Goal: Task Accomplishment & Management: Manage account settings

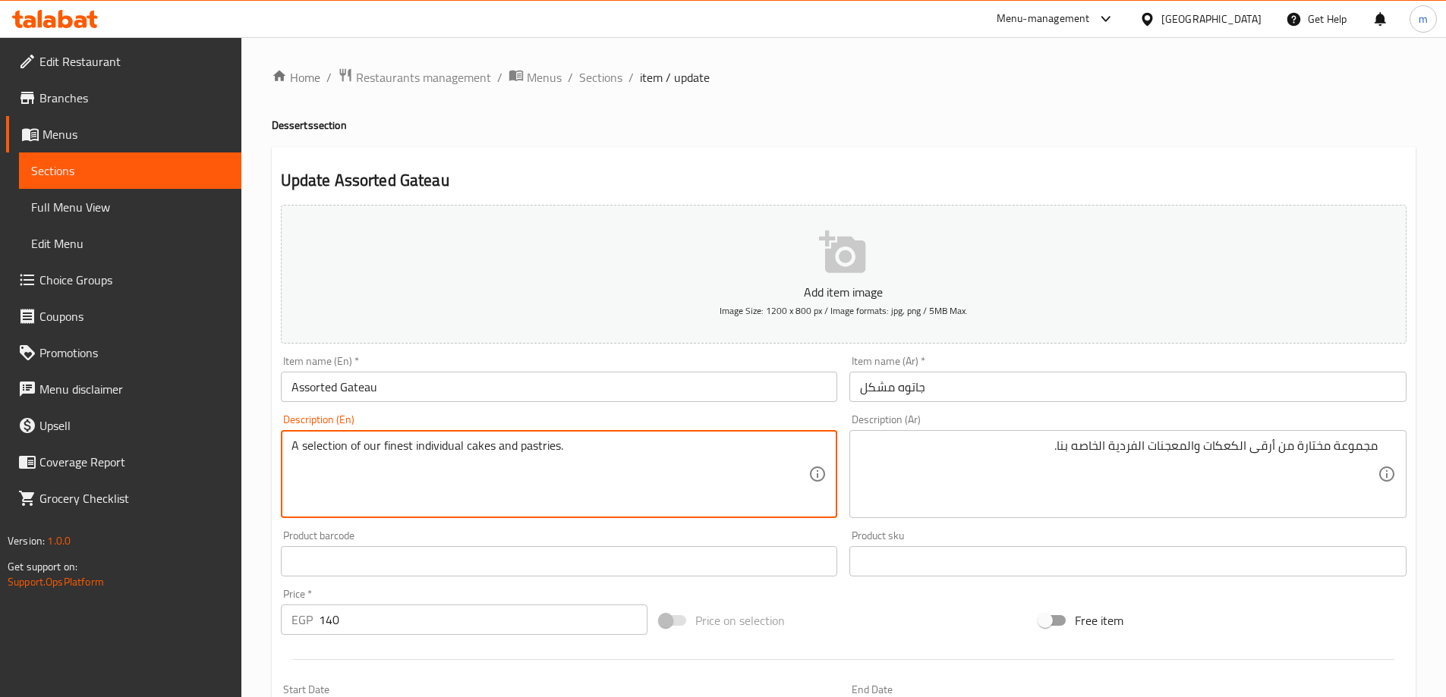
click at [451, 474] on textarea "A selection of our finest individual cakes and pastries." at bounding box center [550, 475] width 518 height 72
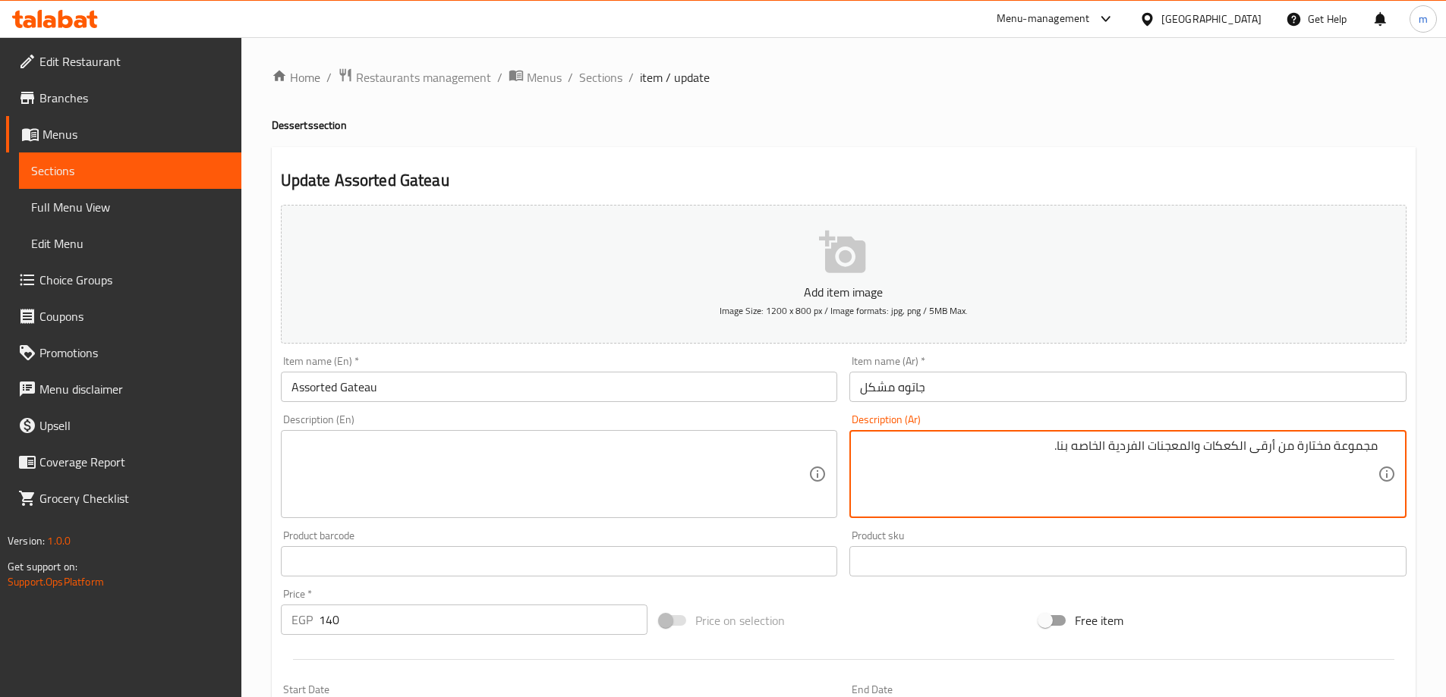
click at [1029, 466] on textarea "مجموعة مختارة من أرقى الكعكات والمعجنات الفردية الخاصه بنا." at bounding box center [1119, 475] width 518 height 72
click at [560, 470] on textarea at bounding box center [550, 475] width 518 height 72
type textarea "مجموعة مختارة من أرقى الكعكات والمعجنات الفردية الخاصه بنا."
type textarea "A selection of our finest individual cakes and pastries."
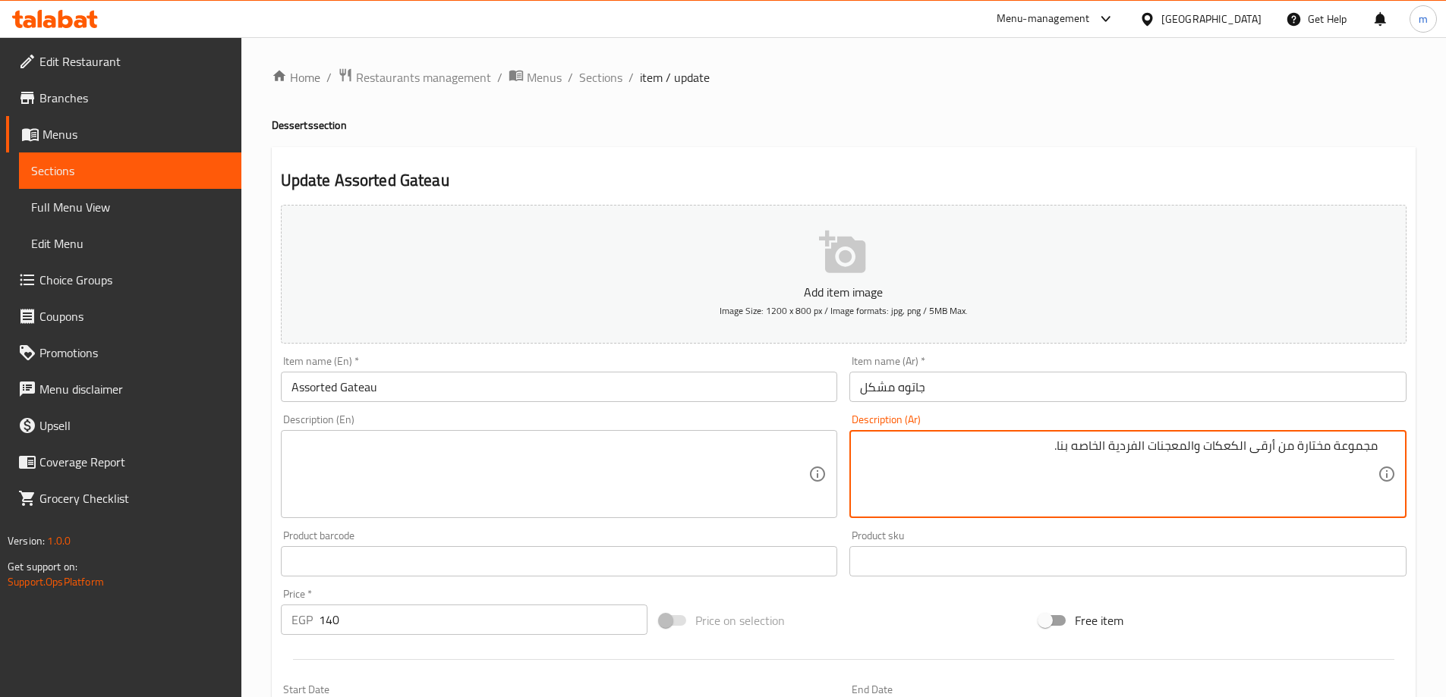
click at [948, 445] on textarea "مجموعة مختارة من أرقى الكعكات والمعجنات الفردية الخاصه بنا." at bounding box center [1119, 475] width 518 height 72
click at [728, 462] on textarea at bounding box center [550, 475] width 518 height 72
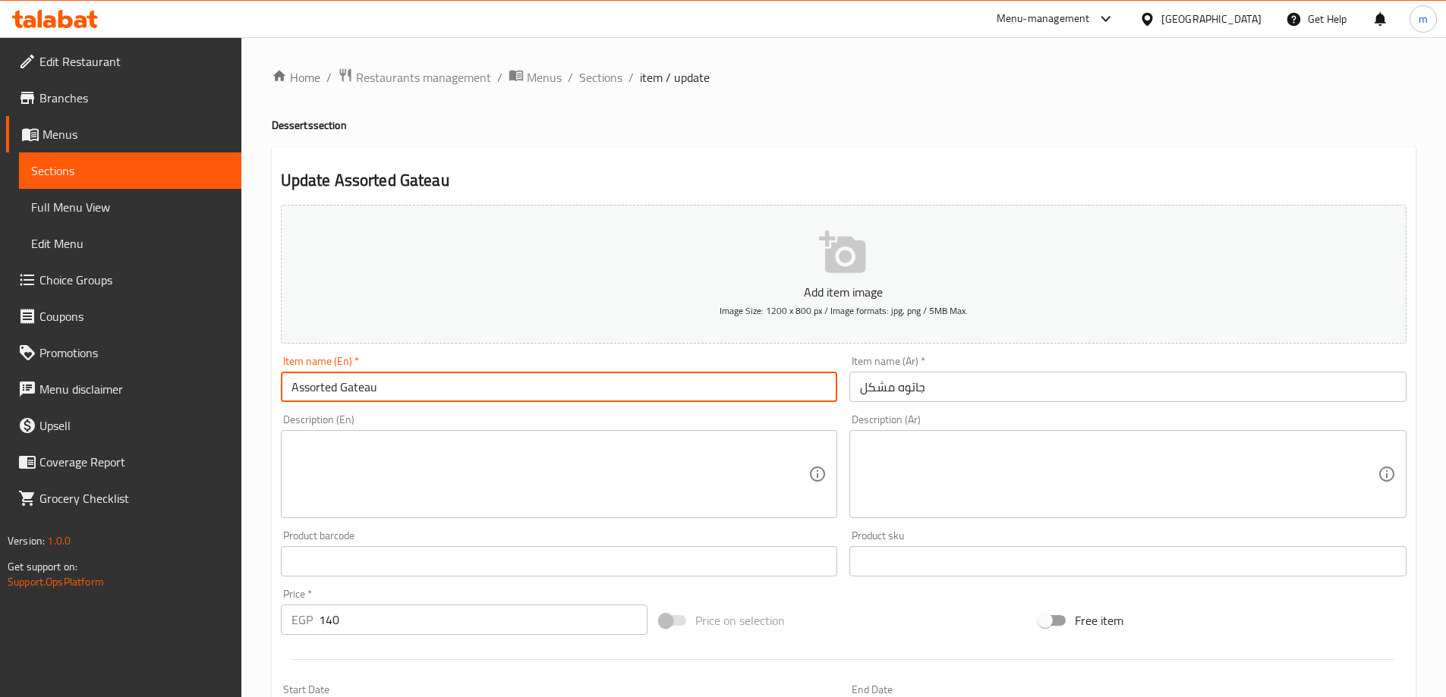
click at [395, 386] on input "Assorted Gateau" at bounding box center [559, 387] width 557 height 30
click at [370, 386] on input "Assorted Gateau" at bounding box center [559, 387] width 557 height 30
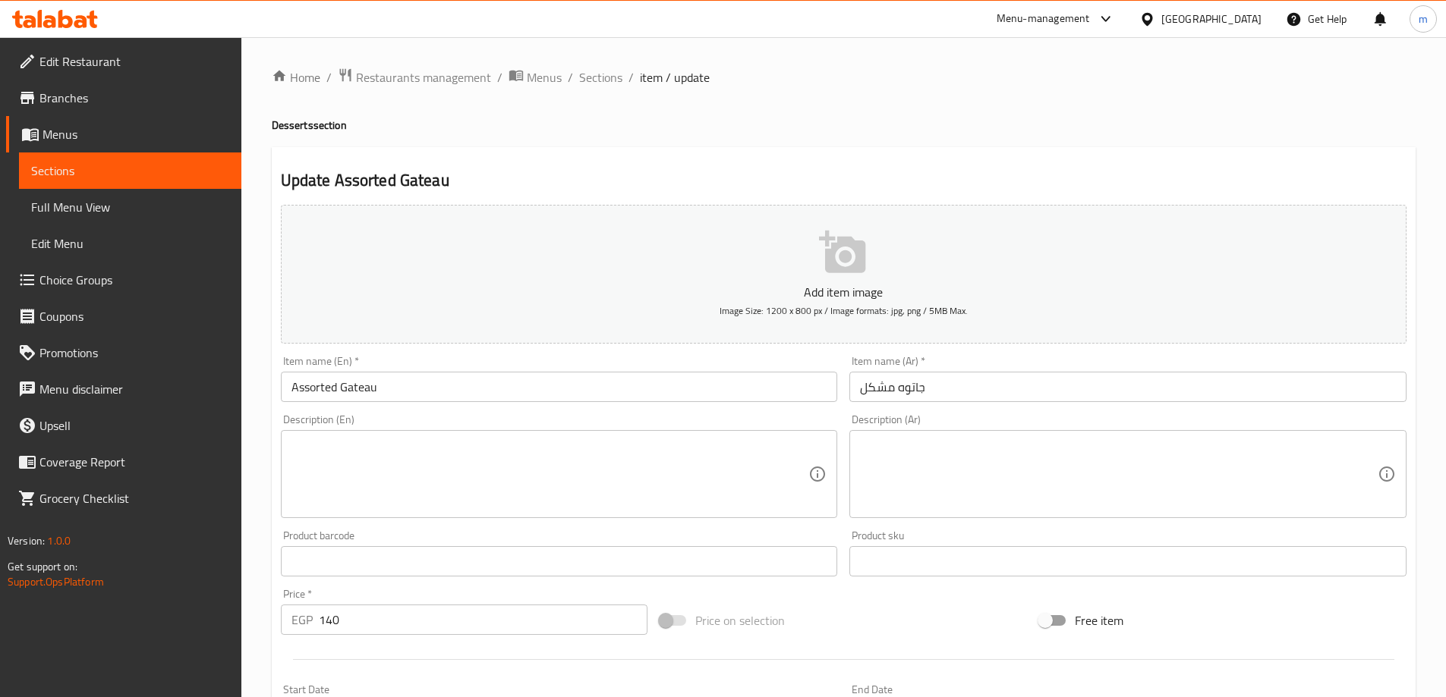
click at [615, 446] on textarea at bounding box center [550, 475] width 518 height 72
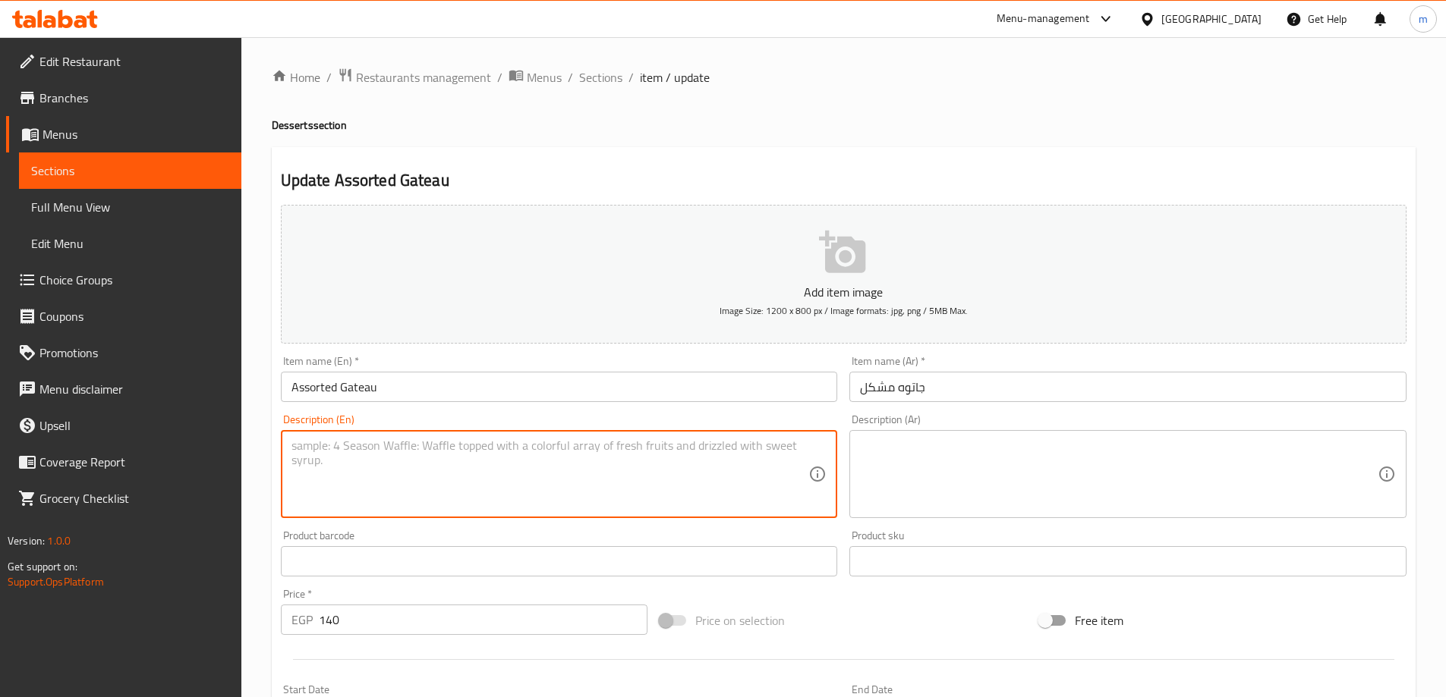
paste textarea "A selection of our finest individual cakes and pastries."
click at [506, 458] on textarea "A selection of our finest individual cakes and pastries." at bounding box center [550, 475] width 518 height 72
type textarea "A selection of our finest individual cakes and pastries."
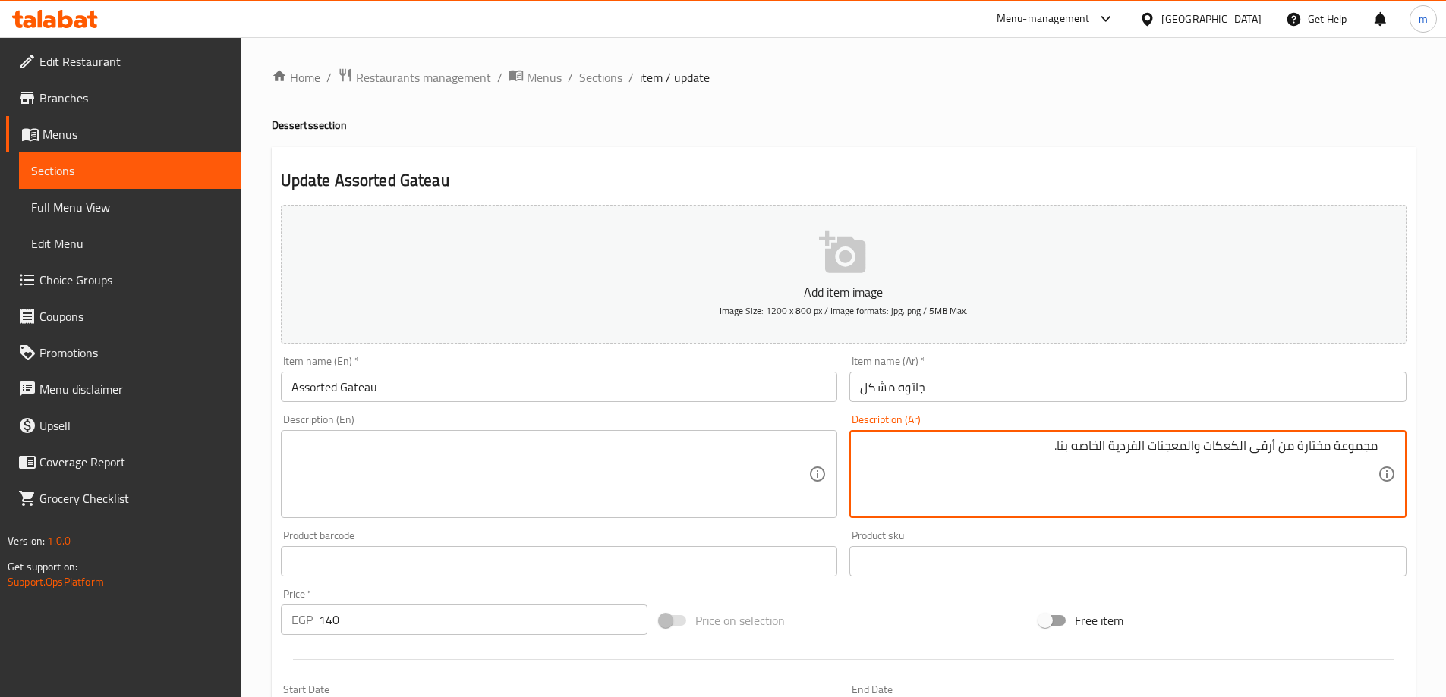
type textarea "مجموعة مختارة من أرقى الكعكات والمعجنات الفردية الخاصه بنا."
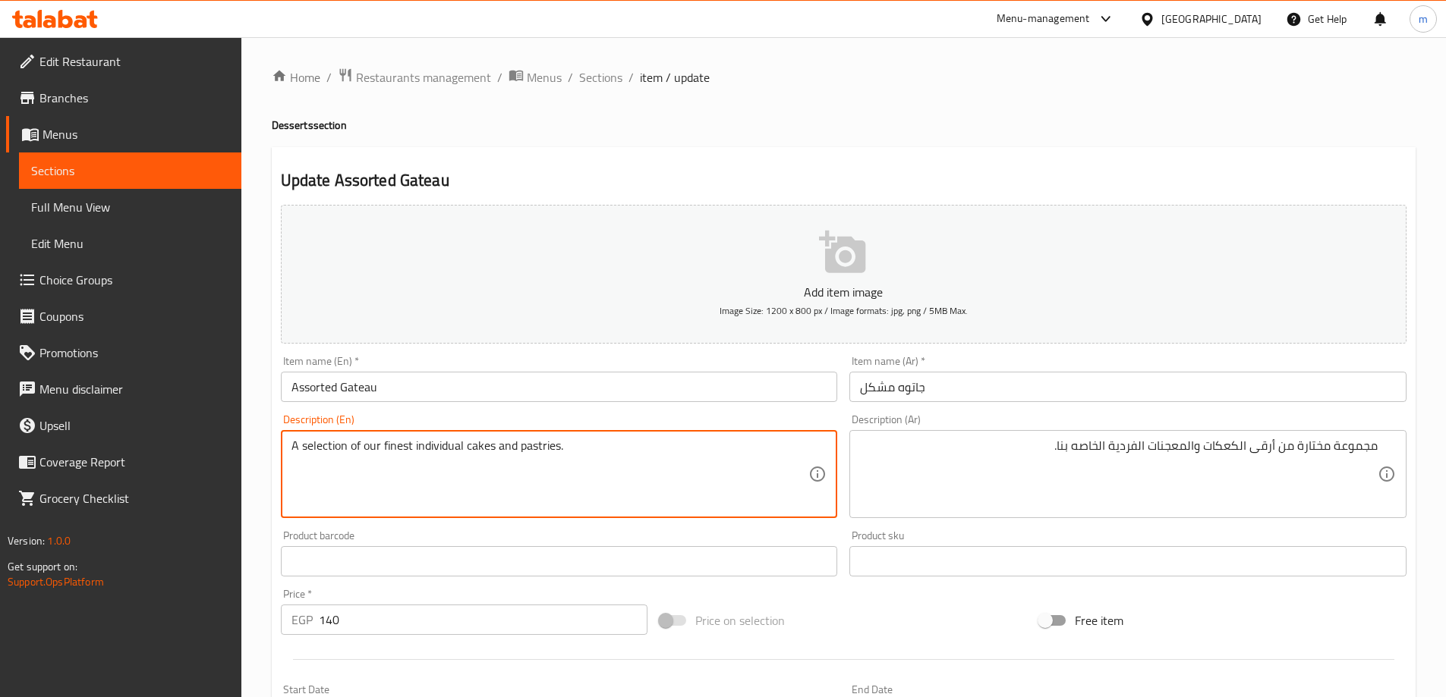
click at [682, 442] on textarea "A selection of our finest individual cakes and pastries." at bounding box center [550, 475] width 518 height 72
type textarea "A selection of our finest individual cakes and pastries."
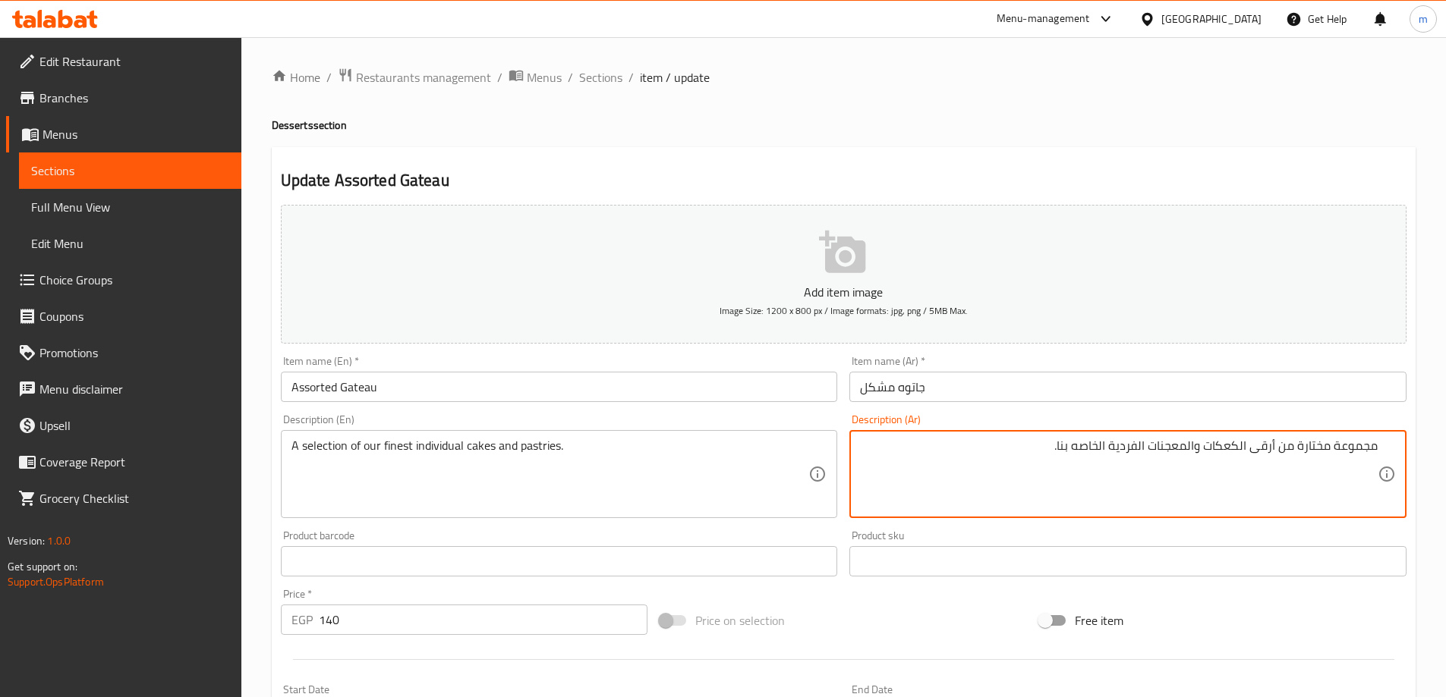
click at [1179, 520] on div "Description (Ar) مجموعة مختارة من أرقى الكعكات والمعجنات الفردية الخاصه بنا. De…" at bounding box center [1127, 466] width 569 height 116
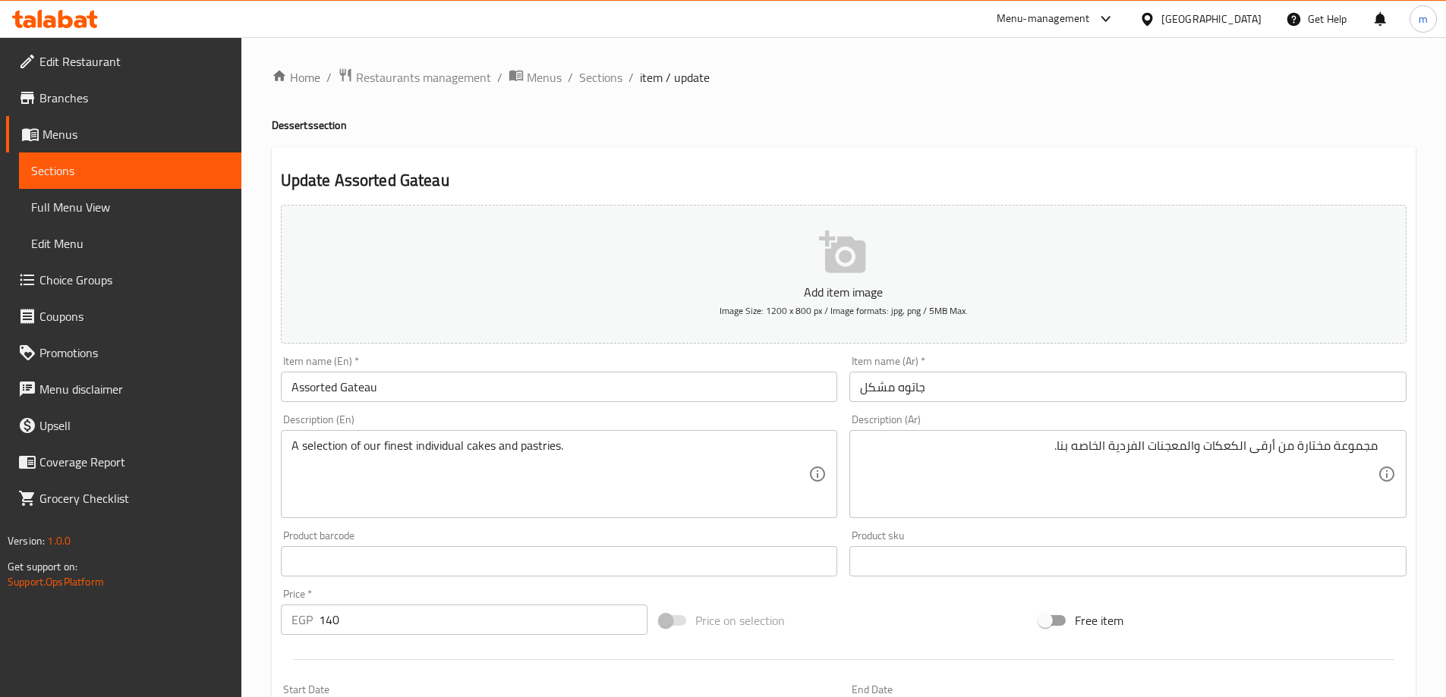
click at [1014, 112] on div "Home / Restaurants management / Menus / Sections / item / update Desserts secti…" at bounding box center [844, 555] width 1144 height 974
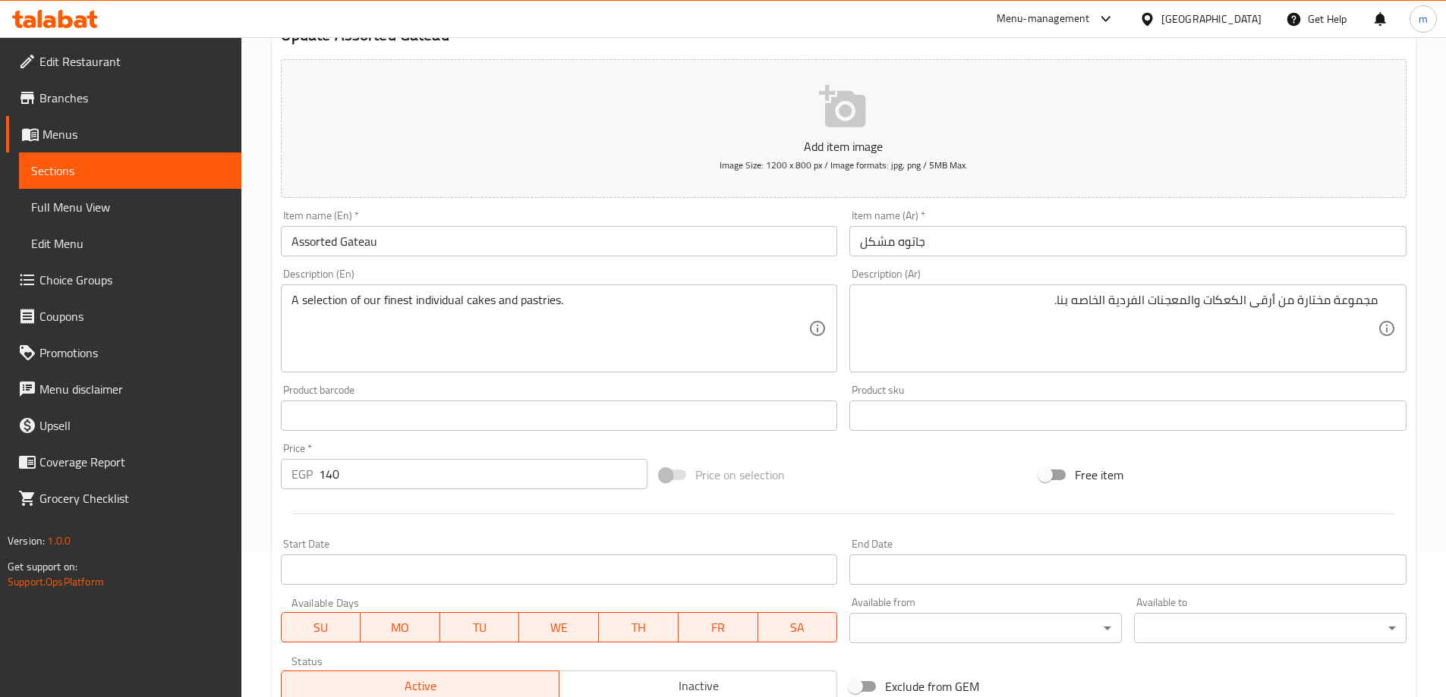
scroll to position [152, 0]
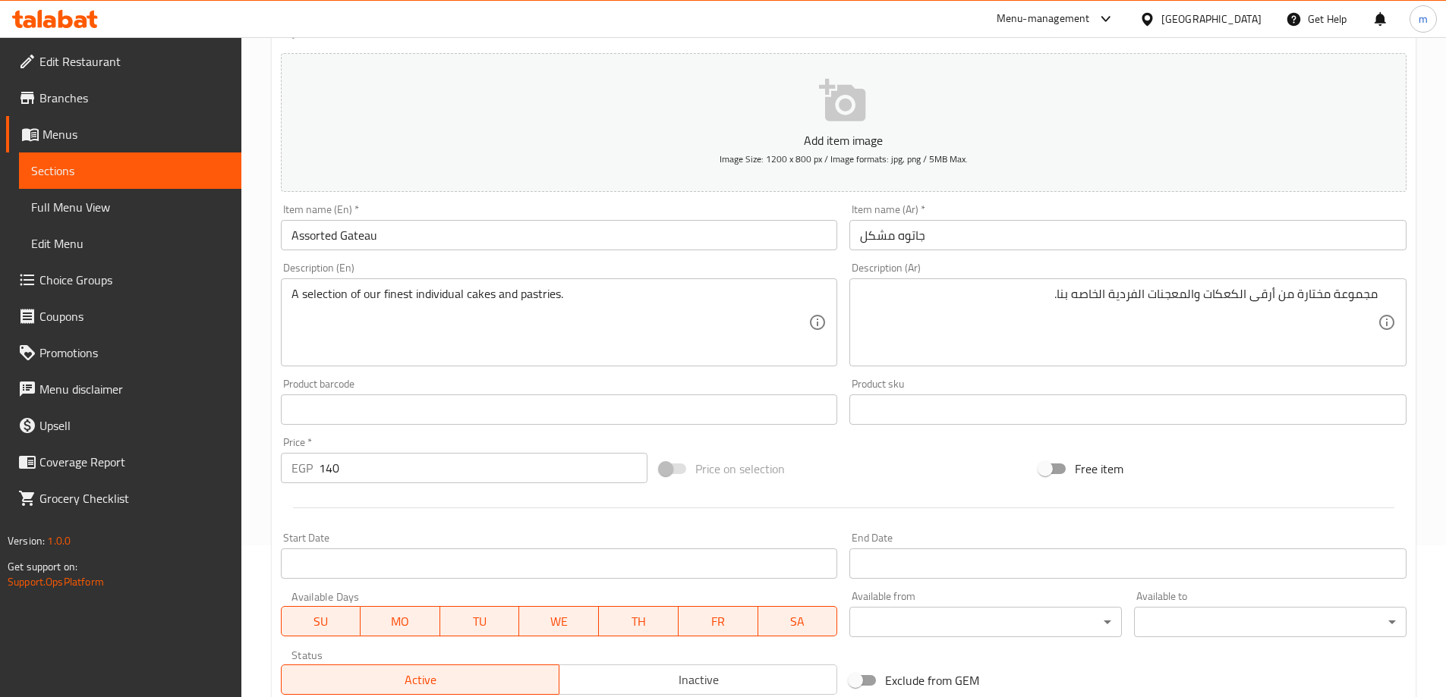
click at [1233, 491] on div at bounding box center [844, 507] width 1138 height 37
click at [1236, 467] on div "Free item" at bounding box center [1222, 468] width 379 height 41
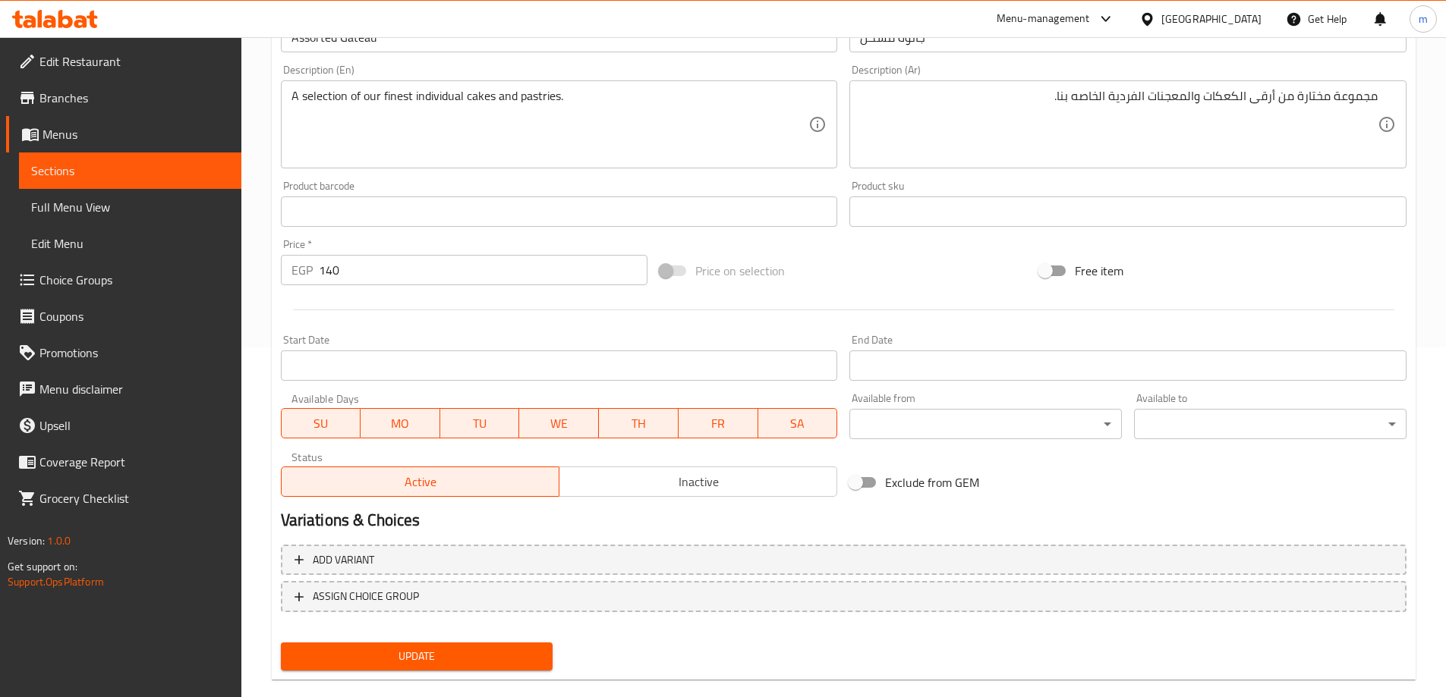
scroll to position [375, 0]
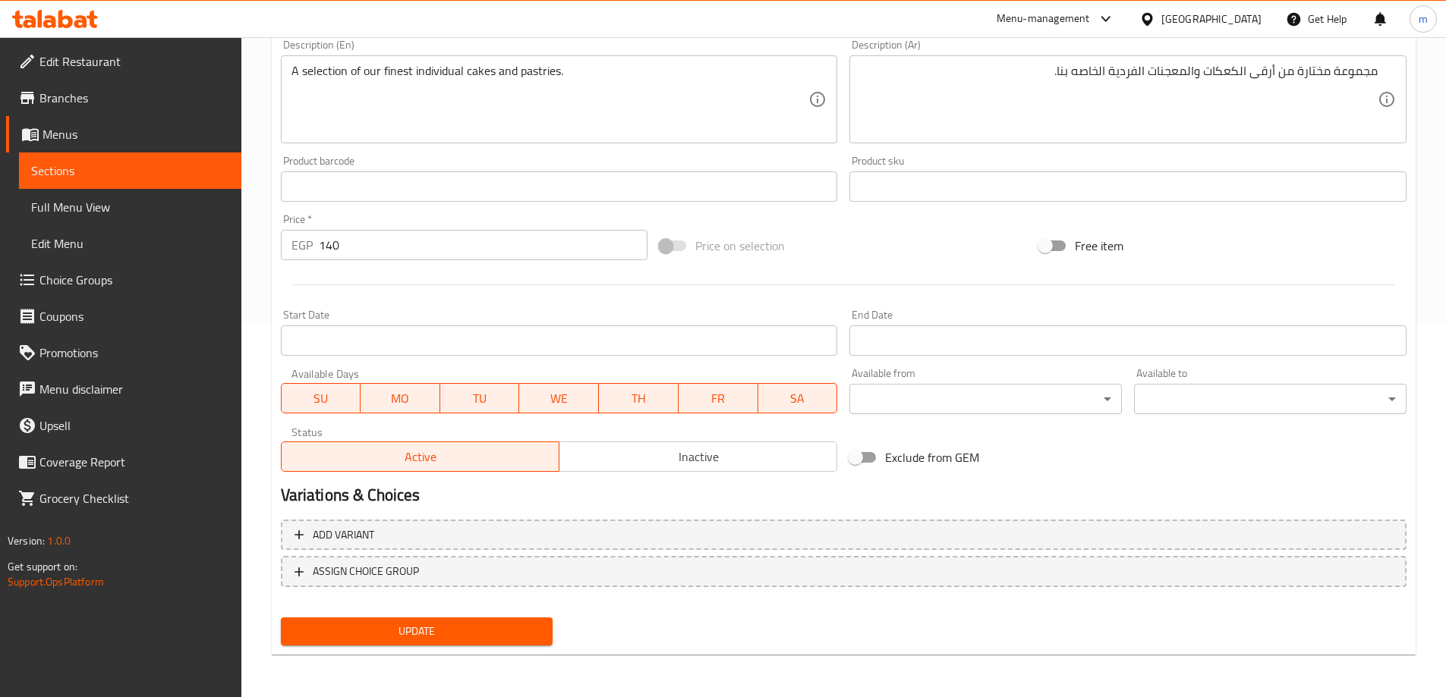
click at [454, 624] on span "Update" at bounding box center [417, 631] width 248 height 19
click at [570, 291] on div at bounding box center [844, 284] width 1138 height 37
click at [467, 637] on span "Update" at bounding box center [417, 631] width 248 height 19
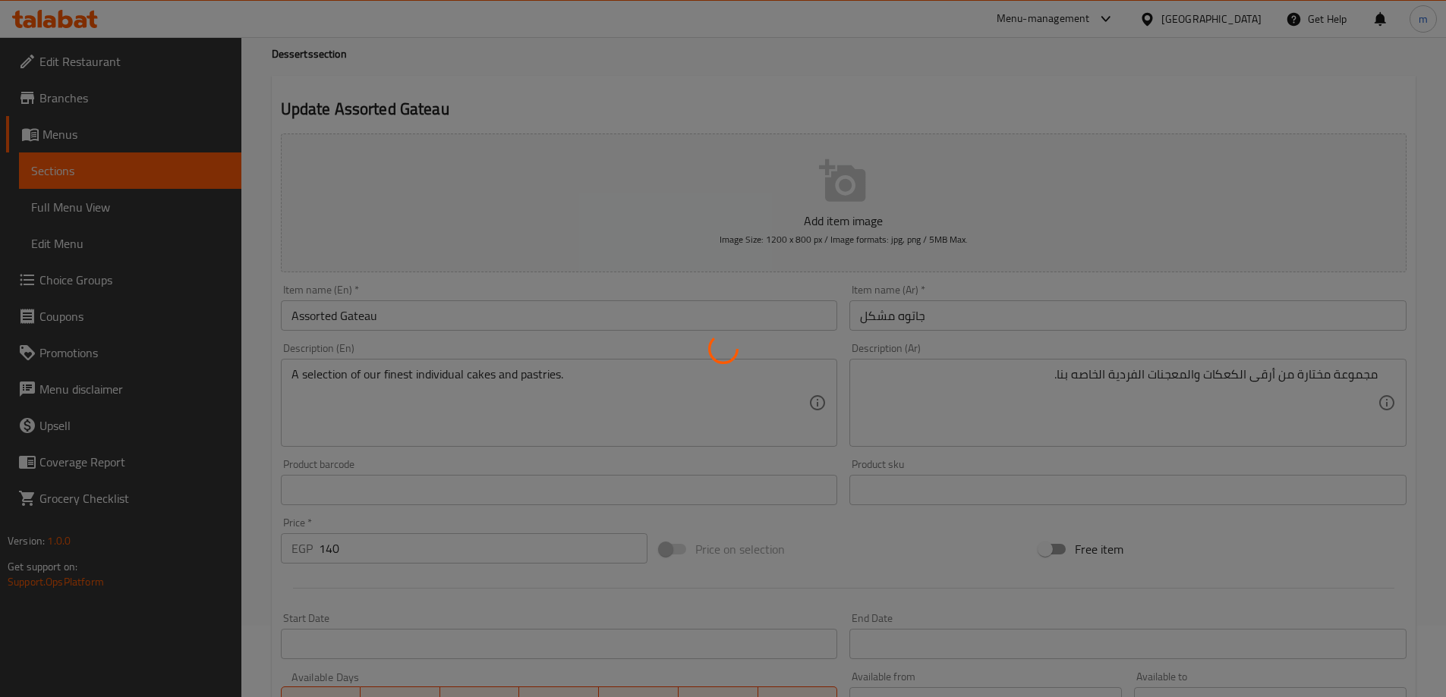
scroll to position [0, 0]
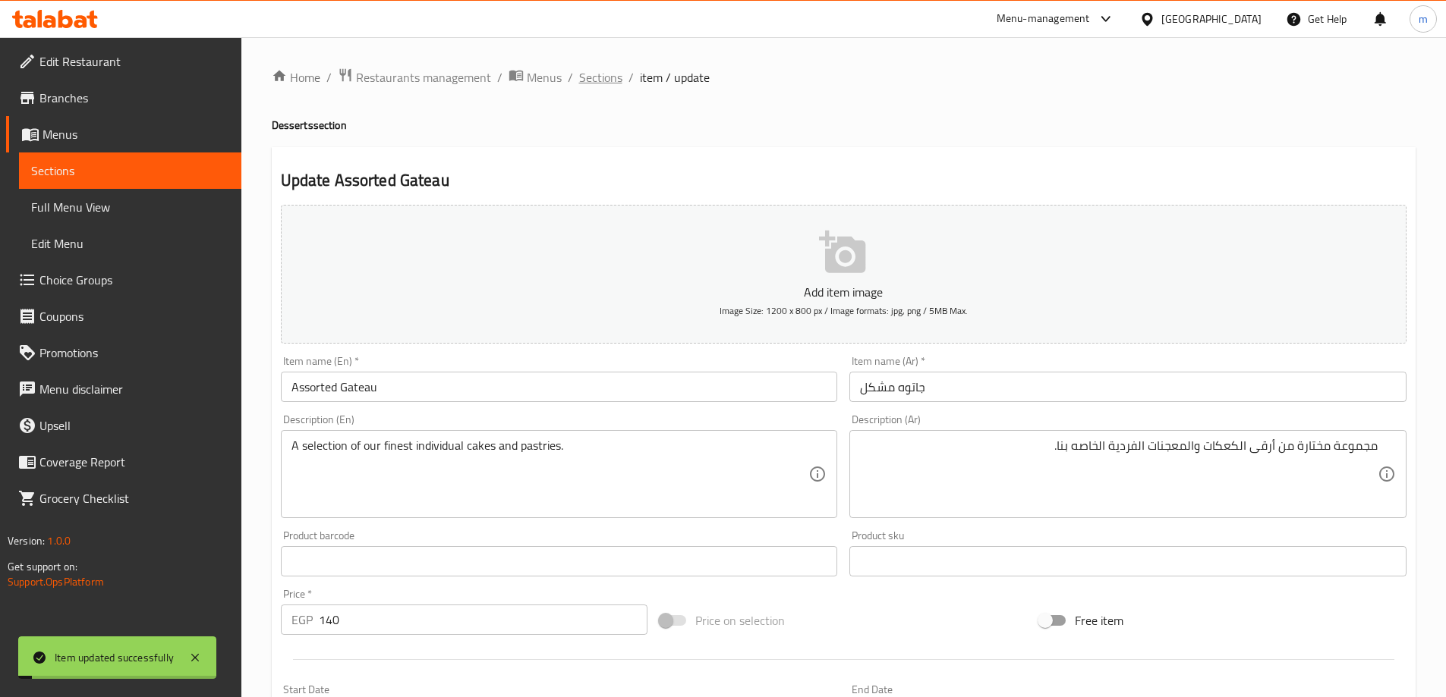
click at [582, 83] on span "Sections" at bounding box center [600, 77] width 43 height 18
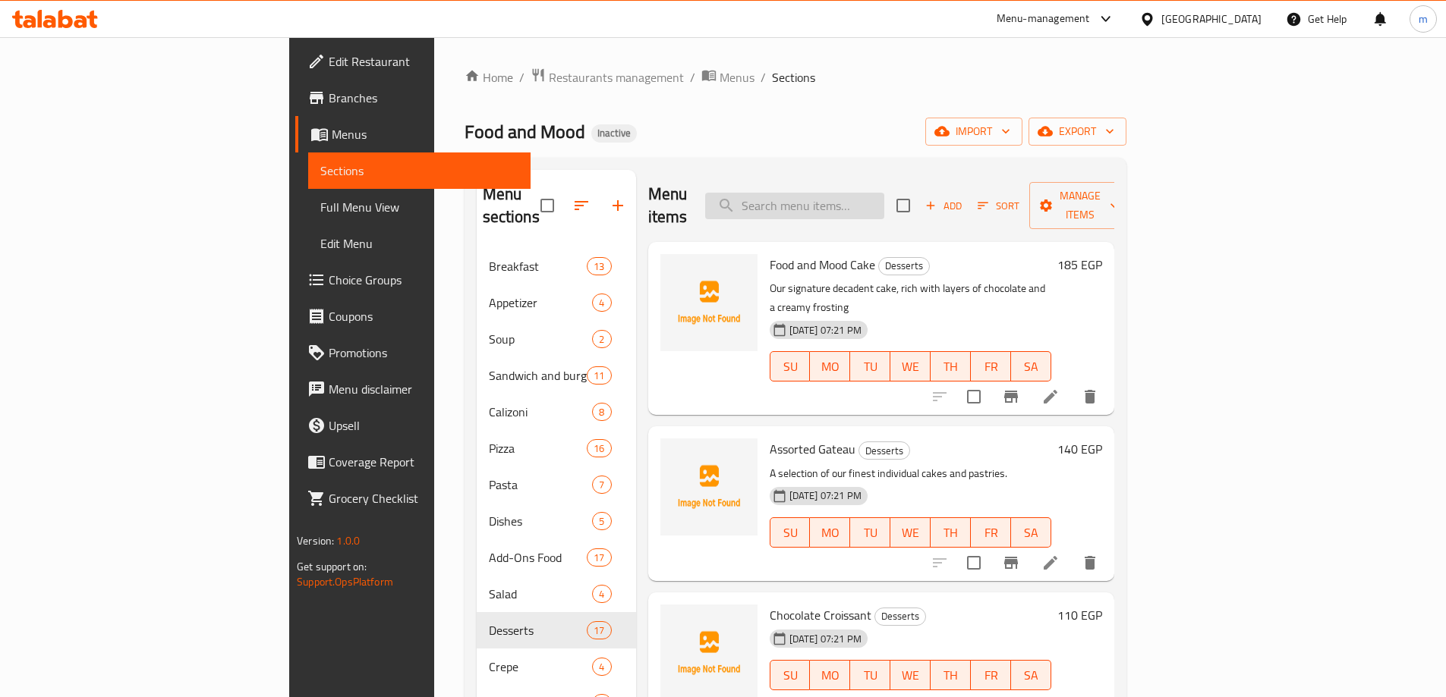
click at [832, 193] on input "search" at bounding box center [794, 206] width 179 height 27
paste input "Chocolate Croissant"
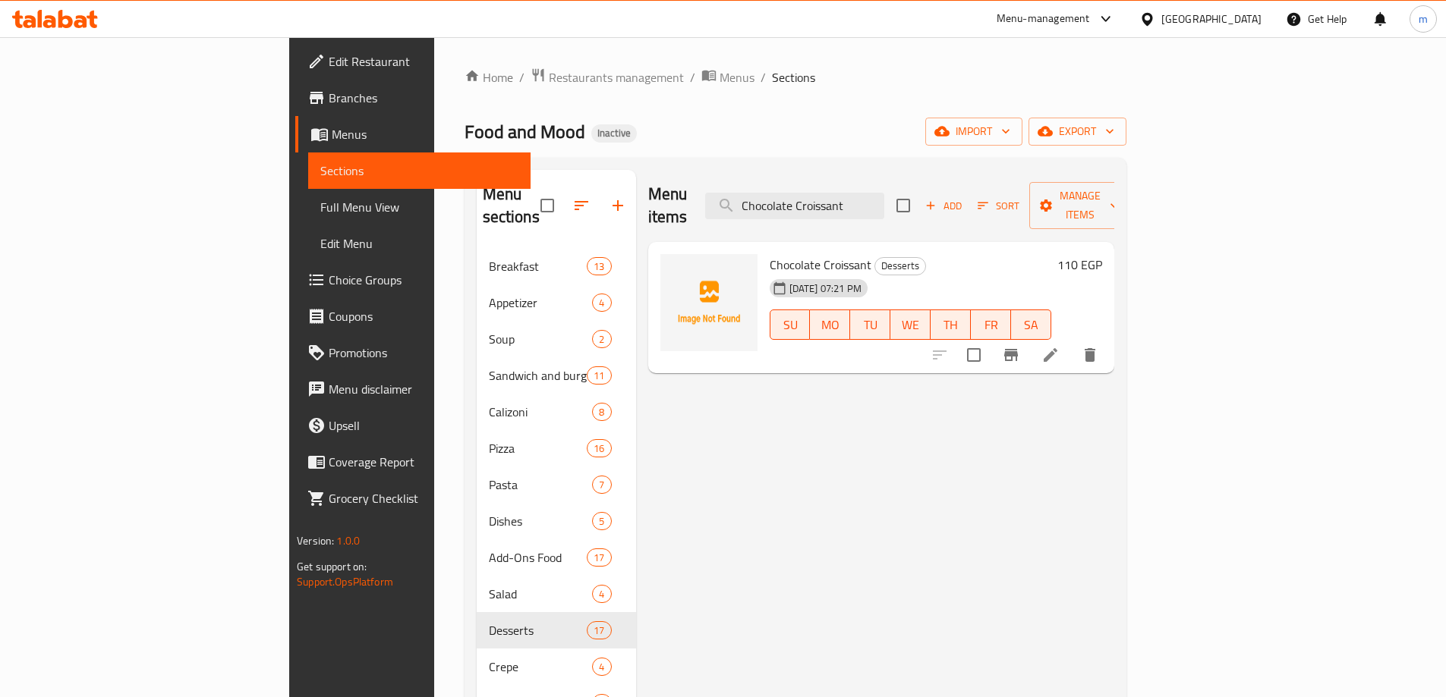
type input "Chocolate Croissant"
click at [1059, 346] on icon at bounding box center [1050, 355] width 18 height 18
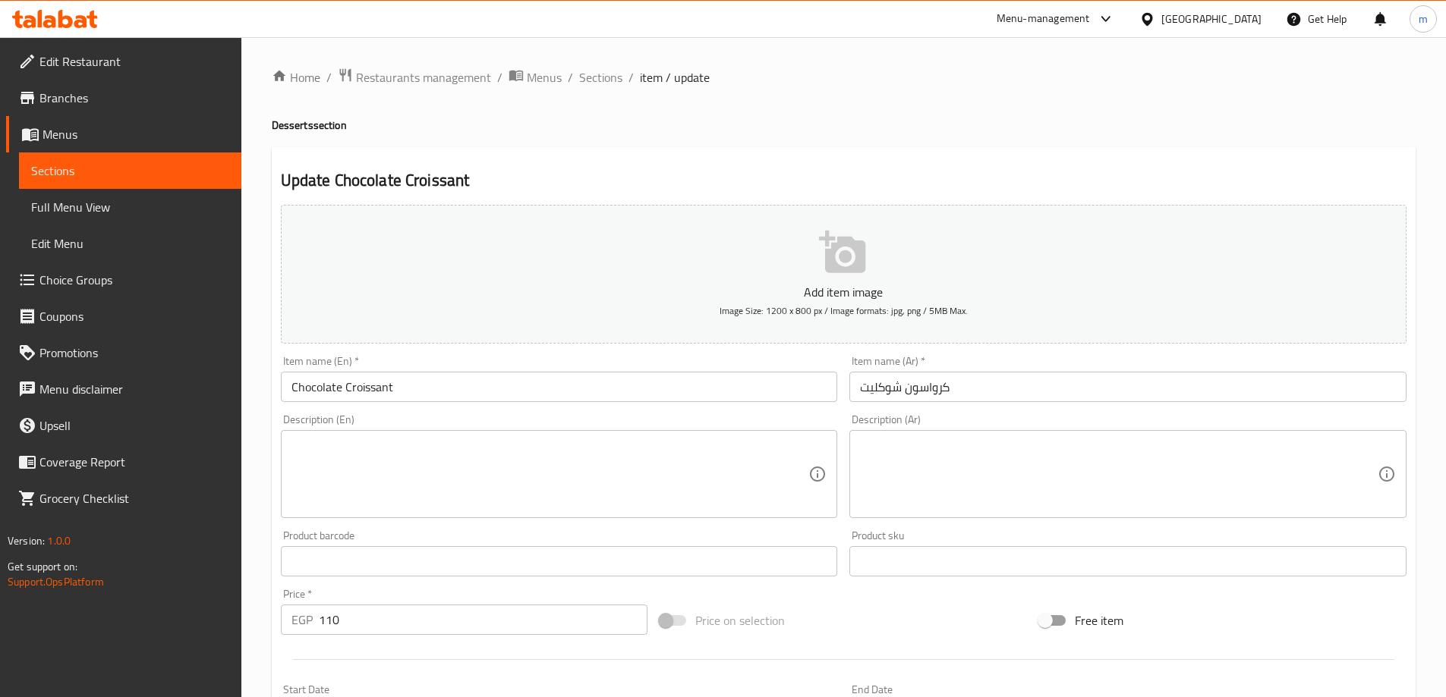
click at [372, 487] on textarea at bounding box center [550, 475] width 518 height 72
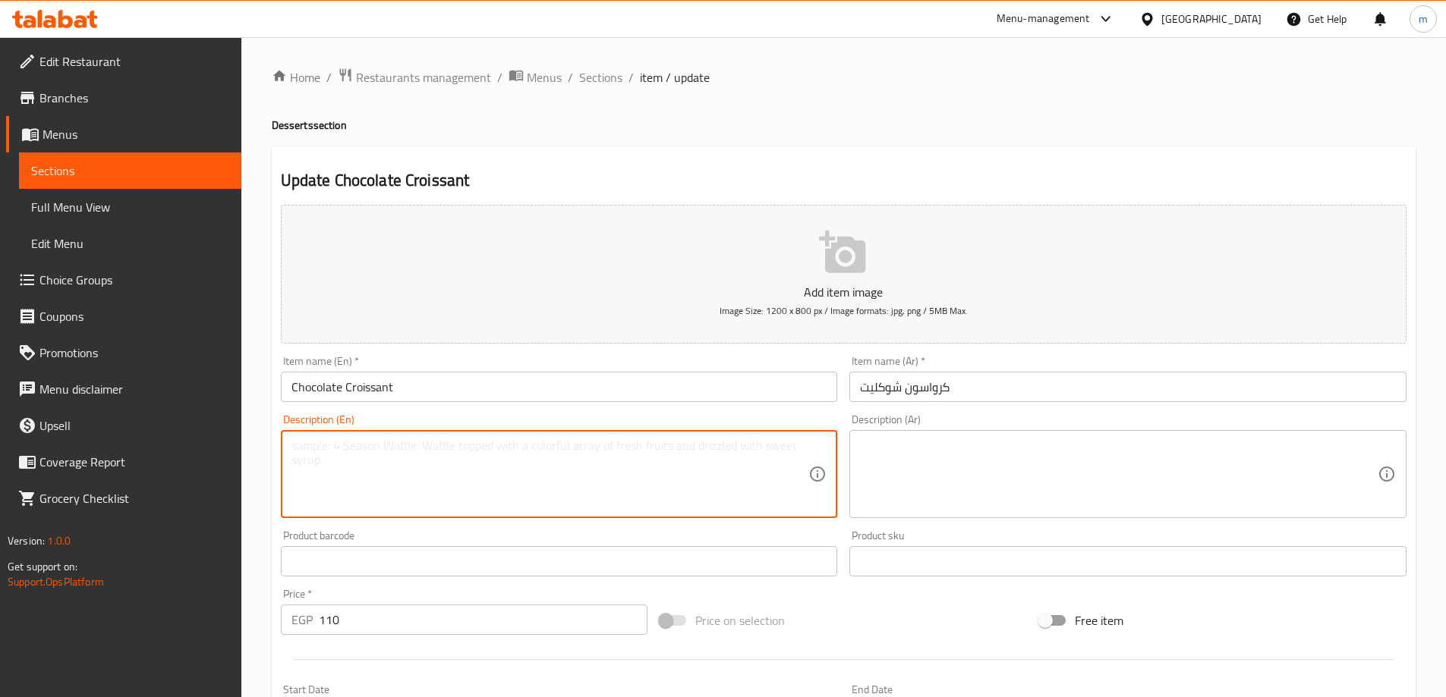
paste textarea "* A flaky croissant filled with a rich, melted chocolate center"
click at [301, 447] on textarea "* A flaky croissant filled with a rich, melted chocolate center" at bounding box center [550, 475] width 518 height 72
click at [326, 449] on textarea "A flaky croissant filled with a rich, melted chocolate center" at bounding box center [550, 475] width 518 height 72
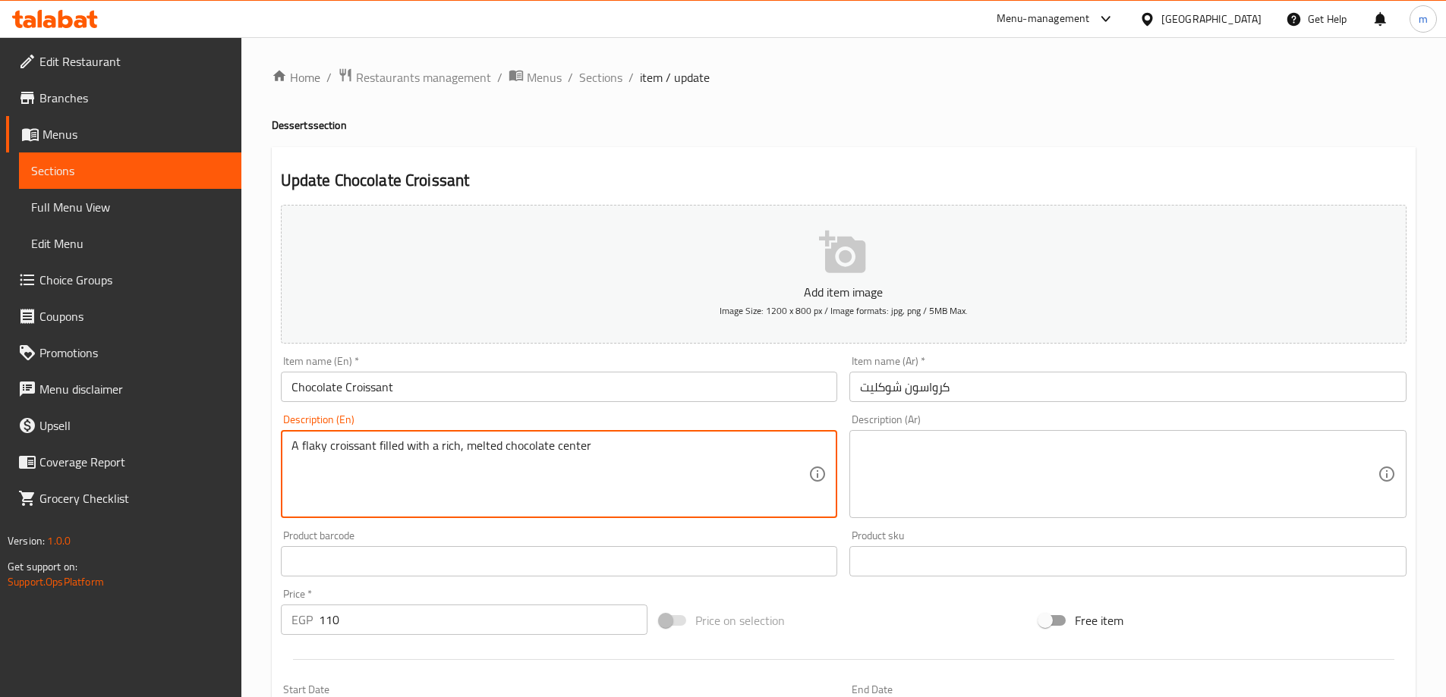
type textarea "A flaky croissant filled with a rich, melted chocolate center"
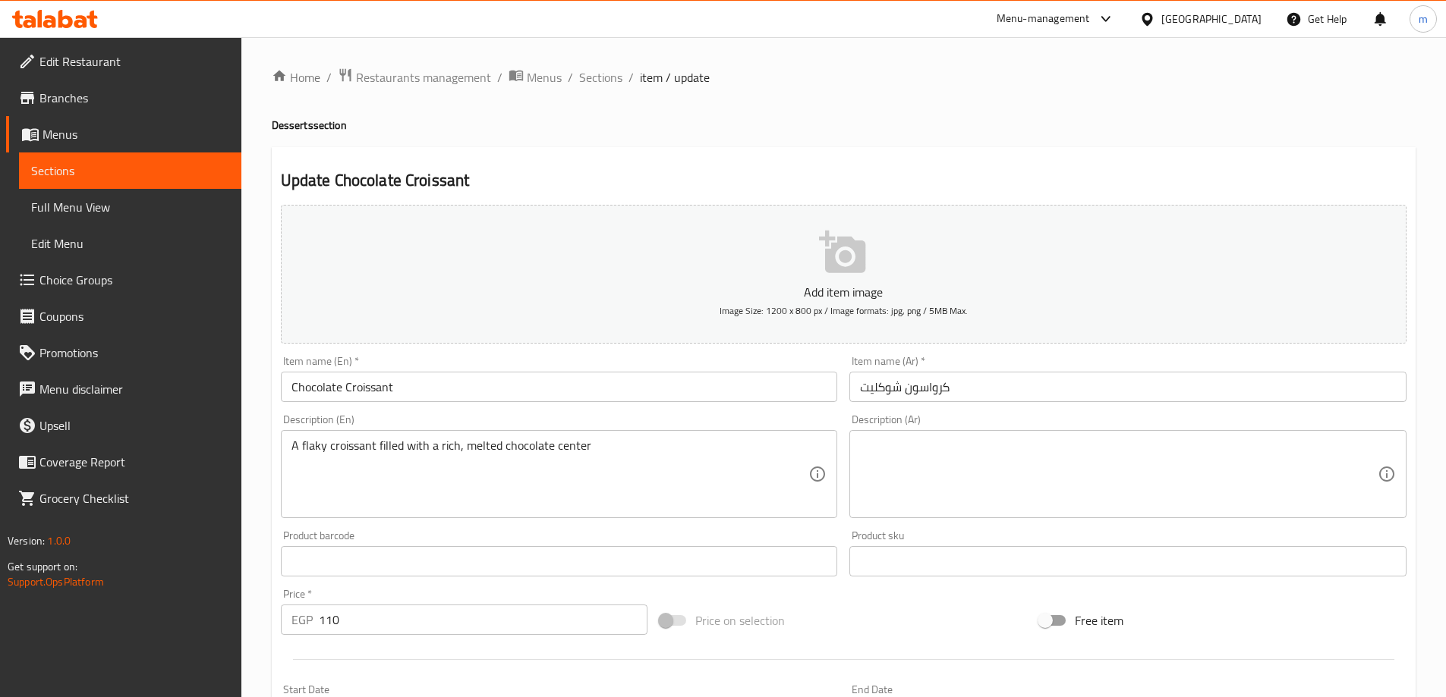
click at [965, 484] on textarea at bounding box center [1119, 475] width 518 height 72
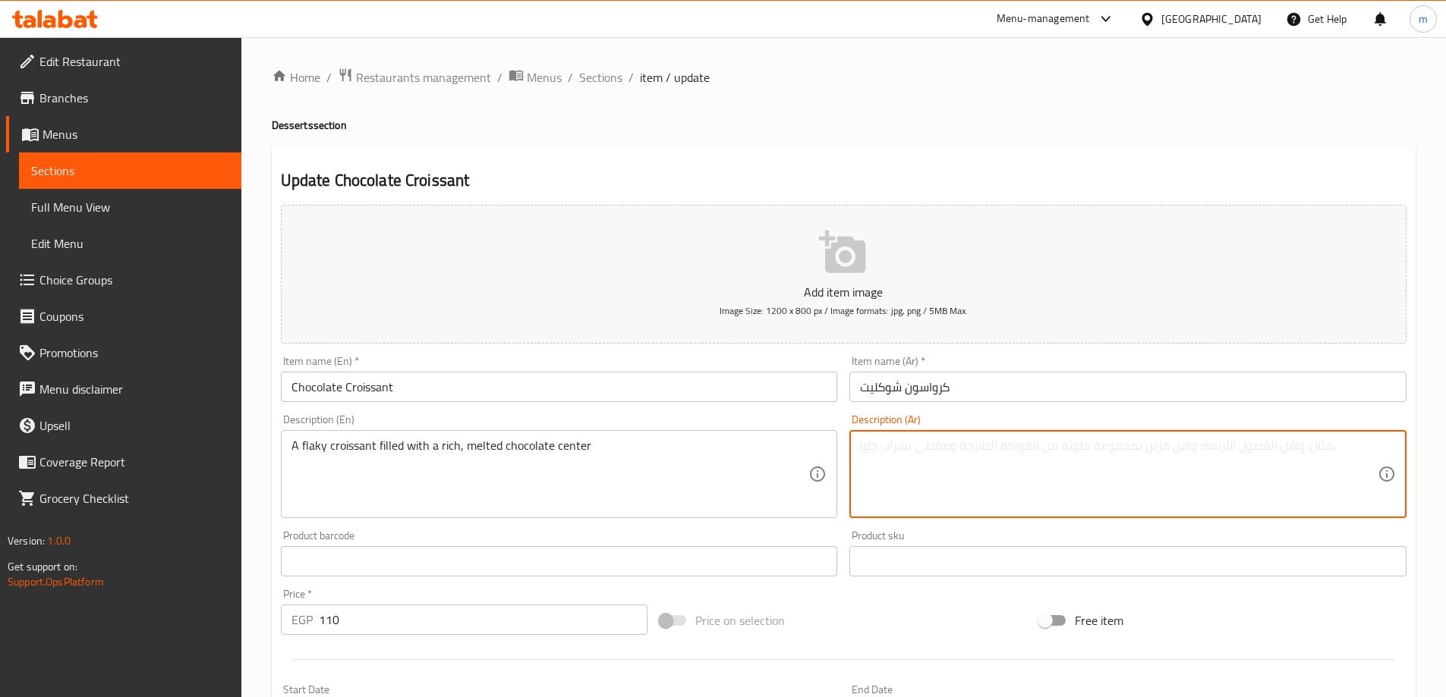
paste textarea "كرواسون رقائقي محشو بمركز شوكولاتة غنية ذائبة"
click at [965, 484] on textarea "كرواسون رقائقي محشو بمركز شوكولاتة غنية ذائبة" at bounding box center [1119, 475] width 518 height 72
click at [1309, 485] on textarea "كرواسون رقائقي محشو بمركز شوكولاتة غنية ذائبة" at bounding box center [1119, 475] width 518 height 72
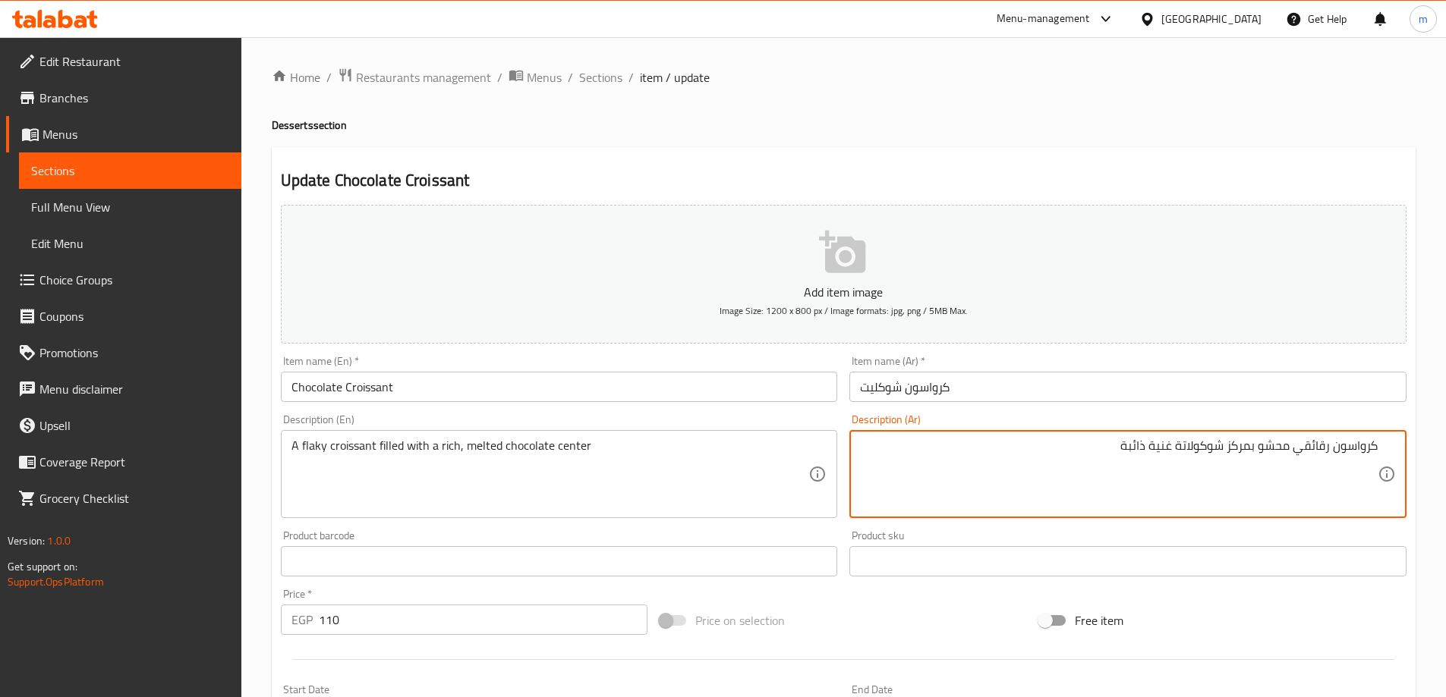
click at [1320, 452] on textarea "كرواسون رقائقي محشو بمركز شوكولاتة غنية ذائبة" at bounding box center [1119, 475] width 518 height 72
click at [995, 140] on div "Home / Restaurants management / Menus / Sections / item / update Desserts secti…" at bounding box center [844, 555] width 1144 height 974
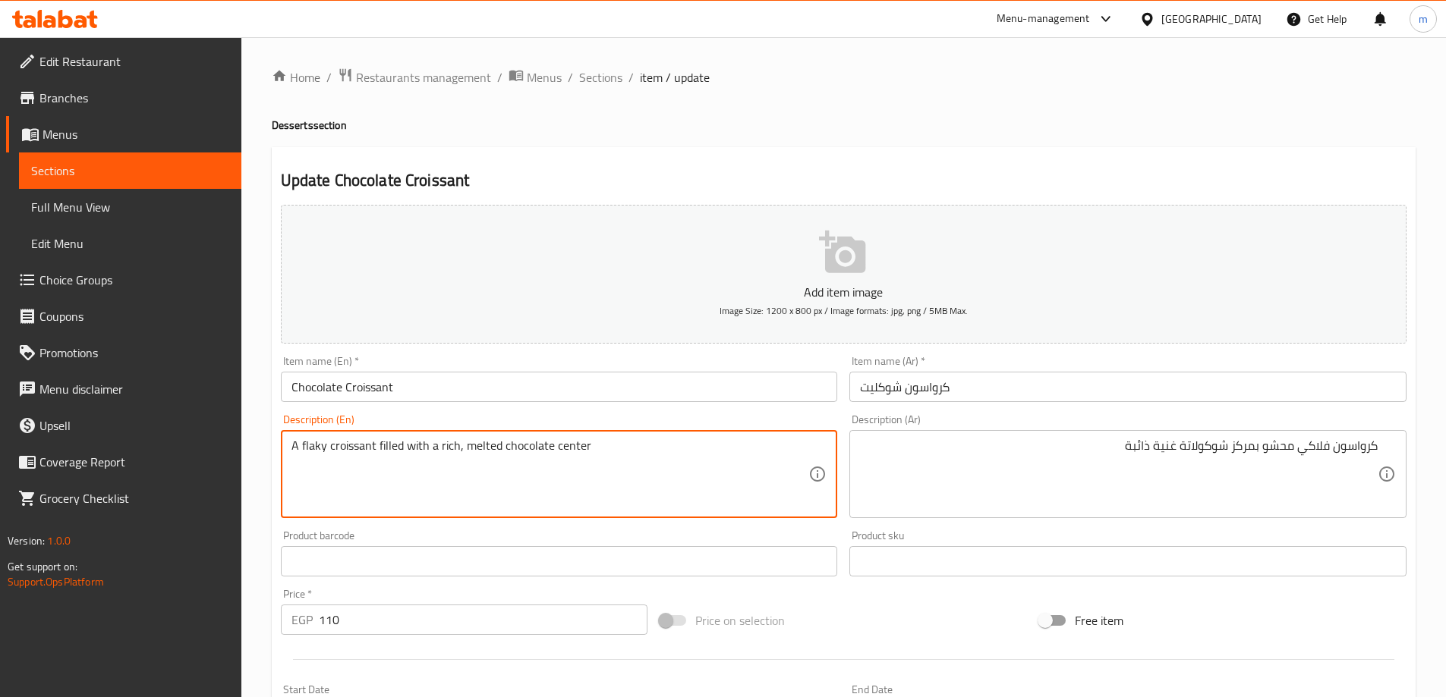
click at [365, 455] on textarea "A flaky croissant filled with a rich, melted chocolate center" at bounding box center [550, 475] width 518 height 72
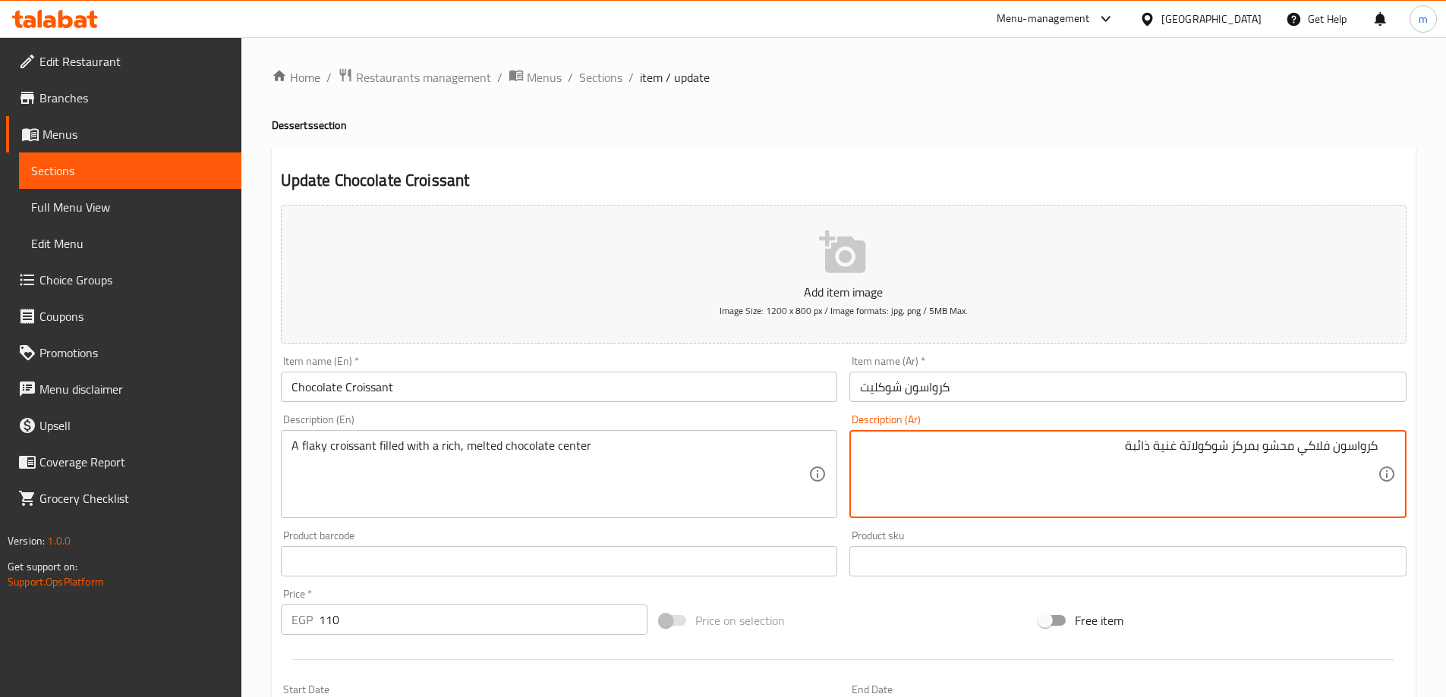
paste textarea
click at [1269, 161] on div "Update Chocolate Croissant Add item image Image Size: 1200 x 800 px / Image for…" at bounding box center [844, 588] width 1144 height 883
click at [1276, 454] on textarea "كرواسون فلاكي محشو بمركز شوكولاتة غنية ذائبة" at bounding box center [1119, 475] width 518 height 72
click at [1152, 448] on textarea "كرواسون فلاكي مملوء بمركز شوكولاتة غنية ذائبة" at bounding box center [1119, 475] width 518 height 72
click at [1056, 113] on div "Home / Restaurants management / Menus / Sections / item / update Desserts secti…" at bounding box center [844, 555] width 1144 height 974
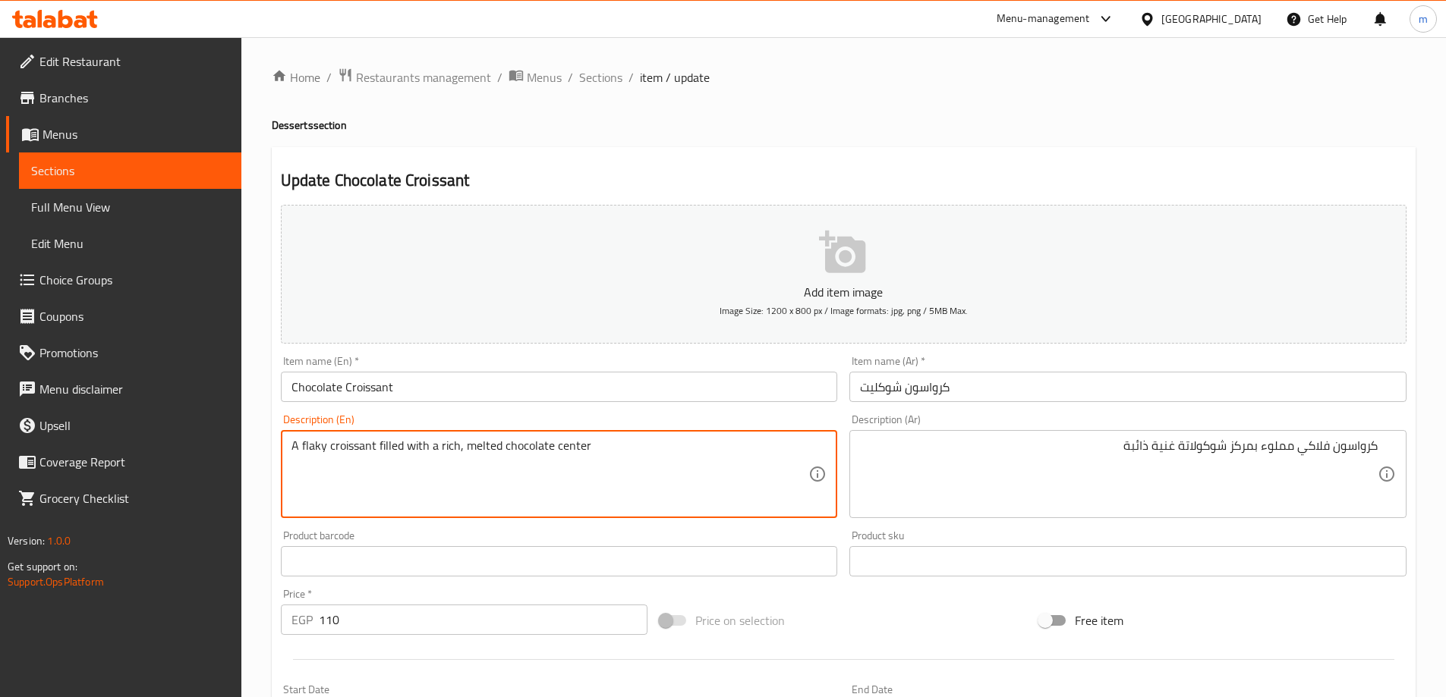
click at [565, 447] on textarea "A flaky croissant filled with a rich, melted chocolate center" at bounding box center [550, 475] width 518 height 72
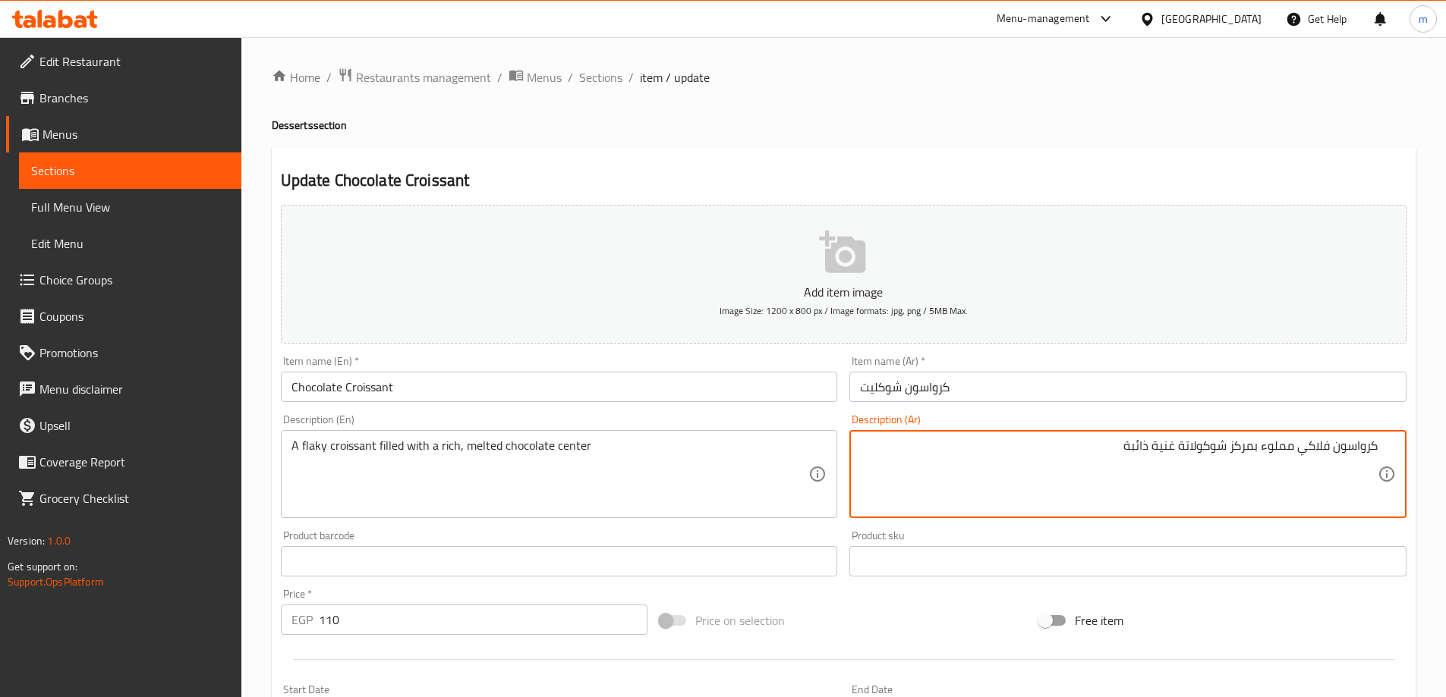
drag, startPoint x: 1230, startPoint y: 449, endPoint x: 1254, endPoint y: 458, distance: 25.9
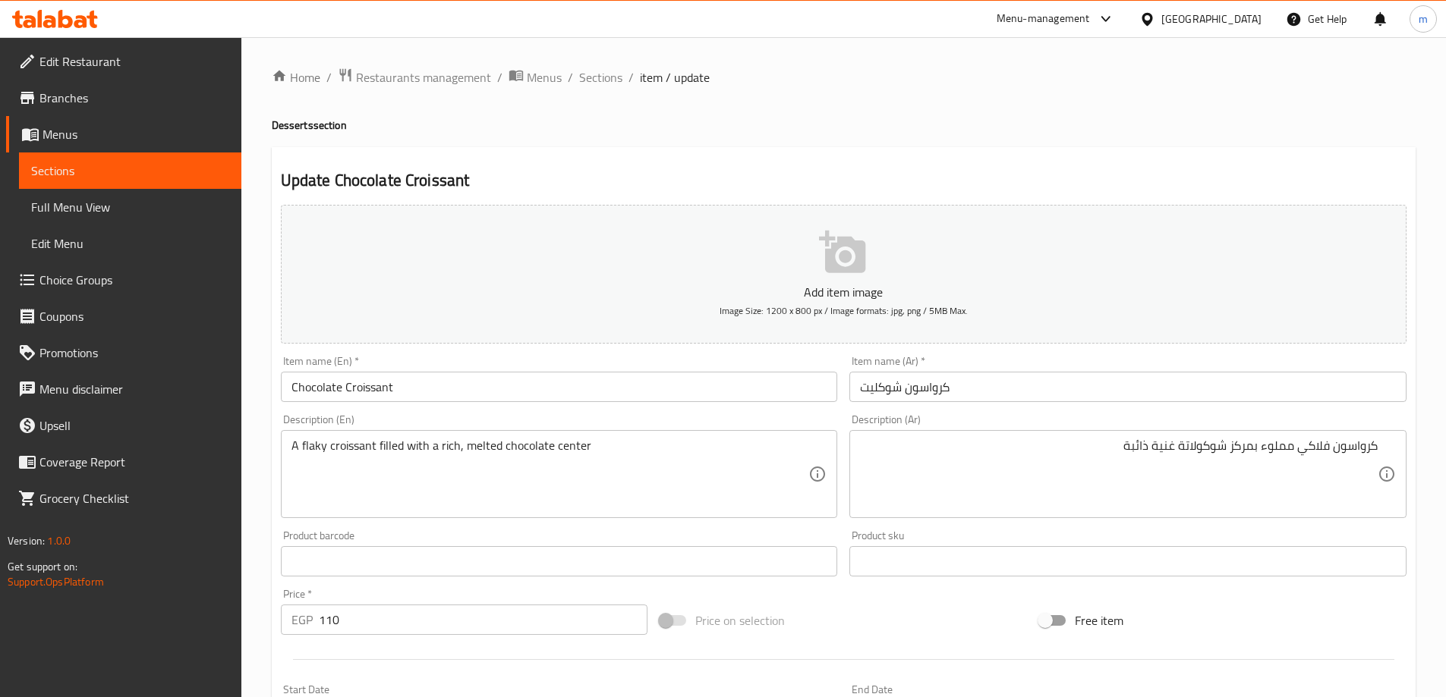
click at [1231, 447] on textarea "كرواسون فلاكي مملوء بمركز شوكولاتة غنية ذائبة" at bounding box center [1119, 475] width 518 height 72
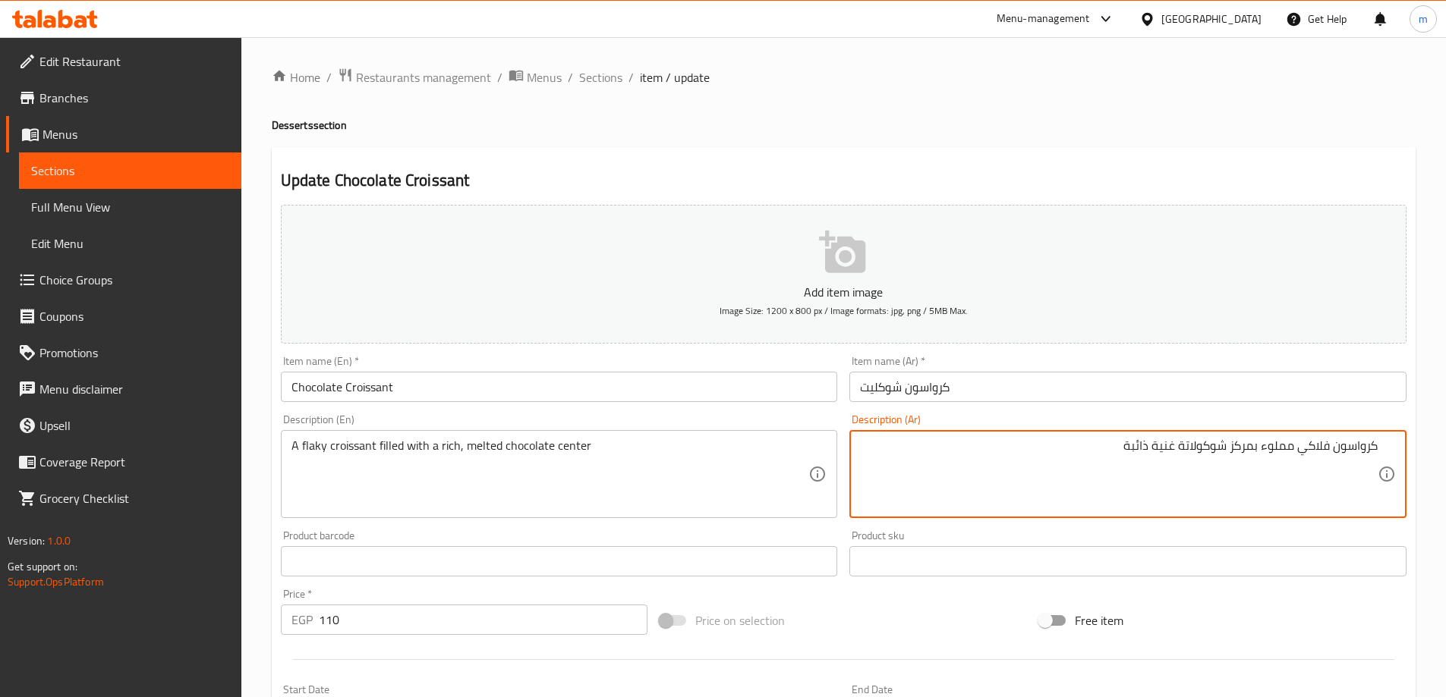
drag, startPoint x: 1231, startPoint y: 447, endPoint x: 1254, endPoint y: 453, distance: 24.3
click at [1254, 453] on textarea "كرواسون فلاكي مملوء بمركز شوكولاتة غنية ذائبة" at bounding box center [1119, 475] width 518 height 72
drag, startPoint x: 1229, startPoint y: 451, endPoint x: 1254, endPoint y: 464, distance: 28.5
click at [1254, 464] on textarea "كرواسون فلاكي مملوء بمركز شوكولاتة غنية ذائبة" at bounding box center [1119, 475] width 518 height 72
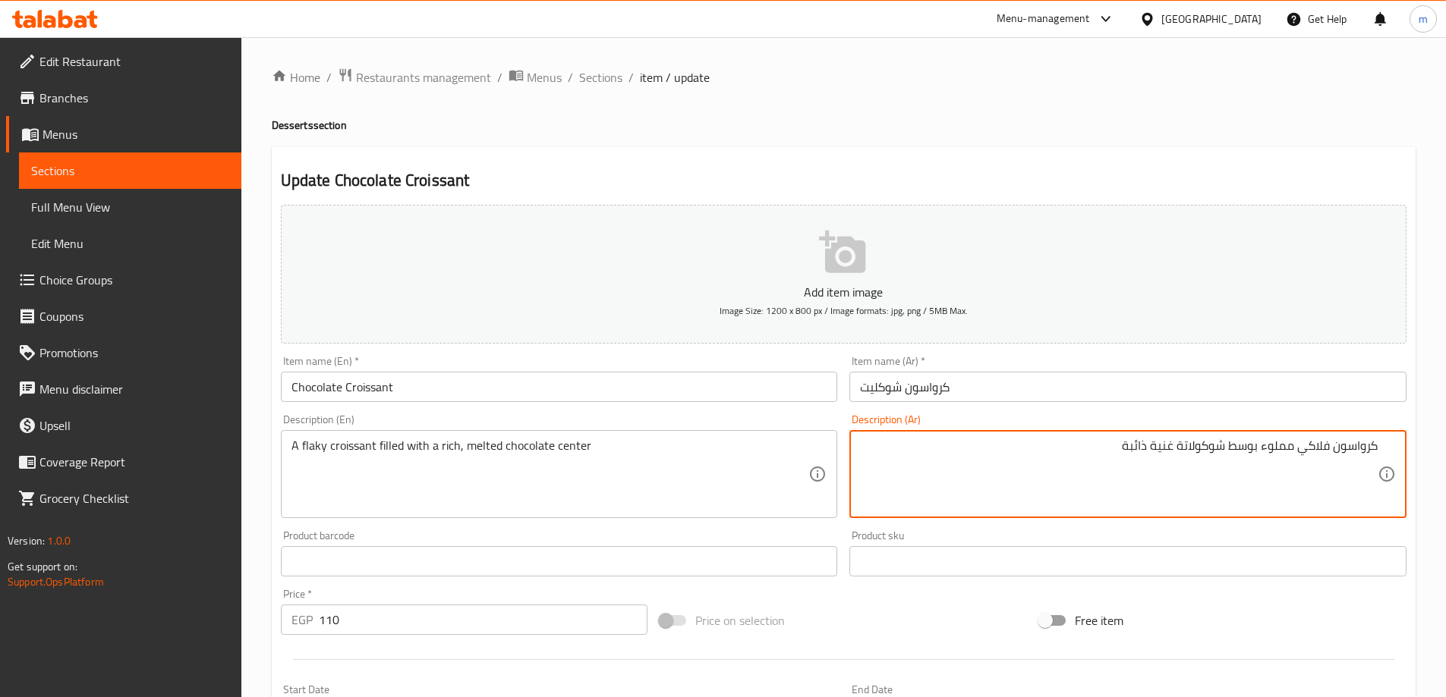
type textarea "كرواسون فلاكي مملوء بوسط شوكولاتة غنية ذائبة"
click at [1168, 153] on div "Update Chocolate Croissant Add item image Image Size: 1200 x 800 px / Image for…" at bounding box center [844, 588] width 1144 height 883
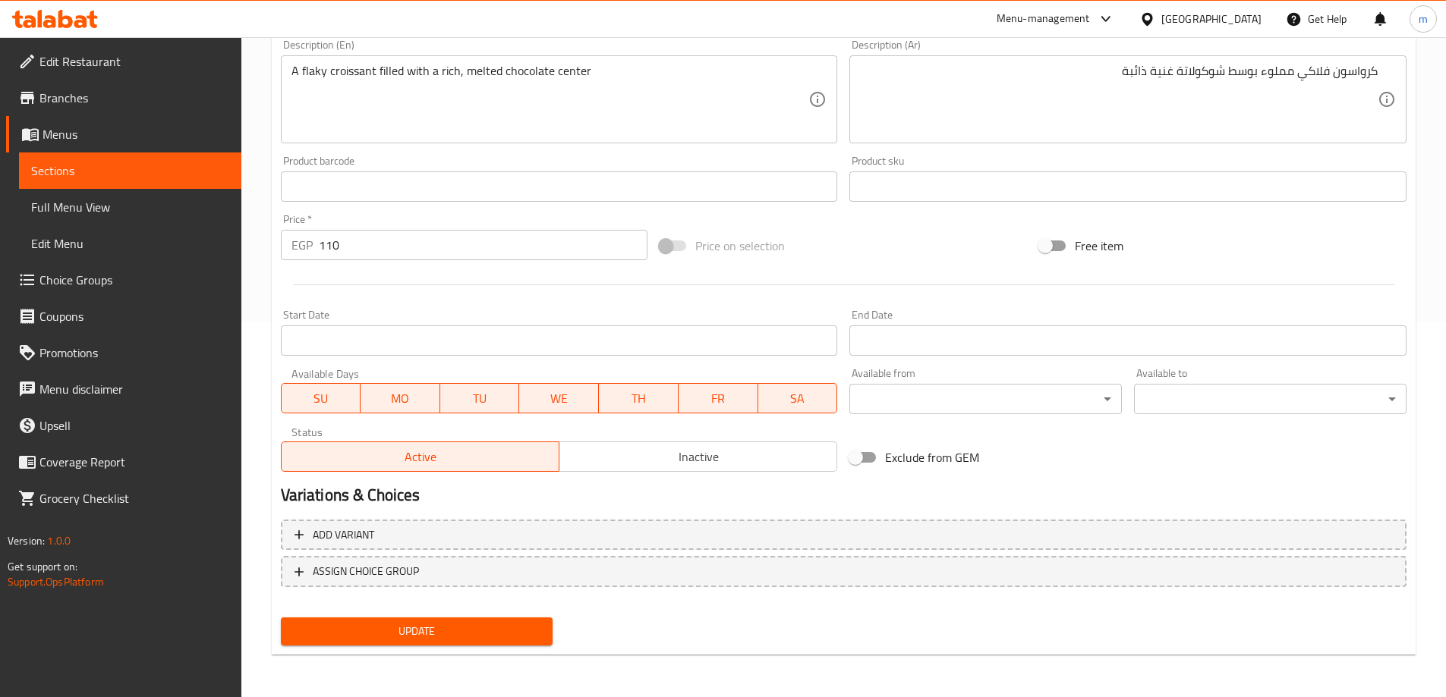
click at [469, 632] on span "Update" at bounding box center [417, 631] width 248 height 19
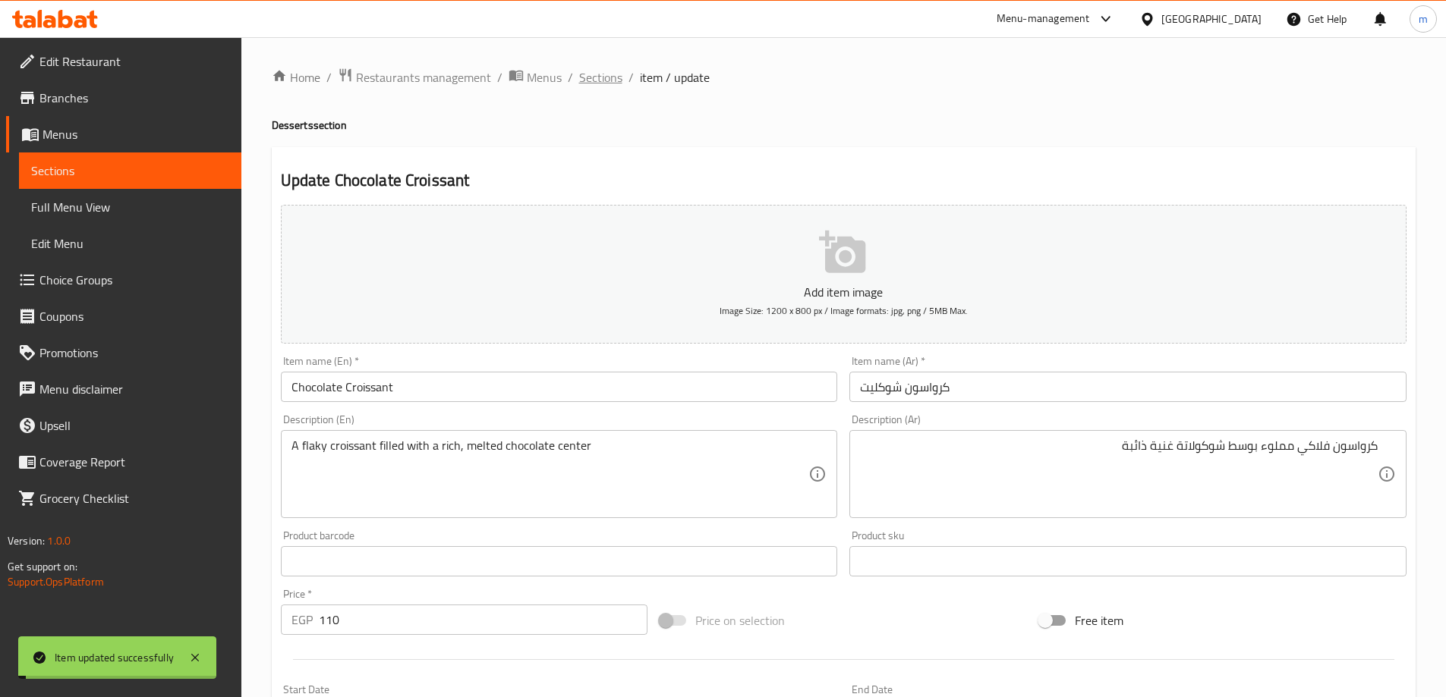
click at [596, 75] on span "Sections" at bounding box center [600, 77] width 43 height 18
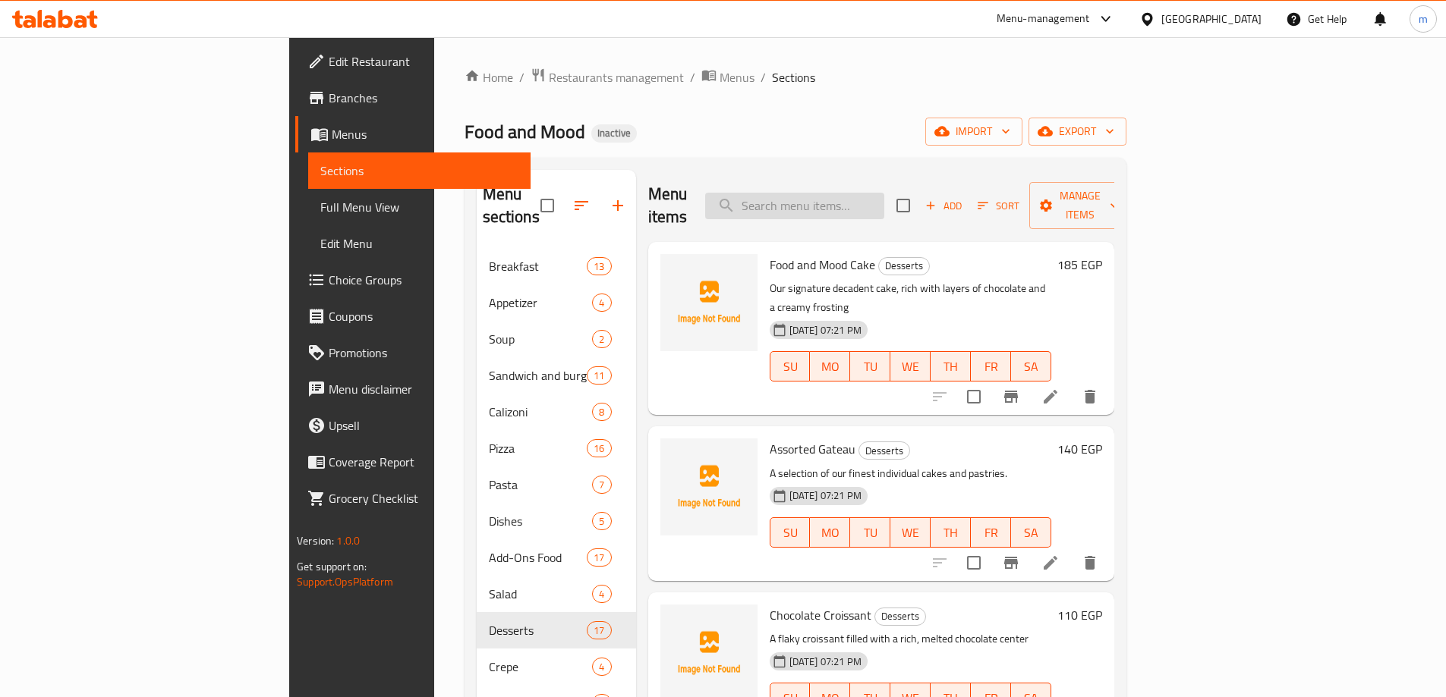
click at [854, 193] on input "search" at bounding box center [794, 206] width 179 height 27
paste input "Plain Croissant"
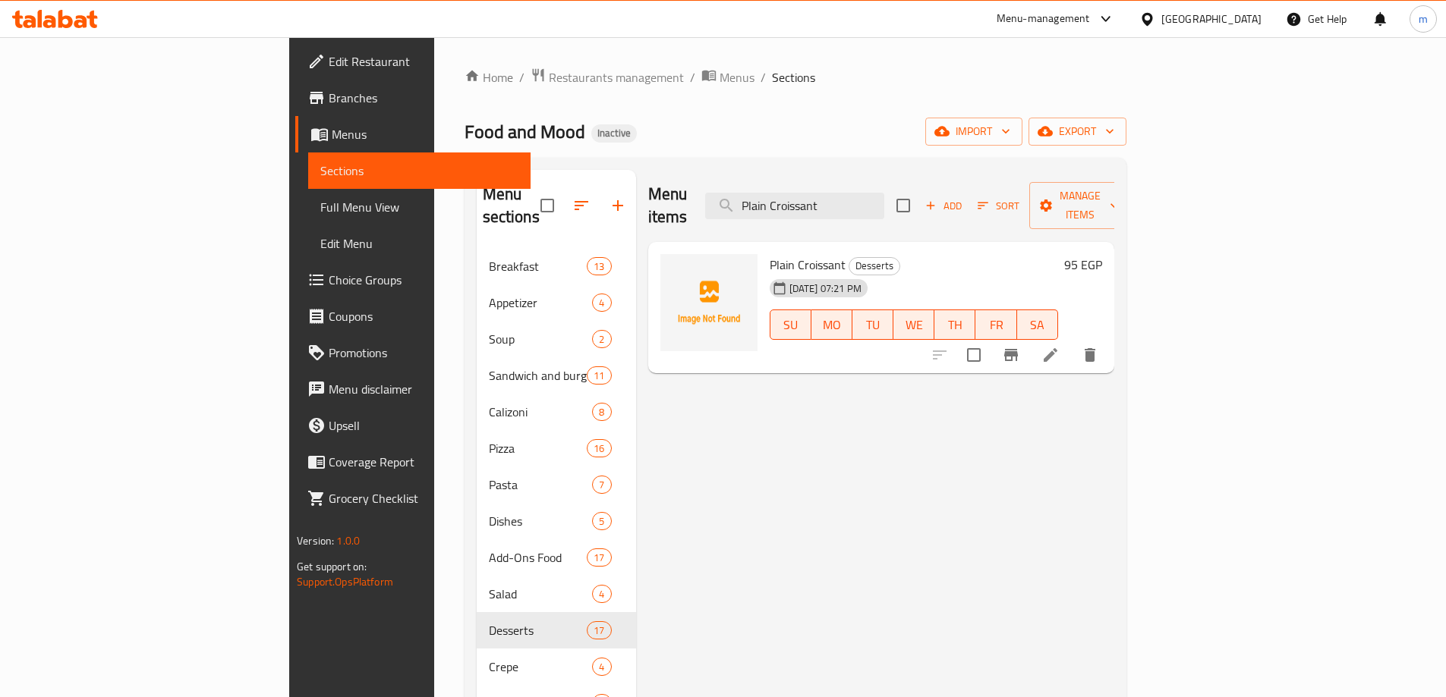
type input "Plain Croissant"
click at [1072, 341] on li at bounding box center [1050, 354] width 42 height 27
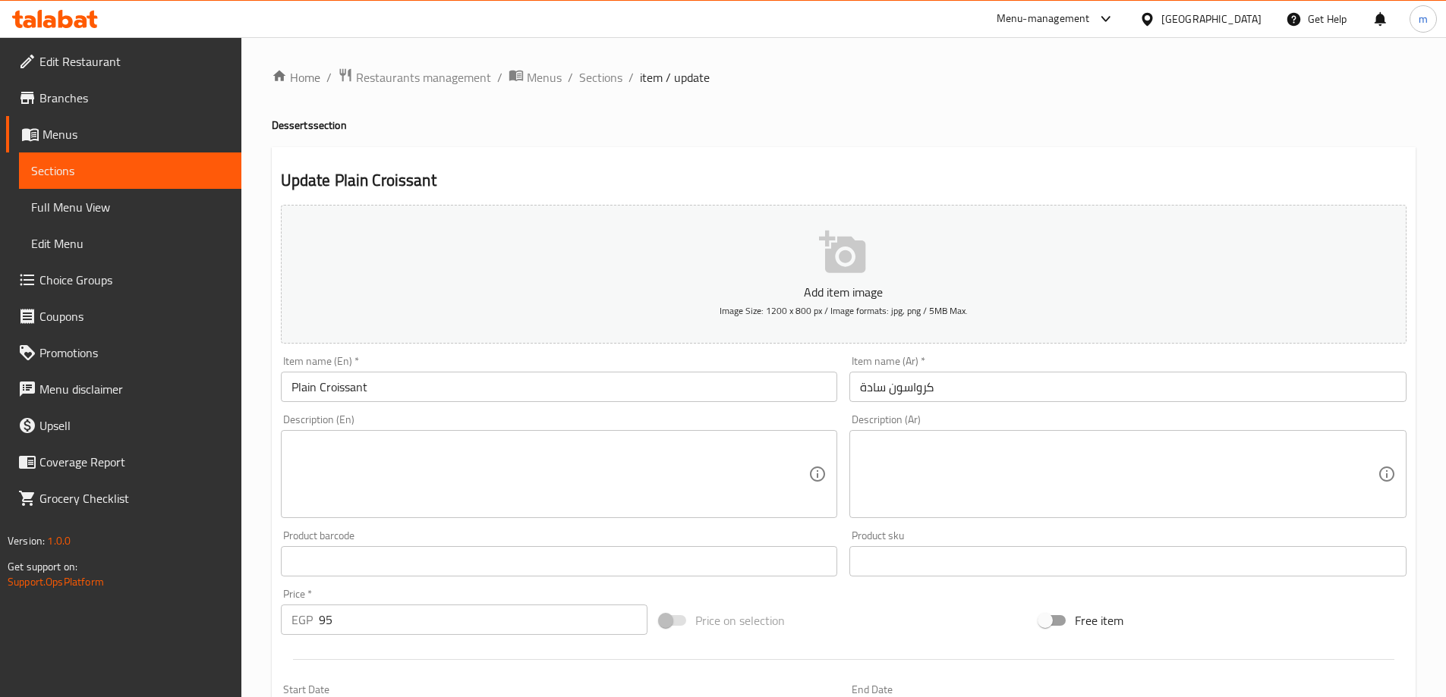
click at [373, 452] on textarea at bounding box center [550, 475] width 518 height 72
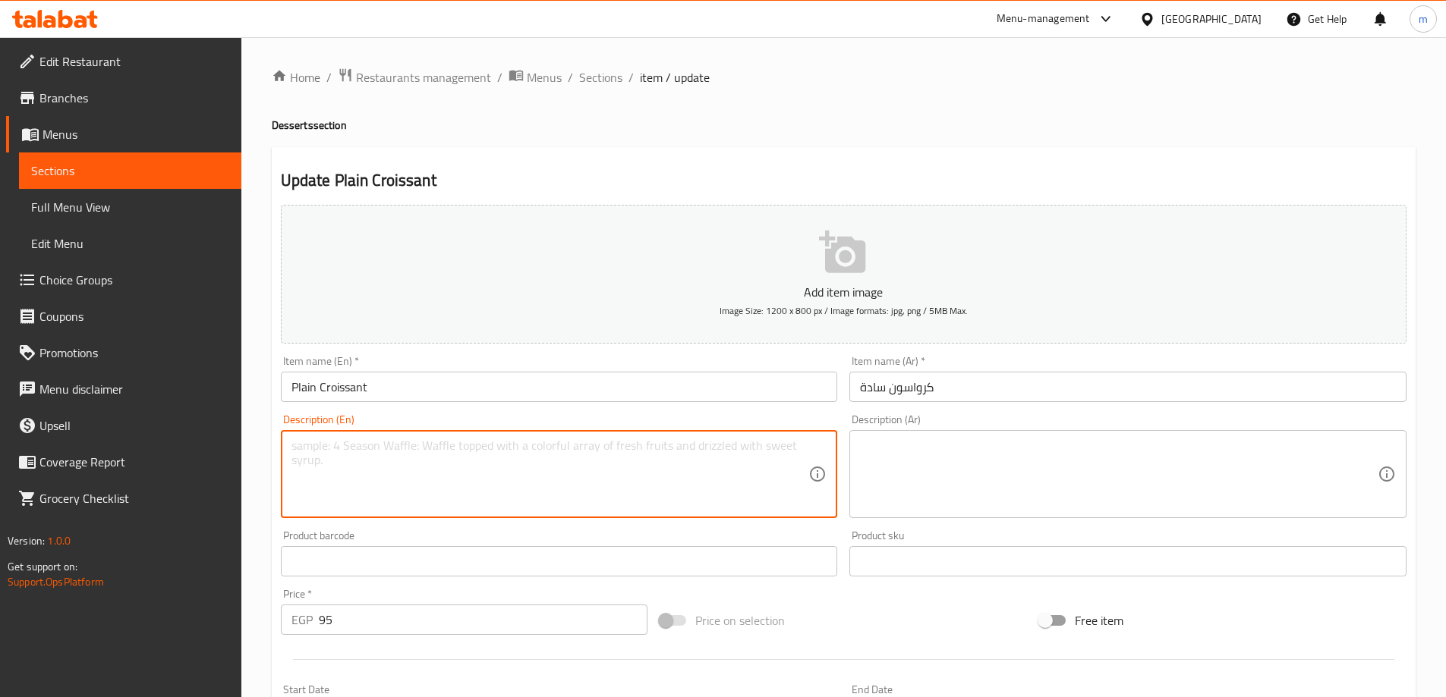
paste textarea "A classic, buttery, and flaky plain croissant."
click at [373, 452] on textarea "A classic, buttery, and flaky plain croissant." at bounding box center [550, 475] width 518 height 72
type textarea "A classic, buttery, and flaky plain croissant."
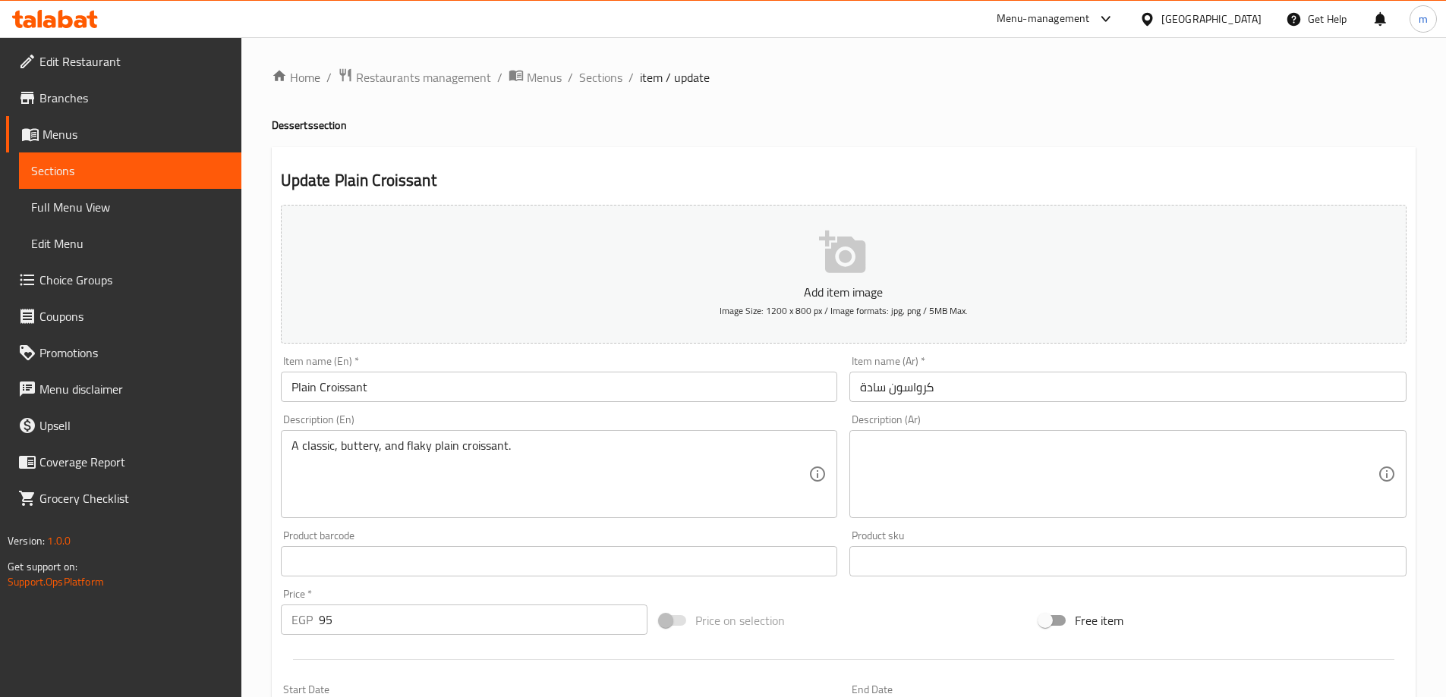
click at [1044, 515] on div "Description (Ar)" at bounding box center [1127, 474] width 557 height 88
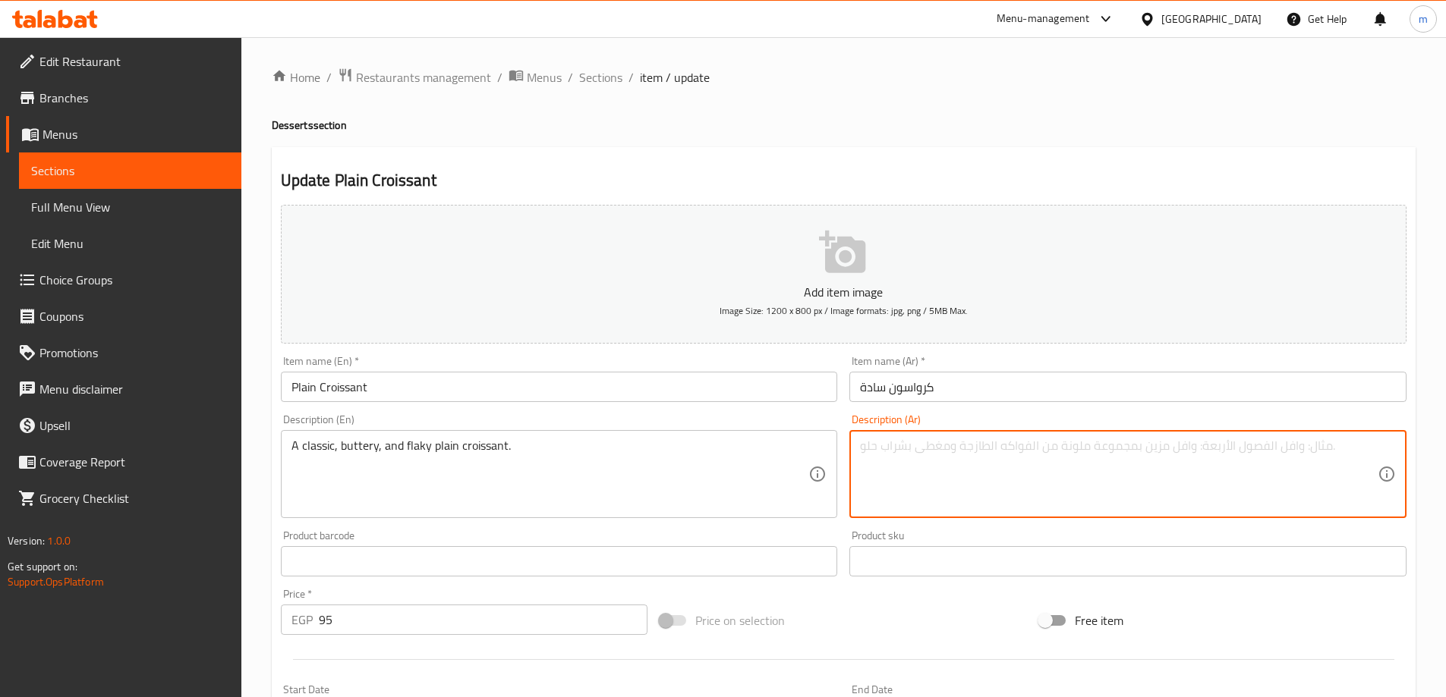
paste textarea "كرواسون عادي [PERSON_NAME]، زبداني، ومتقشر."
click at [1032, 505] on textarea "كرواسون عادي [PERSON_NAME]، زبداني، ومتقشر." at bounding box center [1119, 475] width 518 height 72
click at [1098, 456] on textarea "كرواسون عادي [PERSON_NAME]، زبداني، ومتقشر." at bounding box center [1119, 475] width 518 height 72
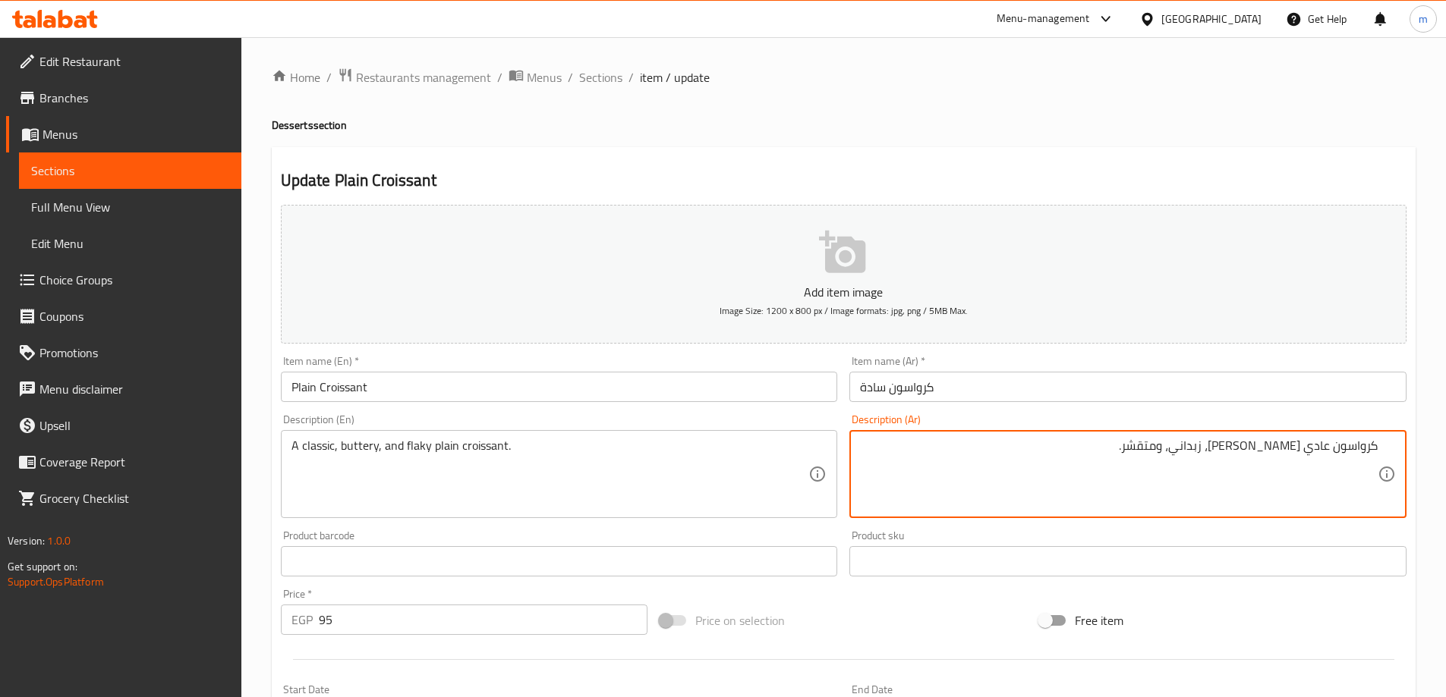
click at [1251, 450] on textarea "كرواسون عادي [PERSON_NAME]، زبداني، ومتقشر." at bounding box center [1119, 475] width 518 height 72
click at [1320, 448] on textarea "كرواسون عادي كلاسيك زبداني، ومتقشر." at bounding box center [1119, 475] width 518 height 72
type textarea "كرواسون ساده كلاسيك زبداني، ومتقشر."
click at [1143, 468] on textarea "كرواسون ساده كلاسيك زبداني، ومتقشر." at bounding box center [1119, 475] width 518 height 72
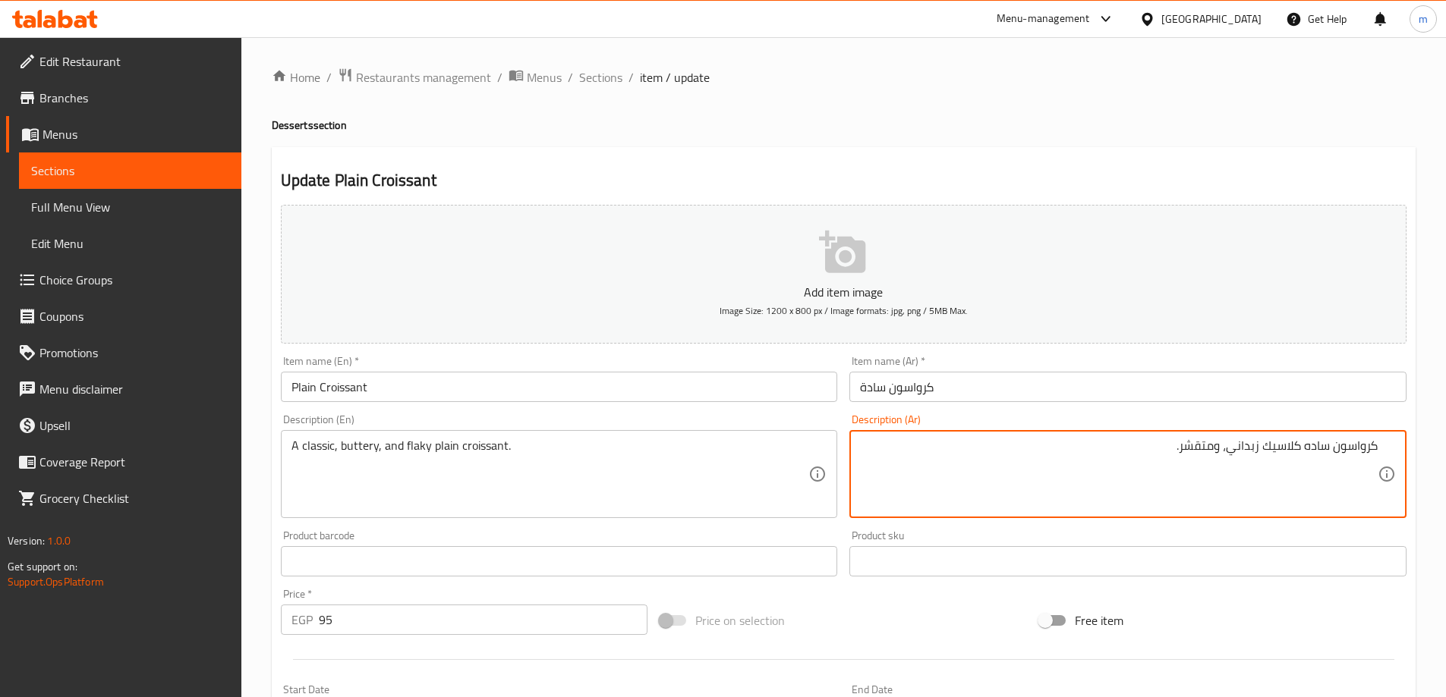
click at [1187, 447] on textarea "كرواسون ساده كلاسيك زبداني، ومتقشر." at bounding box center [1119, 475] width 518 height 72
click at [1113, 203] on div "Add item image Image Size: 1200 x 800 px / Image formats: jpg, png / 5MB Max." at bounding box center [844, 274] width 1138 height 151
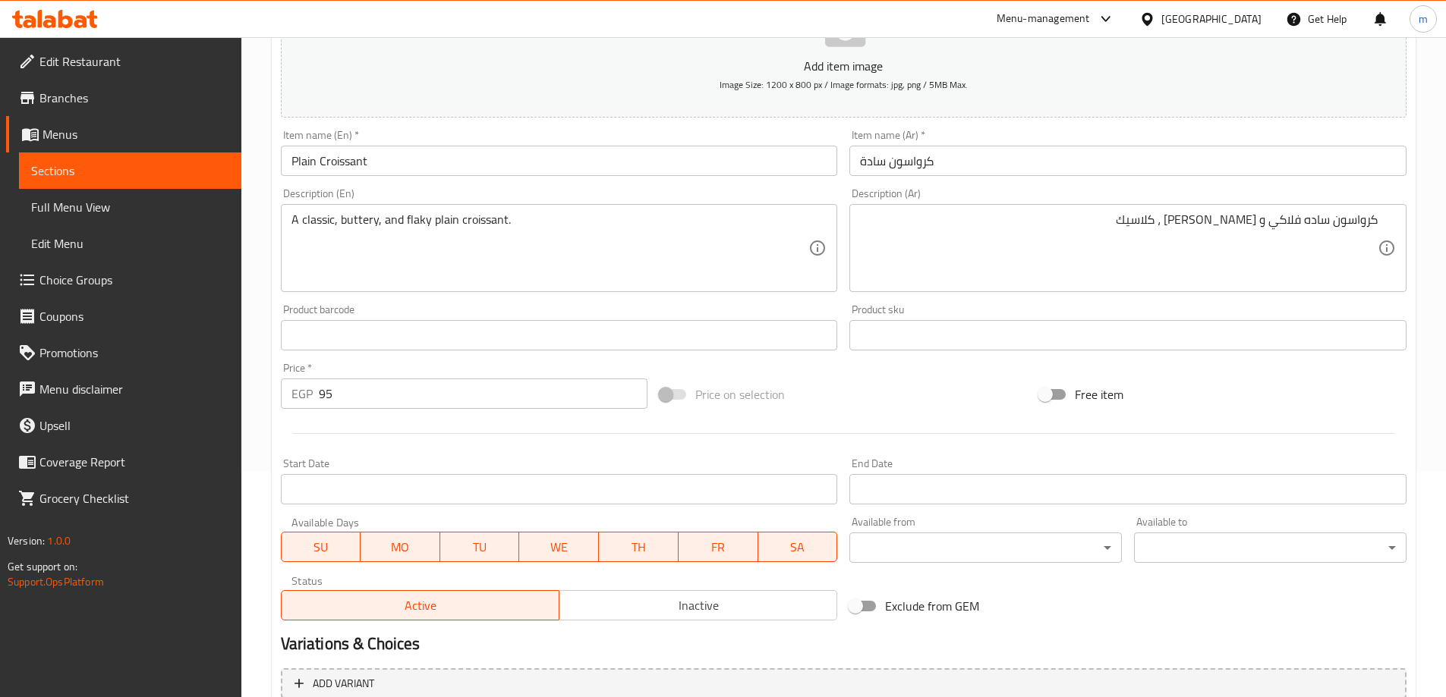
scroll to position [228, 0]
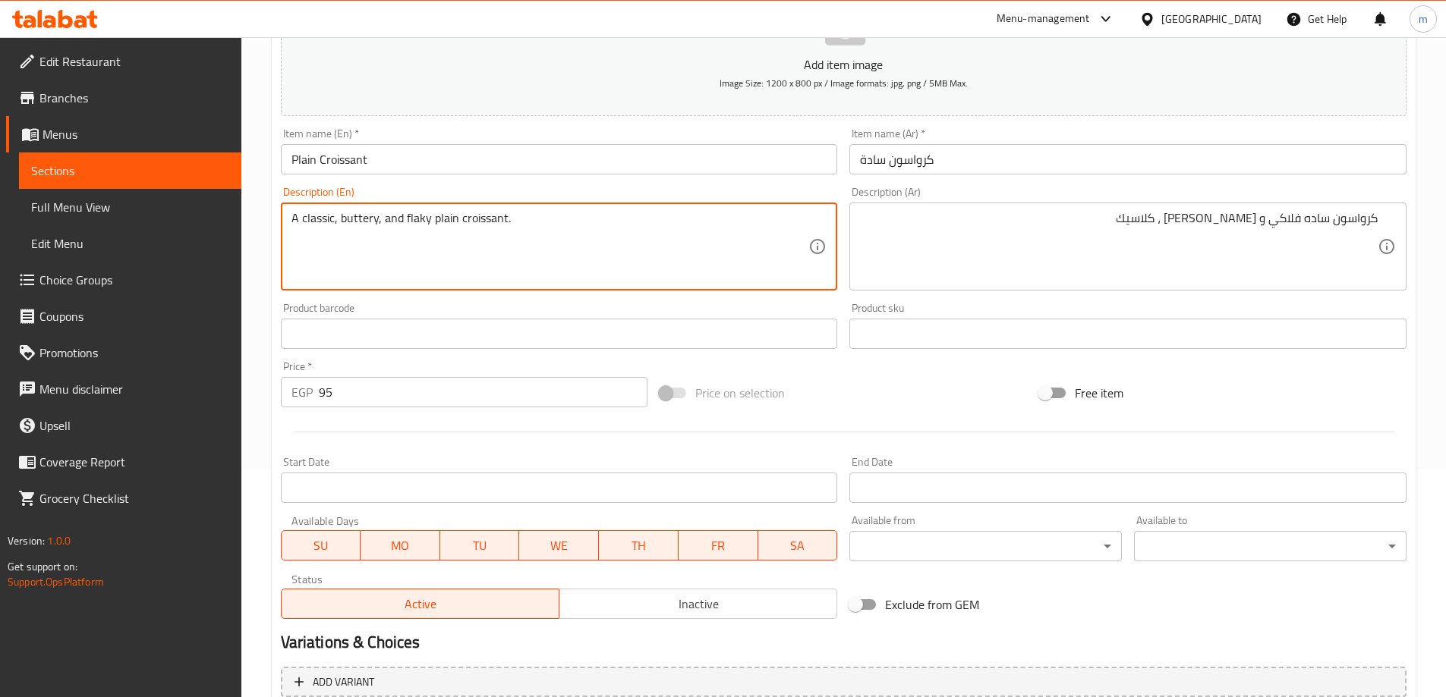
click at [440, 215] on textarea "A classic, buttery, and flaky plain croissant." at bounding box center [550, 247] width 518 height 72
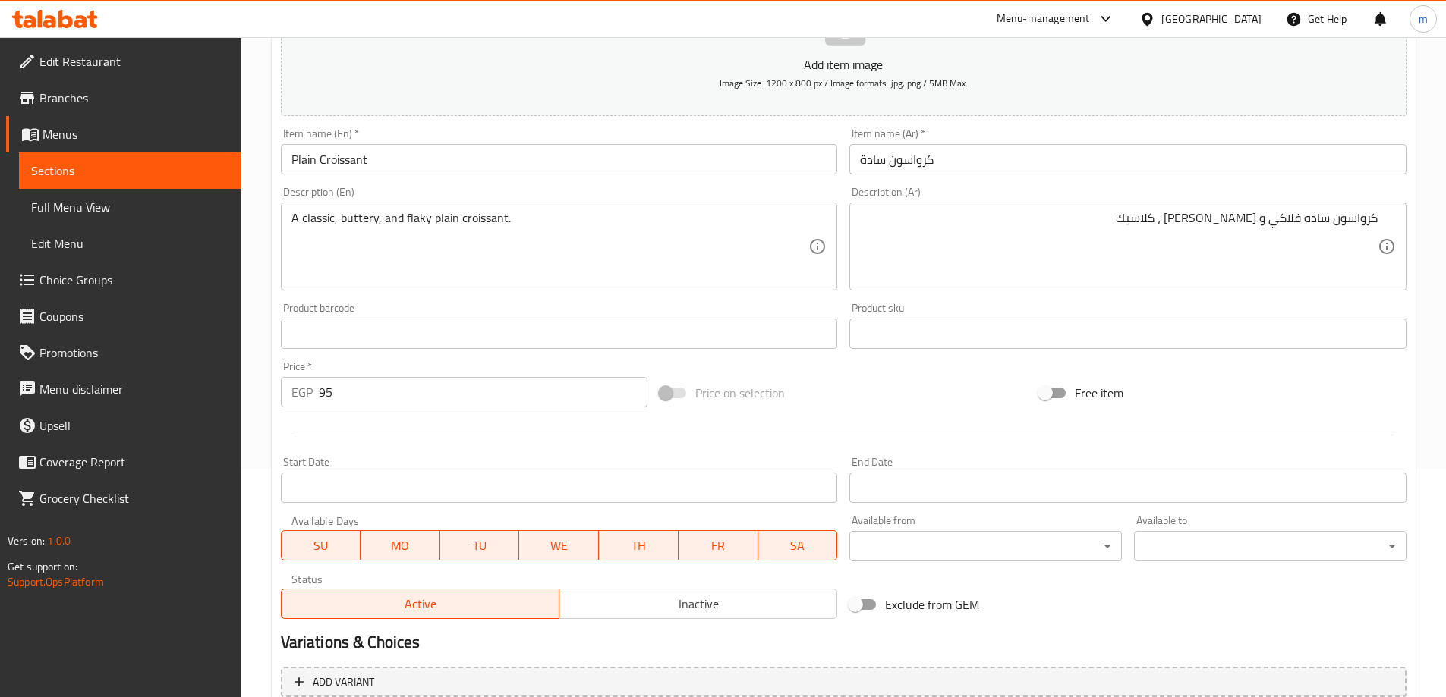
click at [600, 132] on div "Item name (En)   * Plain Croissant Item name (En) *" at bounding box center [559, 151] width 557 height 46
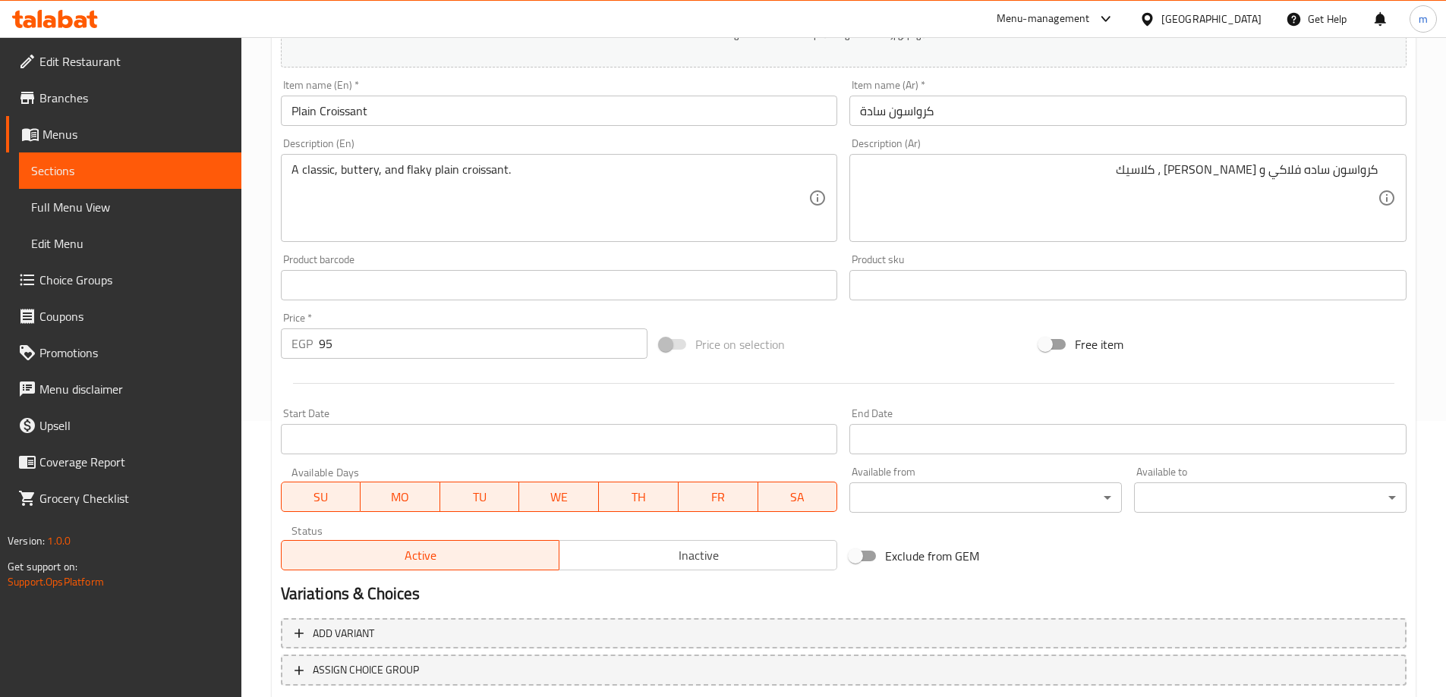
scroll to position [304, 0]
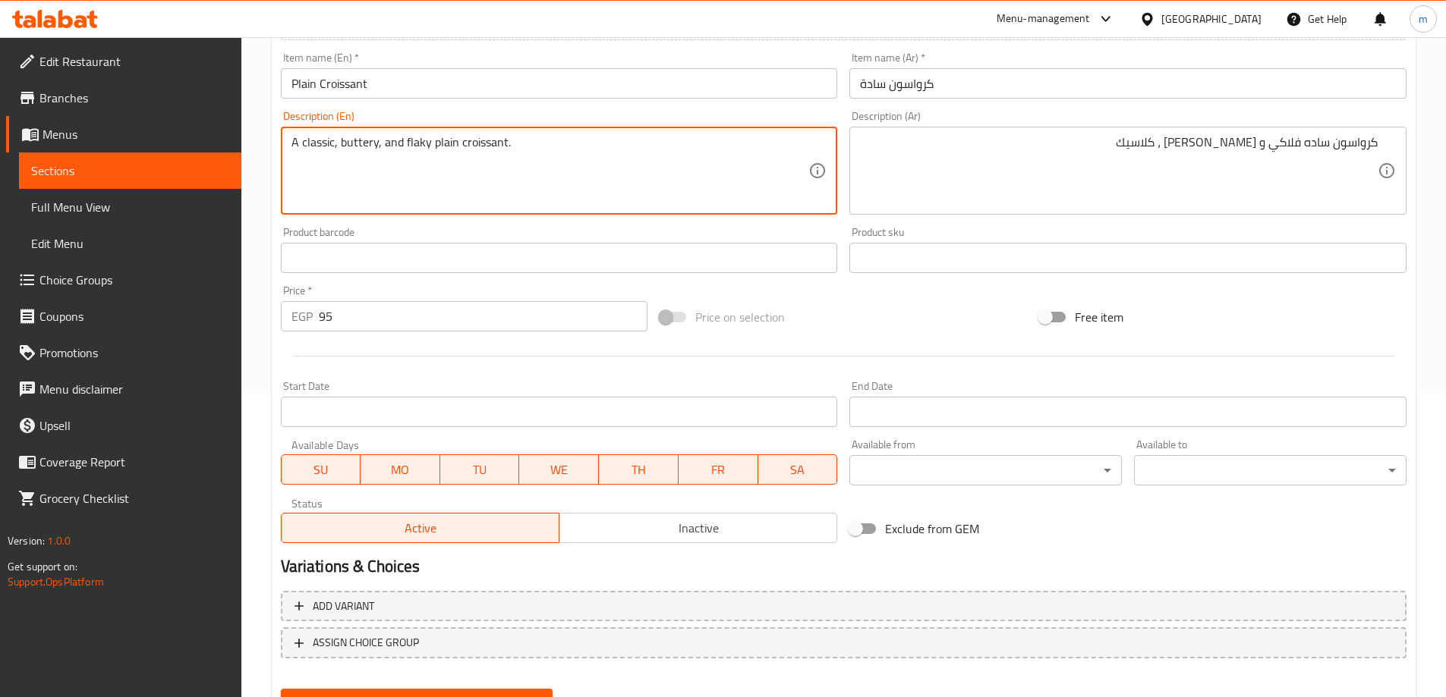
click at [369, 149] on textarea "A classic, buttery, and flaky plain croissant." at bounding box center [550, 171] width 518 height 72
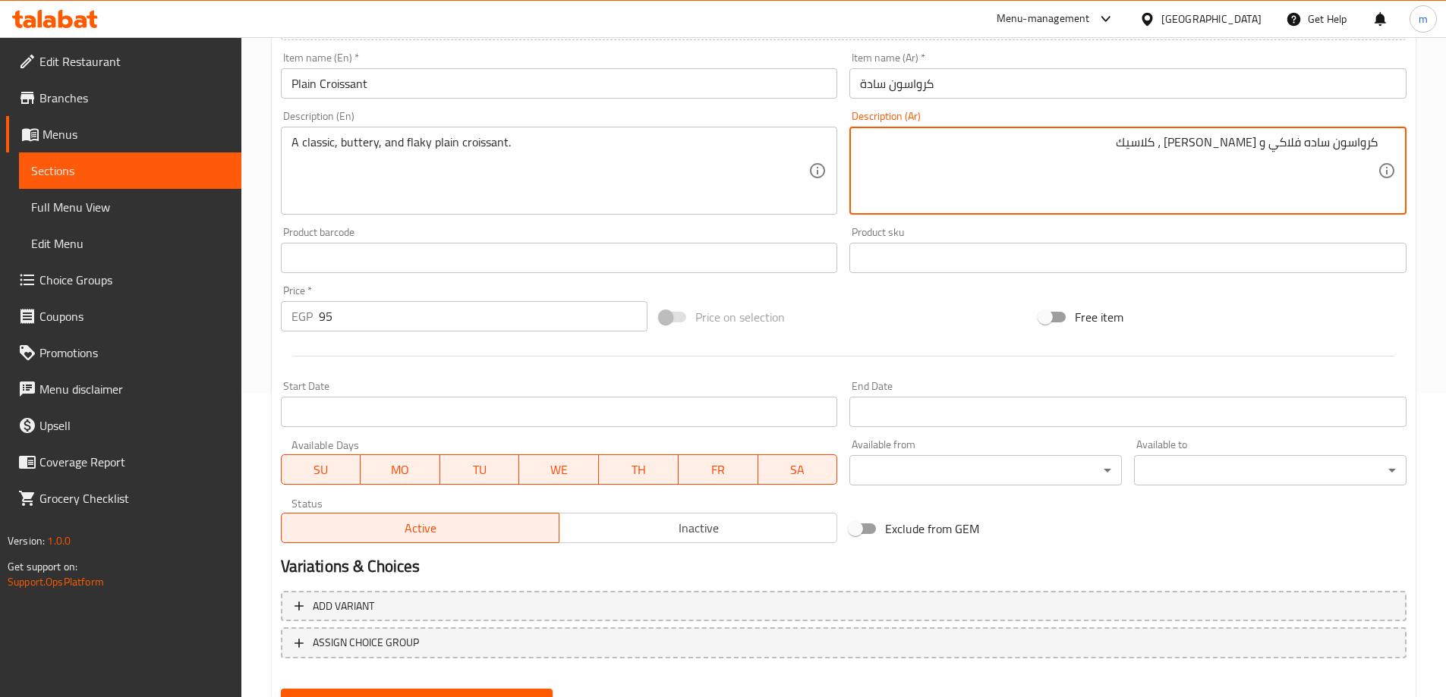
click at [1235, 150] on textarea "كرواسون ساده فلاكي و [PERSON_NAME] ، كلاسيك" at bounding box center [1119, 171] width 518 height 72
click at [1238, 149] on textarea "كرواسون ساده فلاكي و [PERSON_NAME] ، كلاسيك" at bounding box center [1119, 171] width 518 height 72
type textarea "كرواسون ساده فلاكي و زبداني، كلاسيك"
click at [1347, 334] on div "Free item" at bounding box center [1222, 317] width 379 height 41
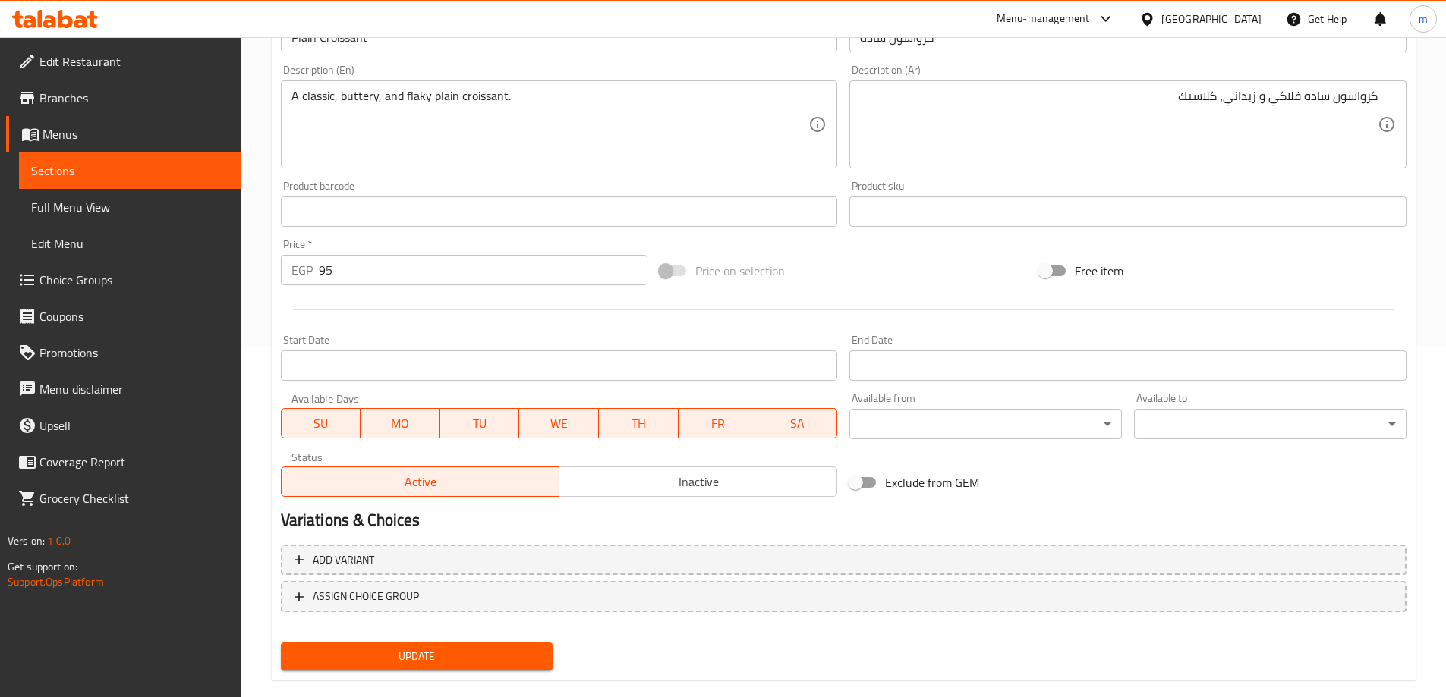
scroll to position [375, 0]
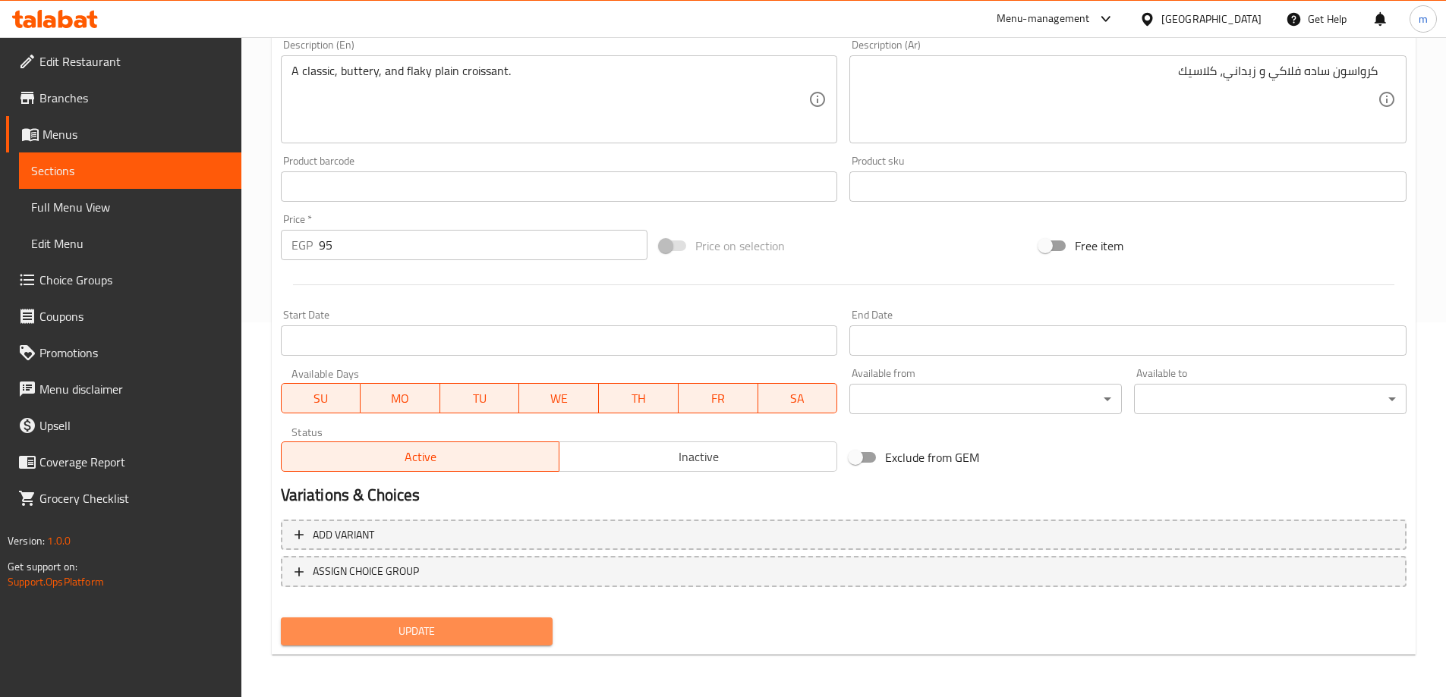
click at [470, 641] on span "Update" at bounding box center [417, 631] width 248 height 19
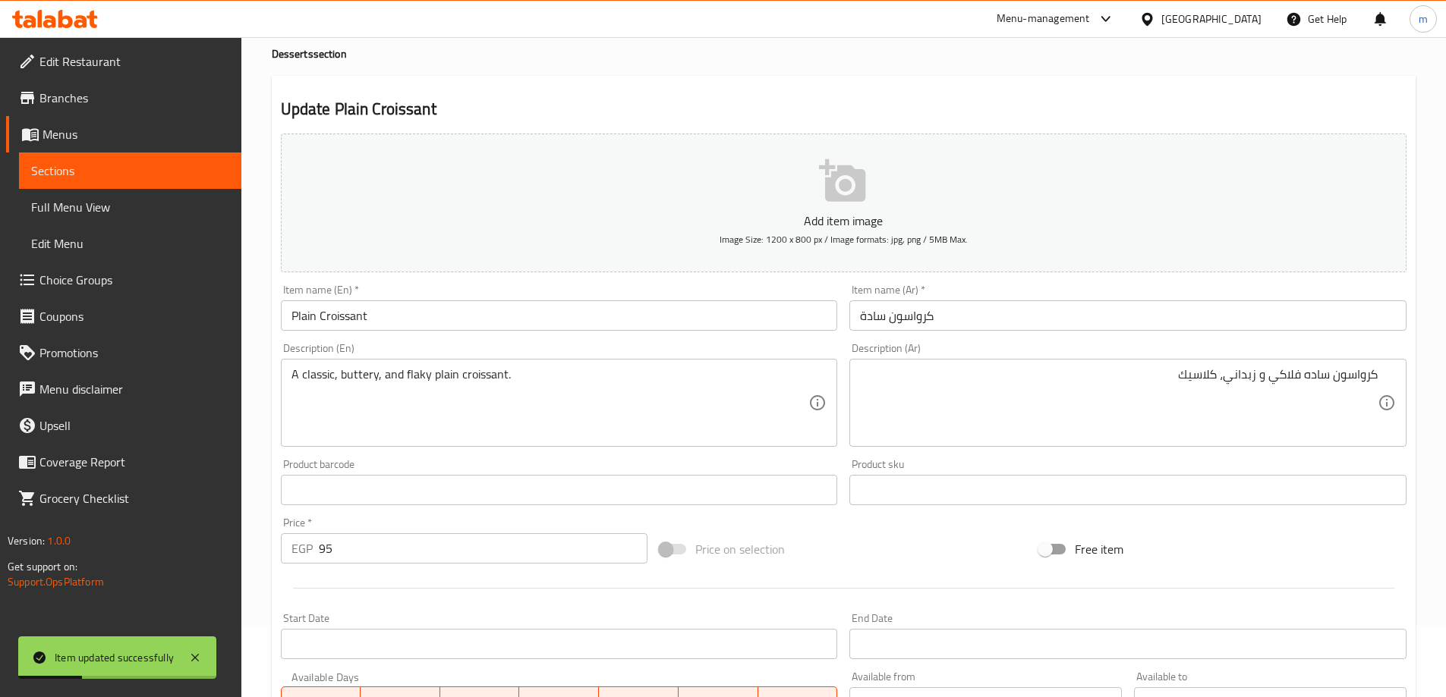
scroll to position [0, 0]
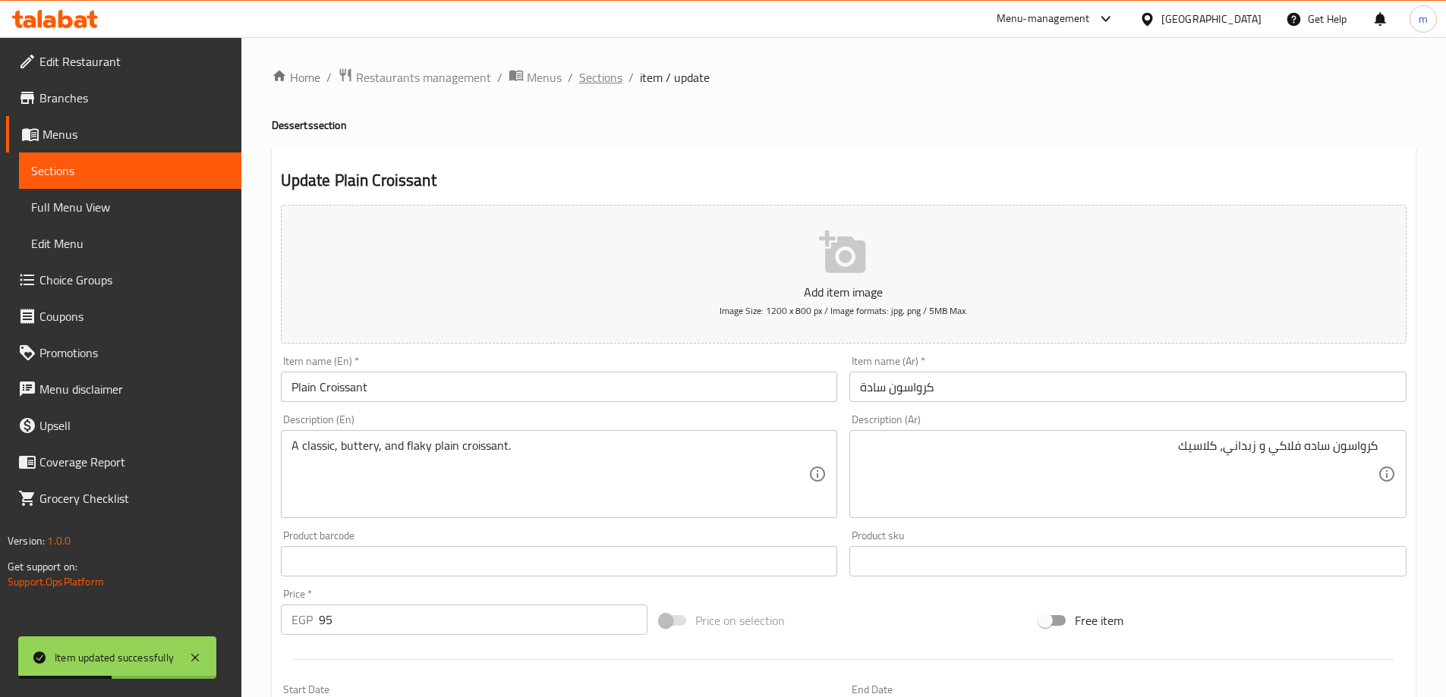
click at [593, 80] on span "Sections" at bounding box center [600, 77] width 43 height 18
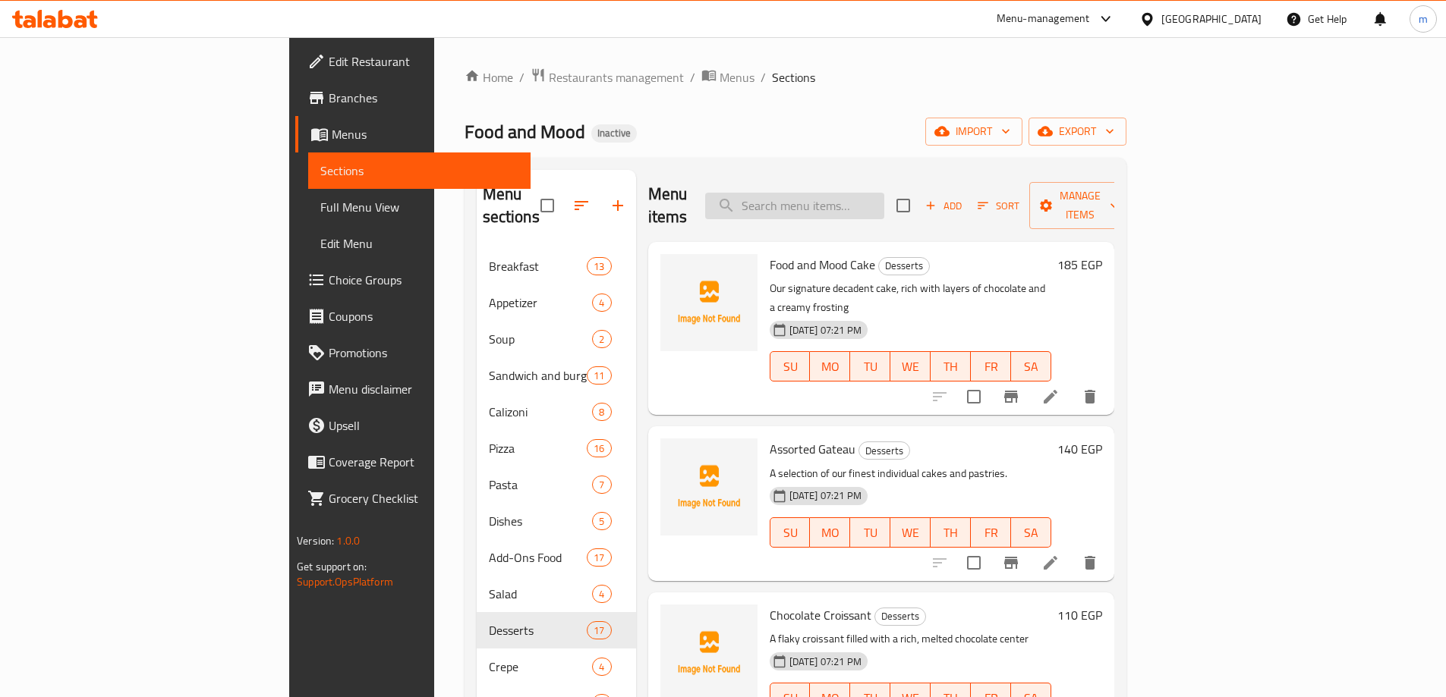
drag, startPoint x: 949, startPoint y: 208, endPoint x: 938, endPoint y: 201, distance: 13.3
click at [946, 206] on div "Menu items Add Sort Manage items" at bounding box center [881, 206] width 466 height 72
click at [884, 199] on input "search" at bounding box center [794, 206] width 179 height 27
paste input "Tiramisu"
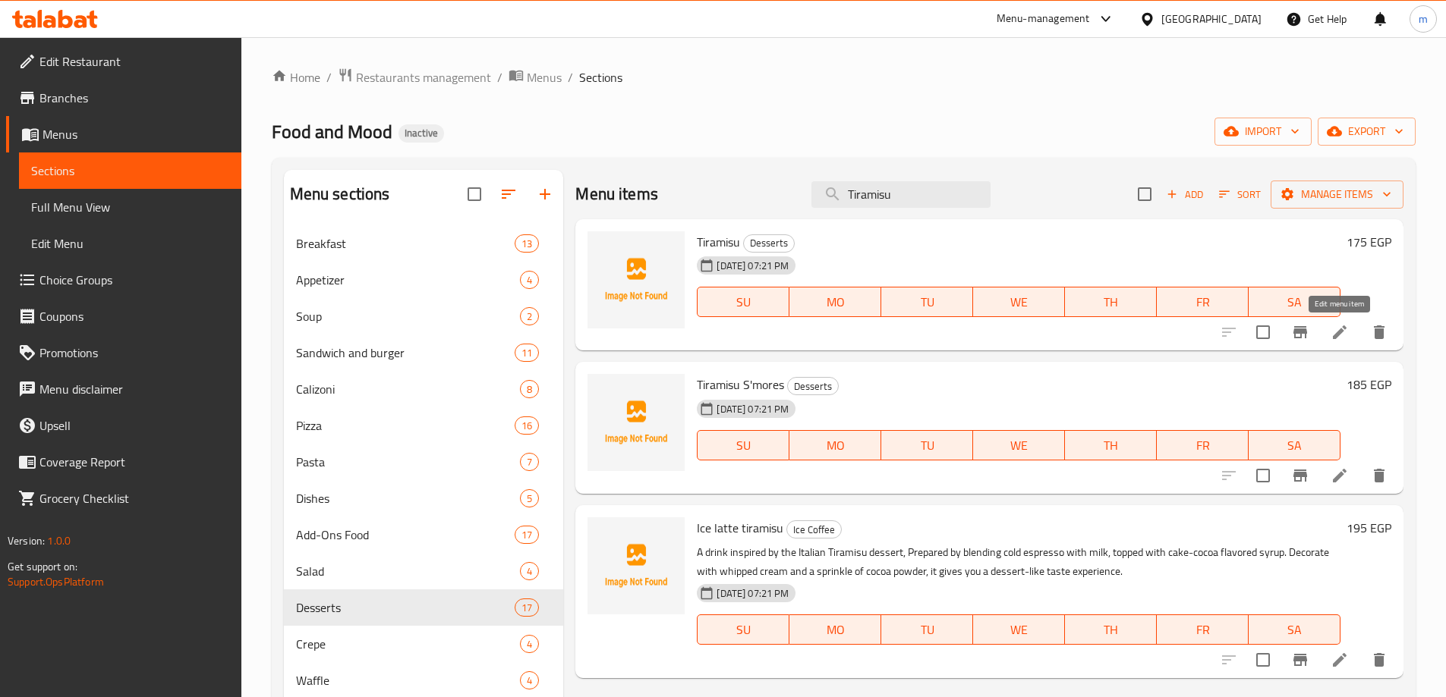
type input "Tiramisu"
click at [1336, 337] on icon at bounding box center [1340, 333] width 14 height 14
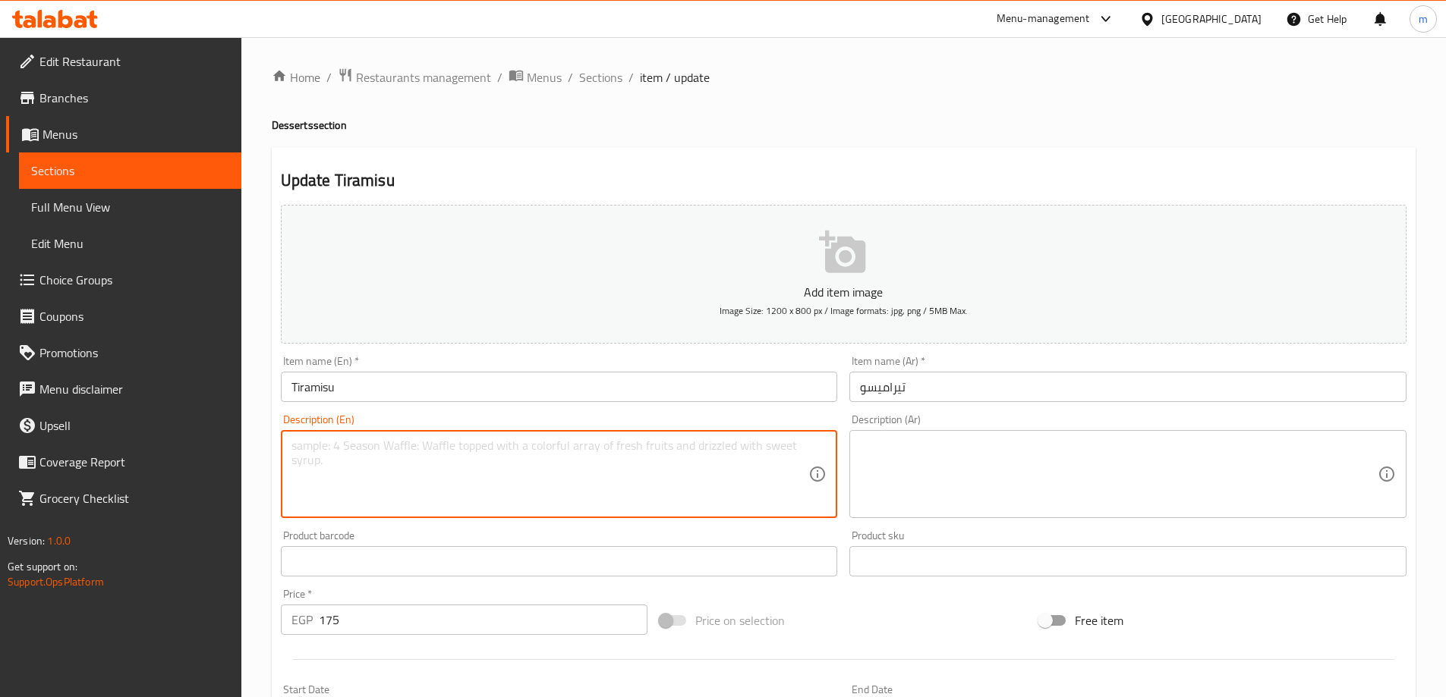
click at [486, 452] on textarea at bounding box center [550, 475] width 518 height 72
paste textarea "Layers of coffee-soaked ladyfingers and a rich mascarpone cream, dusted with co…"
click at [291, 462] on textarea "Layers of coffee-soaked ladyfingers and a rich mascarpone cream, dusted with co…" at bounding box center [550, 475] width 518 height 72
click at [395, 464] on textarea "Layers of coffee-soaked ladyfingers and a rich mascarpone cream, dusted with co…" at bounding box center [550, 475] width 518 height 72
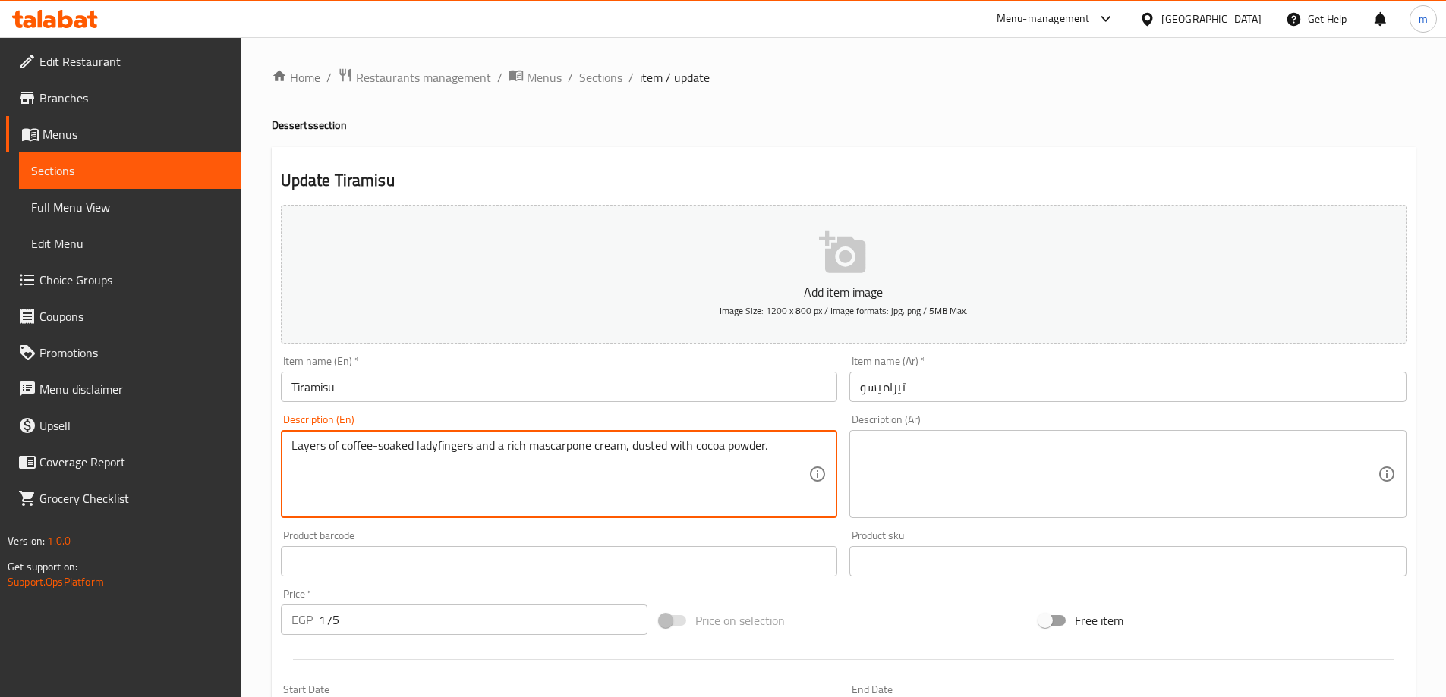
click at [395, 464] on textarea "Layers of coffee-soaked ladyfingers and a rich mascarpone cream, dusted with co…" at bounding box center [550, 475] width 518 height 72
type textarea "Layers of coffee-soaked ladyfingers and a rich mascarpone cream, dusted with co…"
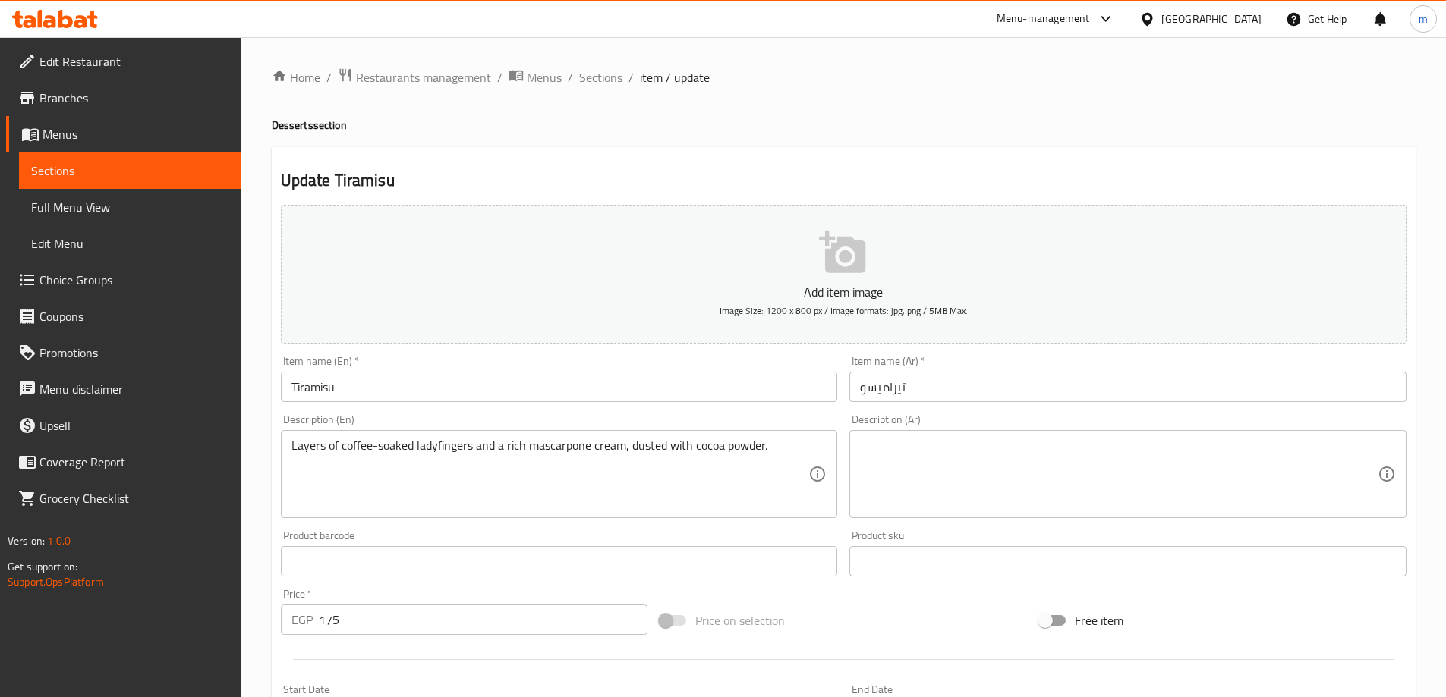
click at [1097, 463] on textarea at bounding box center [1119, 475] width 518 height 72
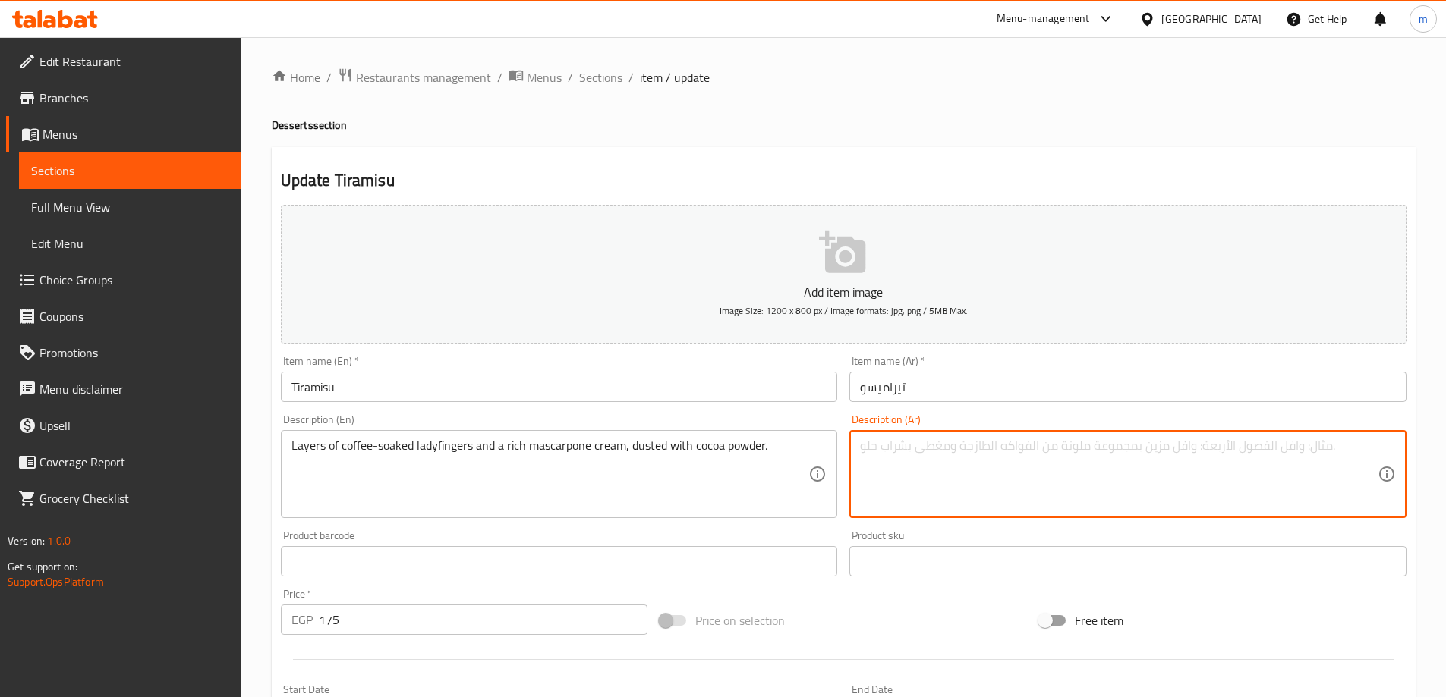
paste textarea "طبقات من أصابع السيدة المنقوعة بالقهوة و[PERSON_NAME]ني الغني، مع رشها بمسحوق ا…"
click at [1097, 463] on textarea "طبقات من أصابع السيدة المنقوعة بالقهوة و[PERSON_NAME]ني الغني، مع رشها بمسحوق ا…" at bounding box center [1119, 475] width 518 height 72
click at [1171, 472] on textarea "طبقات من أصابع السيدة المنقوعة بالقهوة و[PERSON_NAME]ني الغني، مع رشها بمسحوق ا…" at bounding box center [1119, 475] width 518 height 72
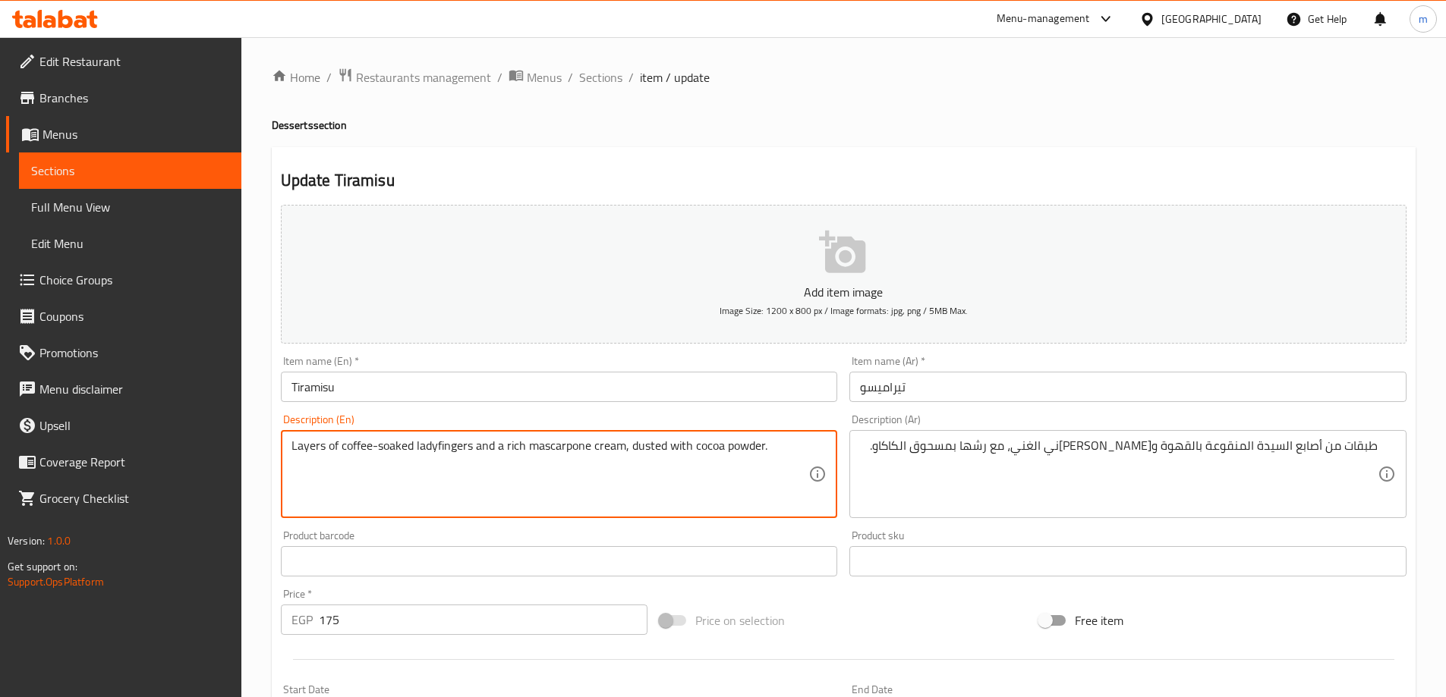
click at [440, 441] on textarea "Layers of coffee-soaked ladyfingers and a rich mascarpone cream, dusted with co…" at bounding box center [550, 475] width 518 height 72
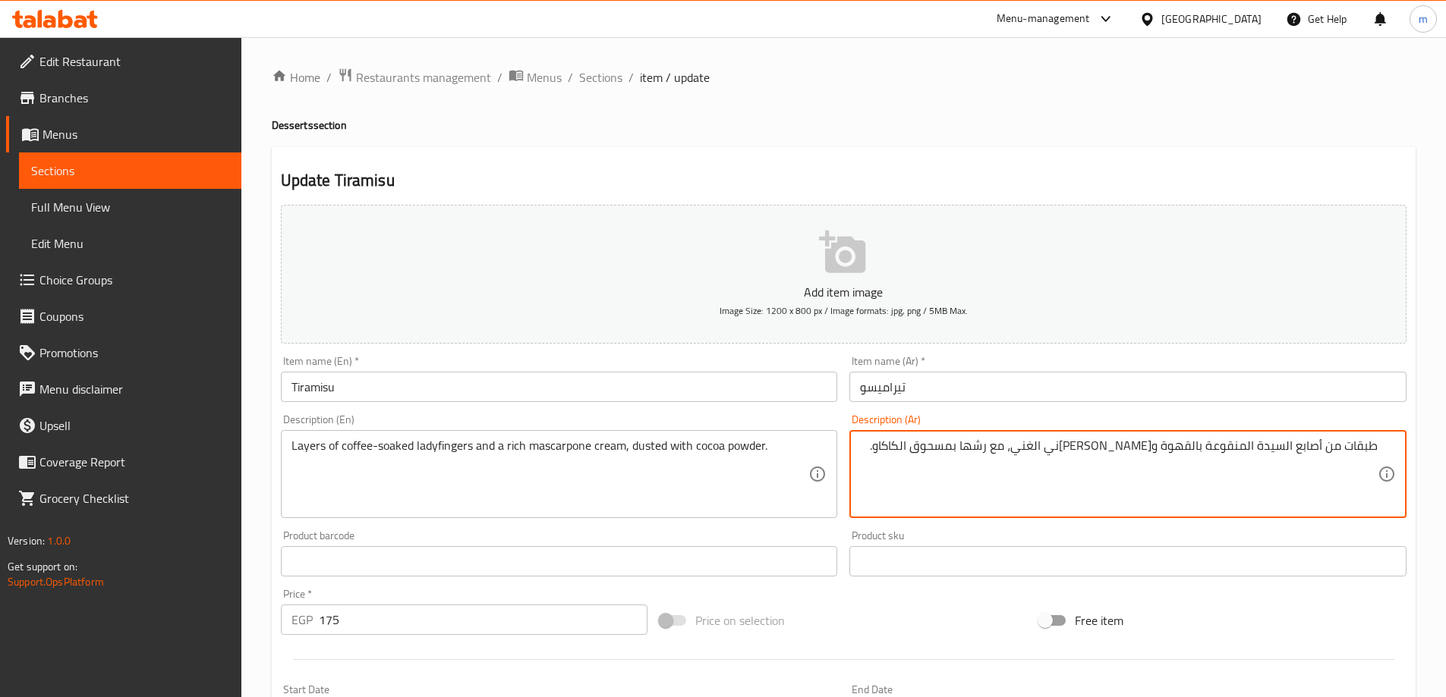
drag, startPoint x: 1259, startPoint y: 448, endPoint x: 1326, endPoint y: 463, distance: 69.1
click at [1146, 173] on h2 "Update Tiramisu" at bounding box center [843, 180] width 1125 height 23
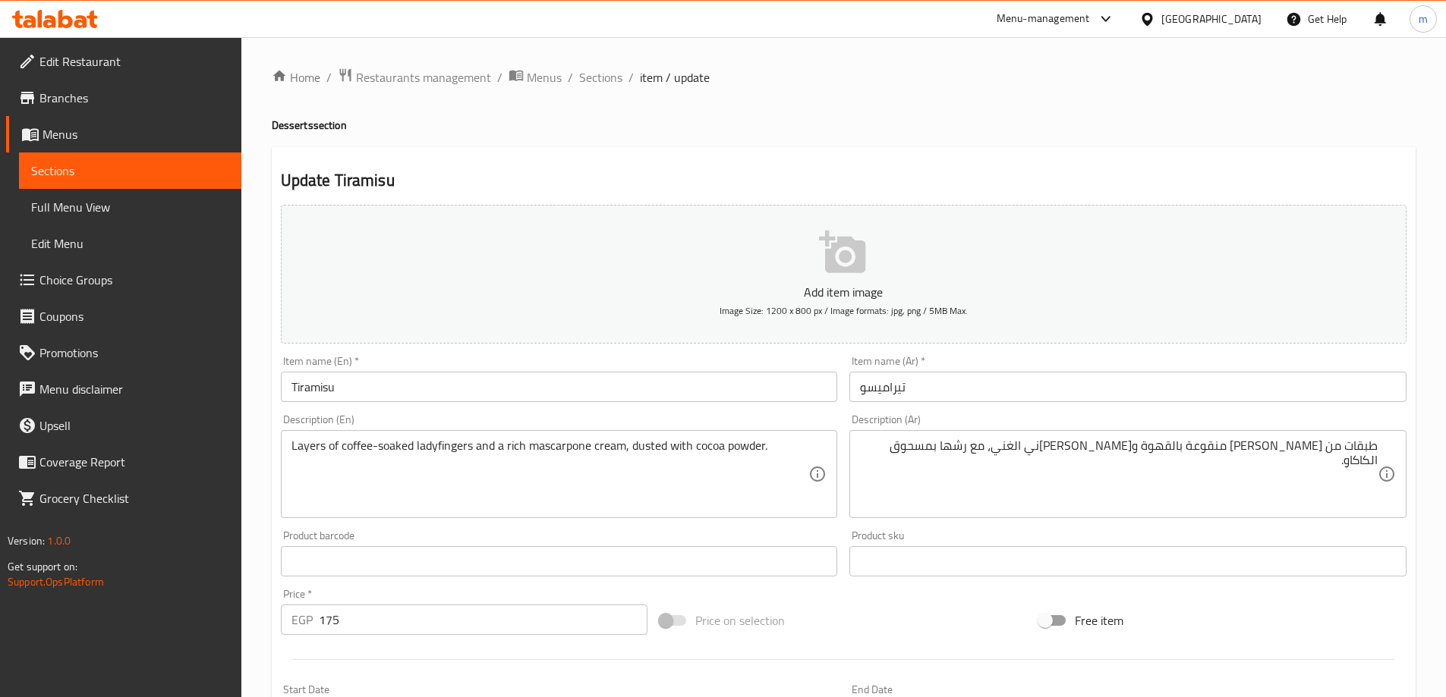
click at [1189, 163] on div "Update Tiramisu Add item image Image Size: 1200 x 800 px / Image formats: jpg, …" at bounding box center [844, 588] width 1144 height 883
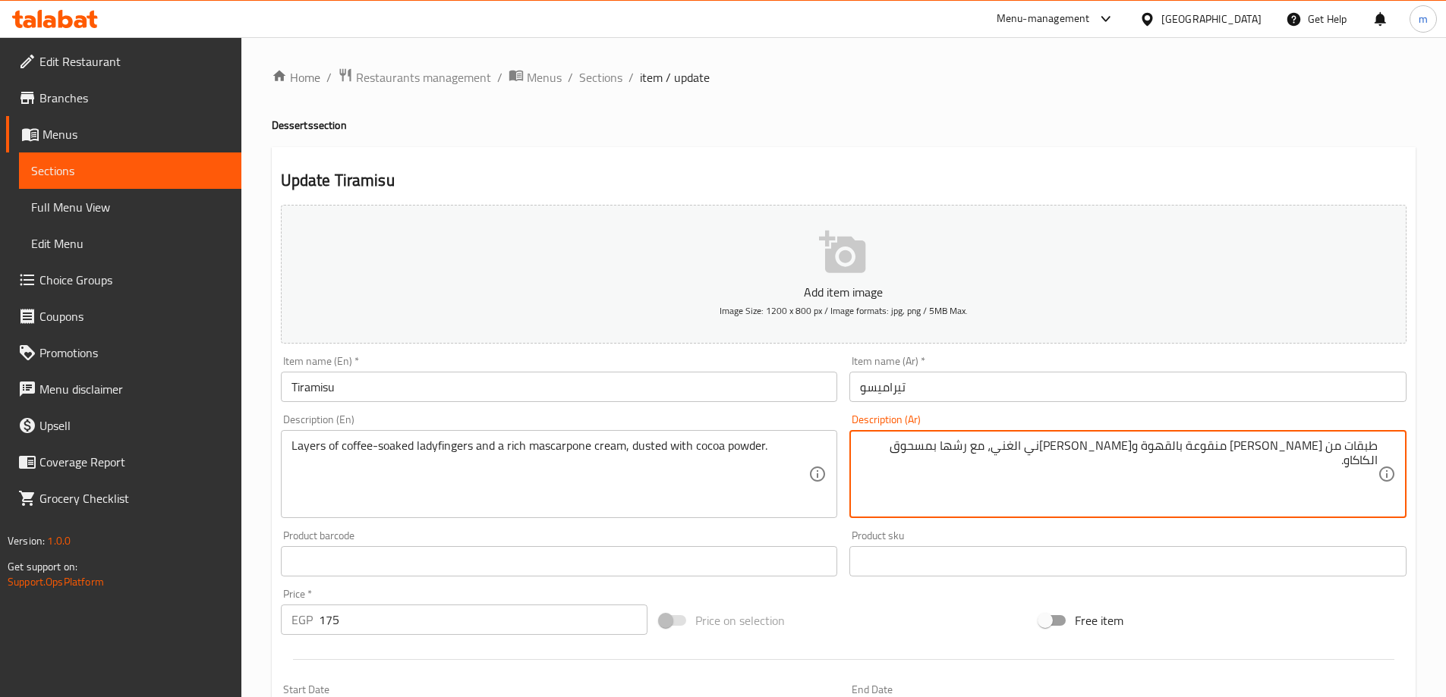
click at [1194, 451] on textarea "طبقات من [PERSON_NAME] منقوعة بالقهوة و[PERSON_NAME]ني الغني، مع رشها بمسحوق ال…" at bounding box center [1119, 475] width 518 height 72
paste textarea "بالقهوة"
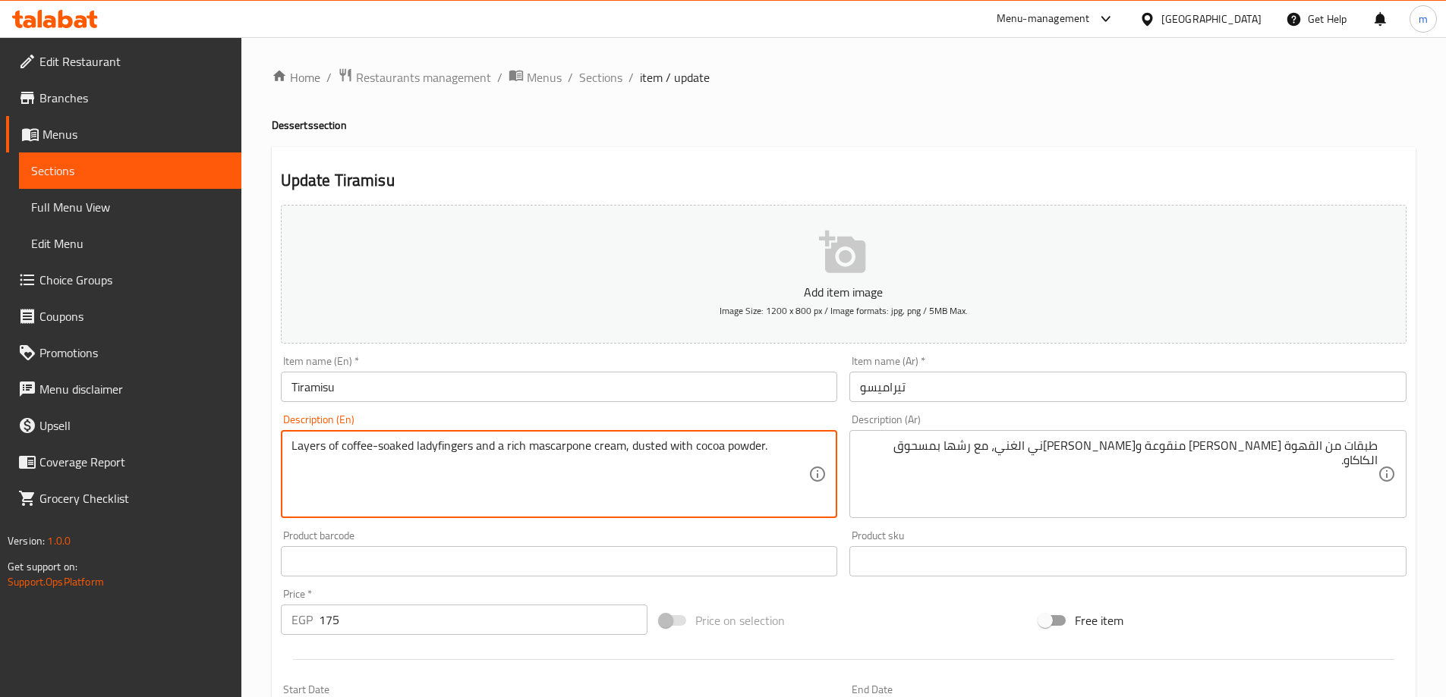
click at [581, 442] on textarea "Layers of coffee-soaked ladyfingers and a rich mascarpone cream, dusted with co…" at bounding box center [550, 475] width 518 height 72
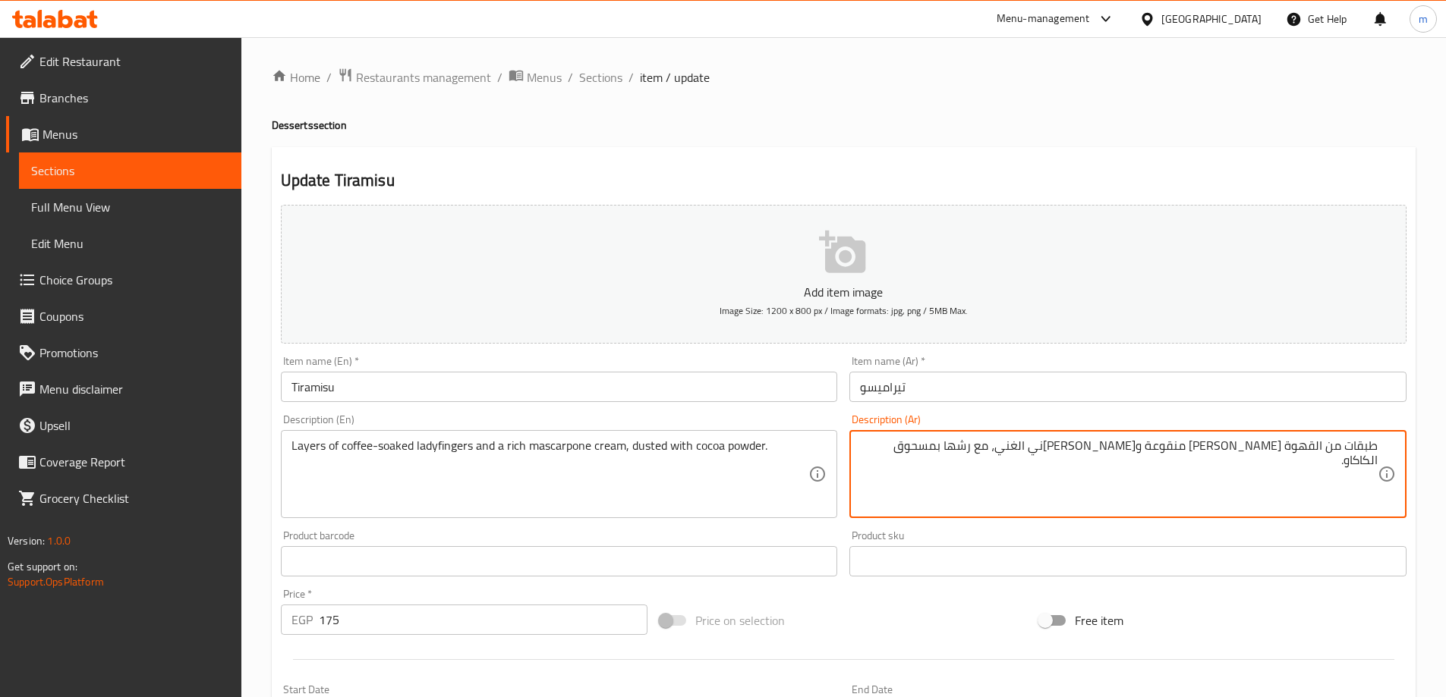
click at [1100, 451] on textarea "طبقات من القهوة [PERSON_NAME] منقوعة و[PERSON_NAME]ني الغني، مع رشها بمسحوق الك…" at bounding box center [1119, 475] width 518 height 72
paste textarea "ماسكربوني‎"
click at [1142, 452] on textarea "طبقات من القهوة [PERSON_NAME] منقوعة و[PERSON_NAME] الغني، مع رشها بمسحوق الكاك…" at bounding box center [1119, 475] width 518 height 72
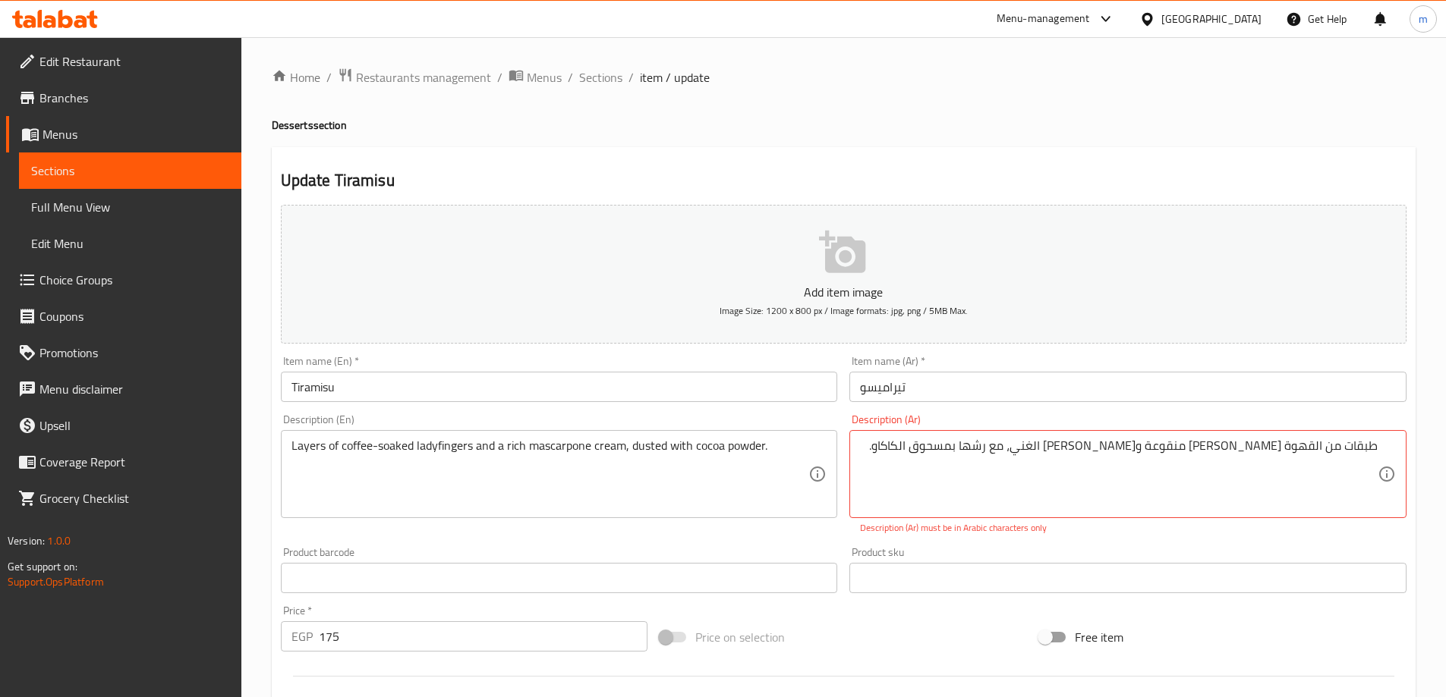
click at [875, 88] on div "Home / Restaurants management / Menus / Sections / item / update Desserts secti…" at bounding box center [844, 563] width 1144 height 991
click at [1031, 529] on p "Description (Ar) must be in Arabic characters only" at bounding box center [1128, 528] width 536 height 14
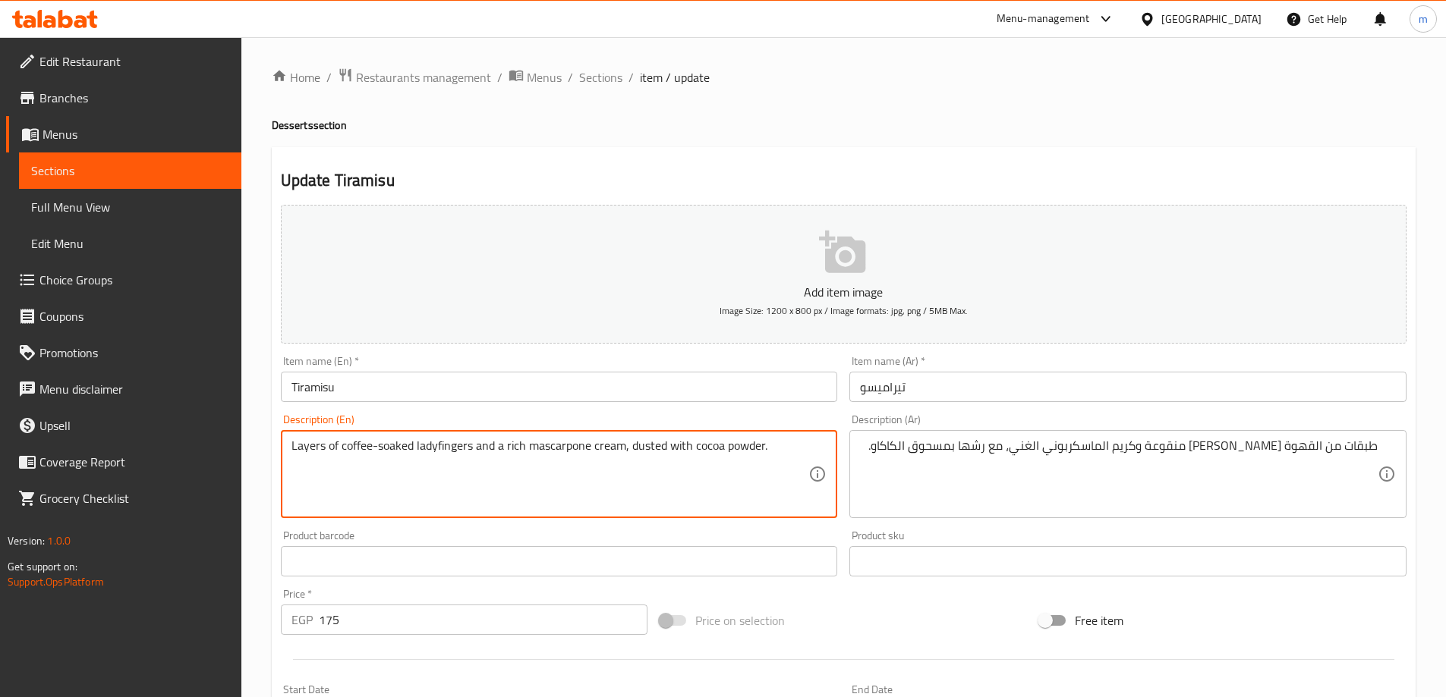
click at [615, 439] on textarea "Layers of coffee-soaked ladyfingers and a rich mascarpone cream, dusted with co…" at bounding box center [550, 475] width 518 height 72
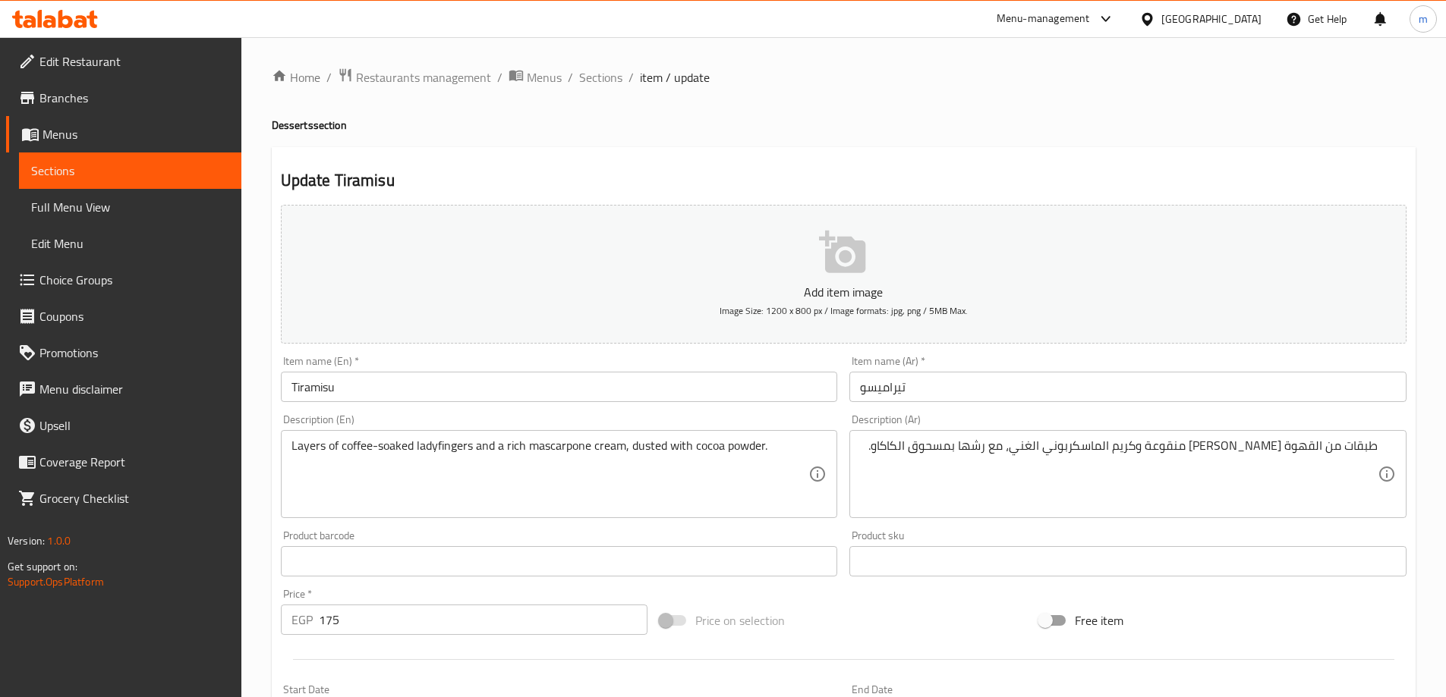
drag, startPoint x: 1149, startPoint y: 446, endPoint x: 1158, endPoint y: 464, distance: 19.7
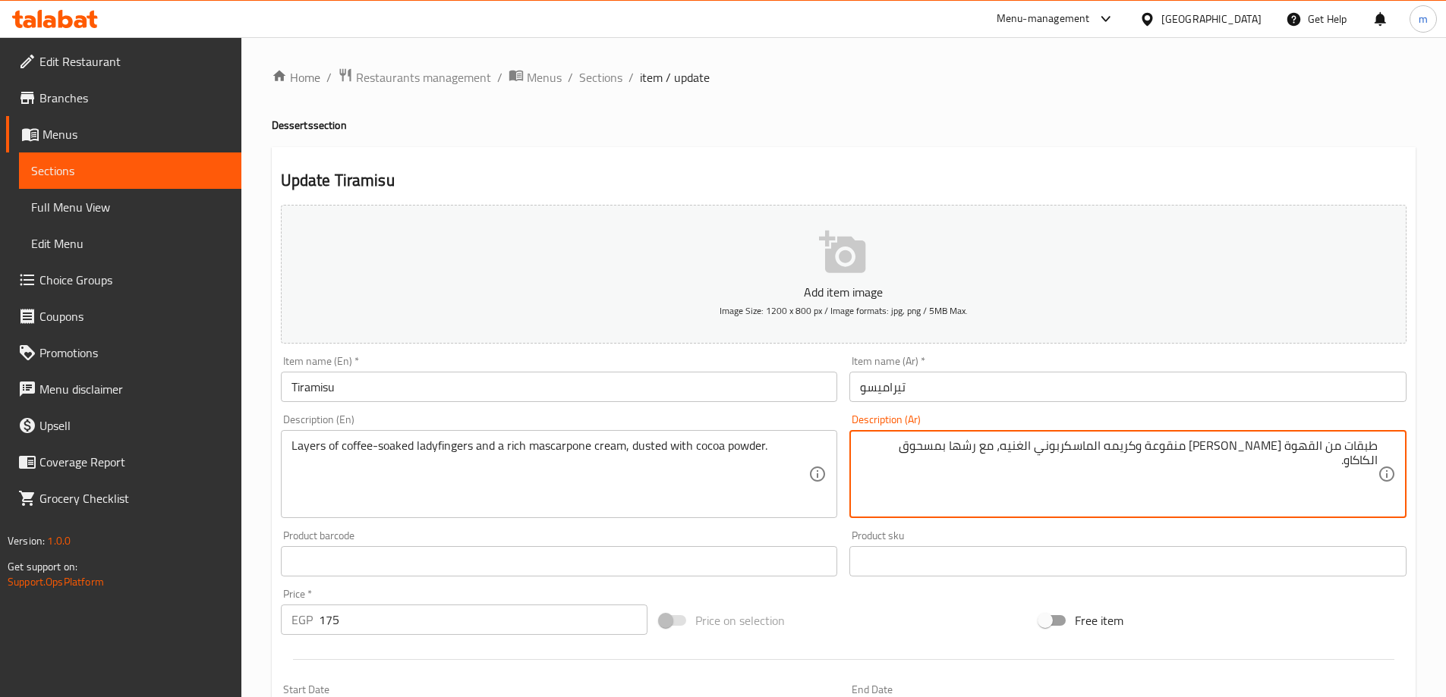
click at [902, 451] on textarea "طبقات من القهوة [PERSON_NAME] منقوعة وكريمه الماسكربوني الغنيه، مع رشها بمسحوق …" at bounding box center [1119, 475] width 518 height 72
click at [905, 442] on textarea "طبقات من القهوة [PERSON_NAME] منقوعة وكريمه الماسكربوني الغنيه، مع رشها بمسحوق …" at bounding box center [1119, 475] width 518 height 72
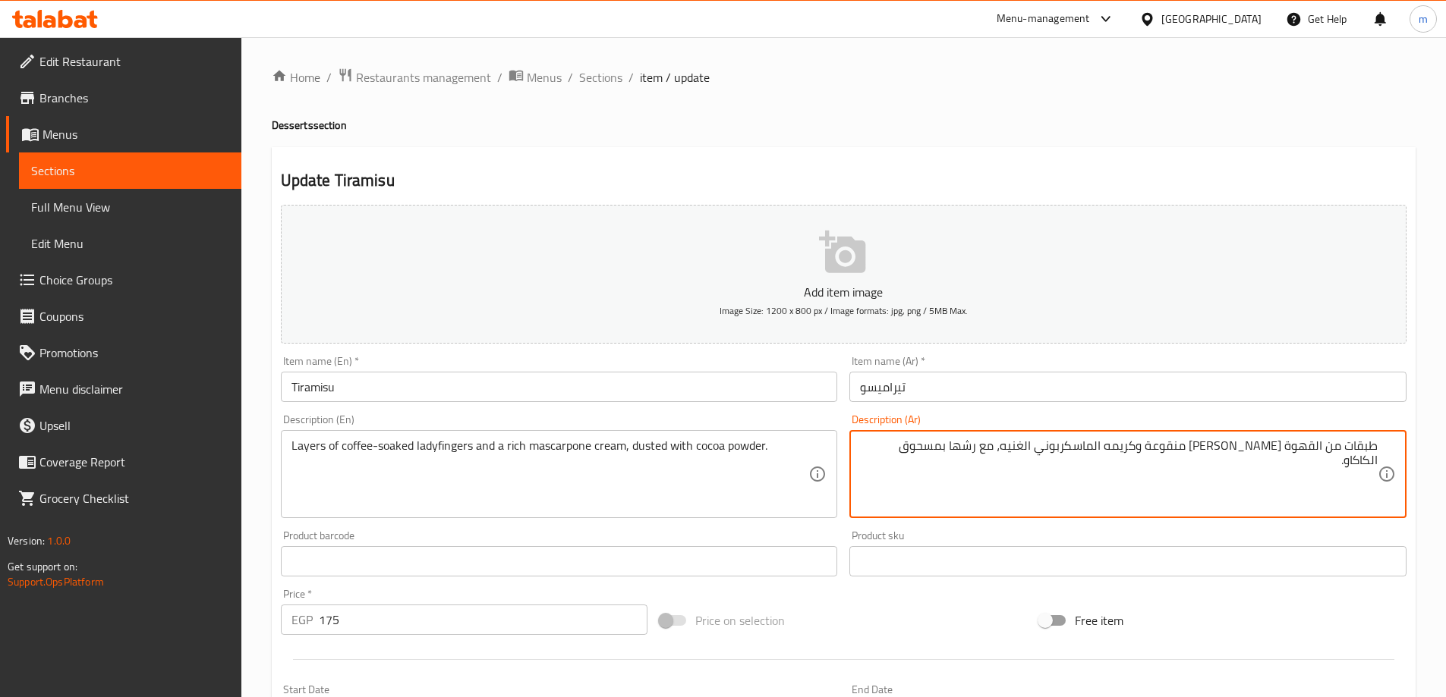
drag, startPoint x: 903, startPoint y: 448, endPoint x: 1027, endPoint y: 469, distance: 125.5
click at [1027, 469] on textarea "طبقات من القهوة [PERSON_NAME] منقوعة وكريمه الماسكربوني الغنيه، مع رشها بمسحوق …" at bounding box center [1119, 475] width 518 height 72
type textarea "طبقات من القهوة ليدي فينجرز منقوعة وكريمه الماسكربوني الغنيه، داستد بمسحوق الكا…"
click at [846, 124] on h4 "Desserts section" at bounding box center [844, 125] width 1144 height 15
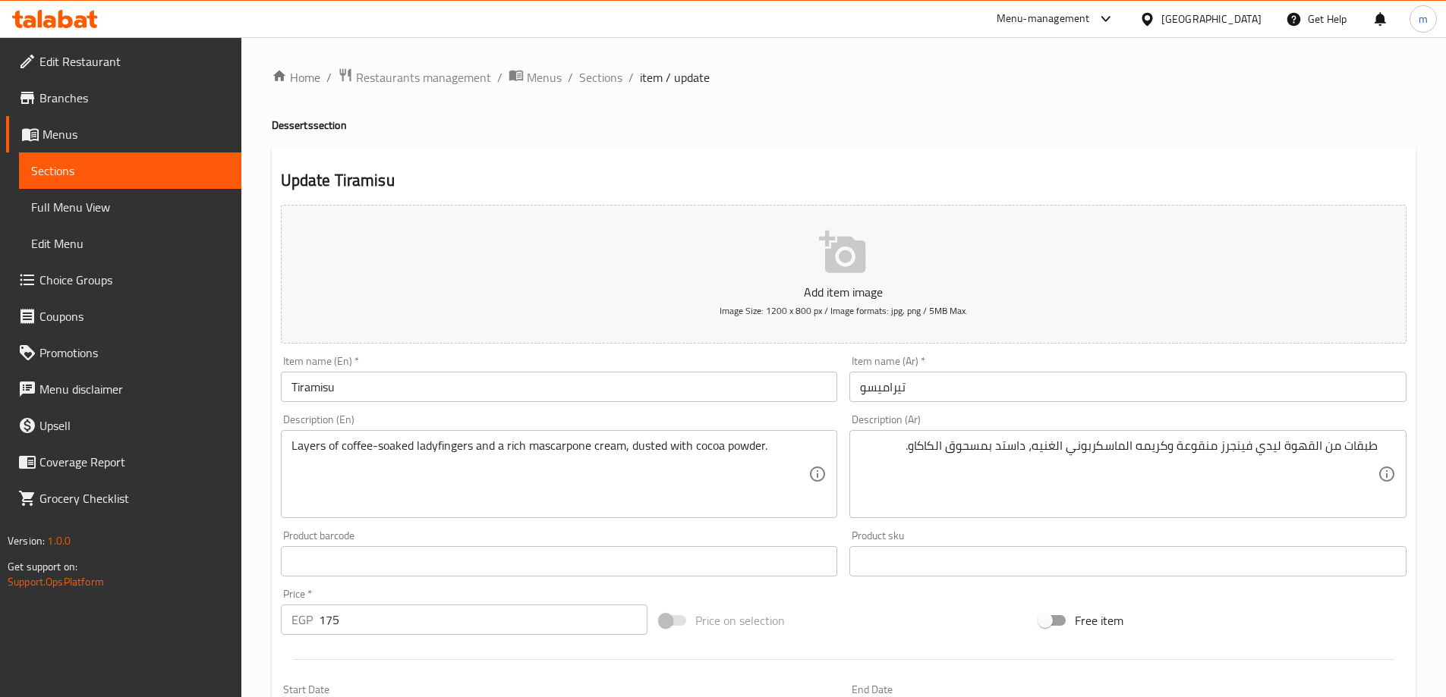
click at [716, 118] on h4 "Desserts section" at bounding box center [844, 125] width 1144 height 15
click at [421, 395] on input "Tiramisu" at bounding box center [559, 387] width 557 height 30
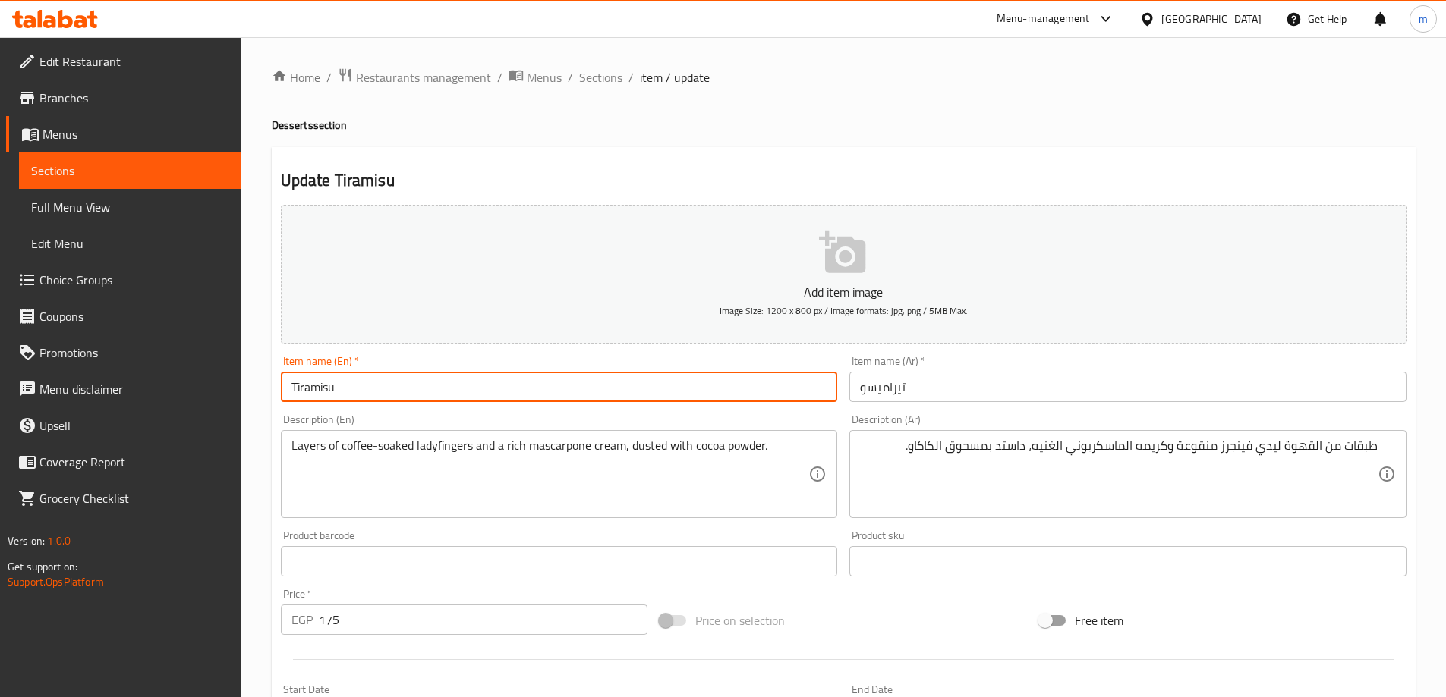
click at [421, 395] on input "Tiramisu" at bounding box center [559, 387] width 557 height 30
click at [746, 122] on h4 "Desserts section" at bounding box center [844, 125] width 1144 height 15
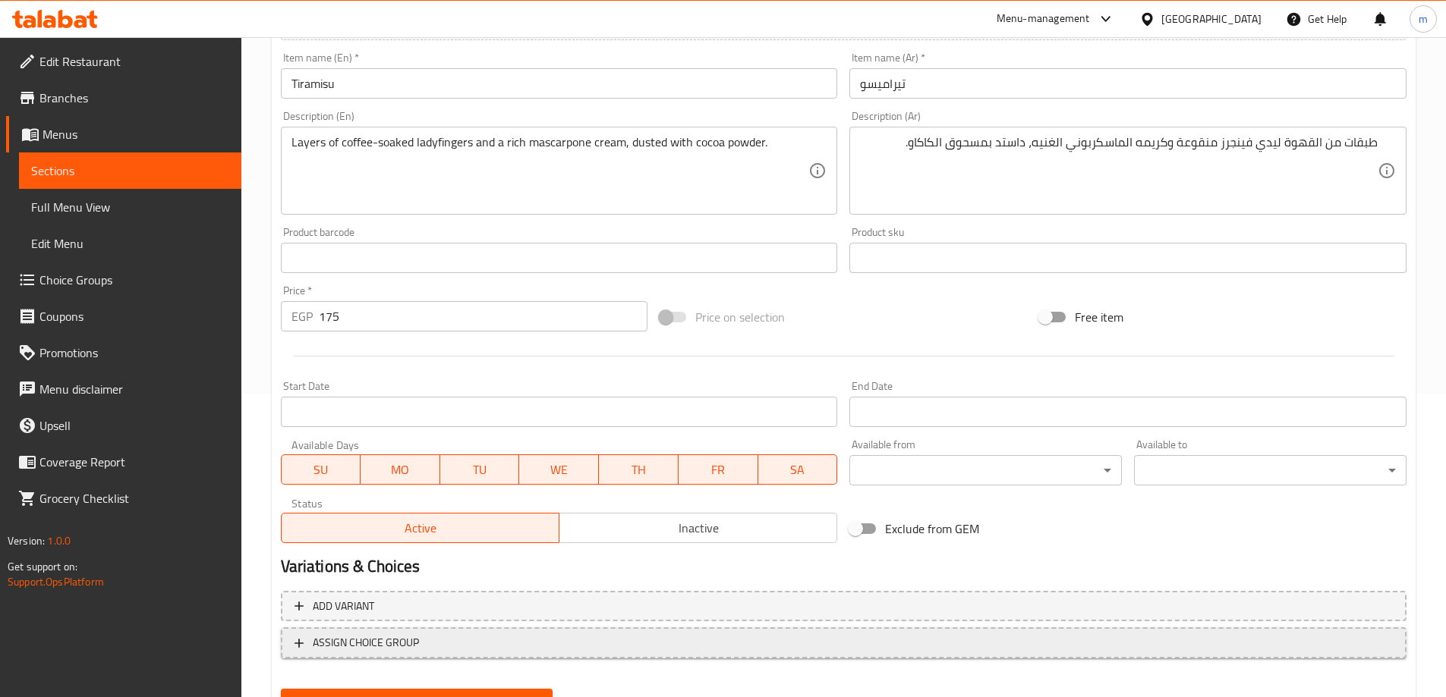
scroll to position [375, 0]
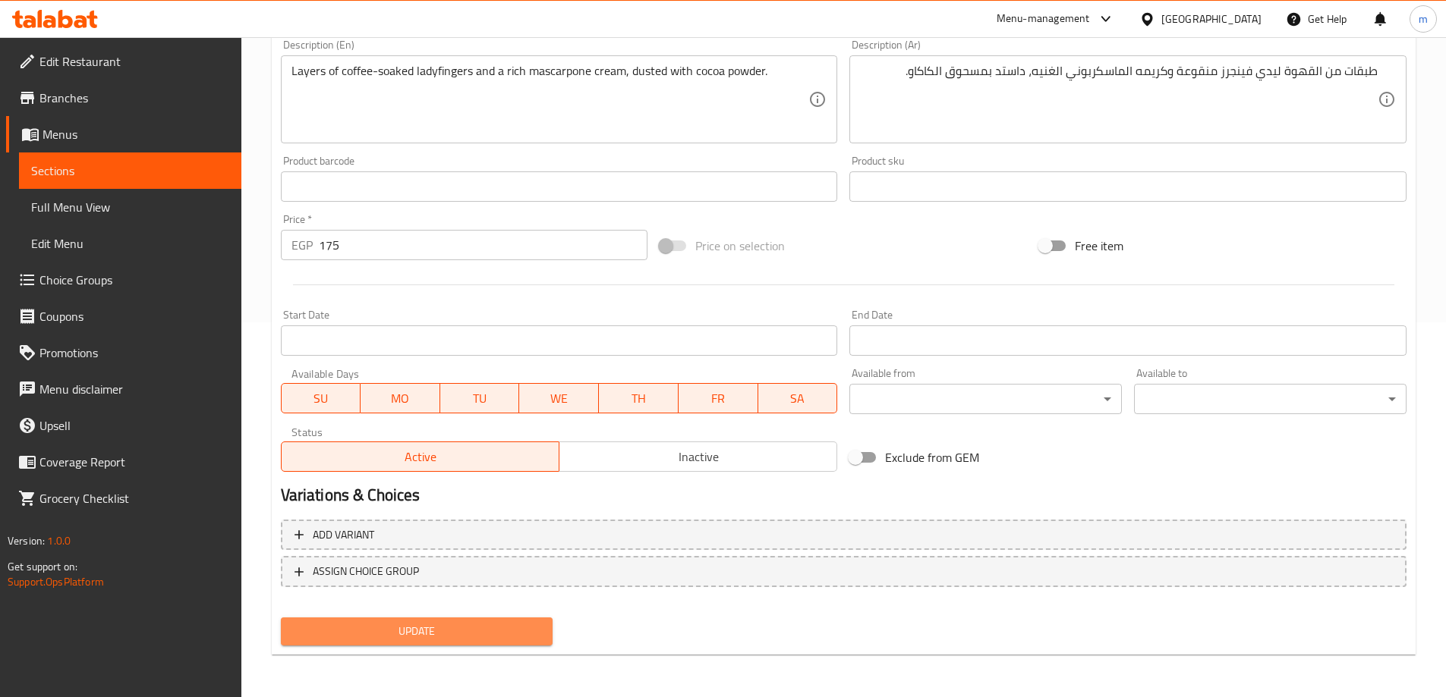
click at [407, 631] on span "Update" at bounding box center [417, 631] width 248 height 19
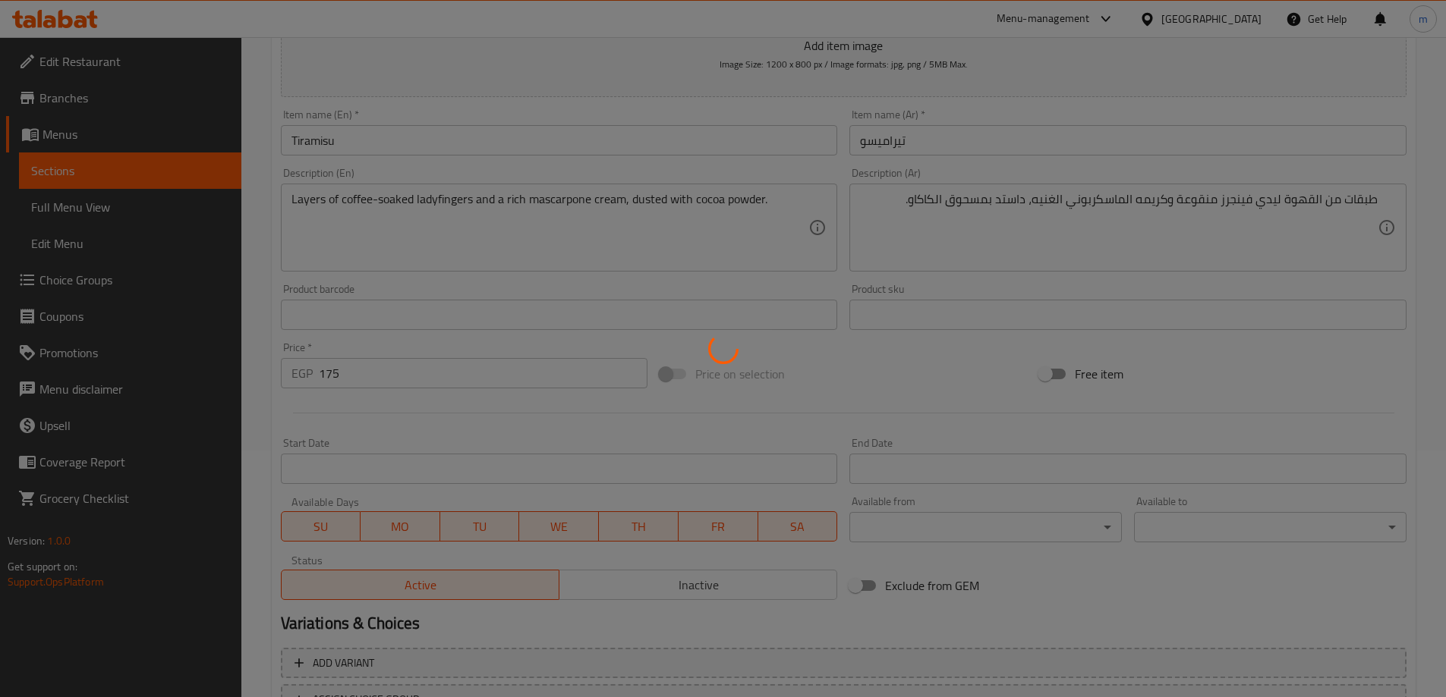
scroll to position [0, 0]
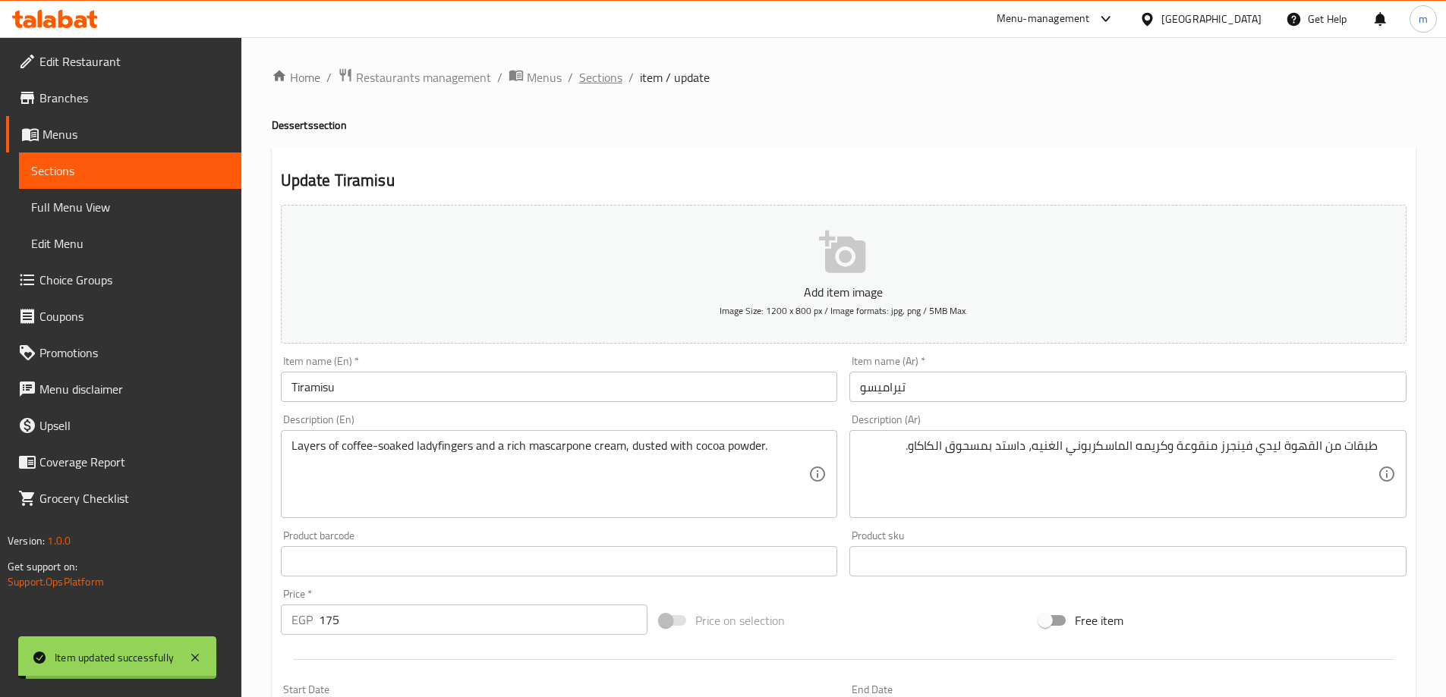
click at [604, 77] on span "Sections" at bounding box center [600, 77] width 43 height 18
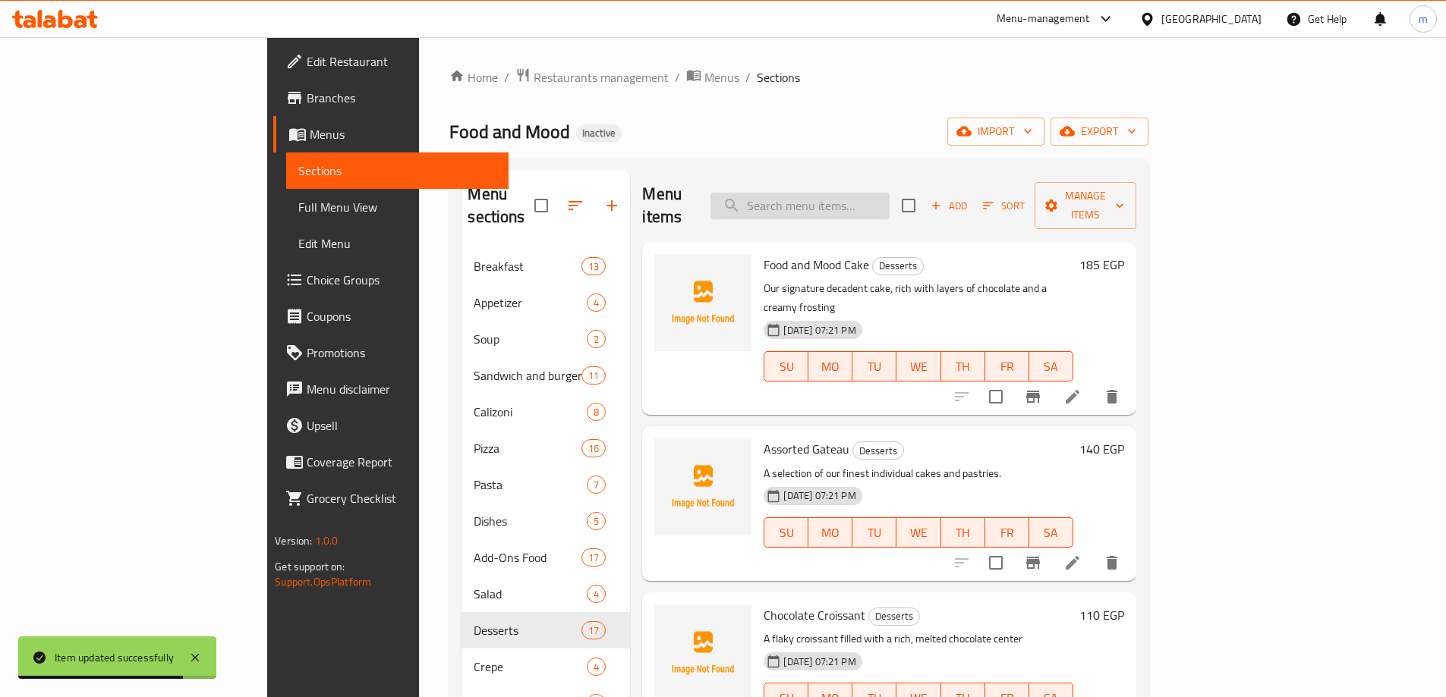
click at [835, 201] on input "search" at bounding box center [799, 206] width 179 height 27
paste input "Red Velvet"
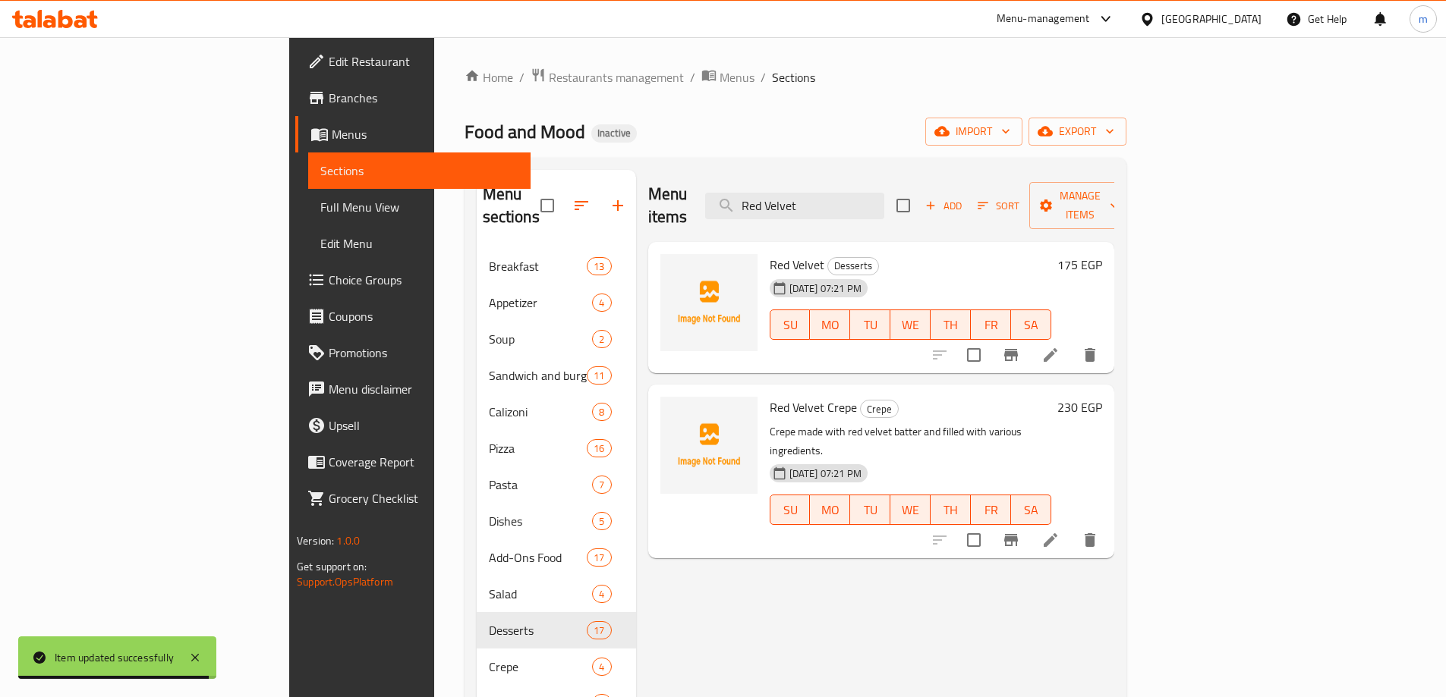
type input "Red Velvet"
click at [1057, 348] on icon at bounding box center [1050, 355] width 14 height 14
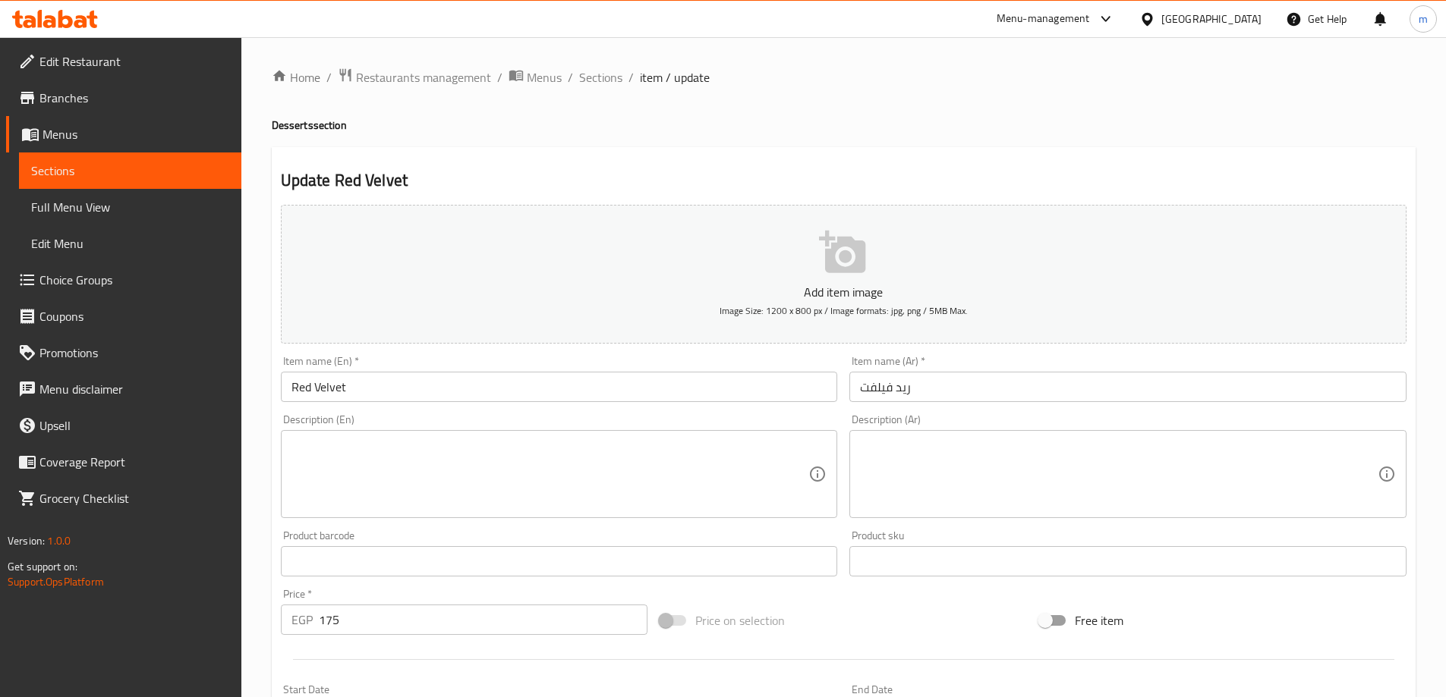
click at [517, 464] on textarea at bounding box center [550, 475] width 518 height 72
paste textarea "A moist red velvet cake with a delicious cream cheese frosting"
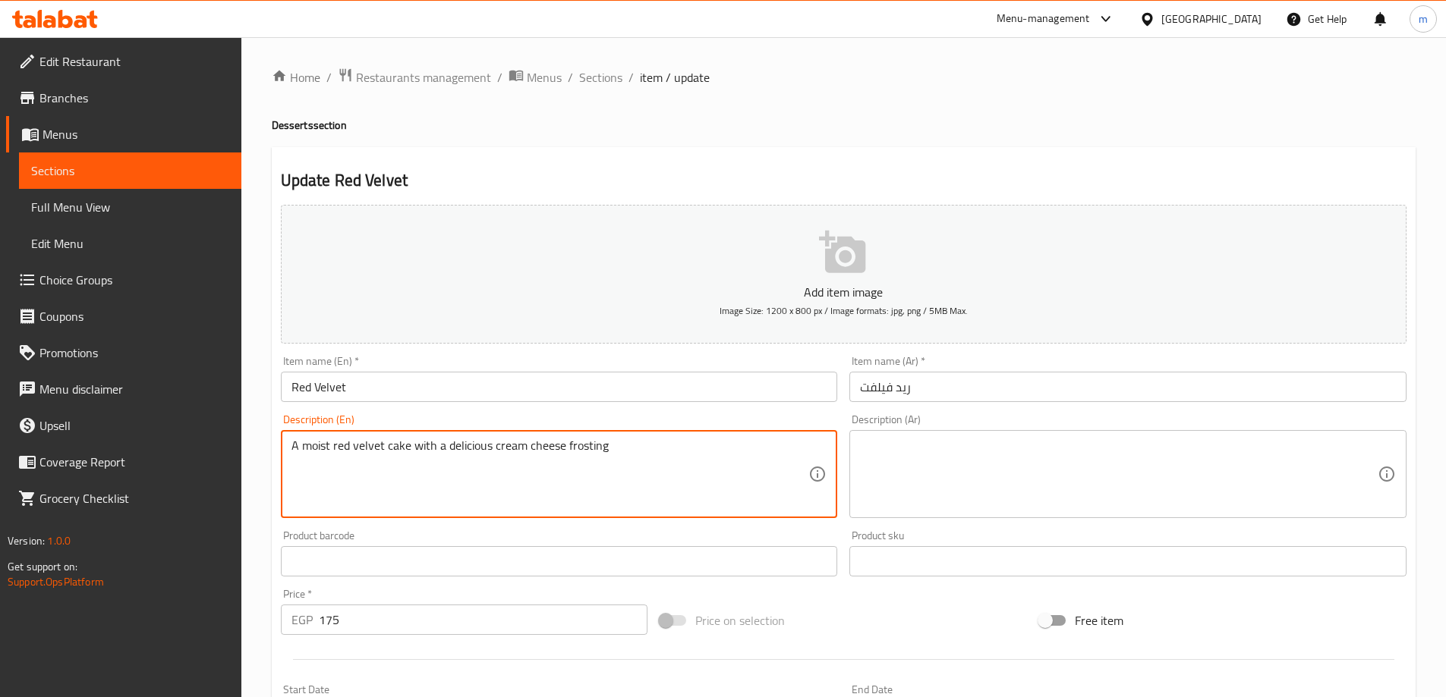
type textarea "A moist red velvet cake with a delicious cream cheese frosting"
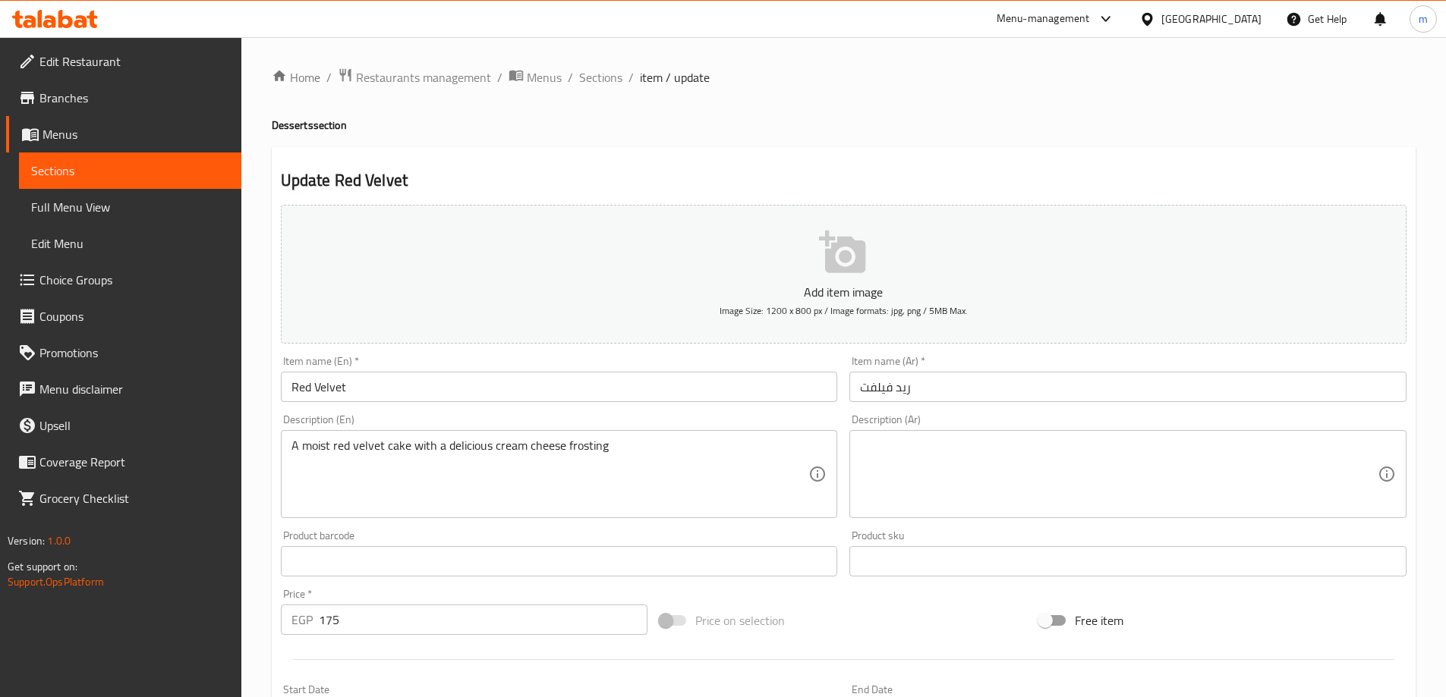
click at [1072, 454] on textarea at bounding box center [1119, 475] width 518 height 72
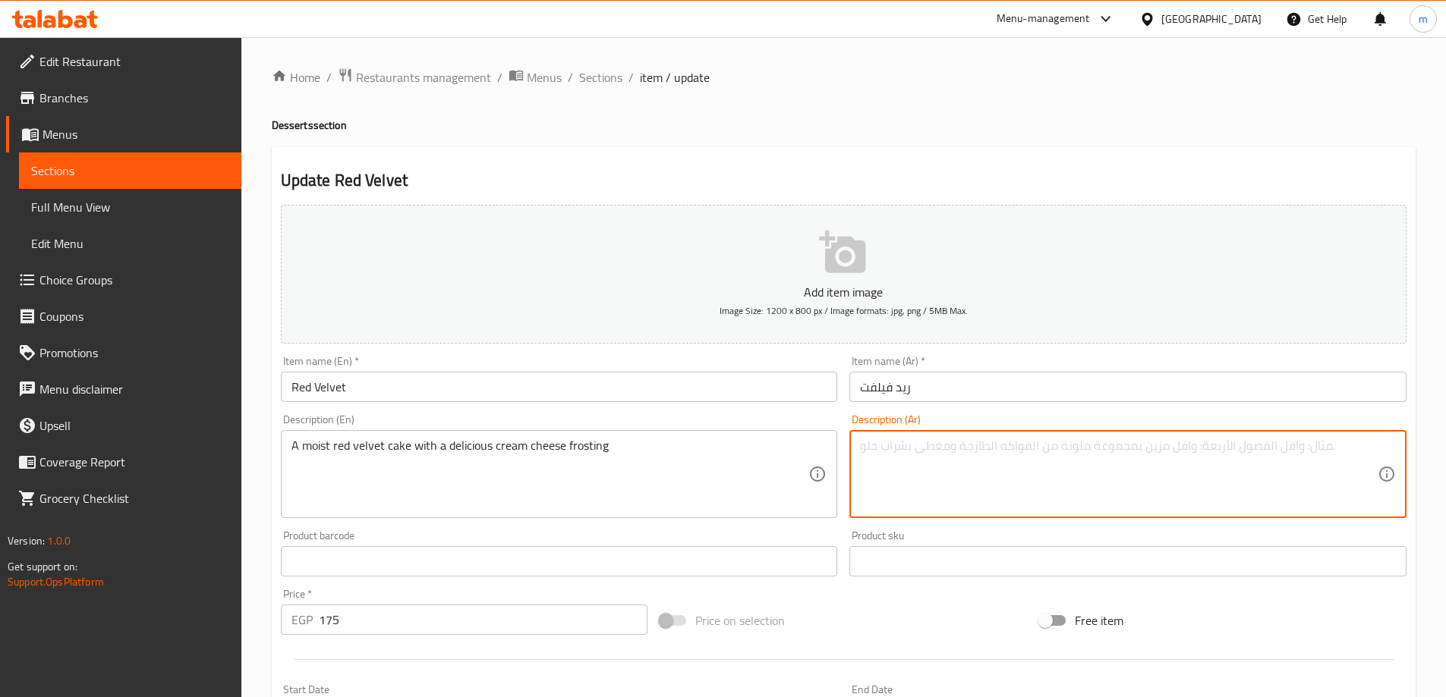
paste textarea "كعكة مخملية حمراء رطبة مع كريمة الجبن اللذيذة"
click at [1072, 454] on textarea "كعكة مخملية حمراء رطبة مع كريمة الجبن اللذيذة" at bounding box center [1119, 475] width 518 height 72
click at [323, 446] on textarea "A moist red velvet cake with a delicious cream cheese frosting" at bounding box center [550, 475] width 518 height 72
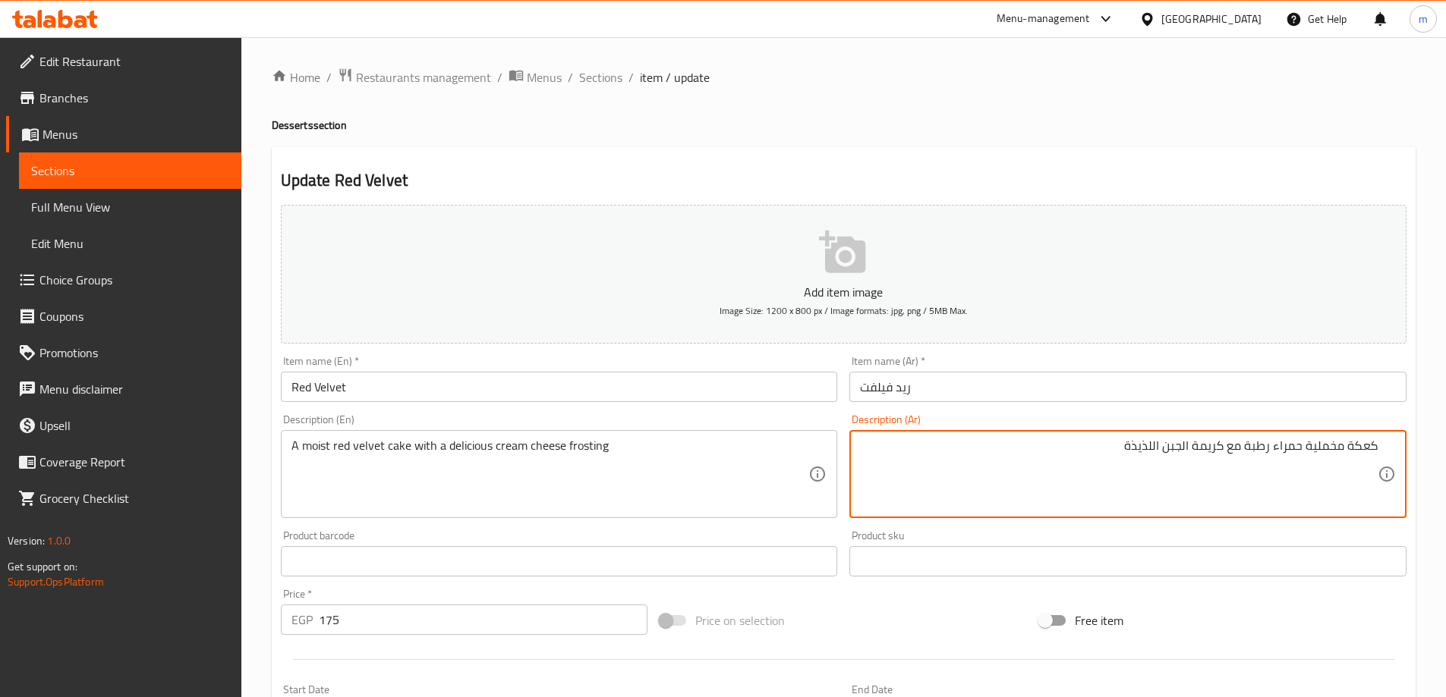
click at [1306, 454] on textarea "كعكة مخملية حمراء رطبة مع كريمة الجبن اللذيذة" at bounding box center [1119, 475] width 518 height 72
click at [1311, 467] on textarea "كعكة مخملية حمراء رطبة مع كريمة الجبن اللذيذة" at bounding box center [1119, 475] width 518 height 72
drag, startPoint x: 1348, startPoint y: 447, endPoint x: 1365, endPoint y: 455, distance: 18.3
click at [1365, 455] on textarea "كعكة مخملية حمراء رطبة مع كريمة الجبن اللذيذة" at bounding box center [1119, 475] width 518 height 72
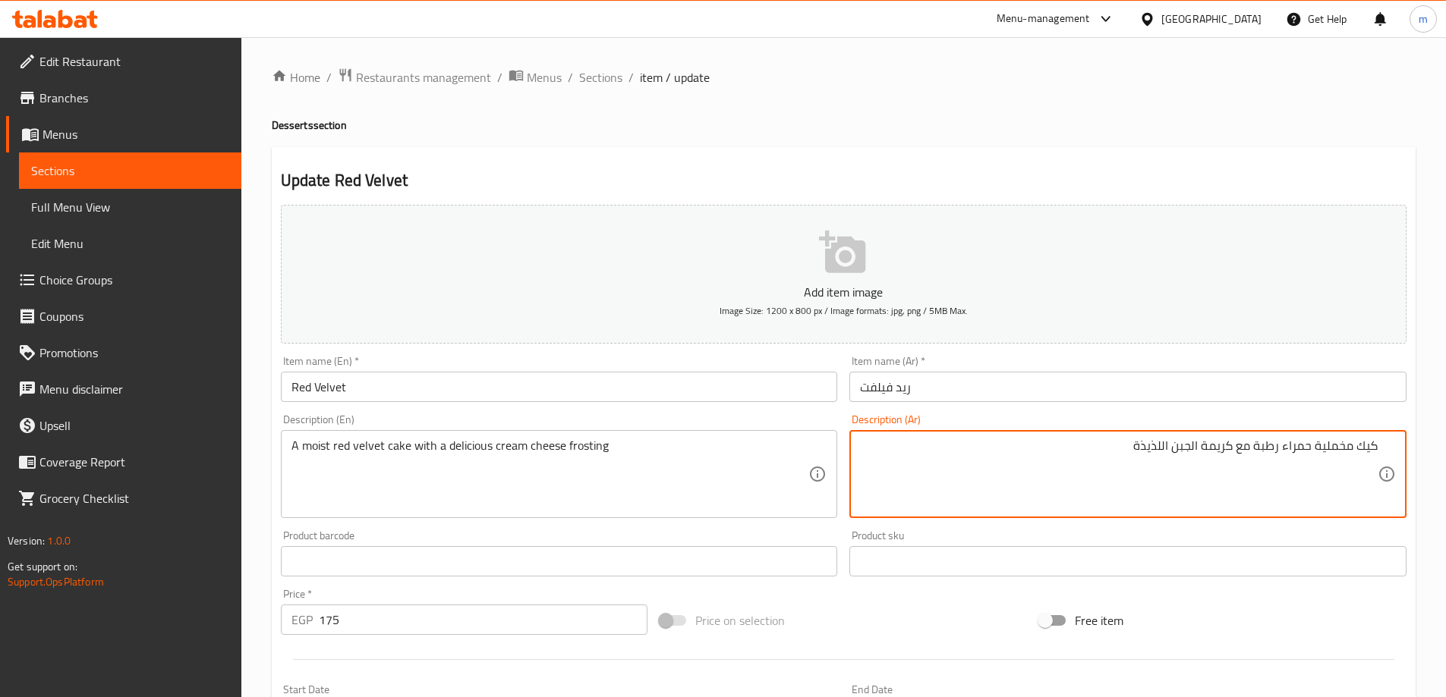
drag, startPoint x: 1282, startPoint y: 448, endPoint x: 1355, endPoint y: 470, distance: 76.6
click at [1355, 470] on textarea "كيك مخملية حمراء رطبة مع كريمة الجبن اللذيذة" at bounding box center [1119, 475] width 518 height 72
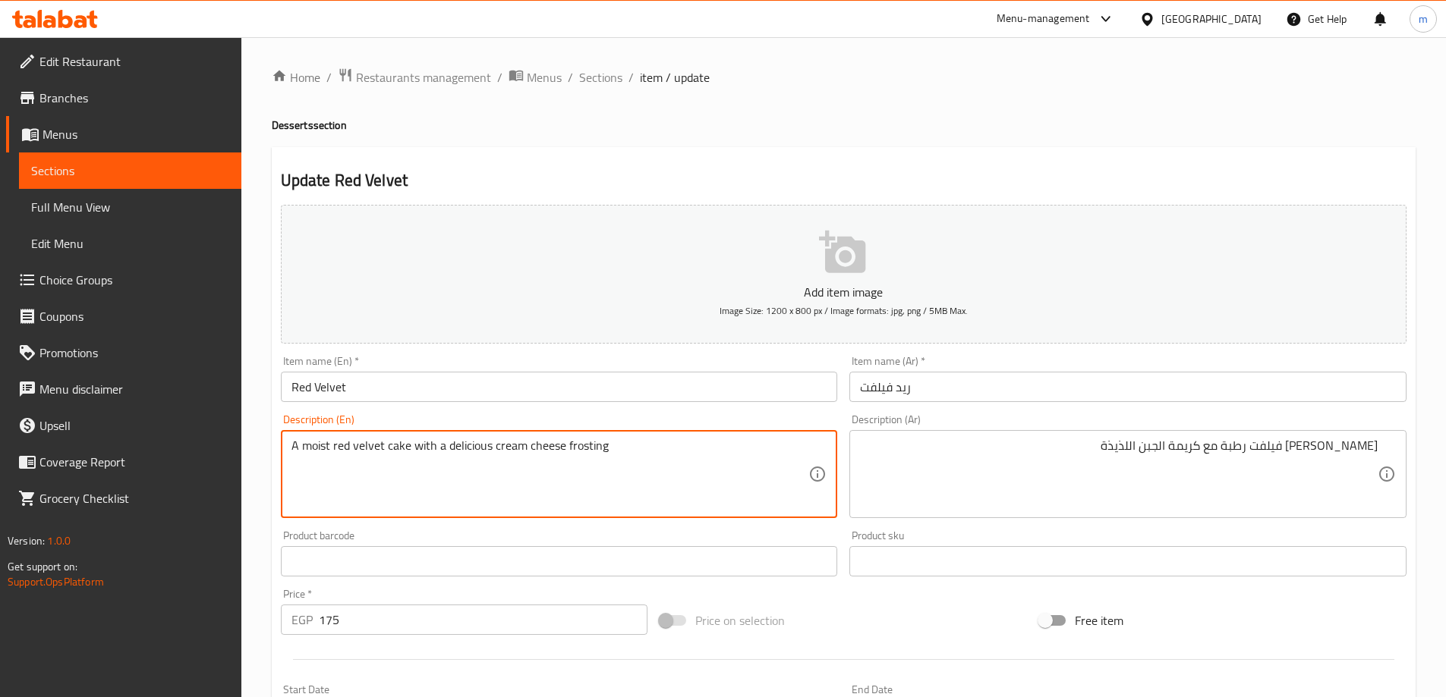
click at [368, 447] on textarea "A moist red velvet cake with a delicious cream cheese frosting" at bounding box center [550, 475] width 518 height 72
click at [339, 446] on textarea "A moist red velvet cake with a delicious cream cheese frosting" at bounding box center [550, 475] width 518 height 72
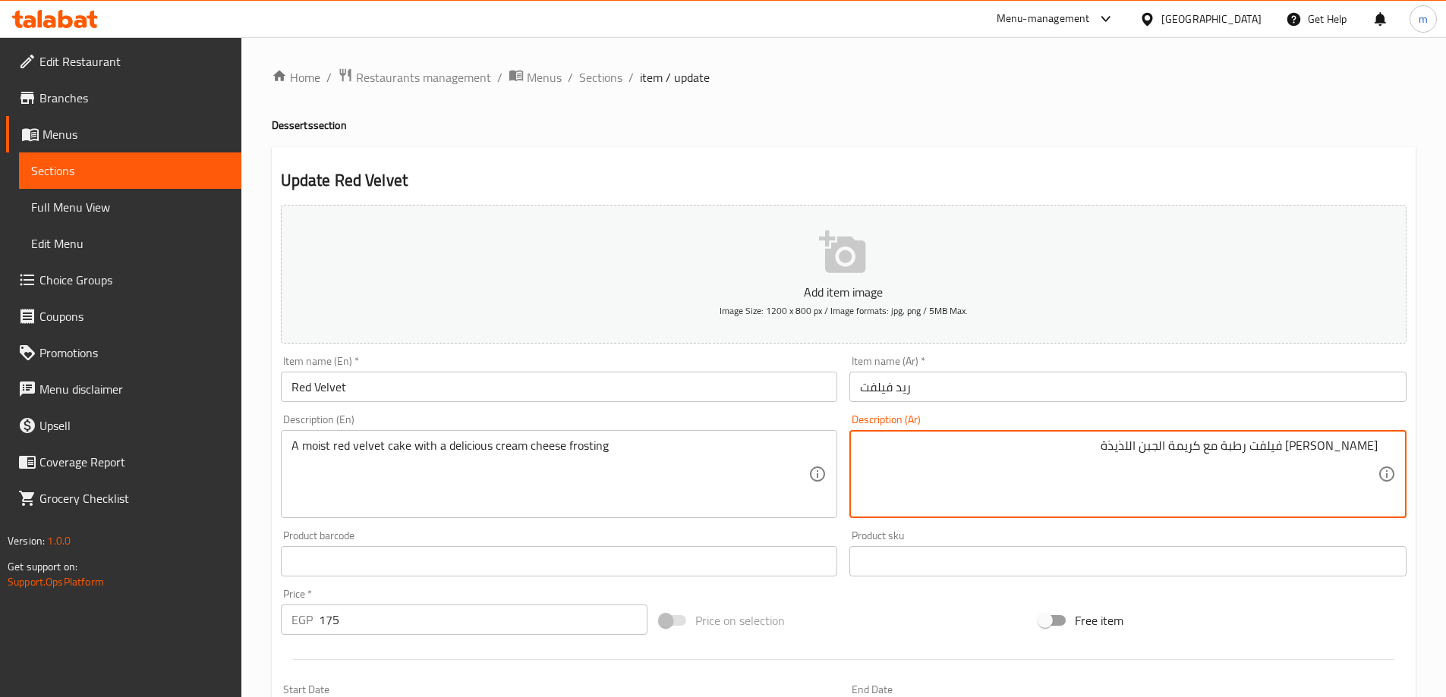
click at [1307, 447] on textarea "[PERSON_NAME] فيلفت رطبة مع كريمة الجبن اللذيذة" at bounding box center [1119, 475] width 518 height 72
click at [1326, 449] on textarea "[PERSON_NAME] فيلفت رطبة مع كريمة الجبن اللذيذة" at bounding box center [1119, 475] width 518 height 72
click at [1346, 449] on textarea "[PERSON_NAME] فيلفت رطبة مع كريمة الجبن اللذيذة" at bounding box center [1119, 475] width 518 height 72
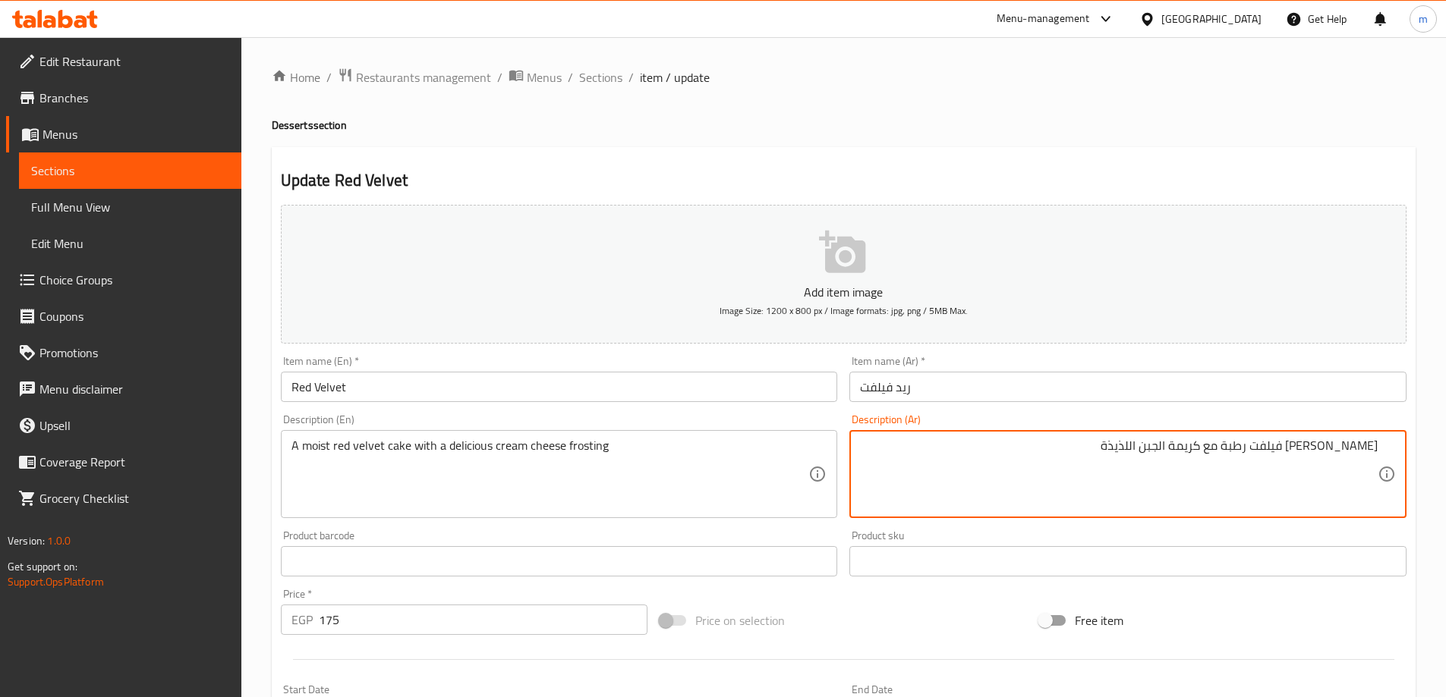
paste textarea "ي"
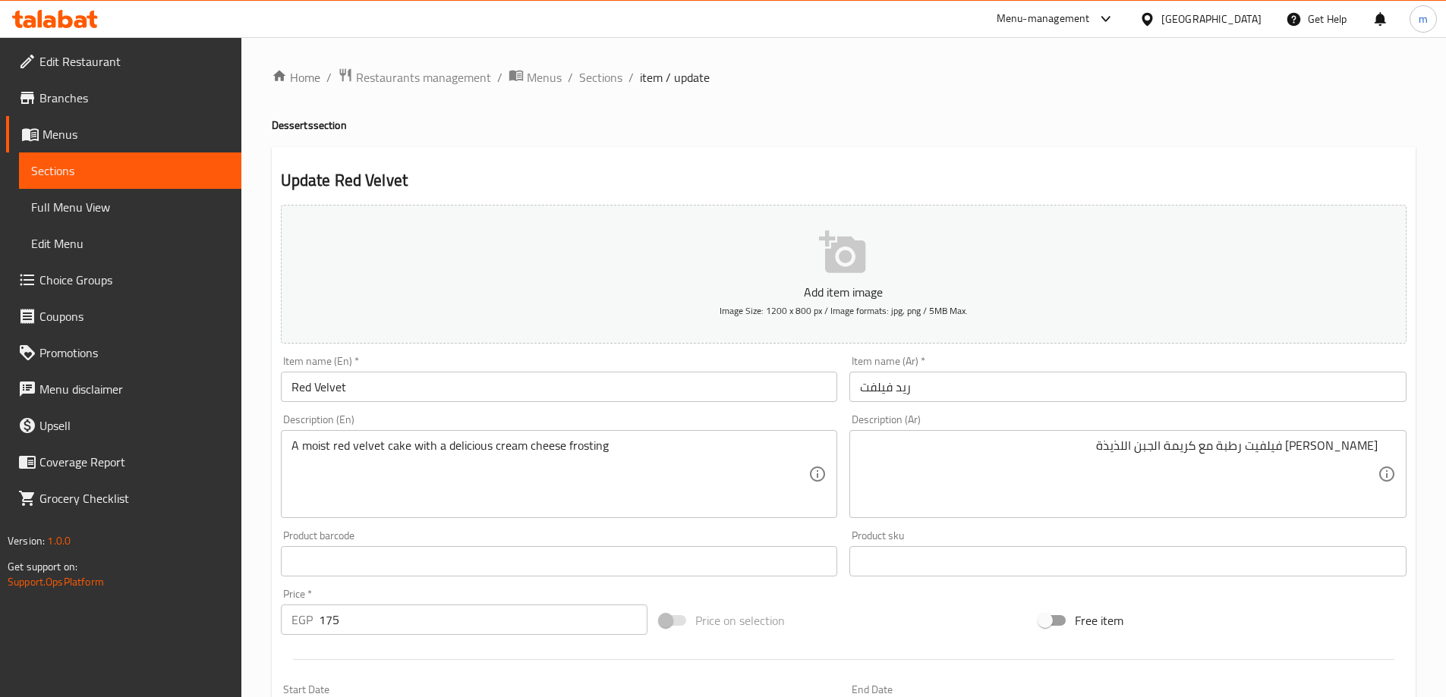
click at [1178, 104] on div "Home / Restaurants management / Menus / Sections / item / update Desserts secti…" at bounding box center [844, 555] width 1144 height 974
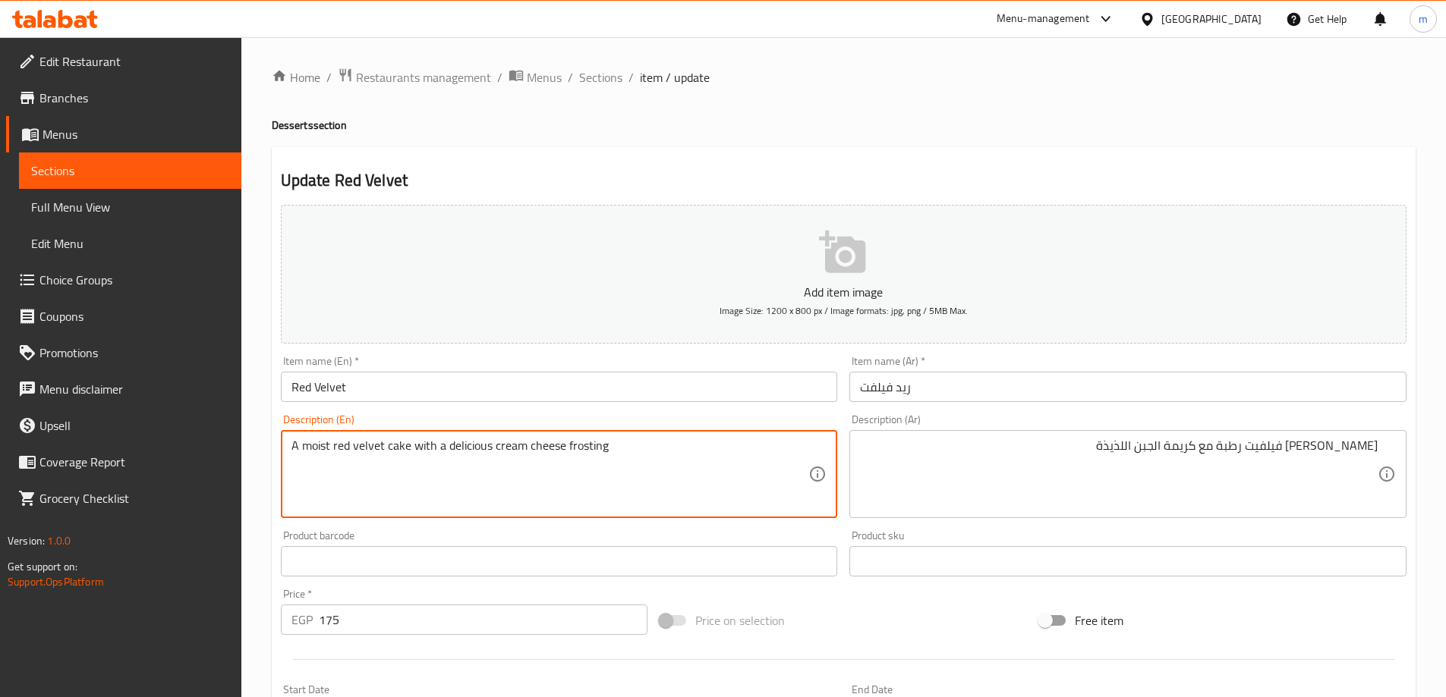
click at [581, 444] on textarea "A moist red velvet cake with a delicious cream cheese frosting" at bounding box center [550, 475] width 518 height 72
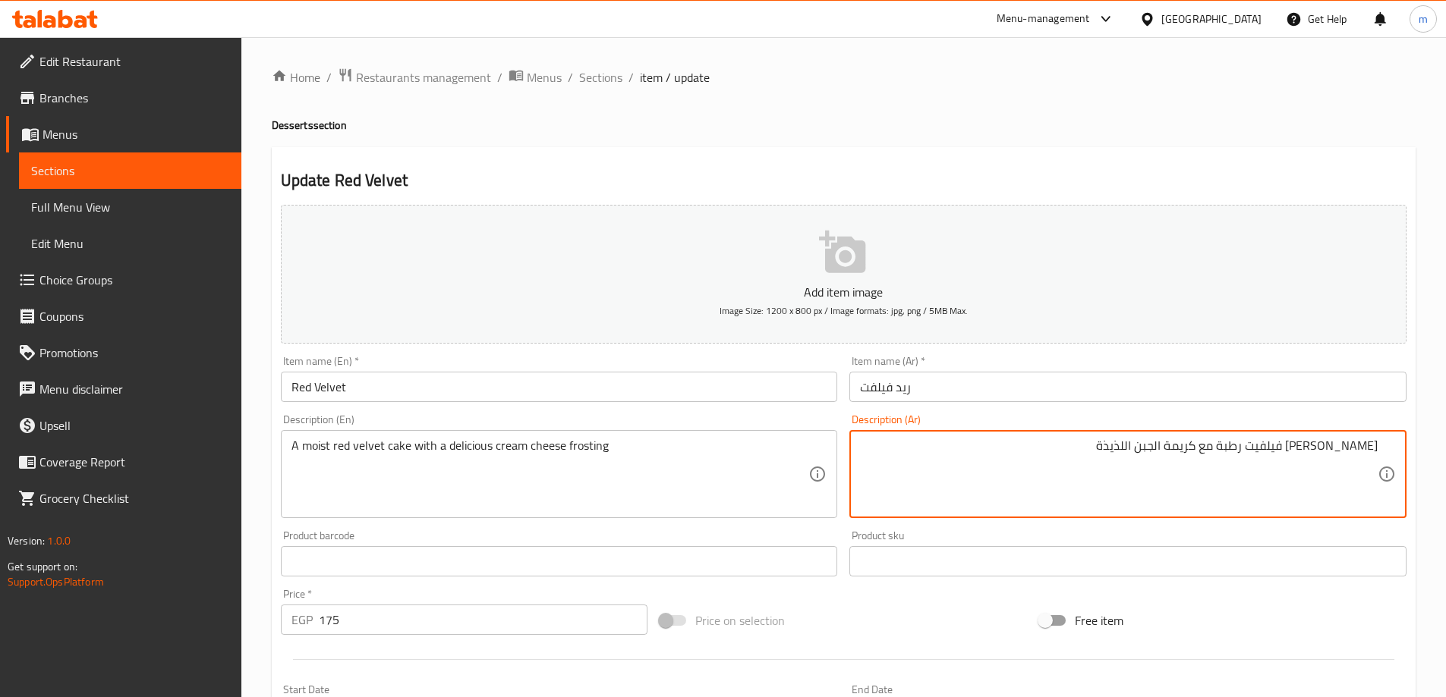
click at [1146, 449] on textarea "[PERSON_NAME] فيلفيت رطبة مع كريمة الجبن اللذيذة" at bounding box center [1119, 475] width 518 height 72
paste textarea "فروستينج"
type textarea "[PERSON_NAME] فيلفيت رطبة مع كريمة الجبن اللذيذة فروستينج"
click at [1157, 172] on h2 "Update Red Velvet" at bounding box center [843, 180] width 1125 height 23
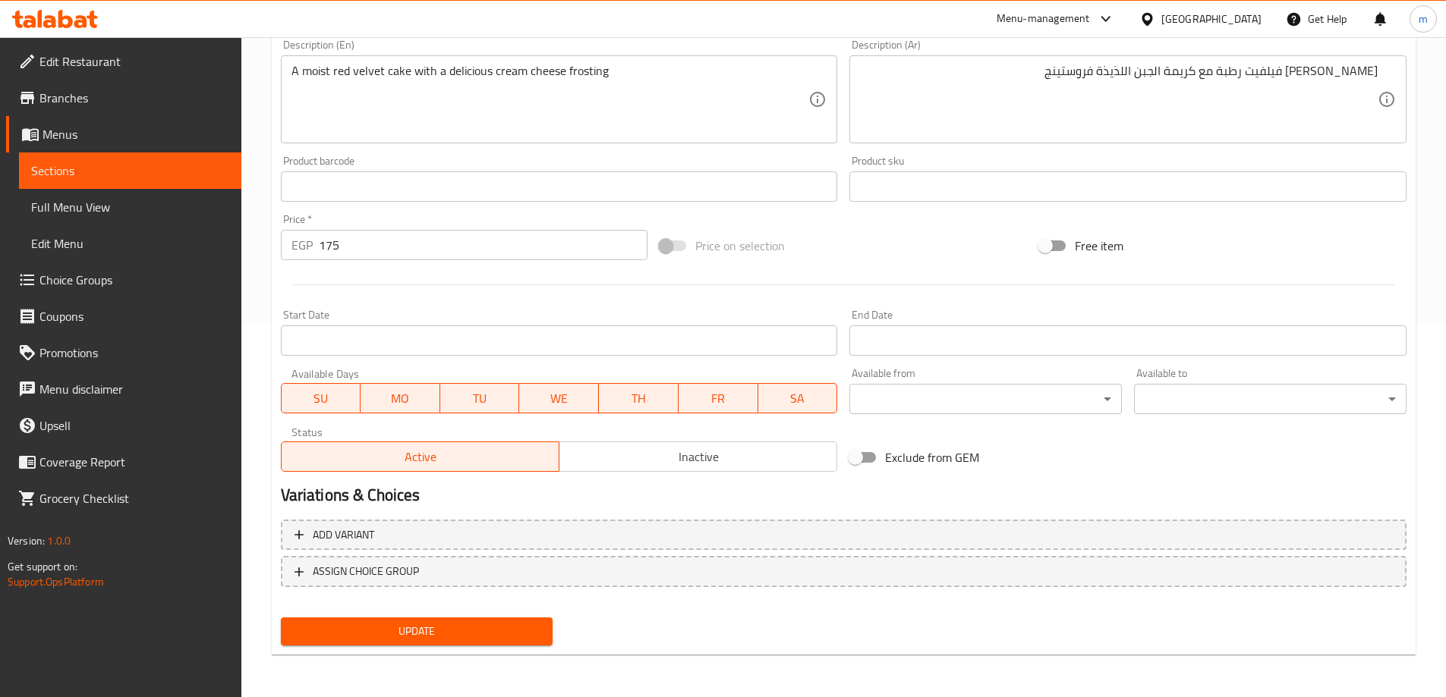
click at [482, 637] on span "Update" at bounding box center [417, 631] width 248 height 19
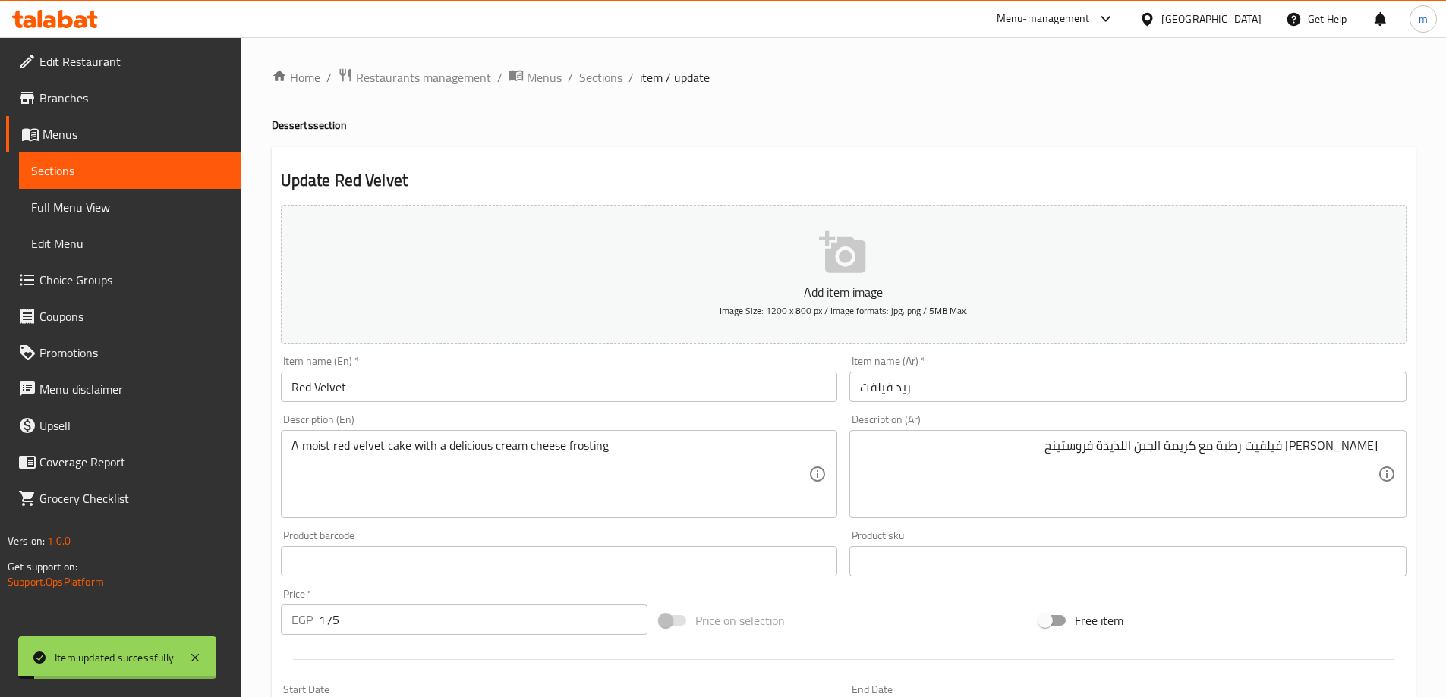
click at [613, 81] on span "Sections" at bounding box center [600, 77] width 43 height 18
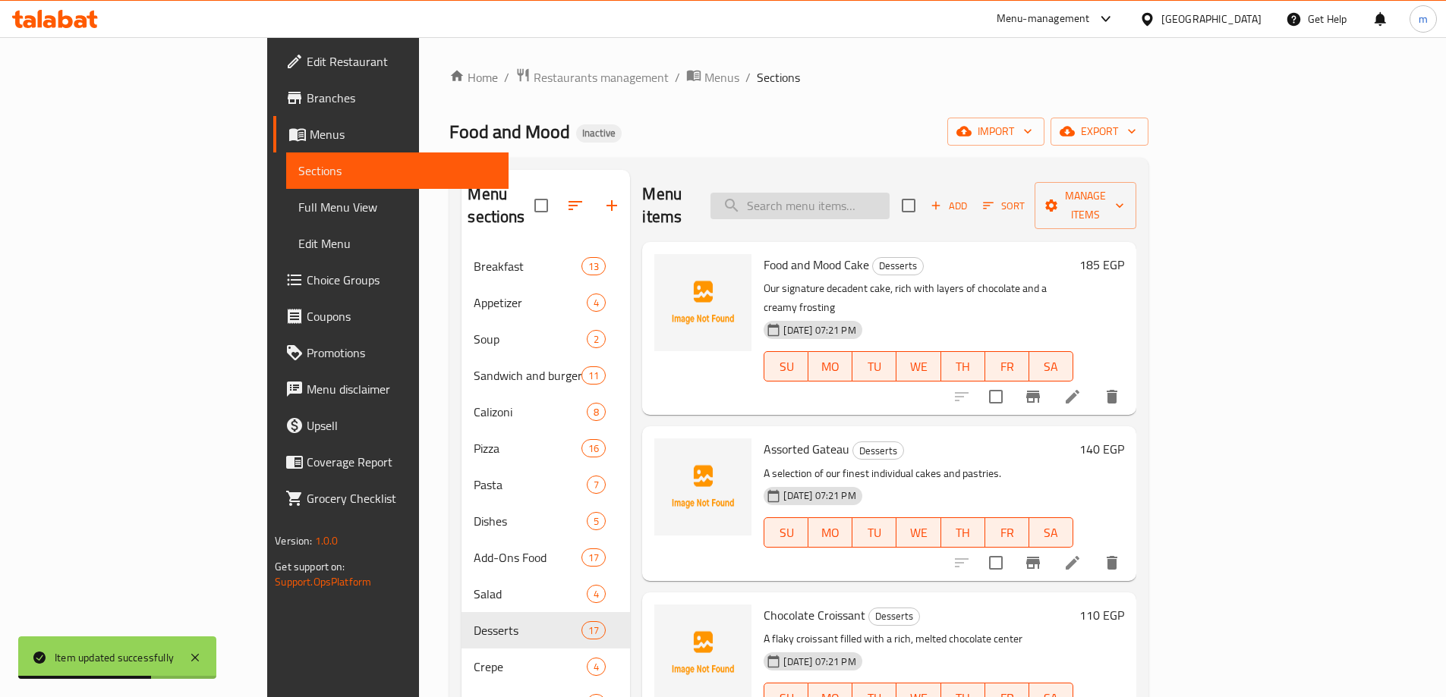
click at [889, 196] on input "search" at bounding box center [799, 206] width 179 height 27
paste input "Brownies"
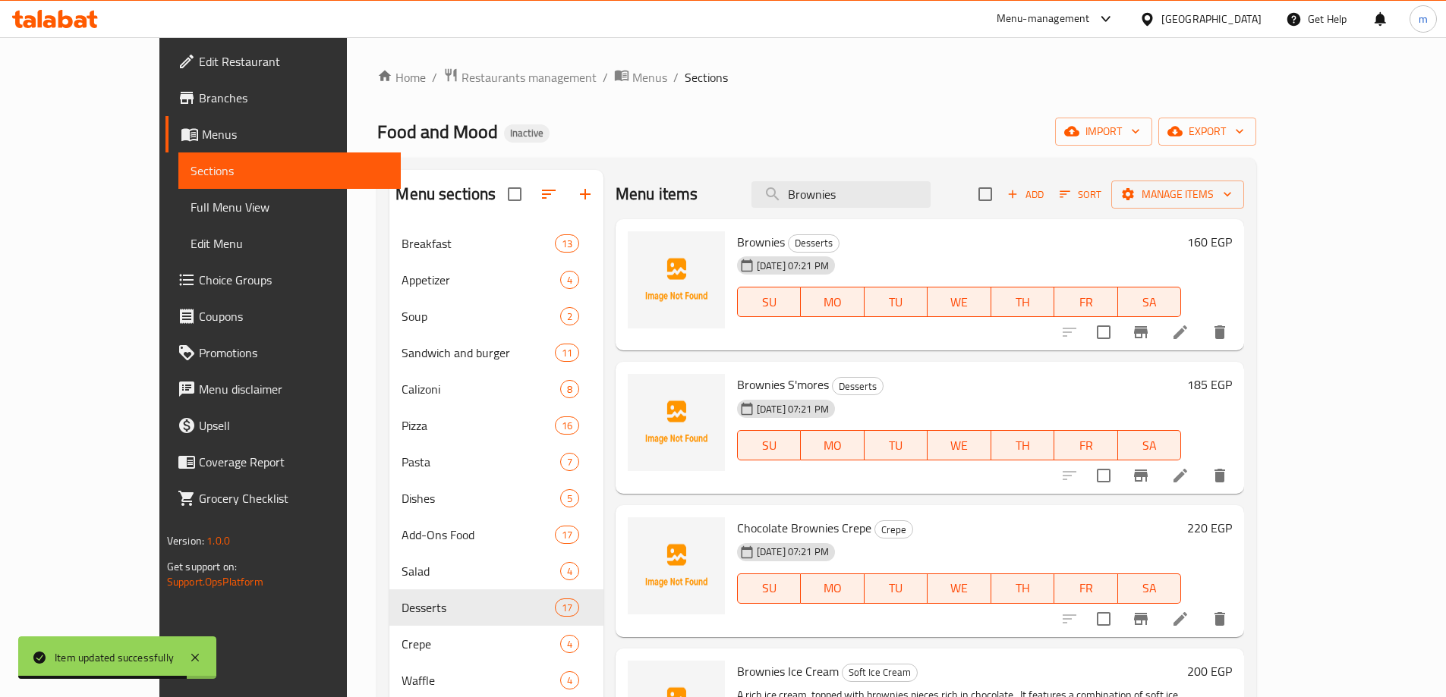
type input "Brownies"
click at [1189, 329] on icon at bounding box center [1180, 332] width 18 height 18
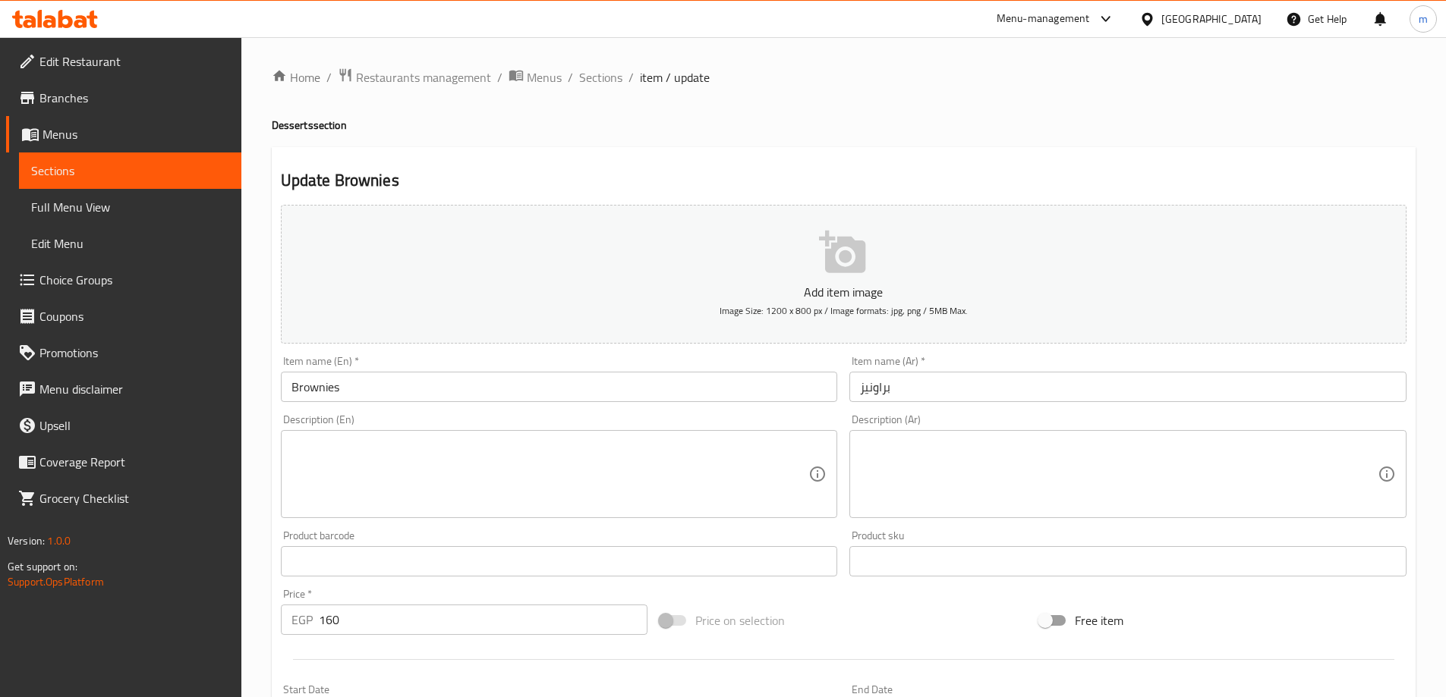
click at [499, 430] on div "Description (En) Description (En)" at bounding box center [559, 466] width 557 height 104
click at [492, 452] on textarea at bounding box center [550, 475] width 518 height 72
paste textarea "Our rich, fudgy chocolate brownies"
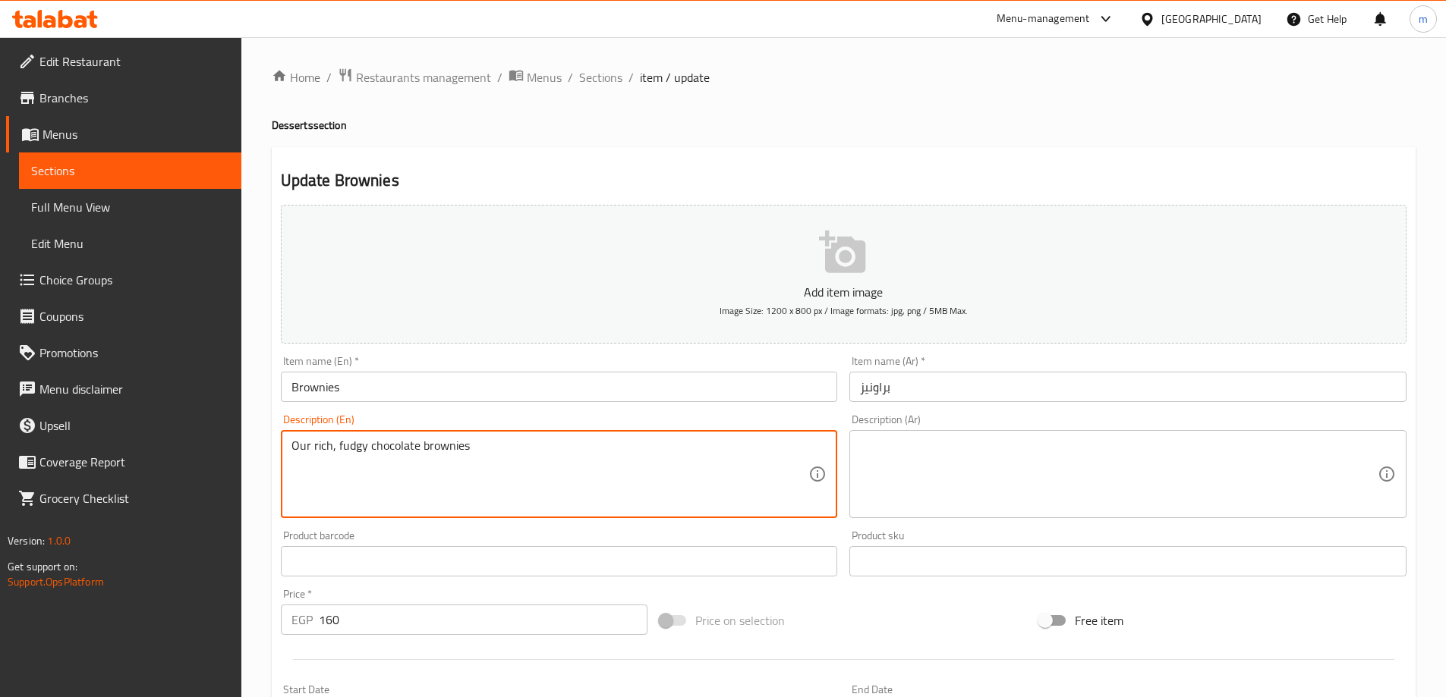
type textarea "Our rich, fudgy chocolate brownies"
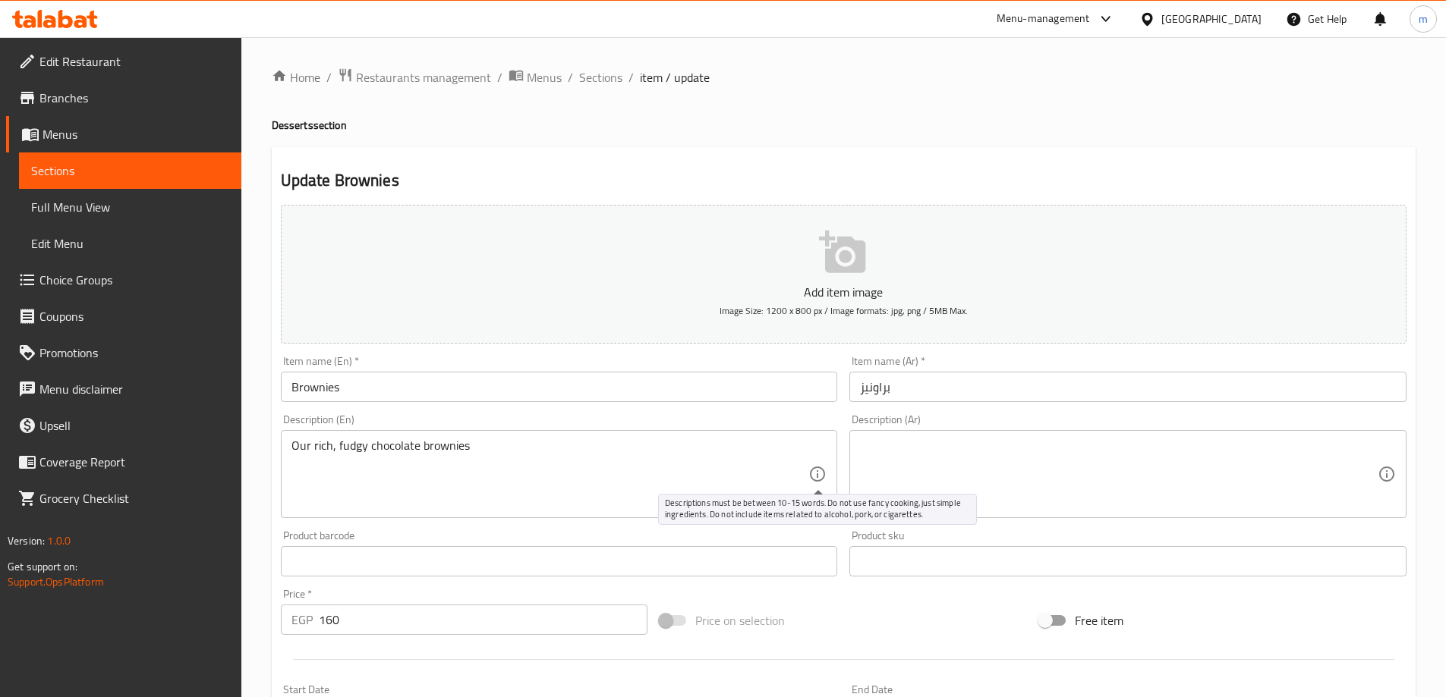
click at [937, 471] on textarea at bounding box center [1119, 475] width 518 height 72
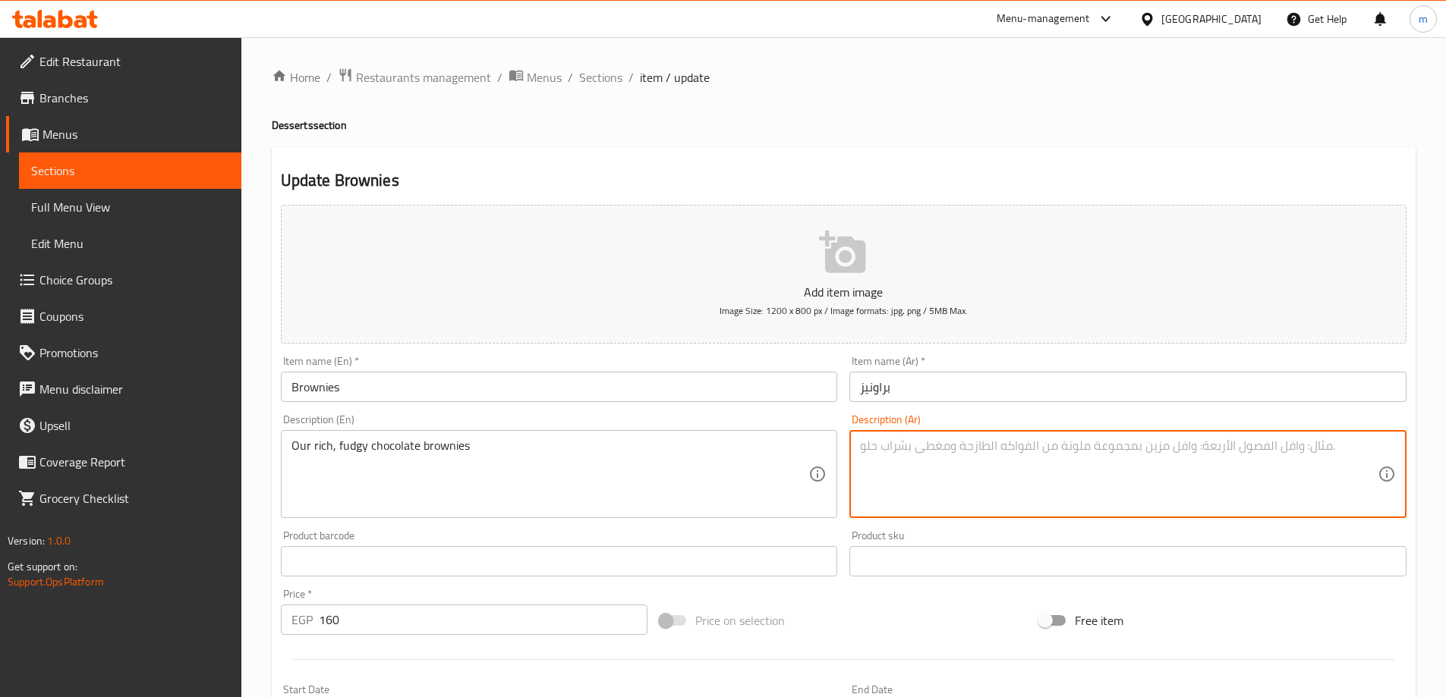
paste textarea "كعكات الشوكولاتة الغنية والمبهجة لدينا"
click at [937, 471] on textarea "كعكات الشوكولاتة الغنية والمبهجة لدينا" at bounding box center [1119, 475] width 518 height 72
click at [1270, 462] on textarea "كعكات الشوكولاتة الغنية والمبهجة لدينا" at bounding box center [1119, 475] width 518 height 72
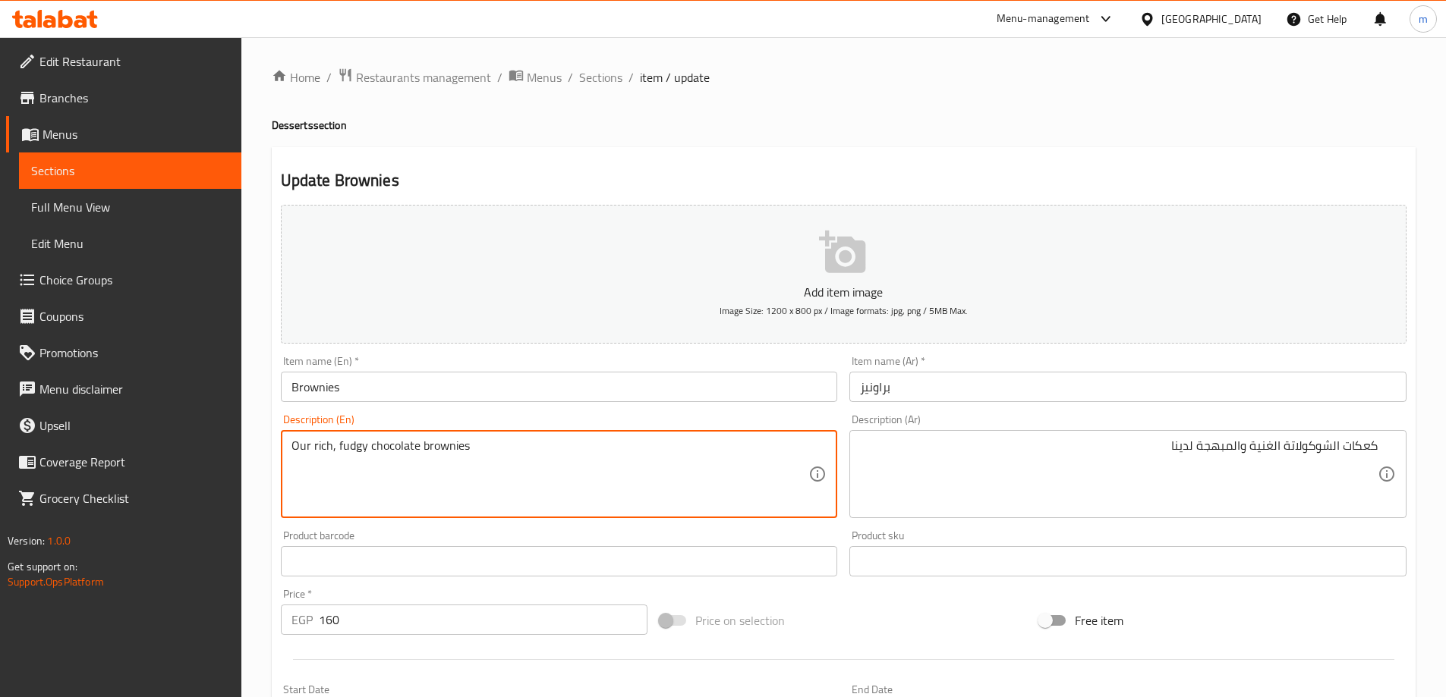
click at [354, 445] on textarea "Our rich, fudgy chocolate brownies" at bounding box center [550, 475] width 518 height 72
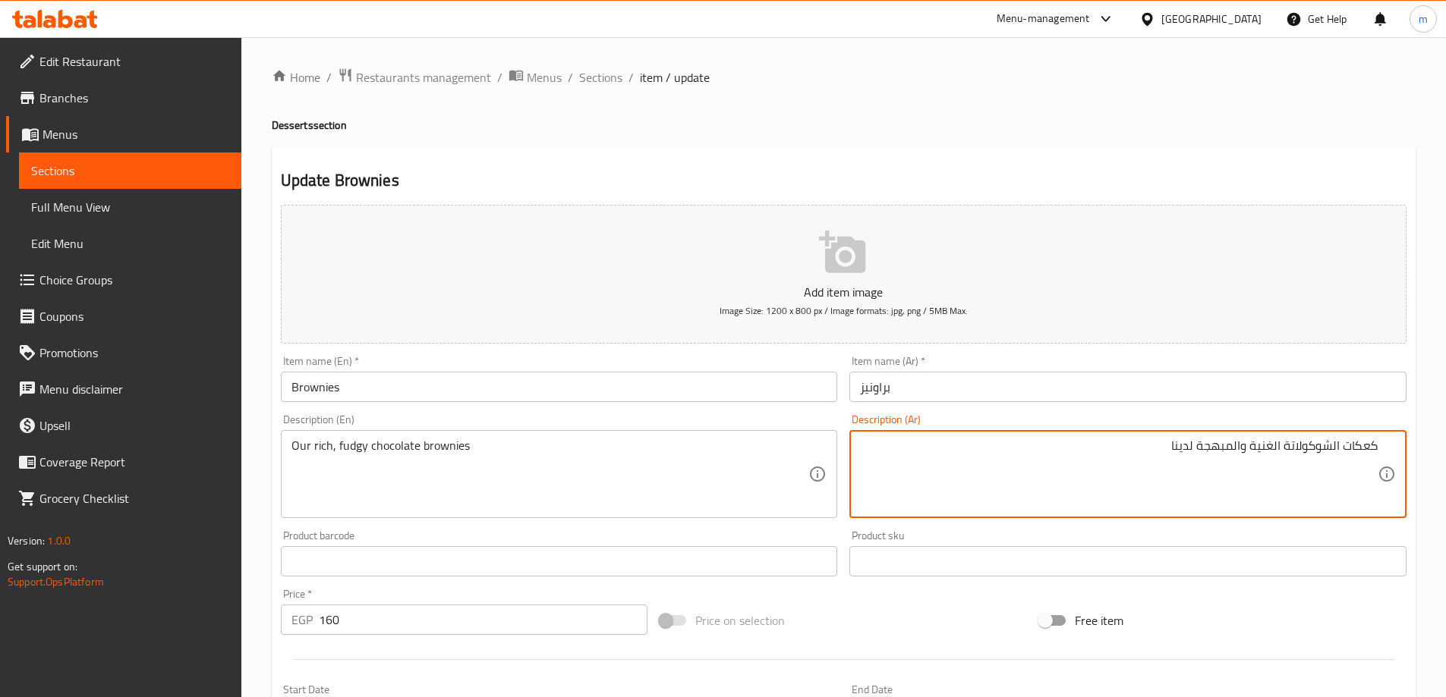
click at [1355, 449] on textarea "كعكات الشوكولاتة الغنية والمبهجة لدينا" at bounding box center [1119, 475] width 518 height 72
click at [442, 439] on textarea "Our rich, fudgy chocolate brownies" at bounding box center [550, 475] width 518 height 72
click at [1377, 449] on div "الشوكولاتة الغنية والمبهجة لدينا Description (Ar)" at bounding box center [1127, 474] width 557 height 88
paste textarea "براونيز"
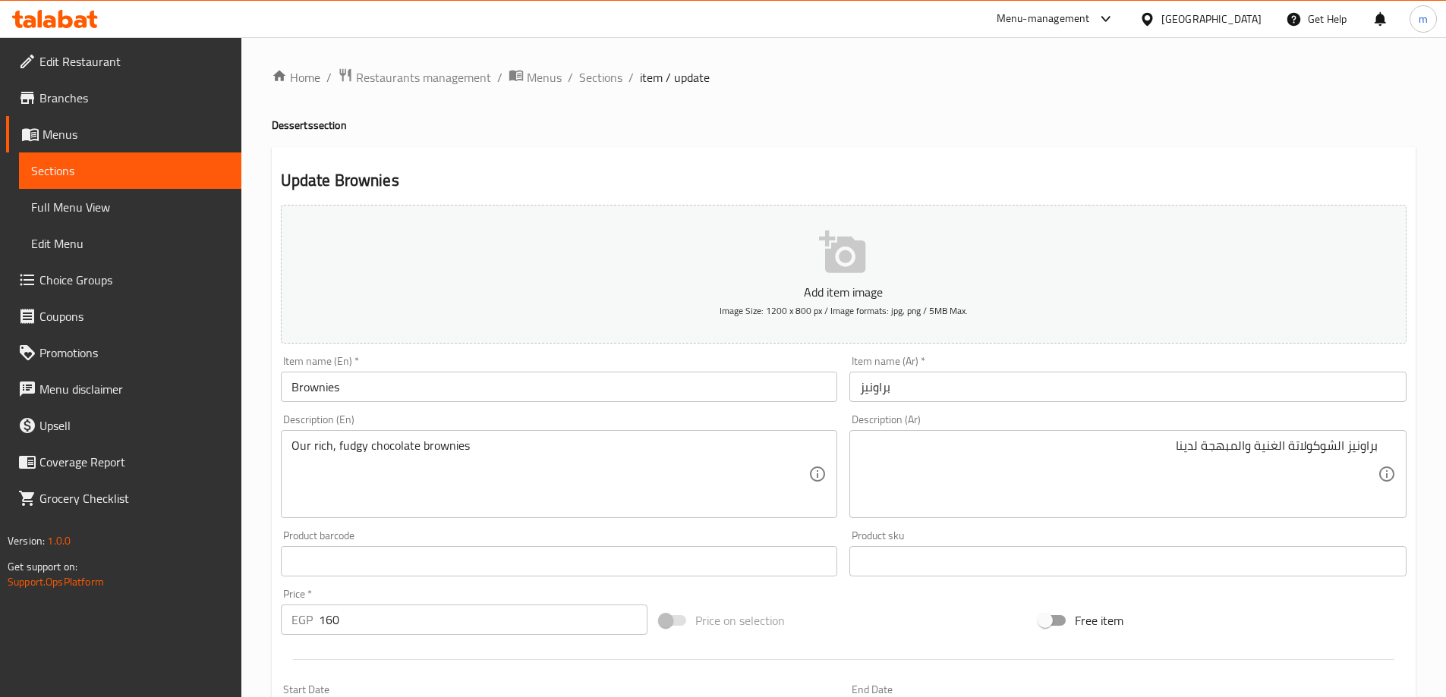
click at [1214, 452] on textarea "براونيز الشوكولاتة الغنية والمبهجة لدينا" at bounding box center [1119, 475] width 518 height 72
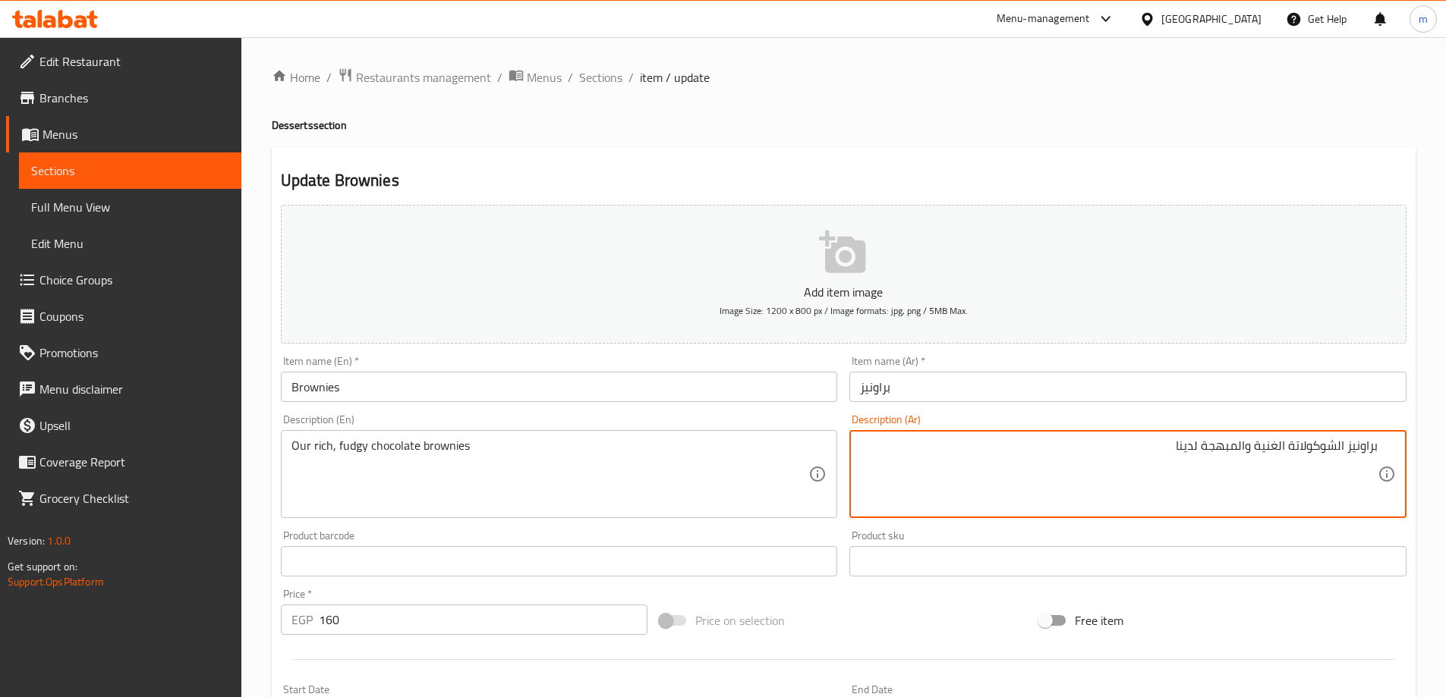
click at [1214, 452] on textarea "براونيز الشوكولاتة الغنية والمبهجة لدينا" at bounding box center [1119, 475] width 518 height 72
type textarea "براونيز الشوكولاتة الفادجي والغنيه الخاصه بنا"
click at [657, 437] on div "Our rich, fudgy chocolate brownies Description (En)" at bounding box center [559, 474] width 557 height 88
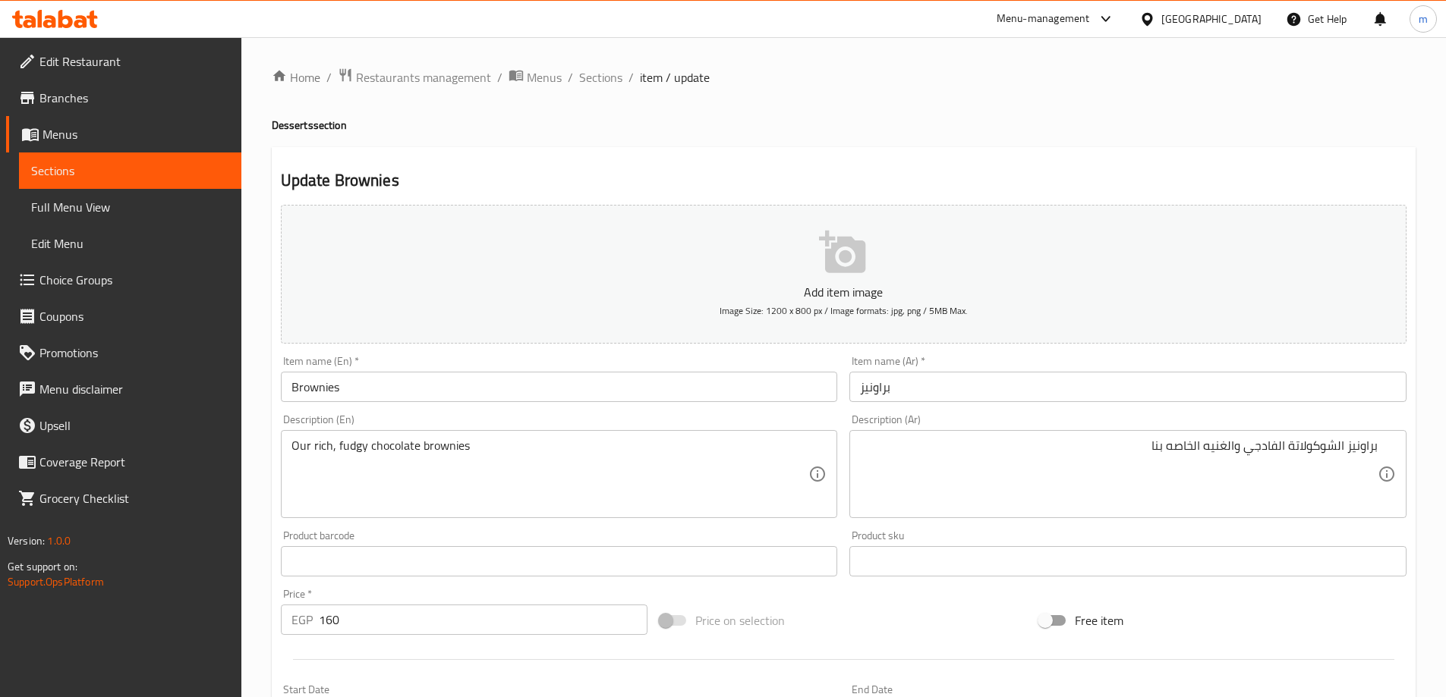
click at [657, 437] on div "Our rich, fudgy chocolate brownies Description (En)" at bounding box center [559, 474] width 557 height 88
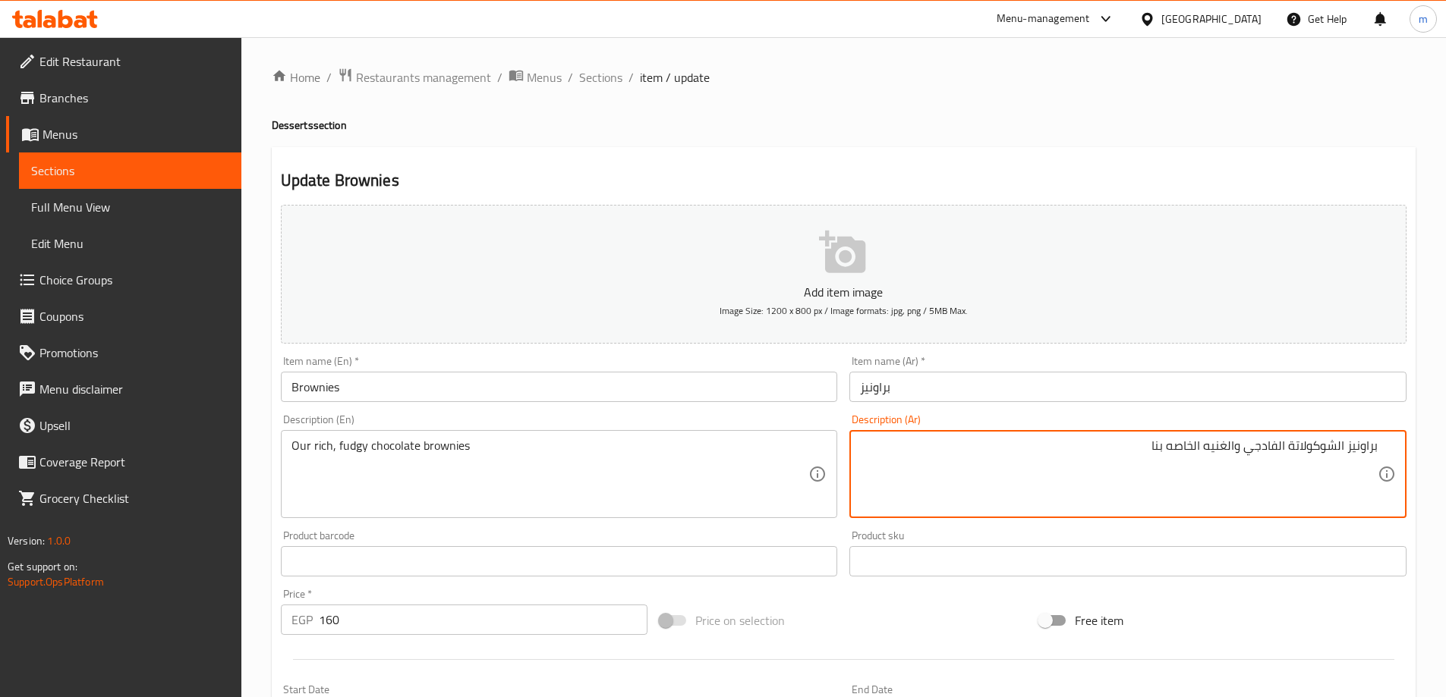
click at [1258, 446] on textarea "براونيز الشوكولاتة الفادجي والغنيه الخاصه بنا" at bounding box center [1119, 475] width 518 height 72
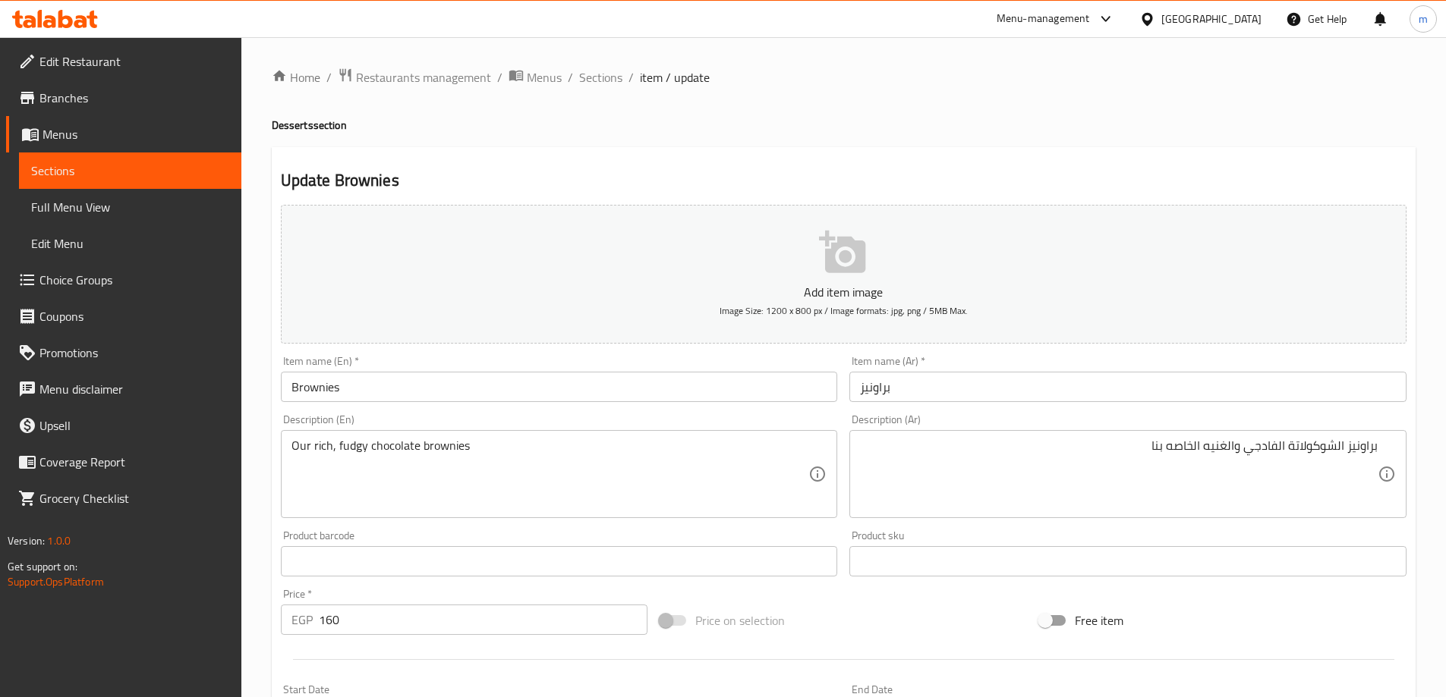
click at [925, 134] on div "Home / Restaurants management / Menus / Sections / item / update Desserts secti…" at bounding box center [844, 555] width 1144 height 974
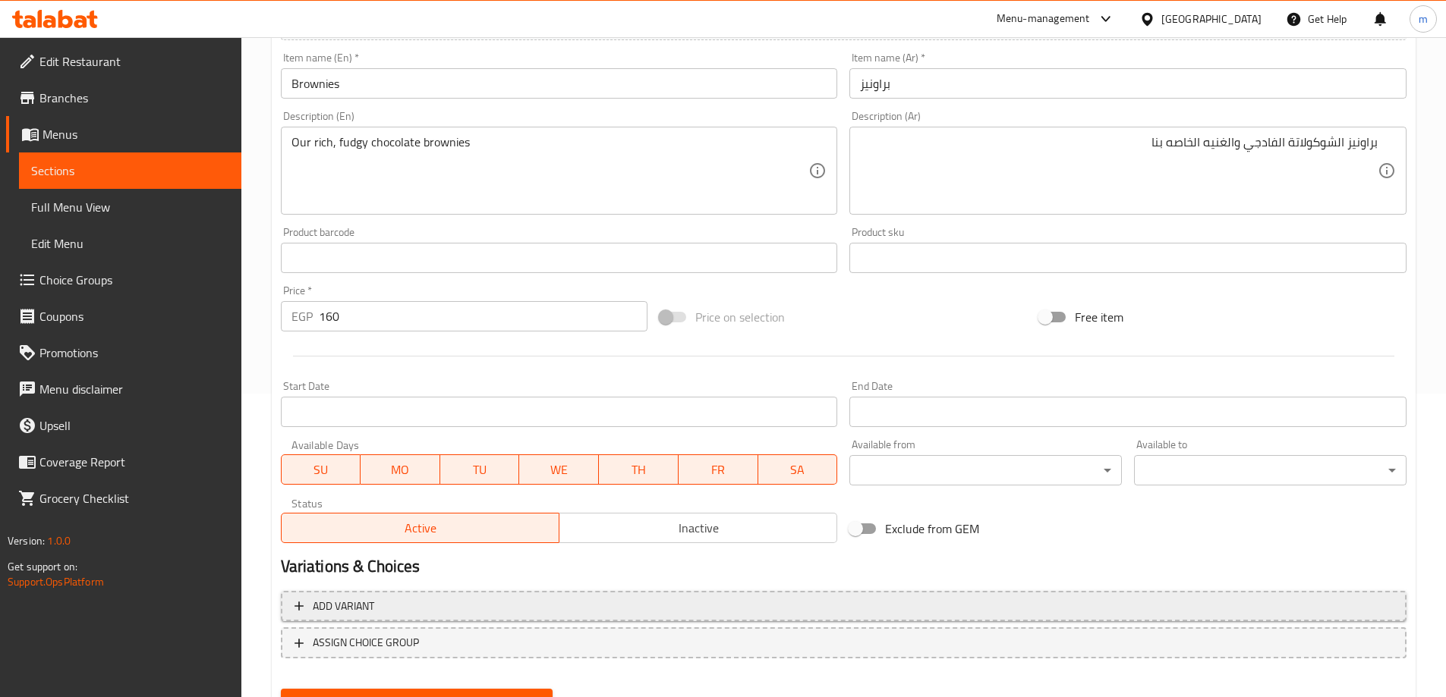
scroll to position [375, 0]
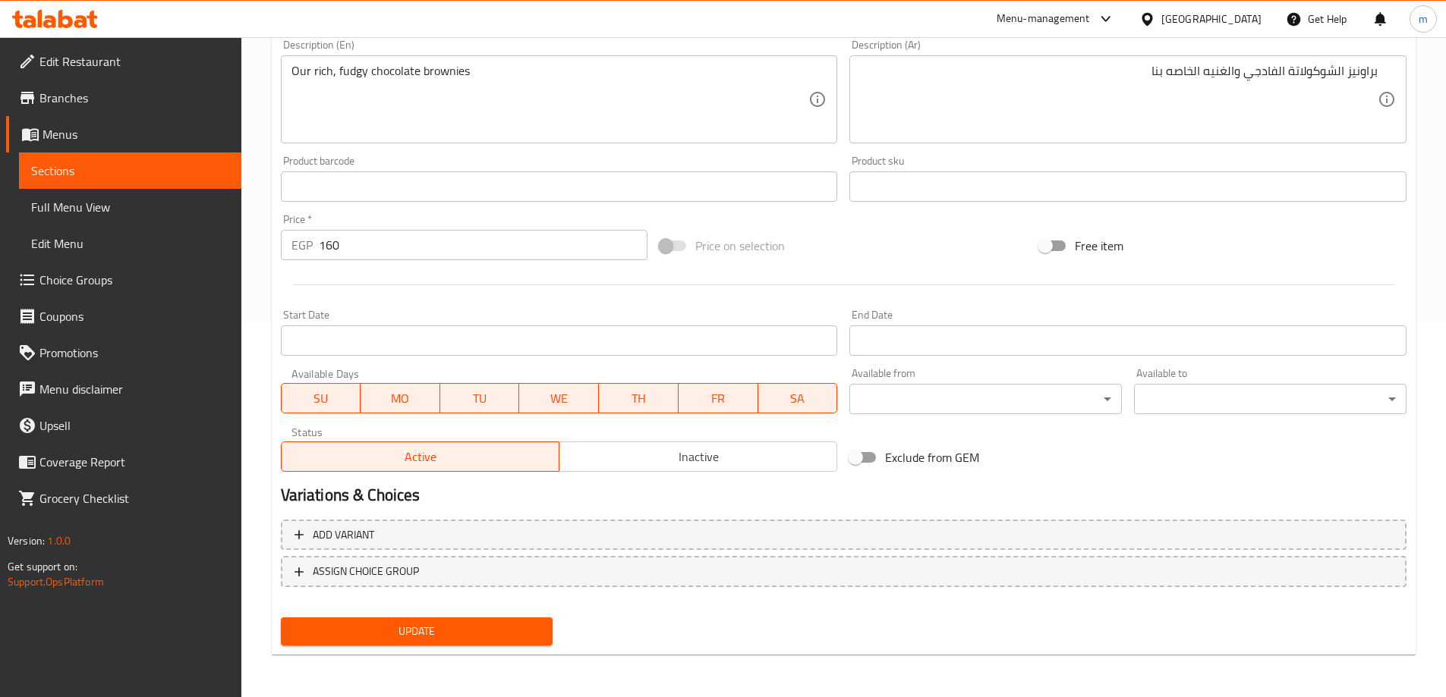
click at [454, 622] on button "Update" at bounding box center [417, 632] width 272 height 28
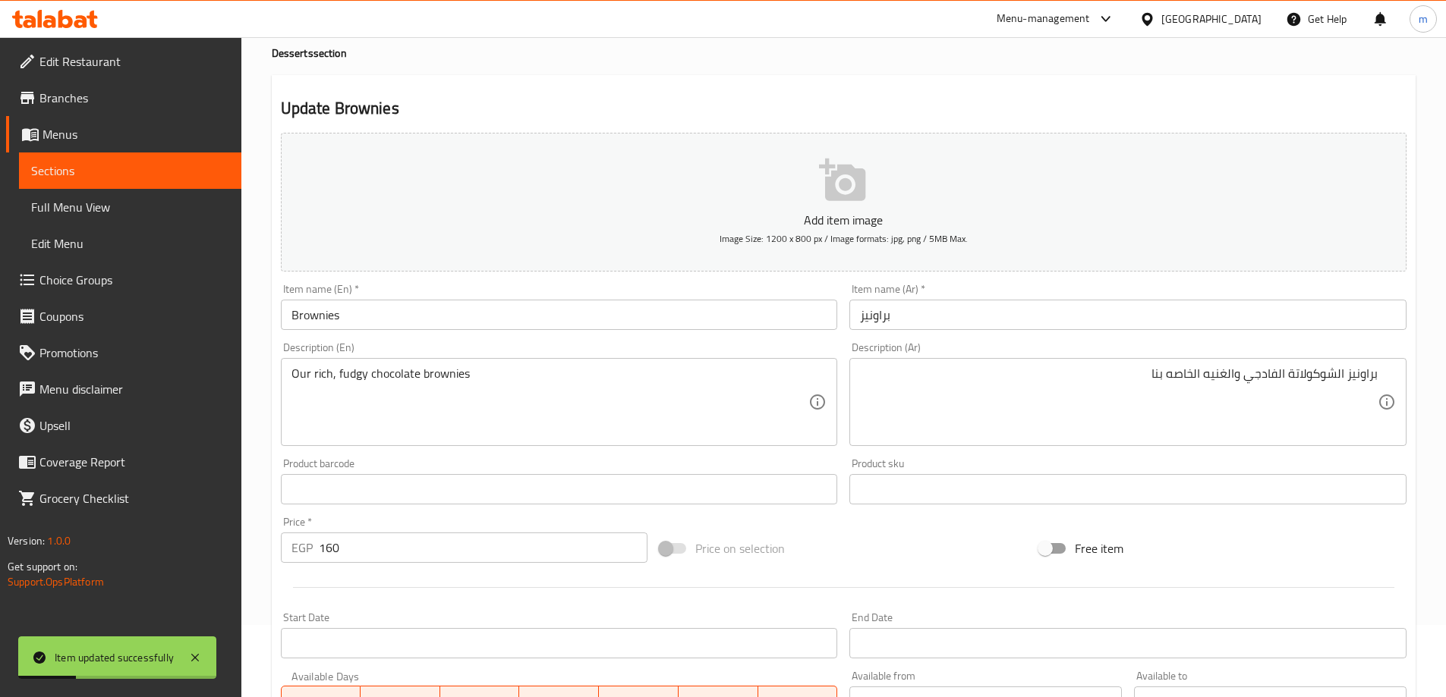
scroll to position [0, 0]
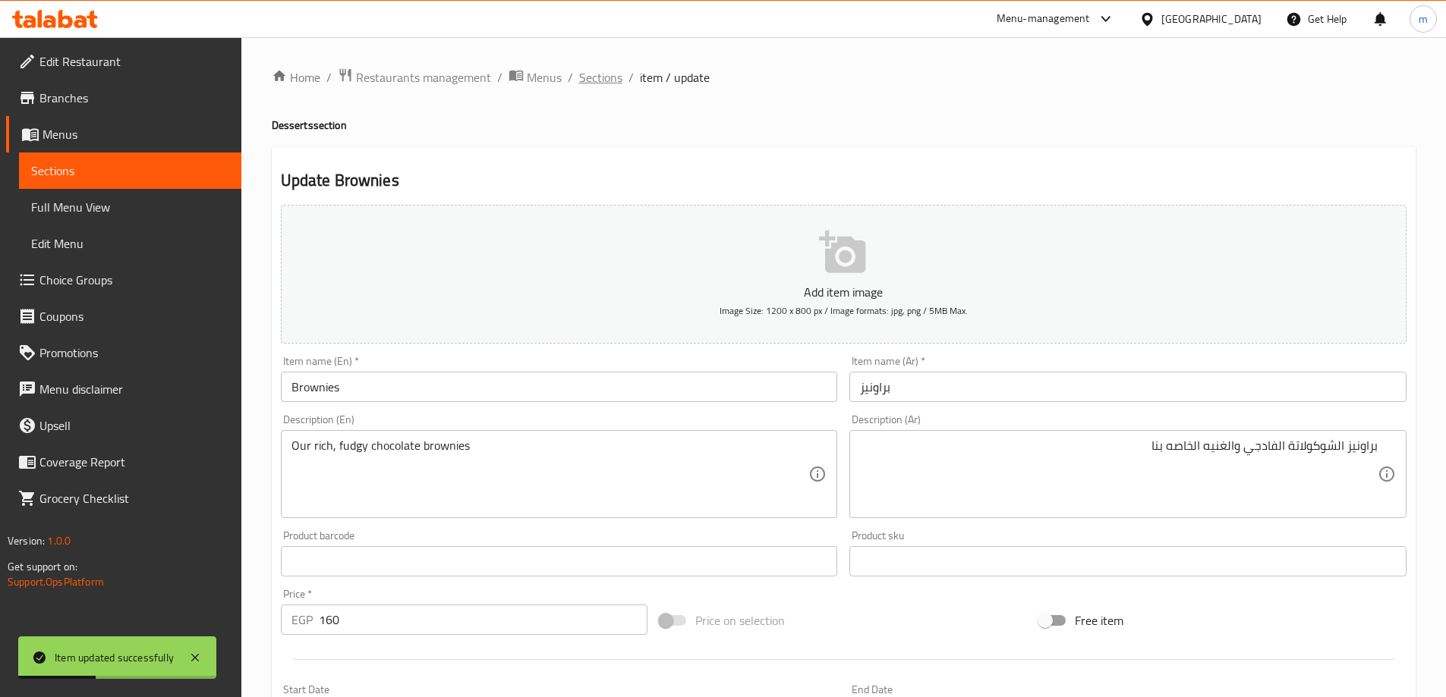
click at [582, 68] on span "Sections" at bounding box center [600, 77] width 43 height 18
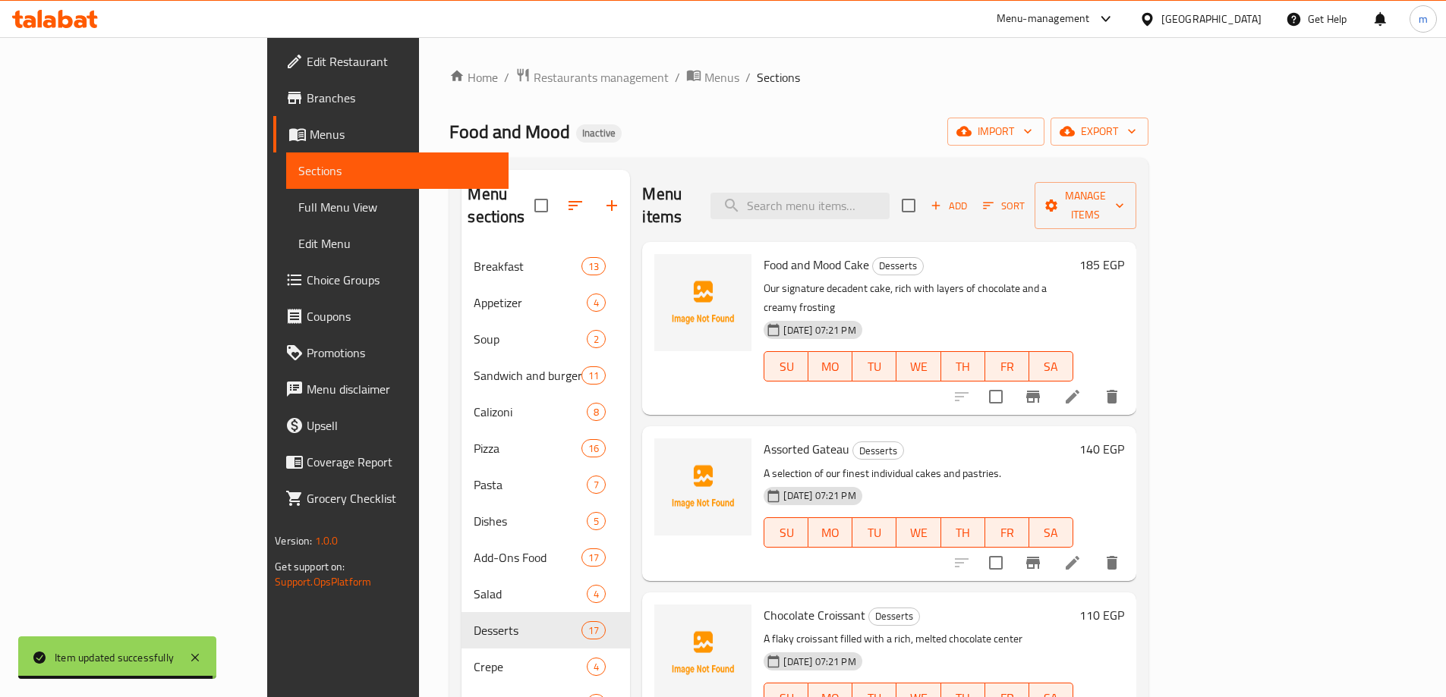
click at [926, 179] on div "Menu items Add Sort Manage items" at bounding box center [888, 206] width 493 height 72
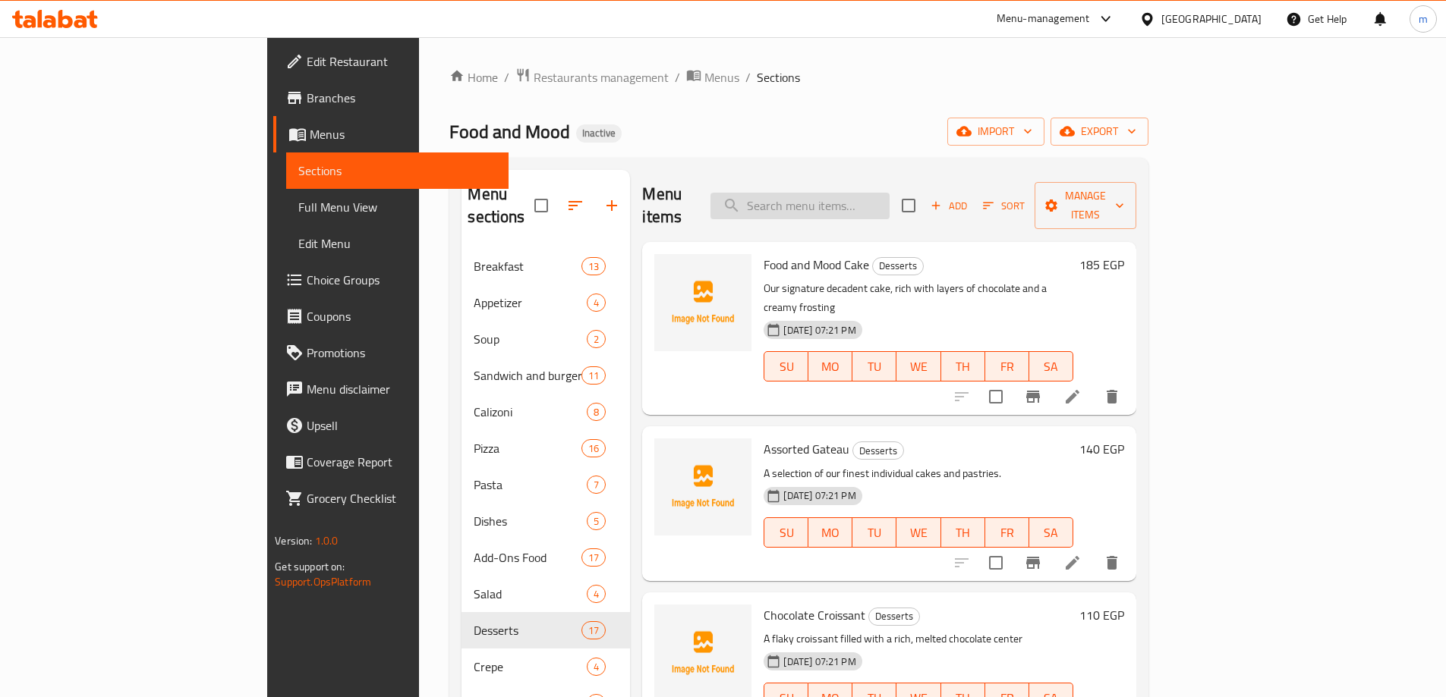
click at [889, 193] on input "search" at bounding box center [799, 206] width 179 height 27
paste input "Cheesecake"
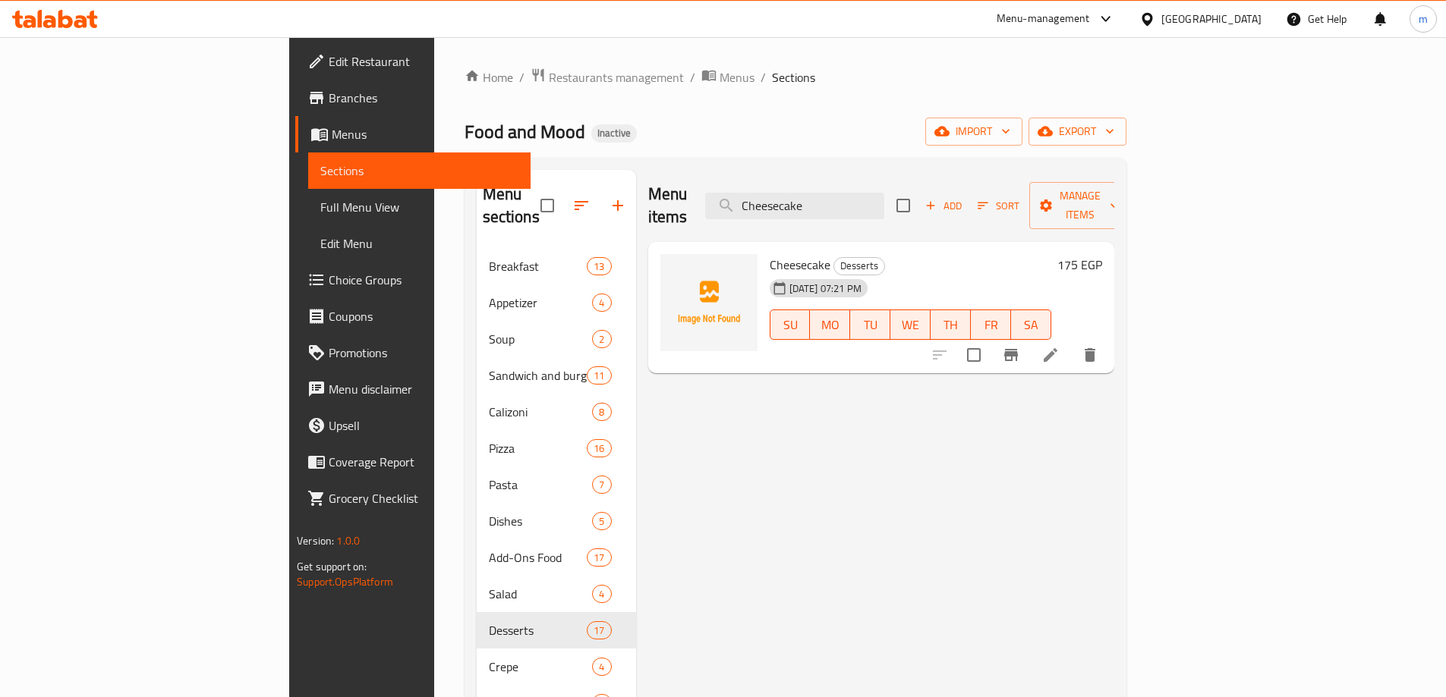
type input "Cheesecake"
click at [1057, 348] on icon at bounding box center [1050, 355] width 14 height 14
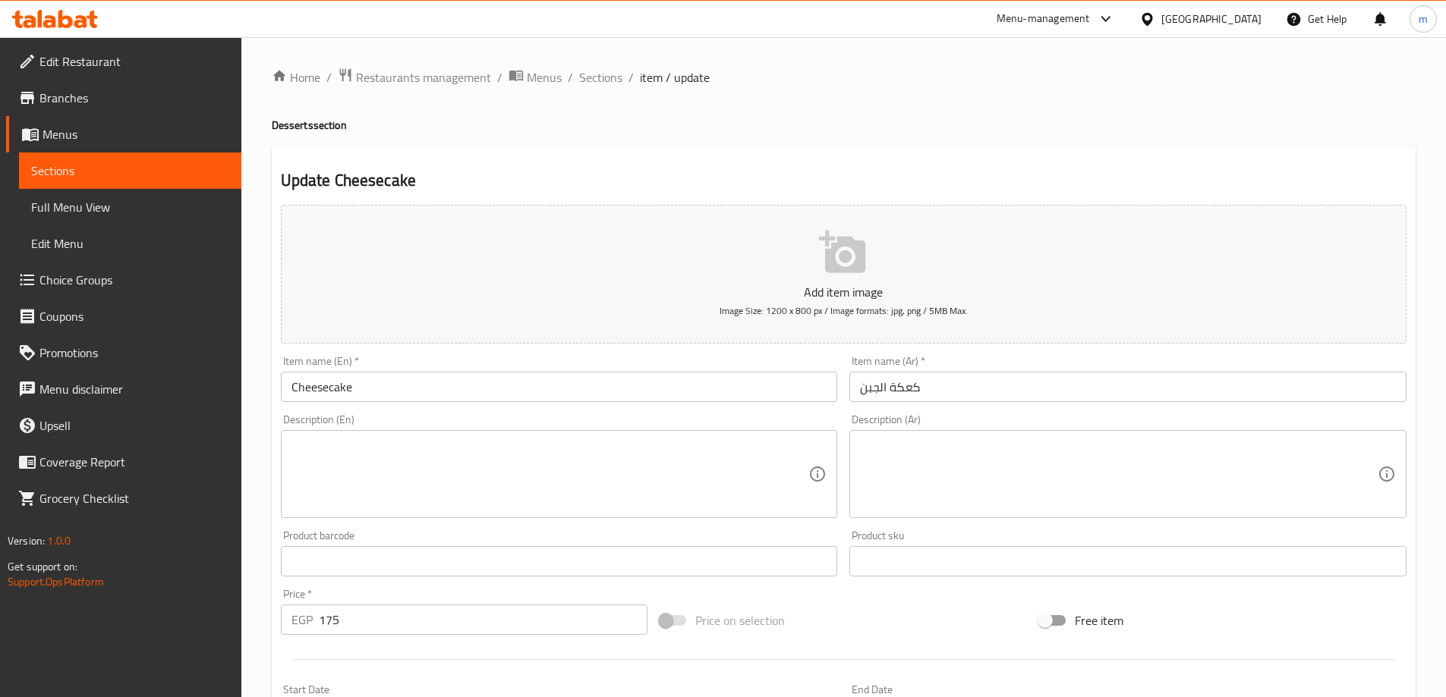
click at [432, 464] on textarea at bounding box center [550, 475] width 518 height 72
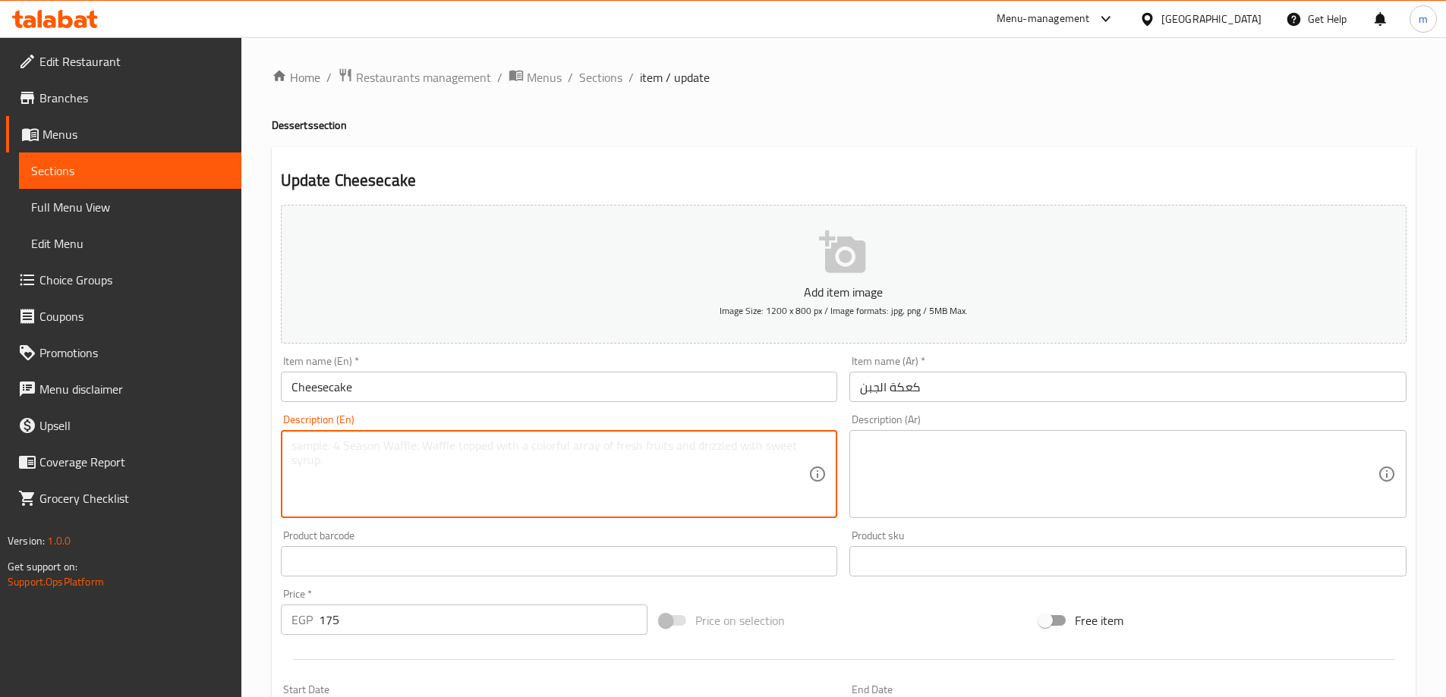
paste textarea "A creamy, classic cheesecake on a biscuit base."
type textarea "A creamy, classic cheesecake on a biscuit base."
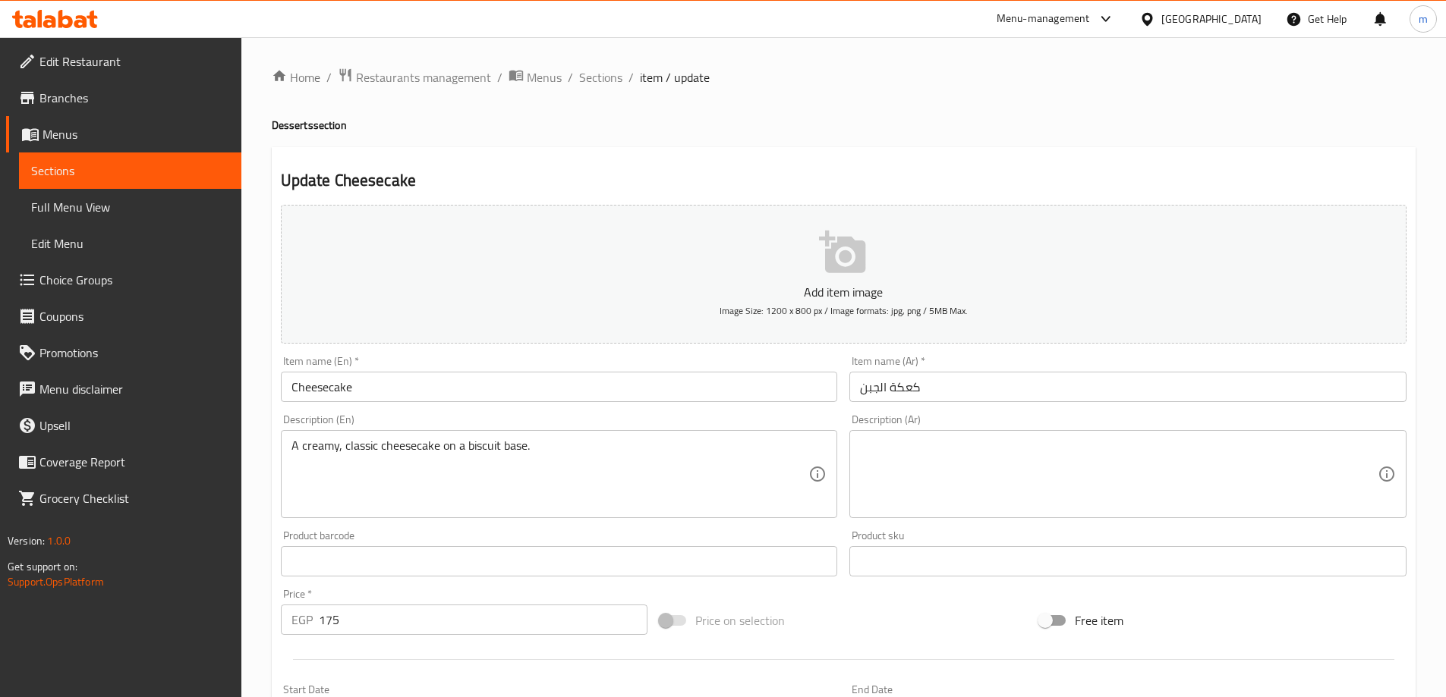
click at [962, 493] on textarea at bounding box center [1119, 475] width 518 height 72
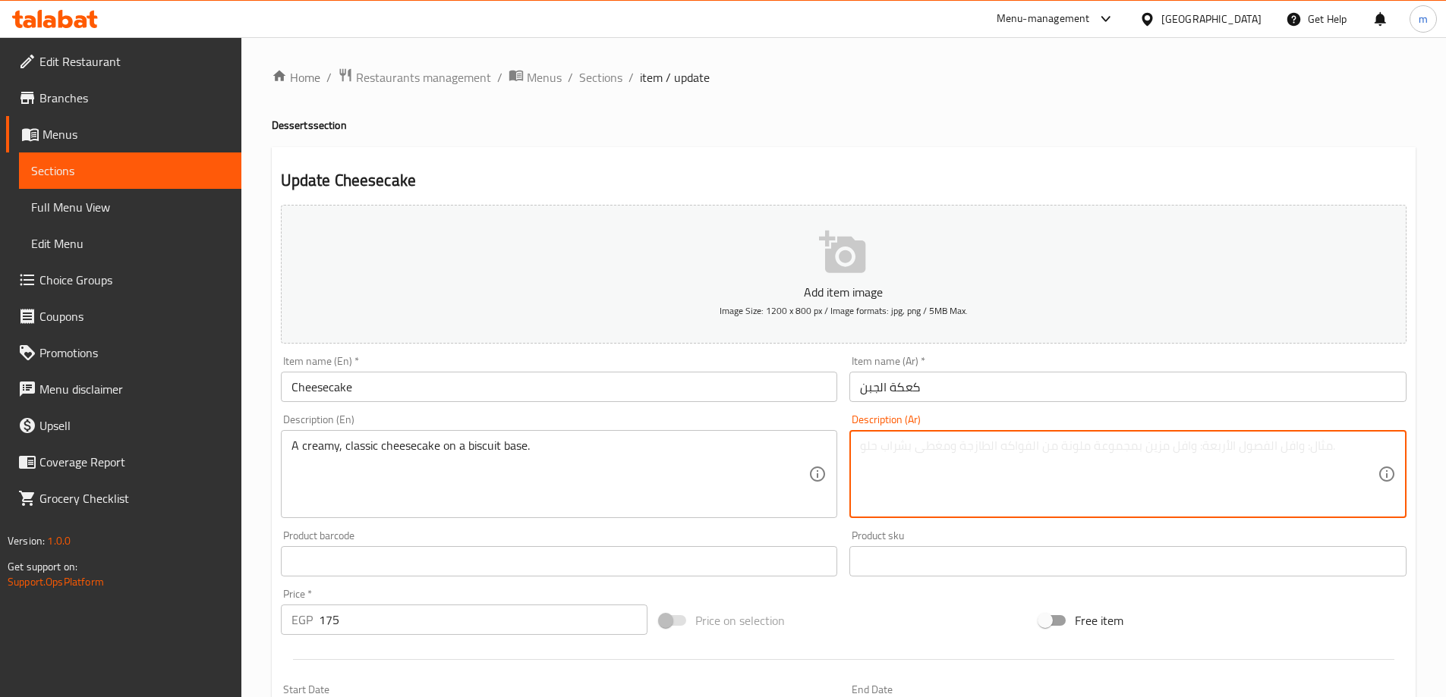
paste textarea "كعكة الجبن الكريمية الكلاسيكية على قاعدة من البسكويت."
click at [962, 493] on textarea "كعكة الجبن الكريمية الكلاسيكية على قاعدة من البسكويت." at bounding box center [1119, 475] width 518 height 72
click at [1284, 458] on textarea "كعكة الجبن الكريمية الكلاسيكية على قاعدة من البسكويت." at bounding box center [1119, 475] width 518 height 72
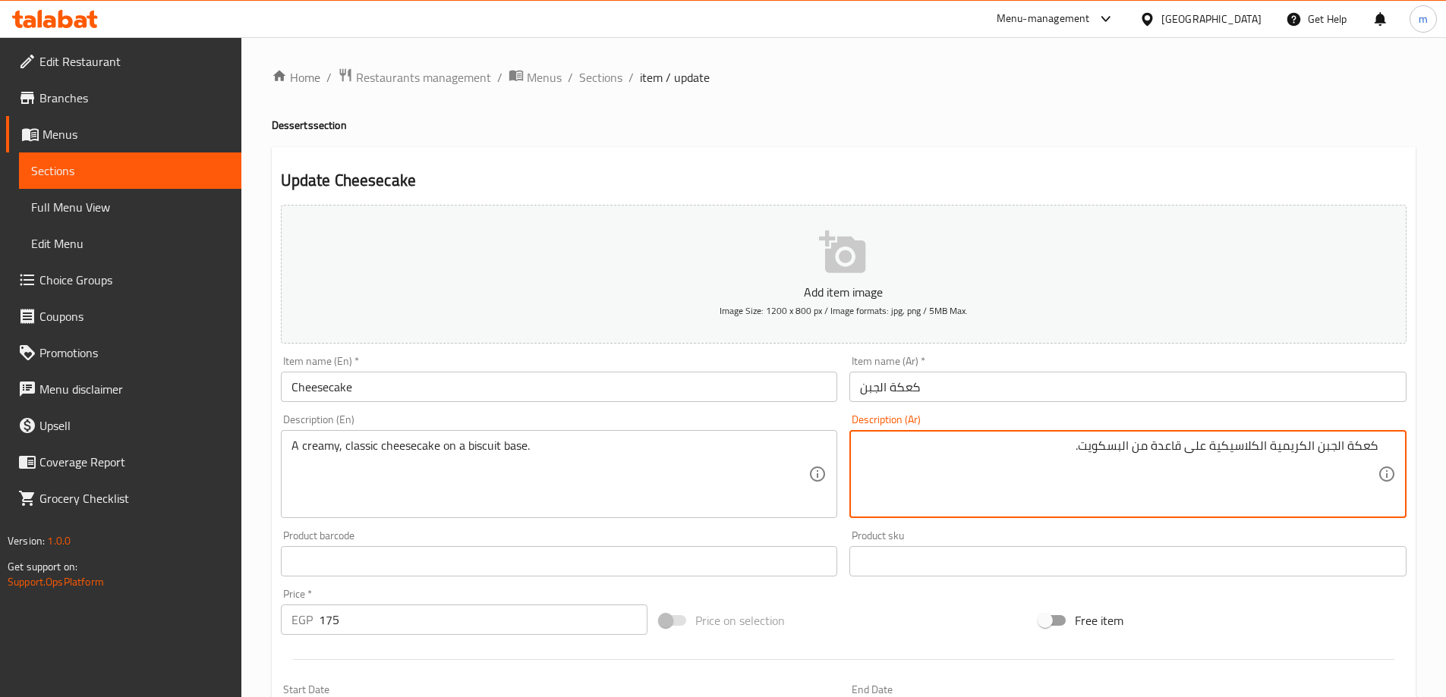
click at [1353, 450] on textarea "كعكة الجبن الكريمية الكلاسيكية على قاعدة من البسكويت." at bounding box center [1119, 475] width 518 height 72
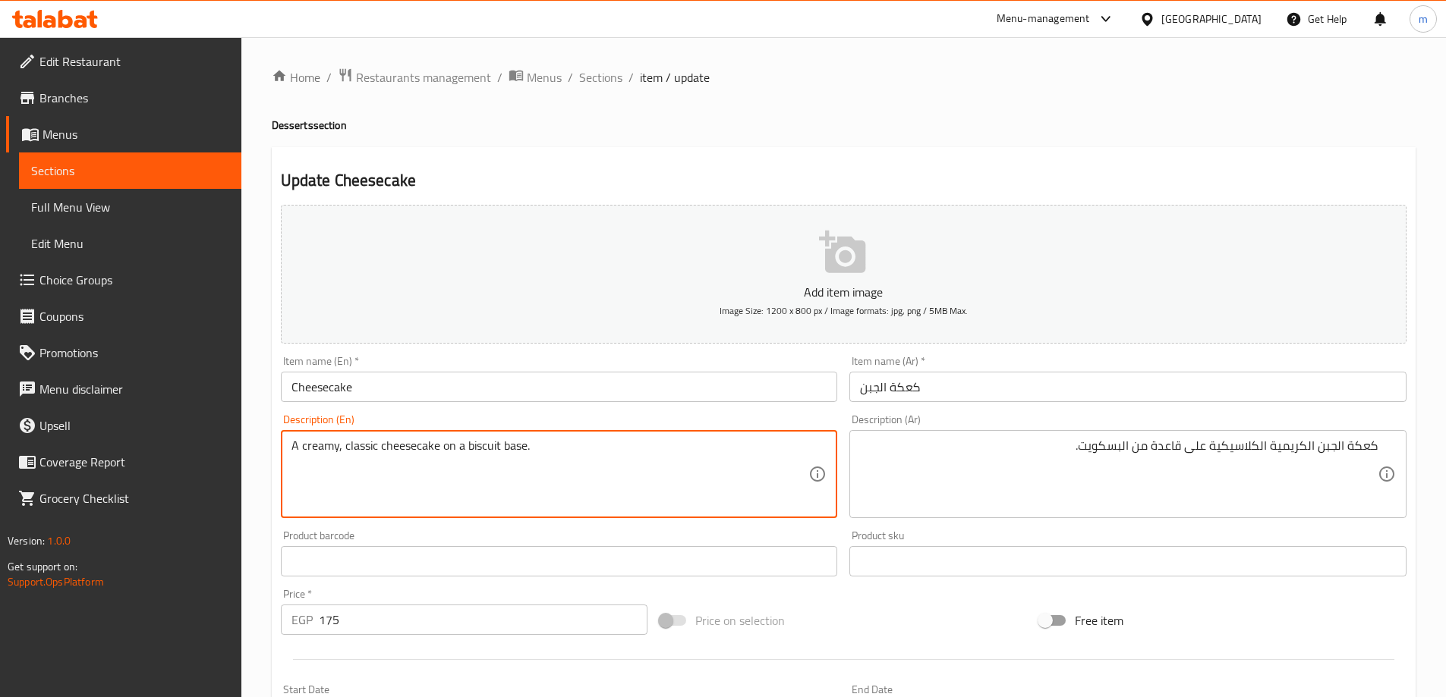
click at [413, 447] on textarea "A creamy, classic cheesecake on a biscuit base." at bounding box center [550, 475] width 518 height 72
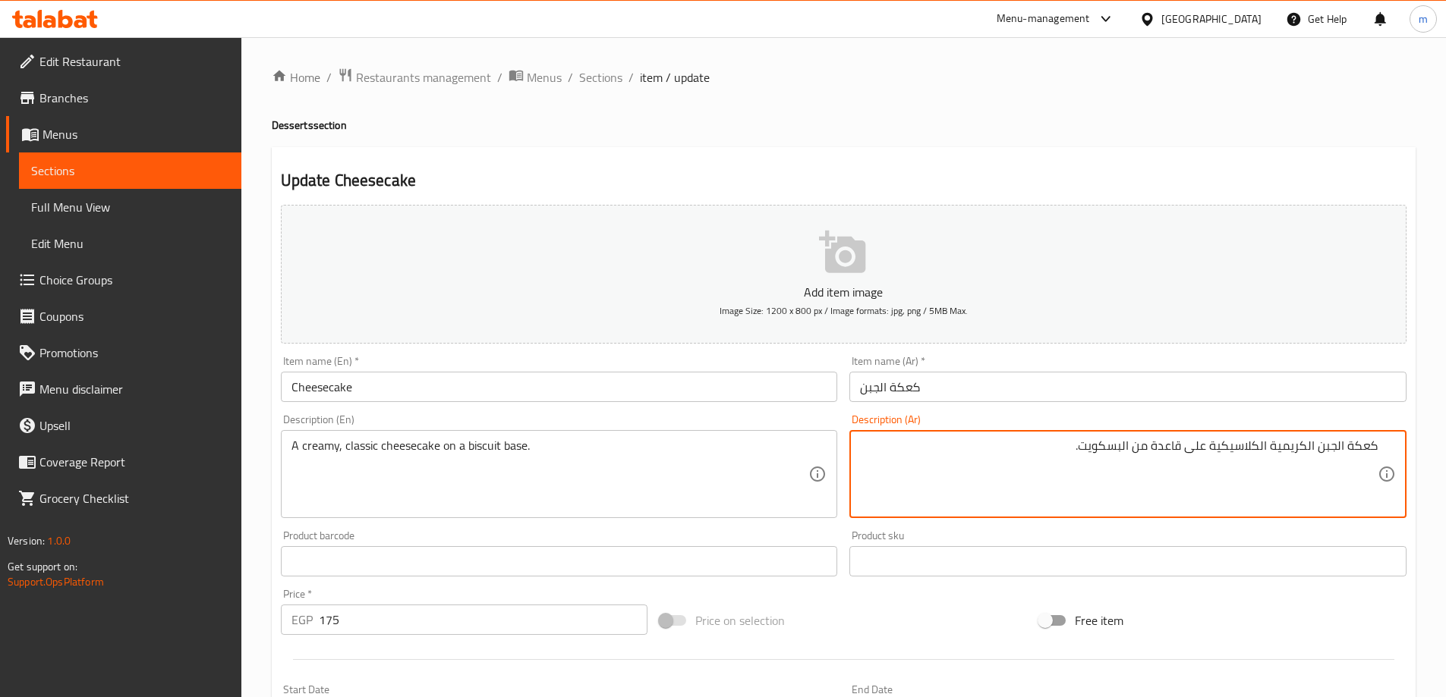
drag, startPoint x: 1319, startPoint y: 453, endPoint x: 1435, endPoint y: 450, distance: 116.1
paste textarea "تشيز كيك"
click at [1283, 449] on textarea "تشيز كيك الكريمية الكلاسيكية على قاعدة من البسكويت." at bounding box center [1119, 475] width 518 height 72
type textarea "تشيز [PERSON_NAME] على اساس من البسكويت."
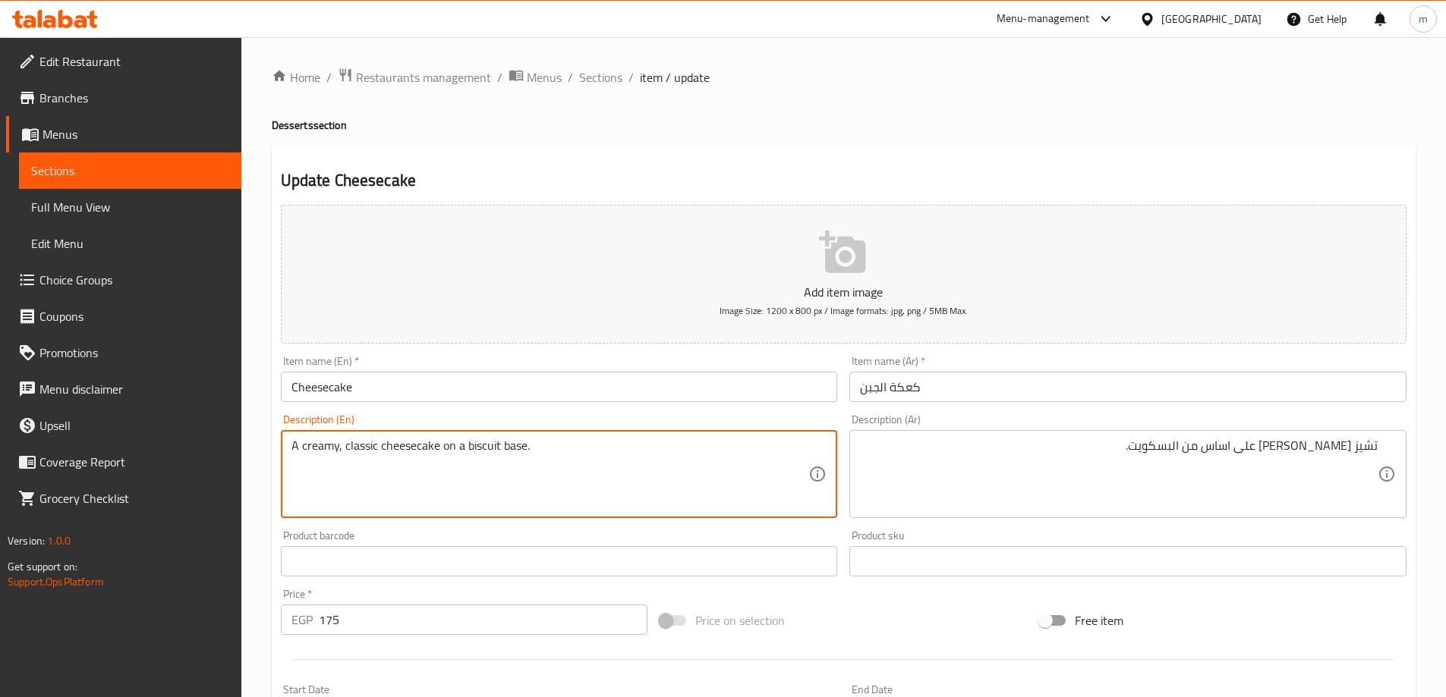
click at [444, 441] on textarea "A creamy, classic cheesecake on a biscuit base." at bounding box center [550, 475] width 518 height 72
click at [508, 439] on textarea "A creamy, classic cheesecake on a biscuit base." at bounding box center [550, 475] width 518 height 72
click at [523, 450] on textarea "A creamy, classic cheesecake on a biscuit base." at bounding box center [550, 475] width 518 height 72
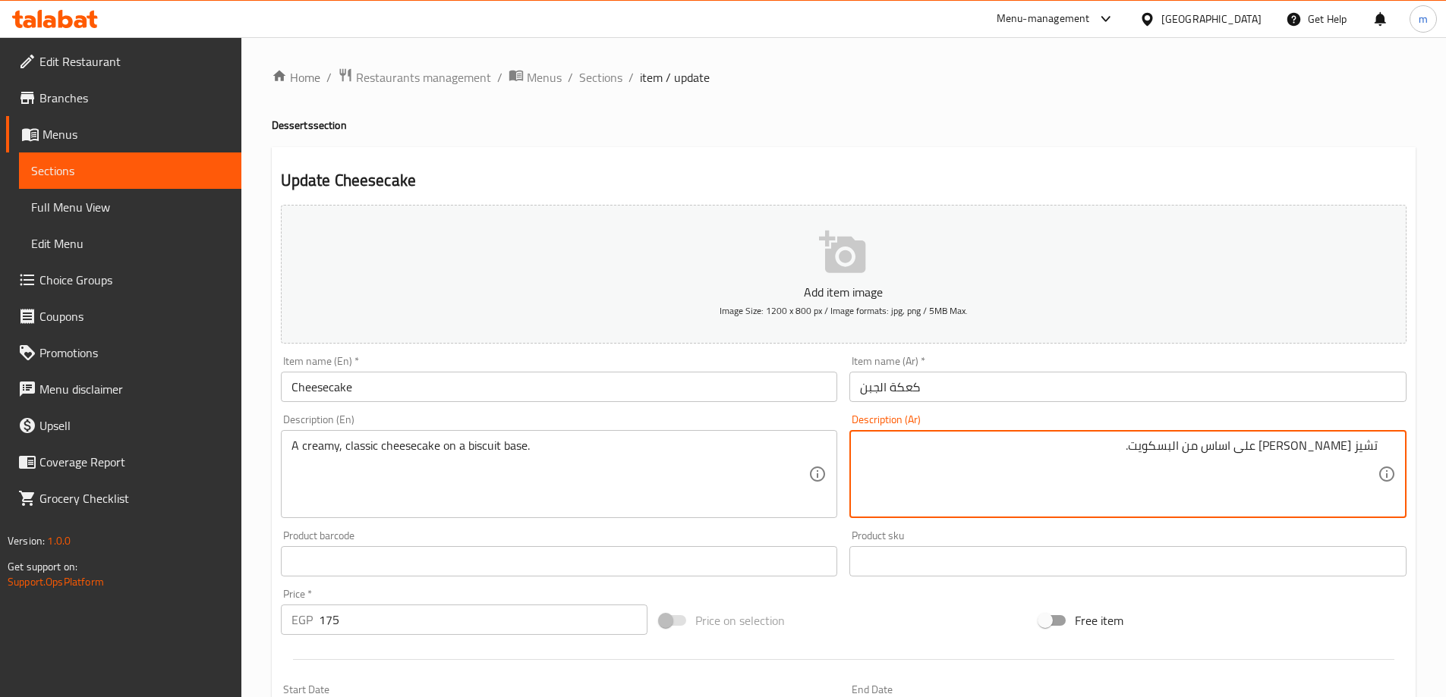
click at [1209, 448] on textarea "تشيز [PERSON_NAME] على اساس من البسكويت." at bounding box center [1119, 475] width 518 height 72
click at [1138, 177] on h2 "Update Cheesecake" at bounding box center [843, 180] width 1125 height 23
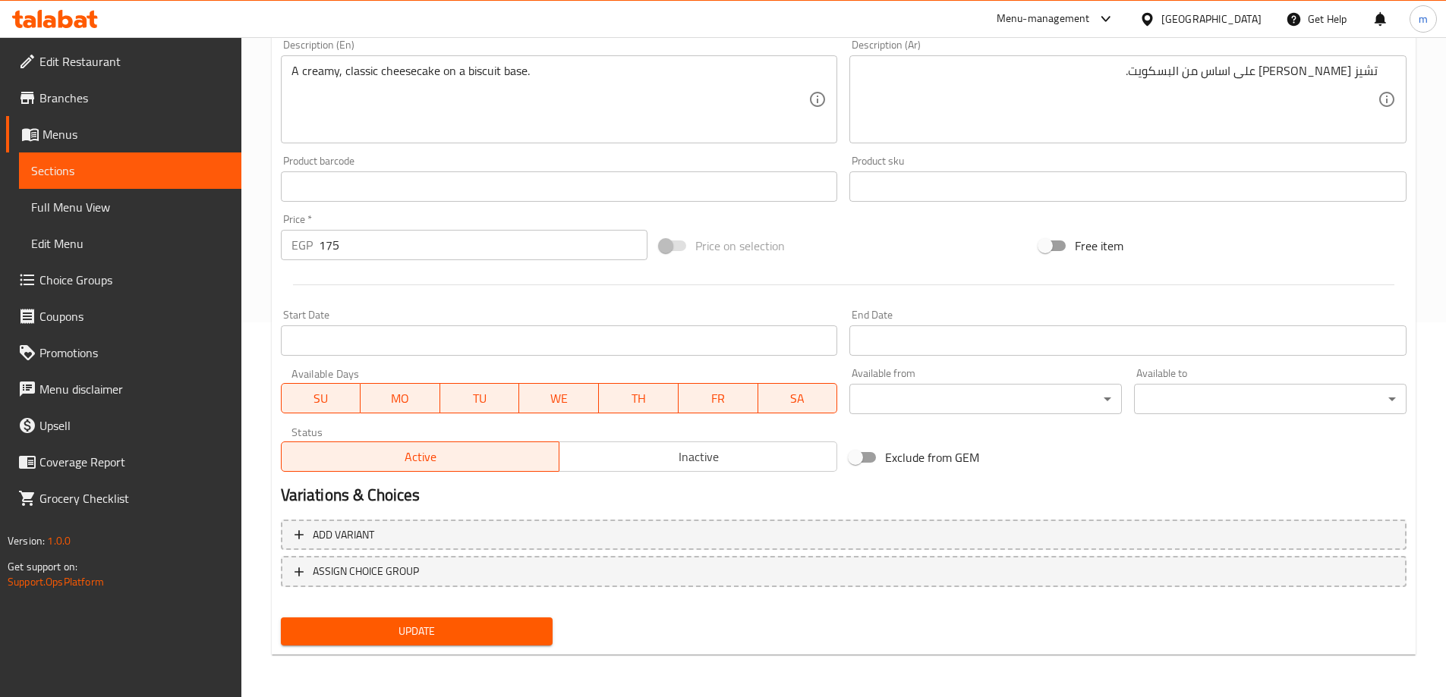
click at [496, 646] on button "Update" at bounding box center [417, 632] width 272 height 28
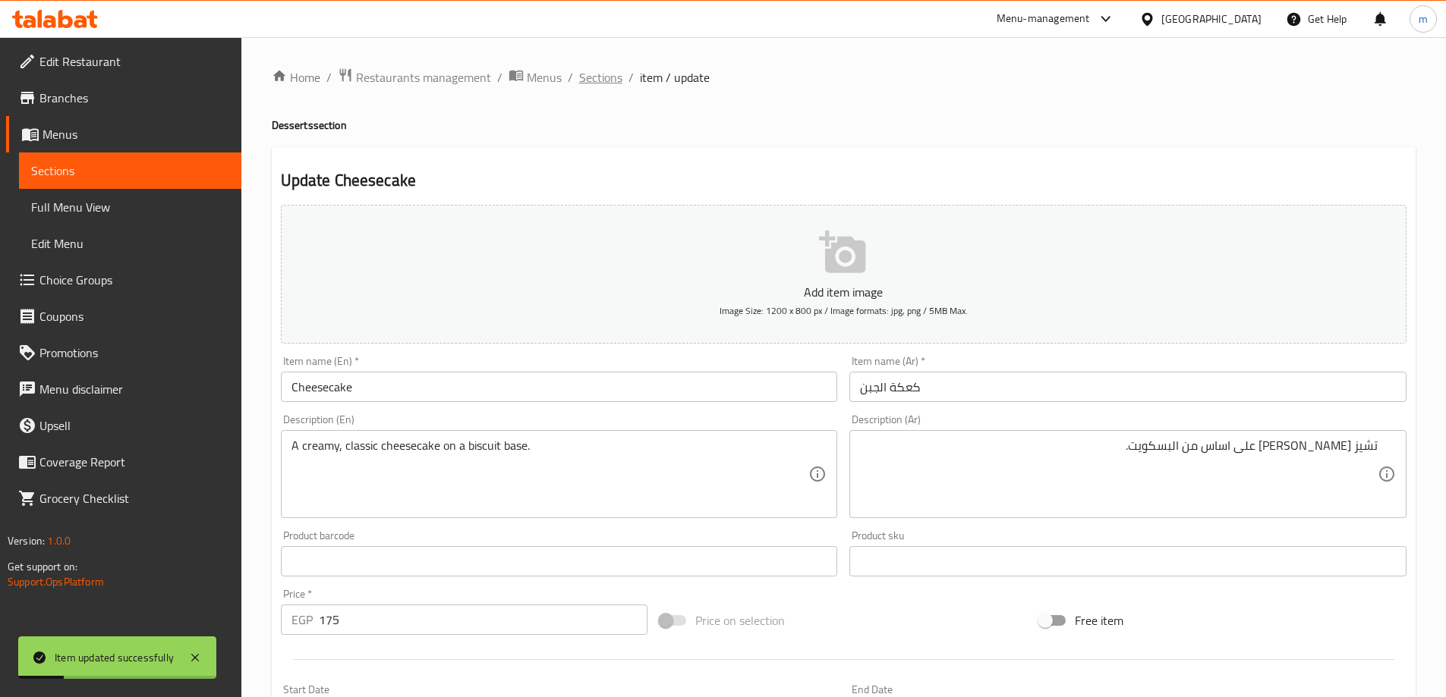
click at [603, 87] on span "Sections" at bounding box center [600, 77] width 43 height 18
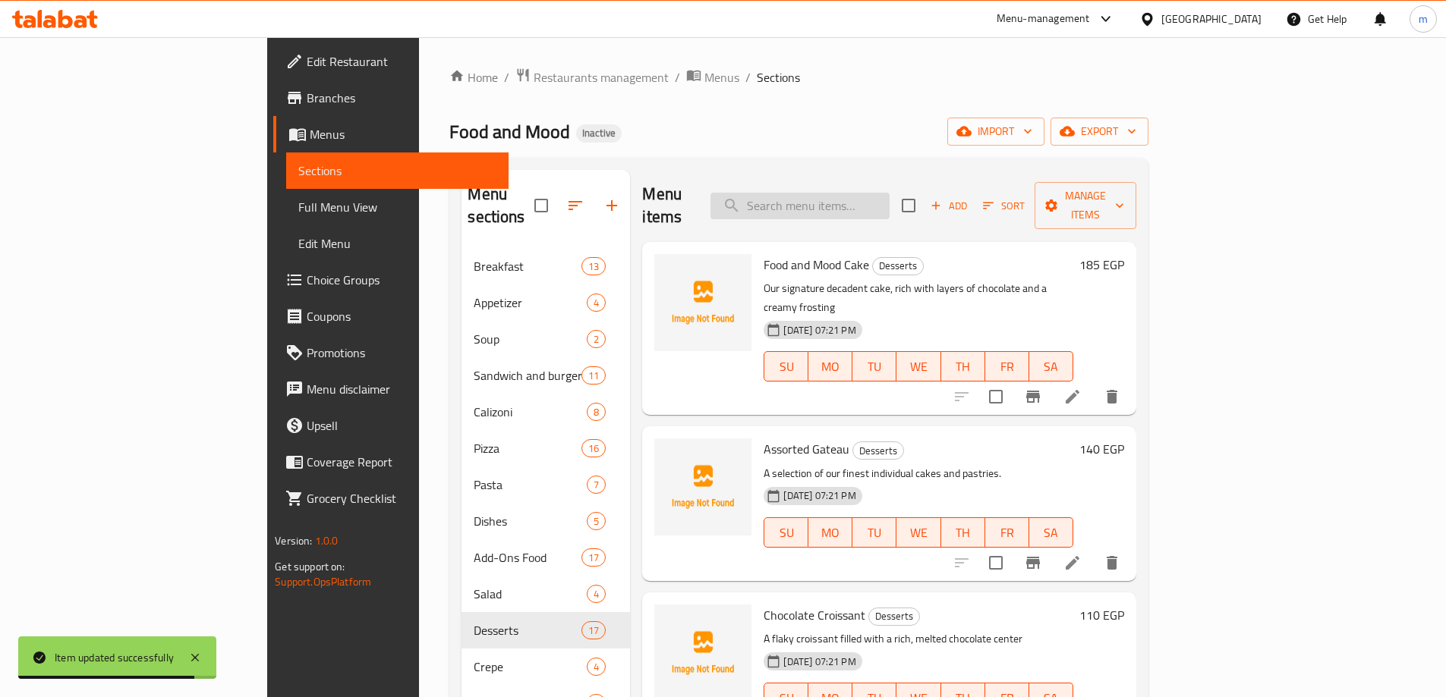
click at [889, 195] on input "search" at bounding box center [799, 206] width 179 height 27
paste input "Chocolate Skillet Cookies"
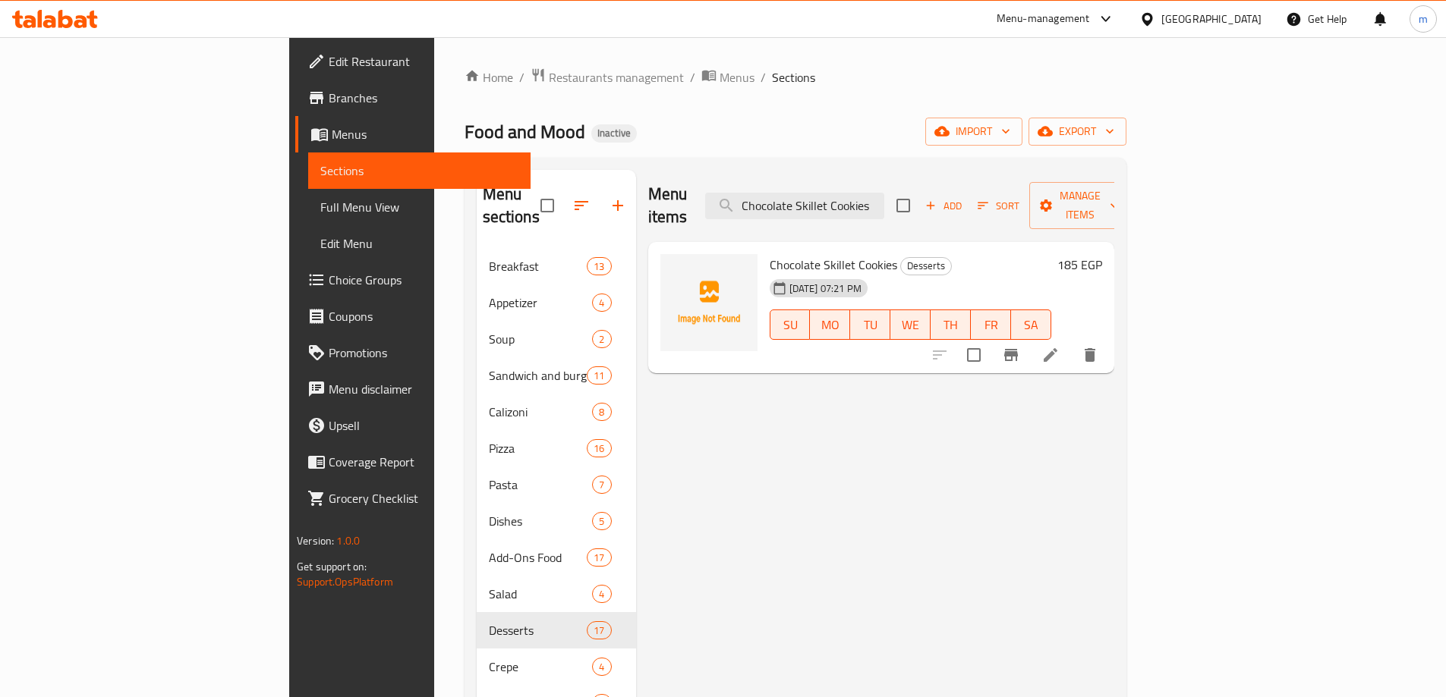
type input "Chocolate Skillet Cookies"
click at [1059, 346] on icon at bounding box center [1050, 355] width 18 height 18
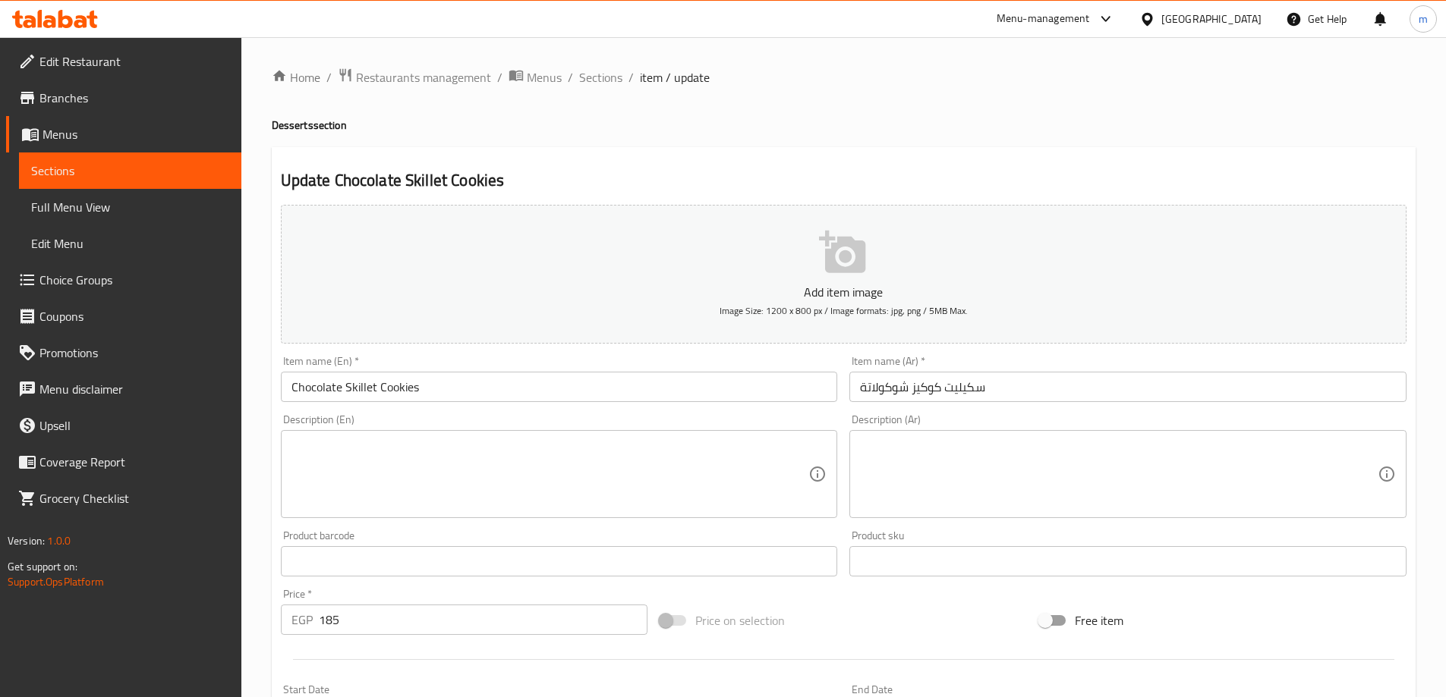
click at [581, 465] on textarea at bounding box center [550, 475] width 518 height 72
paste textarea "A warm, gooey chocolate chip cookie baked and served in a skillet, topped with …"
click at [290, 461] on div "A warm, gooey chocolate chip cookie baked and served in a skillet, topped with …" at bounding box center [559, 474] width 557 height 88
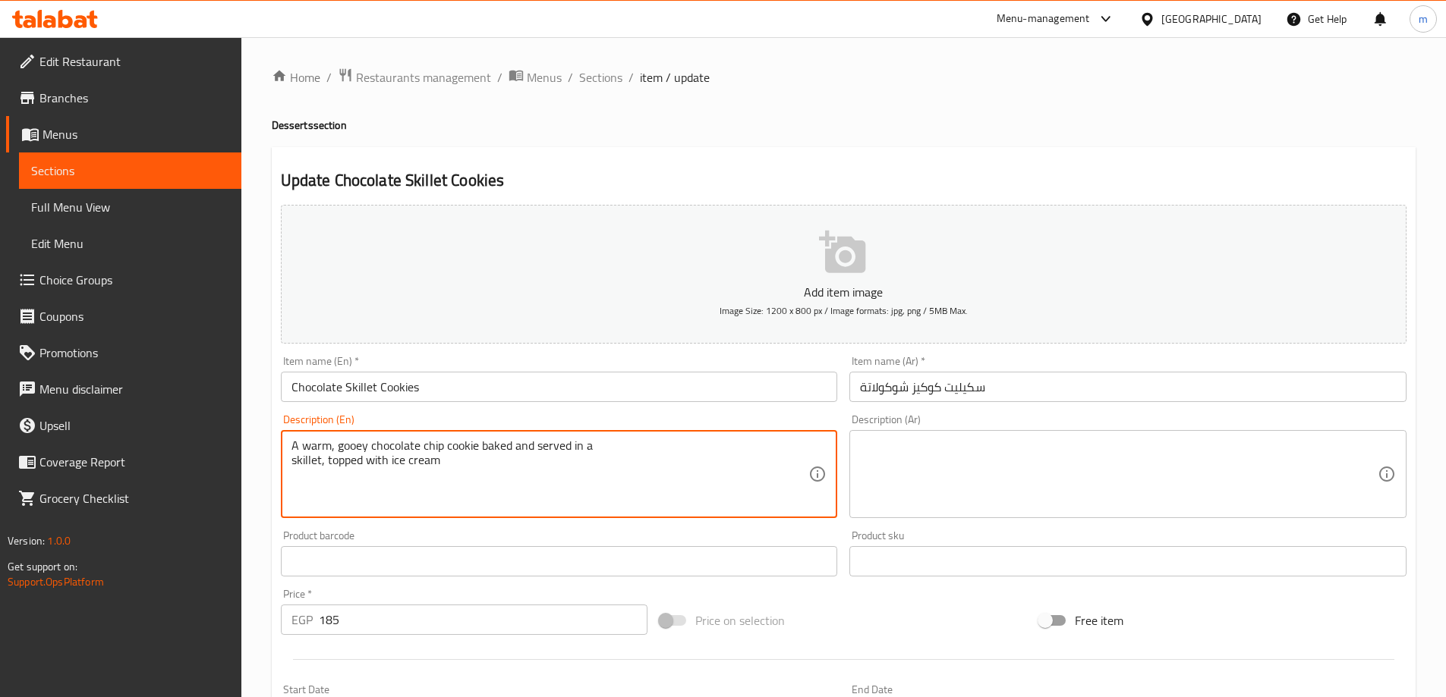
click at [294, 467] on textarea "A warm, gooey chocolate chip cookie baked and served in a skillet, topped with …" at bounding box center [550, 475] width 518 height 72
type textarea "A warm, gooey chocolate chip cookie baked and served in a skillet, topped with …"
click at [363, 460] on textarea "A warm, gooey chocolate chip cookie baked and served in a skillet, topped with …" at bounding box center [550, 475] width 518 height 72
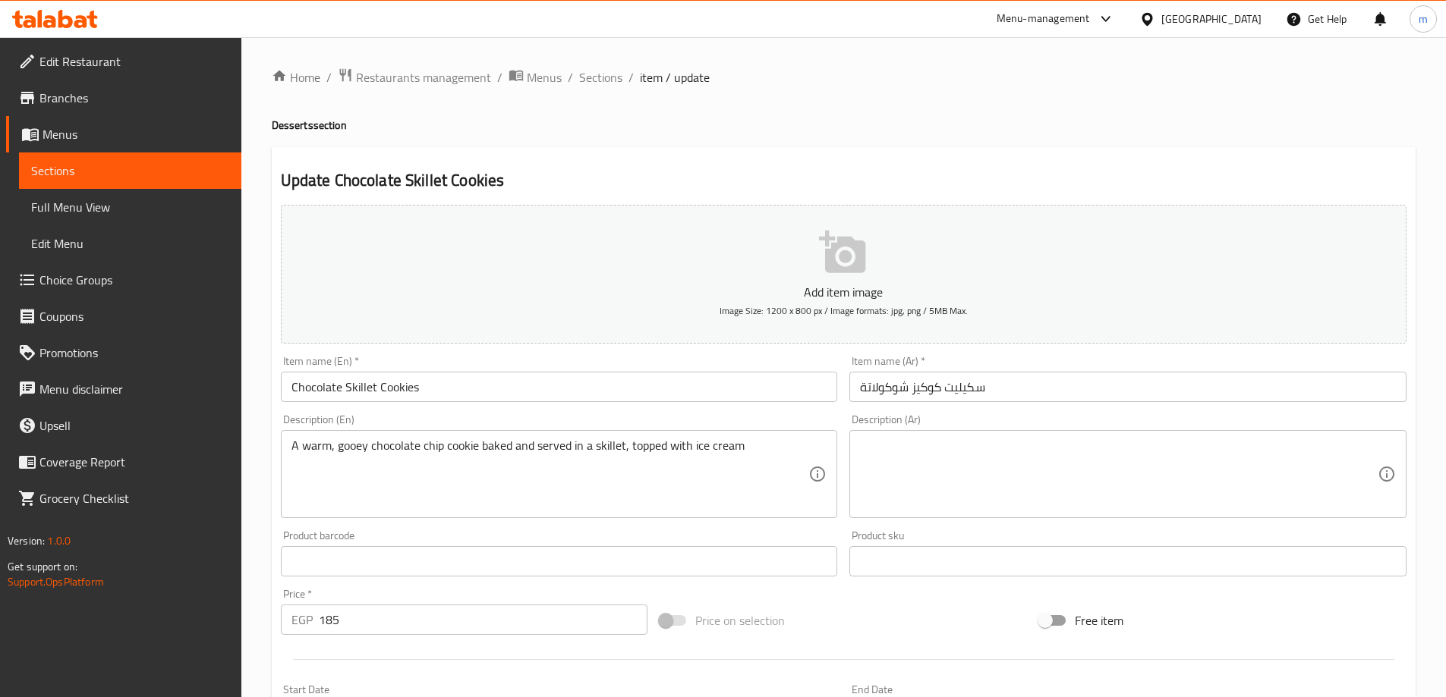
click at [902, 440] on textarea at bounding box center [1119, 475] width 518 height 72
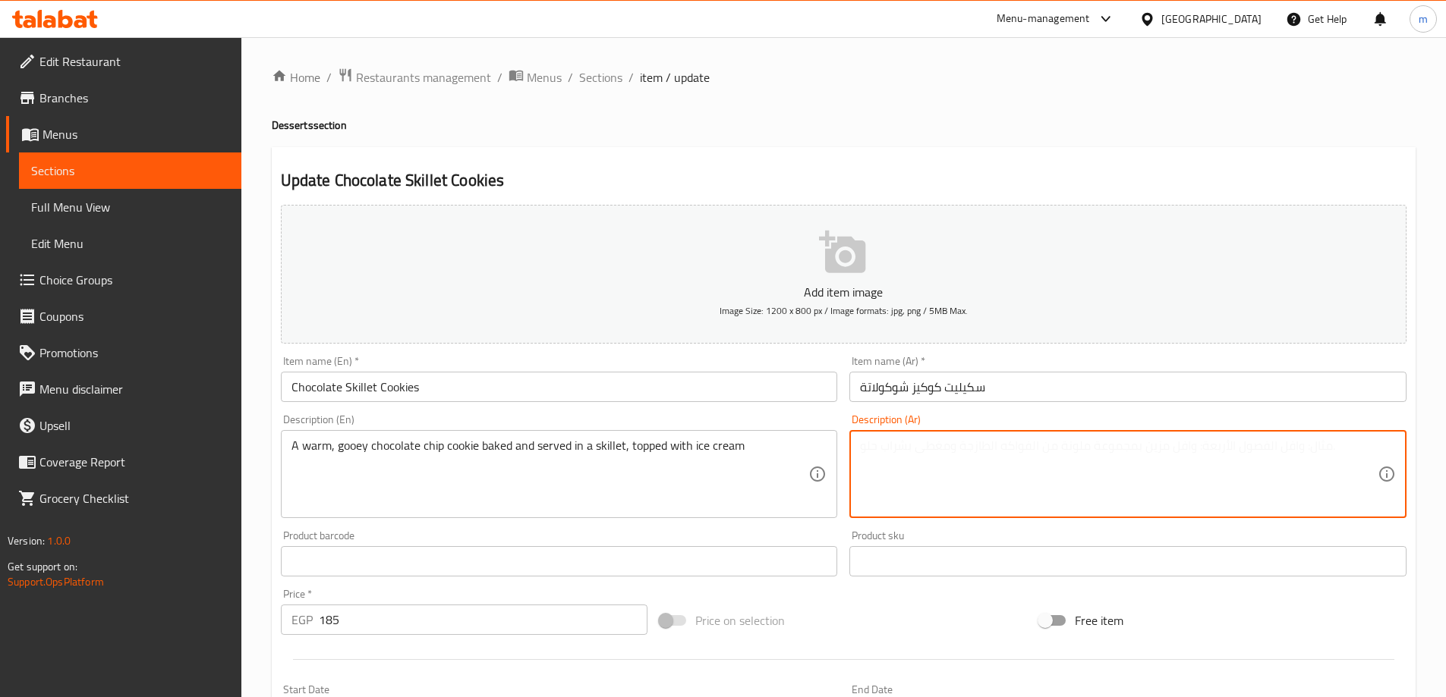
paste textarea "كعكة رقائق الشوكولاتة الدافئة واللزجة المخبوزة والمقدمة في مقلاة ومغطاة بالآيس …"
click at [904, 442] on textarea "كعكة رقائق الشوكولاتة الدافئة واللزجة المخبوزة والمقدمة في مقلاة ومغطاة بالآيس …" at bounding box center [1119, 475] width 518 height 72
click at [1302, 452] on textarea "كعكة رقائق الشوكولاتة الدافئة واللزجة المخبوزة والمقدمة في مقلاة ومغطاة بالآيس …" at bounding box center [1119, 475] width 518 height 72
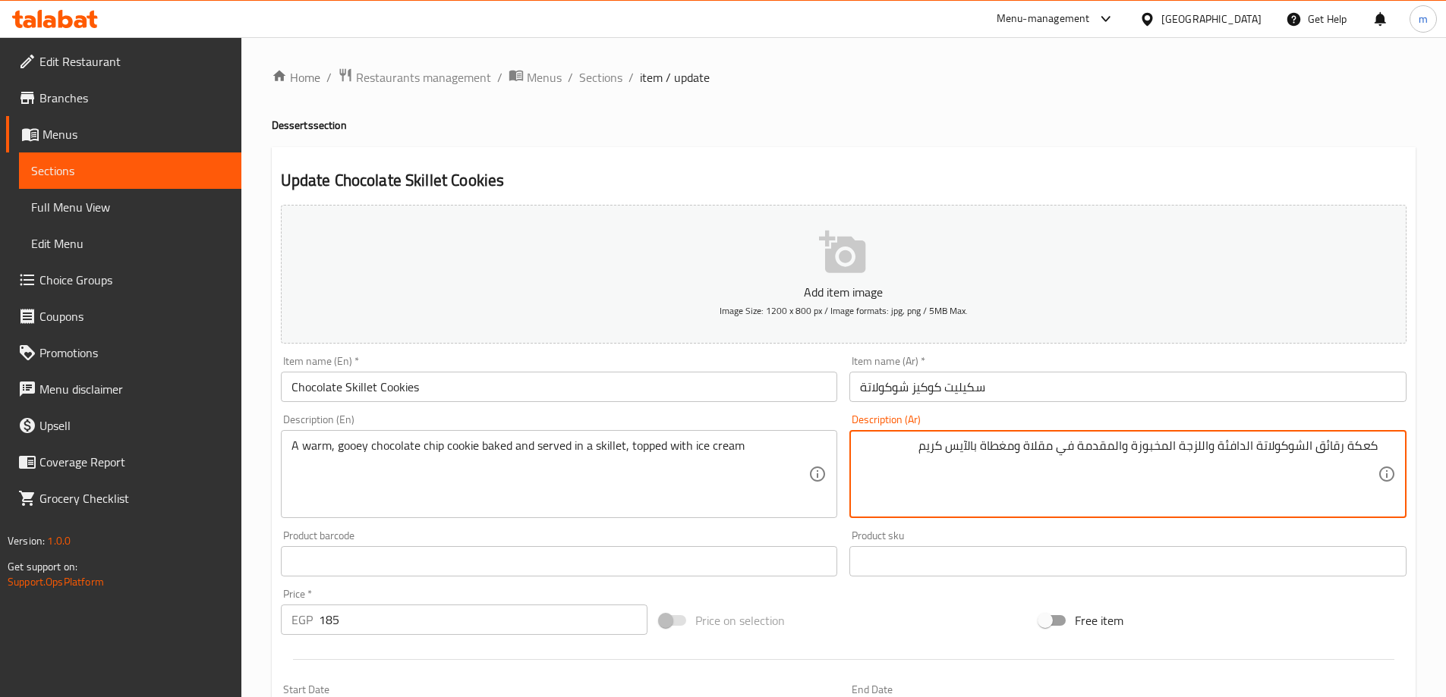
click at [1303, 452] on textarea "كعكة رقائق الشوكولاتة الدافئة واللزجة المخبوزة والمقدمة في مقلاة ومغطاة بالآيس …" at bounding box center [1119, 475] width 518 height 72
click at [1366, 451] on textarea "كعكة رقائق الشوكولاتة الدافئة واللزجة المخبوزة والمقدمة في مقلاة ومغطاة بالآيس …" at bounding box center [1119, 475] width 518 height 72
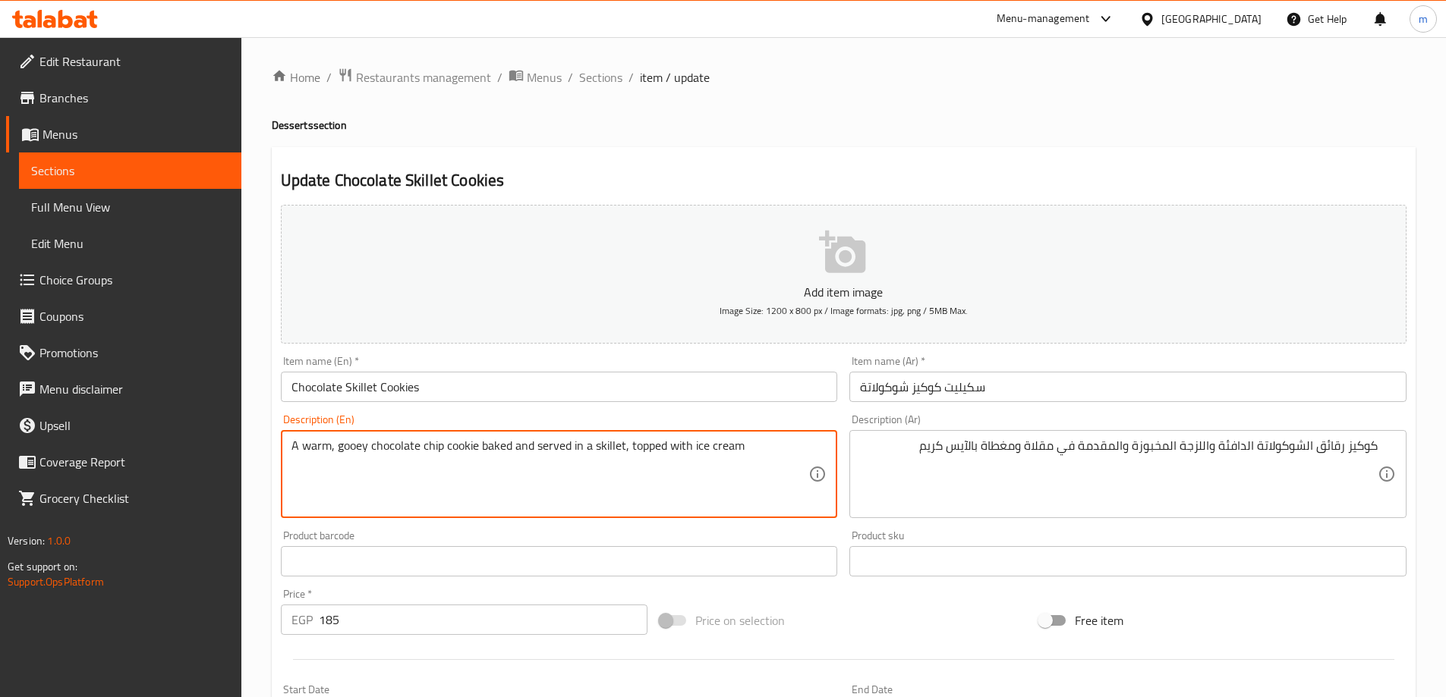
click at [434, 447] on textarea "A warm, gooey chocolate chip cookie baked and served in a skillet, topped with …" at bounding box center [550, 475] width 518 height 72
click at [452, 448] on textarea "A warm, gooey chocolate chip cookie baked and served in a skillet, topped with …" at bounding box center [550, 475] width 518 height 72
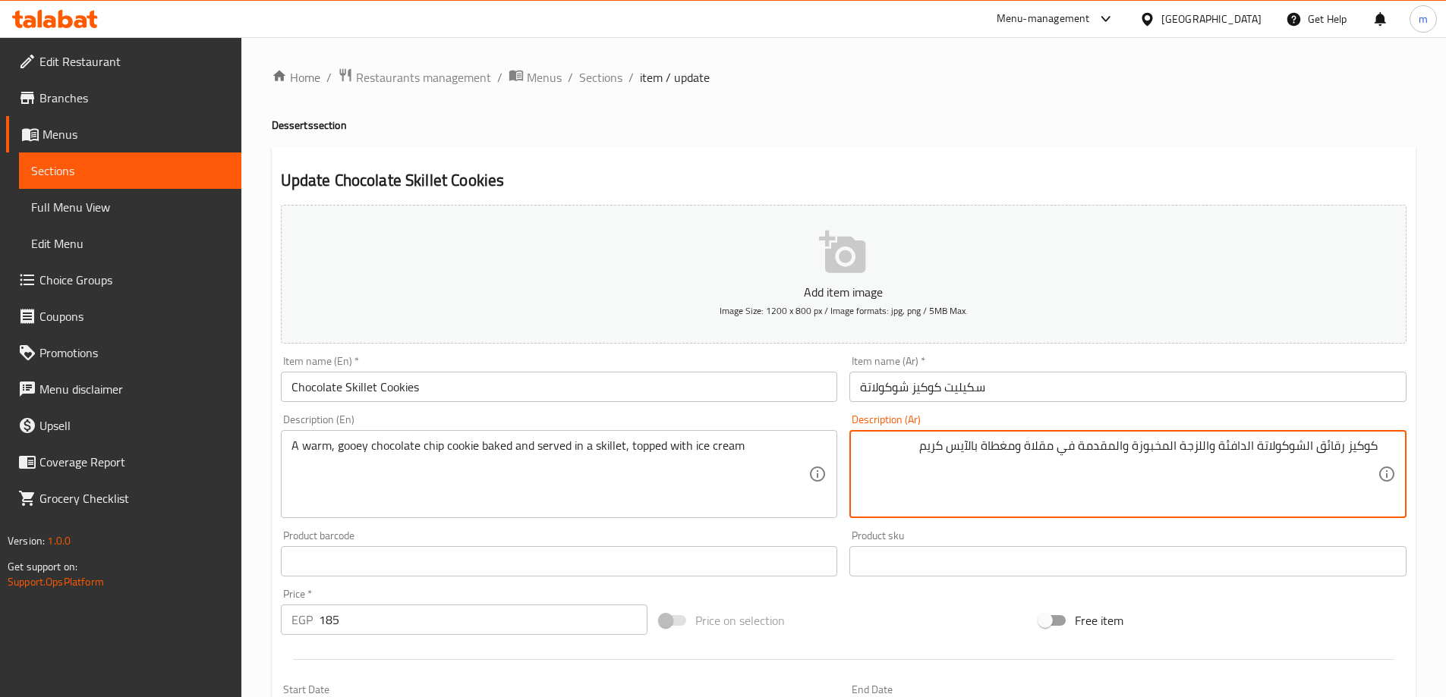
click at [1333, 449] on textarea "كوكيز رقائق الشوكولاتة الدافئة واللزجة المخبوزة والمقدمة في مقلاة ومغطاة بالآيس…" at bounding box center [1119, 475] width 518 height 72
click at [1380, 453] on div "كوكيز رقائق الشوكولاتة الدافئة واللزجة المخبوزة والمقدمة في مقلاة ومغطاة بالآيس…" at bounding box center [1127, 474] width 557 height 88
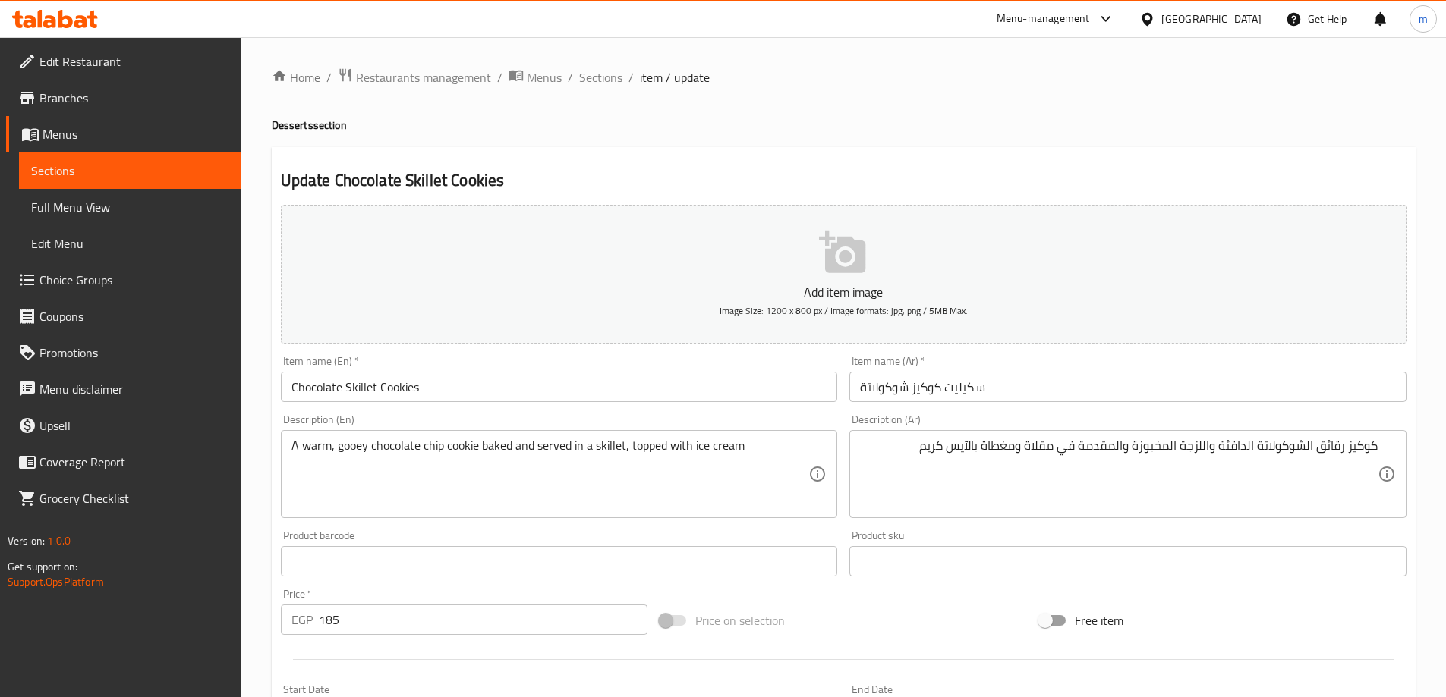
click at [1377, 450] on div "كوكيز رقائق الشوكولاتة الدافئة واللزجة المخبوزة والمقدمة في مقلاة ومغطاة بالآيس…" at bounding box center [1127, 474] width 557 height 88
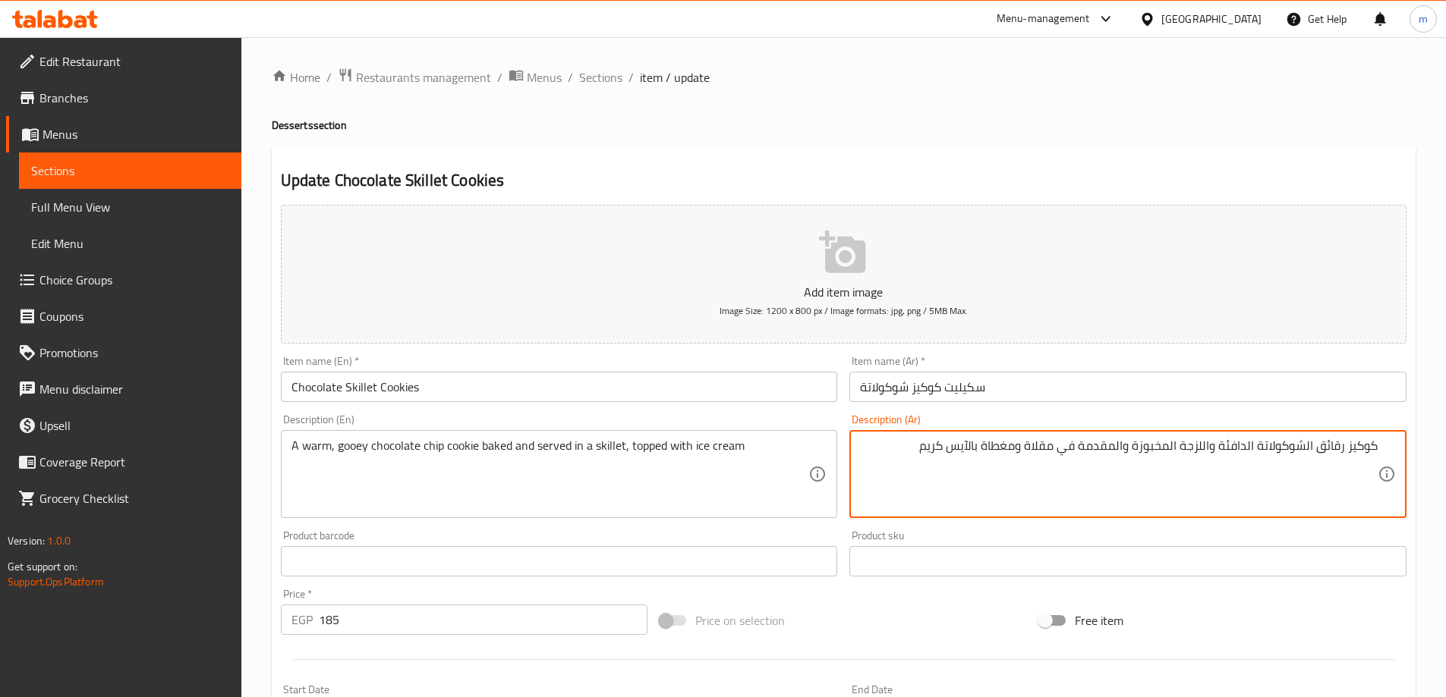
click at [1372, 445] on textarea "كوكيز رقائق الشوكولاتة الدافئة واللزجة المخبوزة والمقدمة في مقلاة ومغطاة بالآيس…" at bounding box center [1119, 475] width 518 height 72
paste textarea "رقائق"
click at [1295, 447] on textarea "رقائق كوكيز رقائق الشوكولاتة الدافئة واللزجة المخبوزة والمقدمة في مقلاة ومغطاة …" at bounding box center [1119, 475] width 518 height 72
drag, startPoint x: 1182, startPoint y: 445, endPoint x: 1203, endPoint y: 458, distance: 24.6
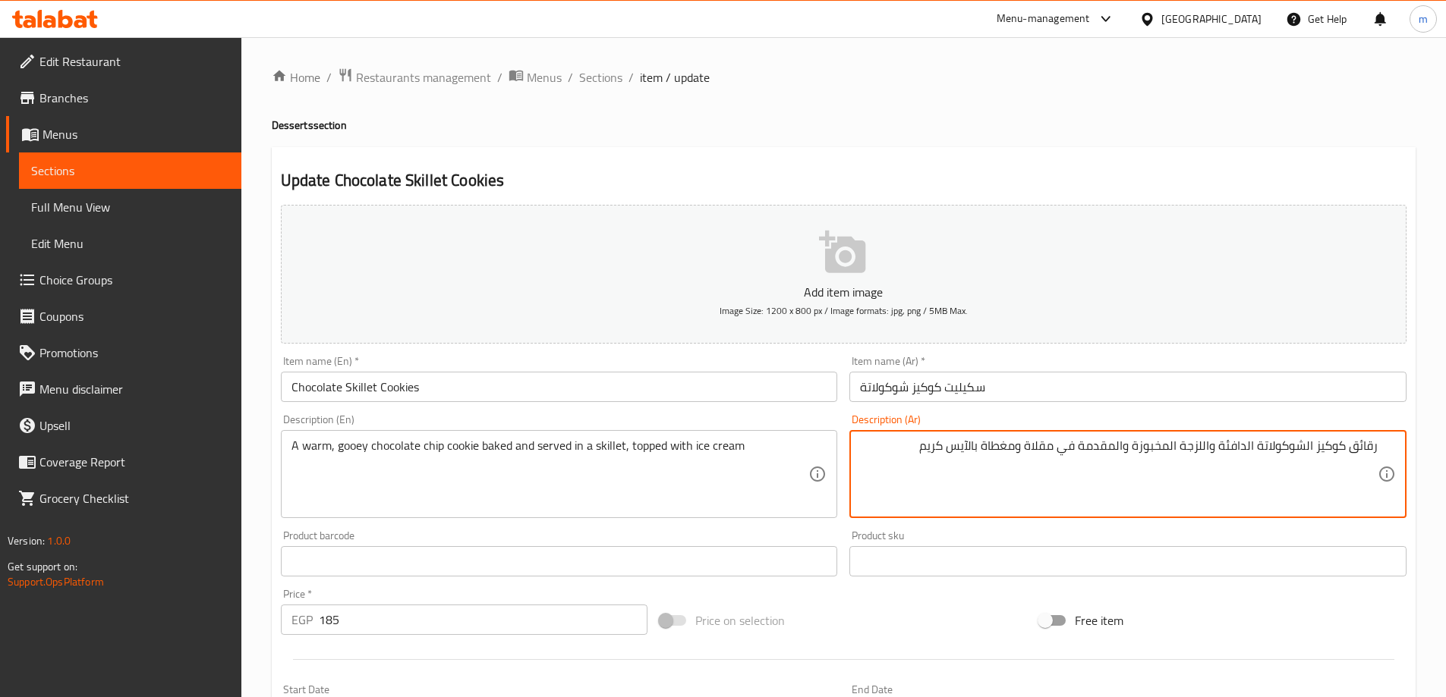
click at [1203, 458] on textarea "رقائق كوكيز الشوكولاتة الدافئة واللزجة المخبوزة والمقدمة في مقلاة ومغطاة بالآيس…" at bounding box center [1119, 475] width 518 height 72
click at [1166, 448] on textarea "رقائق كوكيز الشوكولاتة الدافئة والجوي المخبوزة والمقدمة في مقلاة ومغطاة بالآيس …" at bounding box center [1119, 475] width 518 height 72
click at [1183, 530] on div "Product sku Product sku" at bounding box center [1127, 553] width 557 height 46
type textarea "رقائق كوكيز الشوكولاتة الدافئة والجوي مخبوزة ومقدمة في مقلاة ومغطاة بالآيس كريم"
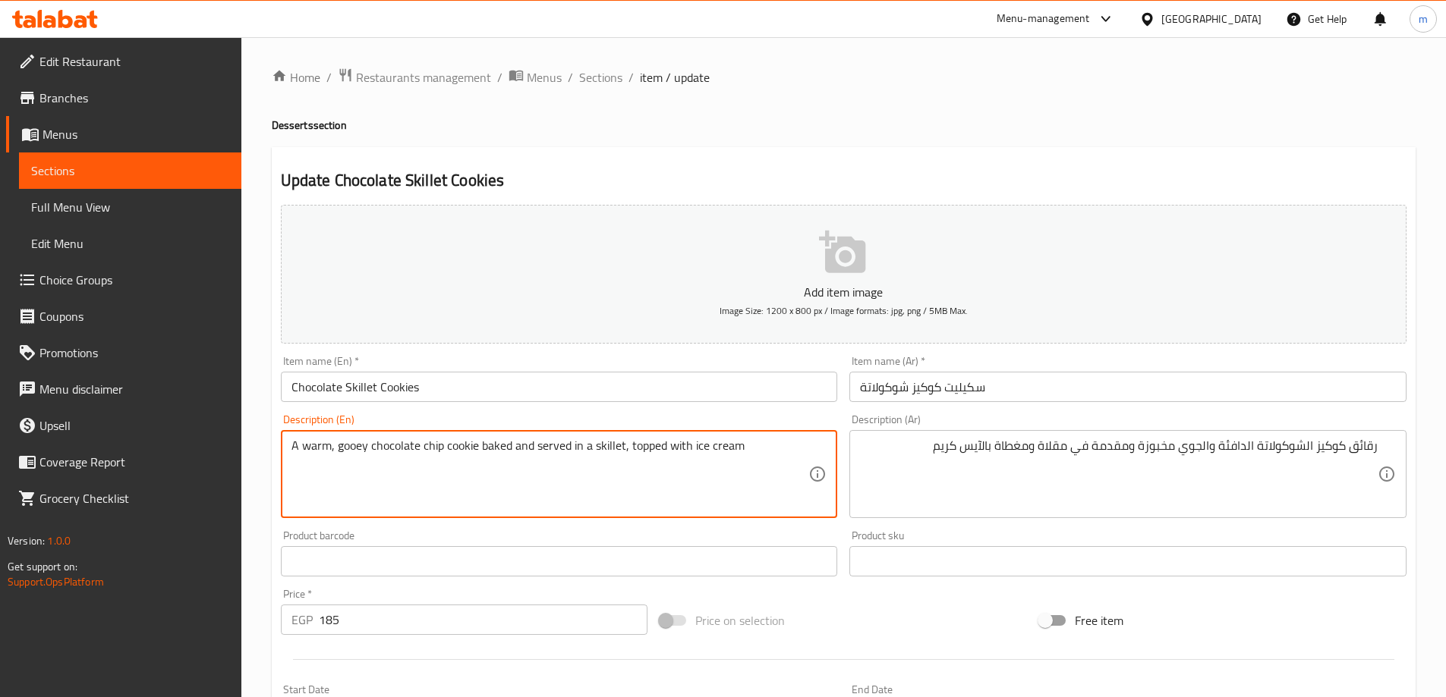
click at [609, 445] on textarea "A warm, gooey chocolate chip cookie baked and served in a skillet, topped with …" at bounding box center [550, 475] width 518 height 72
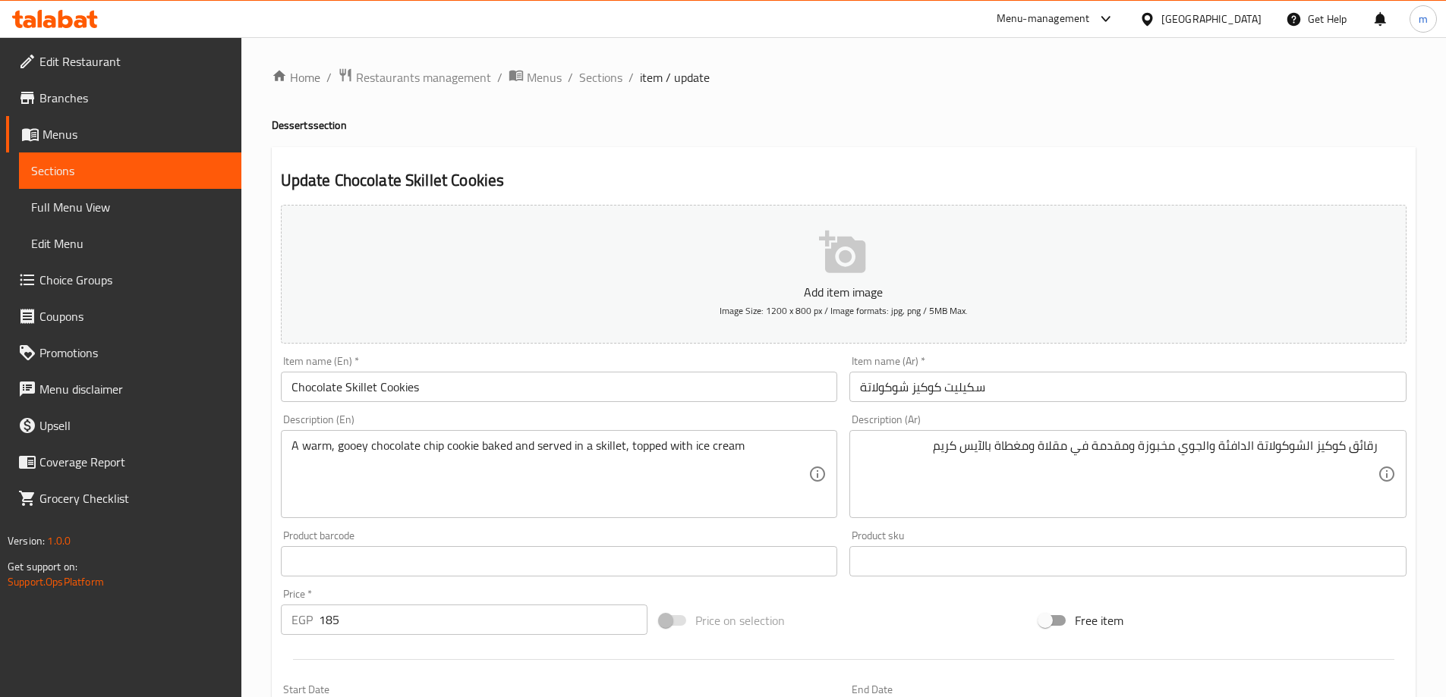
click at [949, 175] on h2 "Update Chocolate Skillet Cookies" at bounding box center [843, 180] width 1125 height 23
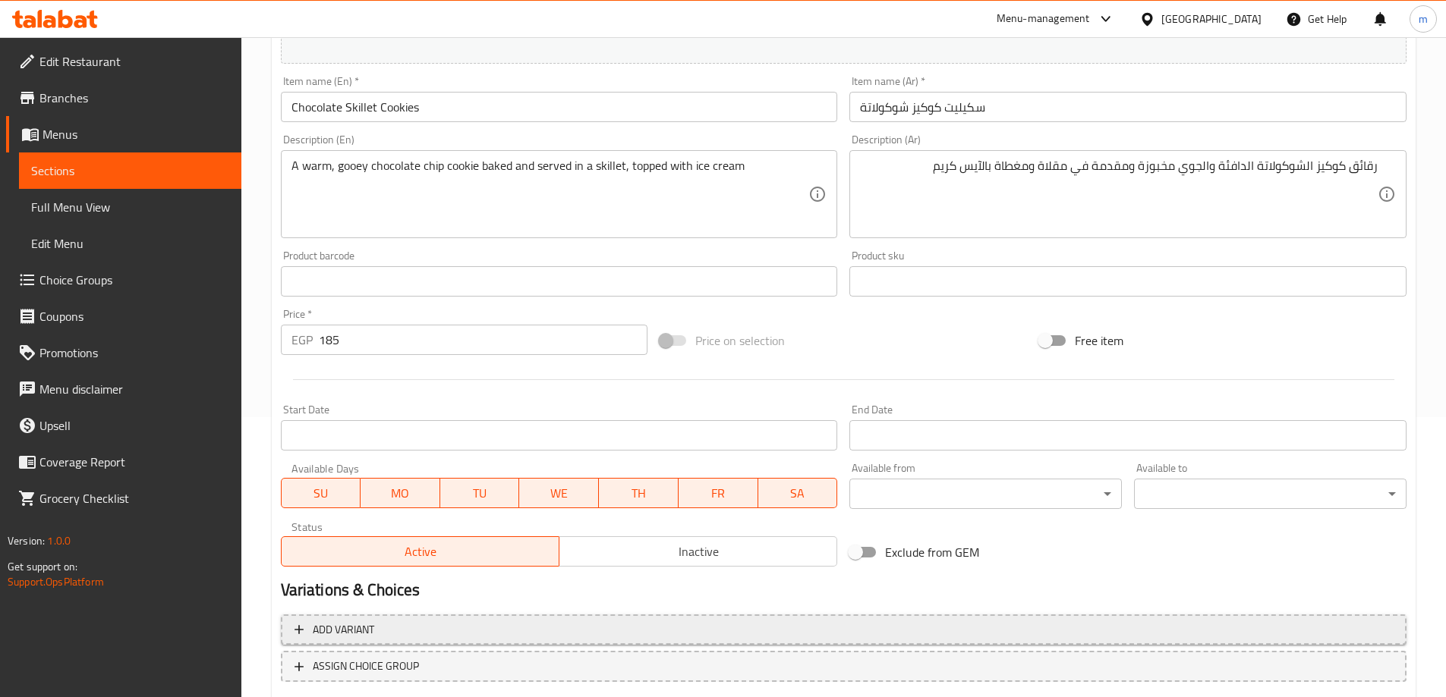
scroll to position [375, 0]
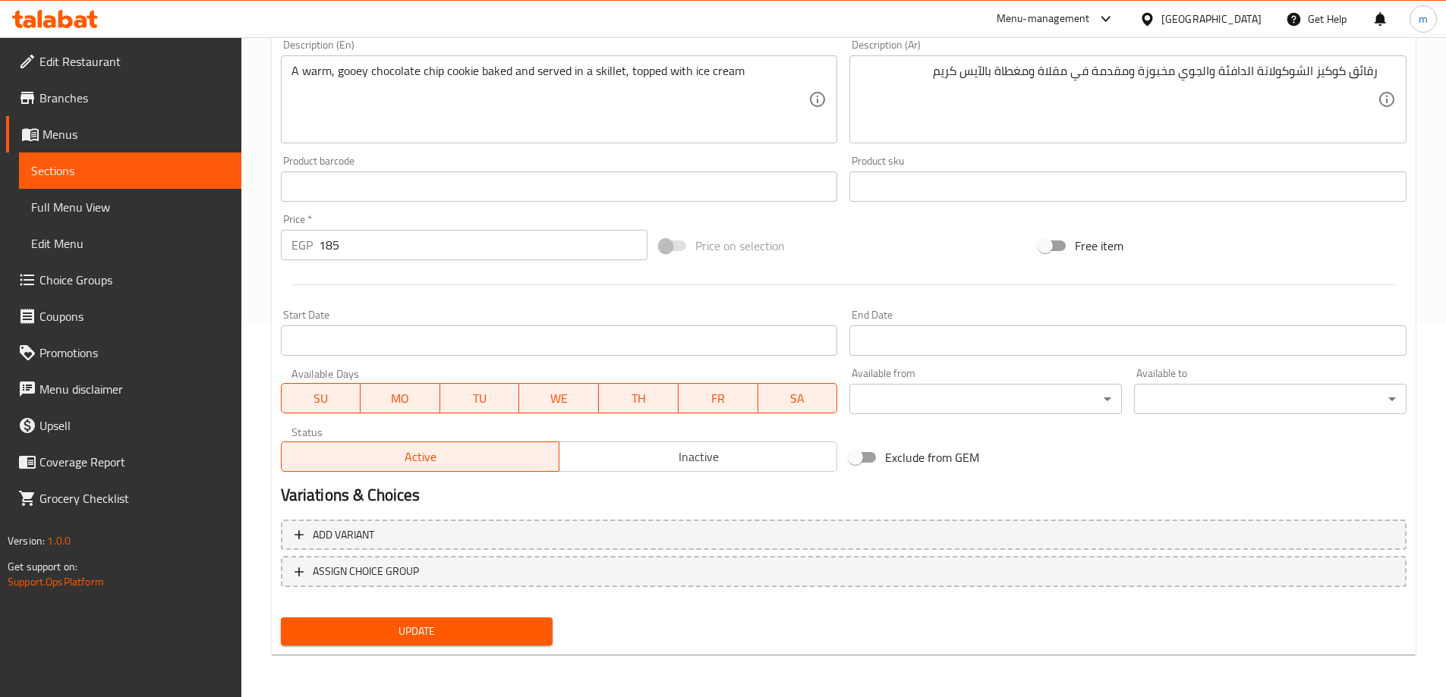
click at [481, 626] on span "Update" at bounding box center [417, 631] width 248 height 19
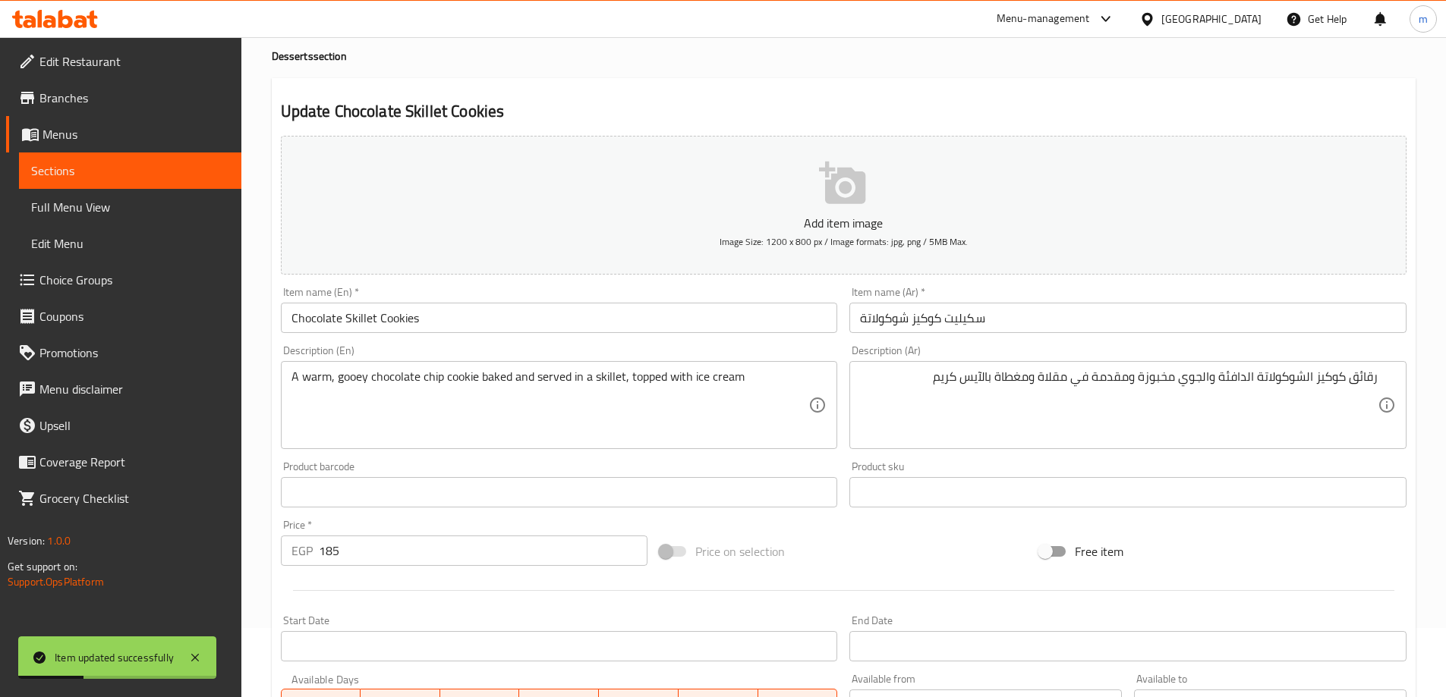
scroll to position [0, 0]
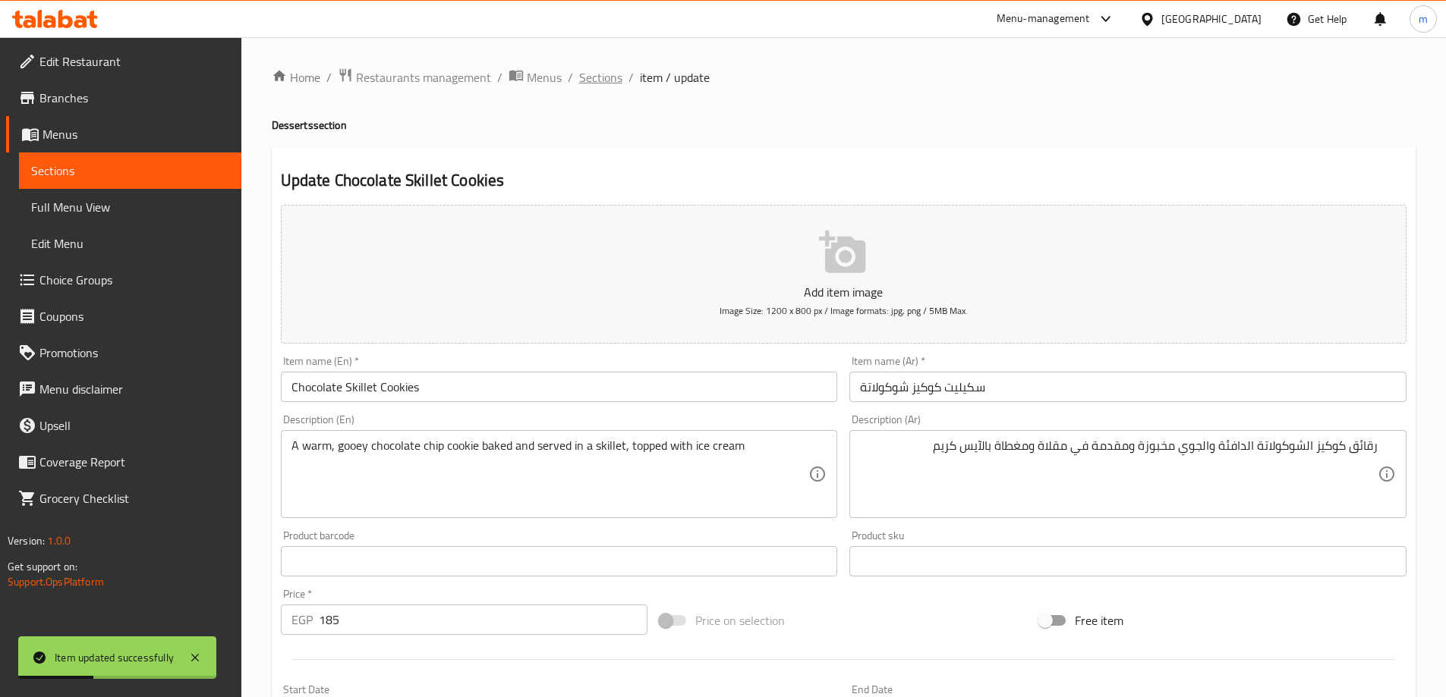
click at [586, 81] on span "Sections" at bounding box center [600, 77] width 43 height 18
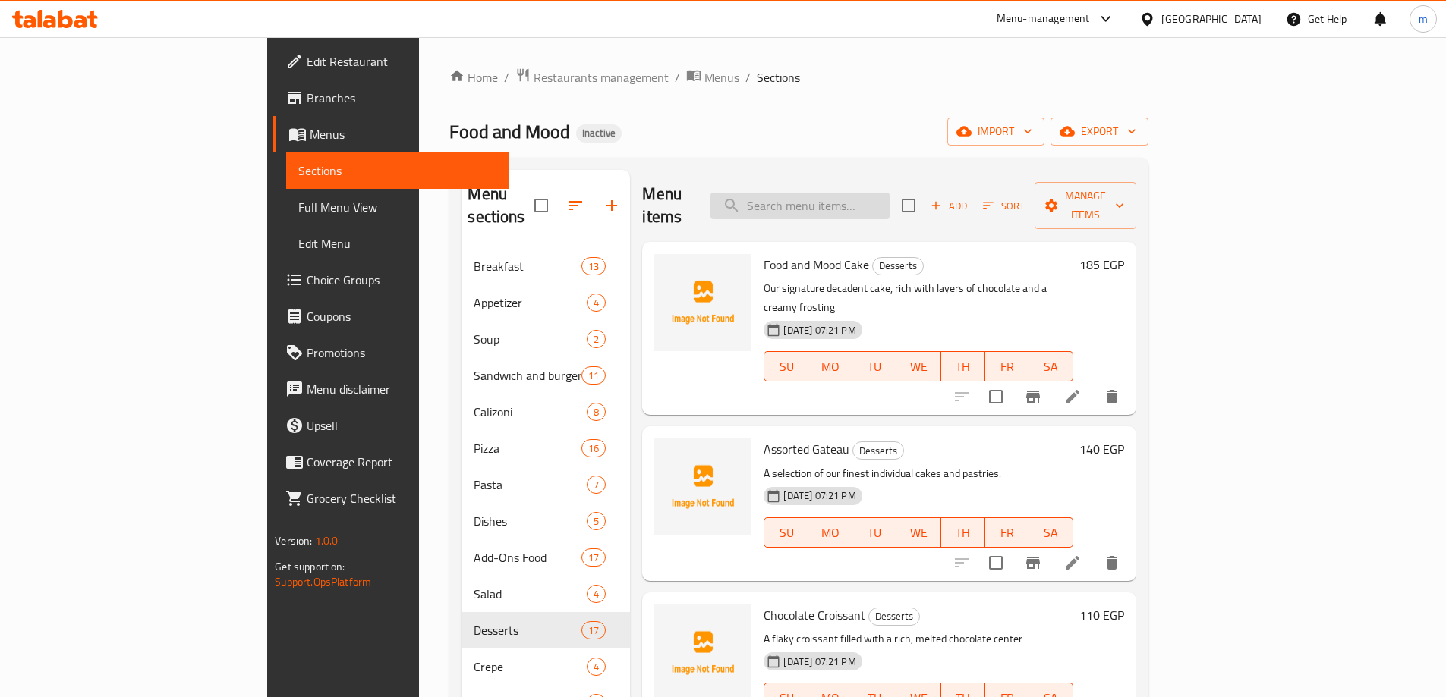
drag, startPoint x: 854, startPoint y: 174, endPoint x: 861, endPoint y: 184, distance: 11.6
click at [854, 174] on div "Menu items Add Sort Manage items" at bounding box center [888, 206] width 493 height 72
click at [862, 193] on input "search" at bounding box center [799, 206] width 179 height 27
paste input "Pistachio Skillet Cookies"
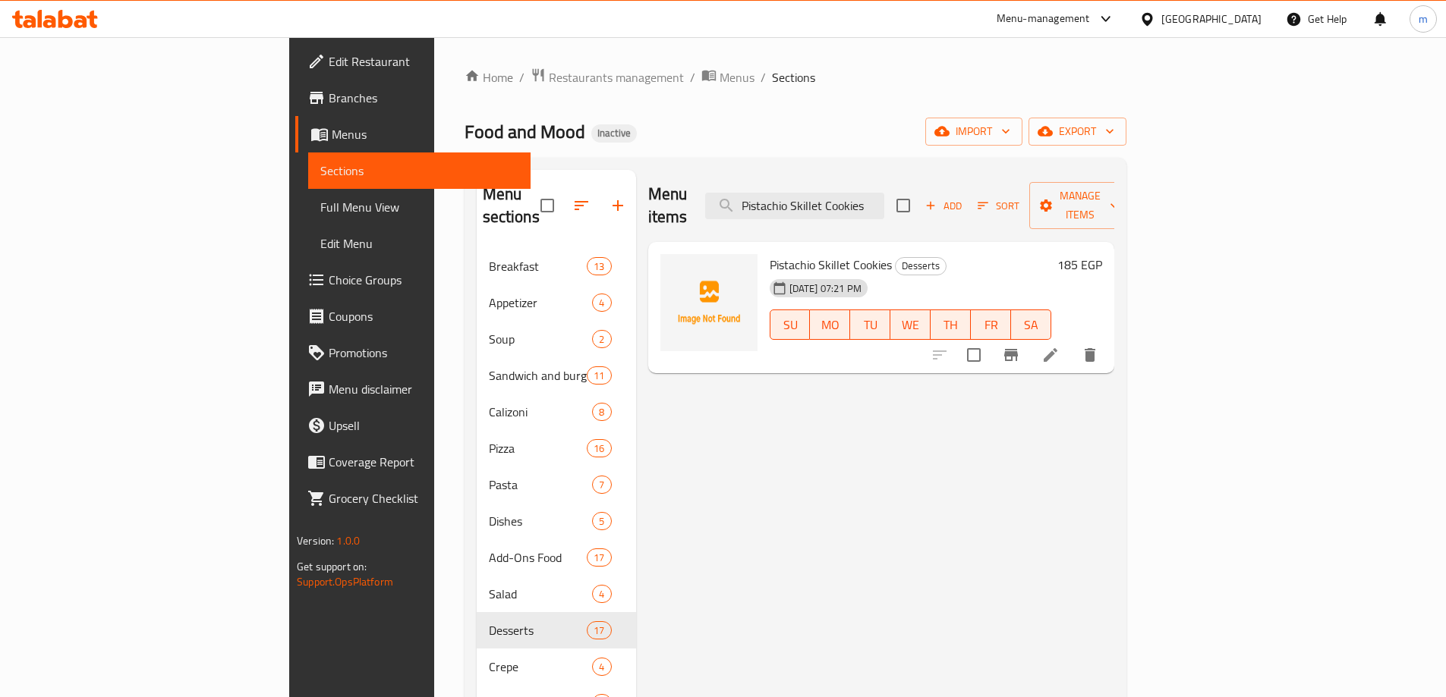
type input "Pistachio Skillet Cookies"
click at [1059, 346] on icon at bounding box center [1050, 355] width 18 height 18
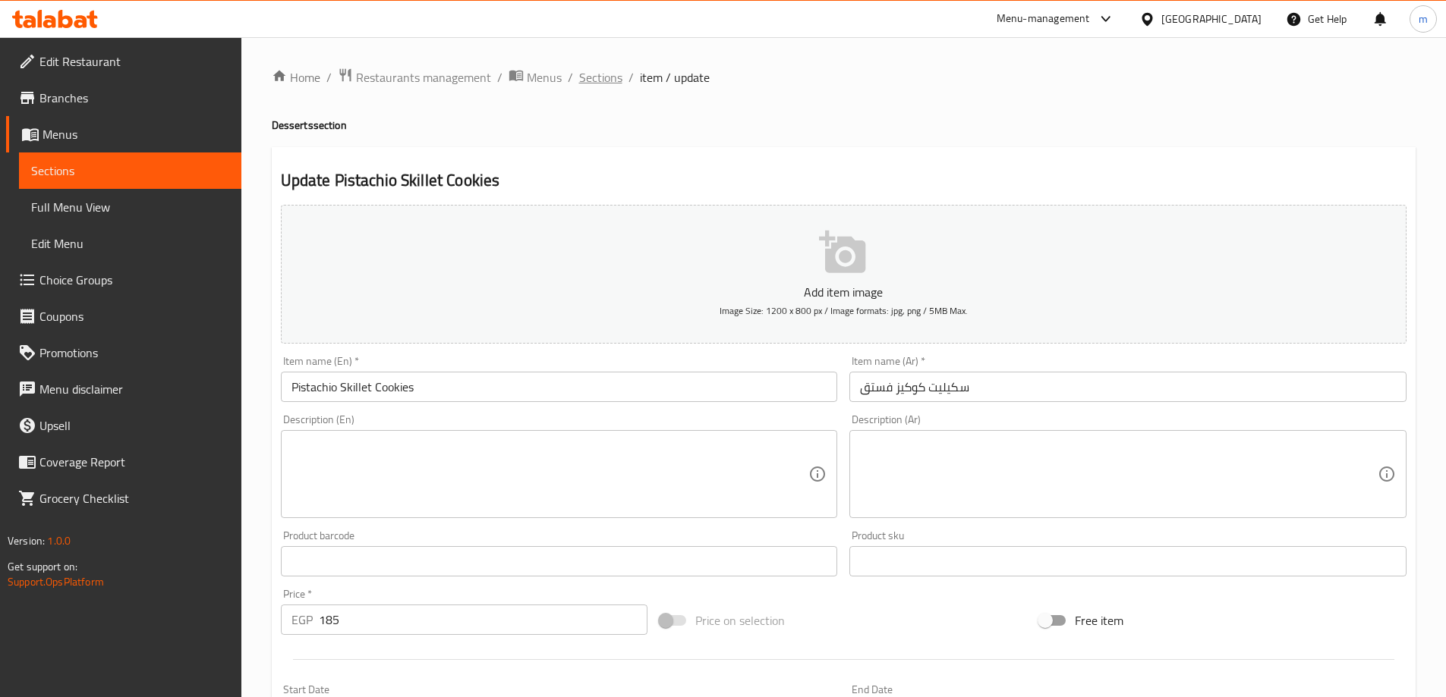
click at [590, 81] on span "Sections" at bounding box center [600, 77] width 43 height 18
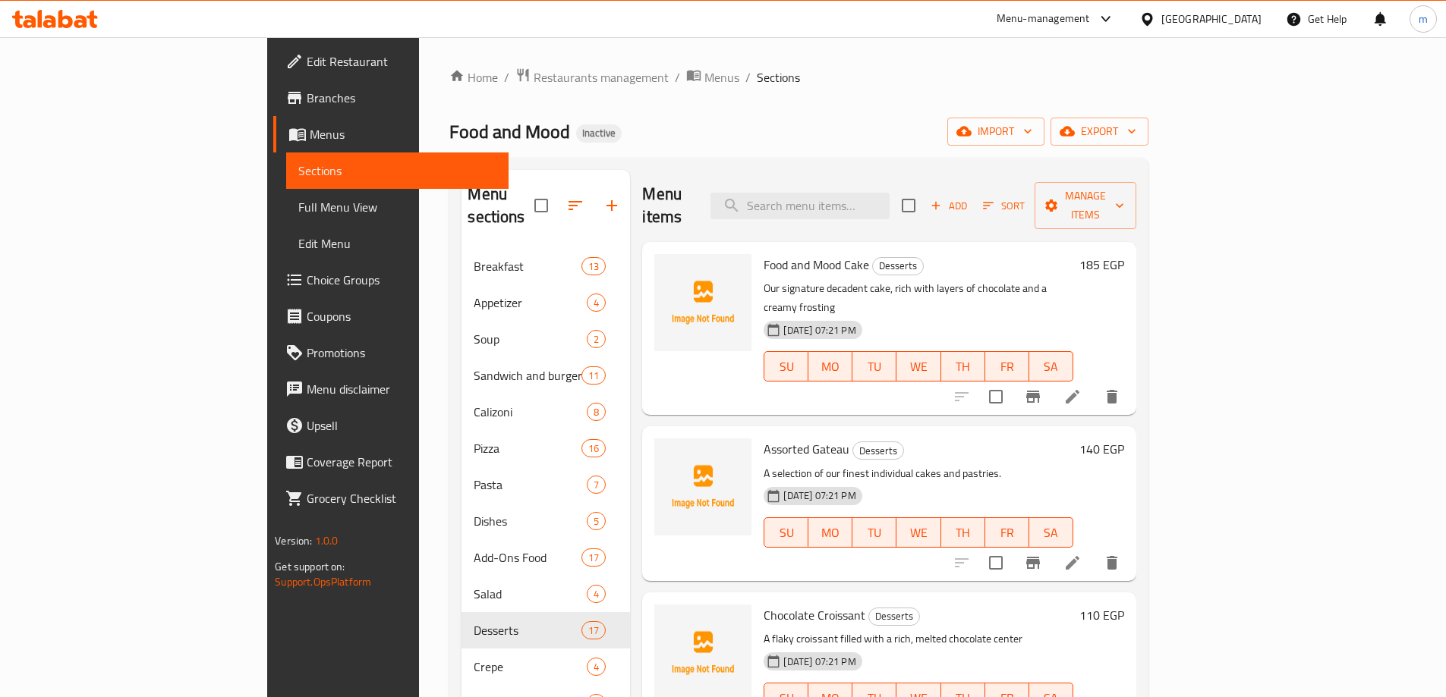
click at [887, 180] on div "Menu items Add Sort Manage items" at bounding box center [888, 206] width 493 height 72
click at [889, 193] on input "search" at bounding box center [799, 206] width 179 height 27
paste input "Chocolate Skillet Cookies"
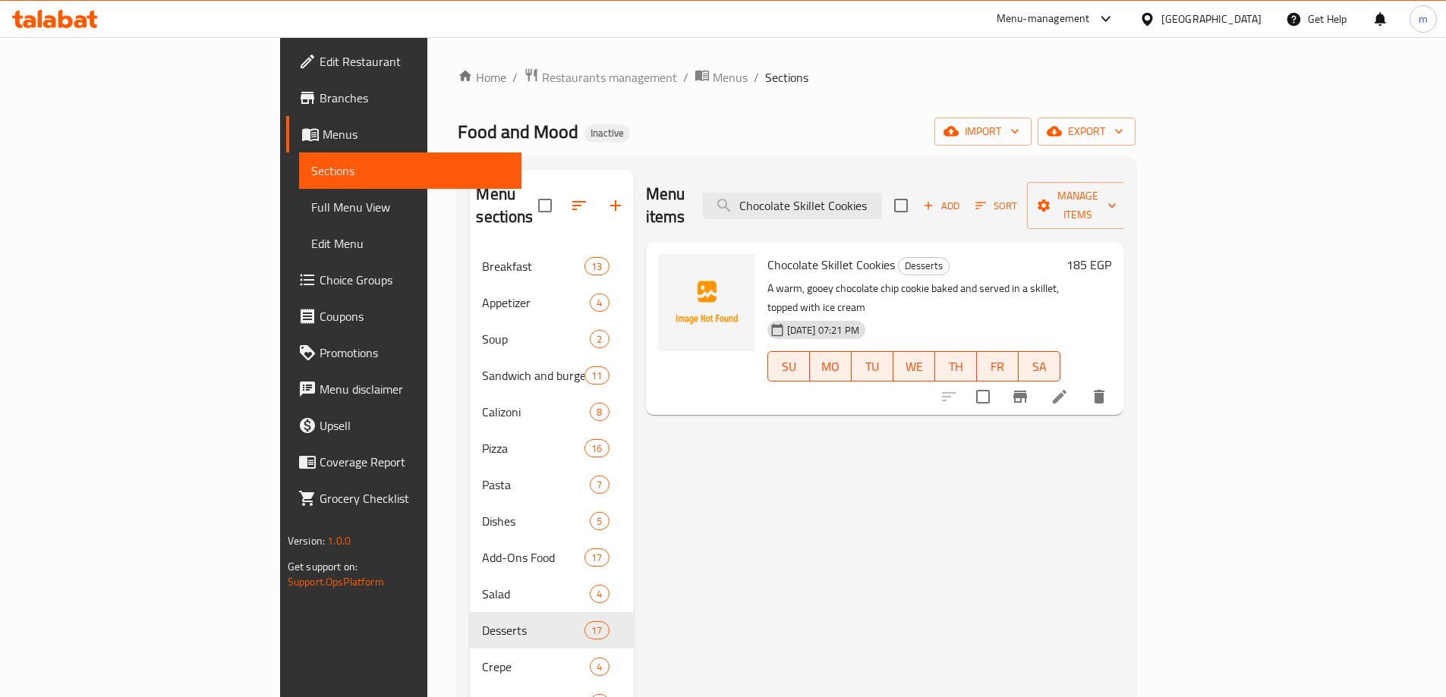
type input "Chocolate Skillet Cookies"
click at [1081, 383] on li at bounding box center [1059, 396] width 42 height 27
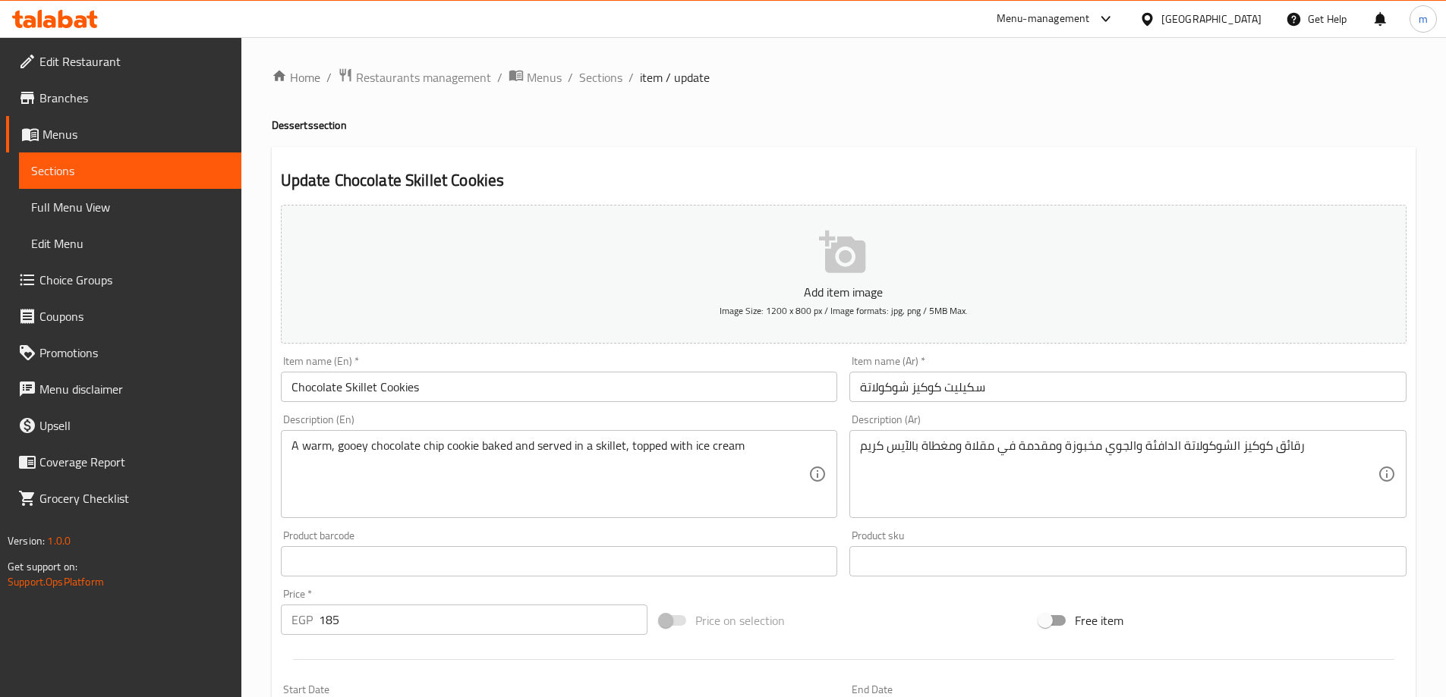
click at [983, 455] on textarea "رقائق كوكيز الشوكولاتة الدافئة والجوي مخبوزة ومقدمة في مقلاة ومغطاة بالآيس كريم" at bounding box center [1119, 475] width 518 height 72
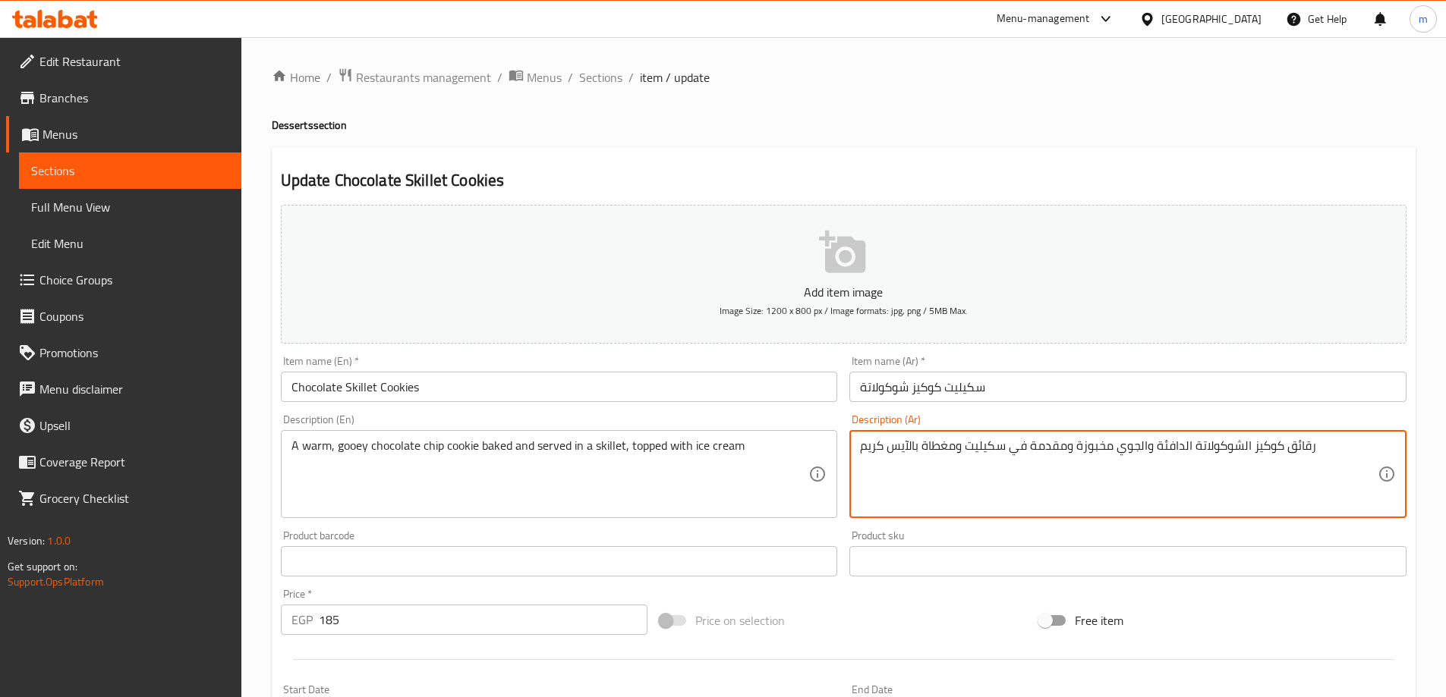
type textarea "رقائق كوكيز الشوكولاتة الدافئة والجوي مخبوزة ومقدمة في سكيليت ومغطاة بالآيس كريم"
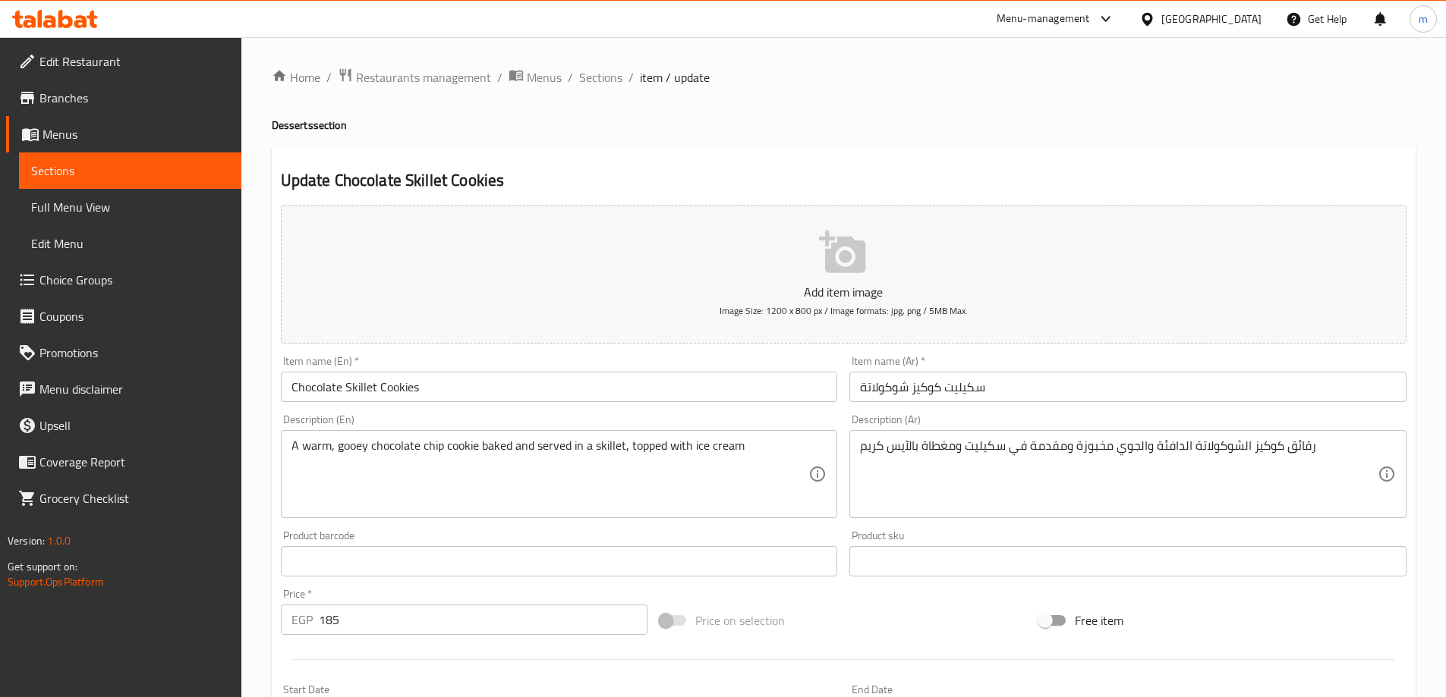
click at [969, 154] on div "Update Chocolate Skillet Cookies Add item image Image Size: 1200 x 800 px / Ima…" at bounding box center [844, 588] width 1144 height 883
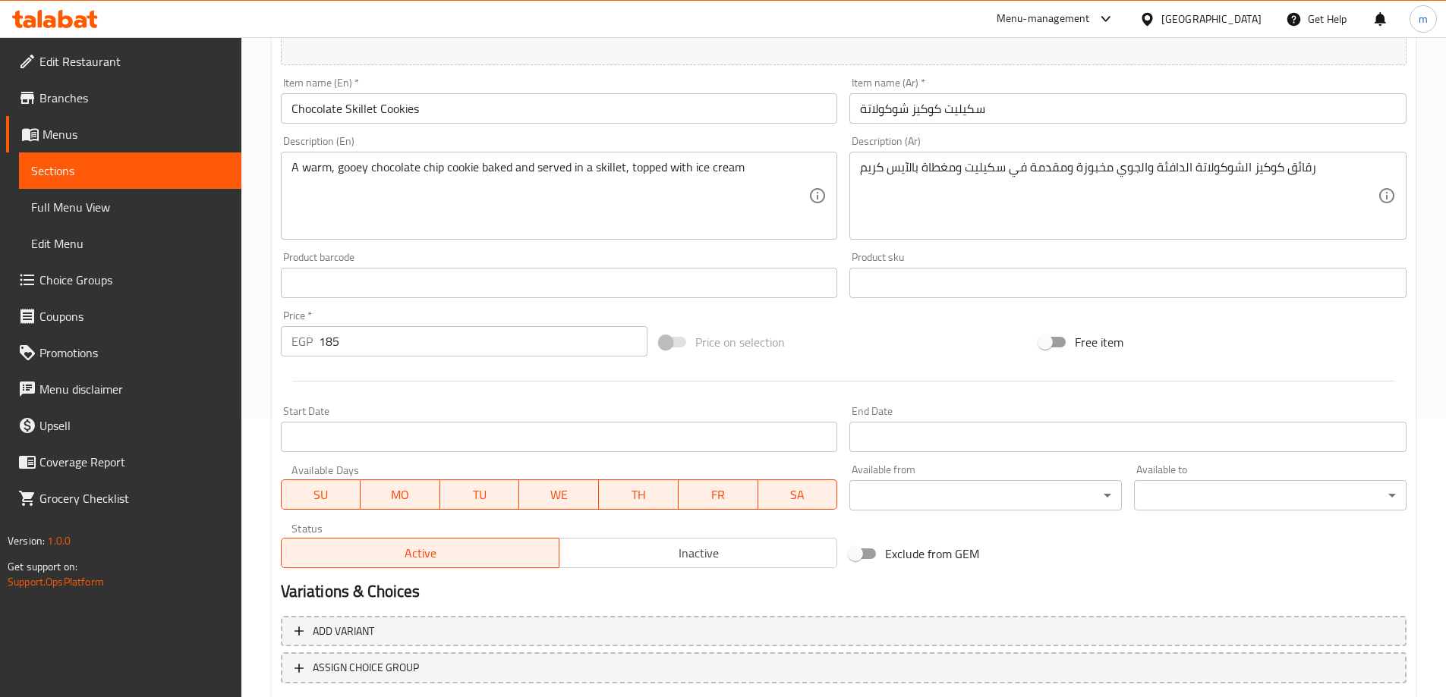
scroll to position [375, 0]
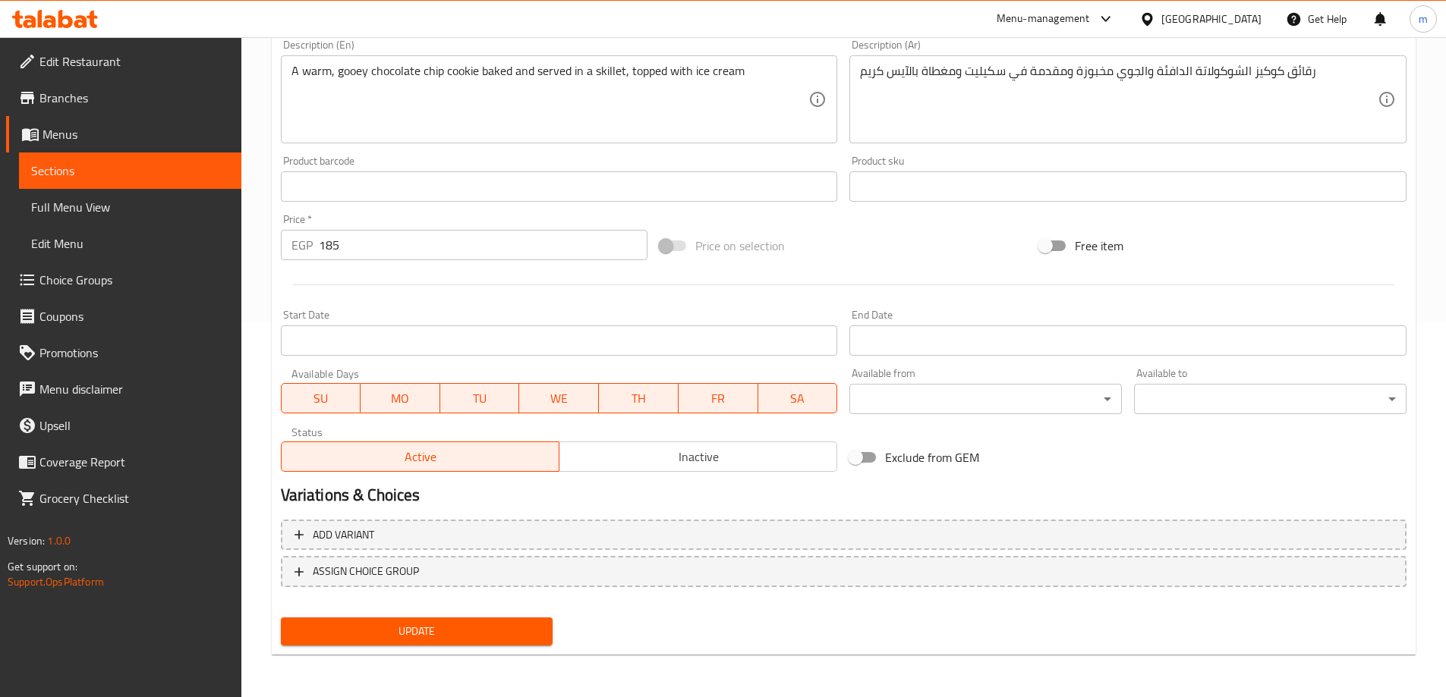
click at [398, 640] on span "Update" at bounding box center [417, 631] width 248 height 19
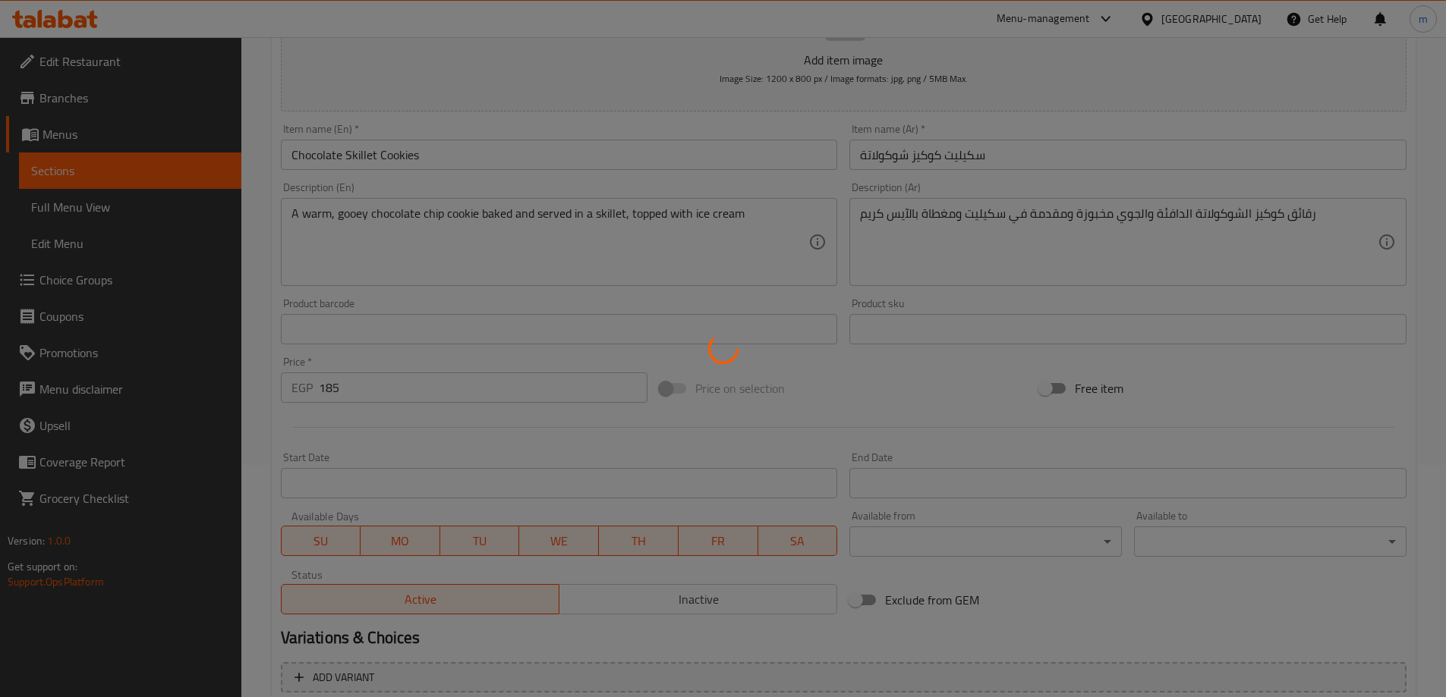
scroll to position [0, 0]
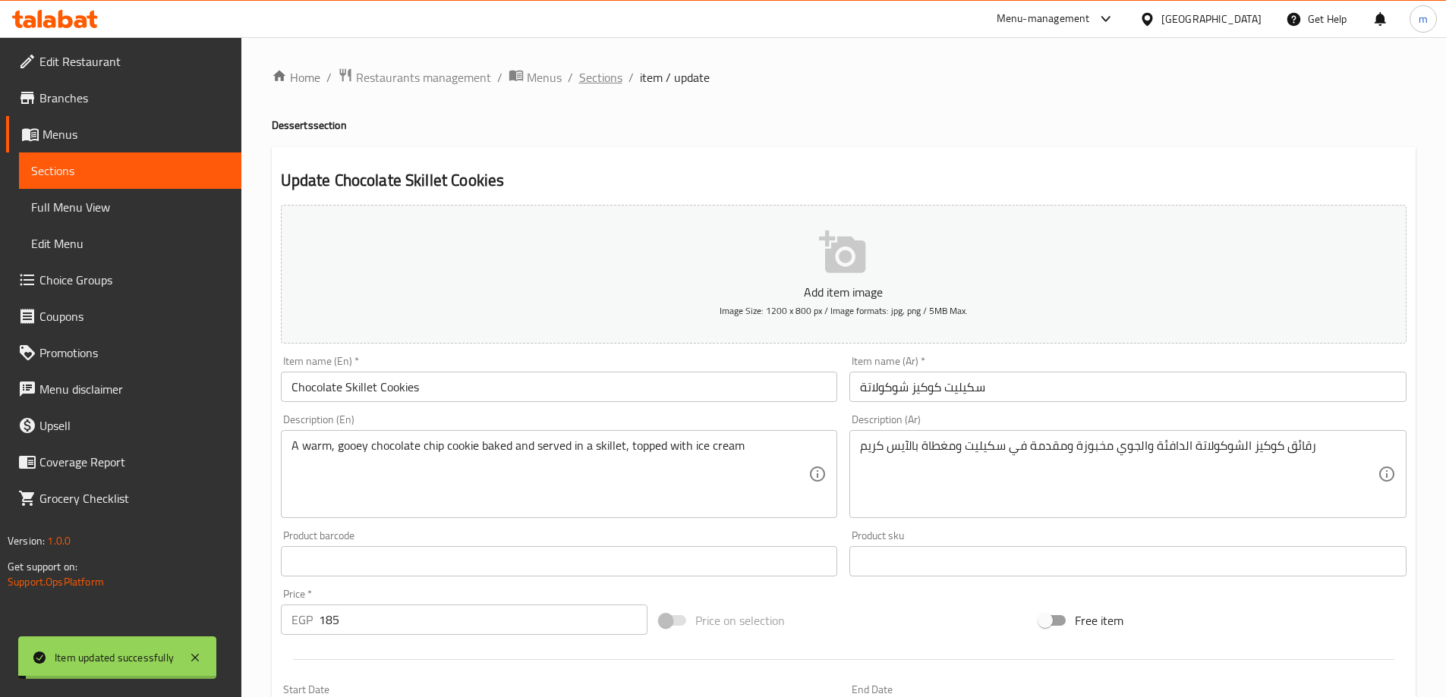
click at [591, 78] on span "Sections" at bounding box center [600, 77] width 43 height 18
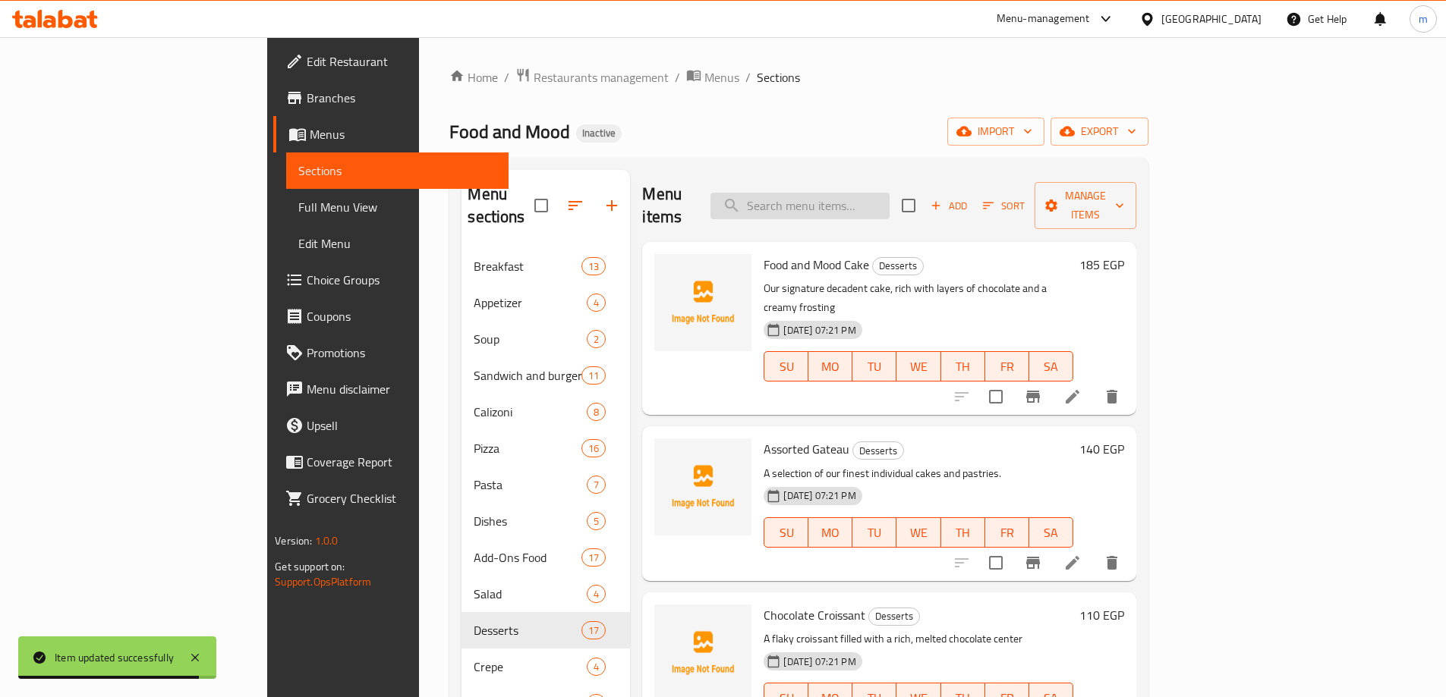
click at [889, 197] on input "search" at bounding box center [799, 206] width 179 height 27
paste input "Pistachio Skillet Cookies"
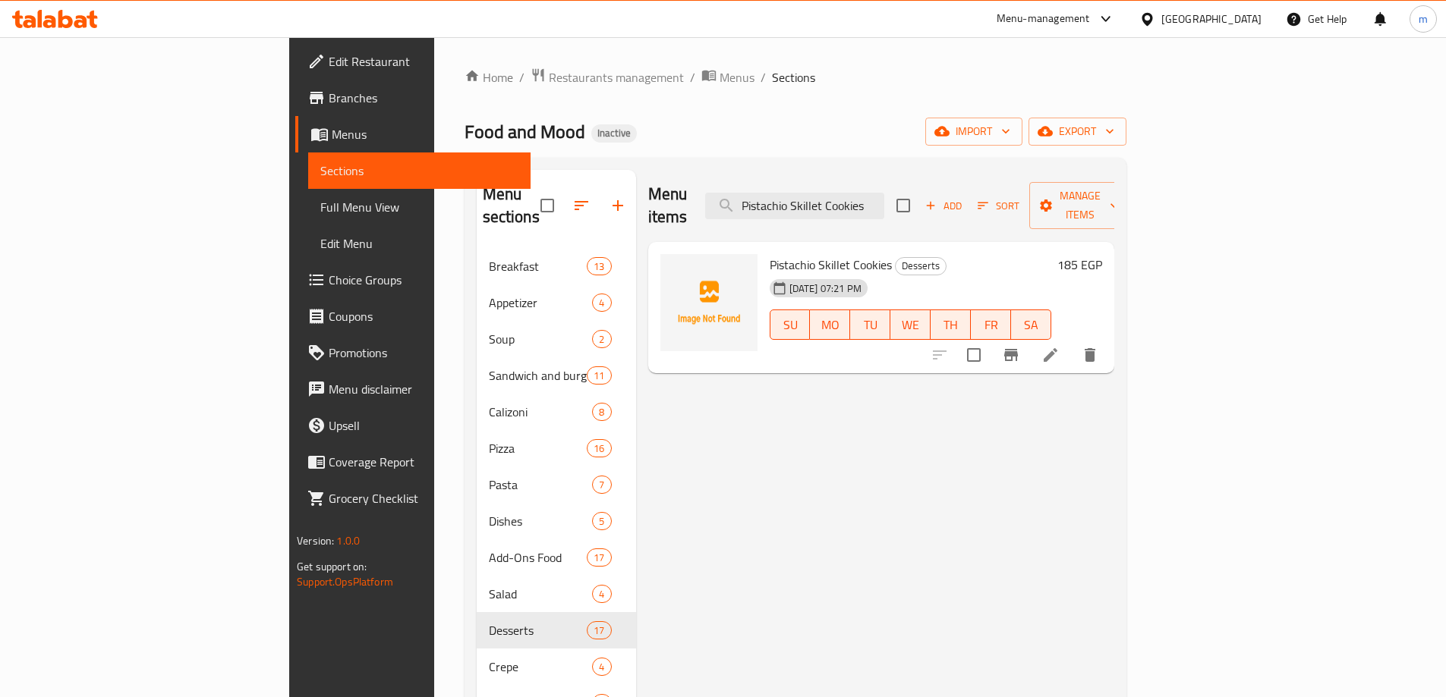
type input "Pistachio Skillet Cookies"
click at [1059, 346] on icon at bounding box center [1050, 355] width 18 height 18
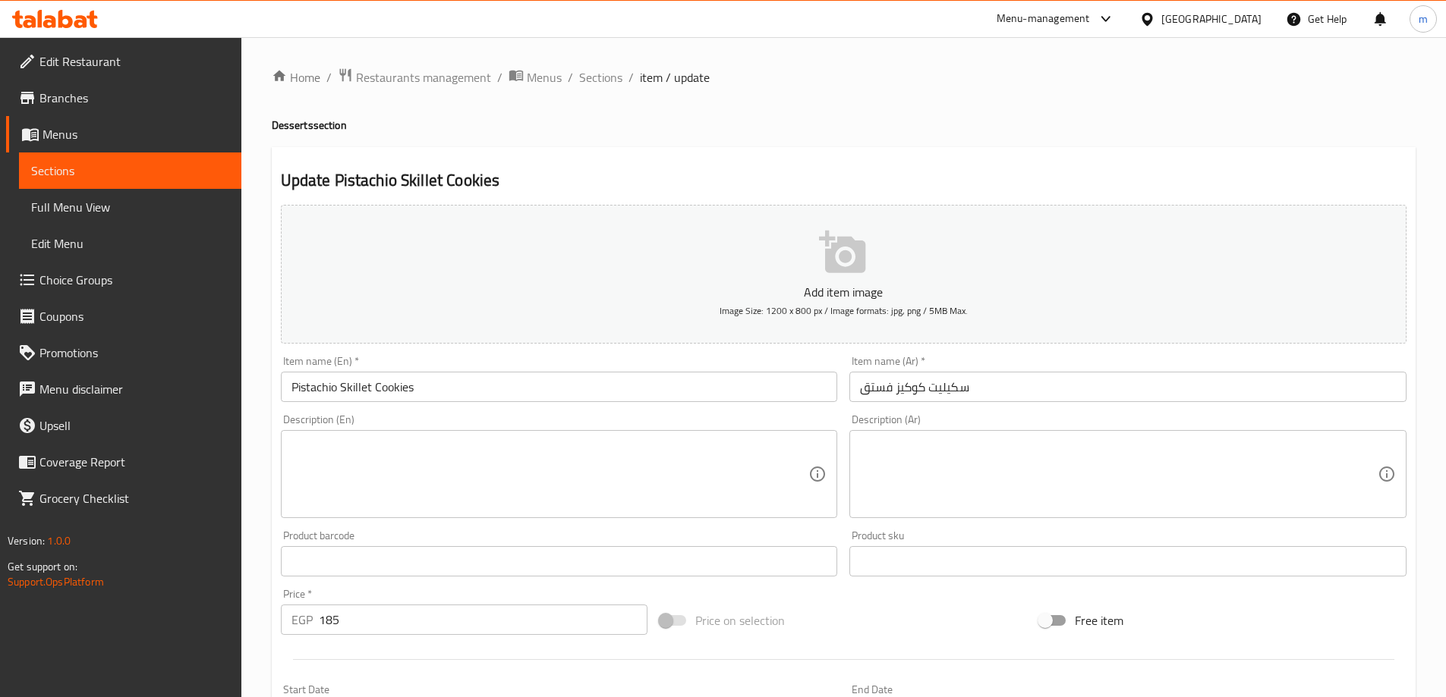
click at [446, 469] on textarea at bounding box center [550, 475] width 518 height 72
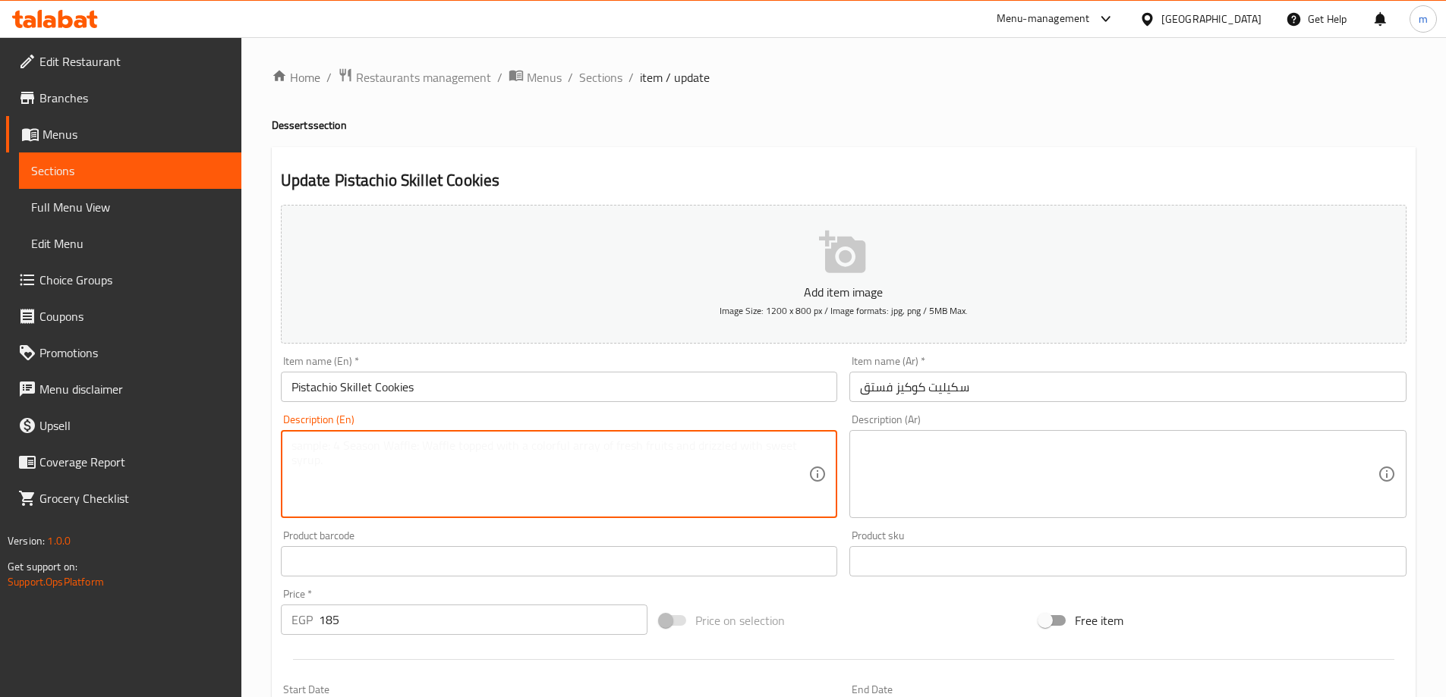
paste textarea "A warm, gooey pistachio cookie baked and served in a skillet, topped with ice c…"
click at [292, 458] on textarea "A warm, gooey pistachio cookie baked and served in a skillet, topped with ice c…" at bounding box center [550, 475] width 518 height 72
click at [427, 475] on textarea "A warm, gooey pistachio cookie baked and served in a skillet,topped with ice cr…" at bounding box center [550, 475] width 518 height 72
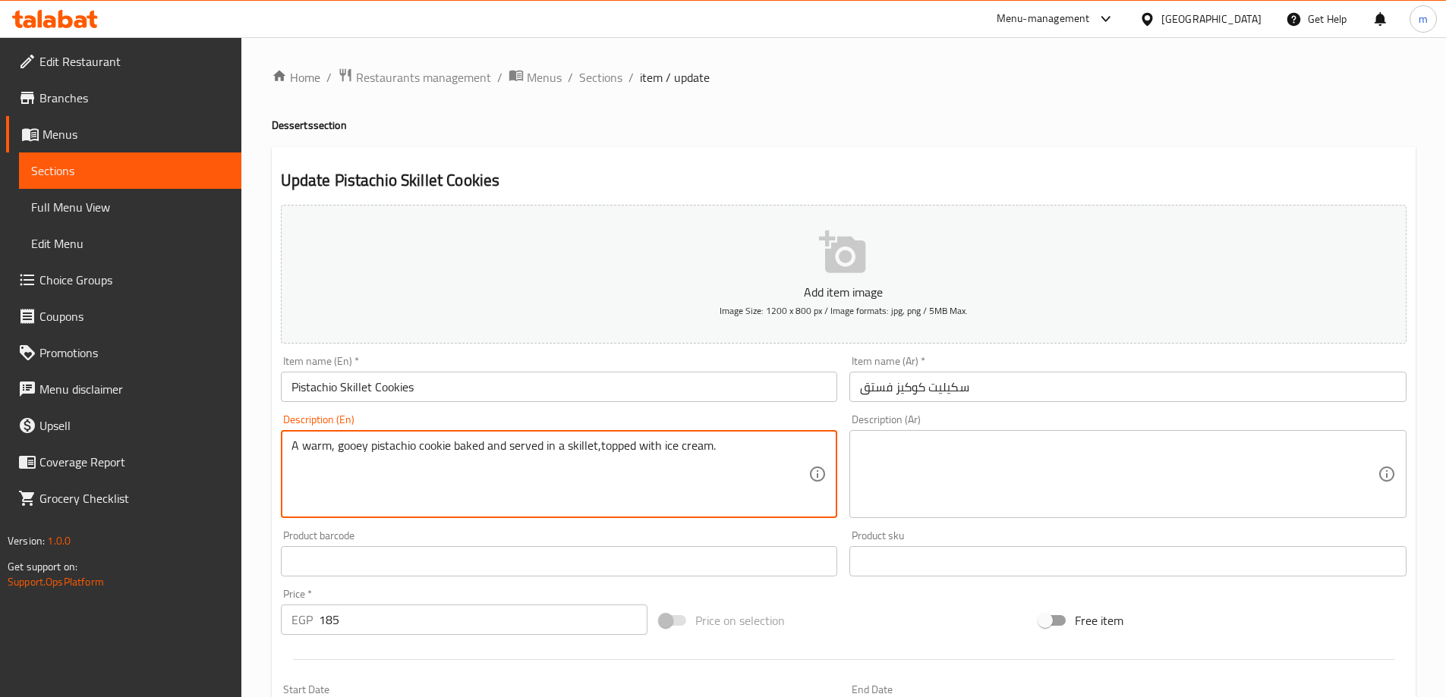
type textarea "A warm, gooey pistachio cookie baked and served in a skillet,topped with ice cr…"
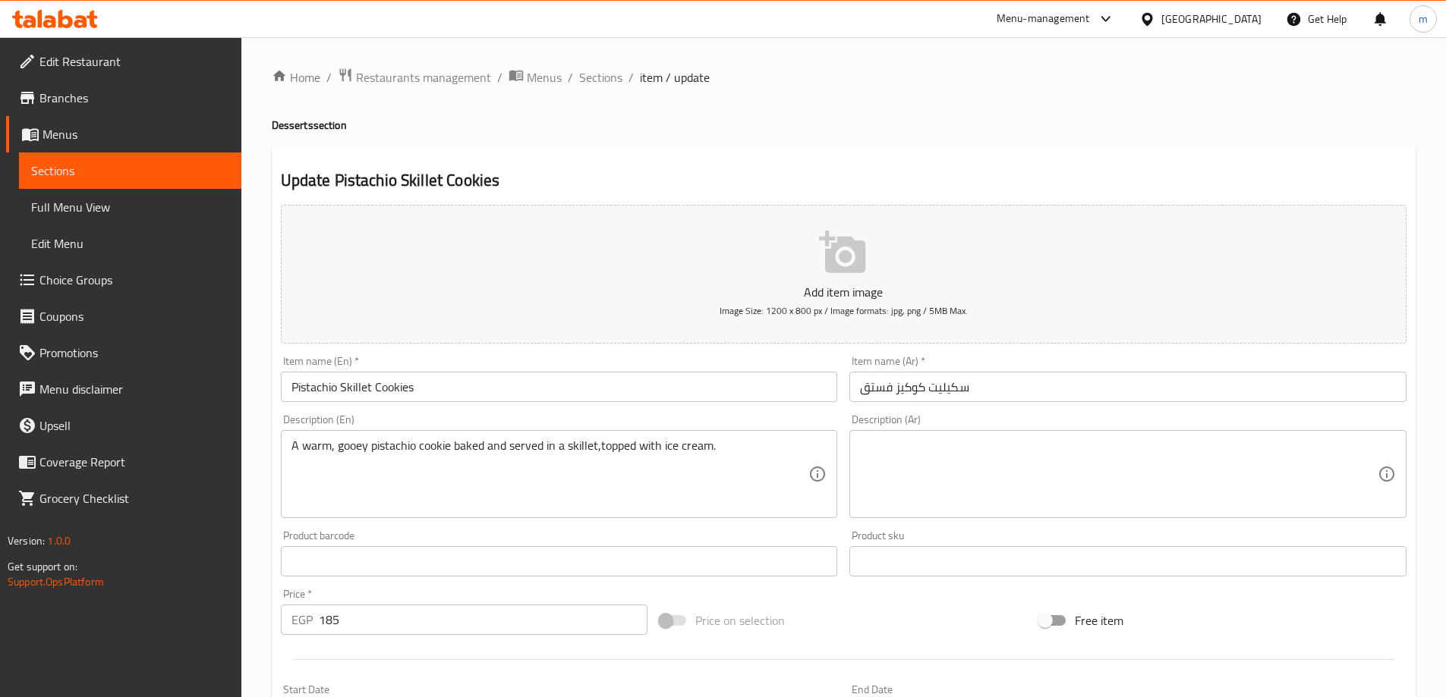
click at [1022, 437] on div "Description (Ar)" at bounding box center [1127, 474] width 557 height 88
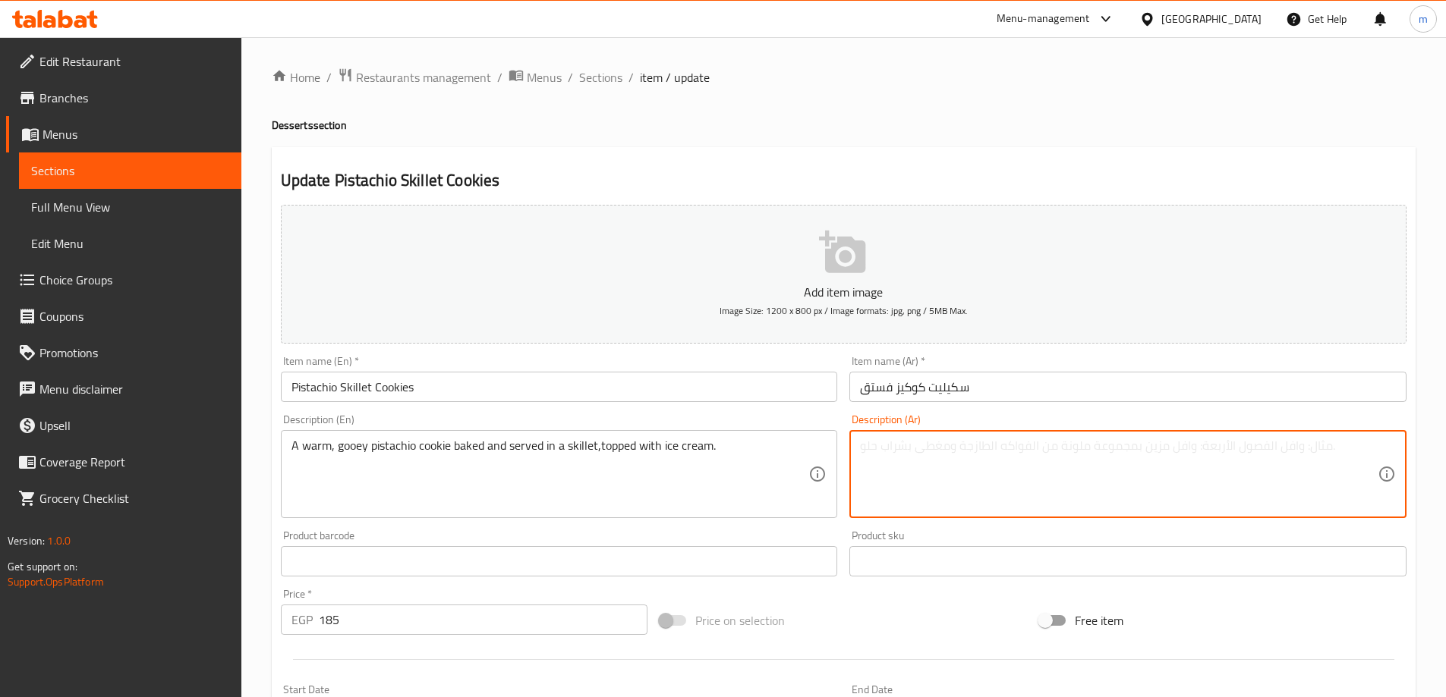
paste textarea "كعكة الفستق الدافئة واللزجة تُخبز وتُقدم في مقلاة،مغطاة بالآيس كريم."
click at [1046, 451] on textarea "كعكة الفستق الدافئة واللزجة تُخبز وتُقدم في مقلاة،مغطاة بالآيس كريم." at bounding box center [1119, 475] width 518 height 72
click at [1081, 467] on textarea "كعكة الفستق الدافئة واللزجة تُخبز وتُقدم في مقلاة،مغطاة بالآيس كريم." at bounding box center [1119, 475] width 518 height 72
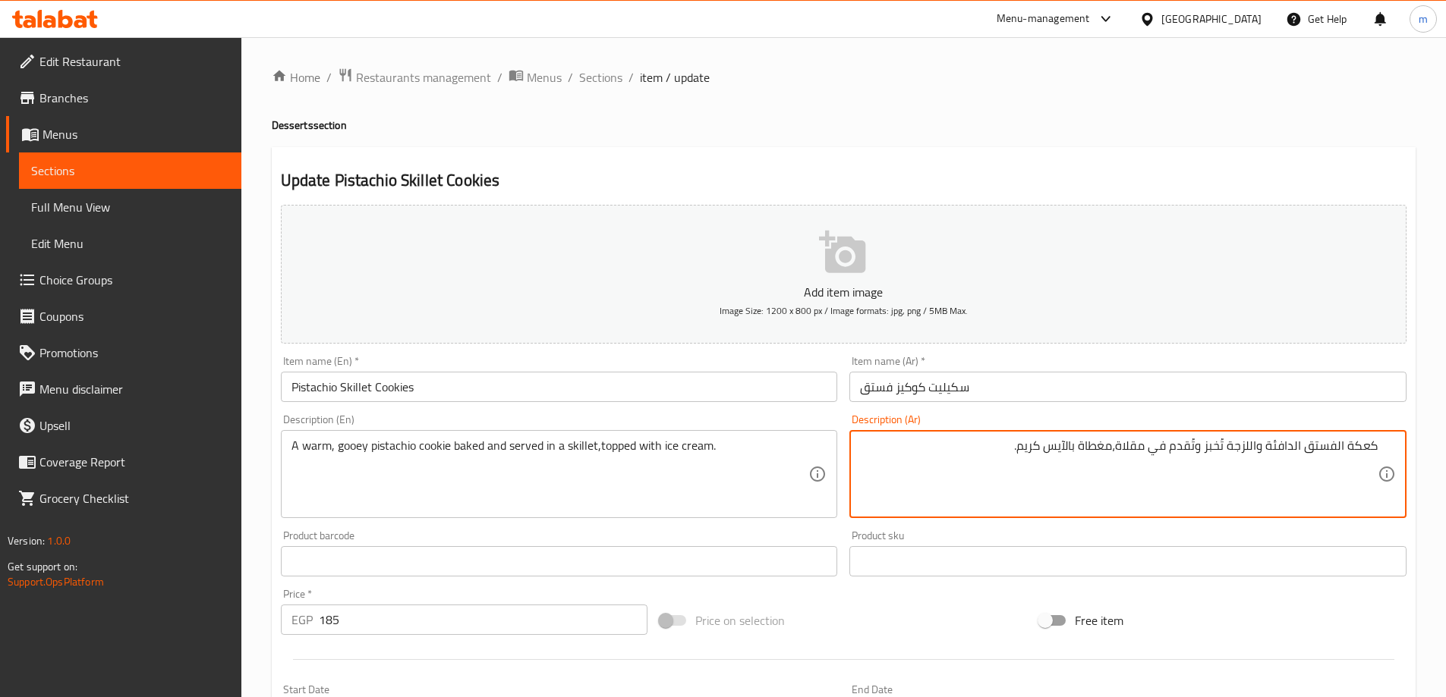
type textarea "كعكة الفستق الدافئة واللزجة تُخبز وتُقدم في مقلاة،مغطاة بالآيس كريم."
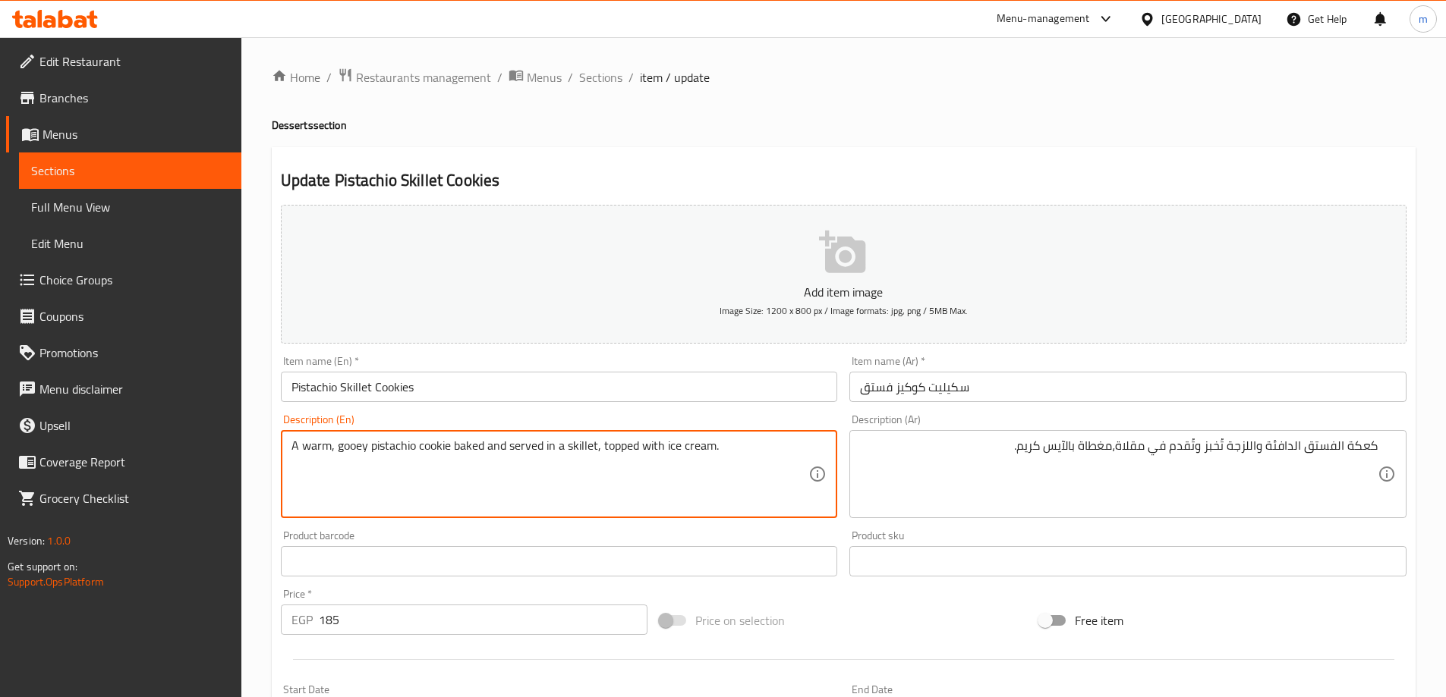
click at [593, 447] on textarea "A warm, gooey pistachio cookie baked and served in a skillet, topped with ice c…" at bounding box center [550, 475] width 518 height 72
click at [620, 481] on textarea "A warm, gooey pistachio cookie baked and served in a skillet, topped with ice c…" at bounding box center [550, 475] width 518 height 72
type textarea "A warm, gooey pistachio cookie baked and served in a skillet, topped with ice c…"
click at [628, 421] on div "Description (En) A warm, gooey pistachio cookie baked and served in a skillet, …" at bounding box center [559, 466] width 557 height 104
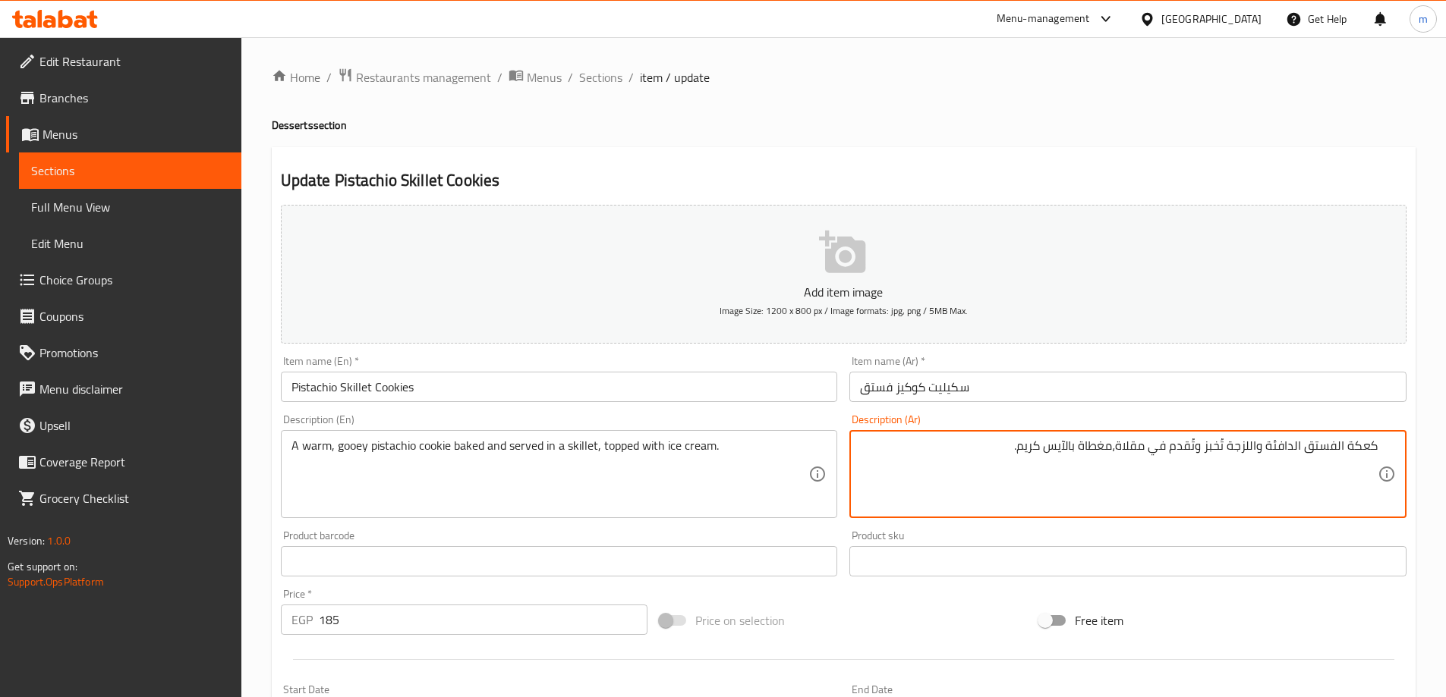
click at [1357, 451] on textarea "كعكة الفستق الدافئة واللزجة تُخبز وتُقدم في مقلاة،مغطاة بالآيس كريم." at bounding box center [1119, 475] width 518 height 72
type textarea "كوكيز الفستق الدافئة والجوي تخبز وتقدم في سكيليت ،مغطاة بالآيس كريم."
click at [1229, 130] on h4 "Desserts section" at bounding box center [844, 125] width 1144 height 15
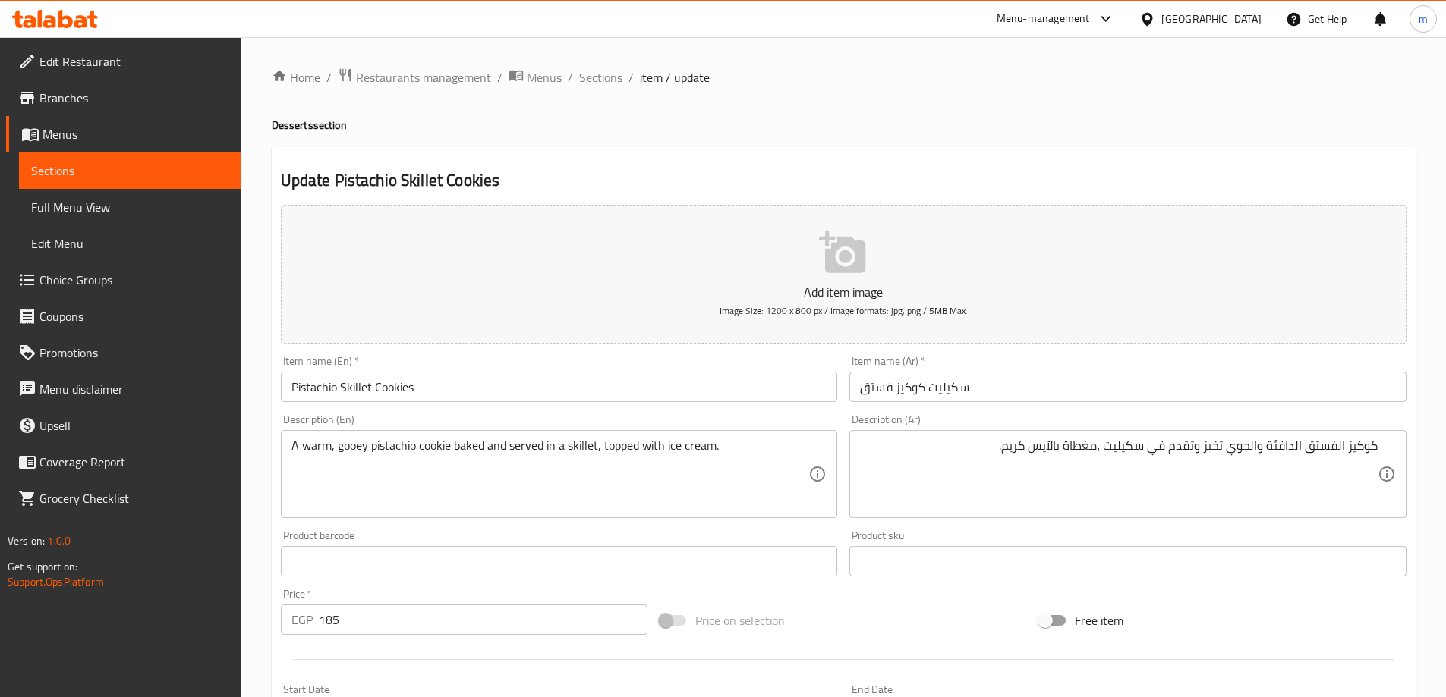
click at [999, 135] on div "Home / Restaurants management / Menus / Sections / item / update Desserts secti…" at bounding box center [844, 555] width 1144 height 974
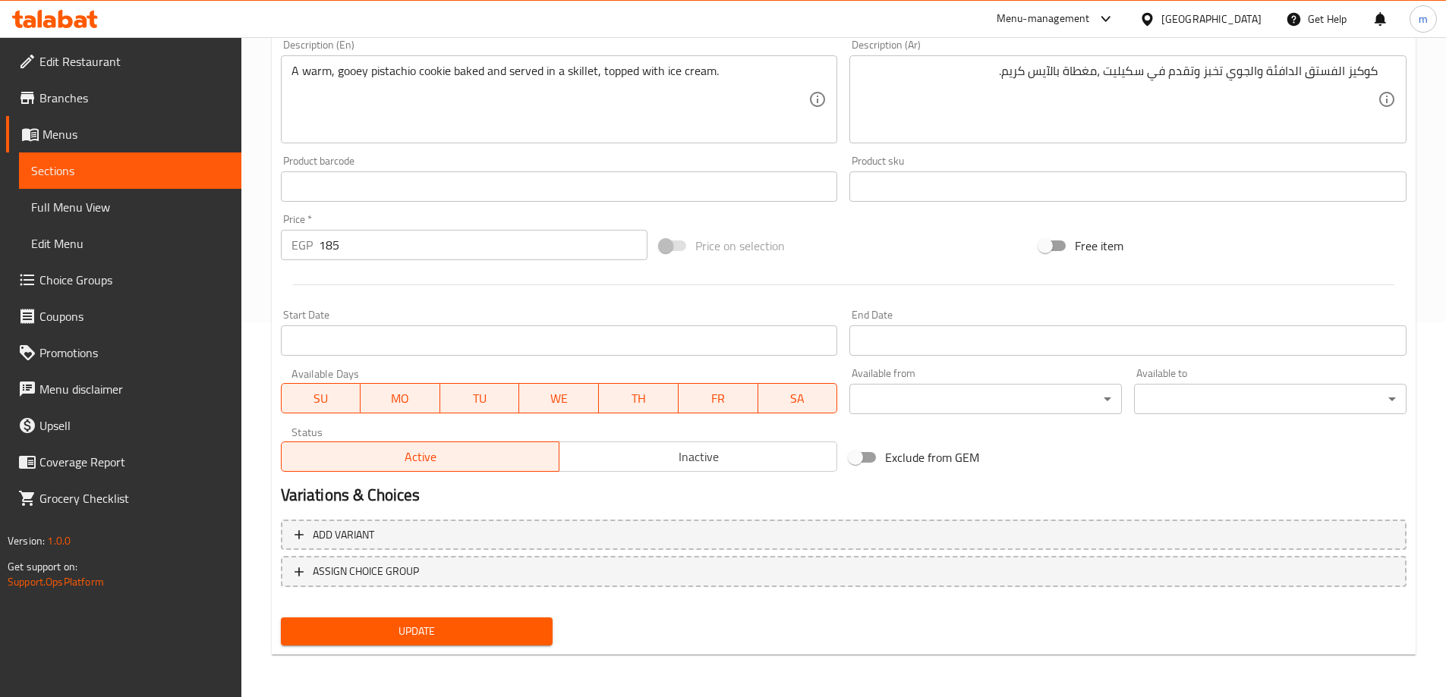
click at [511, 637] on span "Update" at bounding box center [417, 631] width 248 height 19
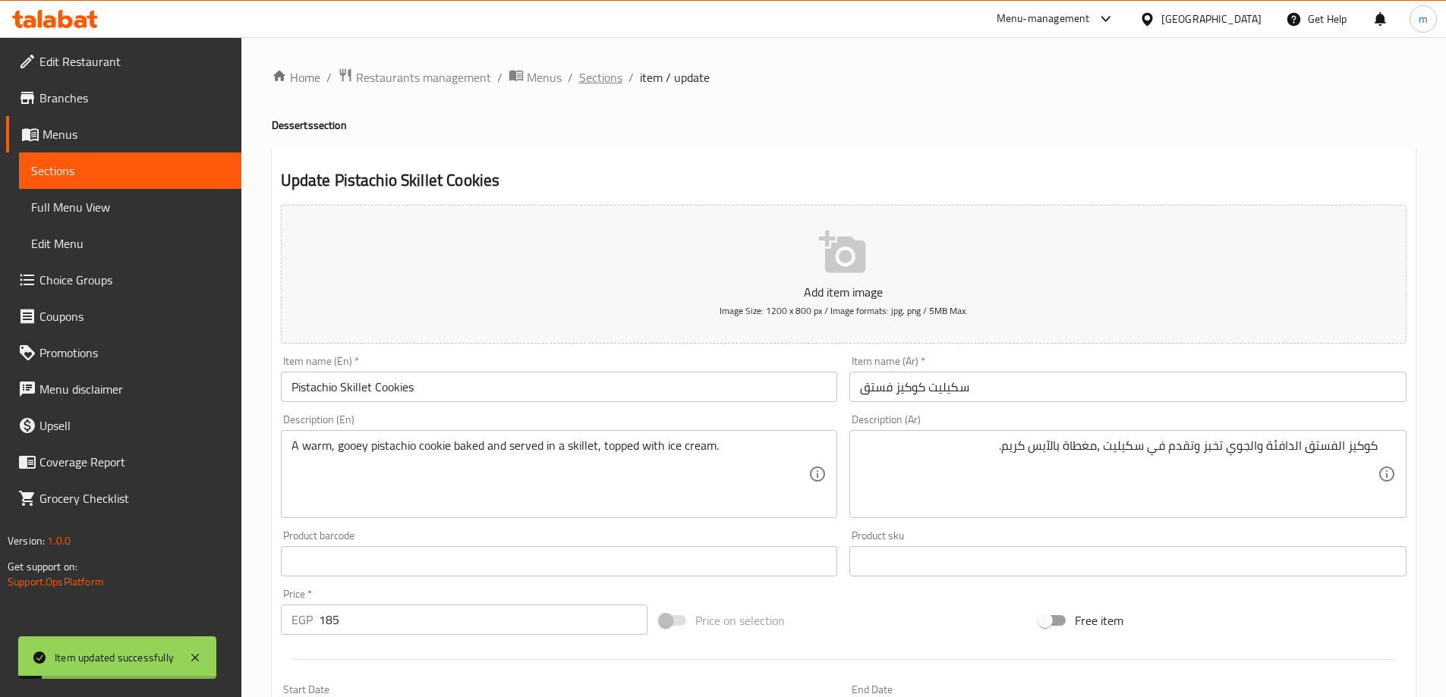
click at [596, 77] on span "Sections" at bounding box center [600, 77] width 43 height 18
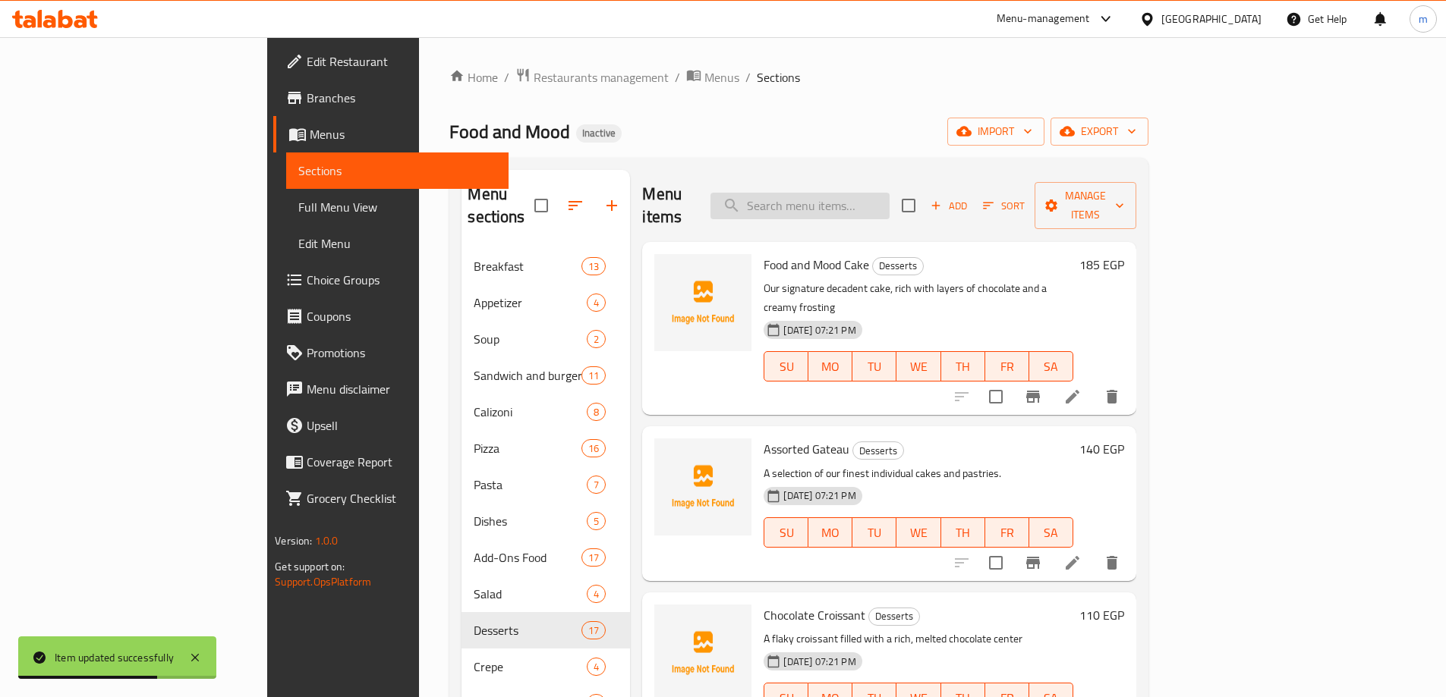
click at [889, 193] on input "search" at bounding box center [799, 206] width 179 height 27
paste input "Brownies S'mores"
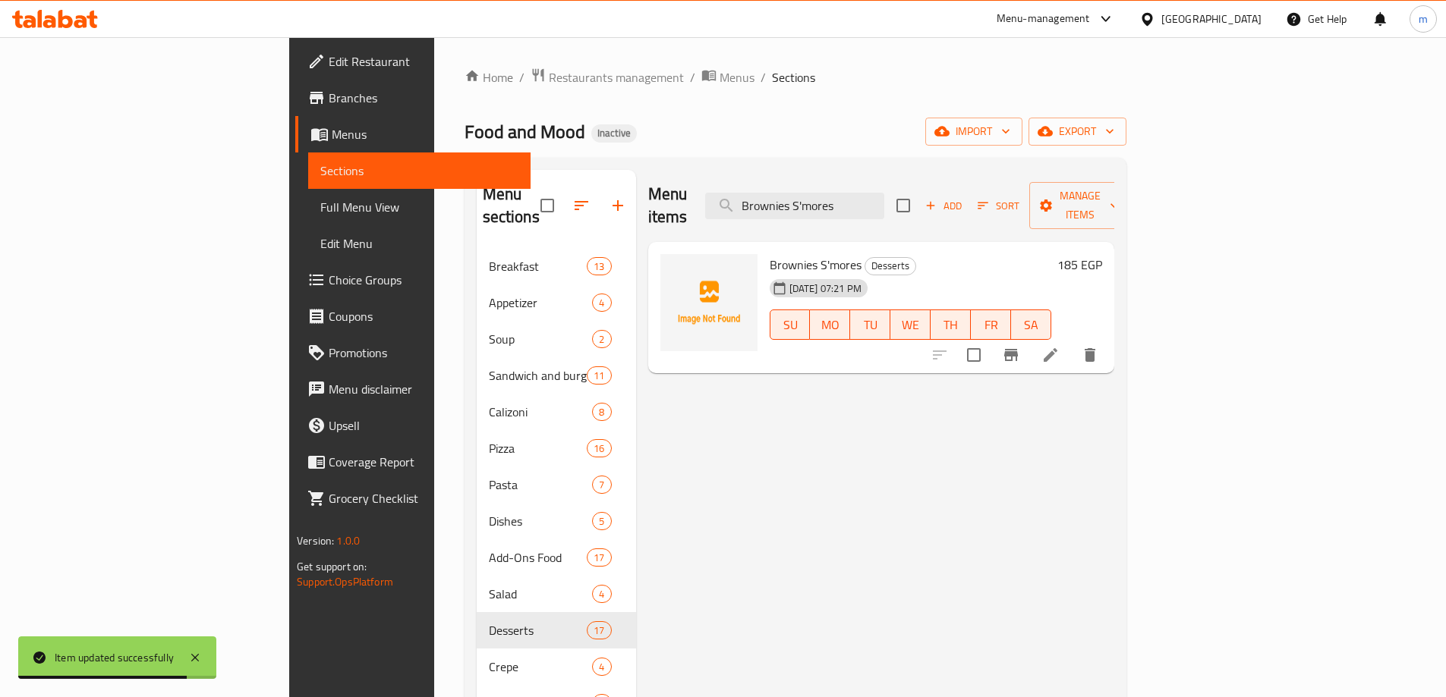
type input "Brownies S'mores"
click at [1059, 346] on icon at bounding box center [1050, 355] width 18 height 18
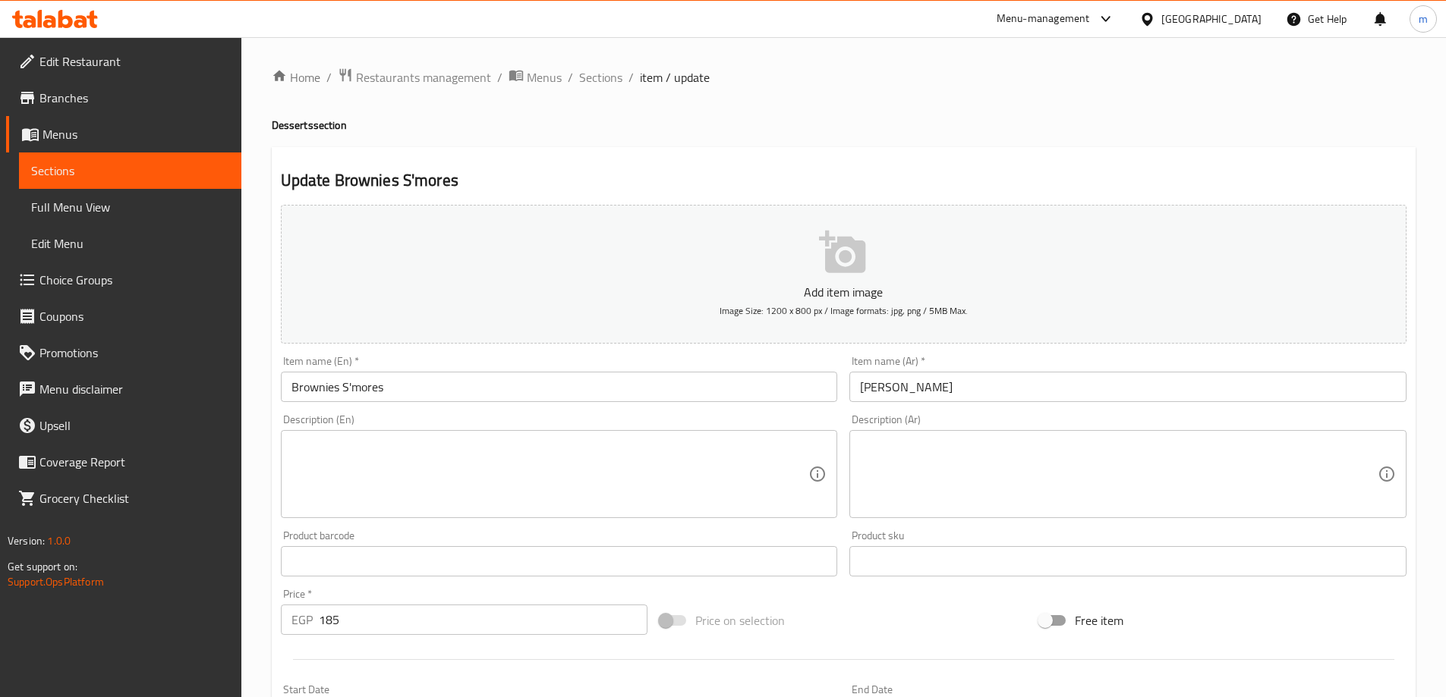
click at [401, 508] on textarea at bounding box center [550, 475] width 518 height 72
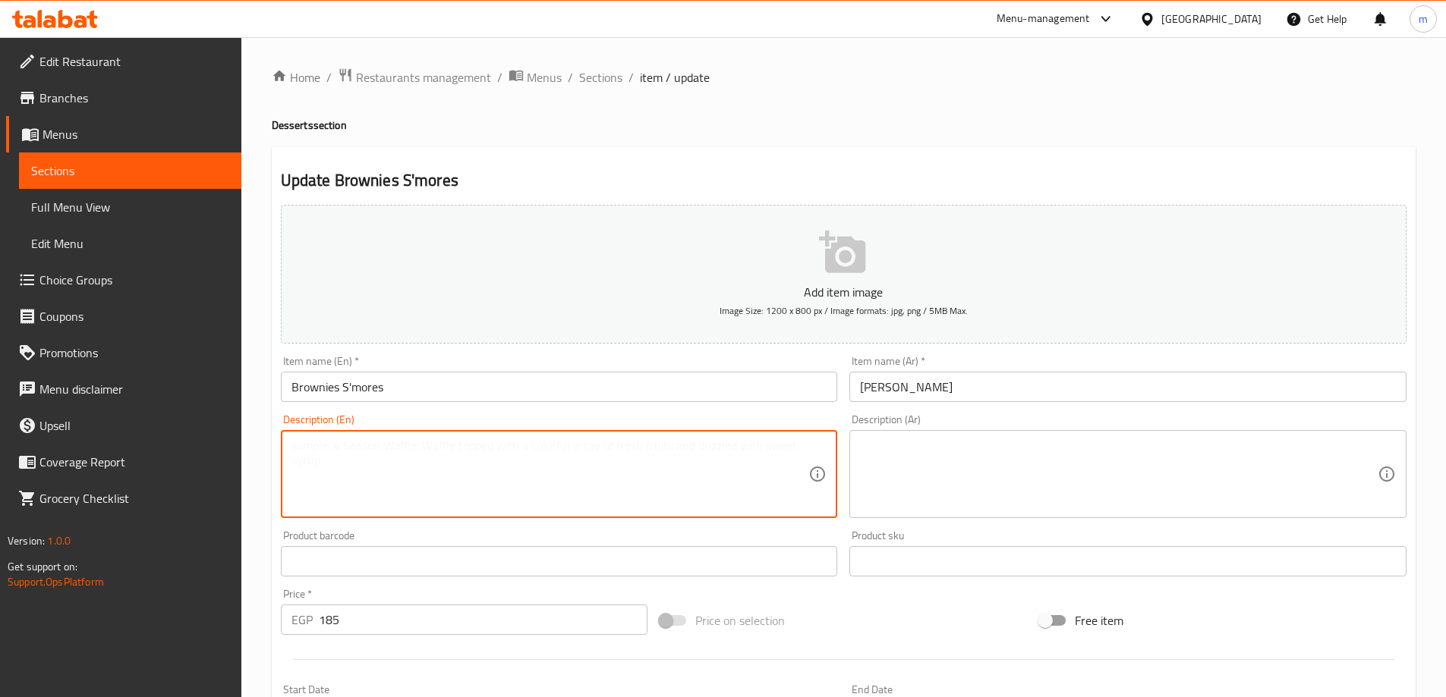
paste textarea "A warm brownie topped with toasted marshmallows and chocolate."
type textarea "A warm brownie topped with toasted marshmallows and chocolate."
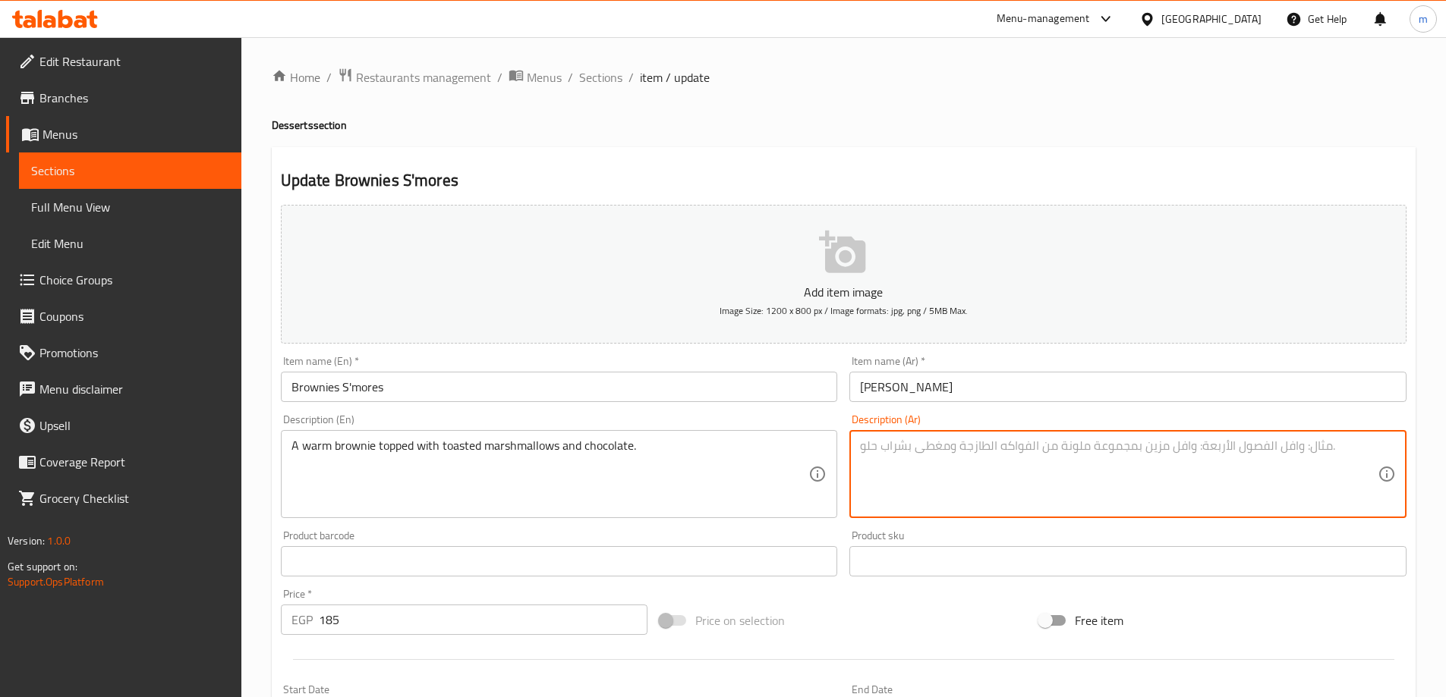
click at [1003, 450] on textarea at bounding box center [1119, 475] width 518 height 72
paste textarea "كعكة براوني دافئة مغطاة بالمارشميلو المحمص والشوكولاتة."
click at [1002, 450] on textarea "كعكة براوني دافئة مغطاة بالمارشميلو المحمص والشوكولاتة." at bounding box center [1119, 475] width 518 height 72
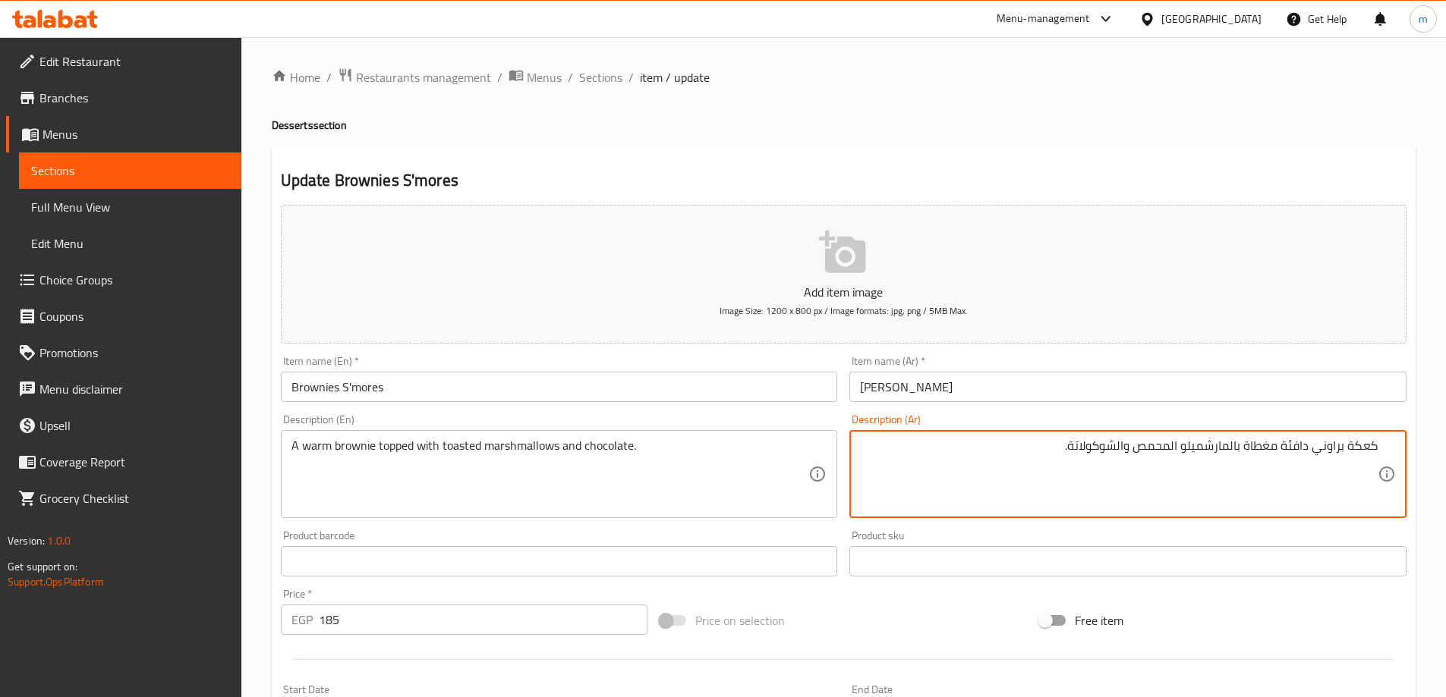
click at [983, 453] on textarea "كعكة براوني دافئة مغطاة بالمارشميلو المحمص والشوكولاتة." at bounding box center [1119, 475] width 518 height 72
click at [1352, 452] on textarea "كعكة براوني دافئة مغطاة بالمارشميلو المحمص والشوكولاتة." at bounding box center [1119, 475] width 518 height 72
click at [1310, 447] on textarea "براوني دافئة مغطاة بالمارشميلو المحمص والشوكولاتة." at bounding box center [1119, 475] width 518 height 72
drag, startPoint x: 1282, startPoint y: 448, endPoint x: 1309, endPoint y: 455, distance: 28.2
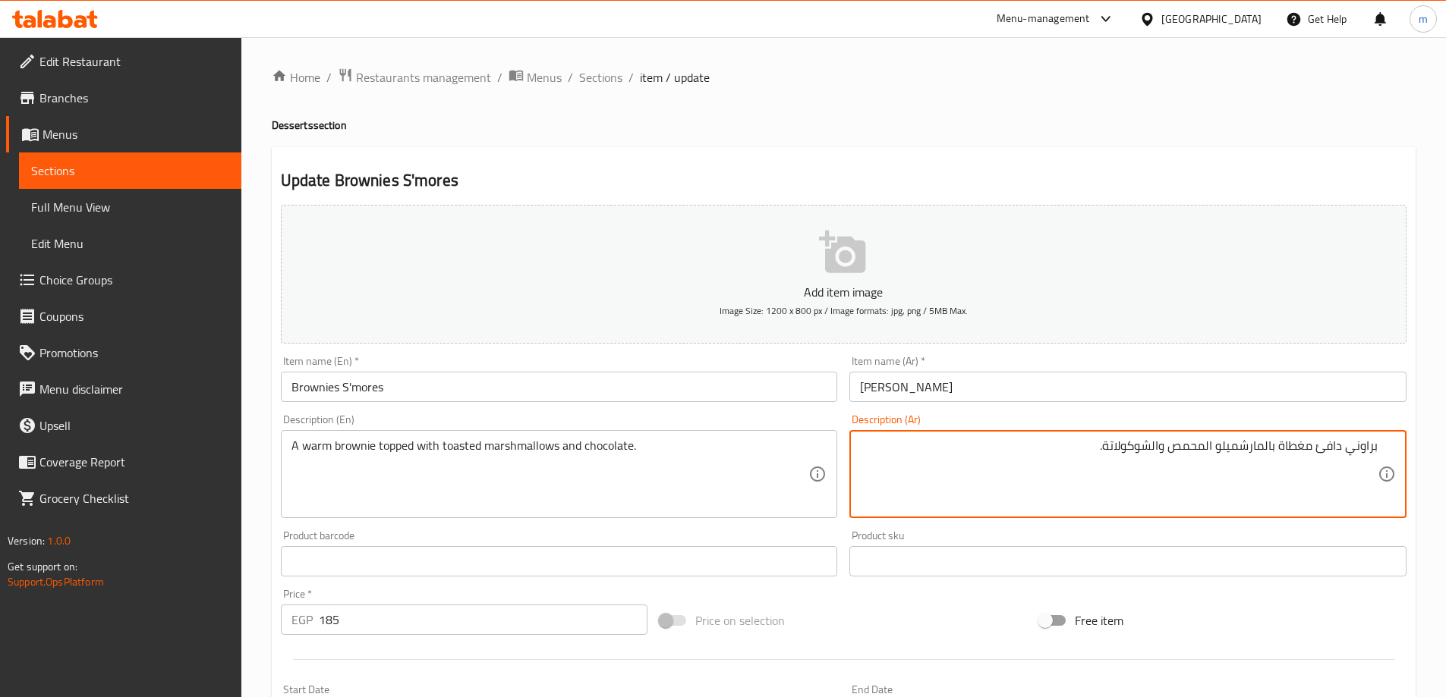
click at [1309, 455] on textarea "براوني دافئ مغطاة بالمارشميلو المحمص والشوكولاتة." at bounding box center [1119, 475] width 518 height 72
drag, startPoint x: 1279, startPoint y: 450, endPoint x: 1310, endPoint y: 464, distance: 33.3
click at [1310, 464] on textarea "براوني دافئ مغطاة بالمارشميلو المحمص والشوكولاتة." at bounding box center [1119, 475] width 518 height 72
type textarea "براوني دافئ مغطي بالمارشميلو المحمص والشوكولاتة."
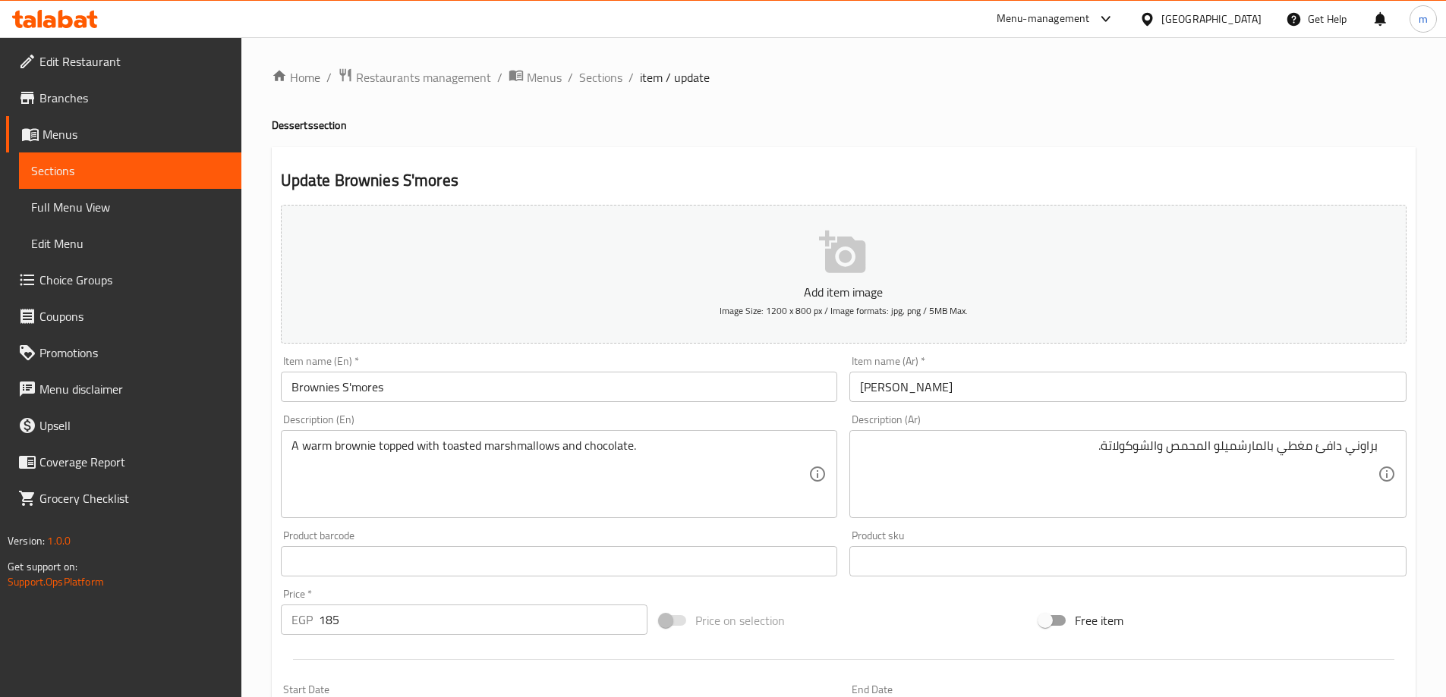
click at [959, 168] on div "Update Brownies S'mores Add item image Image Size: 1200 x 800 px / Image format…" at bounding box center [844, 588] width 1144 height 883
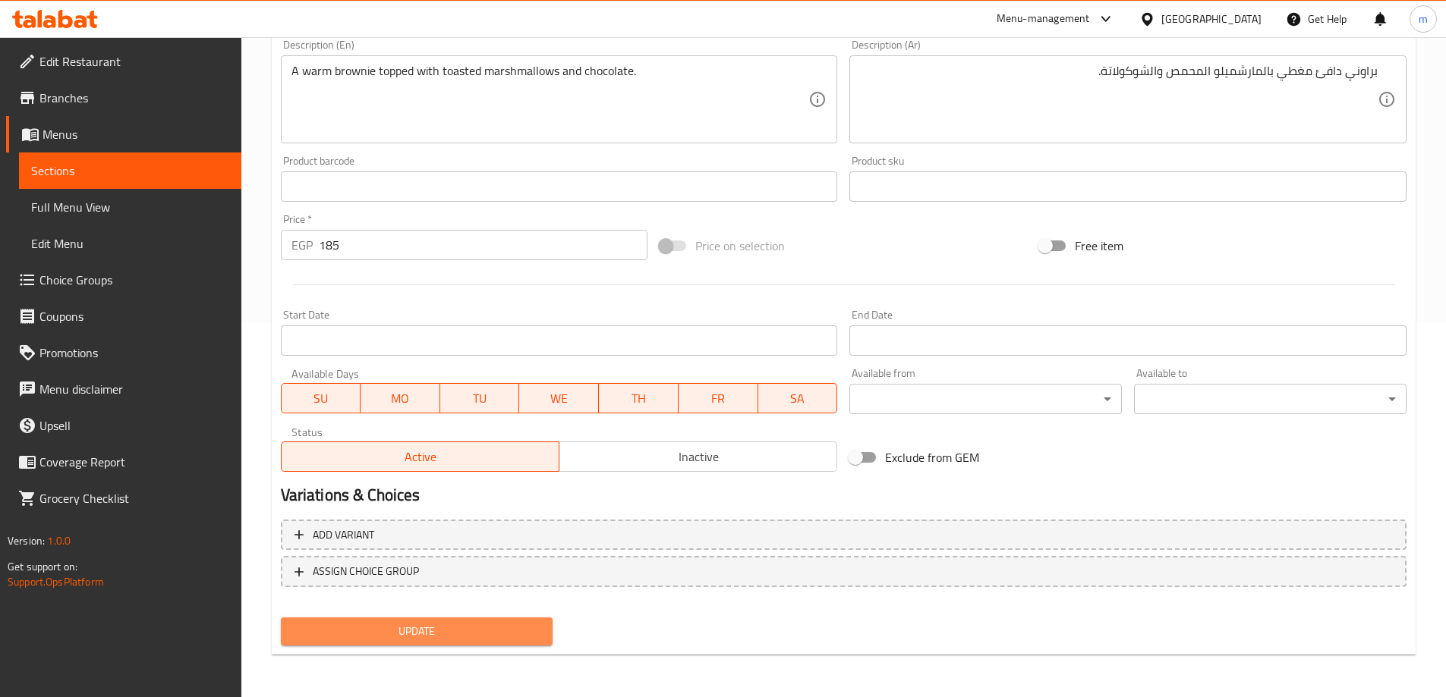
click at [456, 631] on span "Update" at bounding box center [417, 631] width 248 height 19
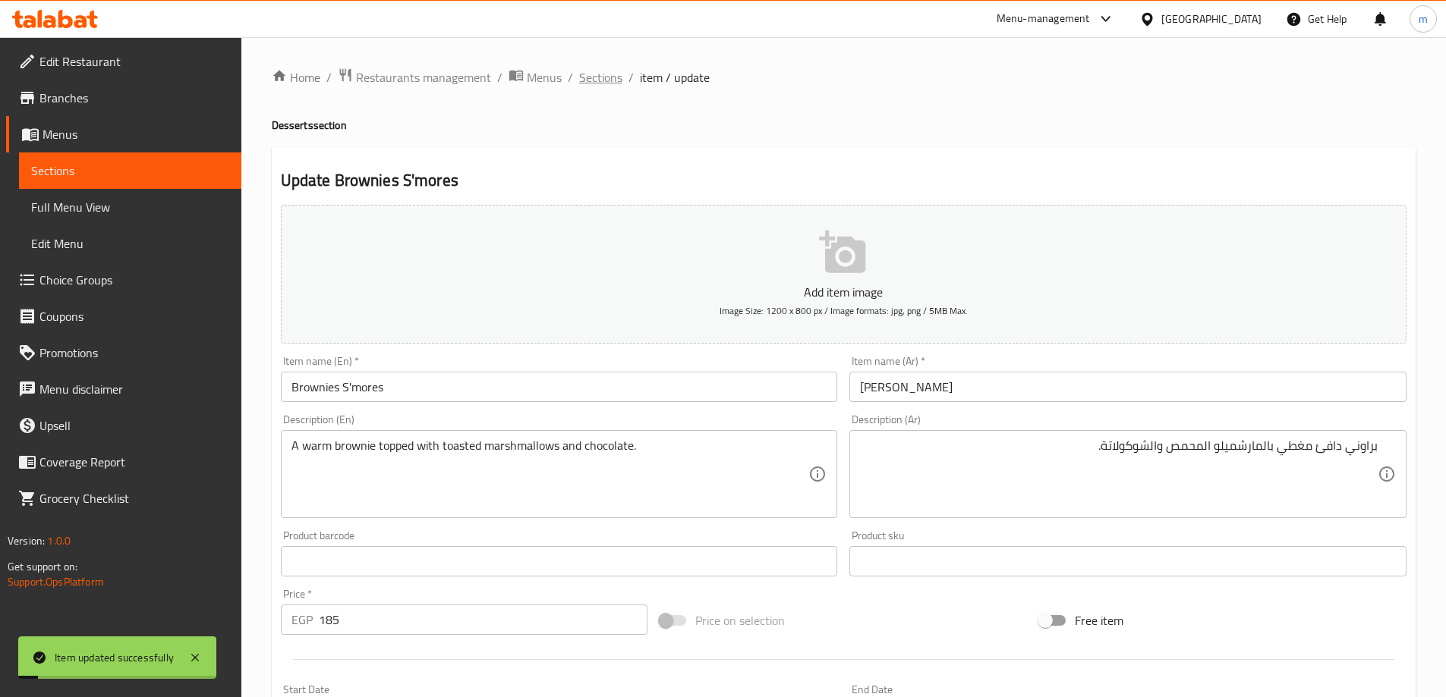
click at [612, 77] on span "Sections" at bounding box center [600, 77] width 43 height 18
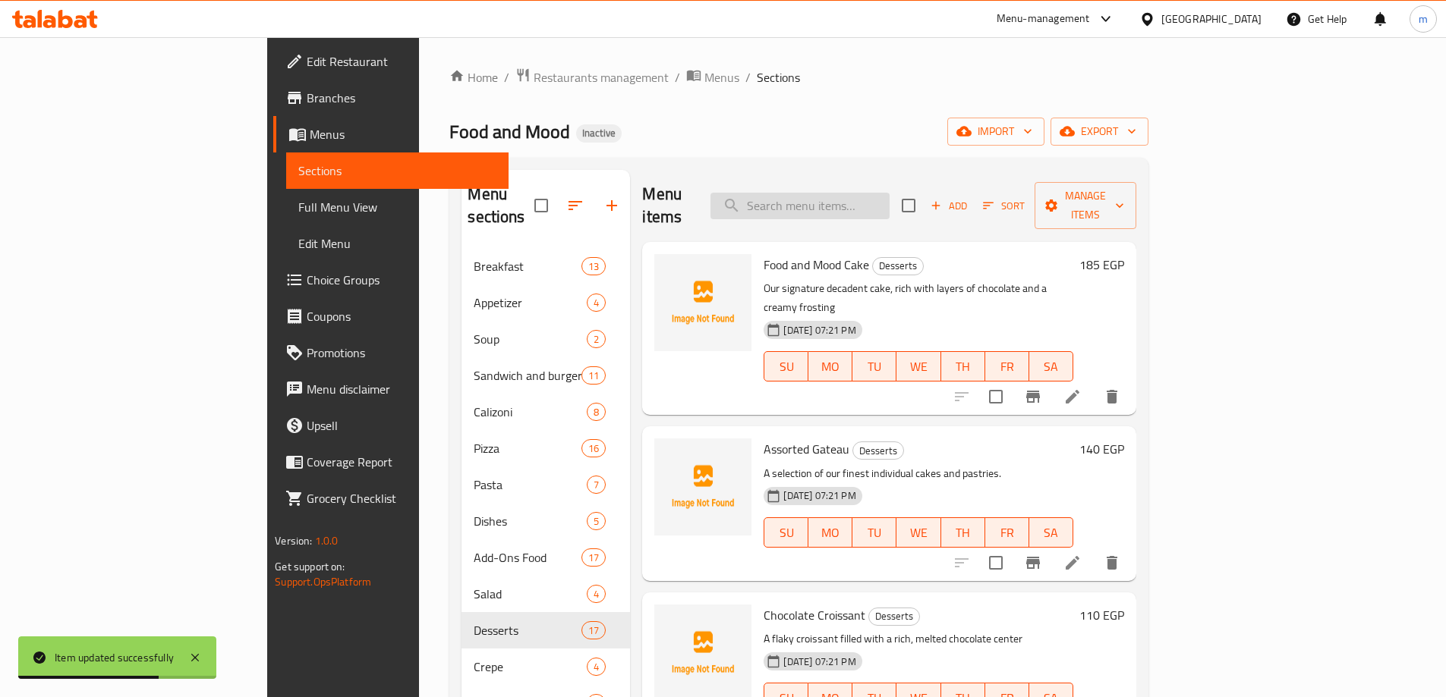
click at [855, 206] on input "search" at bounding box center [799, 206] width 179 height 27
paste input "[PERSON_NAME] S'mores"
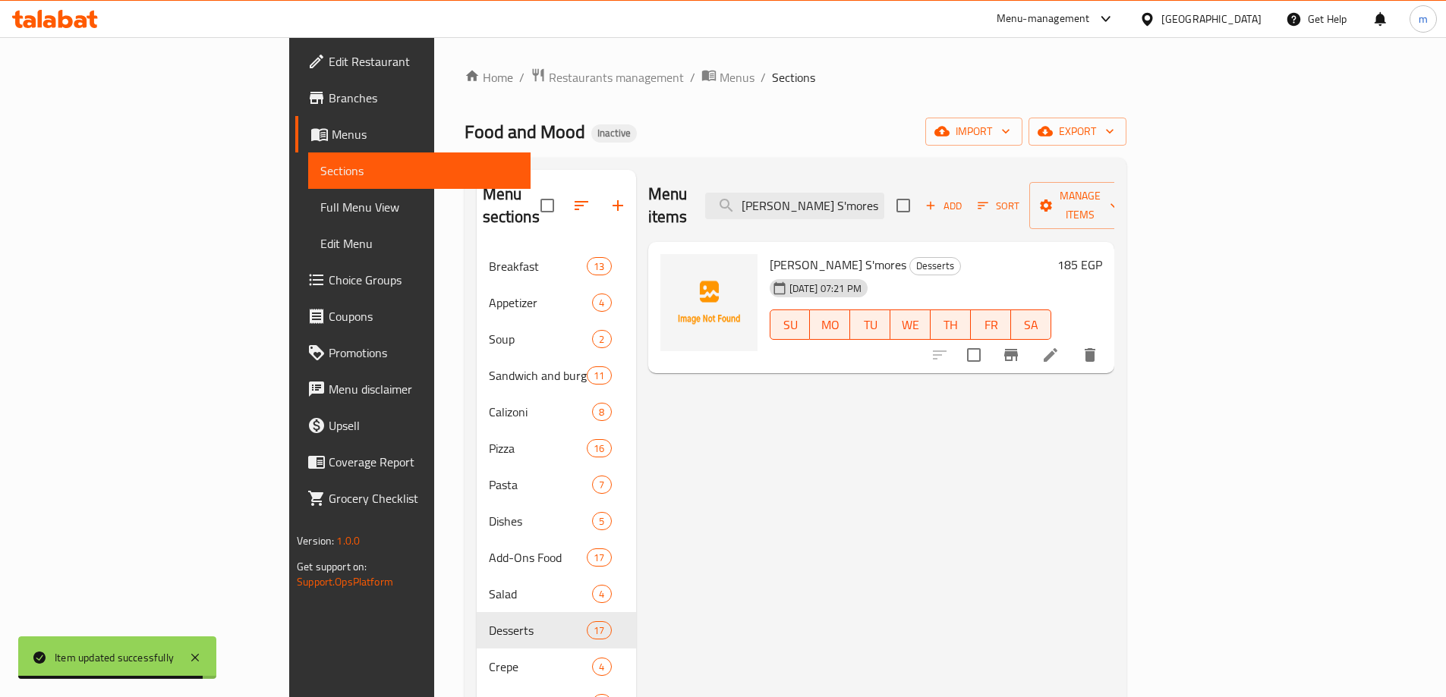
type input "[PERSON_NAME] S'mores"
click at [1059, 346] on icon at bounding box center [1050, 355] width 18 height 18
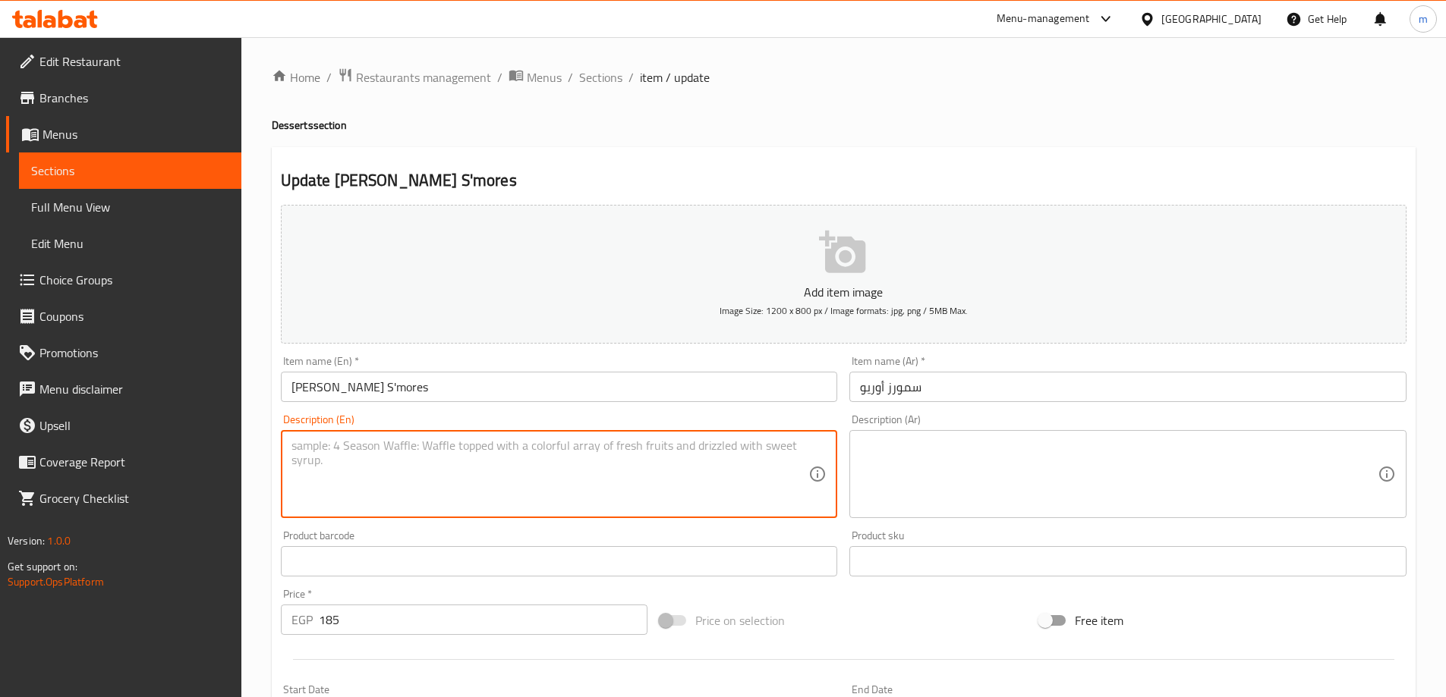
click at [477, 458] on textarea at bounding box center [550, 475] width 518 height 72
paste textarea "A s'mores treat with crushed Oreo cookies, toasted marshmallows, and chocolate"
click at [282, 458] on div "A s'mores treat with crushed Oreo cookies, toasted marshmallows, and chocolate …" at bounding box center [559, 474] width 557 height 88
click at [289, 462] on div "A s'mores treat with crushed Oreo cookies, toasted marshmallows, and chocolate …" at bounding box center [559, 474] width 557 height 88
click at [293, 464] on textarea "A s'mores treat with crushed Oreo cookies, toasted marshmallows, and chocolate" at bounding box center [550, 475] width 518 height 72
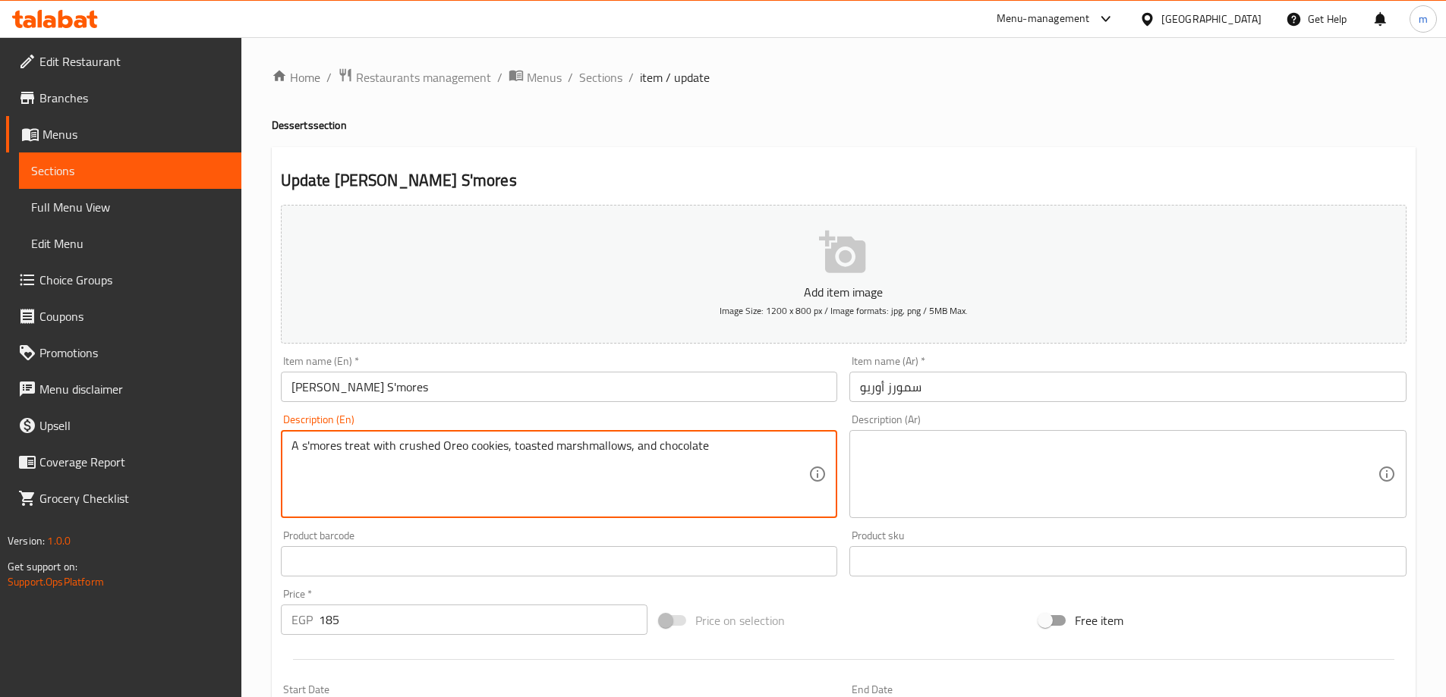
type textarea "A s'mores treat with crushed Oreo cookies, toasted marshmallows, and chocolate"
click at [421, 451] on textarea "A s'mores treat with crushed Oreo cookies, toasted marshmallows, and chocolate" at bounding box center [550, 475] width 518 height 72
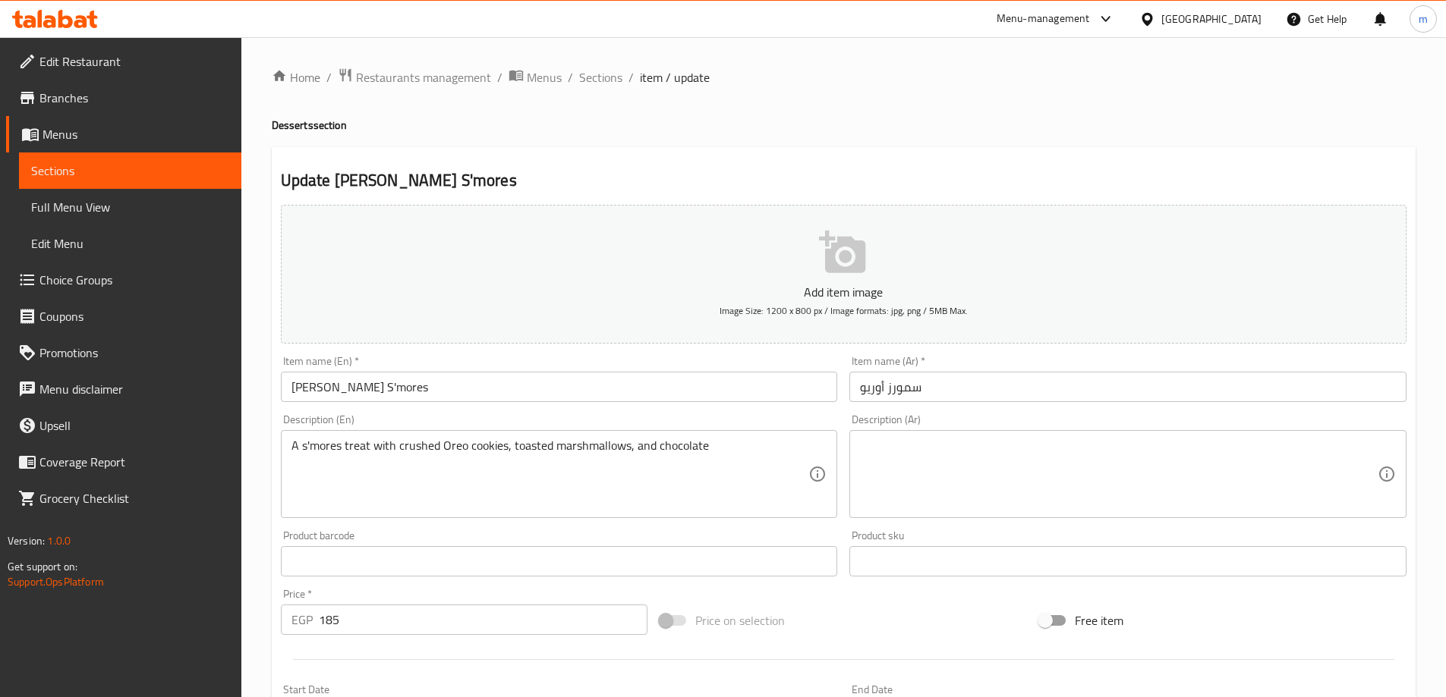
click at [980, 490] on textarea at bounding box center [1119, 475] width 518 height 72
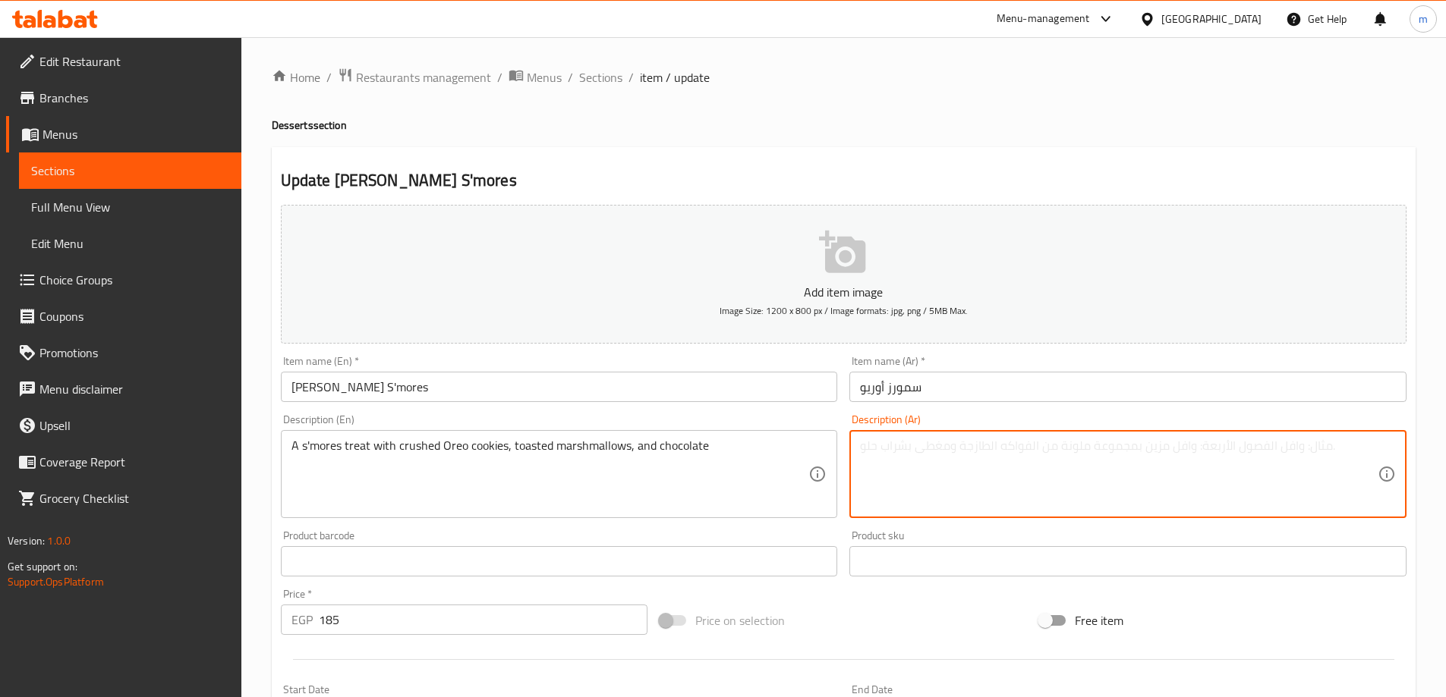
paste textarea "حلوى سمورز مع بسكويت أوريو المطحون والمارشميلو المحمص والشوكولاتة"
click at [980, 490] on textarea "حلوى سمورز مع بسكويت أوريو المطحون والمارشميلو المحمص والشوكولاتة" at bounding box center [1119, 475] width 518 height 72
click at [946, 466] on textarea "حلوى سمورز مع بسكويت أوريو المطحون والمارشميلو المحمص والشوكولاتة" at bounding box center [1119, 475] width 518 height 72
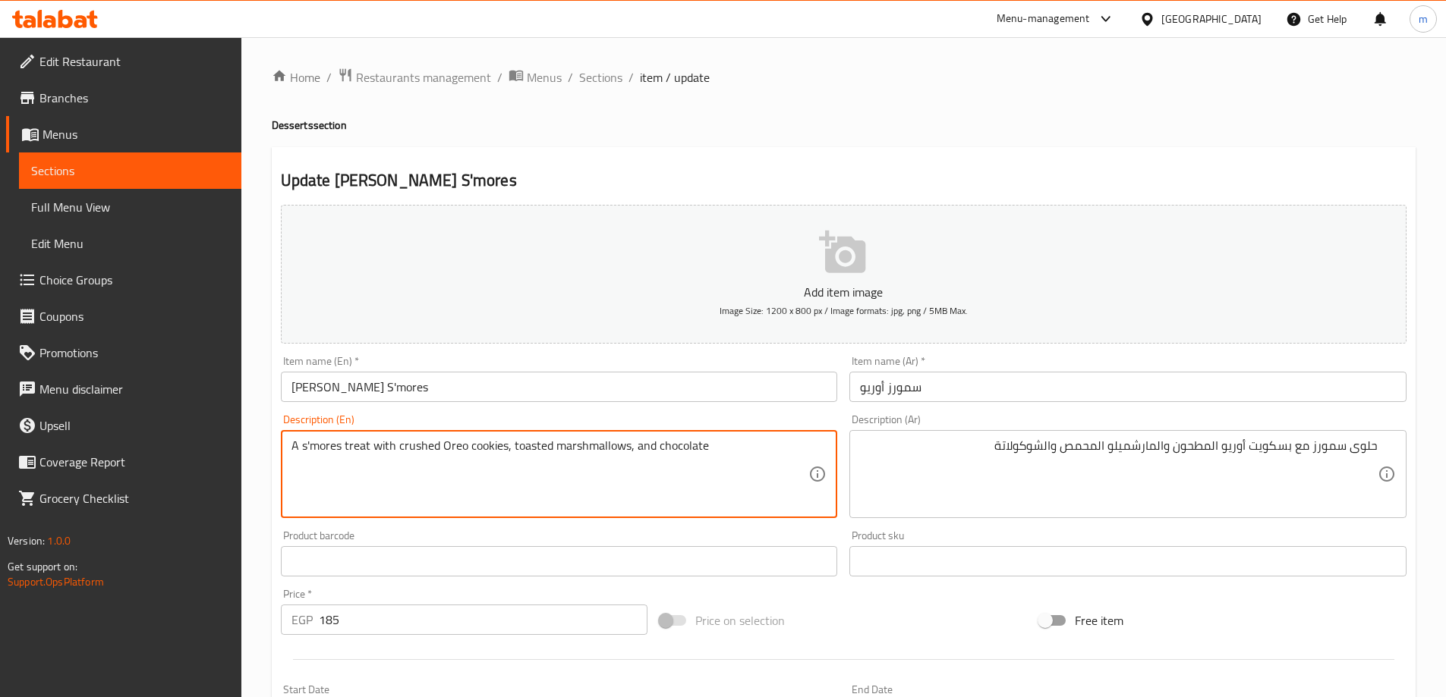
click at [311, 445] on textarea "A s'mores treat with crushed Oreo cookies, toasted marshmallows, and chocolate" at bounding box center [550, 475] width 518 height 72
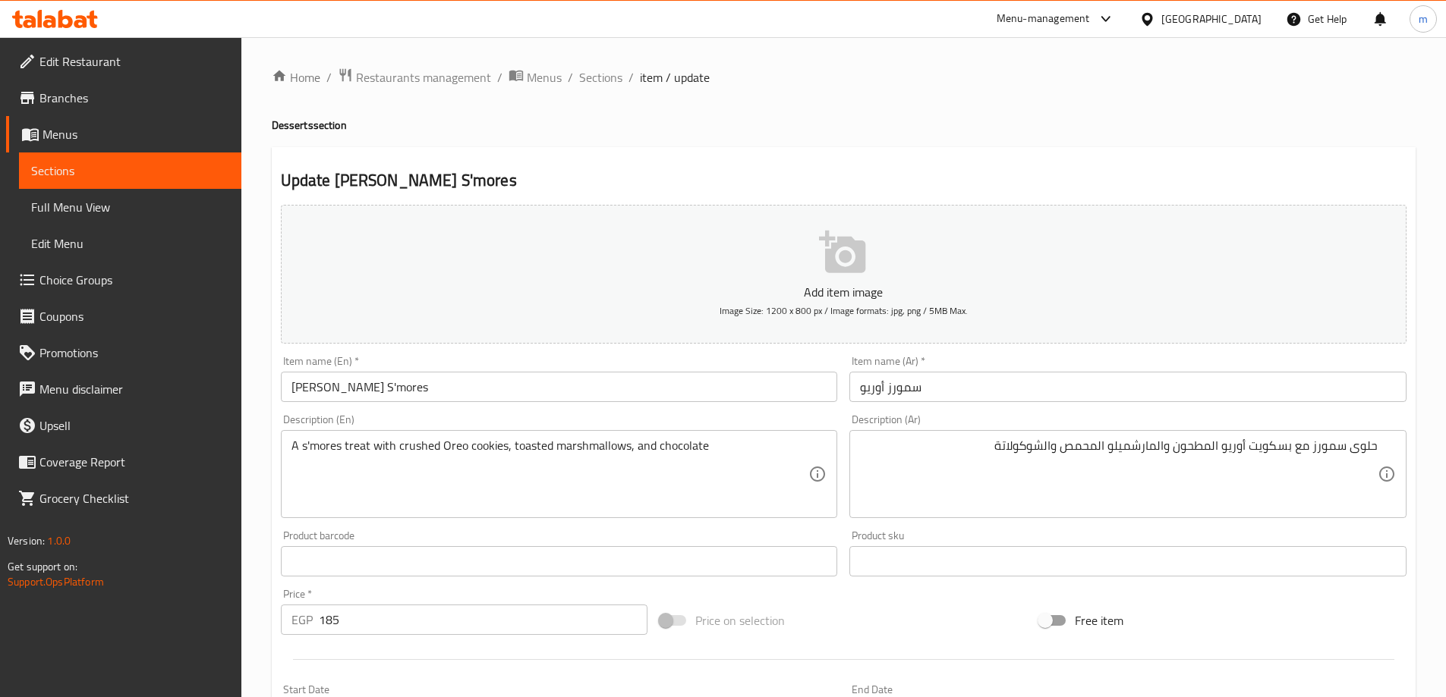
click at [1115, 161] on div "Update [PERSON_NAME] S'mores Add item image Image Size: 1200 x 800 px / Image f…" at bounding box center [844, 588] width 1144 height 883
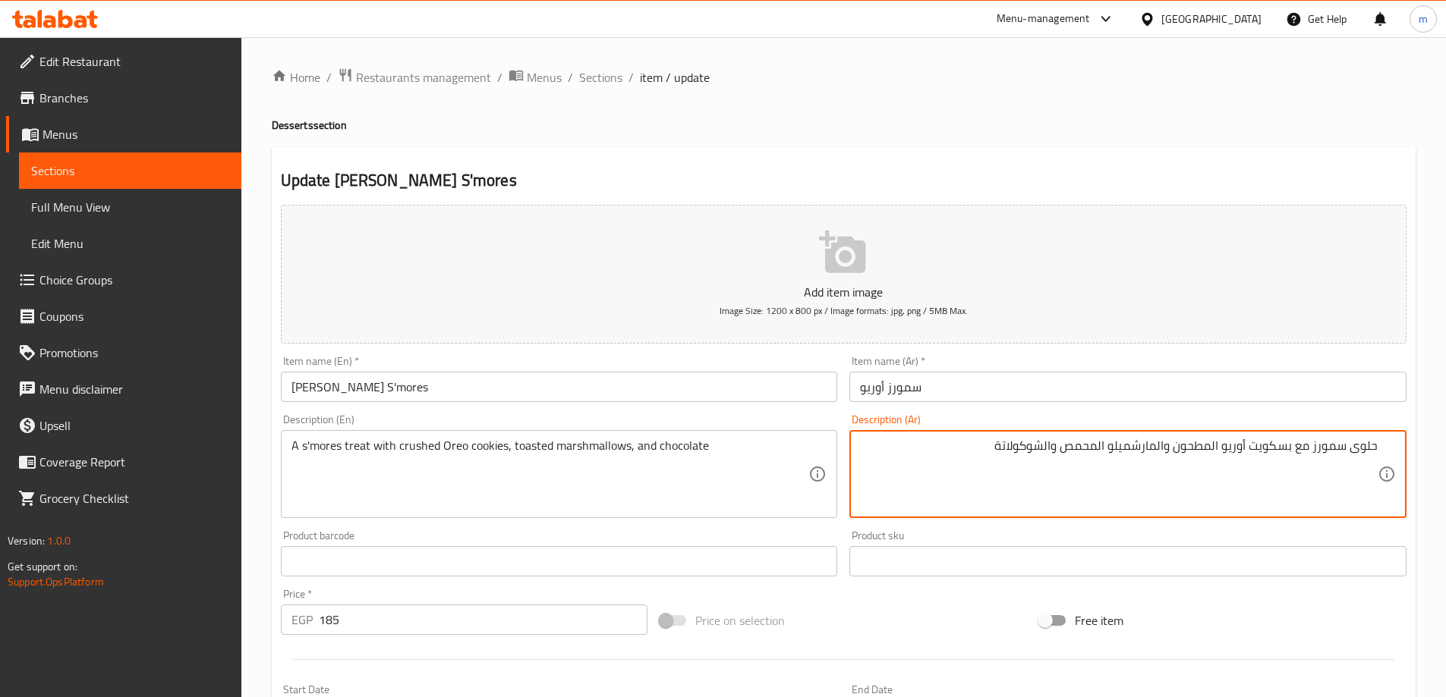
click at [1371, 445] on textarea "حلوى سمورز مع بسكويت أوريو المطحون والمارشميلو المحمص والشوكولاتة" at bounding box center [1119, 475] width 518 height 72
type textarea "تريت سمورز مع كوكيز أوريو مطحونه ، المارشميلو المحمص، والشوكولاتة"
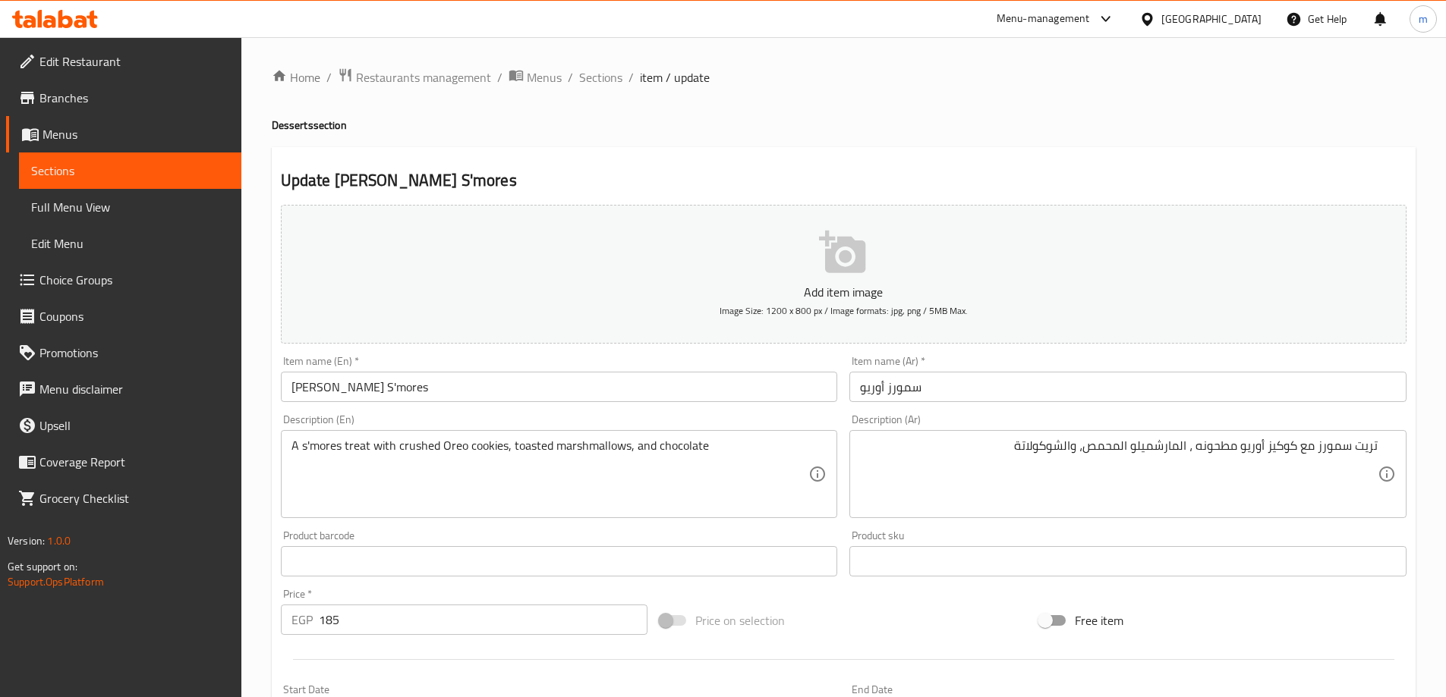
click at [1094, 153] on div "Update [PERSON_NAME] S'mores Add item image Image Size: 1200 x 800 px / Image f…" at bounding box center [844, 588] width 1144 height 883
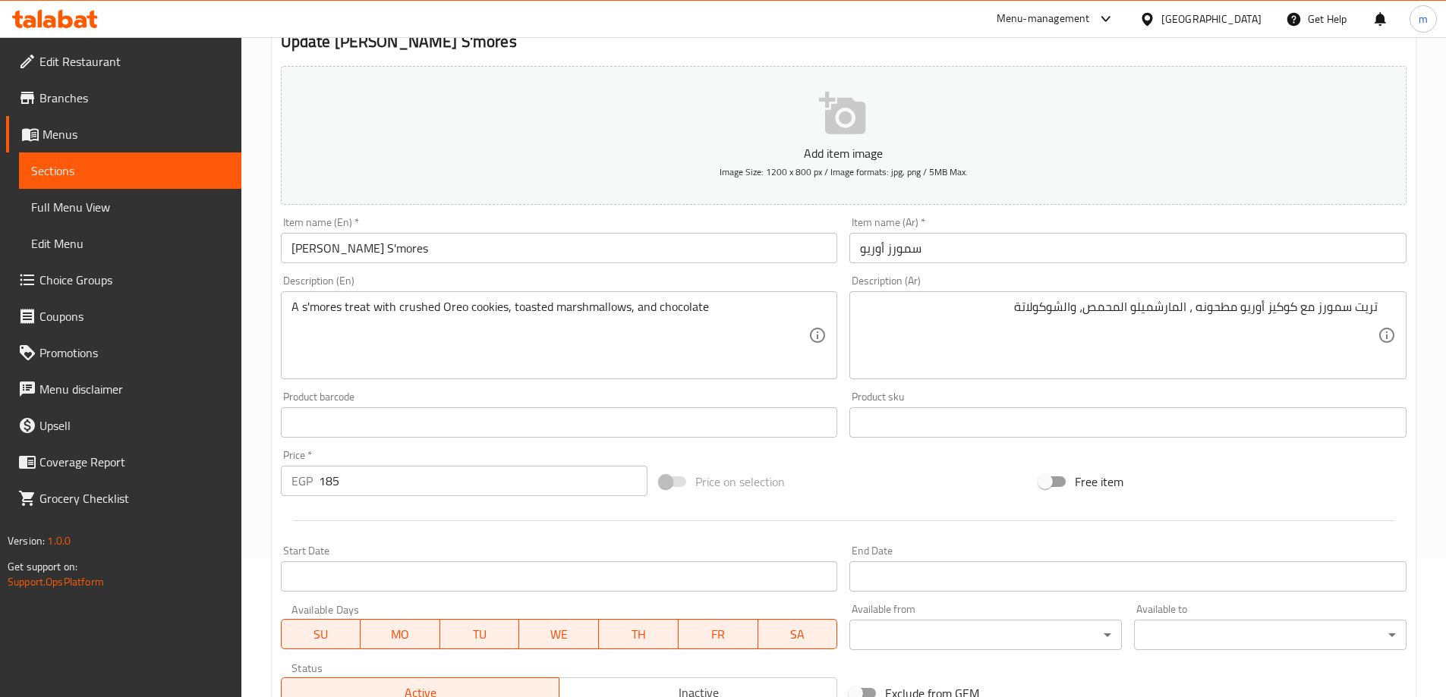
scroll to position [375, 0]
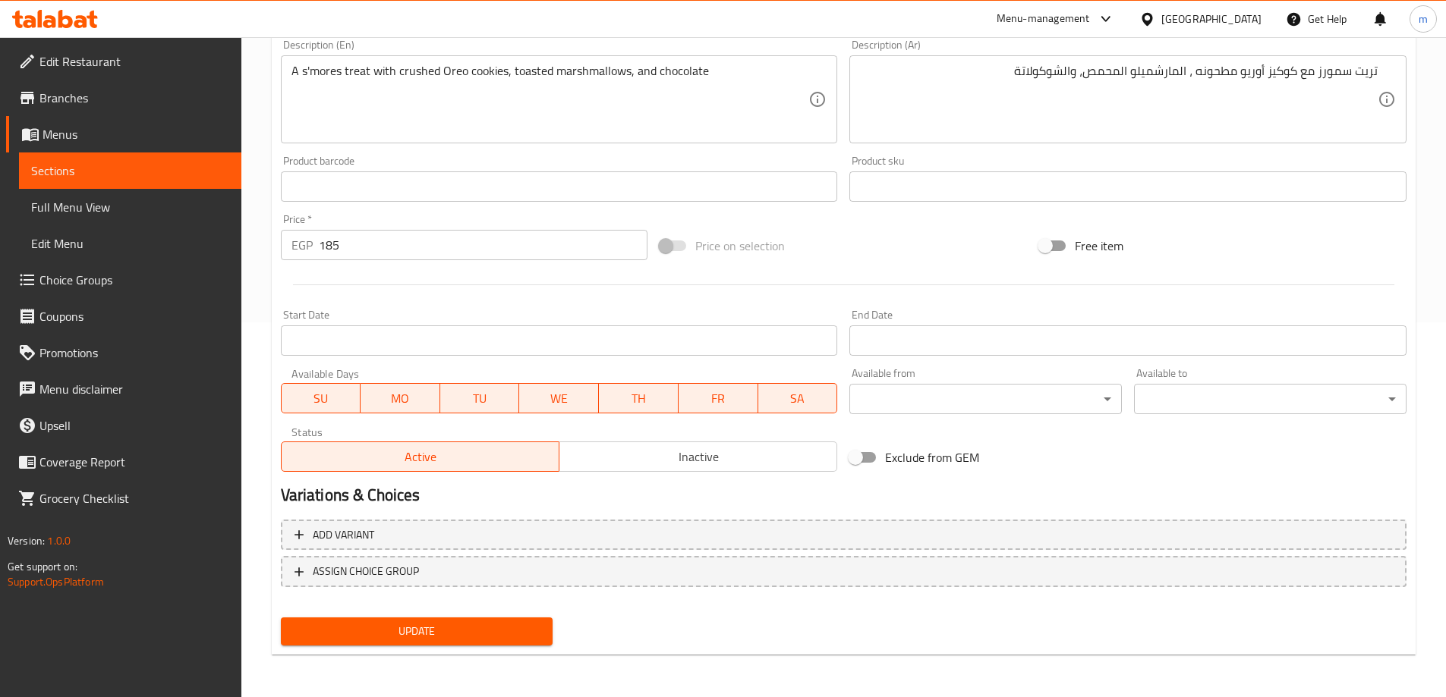
click at [378, 625] on span "Update" at bounding box center [417, 631] width 248 height 19
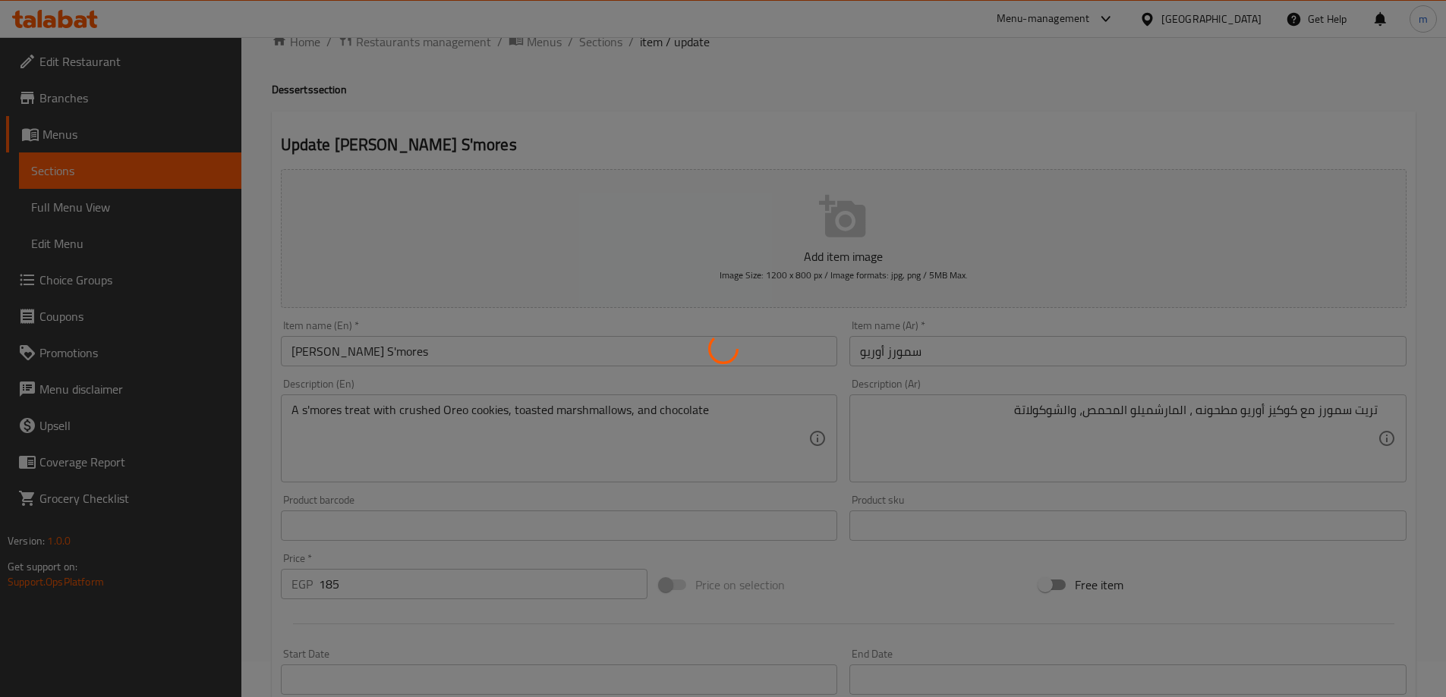
scroll to position [0, 0]
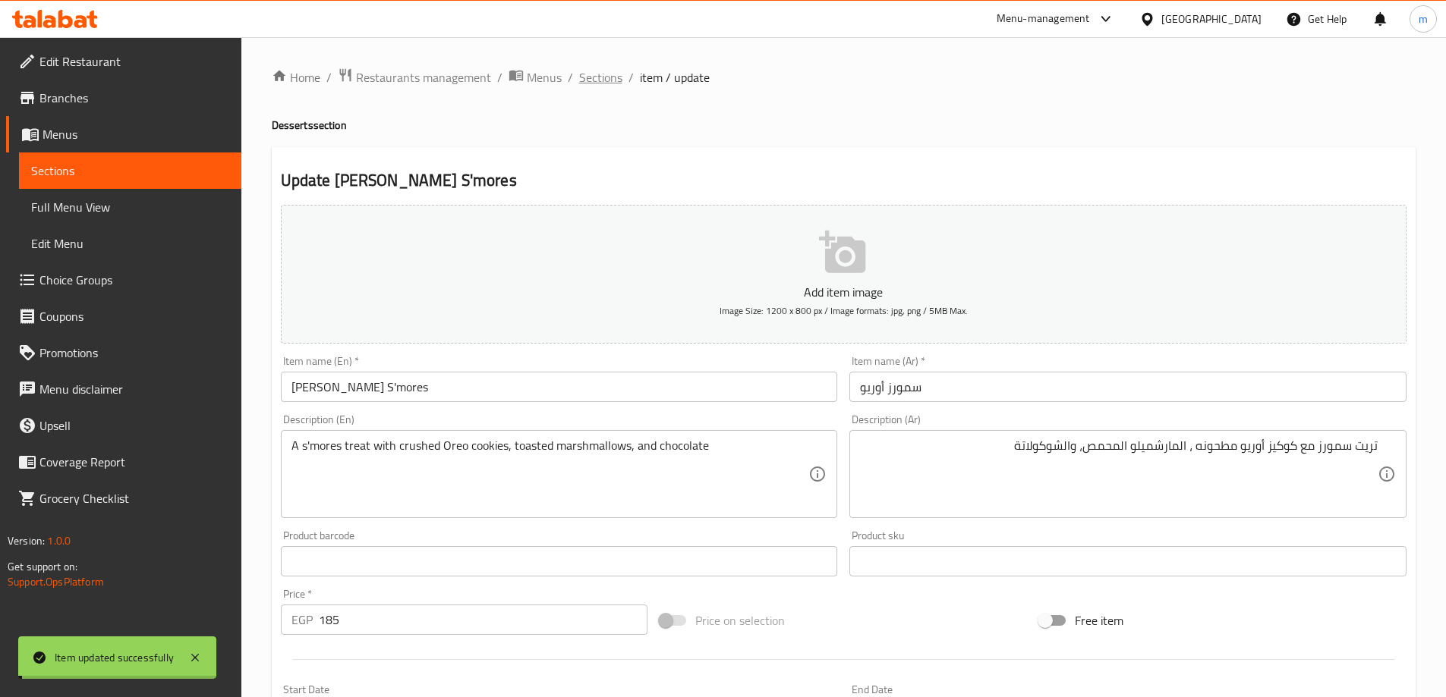
click at [585, 80] on span "Sections" at bounding box center [600, 77] width 43 height 18
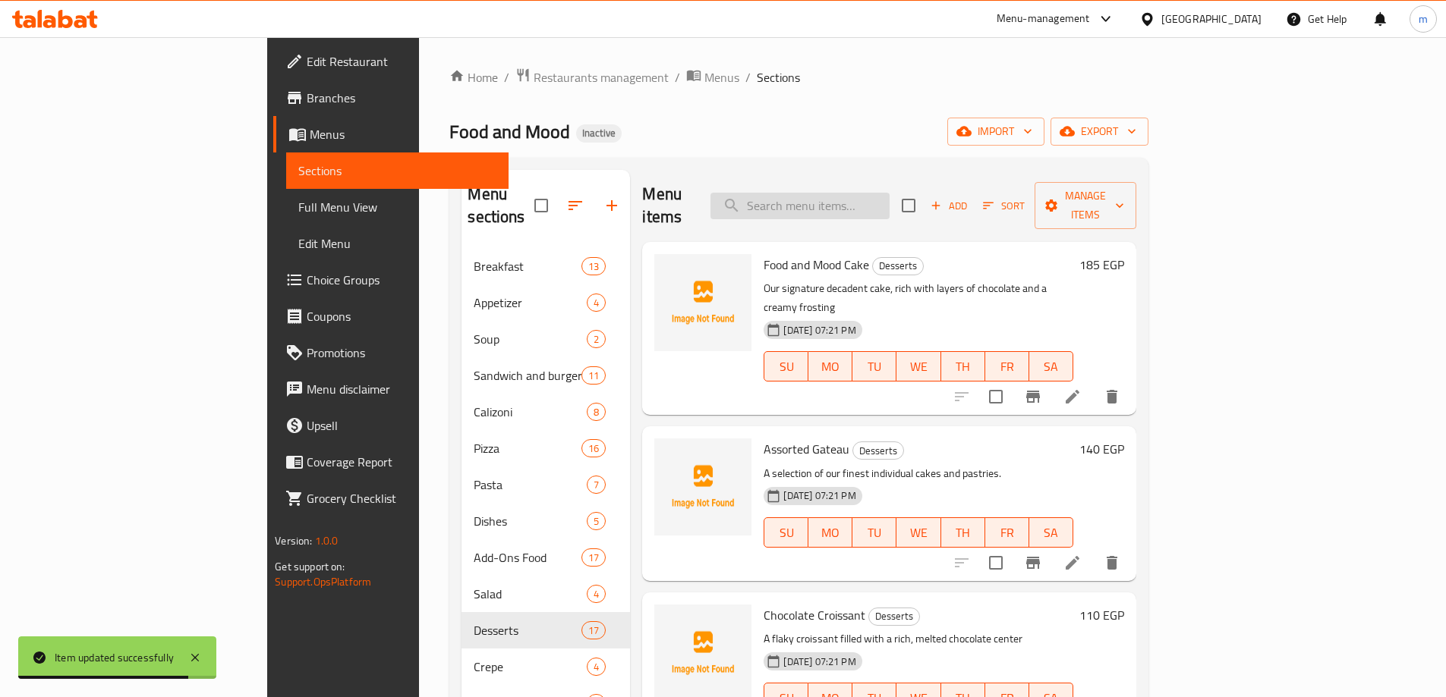
click at [839, 199] on input "search" at bounding box center [799, 206] width 179 height 27
paste input "Tiramisu S'mores"
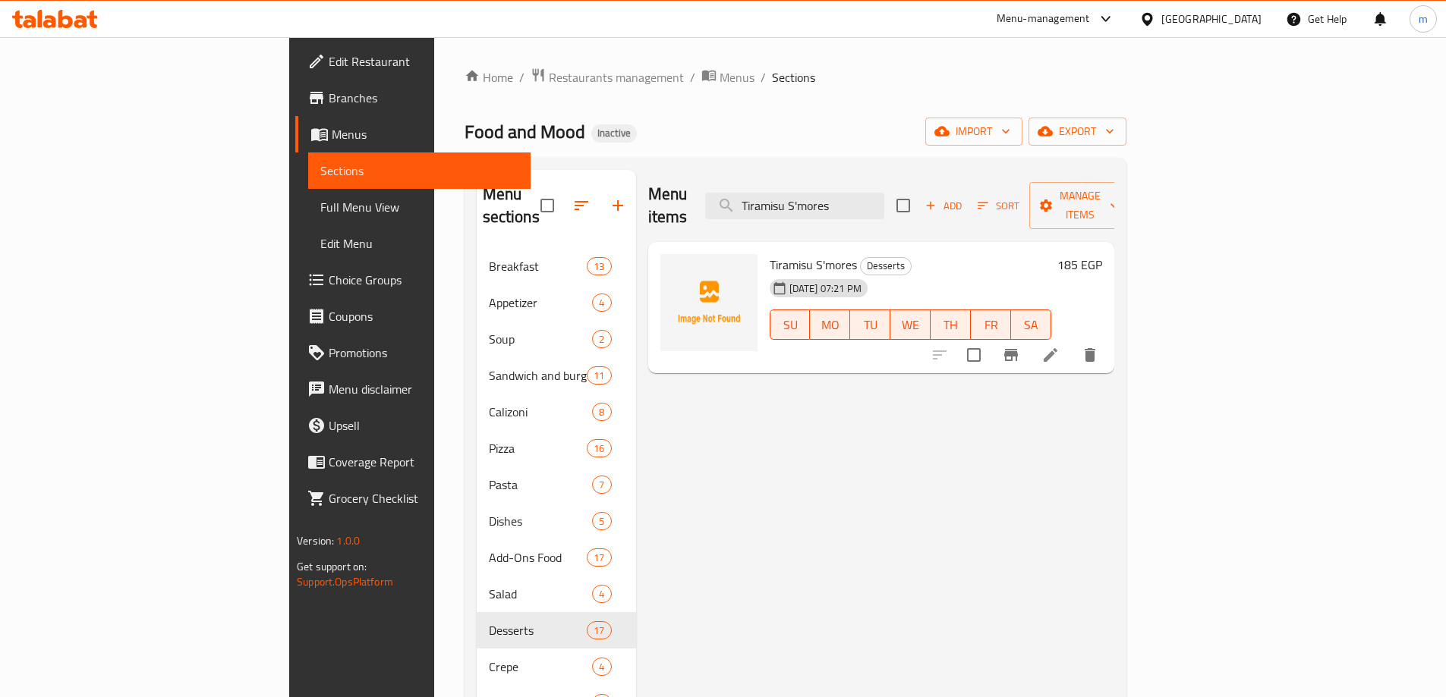
type input "Tiramisu S'mores"
click at [1072, 341] on li at bounding box center [1050, 354] width 42 height 27
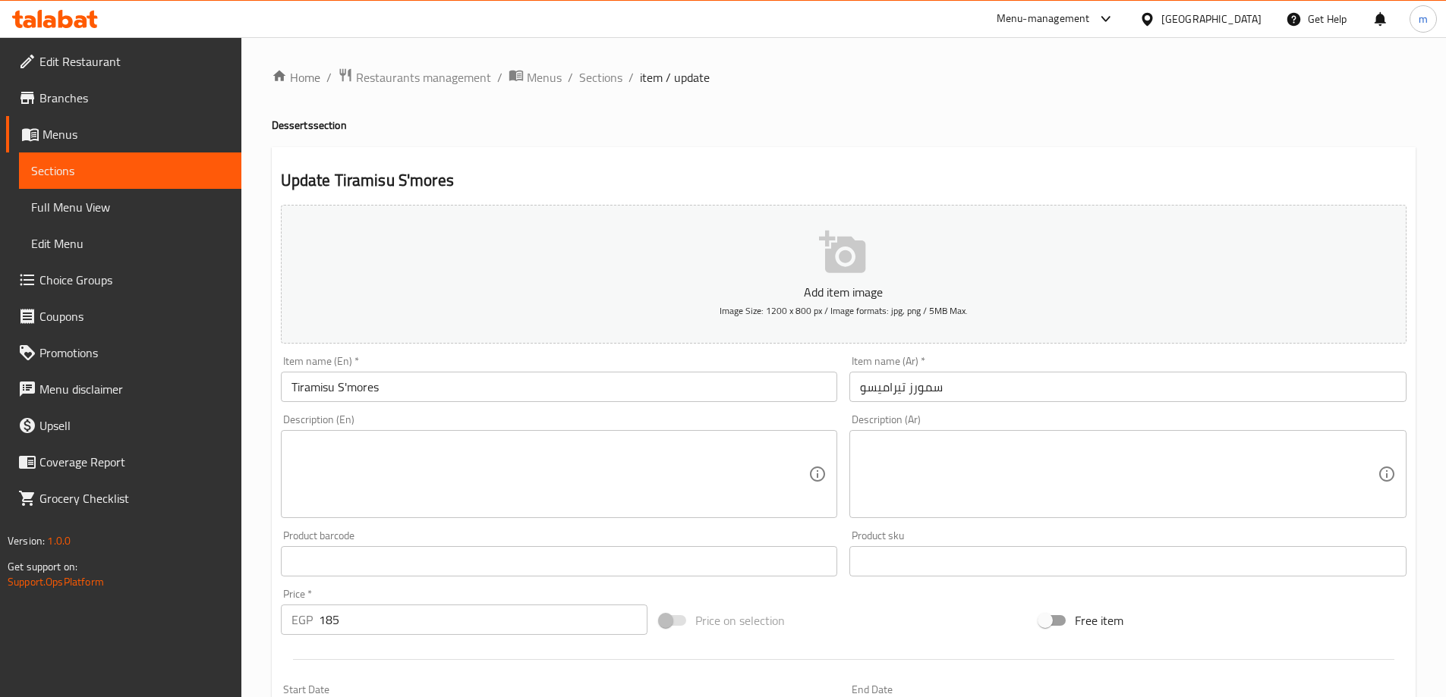
click at [640, 464] on textarea at bounding box center [550, 475] width 518 height 72
paste textarea "A creative fusion of tiramisu flavors with toasted marshmallows and a chocolate…"
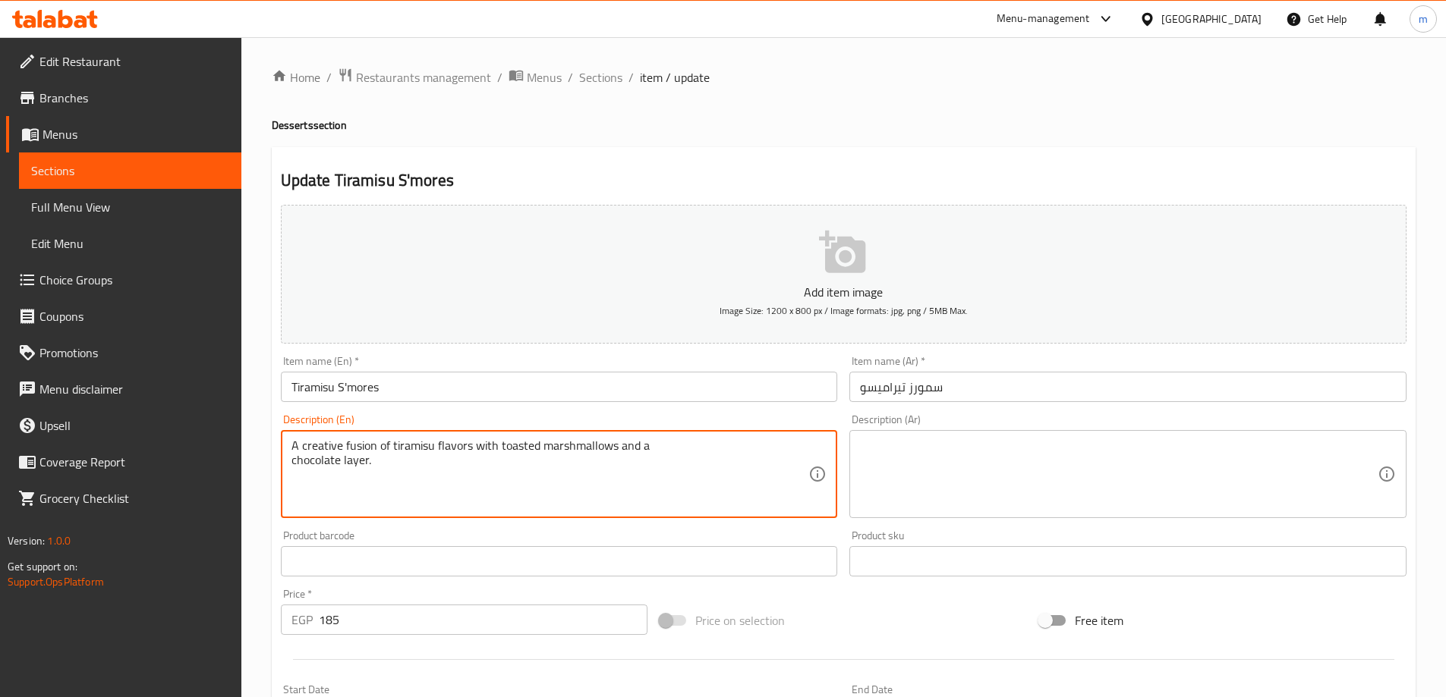
click at [291, 463] on textarea "A creative fusion of tiramisu flavors with toasted marshmallows and a chocolate…" at bounding box center [550, 475] width 518 height 72
click at [325, 503] on textarea "A creative fusion of tiramisu flavors with toasted marshmallows and a chocolate…" at bounding box center [550, 475] width 518 height 72
type textarea "A creative fusion of tiramisu flavors with toasted marshmallows and a chocolate…"
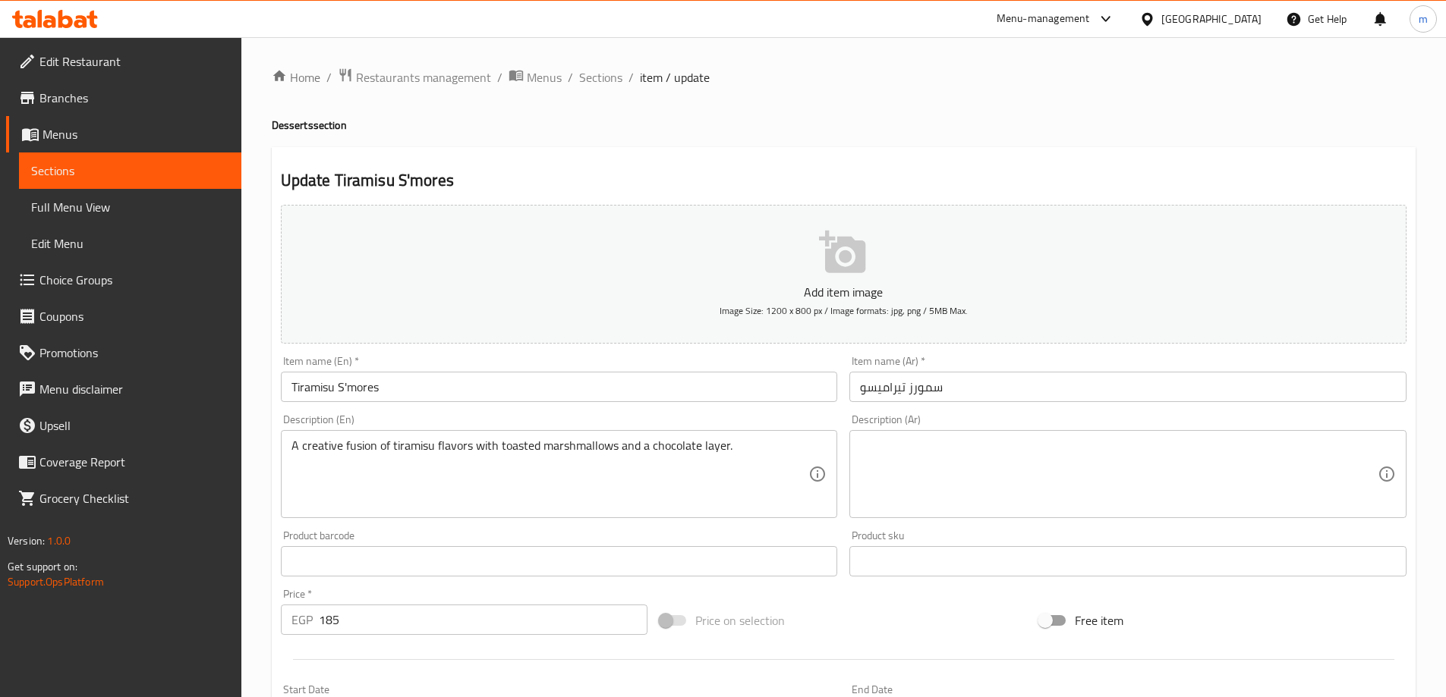
click at [954, 461] on textarea at bounding box center [1119, 475] width 518 height 72
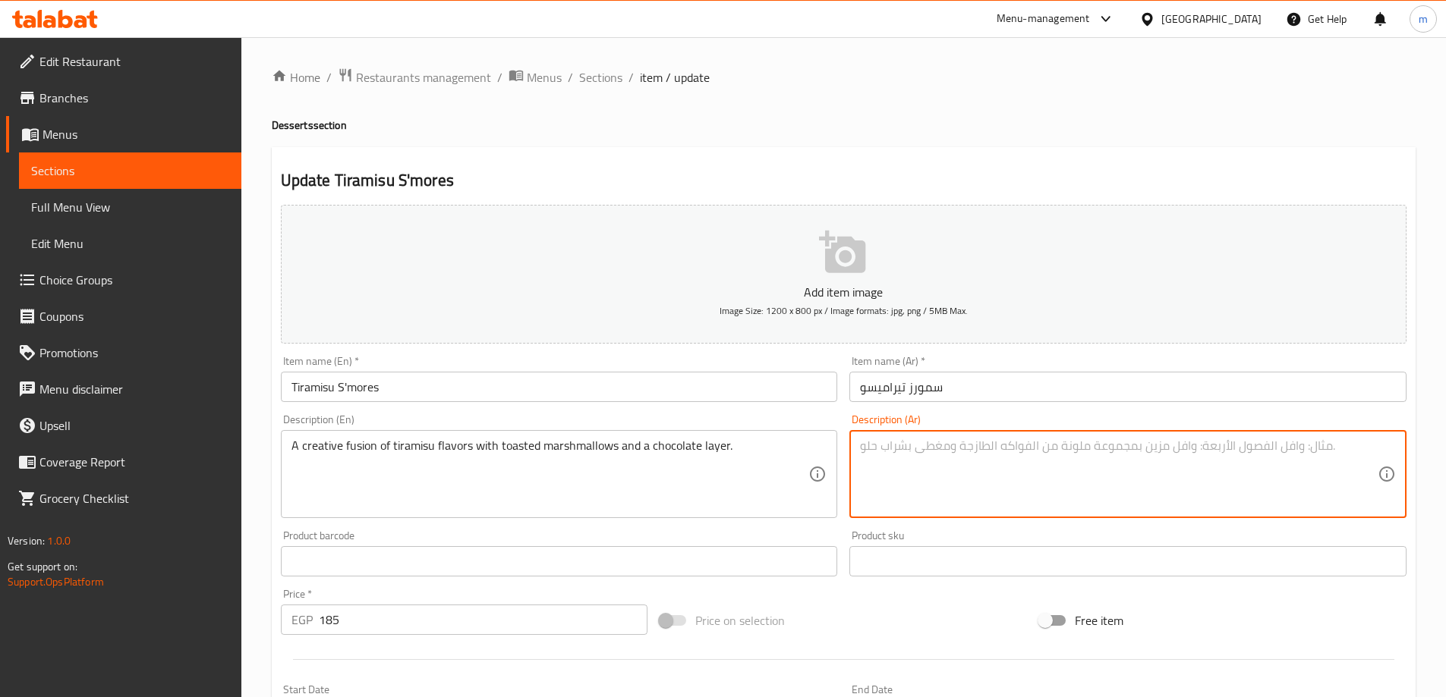
paste textarea "مزيج إبداعي من نكهات التيراميسو مع أعشاب من الفصيلة الخبازية المحمصة وطبقة من ا…"
click at [954, 461] on textarea "مزيج إبداعي من نكهات التيراميسو مع أعشاب من الفصيلة الخبازية المحمصة وطبقة من ا…" at bounding box center [1119, 475] width 518 height 72
click at [1308, 459] on textarea "مزيج إبداعي من نكهات التيراميسو مع أعشاب من الفصيلة الخبازية المحمصة وطبقة من ا…" at bounding box center [1119, 475] width 518 height 72
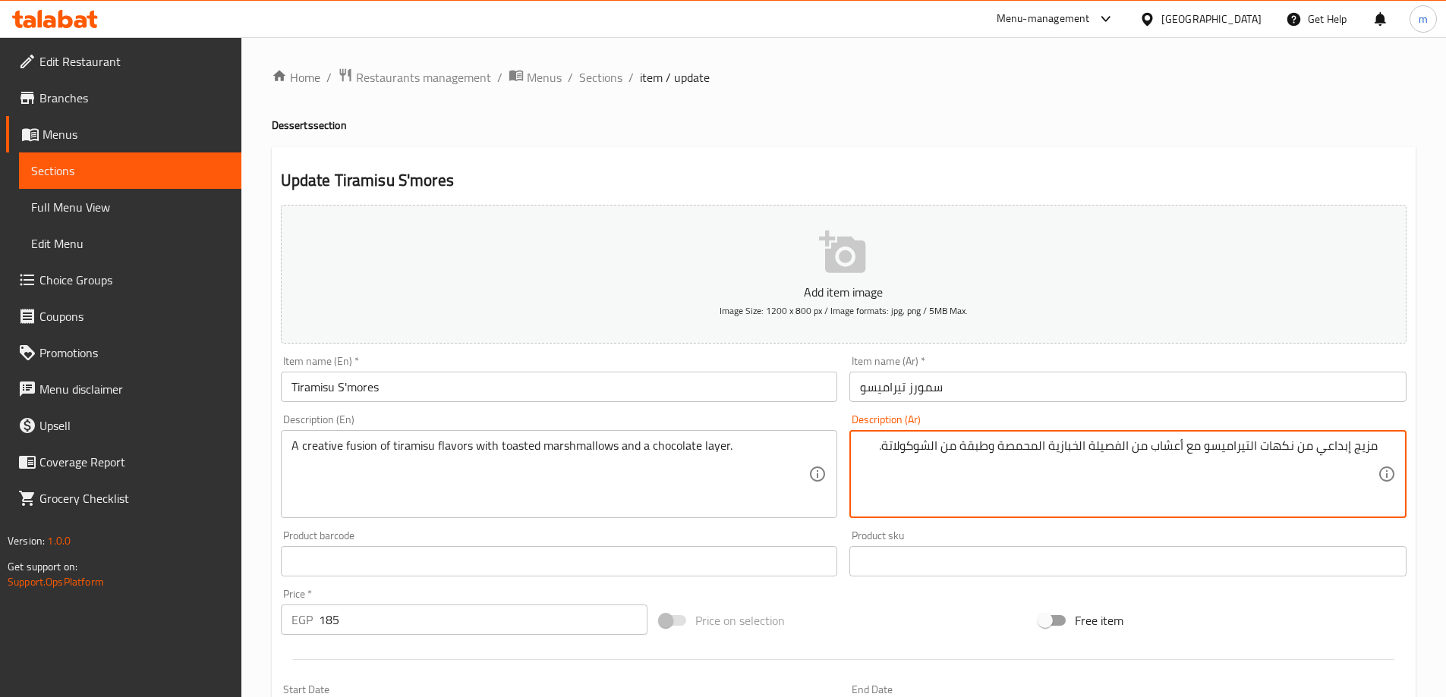
click at [1191, 163] on div "Update Tiramisu S'mores Add item image Image Size: 1200 x 800 px / Image format…" at bounding box center [844, 588] width 1144 height 883
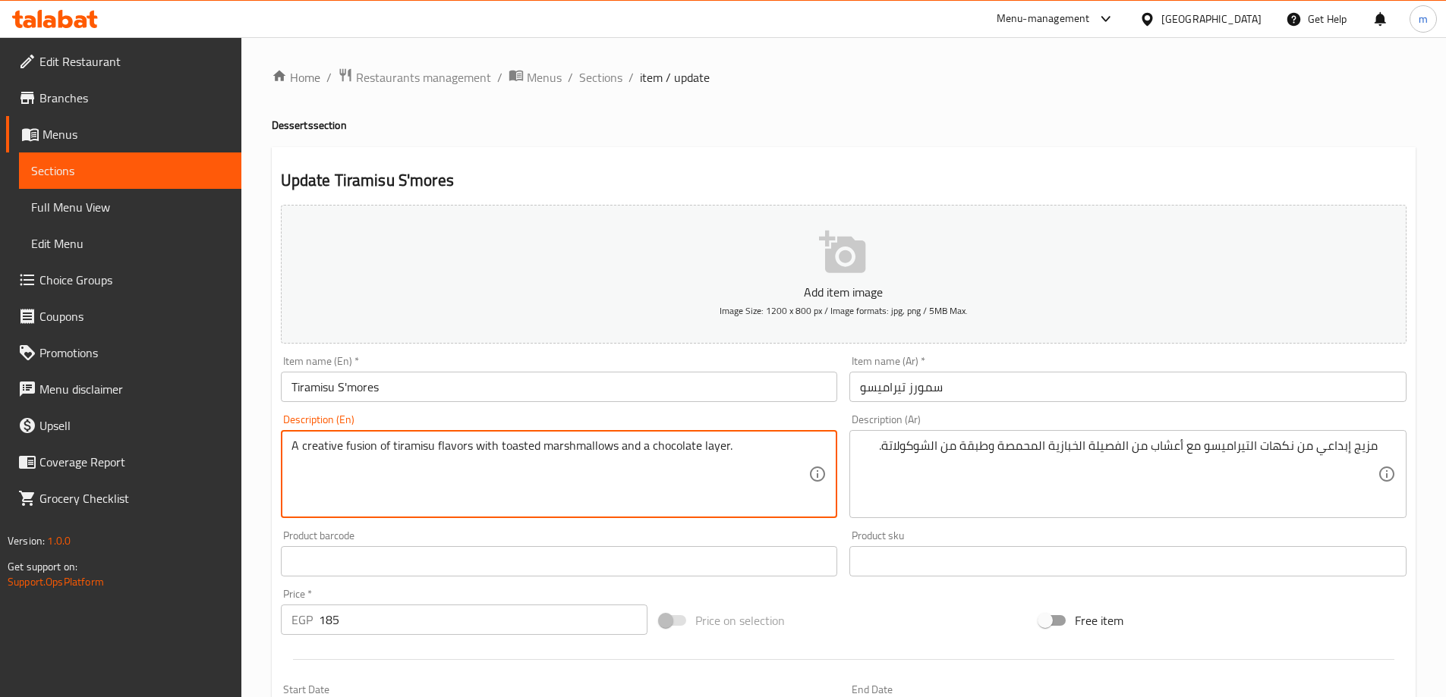
click at [360, 450] on textarea "A creative fusion of tiramisu flavors with toasted marshmallows and a chocolate…" at bounding box center [550, 475] width 518 height 72
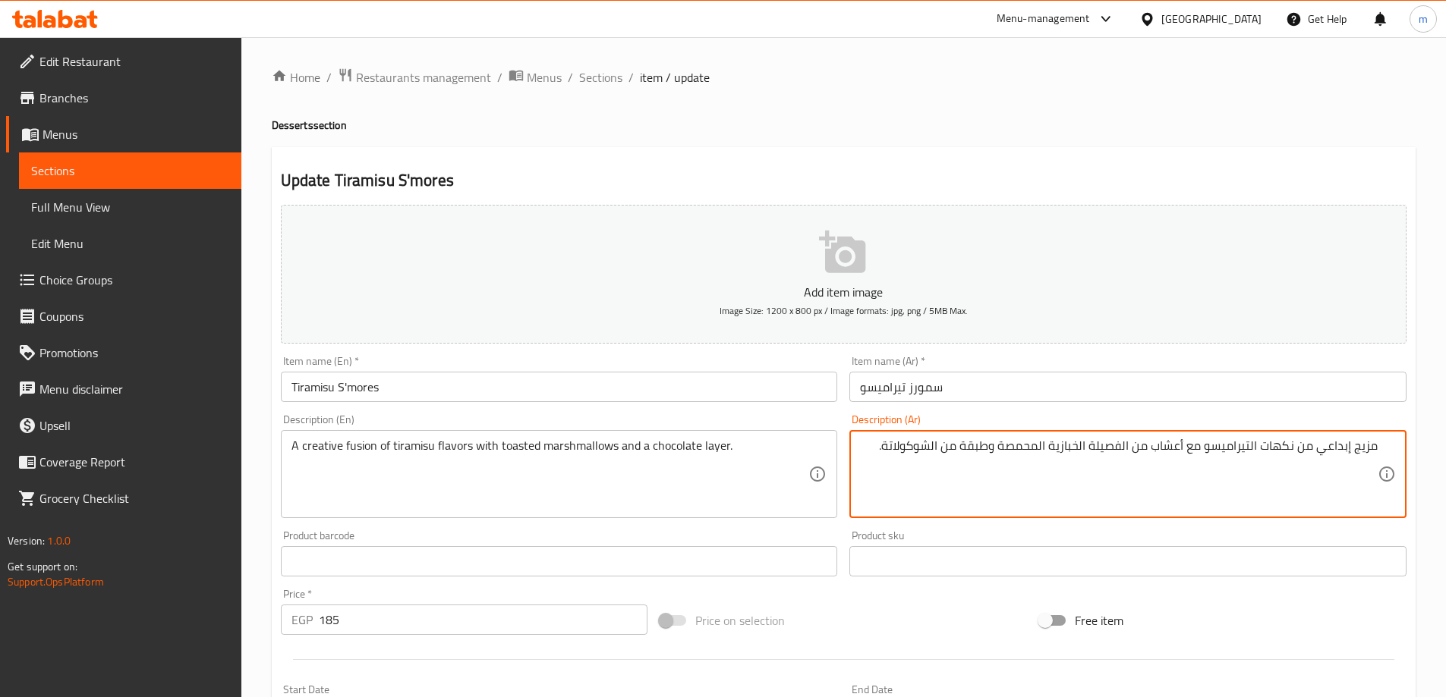
click at [1363, 457] on textarea "مزيج إبداعي من نكهات التيراميسو مع أعشاب من الفصيلة الخبازية المحمصة وطبقة من ا…" at bounding box center [1119, 475] width 518 height 72
paste textarea "اندماج"
click at [1150, 189] on h2 "Update Tiramisu S'mores" at bounding box center [843, 180] width 1125 height 23
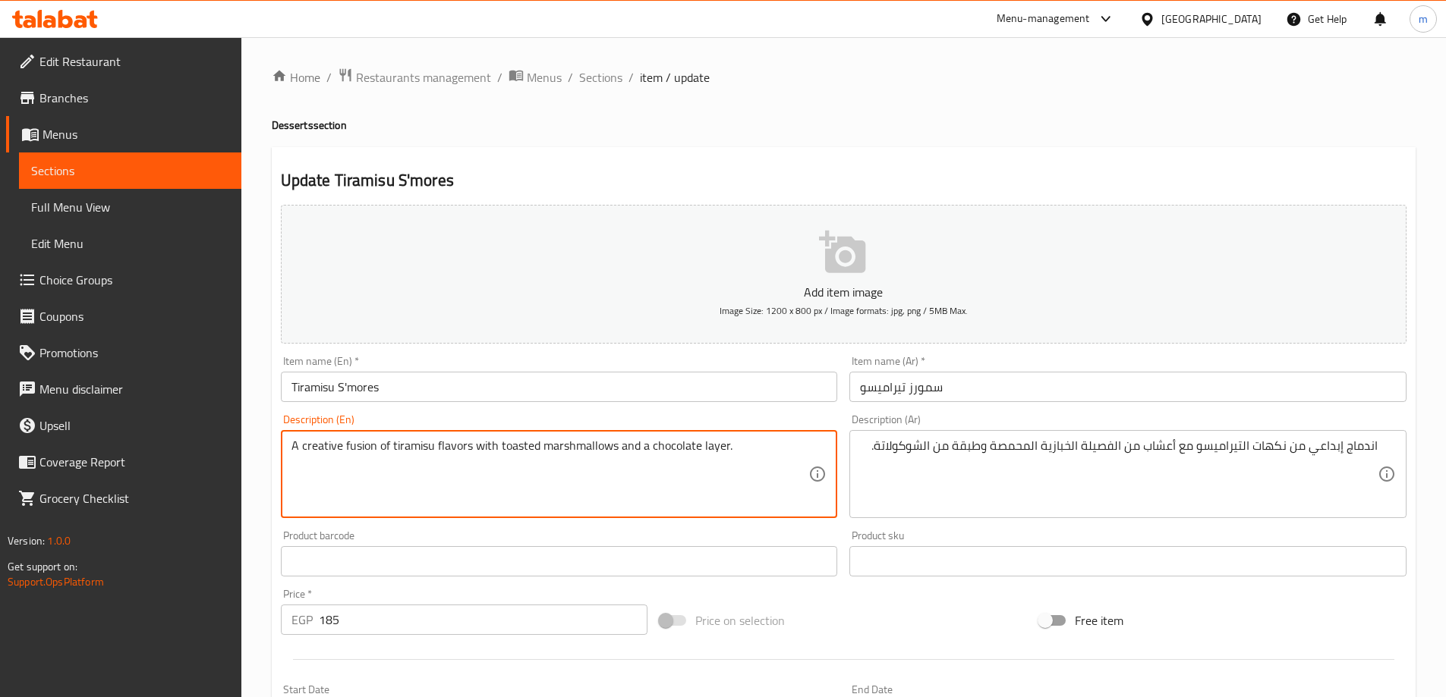
click at [319, 454] on textarea "A creative fusion of tiramisu flavors with toasted marshmallows and a chocolate…" at bounding box center [550, 475] width 518 height 72
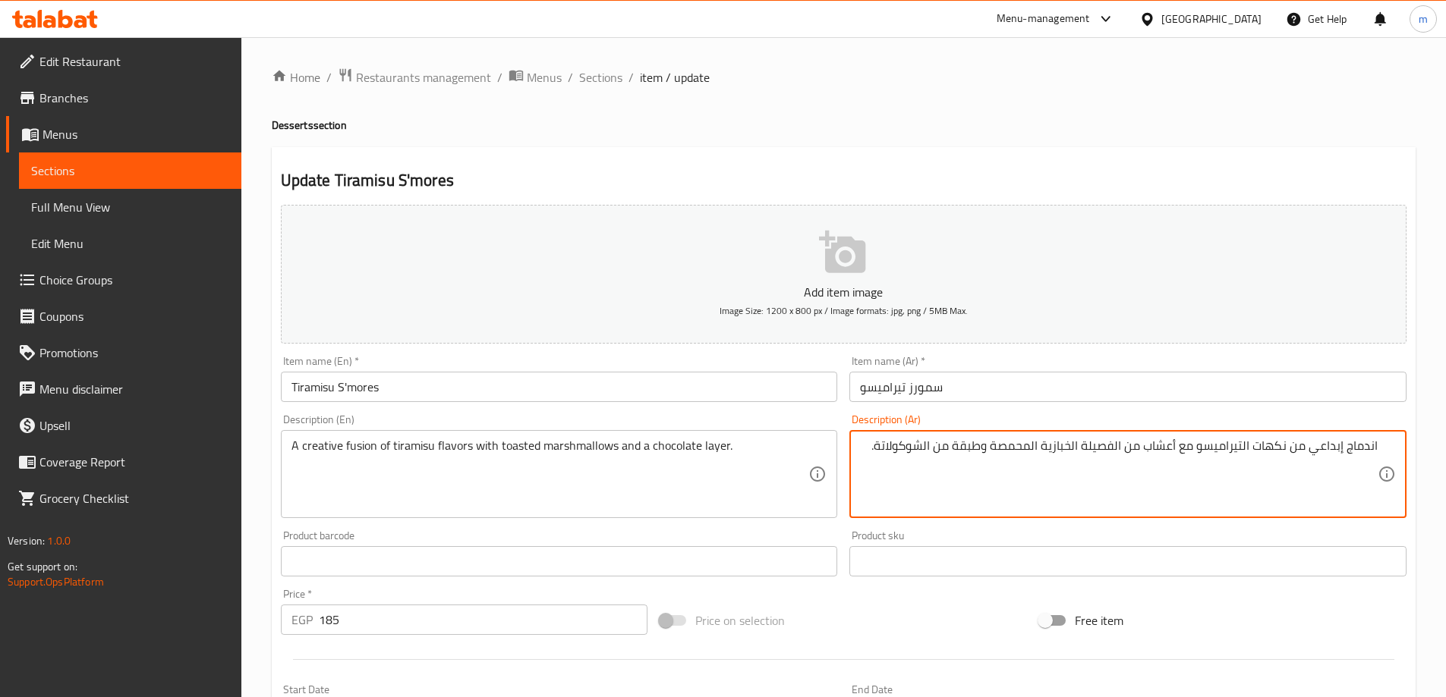
click at [1325, 445] on textarea "اندماج إبداعي من نكهات التيراميسو مع أعشاب من الفصيلة الخبازية المحمصة وطبقة من…" at bounding box center [1119, 475] width 518 height 72
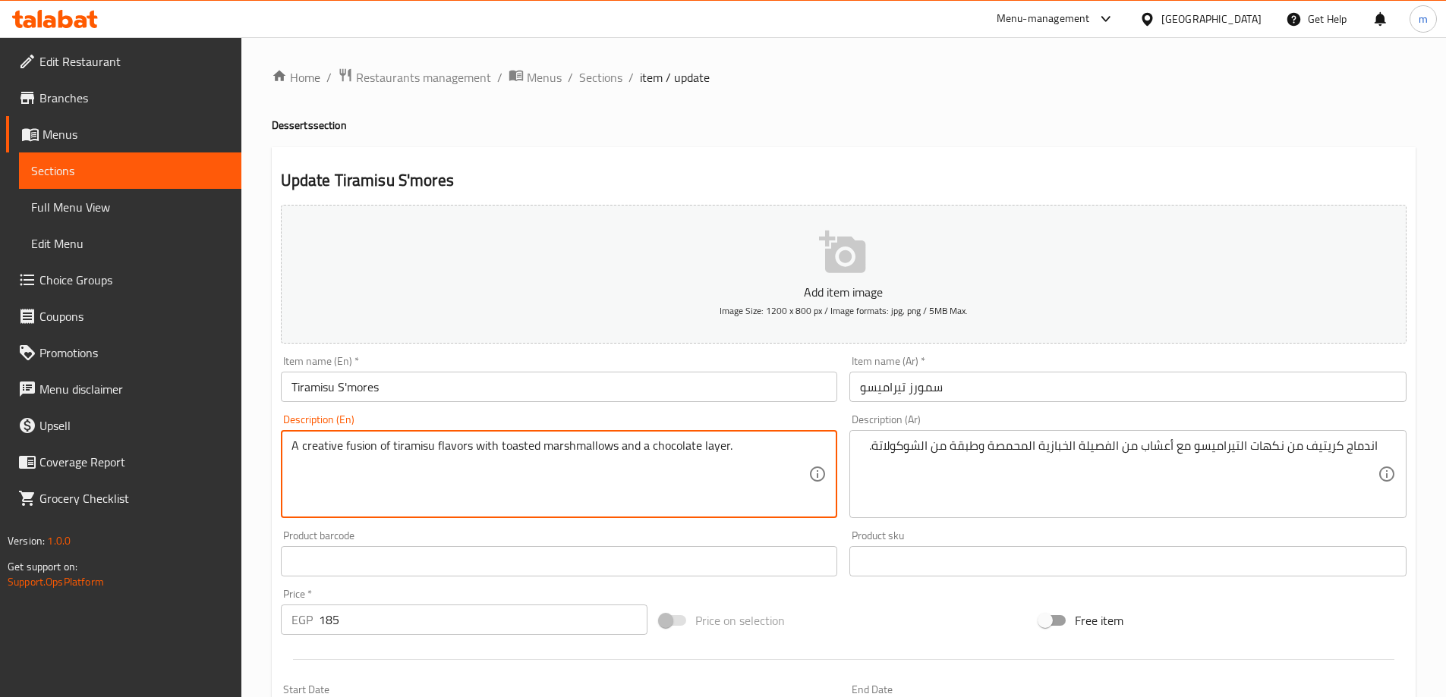
click at [332, 445] on textarea "A creative fusion of tiramisu flavors with toasted marshmallows and a chocolate…" at bounding box center [550, 475] width 518 height 72
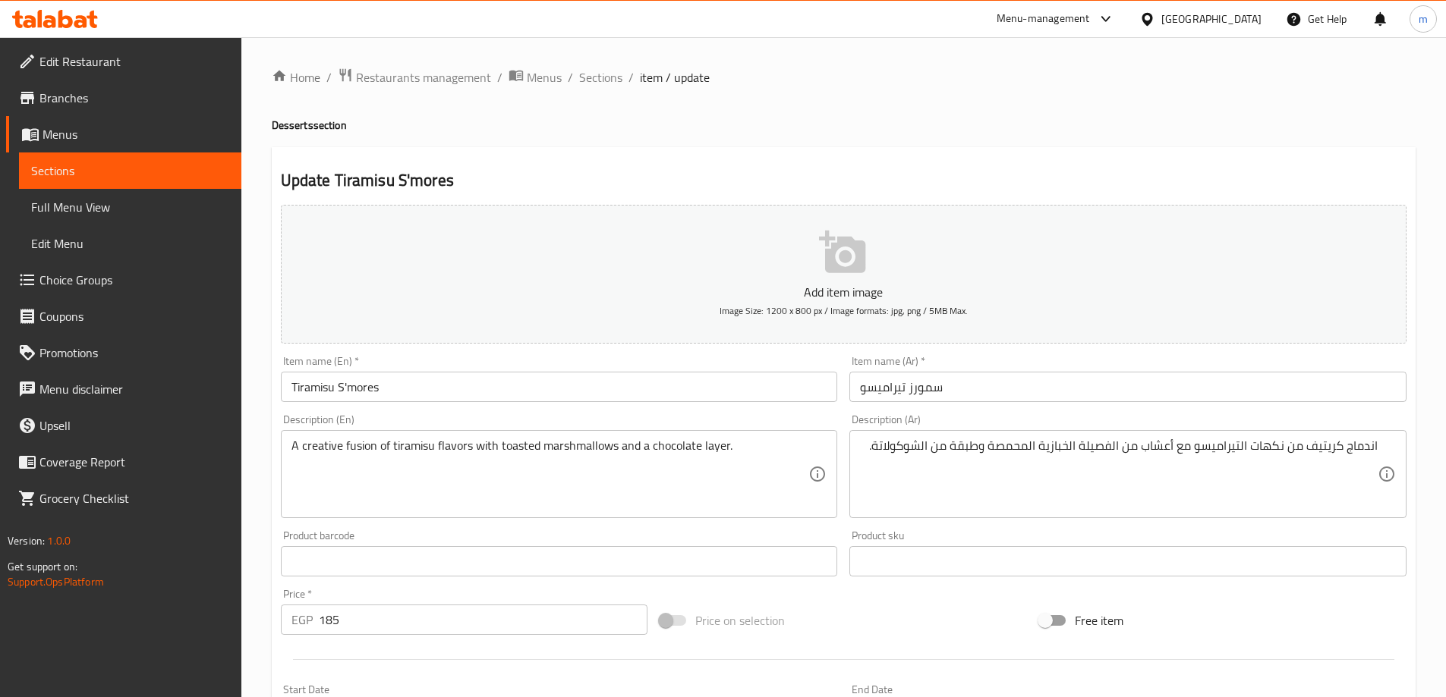
click at [833, 137] on div "Home / Restaurants management / Menus / Sections / item / update Desserts secti…" at bounding box center [844, 555] width 1144 height 974
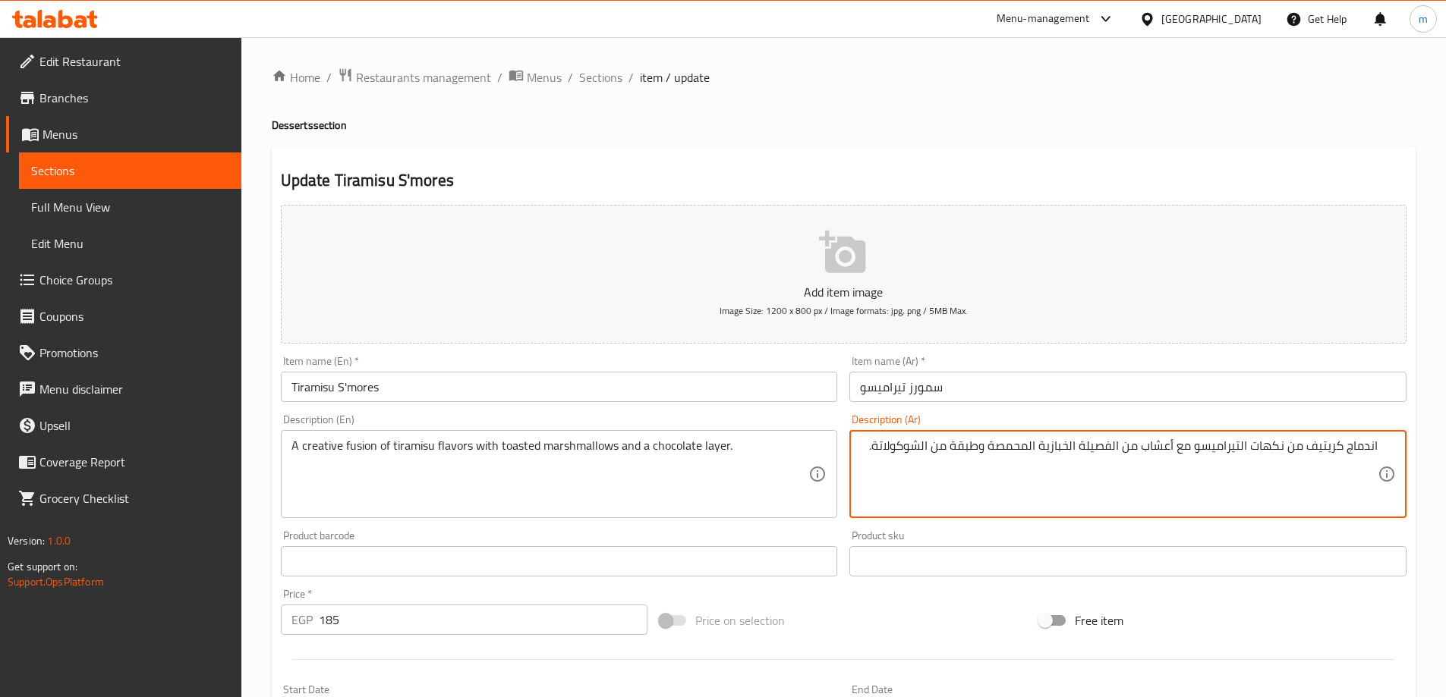
drag, startPoint x: 1043, startPoint y: 446, endPoint x: 1174, endPoint y: 461, distance: 131.3
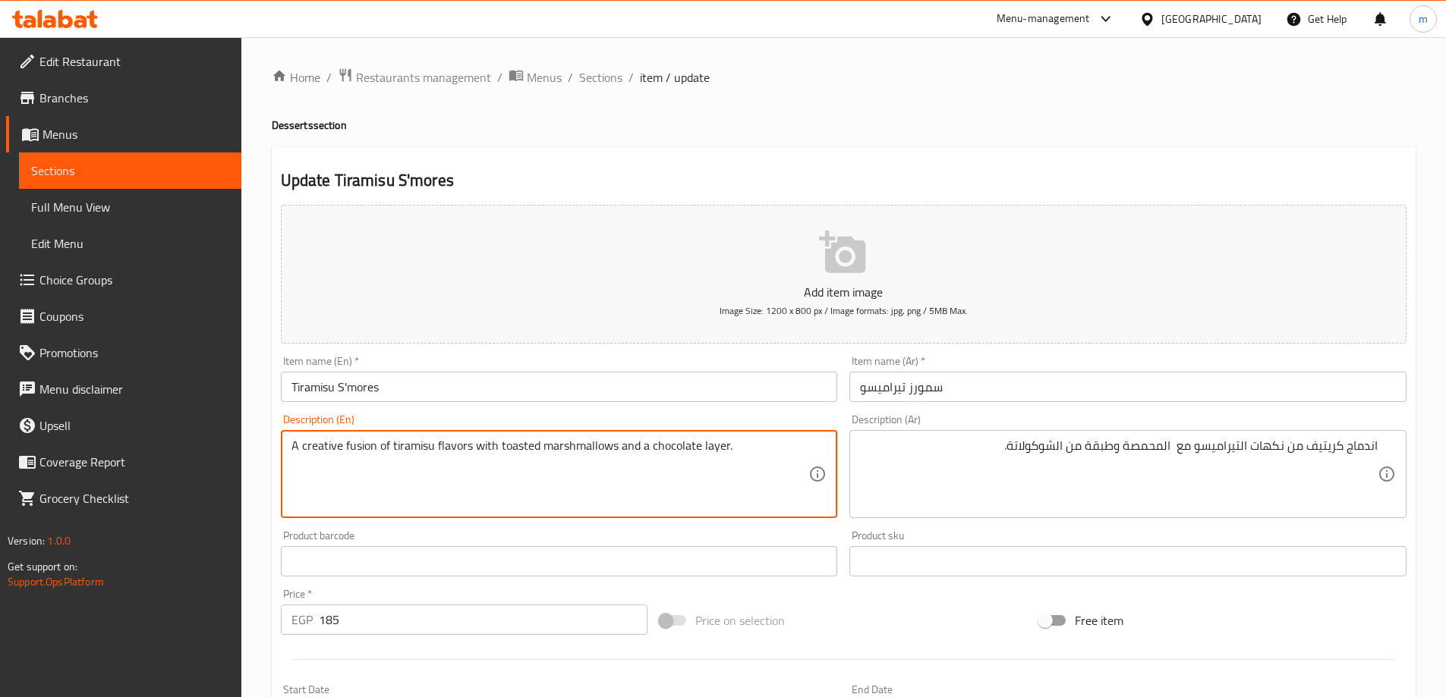
click at [557, 444] on textarea "A creative fusion of tiramisu flavors with toasted marshmallows and a chocolate…" at bounding box center [550, 475] width 518 height 72
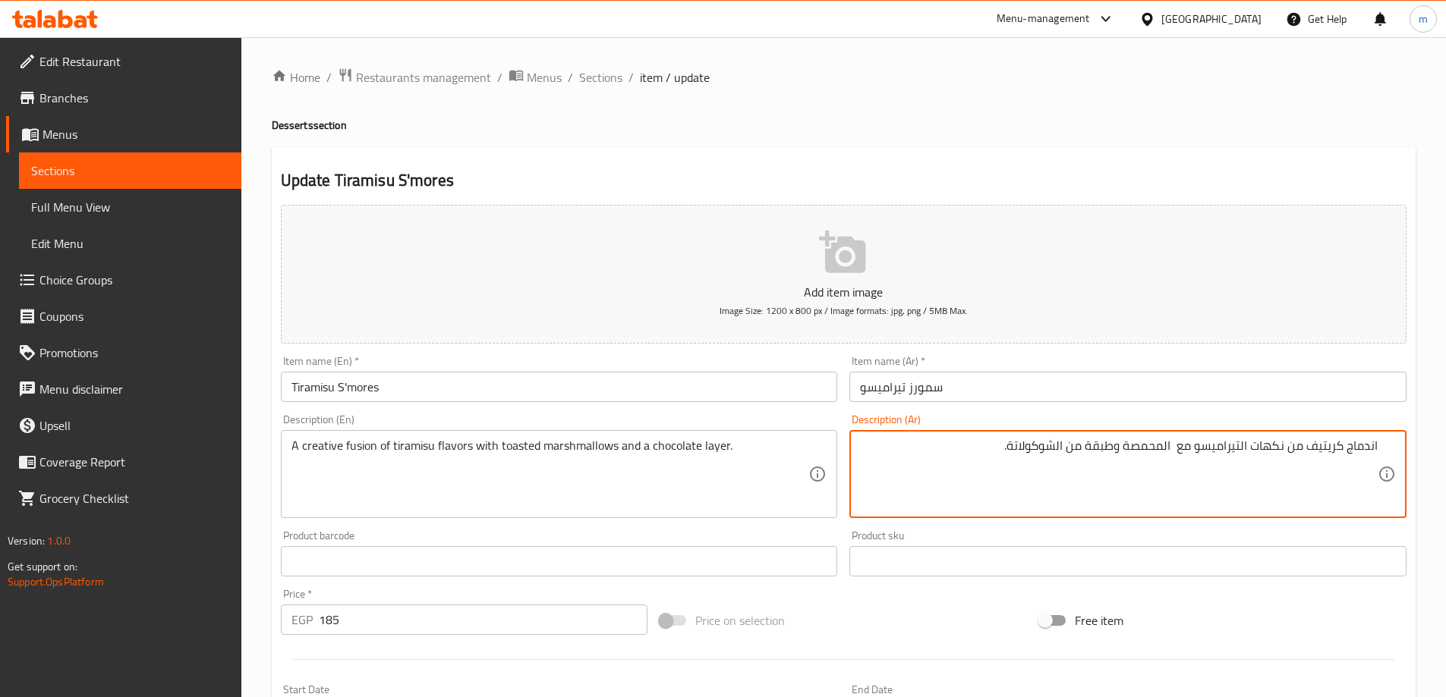
paste textarea "مارشميلو"
click at [1176, 443] on textarea "اندماج كريتيف من نكهات التيراميسو مع مارشميلو المحمصة وطبقة من الشوكولاتة." at bounding box center [1119, 475] width 518 height 72
click at [1175, 445] on textarea "اندماج كريتيف من نكهات التيراميسو مع مارشميلو المحمصة وطبقة من الشوكولاتة." at bounding box center [1119, 475] width 518 height 72
type textarea "اندماج كريتيف من نكهات التيراميسو مع المارشميلو المحمصة وطبقة من الشوكولاتة."
click at [933, 162] on div "Update Tiramisu S'mores Add item image Image Size: 1200 x 800 px / Image format…" at bounding box center [844, 588] width 1144 height 883
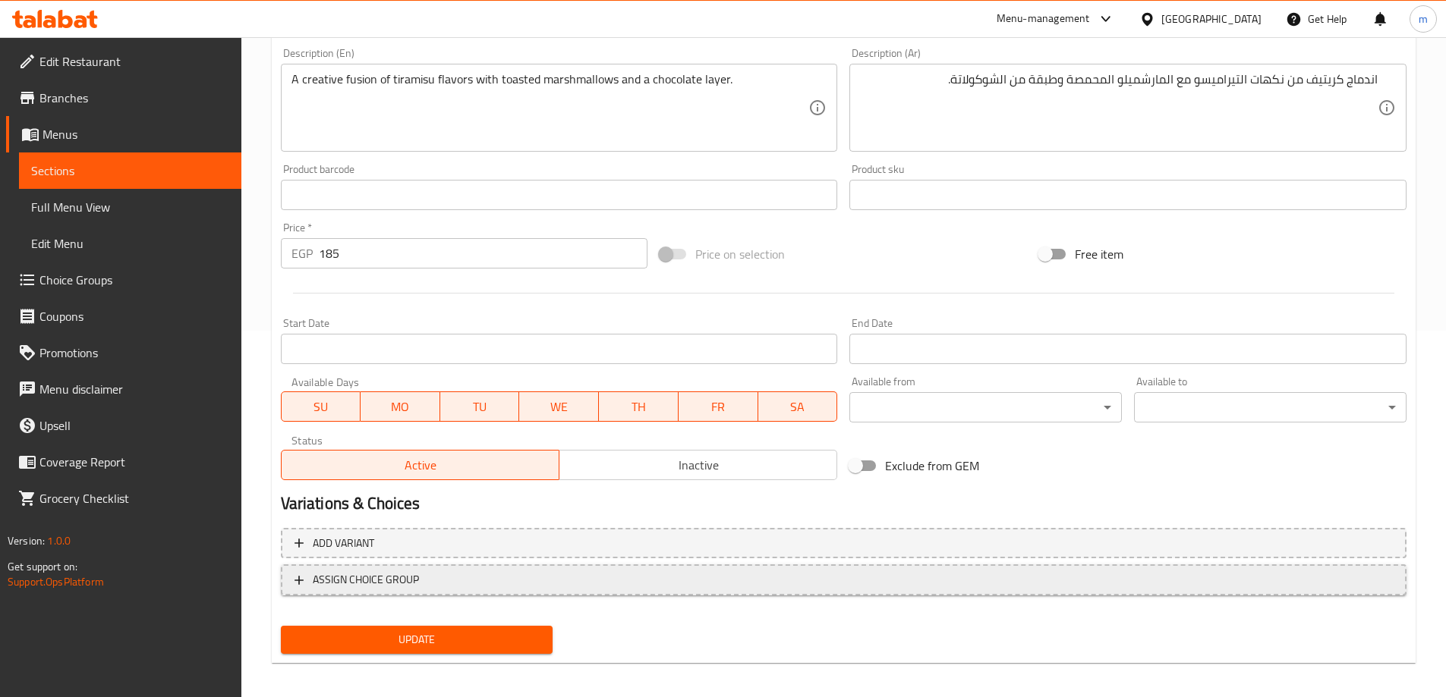
scroll to position [375, 0]
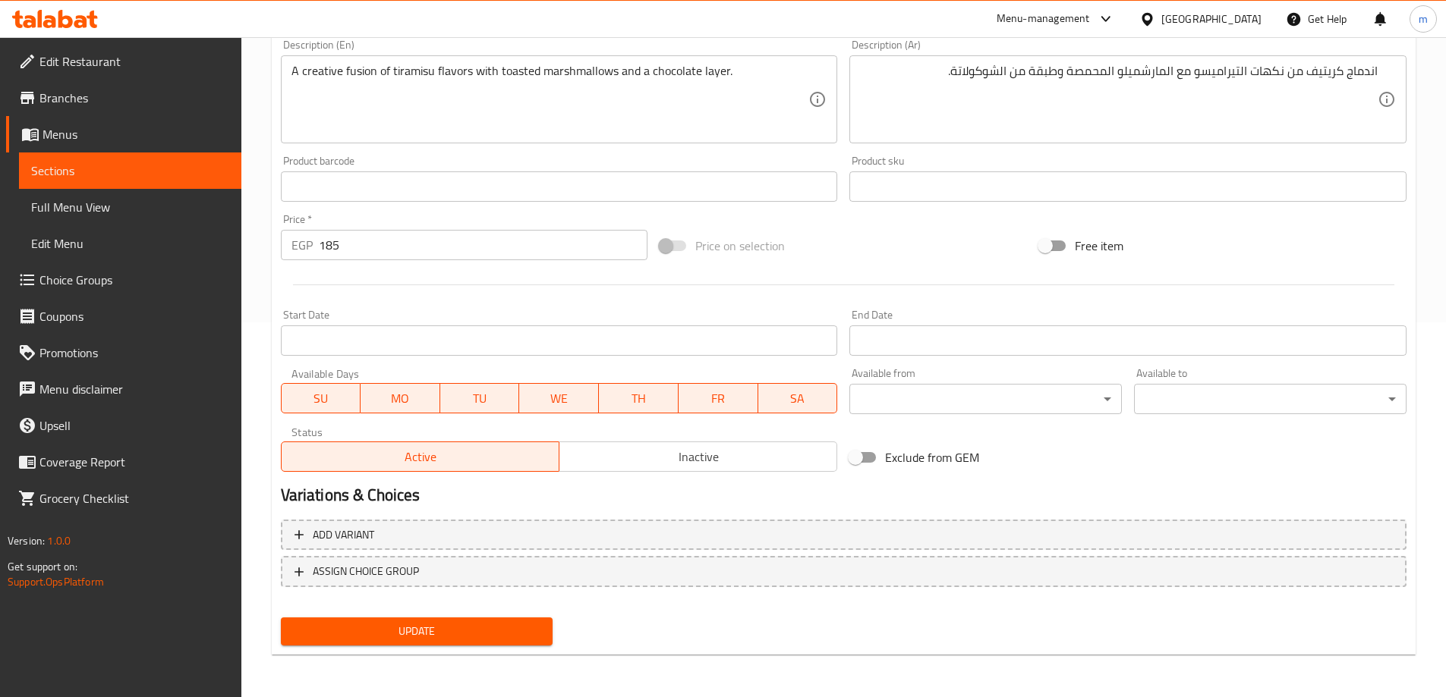
click at [495, 627] on span "Update" at bounding box center [417, 631] width 248 height 19
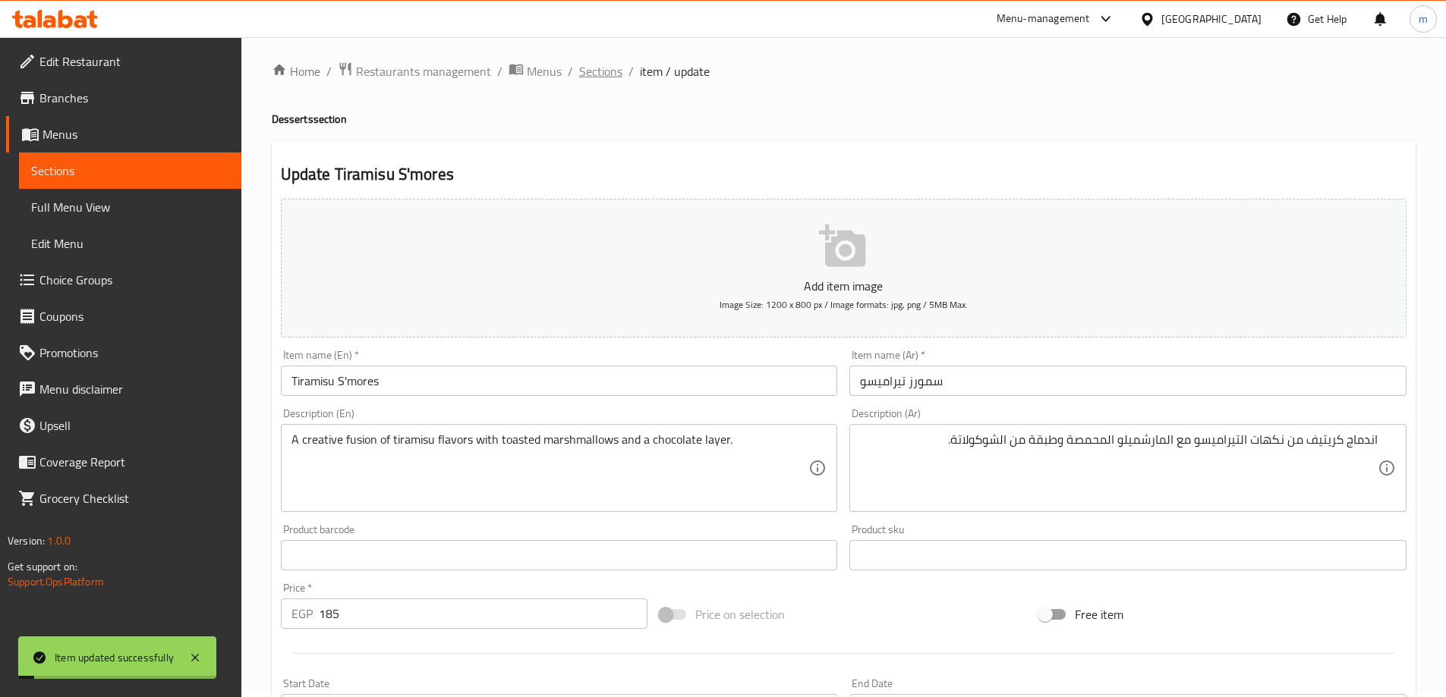
scroll to position [0, 0]
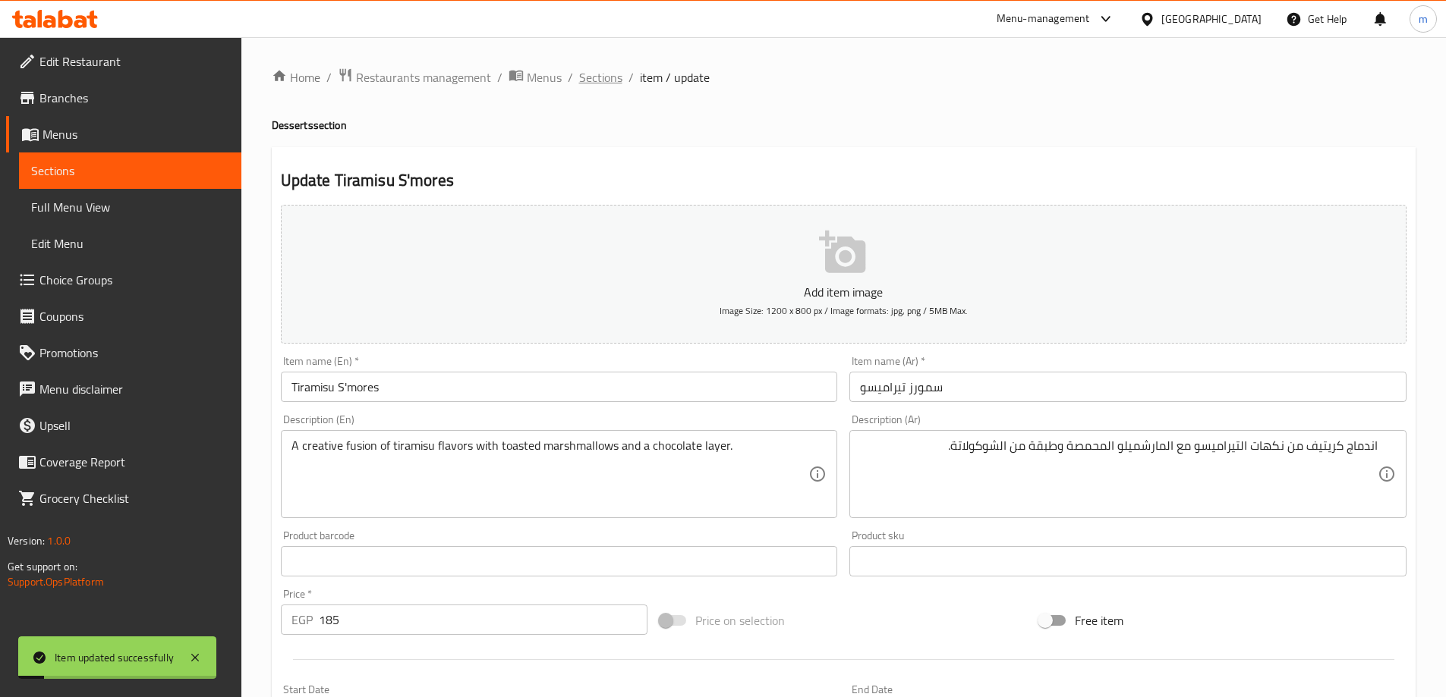
click at [616, 77] on span "Sections" at bounding box center [600, 77] width 43 height 18
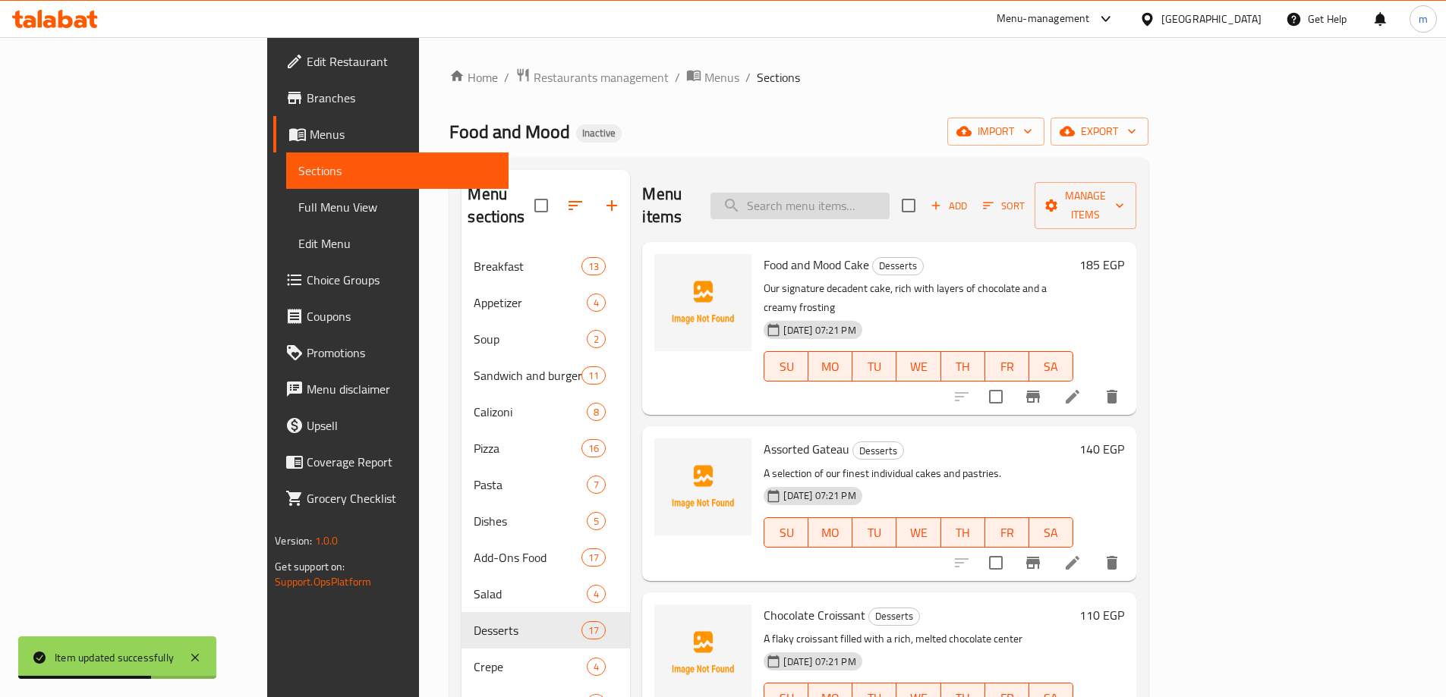
click at [889, 193] on input "search" at bounding box center [799, 206] width 179 height 27
paste input "Caramel S'mores"
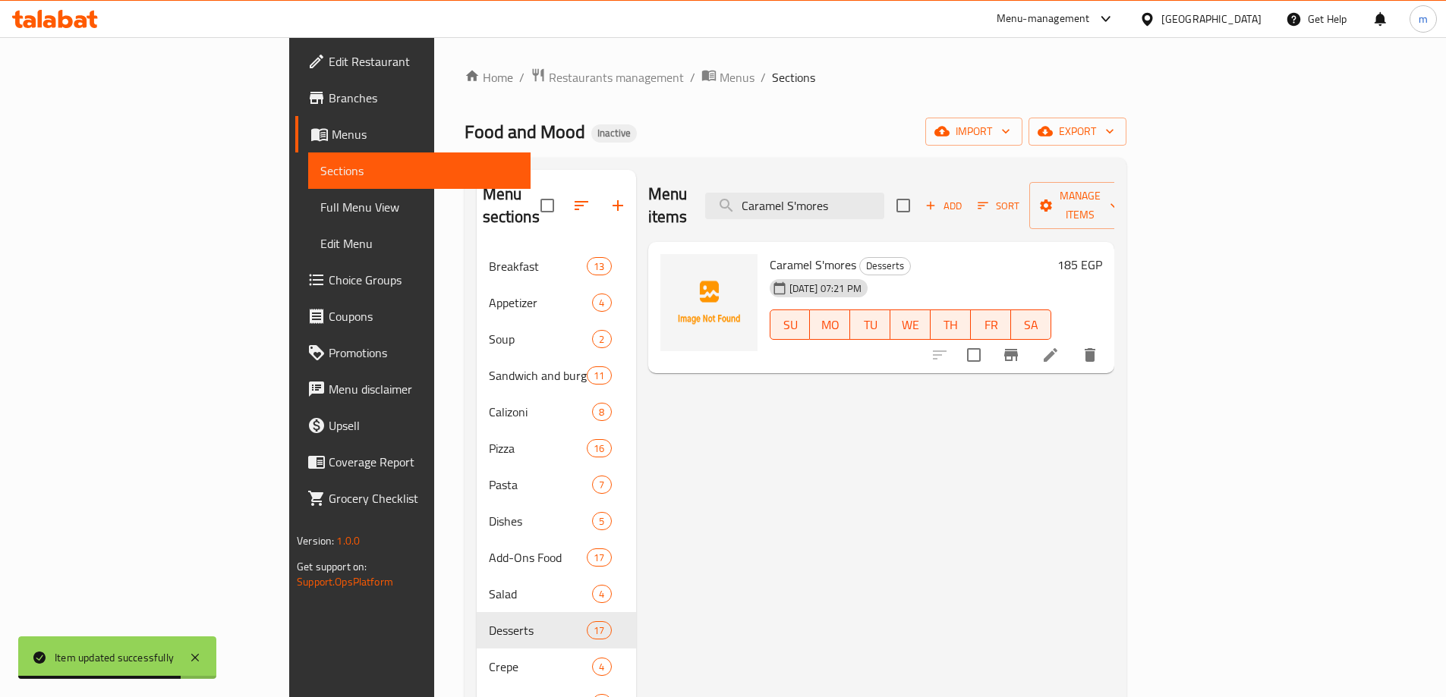
type input "Caramel S'mores"
click at [1072, 344] on li at bounding box center [1050, 354] width 42 height 27
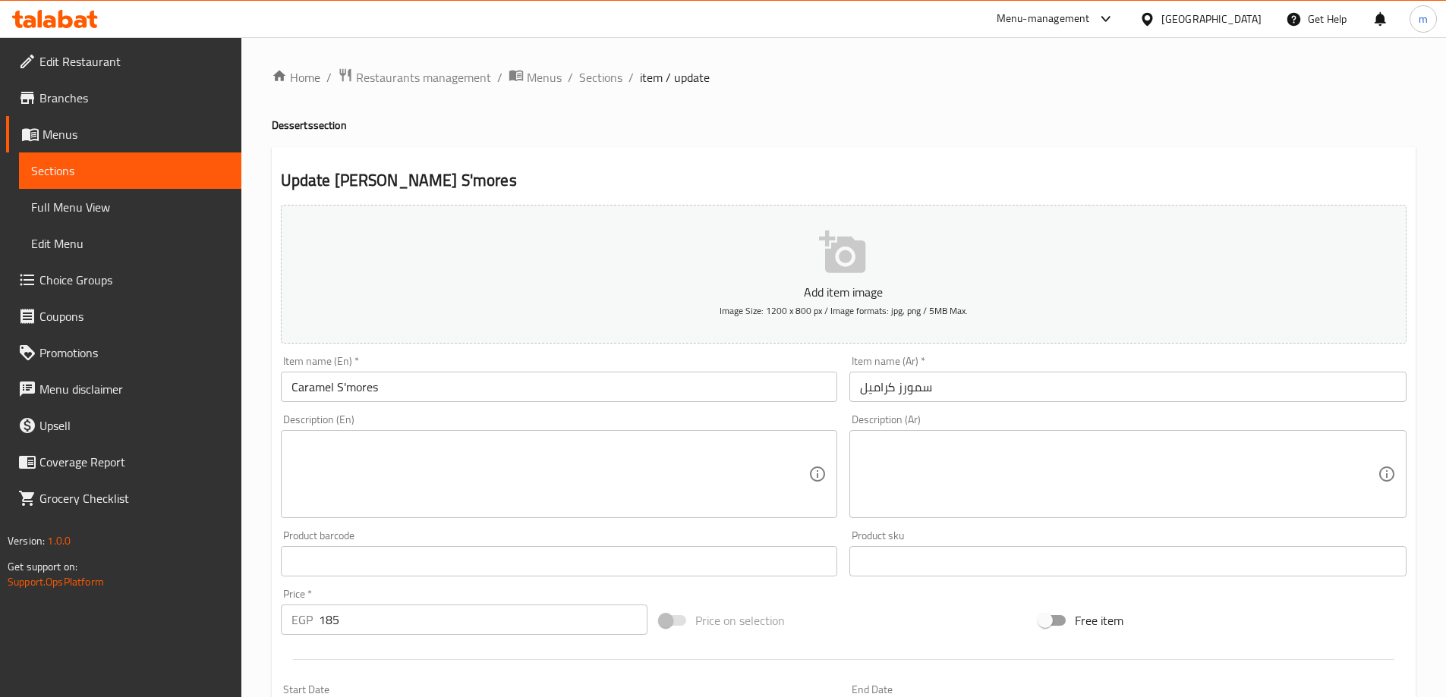
click at [367, 518] on div "Description (En)" at bounding box center [559, 474] width 557 height 88
paste textarea "A sweet and sticky s'mores with a caramel drizzle."
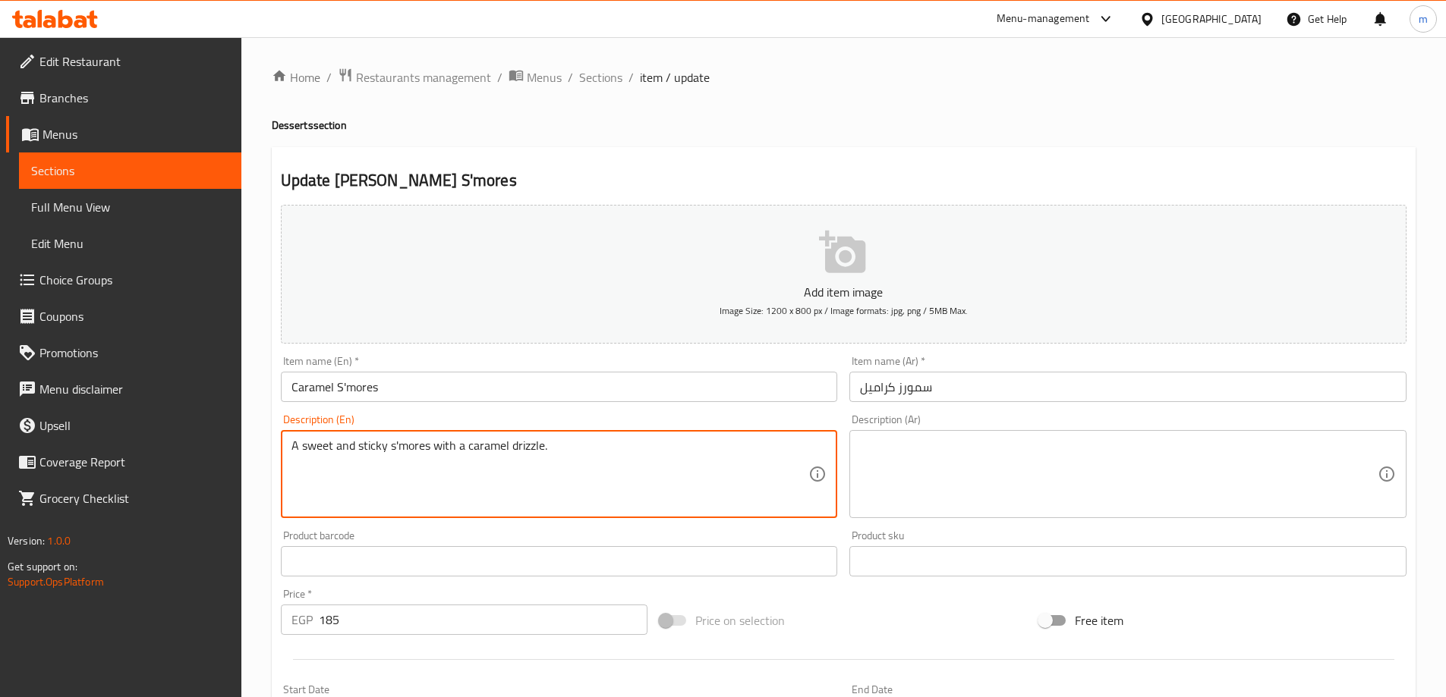
click at [376, 480] on textarea "A sweet and sticky s'mores with a caramel drizzle." at bounding box center [550, 475] width 518 height 72
type textarea "A sweet and sticky s'mores with a caramel drizzle."
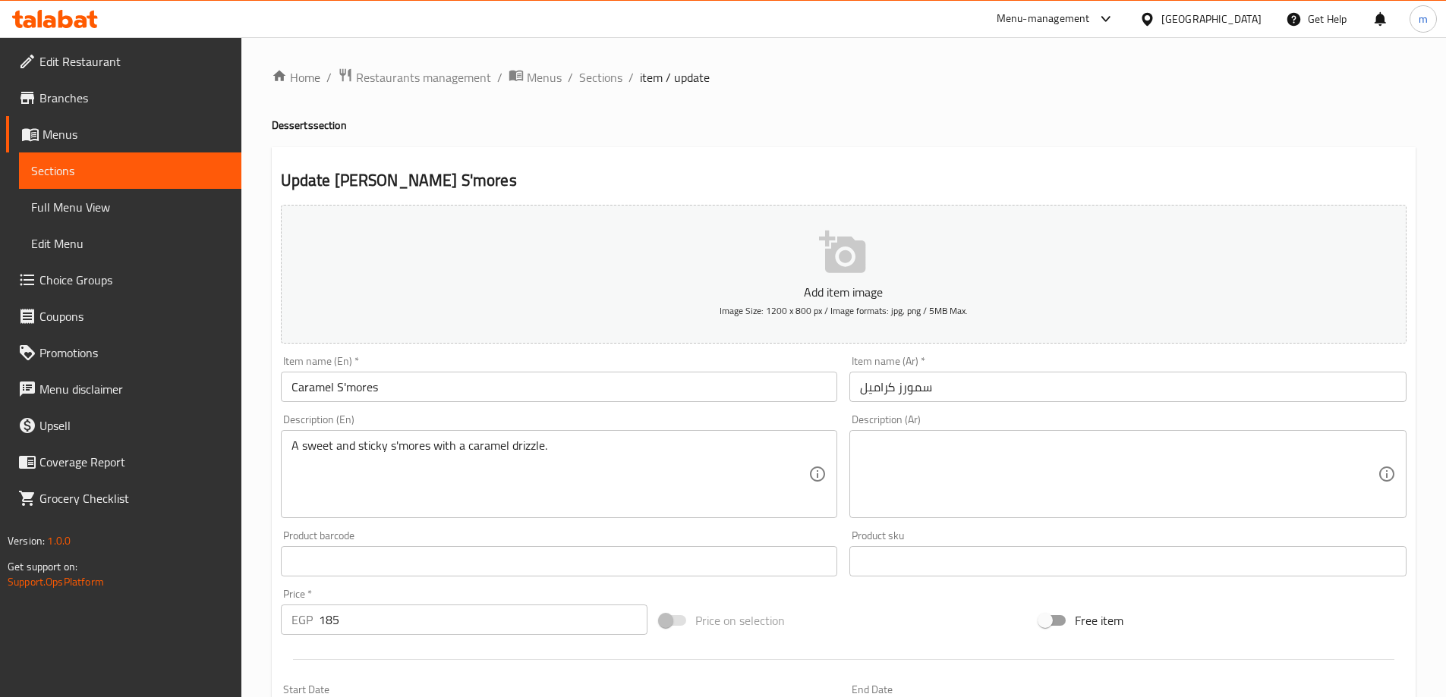
click at [1146, 493] on textarea at bounding box center [1119, 475] width 518 height 72
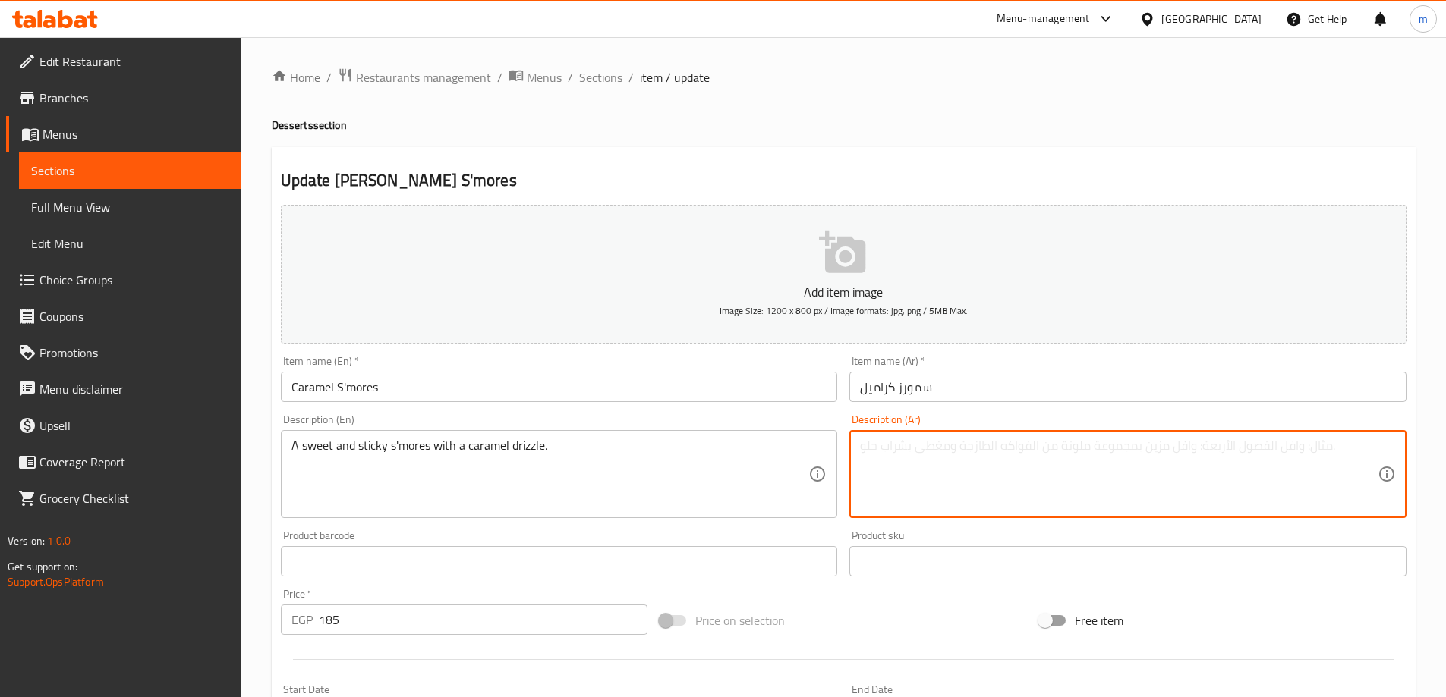
paste textarea "حلوى سمورز حلوة ولزجة مع رشة من الكراميل."
click at [1146, 493] on textarea "حلوى سمورز حلوة ولزجة مع رشة من الكراميل." at bounding box center [1119, 475] width 518 height 72
click at [1241, 469] on textarea "حلوى سمورز حلوة ولزجة مع رشة من الكراميل." at bounding box center [1119, 475] width 518 height 72
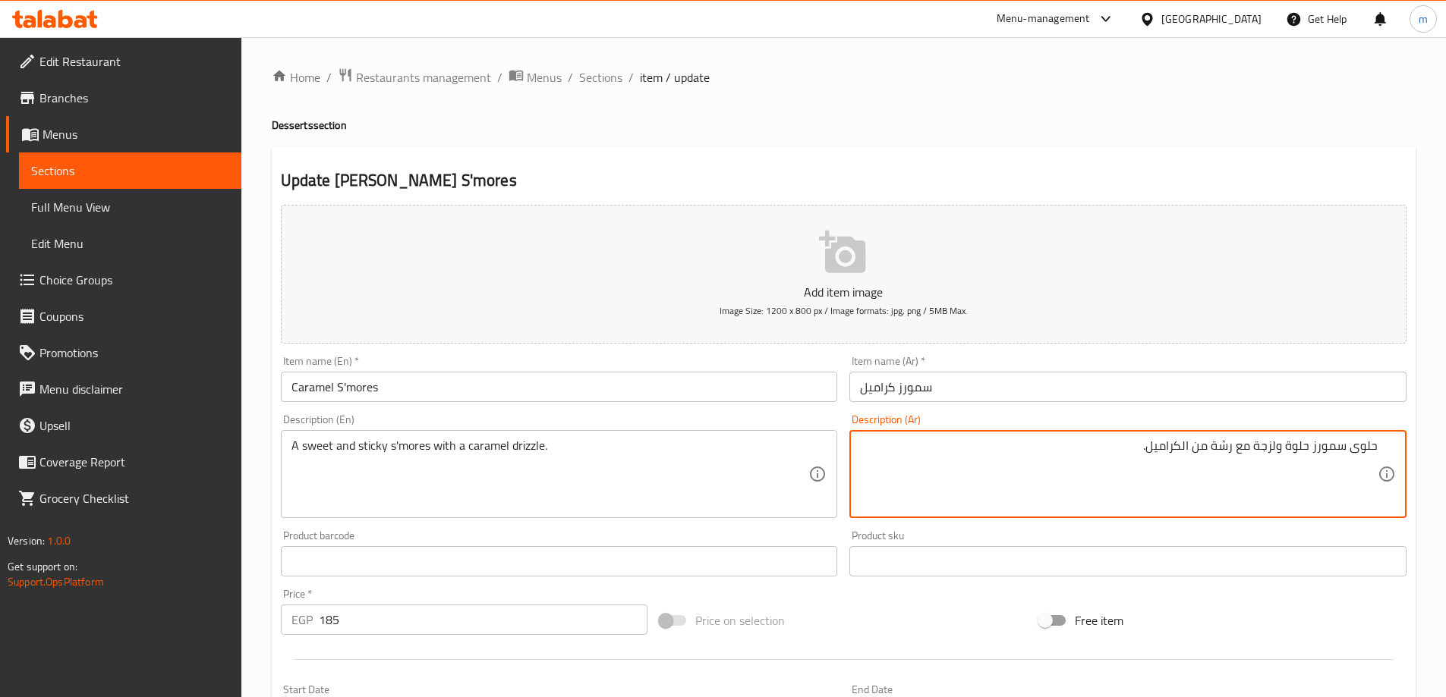
drag, startPoint x: 1254, startPoint y: 446, endPoint x: 1282, endPoint y: 460, distance: 31.2
click at [1282, 460] on textarea "حلوى سمورز حلوة ولزجة مع رشة من الكراميل." at bounding box center [1119, 475] width 518 height 72
click at [1377, 448] on div "حلوى سمورز حلوة مع رشة من الكراميل. Description (Ar)" at bounding box center [1127, 474] width 557 height 88
click at [1377, 448] on textarea "حلوى سمورز حلوة مع رشة من الكراميل." at bounding box center [1119, 475] width 518 height 72
click at [1320, 448] on textarea "سمورز حلوة مع رشة من الكراميل." at bounding box center [1119, 475] width 518 height 72
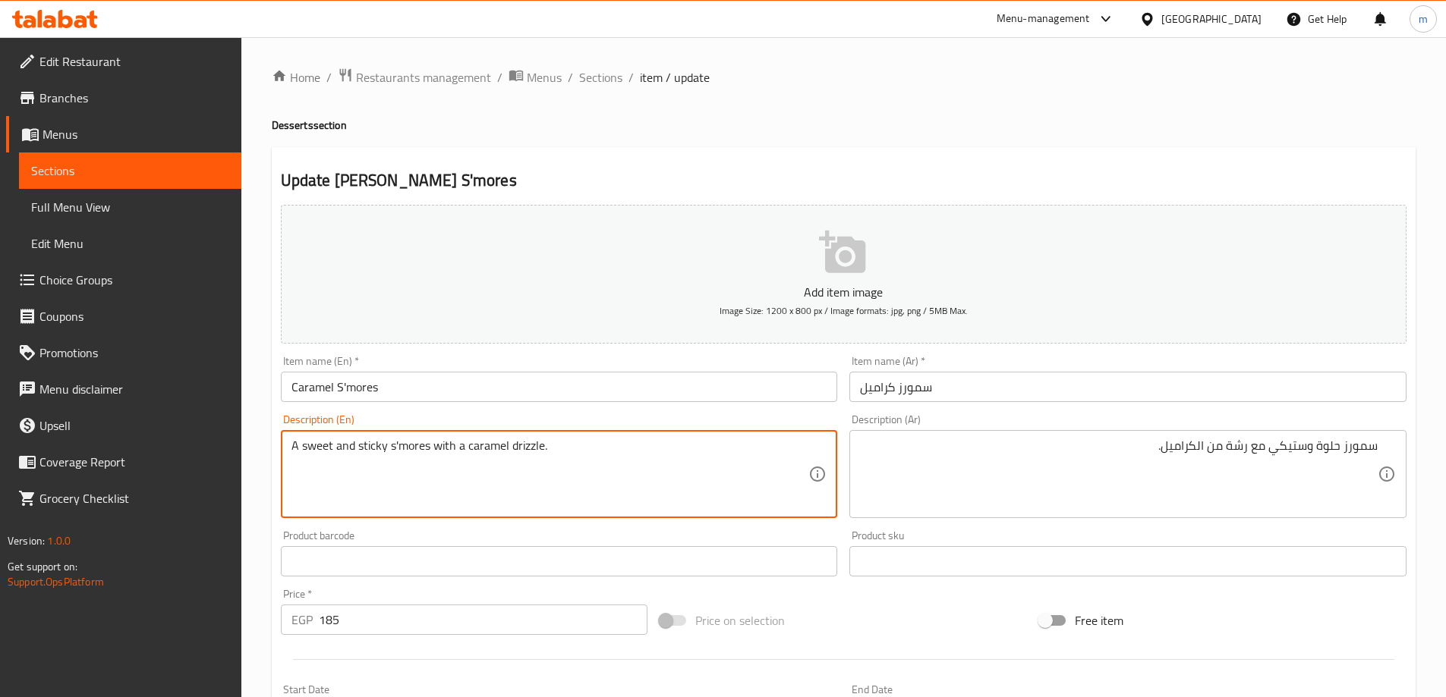
click at [382, 444] on textarea "A sweet and sticky s'mores with a caramel drizzle." at bounding box center [550, 475] width 518 height 72
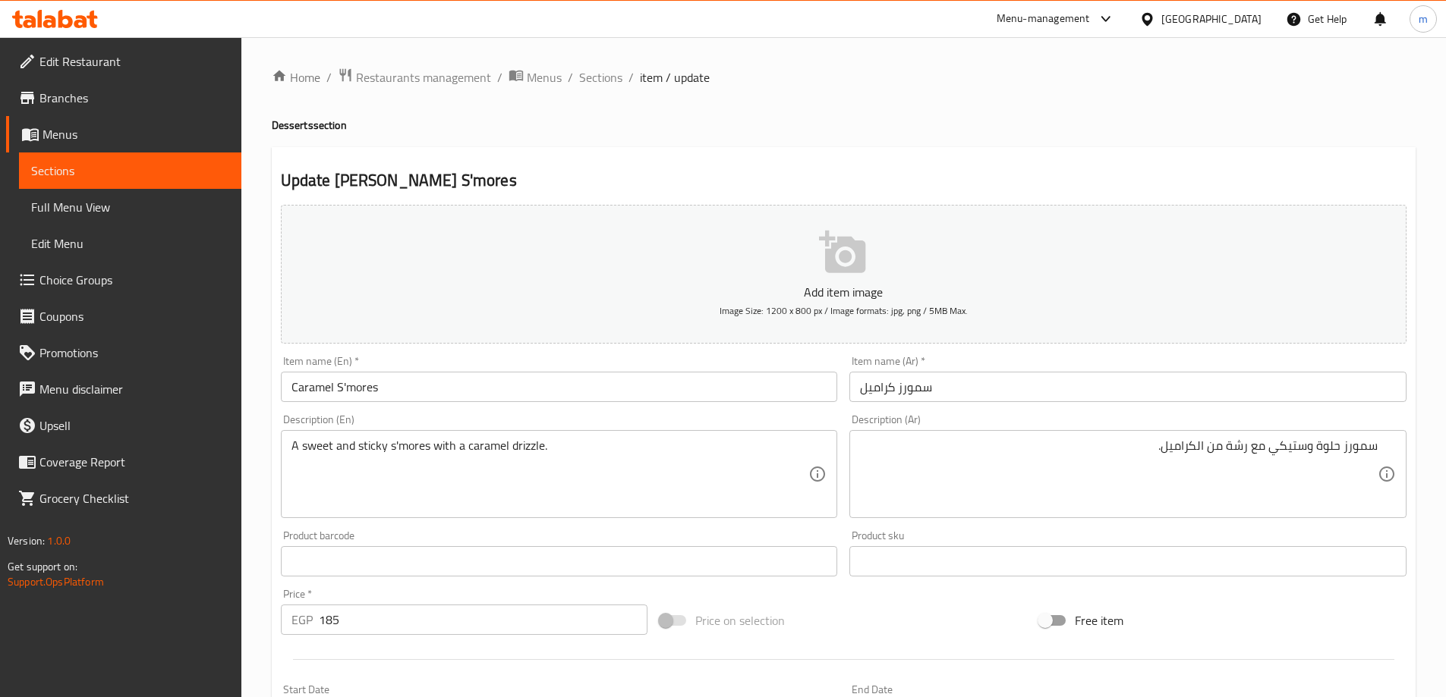
click at [1151, 166] on div "Update Caramel S'mores Add item image Image Size: 1200 x 800 px / Image formats…" at bounding box center [844, 588] width 1144 height 883
click at [1239, 437] on div "سمورز حلوة وستيكي مع رشة من الكراميل. Description (Ar)" at bounding box center [1127, 474] width 557 height 88
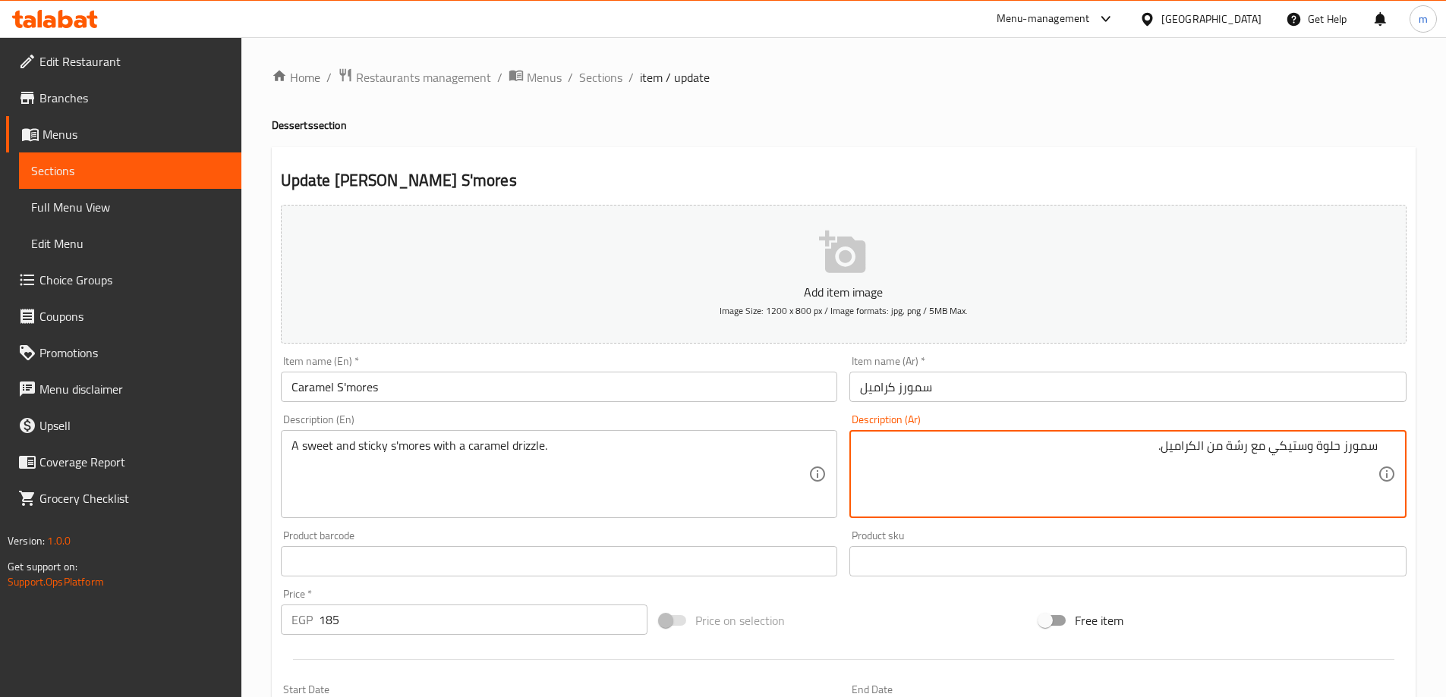
click at [1235, 455] on textarea "سمورز حلوة وستيكي مع رشة من الكراميل." at bounding box center [1119, 475] width 518 height 72
drag, startPoint x: 1160, startPoint y: 448, endPoint x: 1250, endPoint y: 456, distance: 90.7
click at [1250, 456] on textarea "سمورز حلوة وستيكي مع دريزل من الكراميل." at bounding box center [1119, 475] width 518 height 72
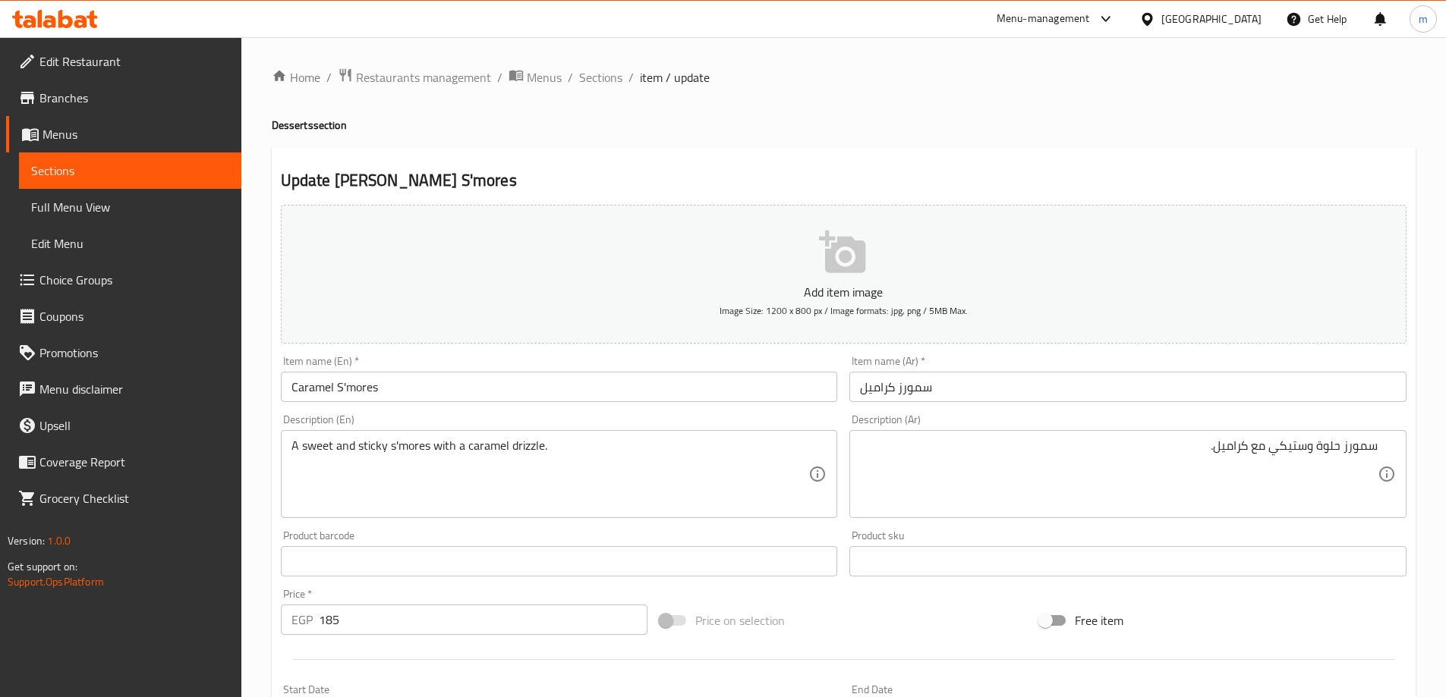
click at [1239, 454] on textarea "سمورز حلوة وستيكي مع كراميل." at bounding box center [1119, 475] width 518 height 72
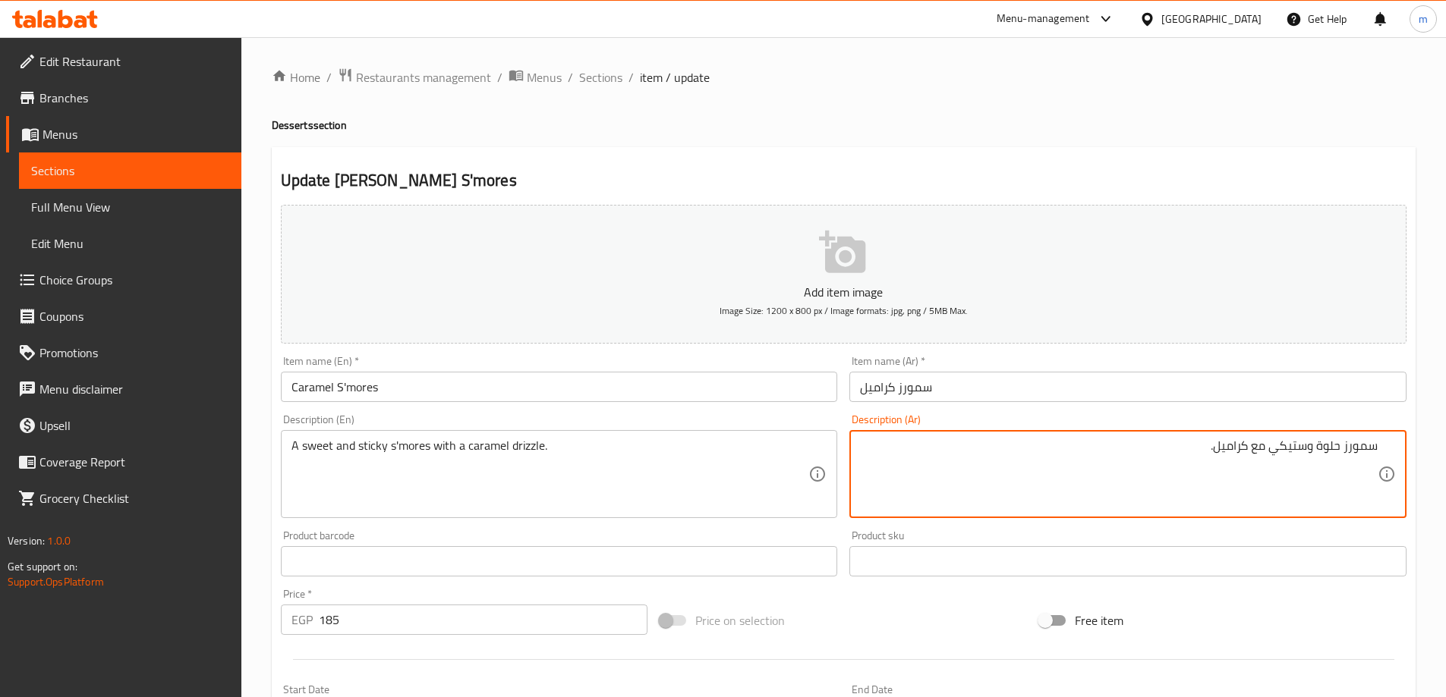
click at [1239, 454] on textarea "سمورز حلوة وستيكي مع كراميل." at bounding box center [1119, 475] width 518 height 72
paste textarea
type textarea "سمورز حلوة وستيكي مع [PERSON_NAME]."
click at [1341, 159] on div "Update Caramel S'mores Add item image Image Size: 1200 x 800 px / Image formats…" at bounding box center [844, 588] width 1144 height 883
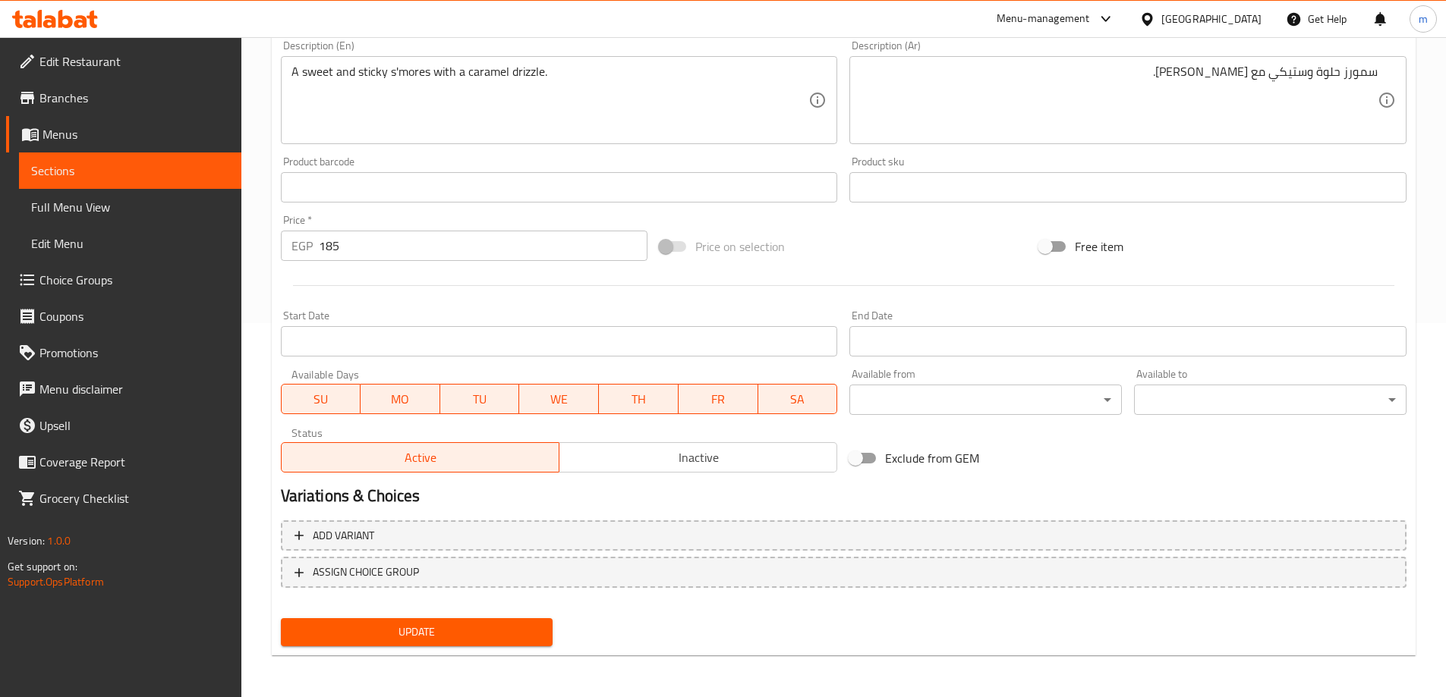
scroll to position [375, 0]
click at [523, 623] on span "Update" at bounding box center [417, 631] width 248 height 19
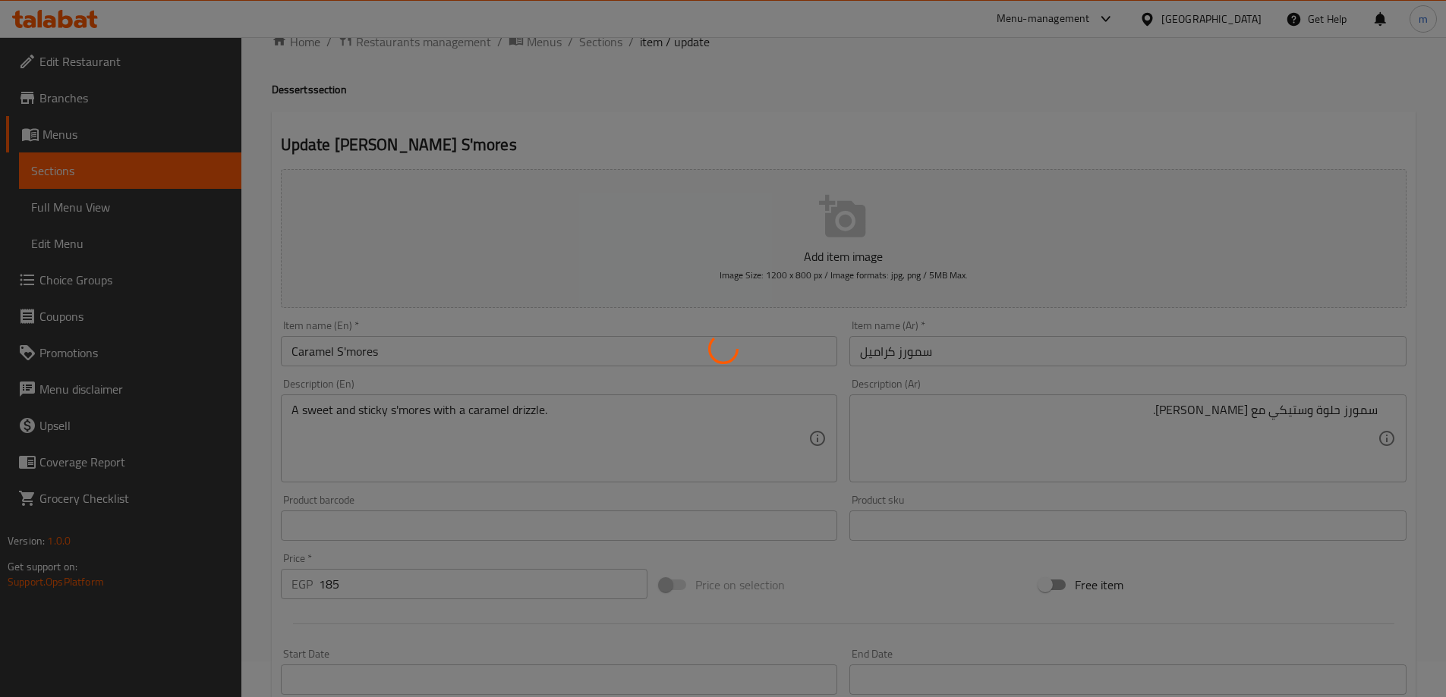
scroll to position [0, 0]
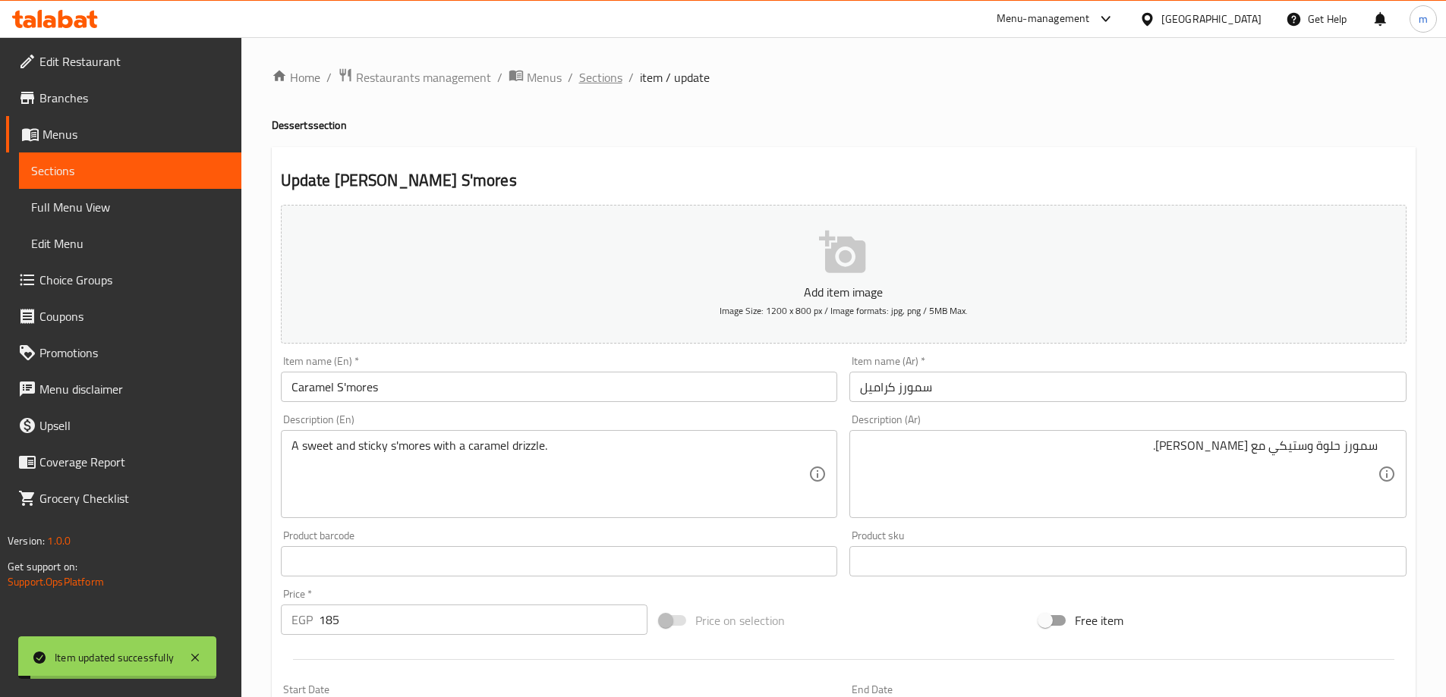
click at [581, 79] on span "Sections" at bounding box center [600, 77] width 43 height 18
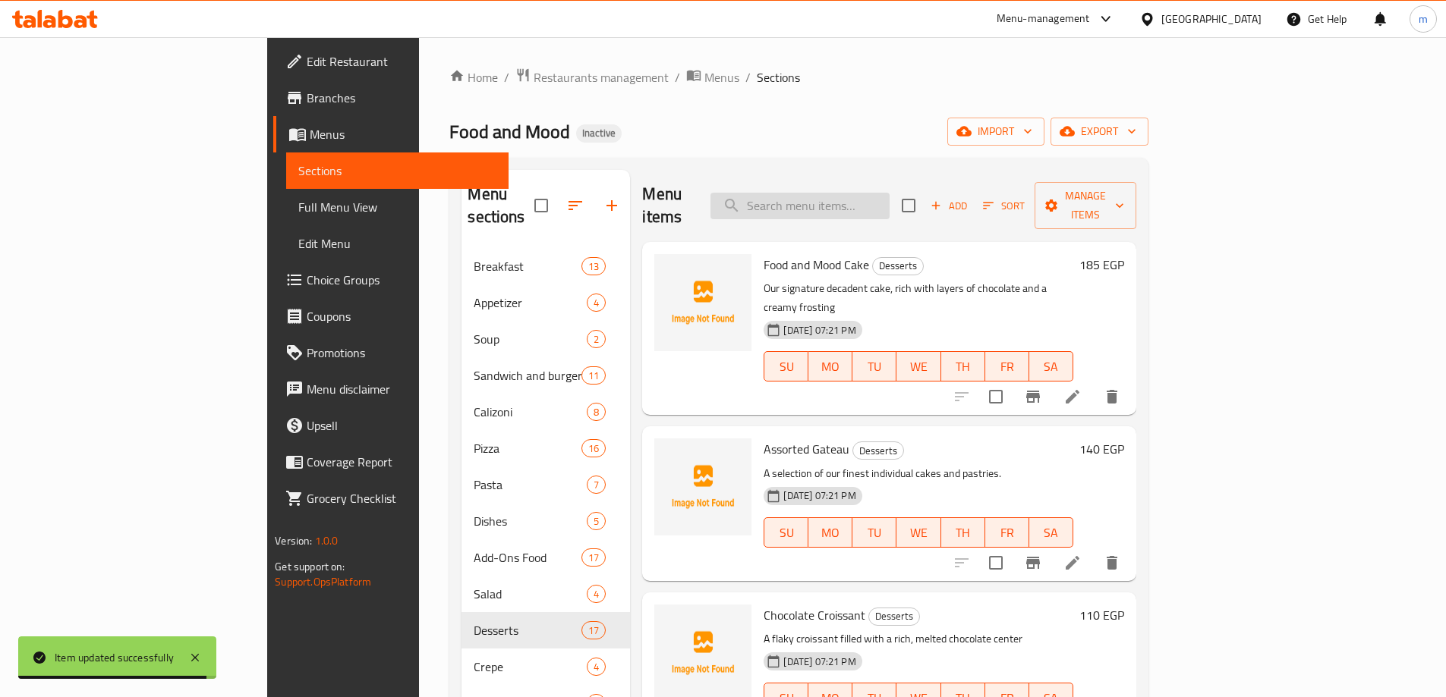
click at [874, 193] on input "search" at bounding box center [799, 206] width 179 height 27
paste input "Lotus S'mores"
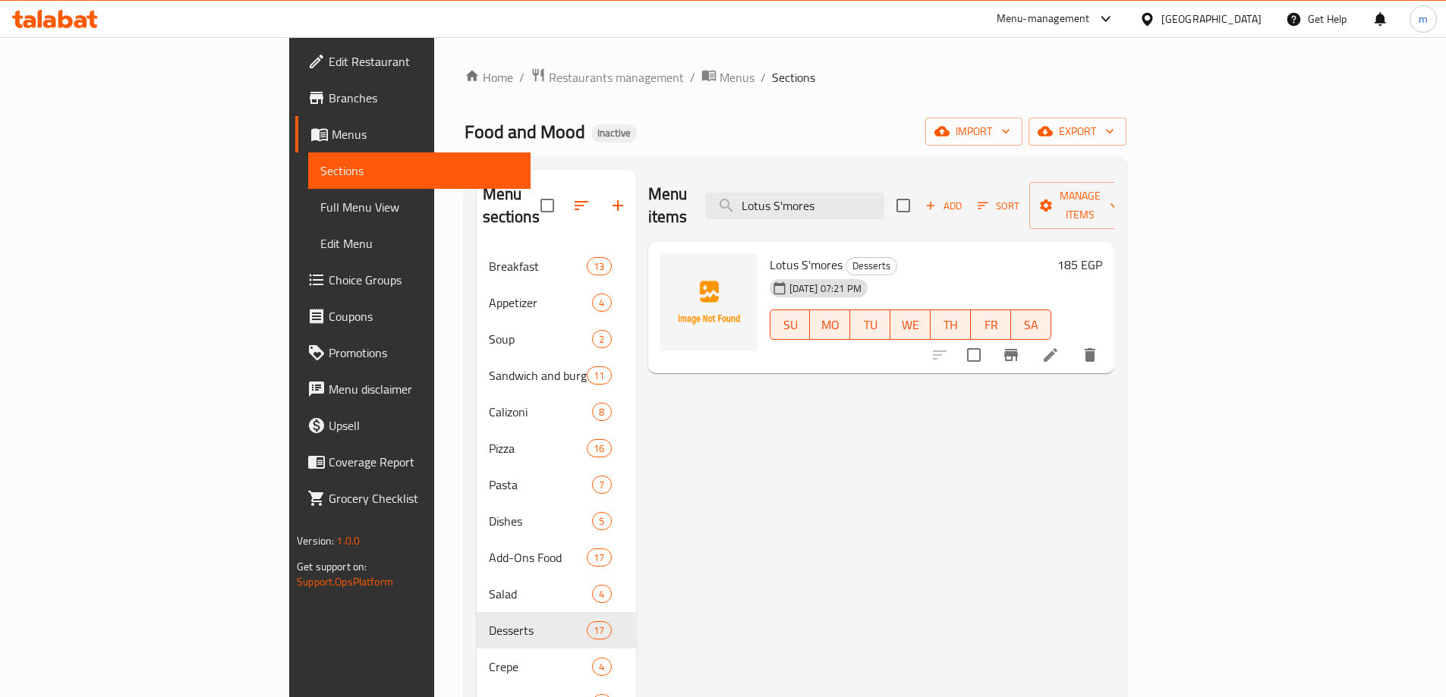
type input "Lotus S'mores"
click at [1059, 346] on icon at bounding box center [1050, 355] width 18 height 18
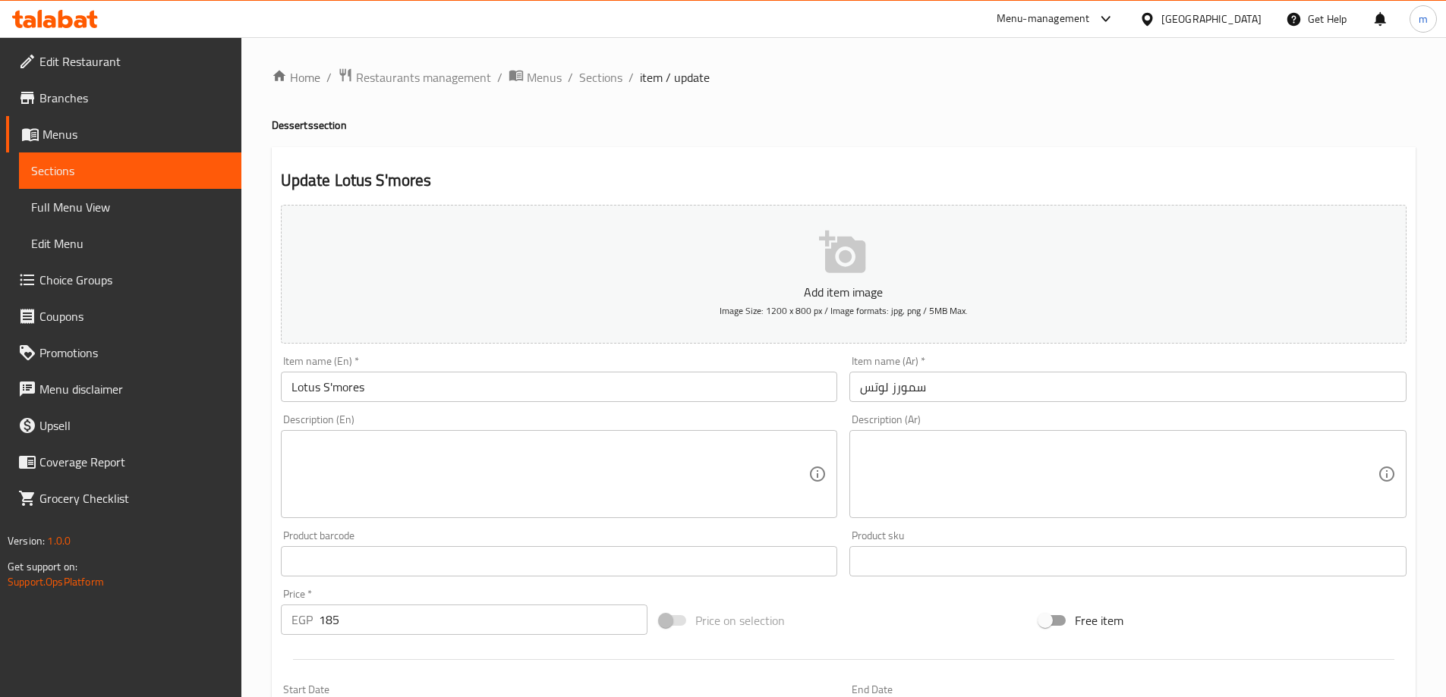
click at [625, 435] on div "Description (En)" at bounding box center [559, 474] width 557 height 88
paste textarea "A unique s'mores with Lotus Biscoff cookies and a caramel sauce."
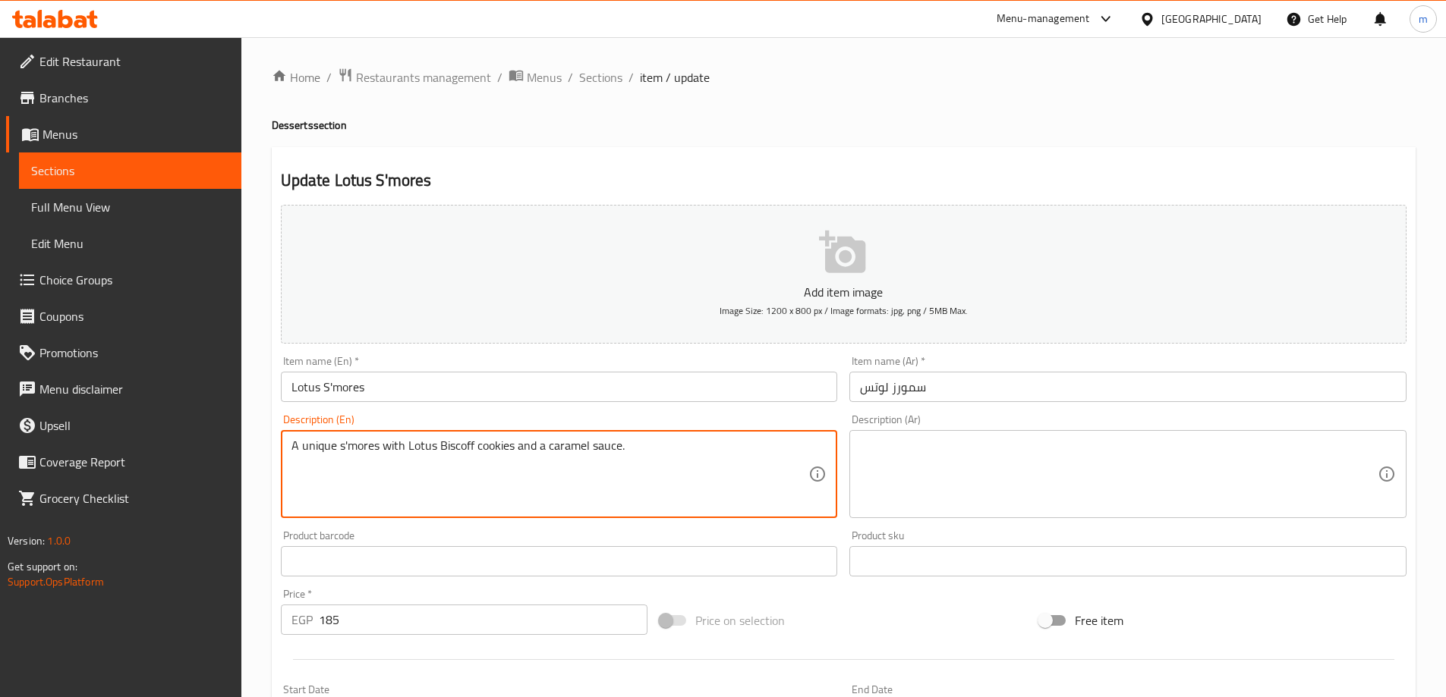
click at [523, 446] on textarea "A unique s'mores with Lotus Biscoff cookies and a caramel sauce." at bounding box center [550, 475] width 518 height 72
type textarea "A unique s'mores with Lotus Biscoff cookies and a caramel sauce."
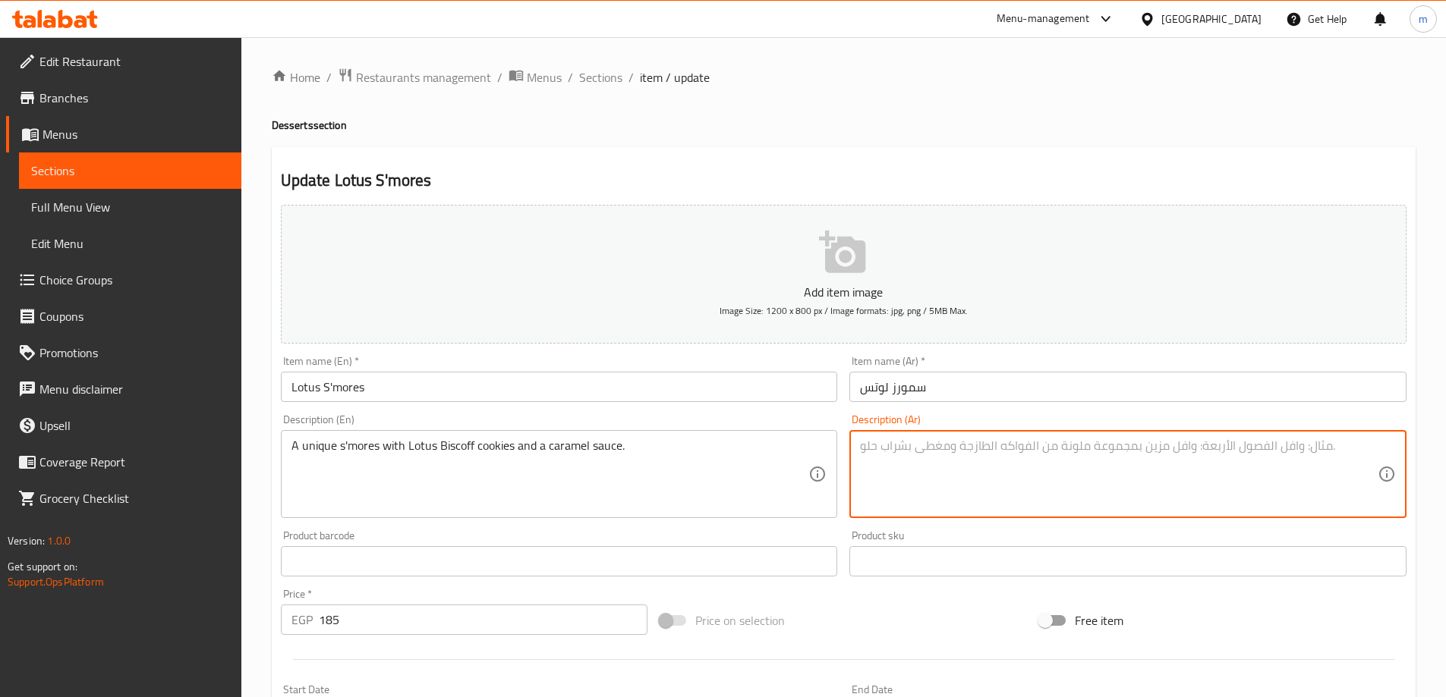
click at [976, 499] on textarea at bounding box center [1119, 475] width 518 height 72
paste textarea "حلوى سمورز فريدة من نوعها مع بسكويت لوتس بيسكوف وصلصة الكراميل."
click at [976, 499] on textarea "حلوى سمورز فريدة من نوعها مع بسكويت لوتس بيسكوف وصلصة الكراميل." at bounding box center [1119, 475] width 518 height 72
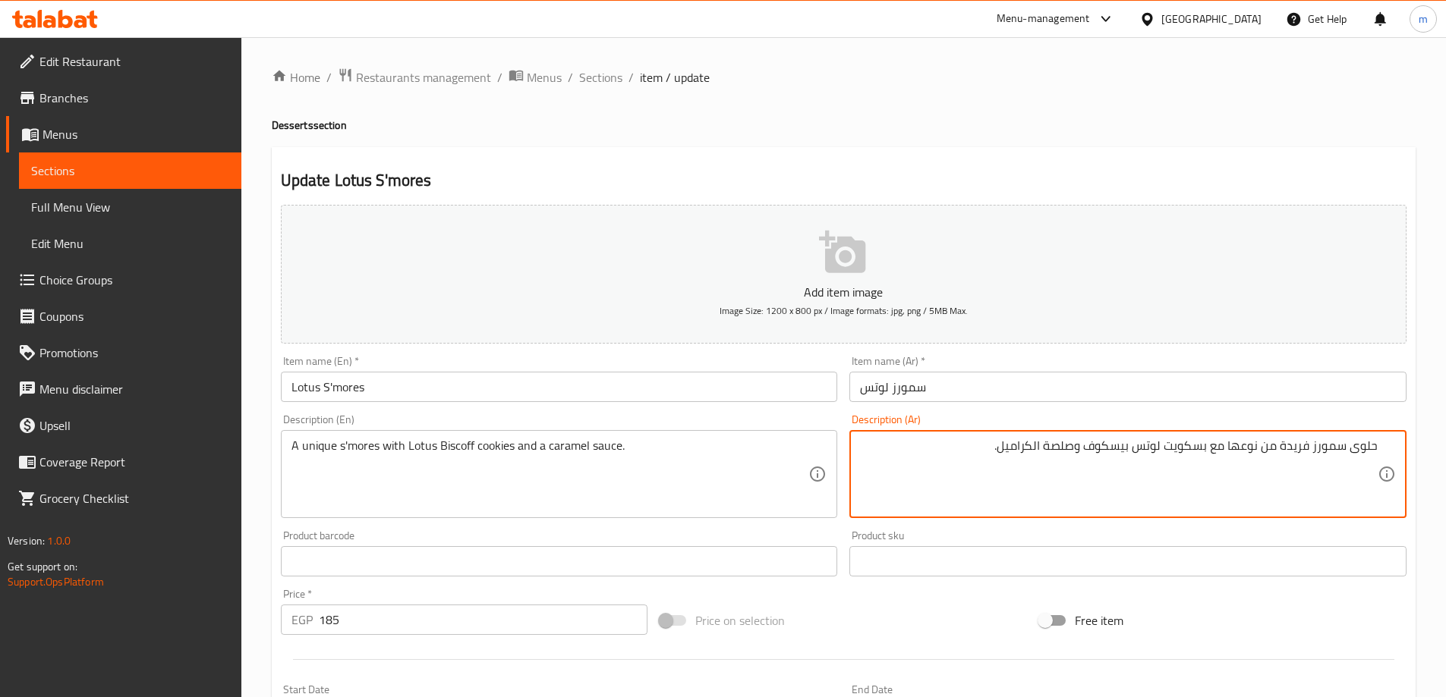
click at [951, 451] on textarea "حلوى سمورز فريدة من نوعها مع بسكويت لوتس بيسكوف وصلصة الكراميل." at bounding box center [1119, 475] width 518 height 72
click at [1352, 449] on textarea "حلوى سمورز فريدة من نوعها مع بسكويت لوتس بيسكوف وصلصة الكراميل." at bounding box center [1119, 475] width 518 height 72
click at [1366, 451] on textarea "حلوى سمورز فريدة من نوعها مع بسكويت لوتس بيسكوف وصلصة الكراميل." at bounding box center [1119, 475] width 518 height 72
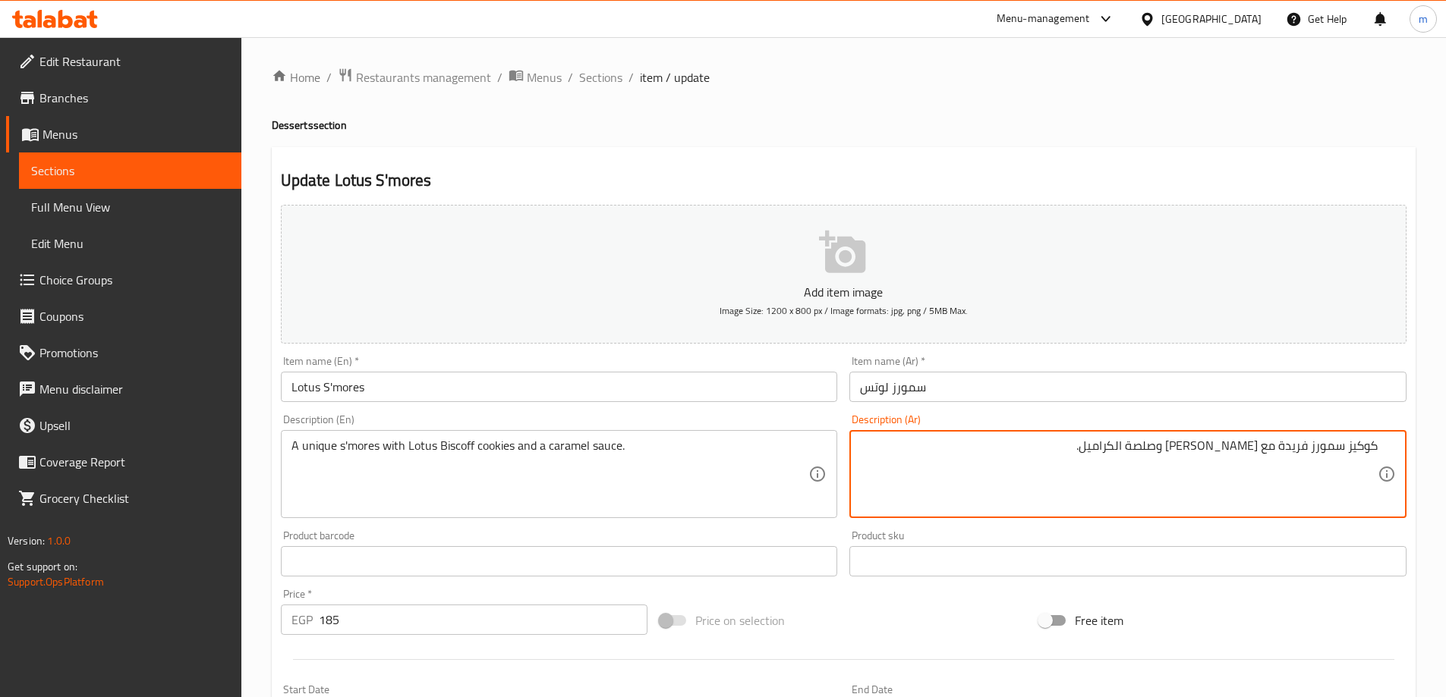
click at [1356, 457] on textarea "كوكيز سمورز فريدة مع [PERSON_NAME] وصلصة الكراميل." at bounding box center [1119, 475] width 518 height 72
click at [1263, 452] on textarea "سمورز فريدة مع [PERSON_NAME] وصلصة الكراميل." at bounding box center [1119, 475] width 518 height 72
type textarea "سمورز فريدة مع [PERSON_NAME] وصوص الكراميل."
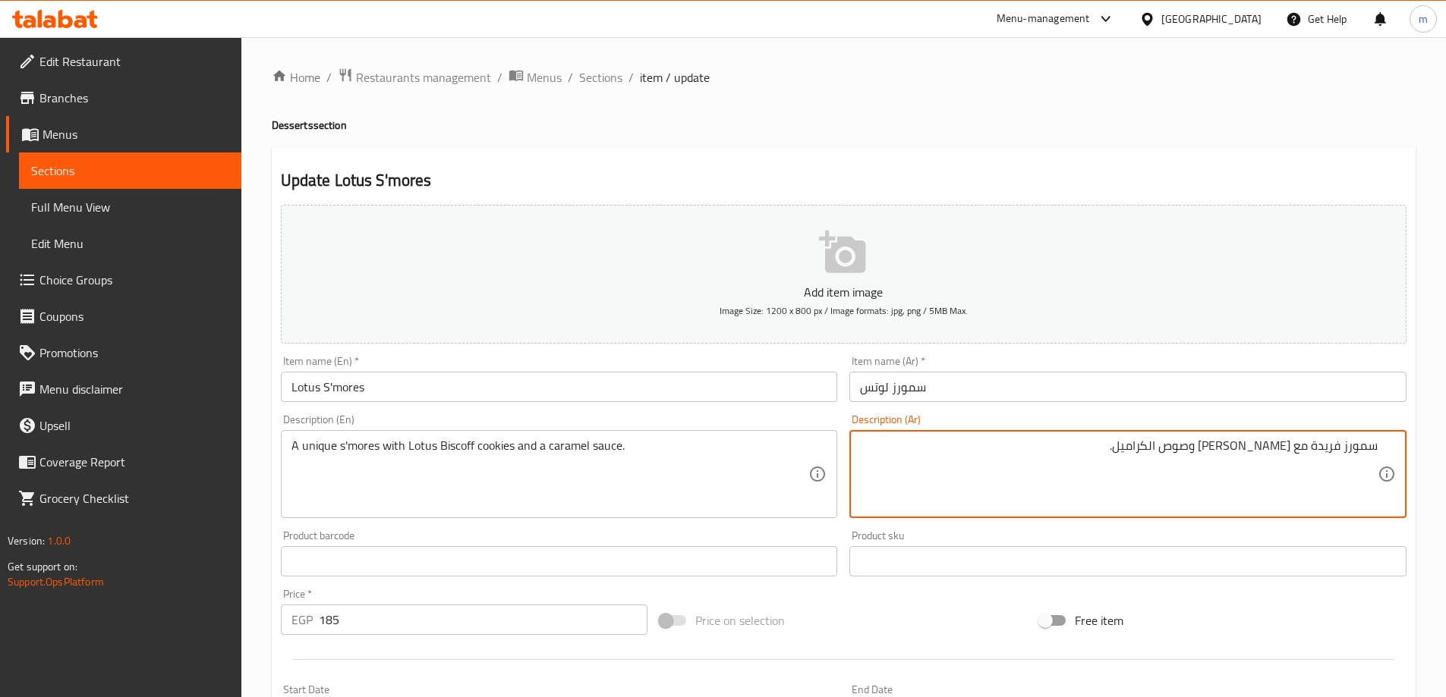
click at [1241, 155] on div "Update Lotus S'mores Add item image Image Size: 1200 x 800 px / Image formats: …" at bounding box center [844, 588] width 1144 height 883
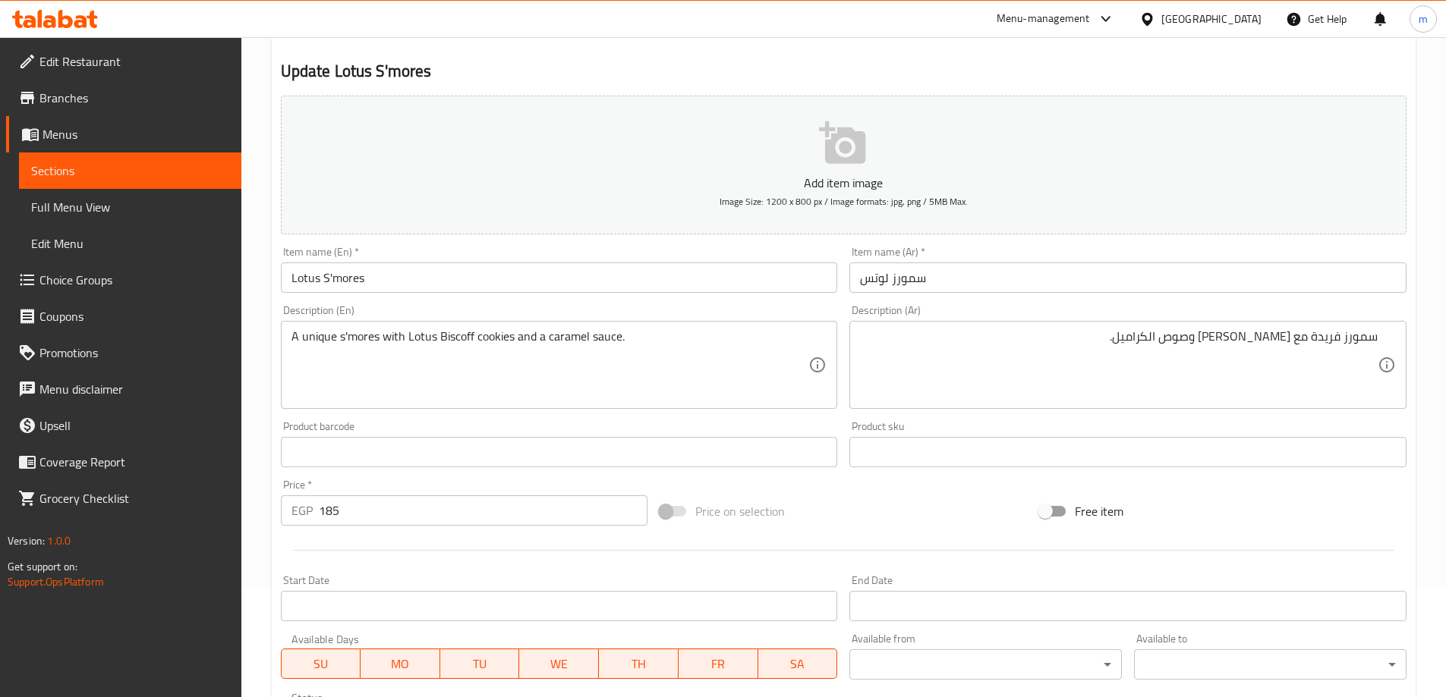
scroll to position [375, 0]
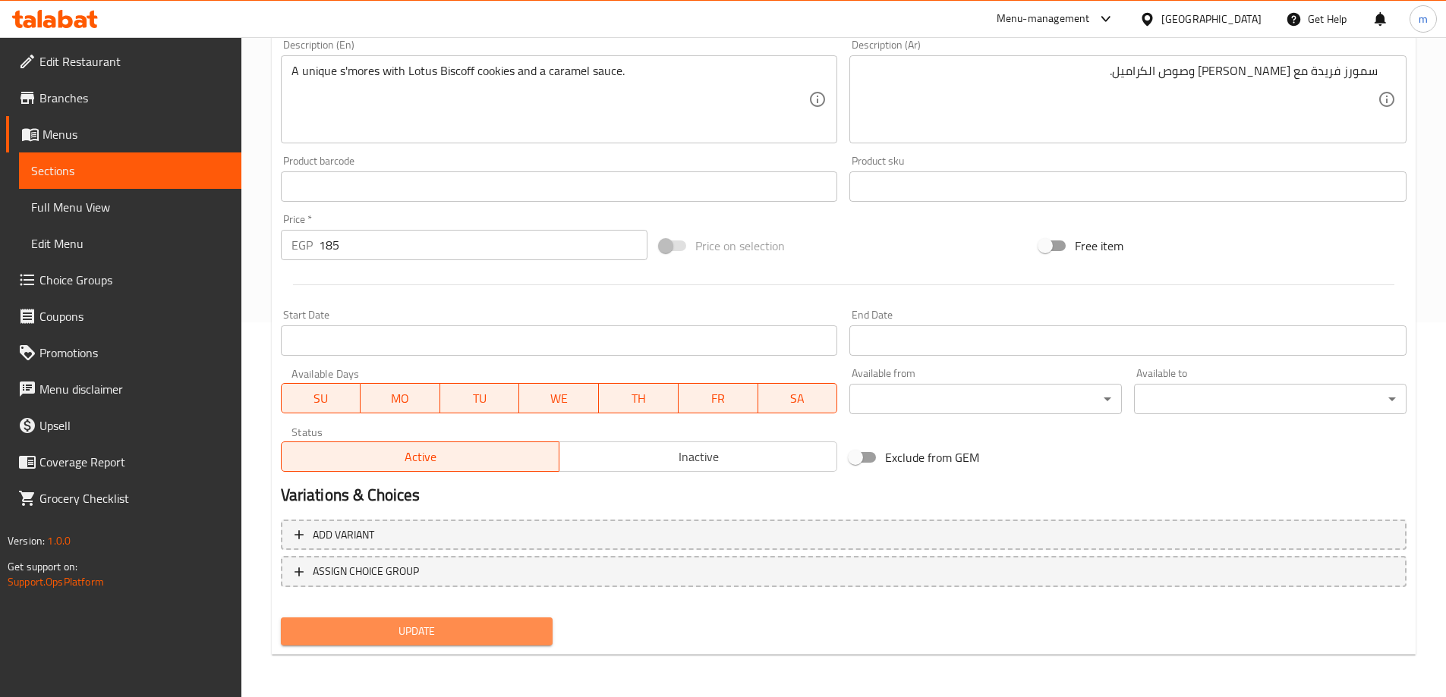
click at [458, 631] on span "Update" at bounding box center [417, 631] width 248 height 19
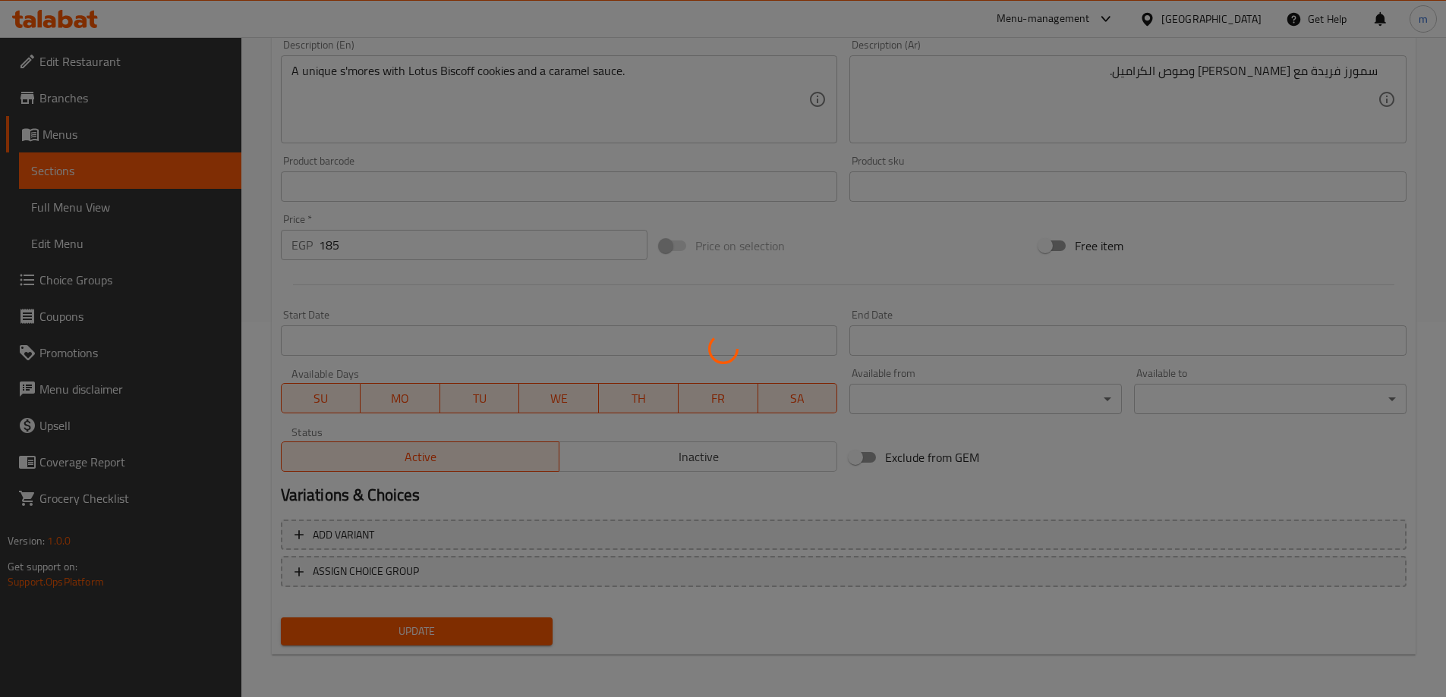
scroll to position [0, 0]
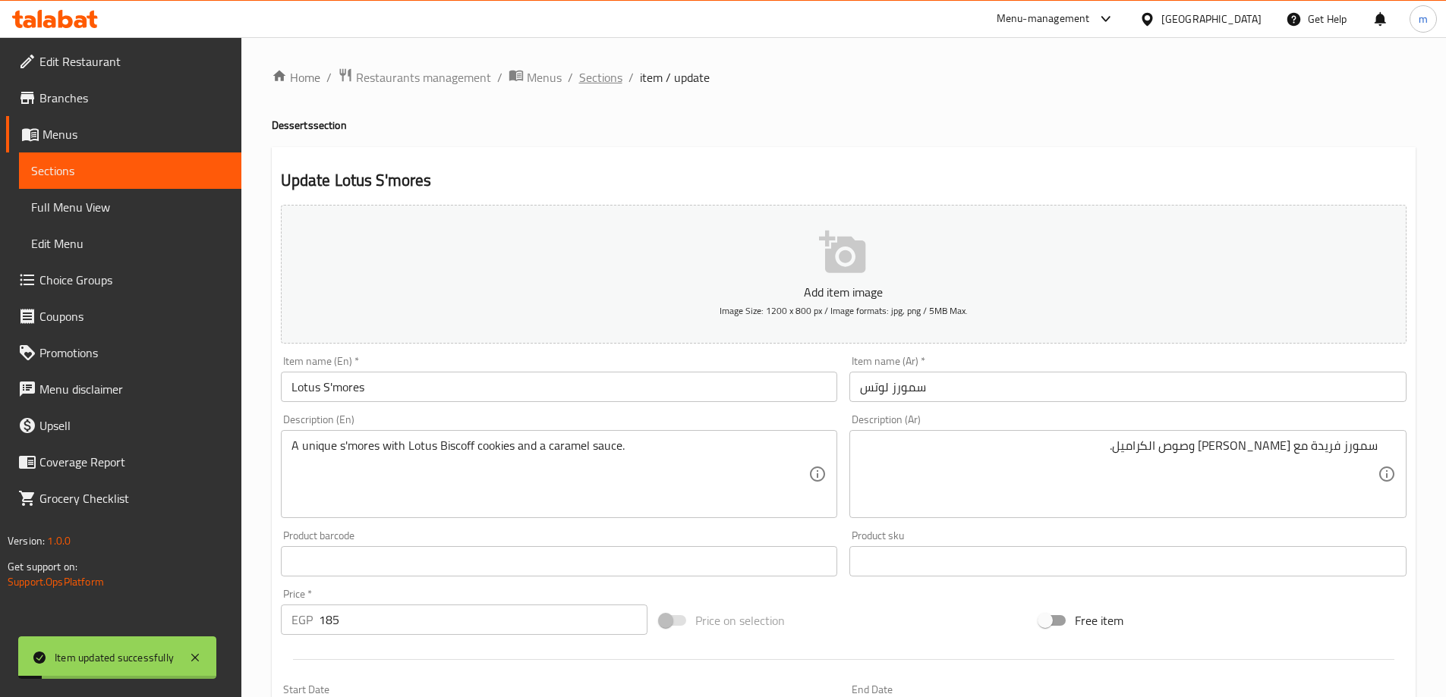
click at [584, 77] on span "Sections" at bounding box center [600, 77] width 43 height 18
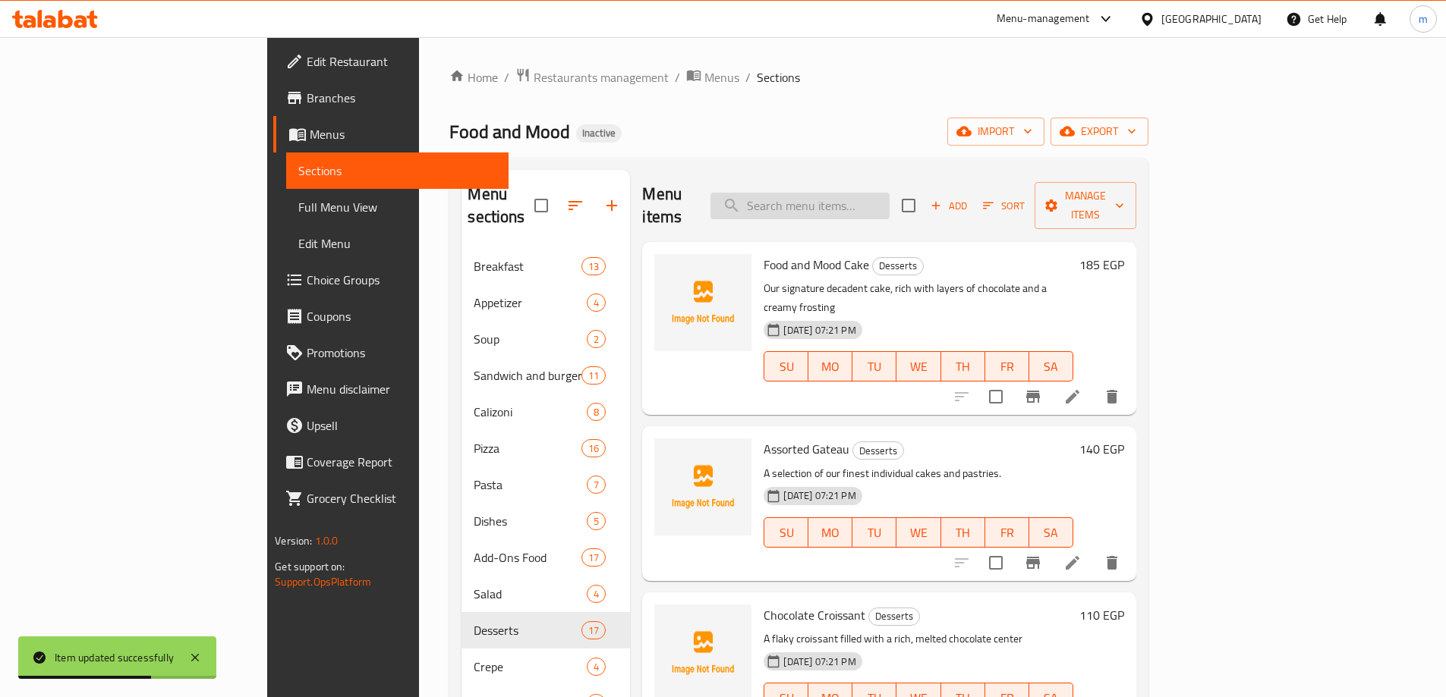
click at [855, 193] on input "search" at bounding box center [799, 206] width 179 height 27
paste input "Fruit Salad"
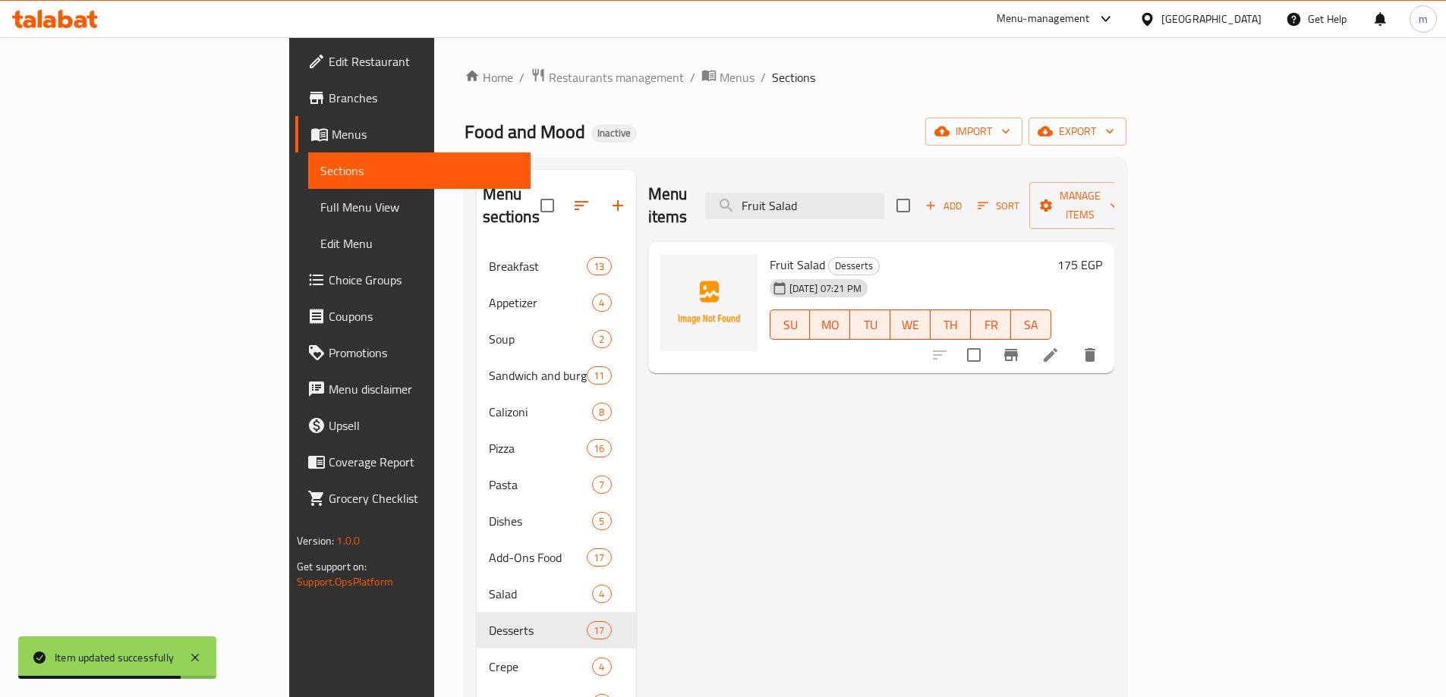
type input "Fruit Salad"
click at [1059, 346] on icon at bounding box center [1050, 355] width 18 height 18
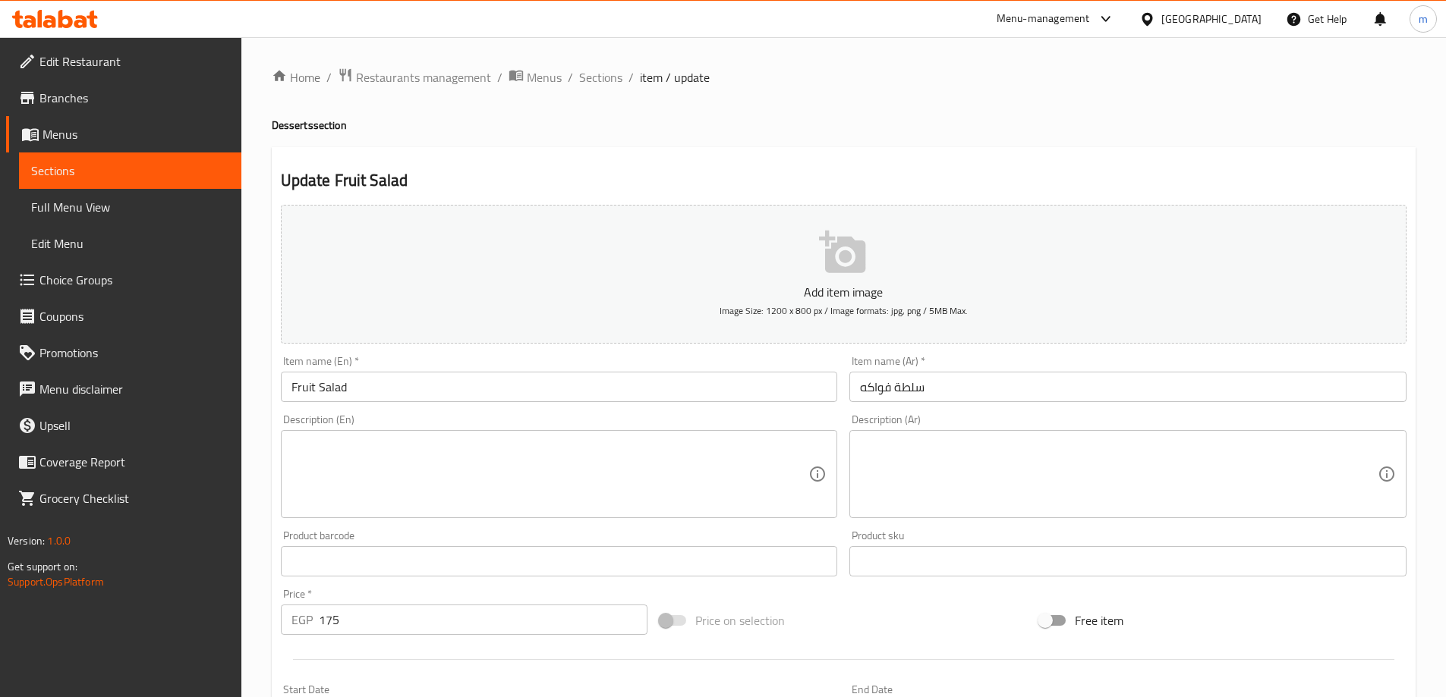
click at [540, 474] on textarea at bounding box center [550, 475] width 518 height 72
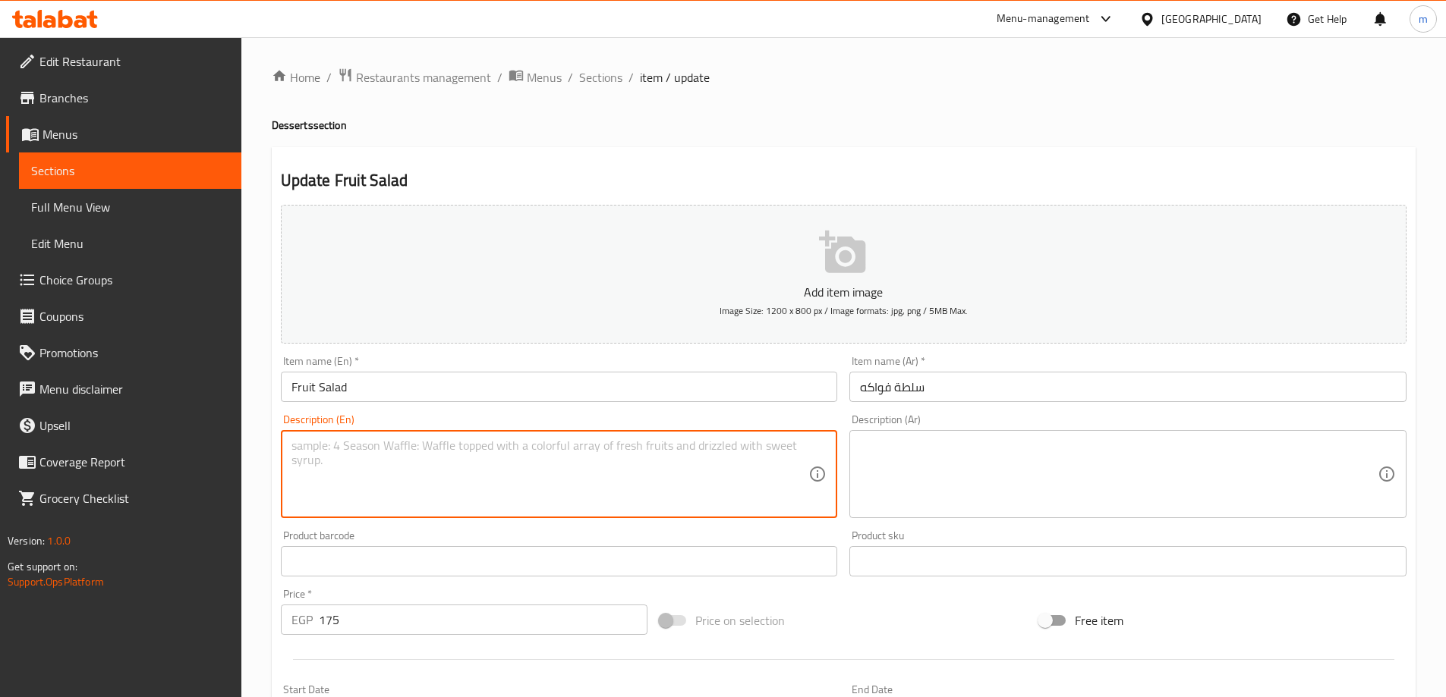
paste textarea "A refreshing mix of seasonal fresh fruits"
type textarea "A refreshing mix of seasonal fresh fruits"
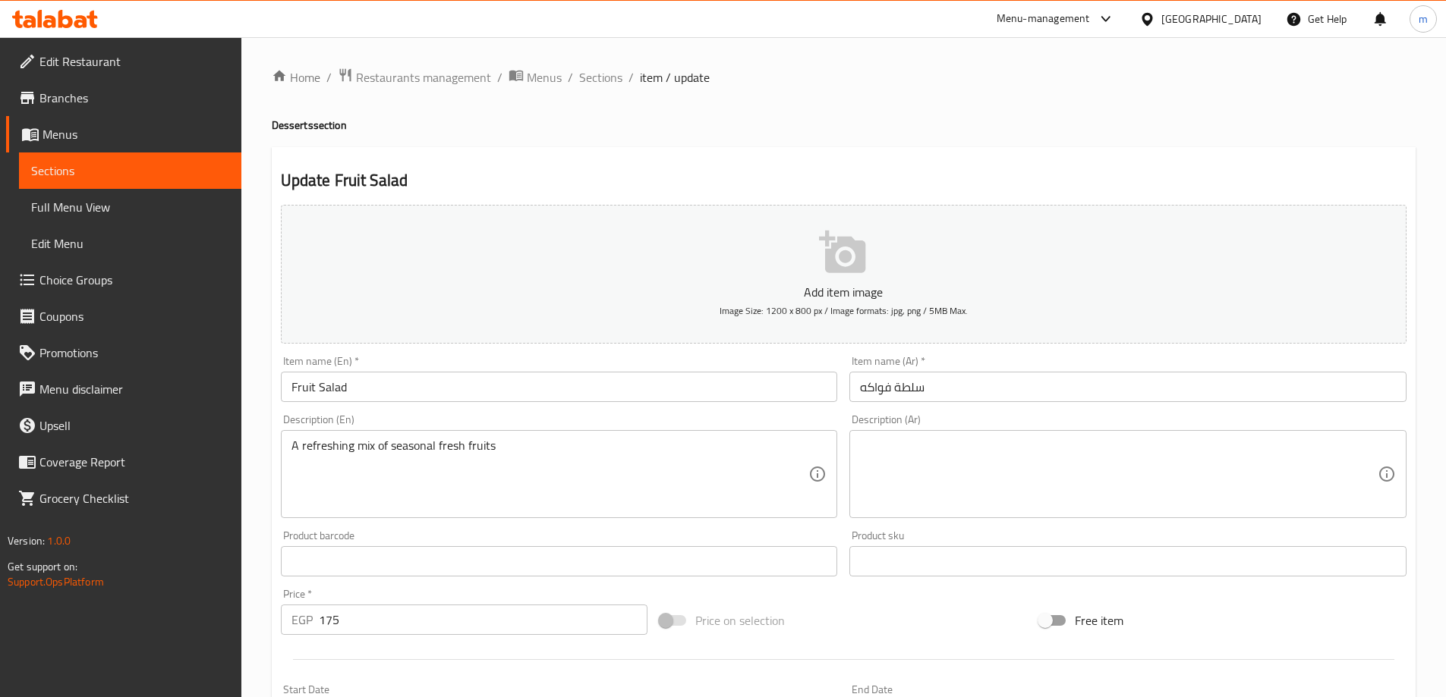
click at [933, 500] on textarea at bounding box center [1119, 475] width 518 height 72
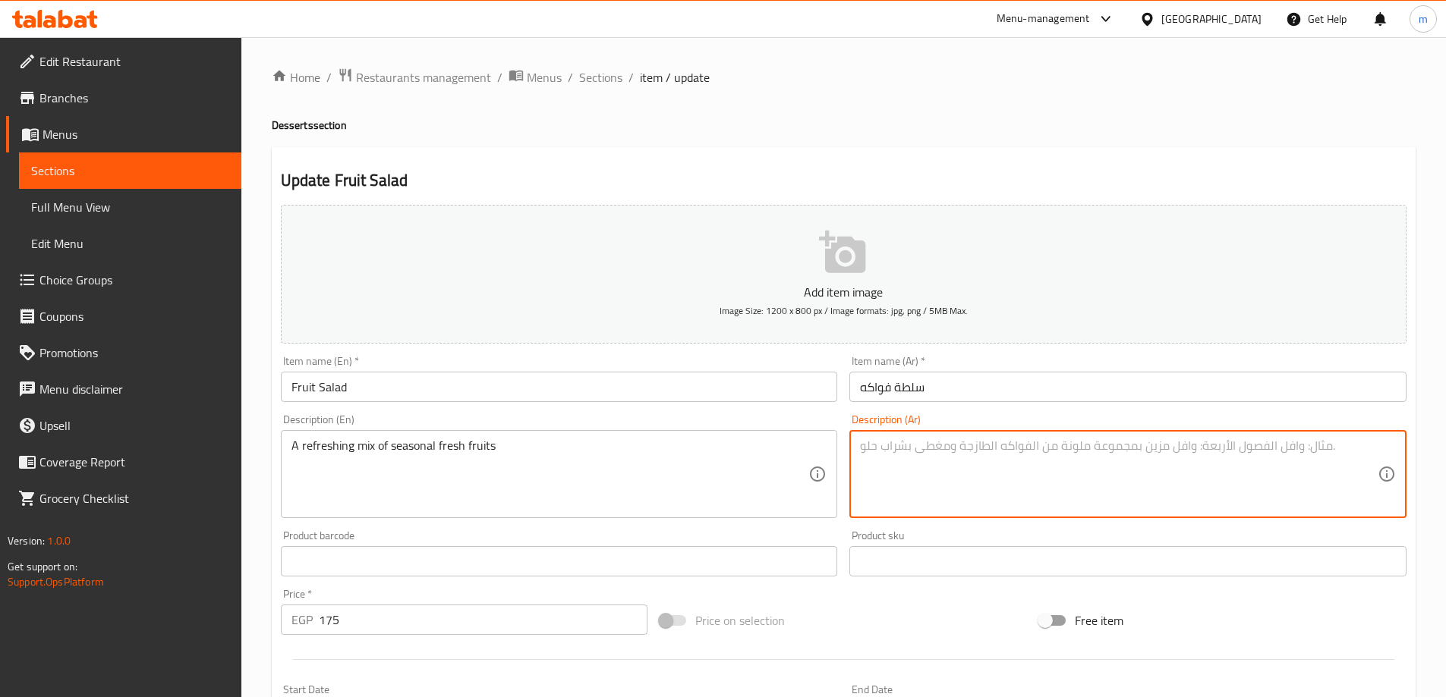
paste textarea "مزيج منعش من الفواكه الطازجة الموسمية"
click at [926, 493] on textarea "مزيج منعش من الفواكه الطازجة الموسمية" at bounding box center [1119, 475] width 518 height 72
click at [1300, 466] on textarea "مزيج منعش من الفواكه الطازجة الموسمية" at bounding box center [1119, 475] width 518 height 72
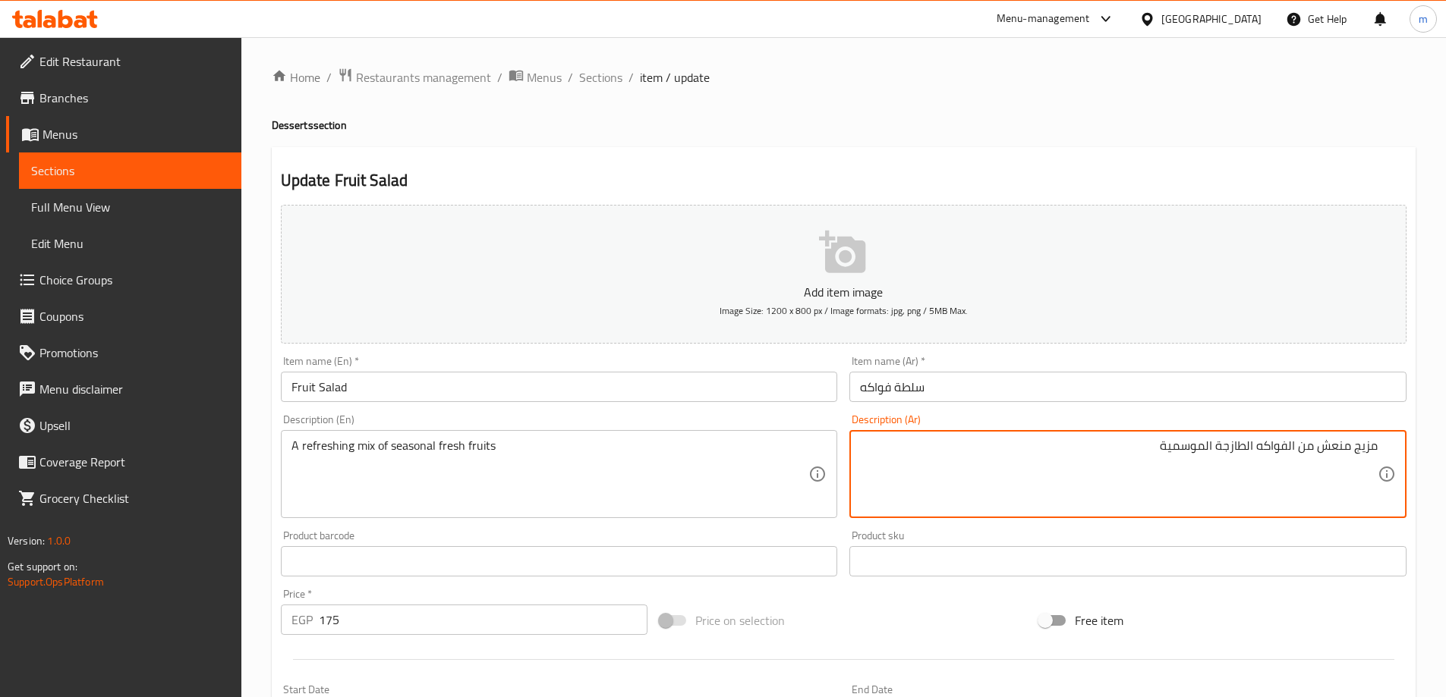
click at [1120, 130] on h4 "Desserts section" at bounding box center [844, 125] width 1144 height 15
click at [1355, 441] on textarea "مزيج منعش من الفواكه الطازجة الموسمية" at bounding box center [1119, 475] width 518 height 72
click at [1361, 442] on textarea "مزيج منعش من الفواكه الطازجة الموسمية" at bounding box center [1119, 475] width 518 height 72
type textarea "ميكس منعش من الفواكه الطازجة الموسمية"
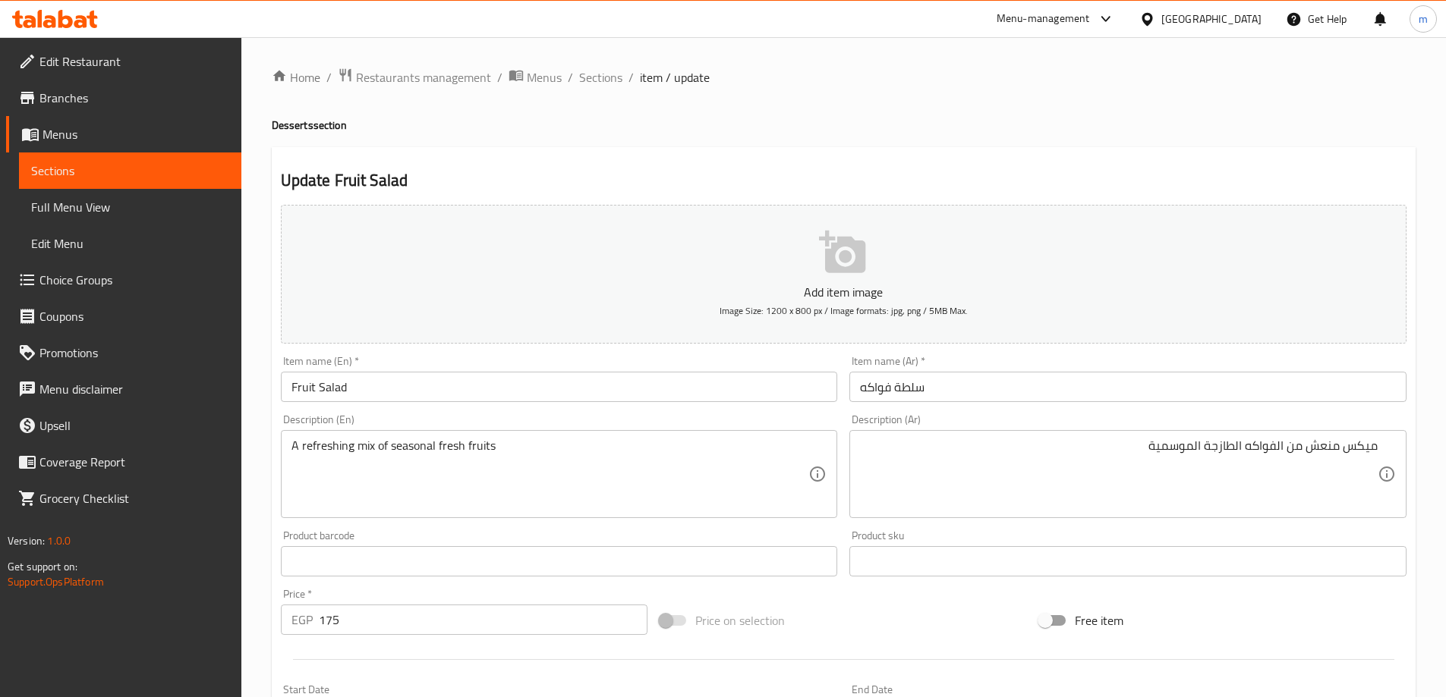
click at [1127, 32] on div "Menu-management" at bounding box center [1055, 19] width 143 height 36
click at [939, 136] on div "Home / Restaurants management / Menus / Sections / item / update Desserts secti…" at bounding box center [844, 555] width 1144 height 974
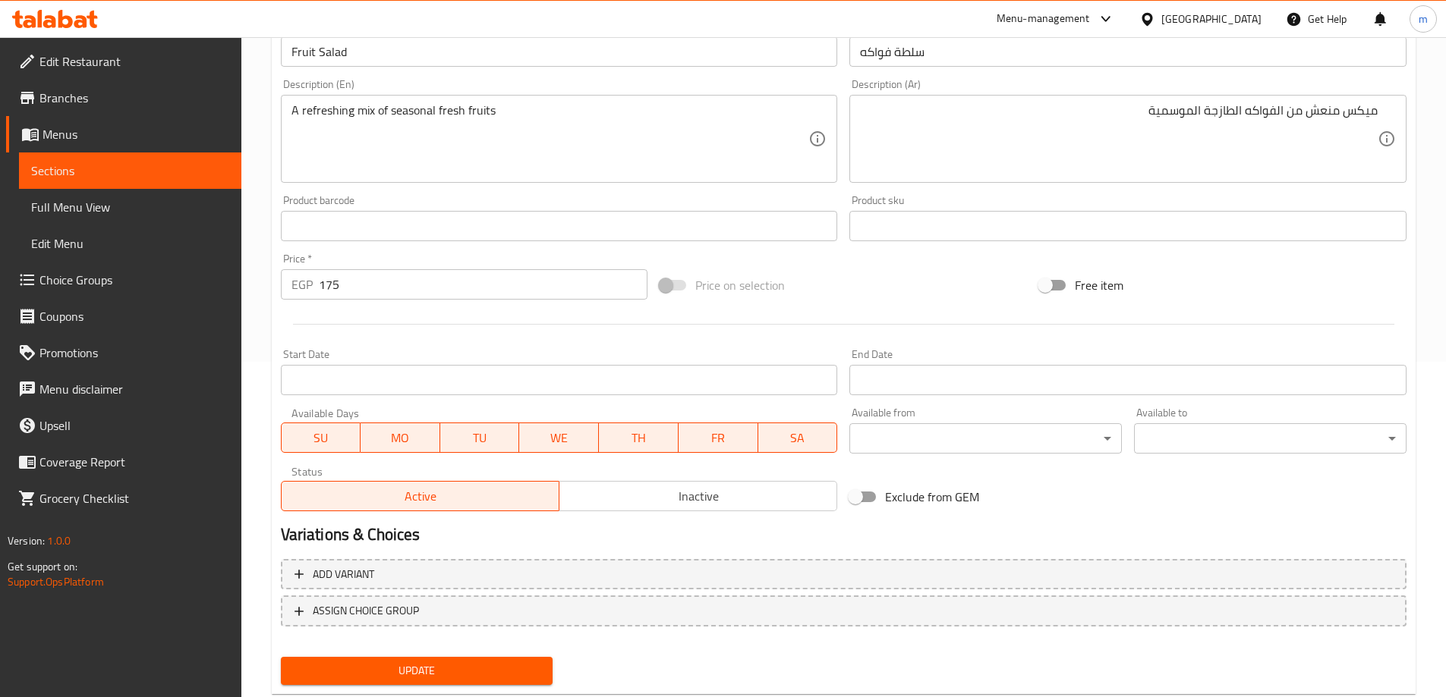
scroll to position [375, 0]
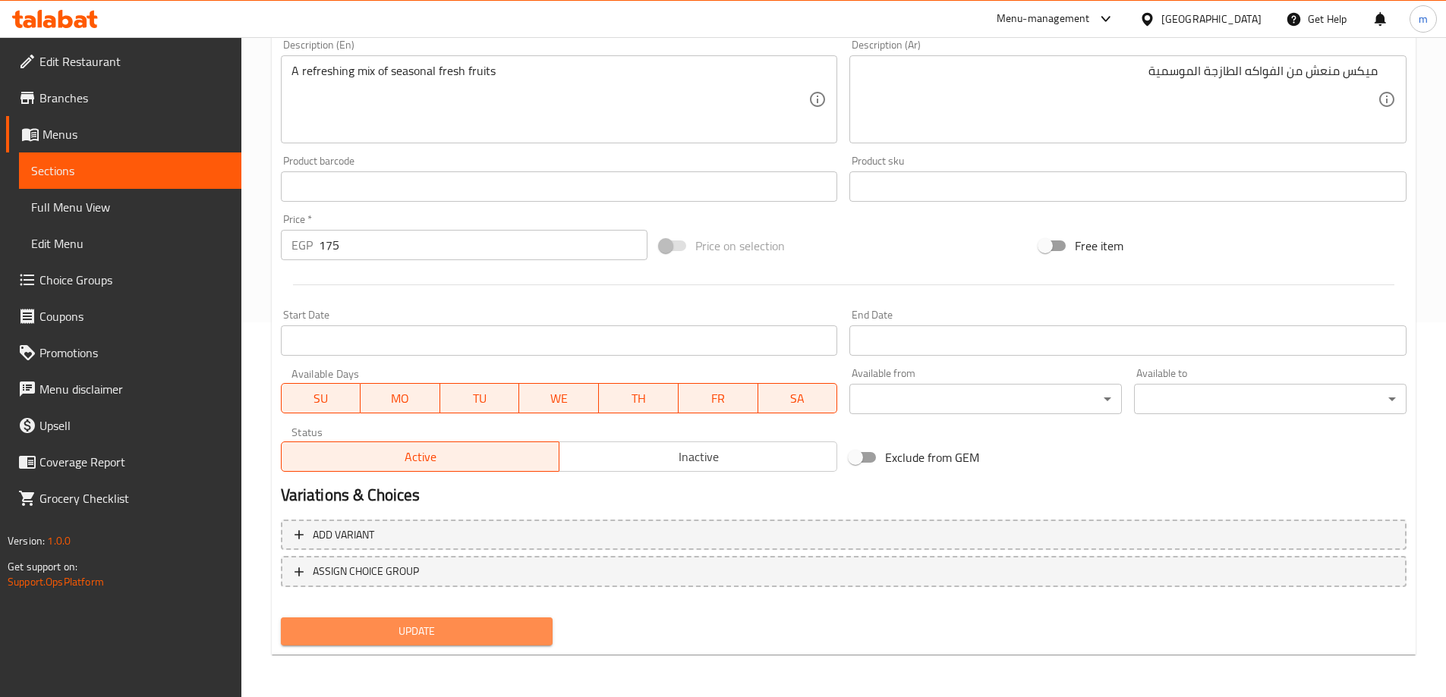
click at [459, 625] on span "Update" at bounding box center [417, 631] width 248 height 19
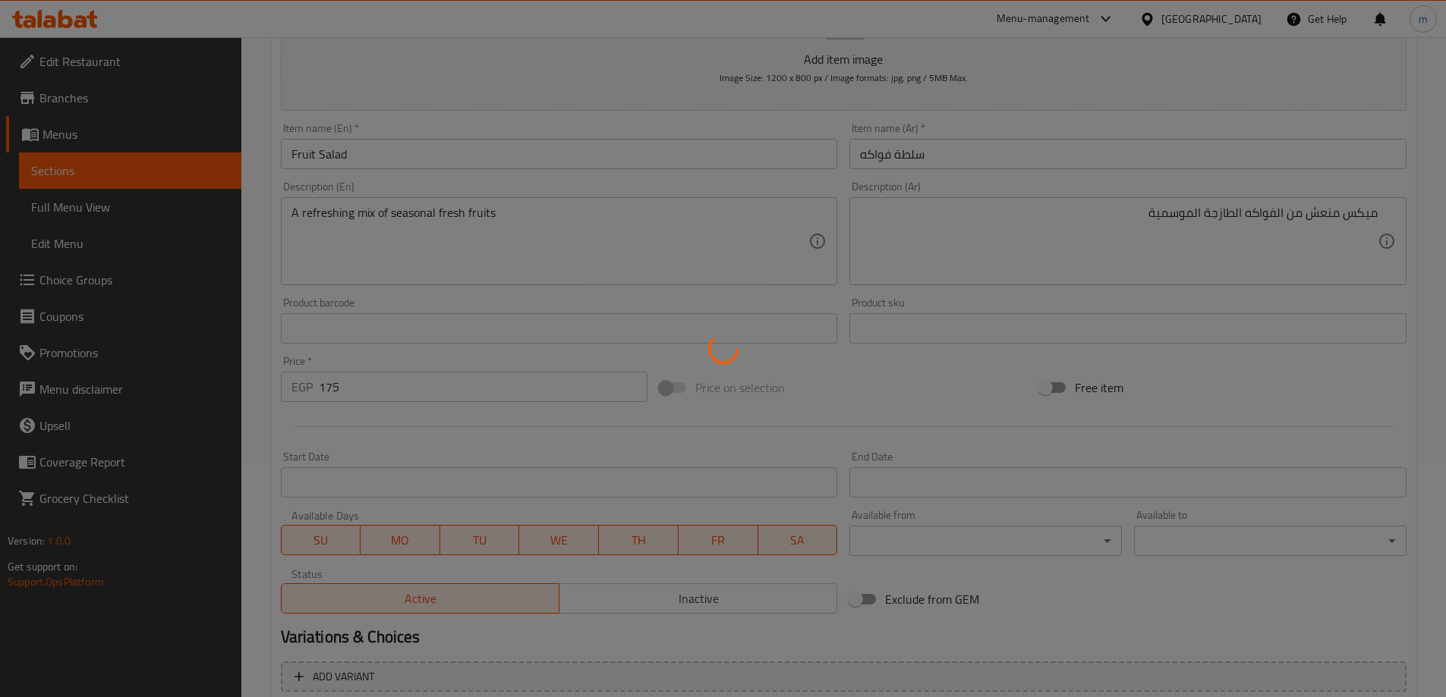
scroll to position [0, 0]
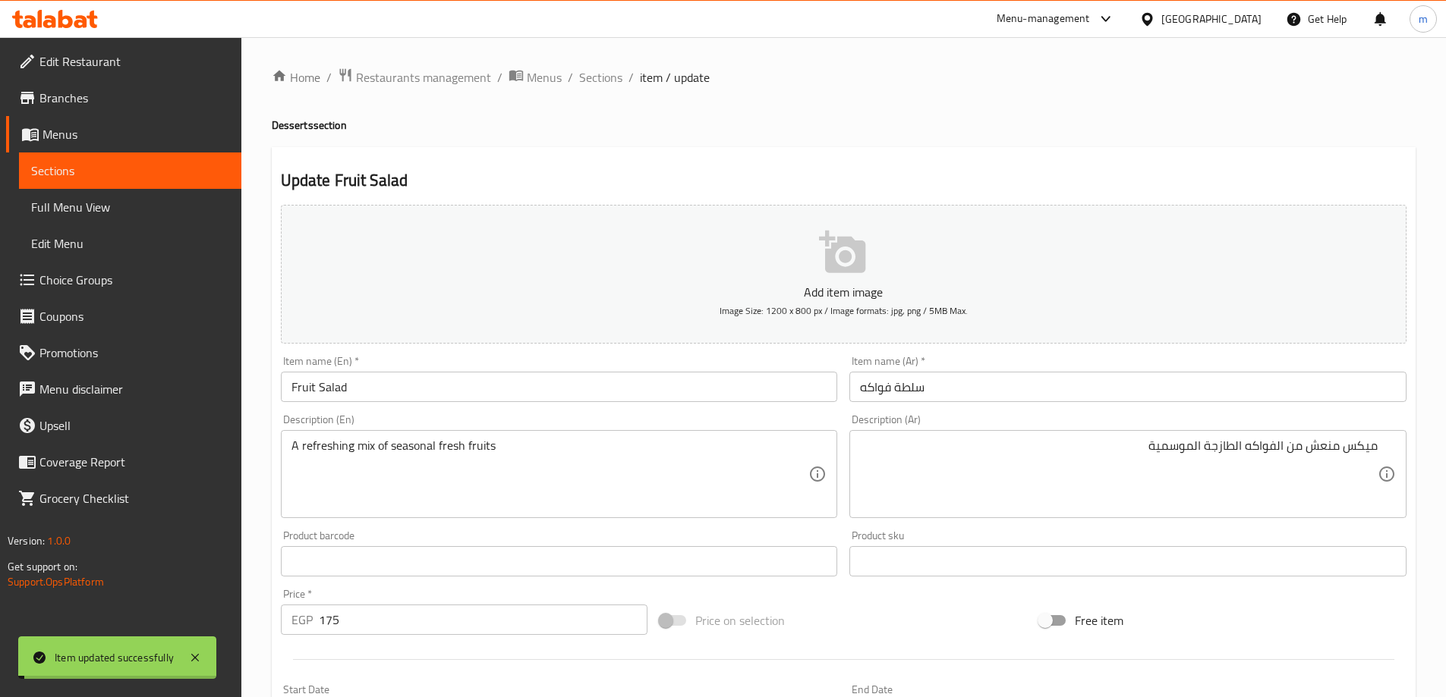
click at [604, 83] on span "Sections" at bounding box center [600, 77] width 43 height 18
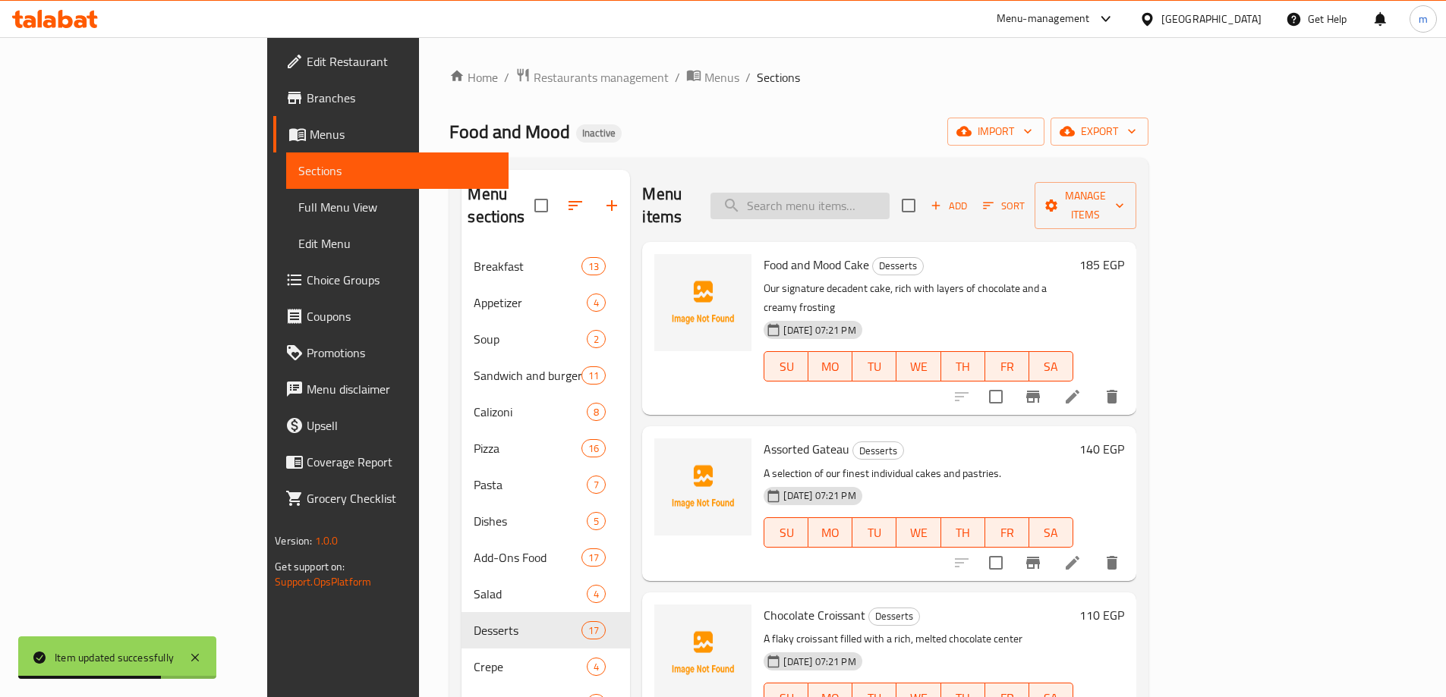
click at [847, 193] on input "search" at bounding box center [799, 206] width 179 height 27
paste input "Classic Ice Cream"
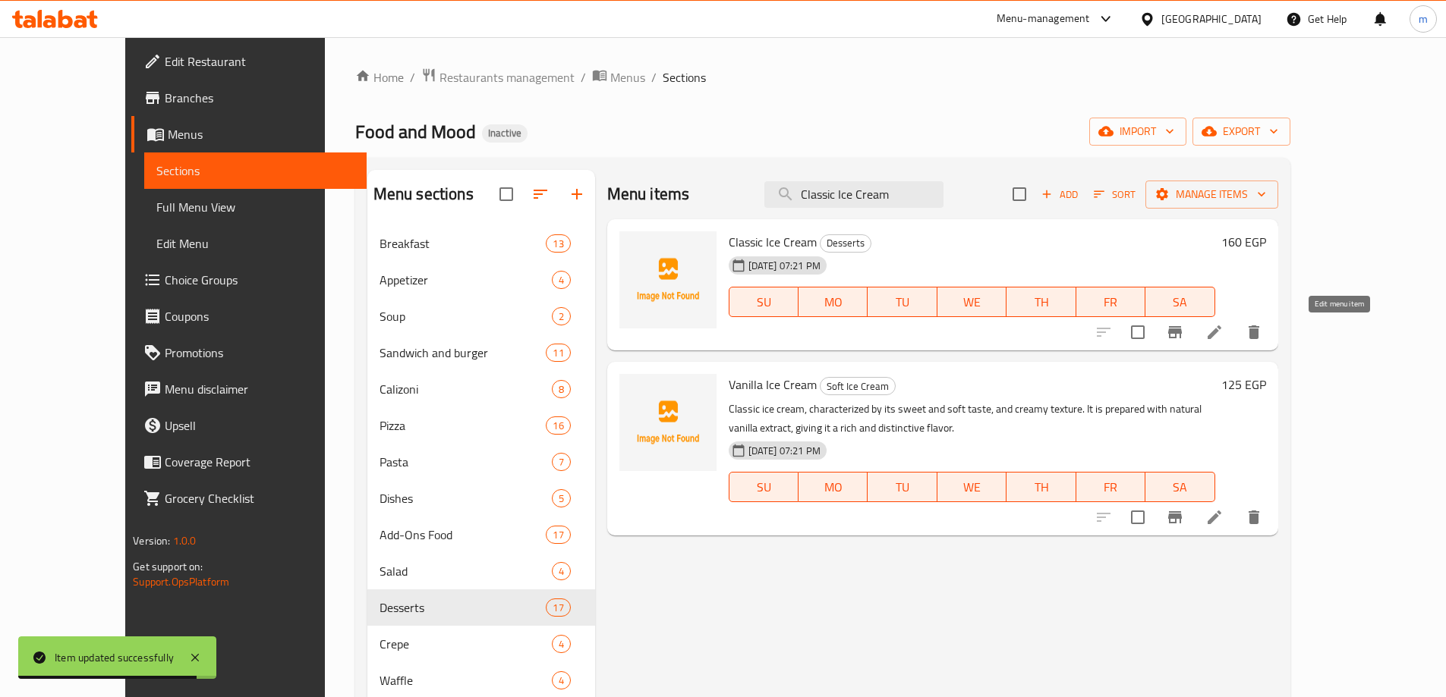
type input "Classic Ice Cream"
click at [1221, 338] on icon at bounding box center [1214, 333] width 14 height 14
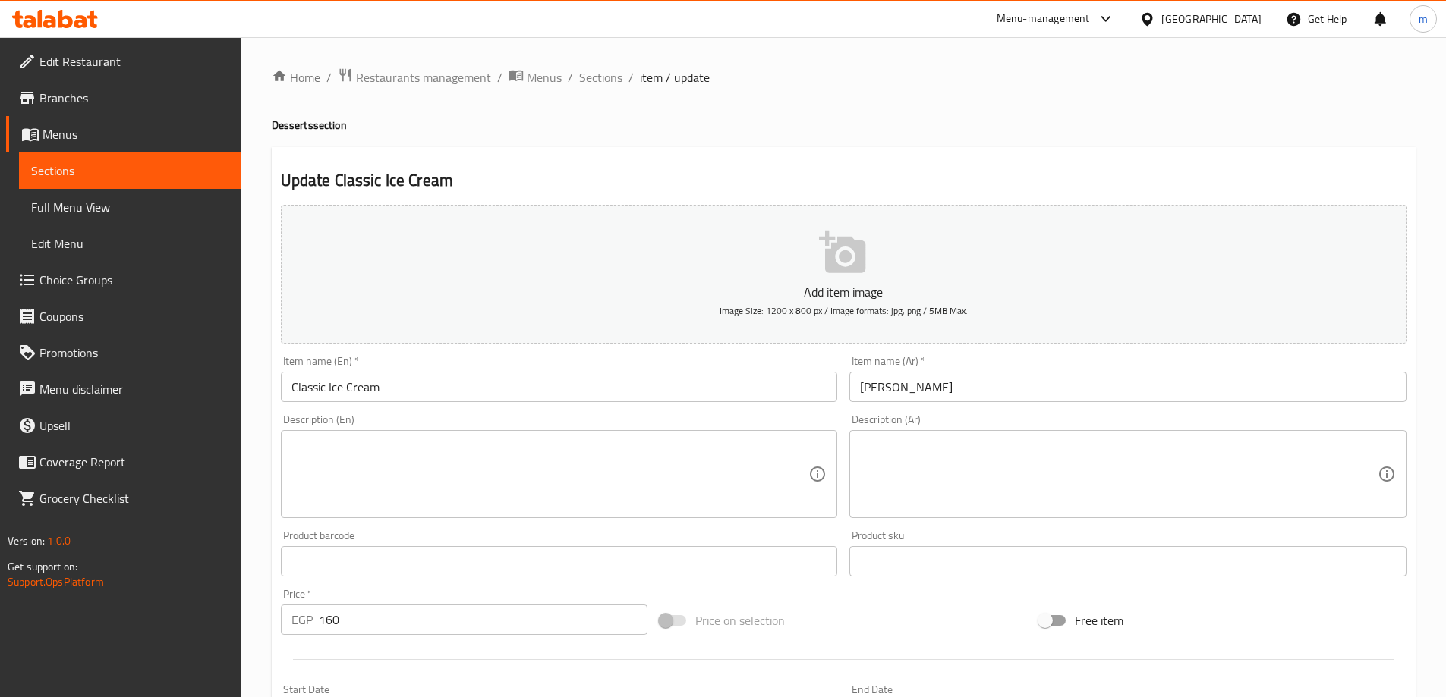
drag, startPoint x: 653, startPoint y: 423, endPoint x: 645, endPoint y: 427, distance: 8.8
click at [653, 423] on div "Description (En) Description (En)" at bounding box center [559, 466] width 557 height 104
click at [641, 434] on div "Description (En)" at bounding box center [559, 474] width 557 height 88
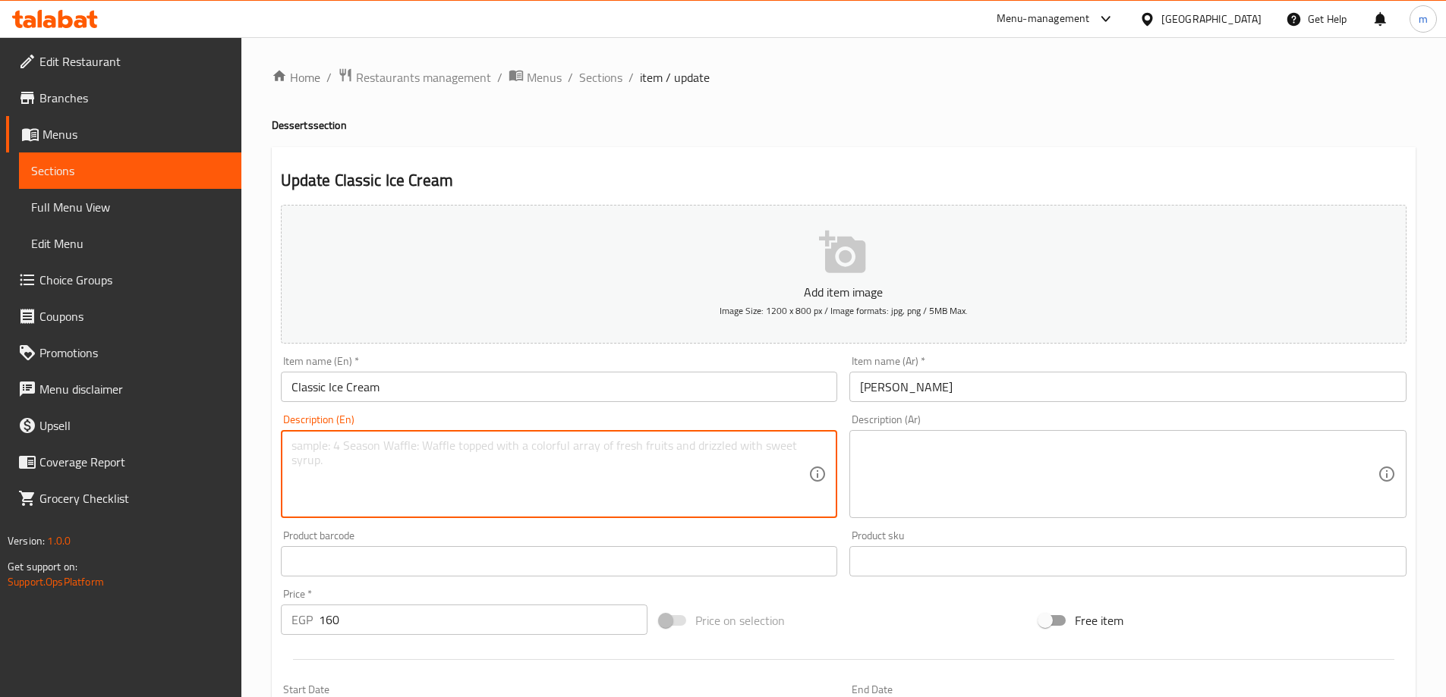
paste textarea "A scoop of our classic, creamy ice cream."
type textarea "A scoop of our classic, creamy ice cream."
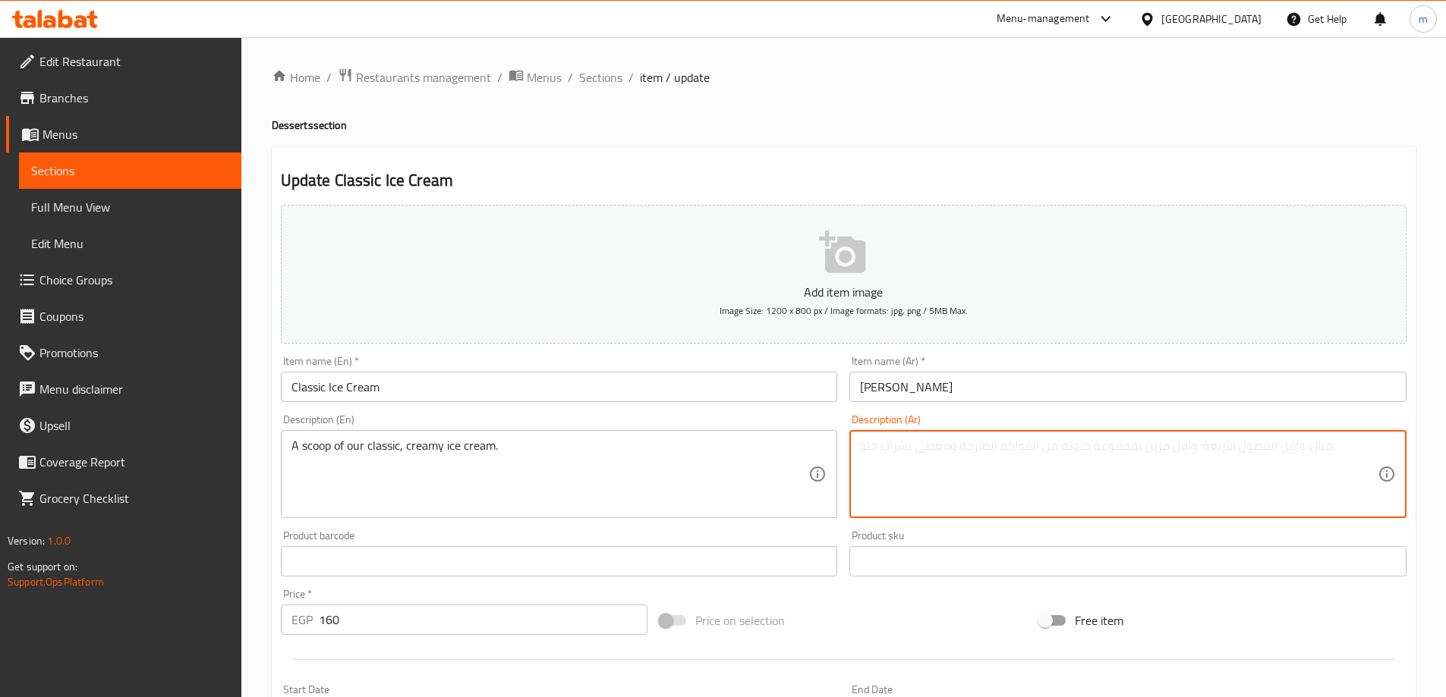
click at [992, 489] on textarea at bounding box center [1119, 475] width 518 height 72
paste textarea "مغرفة من الآيس [PERSON_NAME] [PERSON_NAME]."
click at [992, 489] on textarea "مغرفة من الآيس [PERSON_NAME] [PERSON_NAME]." at bounding box center [1119, 475] width 518 height 72
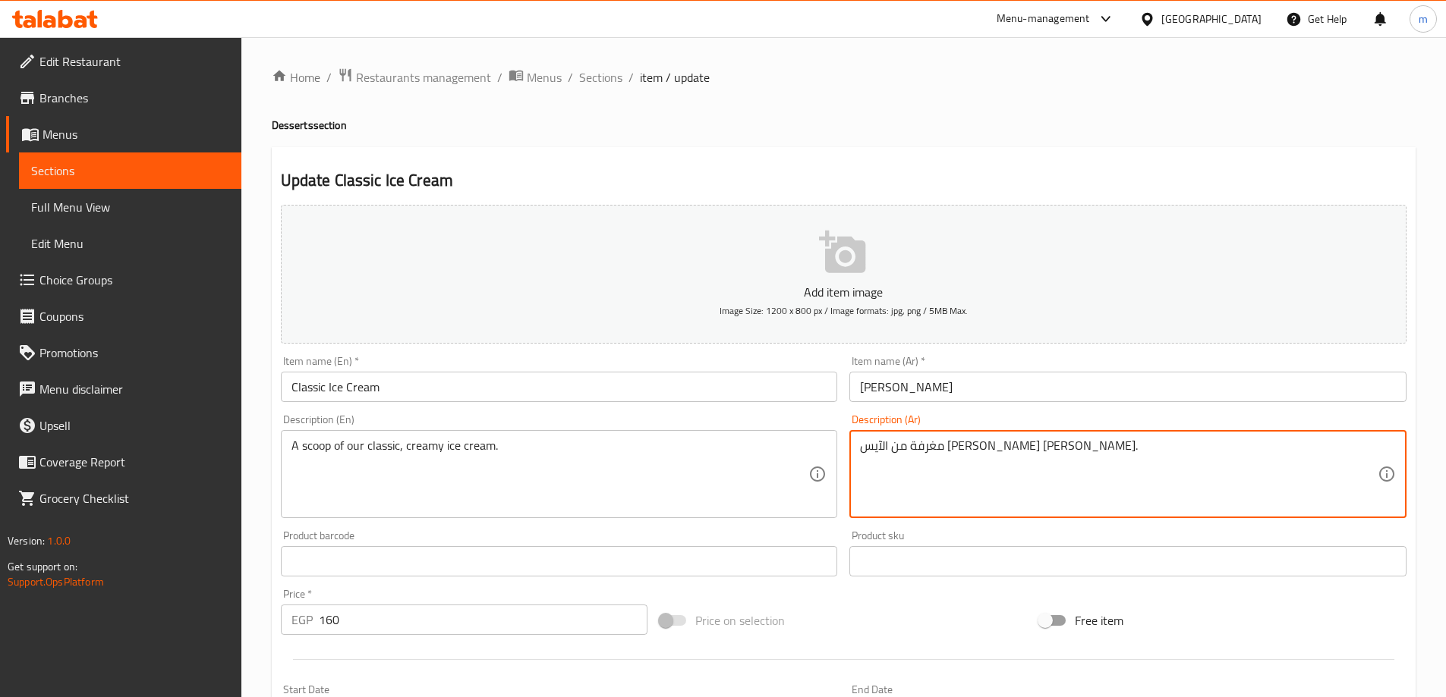
drag, startPoint x: 992, startPoint y: 489, endPoint x: 964, endPoint y: 455, distance: 44.2
click at [964, 455] on textarea "مغرفة من الآيس [PERSON_NAME] [PERSON_NAME]." at bounding box center [1119, 475] width 518 height 72
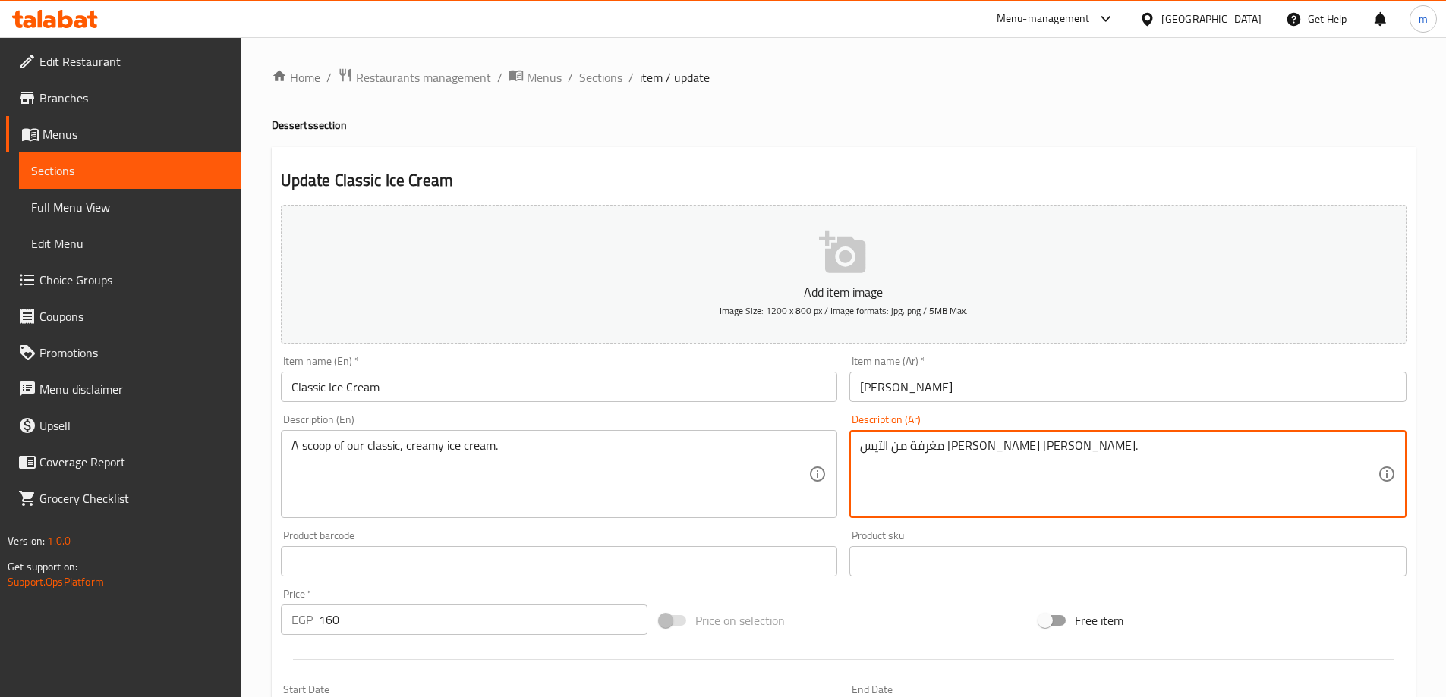
click at [964, 455] on textarea "مغرفة من الآيس [PERSON_NAME] [PERSON_NAME]." at bounding box center [1119, 475] width 518 height 72
click at [1286, 484] on textarea "مغرفة من الآيس [PERSON_NAME] [PERSON_NAME]." at bounding box center [1119, 475] width 518 height 72
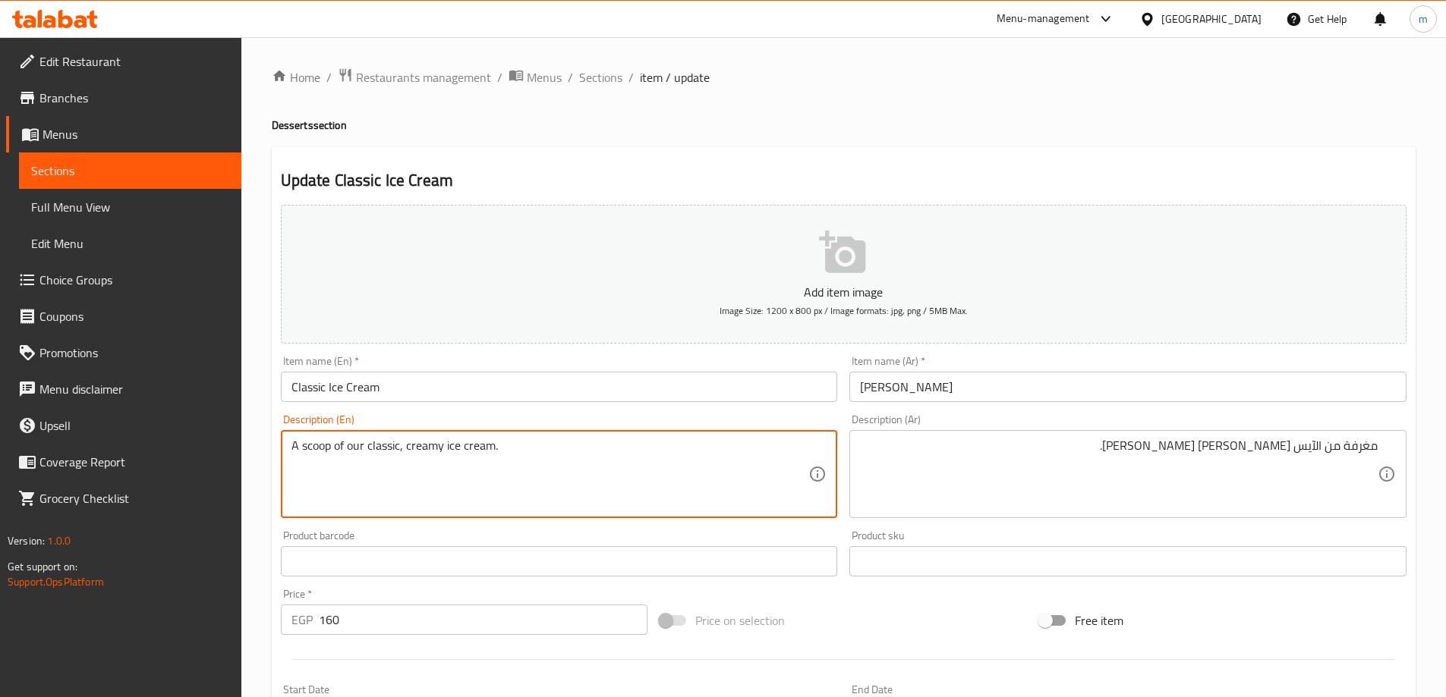
click at [321, 441] on textarea "A scoop of our classic, creamy ice cream." at bounding box center [550, 475] width 518 height 72
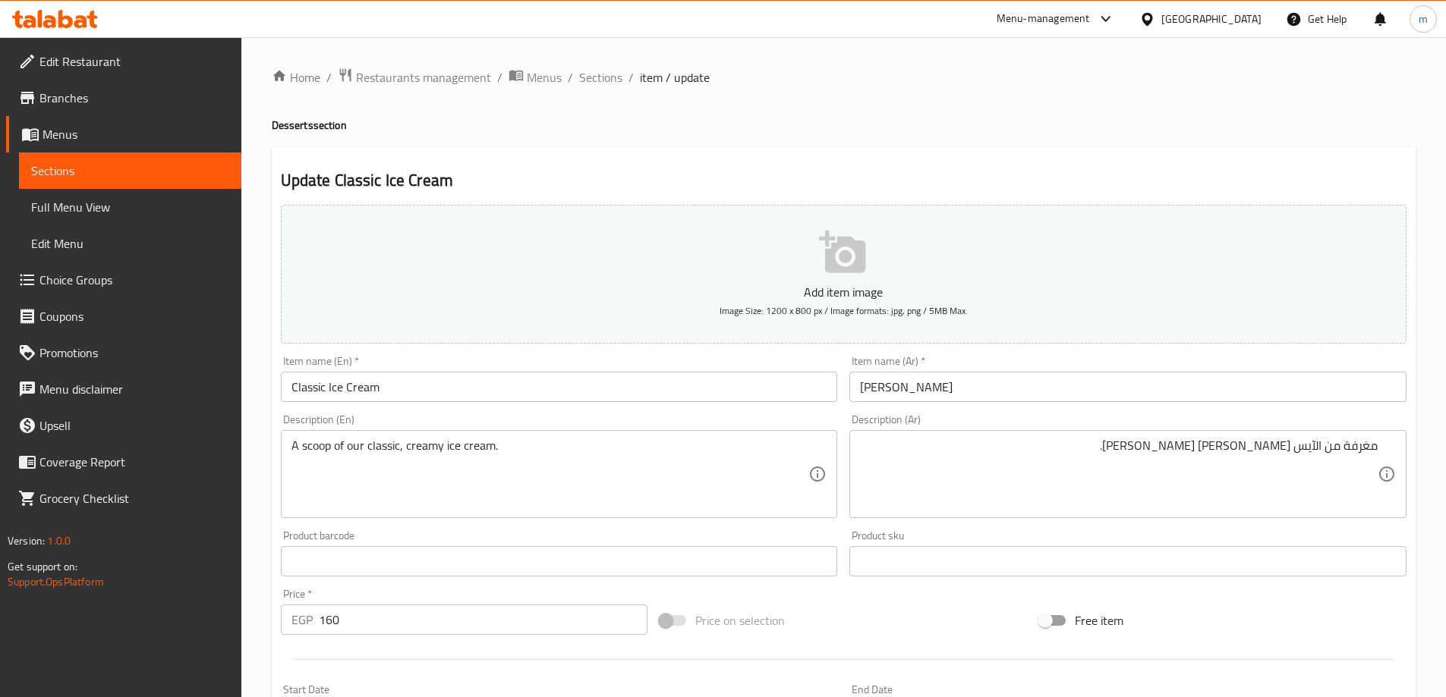
click at [1364, 452] on textarea "مغرفة من الآيس [PERSON_NAME] [PERSON_NAME]." at bounding box center [1119, 475] width 518 height 72
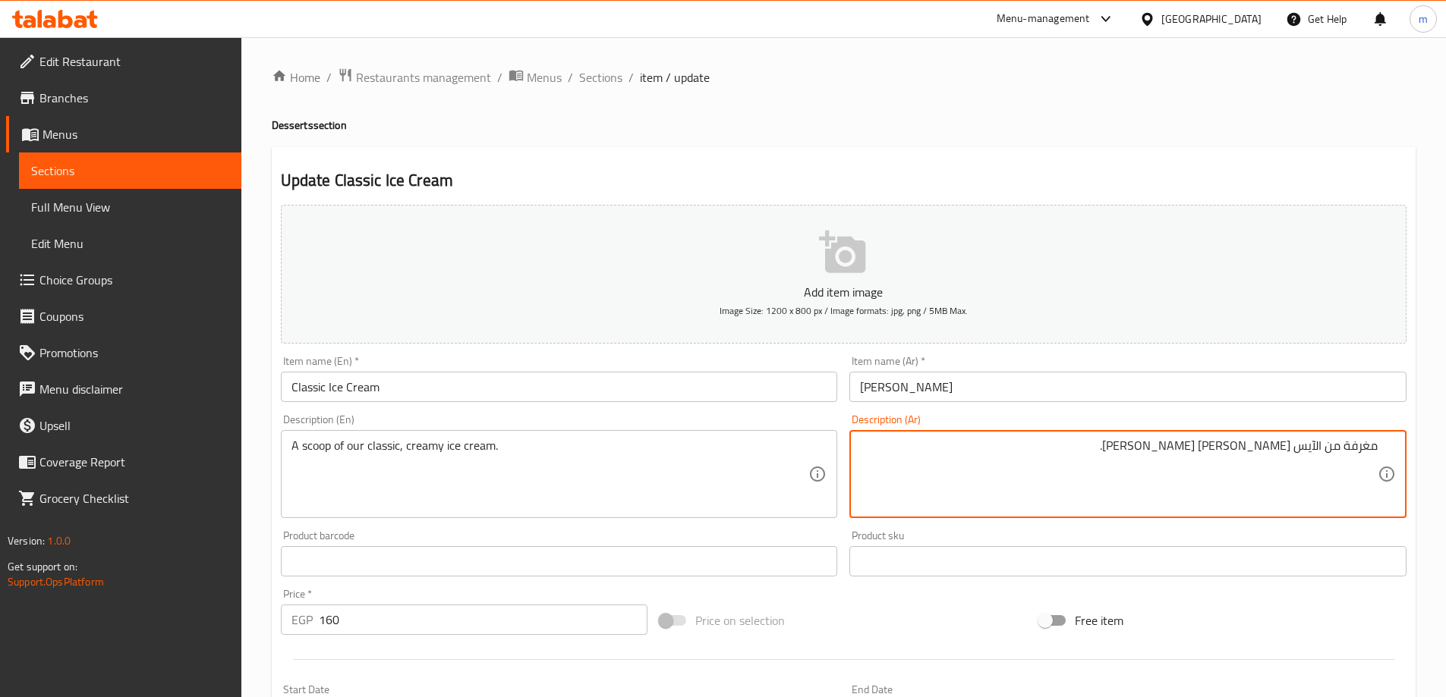
paste textarea "بولة"
type textarea "بولة من الآيس كريم الكريمي الكلاسيك الخاص بنا."
click at [1171, 158] on div "Update Classic Ice Cream Add item image Image Size: 1200 x 800 px / Image forma…" at bounding box center [844, 588] width 1144 height 883
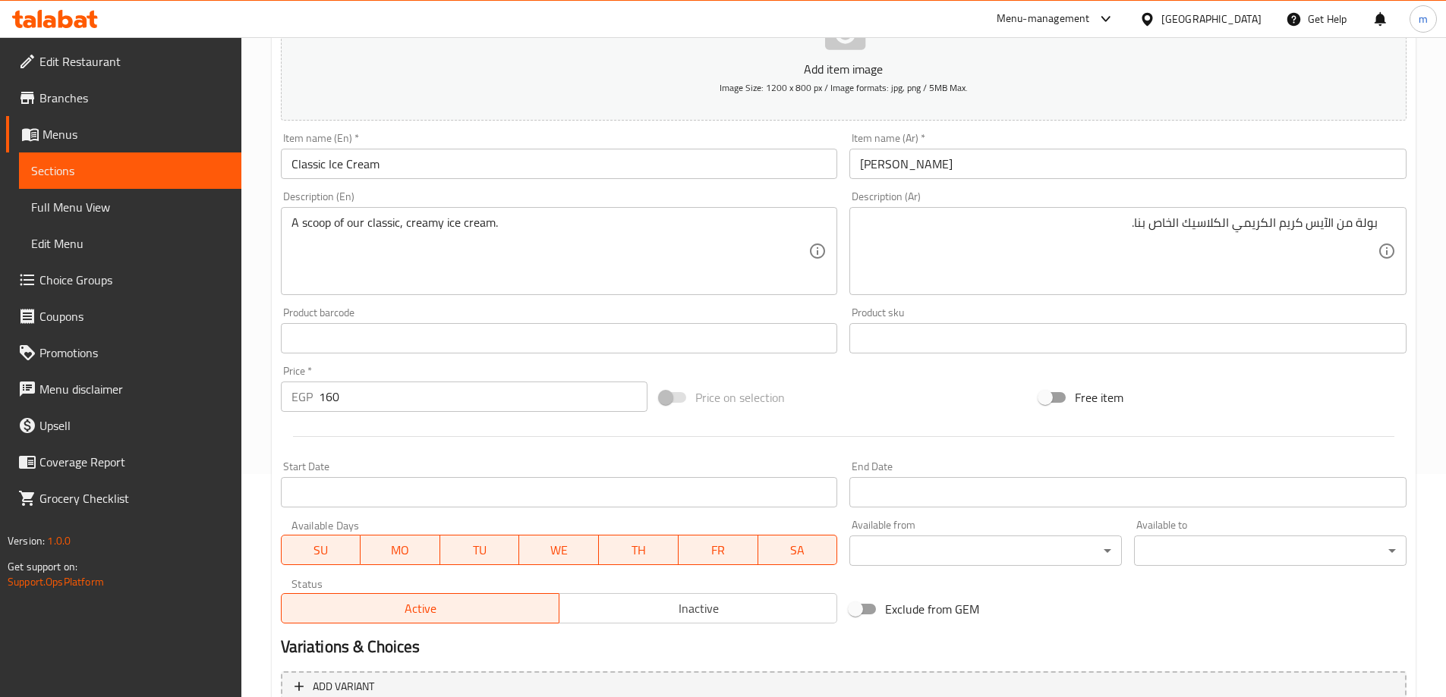
scroll to position [375, 0]
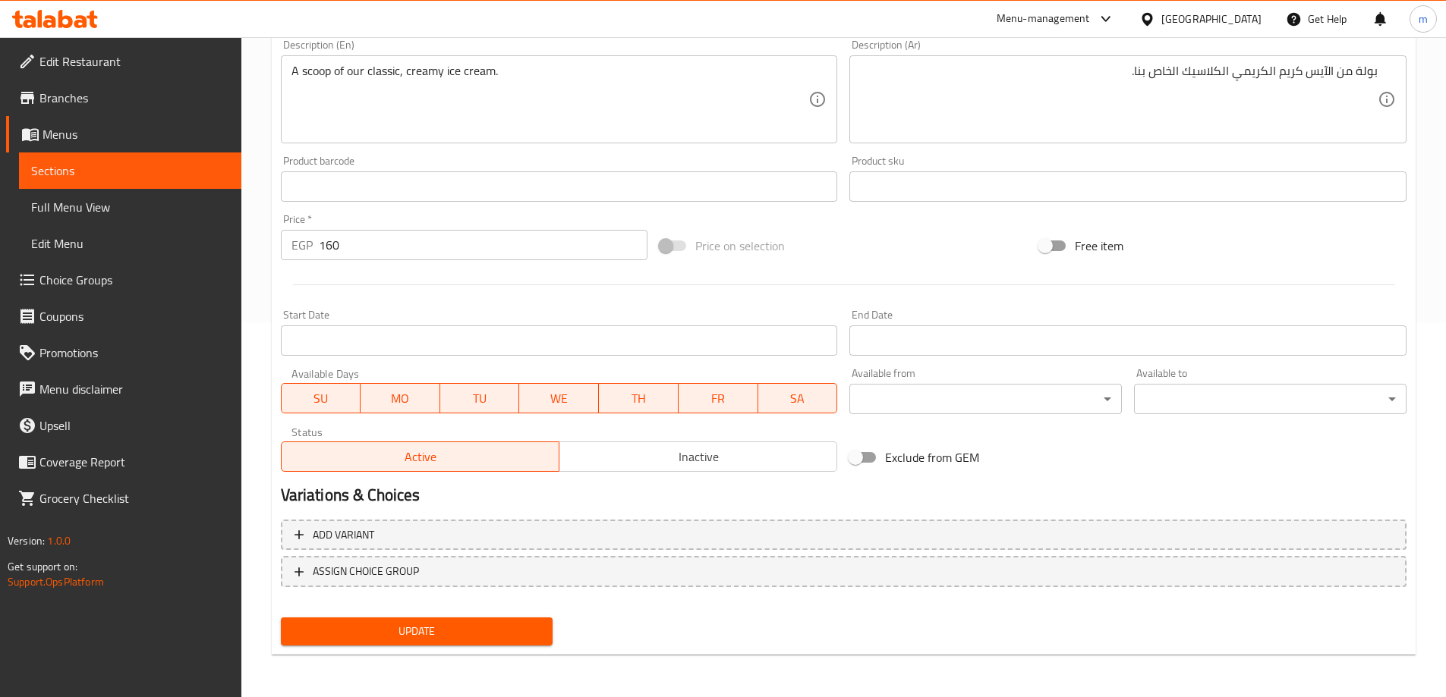
click at [470, 632] on span "Update" at bounding box center [417, 631] width 248 height 19
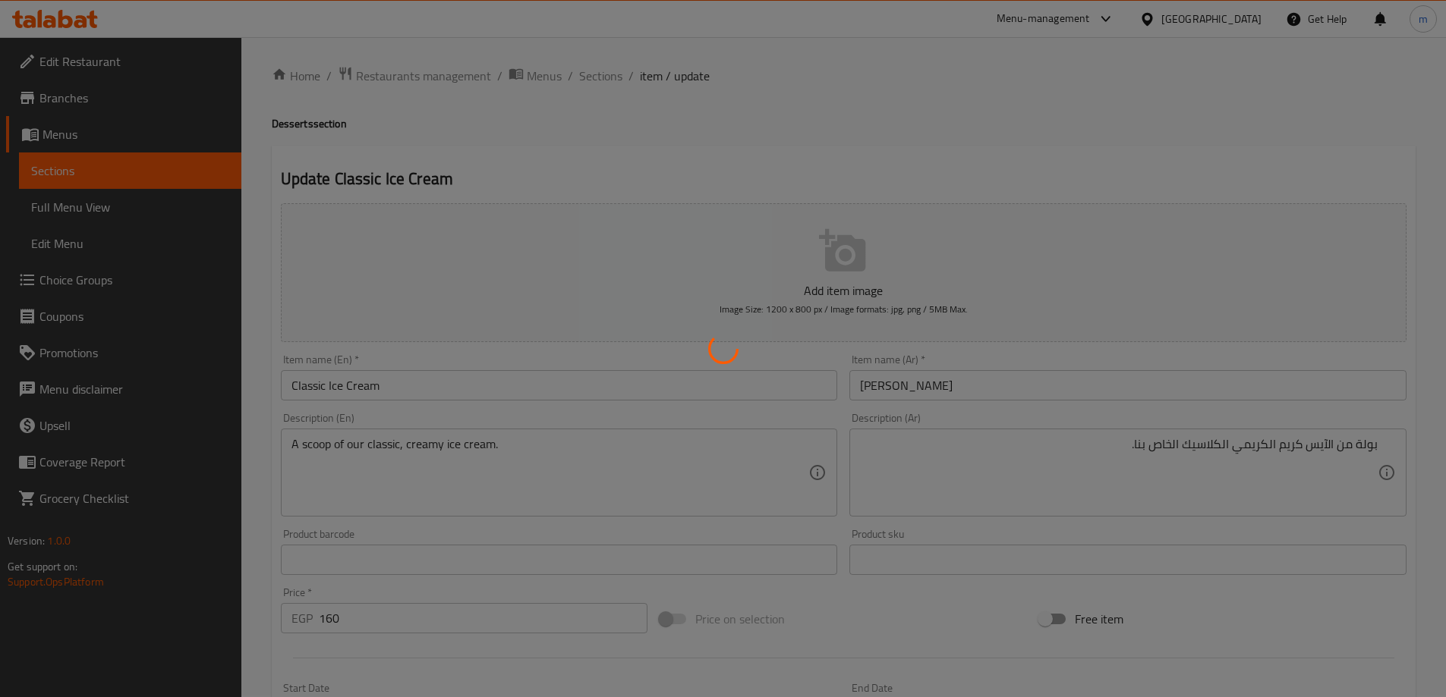
scroll to position [0, 0]
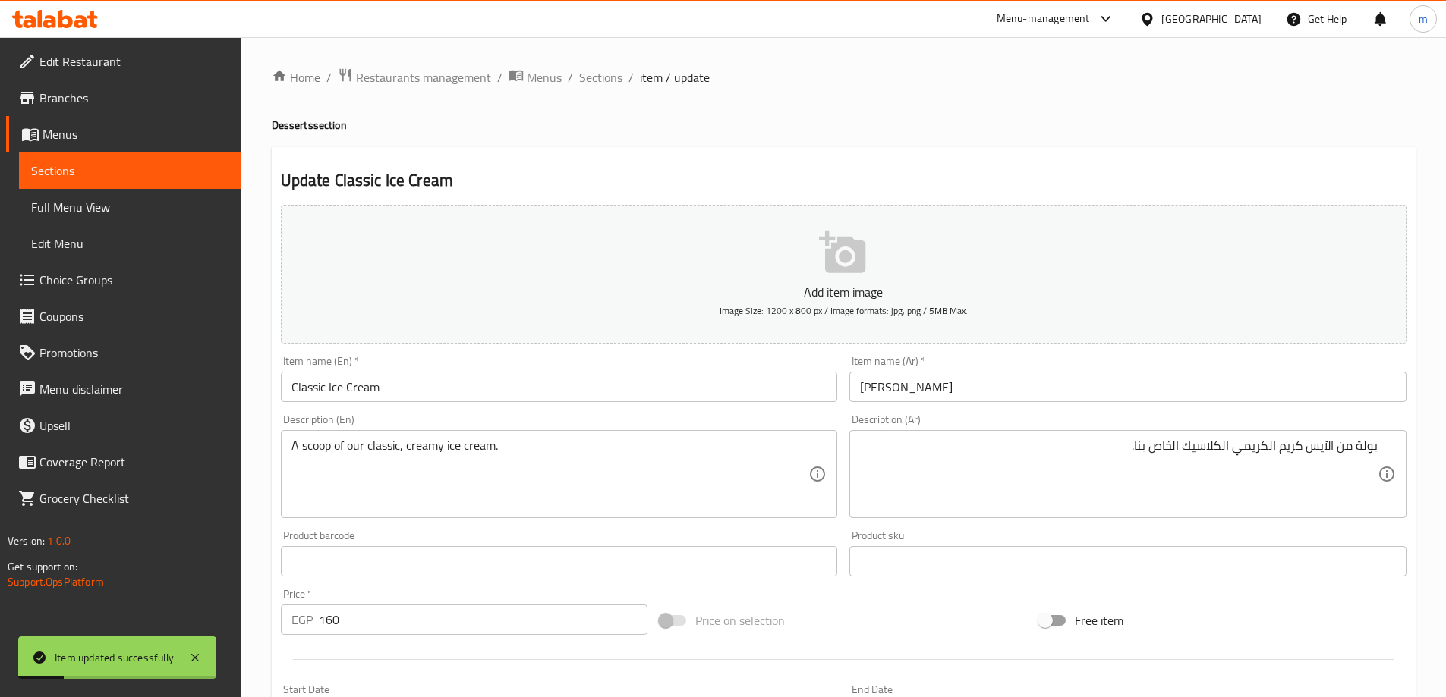
click at [589, 83] on span "Sections" at bounding box center [600, 77] width 43 height 18
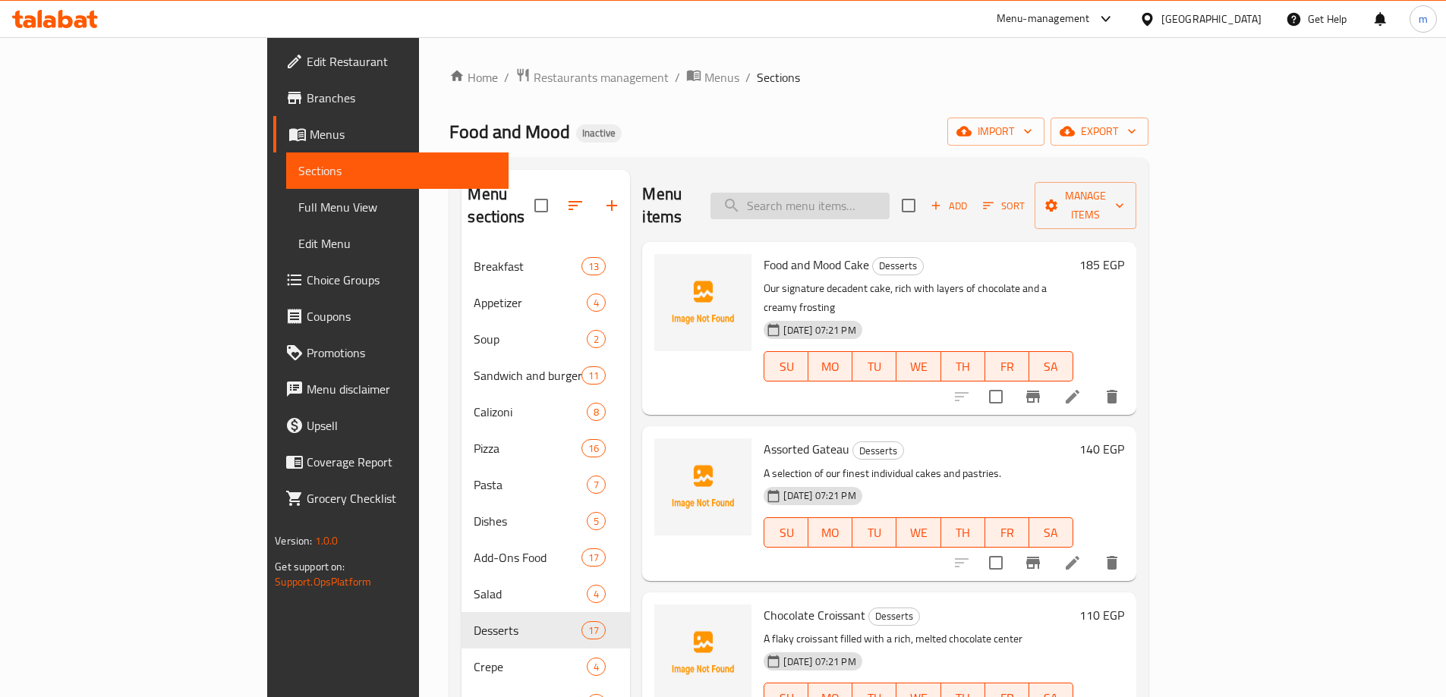
click at [889, 196] on input "search" at bounding box center [799, 206] width 179 height 27
paste input "Chocolate Brownies Crepe"
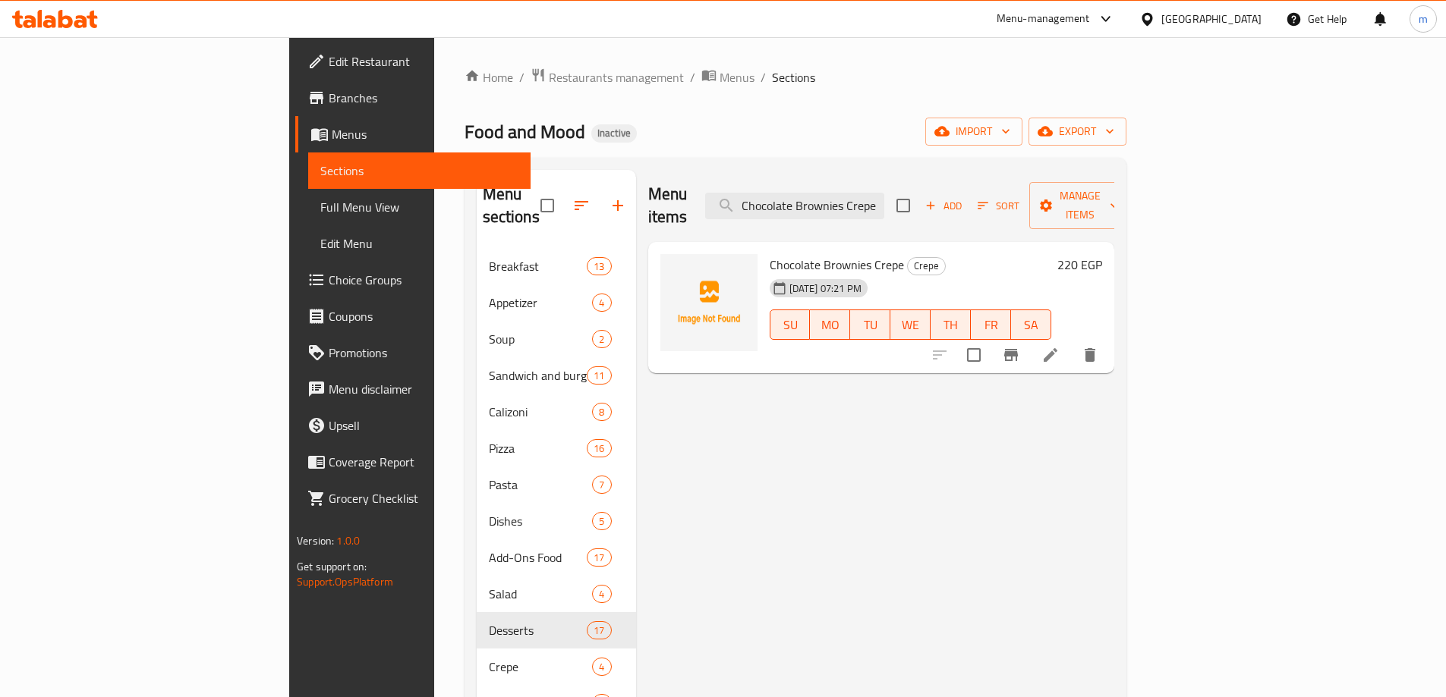
type input "Chocolate Brownies Crepe"
click at [1059, 346] on icon at bounding box center [1050, 355] width 18 height 18
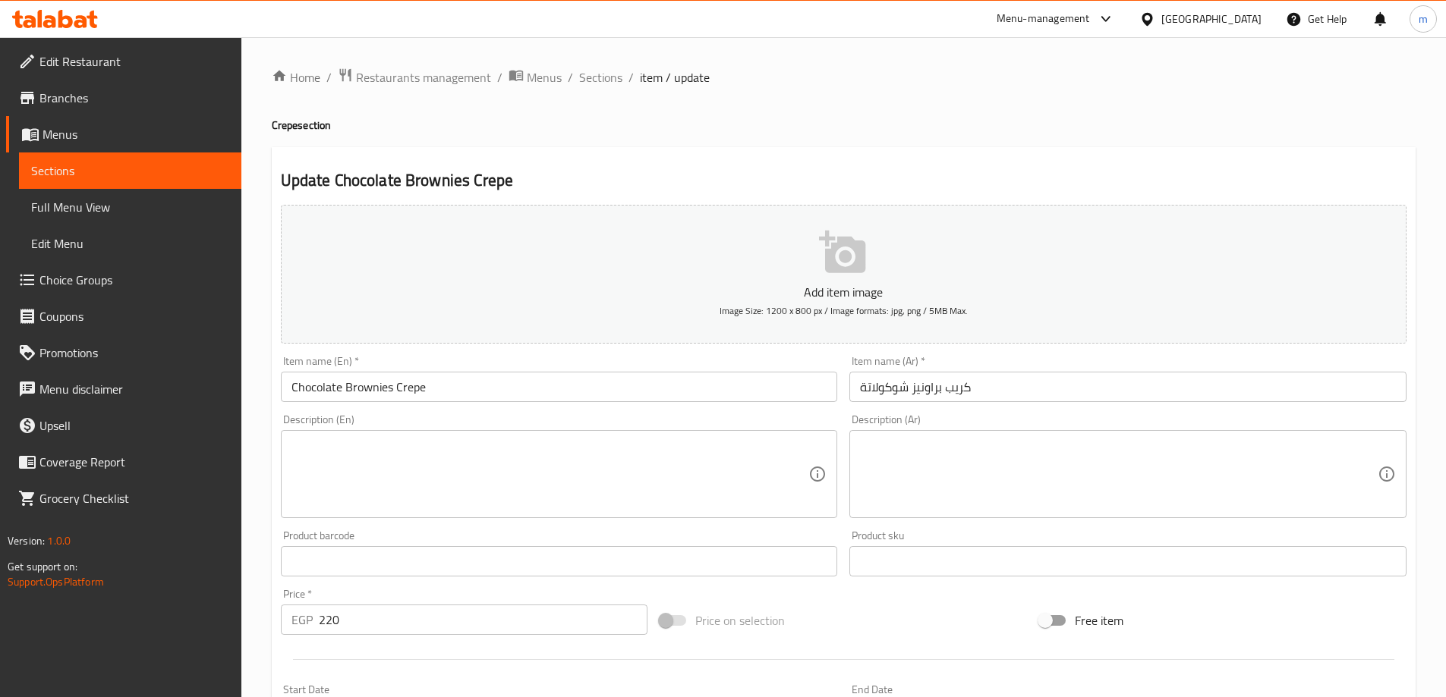
click at [490, 450] on textarea at bounding box center [550, 475] width 518 height 72
paste textarea "A thin crepe filled with warm brownie pieces and drizzled with a mix of chocola…"
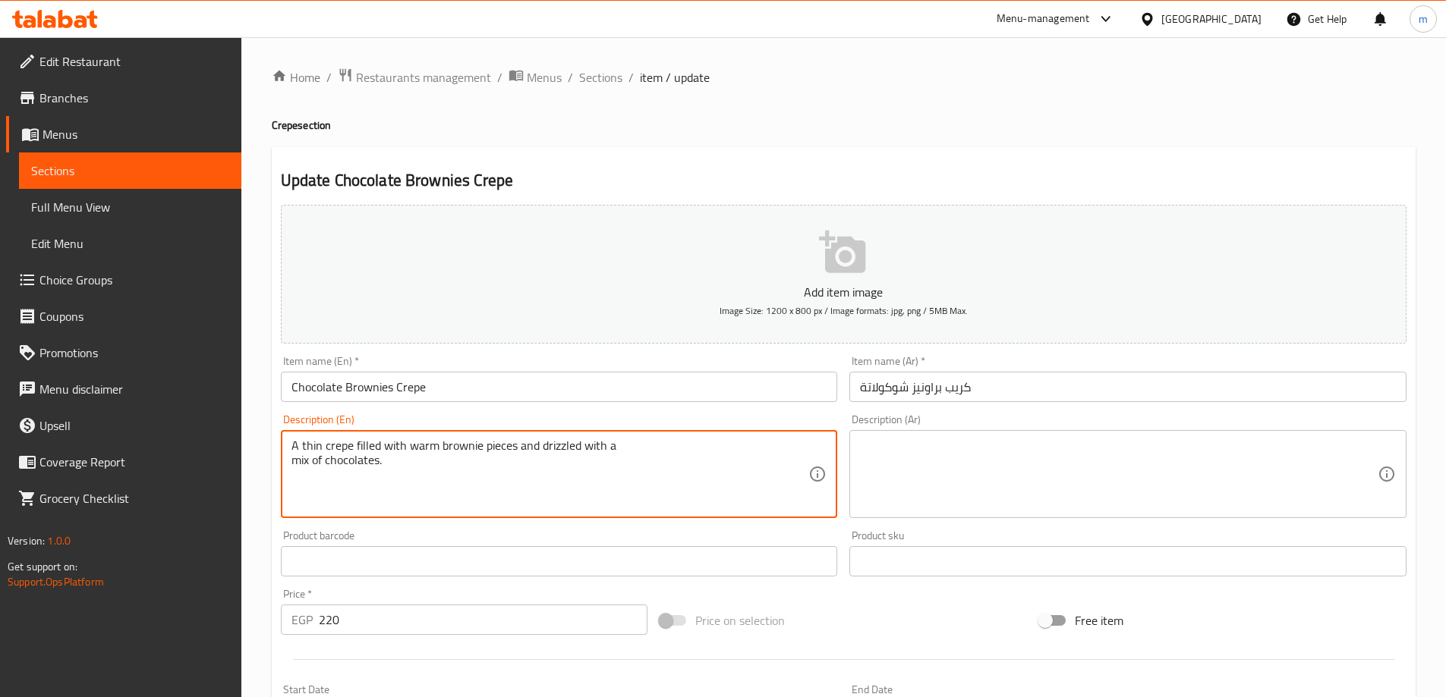
click at [294, 463] on textarea "A thin crepe filled with warm brownie pieces and drizzled with a mix of chocola…" at bounding box center [550, 475] width 518 height 72
click at [322, 489] on textarea "A thin crepe filled with warm brownie pieces and drizzled with amix of chocolat…" at bounding box center [550, 475] width 518 height 72
click at [613, 458] on textarea "A thin crepe filled with warm brownie pieces and drizzled with amix of chocolat…" at bounding box center [550, 475] width 518 height 72
click at [613, 458] on textarea "A thin crepe filled with warm brownie pieces and drizzled with a mix of chocola…" at bounding box center [550, 475] width 518 height 72
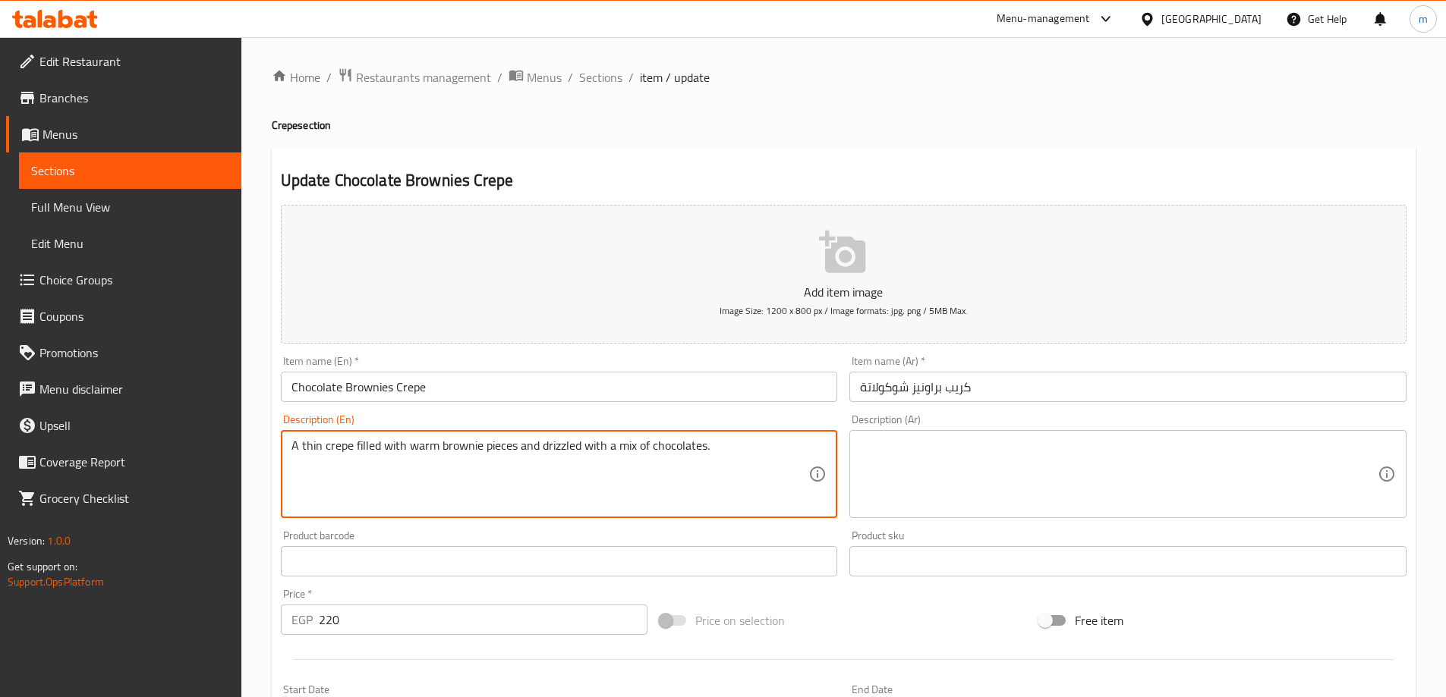
click at [613, 458] on textarea "A thin crepe filled with warm brownie pieces and drizzled with a mix of chocola…" at bounding box center [550, 475] width 518 height 72
type textarea "A thin crepe filled with warm brownie pieces and drizzled with a mix of chocola…"
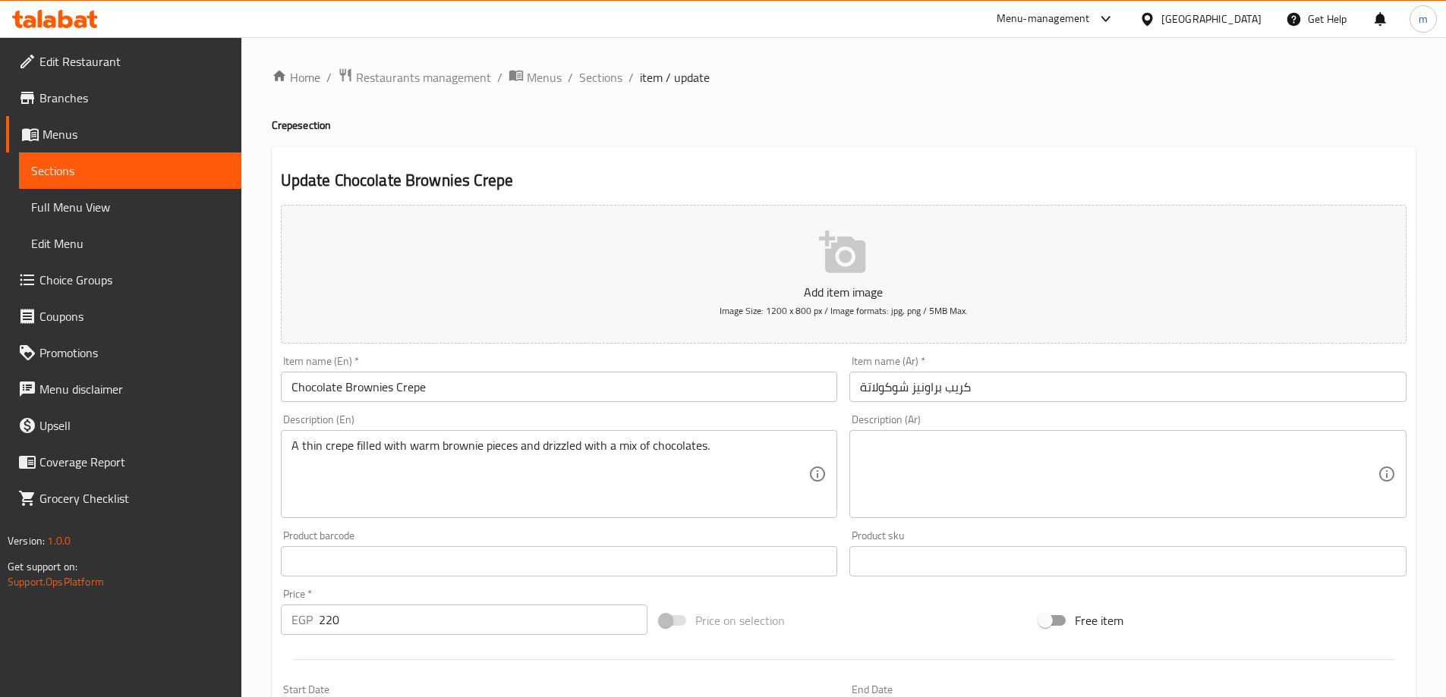
click at [954, 461] on textarea at bounding box center [1119, 475] width 518 height 72
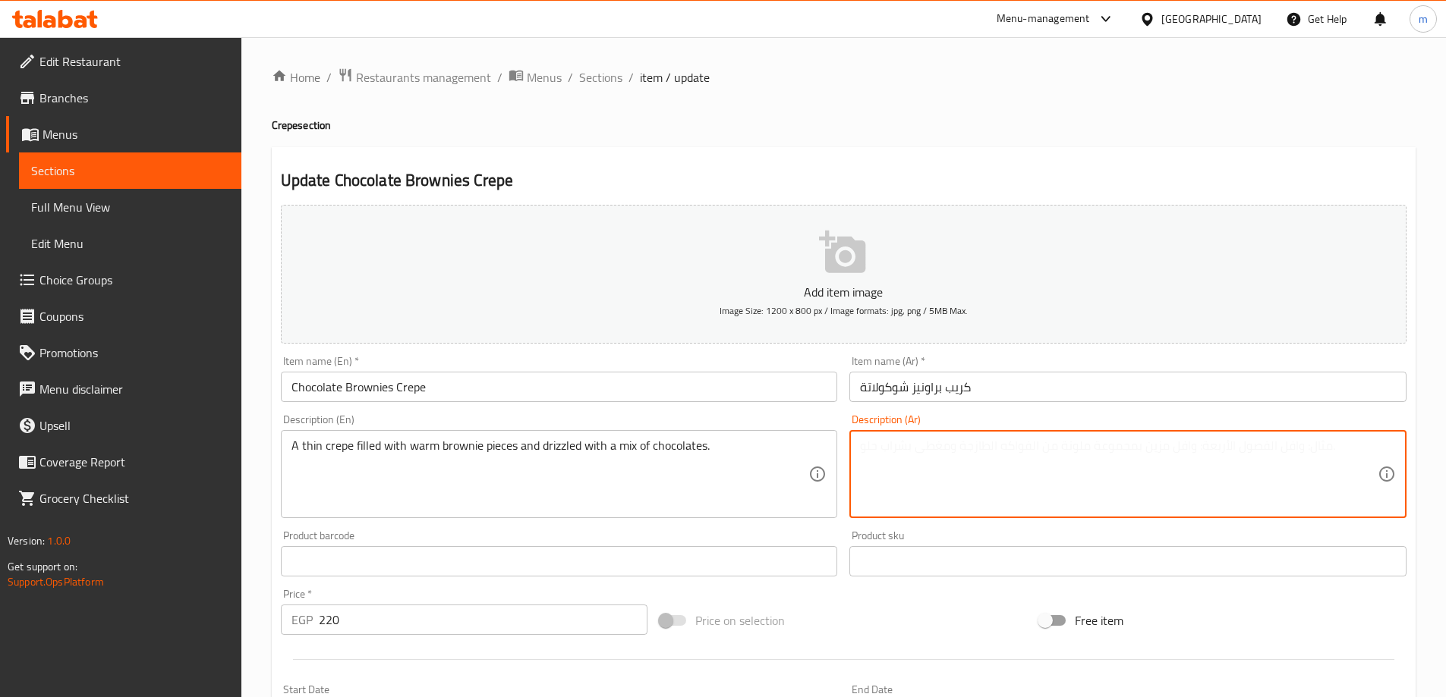
paste textarea "كريب رقيق مملوء بقطع براوني دافئة ومرشوش بمزيج من الشوكولاتة."
click at [954, 461] on textarea "كريب رقيق مملوء بقطع براوني دافئة ومرشوش بمزيج من الشوكولاتة." at bounding box center [1119, 475] width 518 height 72
click at [961, 462] on textarea "كريب رقيق مملوء بقطع براوني دافئة ومرشوش بمزيج من الشوكولاتة." at bounding box center [1119, 475] width 518 height 72
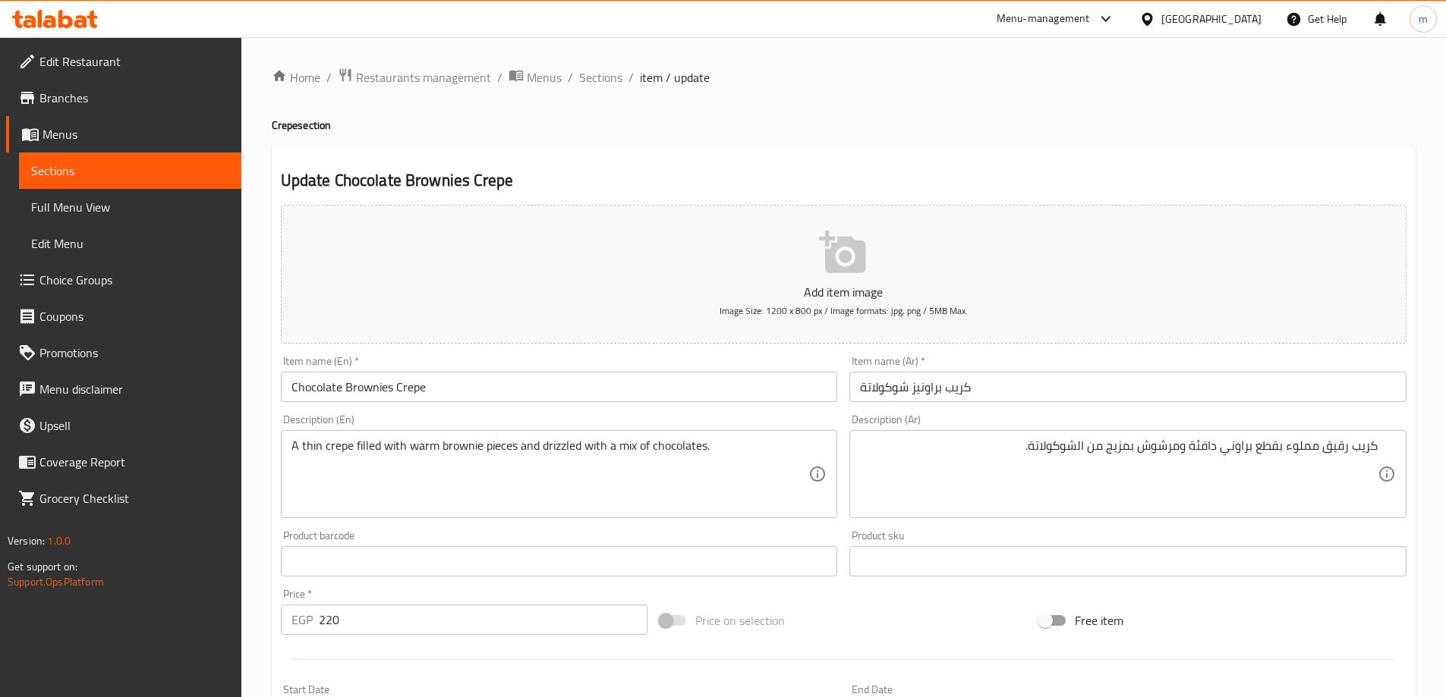
click at [551, 435] on div "A thin crepe filled with warm brownie pieces and drizzled with a mix of chocola…" at bounding box center [559, 474] width 557 height 88
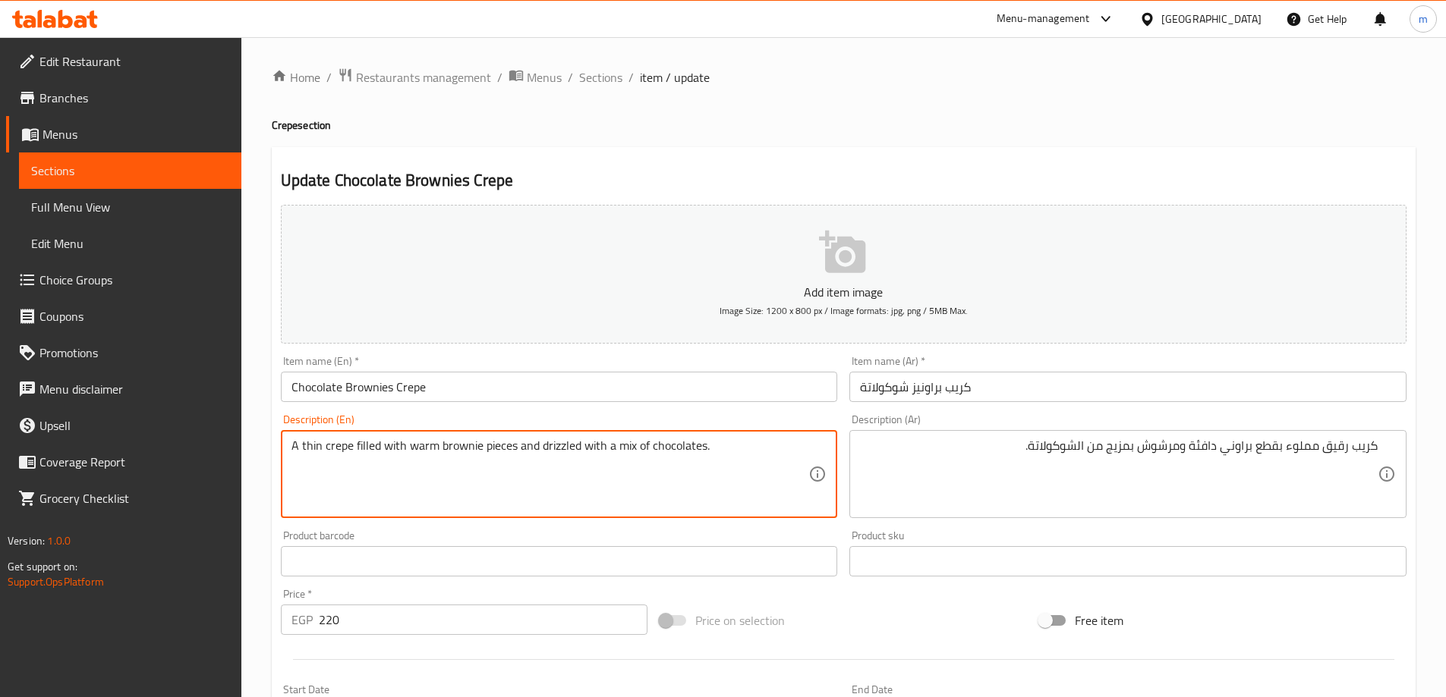
click at [551, 453] on textarea "A thin crepe filled with warm brownie pieces and drizzled with a mix of chocola…" at bounding box center [550, 475] width 518 height 72
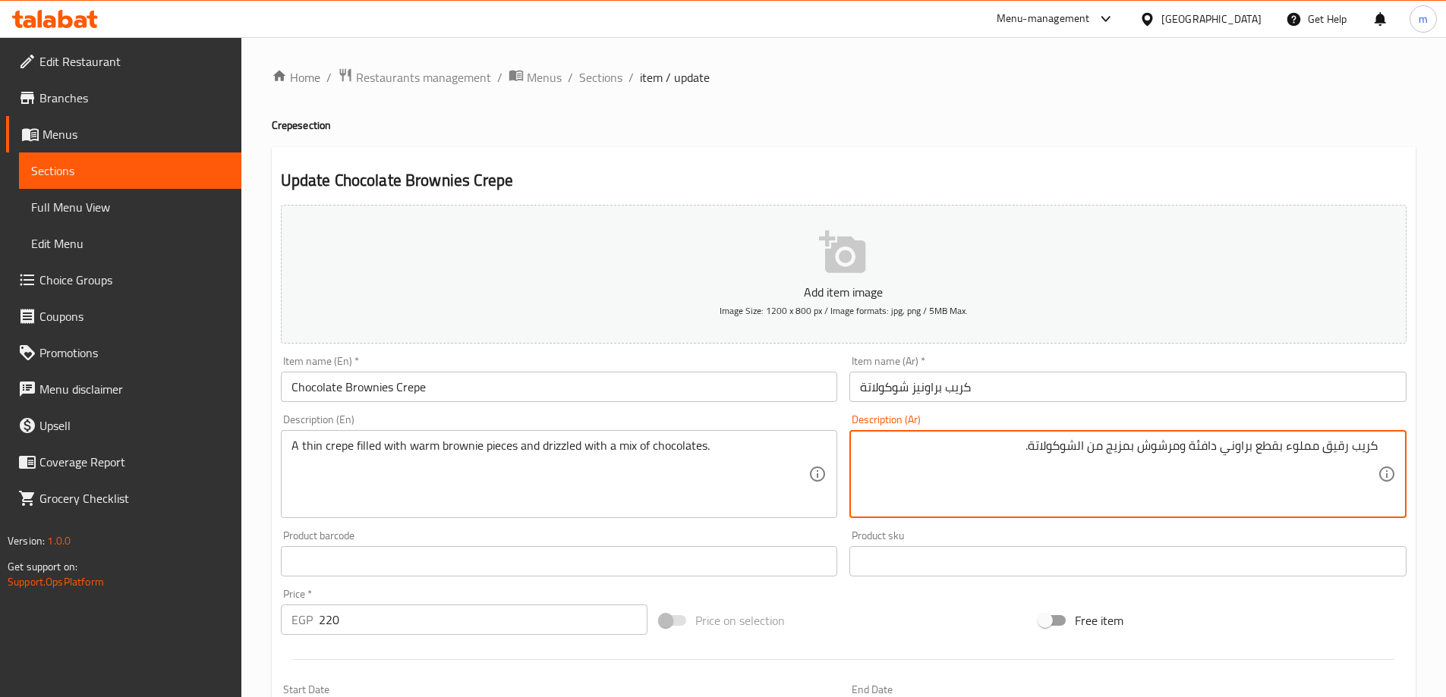
click at [1153, 443] on textarea "كريب رقيق مملوء بقطع براوني دافئة ومرشوش بمزيج من الشوكولاتة." at bounding box center [1119, 475] width 518 height 72
drag, startPoint x: 1120, startPoint y: 452, endPoint x: 1144, endPoint y: 458, distance: 24.9
click at [1144, 458] on textarea "كريب رقيق مملوء بقطع براوني دافئة ودريزلد بمزيج من الشوكولاتة." at bounding box center [1119, 475] width 518 height 72
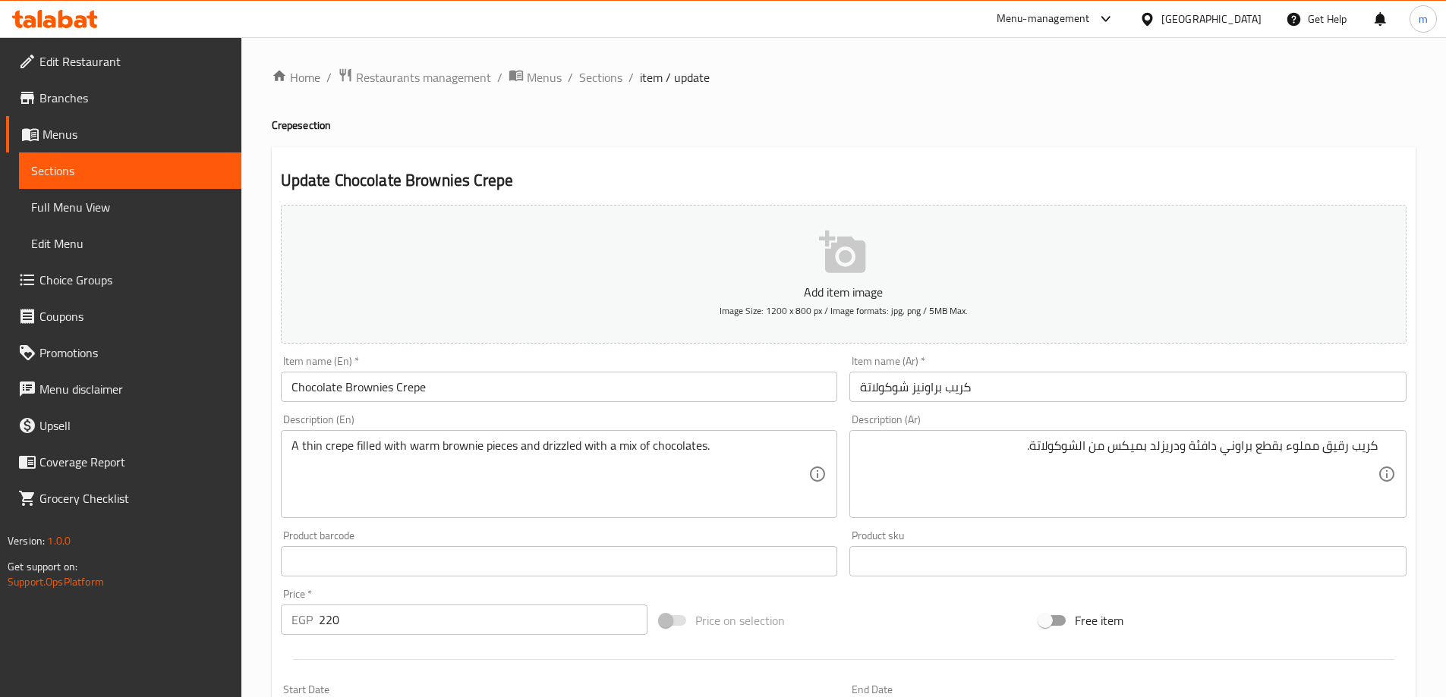
click at [1095, 109] on div "Home / Restaurants management / Menus / Sections / item / update Crepe section …" at bounding box center [844, 555] width 1144 height 974
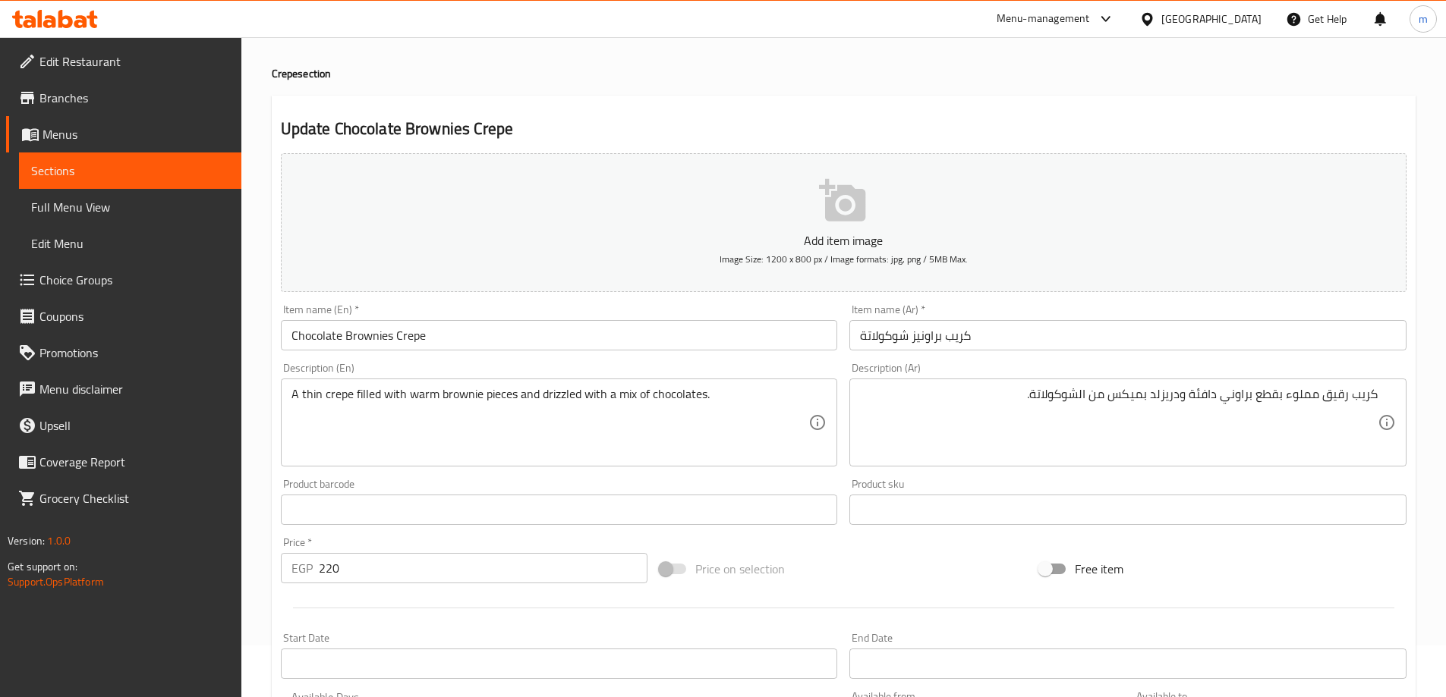
scroll to position [76, 0]
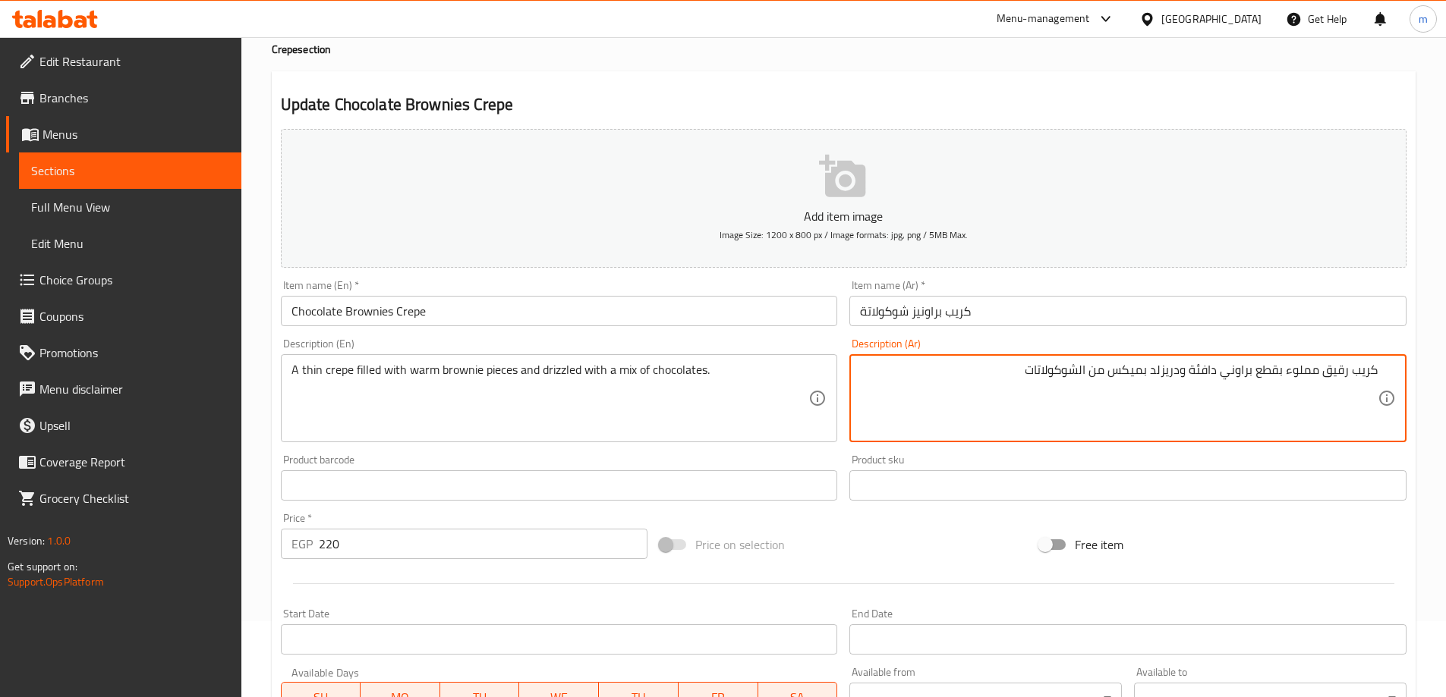
drag, startPoint x: 1031, startPoint y: 372, endPoint x: 1087, endPoint y: 388, distance: 58.4
click at [1087, 388] on textarea "كريب رقيق مملوء بقطع براوني دافئة ودريزلد بميكس من الشوكولاتات" at bounding box center [1119, 399] width 518 height 72
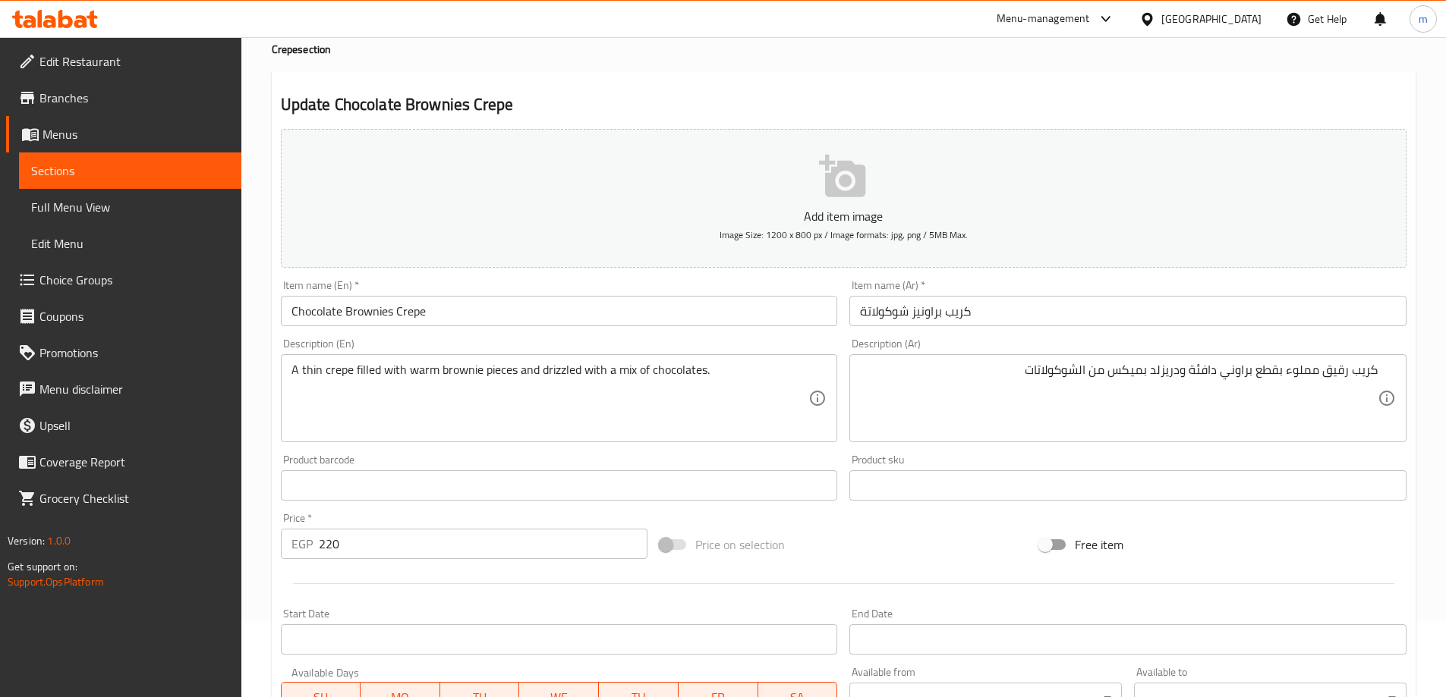
click at [678, 80] on div "Update Chocolate Brownies Crepe Add item image Image Size: 1200 x 800 px / Imag…" at bounding box center [844, 512] width 1144 height 883
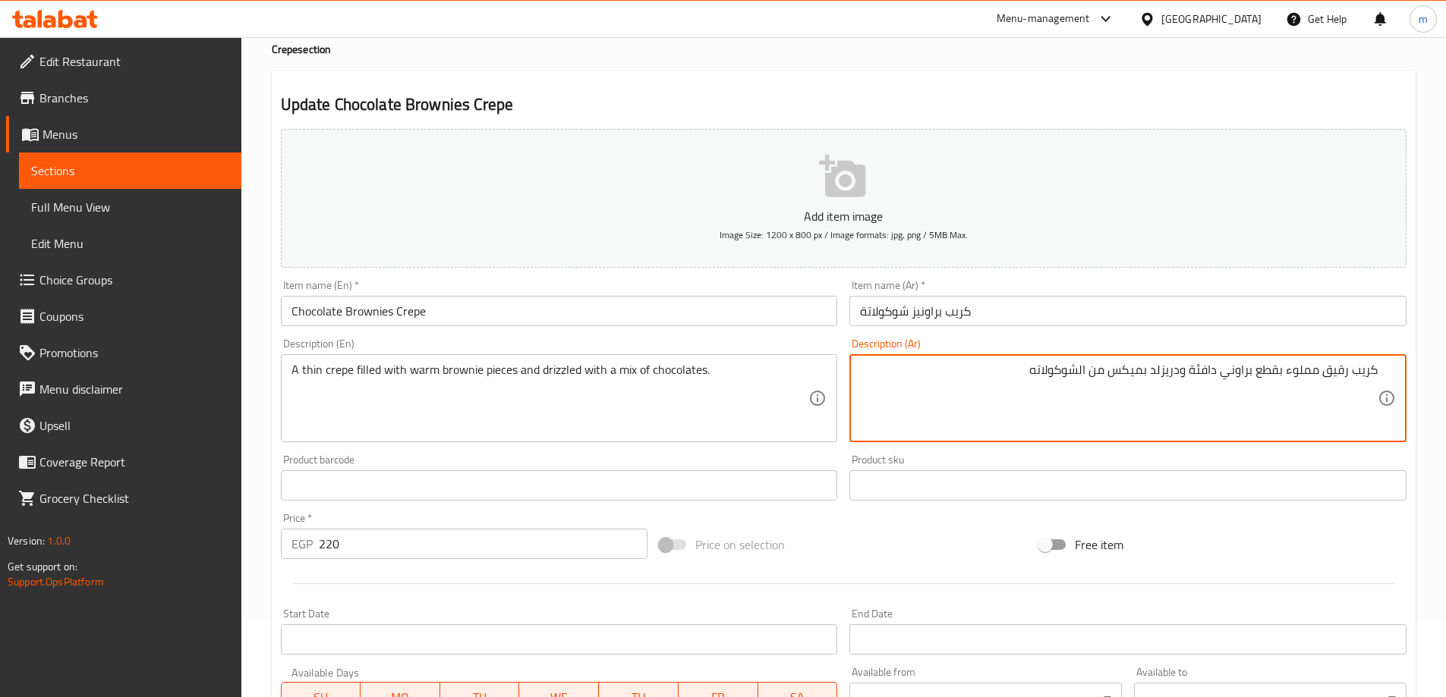
type textarea "كريب رقيق مملوء بقطع براوني دافئة ودريزلد بميكس من الشوكولاته"
click at [1002, 98] on h2 "Update Chocolate Brownies Crepe" at bounding box center [843, 104] width 1125 height 23
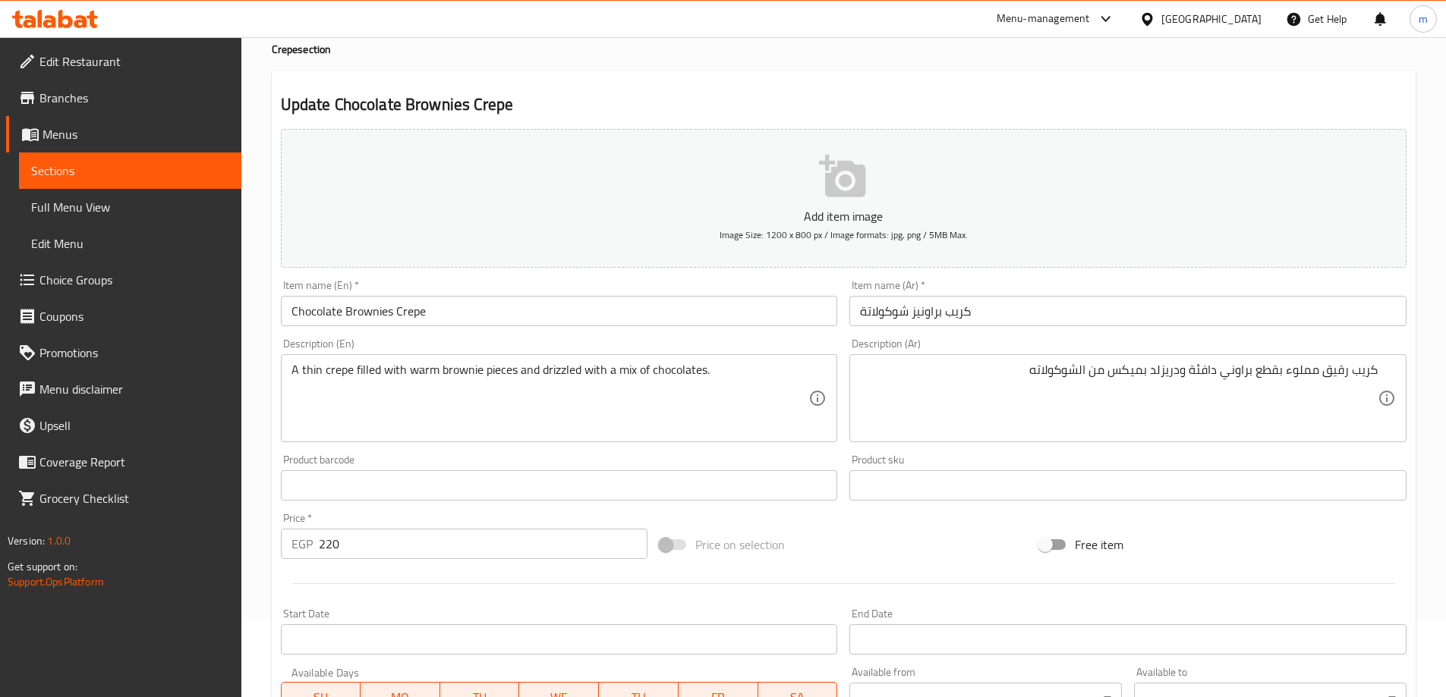
click at [1048, 77] on div "Update Chocolate Brownies Crepe Add item image Image Size: 1200 x 800 px / Imag…" at bounding box center [844, 512] width 1144 height 883
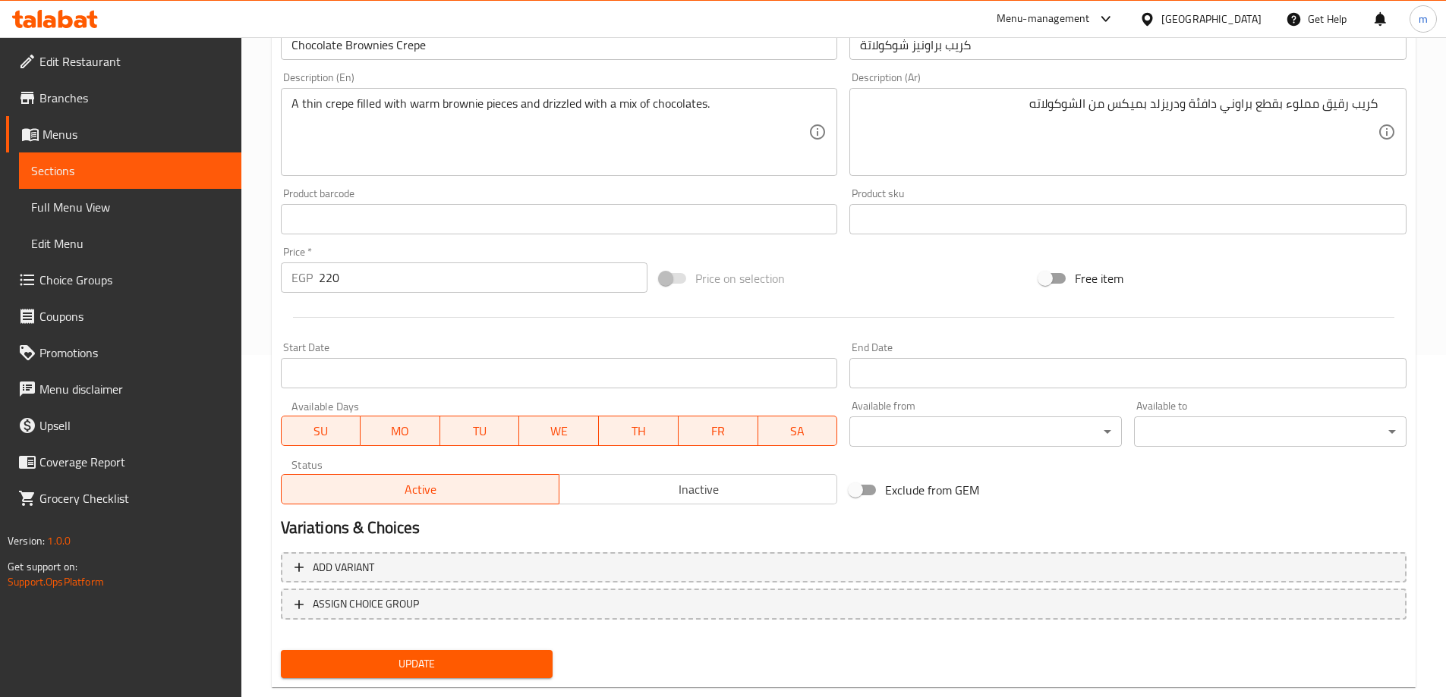
scroll to position [375, 0]
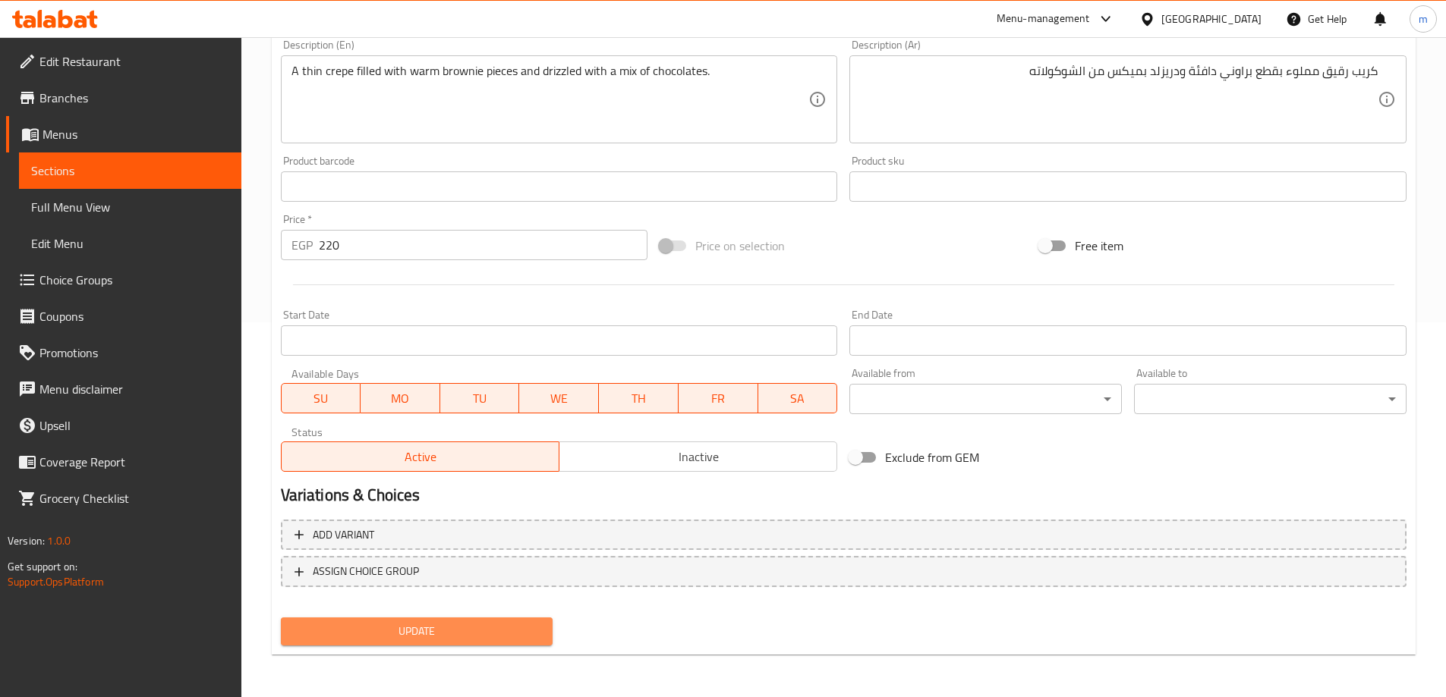
click at [498, 631] on span "Update" at bounding box center [417, 631] width 248 height 19
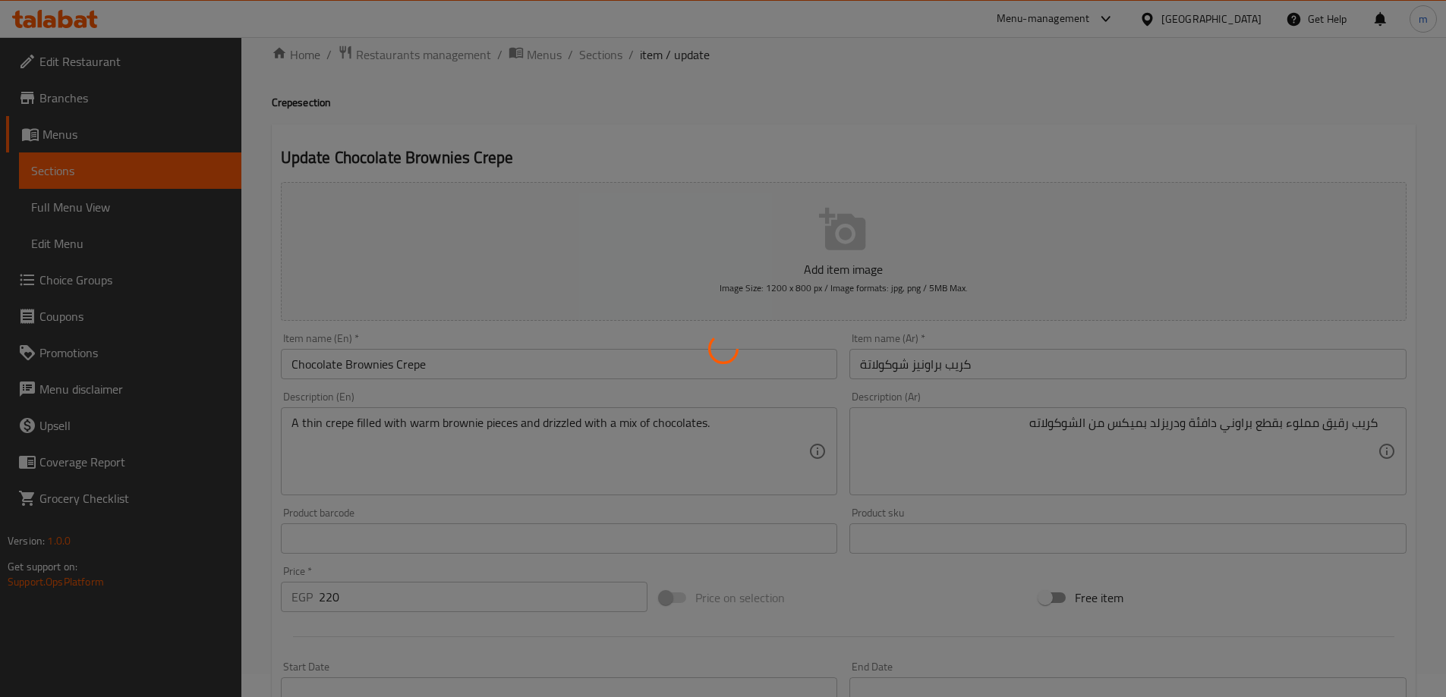
scroll to position [0, 0]
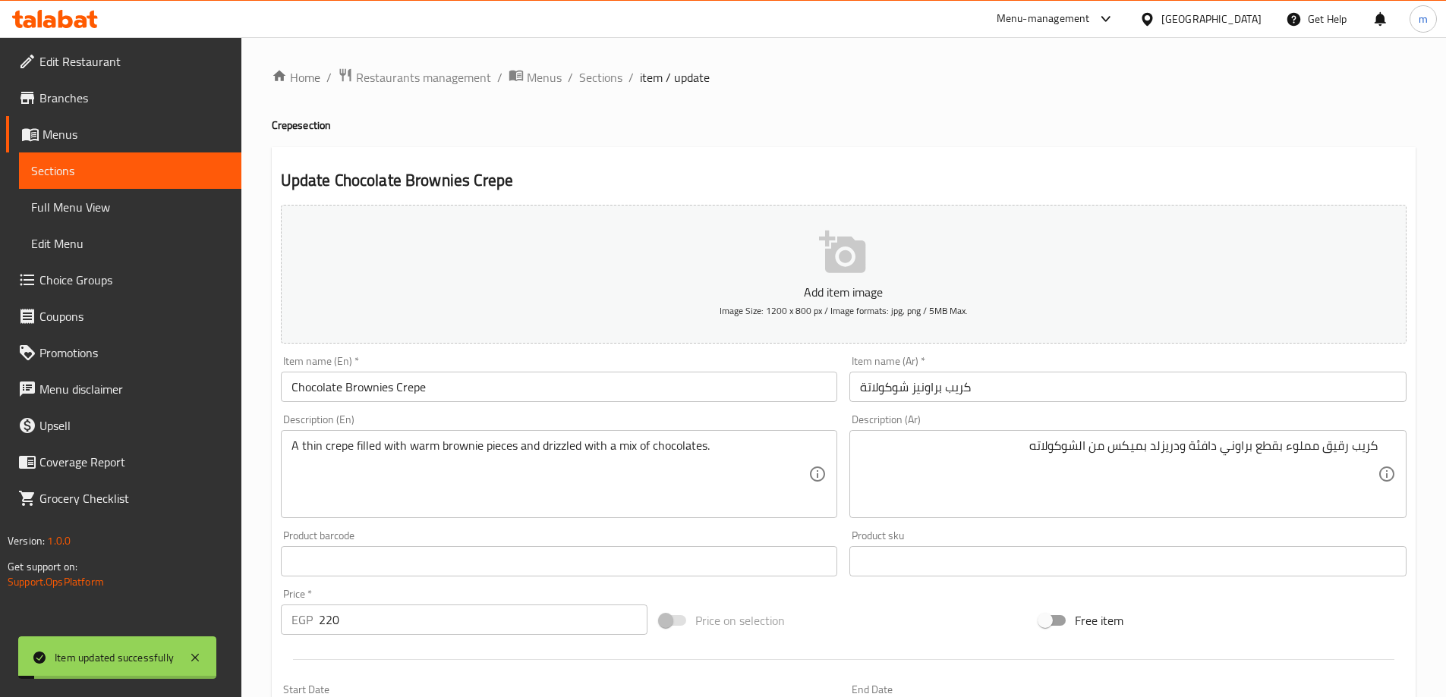
click at [591, 80] on span "Sections" at bounding box center [600, 77] width 43 height 18
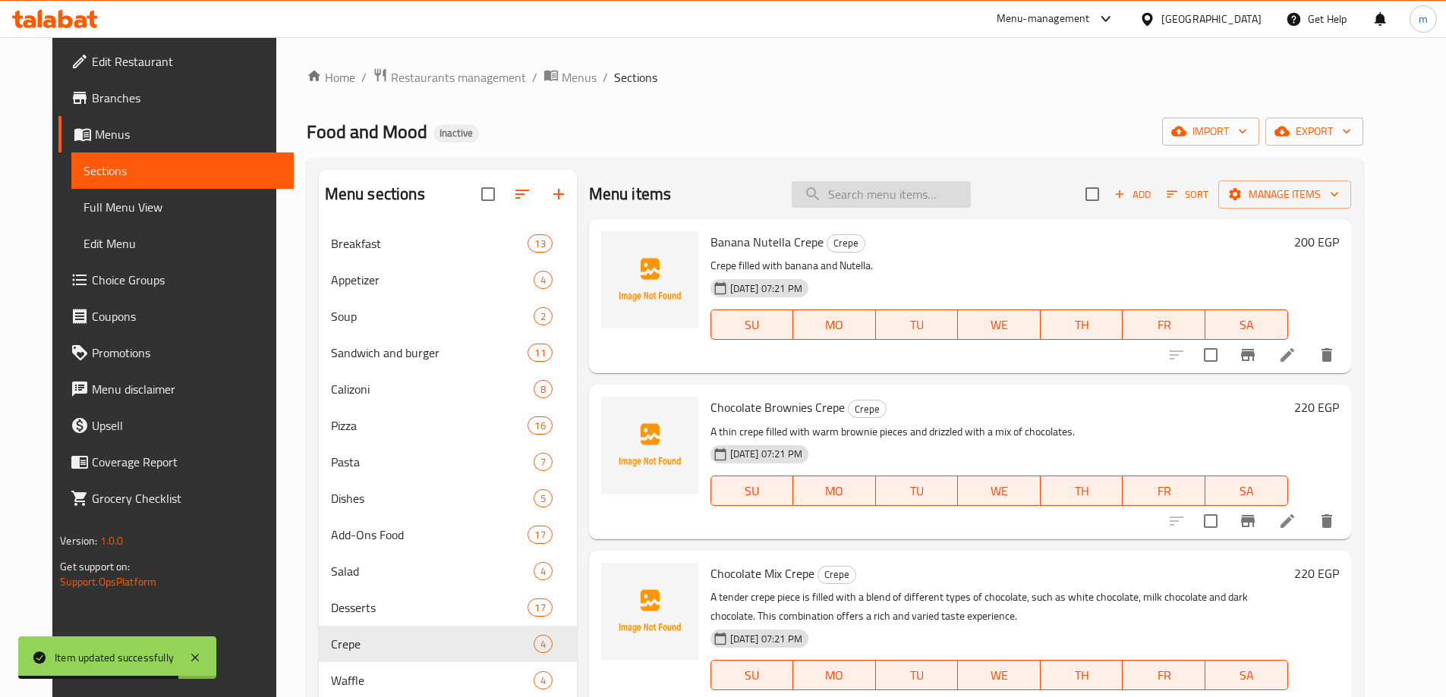
click at [920, 197] on input "search" at bounding box center [880, 194] width 179 height 27
paste input "Mix Chocolate Waffle"
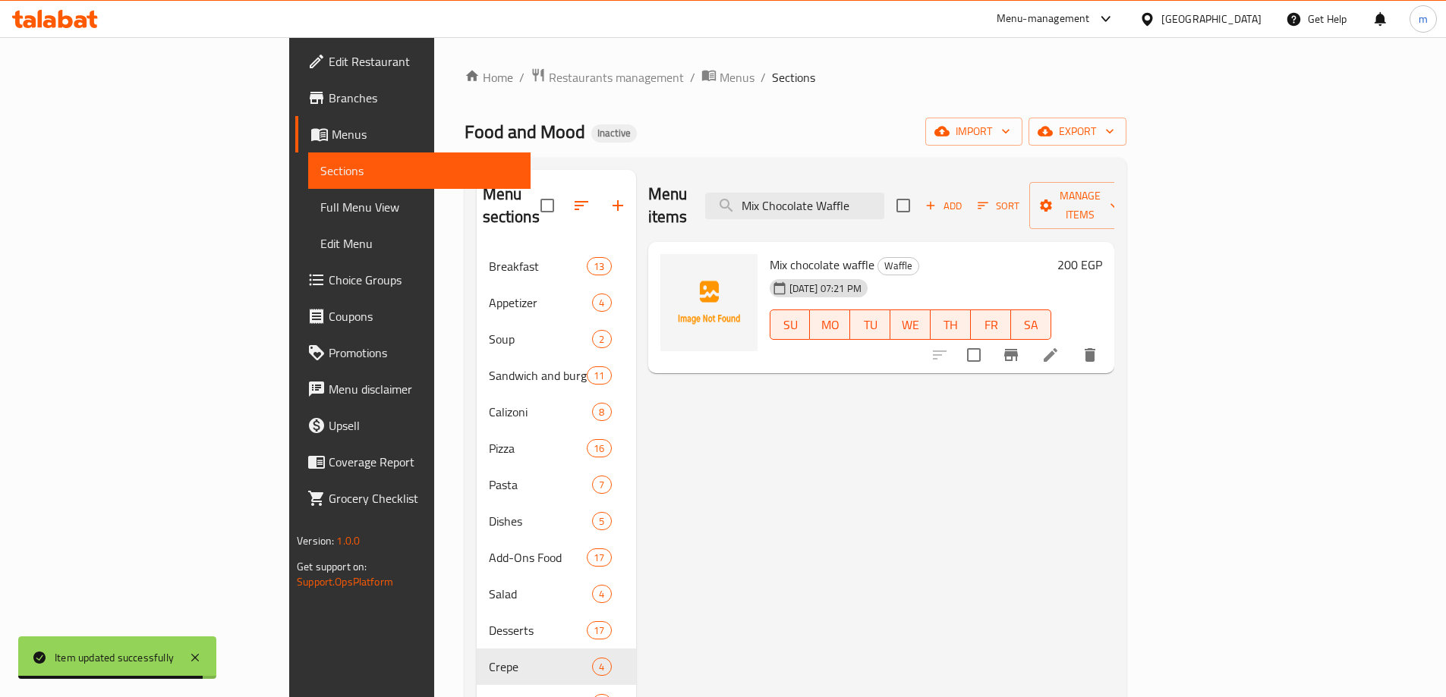
type input "Mix Chocolate Waffle"
click at [1059, 346] on icon at bounding box center [1050, 355] width 18 height 18
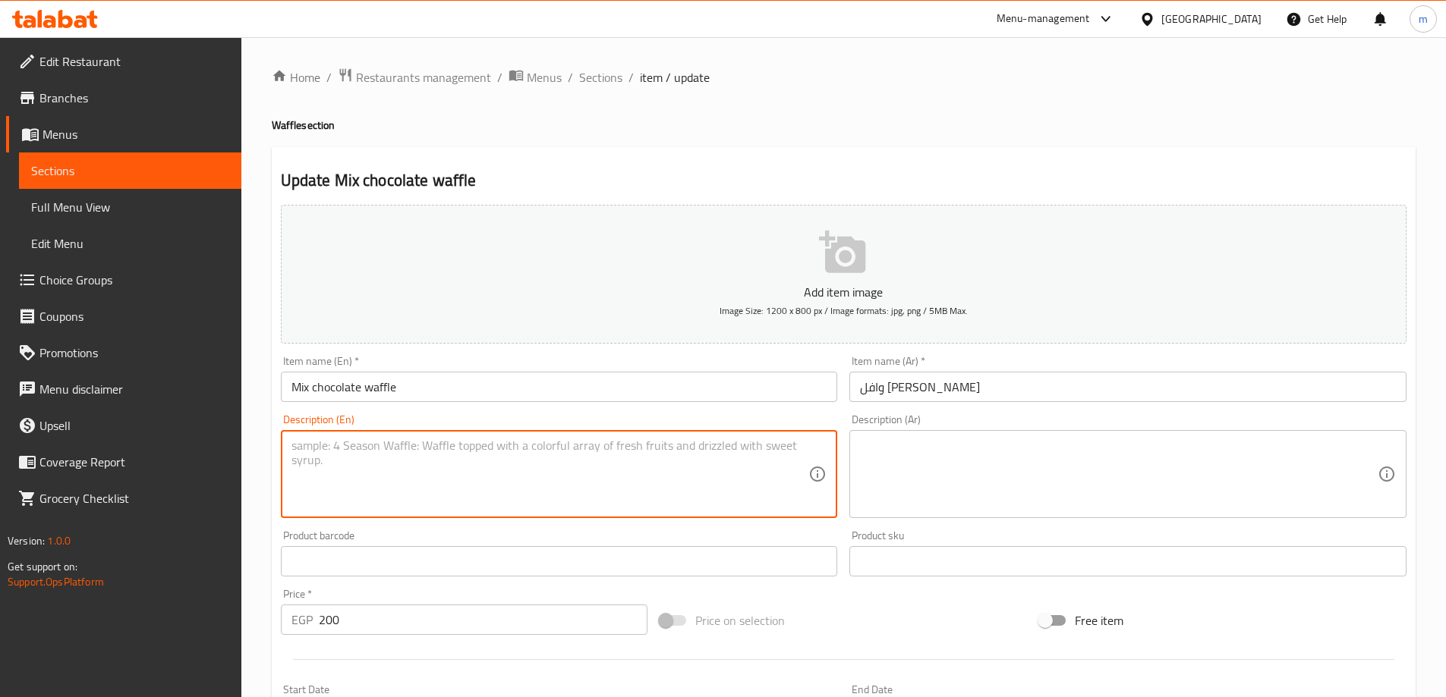
click at [641, 452] on textarea at bounding box center [550, 475] width 518 height 72
paste textarea "A freshly made waffle topped with a mix of white, milk, and dark chocolate driz…"
click at [641, 452] on textarea "A freshly made waffle topped with a mix of white, milk, and dark chocolate driz…" at bounding box center [550, 475] width 518 height 72
click at [515, 483] on textarea "A freshly made waffle topped with a mix of white, milk, and dark chocolate driz…" at bounding box center [550, 475] width 518 height 72
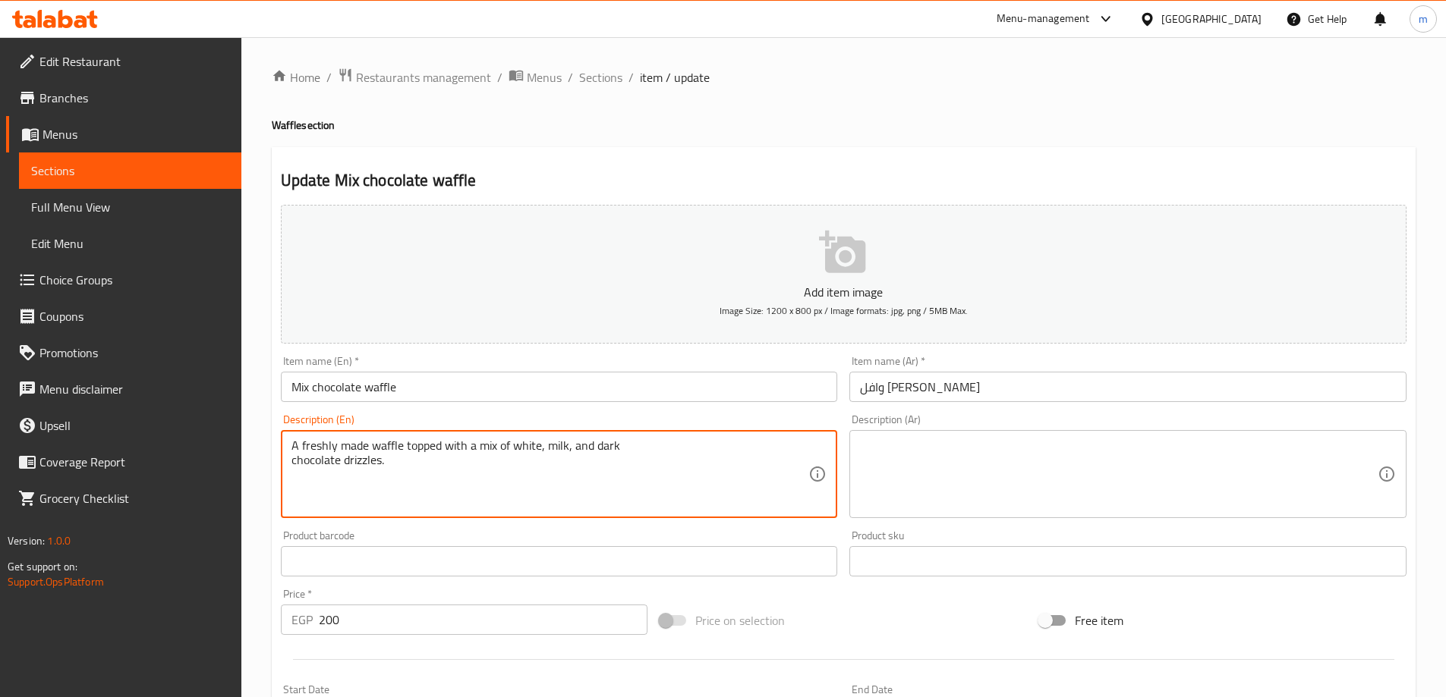
click at [291, 457] on textarea "A freshly made waffle topped with a mix of white, milk, and dark chocolate driz…" at bounding box center [550, 475] width 518 height 72
click at [317, 489] on textarea "A freshly made waffle topped with a mix of white, milk, and darkchocolate drizz…" at bounding box center [550, 475] width 518 height 72
click at [618, 445] on textarea "A freshly made waffle topped with a mix of white, milk, and darkchocolate drizz…" at bounding box center [550, 475] width 518 height 72
click at [626, 486] on textarea "A freshly made waffle topped with a mix of white, milk, and dark chocolate driz…" at bounding box center [550, 475] width 518 height 72
click at [543, 455] on textarea "A freshly made waffle topped with a mix of white, milk, and dark chocolate driz…" at bounding box center [550, 475] width 518 height 72
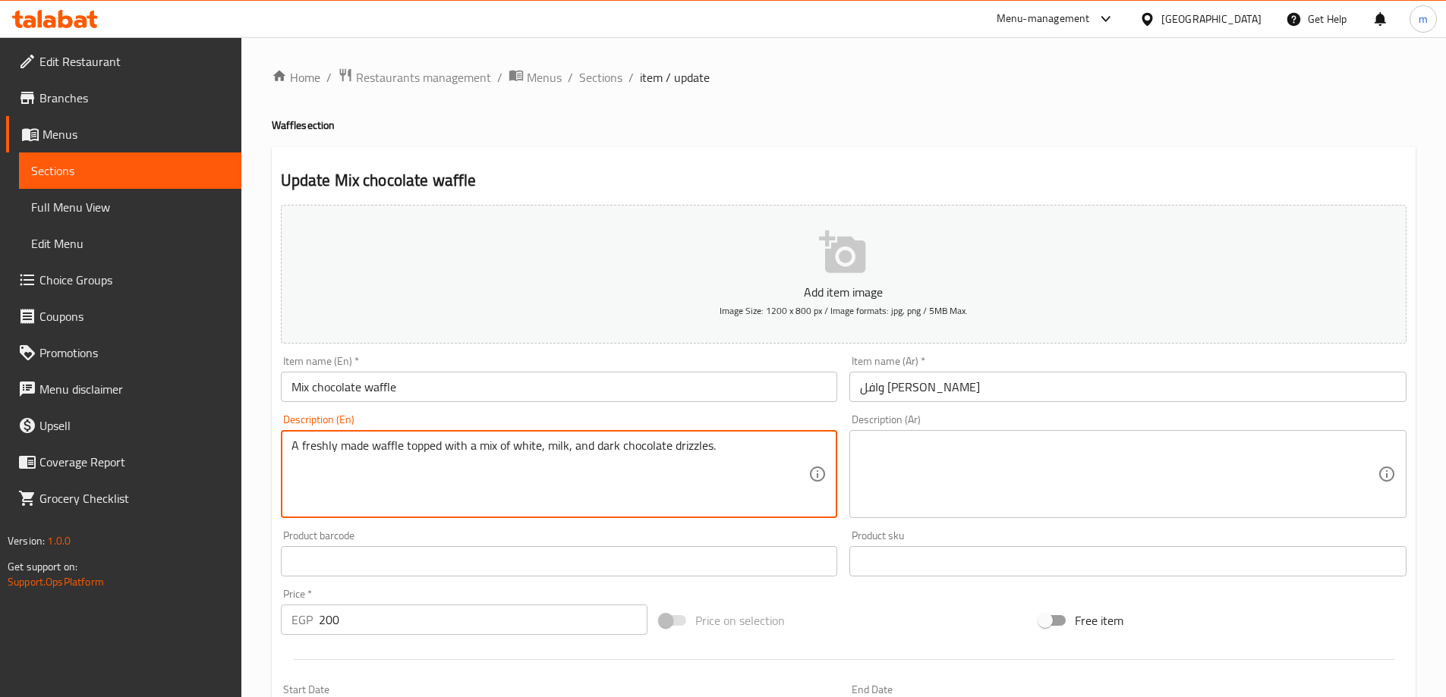
click at [543, 455] on textarea "A freshly made waffle topped with a mix of white, milk, and dark chocolate driz…" at bounding box center [550, 475] width 518 height 72
type textarea "A freshly made waffle topped with a mix of white, milk, and dark chocolate driz…"
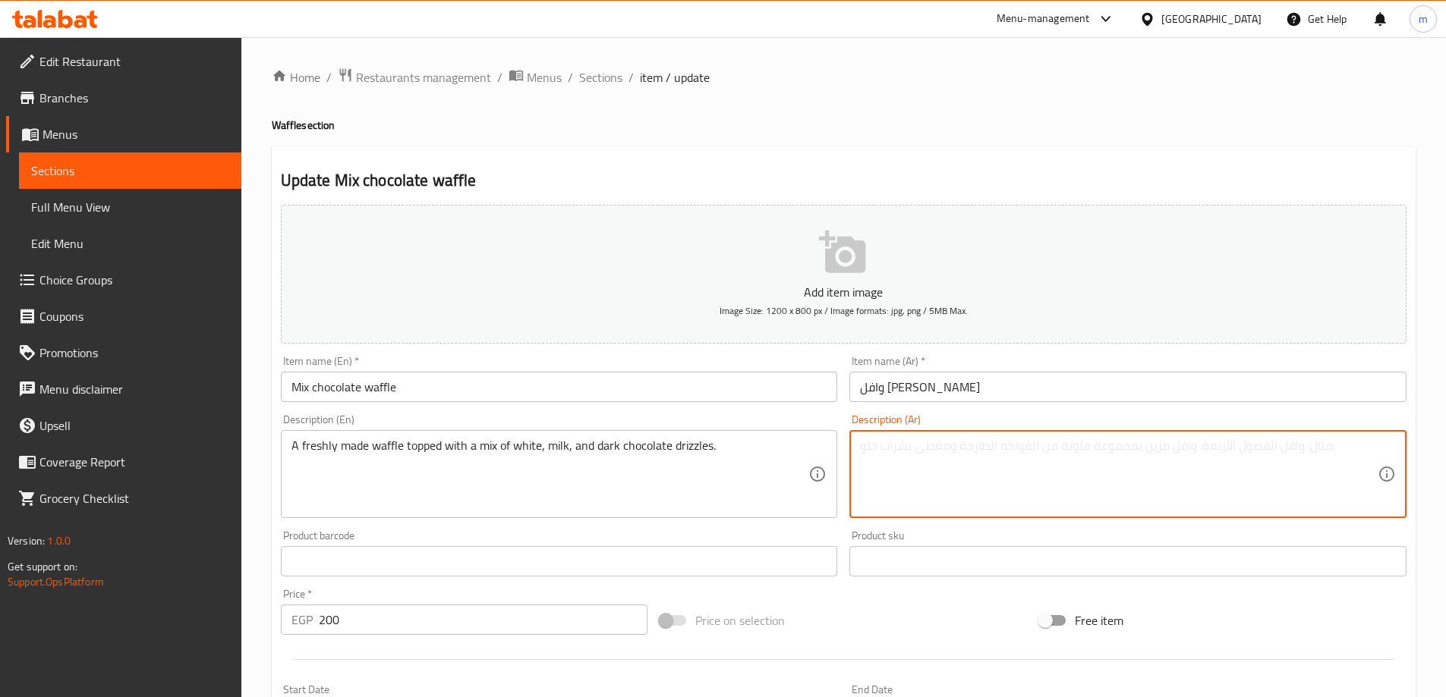
click at [970, 510] on textarea at bounding box center [1119, 475] width 518 height 72
paste textarea "وافل طازج مغطى بمزيج من رذاذ الشوكولاتة البيضاء والحليب والداكنة."
click at [970, 510] on textarea "وافل طازج مغطى بمزيج من رذاذ الشوكولاتة البيضاء والحليب والداكنة." at bounding box center [1119, 475] width 518 height 72
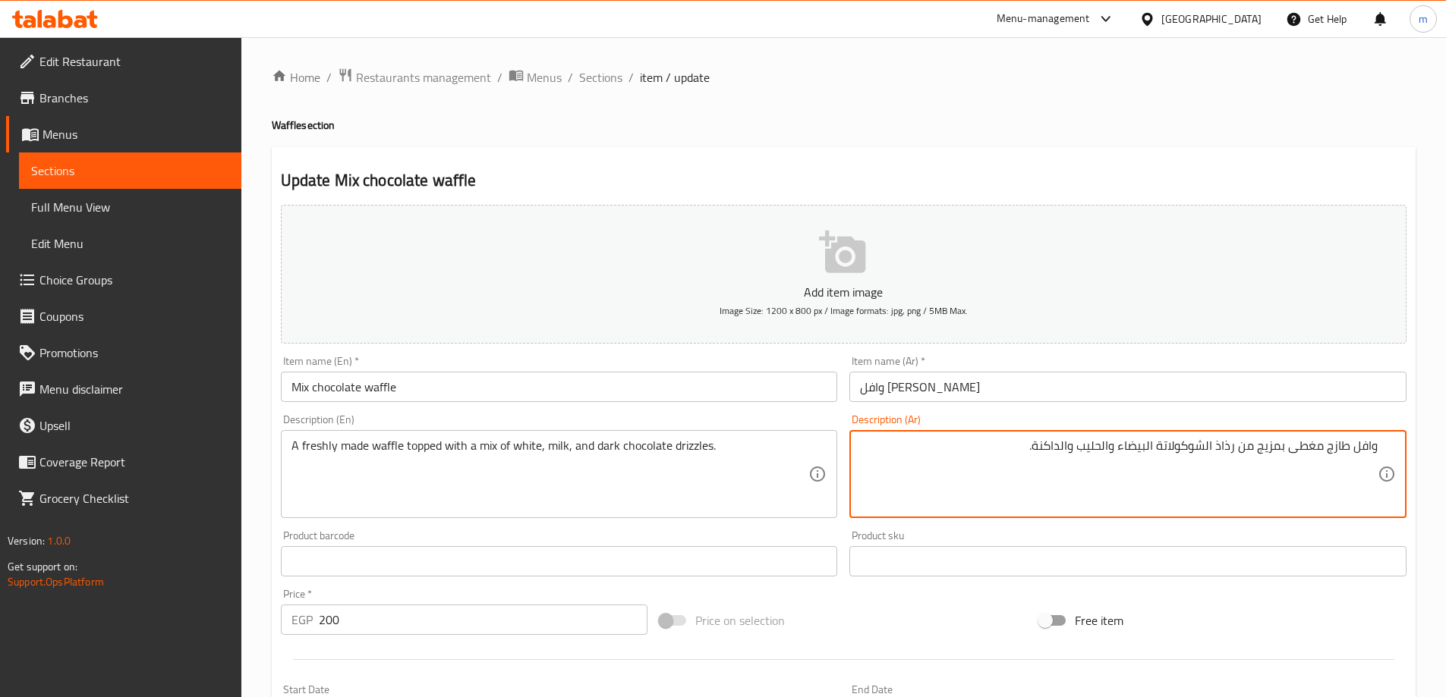
click at [924, 463] on textarea "وافل طازج مغطى بمزيج من رذاذ الشوكولاتة البيضاء والحليب والداكنة." at bounding box center [1119, 475] width 518 height 72
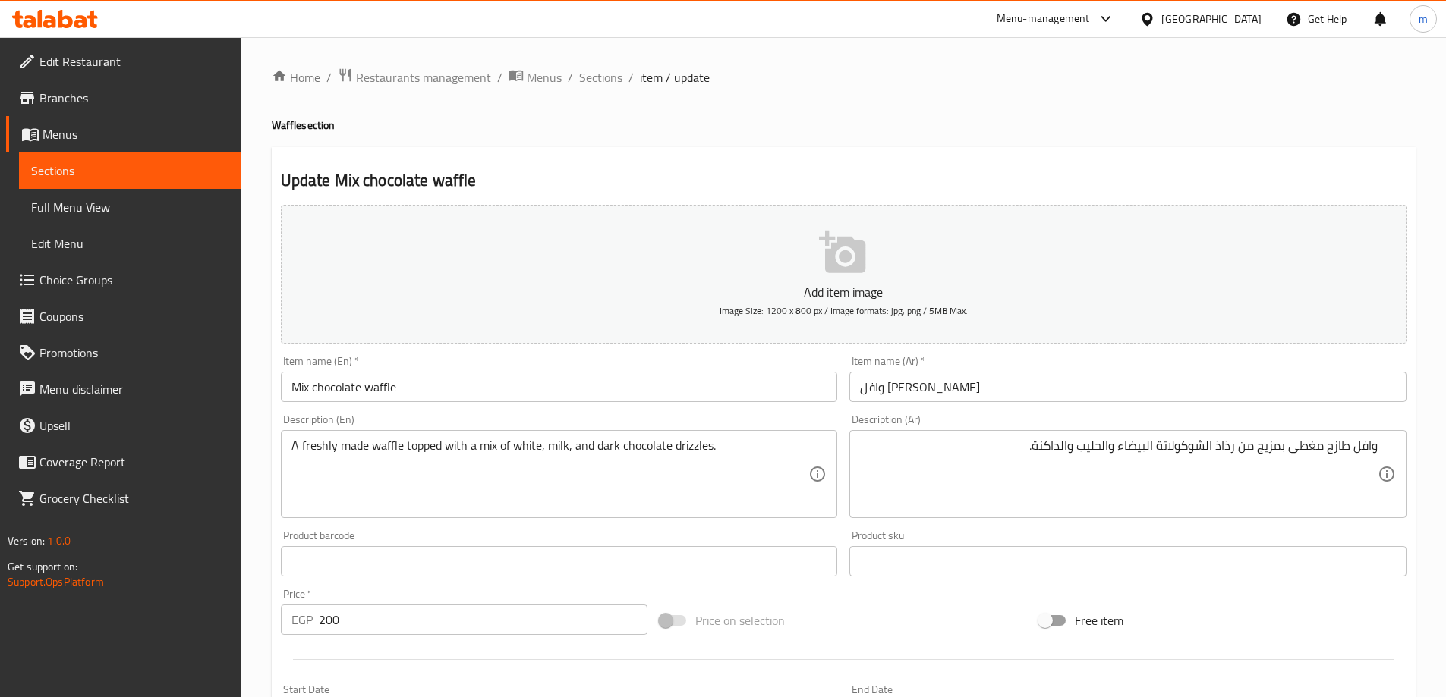
click at [933, 112] on div "Home / Restaurants management / Menus / Sections / item / update Waffle section…" at bounding box center [844, 555] width 1144 height 974
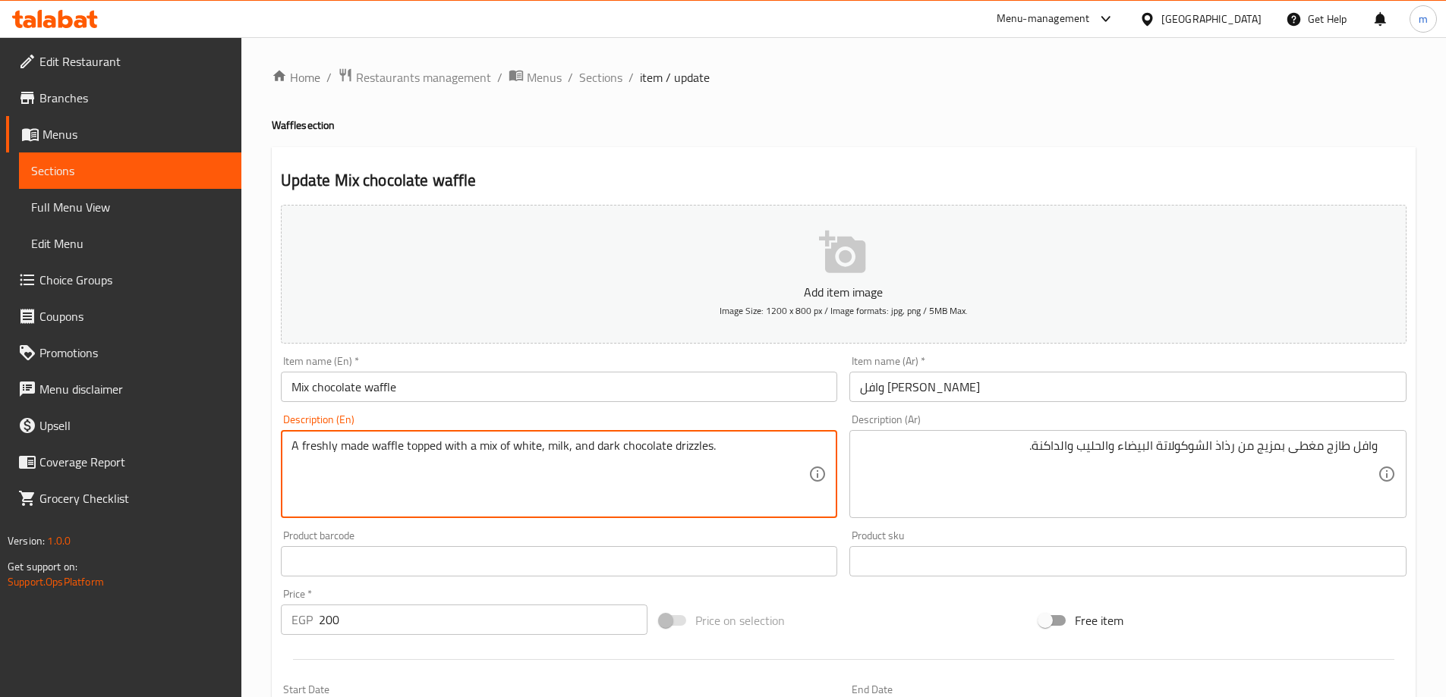
click at [299, 444] on textarea "A freshly made waffle topped with a mix of white, milk, and dark chocolate driz…" at bounding box center [550, 475] width 518 height 72
click at [313, 445] on textarea "A freshly made waffle topped with a mix of white, milk, and dark chocolate driz…" at bounding box center [550, 475] width 518 height 72
click at [367, 447] on textarea "A freshly made waffle topped with a mix of white, milk, and dark chocolate driz…" at bounding box center [550, 475] width 518 height 72
click at [382, 448] on textarea "A freshly made waffle topped with a mix of white, milk, and dark chocolate driz…" at bounding box center [550, 475] width 518 height 72
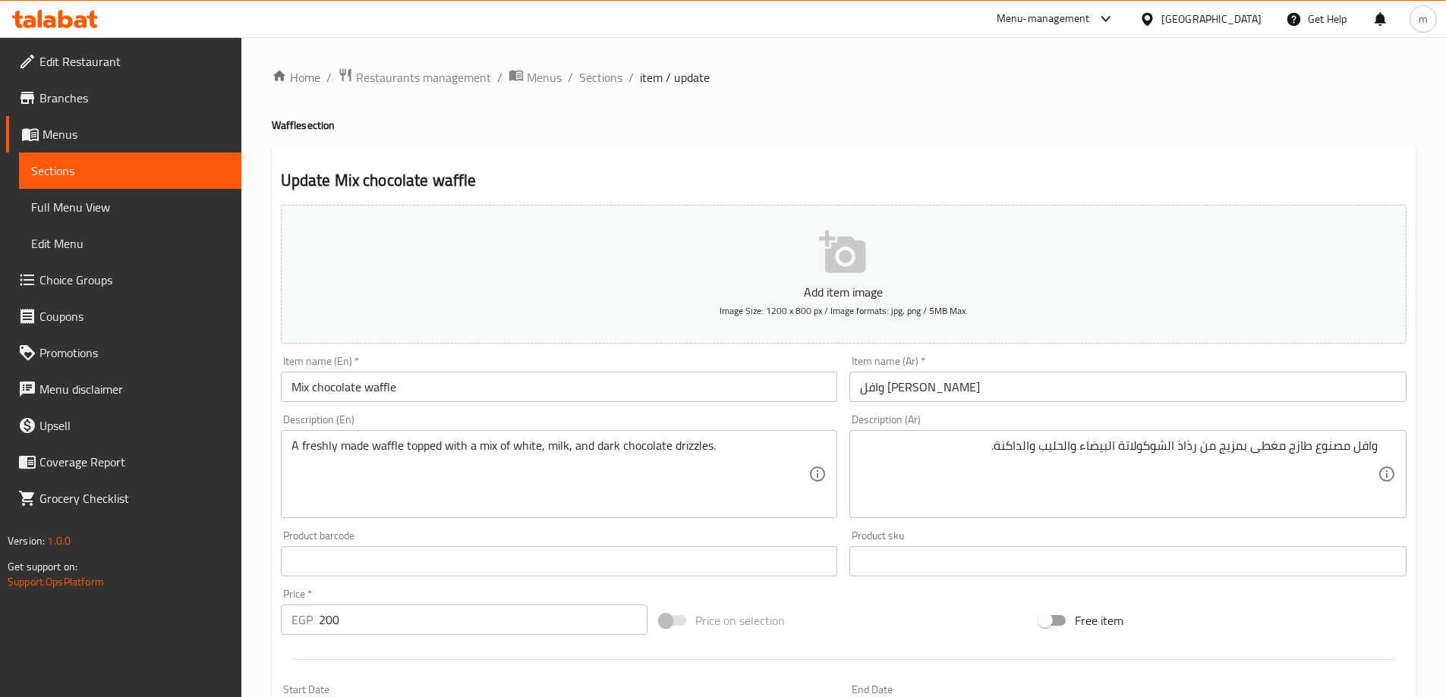
click at [1220, 161] on div "Update Mix chocolate waffle Add item image Image Size: 1200 x 800 px / Image fo…" at bounding box center [844, 588] width 1144 height 883
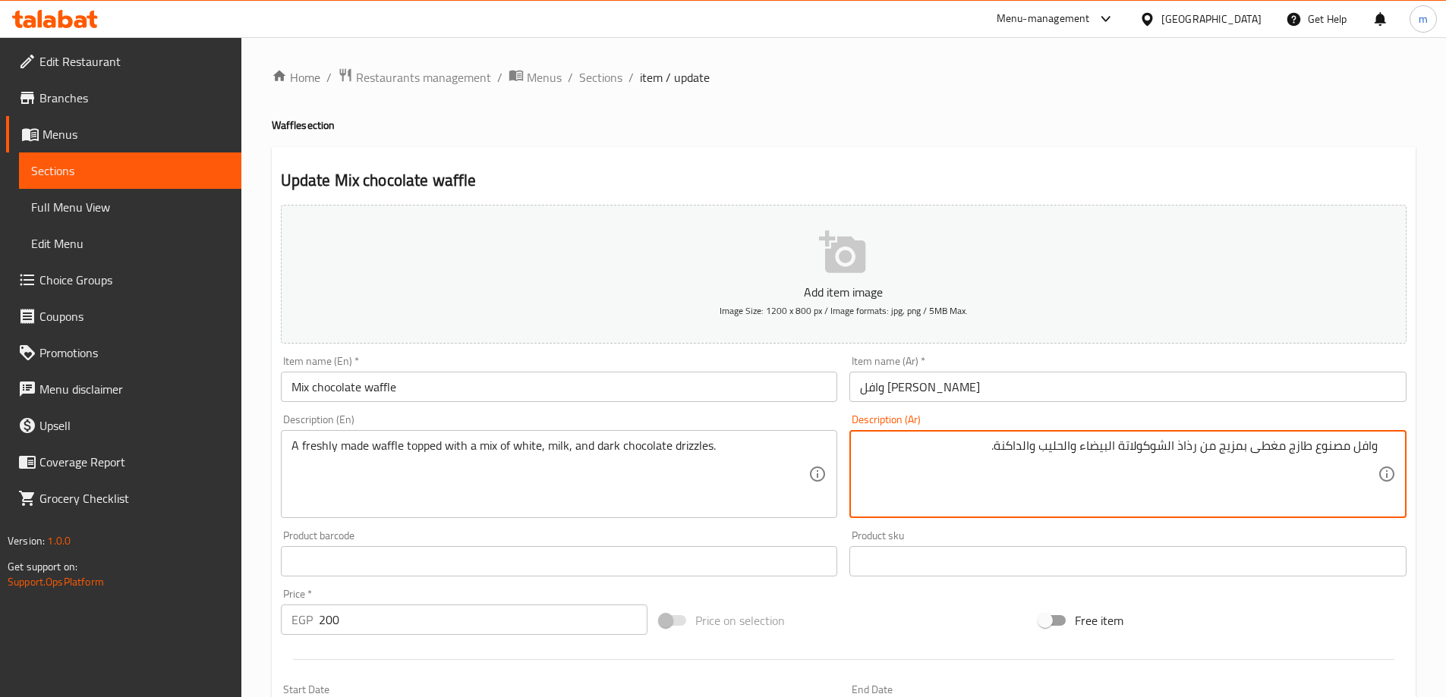
click at [1226, 452] on textarea "وافل مصنوع طازج مغطى بمزيج من رذاذ الشوكولاتة البيضاء والحليب والداكنة." at bounding box center [1119, 475] width 518 height 72
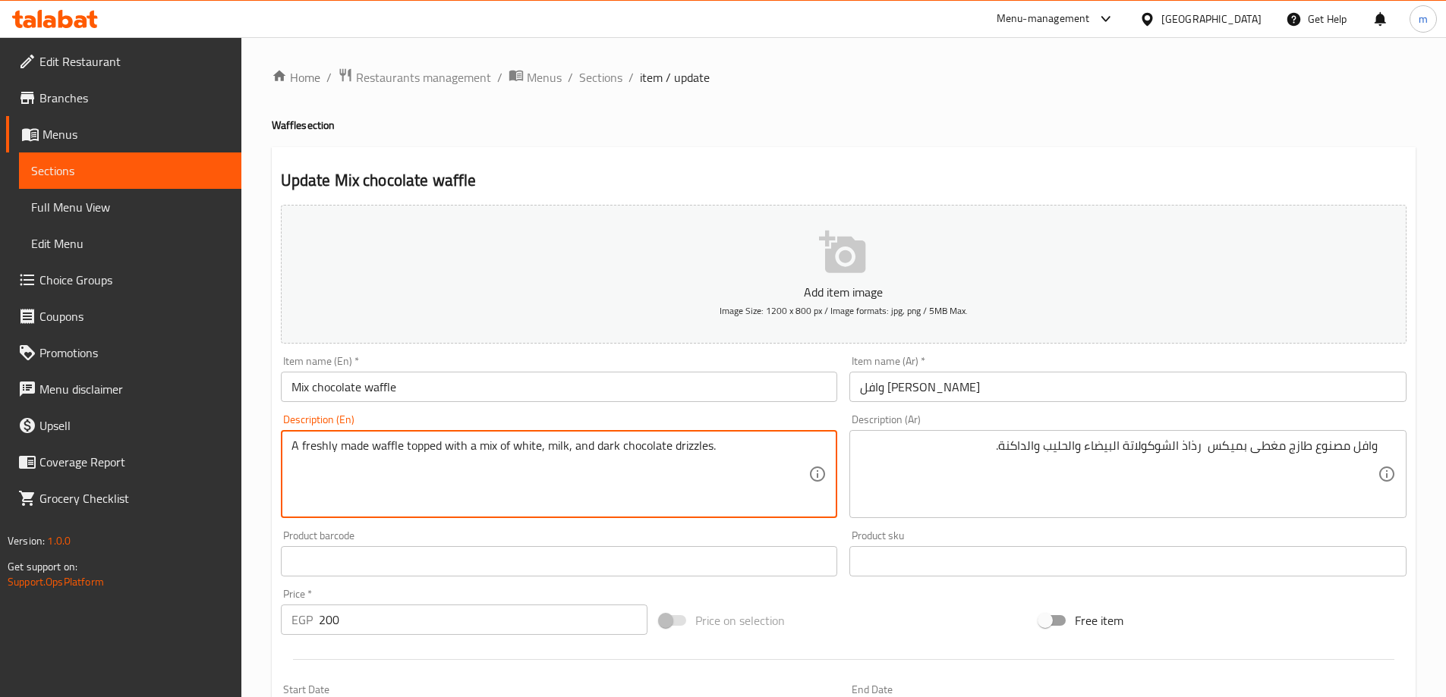
click at [490, 440] on textarea "A freshly made waffle topped with a mix of white, milk, and dark chocolate driz…" at bounding box center [550, 475] width 518 height 72
click at [499, 443] on textarea "A freshly made waffle topped with a mix of white, milk, and dark chocolate driz…" at bounding box center [550, 475] width 518 height 72
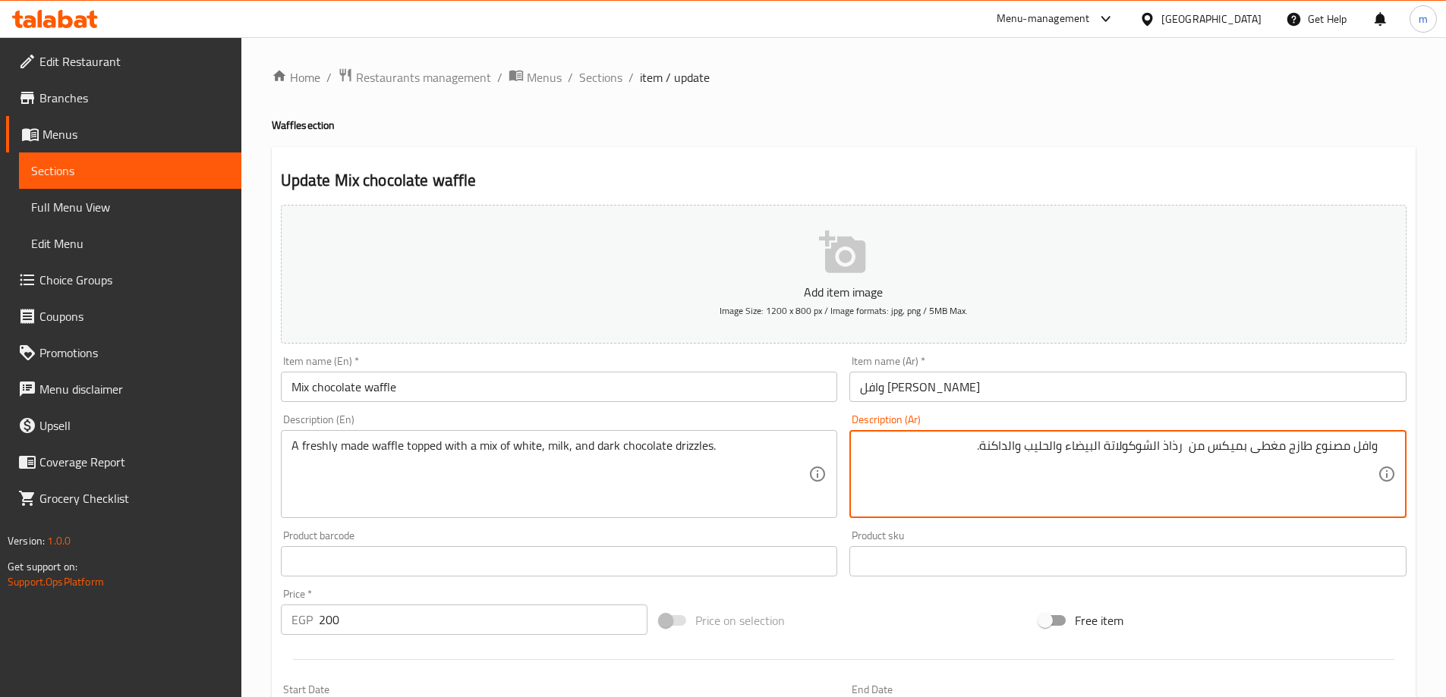
click at [1171, 449] on textarea "وافل مصنوع طازج مغطى بميكس من رذاذ الشوكولاتة البيضاء والحليب والداكنة." at bounding box center [1119, 475] width 518 height 72
drag, startPoint x: 1002, startPoint y: 442, endPoint x: 1185, endPoint y: 467, distance: 183.7
click at [1185, 467] on textarea "وافل مصنوع طازج مغطى بميكس من الشوكولاتة البيضاء والحليب والداكنة." at bounding box center [1119, 475] width 518 height 72
click at [598, 442] on textarea "A freshly made waffle topped with a mix of white, milk, and dark chocolate driz…" at bounding box center [550, 475] width 518 height 72
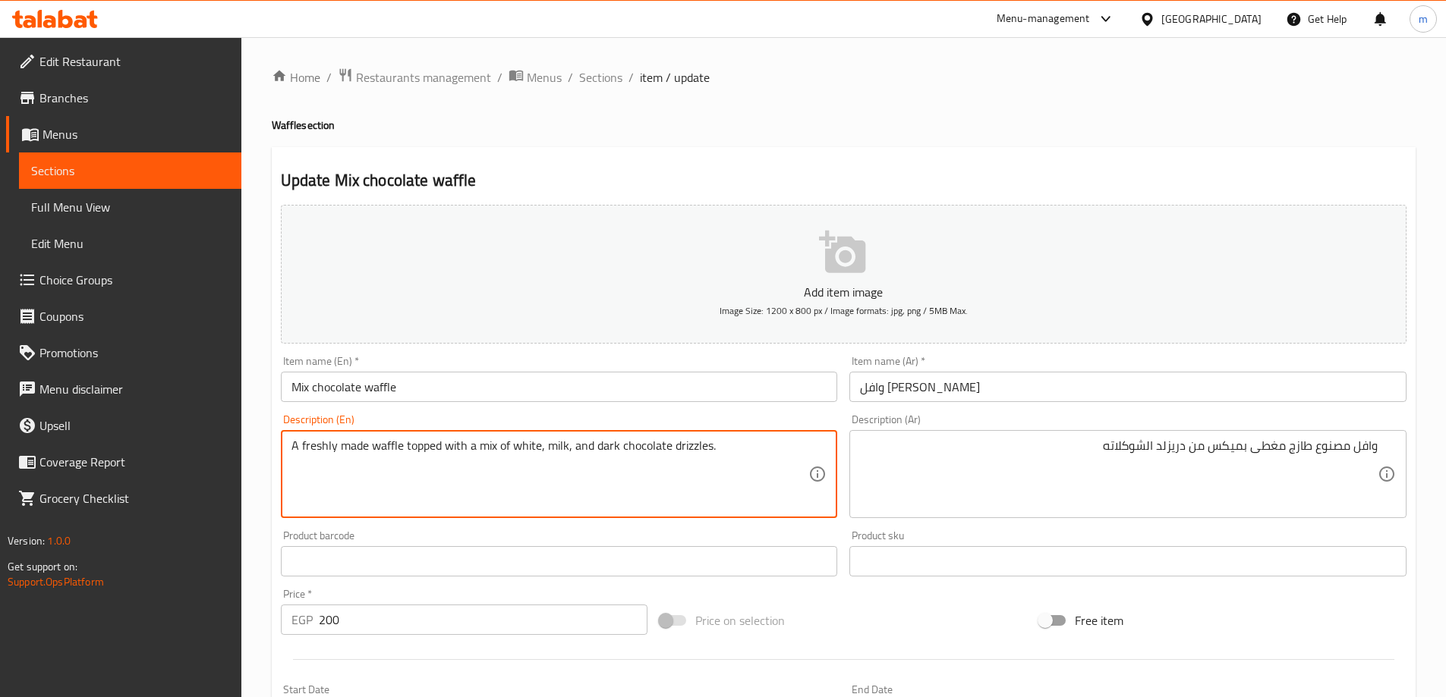
click at [640, 448] on textarea "A freshly made waffle topped with a mix of white, milk, and dark chocolate driz…" at bounding box center [550, 475] width 518 height 72
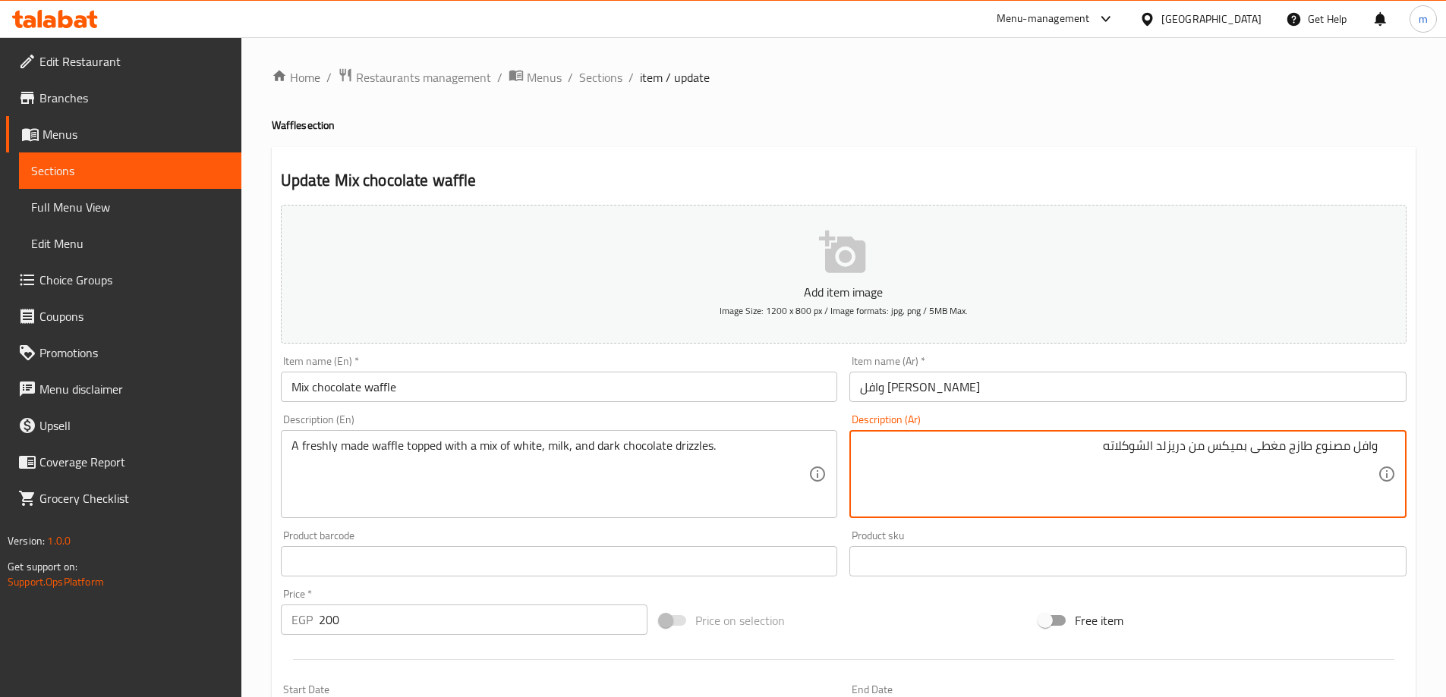
click at [1128, 443] on textarea "وافل مصنوع طازج مغطى بميكس من دريزلد الشوكلاته" at bounding box center [1119, 475] width 518 height 72
paste textarea "وكولاتة غامقة"
click at [1154, 450] on textarea "وافل مصنوع طازج مغطى بميكس من دريزلد شوكولاتة غامقة" at bounding box center [1119, 475] width 518 height 72
click at [1056, 457] on textarea "وافل مصنوع طازج مغطى بميكس من دريزلد الشوكولاتة غامقة" at bounding box center [1119, 475] width 518 height 72
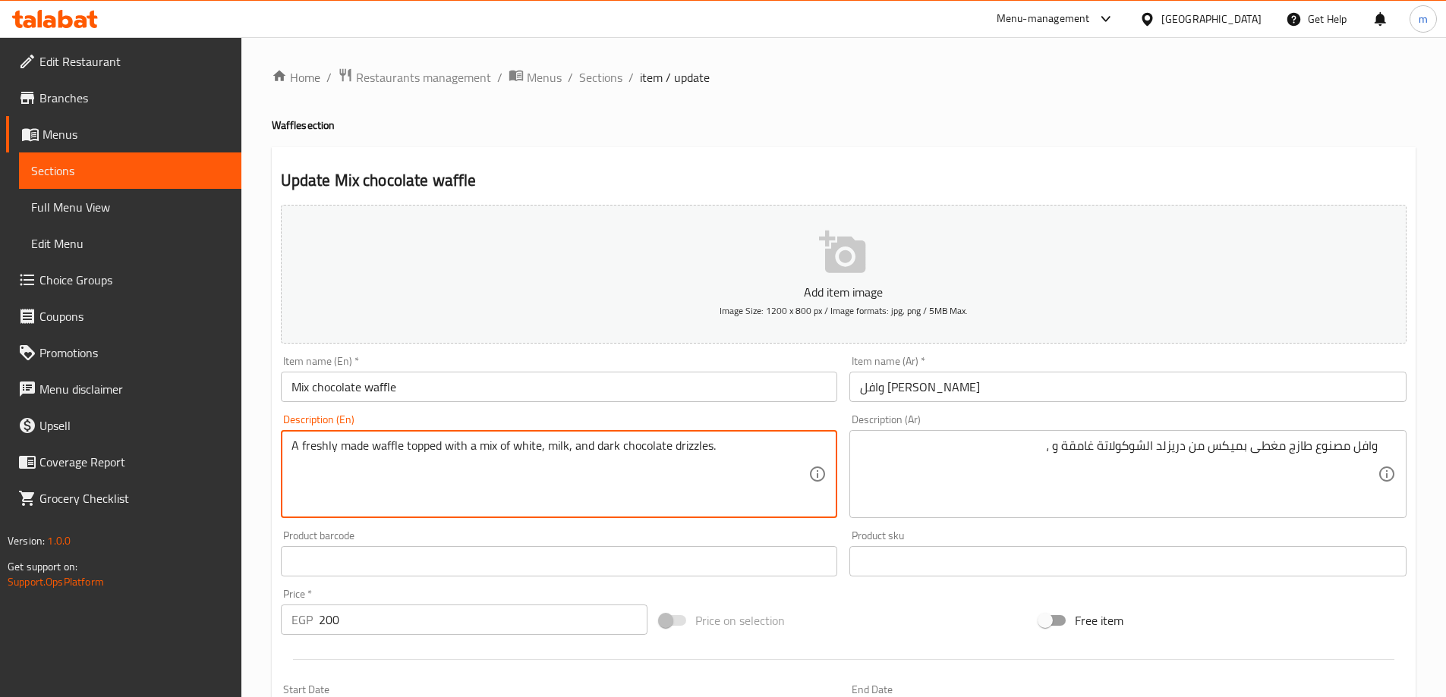
click at [559, 445] on textarea "A freshly made waffle topped with a mix of white, milk, and dark chocolate driz…" at bounding box center [550, 475] width 518 height 72
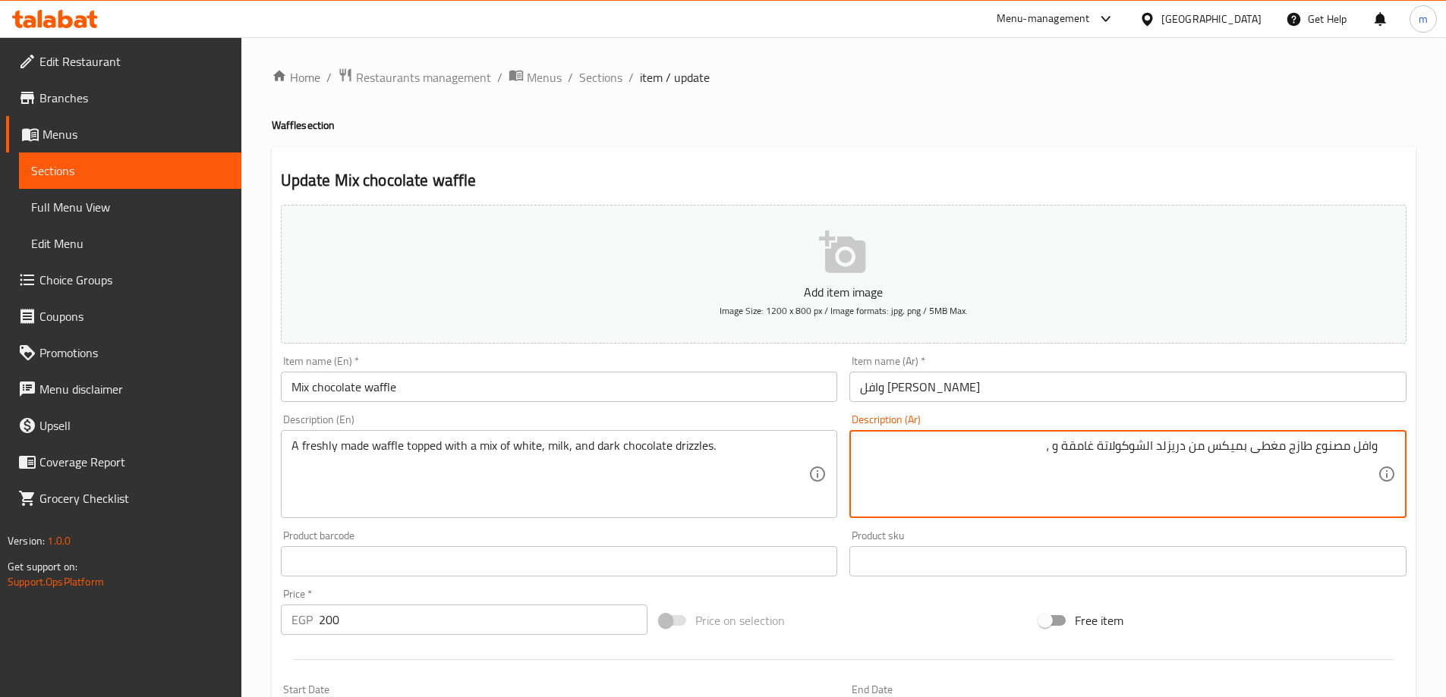
paste textarea "لبن"
click at [521, 446] on textarea "A freshly made waffle topped with a mix of white, milk, and dark chocolate driz…" at bounding box center [550, 475] width 518 height 72
paste textarea "أبيض"
click at [990, 149] on div "Update Mix chocolate waffle Add item image Image Size: 1200 x 800 px / Image fo…" at bounding box center [844, 588] width 1144 height 883
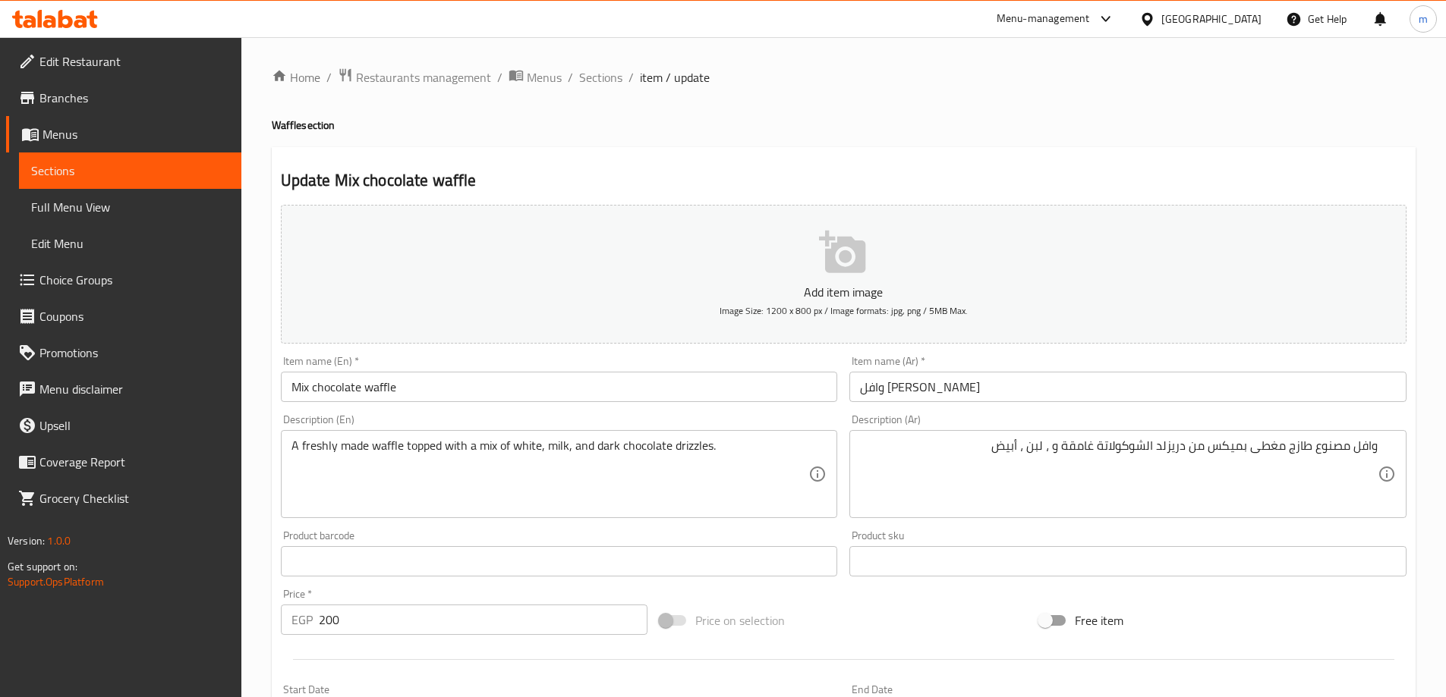
click at [984, 137] on div "Home / Restaurants management / Menus / Sections / item / update Waffle section…" at bounding box center [844, 555] width 1144 height 974
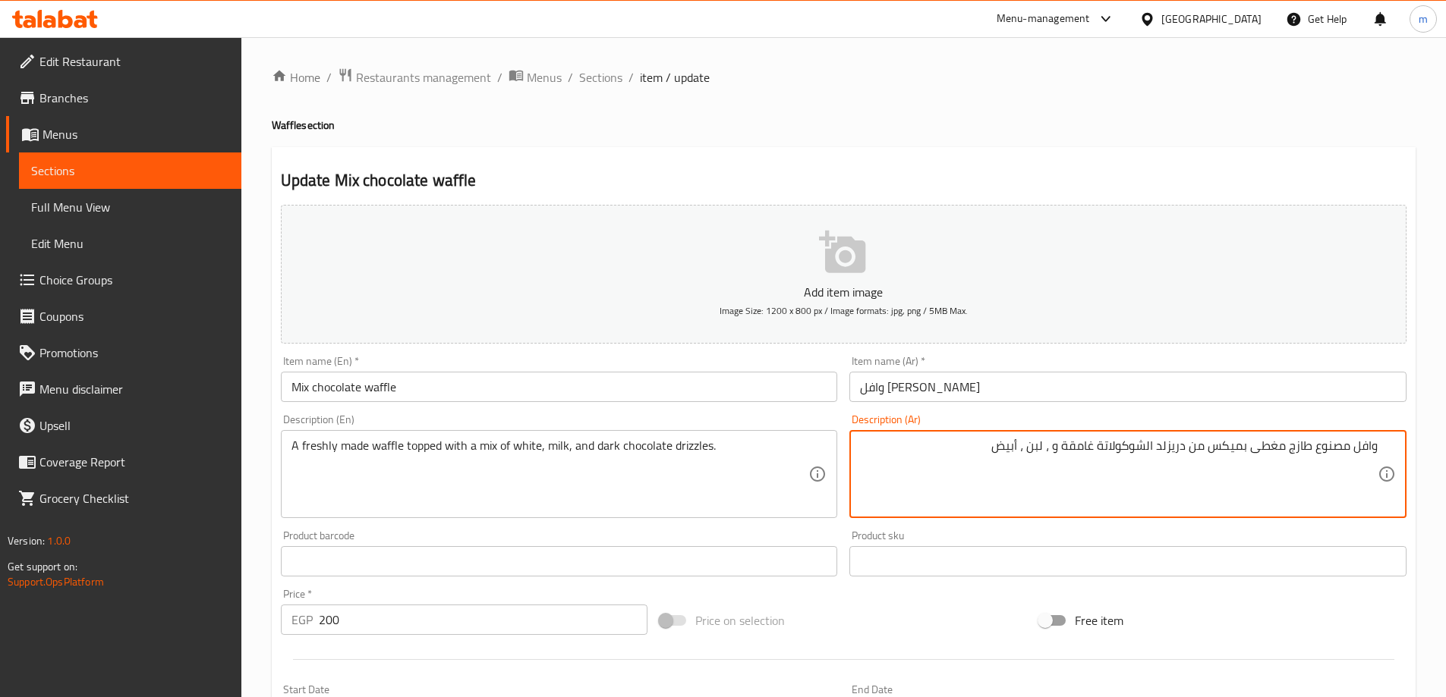
click at [1003, 448] on textarea "وافل مصنوع طازج مغطى بميكس من دريزلد الشوكولاتة غامقة و ، لبن ، أبيض" at bounding box center [1119, 475] width 518 height 72
type textarea "وافل مصنوع طازج مغطى بميكس من دريزلد الشوكولاتة غامقة و ، لبن ، بيضاء"
click at [968, 83] on ol "Home / Restaurants management / Menus / Sections / item / update" at bounding box center [844, 78] width 1144 height 20
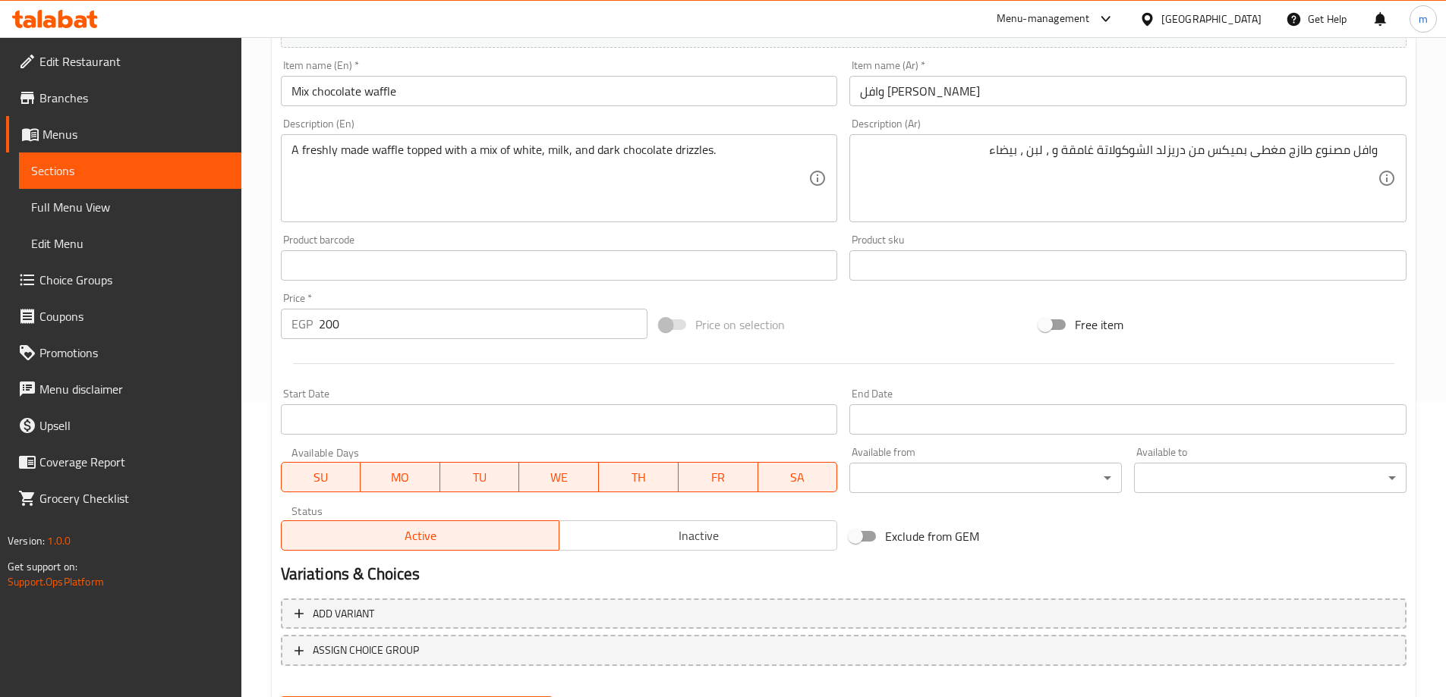
scroll to position [375, 0]
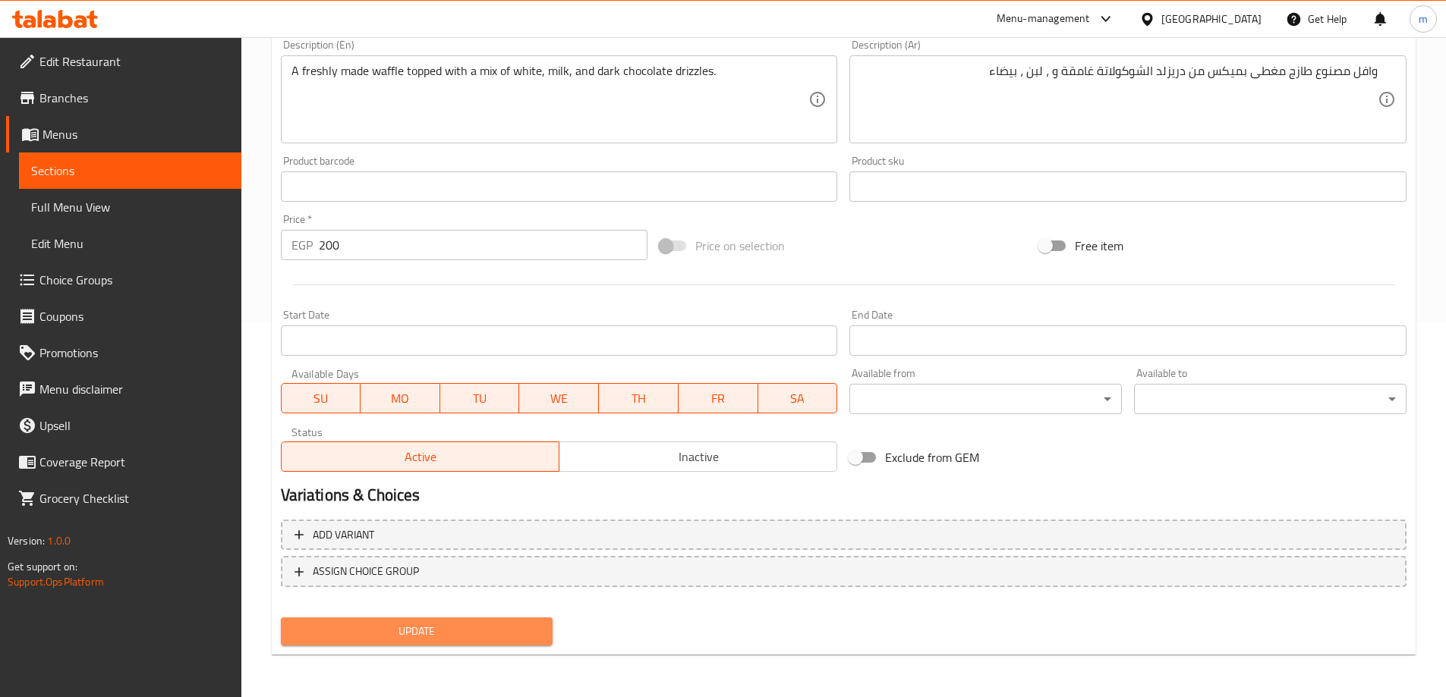
click at [514, 618] on button "Update" at bounding box center [417, 632] width 272 height 28
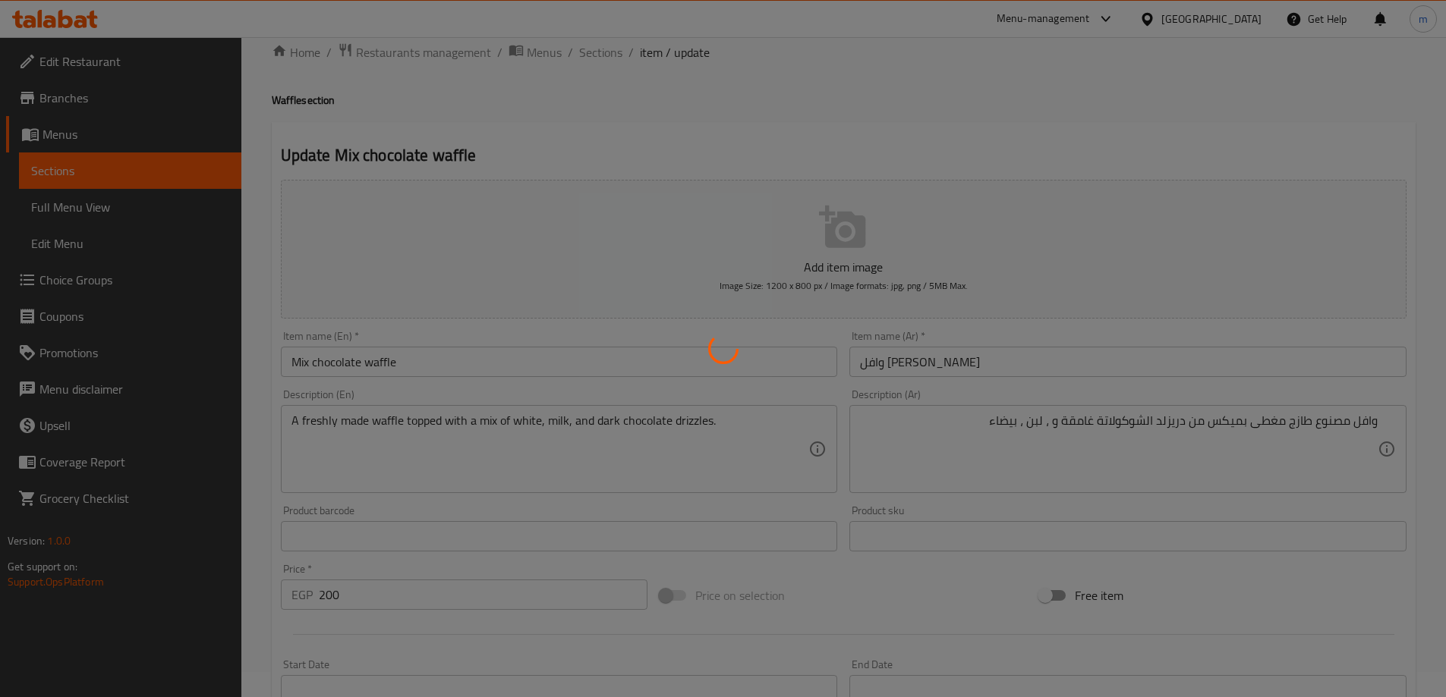
scroll to position [0, 0]
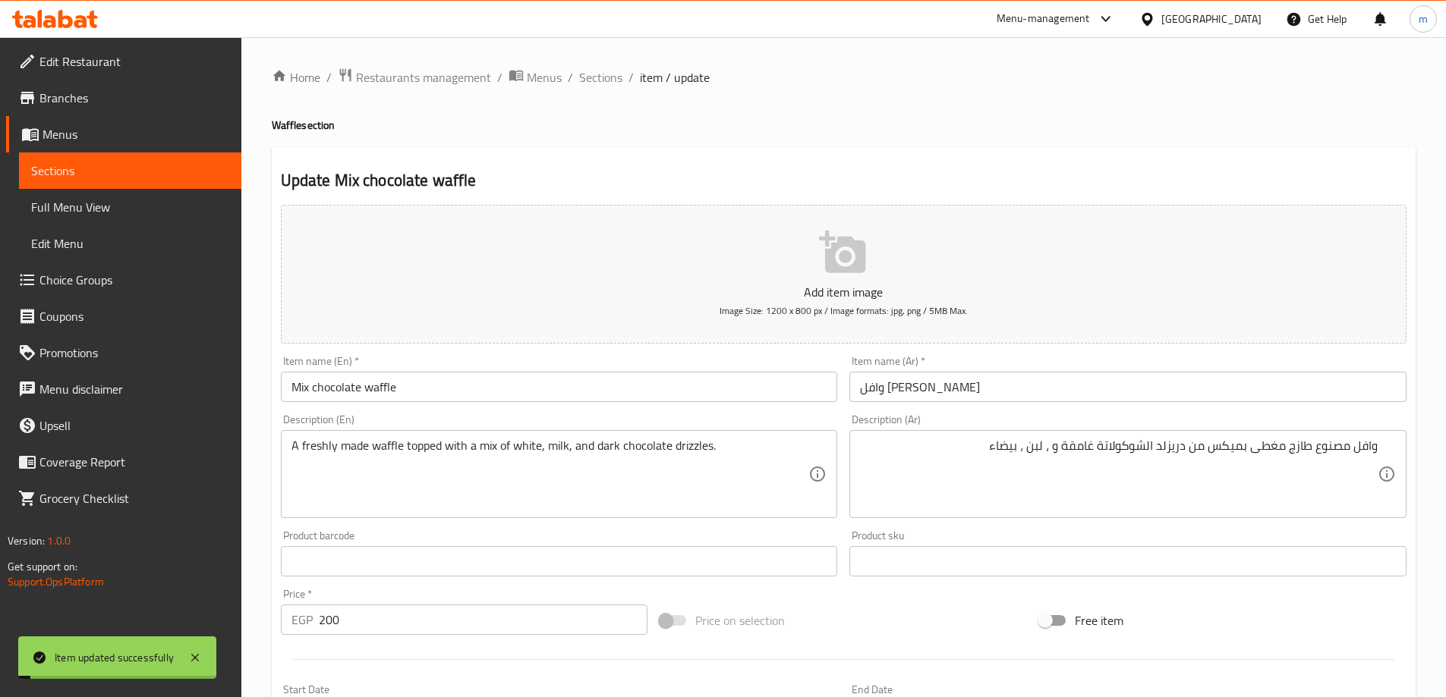
click at [584, 70] on span "Sections" at bounding box center [600, 77] width 43 height 18
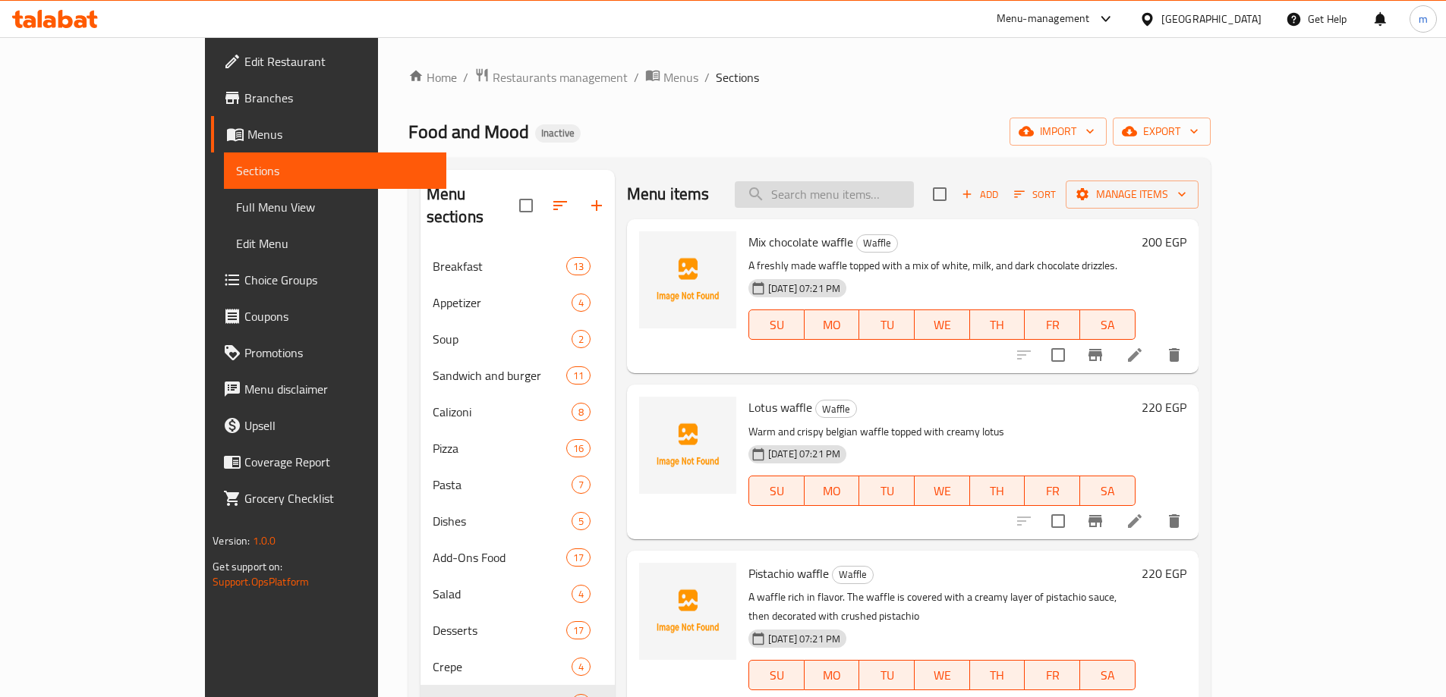
click at [914, 187] on input "search" at bounding box center [824, 194] width 179 height 27
paste input "[PERSON_NAME] and Berry Waffle"
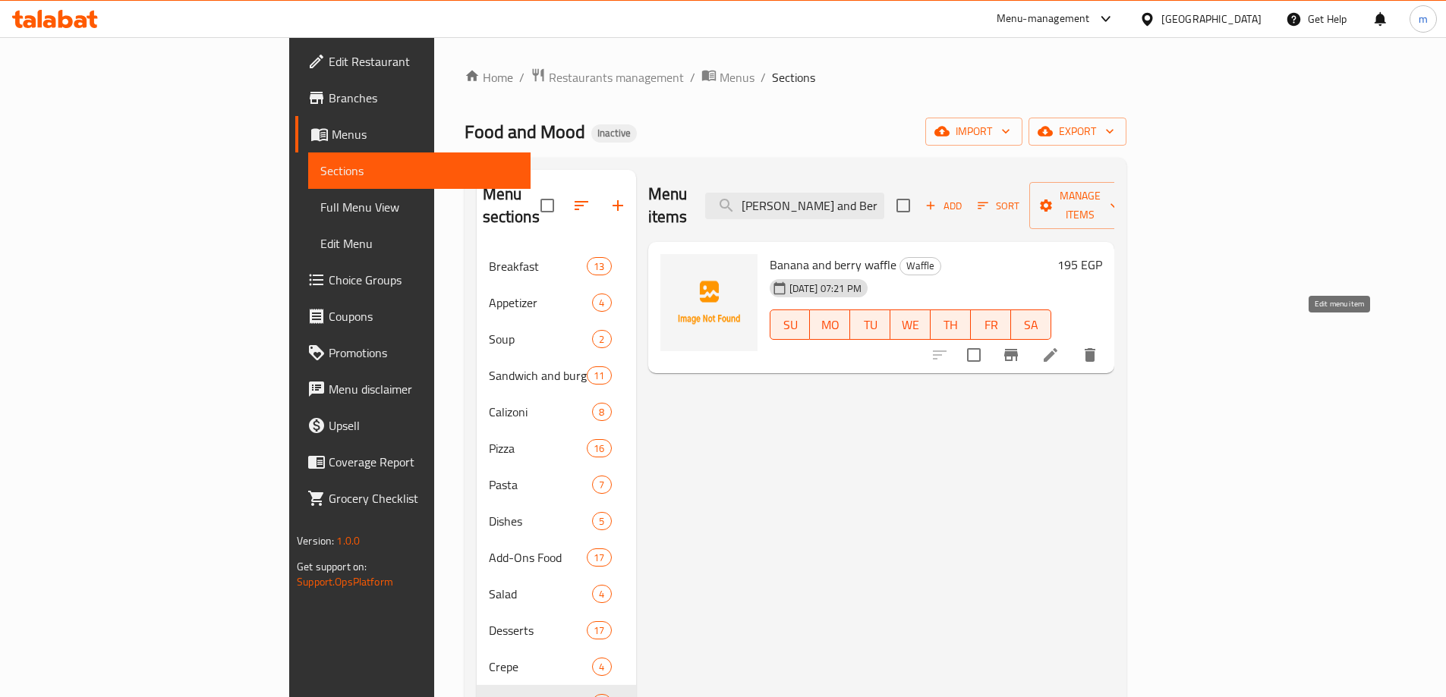
type input "[PERSON_NAME] and Berry Waffle"
click at [1059, 346] on icon at bounding box center [1050, 355] width 18 height 18
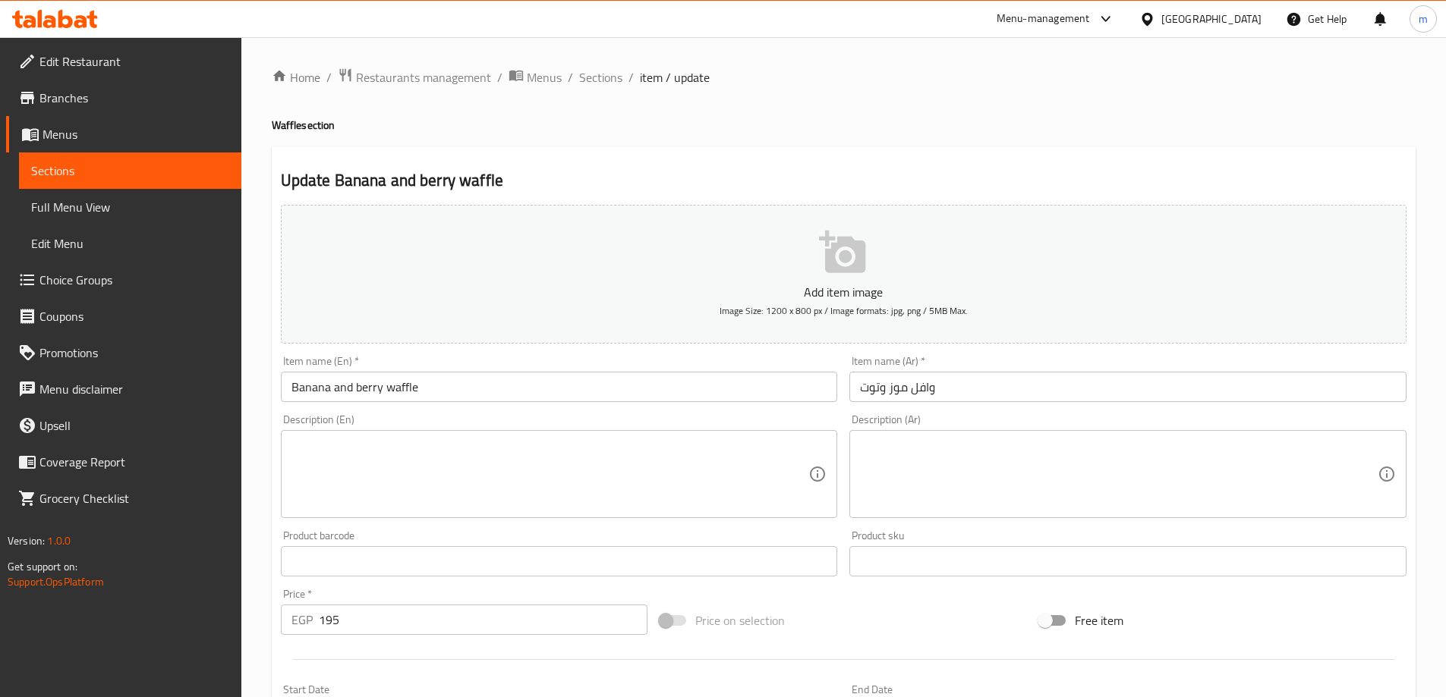
click at [640, 474] on textarea at bounding box center [550, 475] width 518 height 72
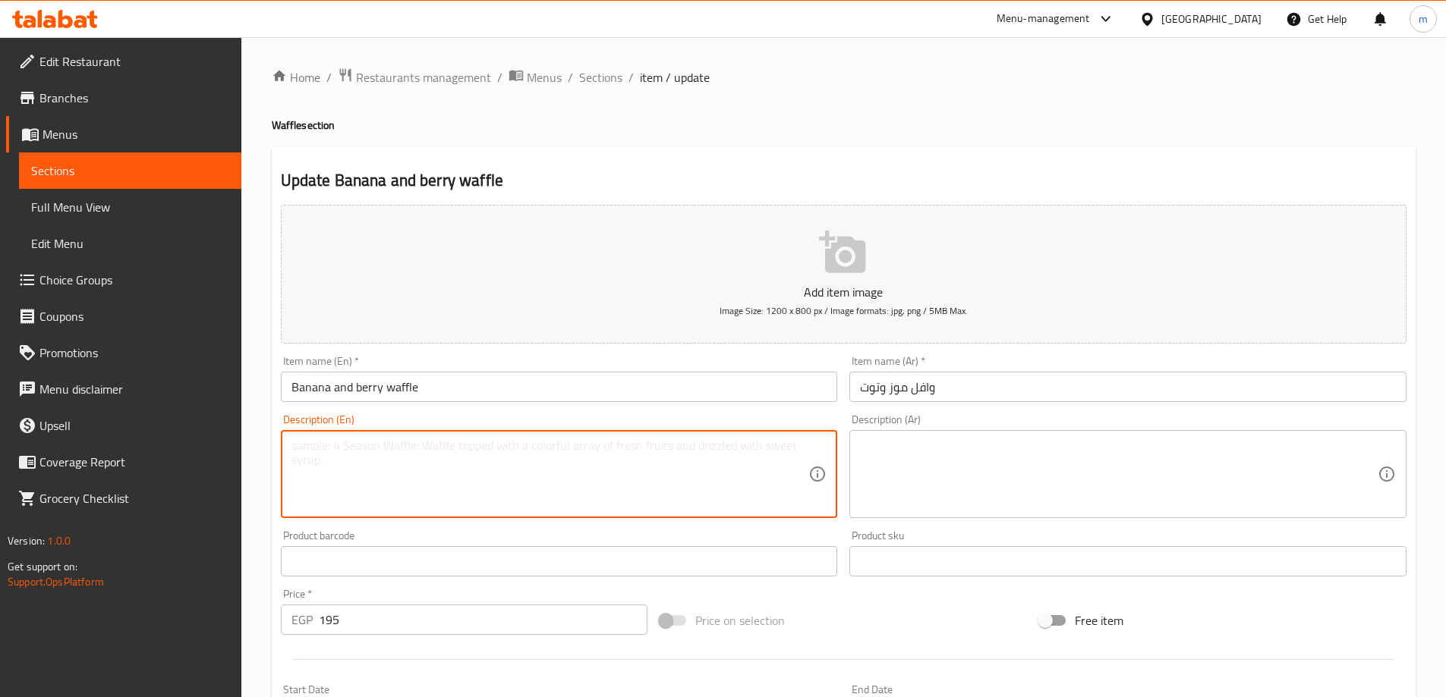
paste textarea "A crispy waffle topped with fresh banana slices, mixed berries, and a sweet sau…"
click at [291, 460] on textarea "A crispy waffle topped with fresh banana slices, mixed berries, and a sweet sau…" at bounding box center [550, 475] width 518 height 72
type textarea "A crispy waffle topped with fresh banana slices, mixed berries, and a sweet sau…"
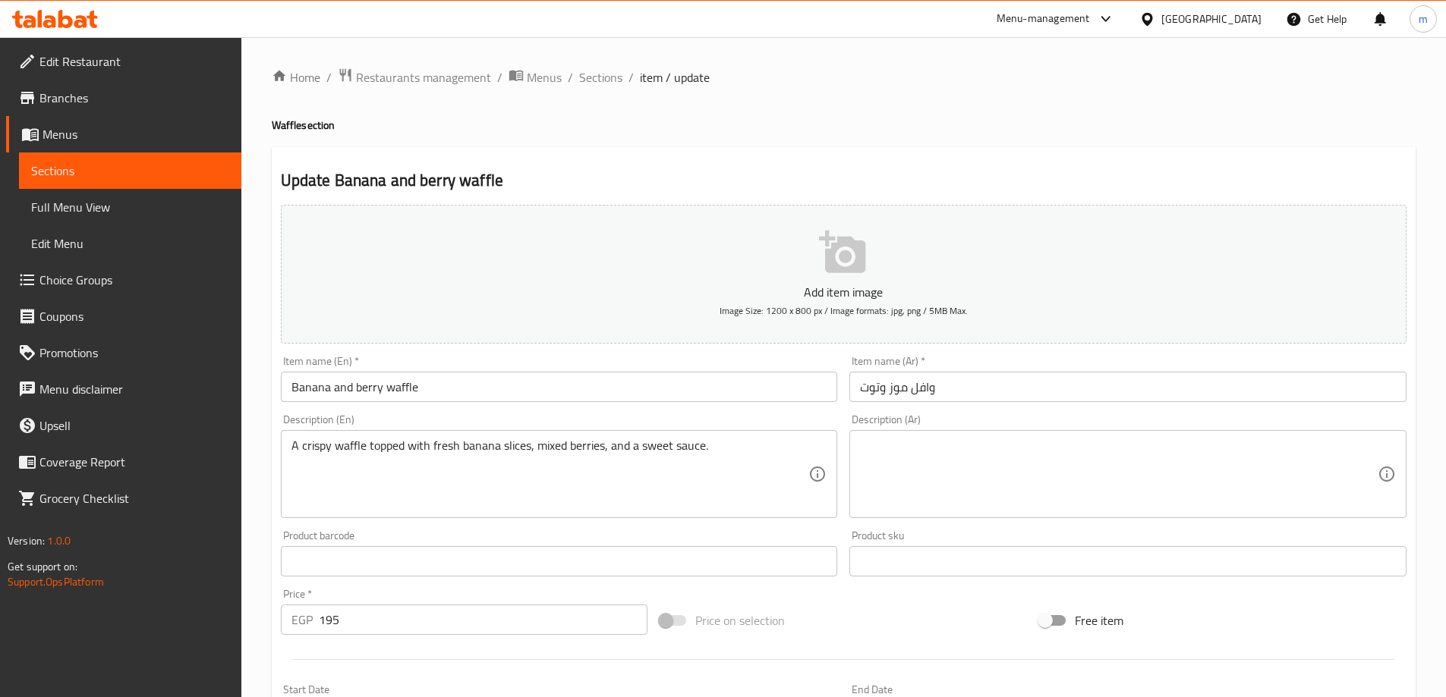
click at [377, 441] on textarea "A crispy waffle topped with fresh banana slices, mixed berries, and a sweet sau…" at bounding box center [550, 475] width 518 height 72
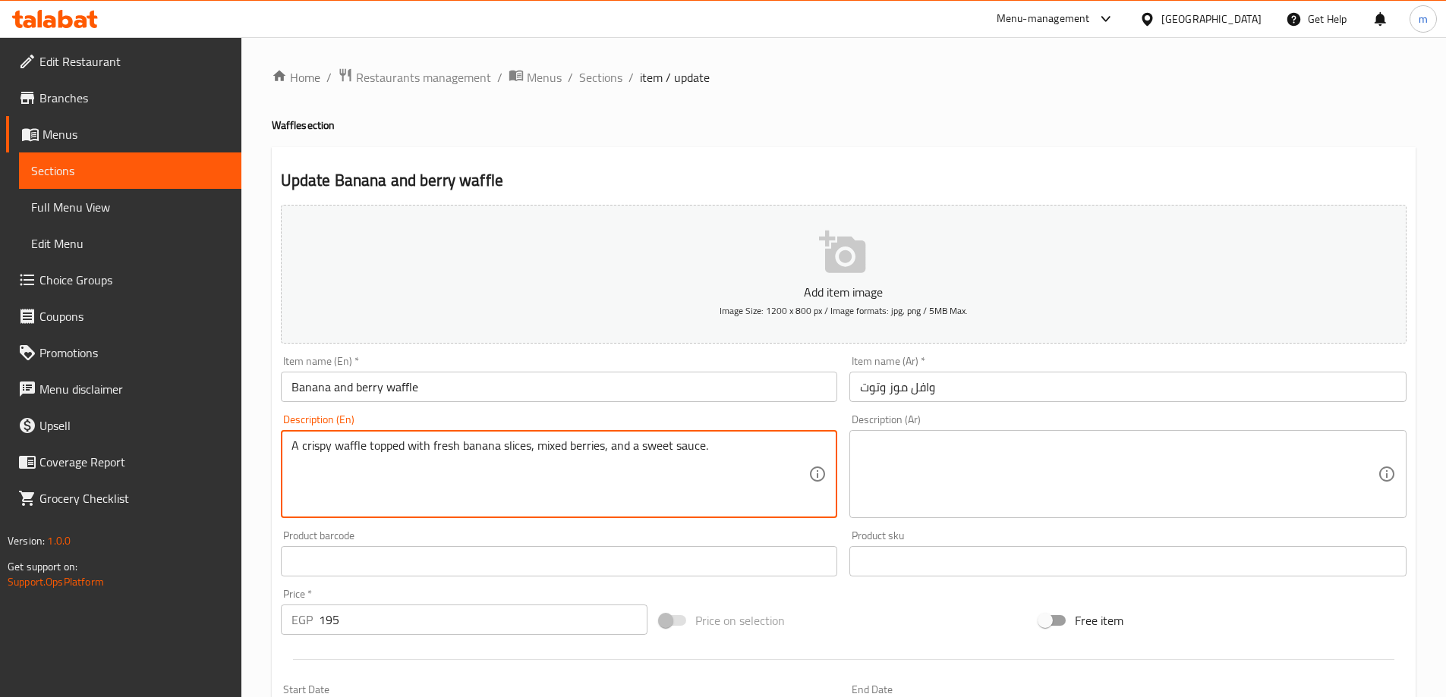
click at [377, 441] on textarea "A crispy waffle topped with fresh banana slices, mixed berries, and a sweet sau…" at bounding box center [550, 475] width 518 height 72
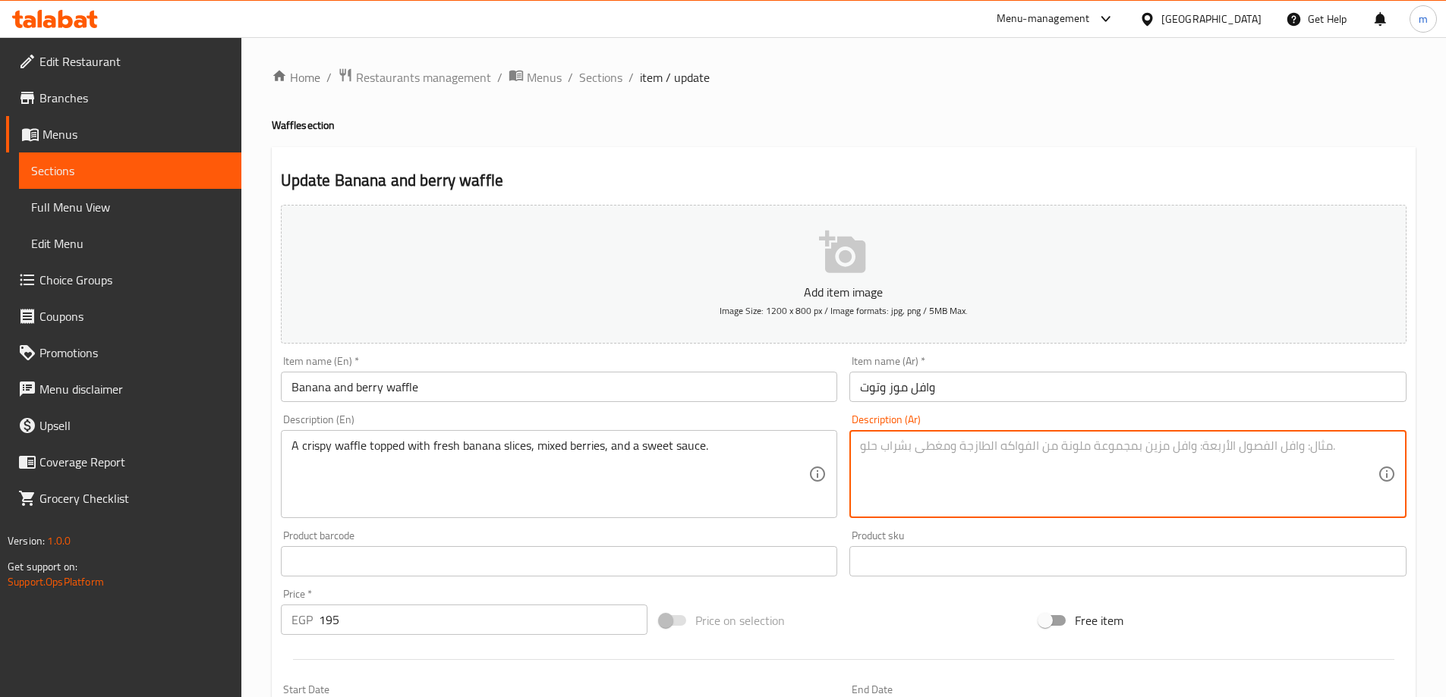
click at [888, 442] on textarea at bounding box center [1119, 475] width 518 height 72
paste textarea "وافل مقرمش مغطى بشرائح الموز الطازجة والتوت المختلط والصلصة الحلوة."
click at [958, 440] on textarea "وافل مقرمش مغطى بشرائح الموز الطازجة والتوت المختلط والصلصة الحلوة." at bounding box center [1119, 475] width 518 height 72
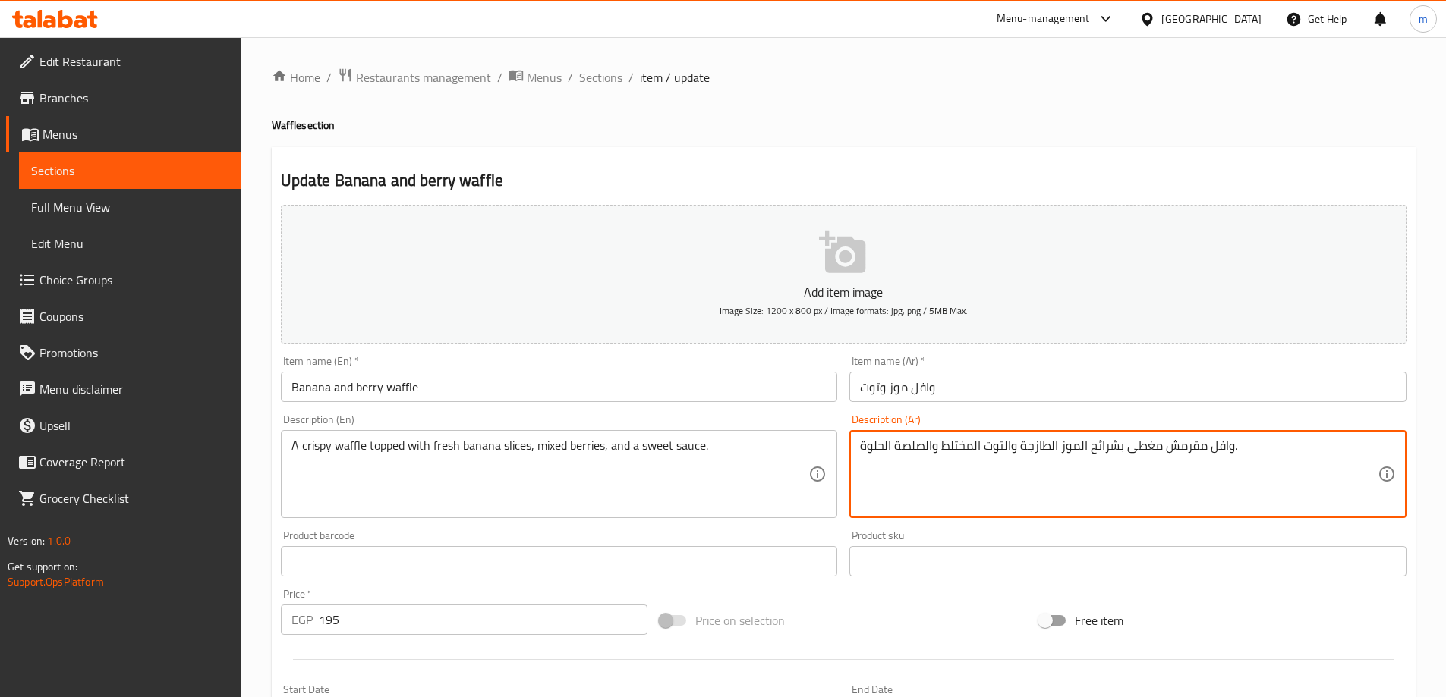
click at [958, 440] on textarea "وافل مقرمش مغطى بشرائح الموز الطازجة والتوت المختلط والصلصة الحلوة." at bounding box center [1119, 475] width 518 height 72
click at [1314, 447] on textarea "وافل مقرمش مغطى بشرائح الموز الطازجة والتوت المختلط والصلصة الحلوة." at bounding box center [1119, 475] width 518 height 72
click at [1066, 117] on div "Home / Restaurants management / Menus / Sections / item / update Waffle section…" at bounding box center [844, 555] width 1144 height 974
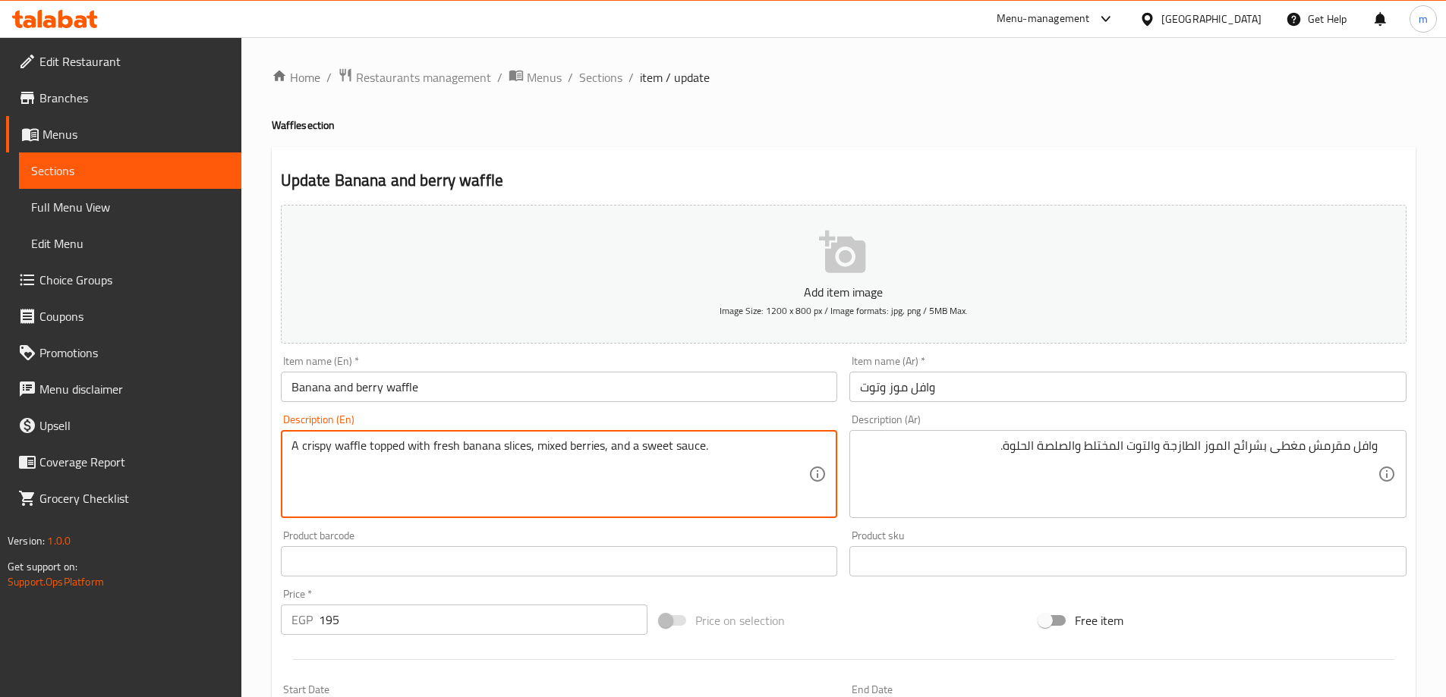
click at [324, 449] on textarea "A crispy waffle topped with fresh banana slices, mixed berries, and a sweet sau…" at bounding box center [550, 475] width 518 height 72
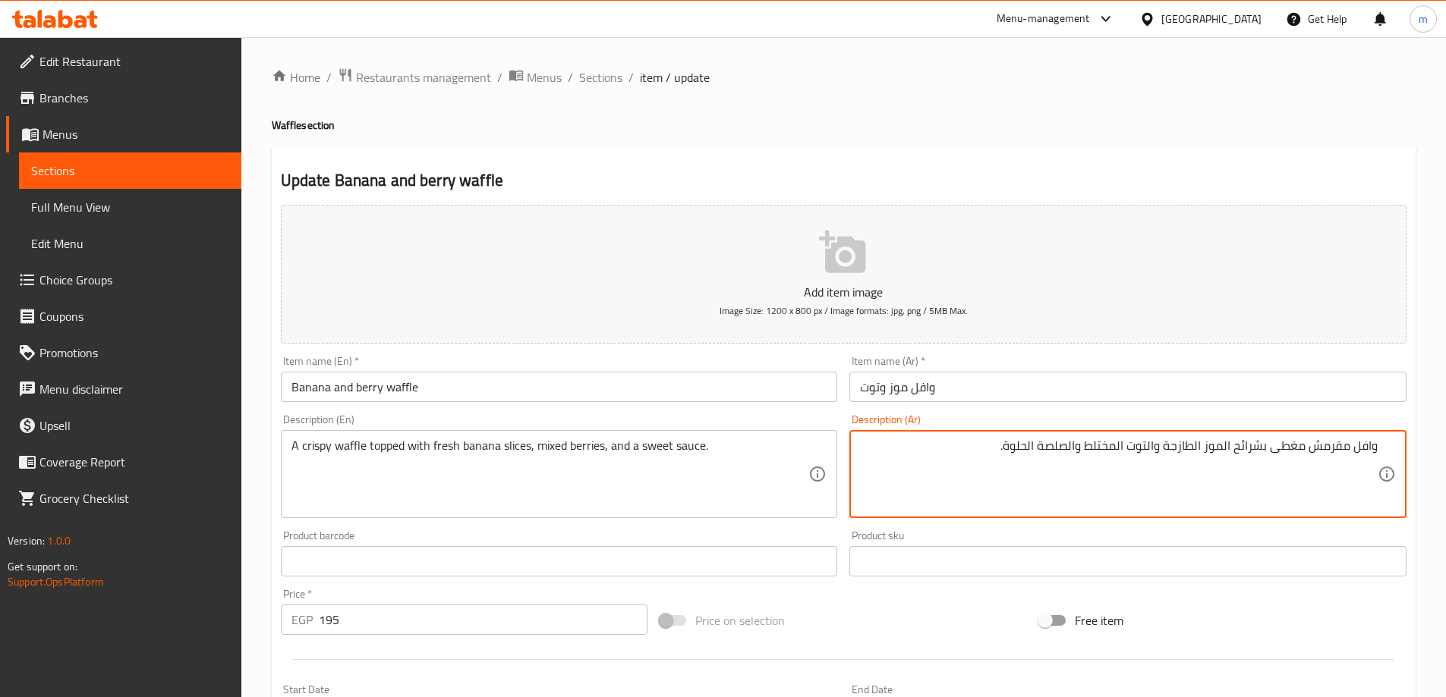
click at [1315, 442] on textarea "وافل مقرمش مغطى بشرائح الموز الطازجة والتوت المختلط والصلصة الحلوة." at bounding box center [1119, 475] width 518 height 72
paste textarea "كرسبي"
click at [1326, 456] on textarea "وافل مقرمشكرسبيمغطى بشرائح الموز الطازجة والتوت المختلط والصلصة الحلوة." at bounding box center [1119, 475] width 518 height 72
click at [1326, 456] on textarea "وافل مقرمش مغطى بشرائح الموز الطازجة والتوت المختلط والصلصة الحلوة." at bounding box center [1119, 475] width 518 height 72
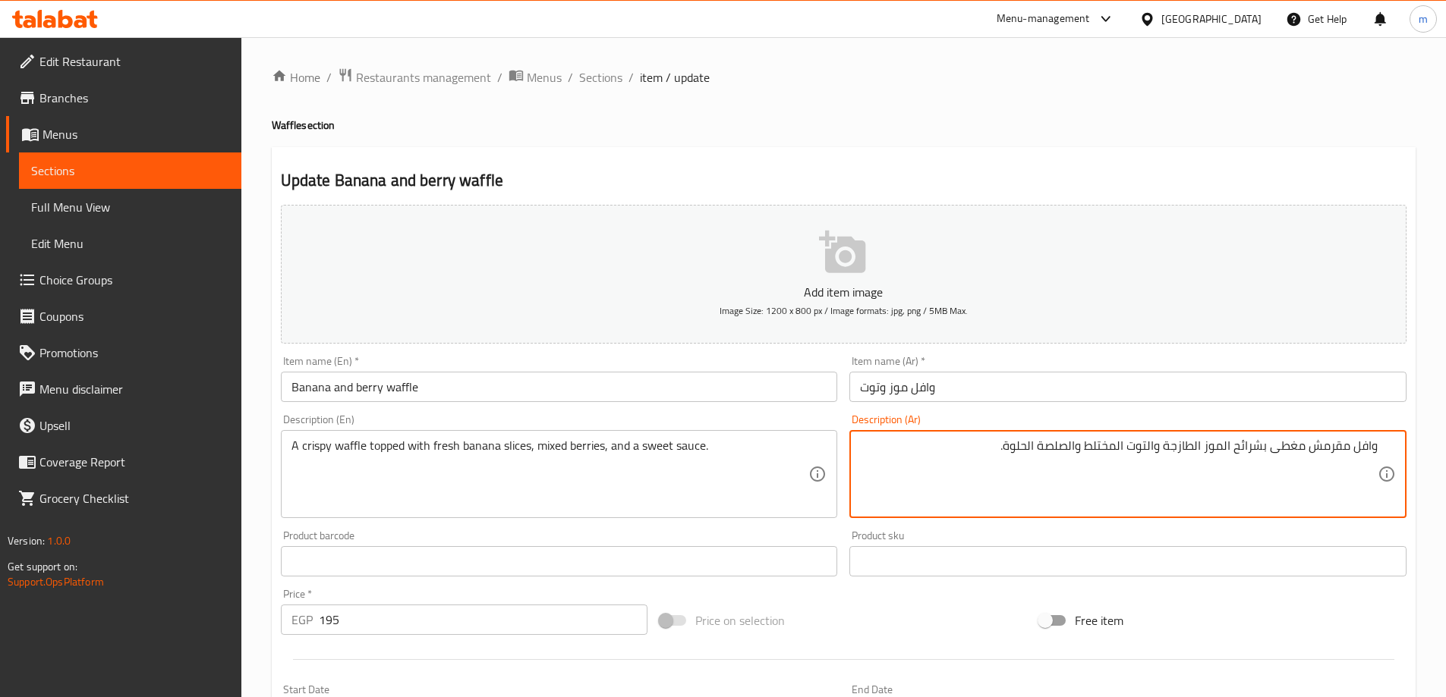
paste textarea "رسبي"
click at [1180, 184] on h2 "Update Banana and berry waffle" at bounding box center [843, 180] width 1125 height 23
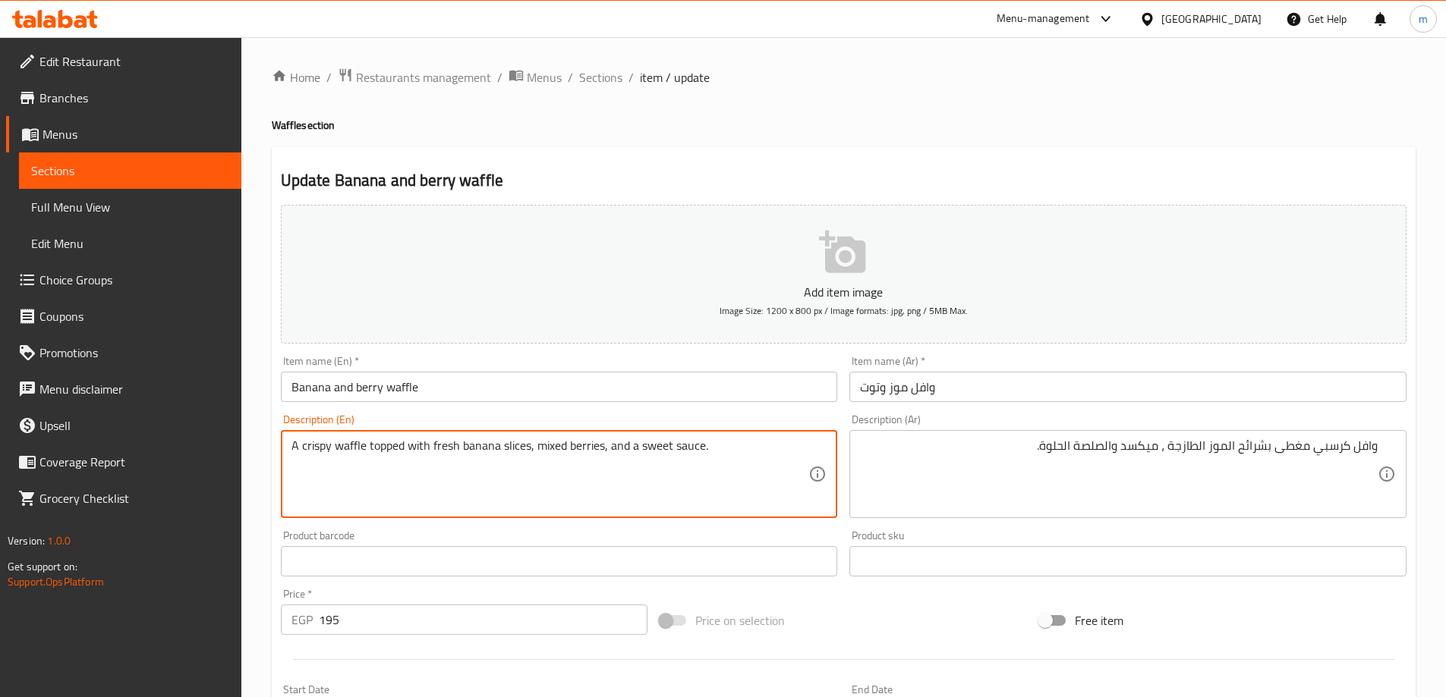
click at [555, 445] on textarea "A crispy waffle topped with fresh banana slices, mixed berries, and a sweet sau…" at bounding box center [550, 475] width 518 height 72
click at [579, 445] on textarea "A crispy waffle topped with fresh banana slices, mixed berries, and a sweet sau…" at bounding box center [550, 475] width 518 height 72
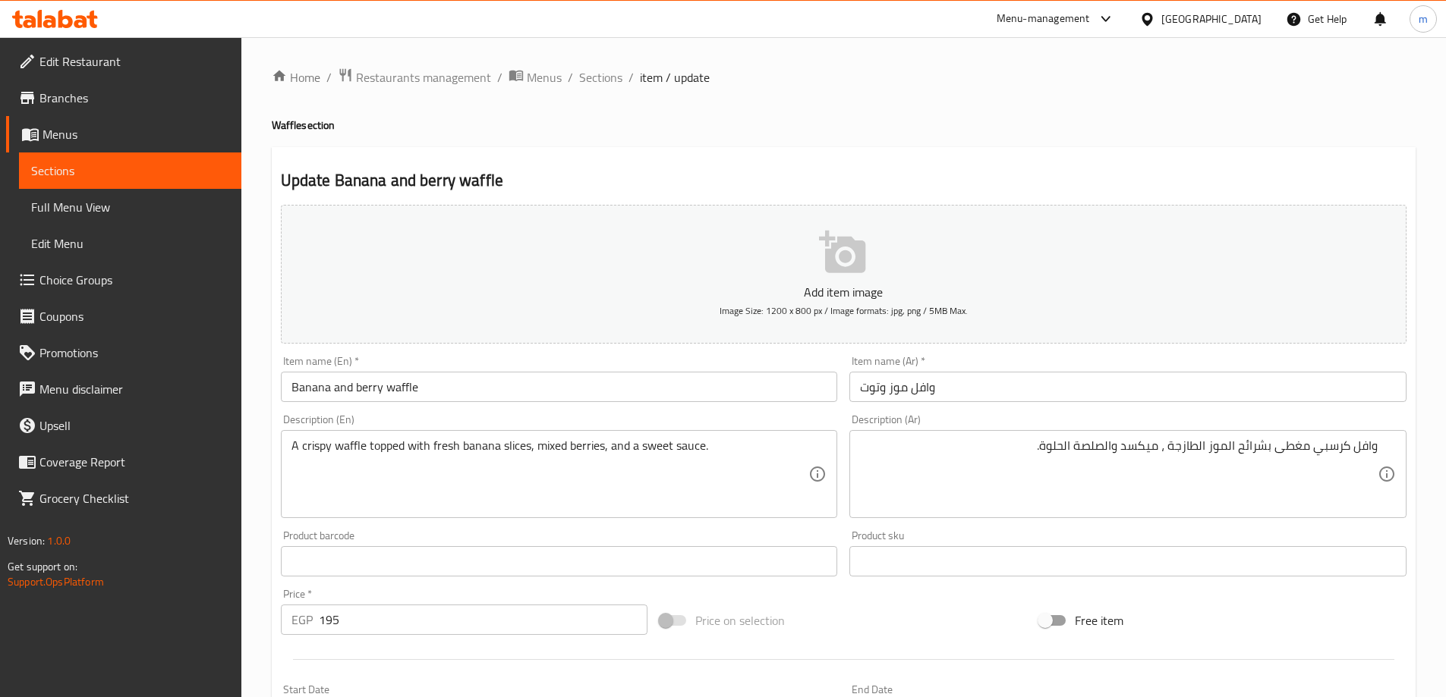
drag, startPoint x: 1117, startPoint y: 447, endPoint x: 1128, endPoint y: 458, distance: 16.1
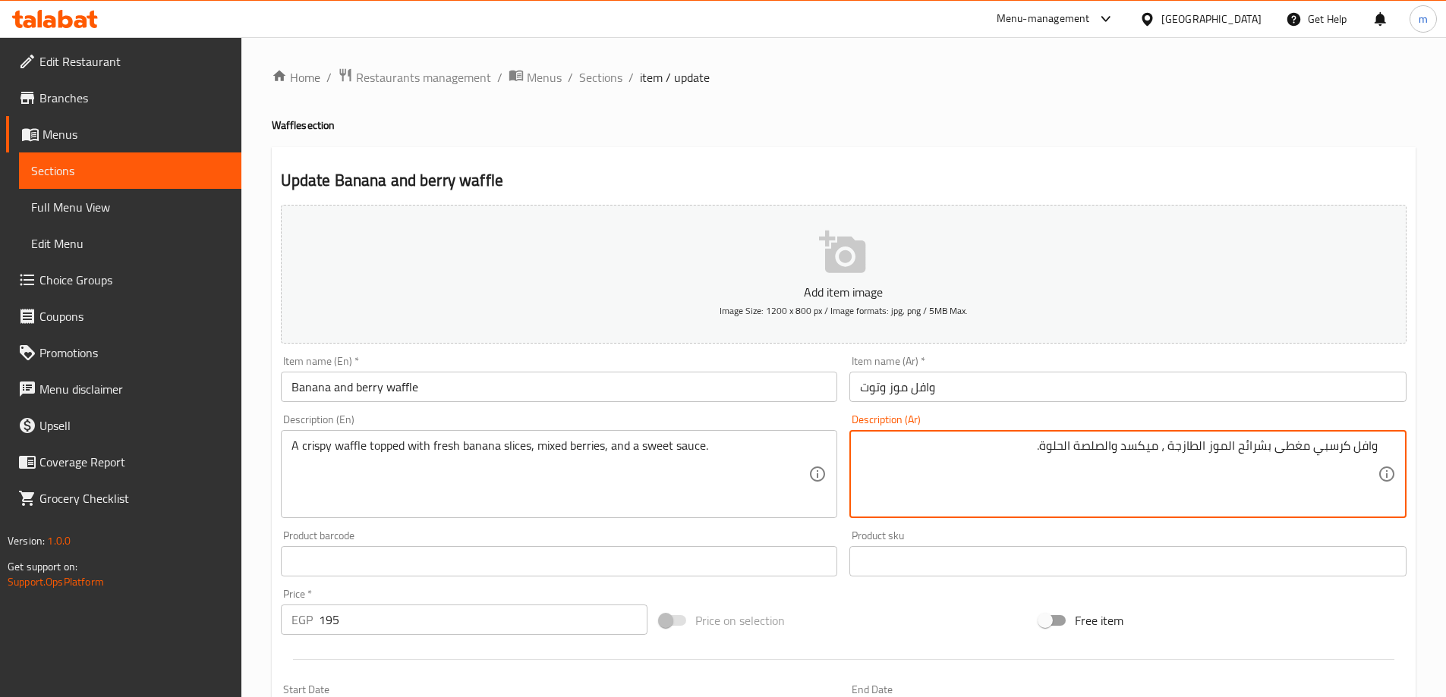
click at [1122, 456] on textarea "وافل كرسبي مغطى بشرائح الموز الطازجة ، ميكسد والصلصة الحلوة." at bounding box center [1119, 475] width 518 height 72
drag, startPoint x: 1086, startPoint y: 443, endPoint x: 1097, endPoint y: 452, distance: 13.5
click at [1097, 452] on textarea "وافل كرسبي مغطى بشرائح الموز الطازجة ، ميكسد التوت والصلصة الحلوة." at bounding box center [1119, 475] width 518 height 72
click at [1097, 454] on textarea "وافل كرسبي مغطى بشرائح الموز الطازجة ، ميكسد التوت والصلصة الحلوة." at bounding box center [1119, 475] width 518 height 72
click at [1095, 454] on textarea "وافل كرسبي مغطى بشرائح الموز الطازجة ، ميكسد التوت والصلصة الحلوة." at bounding box center [1119, 475] width 518 height 72
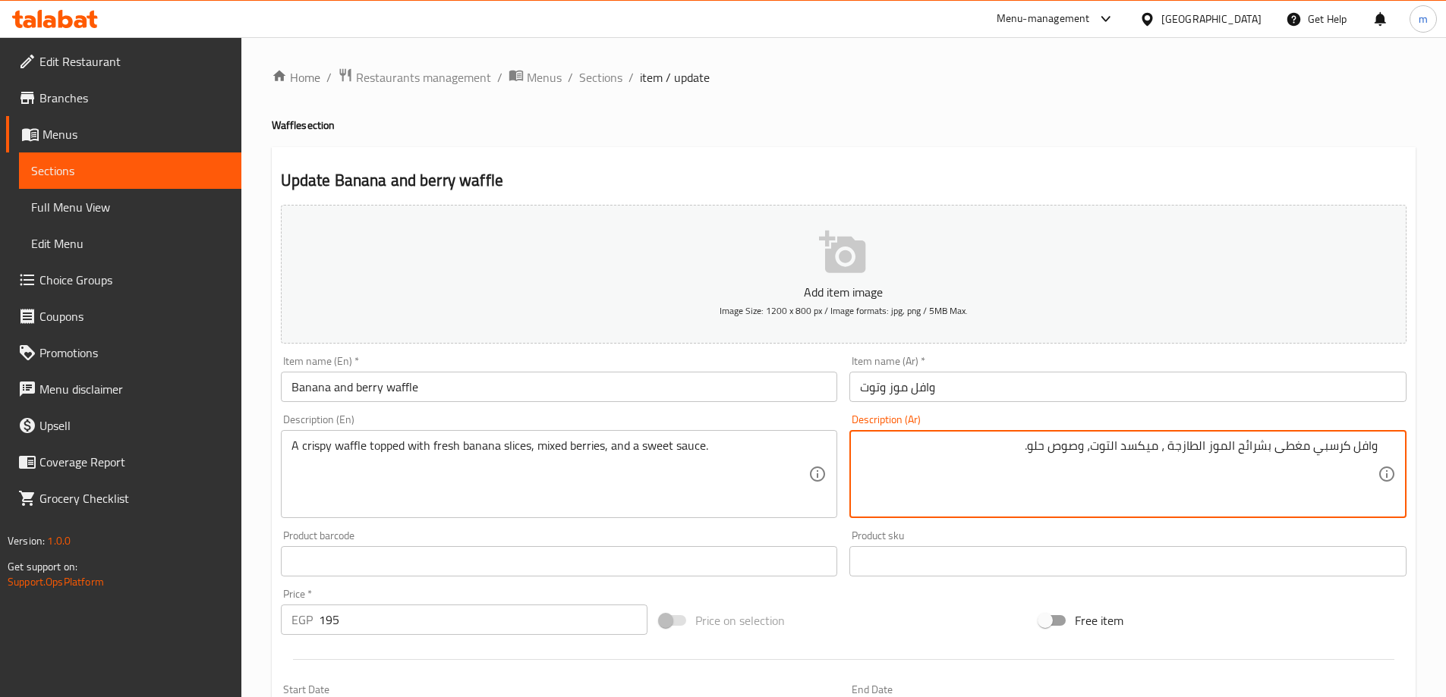
type textarea "وافل كرسبي مغطى بشرائح الموز الطازجة ، ميكسد التوت، وصوص حلو."
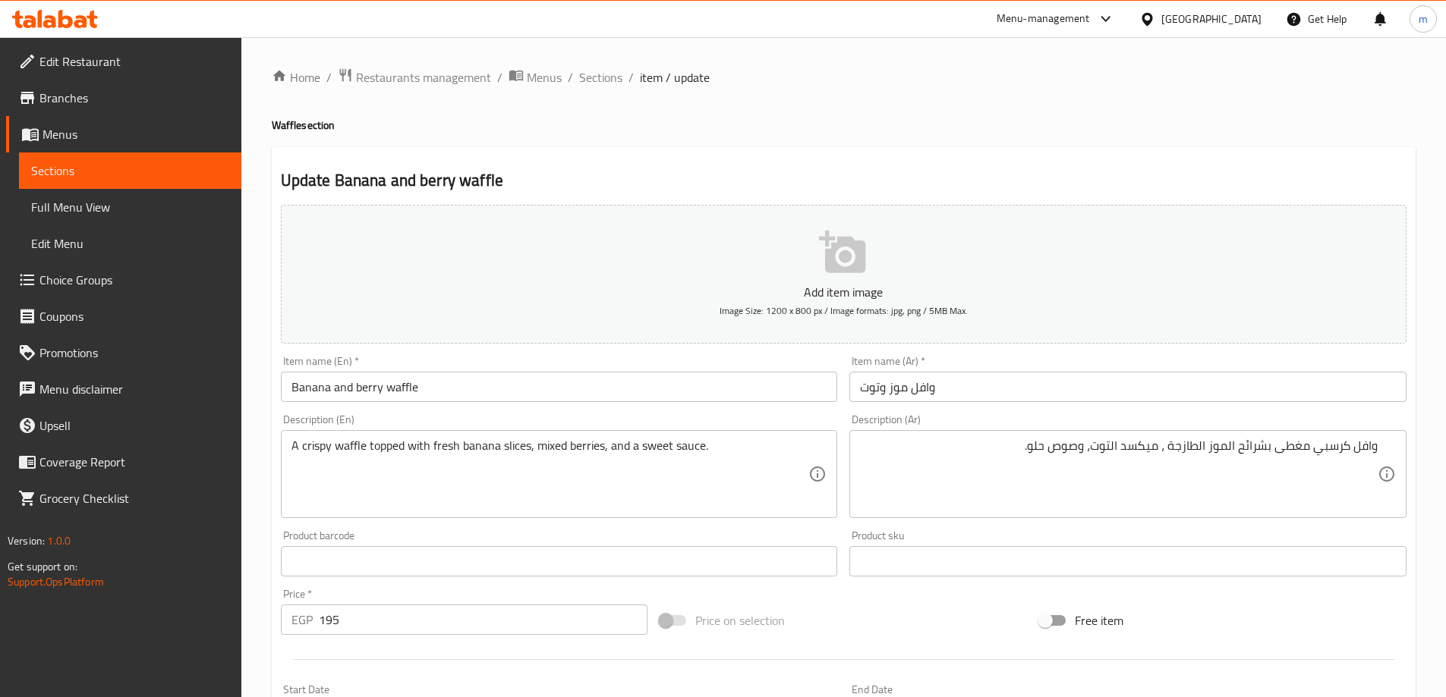
click at [990, 165] on div "Update Banana and berry waffle Add item image Image Size: 1200 x 800 px / Image…" at bounding box center [844, 588] width 1144 height 883
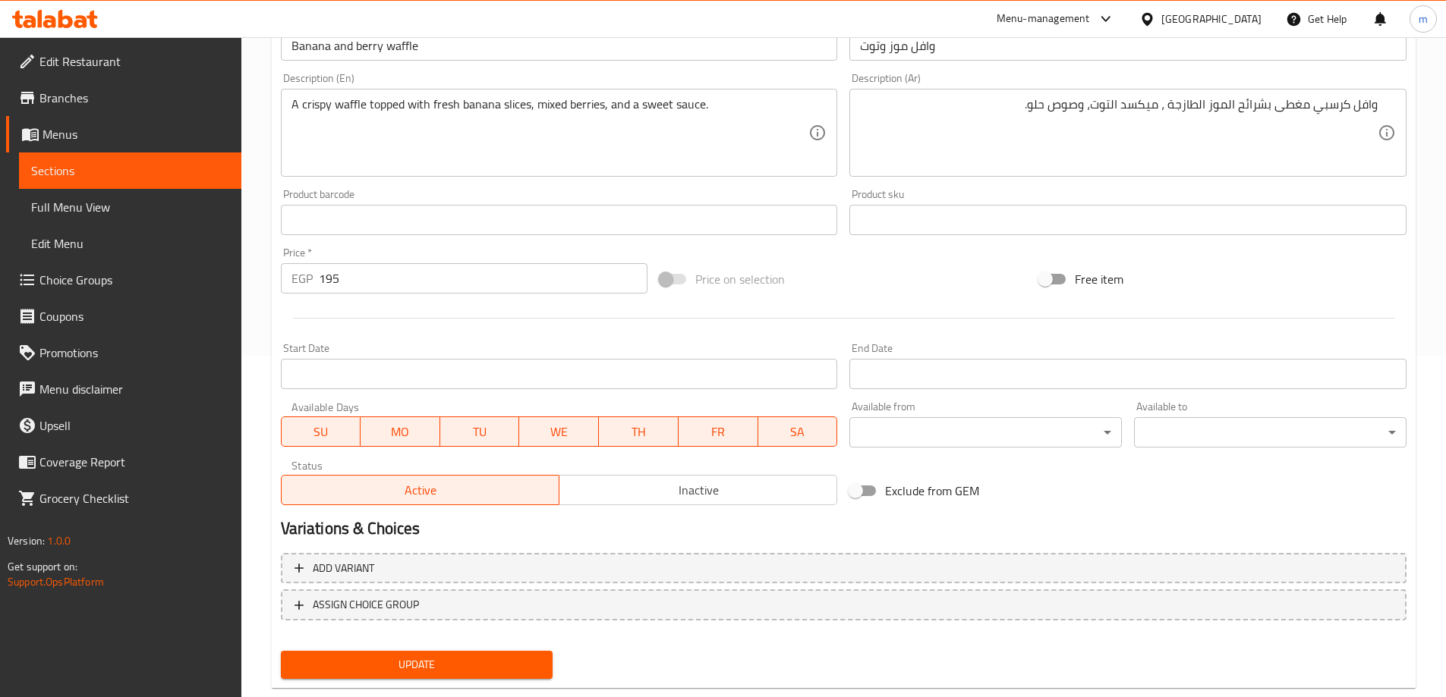
scroll to position [375, 0]
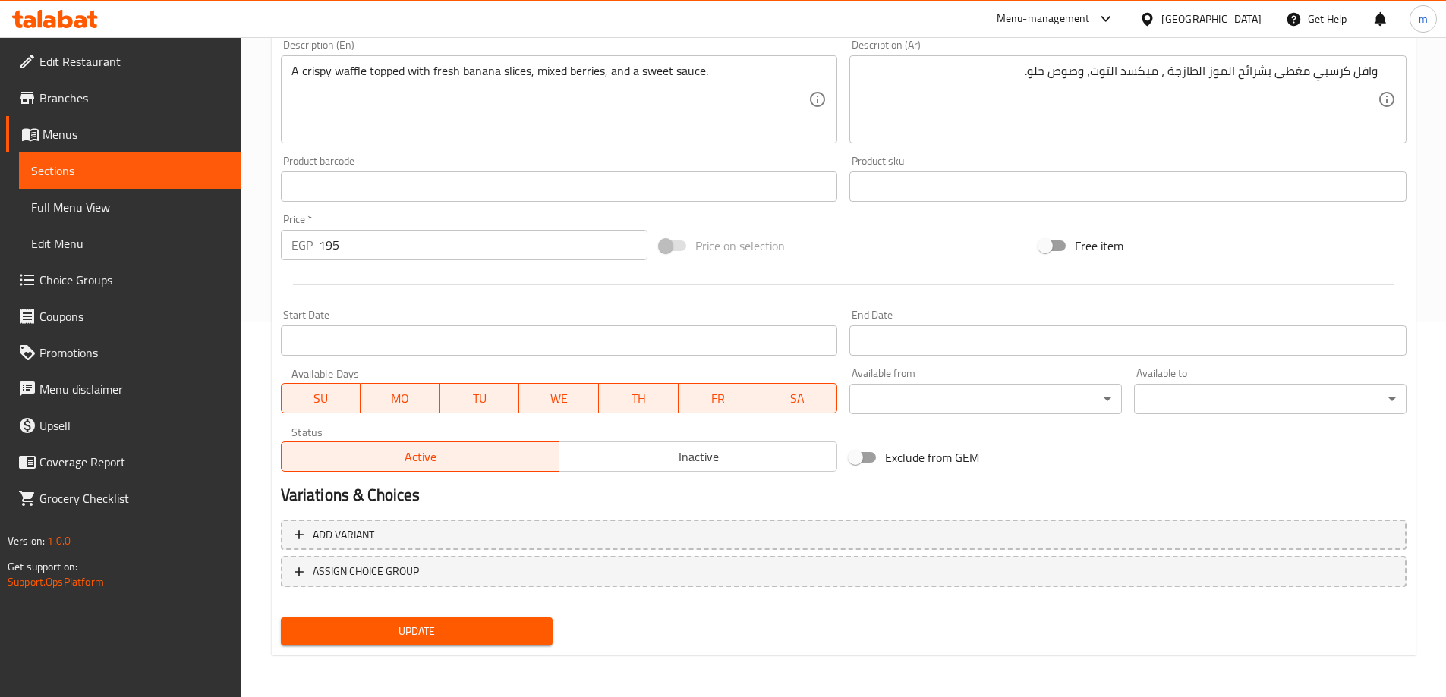
click at [445, 631] on span "Update" at bounding box center [417, 631] width 248 height 19
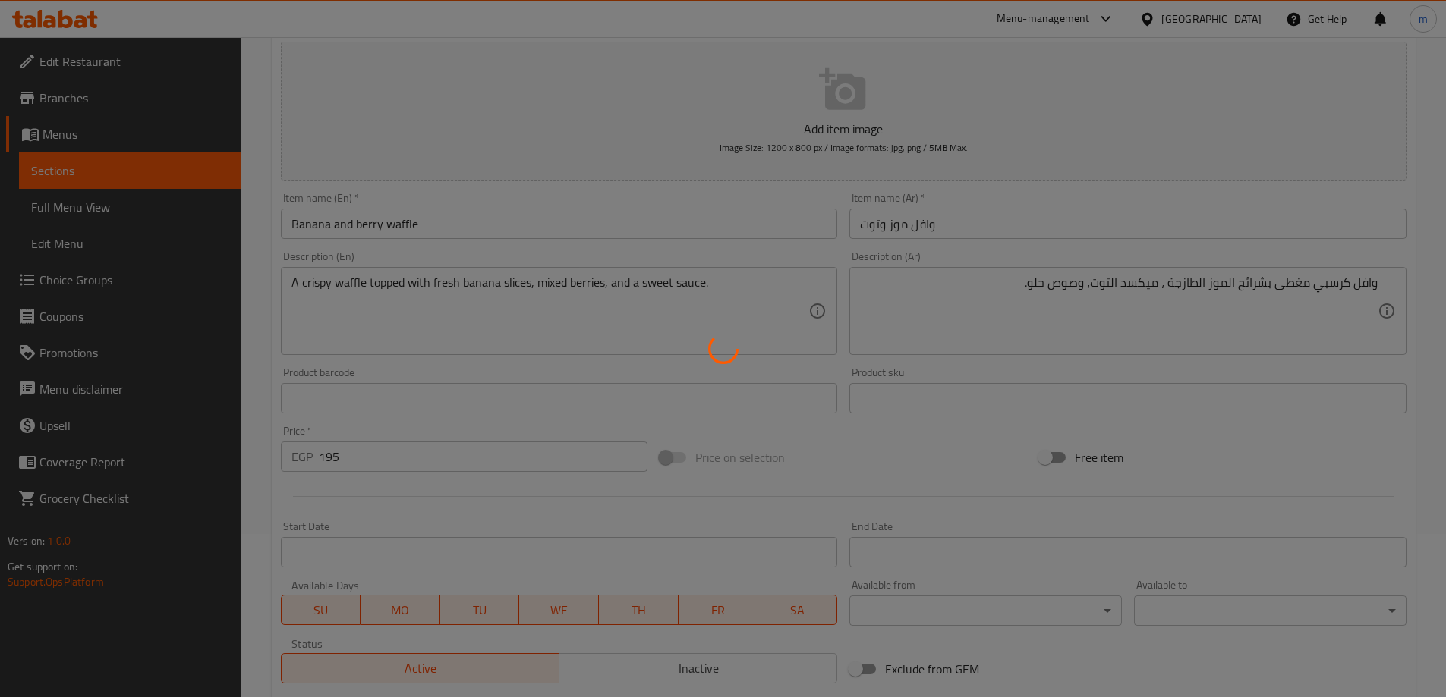
scroll to position [0, 0]
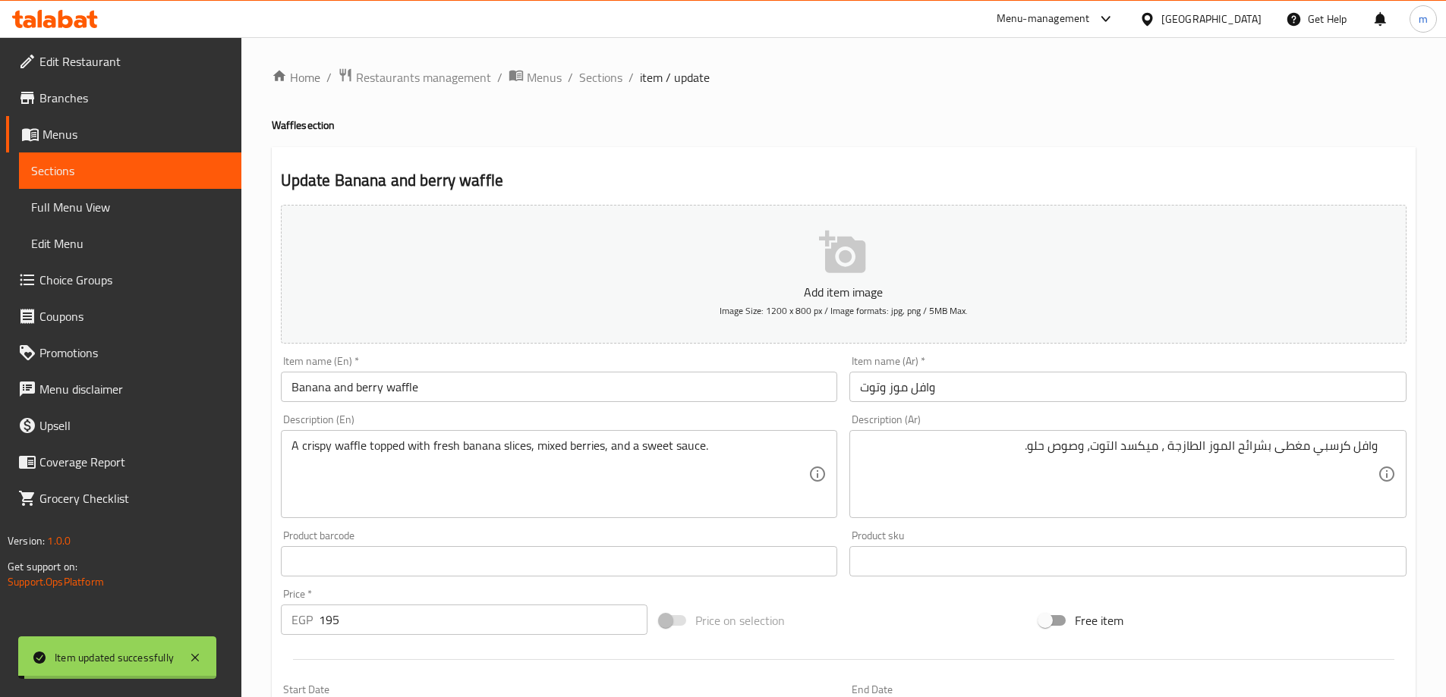
click at [587, 77] on span "Sections" at bounding box center [600, 77] width 43 height 18
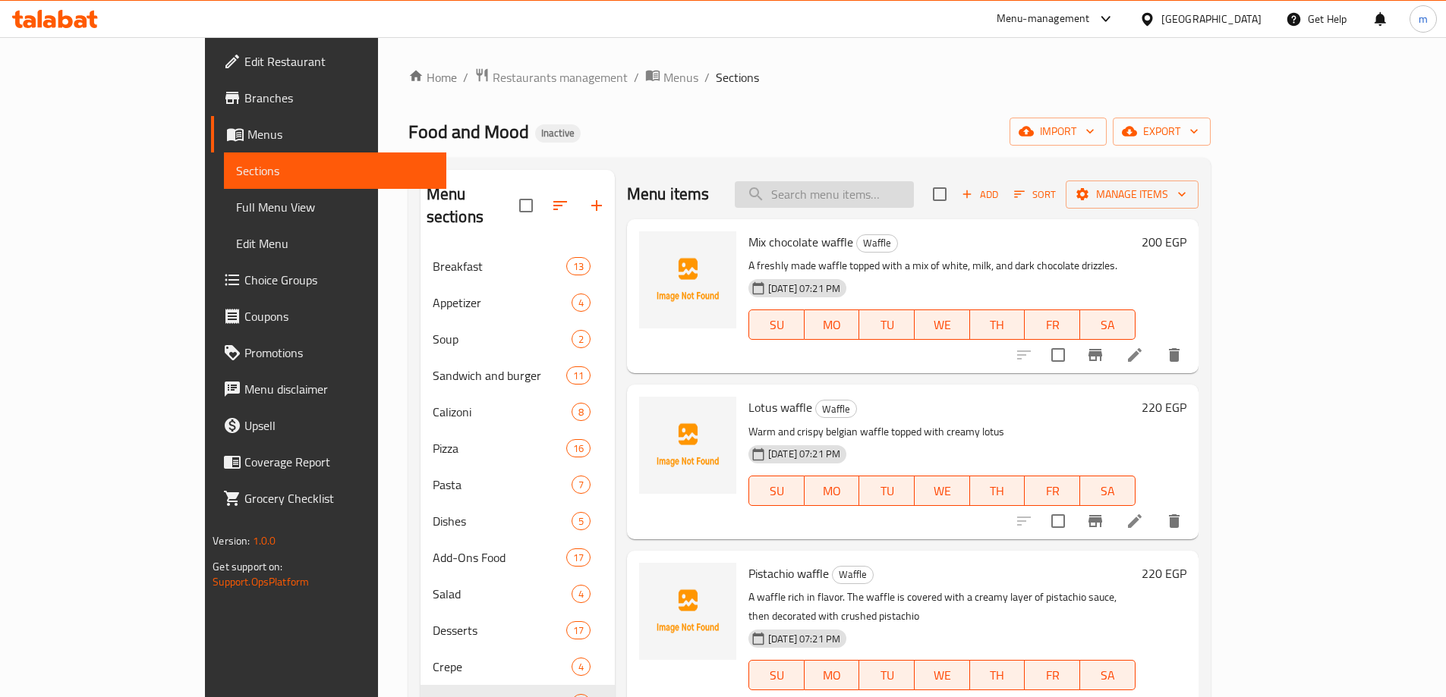
click at [867, 185] on input "search" at bounding box center [824, 194] width 179 height 27
paste input "Boba Ice Cream"
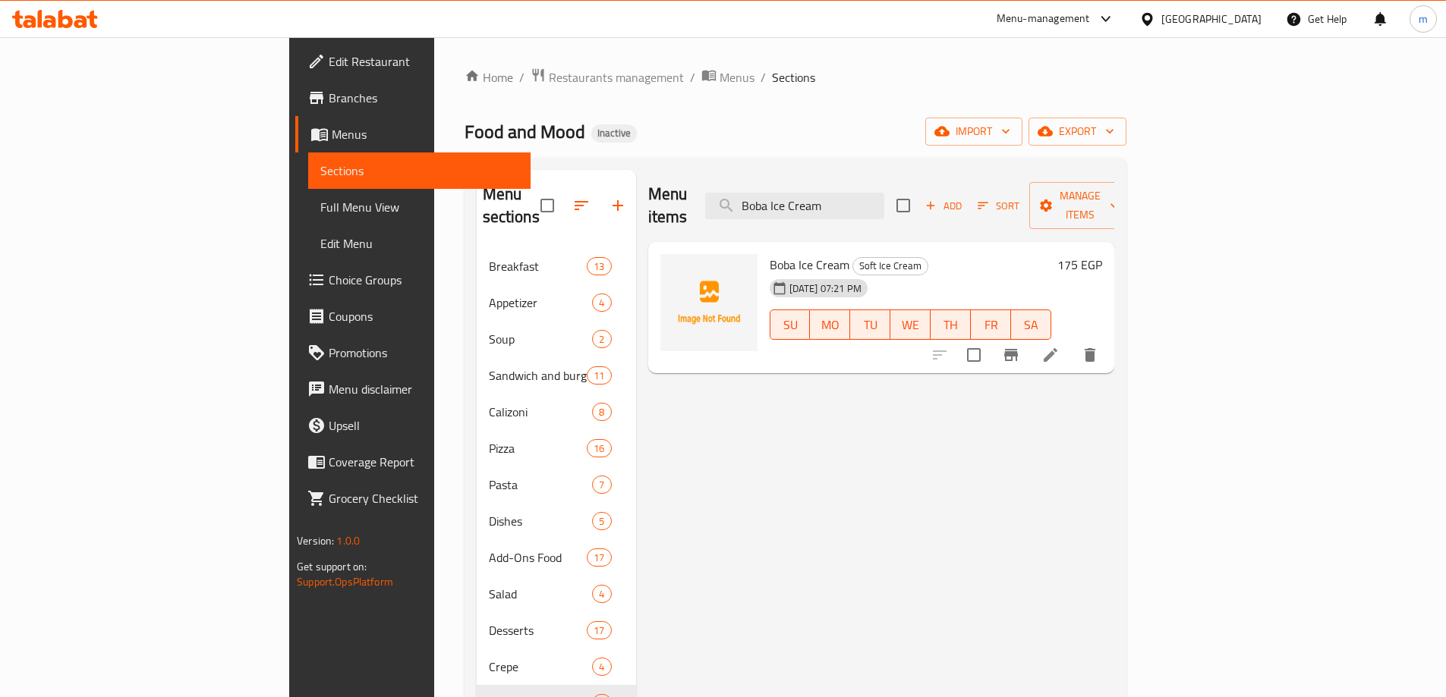
type input "Boba Ice Cream"
click at [1057, 348] on icon at bounding box center [1050, 355] width 14 height 14
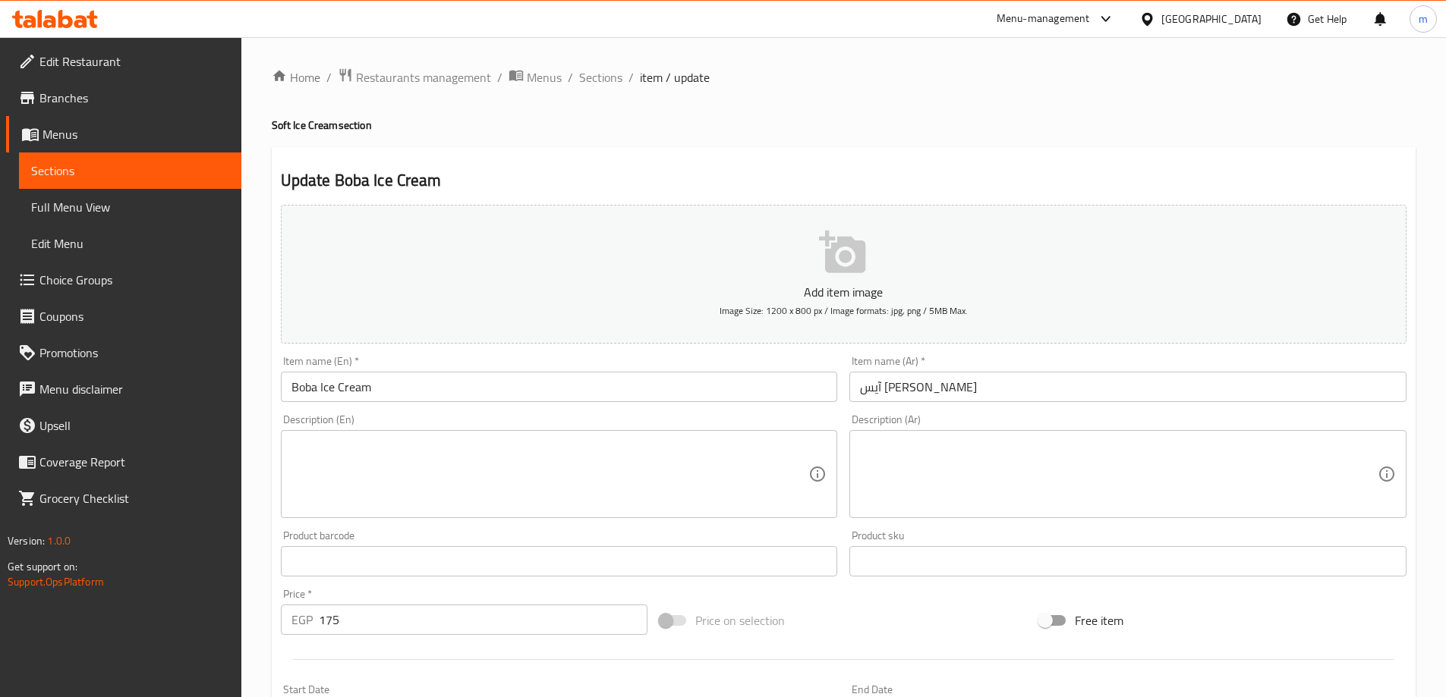
click at [351, 479] on textarea at bounding box center [550, 475] width 518 height 72
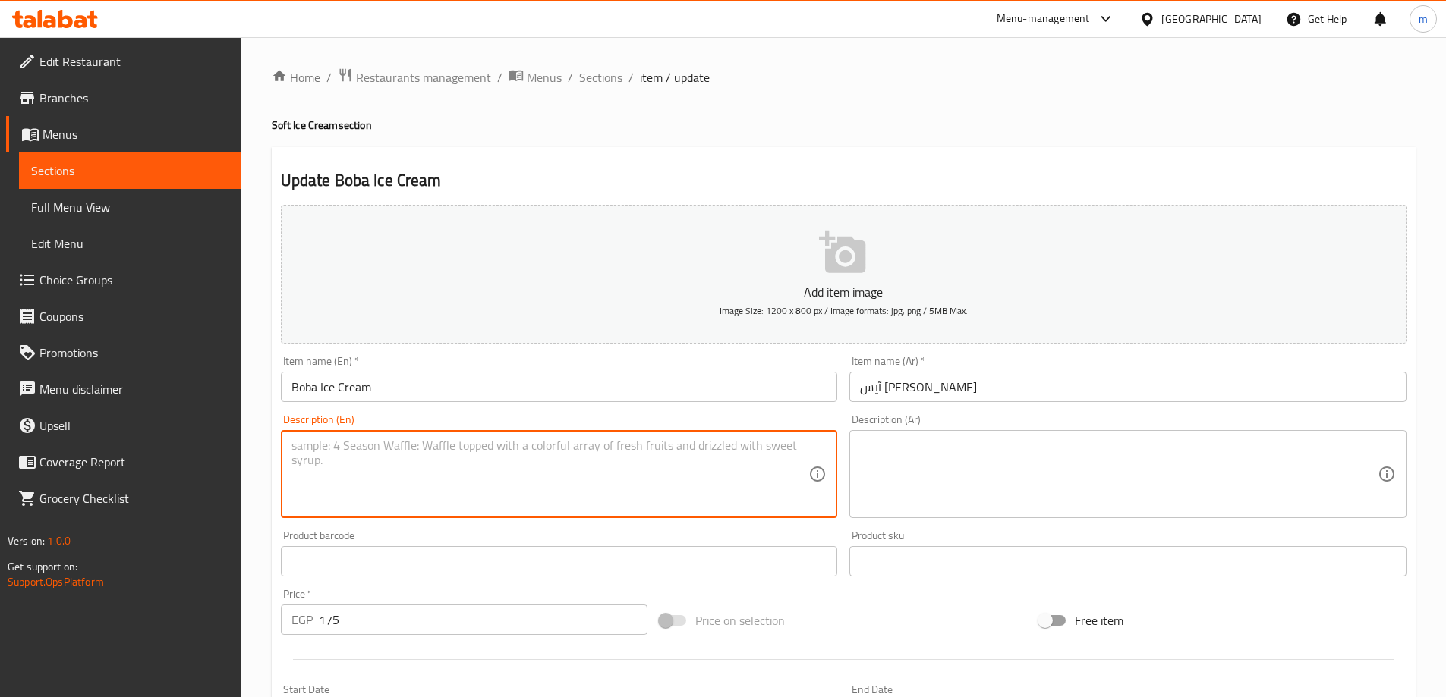
paste textarea "Creamy ice cream with chewy boba pearls."
click at [337, 460] on textarea "Creamy ice cream with chewy boba pearls." at bounding box center [550, 475] width 518 height 72
type textarea "Creamy ice cream with chewy boba pearls."
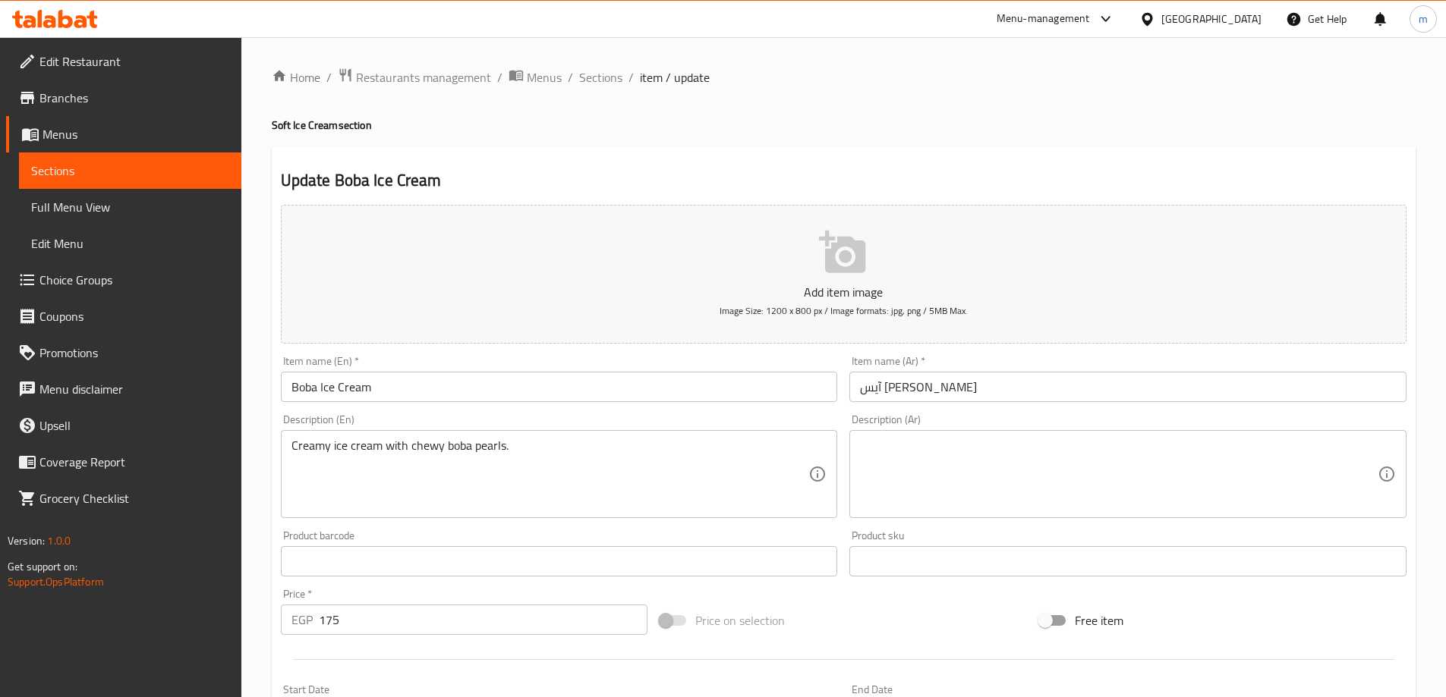
drag, startPoint x: 1131, startPoint y: 514, endPoint x: 1118, endPoint y: 507, distance: 15.3
click at [1124, 510] on div "Description (Ar)" at bounding box center [1127, 474] width 557 height 88
paste textarea "آيس [PERSON_NAME] مع لآلئ بوبا المطاطية."
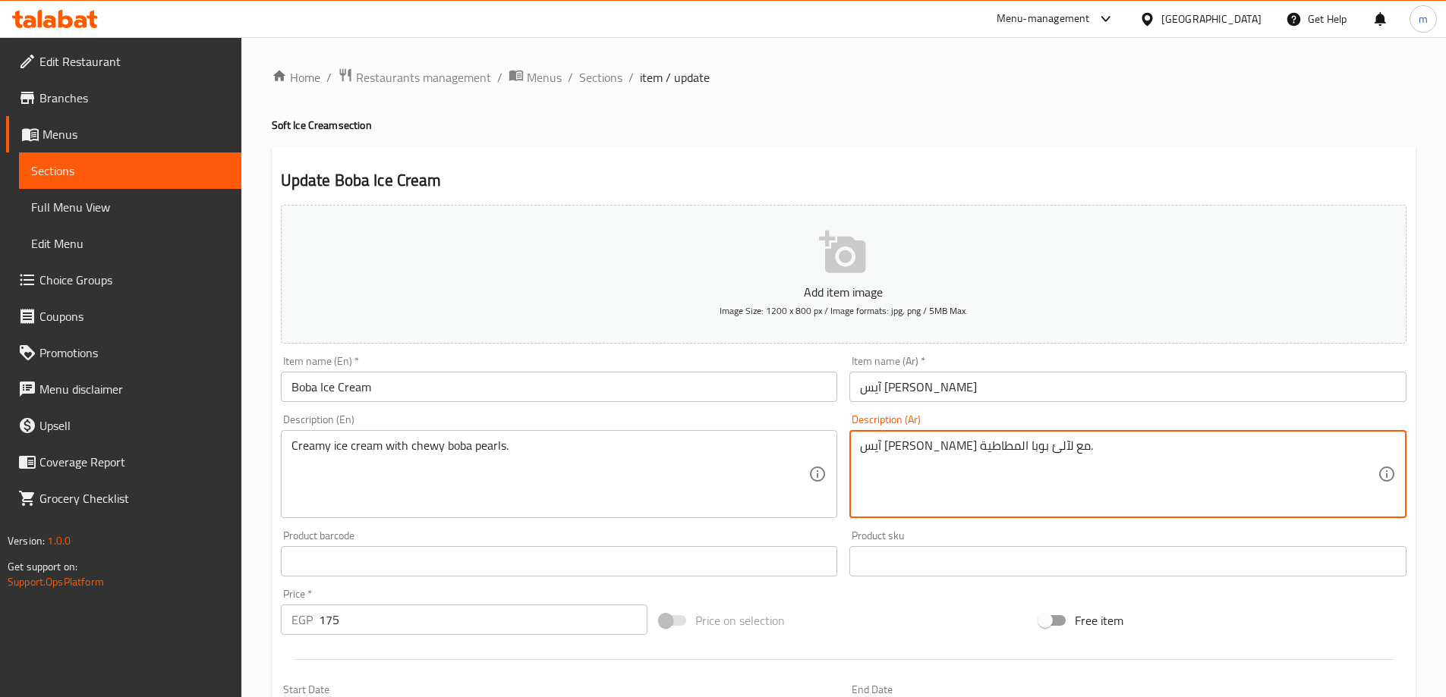
click at [1111, 502] on textarea "آيس [PERSON_NAME] مع لآلئ بوبا المطاطية." at bounding box center [1119, 475] width 518 height 72
click at [1191, 458] on textarea "آيس [PERSON_NAME] مع لآلئ بوبا المطاطية." at bounding box center [1119, 475] width 518 height 72
click at [1260, 459] on textarea "آيس [PERSON_NAME] مع لآلئ بوبا المطاطية." at bounding box center [1119, 475] width 518 height 72
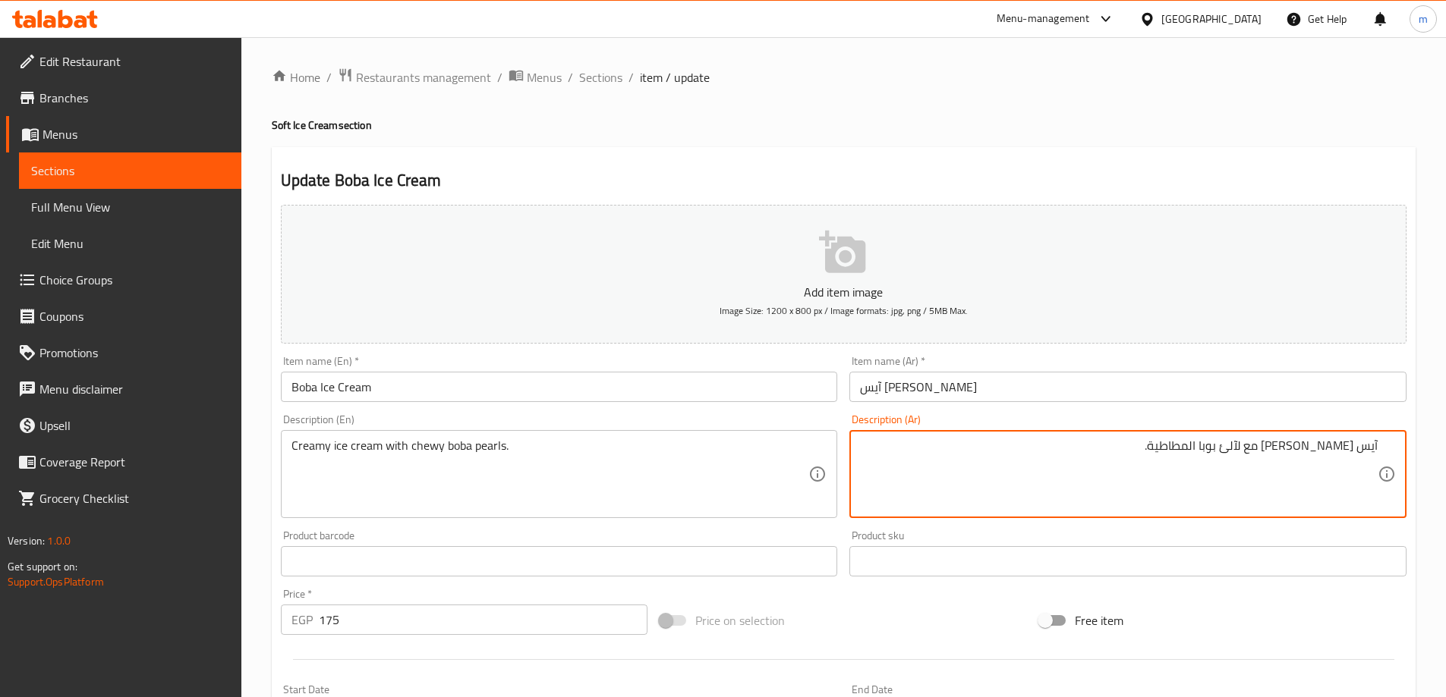
click at [1260, 459] on textarea "آيس [PERSON_NAME] مع لآلئ بوبا المطاطية." at bounding box center [1119, 475] width 518 height 72
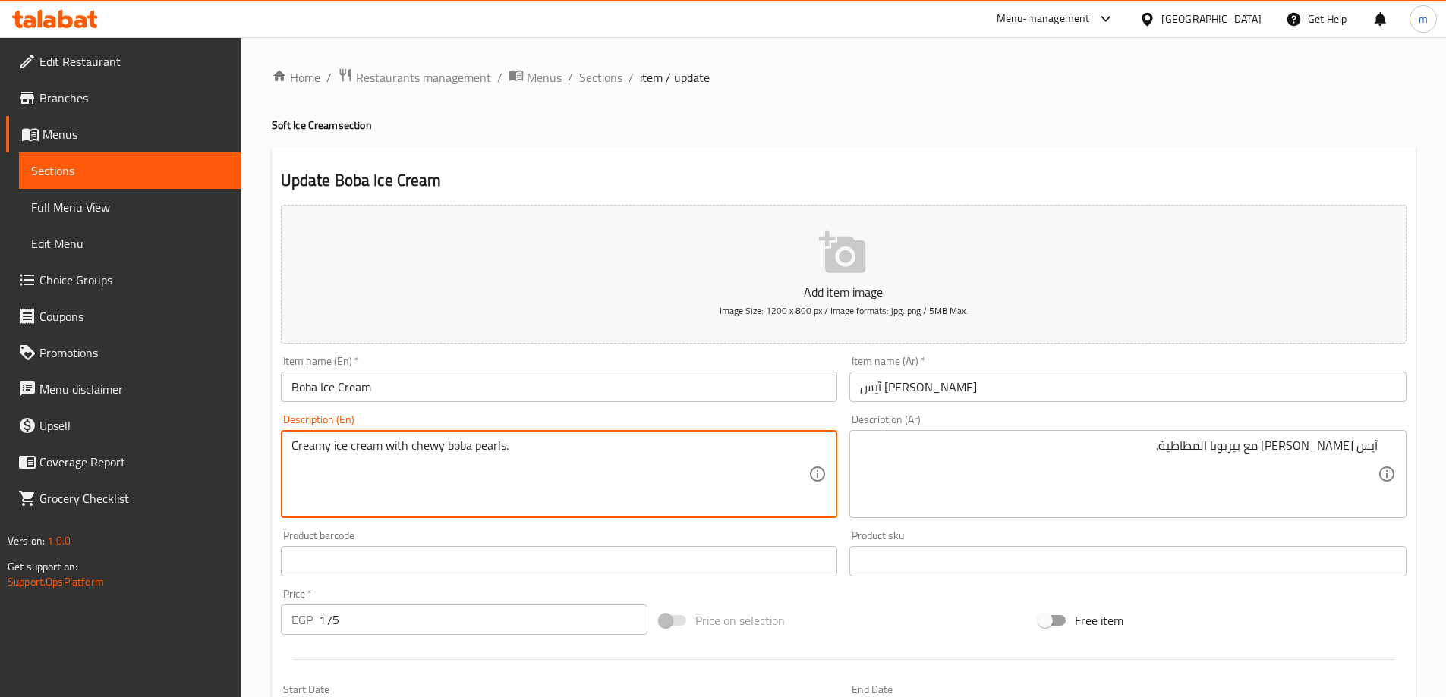
click at [494, 452] on textarea "Creamy ice cream with chewy boba pearls." at bounding box center [550, 475] width 518 height 72
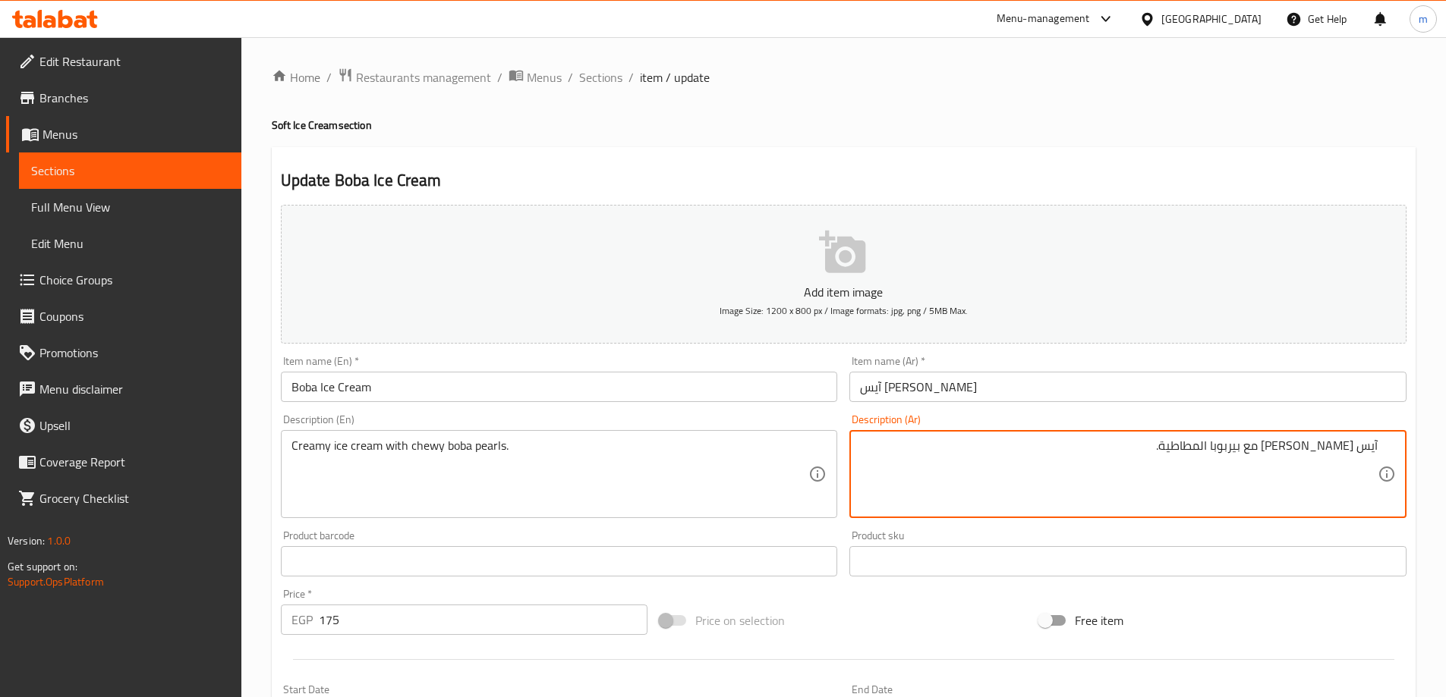
drag, startPoint x: 1273, startPoint y: 452, endPoint x: 1298, endPoint y: 500, distance: 55.0
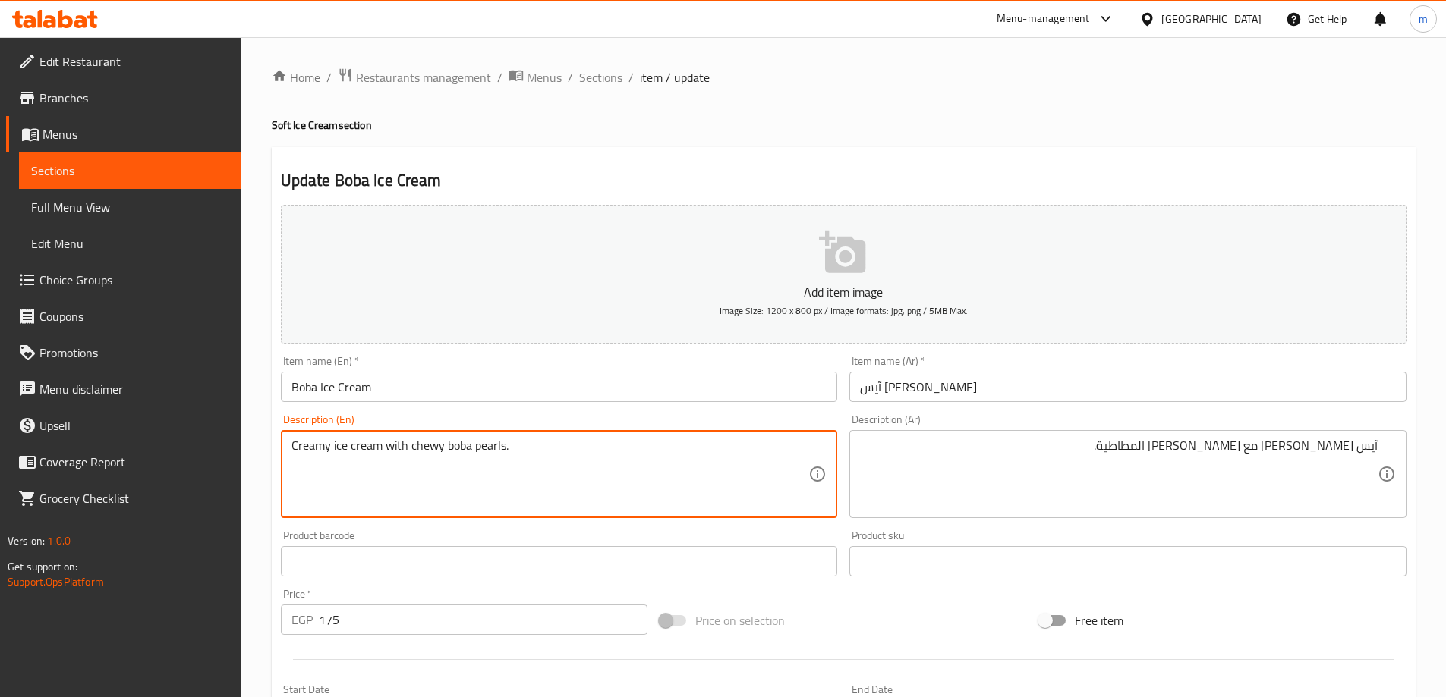
click at [426, 444] on textarea "Creamy ice cream with chewy boba pearls." at bounding box center [550, 475] width 518 height 72
click at [448, 449] on textarea "Creamy ice cream with chewy boba pearls." at bounding box center [550, 475] width 518 height 72
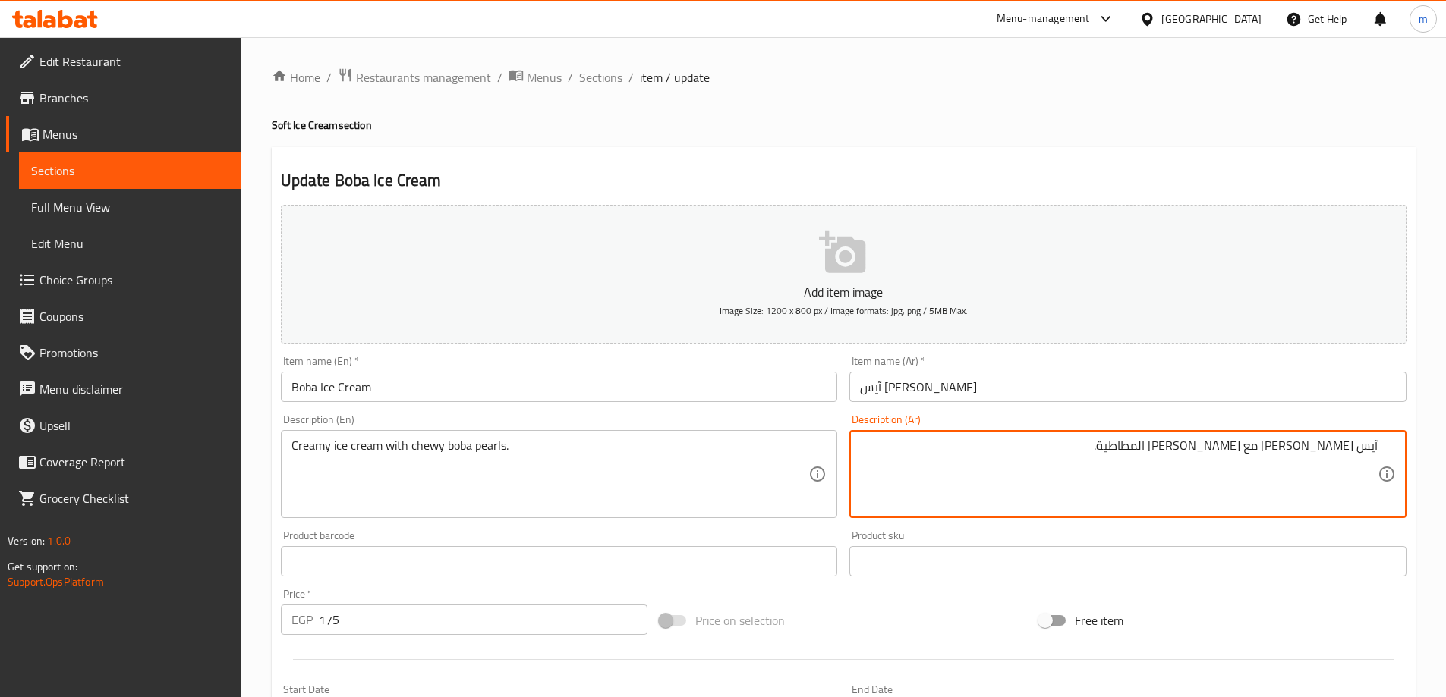
click at [1256, 452] on textarea "آيس [PERSON_NAME] مع [PERSON_NAME] المطاطية." at bounding box center [1119, 475] width 518 height 72
click at [1251, 447] on textarea "آيس [PERSON_NAME] مع [PERSON_NAME] المطاطية." at bounding box center [1119, 475] width 518 height 72
click at [1159, 108] on div "Home / Restaurants management / Menus / Sections / item / update Soft Ice Cream…" at bounding box center [844, 555] width 1144 height 974
drag, startPoint x: 1160, startPoint y: 441, endPoint x: 1246, endPoint y: 465, distance: 89.9
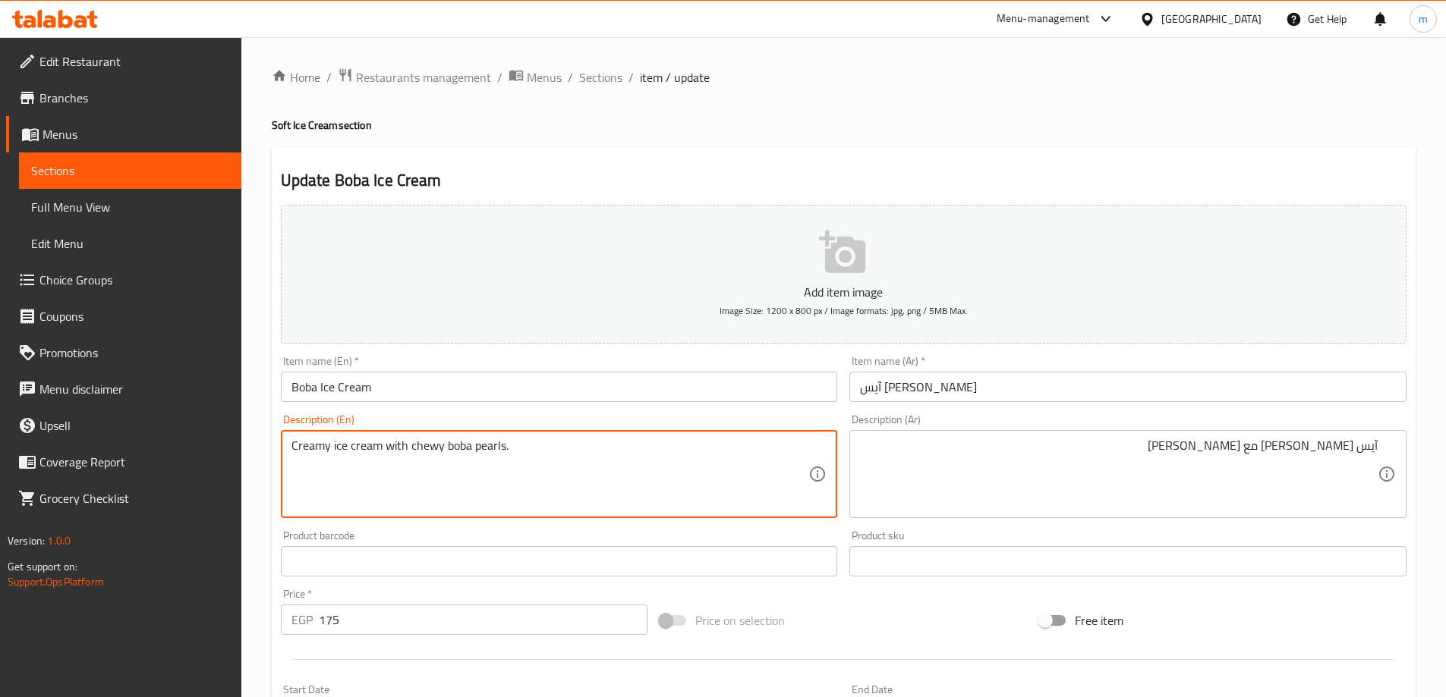
click at [423, 458] on textarea "Creamy ice cream with chewy boba pearls." at bounding box center [550, 475] width 518 height 72
click at [453, 452] on textarea "Creamy ice cream with chewy boba pearls." at bounding box center [550, 475] width 518 height 72
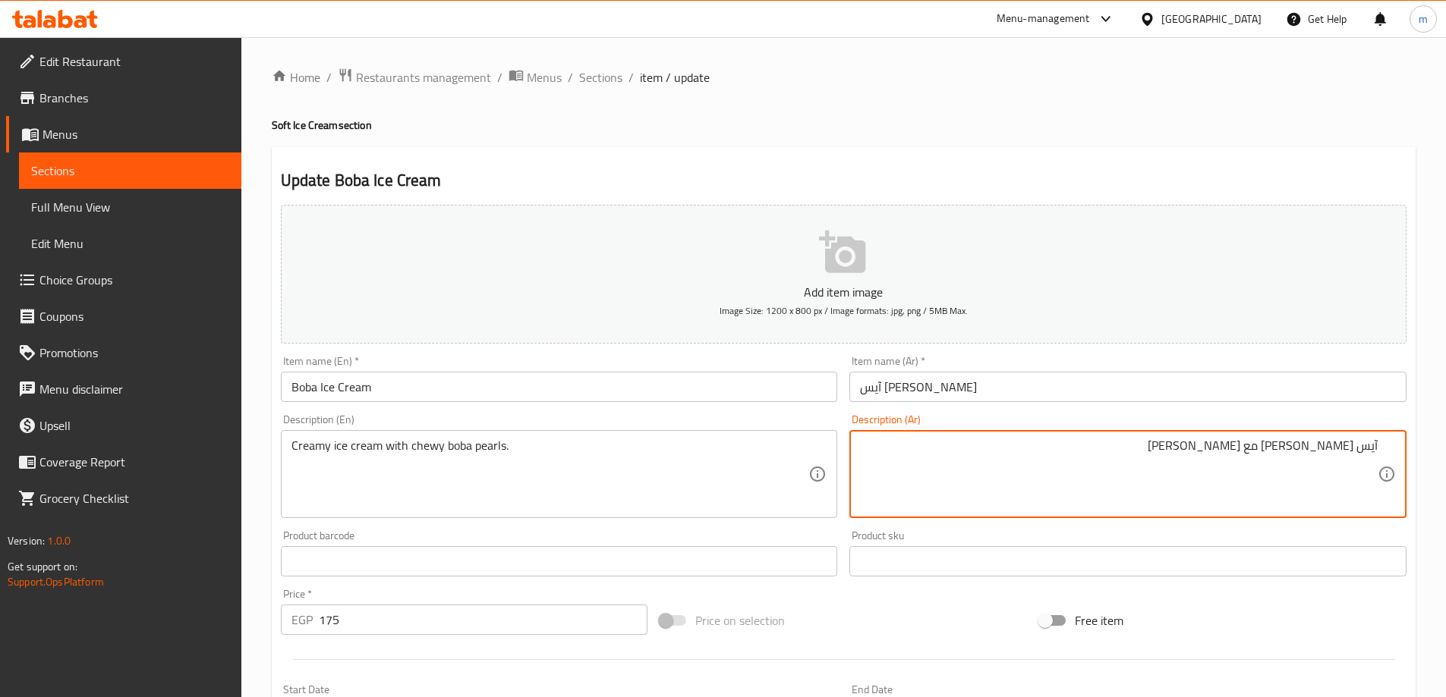
type textarea "آيس [PERSON_NAME] مع [PERSON_NAME]"
click at [958, 129] on h4 "Soft Ice Cream section" at bounding box center [844, 125] width 1144 height 15
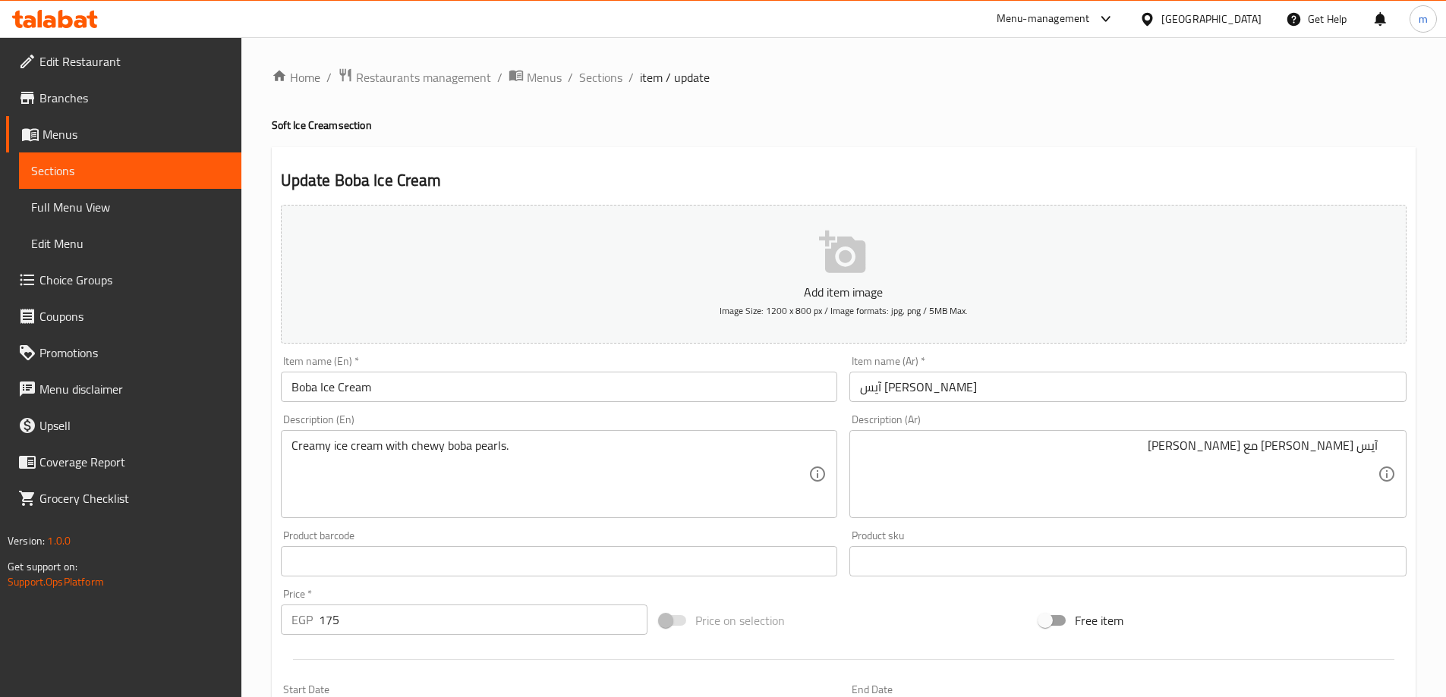
click at [1005, 130] on h4 "Soft Ice Cream section" at bounding box center [844, 125] width 1144 height 15
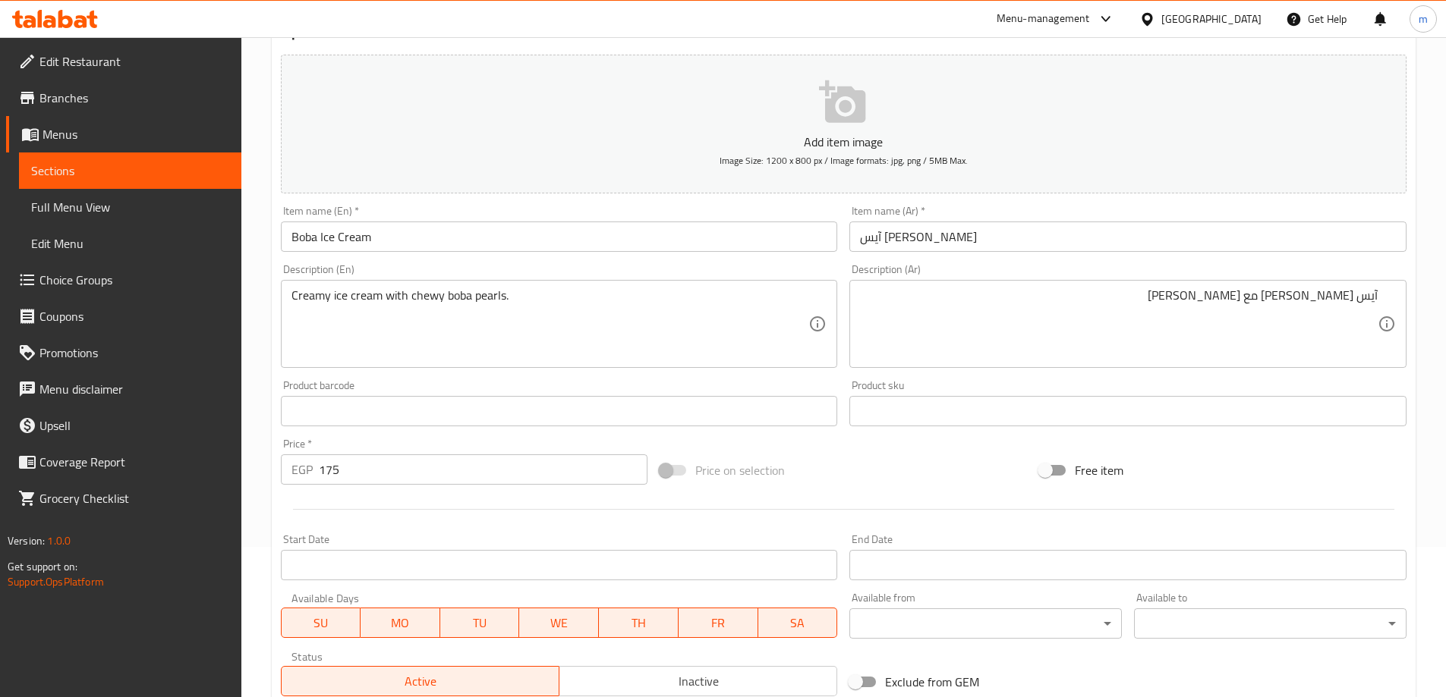
scroll to position [152, 0]
click at [850, 511] on div at bounding box center [844, 507] width 1138 height 37
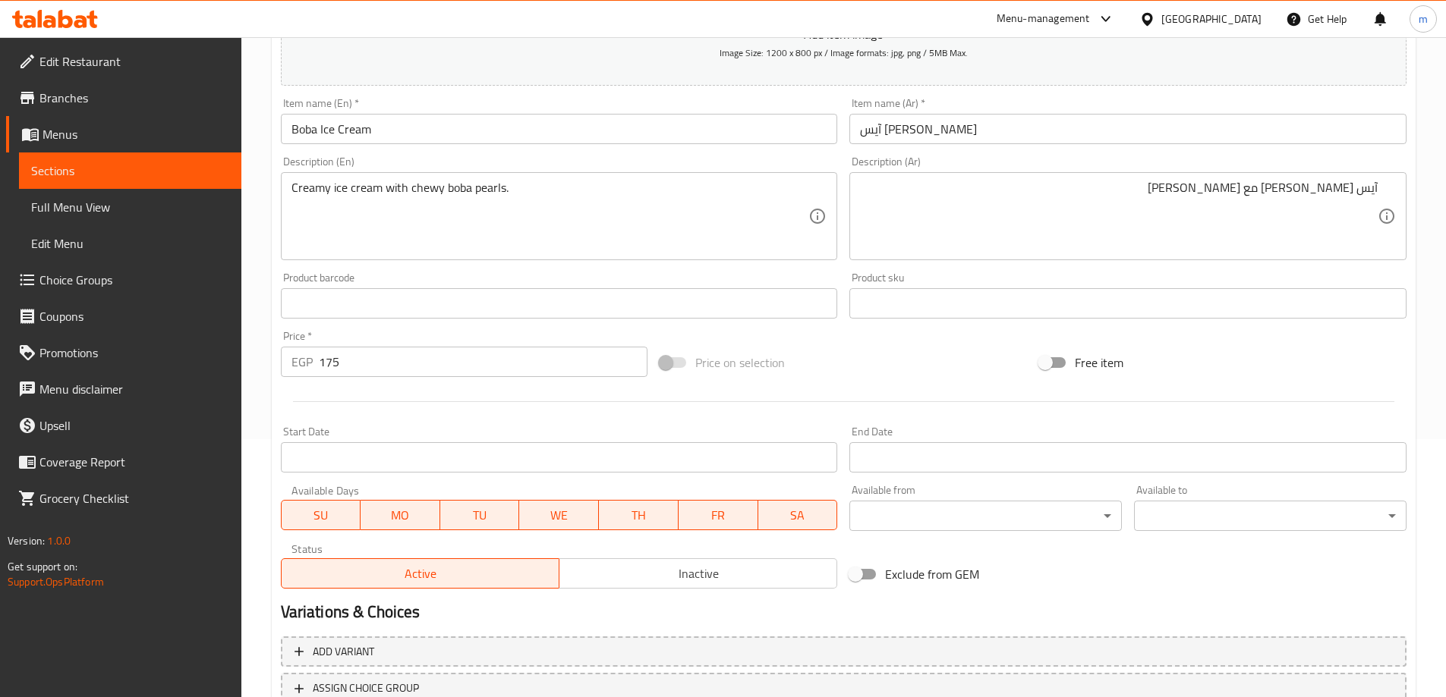
scroll to position [375, 0]
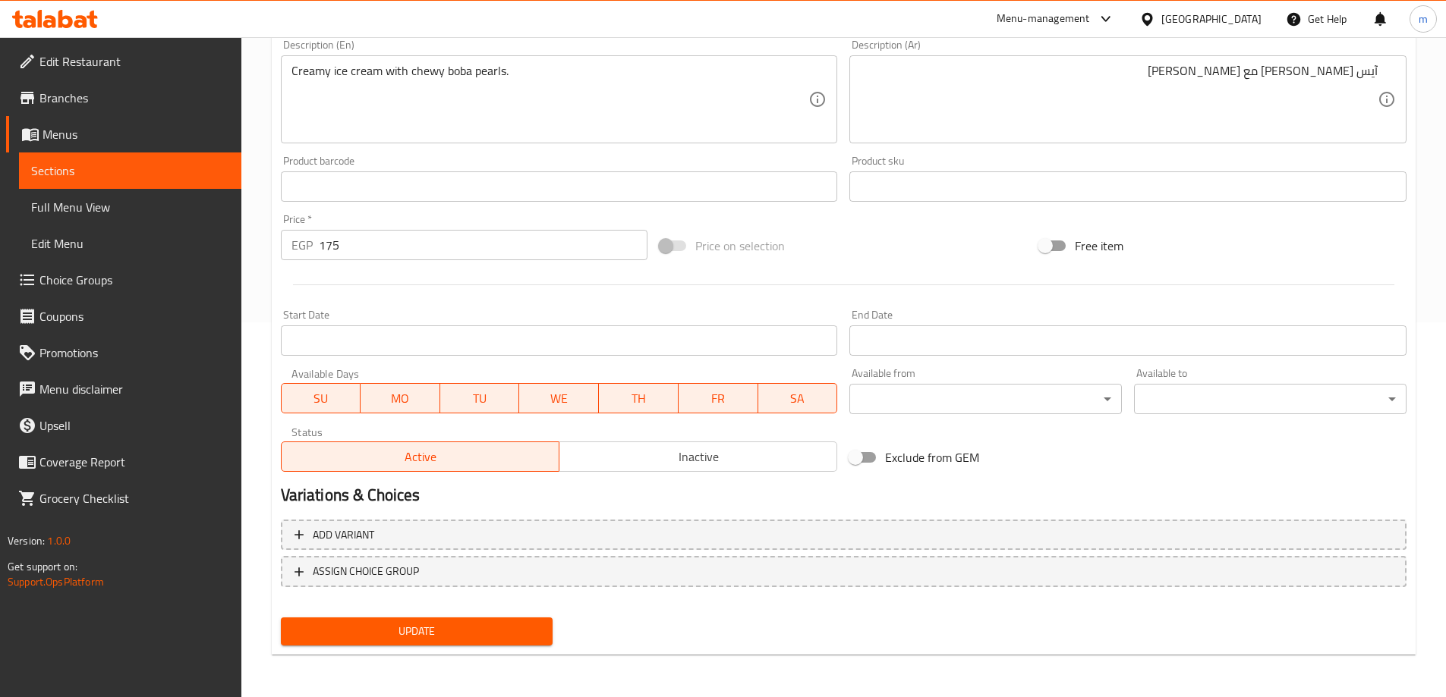
click at [455, 628] on span "Update" at bounding box center [417, 631] width 248 height 19
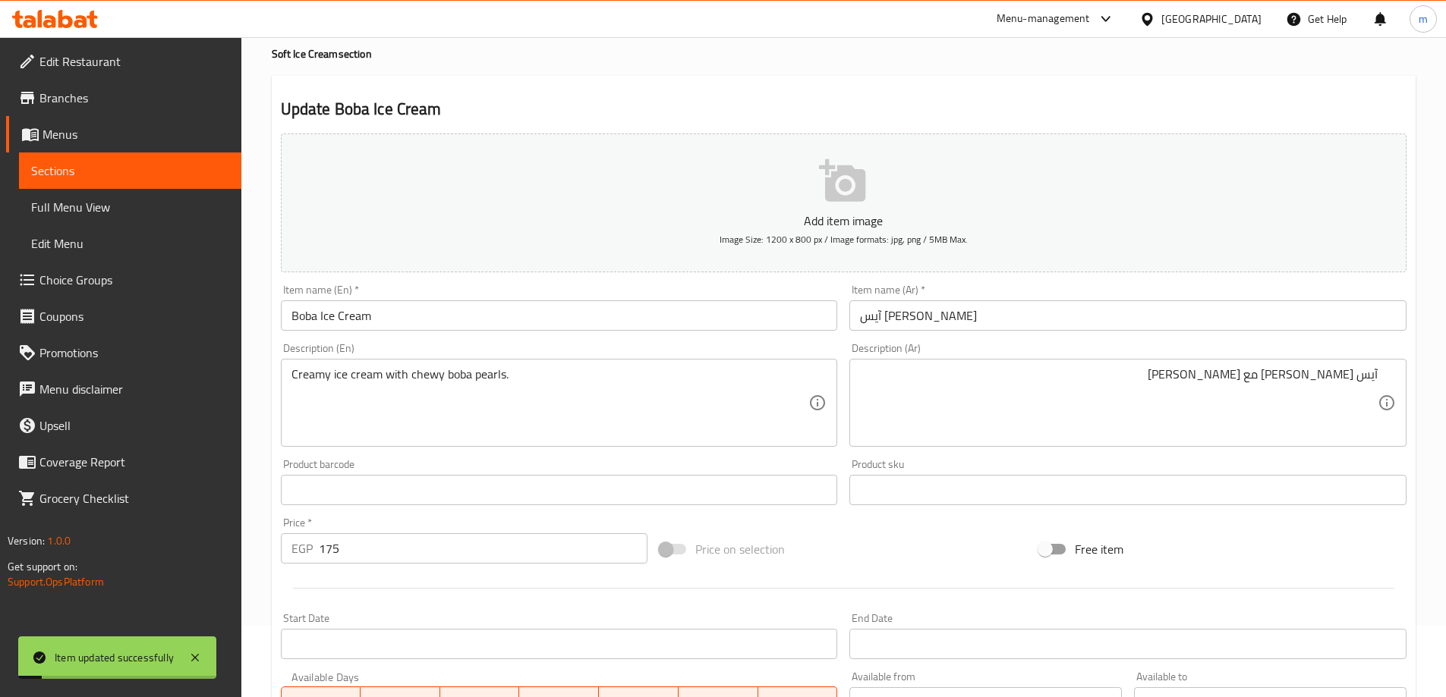
scroll to position [0, 0]
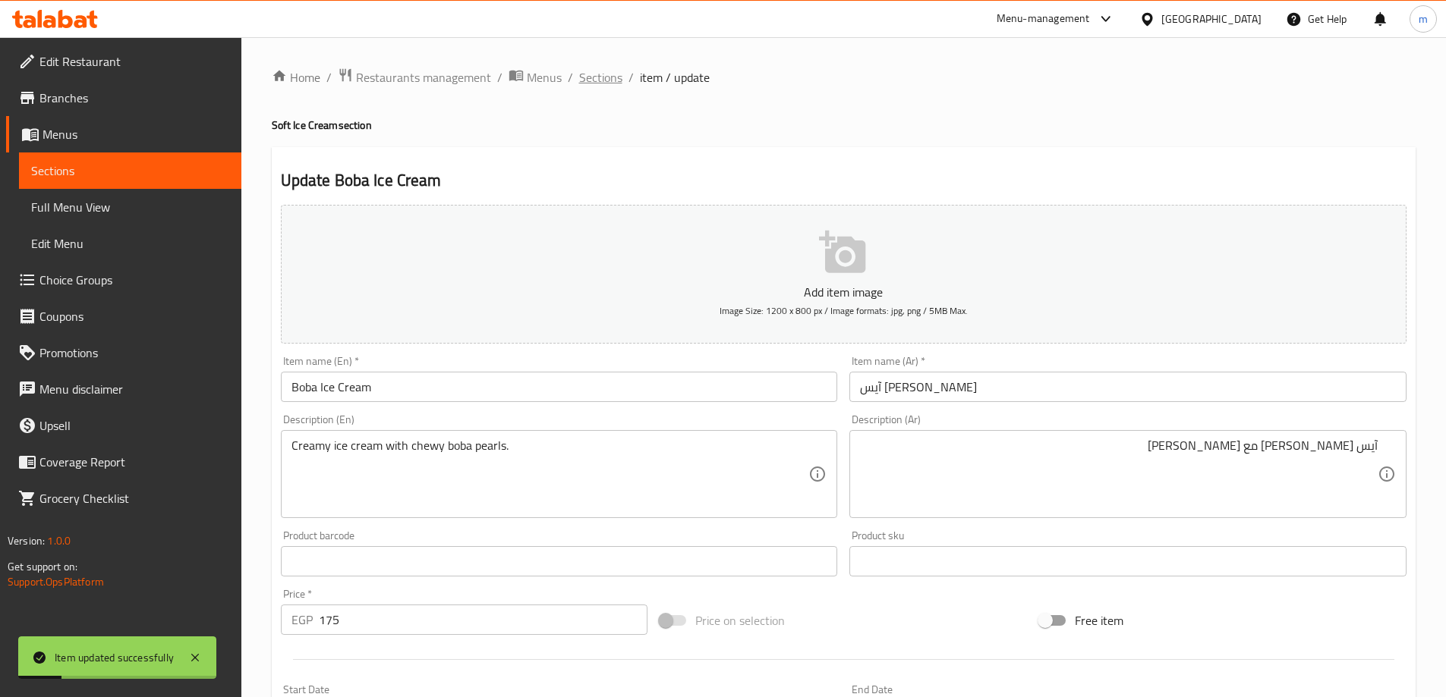
click at [602, 80] on span "Sections" at bounding box center [600, 77] width 43 height 18
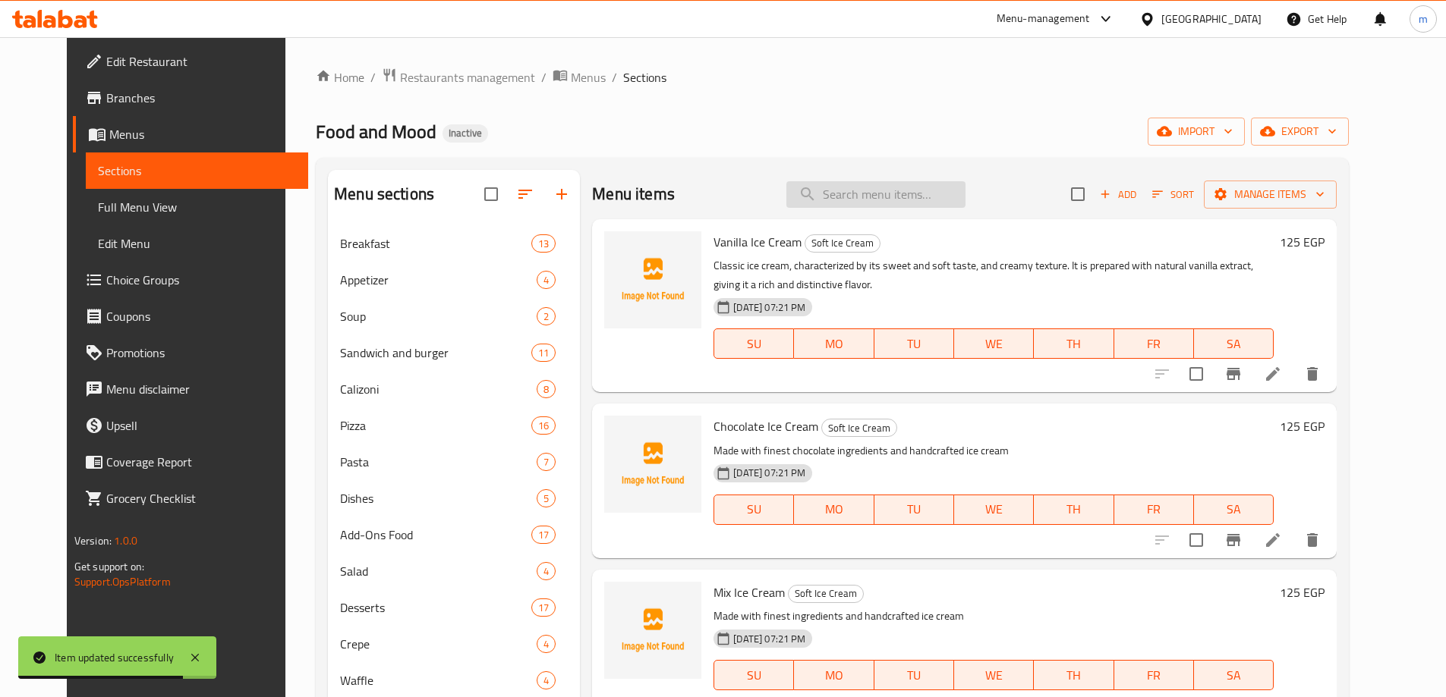
click at [848, 194] on input "search" at bounding box center [875, 194] width 179 height 27
paste input "Bubble Waffle Ice Cream"
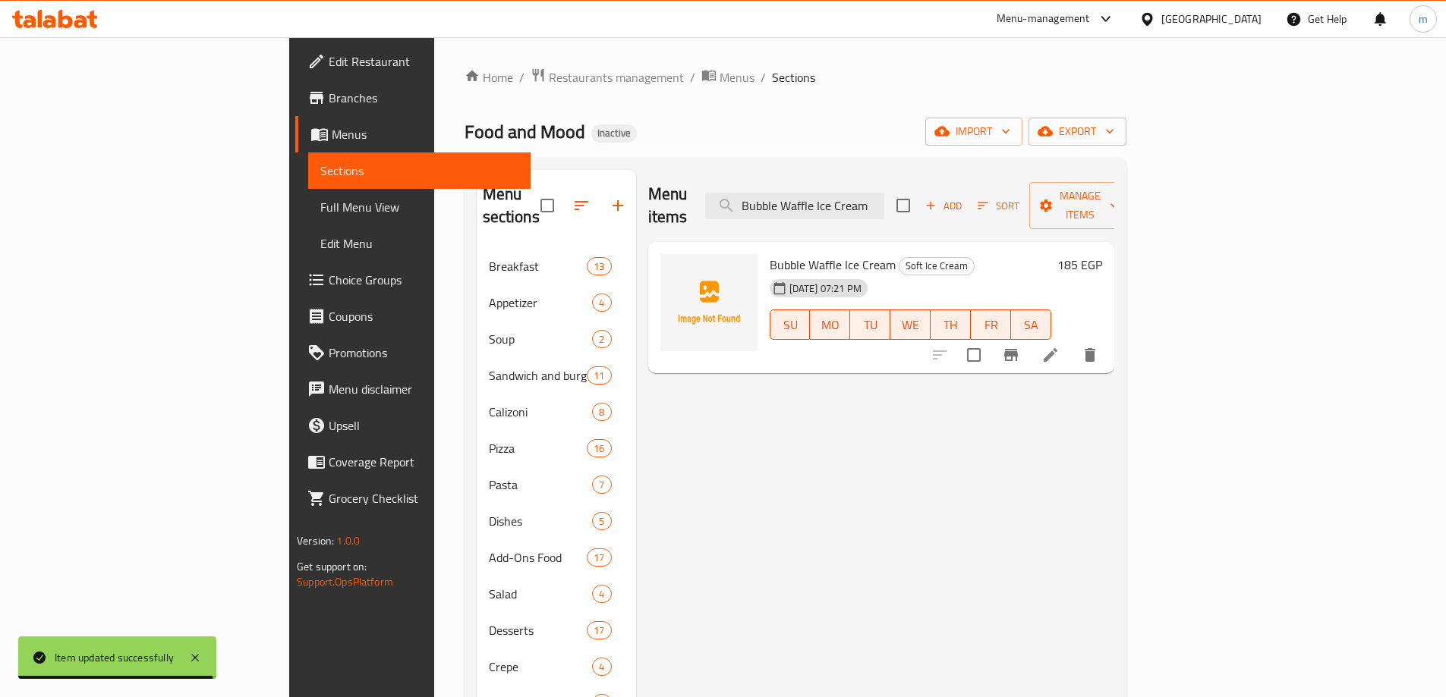
type input "Bubble Waffle Ice Cream"
click at [1059, 346] on icon at bounding box center [1050, 355] width 18 height 18
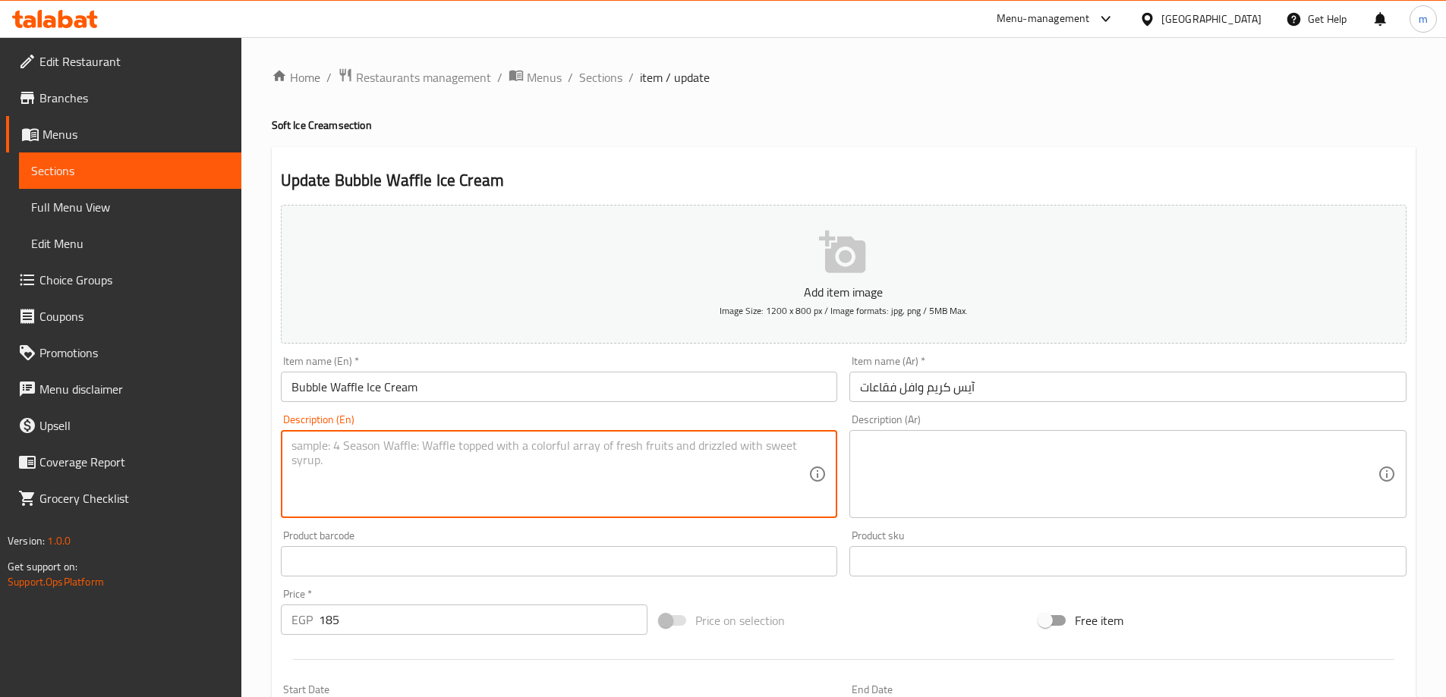
click at [339, 453] on textarea at bounding box center [550, 475] width 518 height 72
paste textarea "A bubble waffle cone filled with your choice of ice cream and toppings"
click at [293, 464] on textarea "A bubble waffle cone filled with your choice of ice cream and toppings" at bounding box center [550, 475] width 518 height 72
type textarea "A bubble waffle cone filled with your choice of ice cream and toppings"
click at [360, 447] on textarea "A bubble waffle cone filled with your choice of ice cream and toppings" at bounding box center [550, 475] width 518 height 72
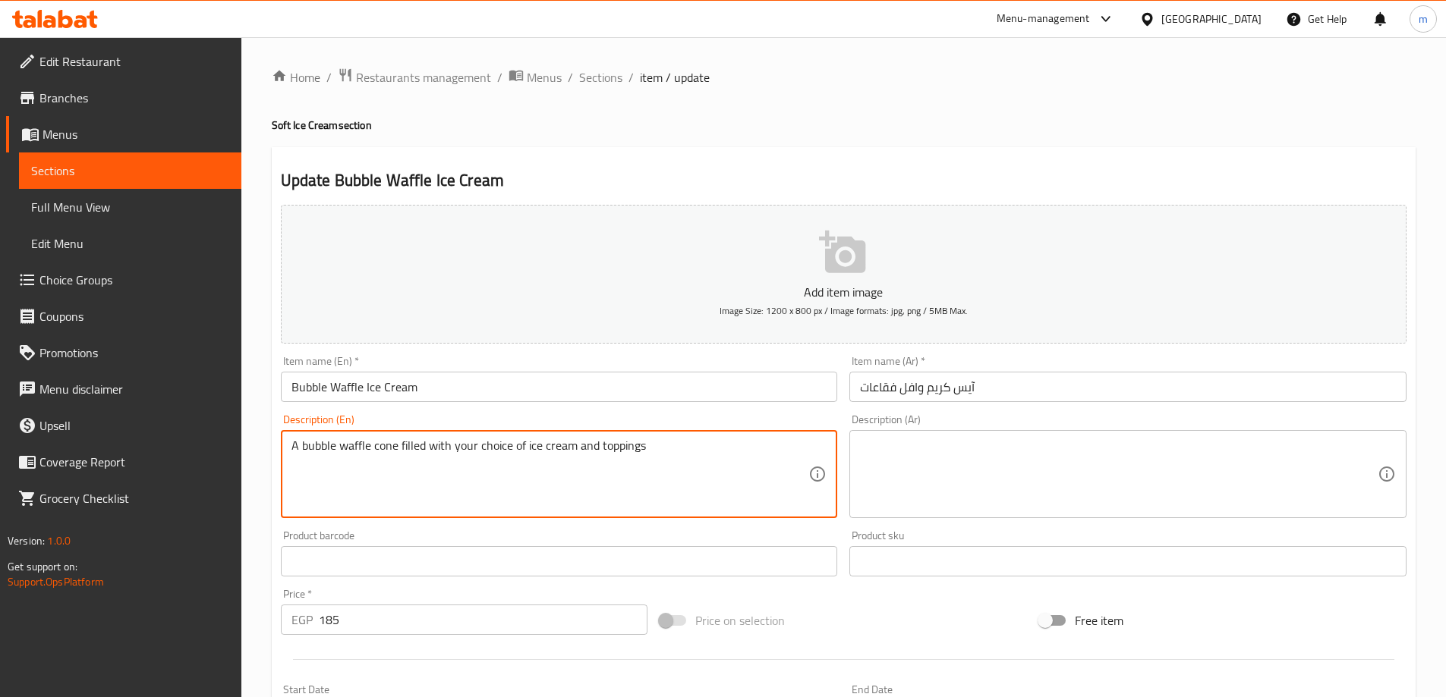
click at [360, 447] on textarea "A bubble waffle cone filled with your choice of ice cream and toppings" at bounding box center [550, 475] width 518 height 72
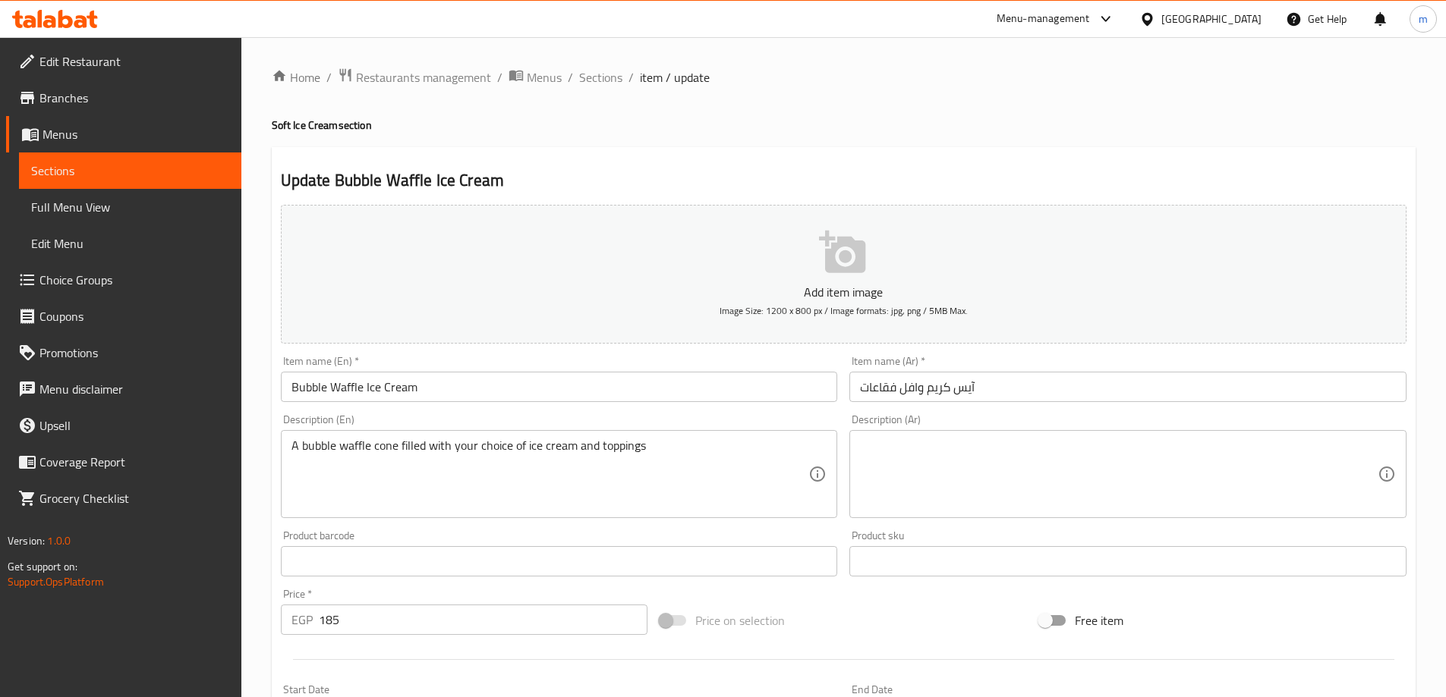
click at [916, 433] on div "Description (Ar)" at bounding box center [1127, 474] width 557 height 88
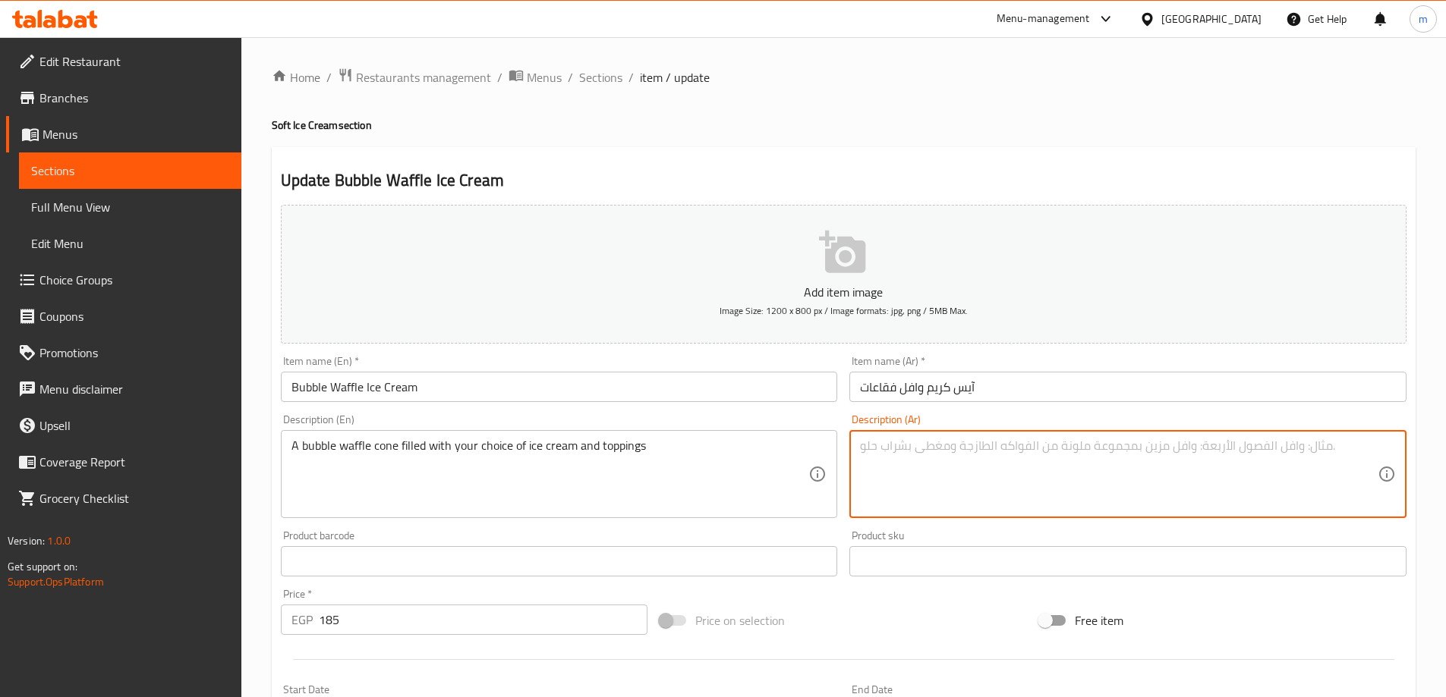
paste textarea "مخروط وافل فقاعي مملوء باختيارك من الآيس كريم والطبقة"
click at [920, 442] on textarea "مخروط وافل فقاعي مملوء باختيارك من الآيس كريم والطبقة" at bounding box center [1119, 475] width 518 height 72
click at [1134, 134] on div "Home / Restaurants management / Menus / Sections / item / update Soft Ice Cream…" at bounding box center [844, 555] width 1144 height 974
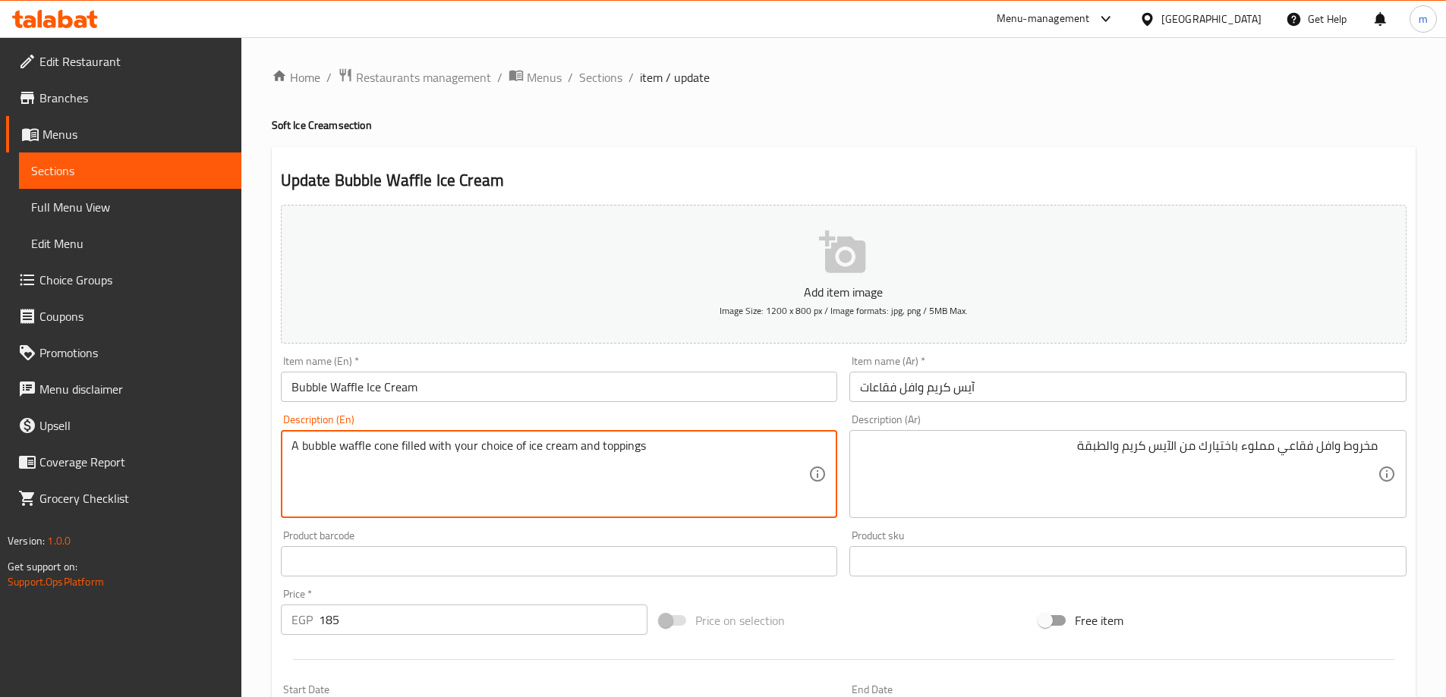
click at [381, 449] on textarea "A bubble waffle cone filled with your choice of ice cream and toppings" at bounding box center [550, 475] width 518 height 72
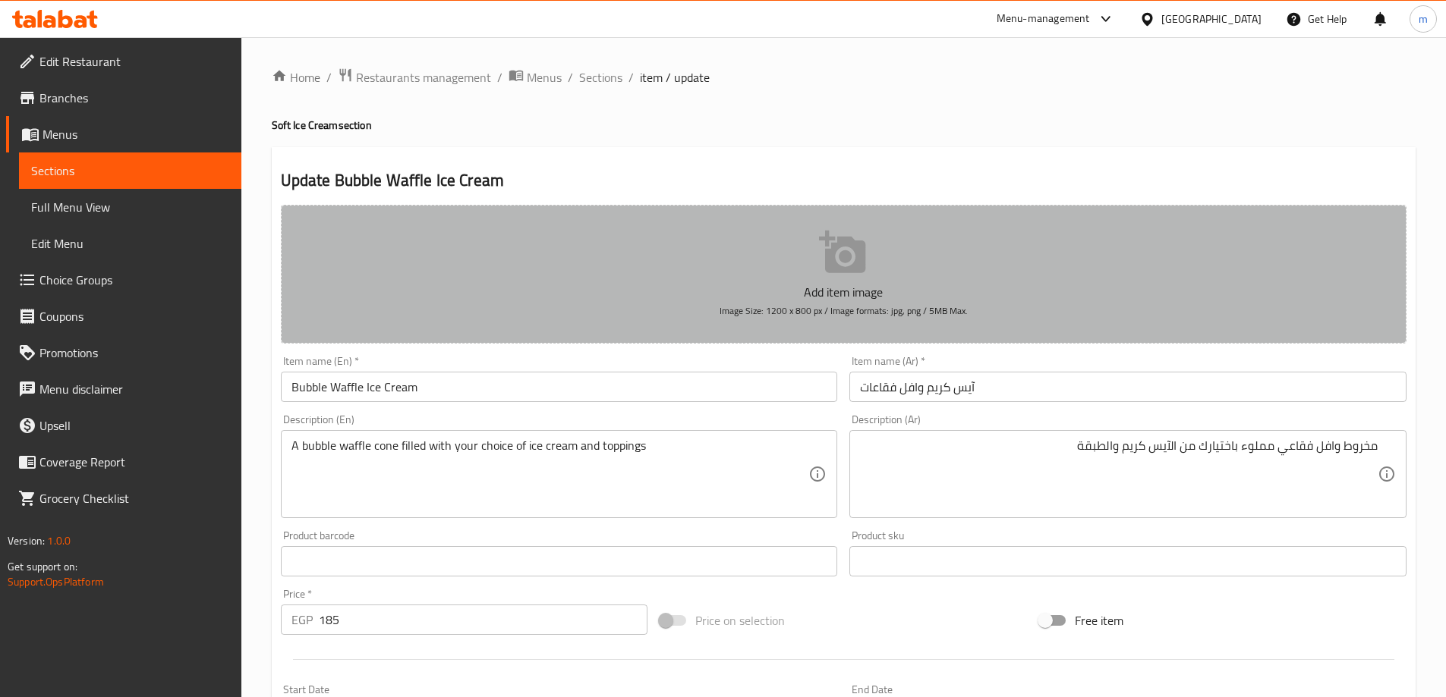
click at [1296, 272] on button "Add item image Image Size: 1200 x 800 px / Image formats: jpg, png / 5MB Max." at bounding box center [843, 274] width 1125 height 139
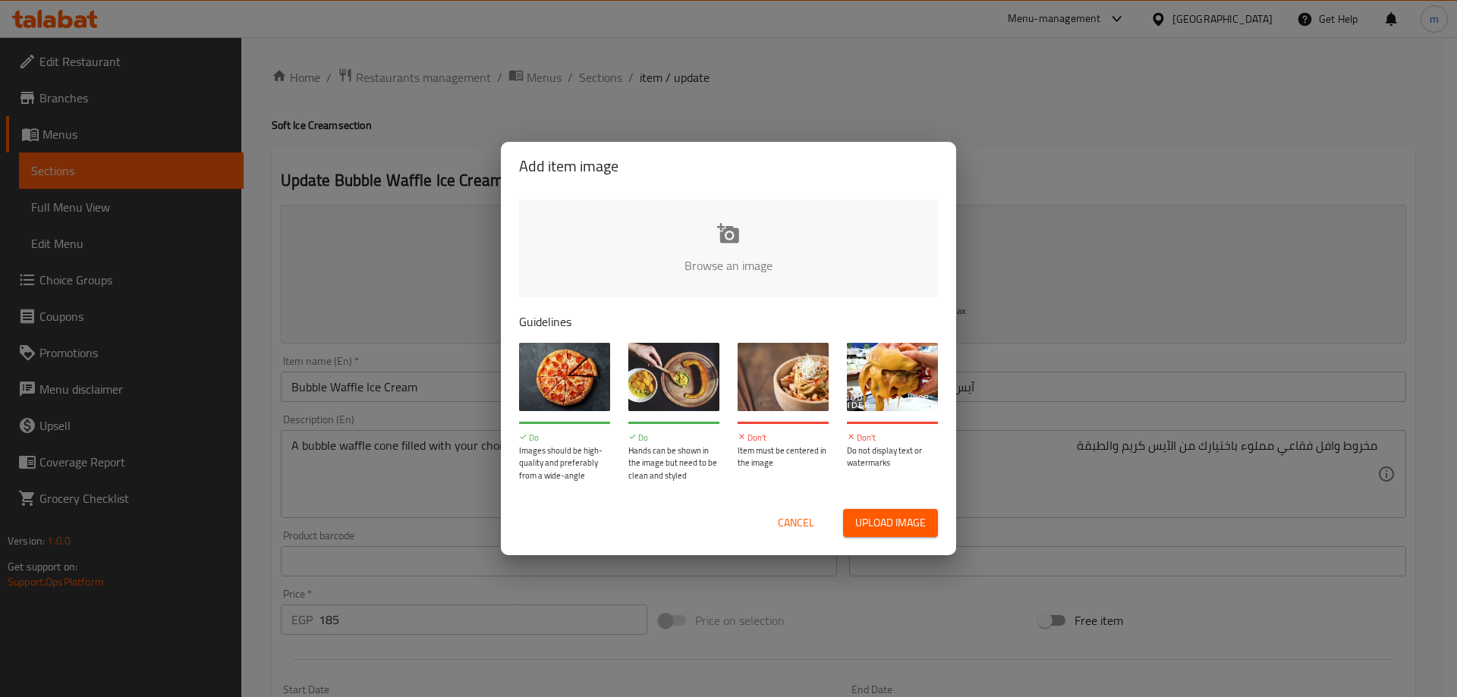
click at [1075, 137] on div "Add item image Browse an image Guidelines Do Images should be high-quality and …" at bounding box center [728, 348] width 1457 height 697
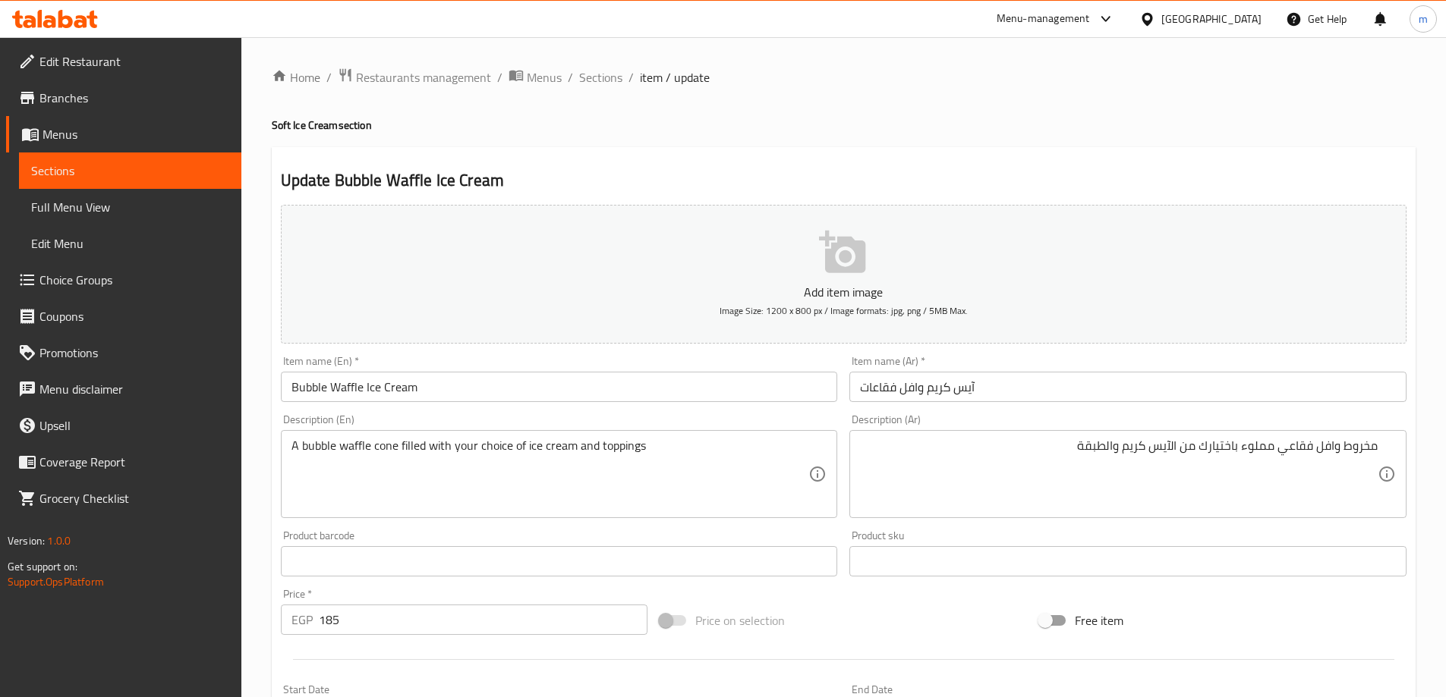
click at [1303, 452] on textarea "مخروط وافل فقاعي مملوء باختيارك من الآيس كريم والطبقة" at bounding box center [1119, 475] width 518 height 72
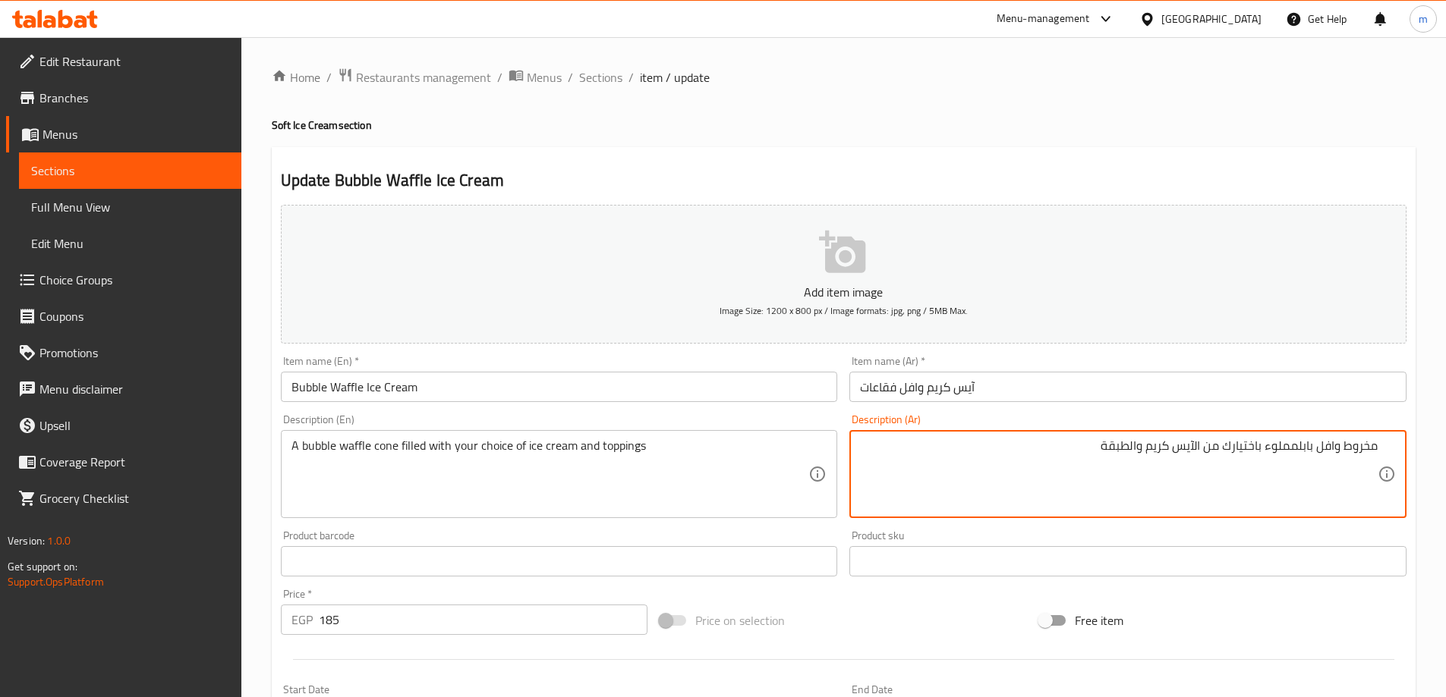
type textarea "مخروط وافل بابل مملوء باختيارك من الآيس كريم والطبقة"
click at [1210, 484] on textarea "مخروط وافل بابل مملوء باختيارك من الآيس كريم والطبقة" at bounding box center [1119, 475] width 518 height 72
click at [493, 527] on div "Product barcode Product barcode" at bounding box center [559, 553] width 569 height 58
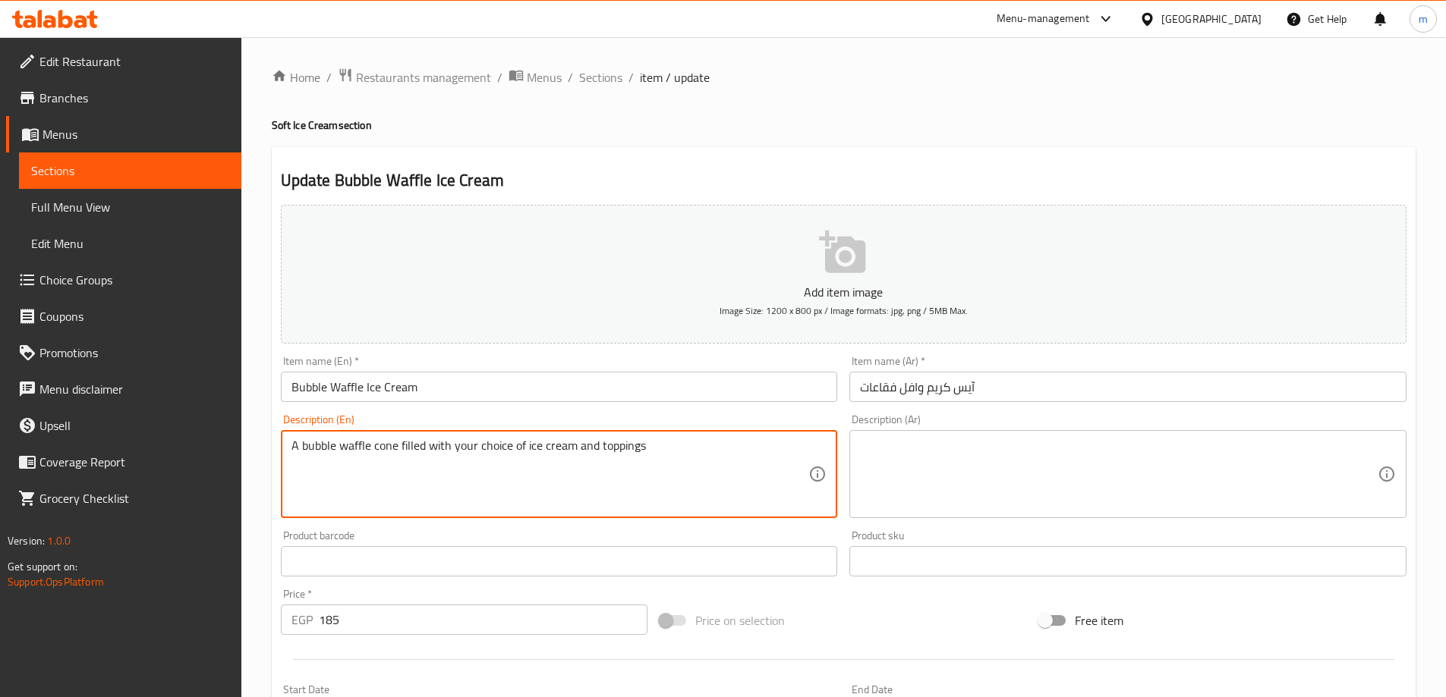
click at [505, 484] on textarea "A bubble waffle cone filled with your choice of ice cream and toppings" at bounding box center [550, 475] width 518 height 72
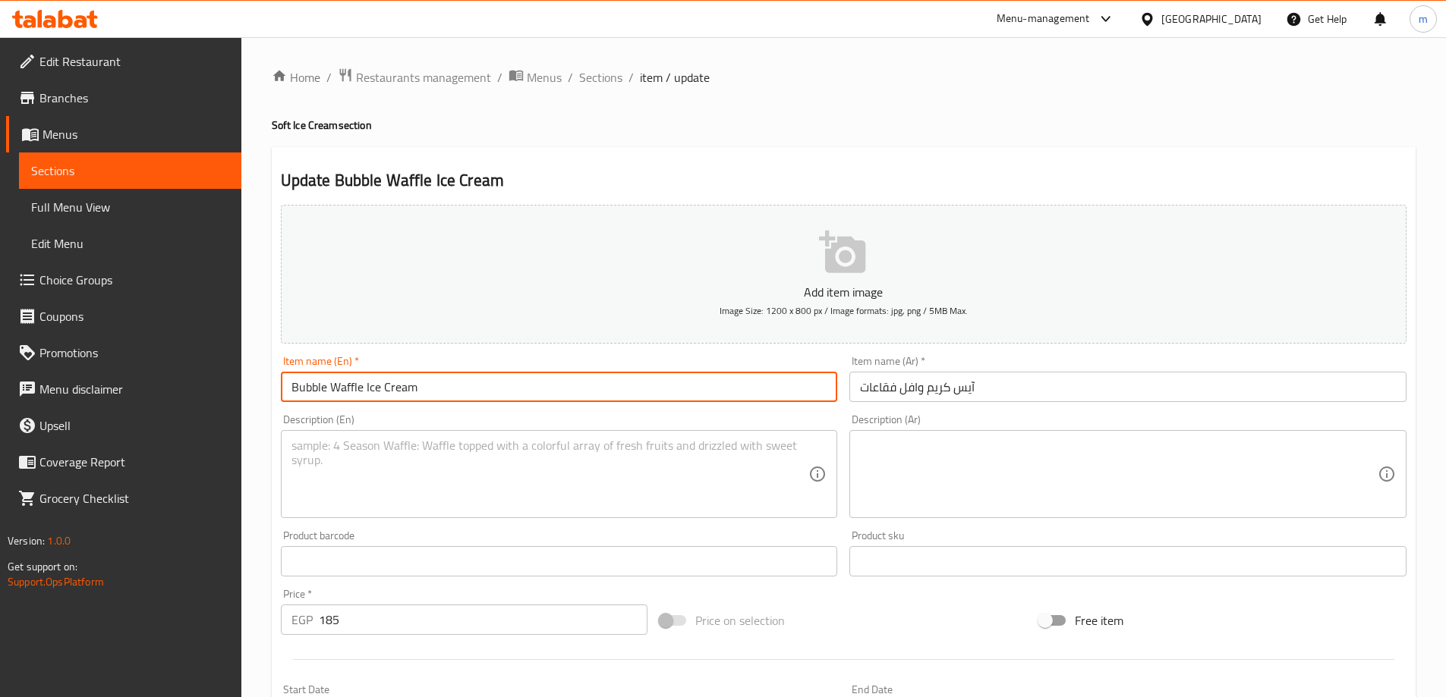
click at [425, 396] on input "Bubble Waffle Ice Cream" at bounding box center [559, 387] width 557 height 30
click at [694, 155] on div "Update Bubble Waffle Ice Cream Add item image Image Size: 1200 x 800 px / Image…" at bounding box center [844, 588] width 1144 height 883
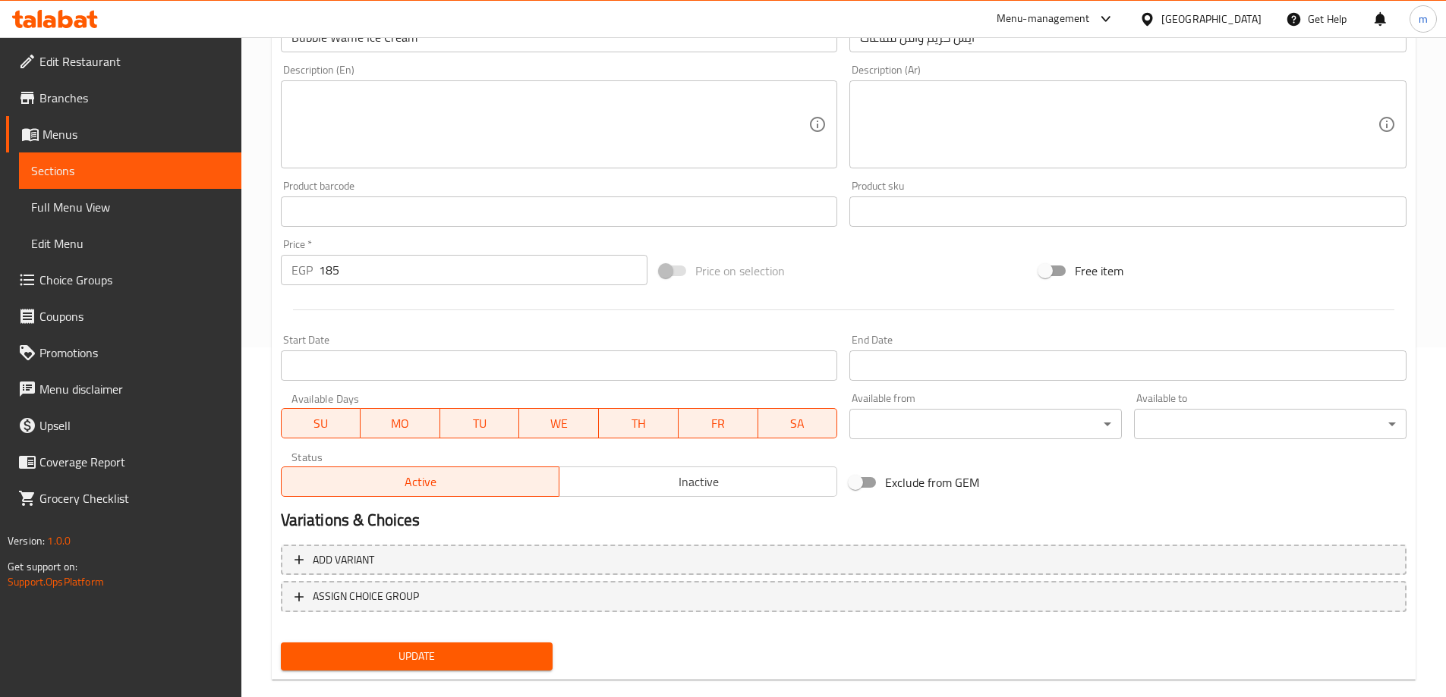
scroll to position [375, 0]
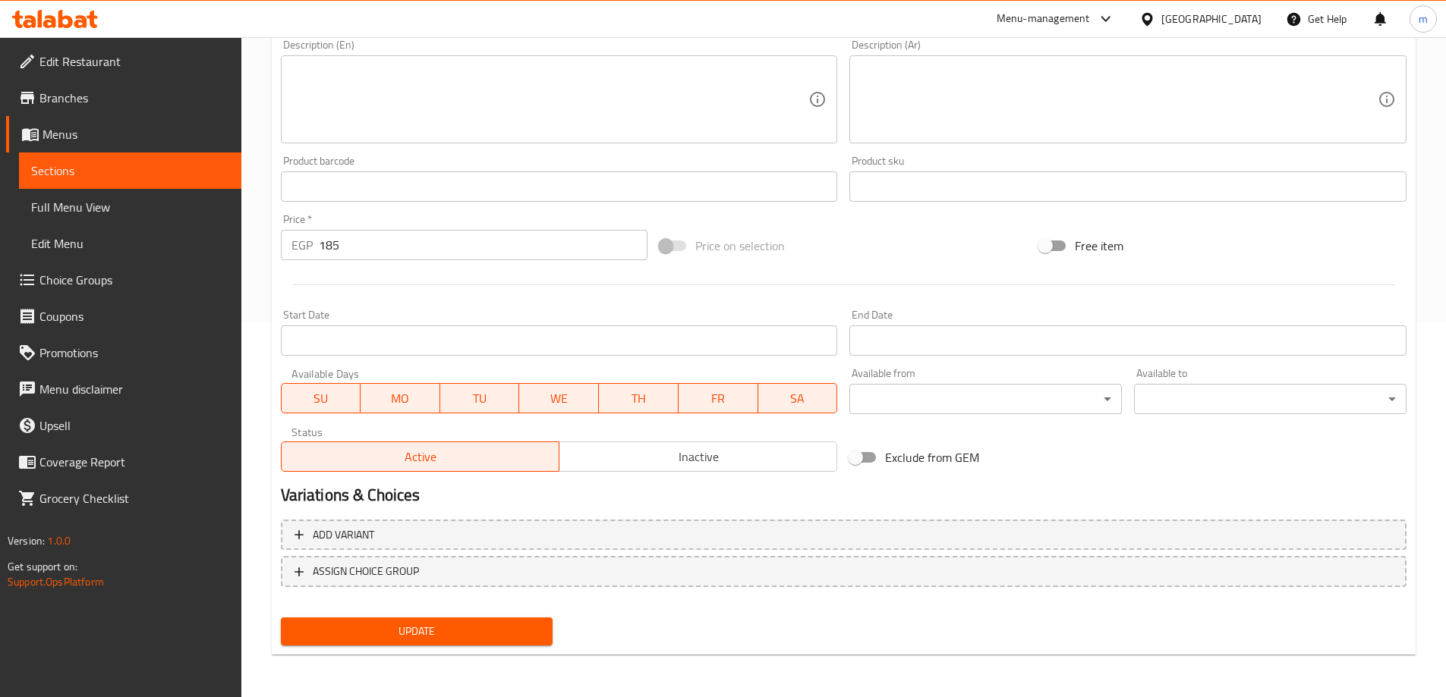
click at [478, 632] on span "Update" at bounding box center [417, 631] width 248 height 19
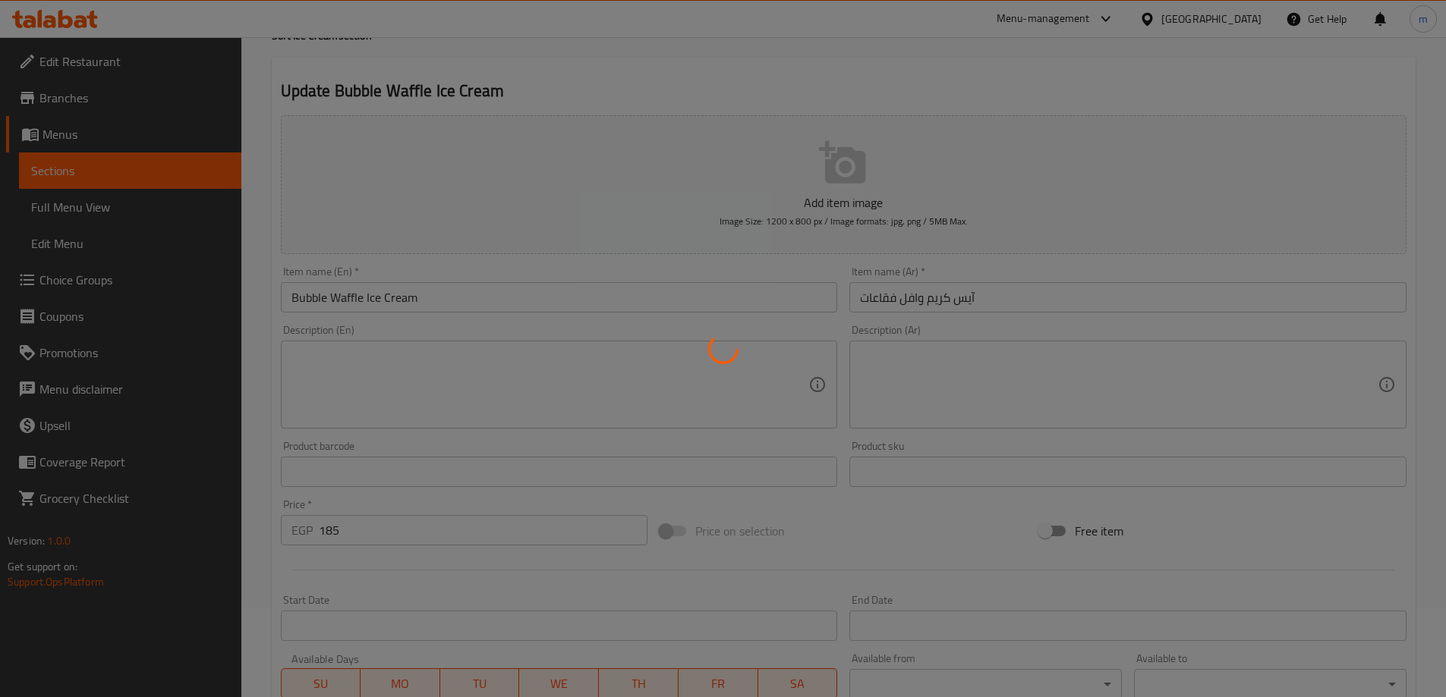
scroll to position [0, 0]
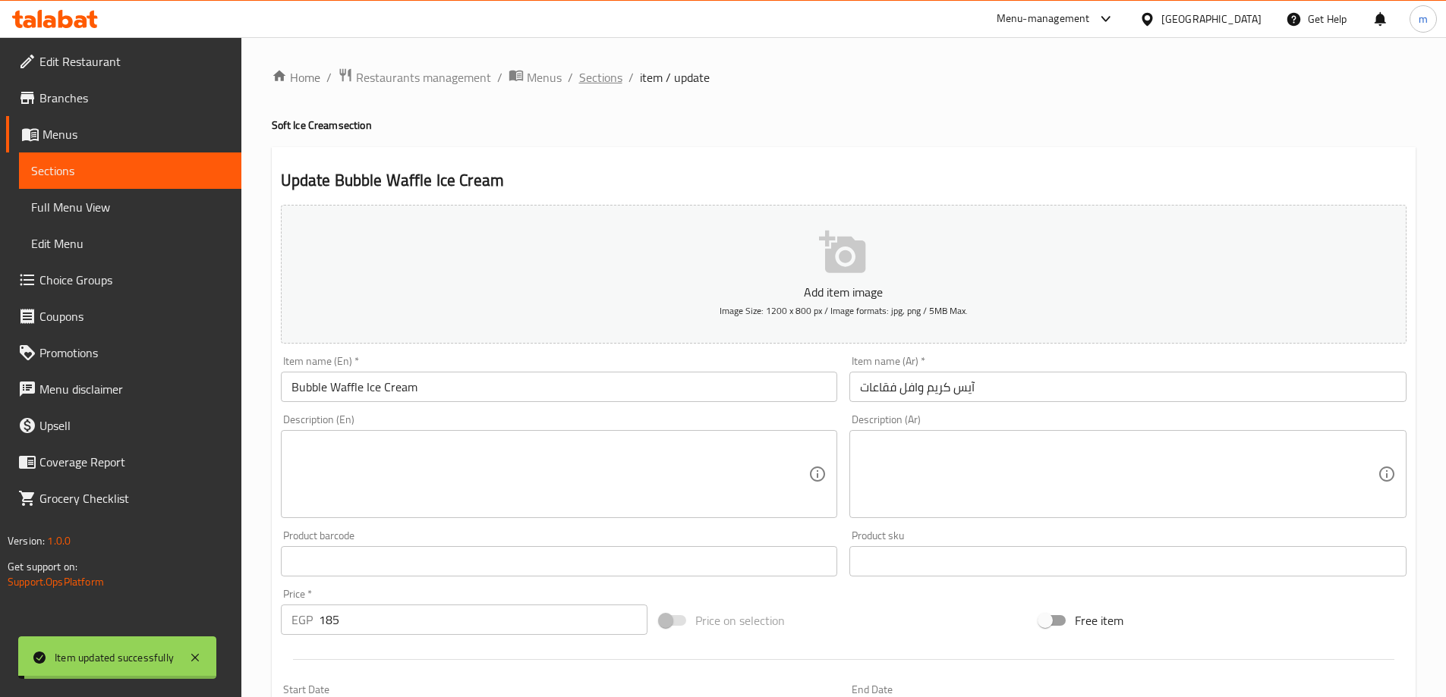
click at [581, 77] on span "Sections" at bounding box center [600, 77] width 43 height 18
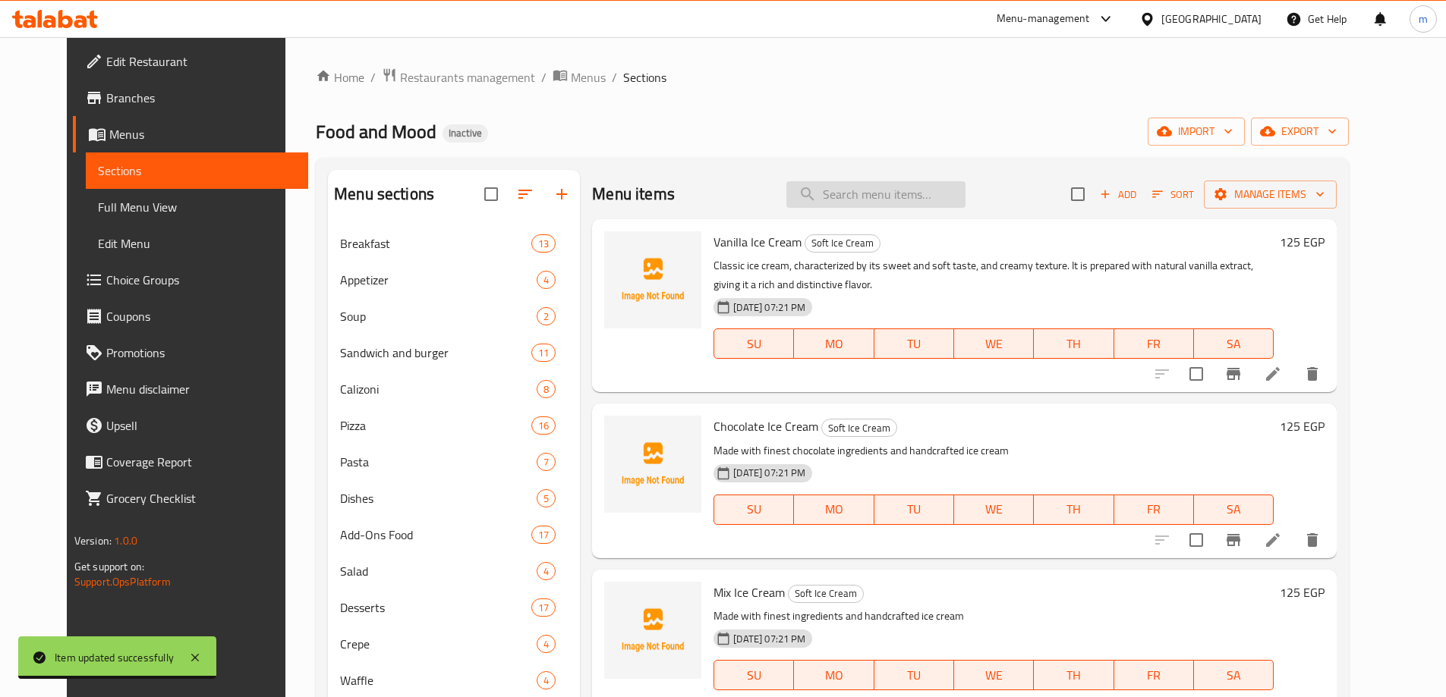
click at [936, 202] on input "search" at bounding box center [875, 194] width 179 height 27
paste input "Iced Tea Peach or Red Berry"
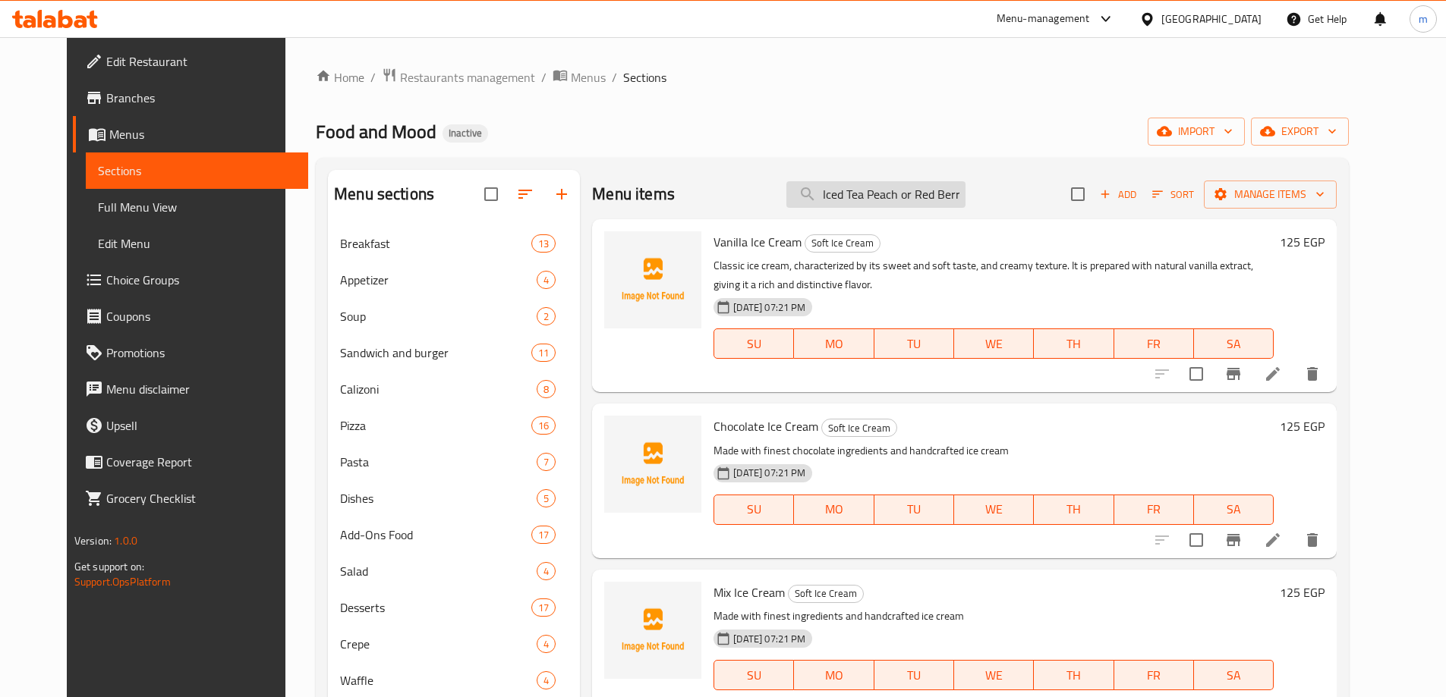
scroll to position [0, 5]
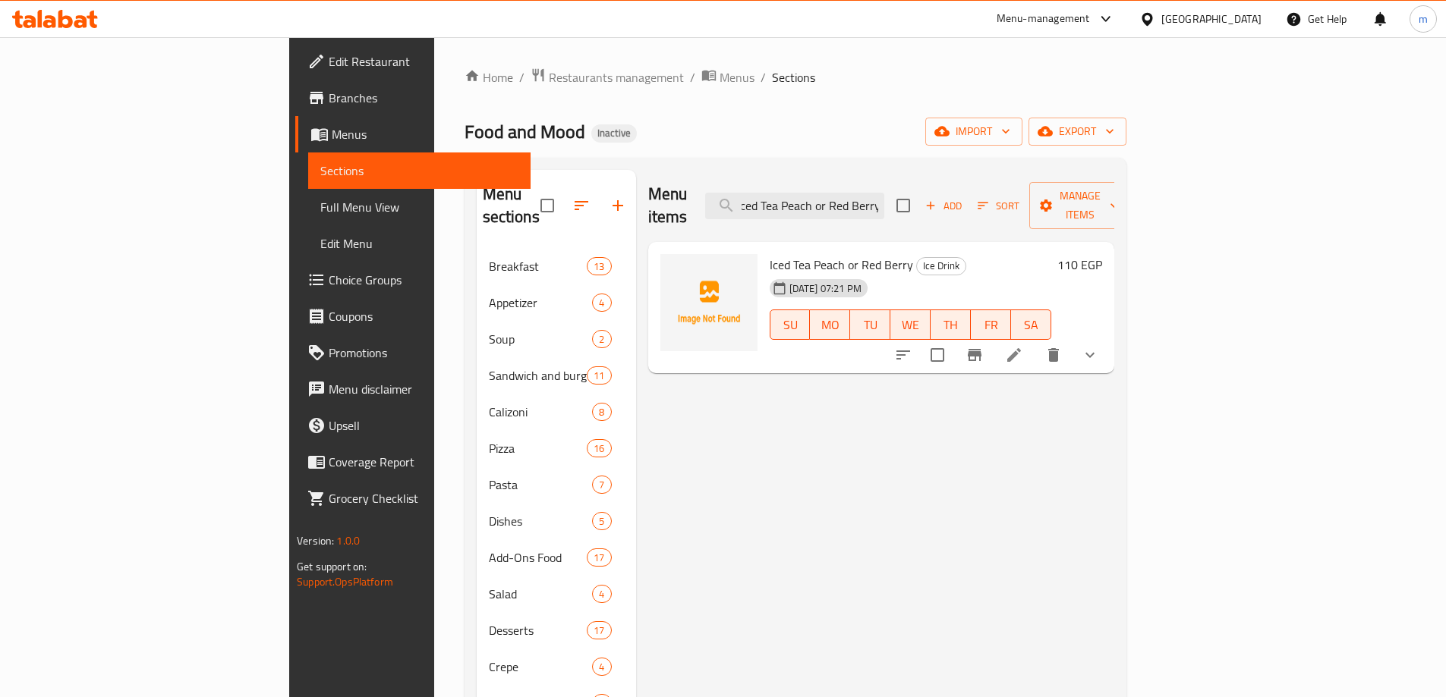
type input "Iced Tea Peach or Red Berry"
click at [1023, 346] on icon at bounding box center [1014, 355] width 18 height 18
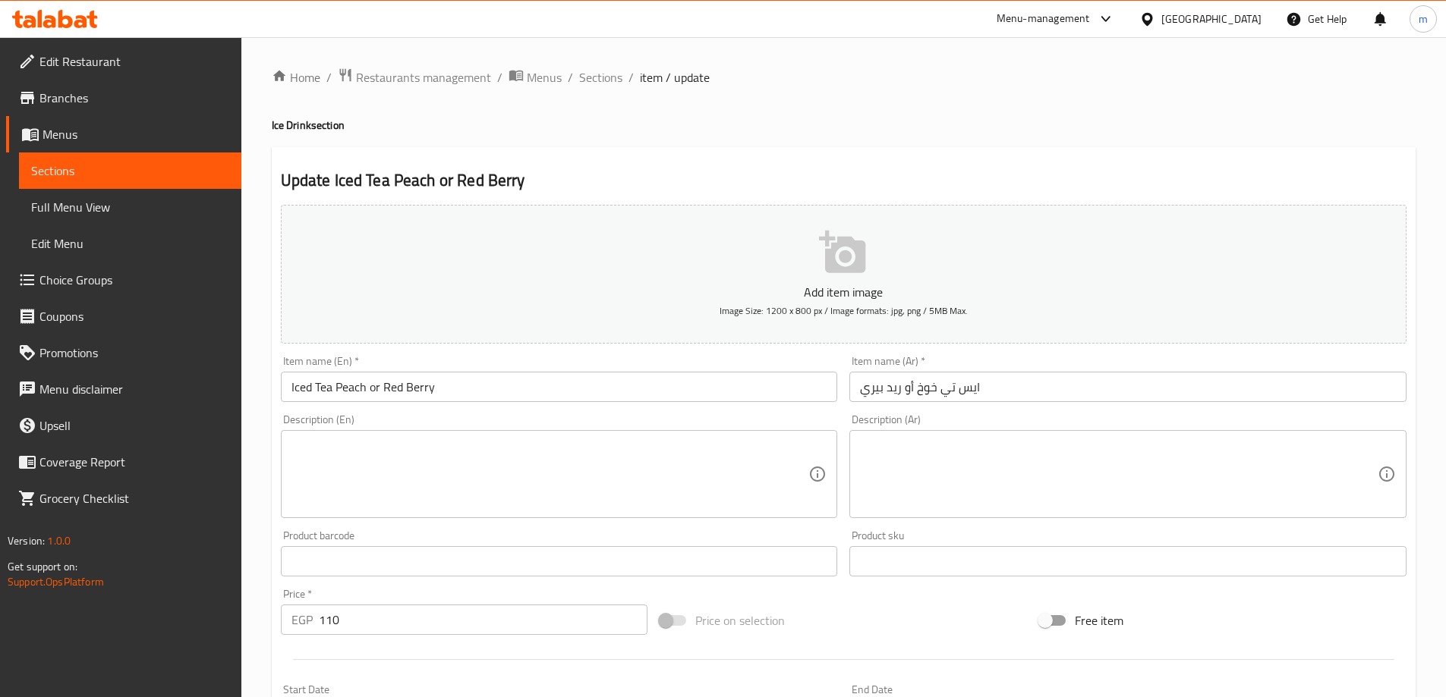
click at [495, 456] on textarea at bounding box center [550, 475] width 518 height 72
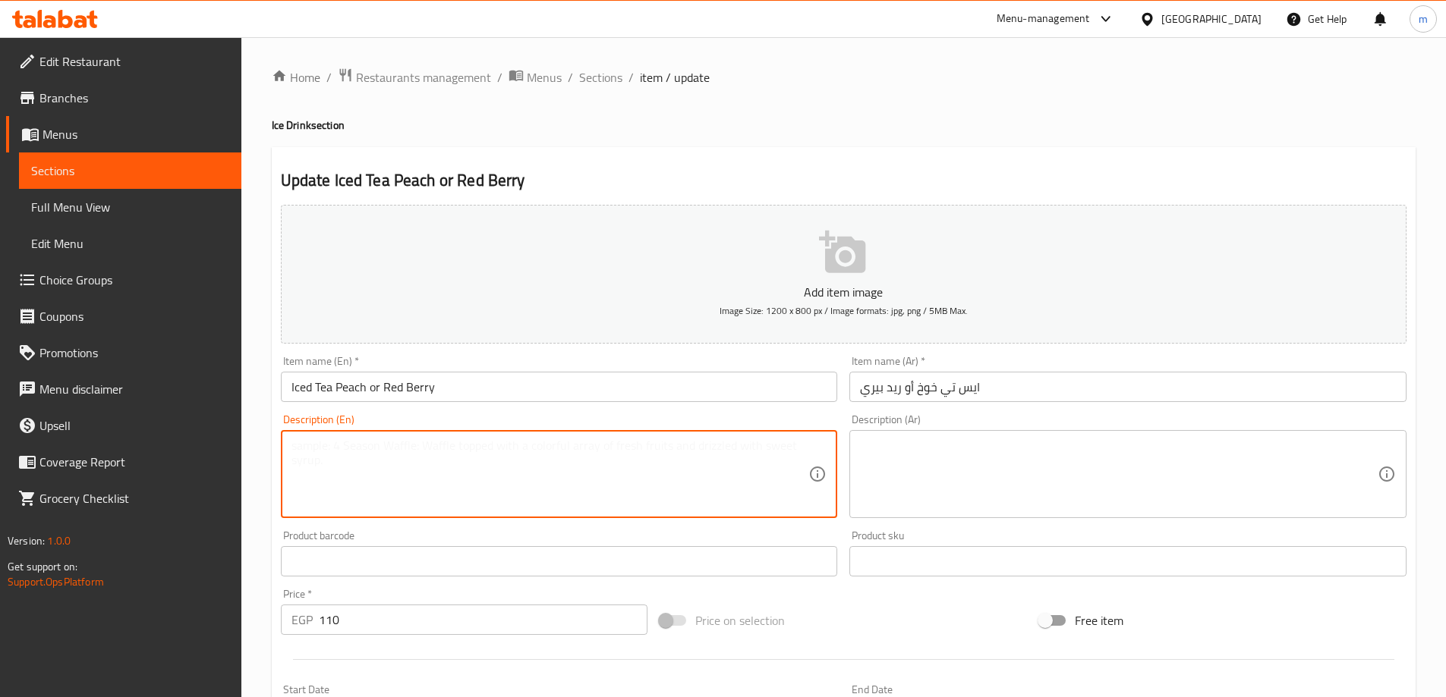
paste textarea "Chilled black tea infused with your choice of sweet peach or tangy red berry fl…"
click at [290, 463] on div "Chilled black tea infused with your choice of sweet peach or tangy red berry fl…" at bounding box center [559, 474] width 557 height 88
click at [291, 466] on textarea "Chilled black tea infused with your choice of sweet peach or tangy red berry fl…" at bounding box center [550, 475] width 518 height 72
click at [360, 464] on textarea "Chilled black tea infused with your choice of sweet peach or tangy red berry fl…" at bounding box center [550, 475] width 518 height 72
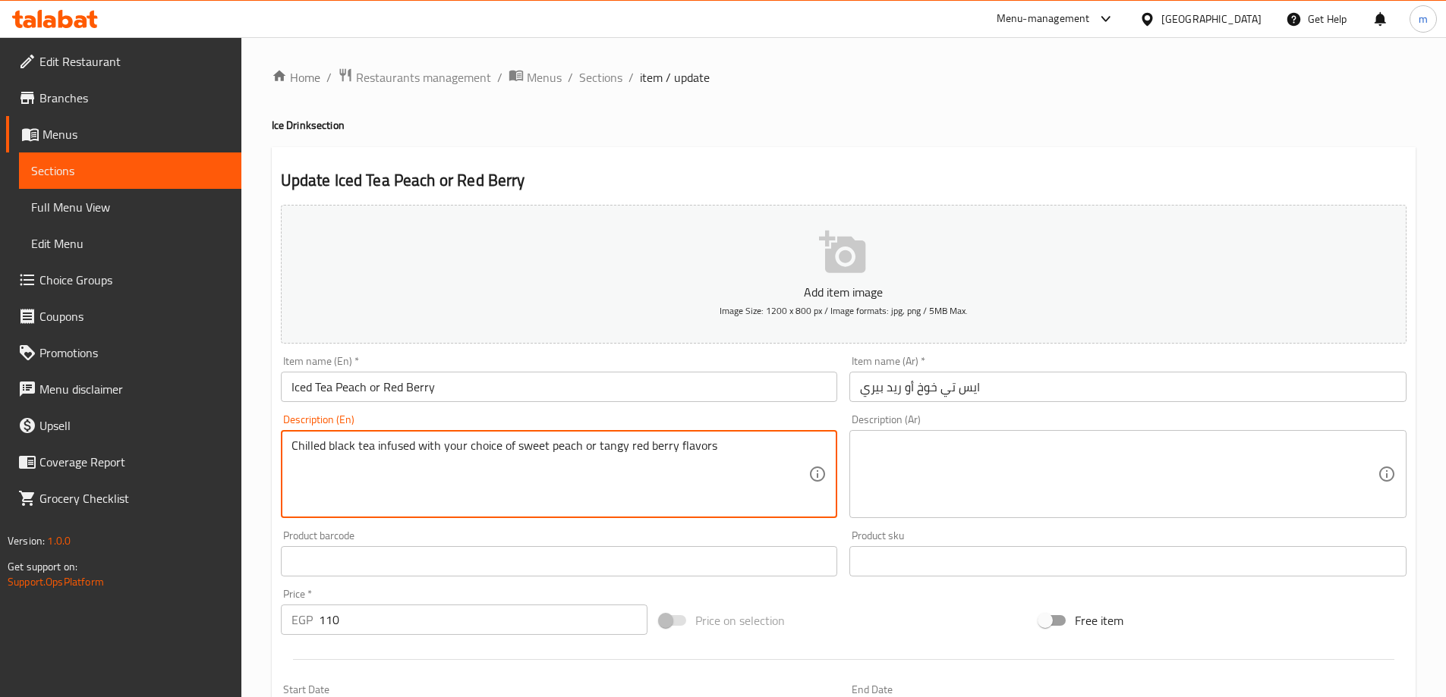
click at [360, 464] on textarea "Chilled black tea infused with your choice of sweet peach or tangy red berry fl…" at bounding box center [550, 475] width 518 height 72
type textarea "Chilled black tea infused with your choice of sweet peach or tangy red berry fl…"
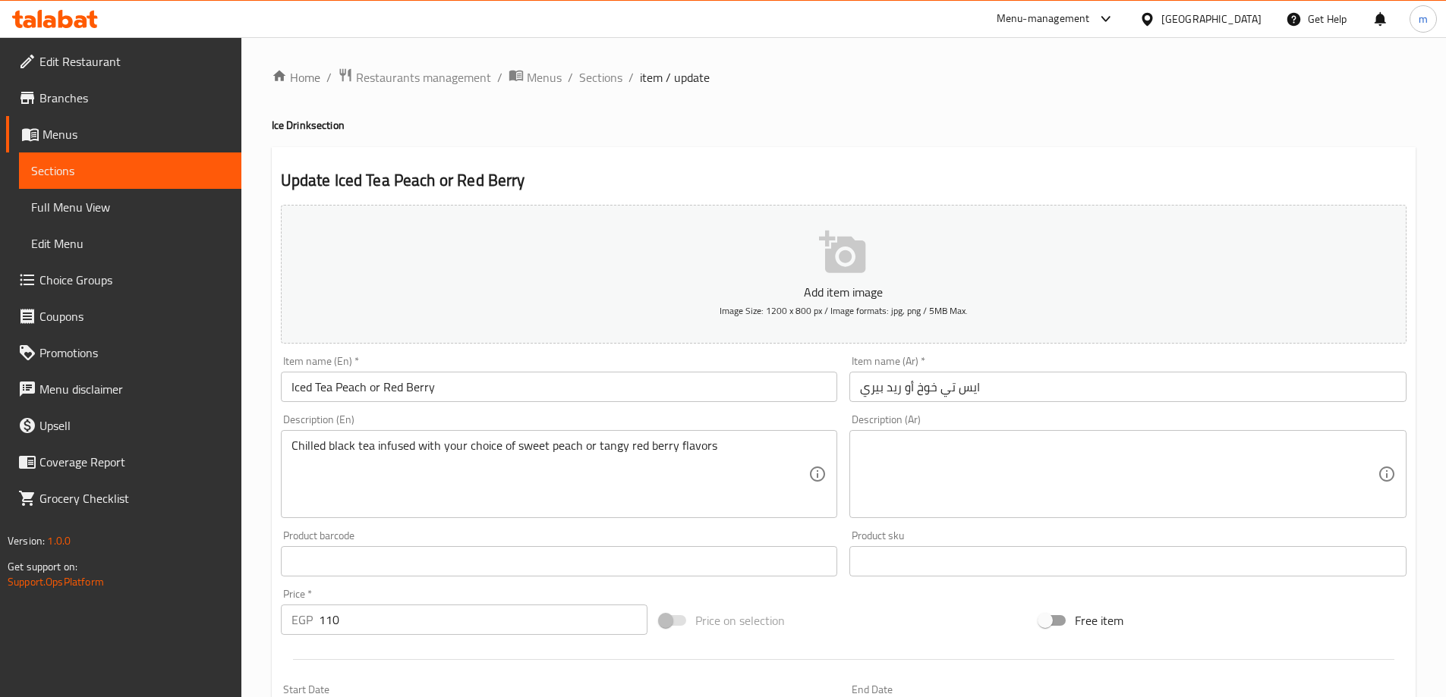
click at [776, 69] on ol "Home / Restaurants management / Menus / Sections / item / update" at bounding box center [844, 78] width 1144 height 20
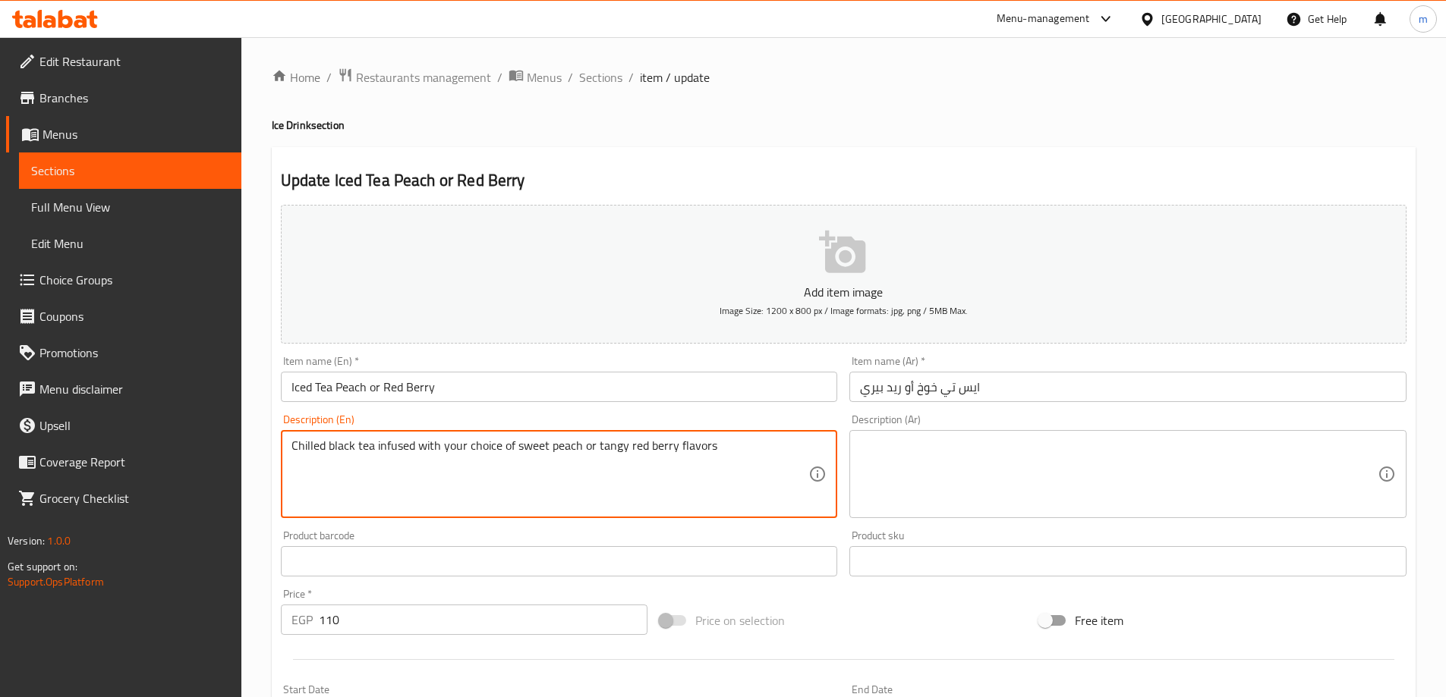
click at [700, 440] on textarea "Chilled black tea infused with your choice of sweet peach or tangy red berry fl…" at bounding box center [550, 475] width 518 height 72
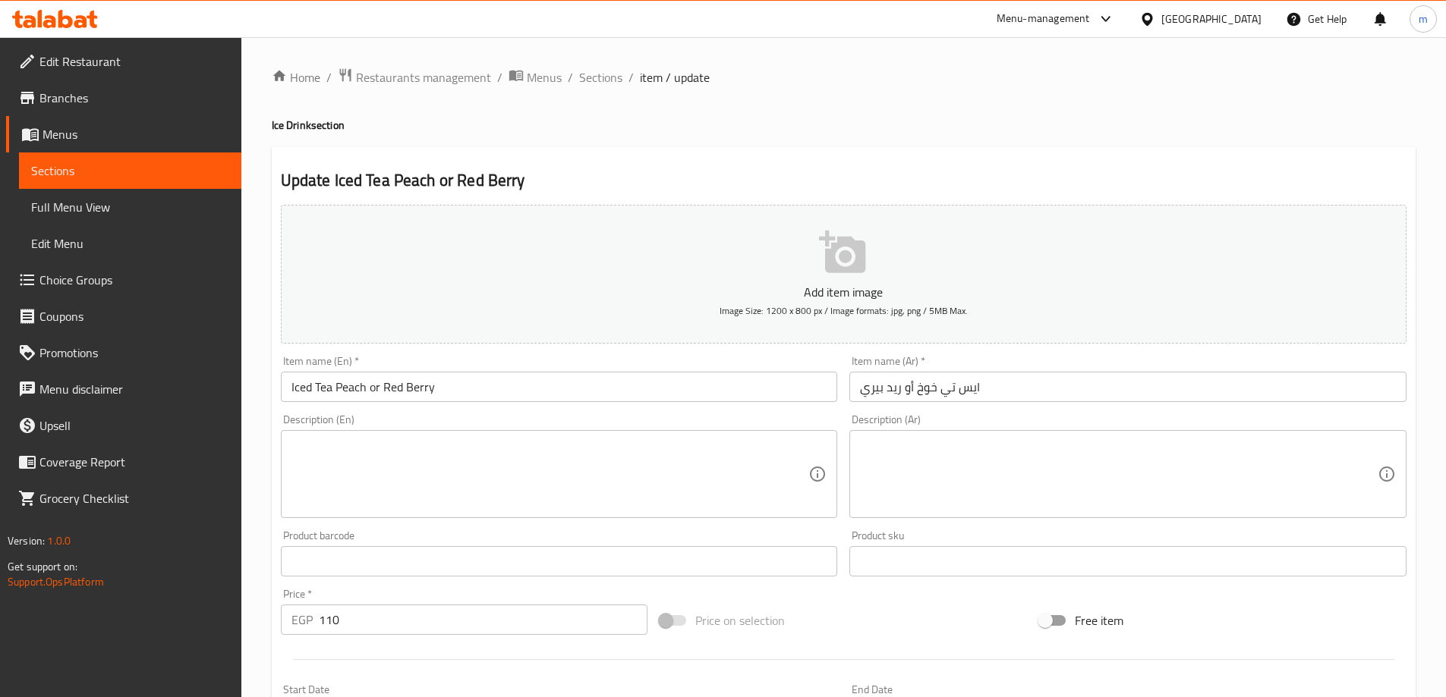
click at [337, 381] on input "Iced Tea Peach or Red Berry" at bounding box center [559, 387] width 557 height 30
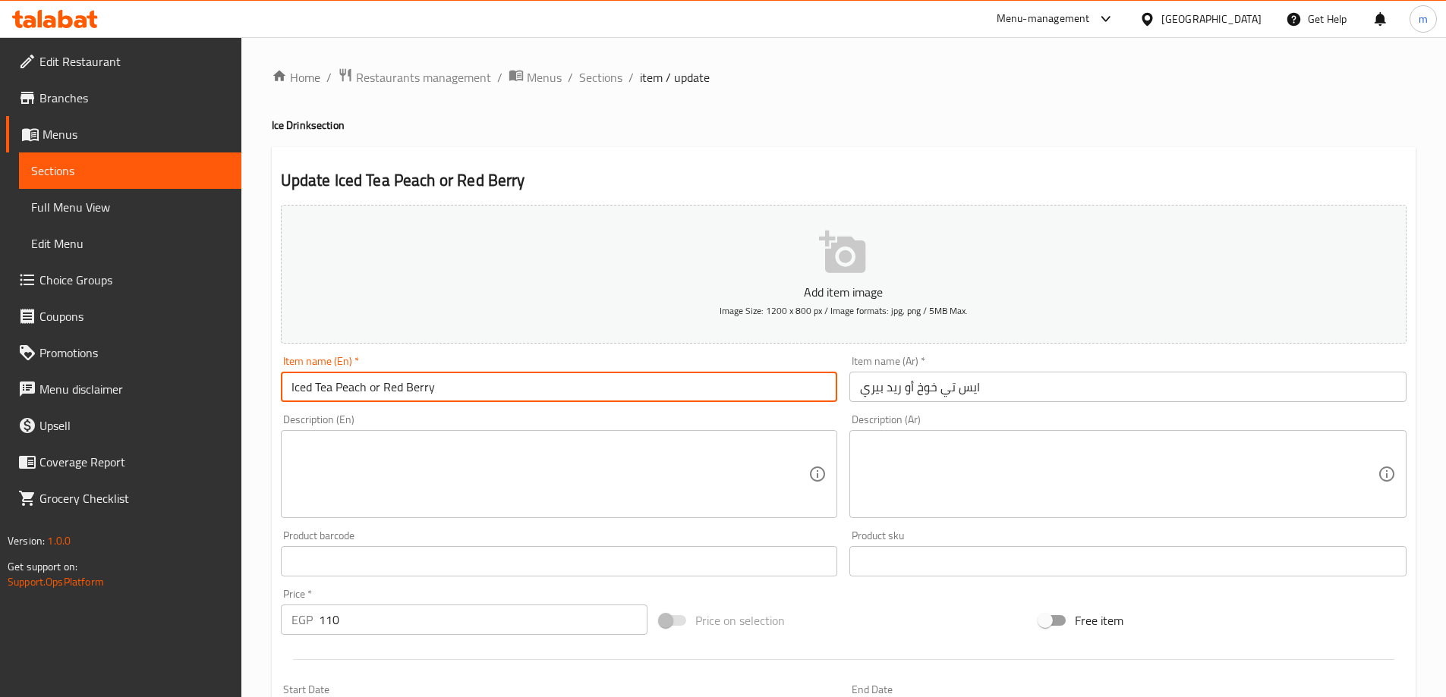
click at [337, 381] on input "Iced Tea Peach or Red Berry" at bounding box center [559, 387] width 557 height 30
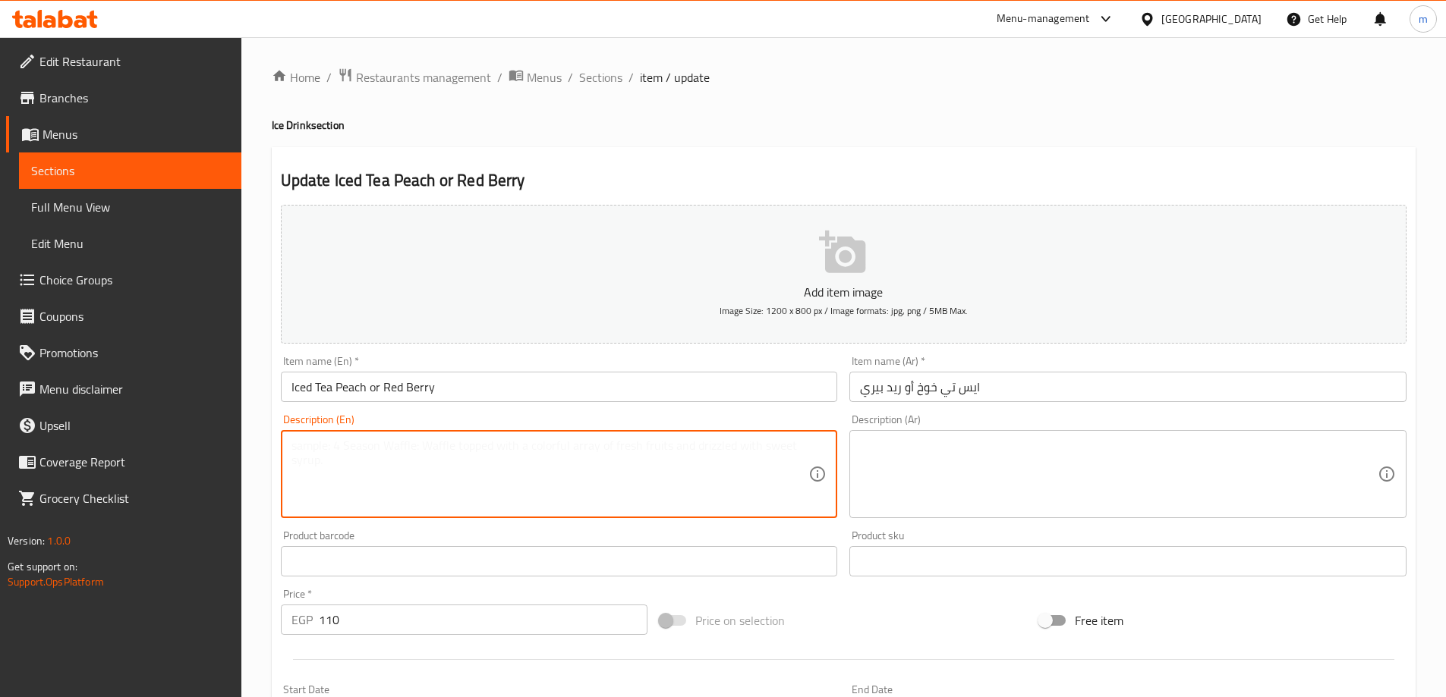
click at [722, 448] on textarea at bounding box center [550, 475] width 518 height 72
paste textarea "Chilled black tea infused with your choice of sweet peach or tangy red berry fl…"
type textarea "Chilled black tea infused with your choice of sweet peach or tangy red berry fl…"
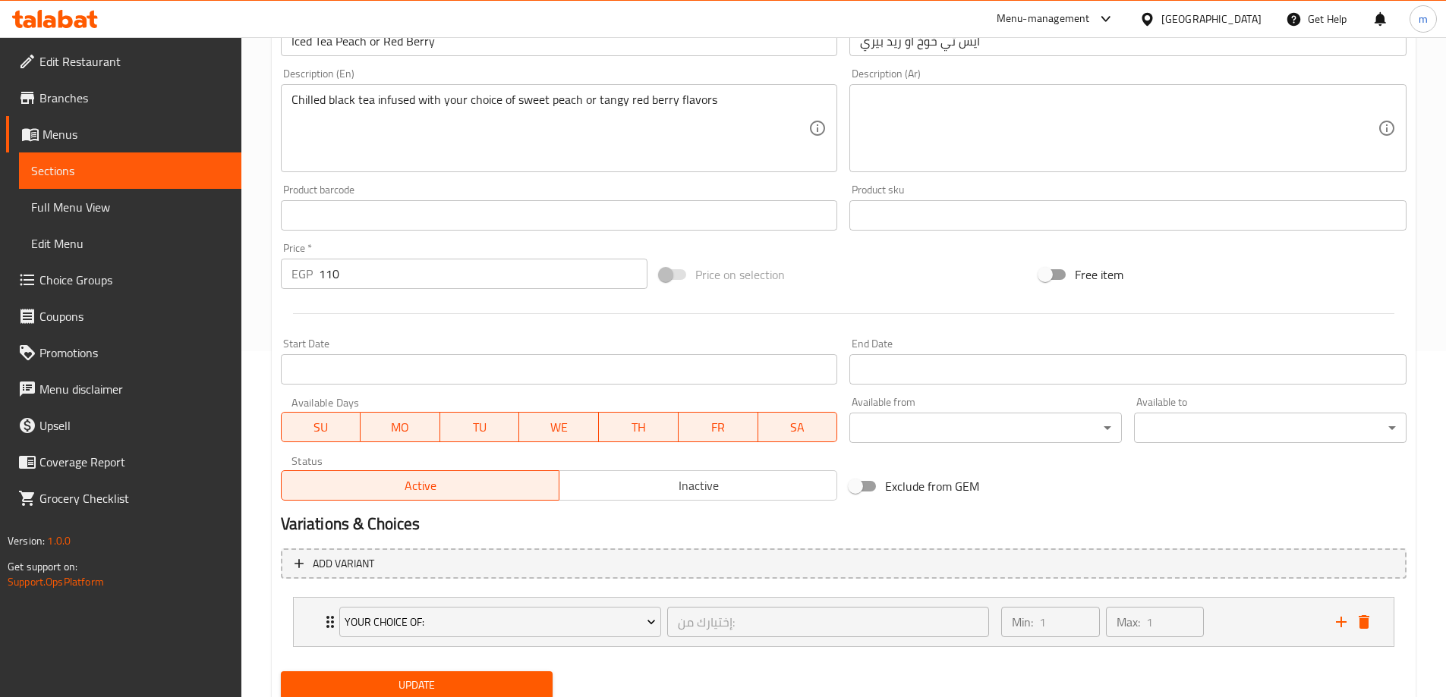
scroll to position [400, 0]
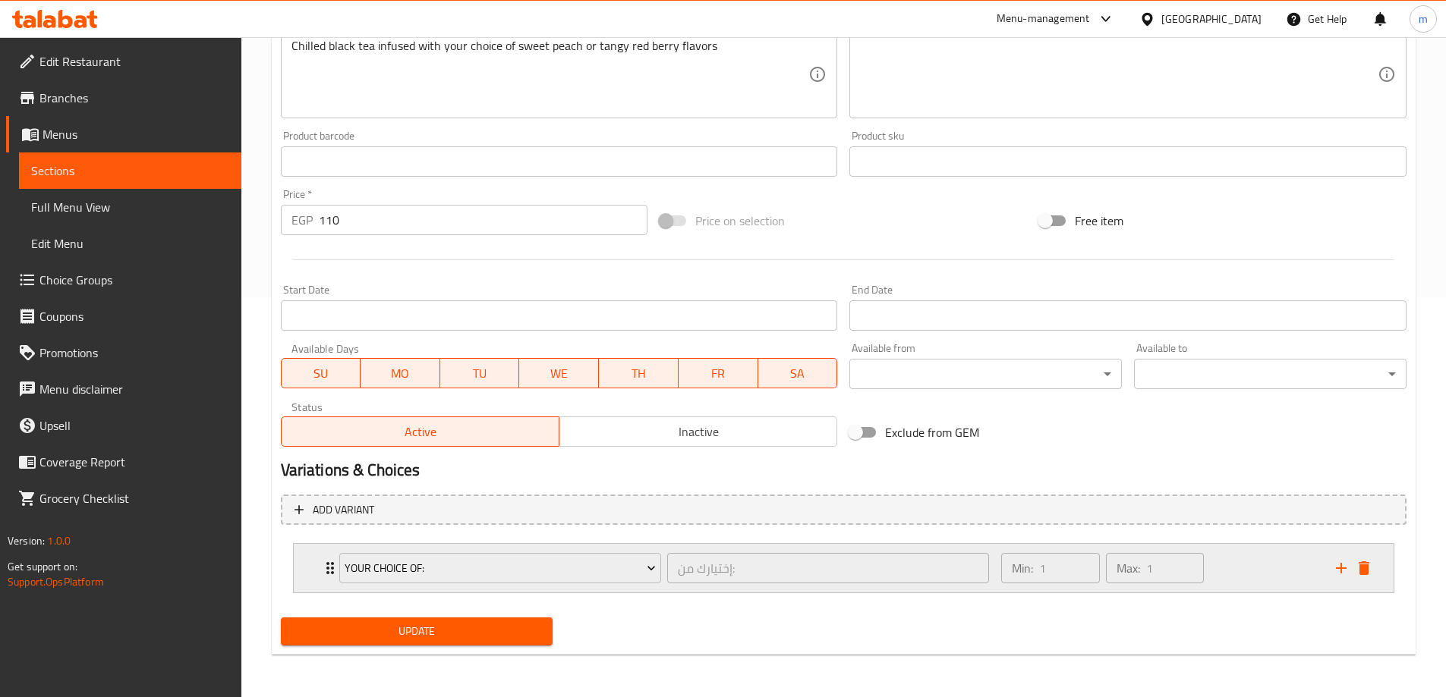
click at [1222, 571] on div "Min: 1 ​ Max: 1 ​" at bounding box center [1159, 568] width 334 height 49
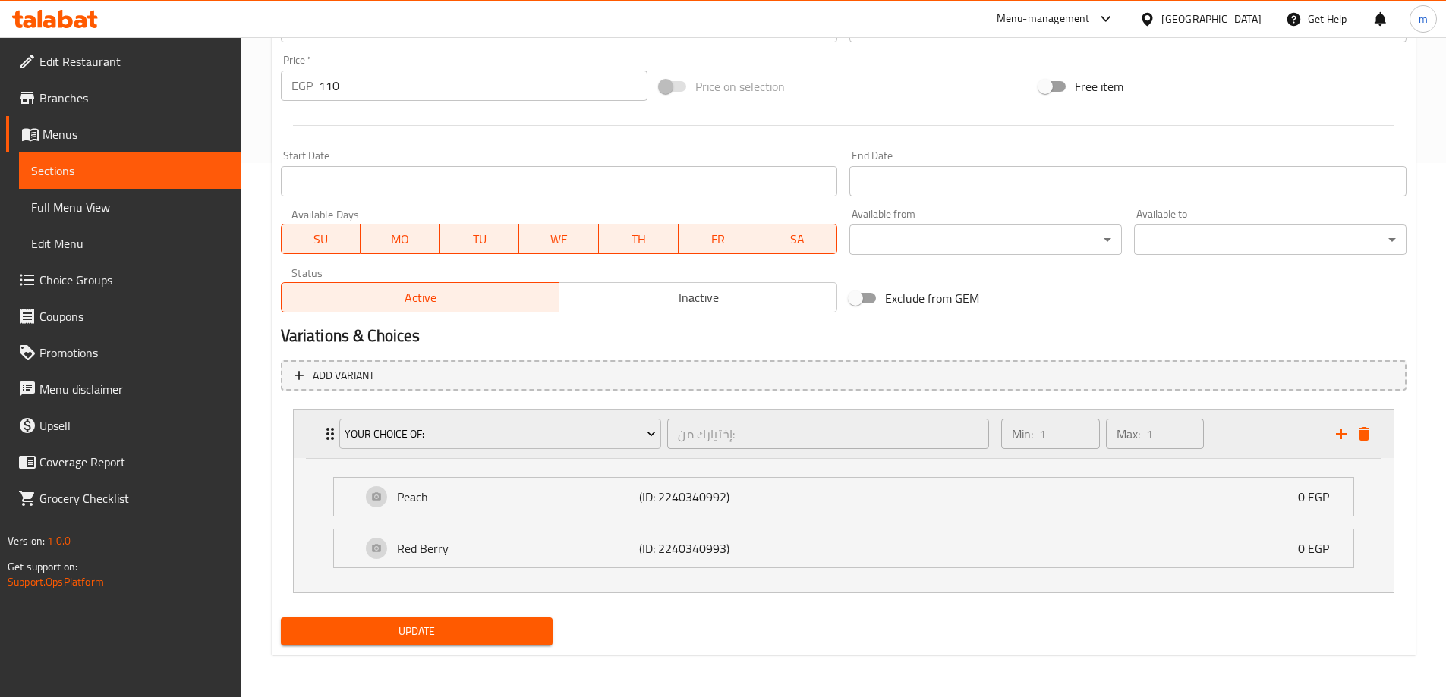
click at [1221, 442] on div "Min: 1 ​ Max: 1 ​" at bounding box center [1159, 434] width 334 height 49
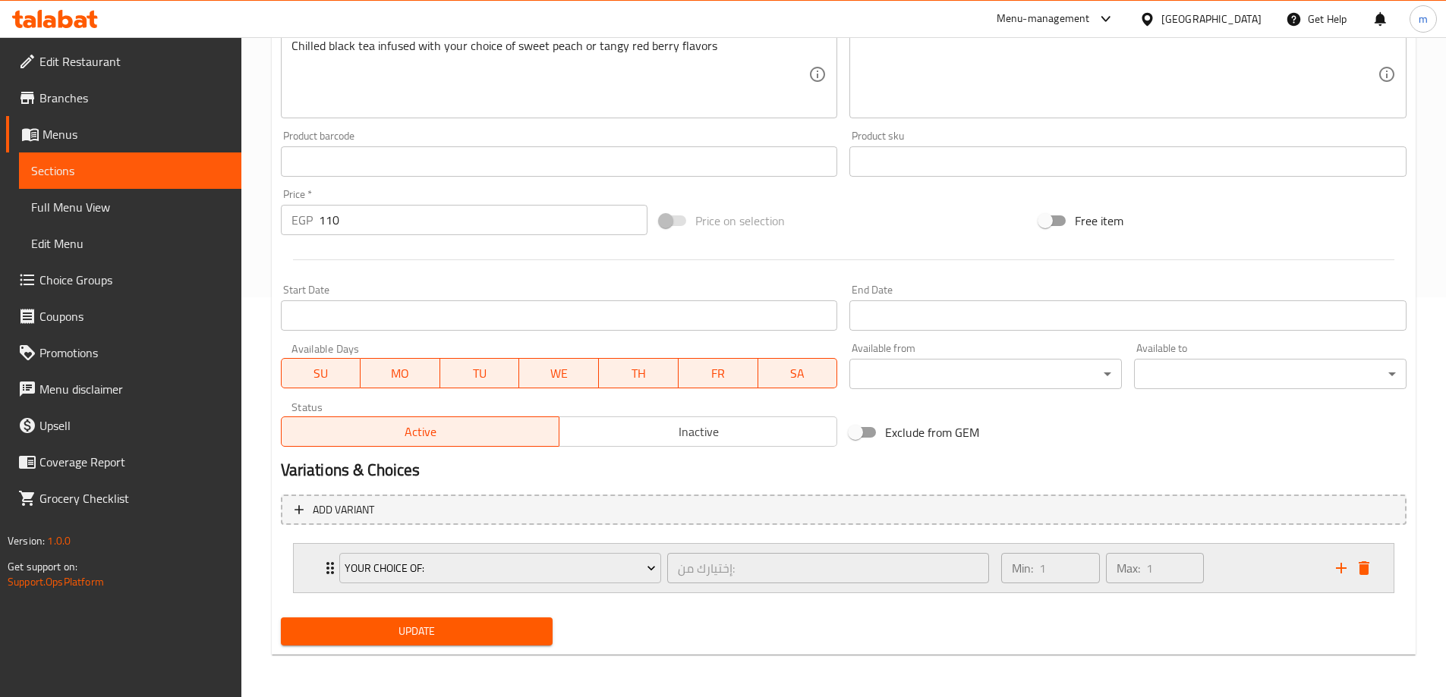
scroll to position [250, 0]
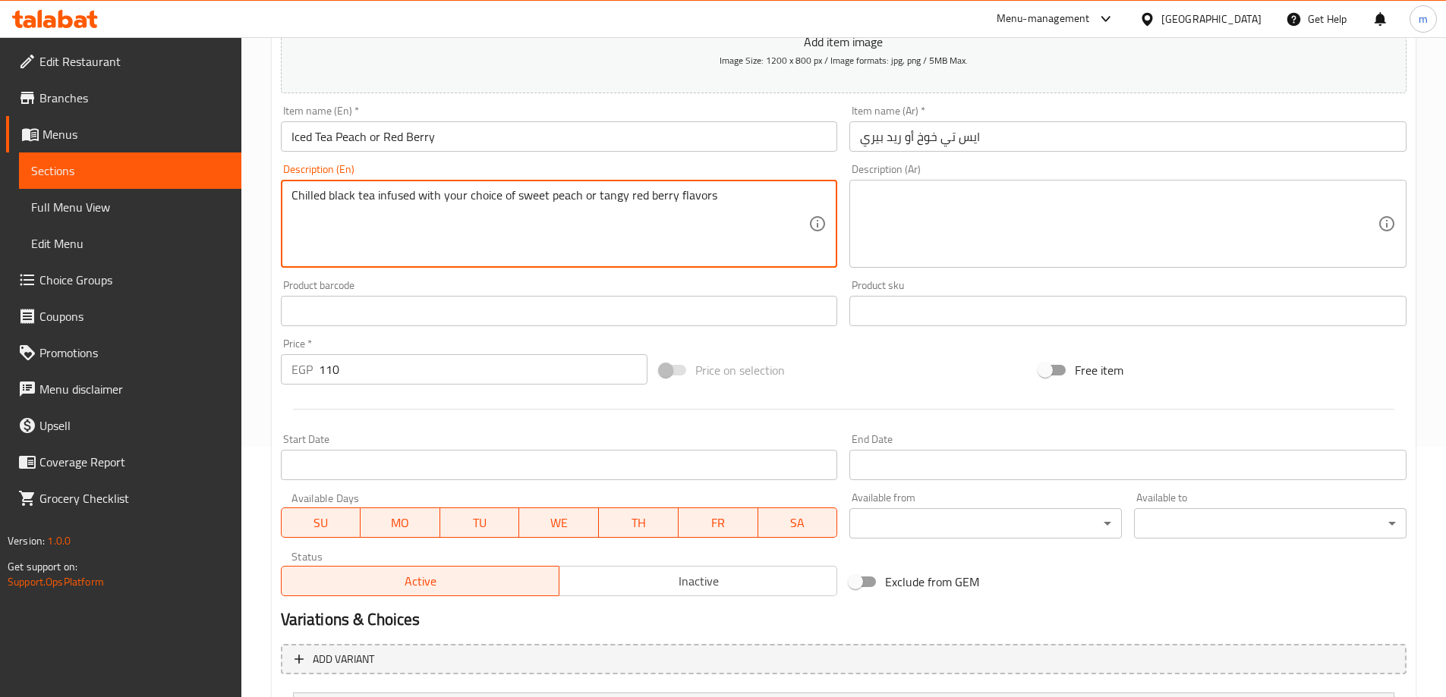
click at [664, 214] on textarea "Chilled black tea infused with your choice of sweet peach or tangy red berry fl…" at bounding box center [550, 224] width 518 height 72
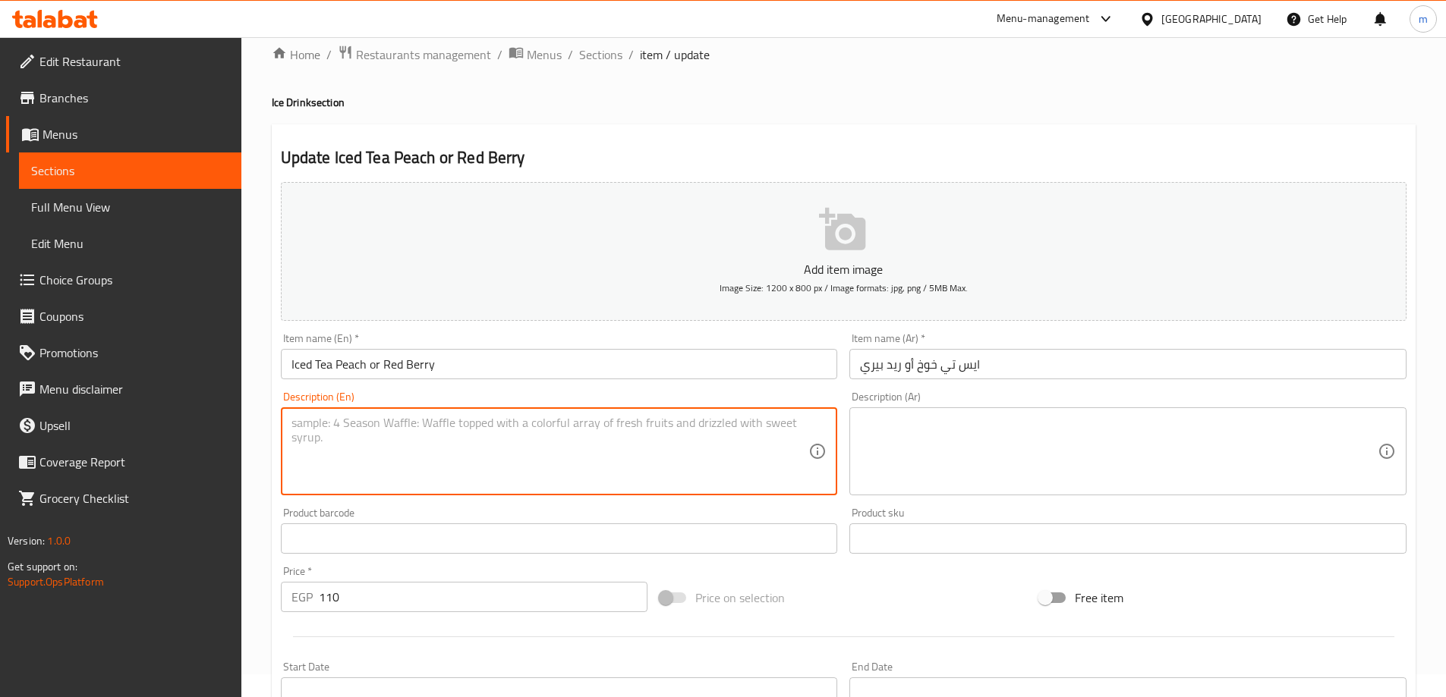
drag, startPoint x: 710, startPoint y: 80, endPoint x: 719, endPoint y: 240, distance: 160.4
click at [710, 80] on div "Home / Restaurants management / Menus / Sections / item / update Ice Drink sect…" at bounding box center [844, 544] width 1144 height 999
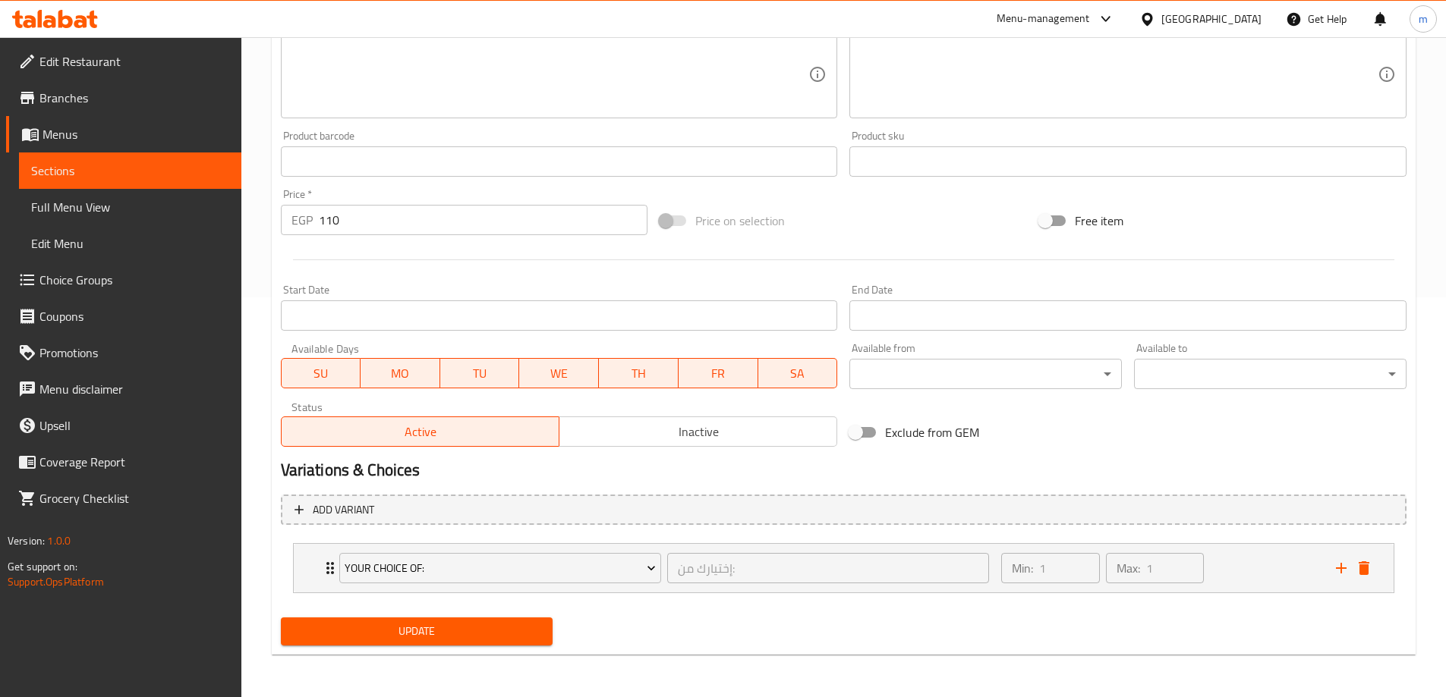
click at [449, 633] on span "Update" at bounding box center [417, 631] width 248 height 19
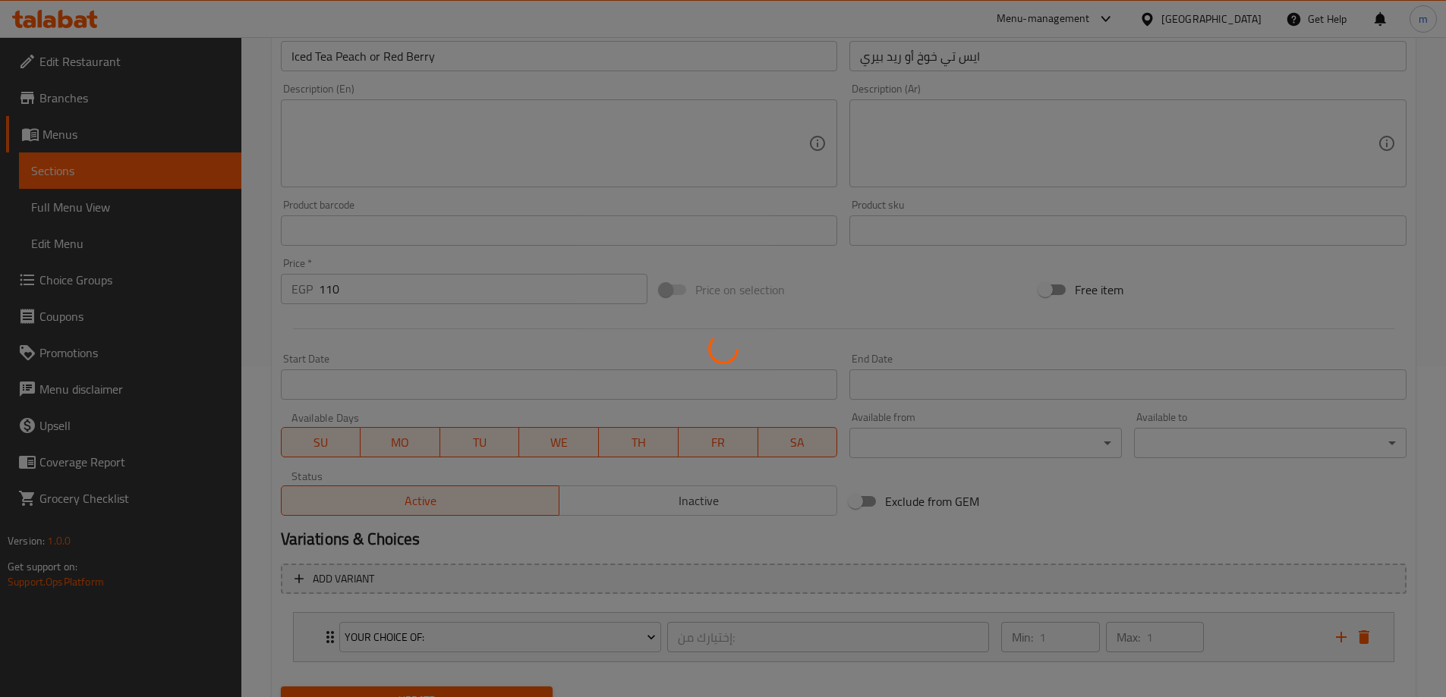
scroll to position [20, 0]
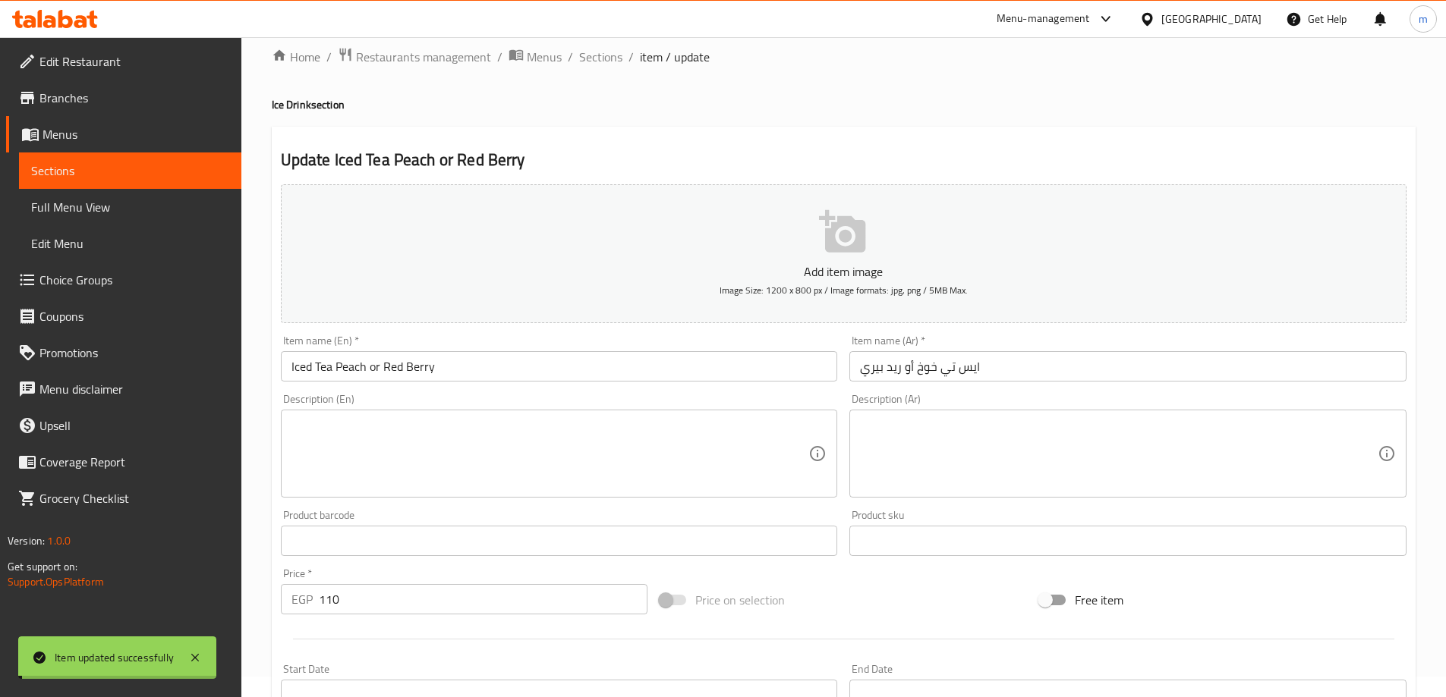
click at [587, 57] on span "Sections" at bounding box center [600, 57] width 43 height 18
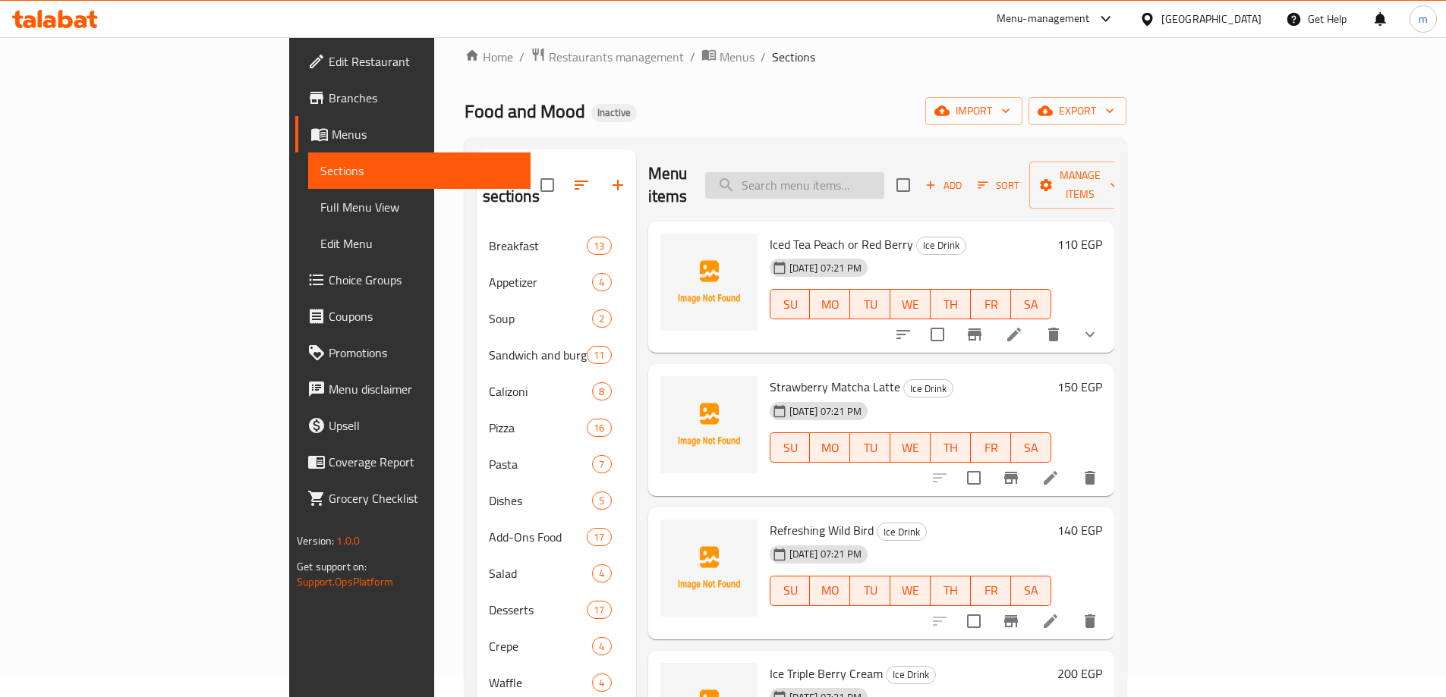
click at [884, 173] on input "search" at bounding box center [794, 185] width 179 height 27
paste input "Iced Tea Peach or Red Berry"
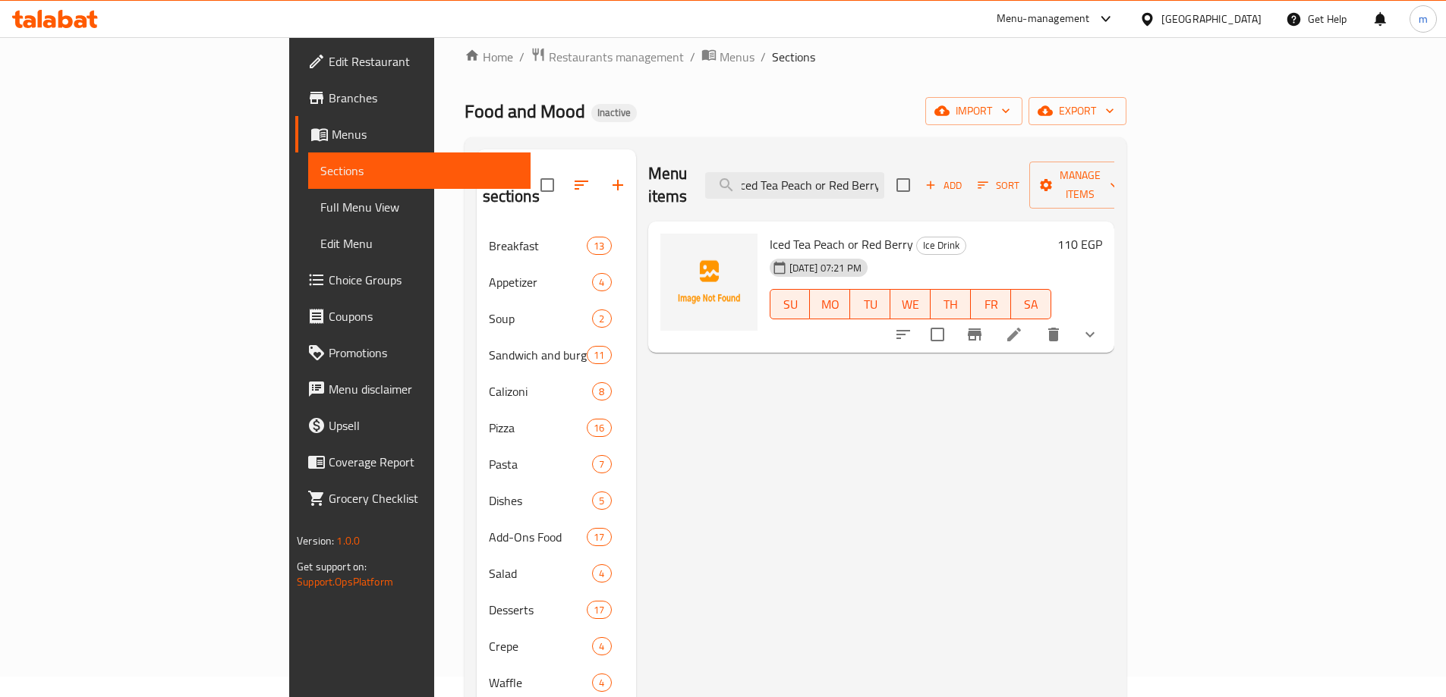
type input "Iced Tea Peach or Red Berry"
click at [1023, 326] on icon at bounding box center [1014, 335] width 18 height 18
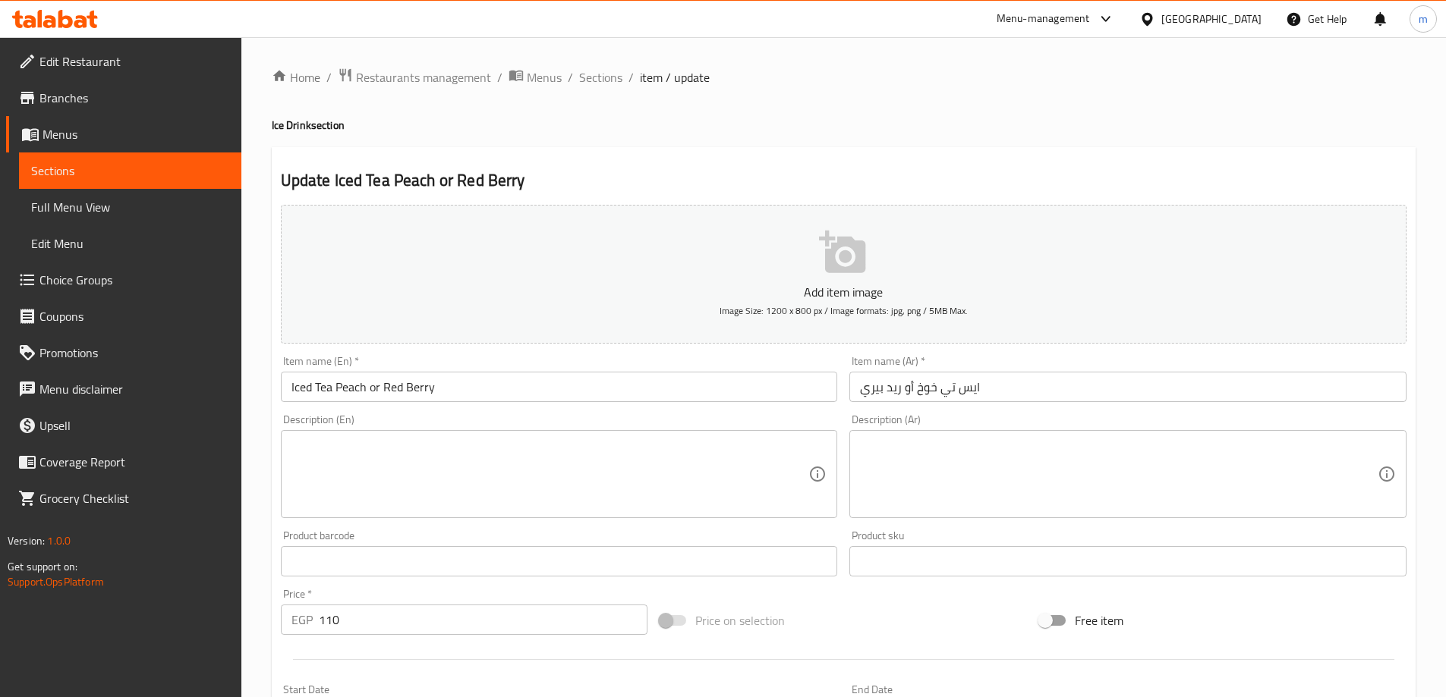
click at [714, 489] on textarea at bounding box center [550, 475] width 518 height 72
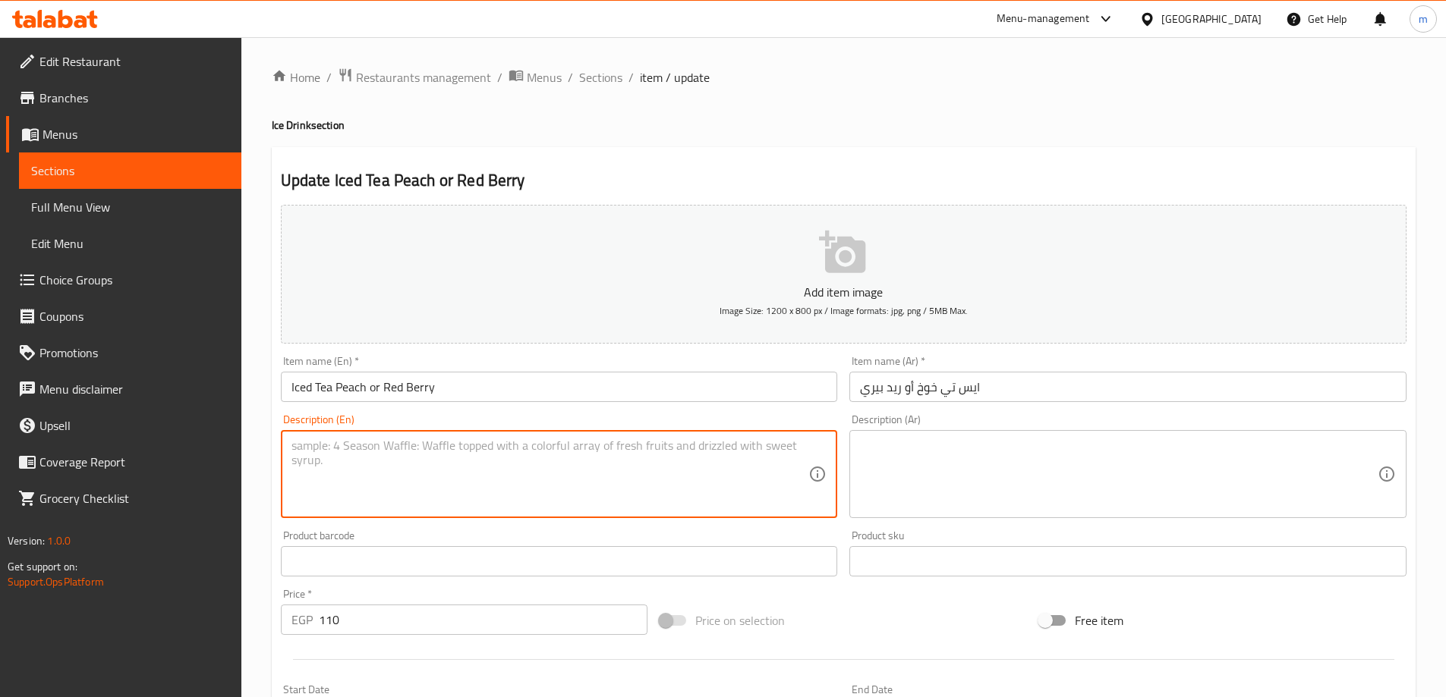
paste textarea "Chilled black tea infused with your choice of sweet peach or tangy red berry fl…"
click at [291, 464] on textarea "Chilled black tea infused with your choice of sweet peach or tangy red berry fl…" at bounding box center [550, 475] width 518 height 72
click at [663, 456] on textarea "Chilled black tea infused with your choice of sweet peach or tangy red berry fl…" at bounding box center [550, 475] width 518 height 72
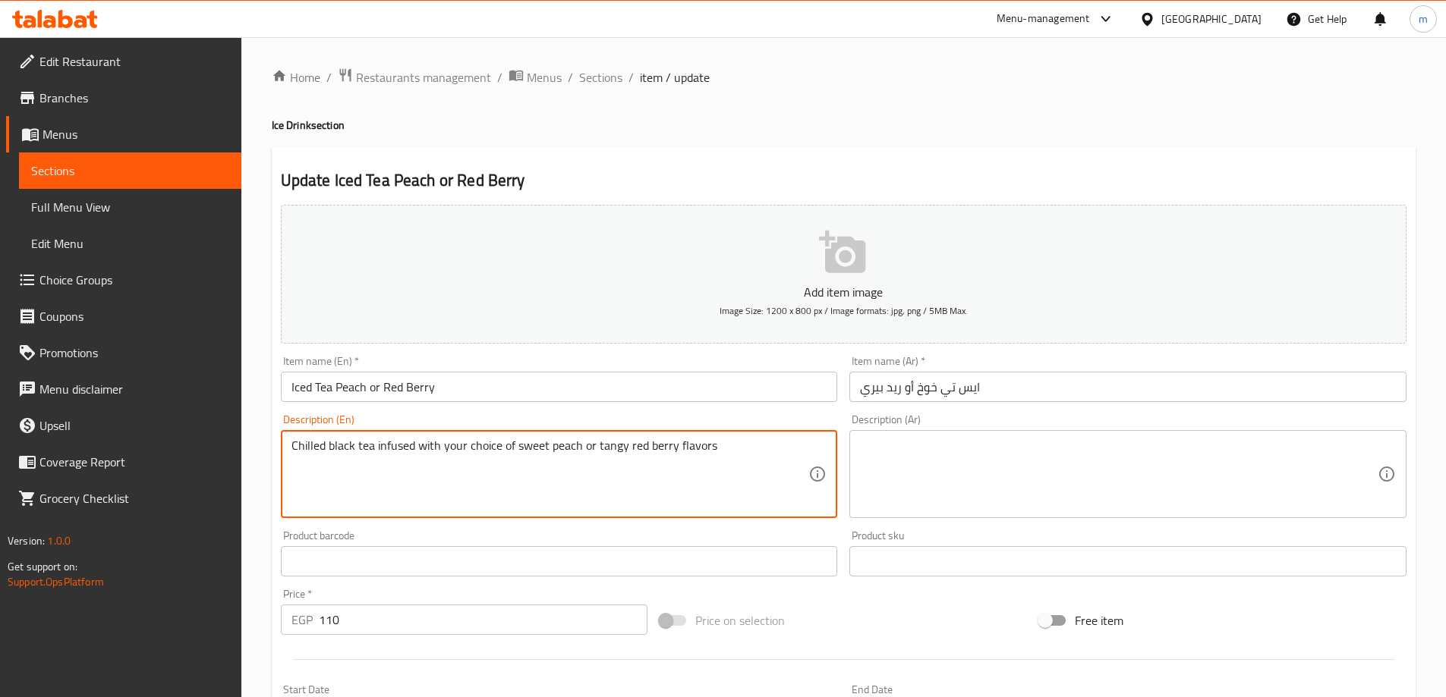
type textarea "Chilled black tea infused with your choice of sweet peach or tangy red berry fl…"
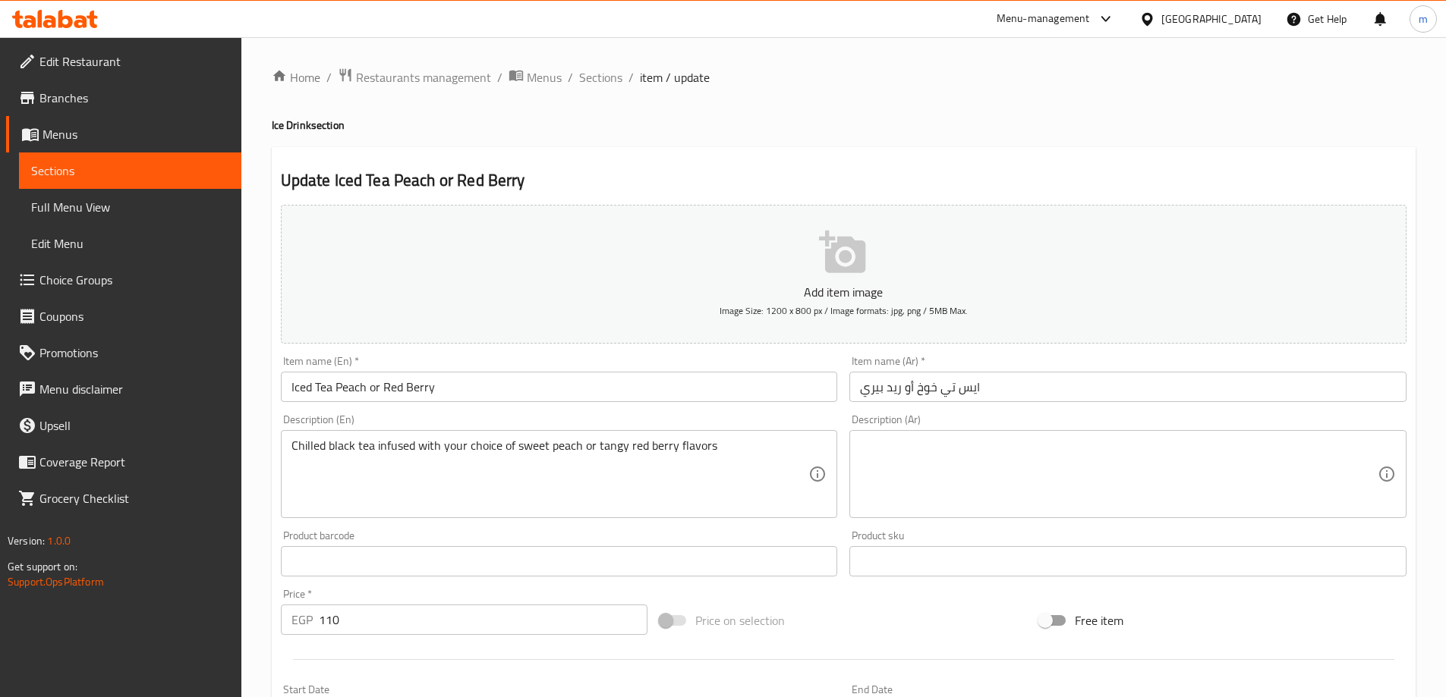
click at [971, 472] on textarea at bounding box center [1119, 475] width 518 height 72
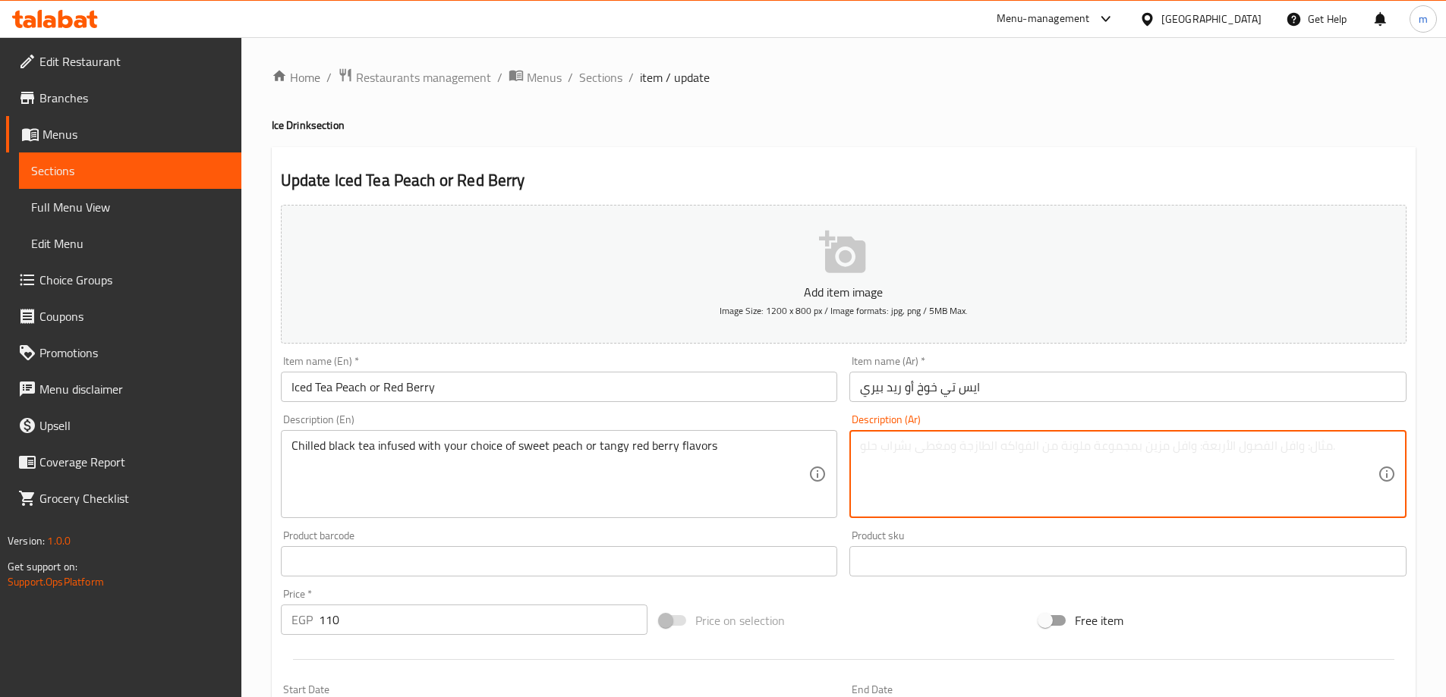
paste textarea "شاي أسود مبرد مملوء بنكهات الخوخ الحلو أو التوت الأحمر الحامض حسب اختيارك"
click at [971, 472] on textarea "شاي أسود مبرد مملوء بنكهات الخوخ الحلو أو التوت الأحمر الحامض حسب اختيارك" at bounding box center [1119, 475] width 518 height 72
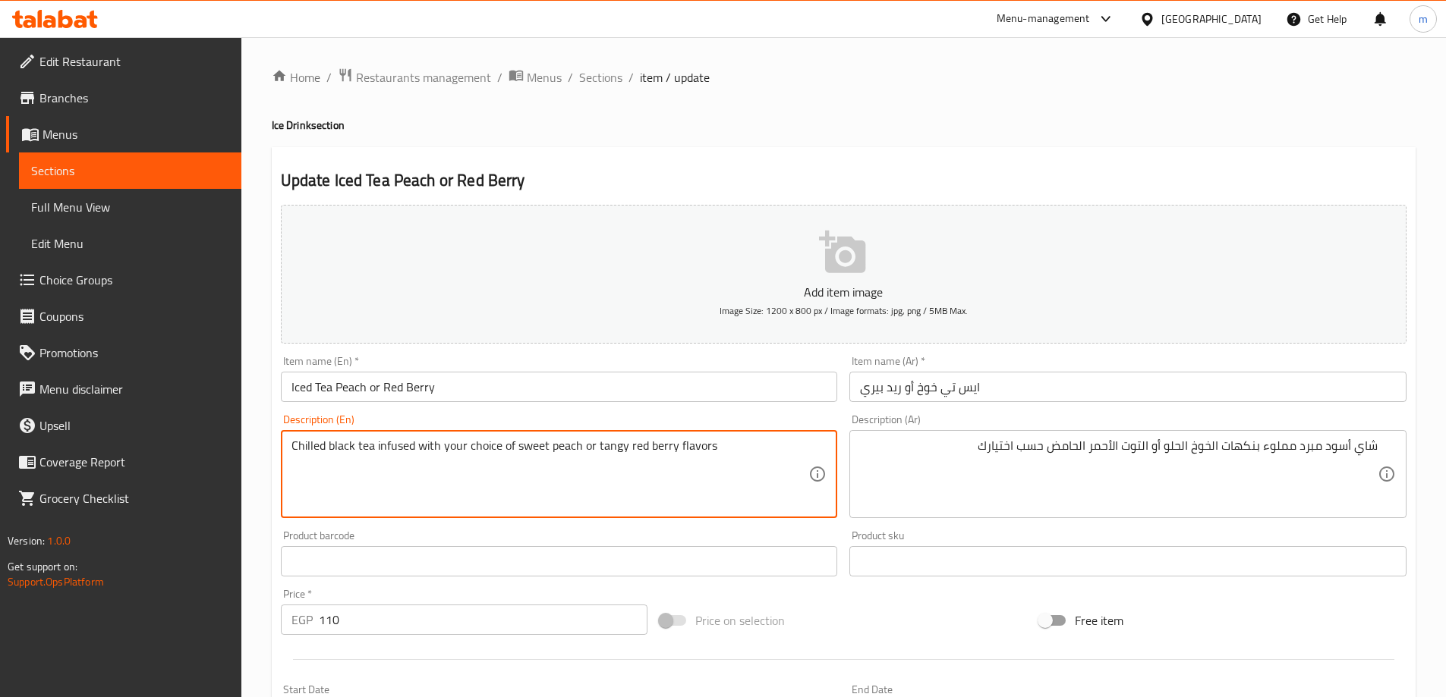
click at [331, 448] on textarea "Chilled black tea infused with your choice of sweet peach or tangy red berry fl…" at bounding box center [550, 475] width 518 height 72
click at [357, 447] on textarea "Chilled black tea infused with your choice of sweet peach or tangy red berry fl…" at bounding box center [550, 475] width 518 height 72
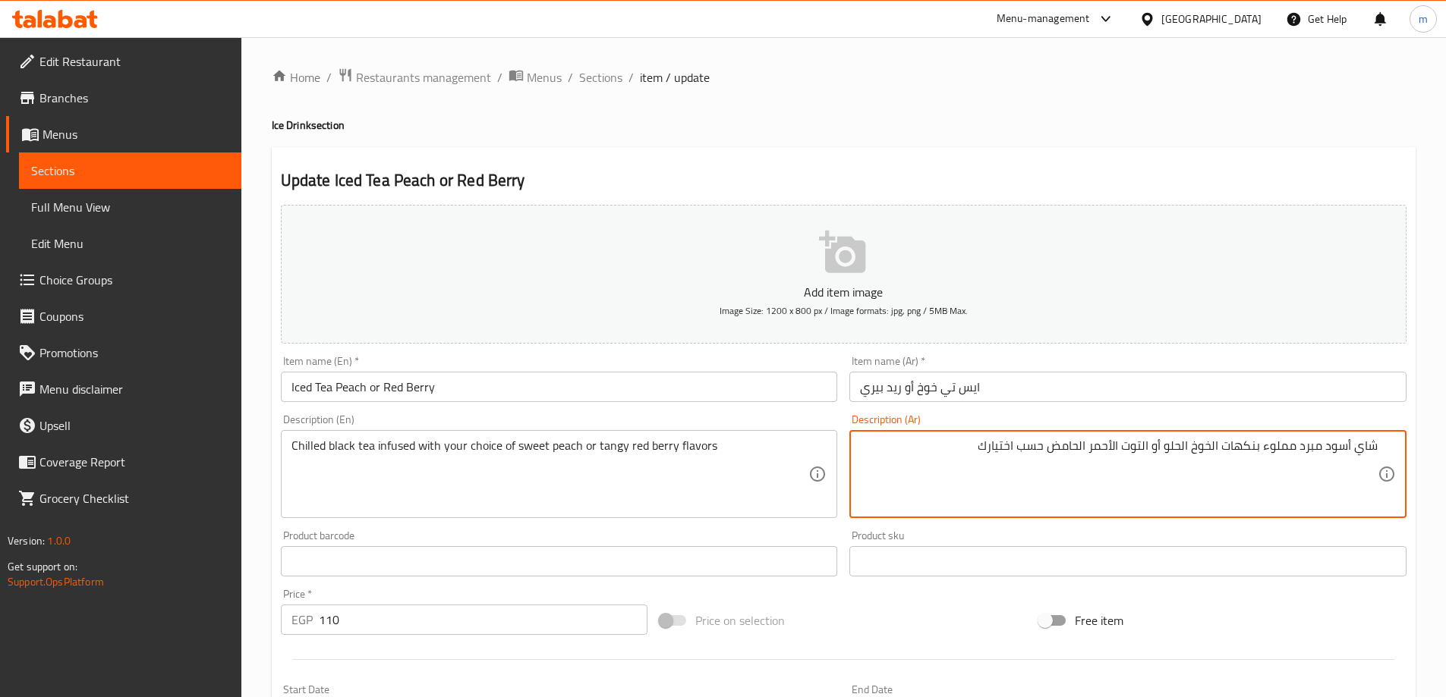
click at [1128, 142] on div "Home / Restaurants management / Menus / Sections / item / update Ice Drink sect…" at bounding box center [844, 567] width 1144 height 999
click at [1270, 452] on textarea "شاي أسود مبرد مملوء بنكهات الخوخ الحلو أو التوت الأحمر الحامض حسب اختيارك" at bounding box center [1119, 475] width 518 height 72
drag, startPoint x: 1040, startPoint y: 450, endPoint x: 1068, endPoint y: 464, distance: 31.2
click at [1068, 464] on textarea "شاي أسود مبرد مغموس بنكهات الخوخ الحلو أو التوت الأحمر الحامض حسب اختيارك" at bounding box center [1119, 475] width 518 height 72
type textarea "شاي أسود مبرد مغموس بنكهات الخوخ الحلو أو التوت الأحمر المنعش حسب اختيارك"
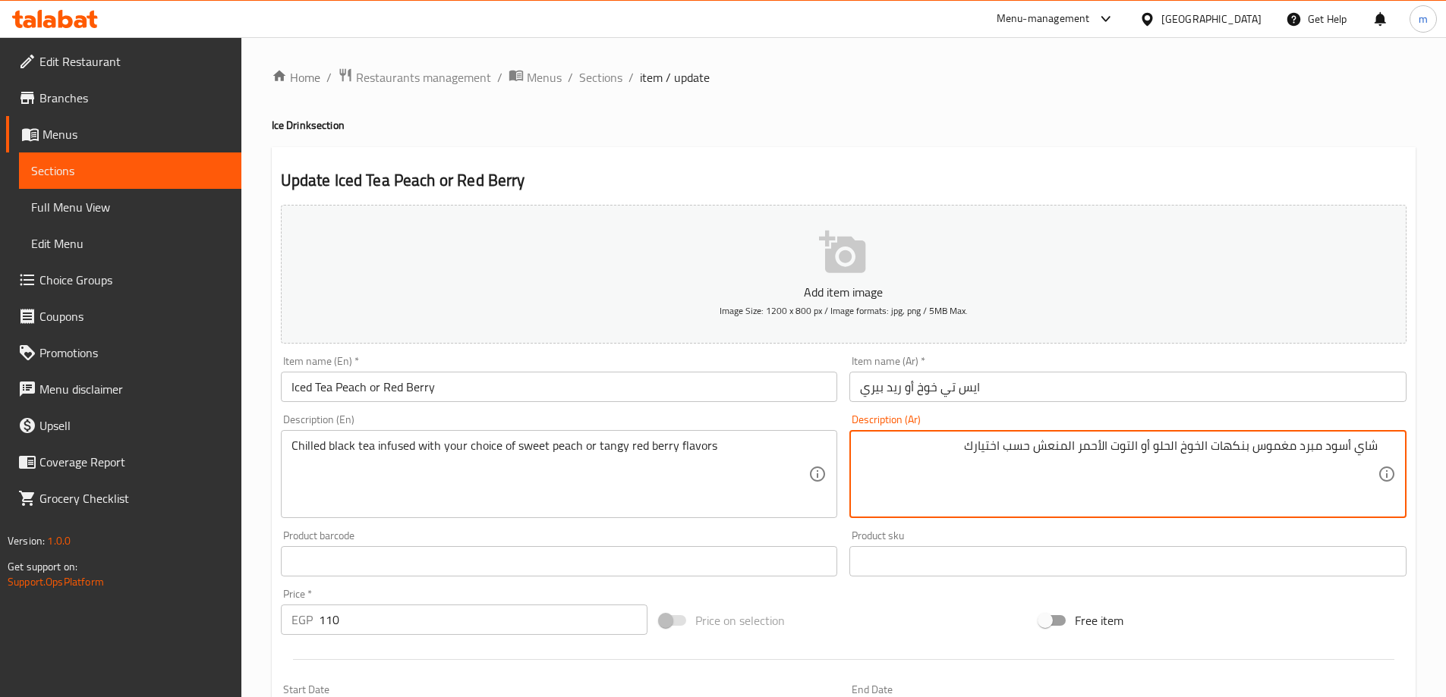
click at [991, 83] on ol "Home / Restaurants management / Menus / Sections / item / update" at bounding box center [844, 78] width 1144 height 20
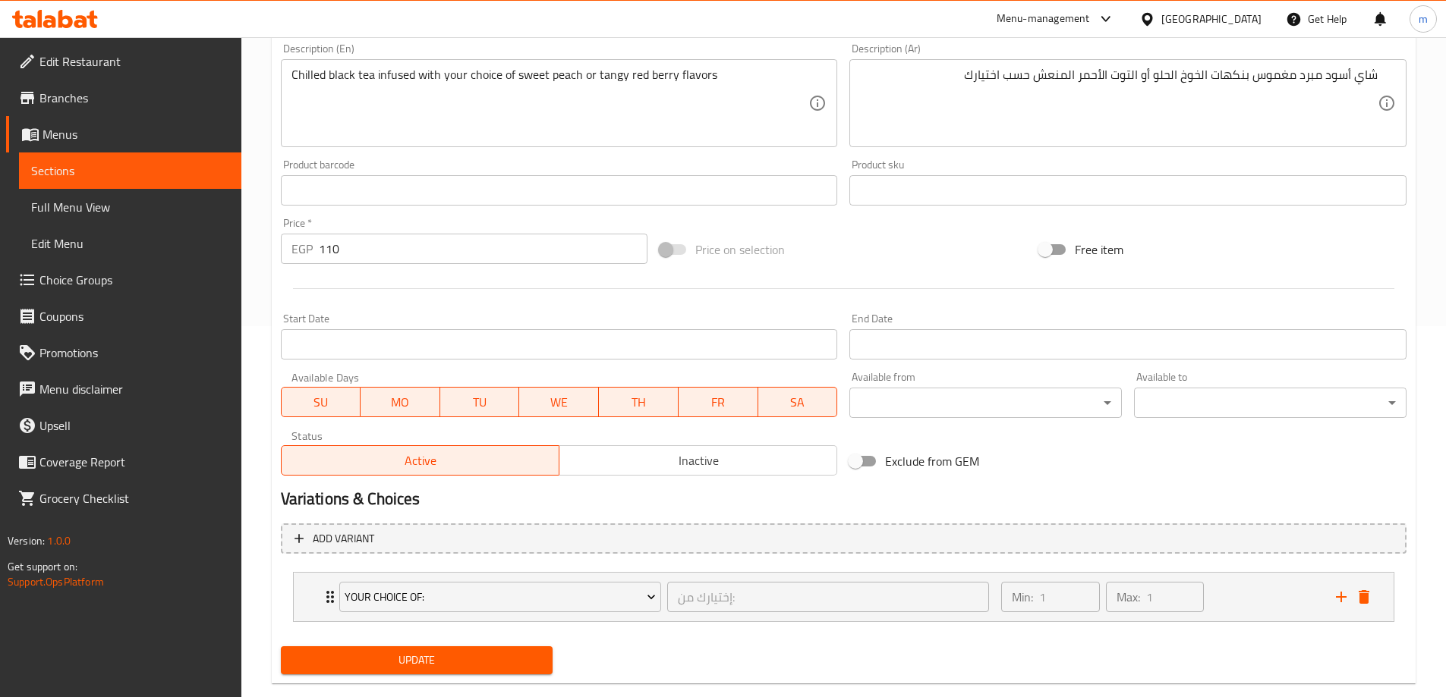
scroll to position [400, 0]
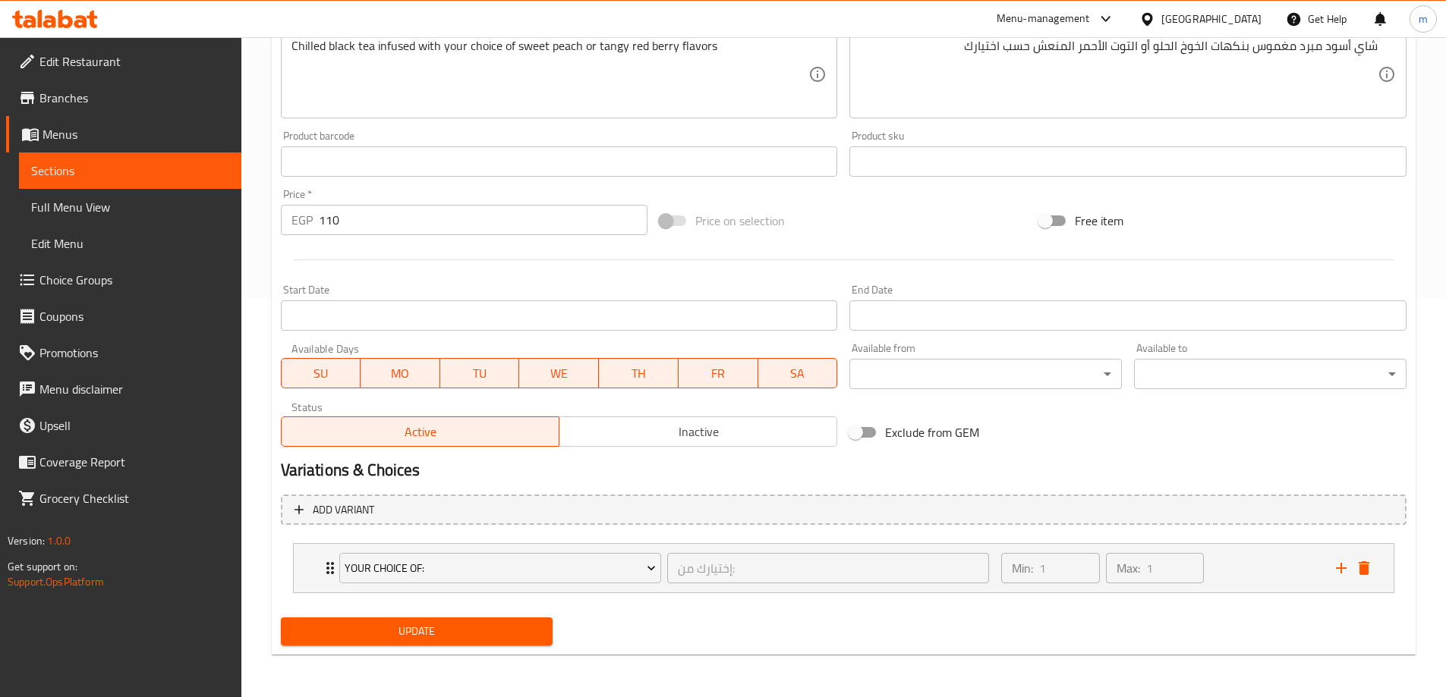
click at [466, 640] on span "Update" at bounding box center [417, 631] width 248 height 19
click at [467, 629] on span "Update" at bounding box center [417, 631] width 248 height 19
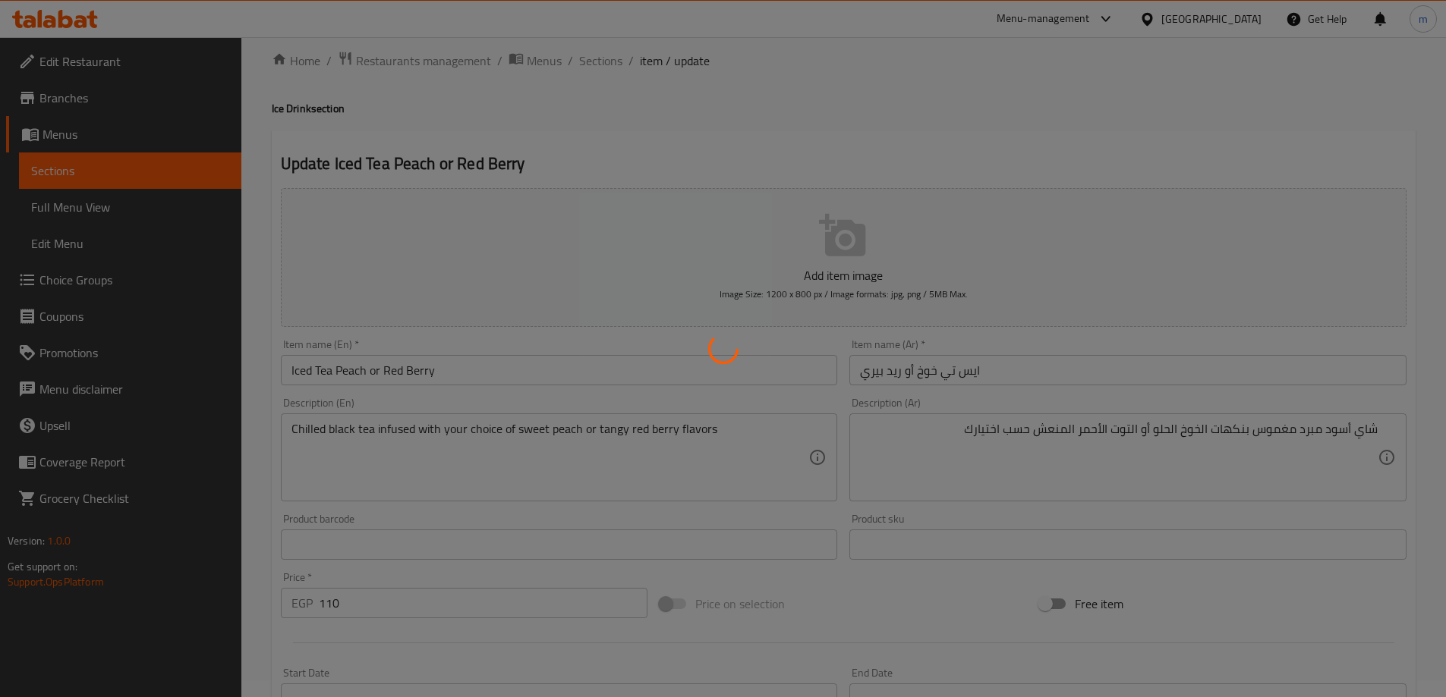
scroll to position [0, 0]
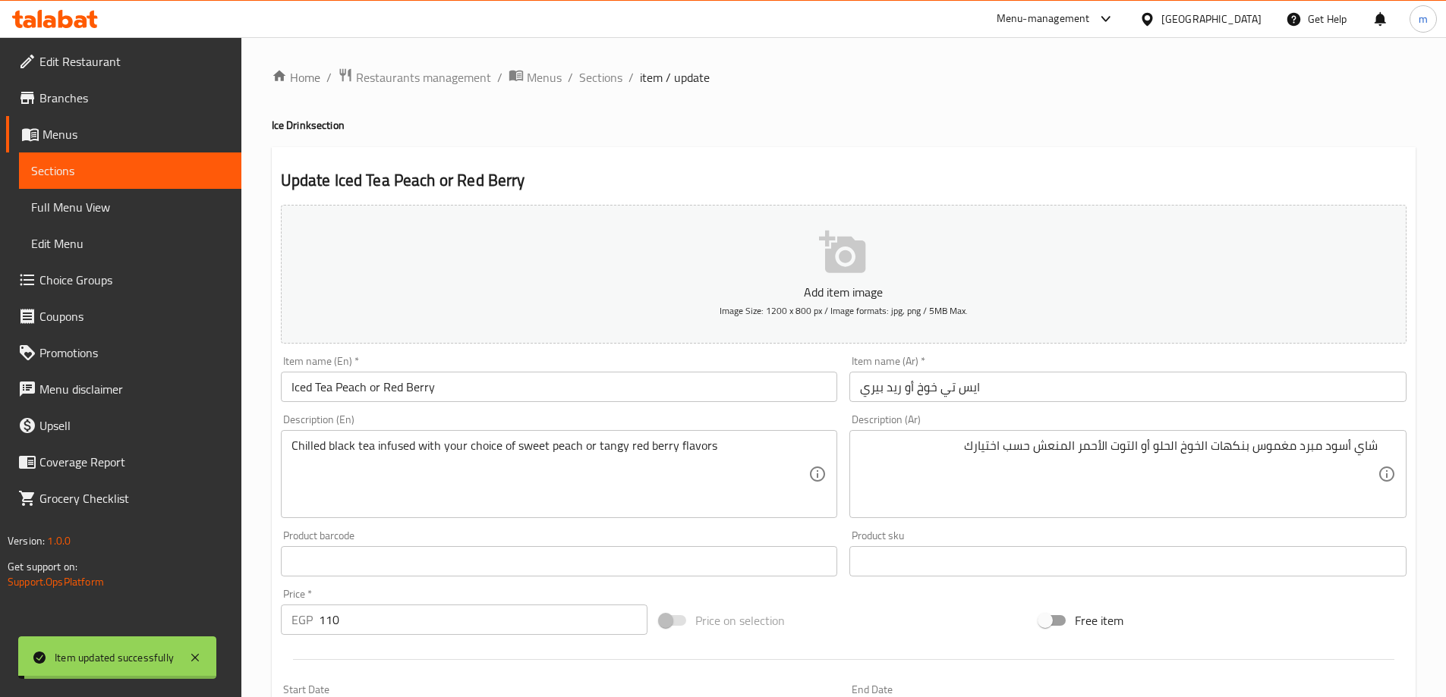
click at [587, 77] on span "Sections" at bounding box center [600, 77] width 43 height 18
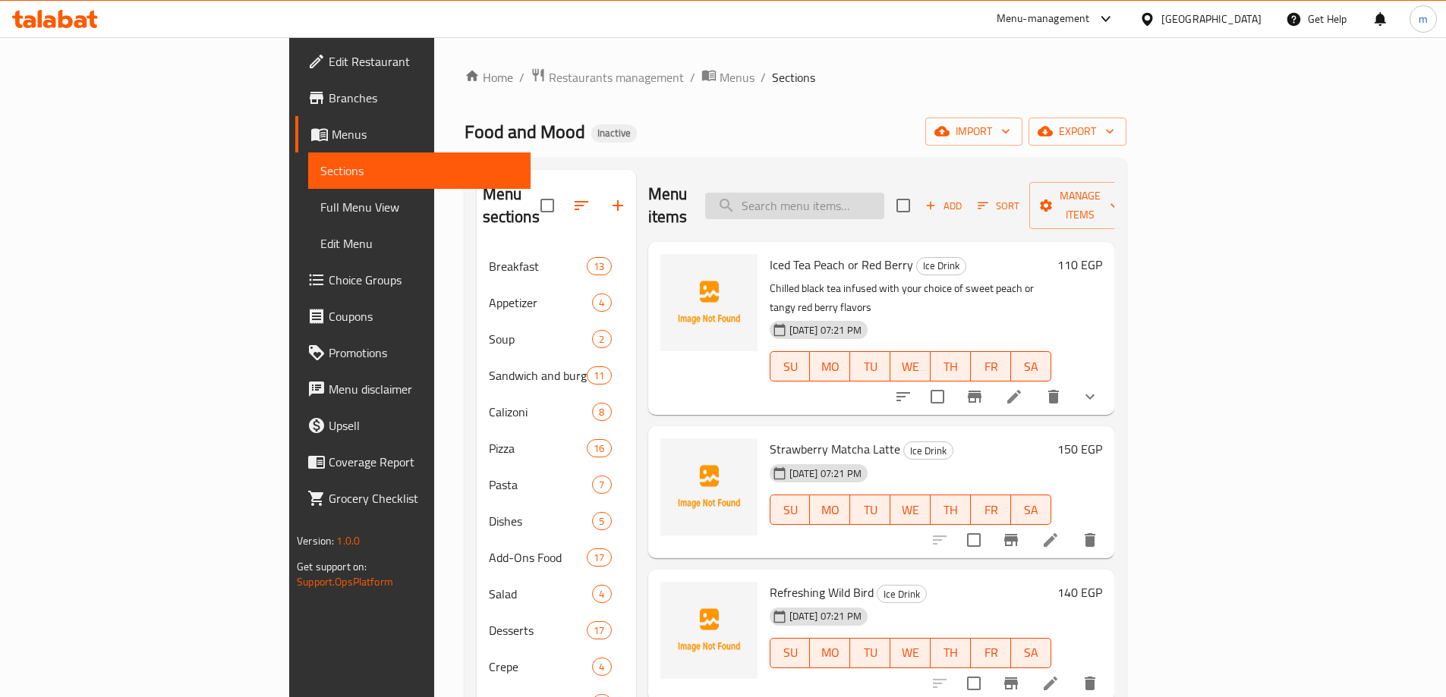
click at [884, 203] on input "search" at bounding box center [794, 206] width 179 height 27
paste input "Strawberry Matcha Latte"
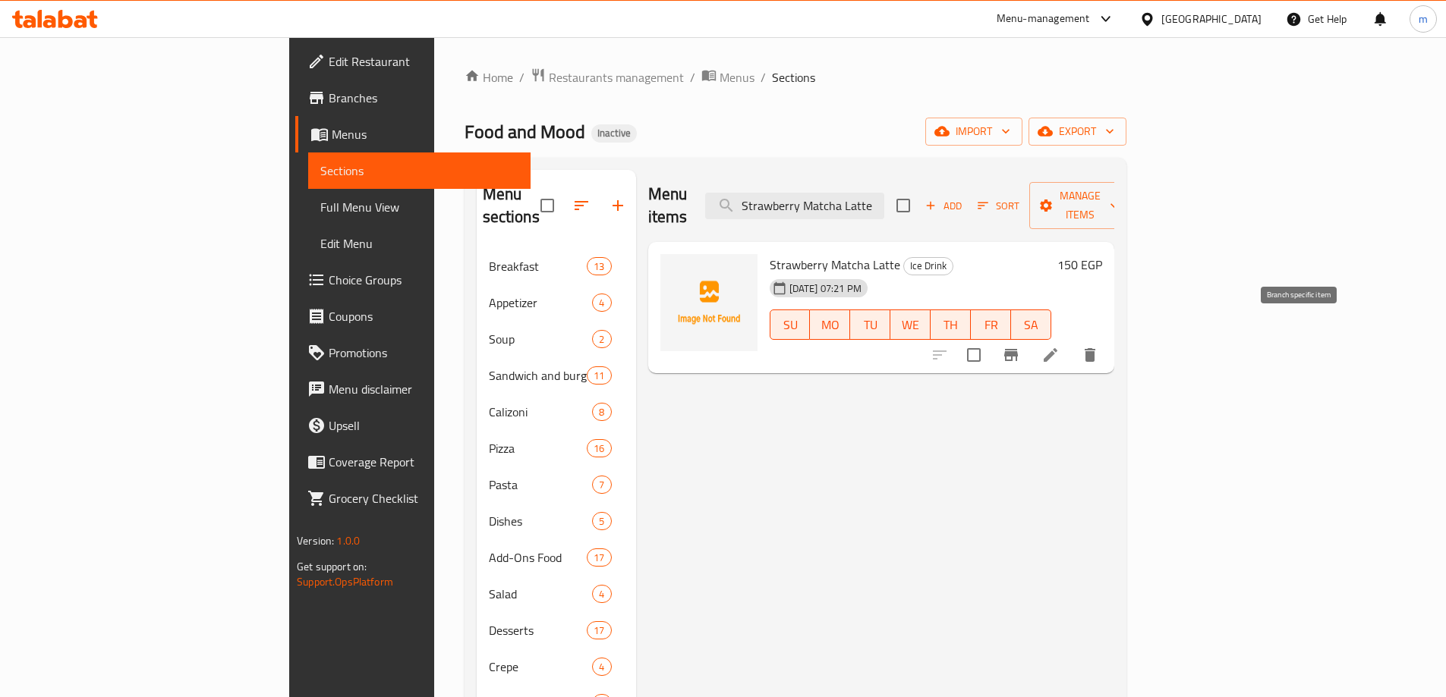
type input "Strawberry Matcha Latte"
click at [1057, 348] on icon at bounding box center [1050, 355] width 14 height 14
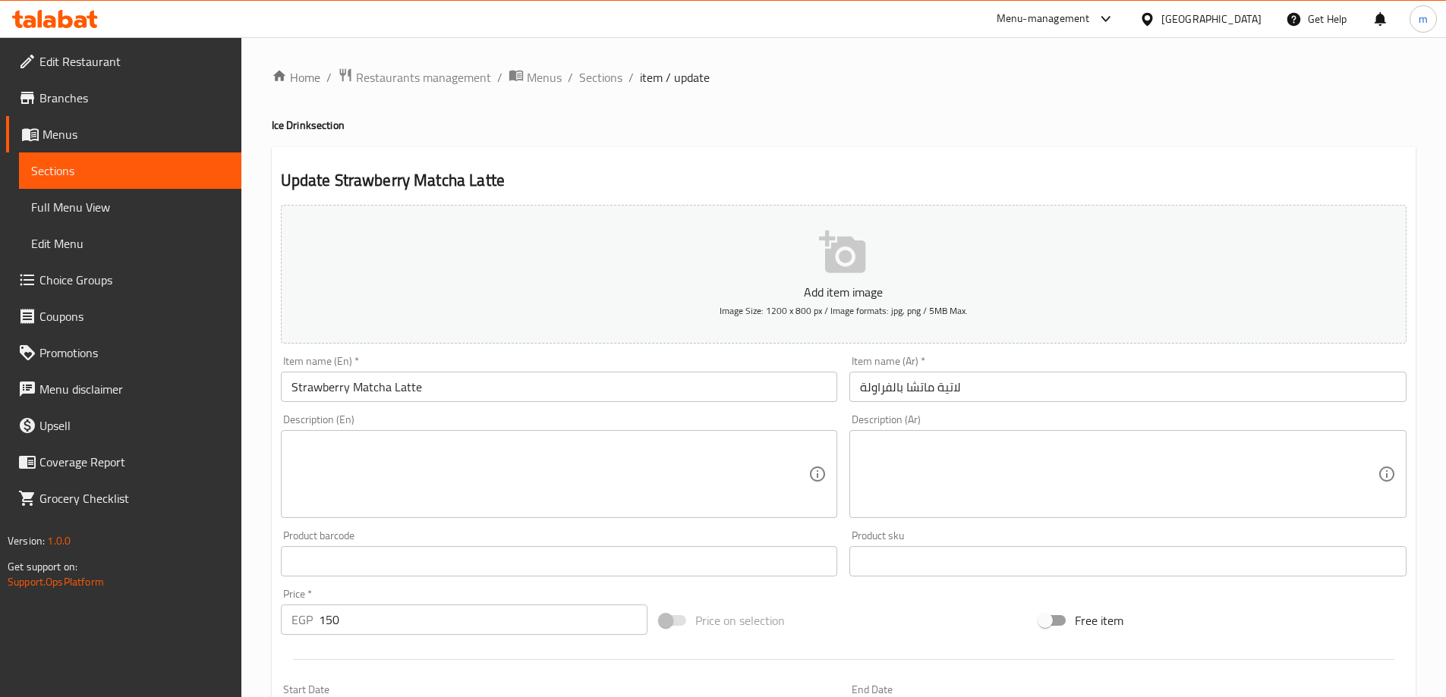
click at [788, 466] on textarea at bounding box center [550, 475] width 518 height 72
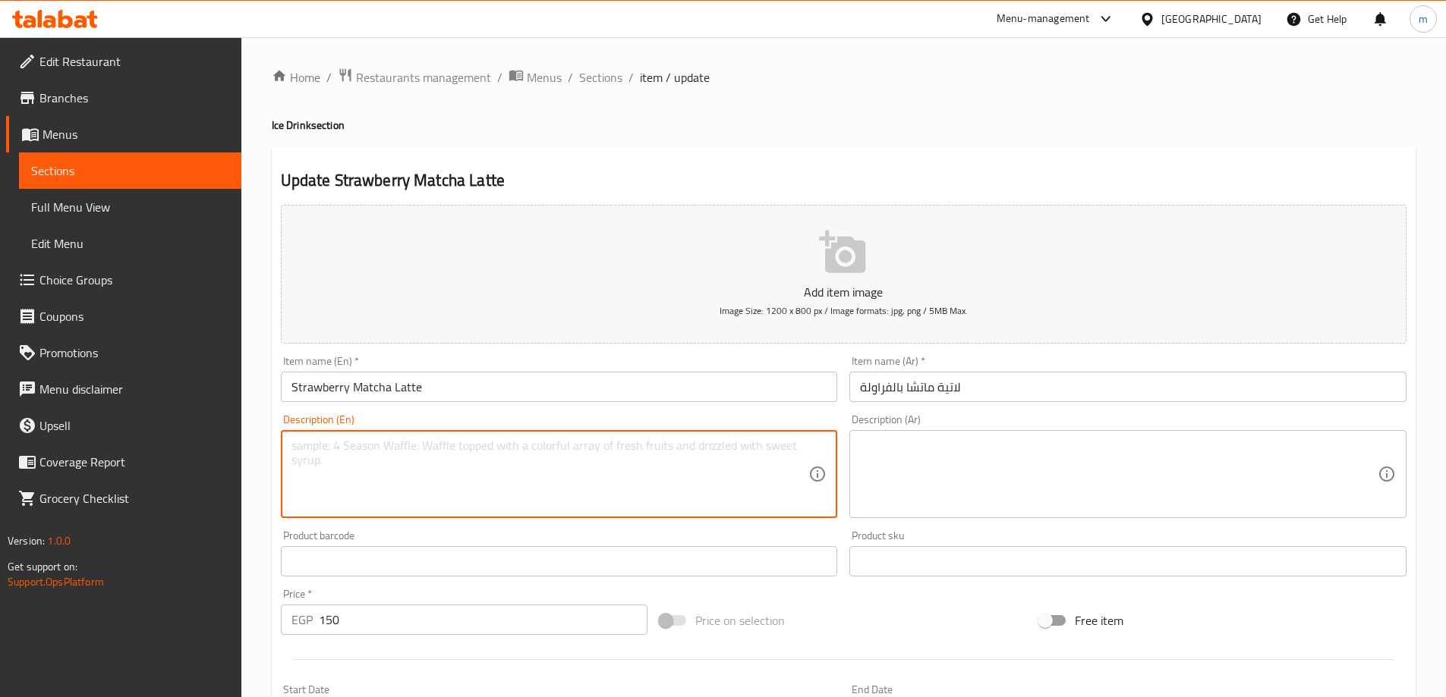
paste textarea "A creamy blend of high-quality matcha and sweet strawberry purée."
click at [290, 472] on div "A creamy blend of high-quality matcha and sweet strawberry purée. Description (…" at bounding box center [559, 474] width 557 height 88
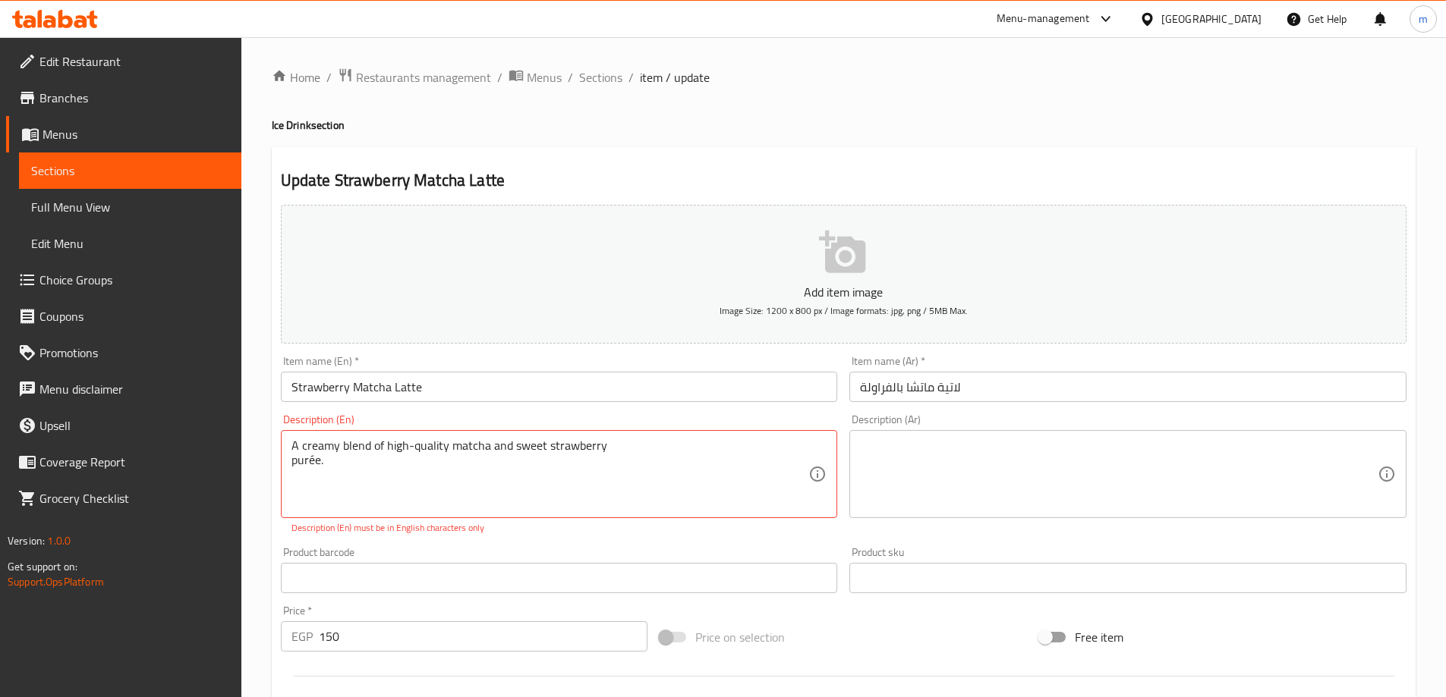
click at [290, 466] on div "A creamy blend of high-quality matcha and sweet strawberry purée. Description (…" at bounding box center [559, 474] width 557 height 88
click at [294, 460] on textarea "A creamy blend of high-quality matcha and sweet strawberry purée" at bounding box center [550, 475] width 518 height 72
click at [628, 447] on textarea "A creamy blend of high-quality matcha and sweet strawberry purée" at bounding box center [550, 475] width 518 height 72
click at [645, 488] on textarea "A creamy blend of high-quality matcha and sweet strawberry puree" at bounding box center [550, 475] width 518 height 72
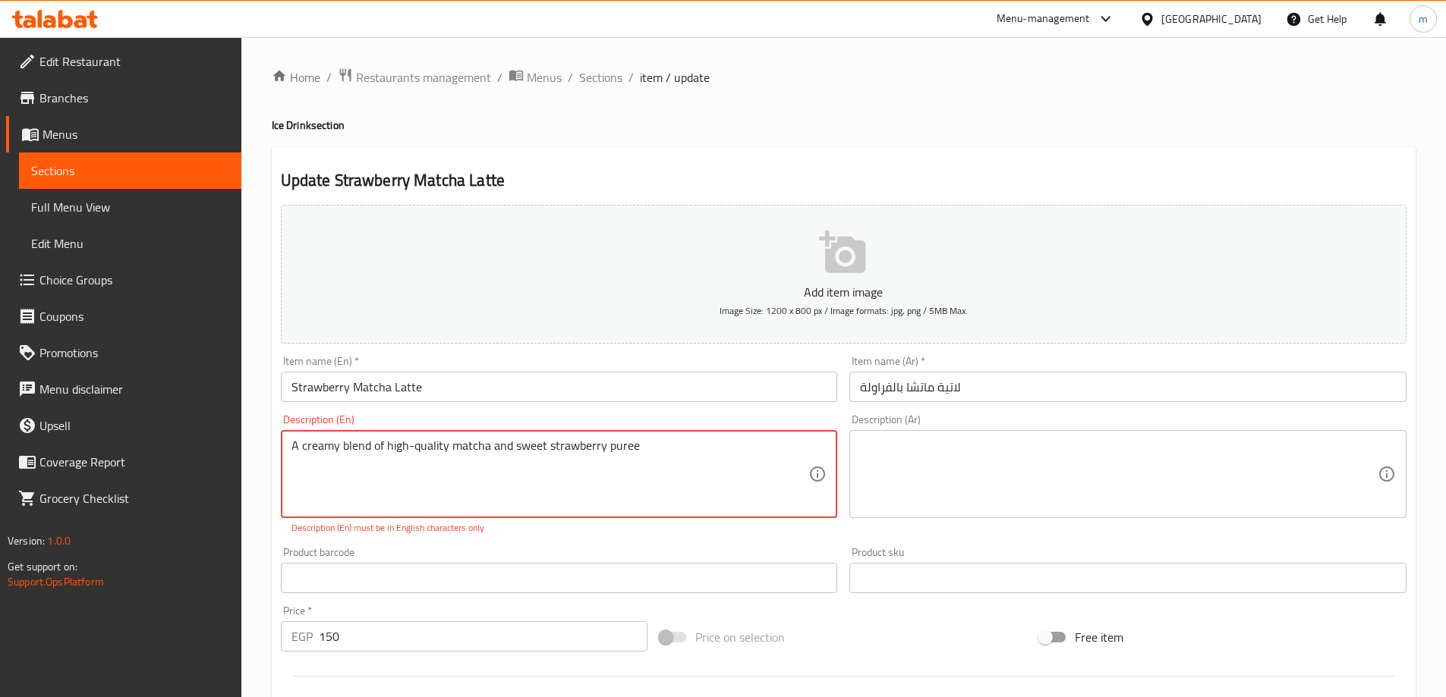
click at [645, 488] on textarea "A creamy blend of high-quality matcha and sweet strawberry puree" at bounding box center [550, 475] width 518 height 72
type textarea "A creamy blend of high-quality matcha and sweet strawberry puree"
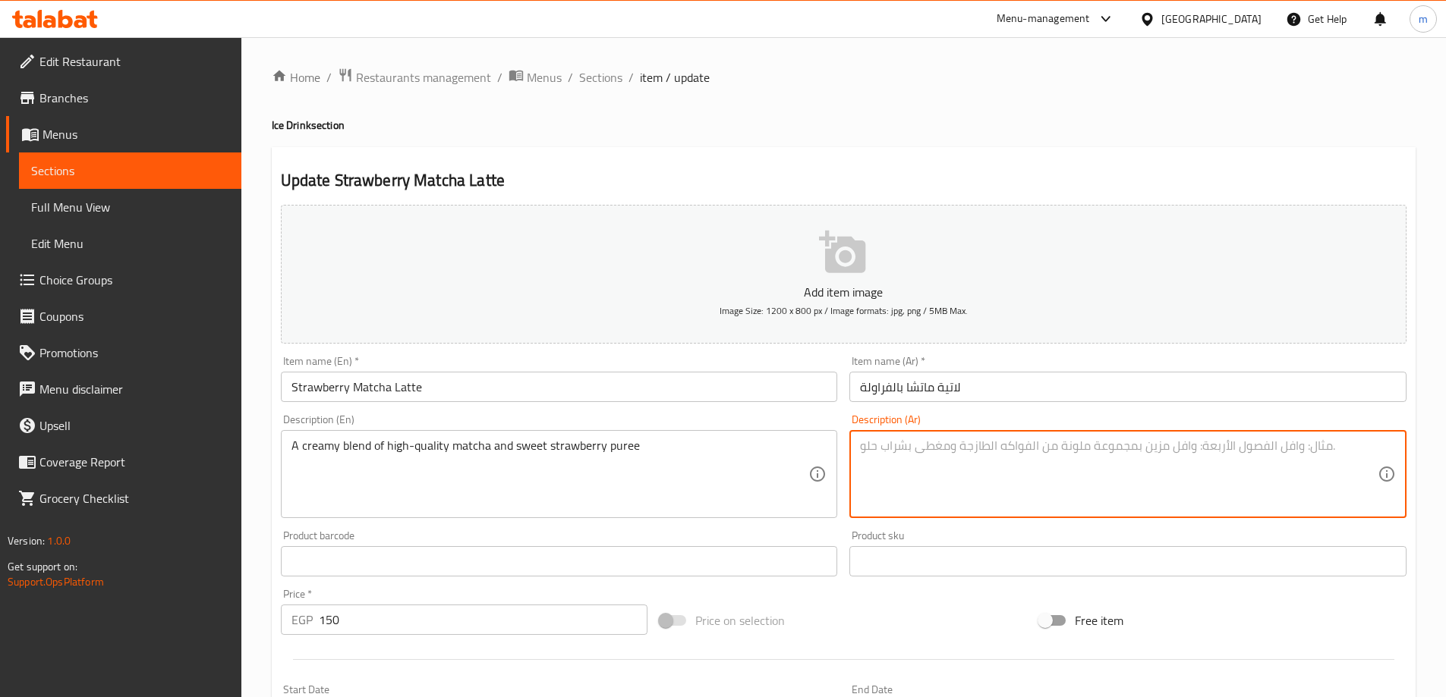
click at [1066, 508] on textarea at bounding box center [1119, 475] width 518 height 72
paste textarea "مزيج كريمي من الماتشا عالية الجودة وهريس الفراولة الحلوة"
click at [1066, 508] on textarea "مزيج كريمي من الماتشا عالية الجودة وهريس الفراولة الحلوة" at bounding box center [1119, 475] width 518 height 72
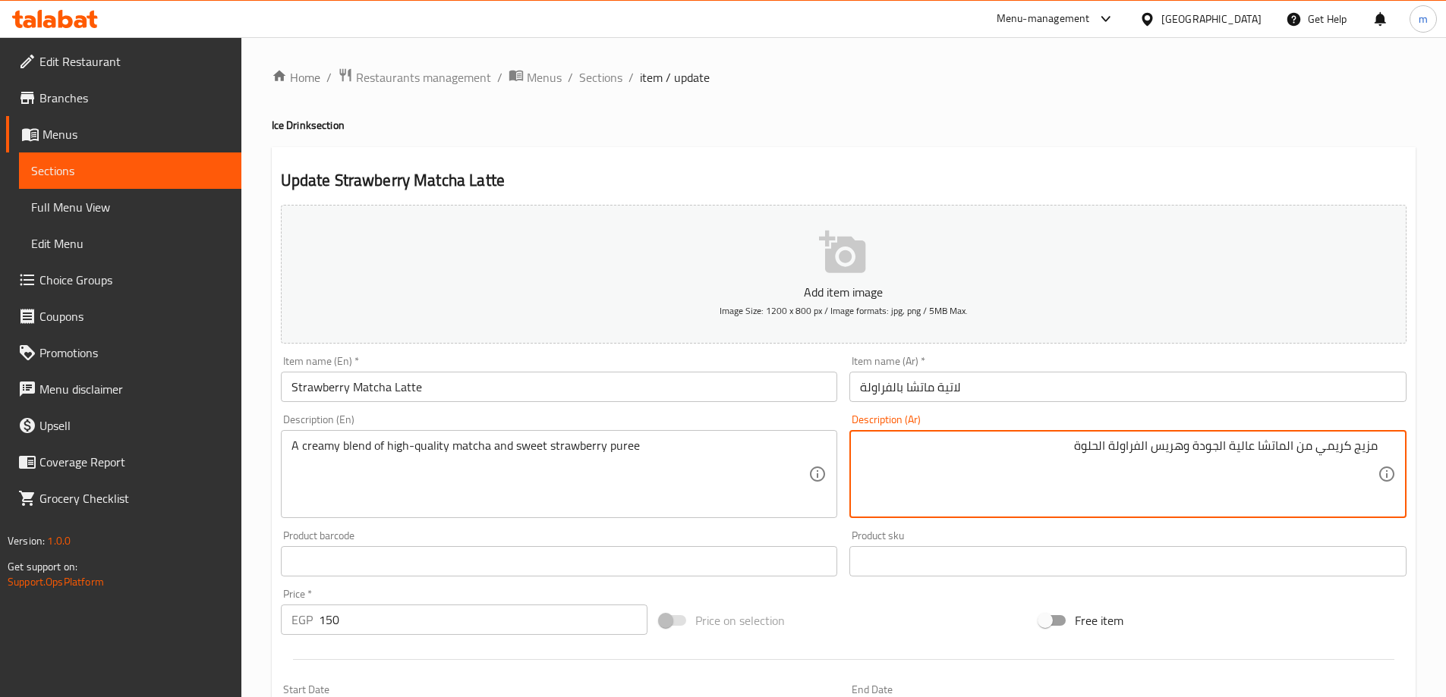
click at [1117, 463] on textarea "مزيج كريمي من الماتشا عالية الجودة وهريس الفراولة الحلوة" at bounding box center [1119, 475] width 518 height 72
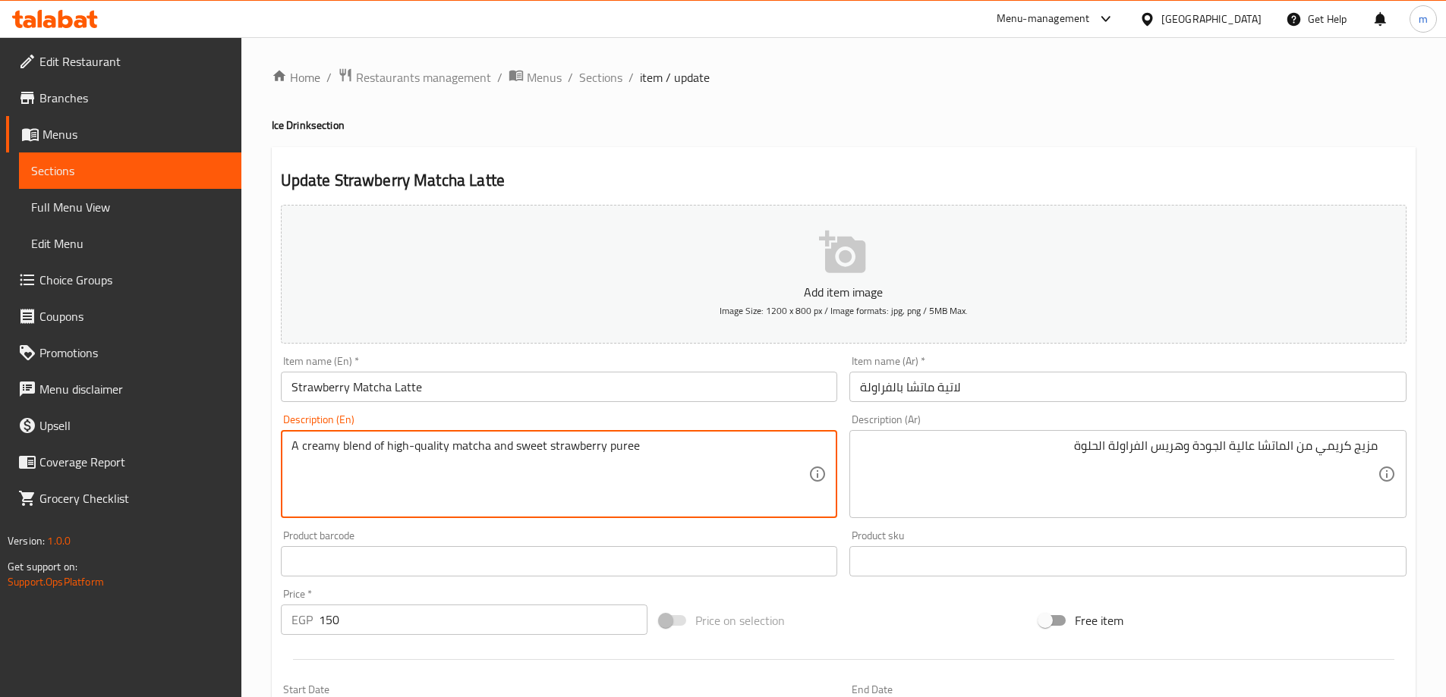
click at [623, 450] on textarea "A creamy blend of high-quality matcha and sweet strawberry puree" at bounding box center [550, 475] width 518 height 72
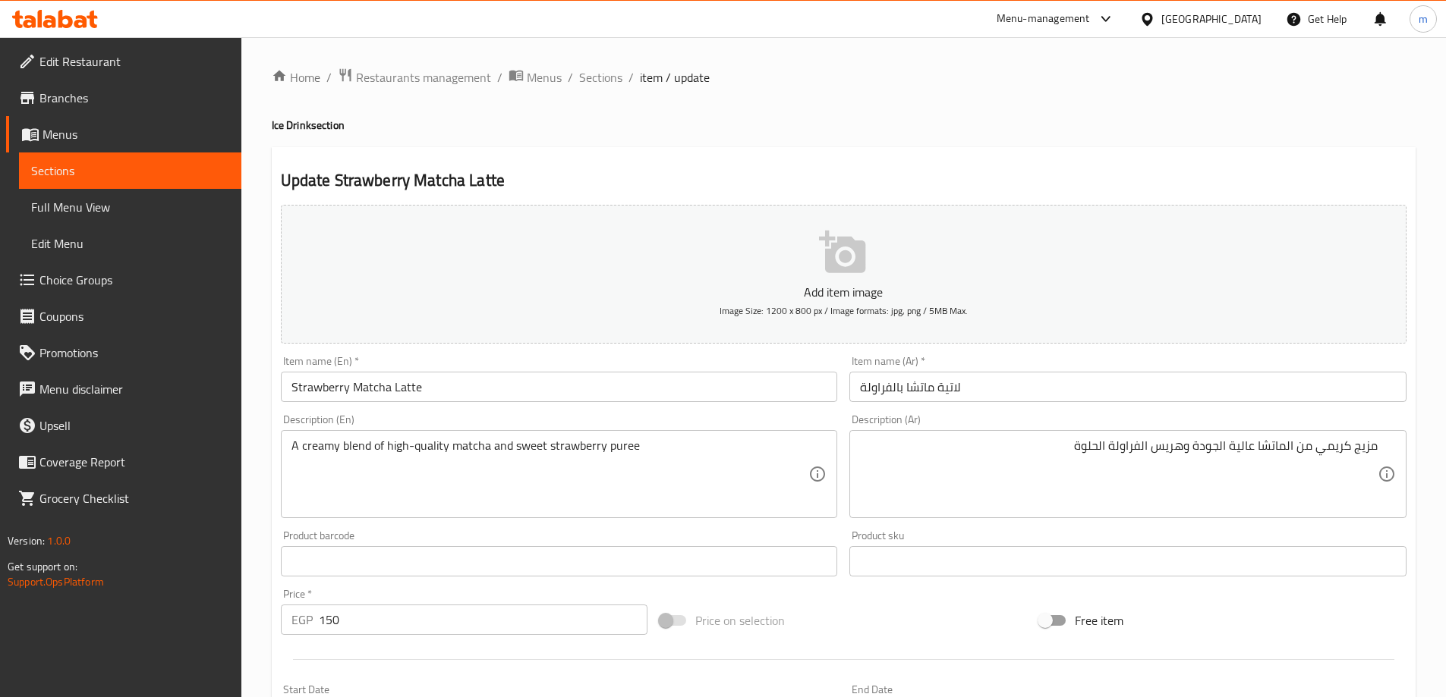
click at [1157, 438] on div "مزيج كريمي من الماتشا عالية الجودة وهريس الفراولة الحلوة Description (Ar)" at bounding box center [1127, 474] width 557 height 88
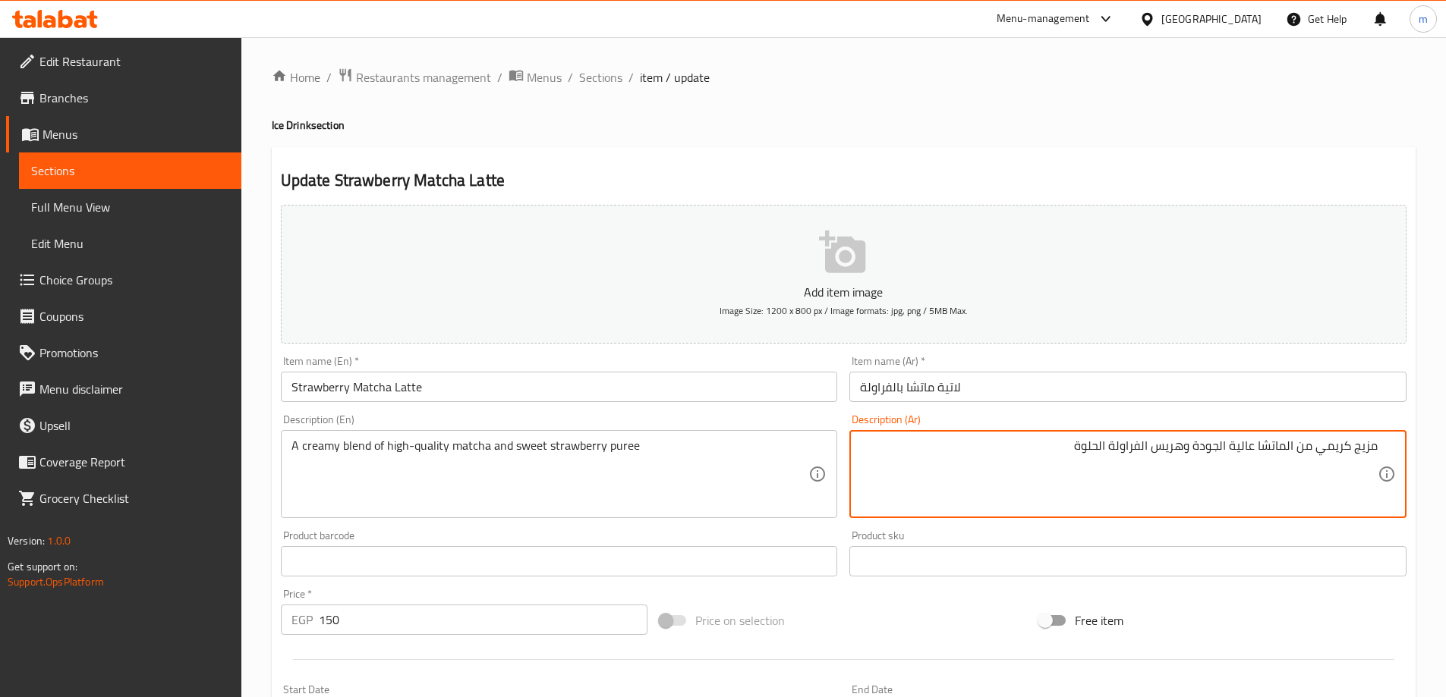
drag, startPoint x: 1154, startPoint y: 455, endPoint x: 1183, endPoint y: 461, distance: 29.5
click at [1183, 461] on textarea "مزيج كريمي من الماتشا عالية الجودة وهريس الفراولة الحلوة" at bounding box center [1119, 475] width 518 height 72
paste textarea "بيوريه"
click at [1142, 447] on textarea "مزيج كريمي من الماتشا عالية الجودة وبيوريه الفراولة الحلوة" at bounding box center [1119, 475] width 518 height 72
click at [1143, 453] on textarea "مزيج كريمي من الماتشا عالية الجودة وبيوريه الفراولة الحلوة" at bounding box center [1119, 475] width 518 height 72
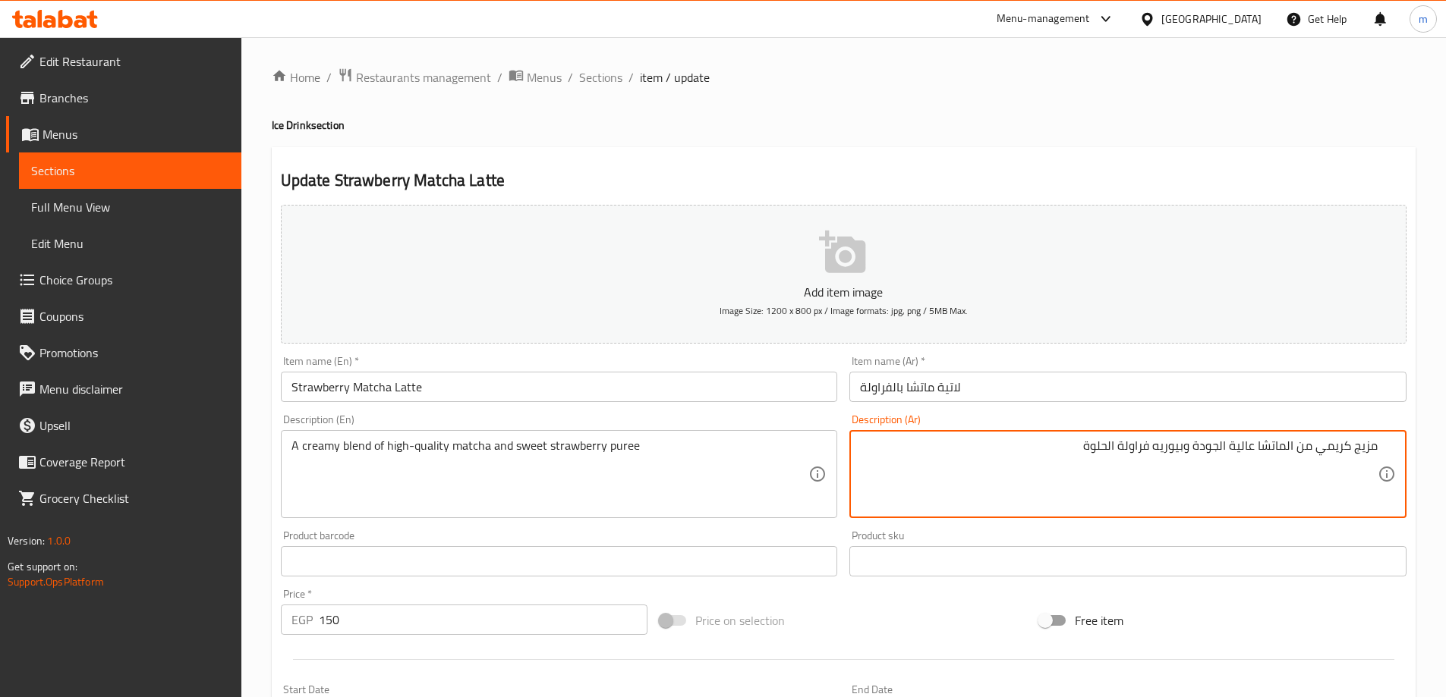
click at [1109, 450] on textarea "مزيج كريمي من الماتشا عالية الجودة وبيوريه فراولة الحلوة" at bounding box center [1119, 475] width 518 height 72
type textarea "مزيج كريمي من الماتشا عالية الجودة وبيوريه فراولة حلوة"
click at [1018, 100] on div "Home / Restaurants management / Menus / Sections / item / update Ice Drink sect…" at bounding box center [844, 555] width 1144 height 974
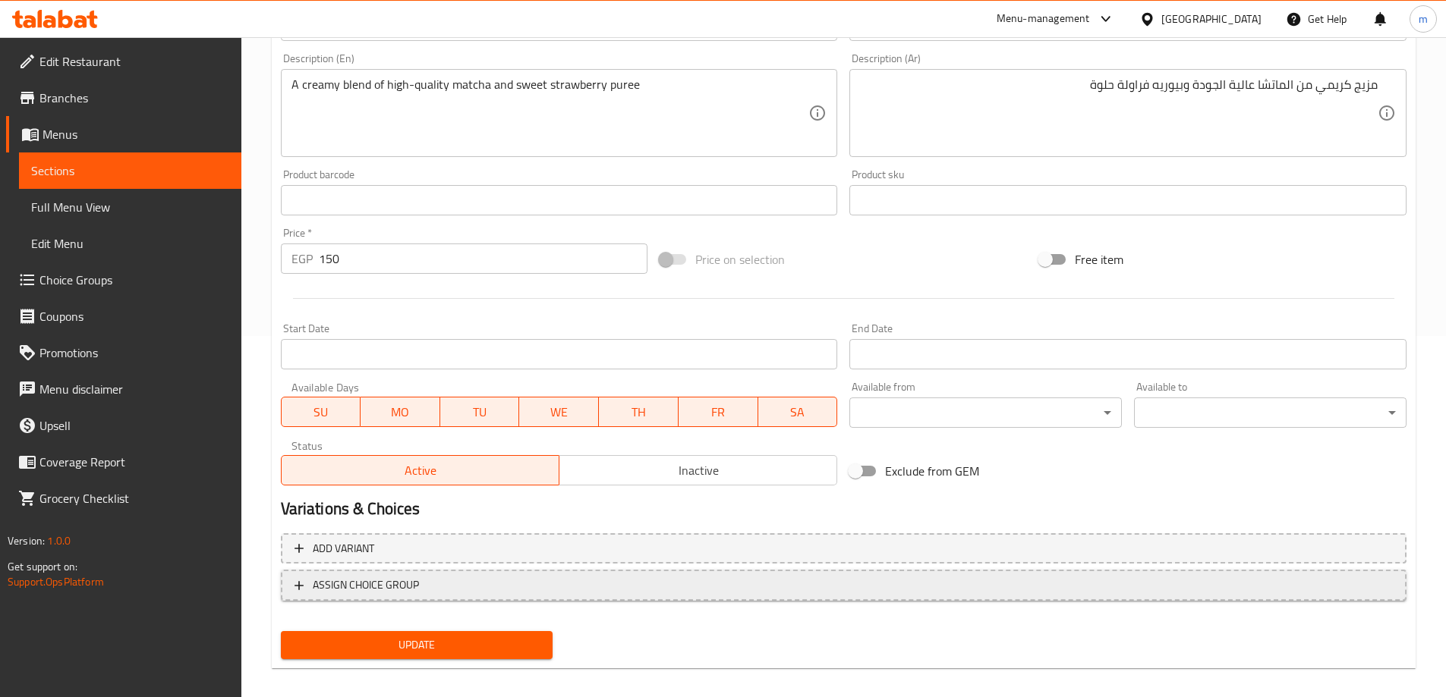
scroll to position [375, 0]
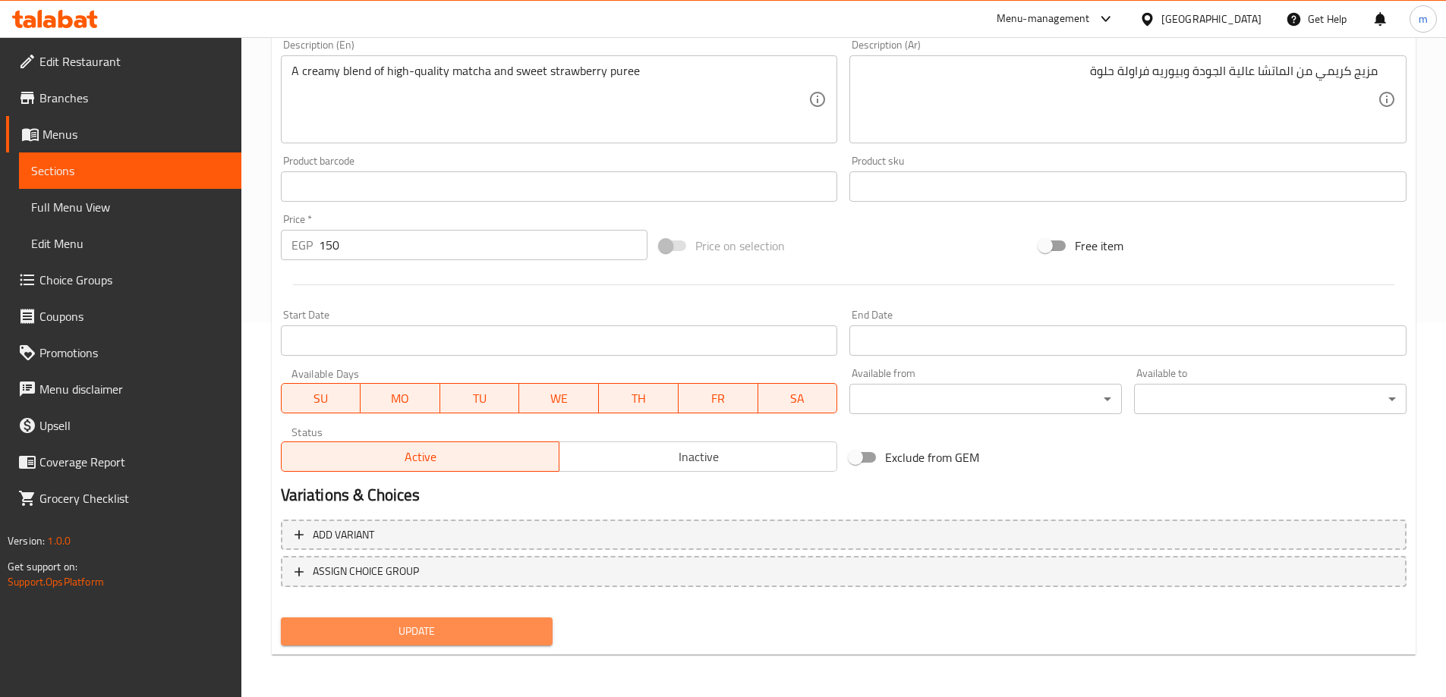
click at [543, 618] on button "Update" at bounding box center [417, 632] width 272 height 28
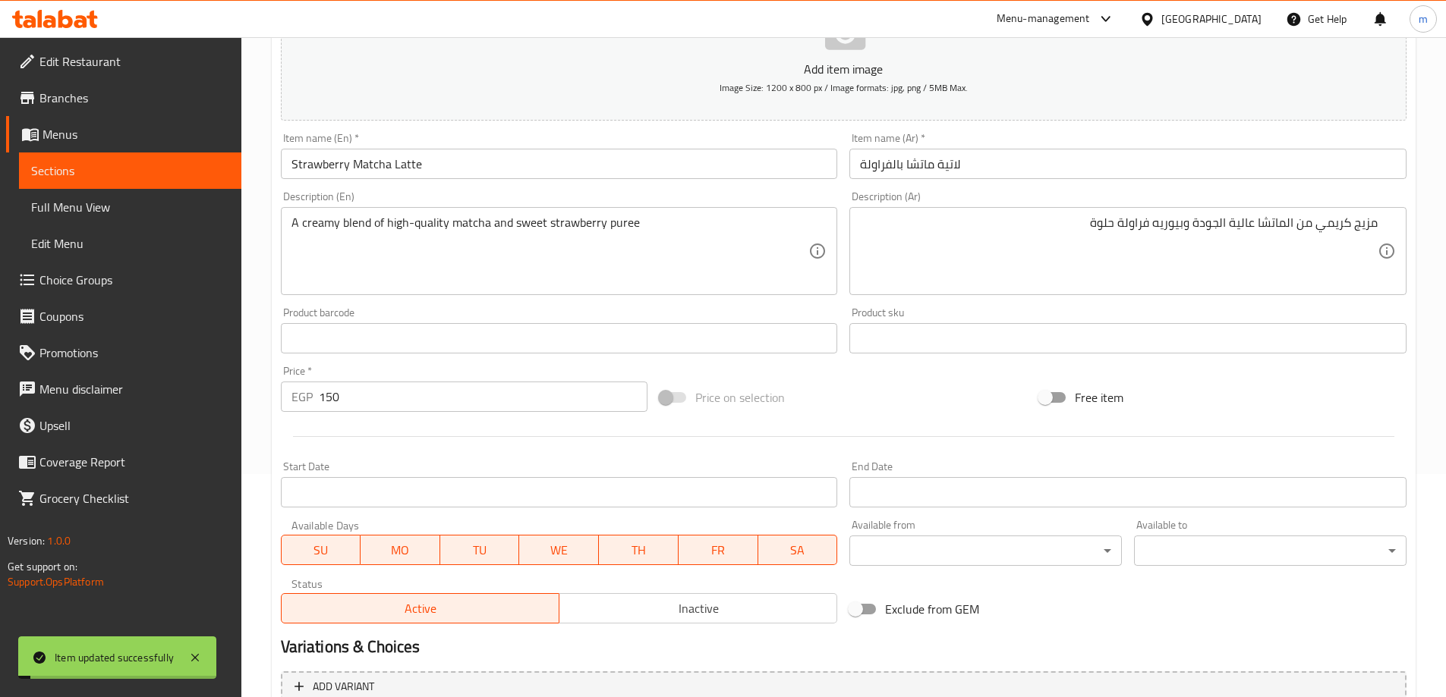
scroll to position [0, 0]
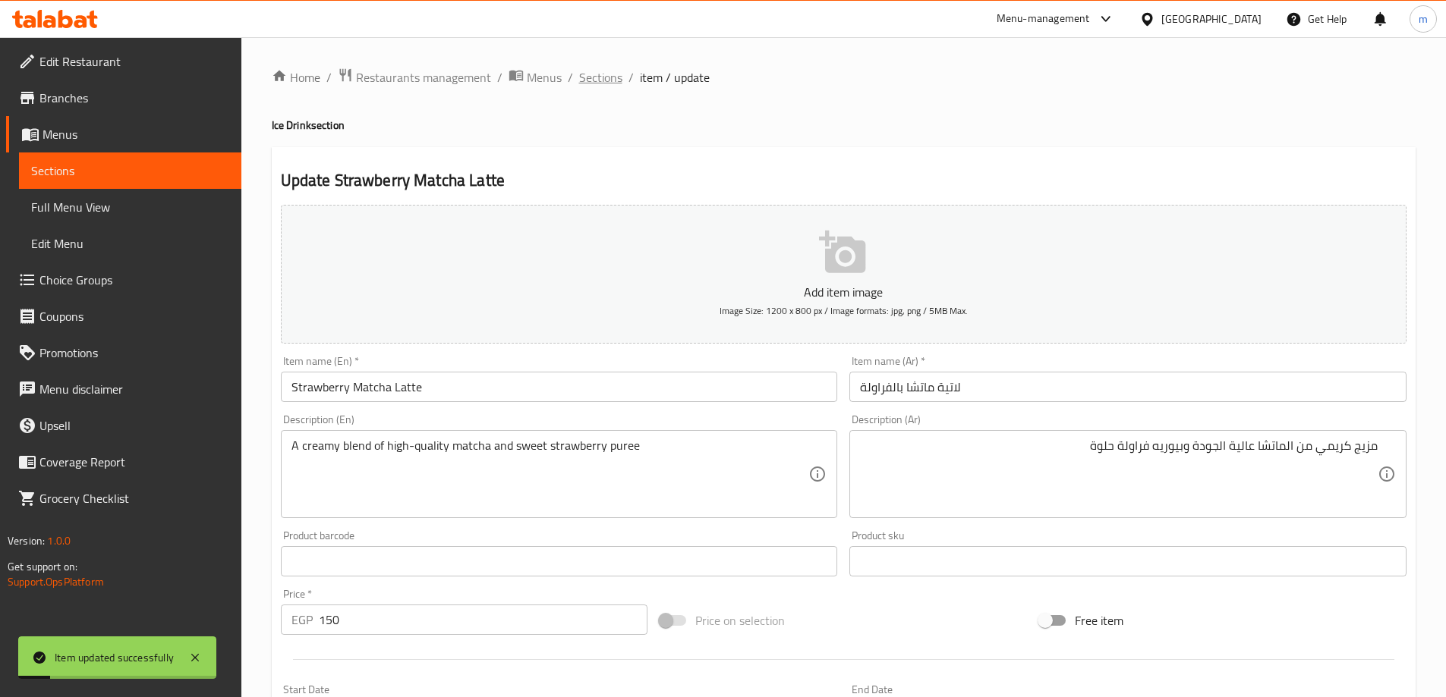
click at [603, 78] on span "Sections" at bounding box center [600, 77] width 43 height 18
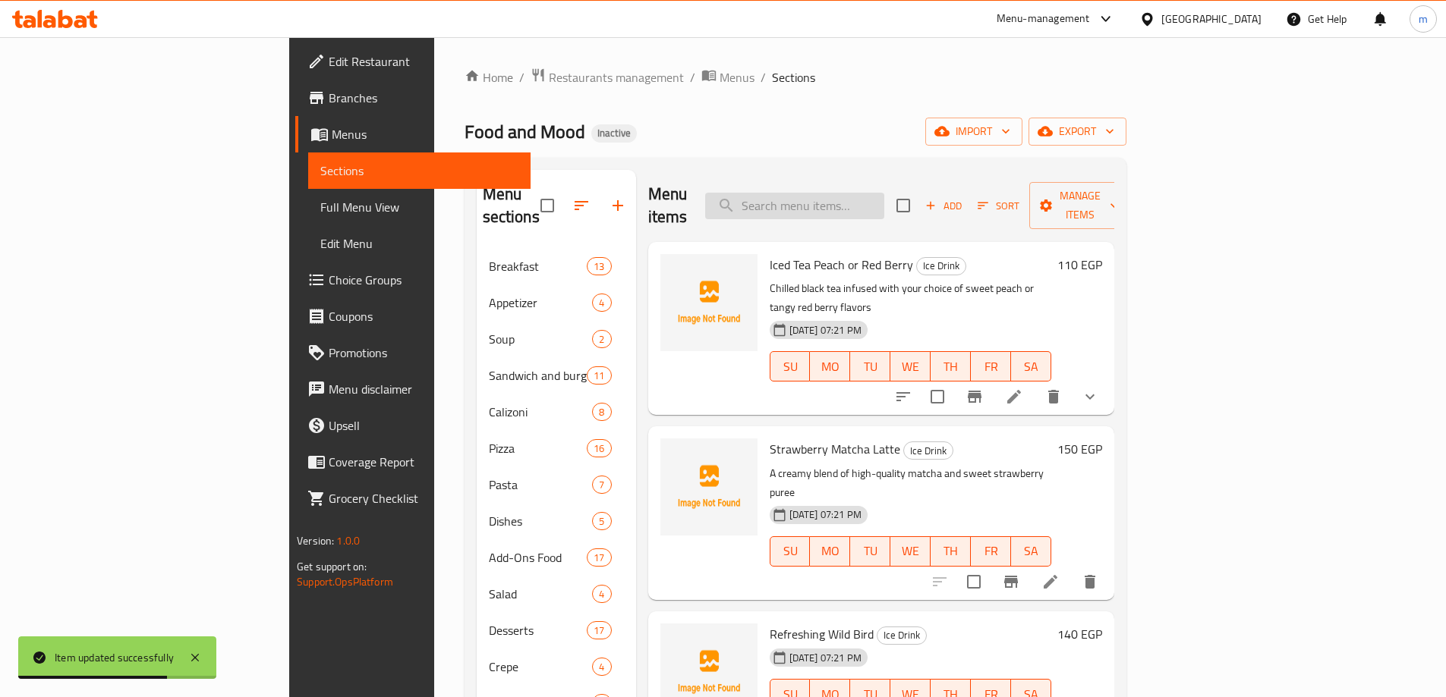
click at [884, 196] on input "search" at bounding box center [794, 206] width 179 height 27
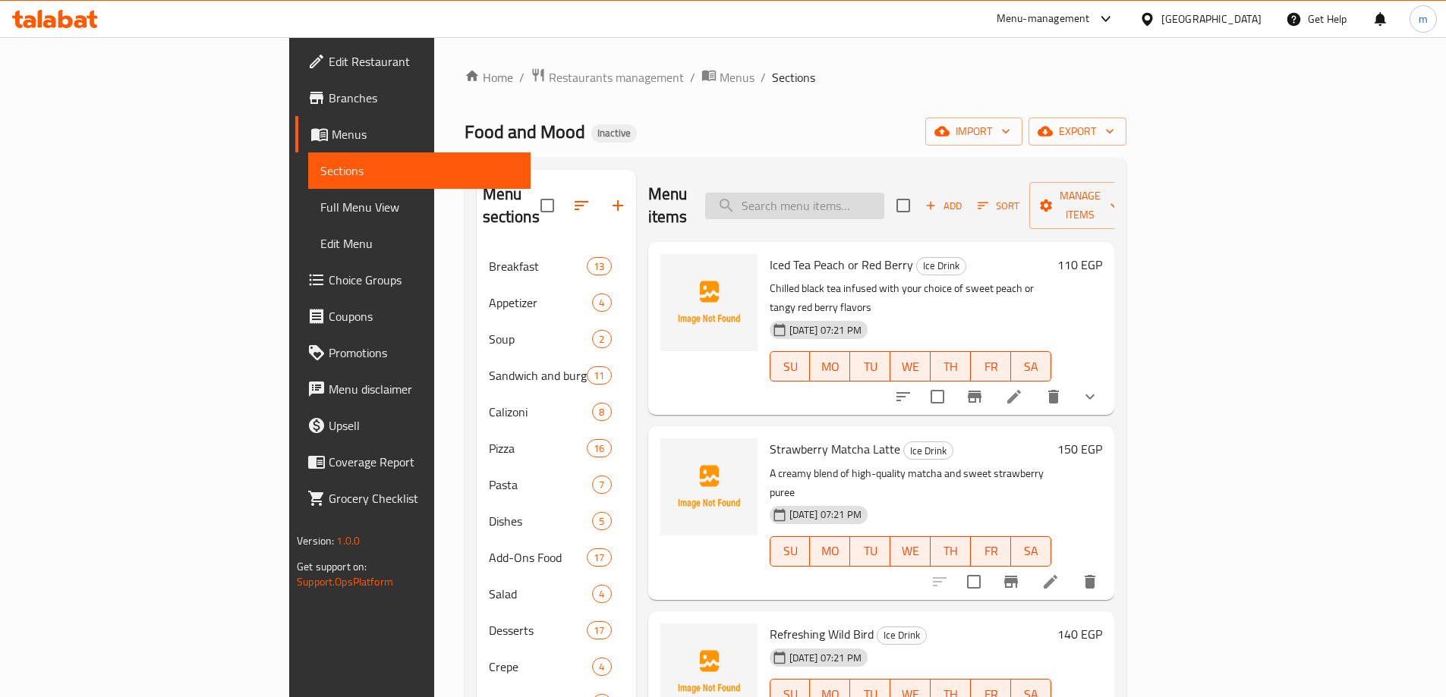
paste input "Strawberry Matcha Latte"
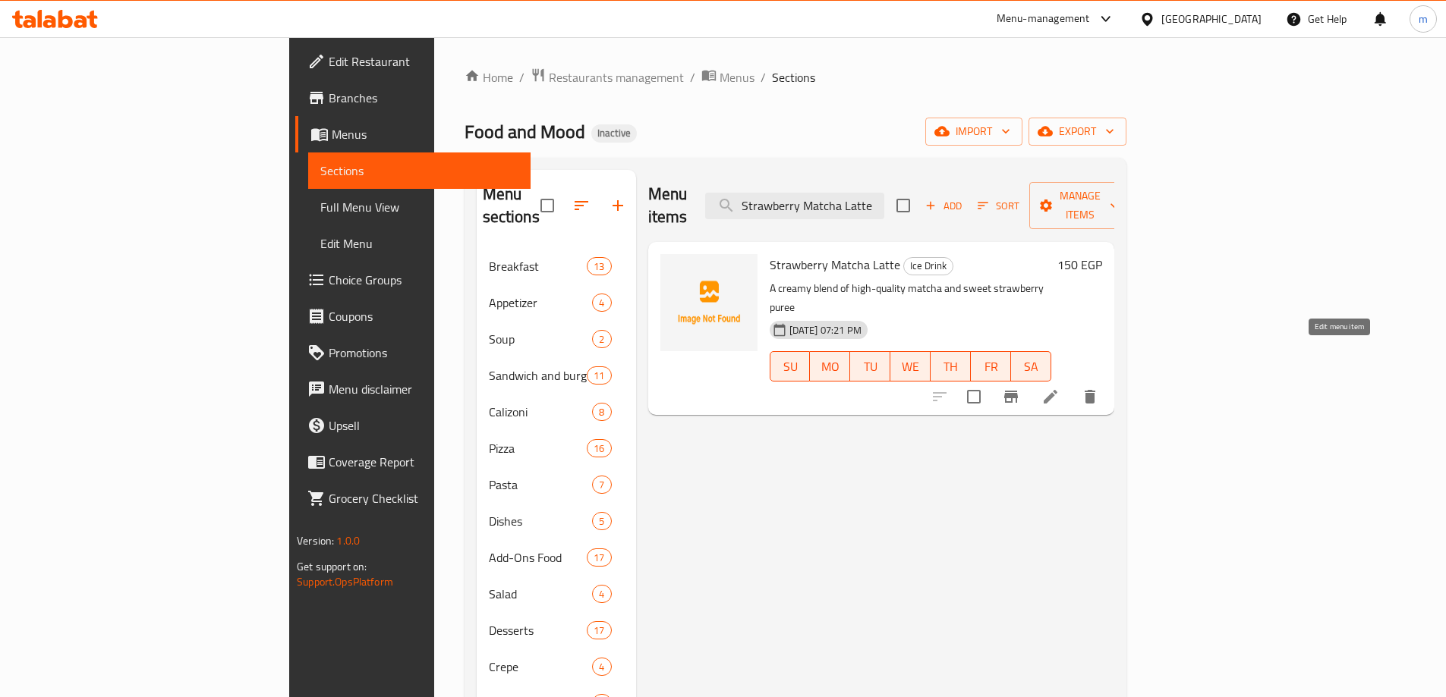
type input "Strawberry Matcha Latte"
click at [1059, 388] on icon at bounding box center [1050, 397] width 18 height 18
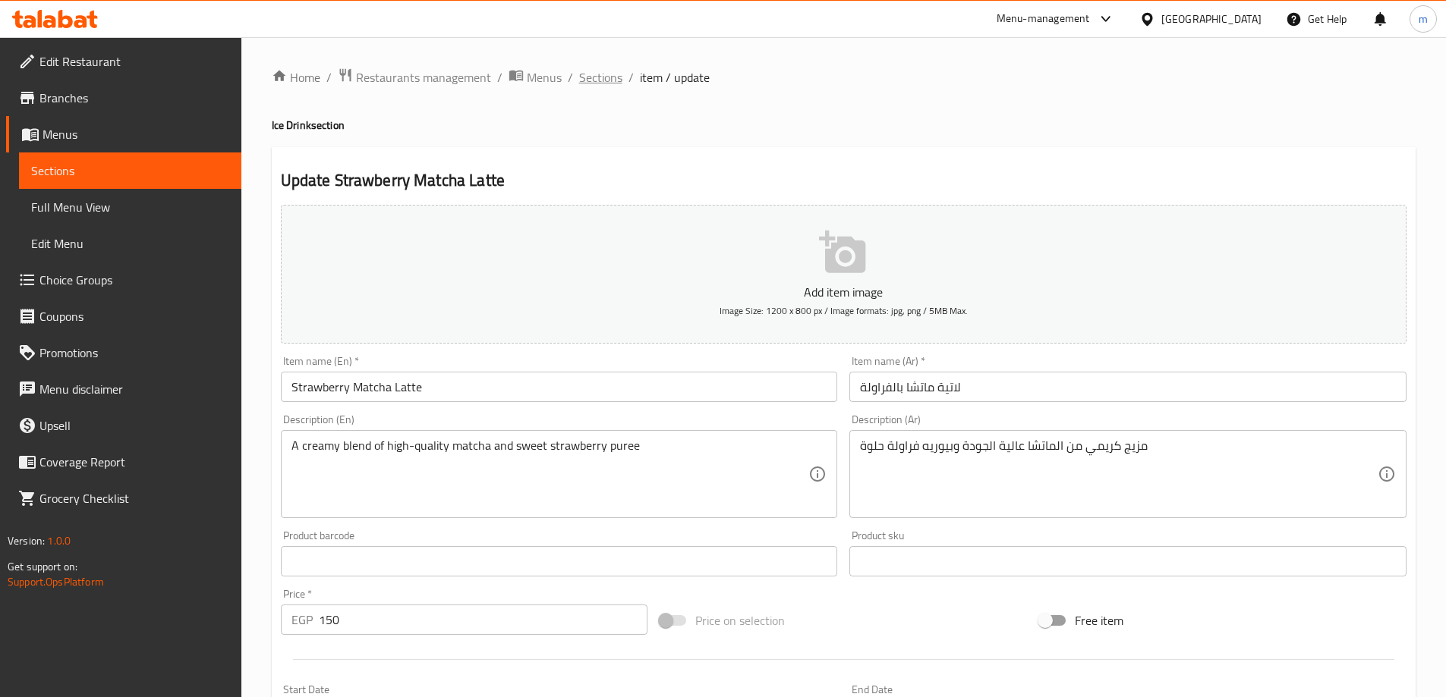
click at [609, 71] on span "Sections" at bounding box center [600, 77] width 43 height 18
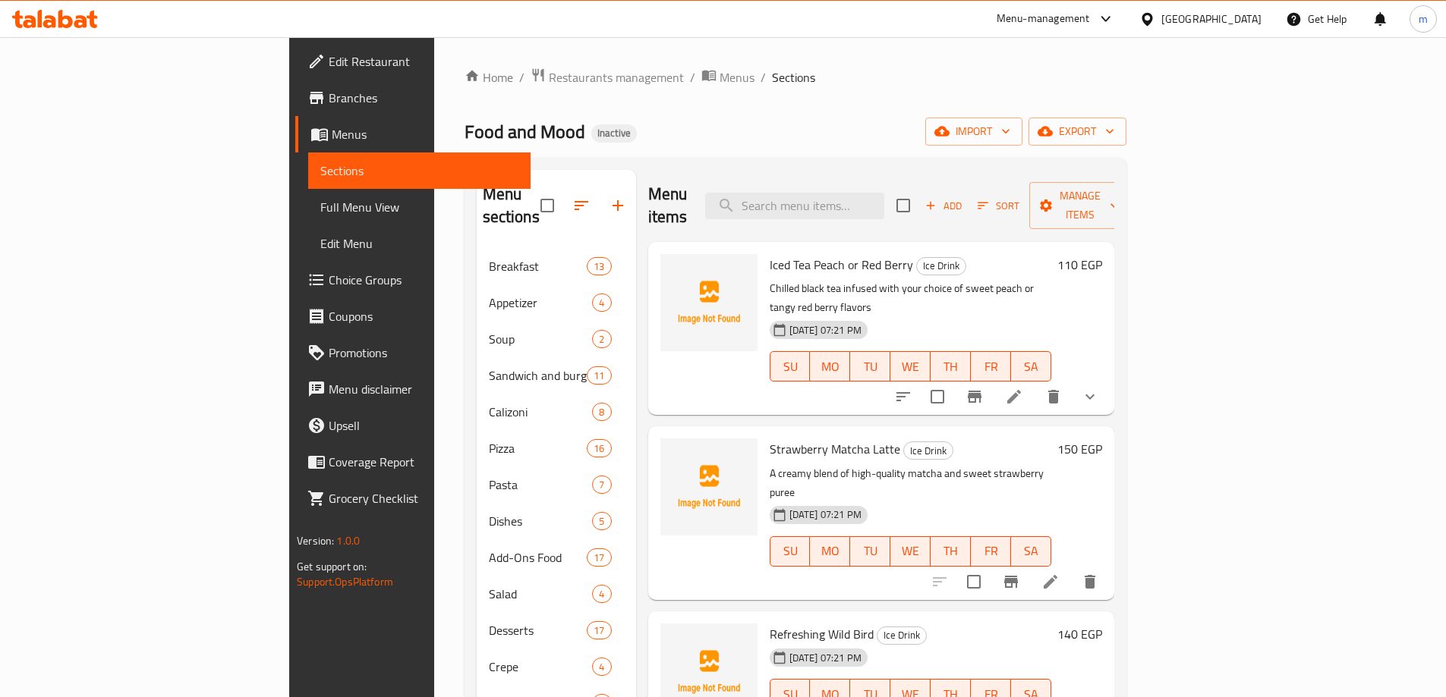
click at [940, 180] on div "Menu items Add Sort Manage items" at bounding box center [881, 206] width 466 height 72
click at [884, 197] on input "search" at bounding box center [794, 206] width 179 height 27
paste input "Refreshing Wild Bird"
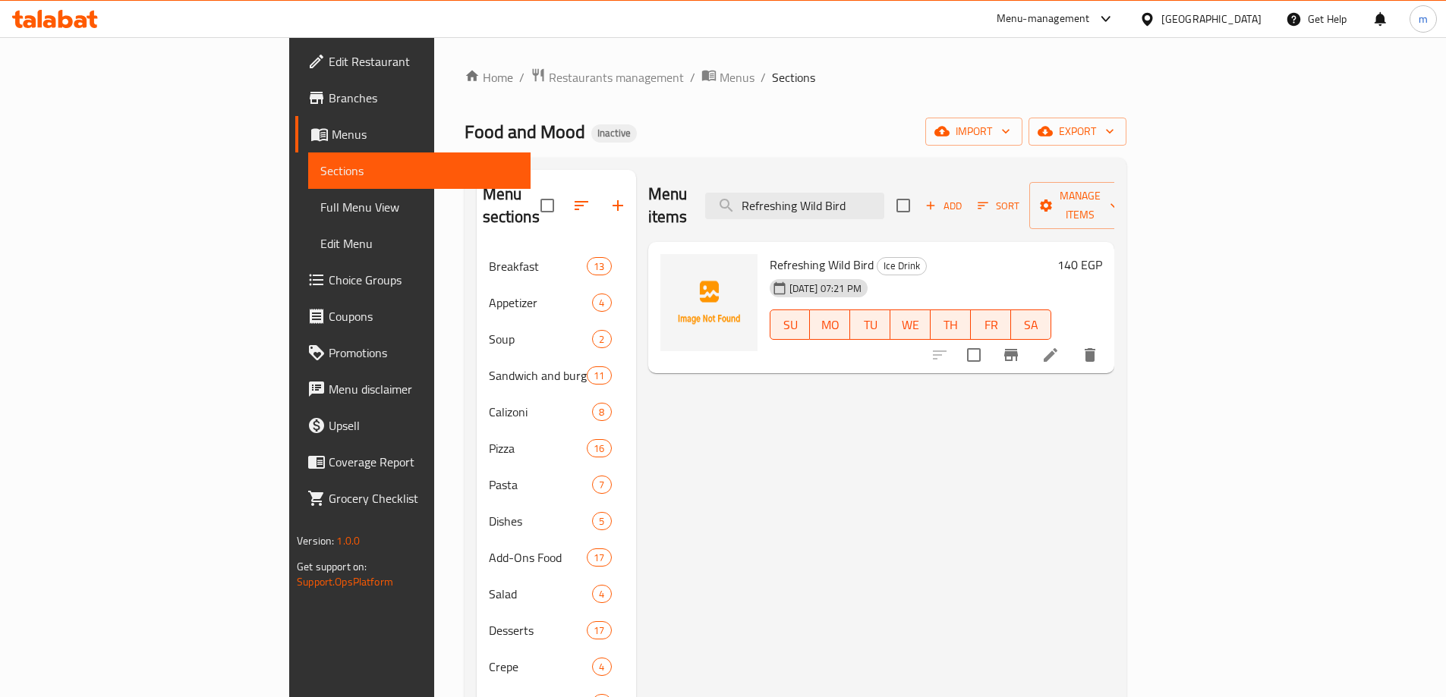
type input "Refreshing Wild Bird"
click at [1059, 346] on icon at bounding box center [1050, 355] width 18 height 18
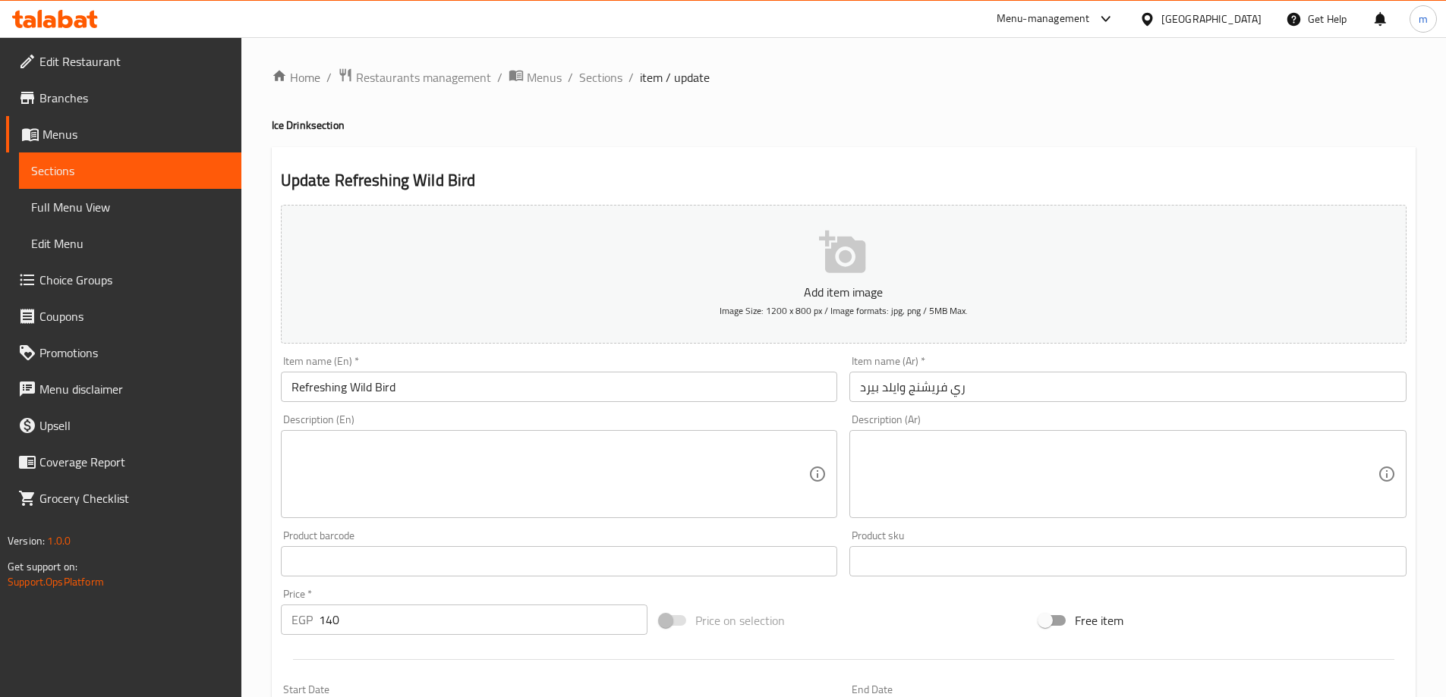
click at [559, 454] on textarea at bounding box center [550, 475] width 518 height 72
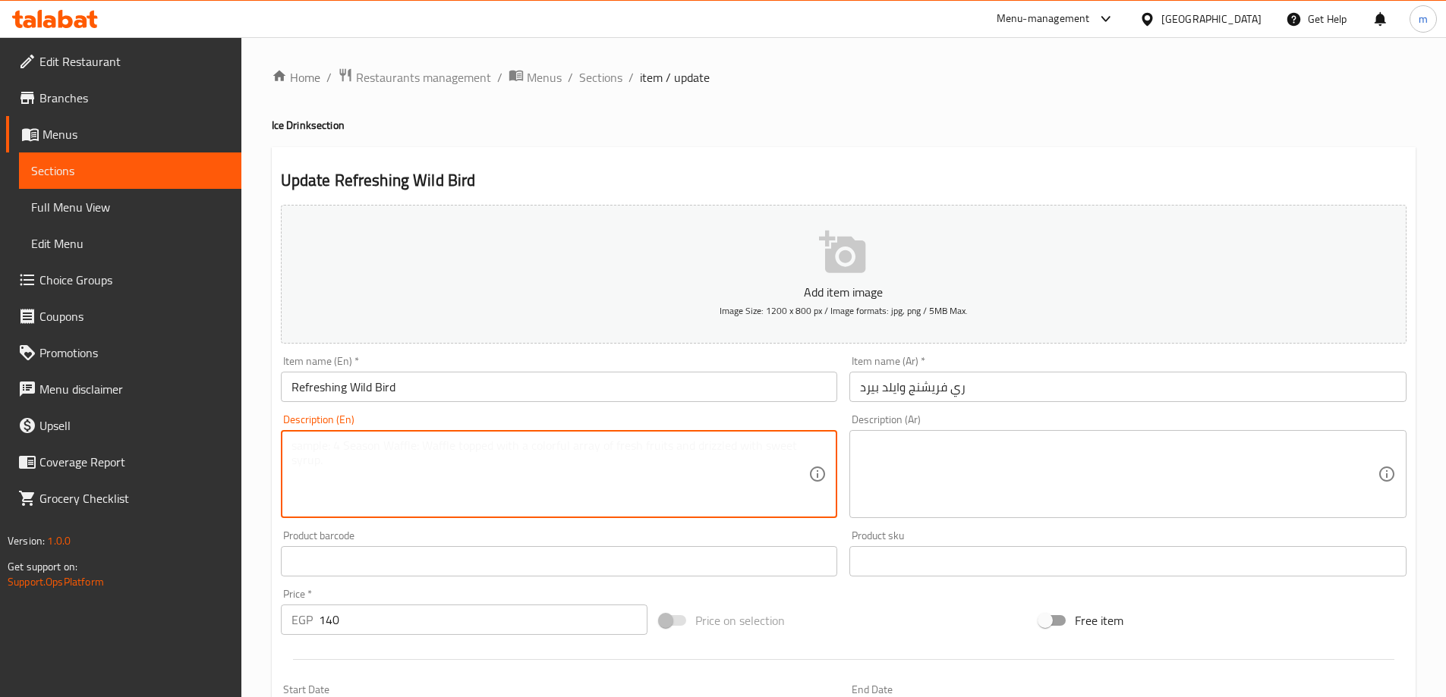
paste textarea "A blend of tropical fruits and berries, a truly refreshing drink."
click at [544, 461] on textarea "A blend of tropical fruits and berries, a truly refreshing drink." at bounding box center [550, 475] width 518 height 72
type textarea "A blend of tropical fruits and berries, a truly refreshing drink."
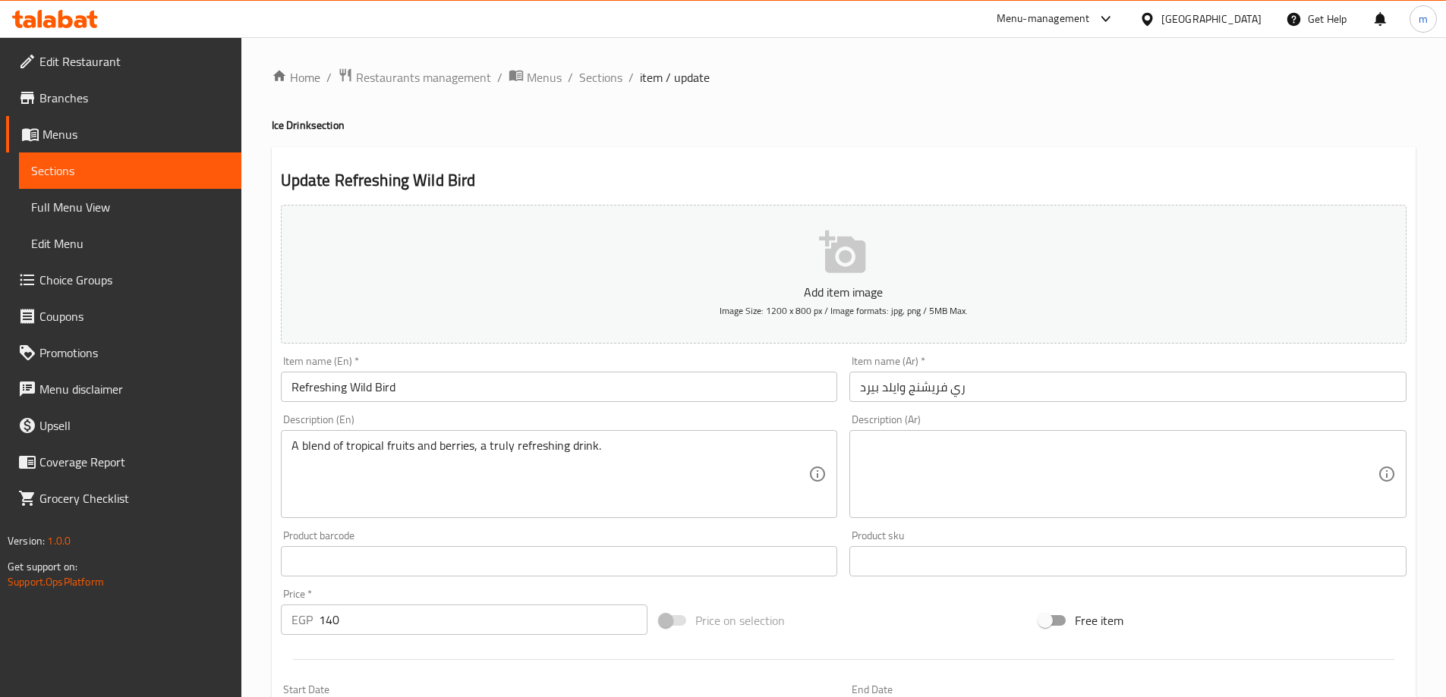
click at [766, 436] on div "A blend of tropical fruits and berries, a truly refreshing drink. Description (…" at bounding box center [559, 474] width 557 height 88
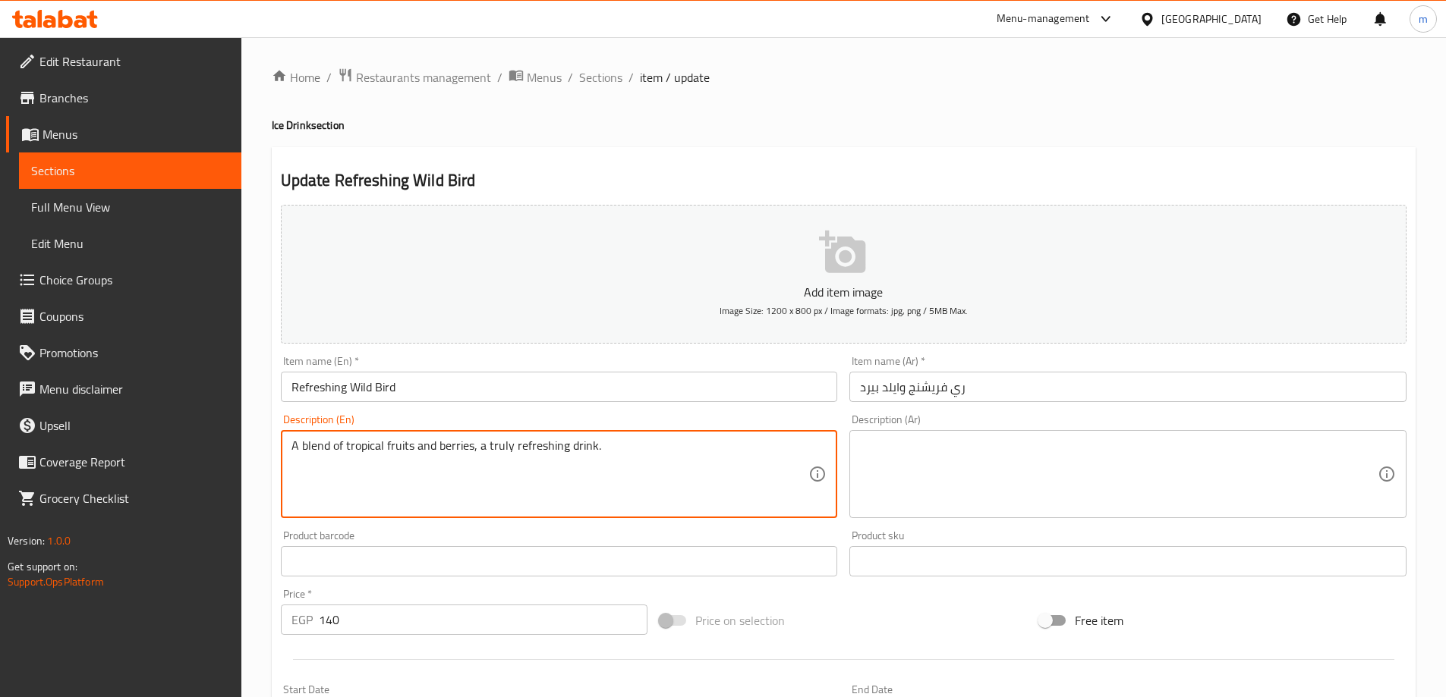
click at [907, 446] on textarea at bounding box center [1119, 475] width 518 height 72
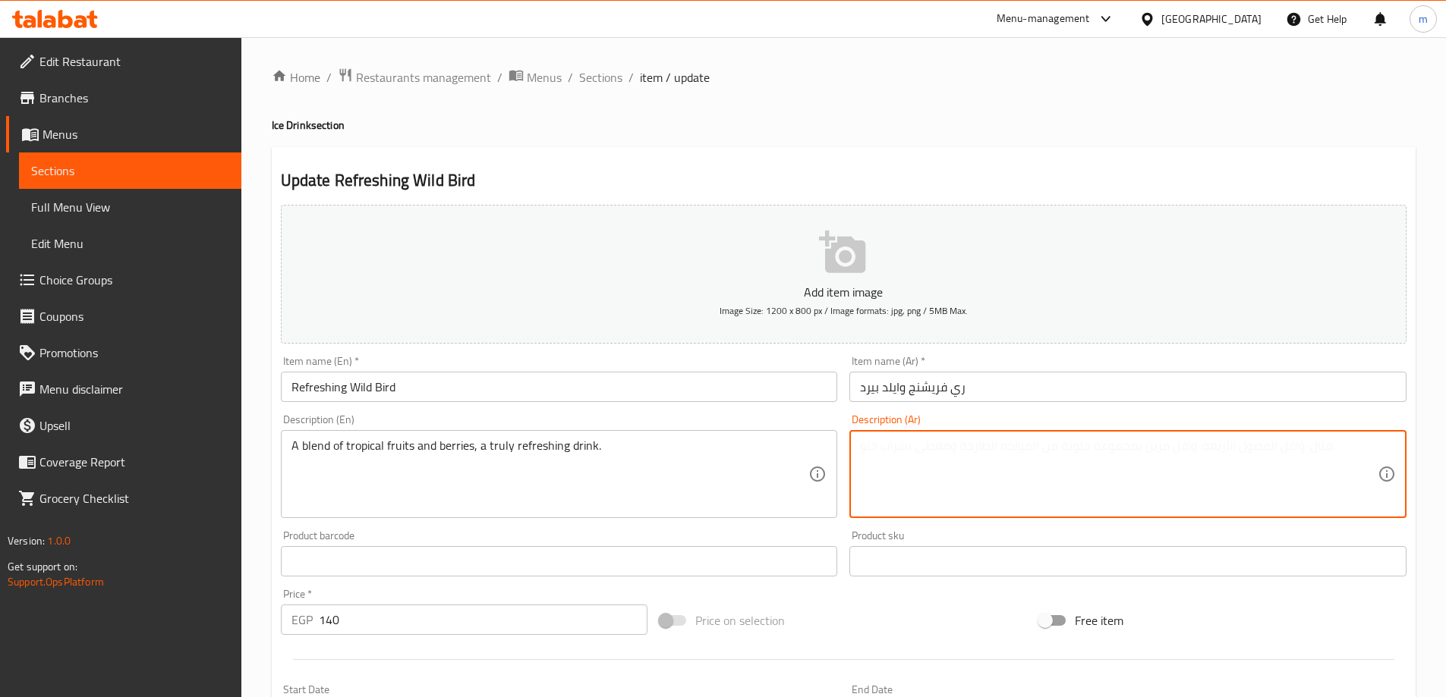
paste textarea "مزيج من الفواكه الاستوائية والتوت، مشروب منعش حقًا."
click at [907, 446] on textarea "مزيج من الفواكه الاستوائية والتوت، مشروب منعش حقًا." at bounding box center [1119, 475] width 518 height 72
click at [1216, 170] on h2 "Update Refreshing Wild Bird" at bounding box center [843, 180] width 1125 height 23
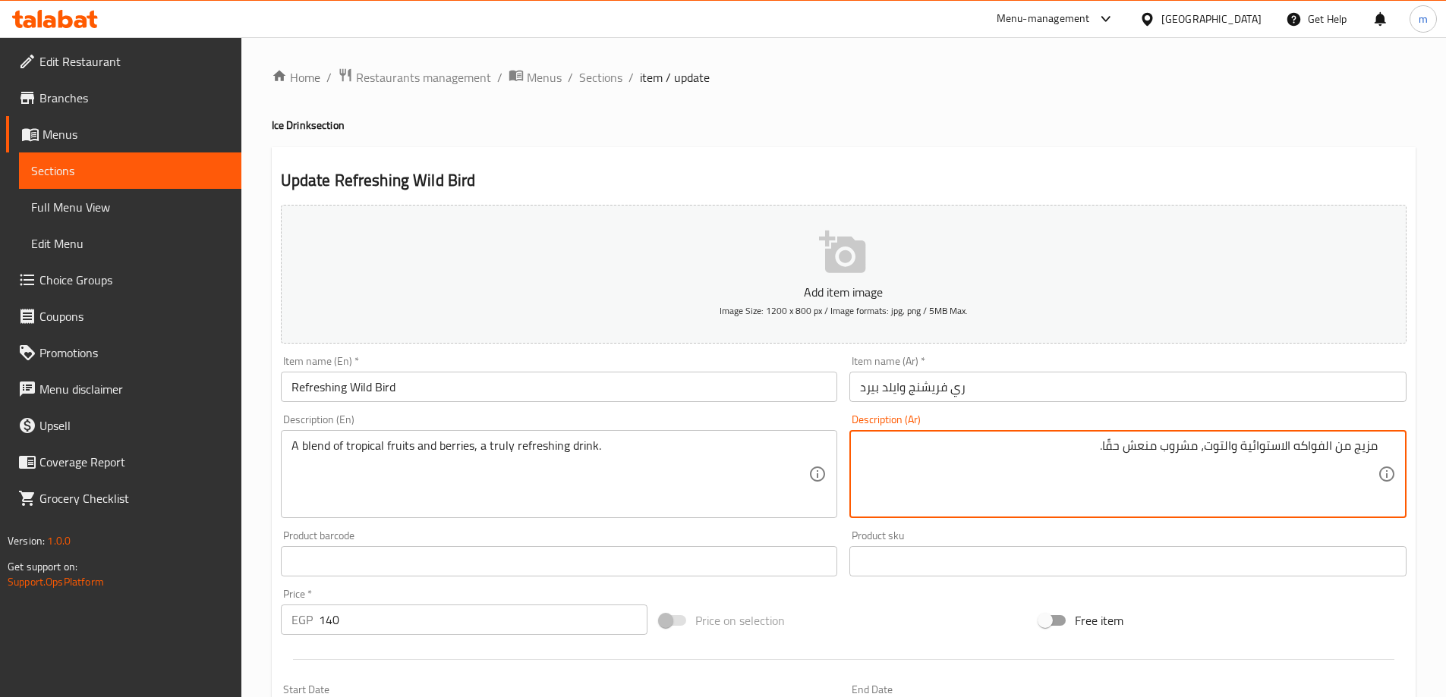
drag, startPoint x: 1242, startPoint y: 448, endPoint x: 1285, endPoint y: 465, distance: 45.7
click at [1223, 449] on textarea "مزيج من فواكه ترويبكال والتوت، مشروب منعش حقًا." at bounding box center [1119, 475] width 518 height 72
type textarea "مزيج من فواكه ترويبكال والتوت ، مشروب منعش حقًا."
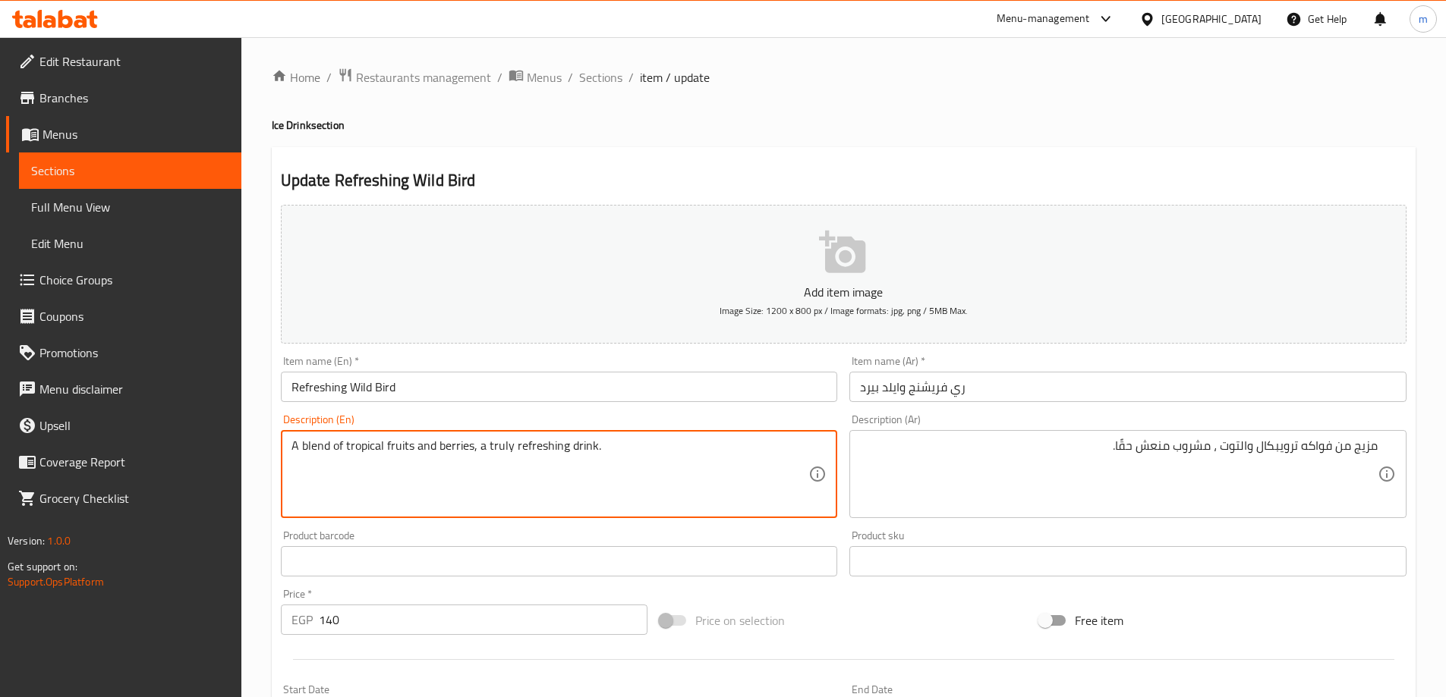
click at [492, 441] on textarea "A blend of tropical fruits and berries, a truly refreshing drink." at bounding box center [550, 475] width 518 height 72
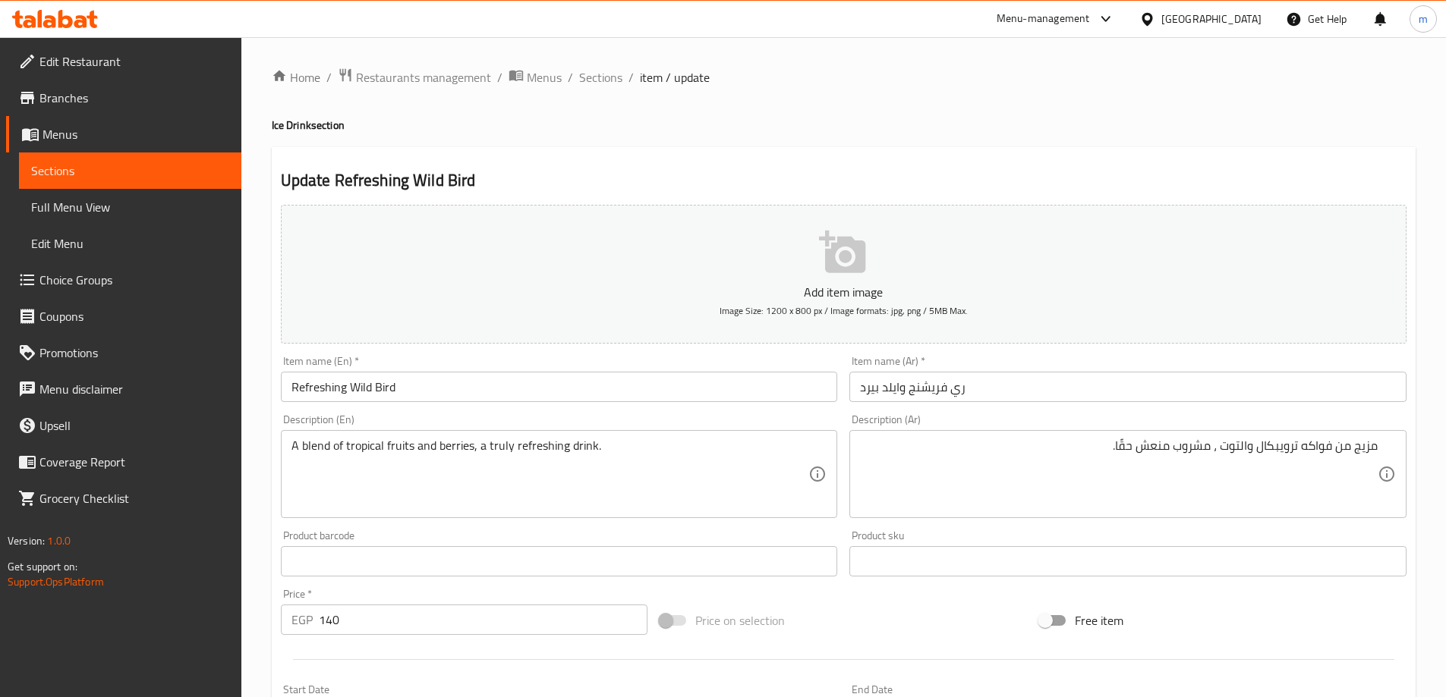
drag, startPoint x: 839, startPoint y: 110, endPoint x: 848, endPoint y: 131, distance: 23.1
click at [839, 110] on div "Home / Restaurants management / Menus / Sections / item / update Ice Drink sect…" at bounding box center [844, 555] width 1144 height 974
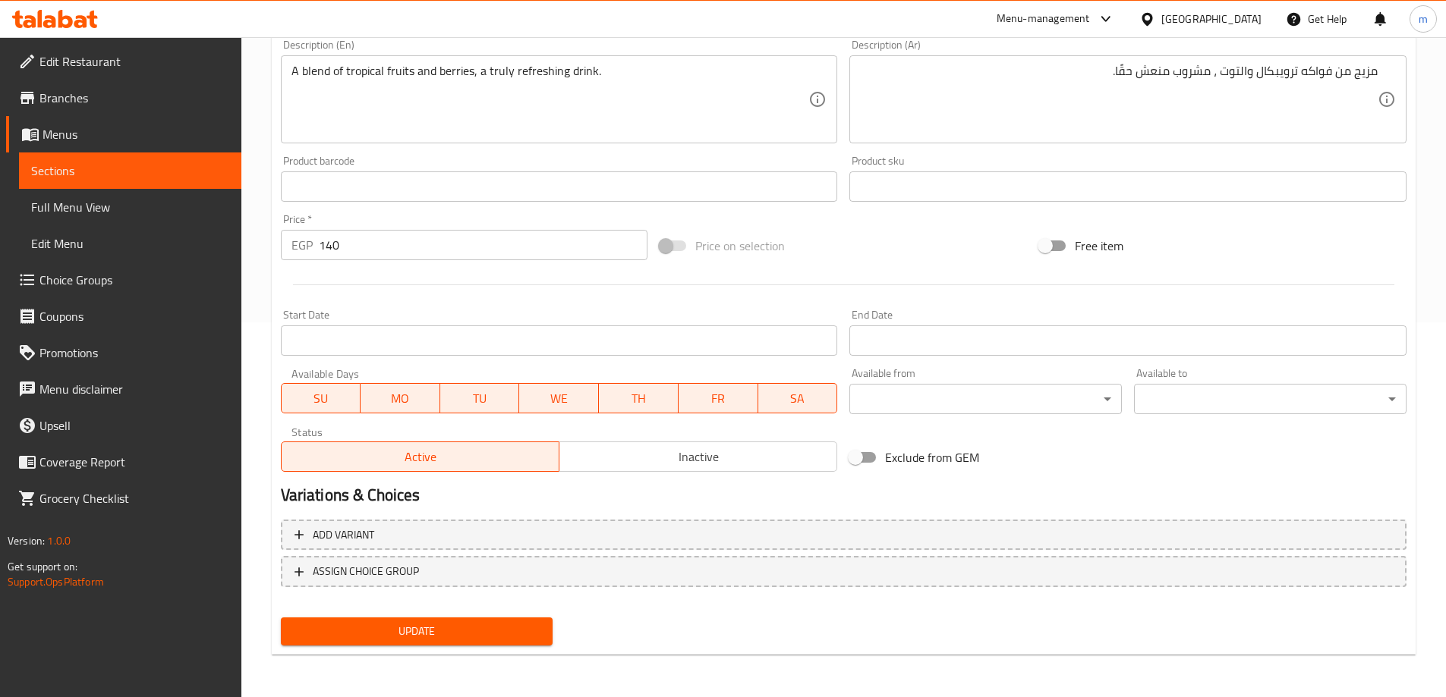
click at [509, 633] on span "Update" at bounding box center [417, 631] width 248 height 19
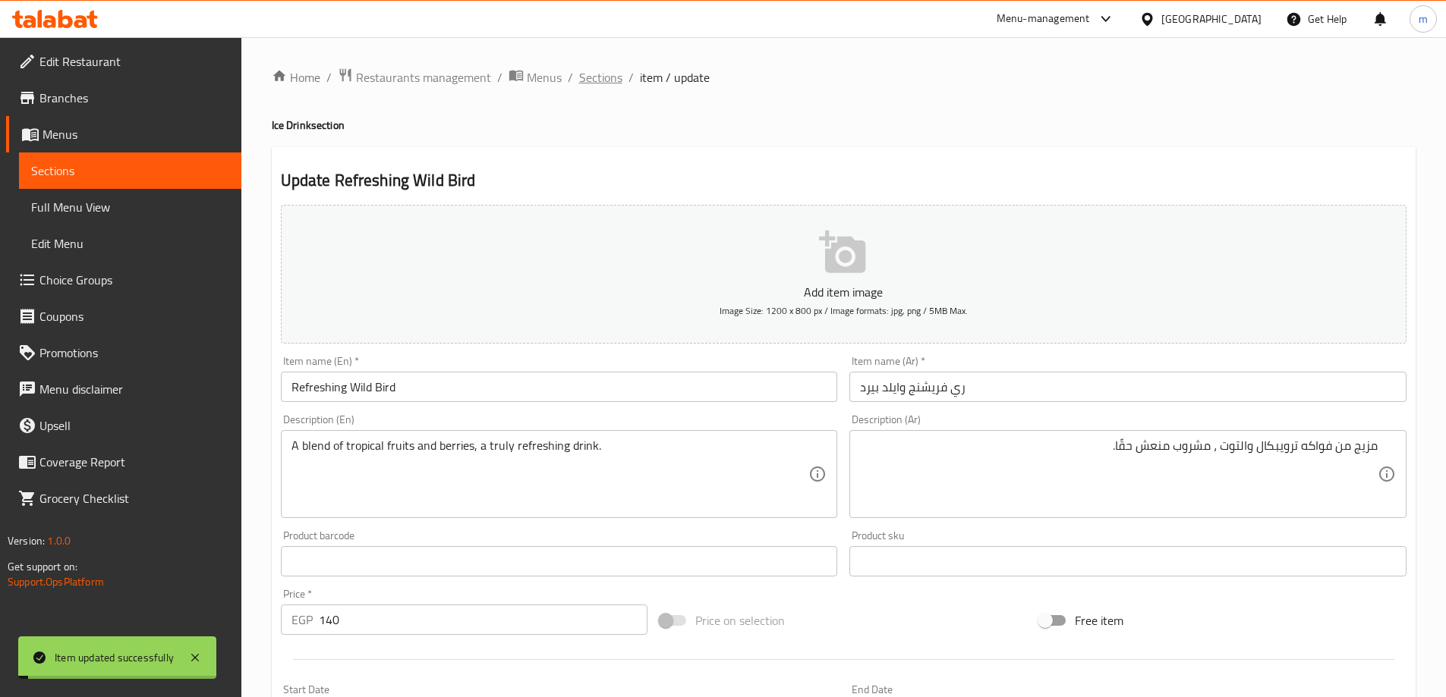
click at [596, 81] on span "Sections" at bounding box center [600, 77] width 43 height 18
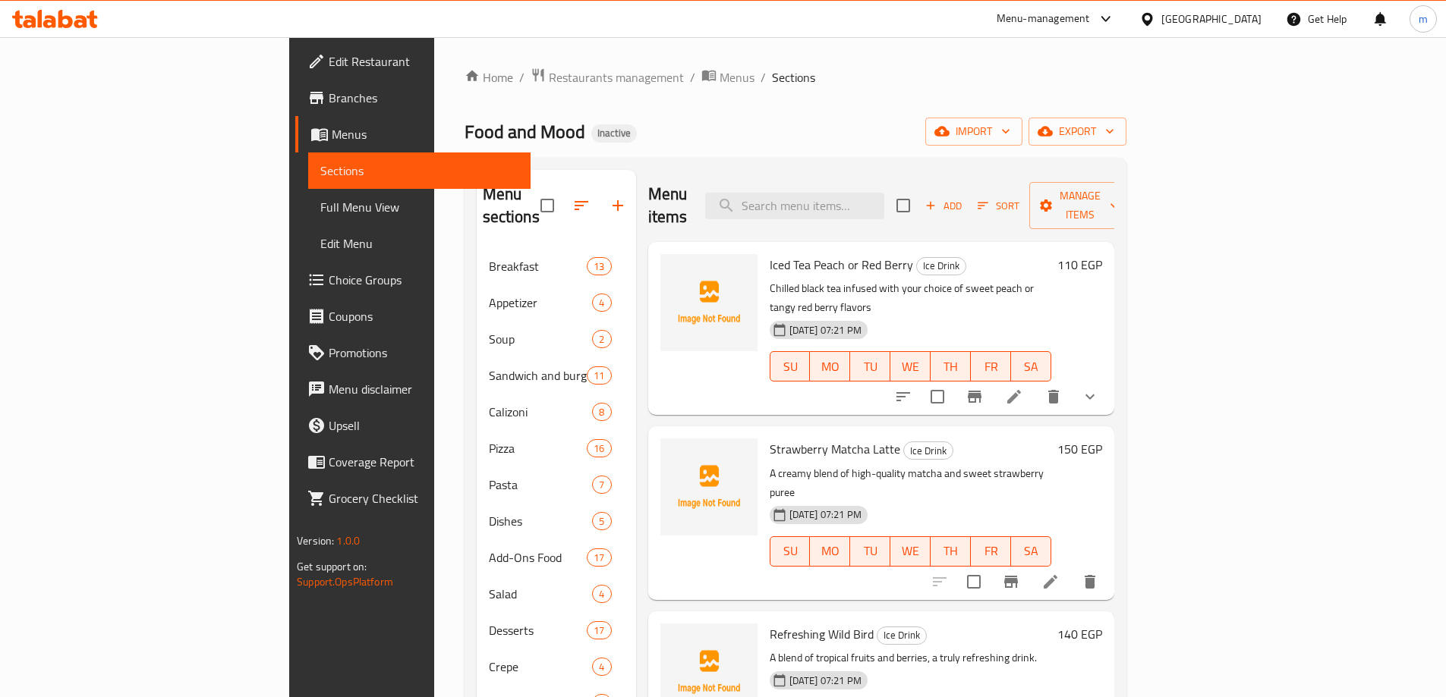
click at [892, 210] on div "Menu items Add Sort Manage items" at bounding box center [881, 206] width 466 height 72
click at [884, 194] on input "search" at bounding box center [794, 206] width 179 height 27
paste input "Ice Triple Berry Cream"
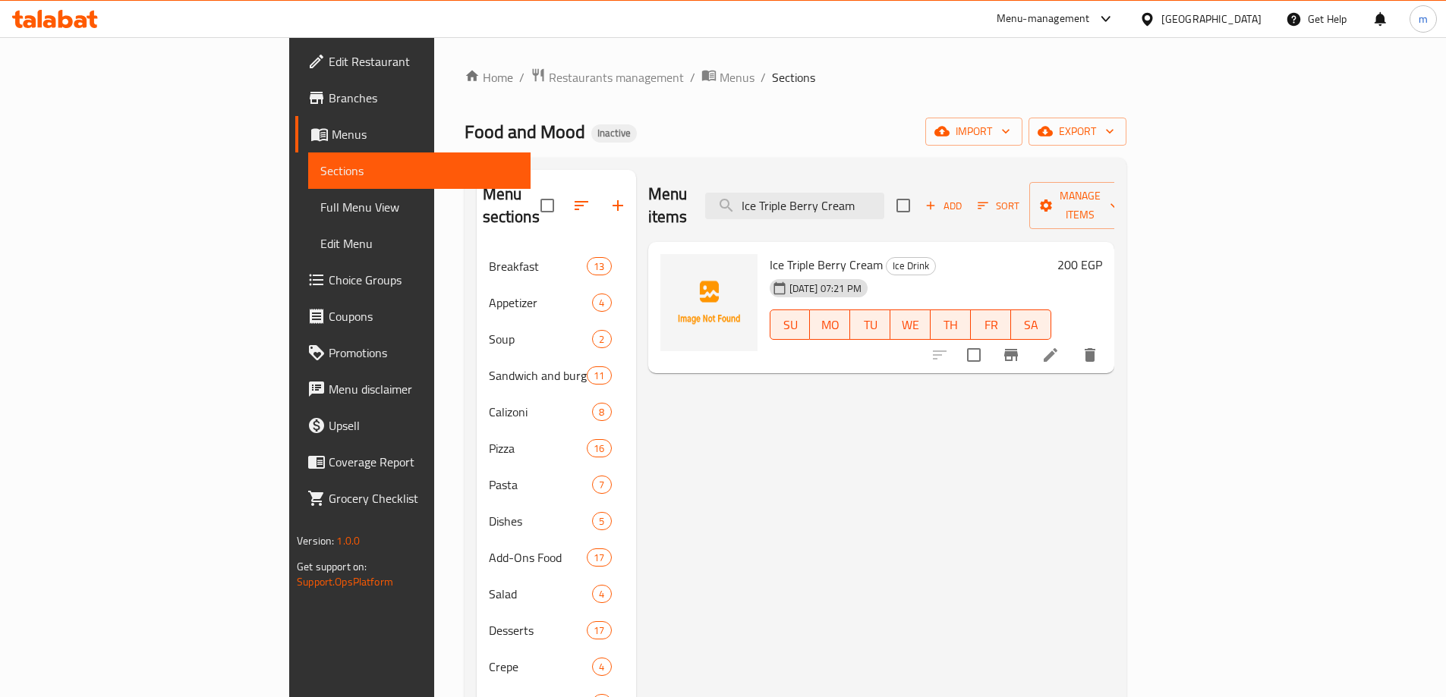
type input "Ice Triple Berry Cream"
click at [1059, 346] on icon at bounding box center [1050, 355] width 18 height 18
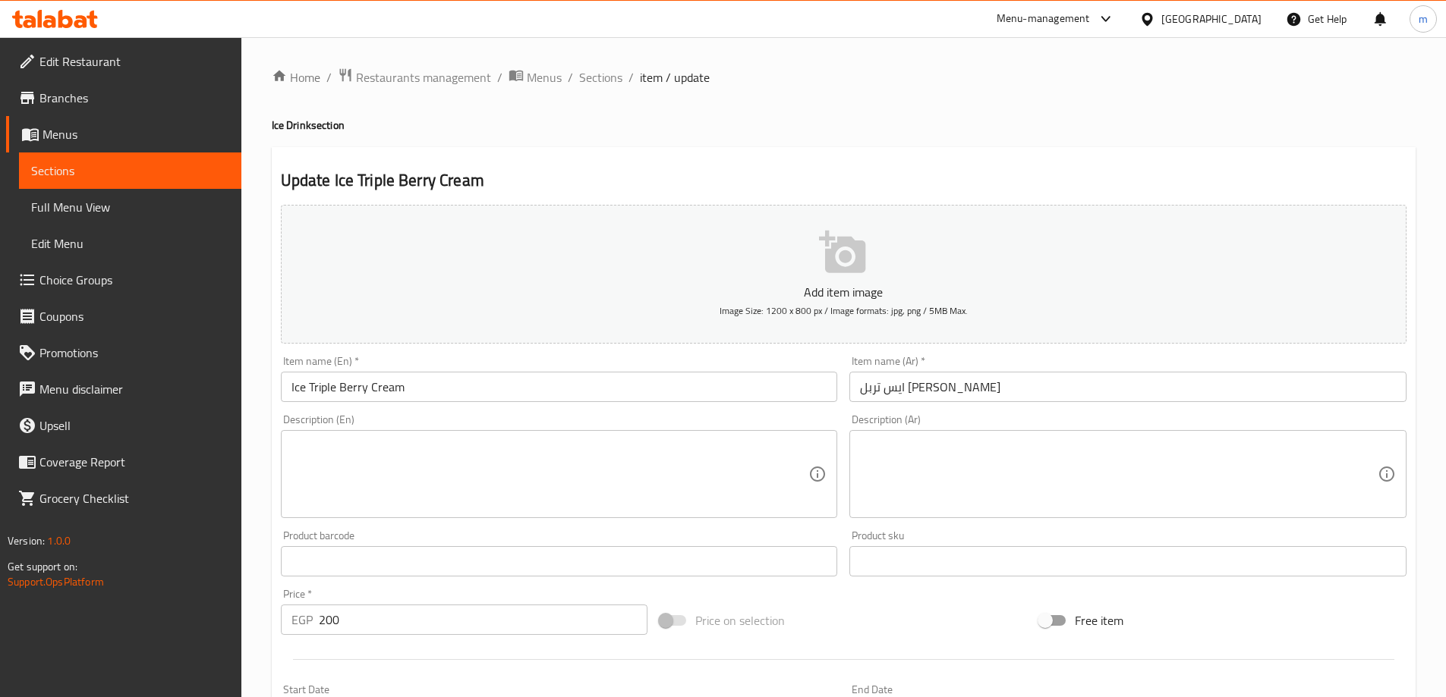
click at [362, 473] on textarea at bounding box center [550, 475] width 518 height 72
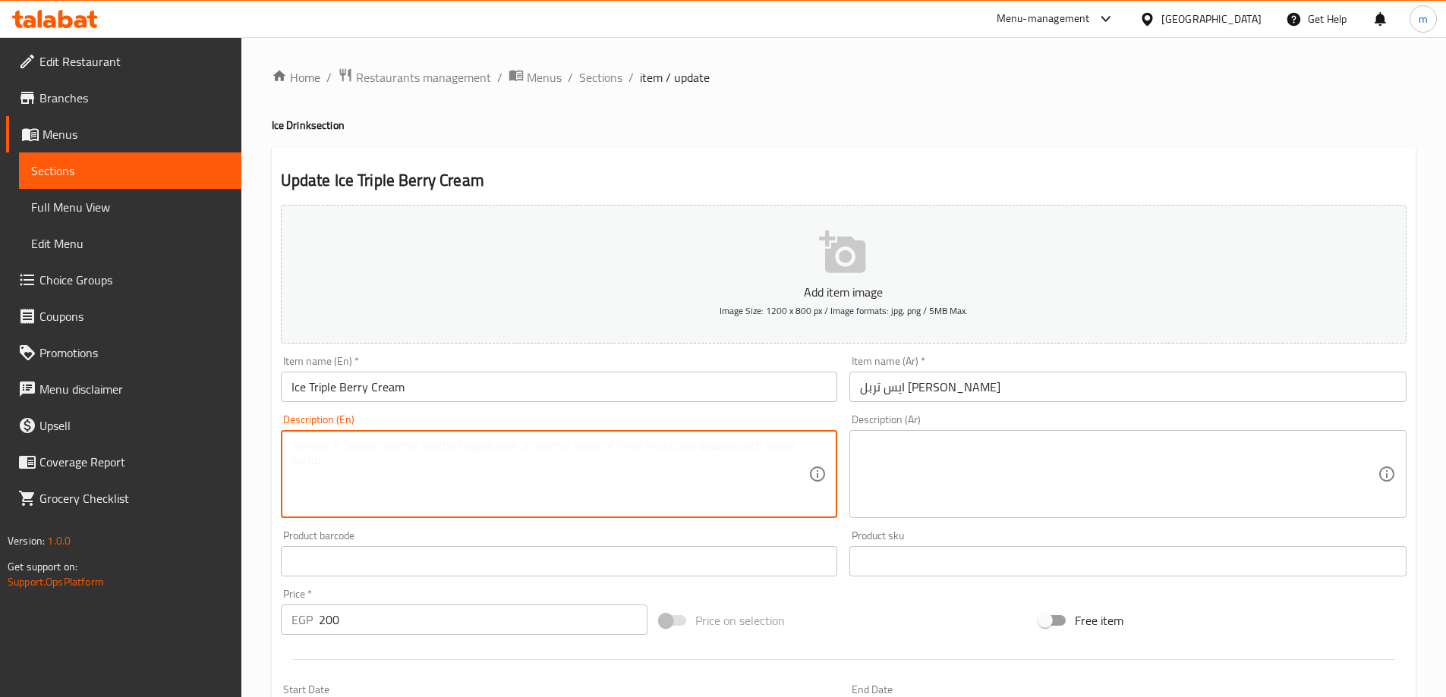
paste textarea "A creamy, blended drink with a mix of three berries."
type textarea "A creamy, blended drink with a mix of three berries."
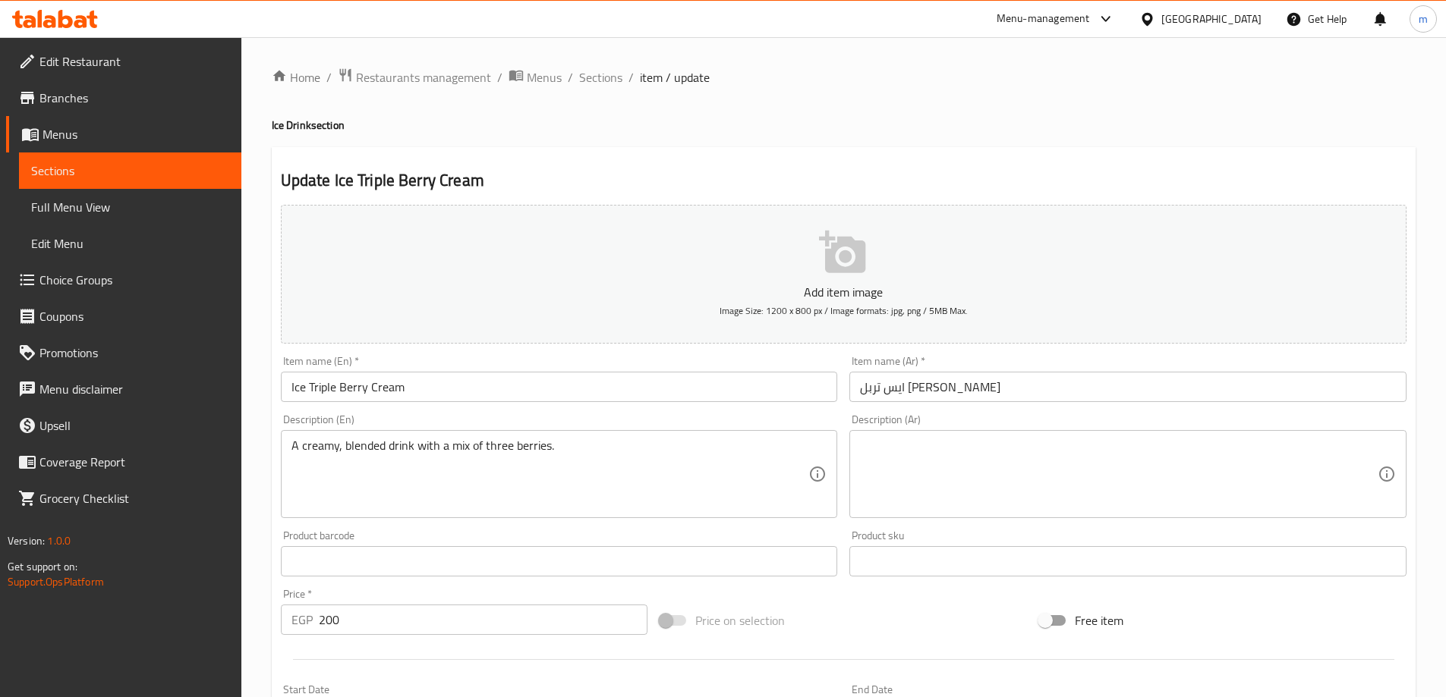
click at [958, 492] on textarea at bounding box center [1119, 475] width 518 height 72
paste textarea "مشروب كريمي مخلوط بمزيج من ثلاث حبات من التوت."
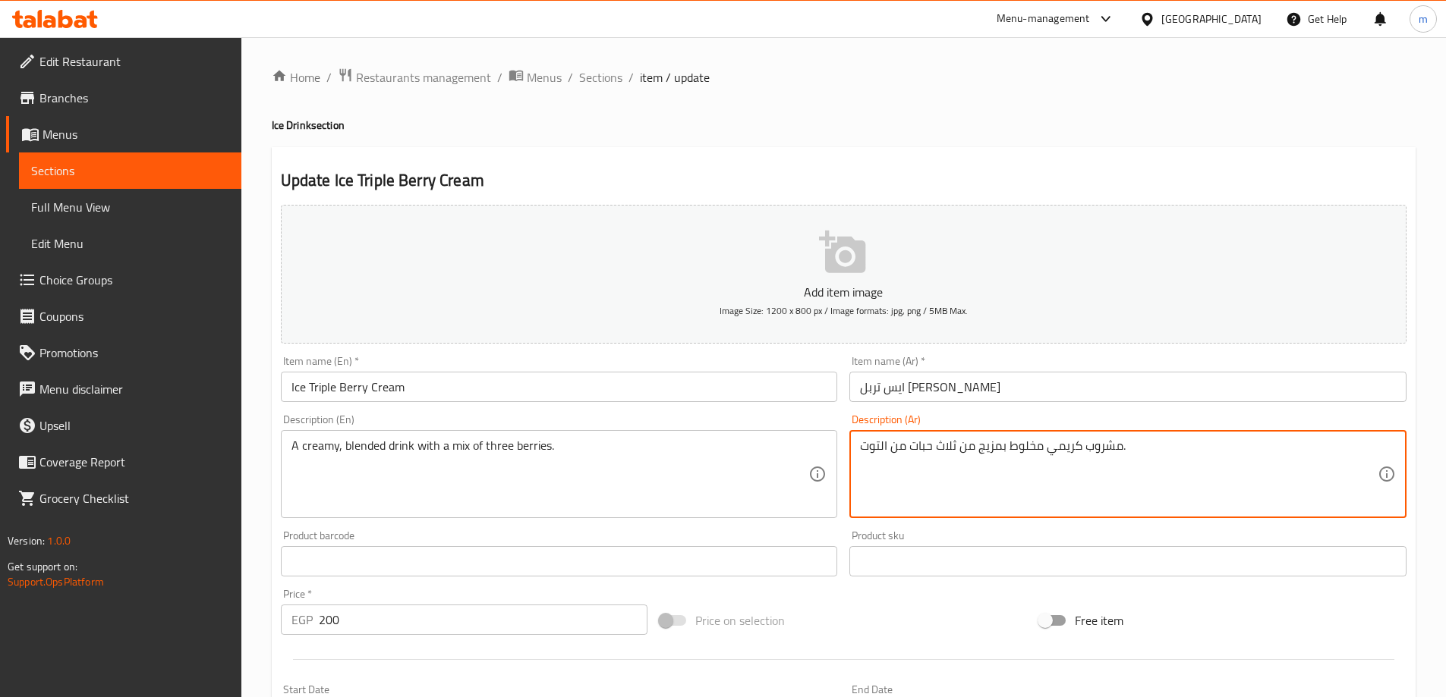
click at [958, 492] on textarea "مشروب كريمي مخلوط بمزيج من ثلاث حبات من التوت." at bounding box center [1119, 475] width 518 height 72
click at [963, 464] on textarea "مشروب كريمي مخلوط بمزيج من ثلاث حبات من التوت." at bounding box center [1119, 475] width 518 height 72
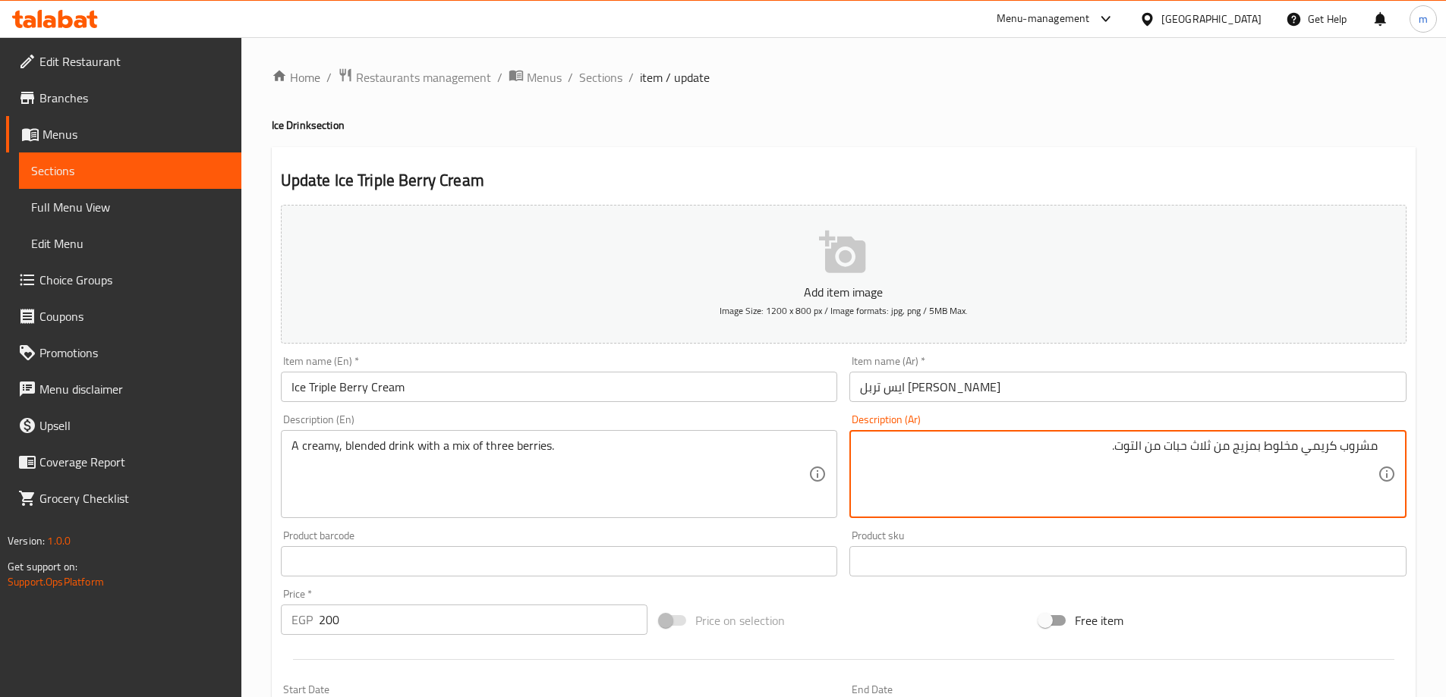
click at [1264, 450] on textarea "مشروب كريمي مخلوط بمزيج من ثلاث حبات من التوت." at bounding box center [1119, 475] width 518 height 72
click at [1273, 452] on textarea "مشروب كريمي مخلوط بمزيج من ثلاث حبات من التوت." at bounding box center [1119, 475] width 518 height 72
drag, startPoint x: 1235, startPoint y: 448, endPoint x: 1255, endPoint y: 459, distance: 23.1
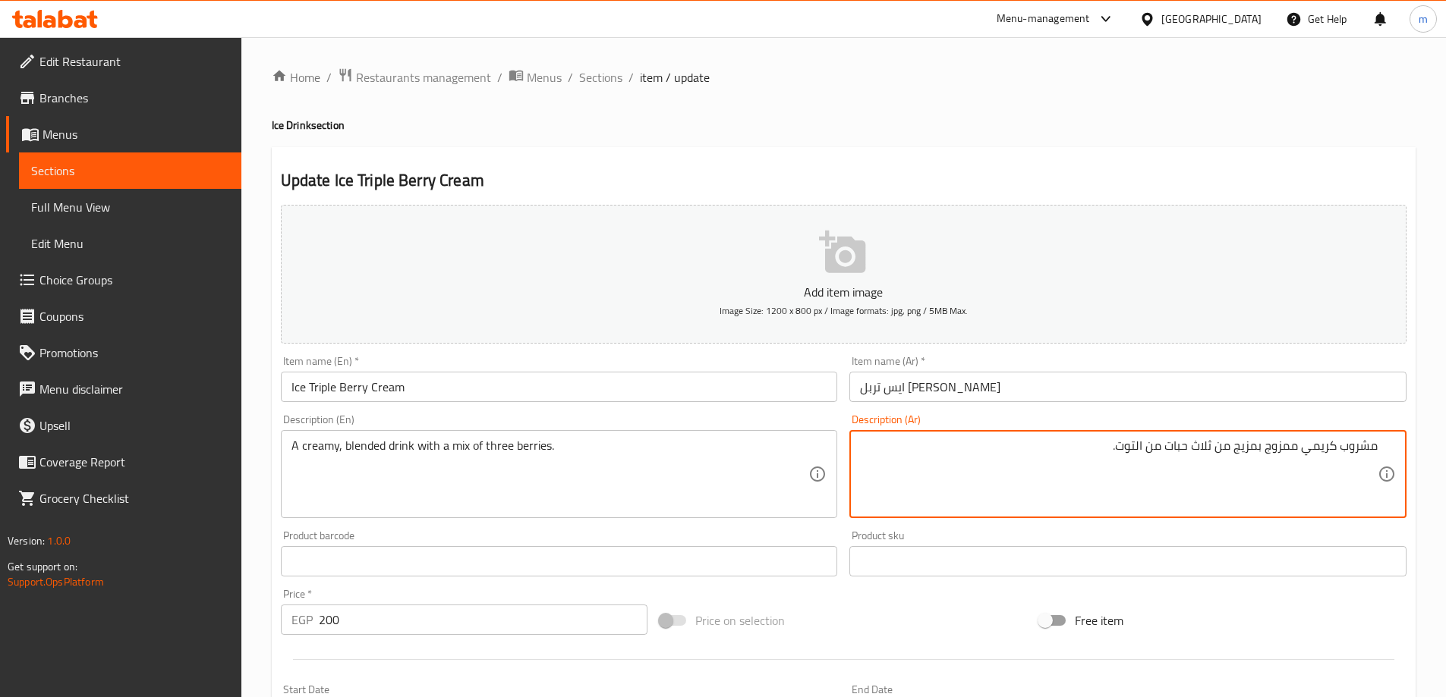
click at [1255, 459] on textarea "مشروب كريمي ممزوج بمزيج من ثلاث حبات من التوت." at bounding box center [1119, 475] width 518 height 72
drag, startPoint x: 1138, startPoint y: 449, endPoint x: 1177, endPoint y: 460, distance: 40.1
click at [1177, 460] on textarea "مشروب كريمي ممزوج بميكس من ثلاث حبات من التوت." at bounding box center [1119, 475] width 518 height 72
click at [1169, 452] on textarea "مشروب كريمي ممزوج بميكس من ثلاث التوت." at bounding box center [1119, 475] width 518 height 72
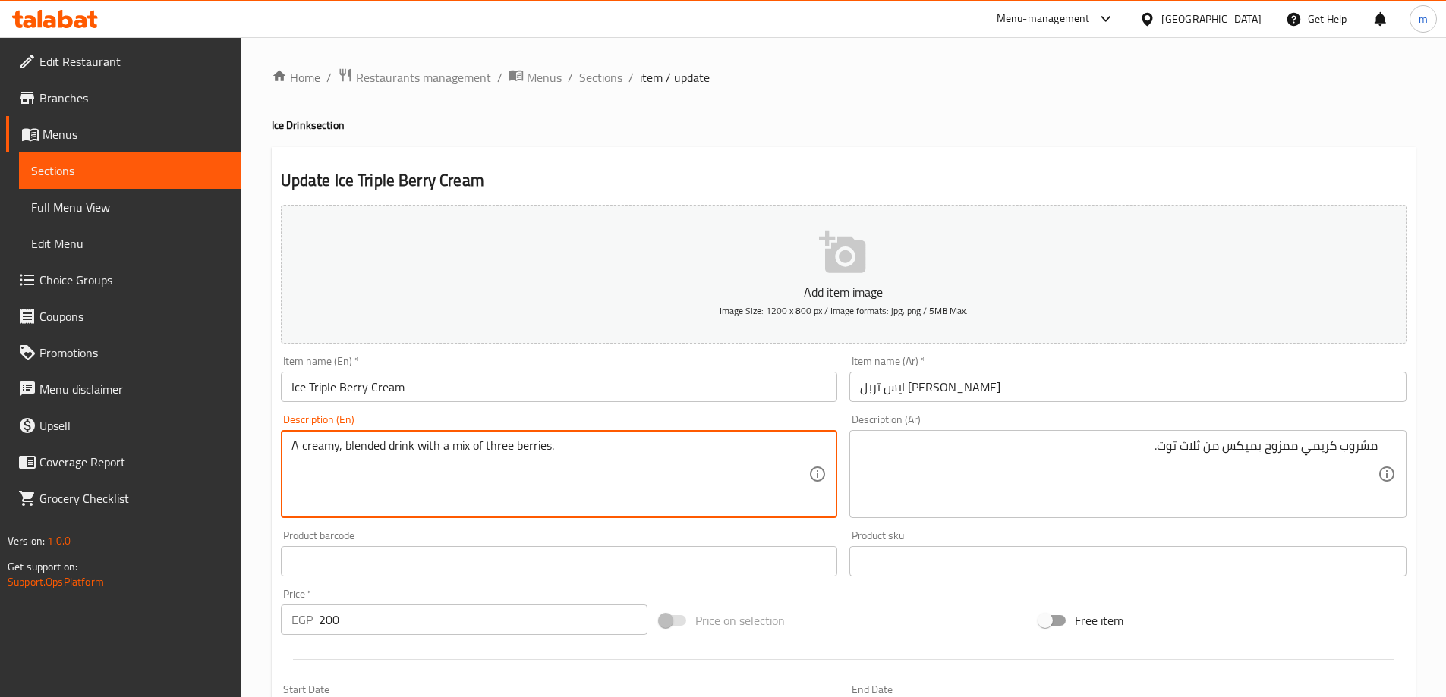
click at [492, 448] on textarea "A creamy, blended drink with a mix of three berries." at bounding box center [550, 475] width 518 height 72
click at [525, 445] on textarea "A creamy, blended drink with a mix of three berries." at bounding box center [550, 475] width 518 height 72
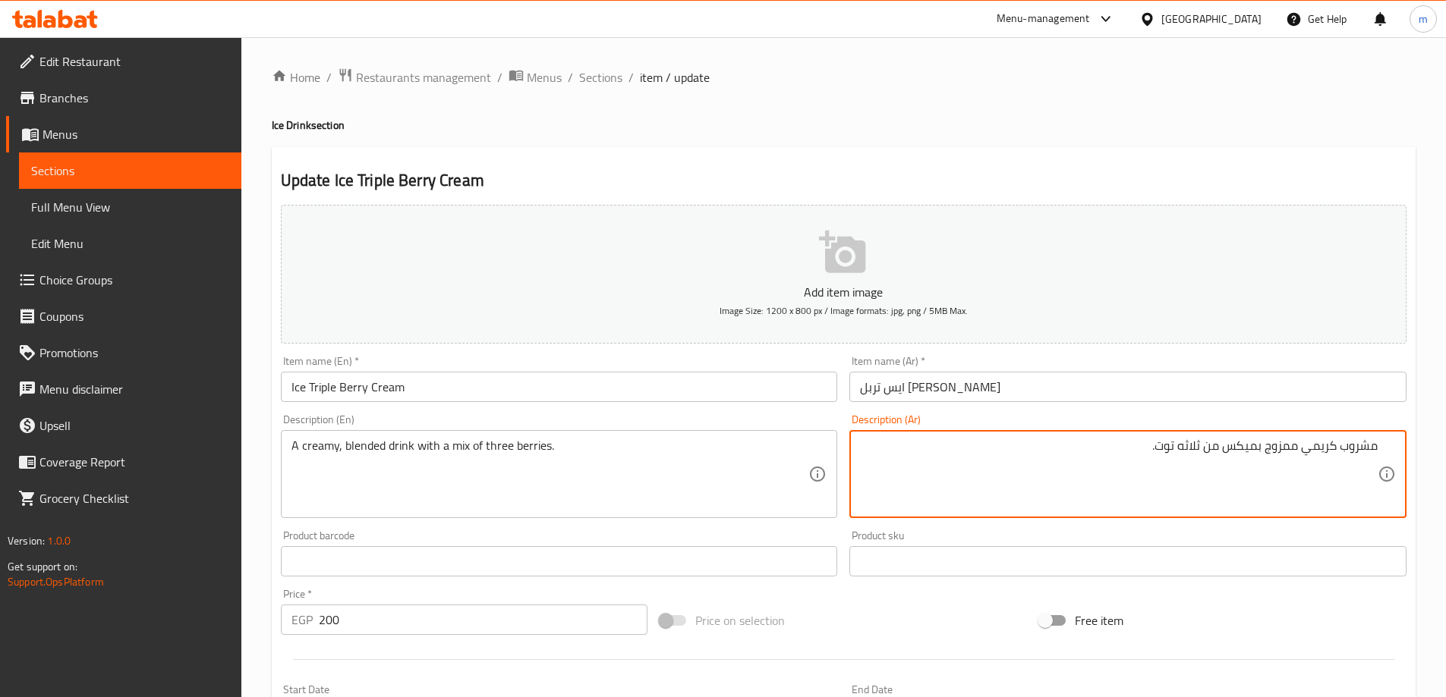
type textarea "مشروب كريمي ممزوج بميكس من ثلاثه توت."
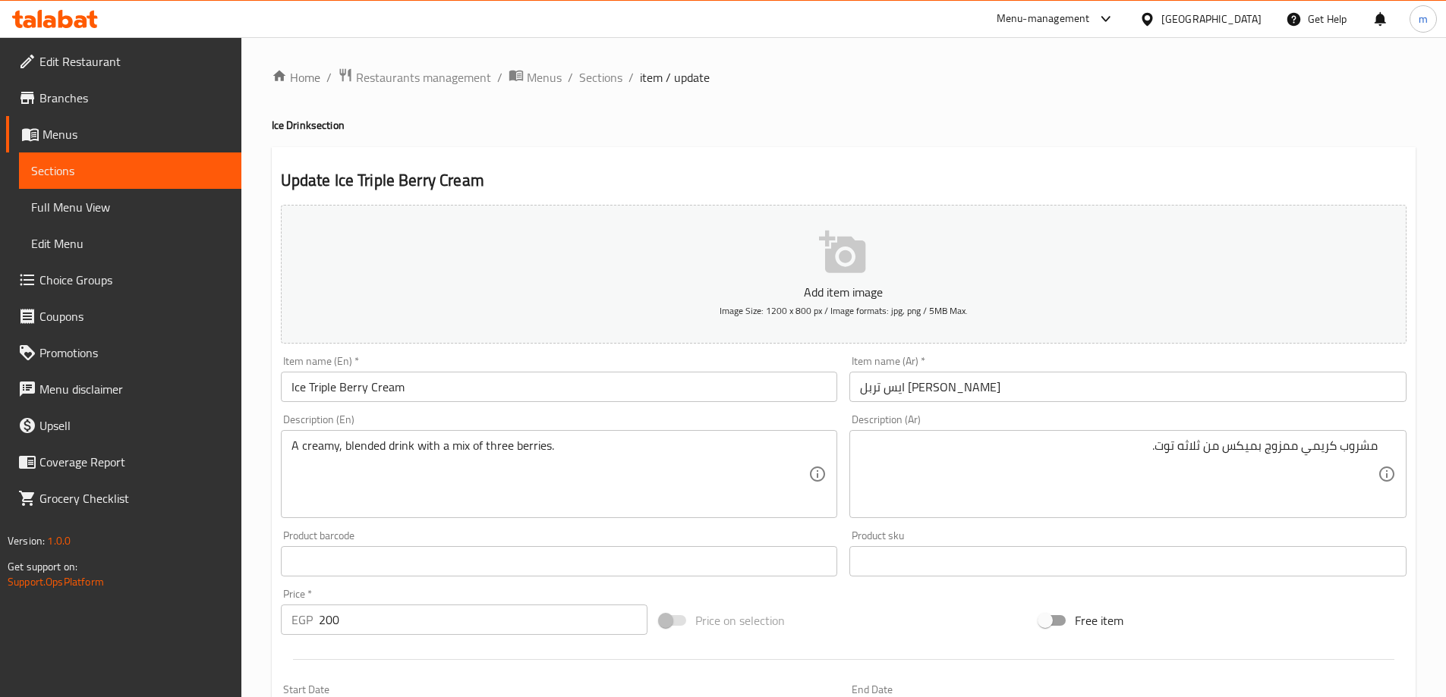
click at [1090, 114] on div "Home / Restaurants management / Menus / Sections / item / update Ice Drink sect…" at bounding box center [844, 555] width 1144 height 974
click at [1101, 131] on h4 "Ice Drink section" at bounding box center [844, 125] width 1144 height 15
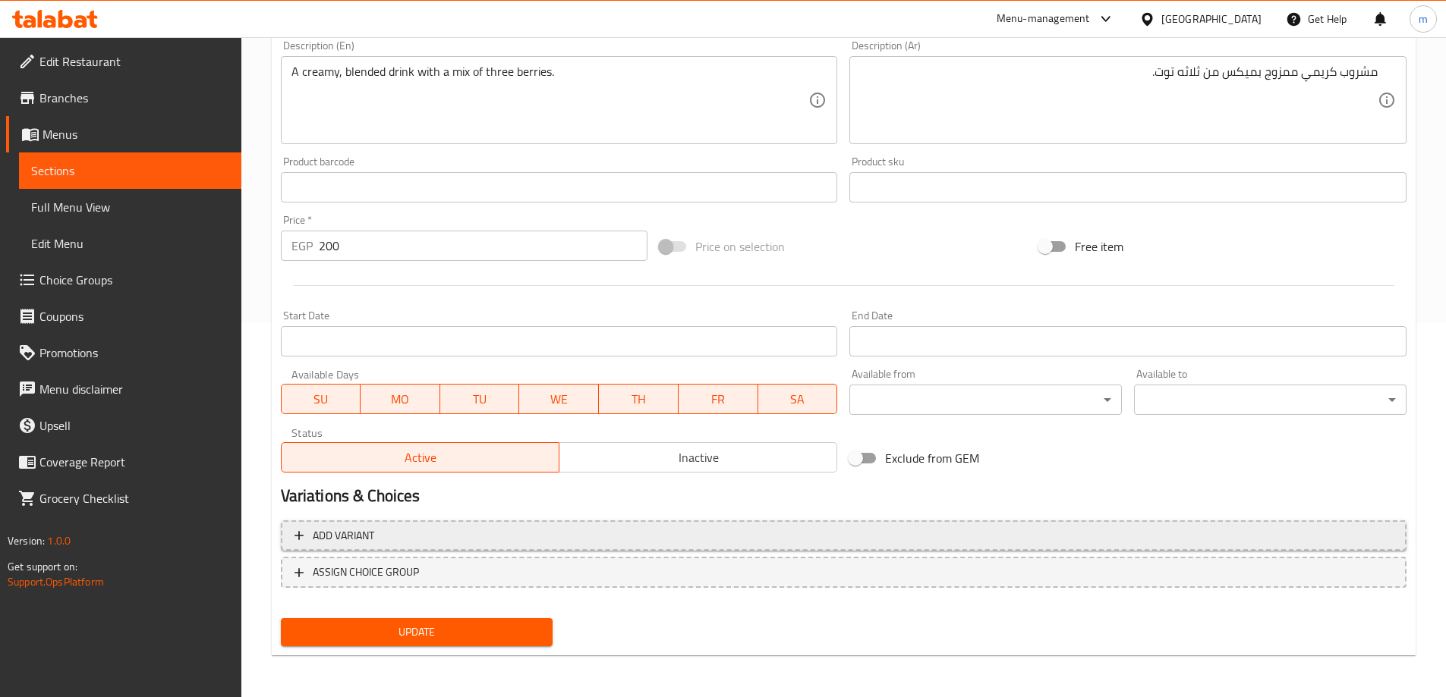
scroll to position [375, 0]
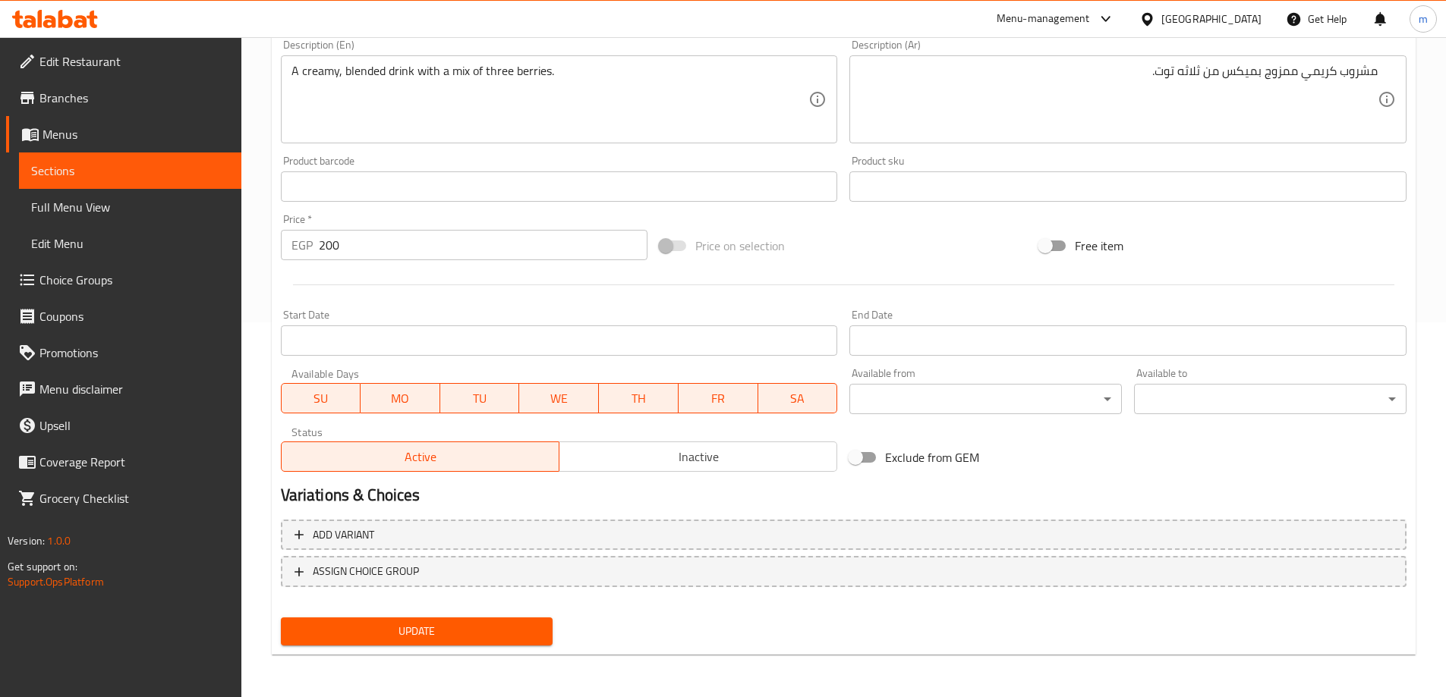
click at [492, 628] on span "Update" at bounding box center [417, 631] width 248 height 19
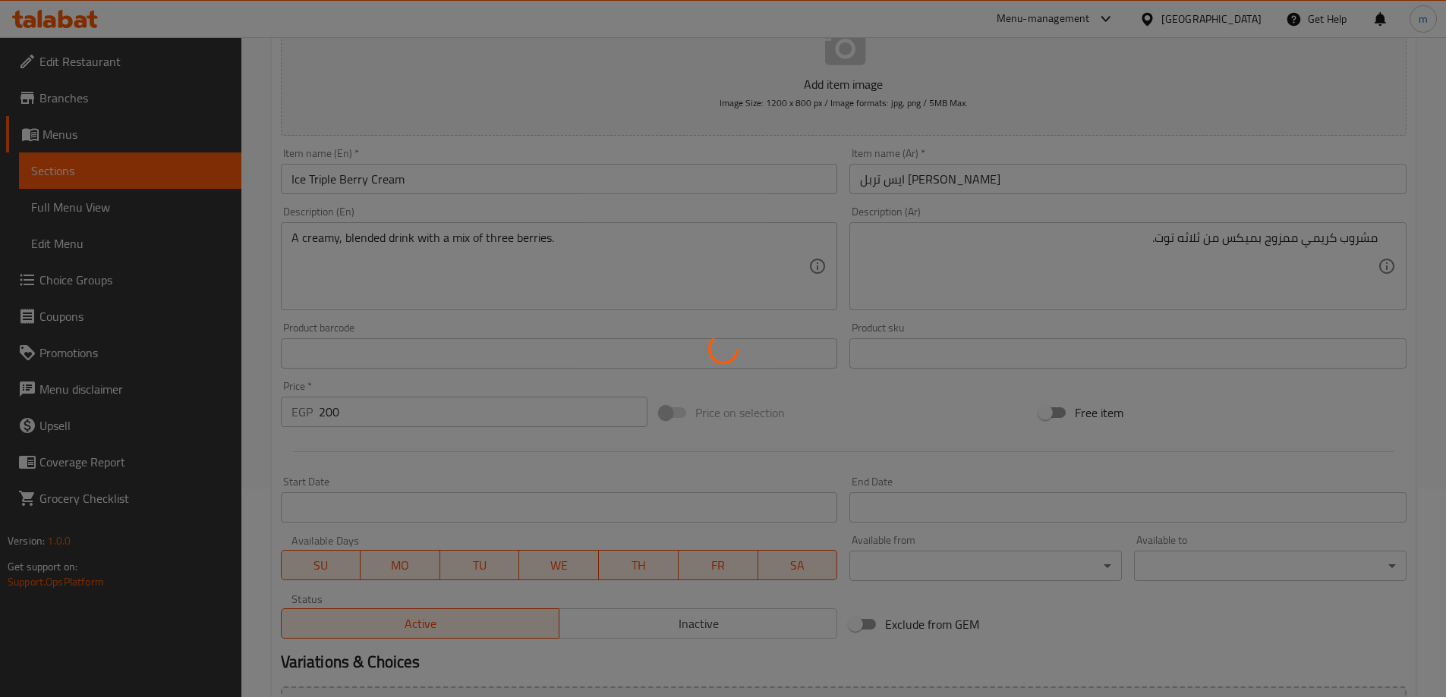
scroll to position [0, 0]
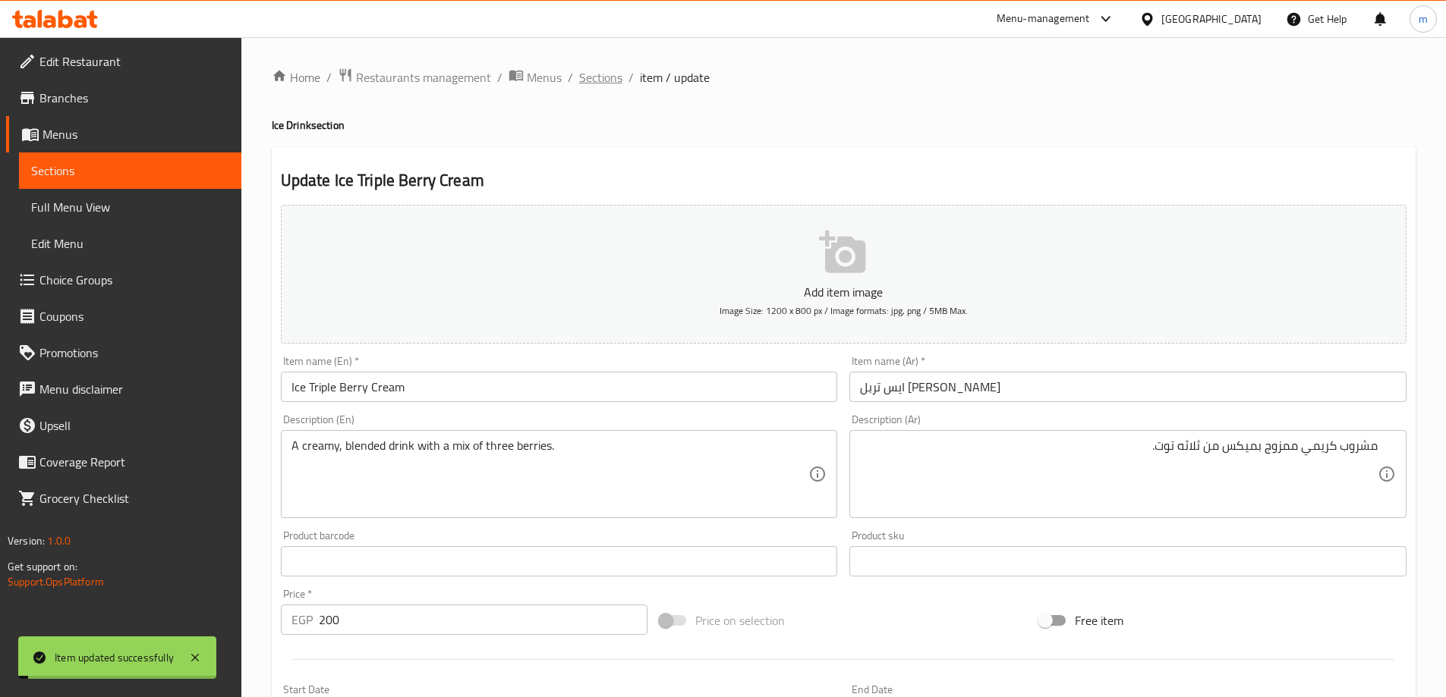
click at [598, 68] on span "Sections" at bounding box center [600, 77] width 43 height 18
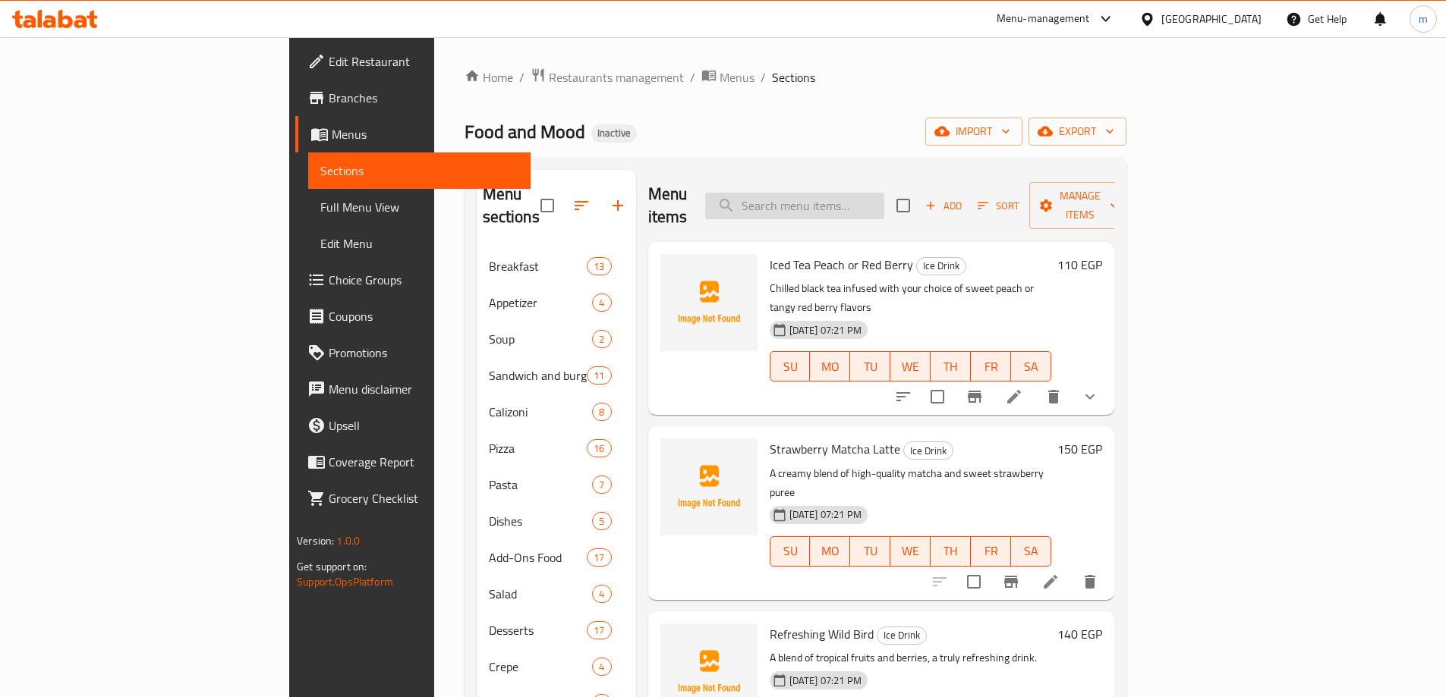
click at [863, 206] on input "search" at bounding box center [794, 206] width 179 height 27
paste input "Italian Soda"
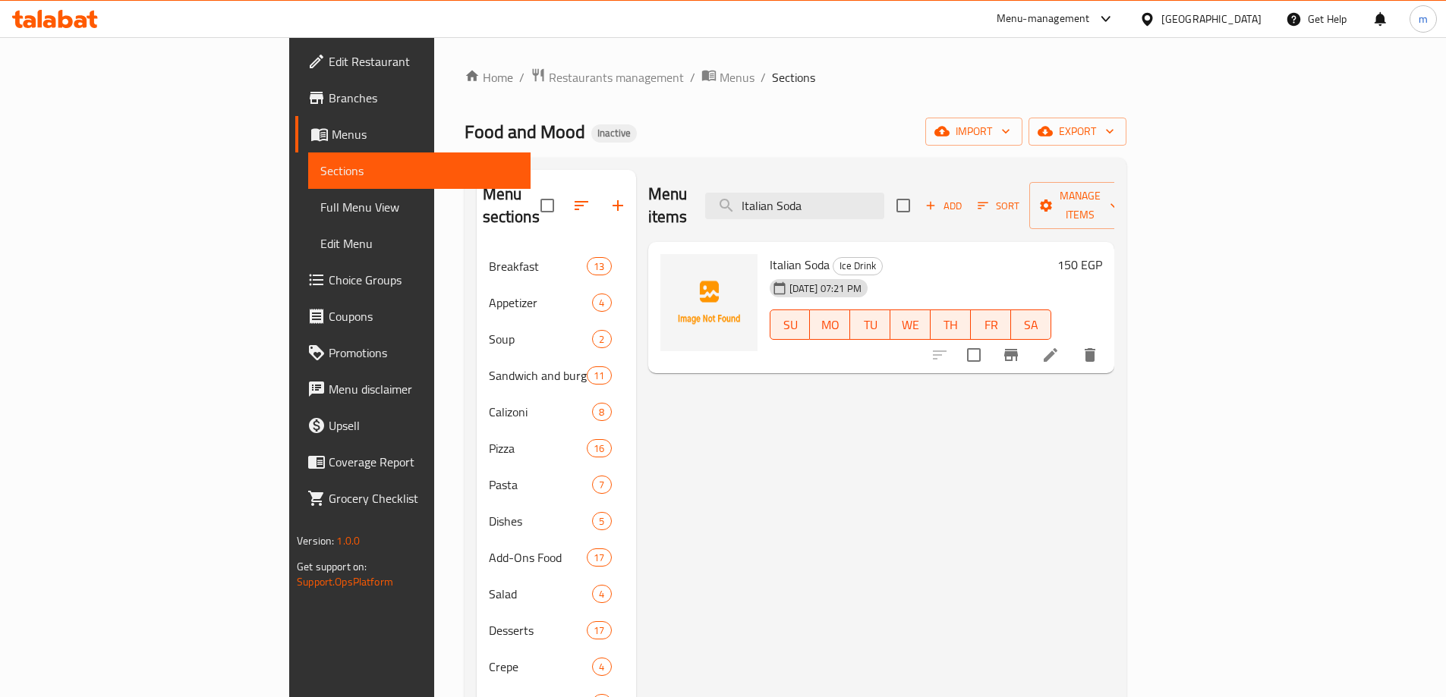
type input "Italian Soda"
click at [1059, 346] on icon at bounding box center [1050, 355] width 18 height 18
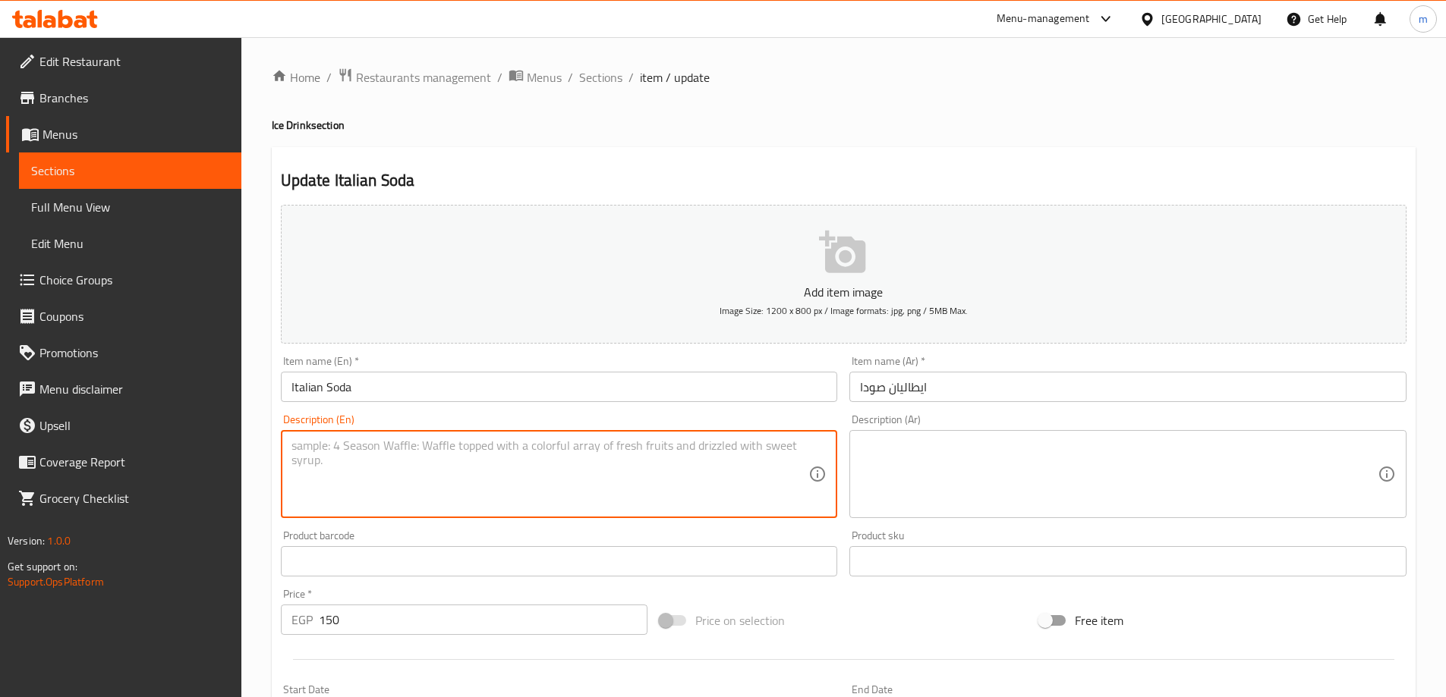
click at [403, 474] on textarea at bounding box center [550, 475] width 518 height 72
paste textarea "A fizzy, non-alcoholic drink with your choice of flavored syrup."
click at [507, 451] on textarea "A fizzy, non-alcoholic drink with your choice of flavored syrup." at bounding box center [550, 475] width 518 height 72
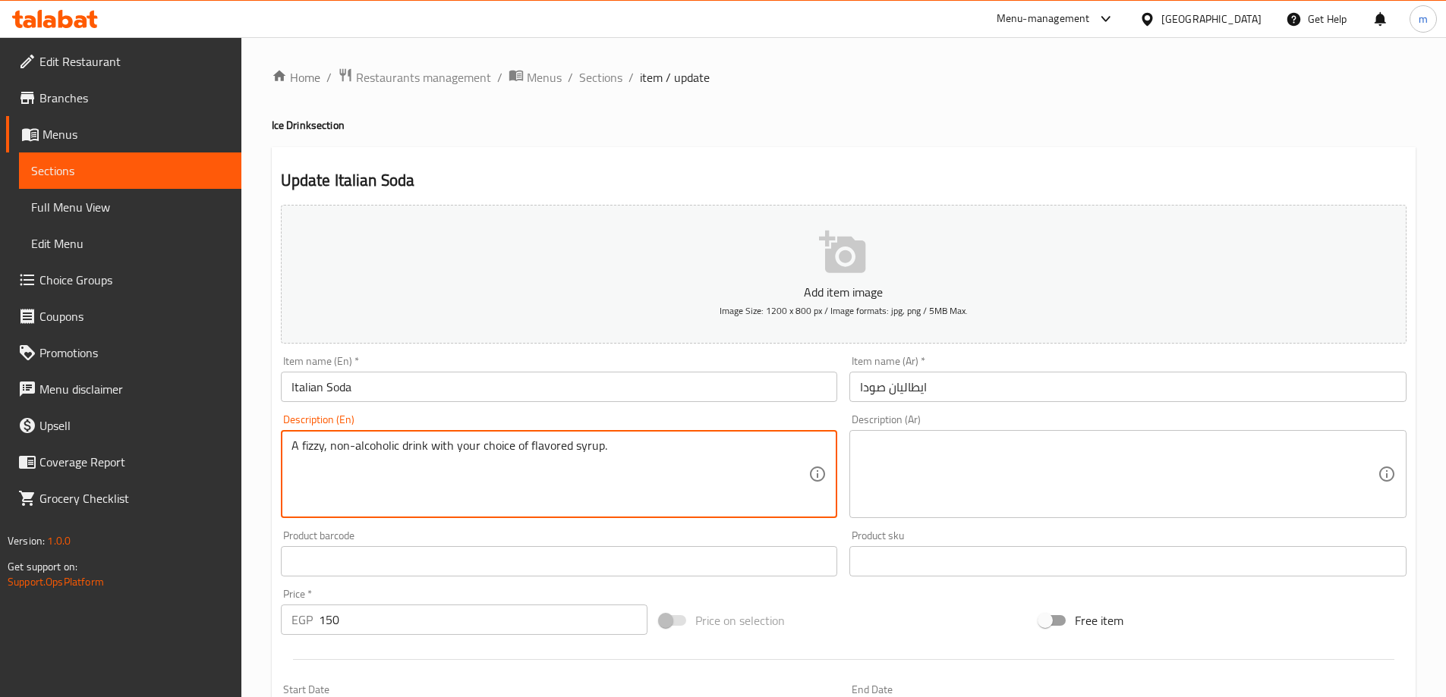
type textarea "A fizzy, non-alcoholic drink with your choice of flavored syrup."
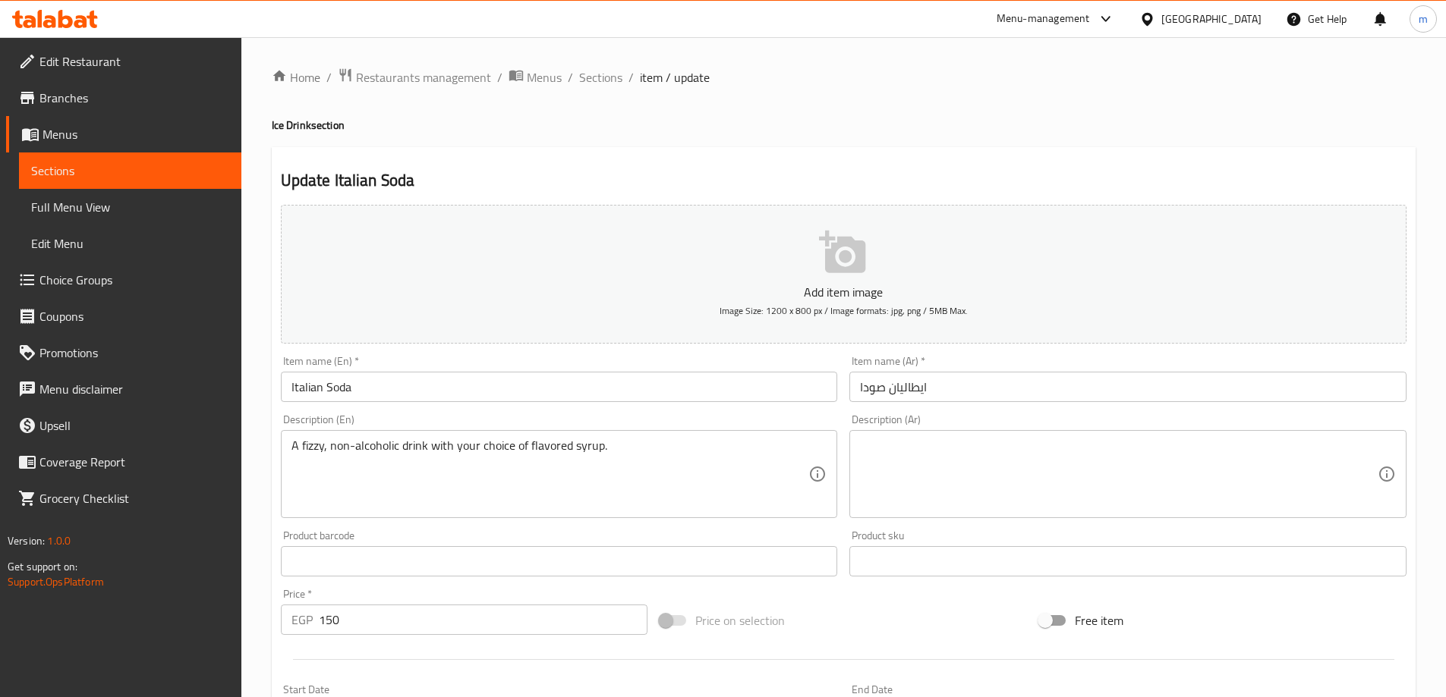
click at [1028, 411] on div "Description (Ar) Description (Ar)" at bounding box center [1127, 466] width 569 height 116
click at [1029, 432] on div "Description (Ar)" at bounding box center [1127, 474] width 557 height 88
paste textarea "مشروب غازي غير كحولي مع الشراب المنكه حسب اختيارك."
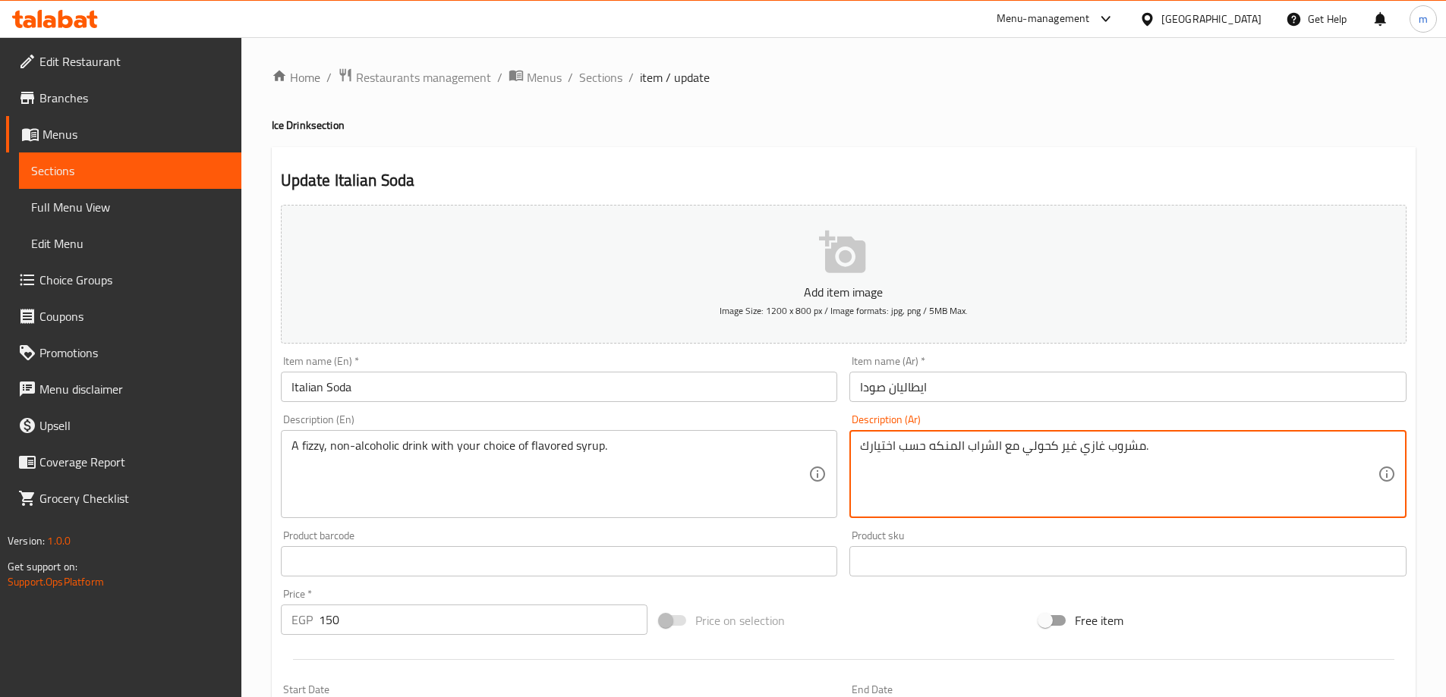
click at [1039, 455] on textarea "مشروب غازي غير كحولي مع الشراب المنكه حسب اختيارك." at bounding box center [1119, 475] width 518 height 72
click at [1019, 451] on textarea "مشروب غازي غير كحولي مع الشراب المنكه حسب اختيارك." at bounding box center [1119, 475] width 518 height 72
type textarea "مشروب غازي غير كحولي مع الشراب المنكه حسب اختيارك."
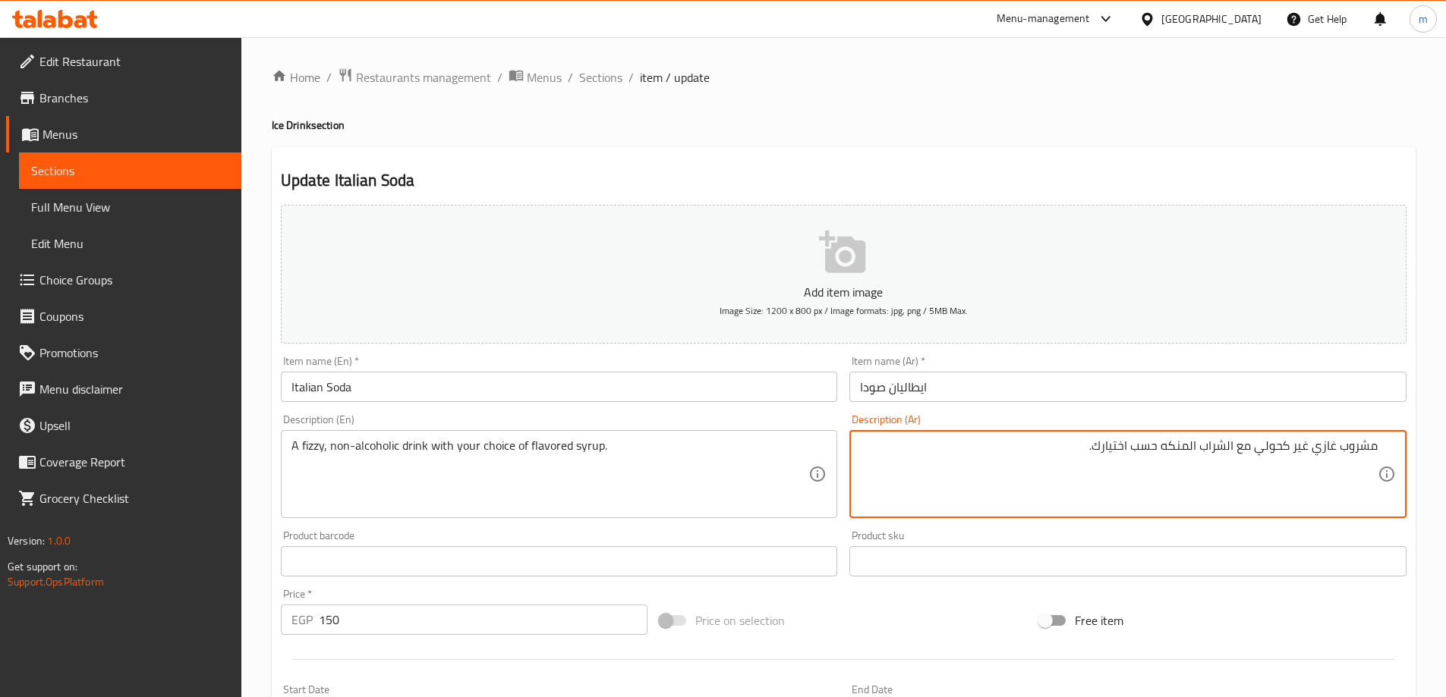
click at [678, 458] on textarea "A fizzy, non-alcoholic drink with your choice of flavored syrup." at bounding box center [550, 475] width 518 height 72
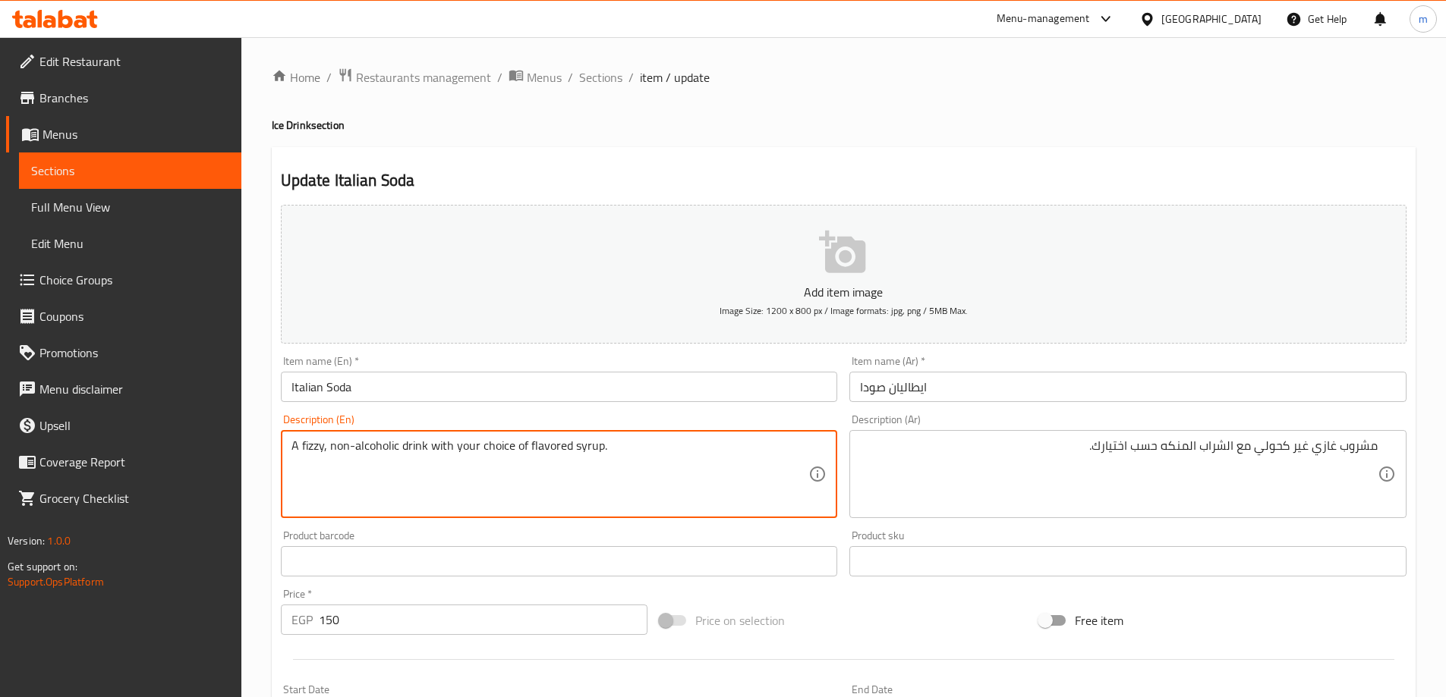
click at [678, 458] on textarea "A fizzy, non-alcoholic drink with your choice of flavored syrup." at bounding box center [550, 475] width 518 height 72
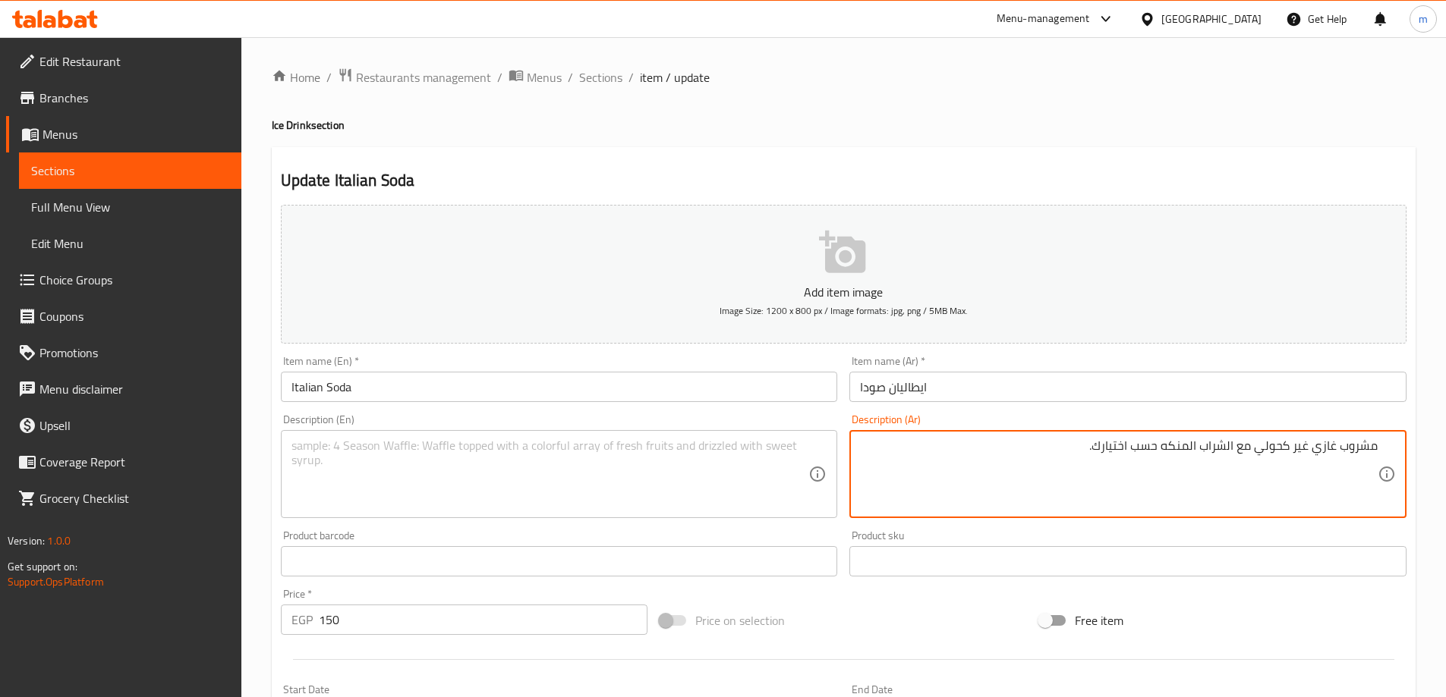
click at [1010, 465] on textarea "مشروب غازي غير كحولي مع الشراب المنكه حسب اختيارك." at bounding box center [1119, 475] width 518 height 72
type textarea "مشروب غازي غير كحولي مع الشراب المنكه حسب اختيارك."
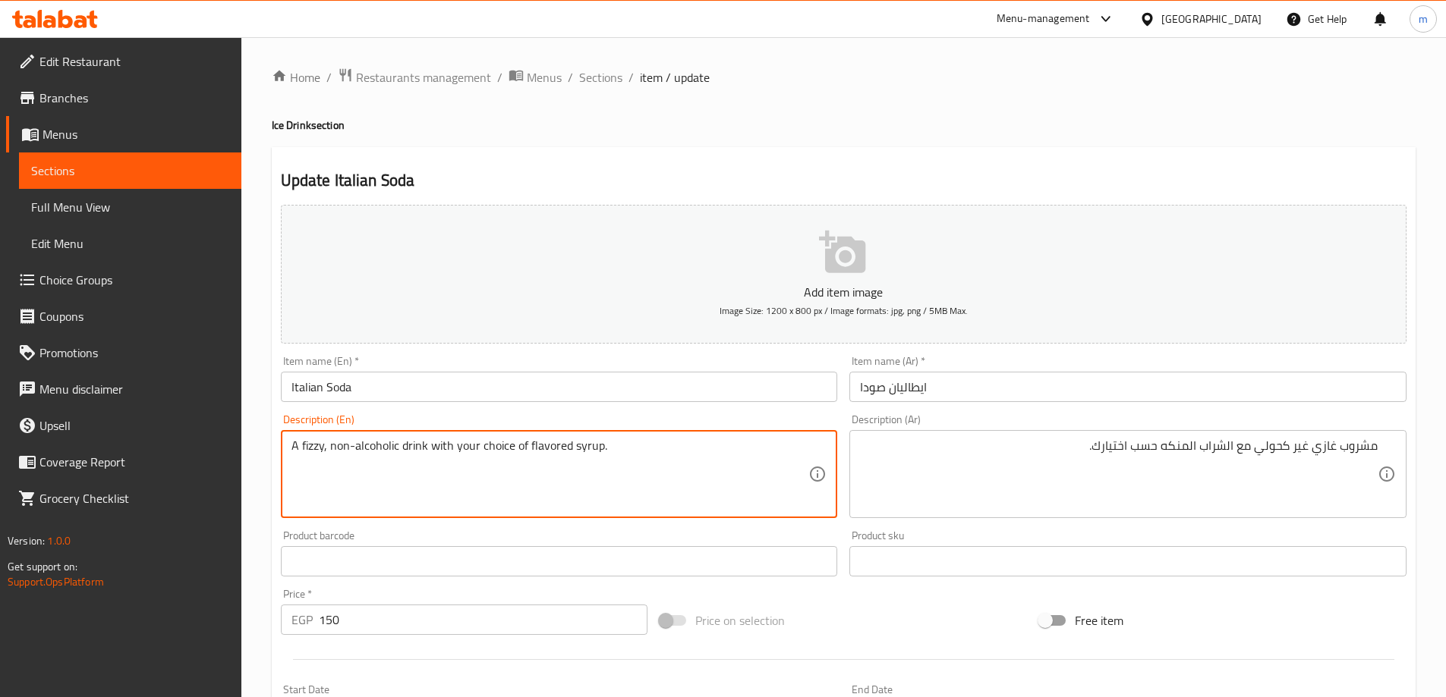
type textarea "A fizzy, non-alcoholic drink with your choice of flavored syrup."
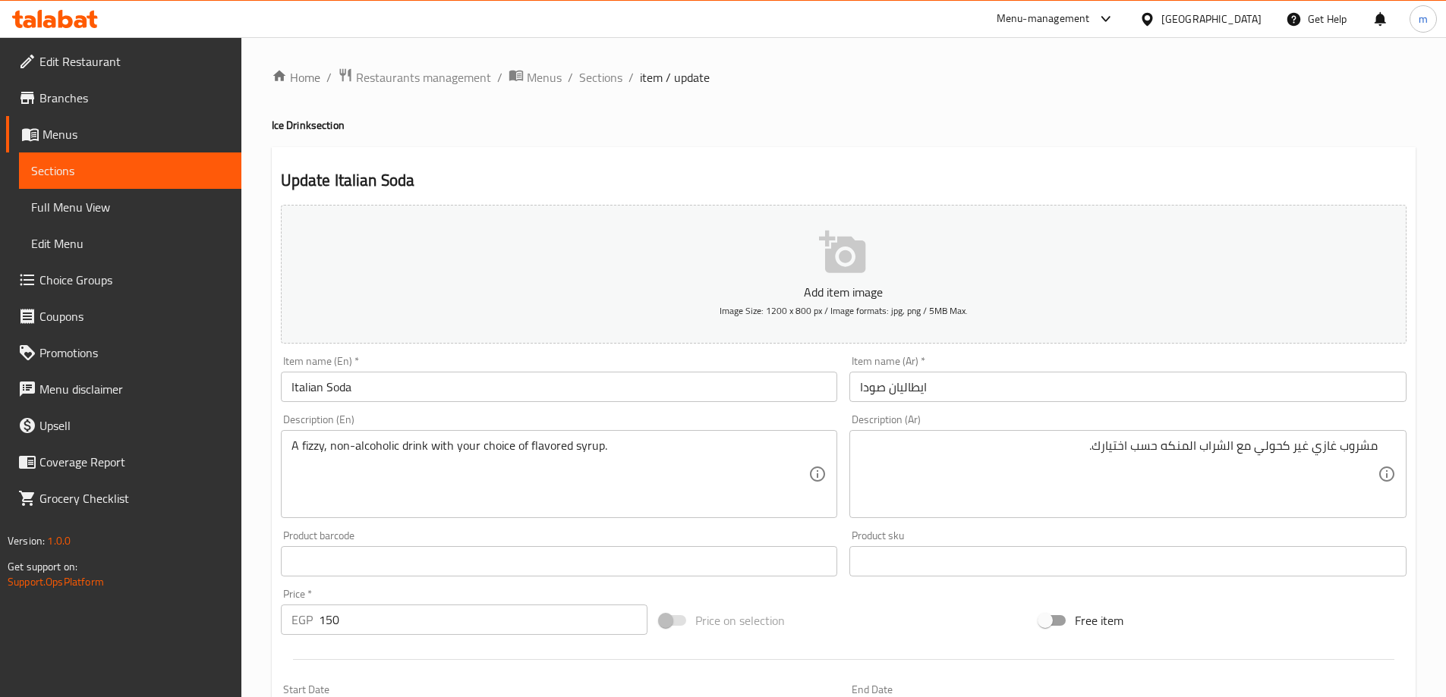
click at [620, 194] on div "Update Italian Soda Add item image Image Size: 1200 x 800 px / Image formats: j…" at bounding box center [844, 588] width 1144 height 883
click at [319, 385] on input "Italian Soda" at bounding box center [559, 387] width 557 height 30
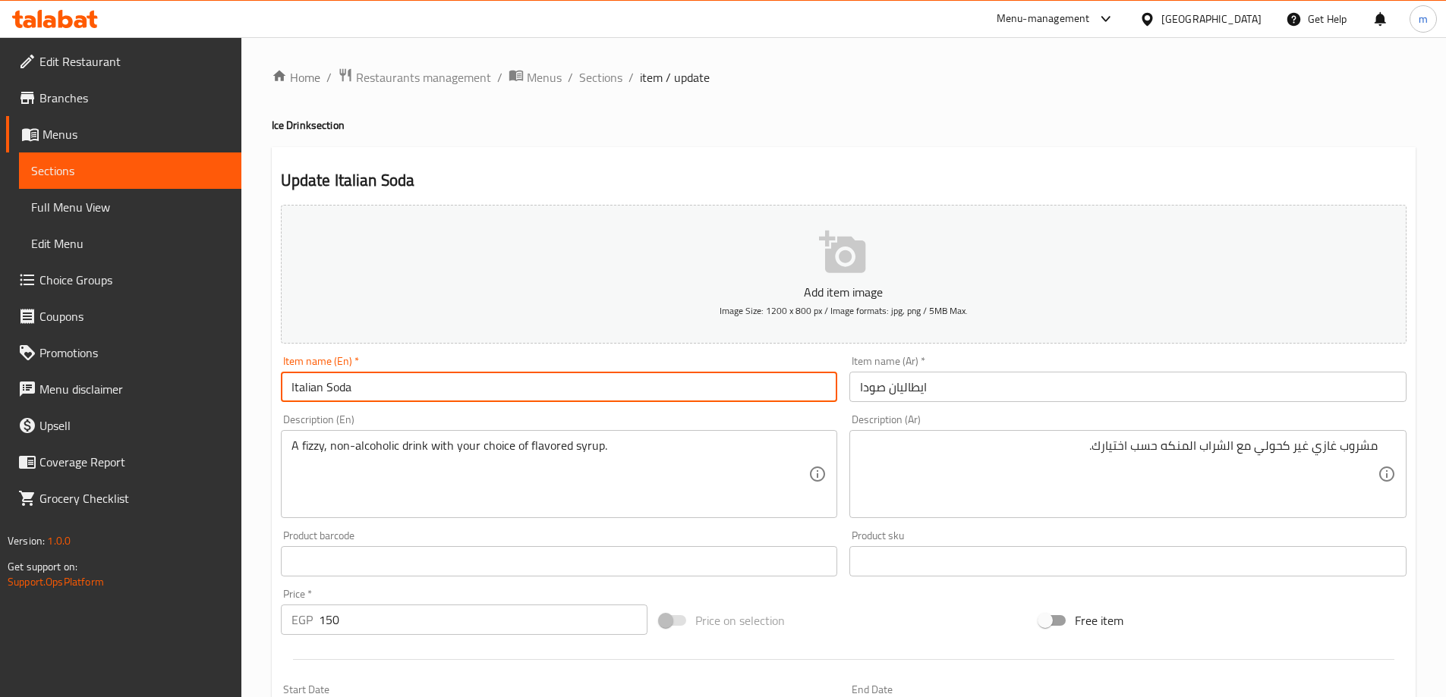
click at [319, 385] on input "Italian Soda" at bounding box center [559, 387] width 557 height 30
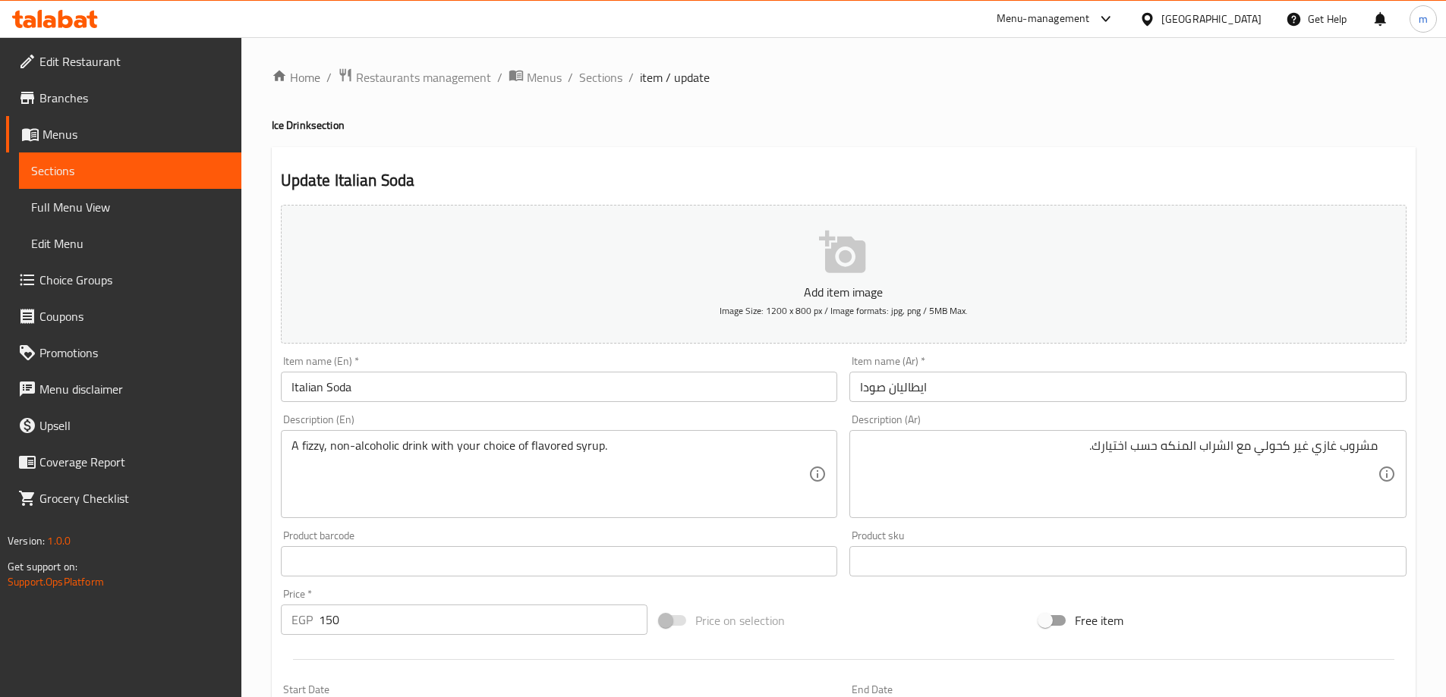
click at [522, 151] on div "Update Italian Soda Add item image Image Size: 1200 x 800 px / Image formats: j…" at bounding box center [844, 588] width 1144 height 883
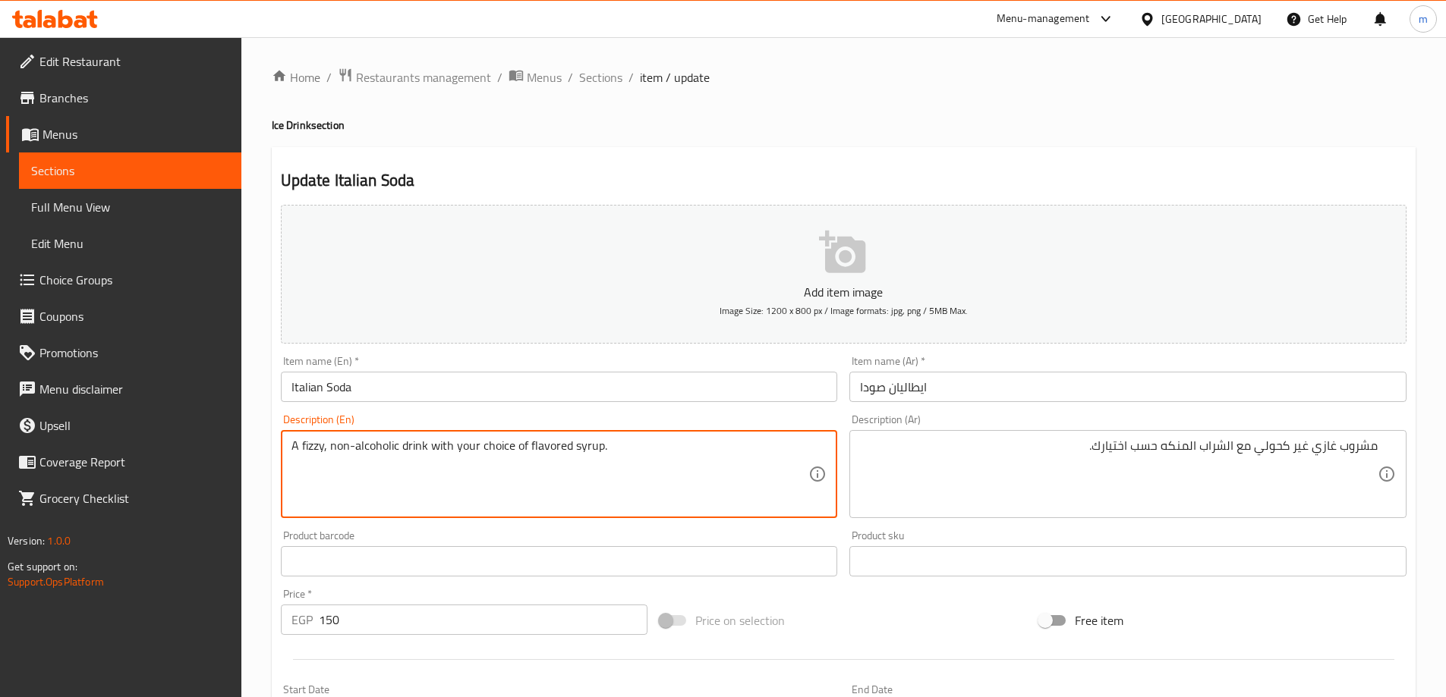
click at [529, 464] on textarea "A fizzy, non-alcoholic drink with your choice of flavored syrup." at bounding box center [550, 475] width 518 height 72
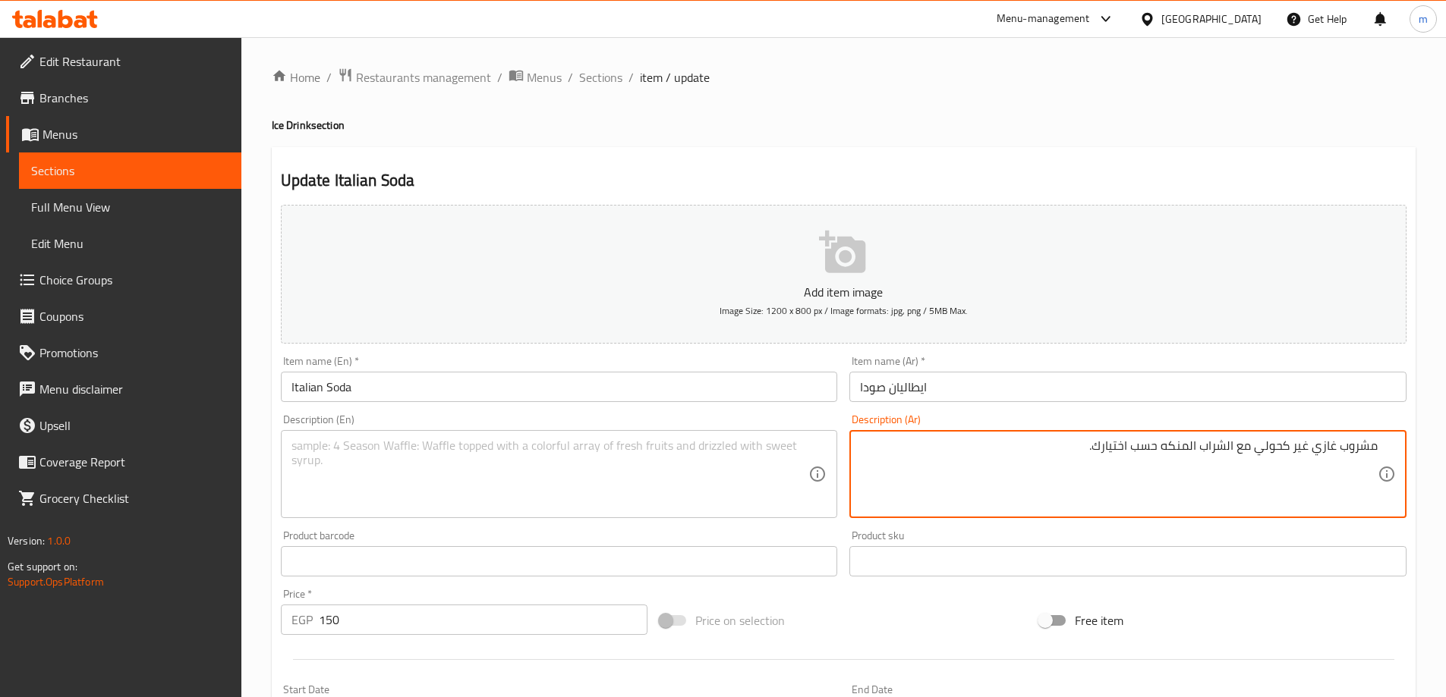
click at [1260, 452] on textarea "مشروب غازي غير كحولي مع الشراب المنكه حسب اختيارك." at bounding box center [1119, 475] width 518 height 72
click at [730, 117] on div "Home / Restaurants management / Menus / Sections / item / update Ice Drink sect…" at bounding box center [844, 555] width 1144 height 974
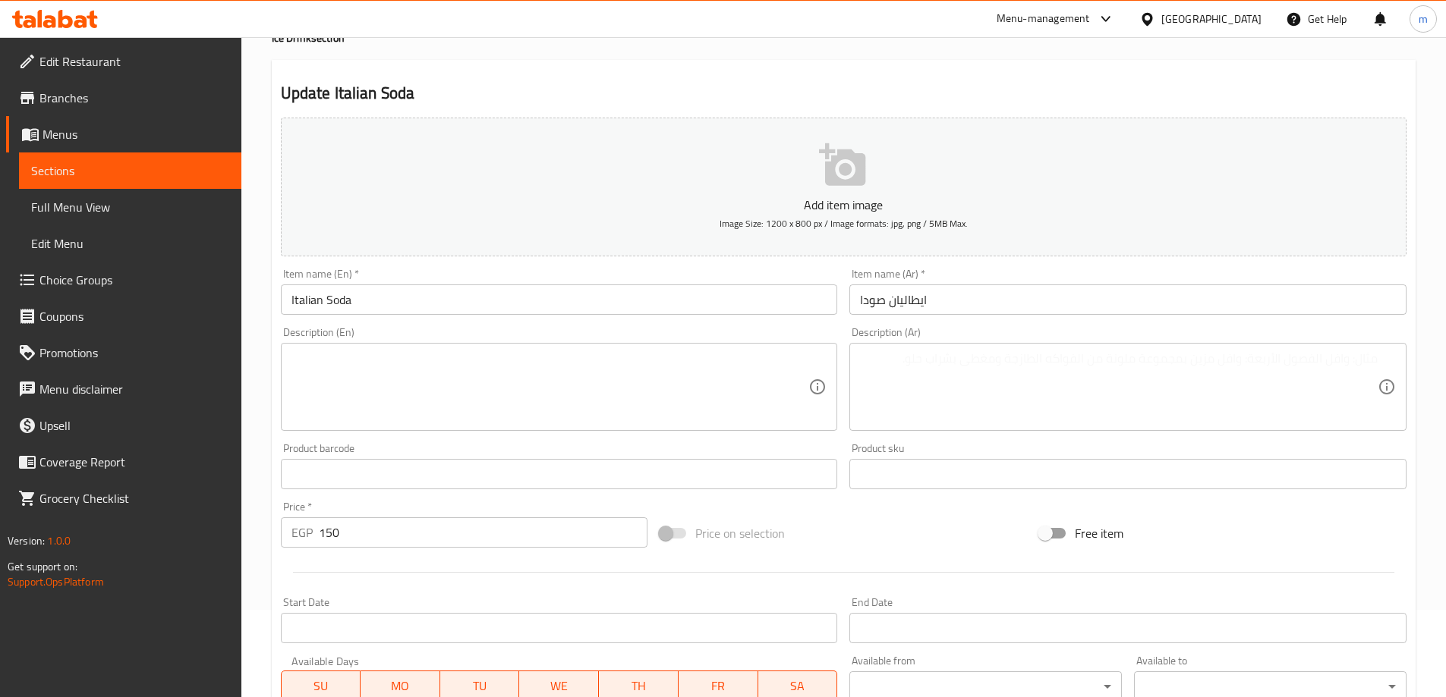
scroll to position [375, 0]
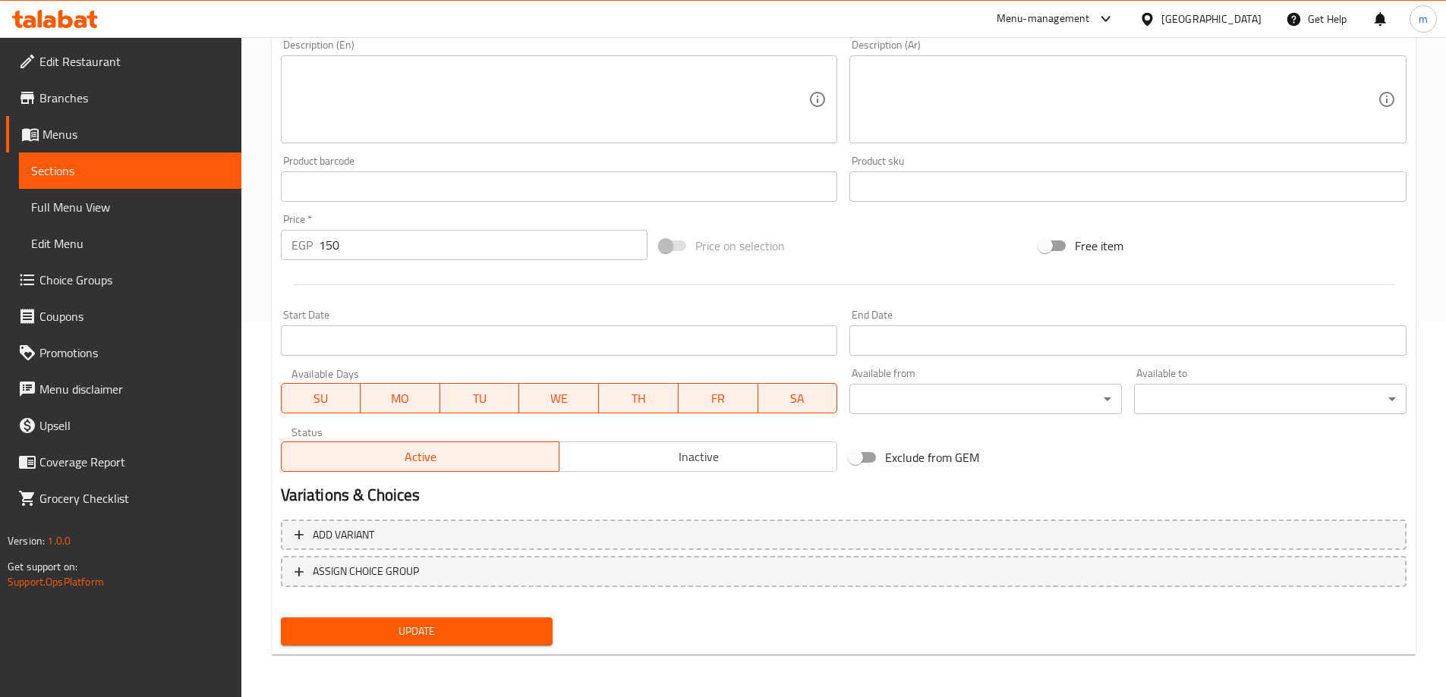
click at [388, 608] on div "Add variant ASSIGN CHOICE GROUP" at bounding box center [844, 563] width 1138 height 99
click at [395, 622] on span "Update" at bounding box center [417, 631] width 248 height 19
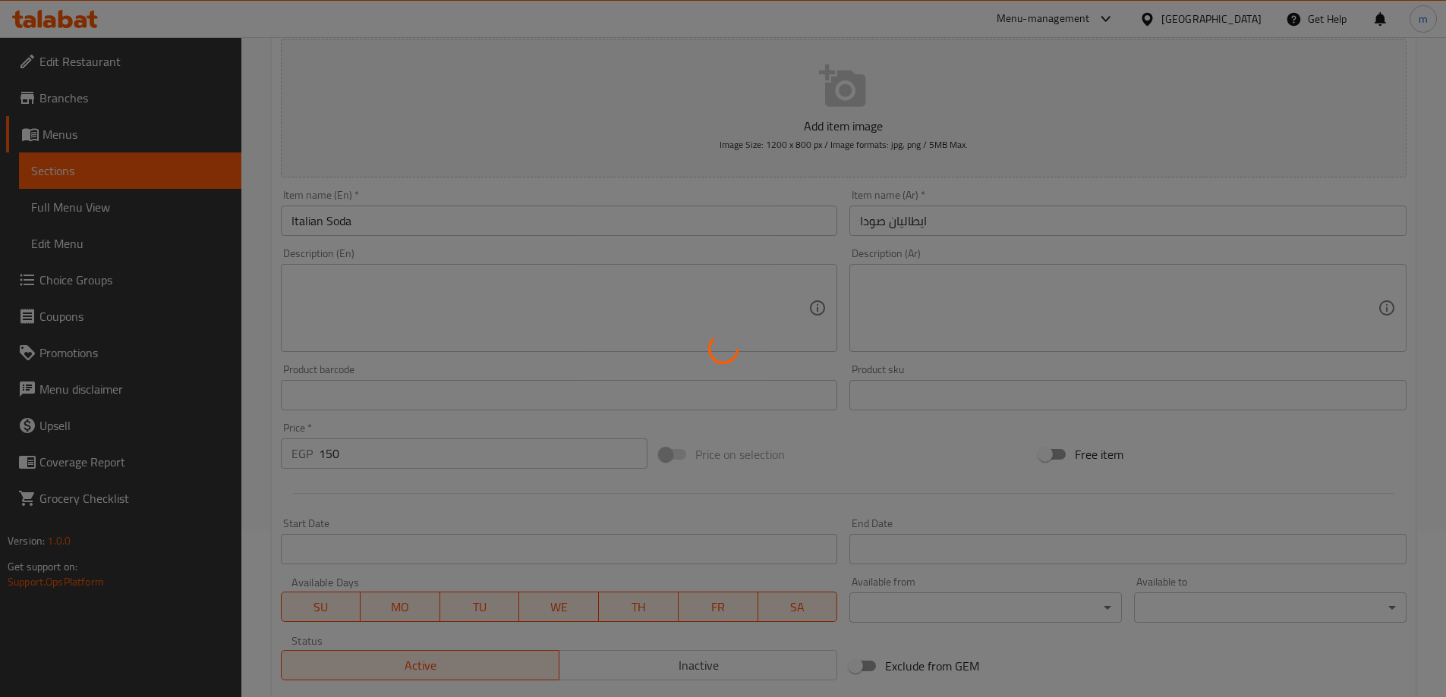
scroll to position [0, 0]
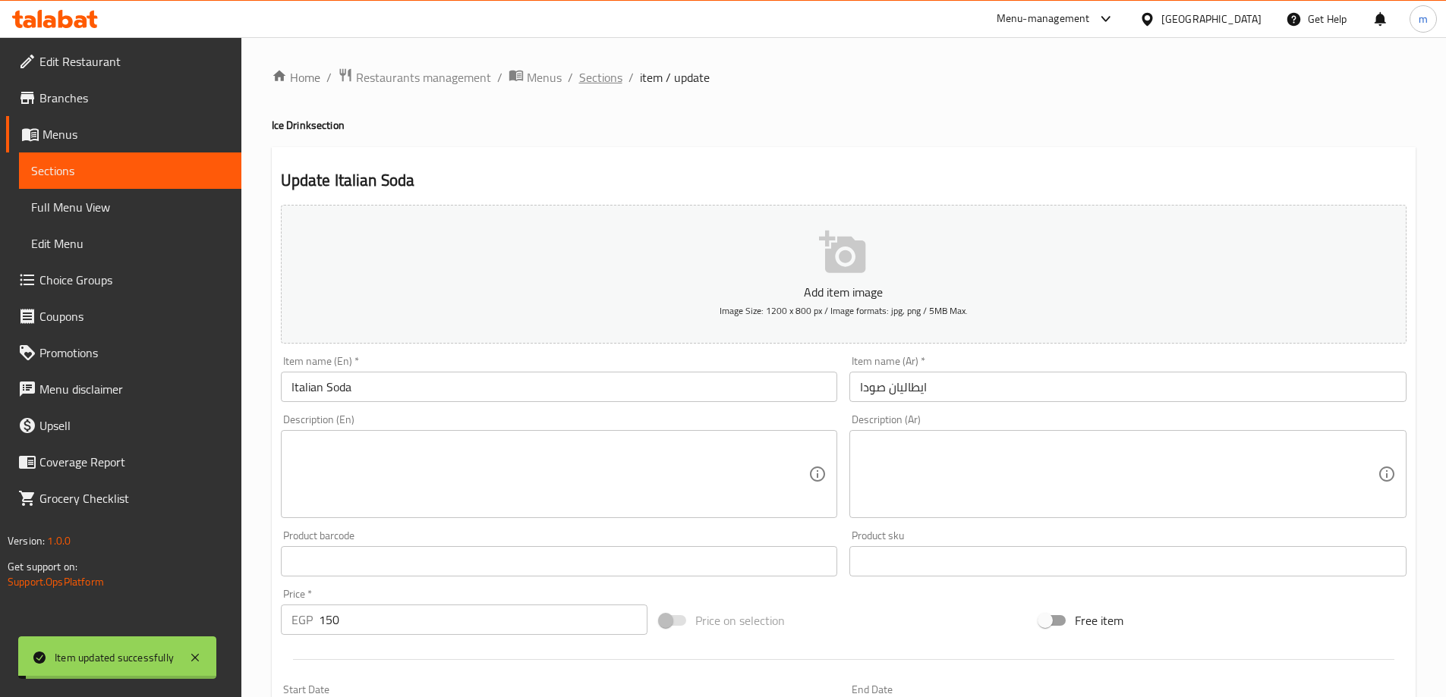
click at [585, 73] on span "Sections" at bounding box center [600, 77] width 43 height 18
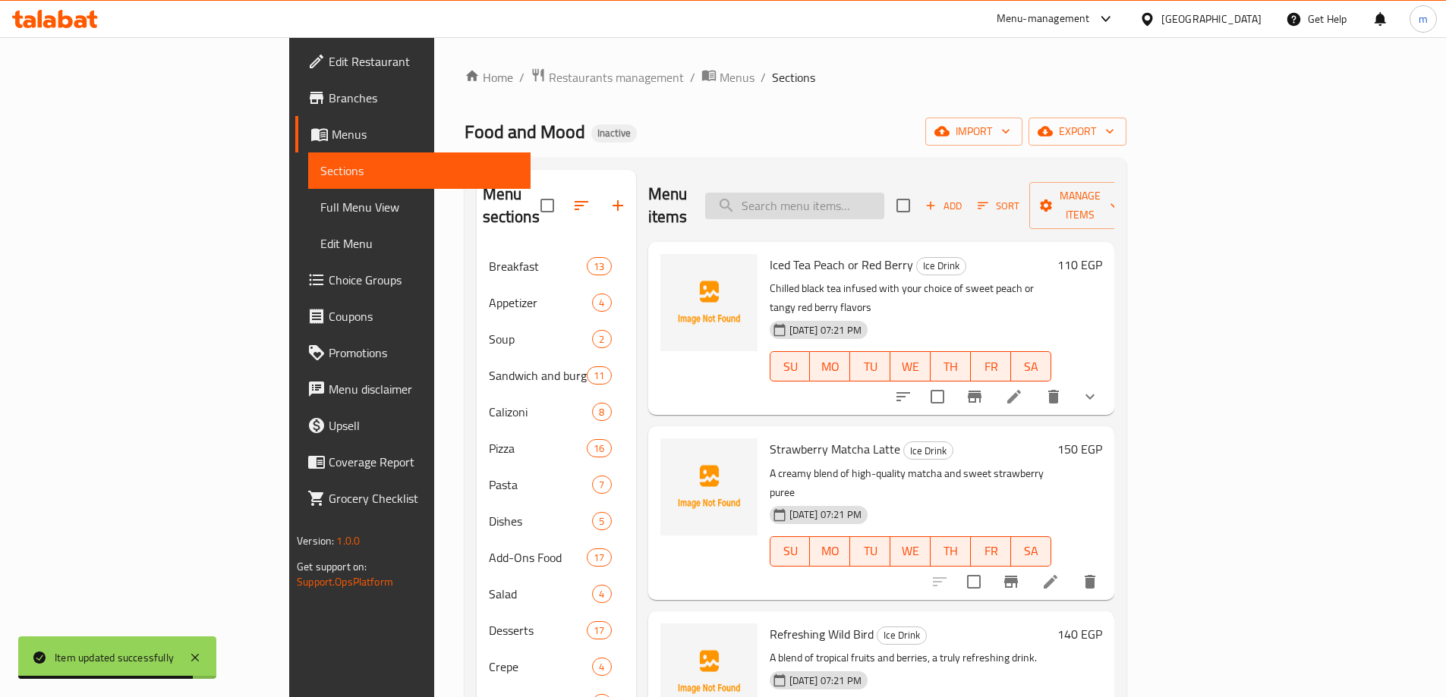
click at [884, 193] on input "search" at bounding box center [794, 206] width 179 height 27
paste
type input "Coffee Passion Tonic"
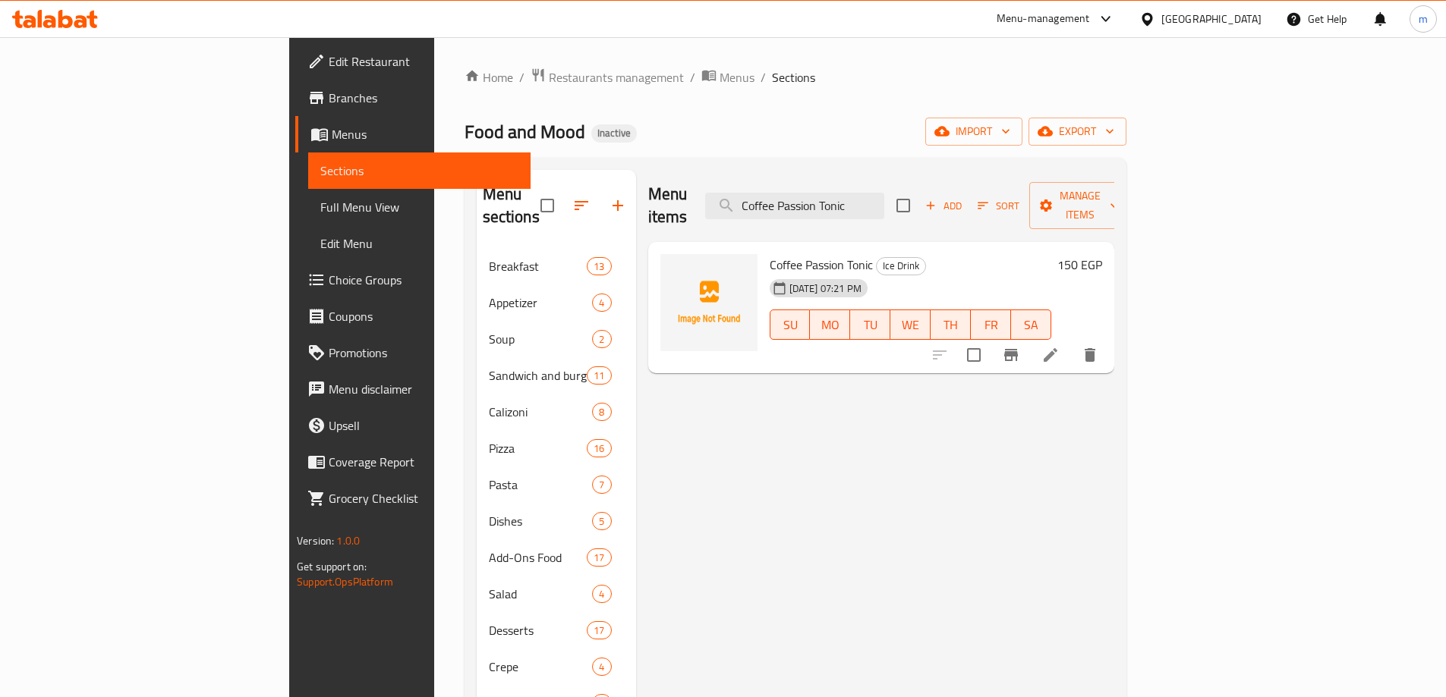
click at [1059, 346] on icon at bounding box center [1050, 355] width 18 height 18
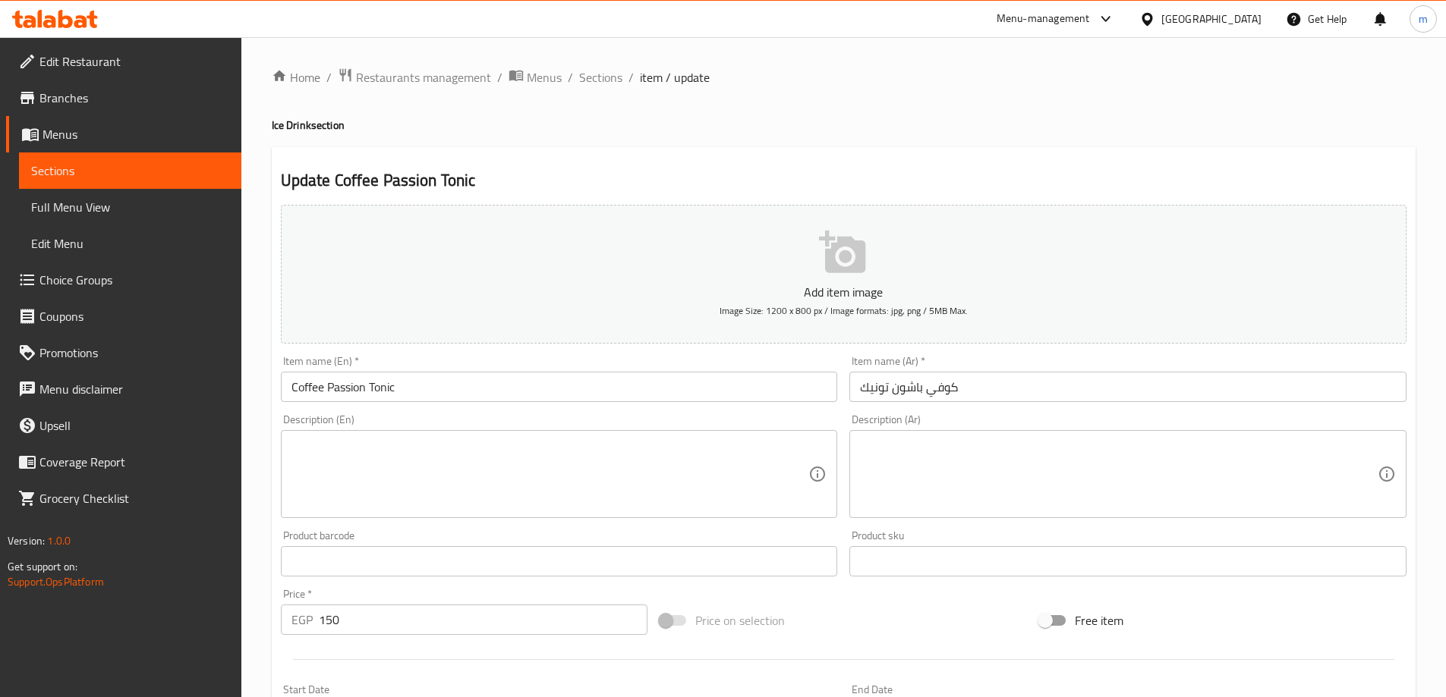
click at [455, 490] on textarea at bounding box center [550, 475] width 518 height 72
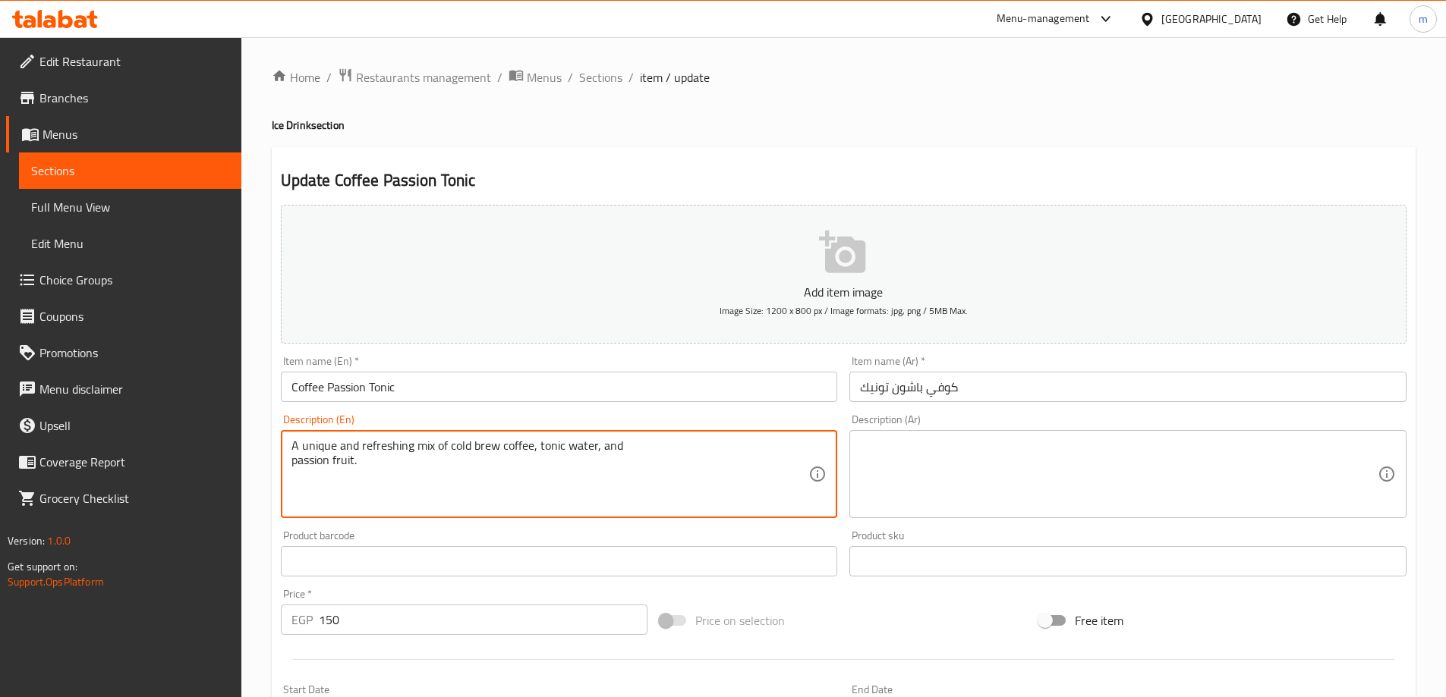
click at [293, 462] on textarea "A unique and refreshing mix of cold brew coffee, tonic water, and passion fruit." at bounding box center [550, 475] width 518 height 72
type textarea "A unique and refreshing mix of cold brew coffee, tonic water, and passion fruit."
click at [949, 455] on textarea at bounding box center [1119, 475] width 518 height 72
click at [594, 482] on textarea "A unique and refreshing mix of cold brew coffee, tonic water, and passion fruit." at bounding box center [550, 475] width 518 height 72
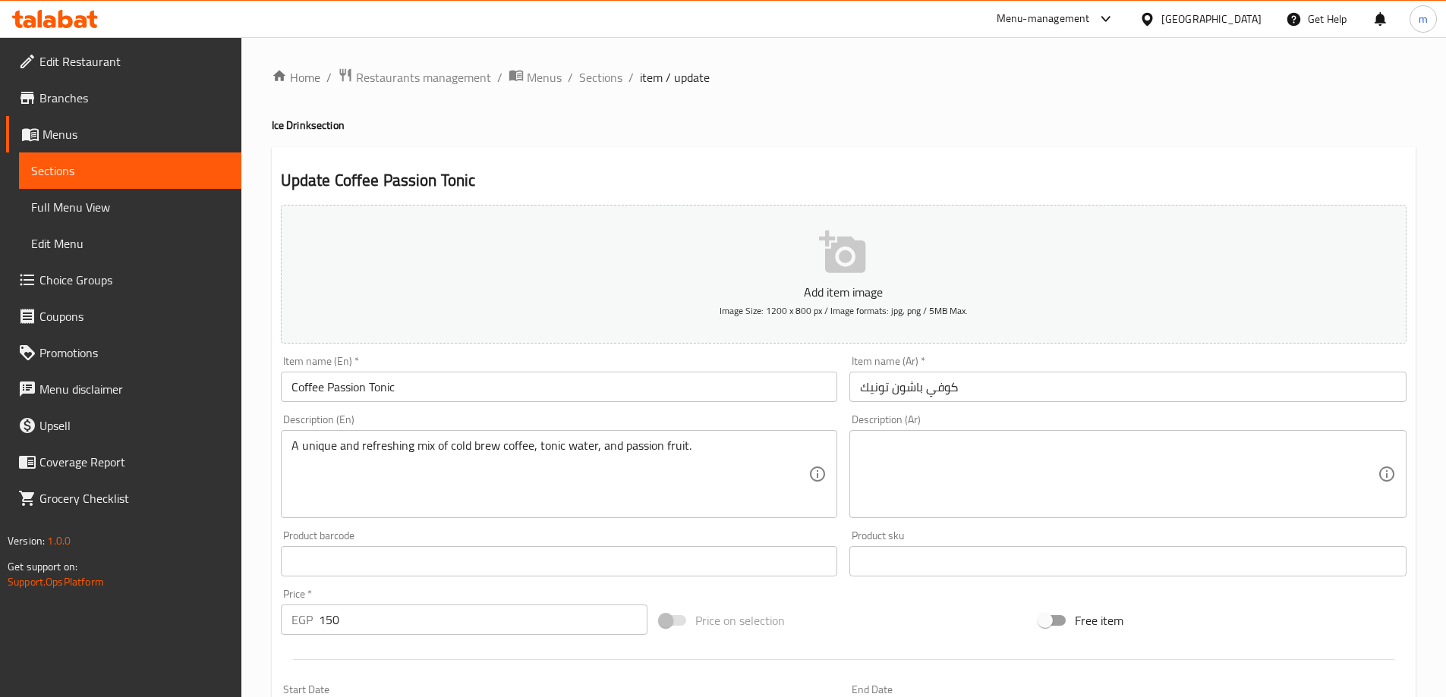
click at [999, 440] on textarea at bounding box center [1119, 475] width 518 height 72
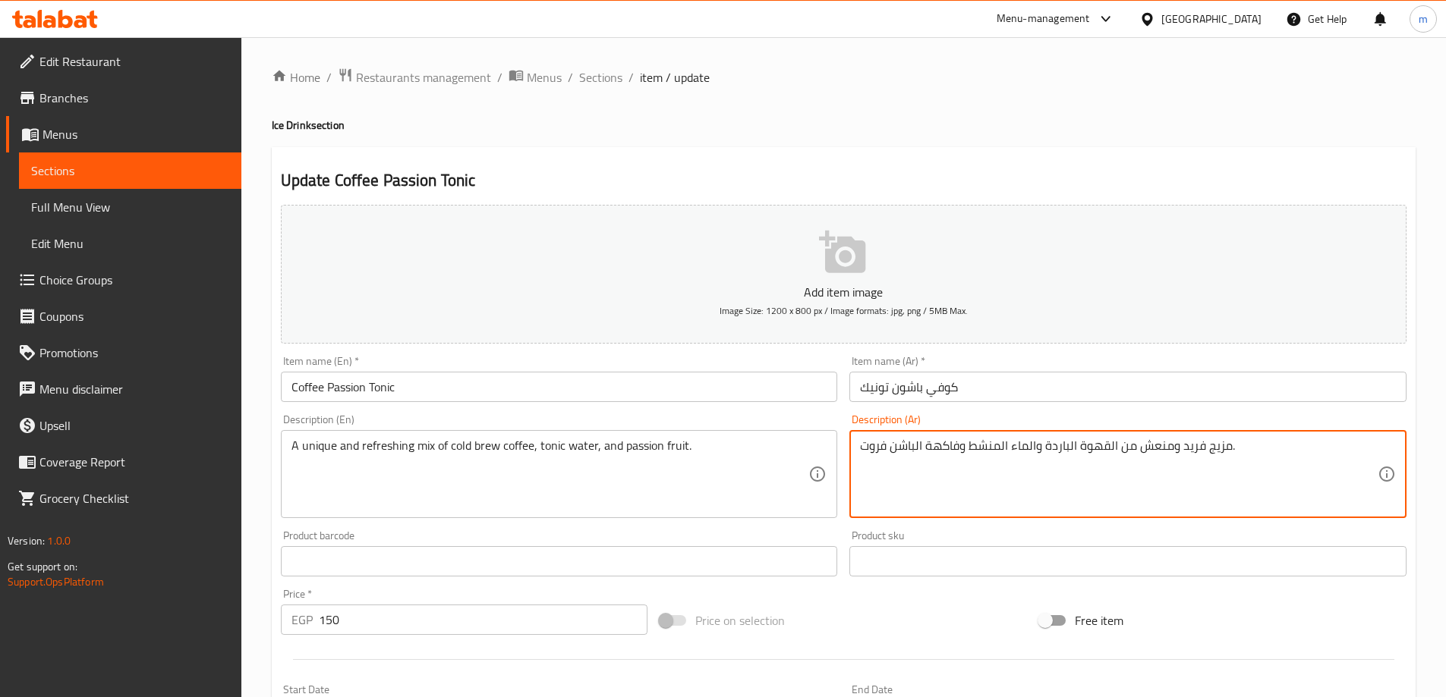
click at [999, 440] on textarea "مزيج فريد ومنعش من القهوة الباردة والماء المنشط وفاكهة الباشن فروت." at bounding box center [1119, 475] width 518 height 72
click at [999, 441] on textarea "مزيج فريد ومنعش من القهوة الباردة والماء المنشط وفاكهة الباشن فروت." at bounding box center [1119, 475] width 518 height 72
click at [1009, 443] on textarea "مزيج فريد ومنعش من القهوة الباردة والماء المنشط وفاكهة الباشن فروت." at bounding box center [1119, 475] width 518 height 72
click at [1358, 447] on textarea "مزيج فريد ومنعش من القهوة الباردة والماء المنشط وفاكهة الباشن فروت." at bounding box center [1119, 475] width 518 height 72
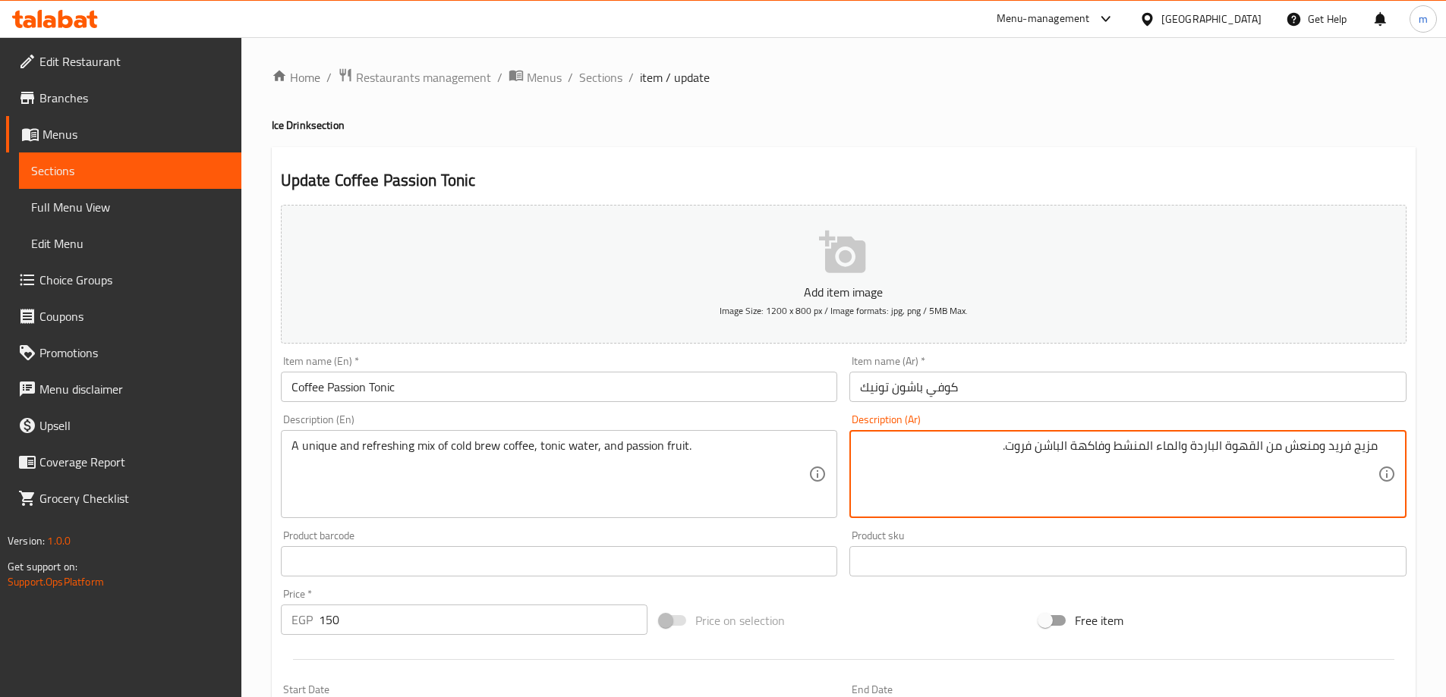
click at [1358, 447] on textarea "مزيج فريد ومنعش من القهوة الباردة والماء المنشط وفاكهة الباشن فروت." at bounding box center [1119, 475] width 518 height 72
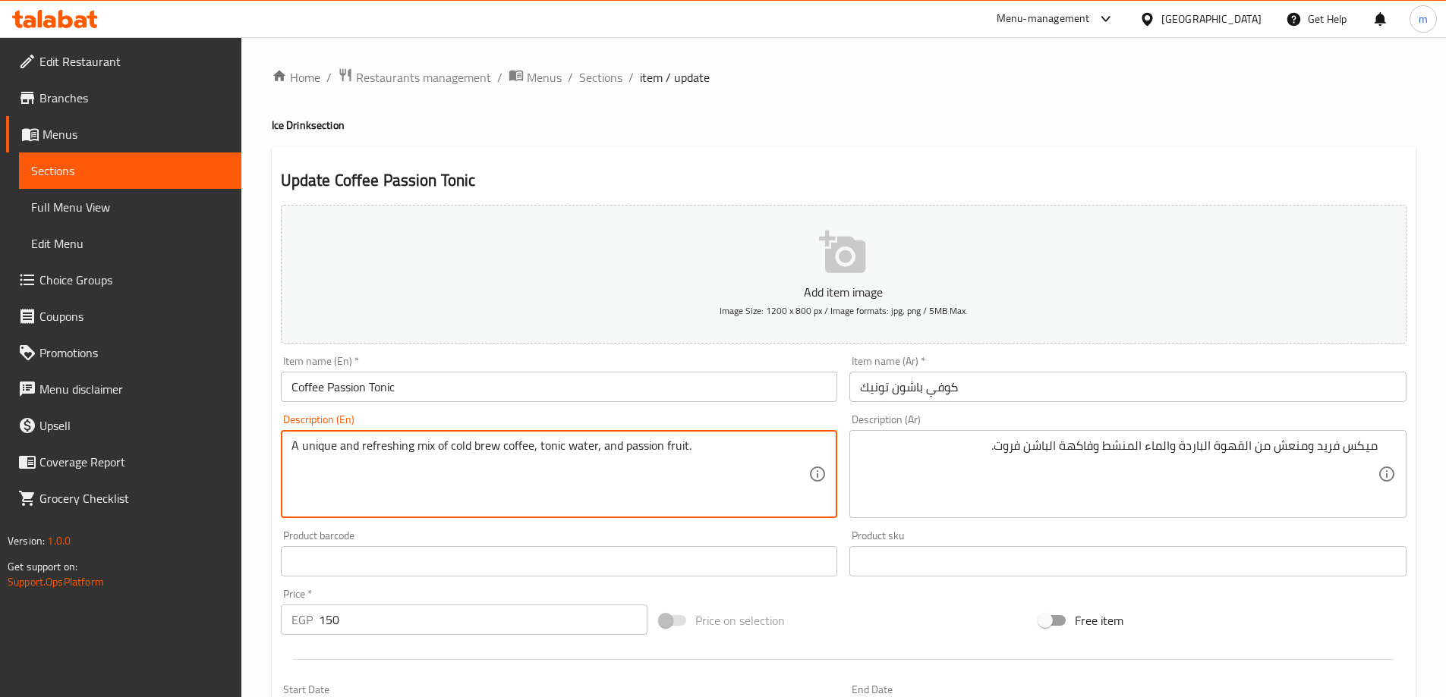
click at [480, 443] on textarea "A unique and refreshing mix of cold brew coffee, tonic water, and passion fruit." at bounding box center [550, 475] width 518 height 72
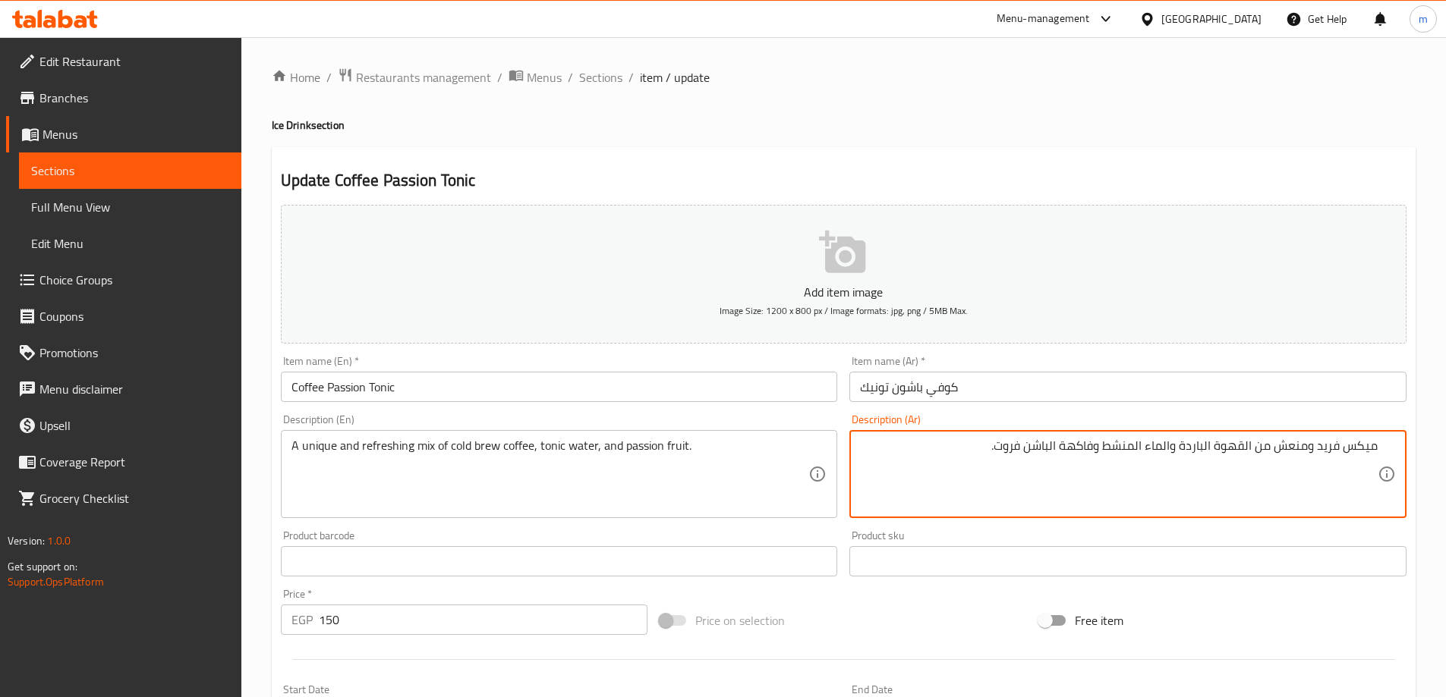
drag, startPoint x: 1179, startPoint y: 444, endPoint x: 1213, endPoint y: 467, distance: 41.0
click at [1209, 162] on div "Update Coffee Passion Tonic Add item image Image Size: 1200 x 800 px / Image fo…" at bounding box center [844, 588] width 1144 height 883
drag, startPoint x: 1163, startPoint y: 448, endPoint x: 1185, endPoint y: 472, distance: 32.8
click at [1163, 448] on textarea "[PERSON_NAME] ومنعش من القهوة كولد برو والماء المنشط وفاكهة الباشن فروت." at bounding box center [1119, 475] width 518 height 72
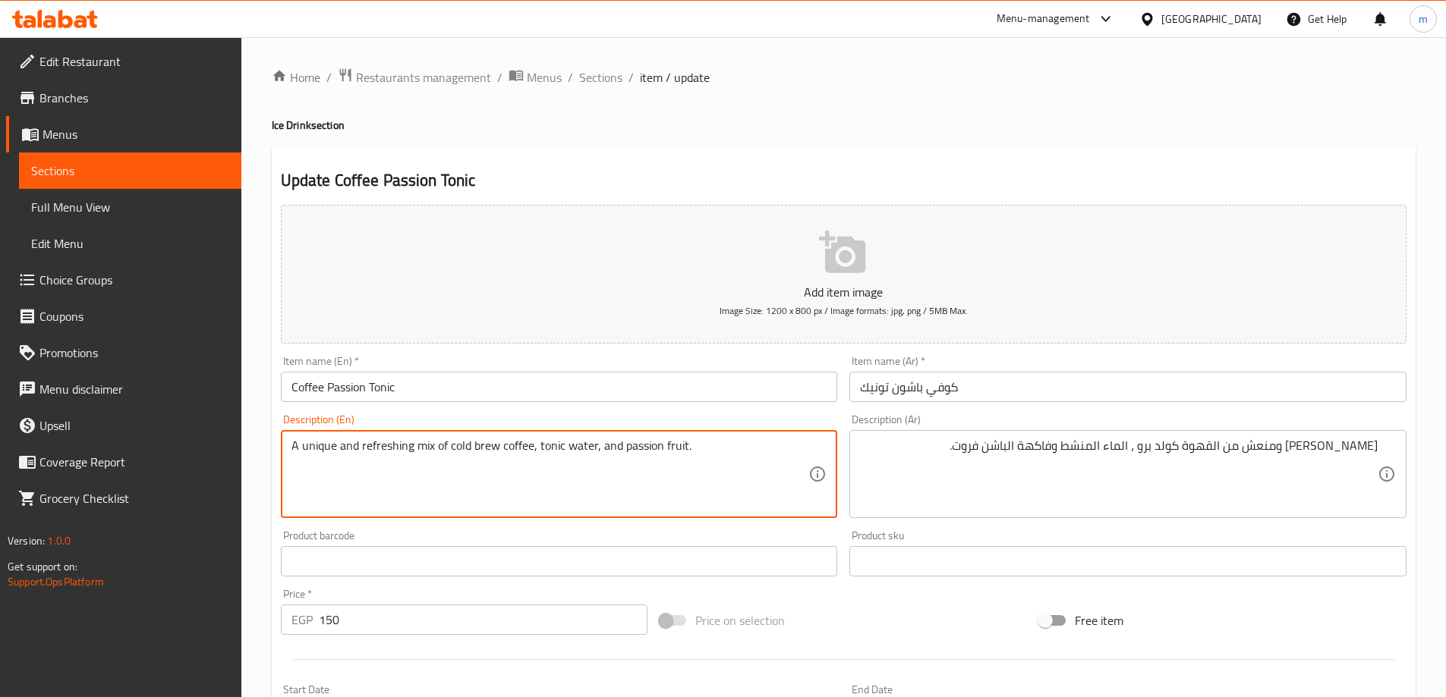
click at [546, 445] on textarea "A unique and refreshing mix of cold brew coffee, tonic water, and passion fruit." at bounding box center [550, 475] width 518 height 72
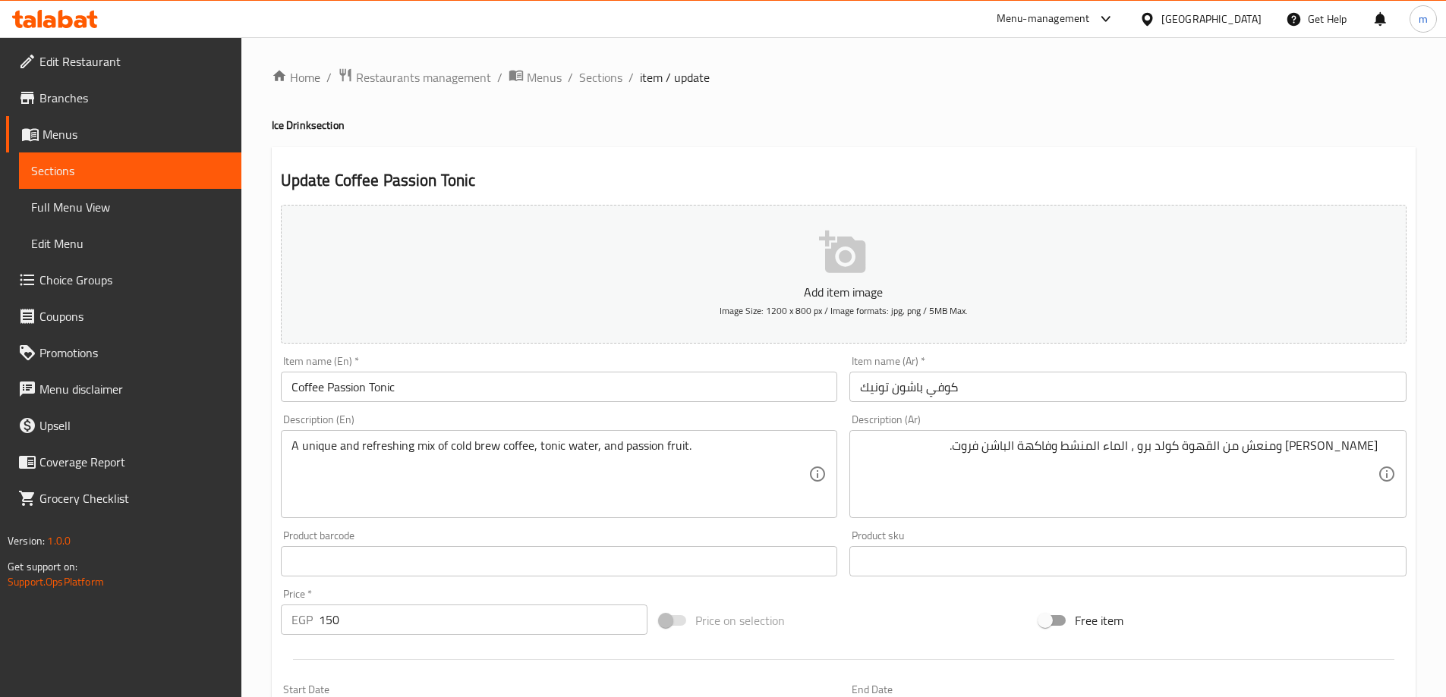
click at [971, 116] on div "Home / Restaurants management / Menus / Sections / item / update Ice Drink sect…" at bounding box center [844, 555] width 1144 height 974
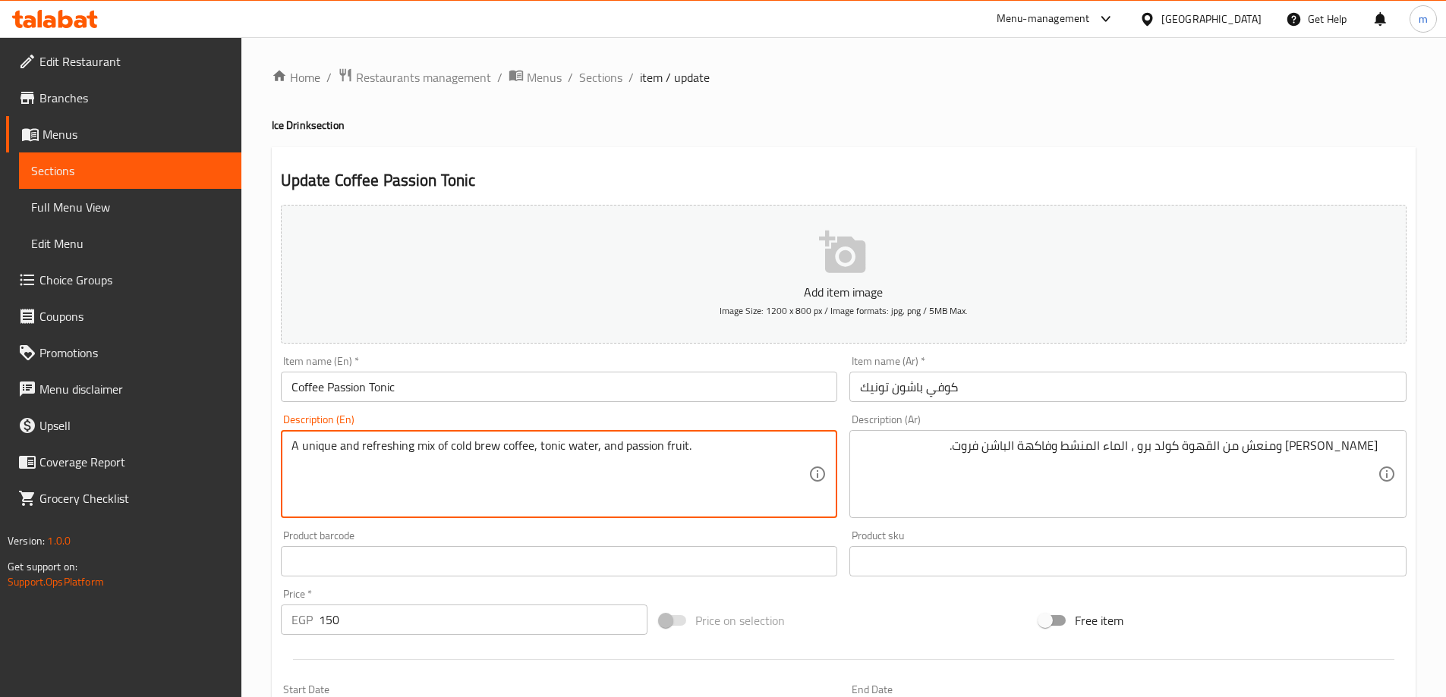
click at [584, 442] on textarea "A unique and refreshing mix of cold brew coffee, tonic water, and passion fruit." at bounding box center [550, 475] width 518 height 72
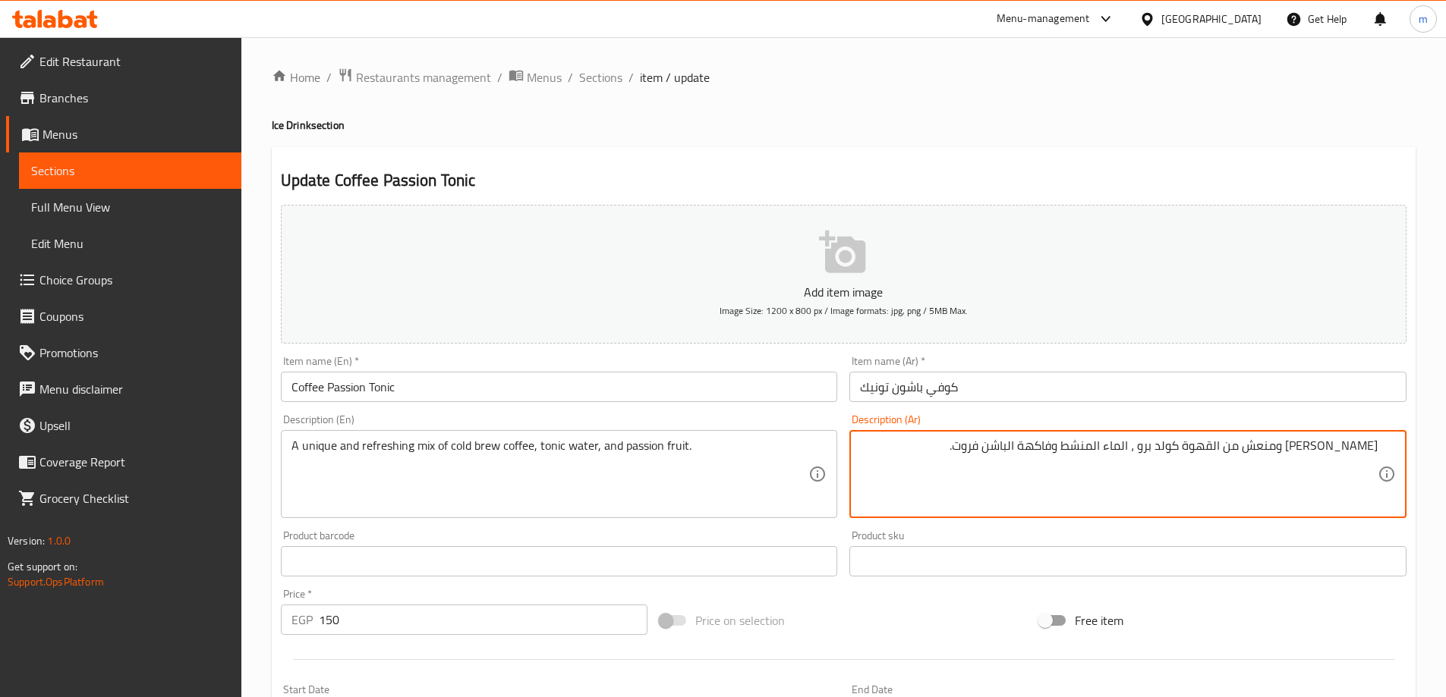
drag, startPoint x: 1141, startPoint y: 448, endPoint x: 1155, endPoint y: 457, distance: 16.7
click at [1094, 445] on textarea "[PERSON_NAME] ومنعش من القهوة كولد برو ، المياه المنشط وفاكهة الباشن فروت." at bounding box center [1119, 475] width 518 height 72
click at [1072, 449] on textarea "[PERSON_NAME] ومنعش من القهوة كولد برو ، المياه المنشطه وفاكهة الباشن فروت." at bounding box center [1119, 475] width 518 height 72
click at [1087, 457] on textarea "[PERSON_NAME] ومنعش من القهوة كولد برو ، المياه المنشطه وفاكهة الباشن فروت." at bounding box center [1119, 475] width 518 height 72
type textarea "[PERSON_NAME] ومنعش من القهوة كولد برو ، المياه المنشطه، والباشون فروت."
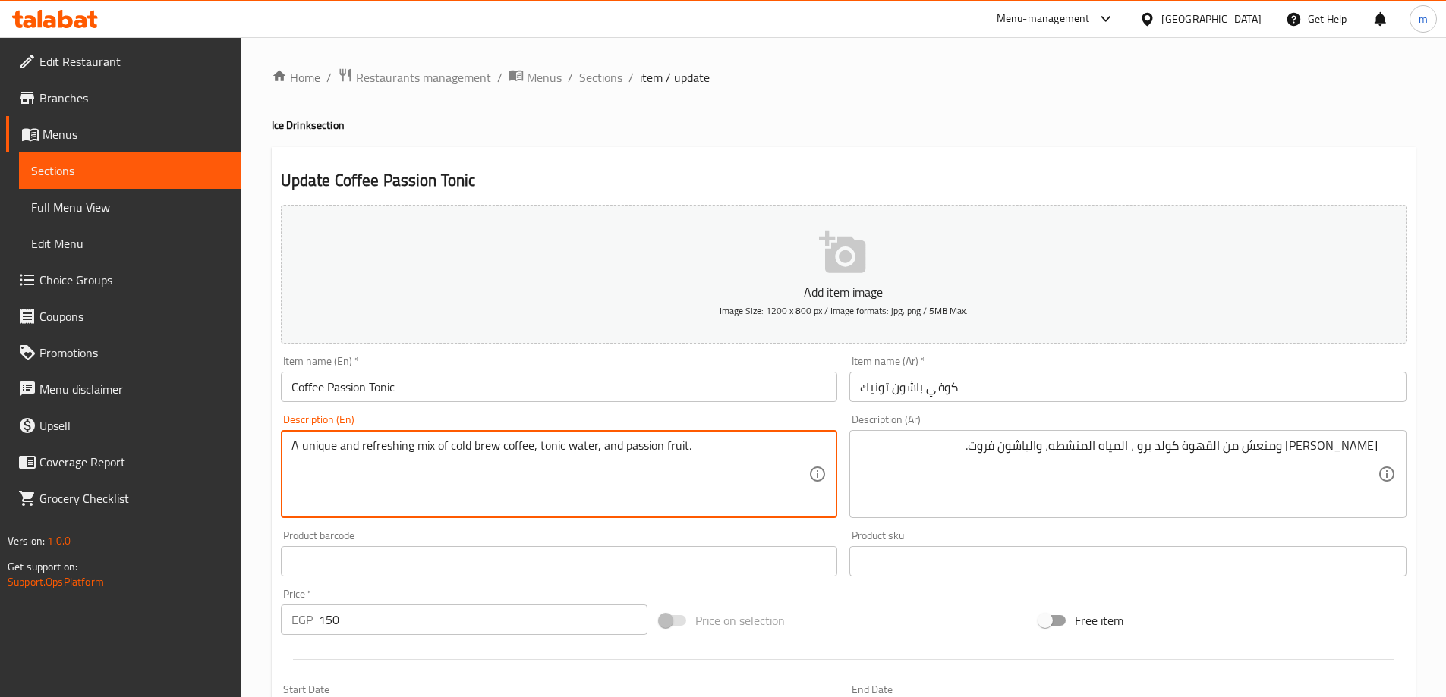
click at [647, 448] on textarea "A unique and refreshing mix of cold brew coffee, tonic water, and passion fruit." at bounding box center [550, 475] width 518 height 72
click at [678, 452] on textarea "A unique and refreshing mix of cold brew coffee, tonic water, and passion fruit." at bounding box center [550, 475] width 518 height 72
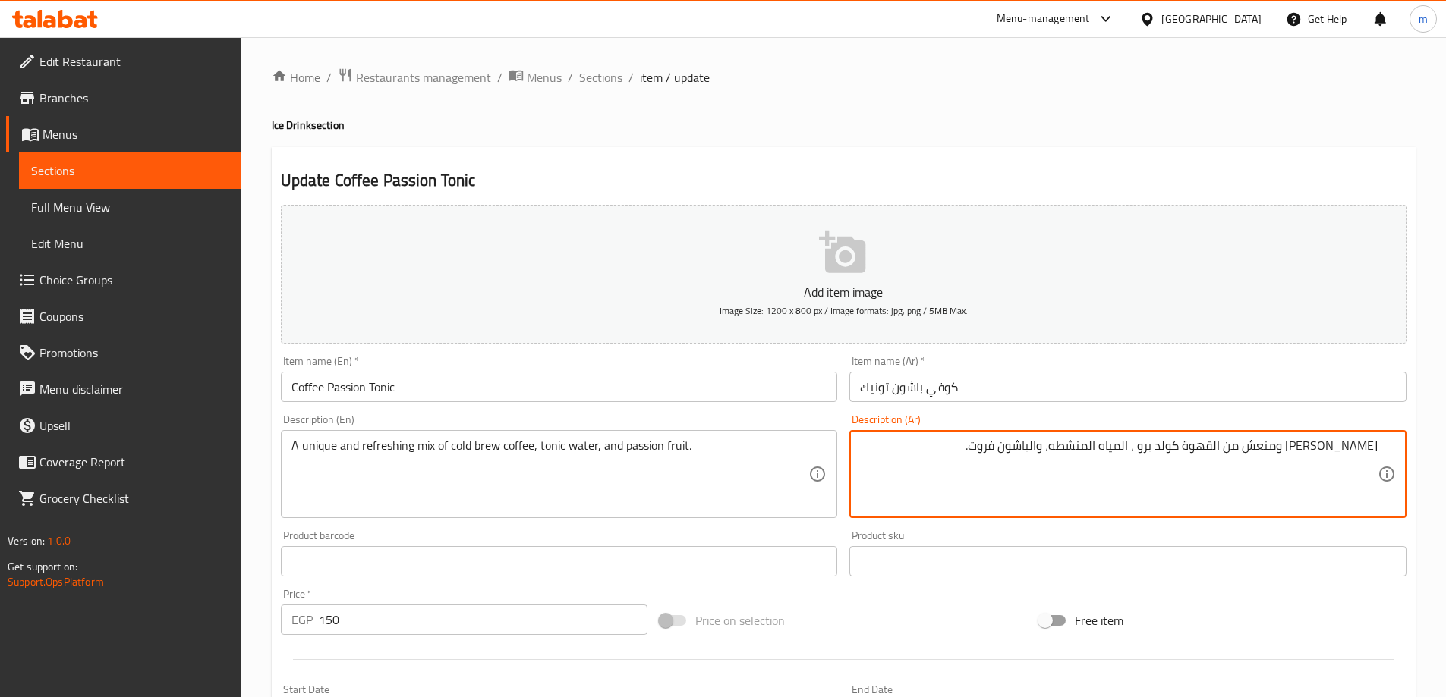
drag, startPoint x: 1006, startPoint y: 452, endPoint x: 1067, endPoint y: 459, distance: 61.2
click at [1043, 156] on div "Update Coffee Passion Tonic Add item image Image Size: 1200 x 800 px / Image fo…" at bounding box center [844, 588] width 1144 height 883
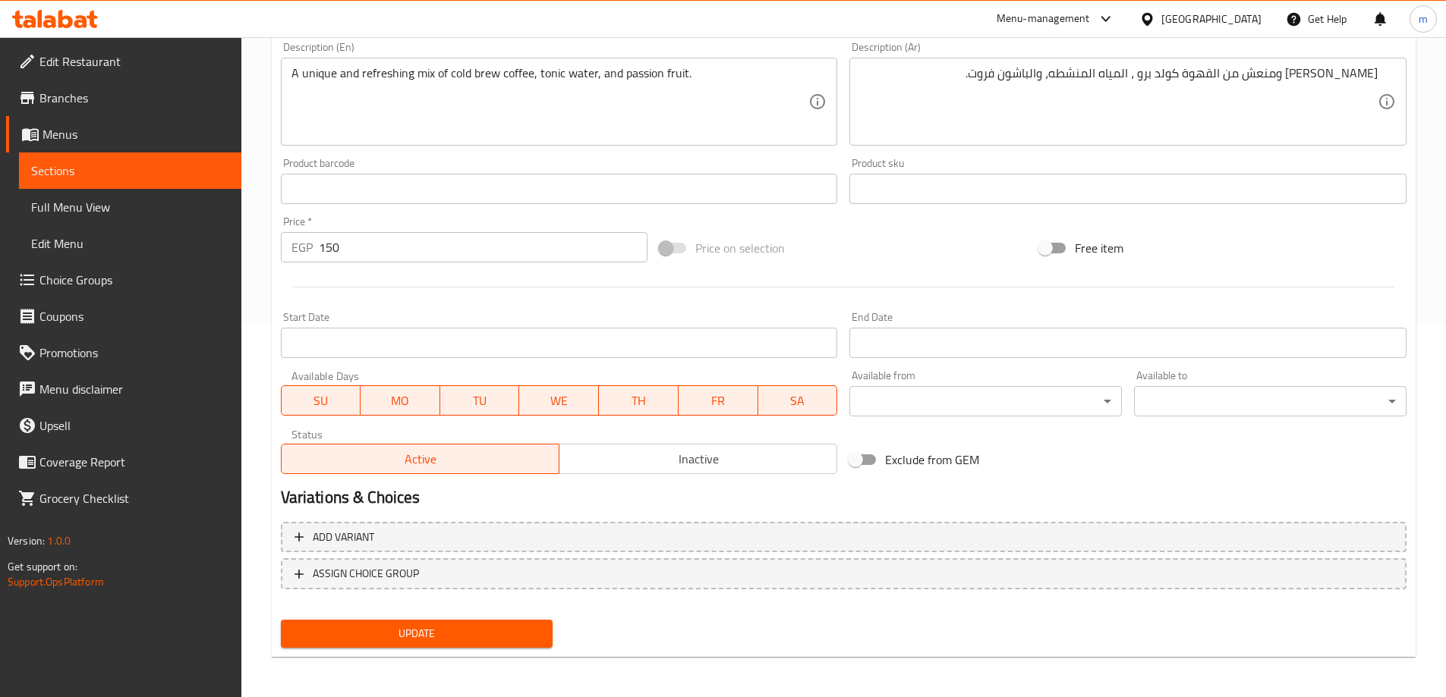
scroll to position [375, 0]
click at [520, 623] on span "Update" at bounding box center [417, 631] width 248 height 19
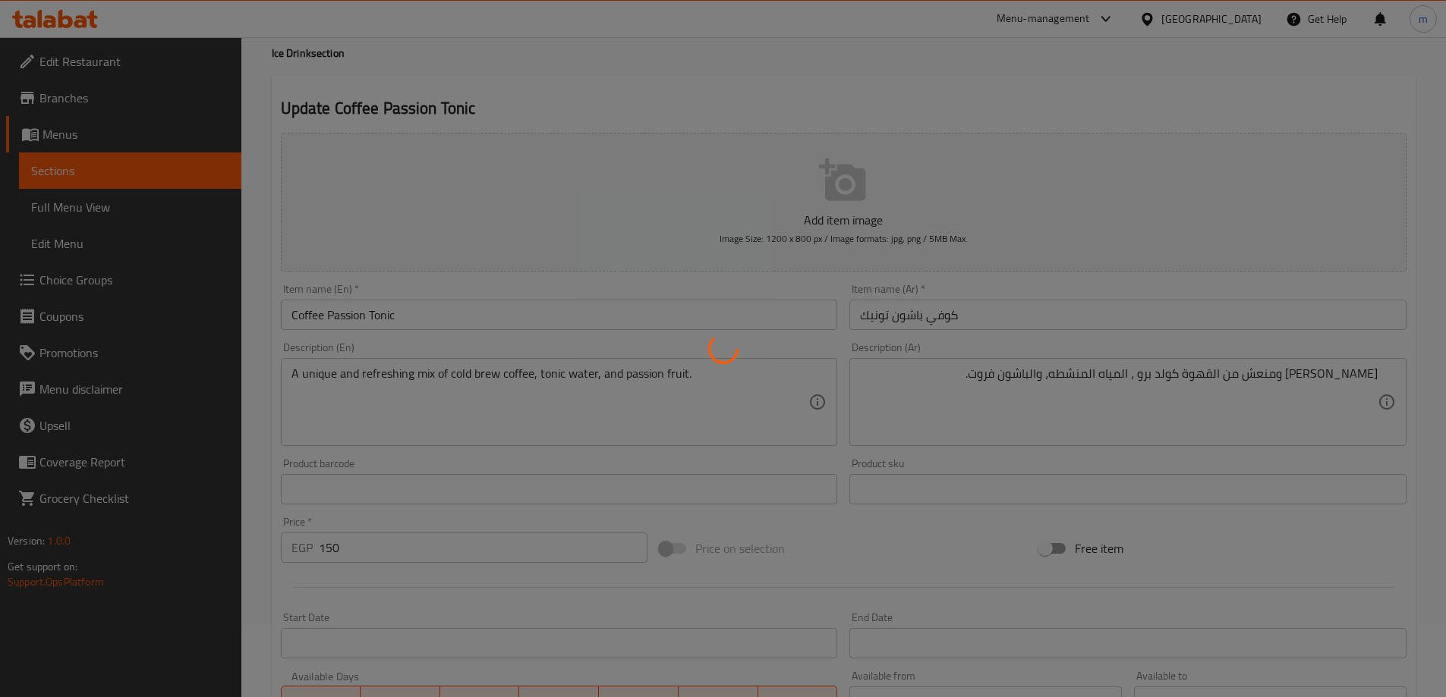
scroll to position [0, 0]
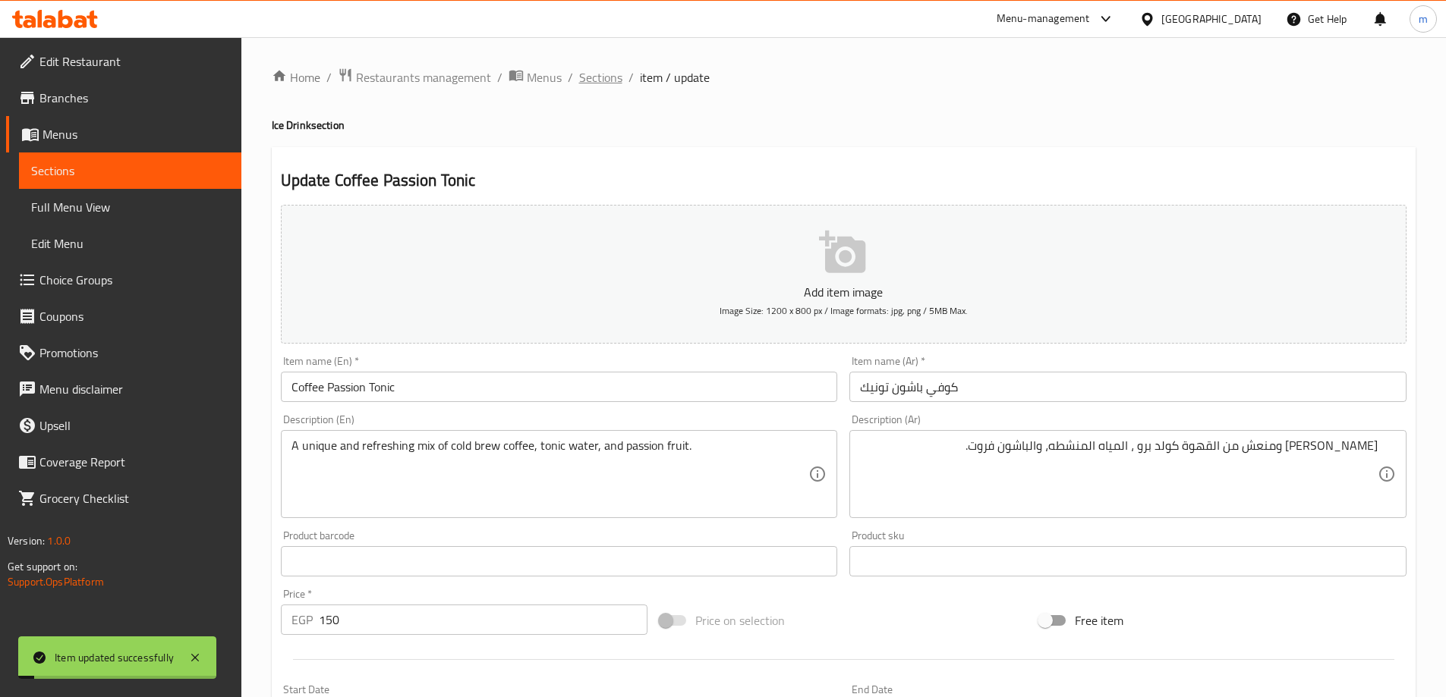
click at [579, 71] on span "Sections" at bounding box center [600, 77] width 43 height 18
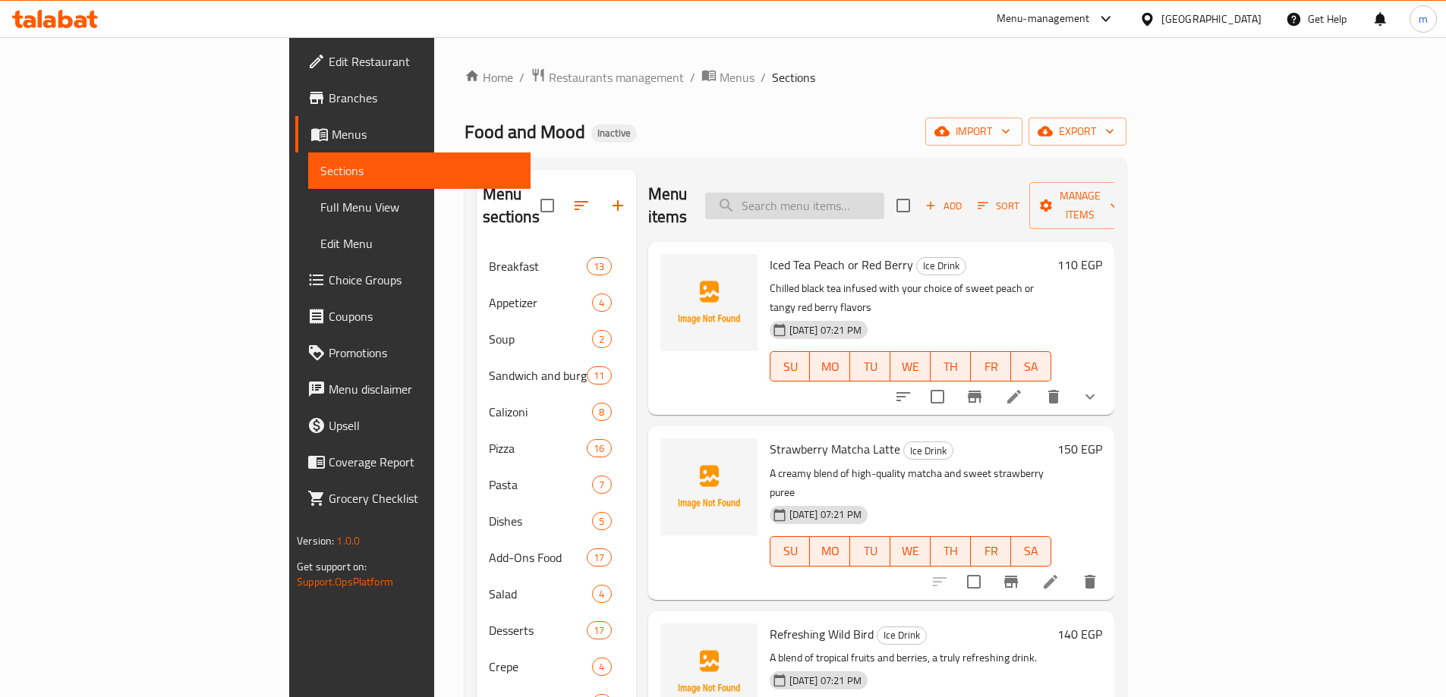
click at [884, 198] on input "search" at bounding box center [794, 206] width 179 height 27
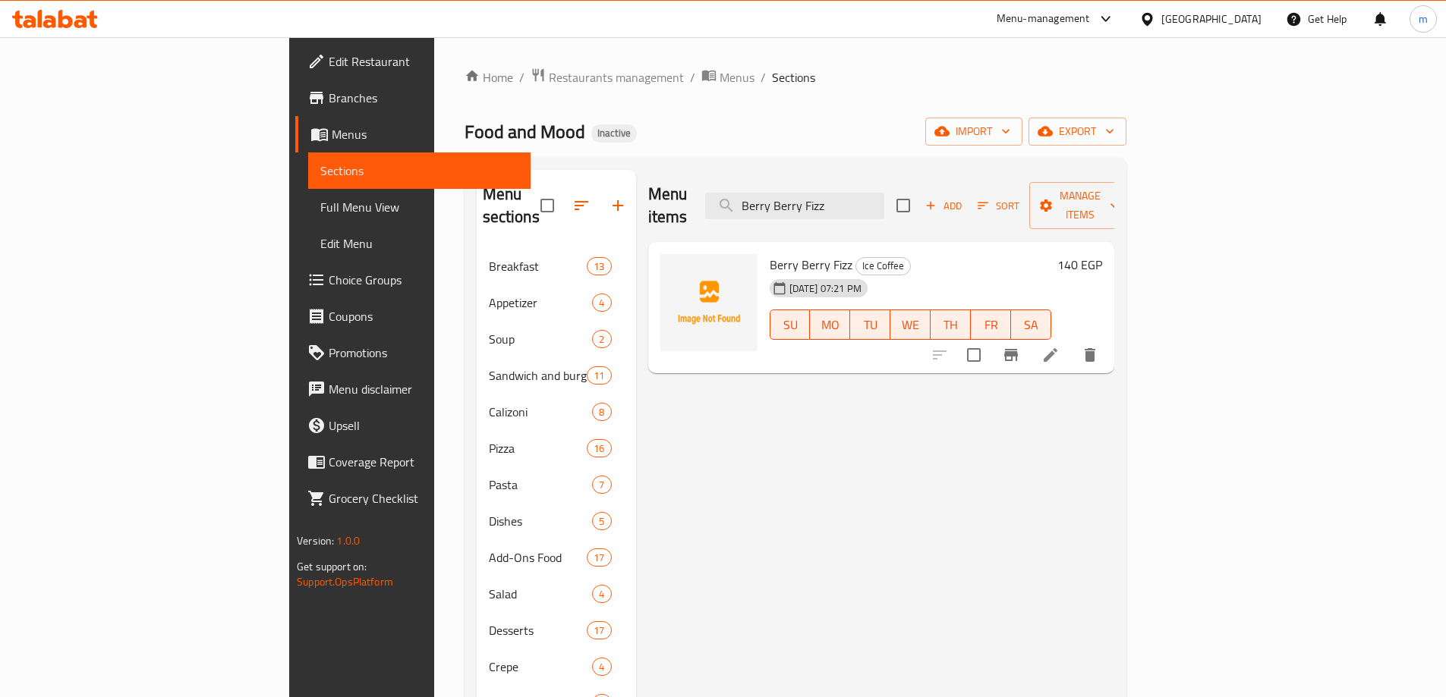
type input "Berry Berry Fizz"
click at [1072, 342] on li at bounding box center [1050, 354] width 42 height 27
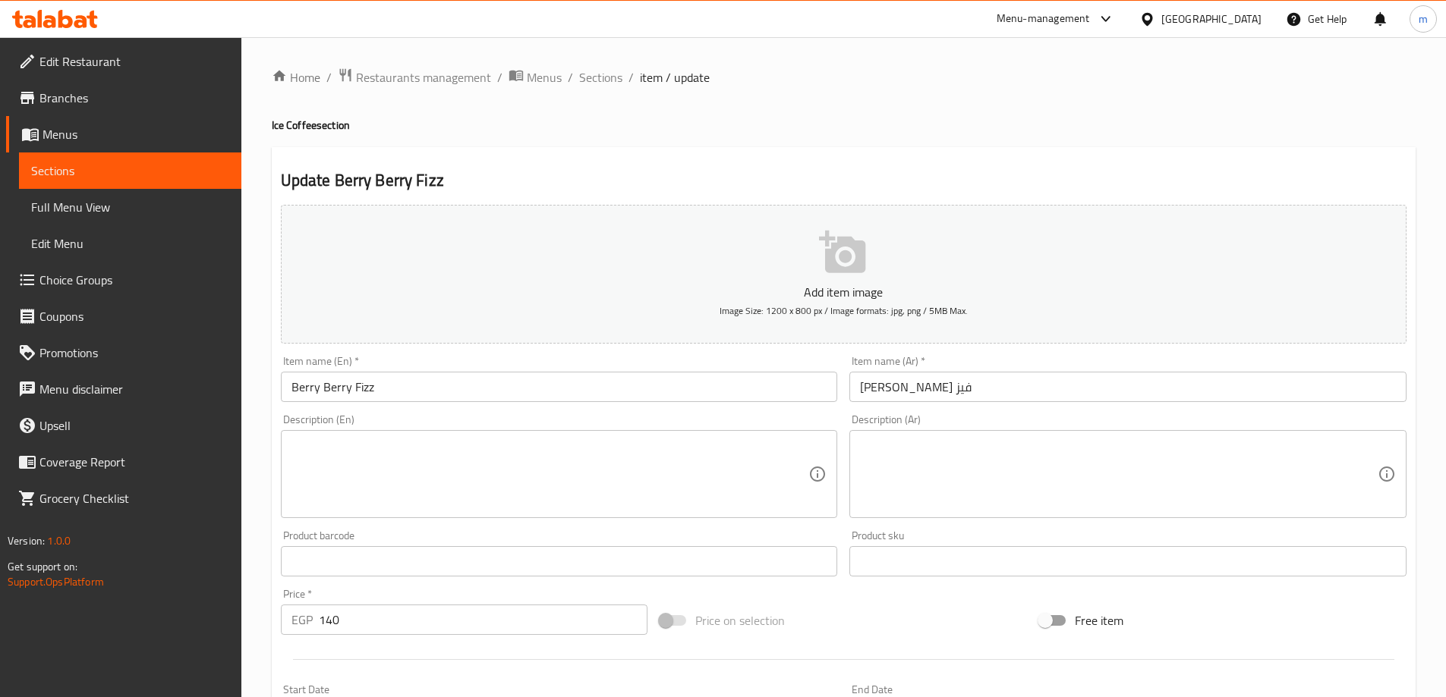
click at [496, 507] on textarea at bounding box center [550, 475] width 518 height 72
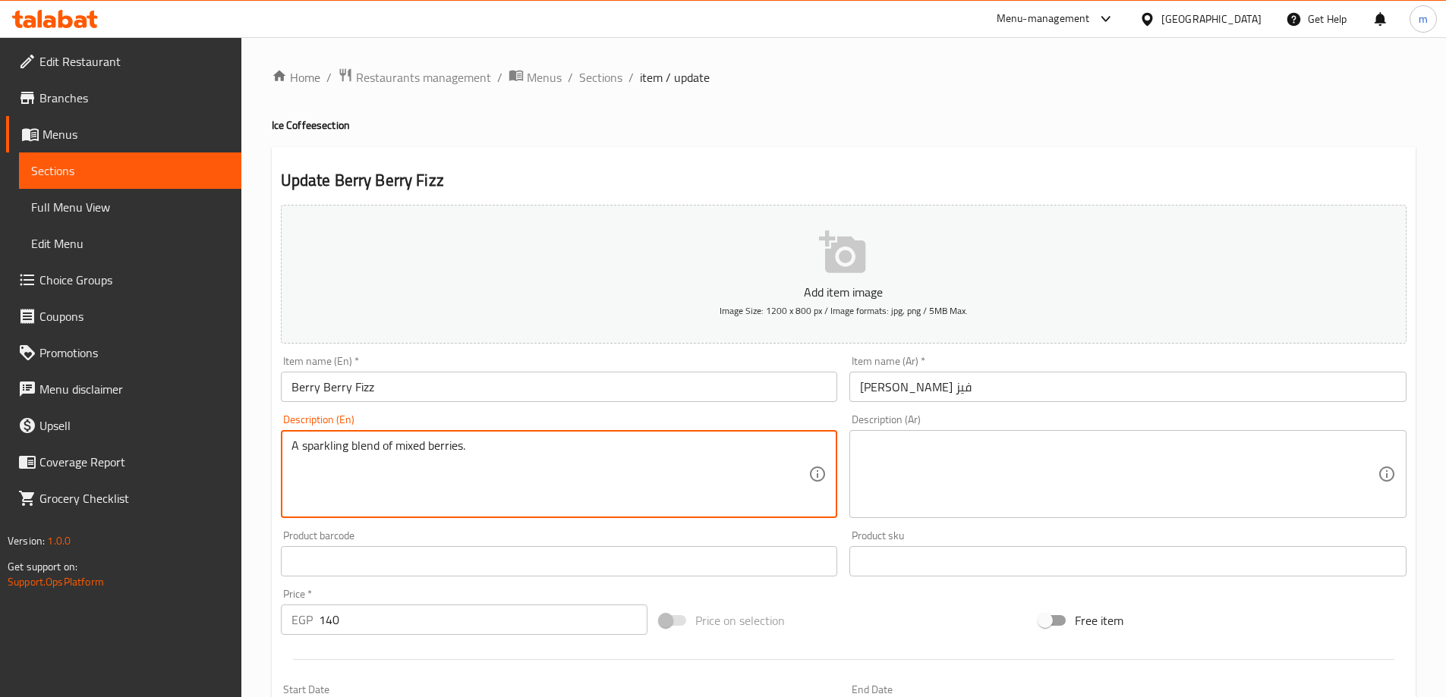
type textarea "A sparkling blend of mixed berries."
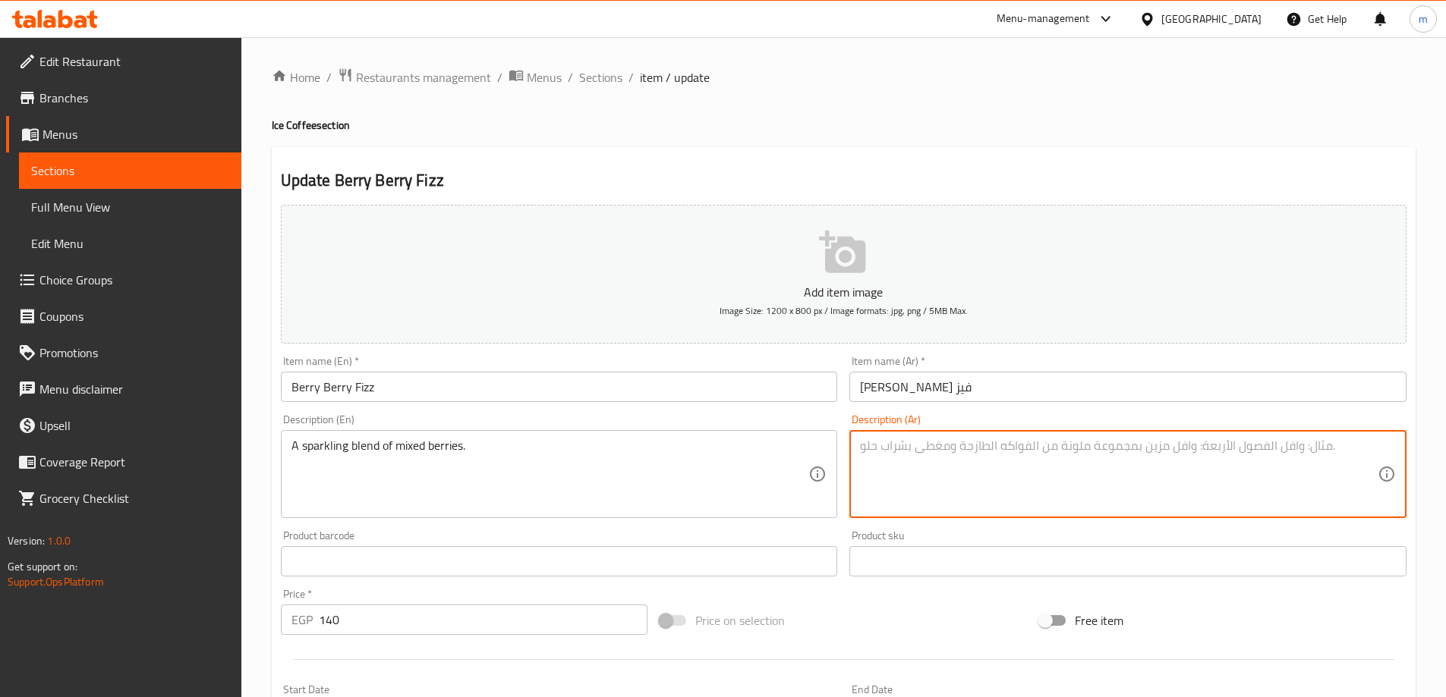
click at [948, 480] on textarea at bounding box center [1119, 475] width 518 height 72
click at [948, 480] on textarea "مزيج متألق من التوت المختلط." at bounding box center [1119, 475] width 518 height 72
click at [1290, 493] on textarea "مزيج متألق من التوت المختلط." at bounding box center [1119, 475] width 518 height 72
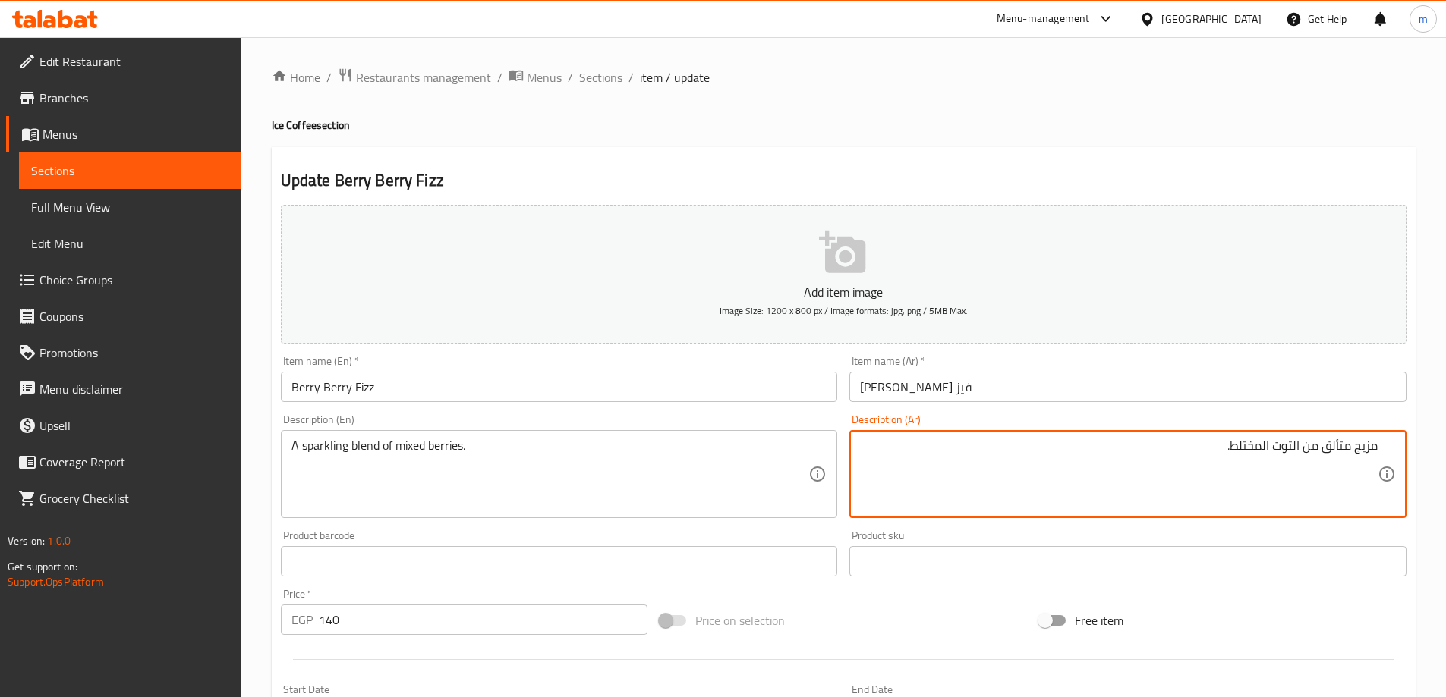
click at [1238, 448] on textarea "مزيج متألق من التوت المختلط." at bounding box center [1119, 475] width 518 height 72
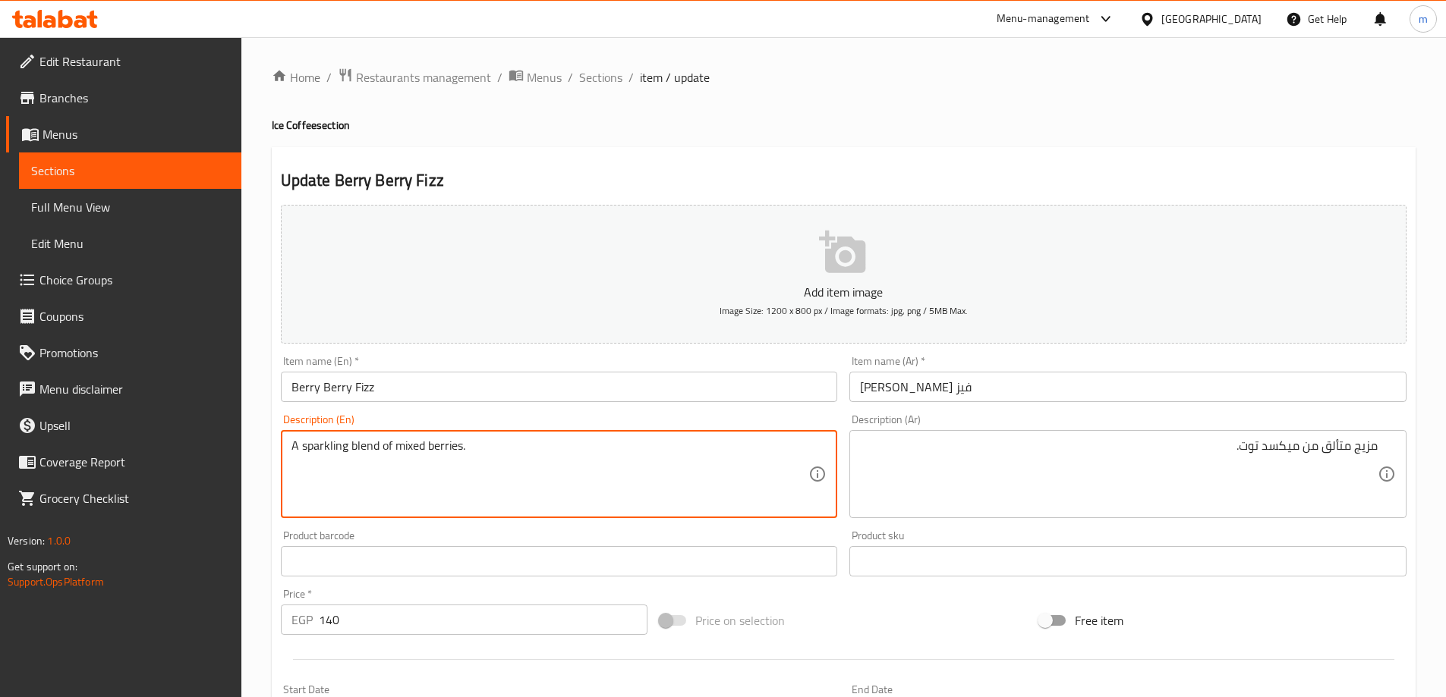
click at [319, 455] on textarea "A sparkling blend of mixed berries." at bounding box center [550, 475] width 518 height 72
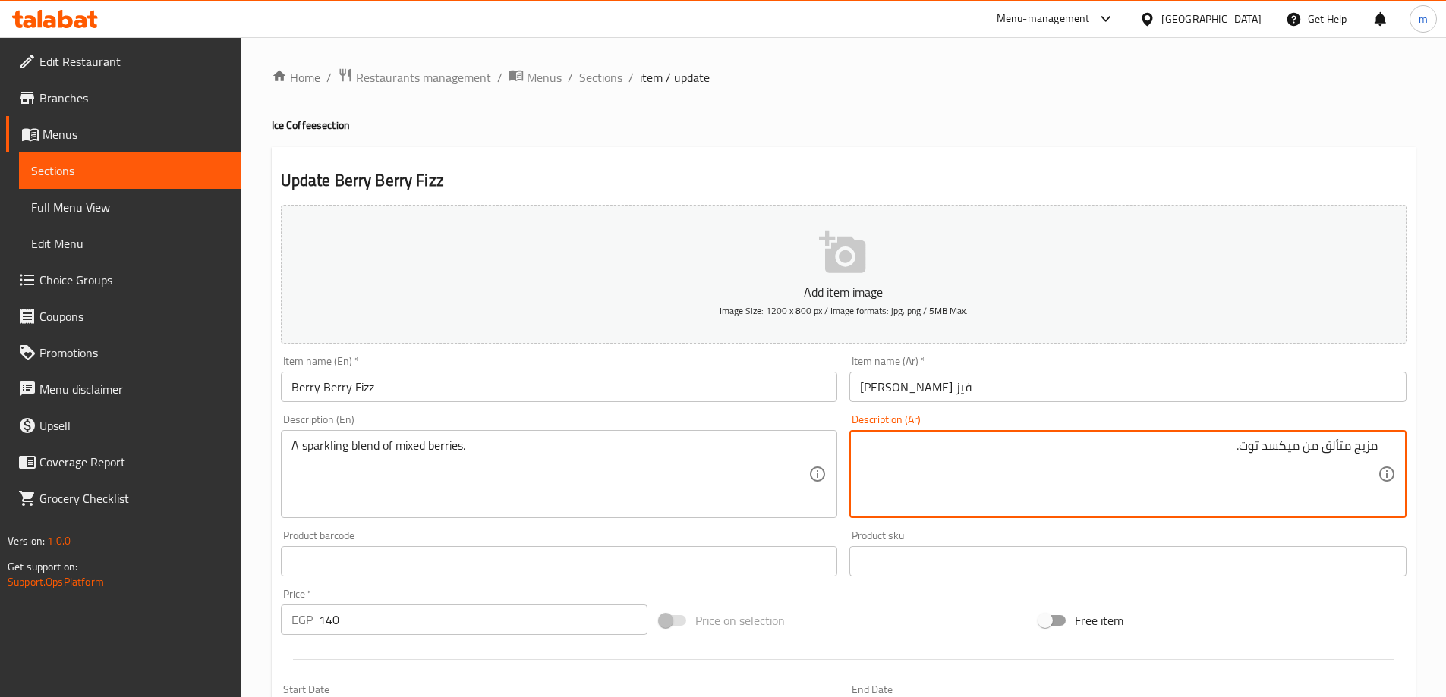
click at [1339, 454] on textarea "مزيج متألق من ميكسد توت." at bounding box center [1119, 475] width 518 height 72
type textarea "مزيج فوار من ميكسد توت."
click at [1215, 141] on div "Home / Restaurants management / Menus / Sections / item / update Ice Coffee sec…" at bounding box center [844, 555] width 1144 height 974
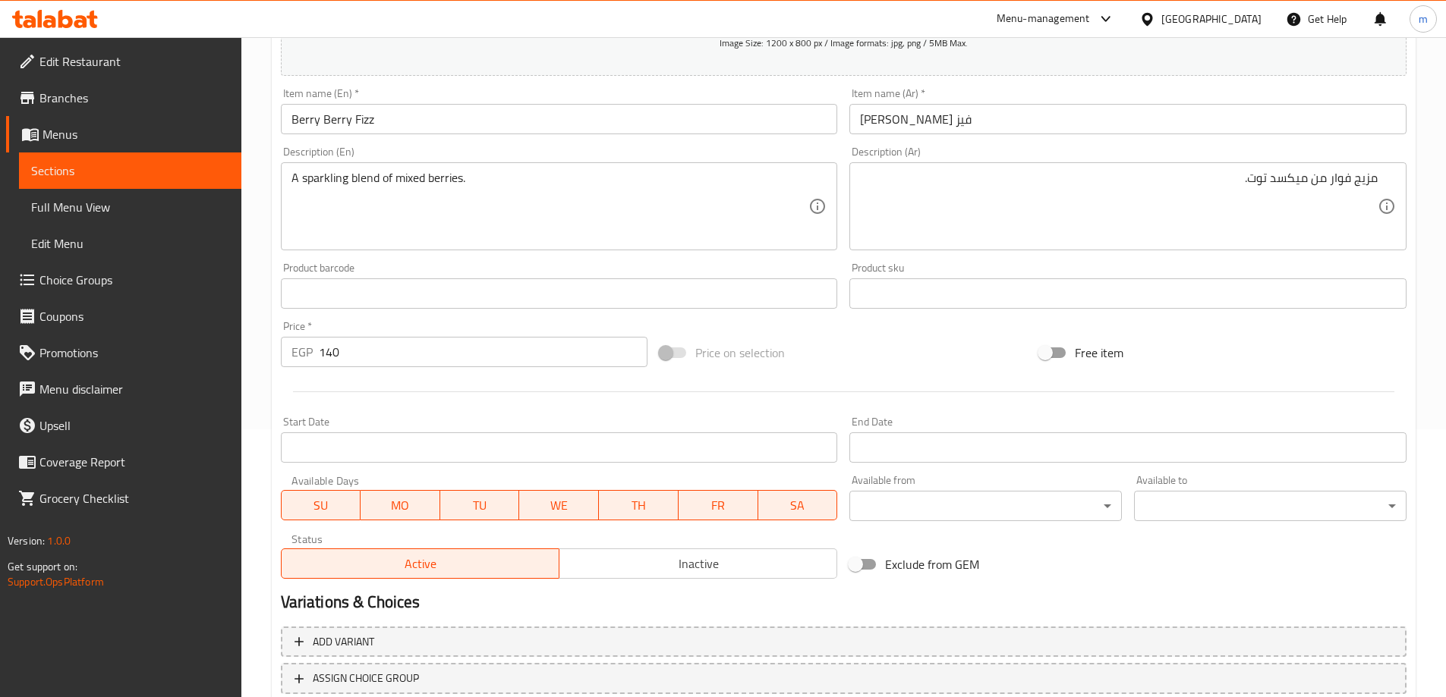
scroll to position [375, 0]
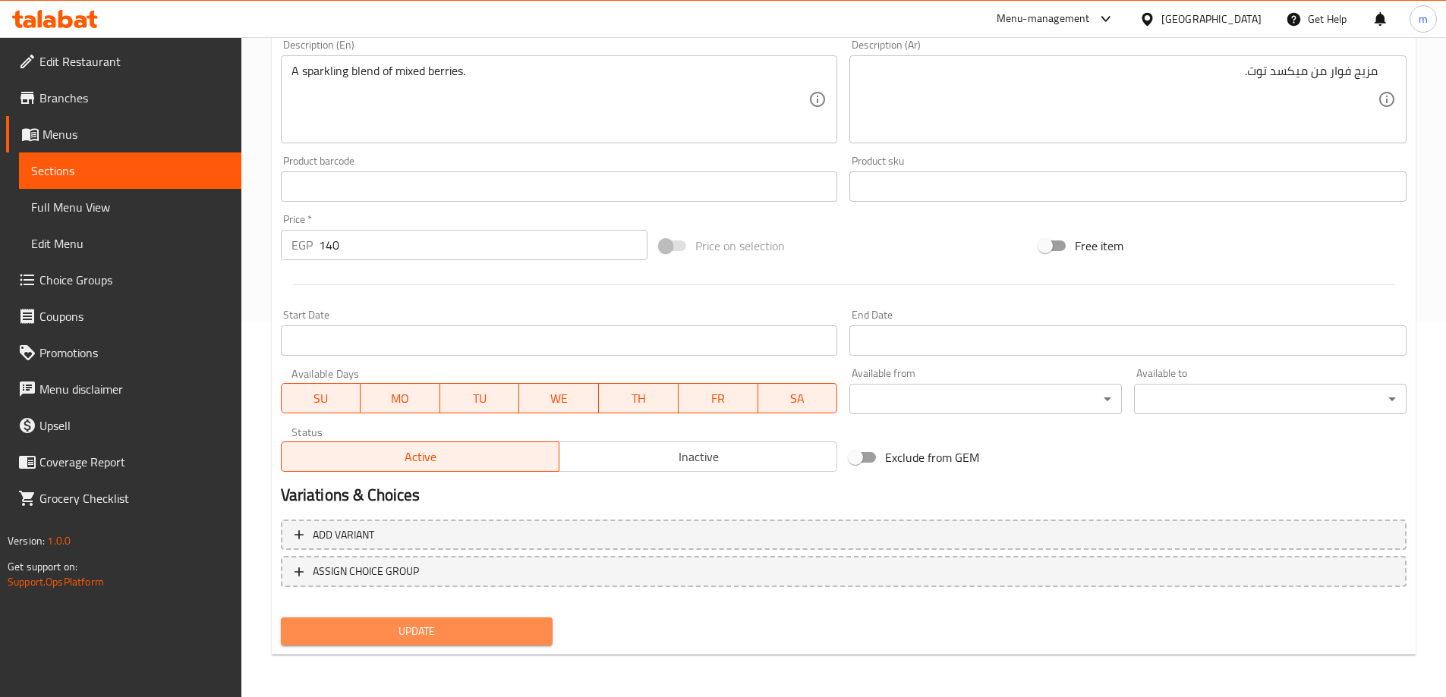
click at [502, 628] on span "Update" at bounding box center [417, 631] width 248 height 19
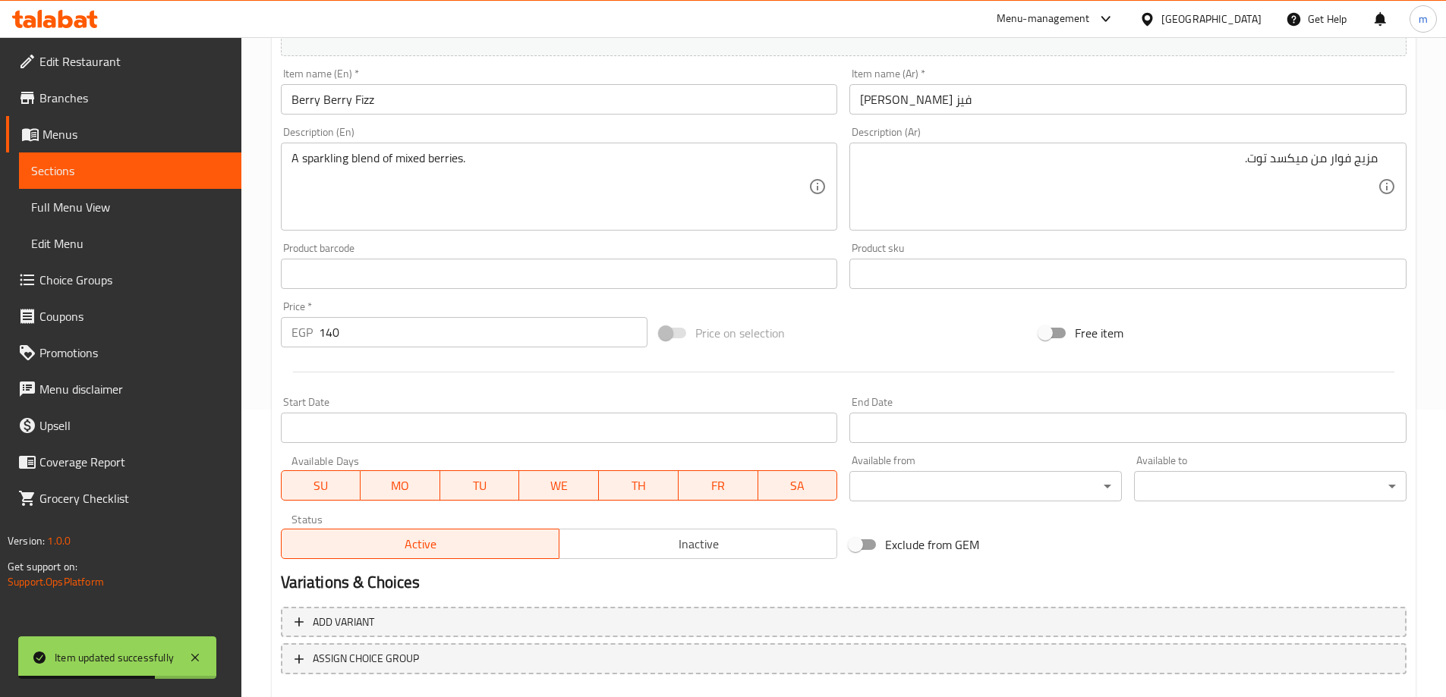
scroll to position [0, 0]
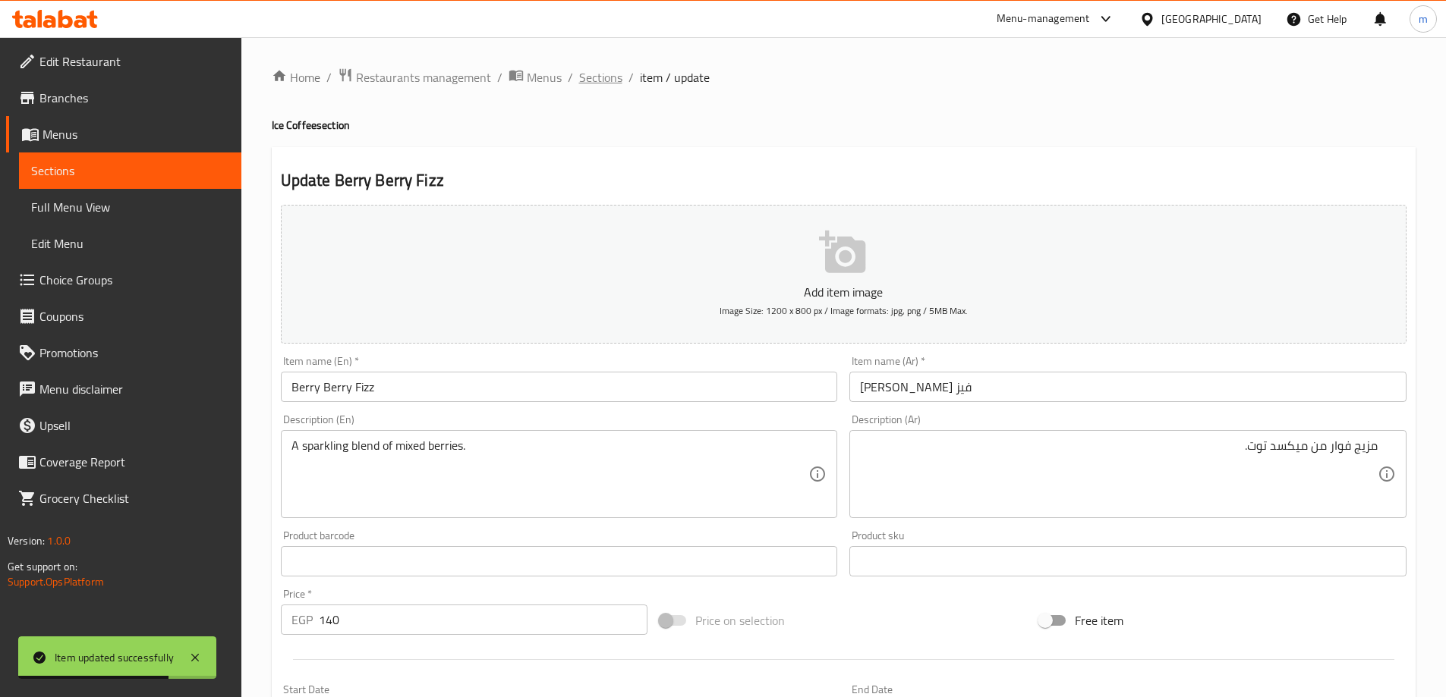
click at [587, 77] on span "Sections" at bounding box center [600, 77] width 43 height 18
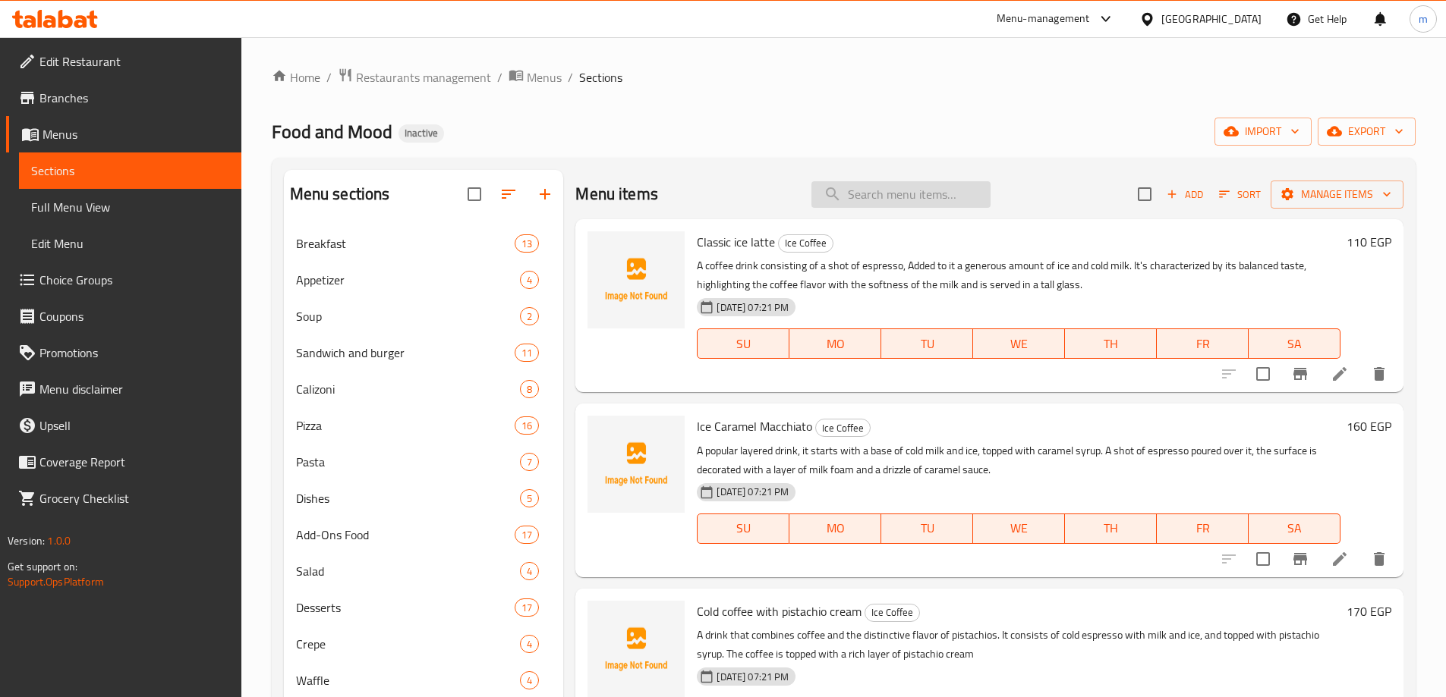
click at [848, 188] on input "search" at bounding box center [900, 194] width 179 height 27
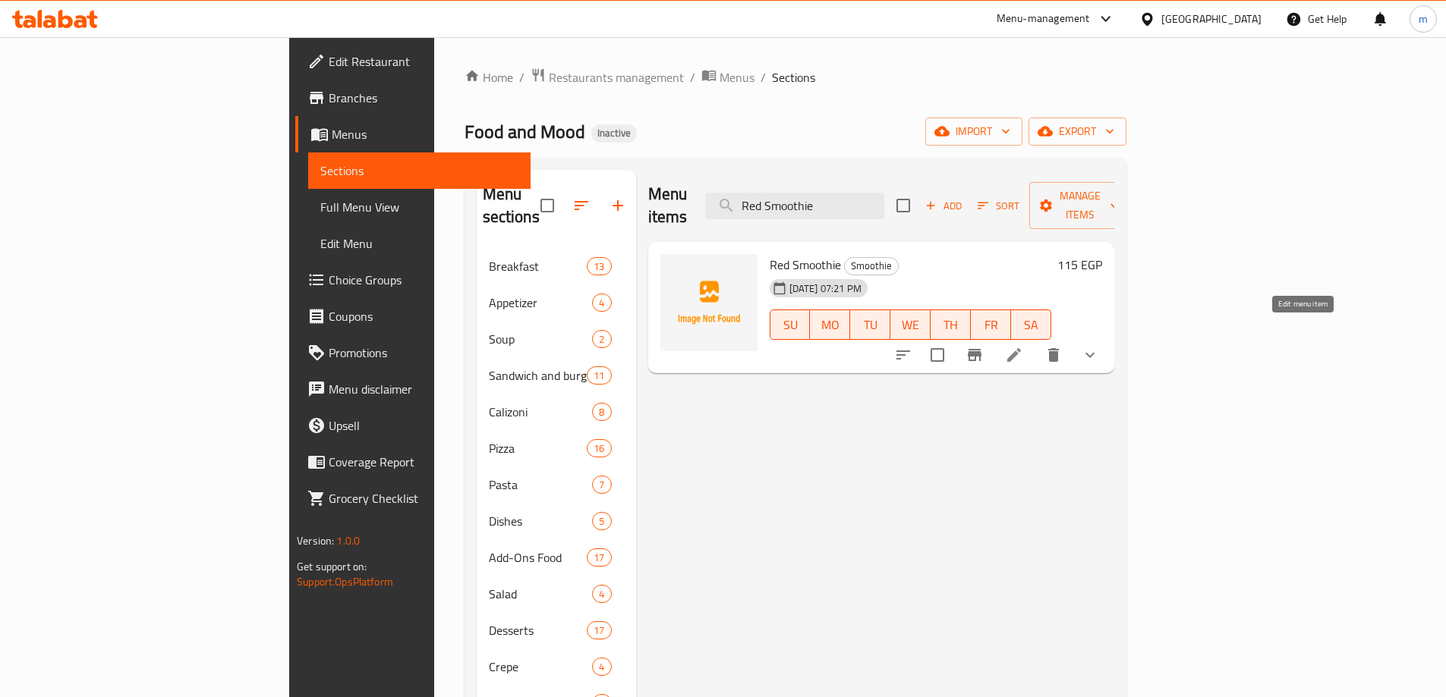
type input "Red Smoothie"
click at [1023, 346] on icon at bounding box center [1014, 355] width 18 height 18
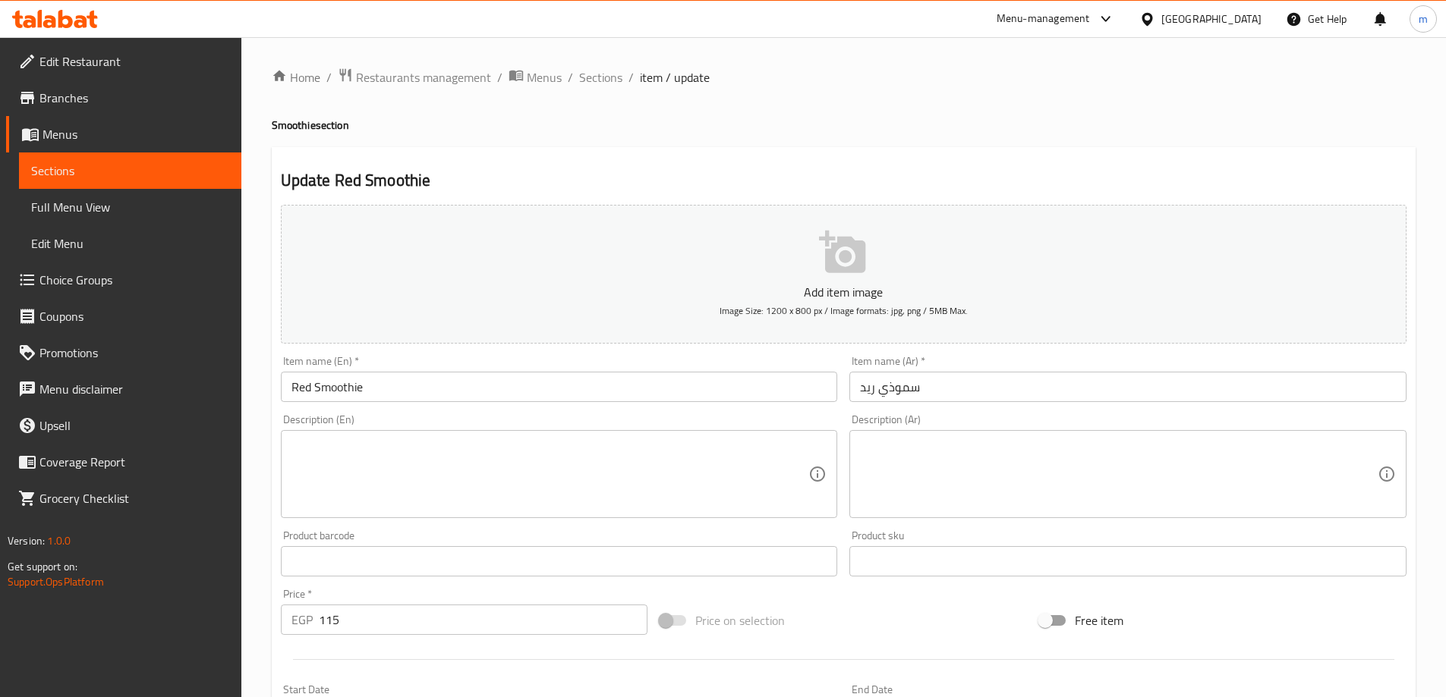
click at [400, 473] on textarea at bounding box center [550, 475] width 518 height 72
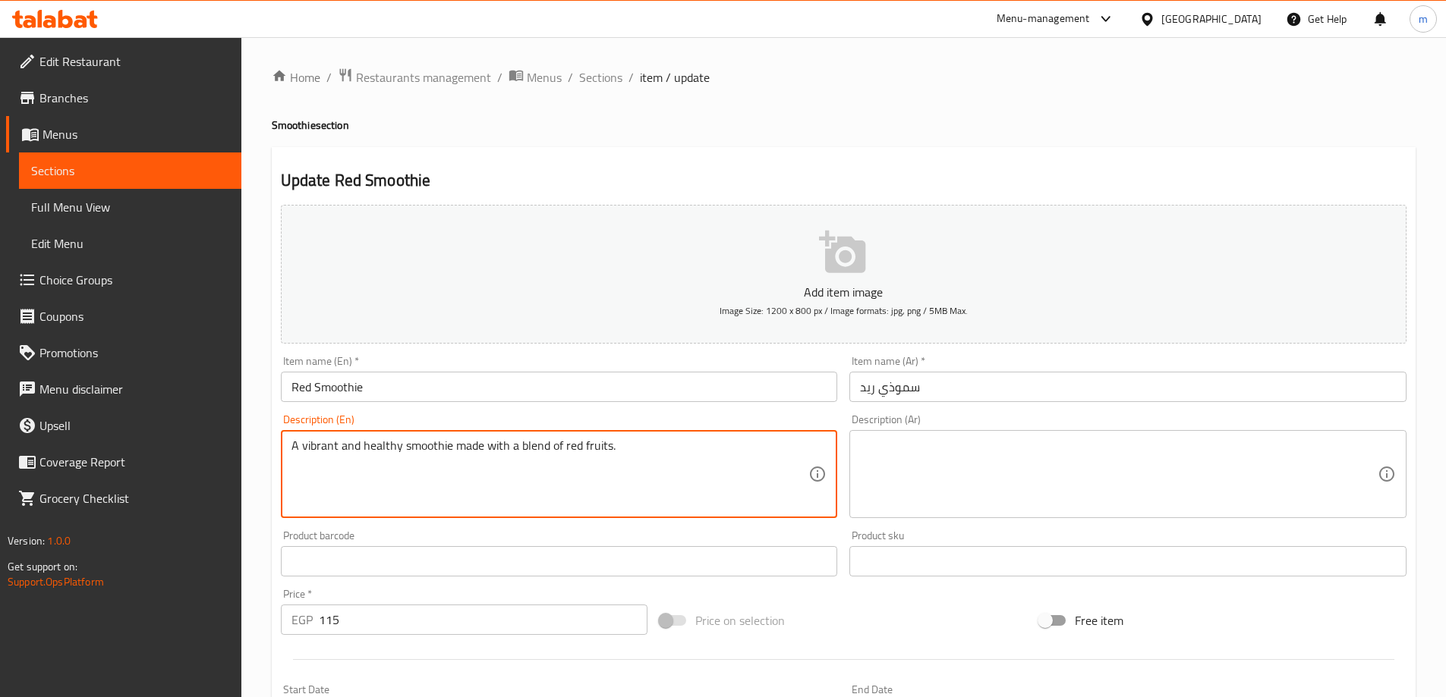
type textarea "A vibrant and healthy smoothie made with a blend of red fruits."
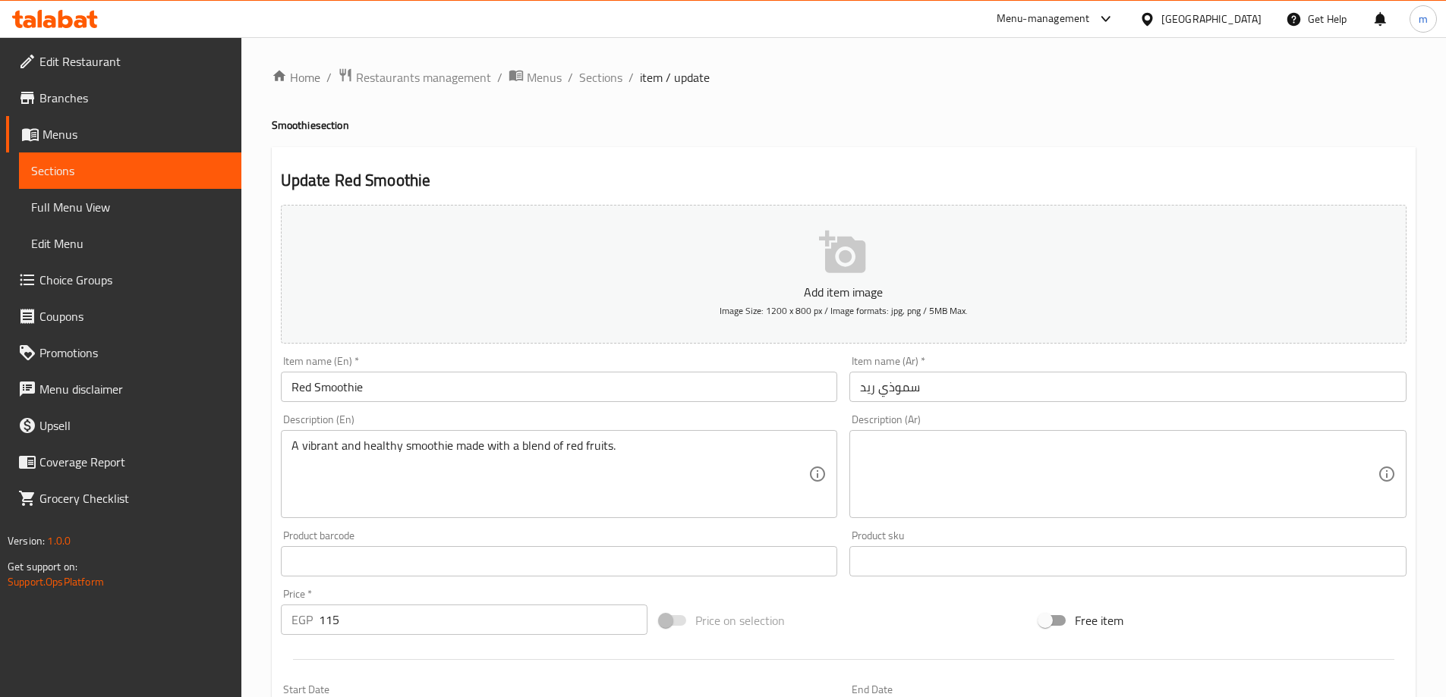
click at [1091, 472] on textarea at bounding box center [1119, 475] width 518 height 72
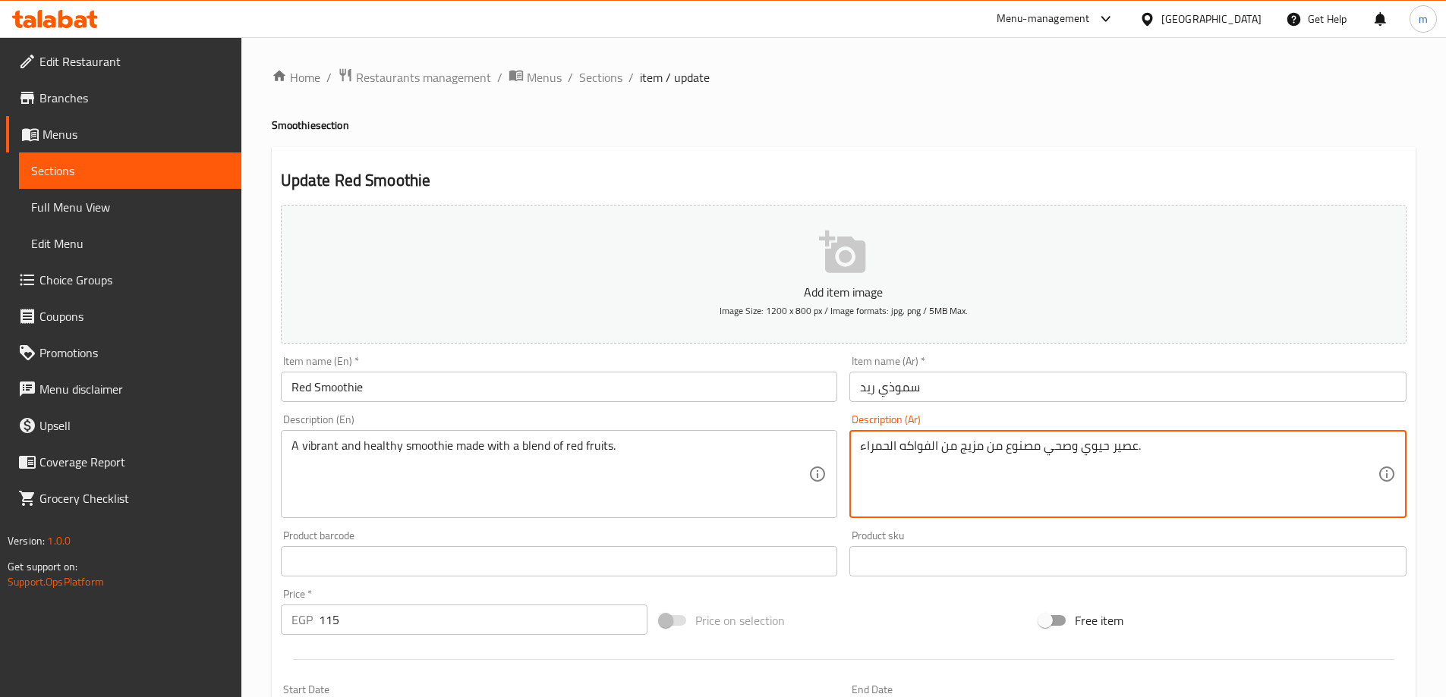
click at [1091, 472] on textarea "عصير حيوي وصحي مصنوع من مزيج من الفواكه الحمراء." at bounding box center [1119, 475] width 518 height 72
click at [1130, 458] on textarea "عصير حيوي وصحي مصنوع من مزيج من الفواكه الحمراء." at bounding box center [1119, 475] width 518 height 72
click at [747, 111] on div "Home / Restaurants management / Menus / Sections / item / update Smoothie secti…" at bounding box center [844, 567] width 1144 height 999
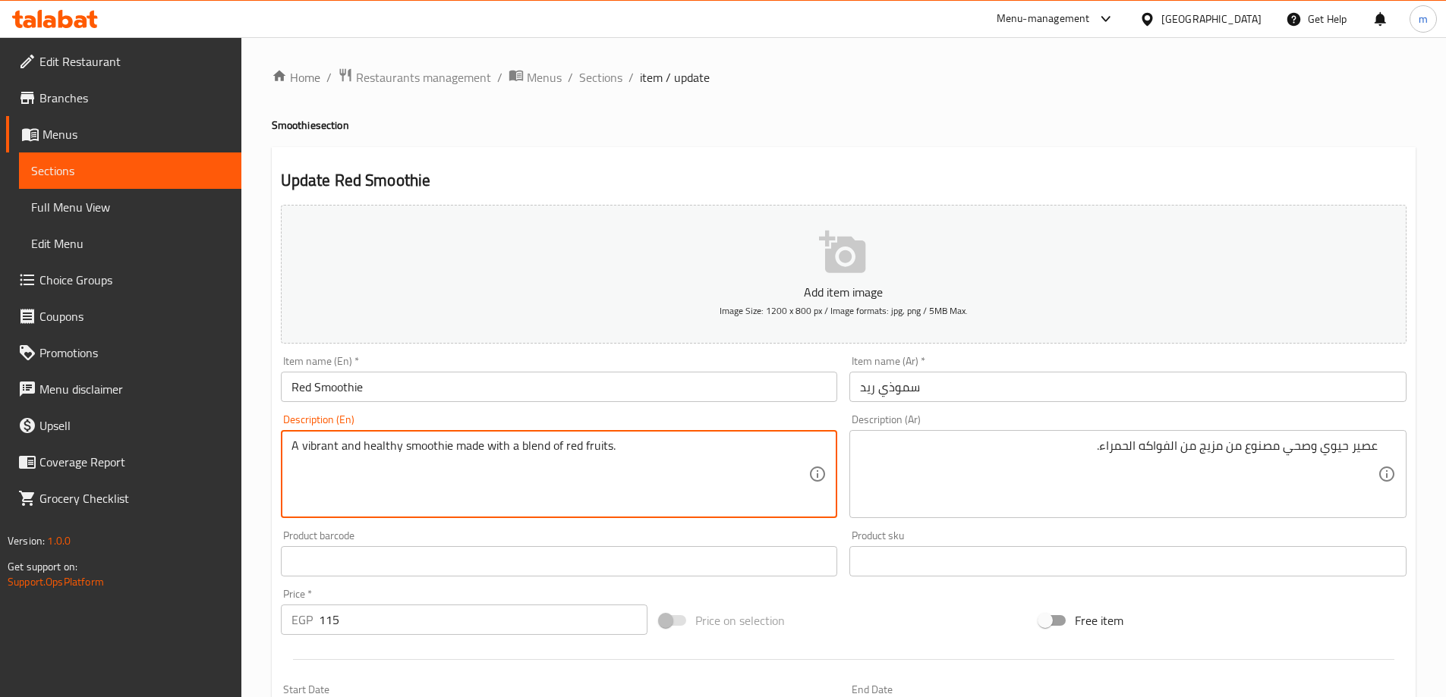
click at [319, 441] on textarea "A vibrant and healthy smoothie made with a blend of red fruits." at bounding box center [550, 475] width 518 height 72
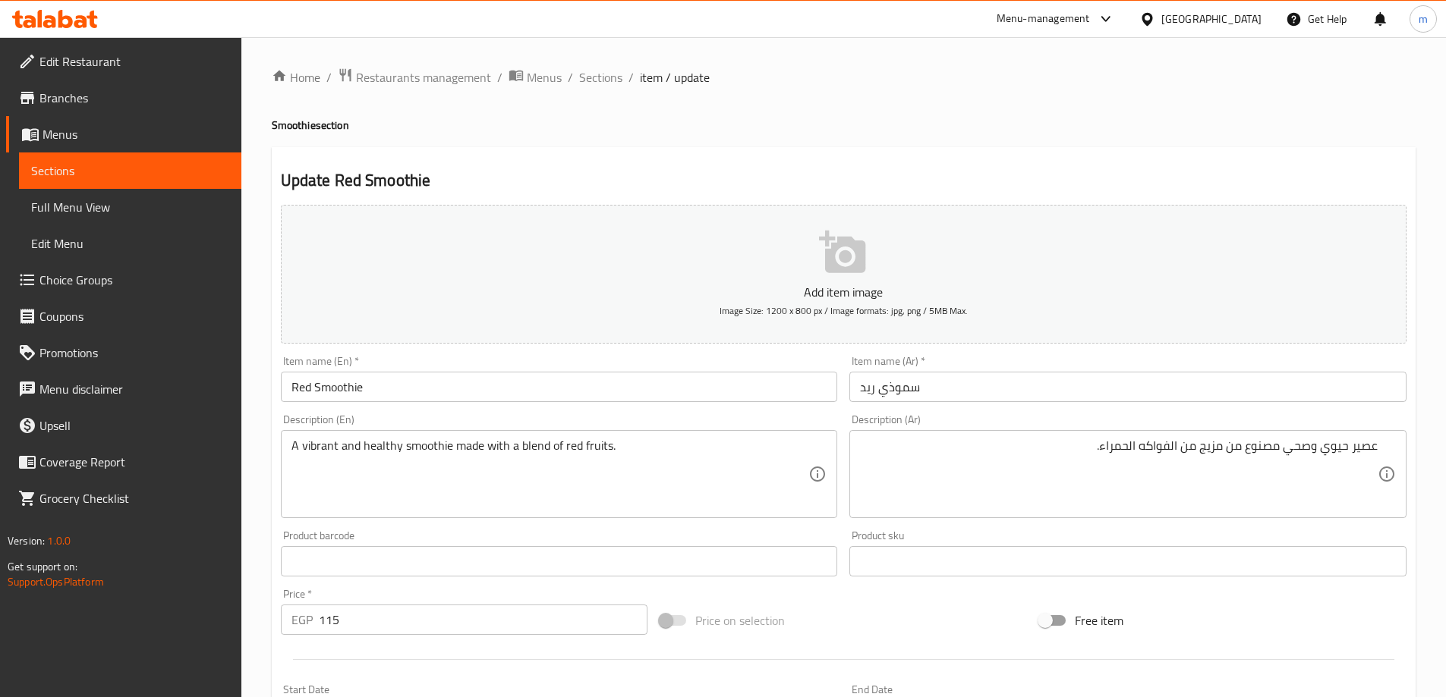
click at [1200, 155] on div "Update Red Smoothie Add item image Image Size: 1200 x 800 px / Image formats: j…" at bounding box center [844, 601] width 1144 height 908
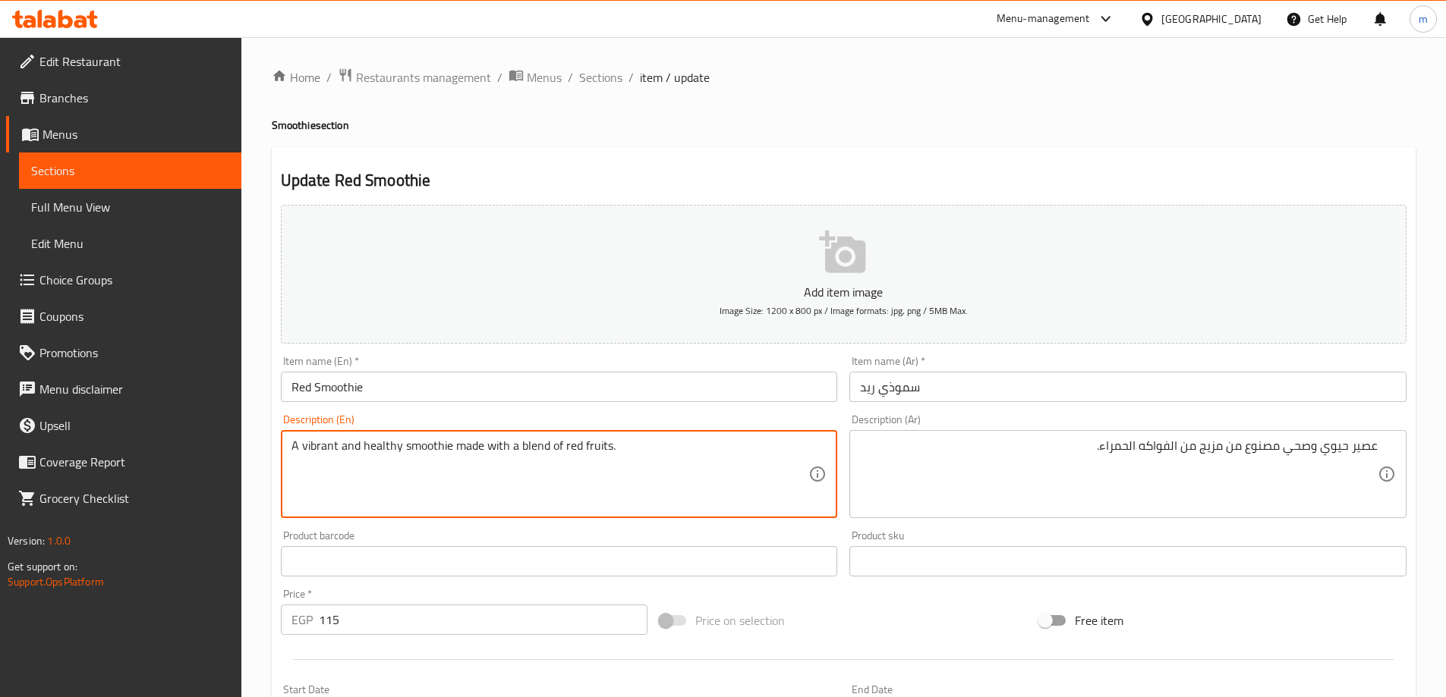
click at [419, 452] on textarea "A vibrant and healthy smoothie made with a blend of red fruits." at bounding box center [550, 475] width 518 height 72
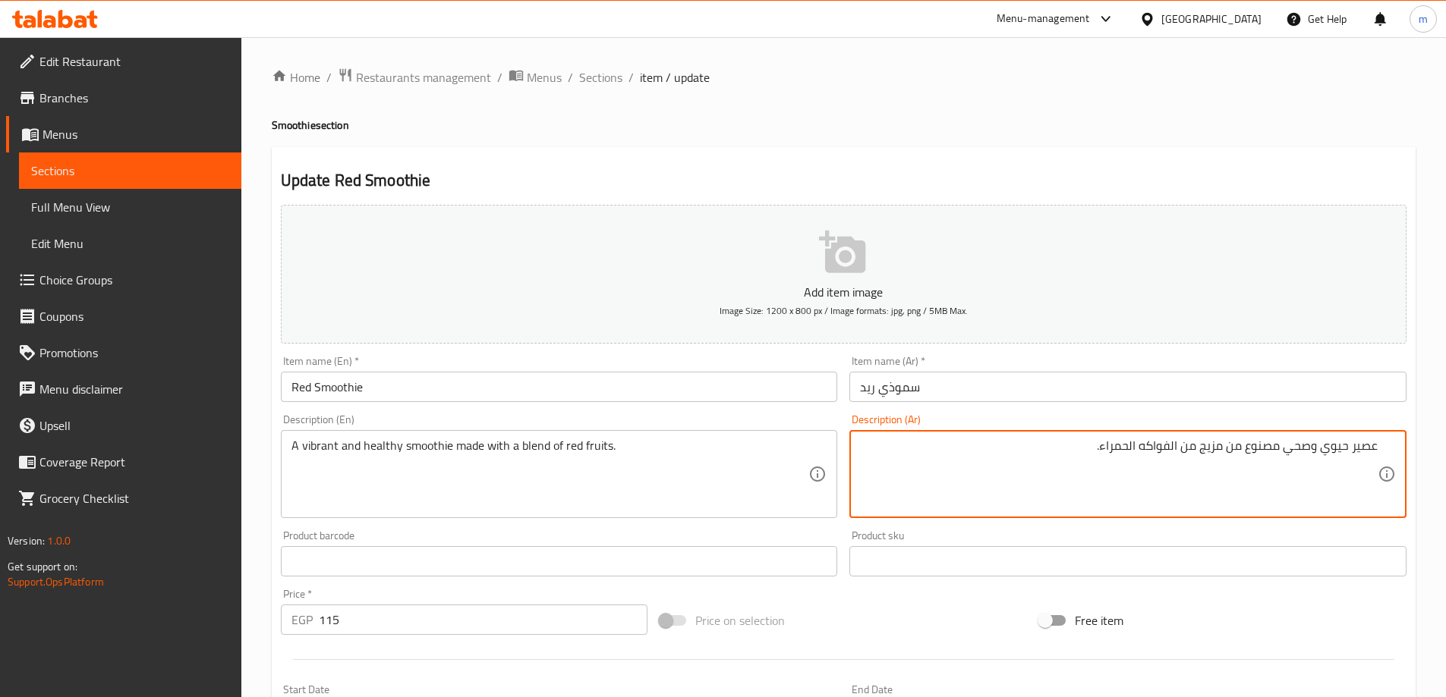
click at [1366, 456] on textarea "عصير حيوي وصحي مصنوع من مزيج من الفواكه الحمراء." at bounding box center [1119, 475] width 518 height 72
click at [1190, 448] on textarea "سموذي حيوي وصحي مصنوع من مزيج من الفواكه الحمراء." at bounding box center [1119, 475] width 518 height 72
type textarea "سموذي حيوي وصحي مصنوع من ميكس من الفواكه الحمراء."
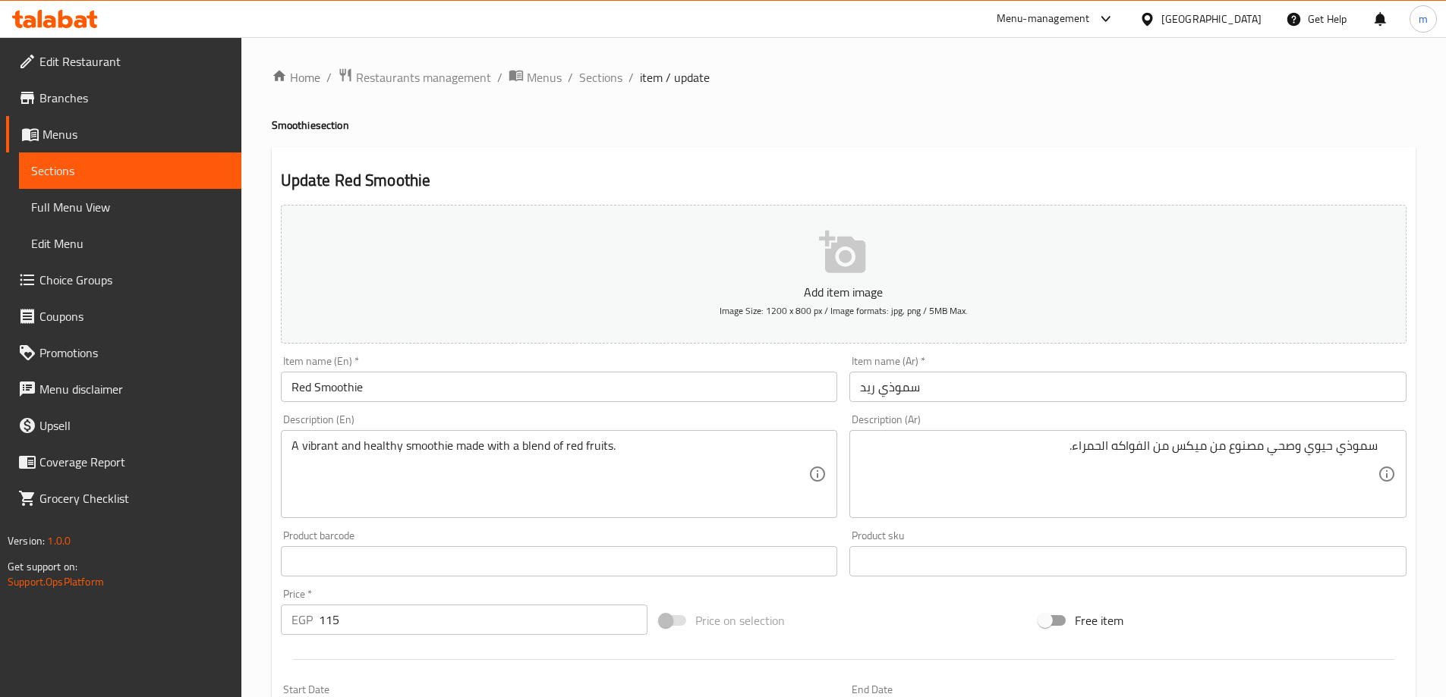
click at [1242, 600] on div "Free item" at bounding box center [1222, 620] width 379 height 41
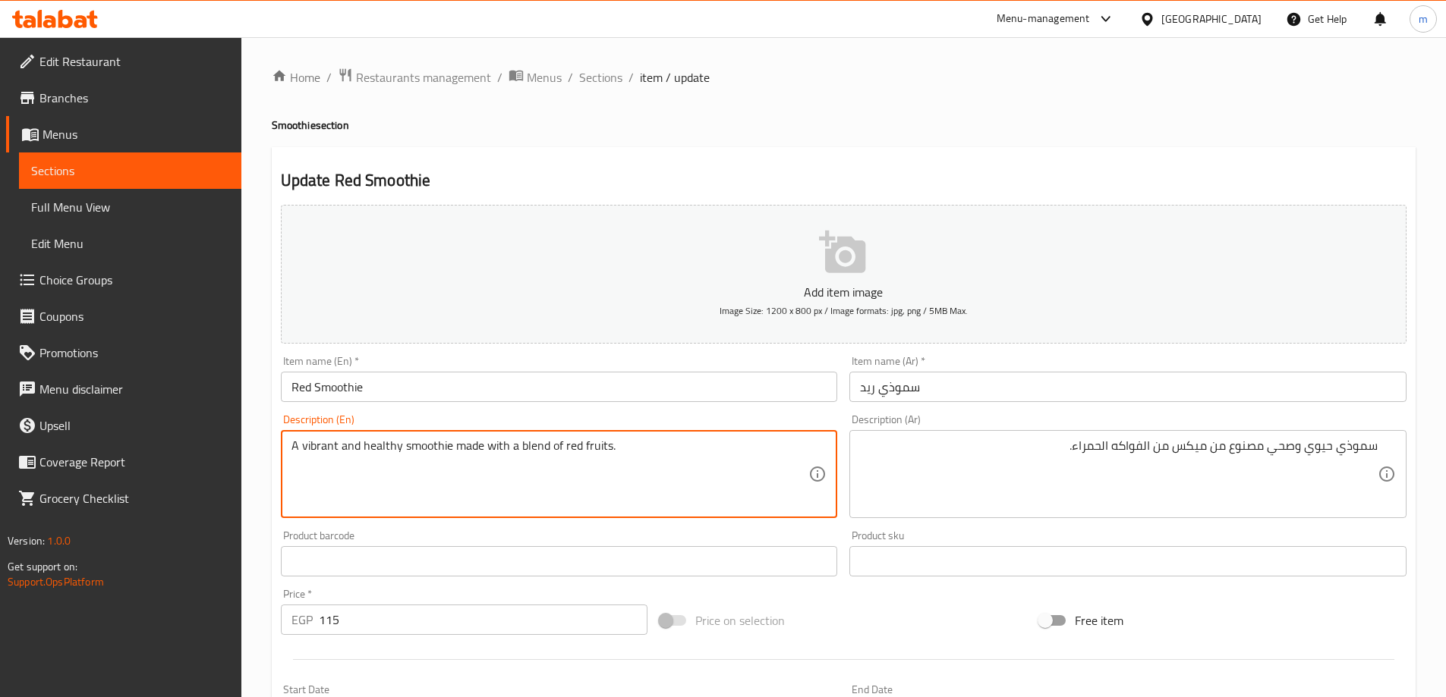
click at [566, 448] on textarea "A vibrant and healthy smoothie made with a blend of red fruits." at bounding box center [550, 475] width 518 height 72
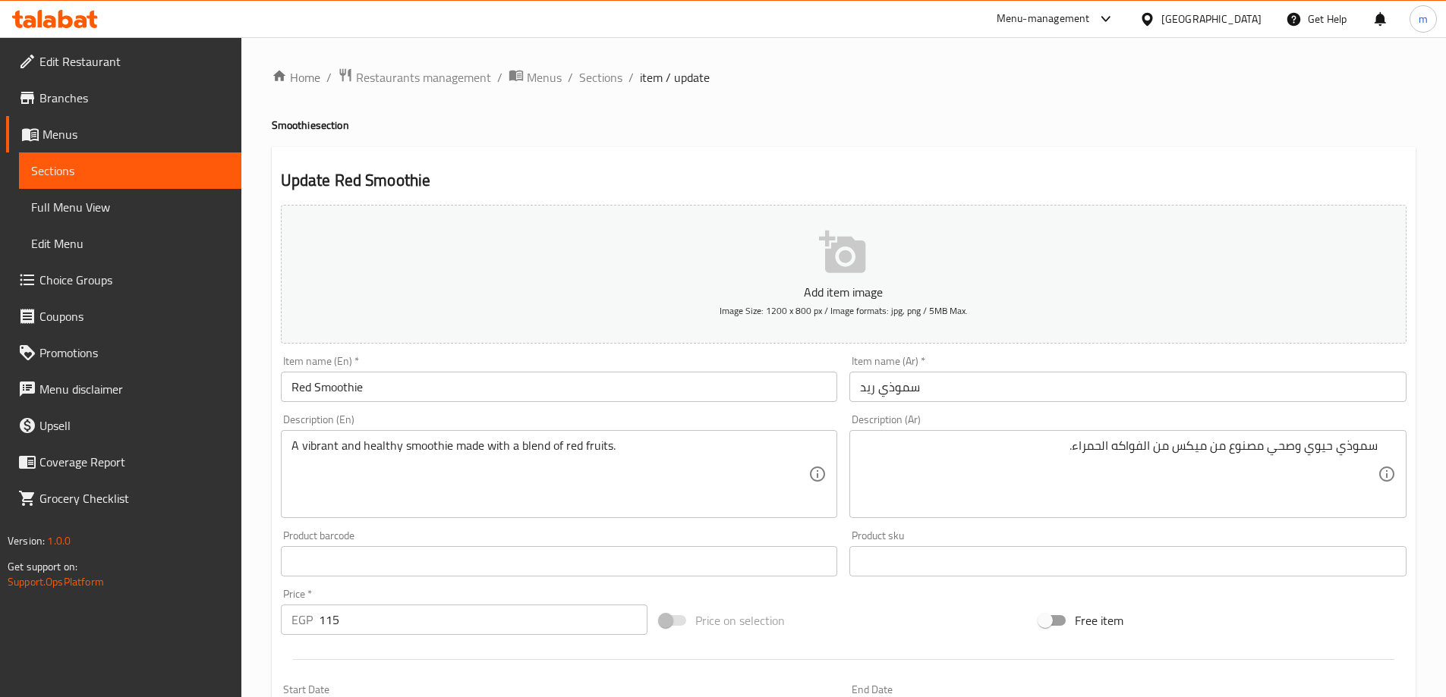
click at [1098, 142] on div "Home / Restaurants management / Menus / Sections / item / update Smoothie secti…" at bounding box center [844, 567] width 1144 height 999
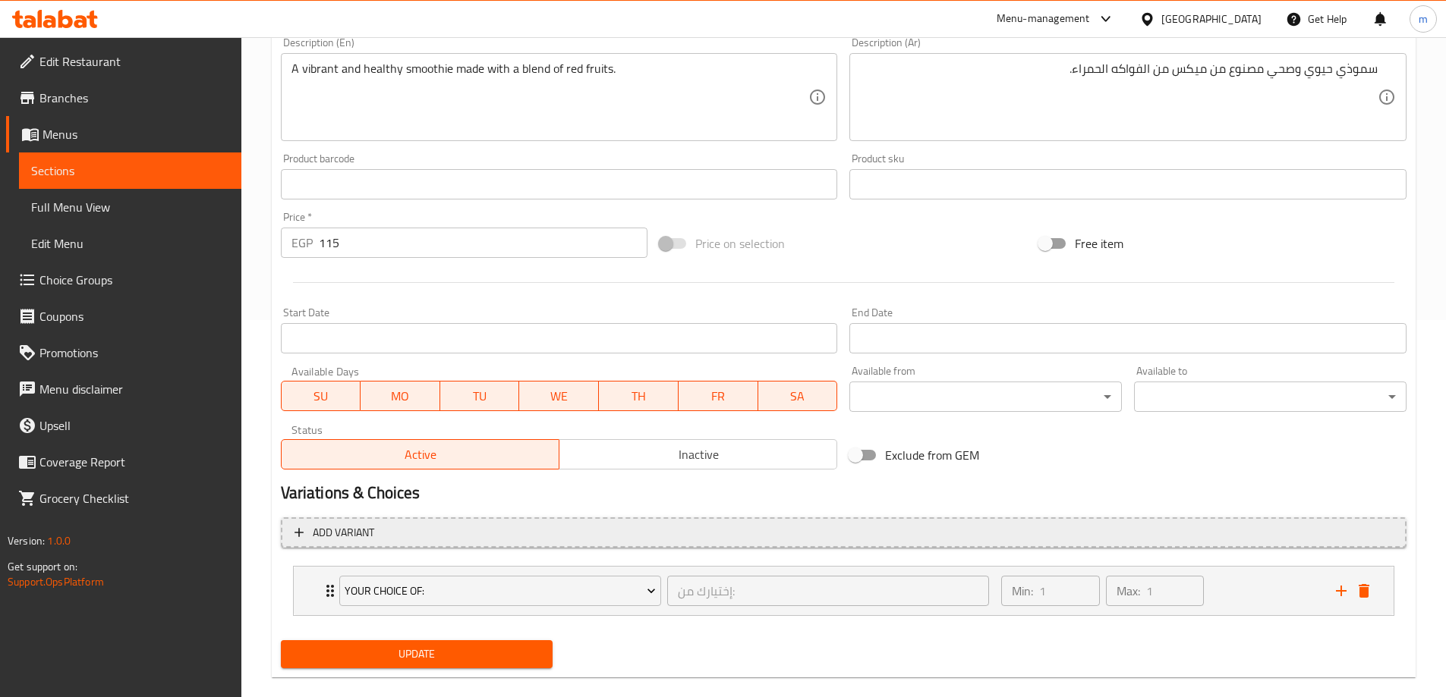
scroll to position [379, 0]
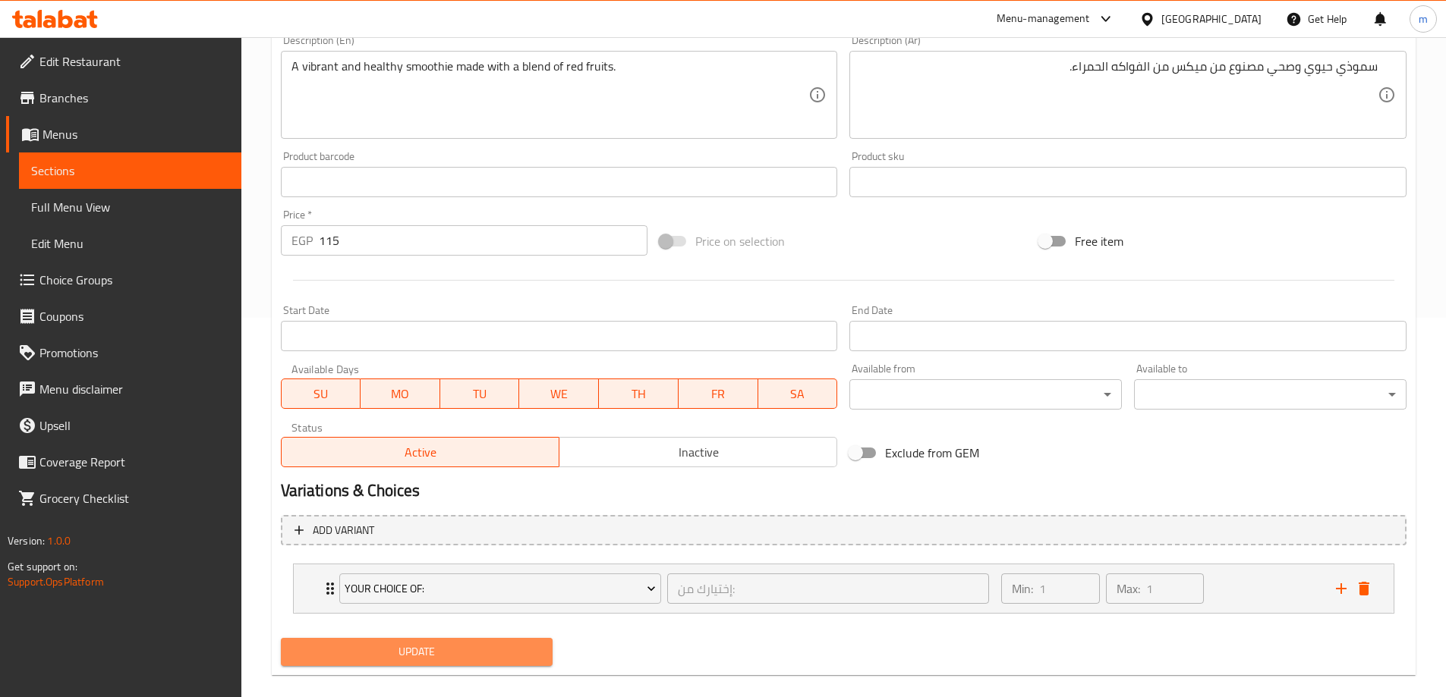
click at [483, 661] on span "Update" at bounding box center [417, 652] width 248 height 19
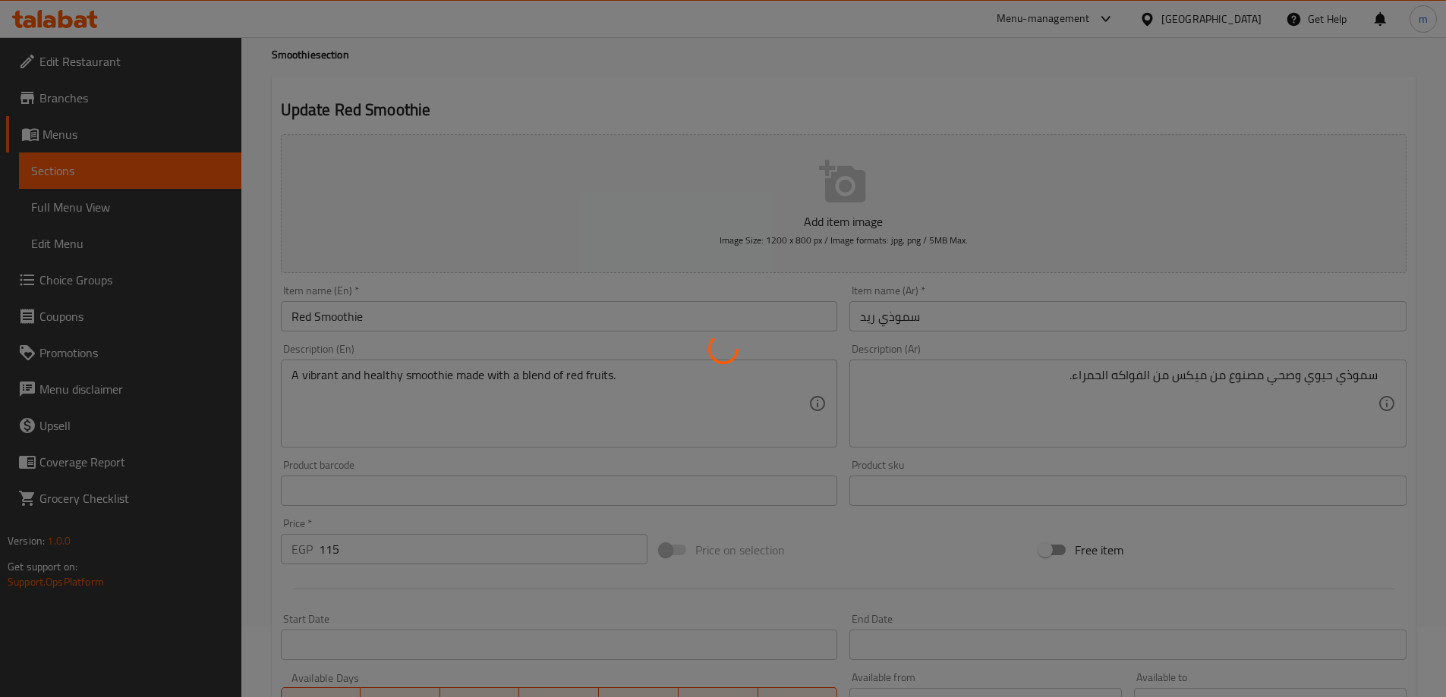
scroll to position [0, 0]
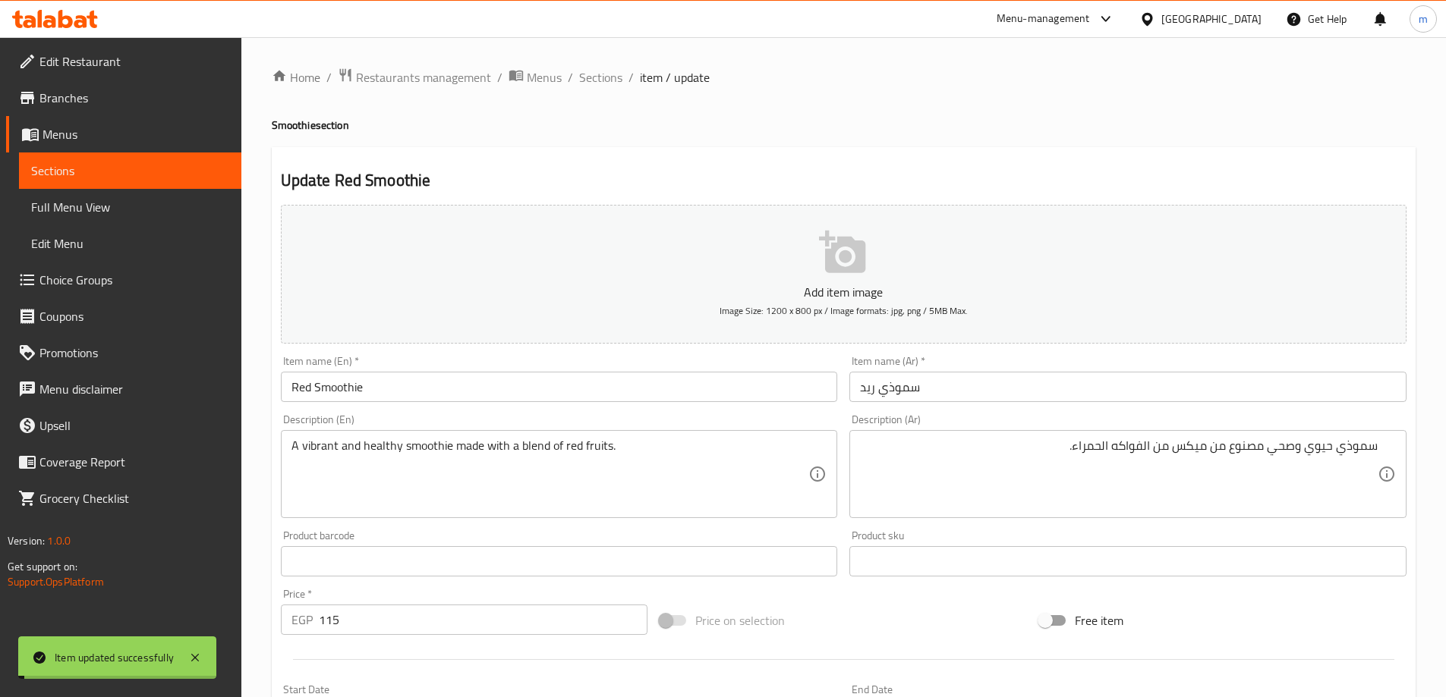
click at [605, 69] on span "Sections" at bounding box center [600, 77] width 43 height 18
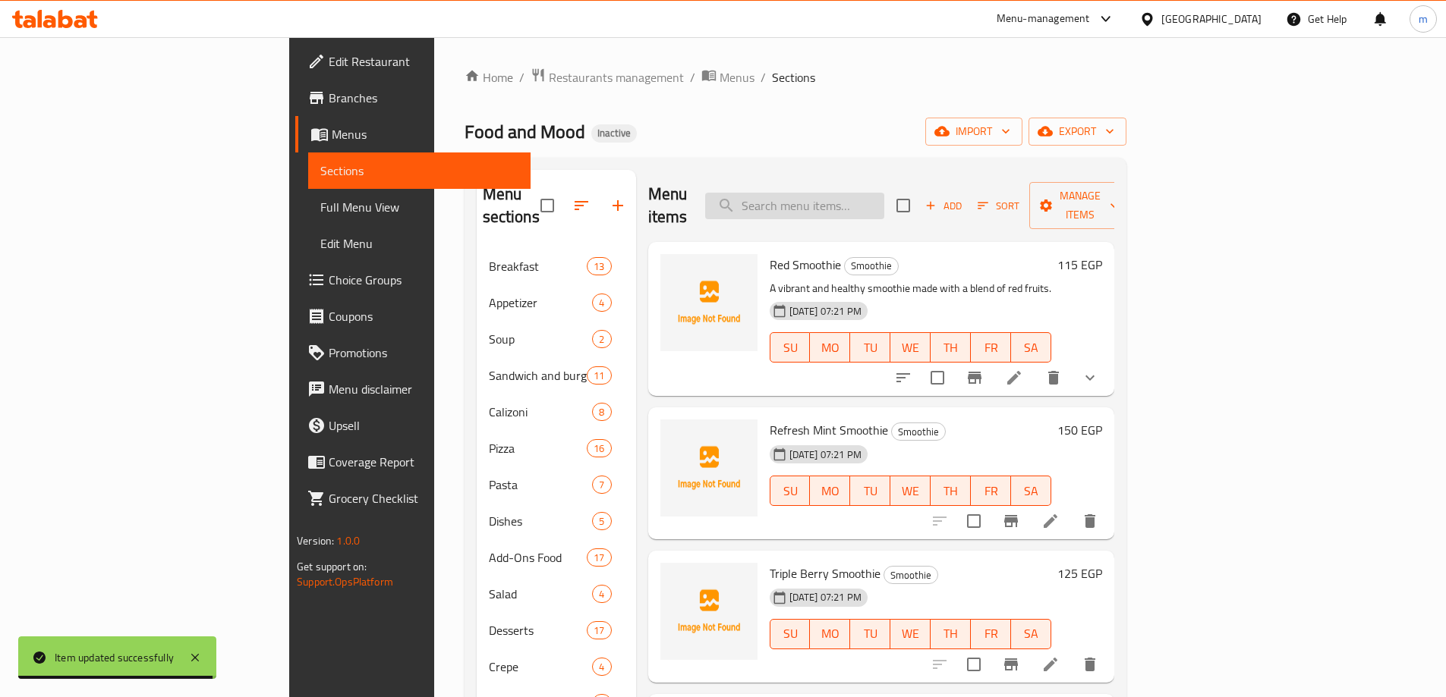
click at [880, 203] on input "search" at bounding box center [794, 206] width 179 height 27
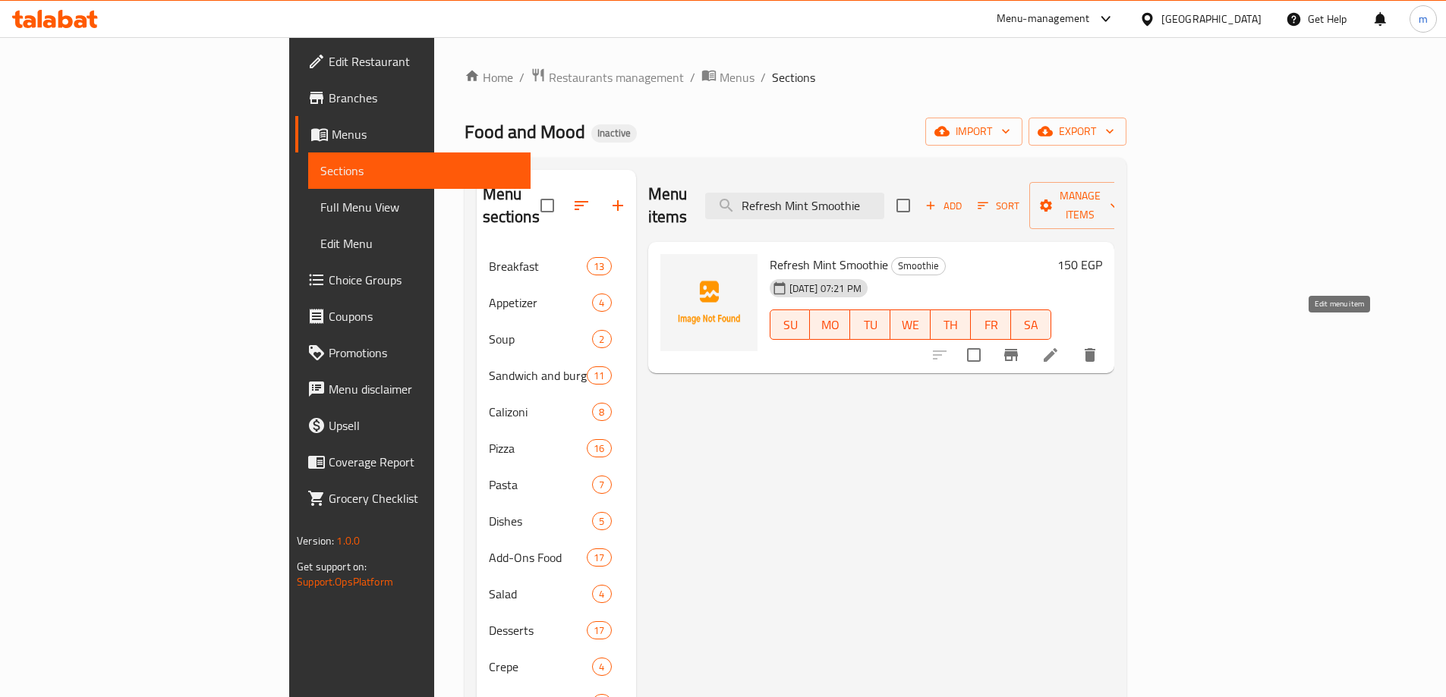
type input "Refresh Mint Smoothie"
click at [1057, 348] on icon at bounding box center [1050, 355] width 14 height 14
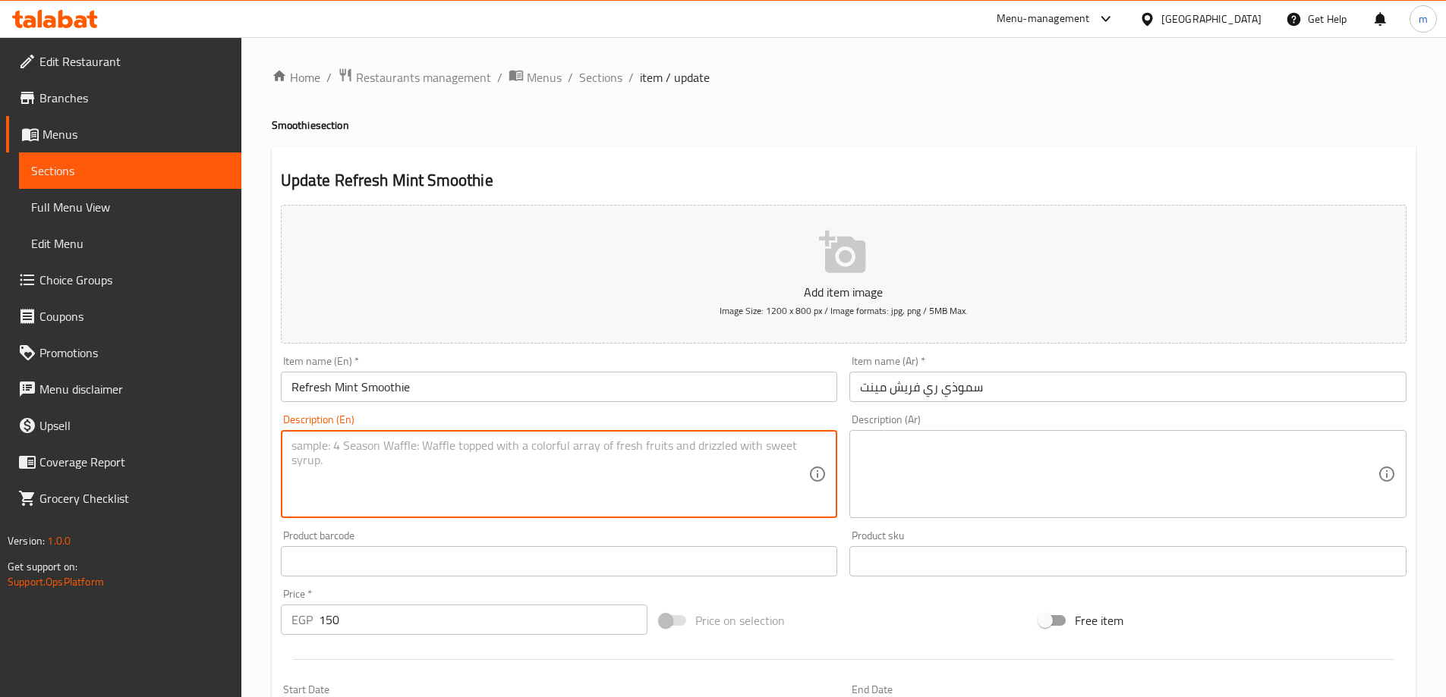
click at [506, 460] on textarea at bounding box center [550, 475] width 518 height 72
click at [506, 460] on textarea "A cooling and refreshing smoothie with a strong hint of mint." at bounding box center [550, 475] width 518 height 72
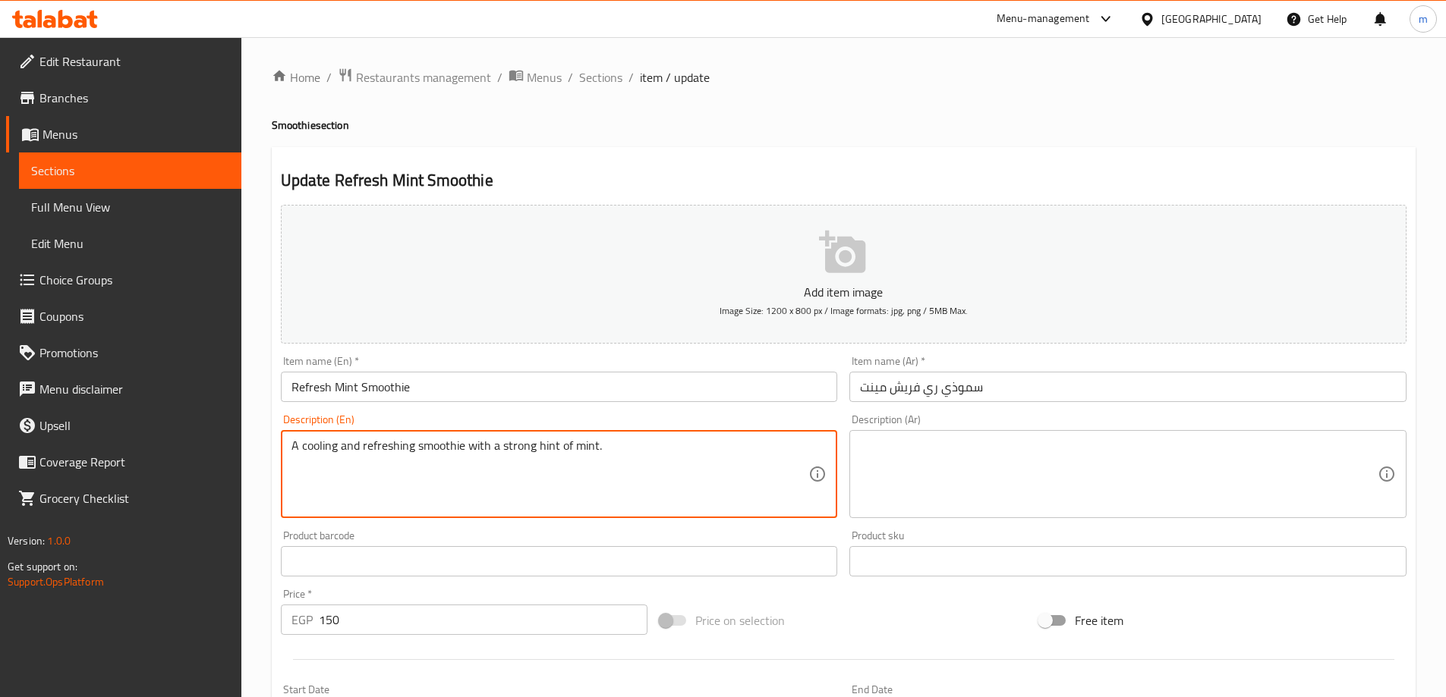
click at [505, 461] on textarea "A cooling and refreshing smoothie with a strong hint of mint." at bounding box center [550, 475] width 518 height 72
type textarea "A cooling and refreshing smoothie with a strong hint of mint."
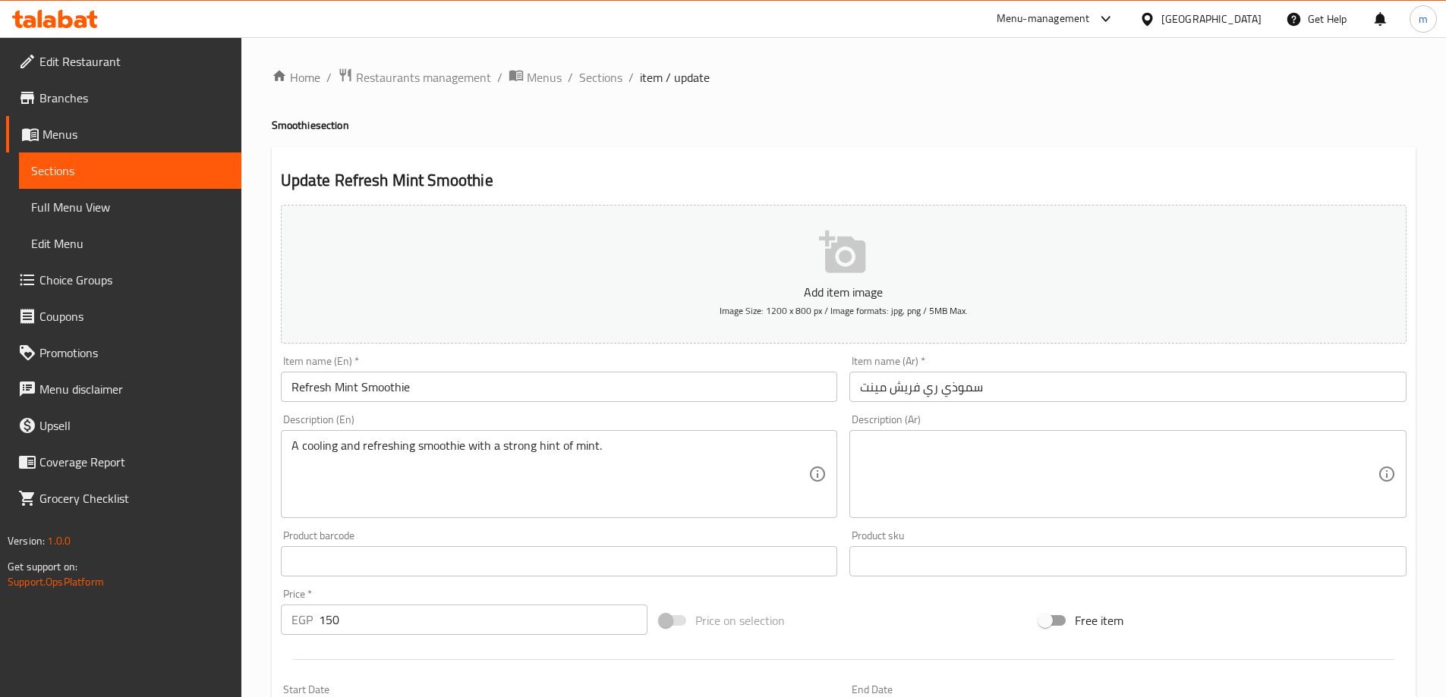
click at [915, 455] on textarea at bounding box center [1119, 475] width 518 height 72
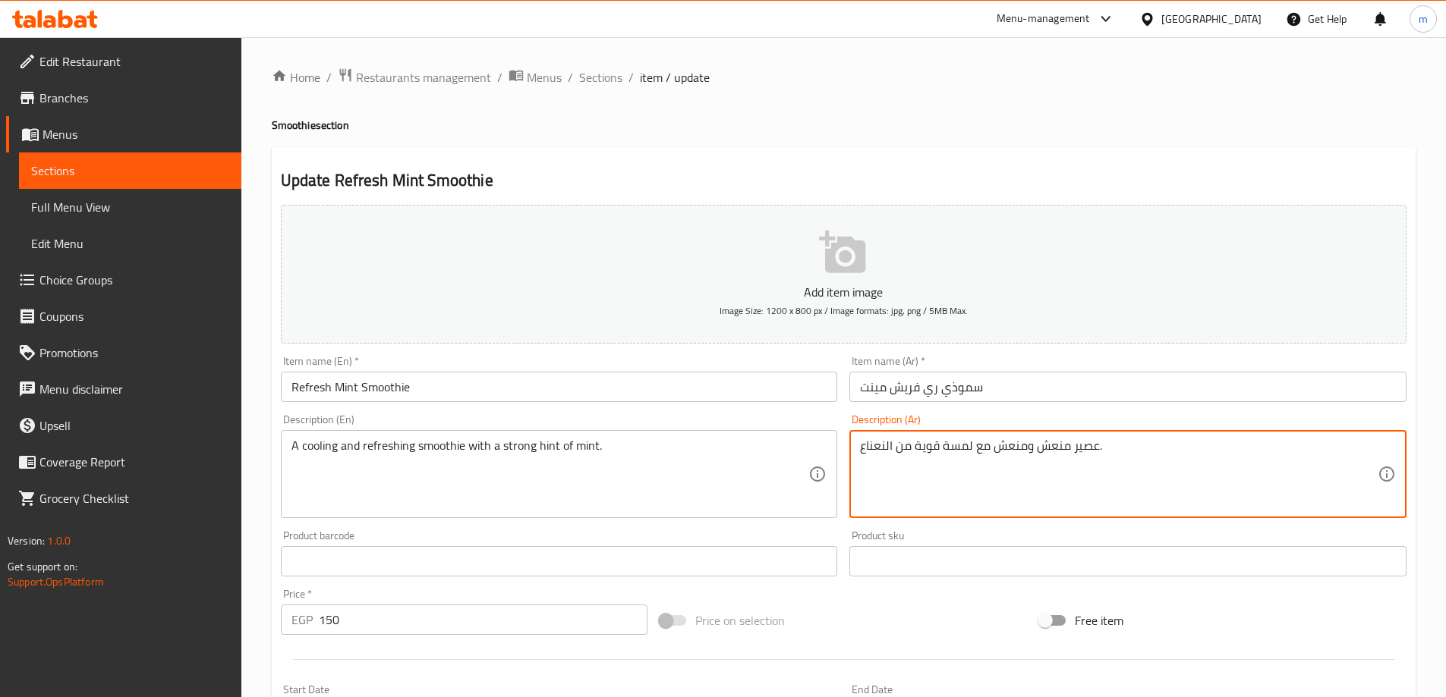
click at [915, 455] on textarea "عصير منعش ومنعش مع لمسة قوية من النعناع." at bounding box center [1119, 475] width 518 height 72
click at [1233, 441] on textarea "عصير منعش ومنعش مع لمسة قوية من النعناع." at bounding box center [1119, 475] width 518 height 72
click at [1368, 464] on textarea "عصير منعش ومنعش مع لمسة قوية من النعناع." at bounding box center [1119, 475] width 518 height 72
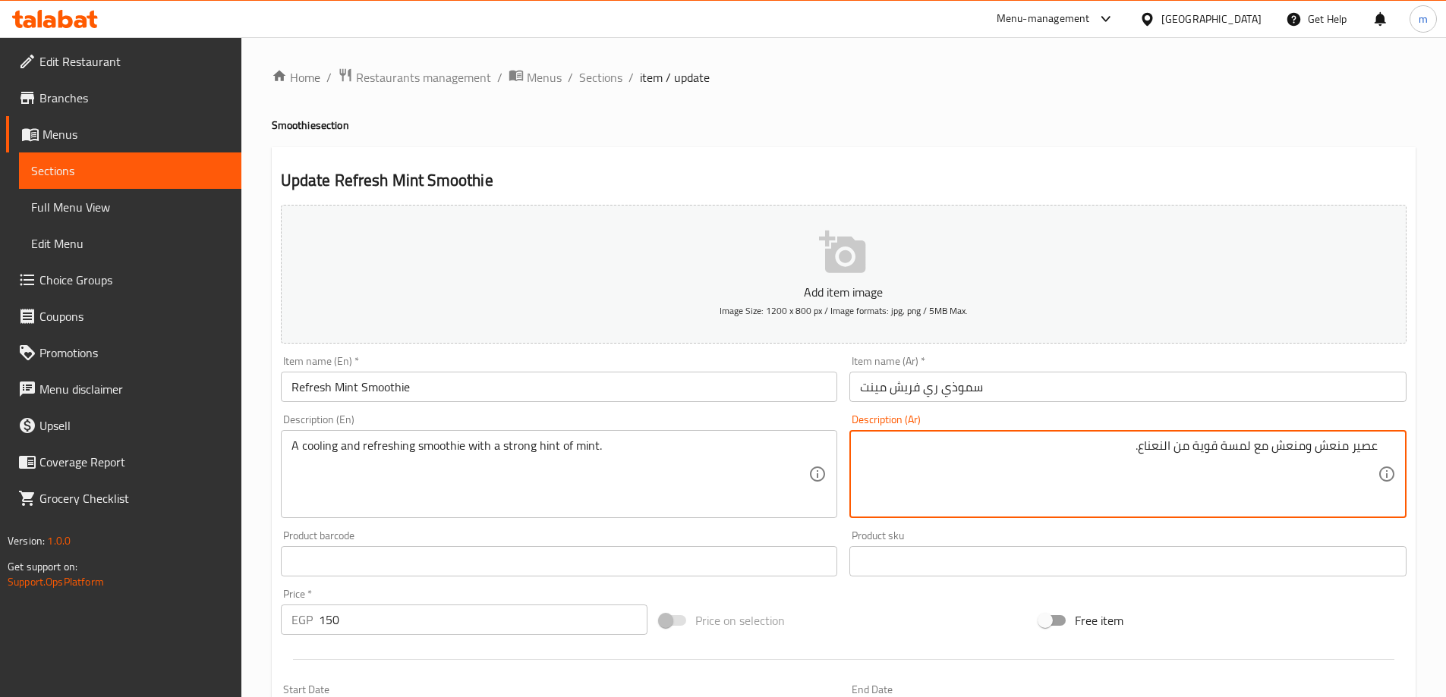
click at [1368, 464] on textarea "عصير منعش ومنعش مع لمسة قوية من النعناع." at bounding box center [1119, 475] width 518 height 72
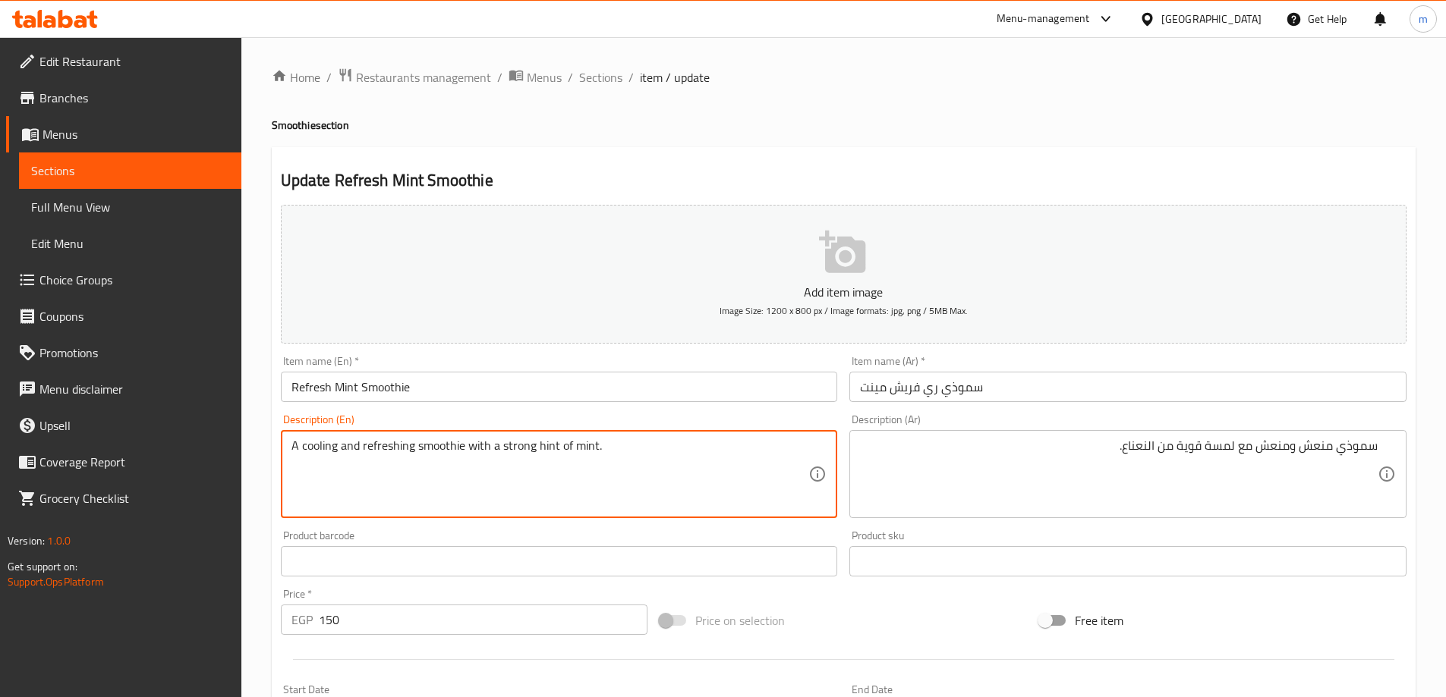
click at [322, 443] on textarea "A cooling and refreshing smoothie with a strong hint of mint." at bounding box center [550, 475] width 518 height 72
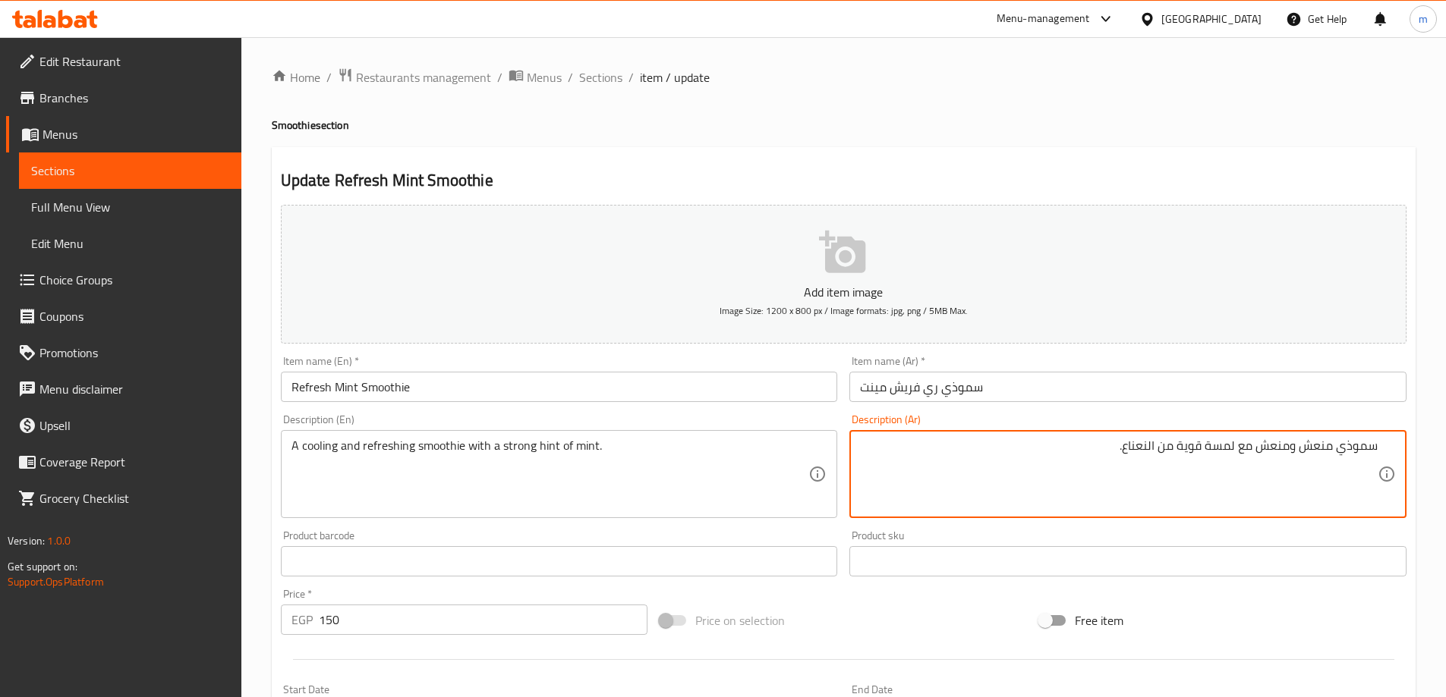
click at [1324, 448] on textarea "سموذي منعش ومنعش مع لمسة قوية من النعناع." at bounding box center [1119, 475] width 518 height 72
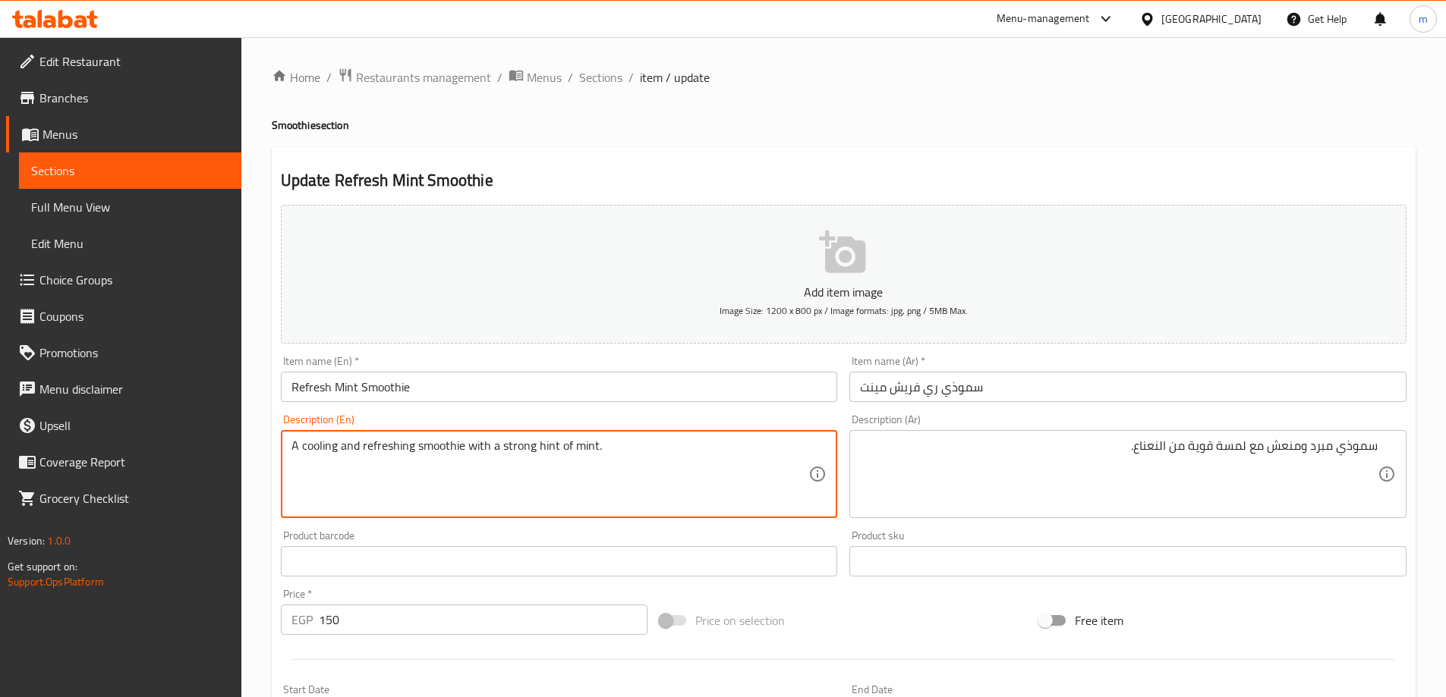
click at [540, 448] on textarea "A cooling and refreshing smoothie with a strong hint of mint." at bounding box center [550, 475] width 518 height 72
click at [554, 445] on textarea "A cooling and refreshing smoothie with a strong hint of mint." at bounding box center [550, 475] width 518 height 72
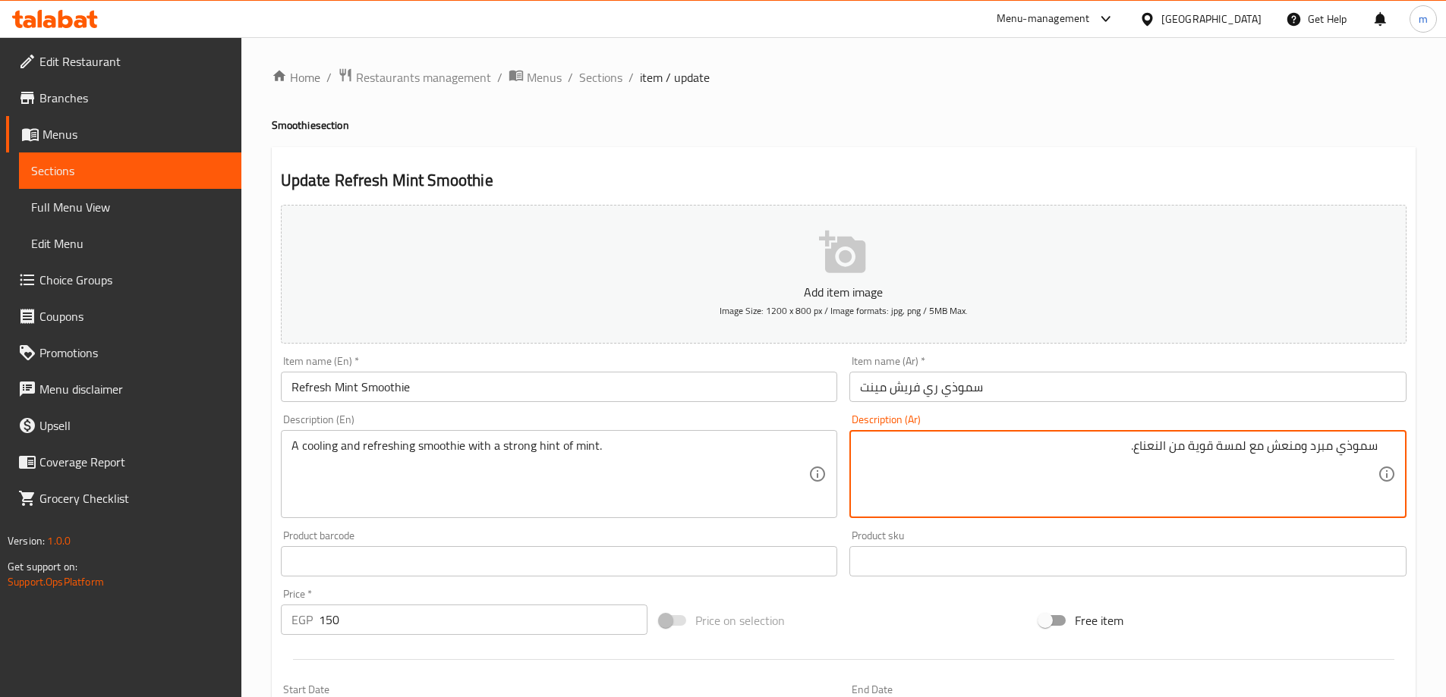
click at [1234, 443] on textarea "سموذي مبرد ومنعش مع لمسة قوية من النعناع." at bounding box center [1119, 475] width 518 height 72
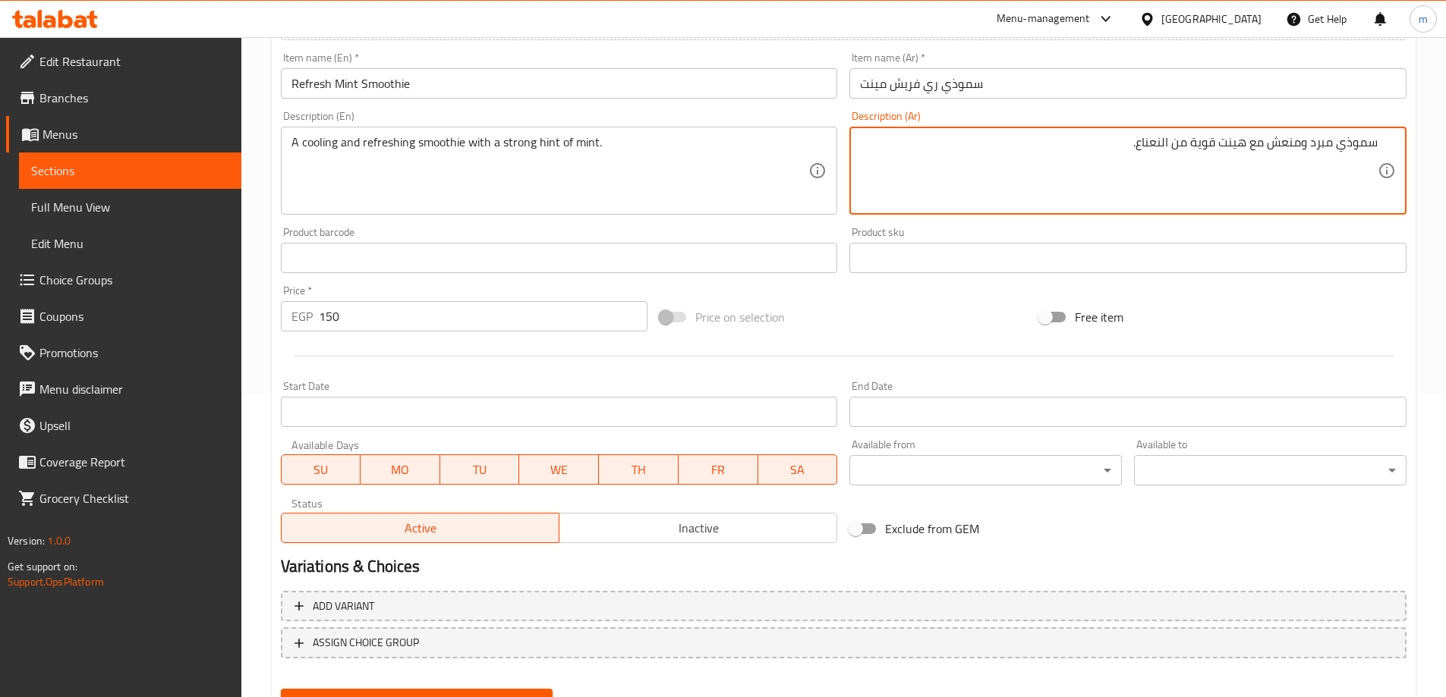
type textarea "سموذي مبرد ومنعش مع هينت قوية من النعناع."
click at [1296, 522] on div "Add item image Image Size: 1200 x 800 px / Image formats: jpg, png / 5MB Max. I…" at bounding box center [844, 222] width 1138 height 654
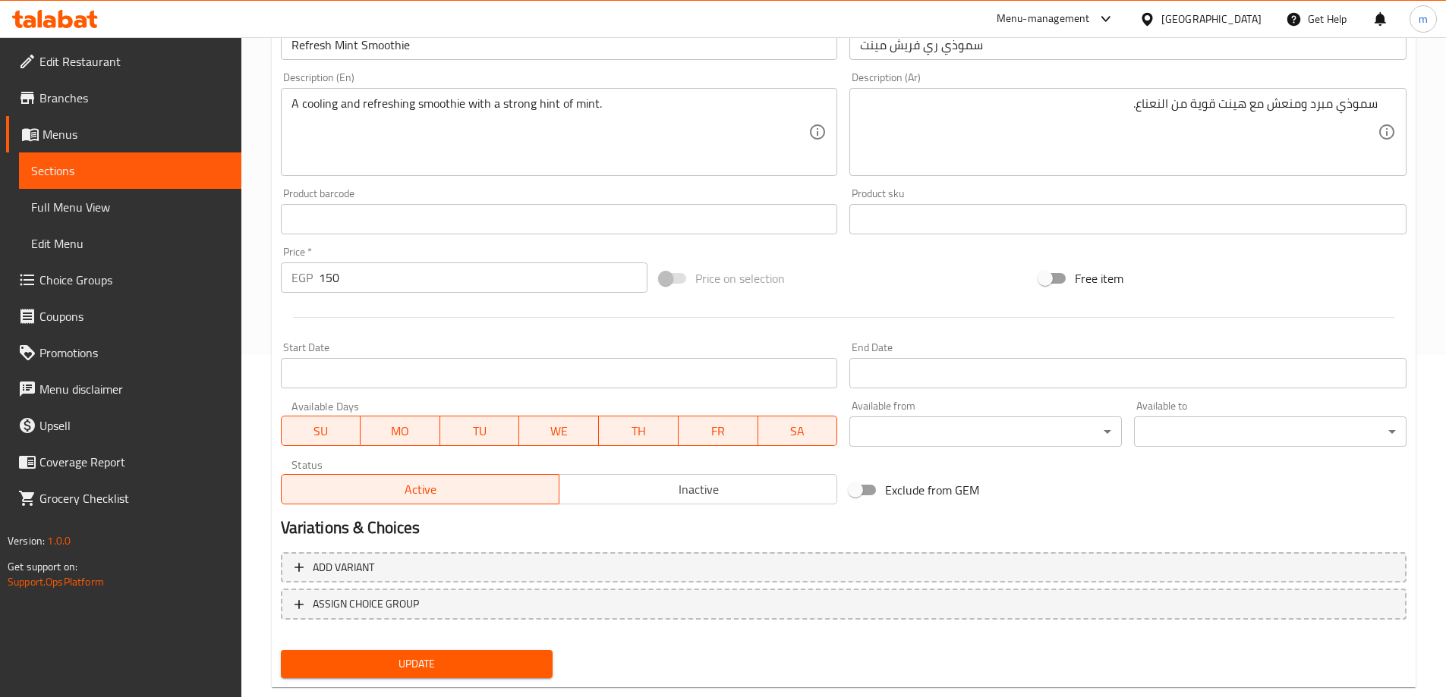
scroll to position [375, 0]
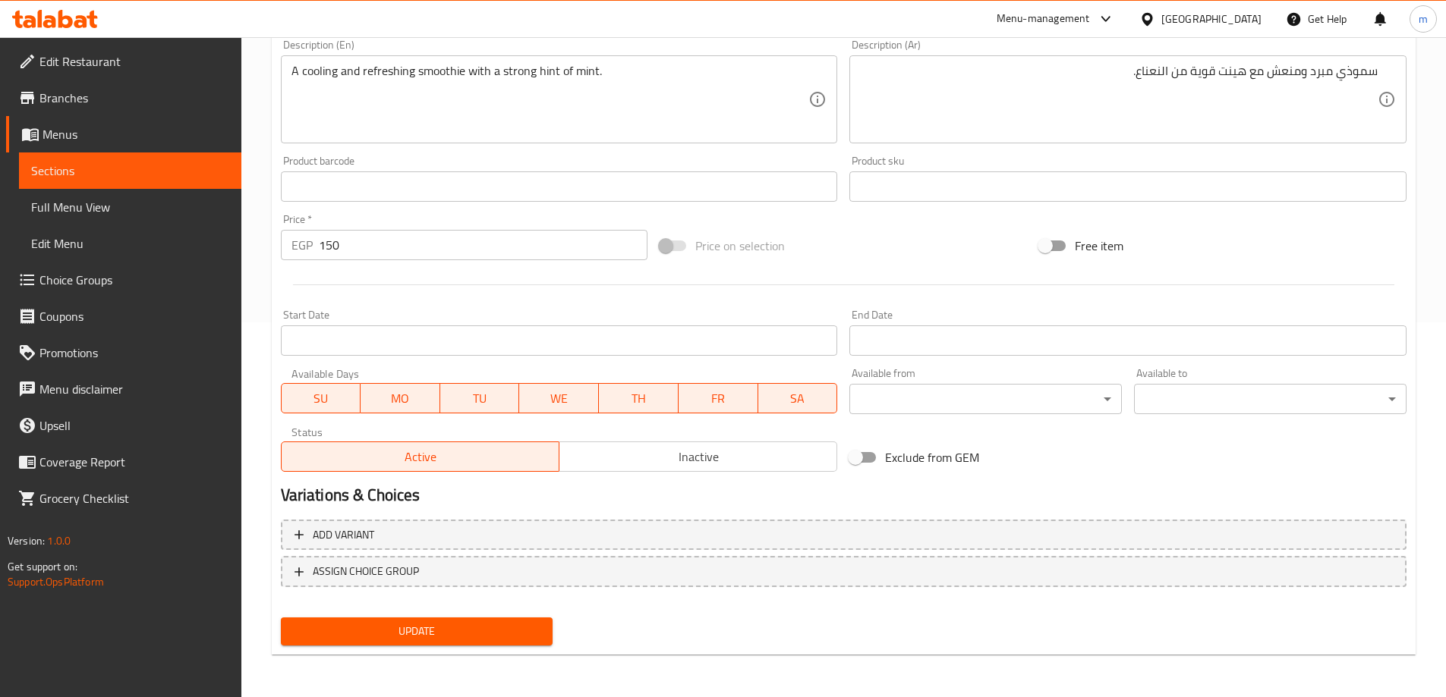
click at [345, 642] on button "Update" at bounding box center [417, 632] width 272 height 28
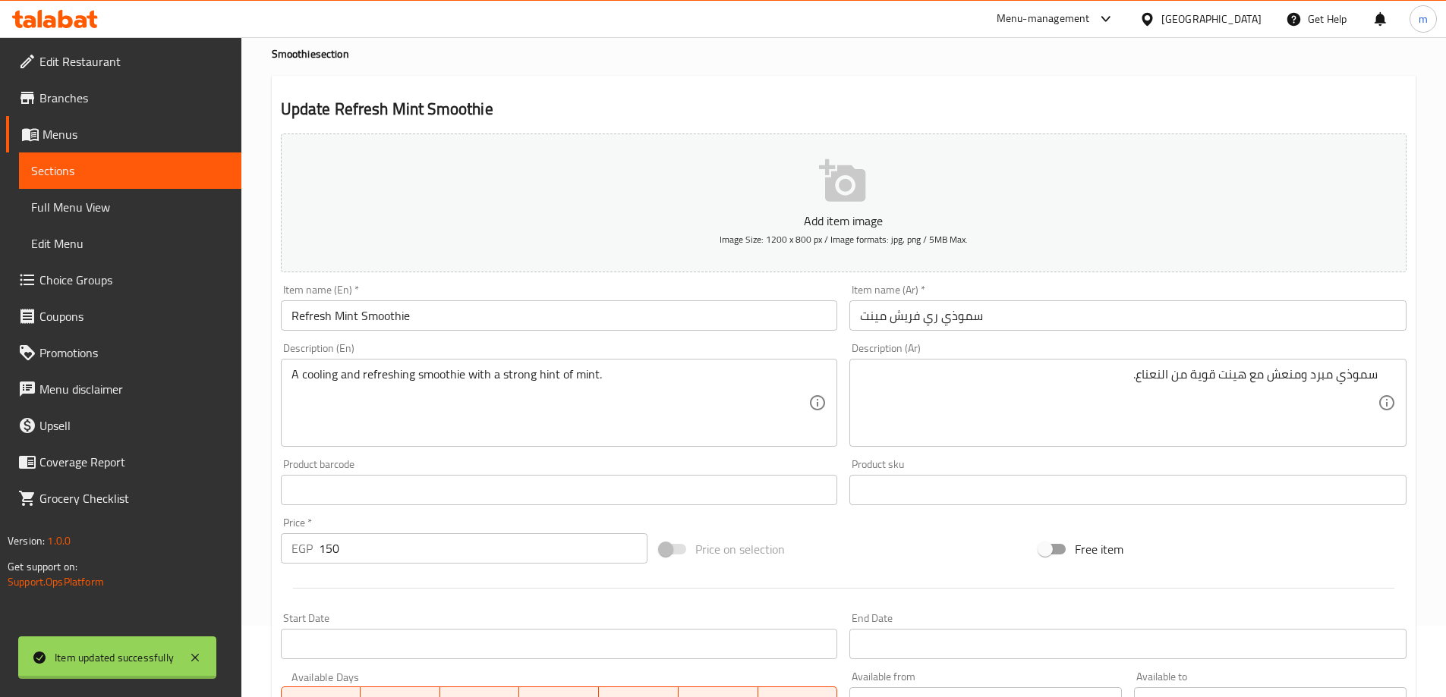
scroll to position [0, 0]
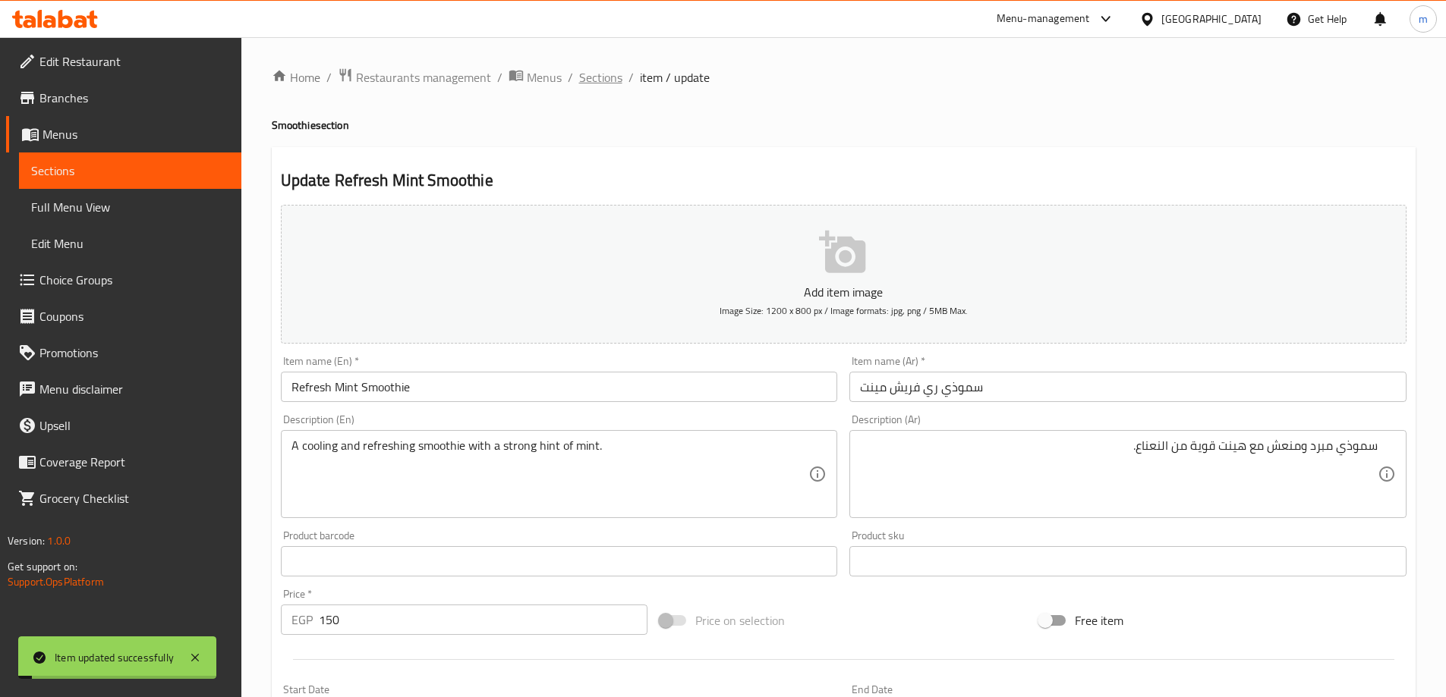
click at [606, 86] on span "Sections" at bounding box center [600, 77] width 43 height 18
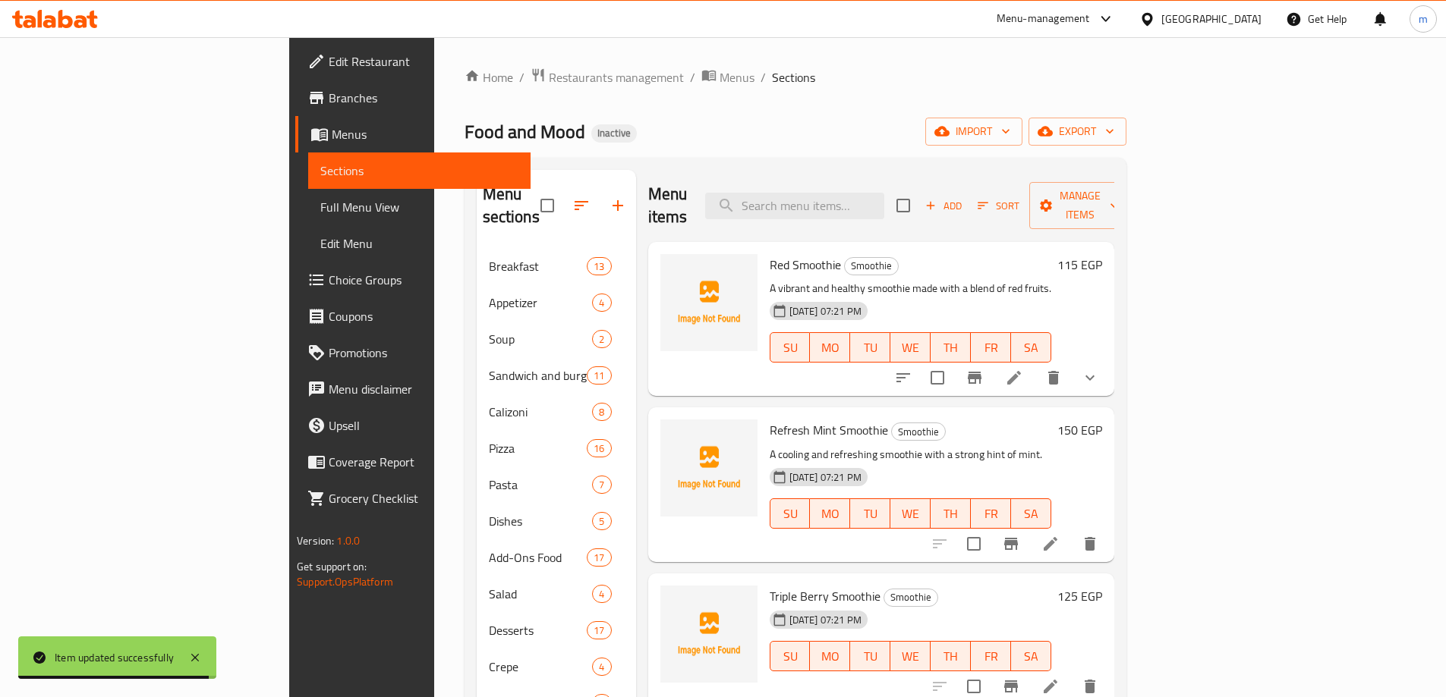
click at [899, 179] on div "Menu items Add Sort Manage items" at bounding box center [881, 206] width 466 height 72
click at [884, 194] on input "search" at bounding box center [794, 206] width 179 height 27
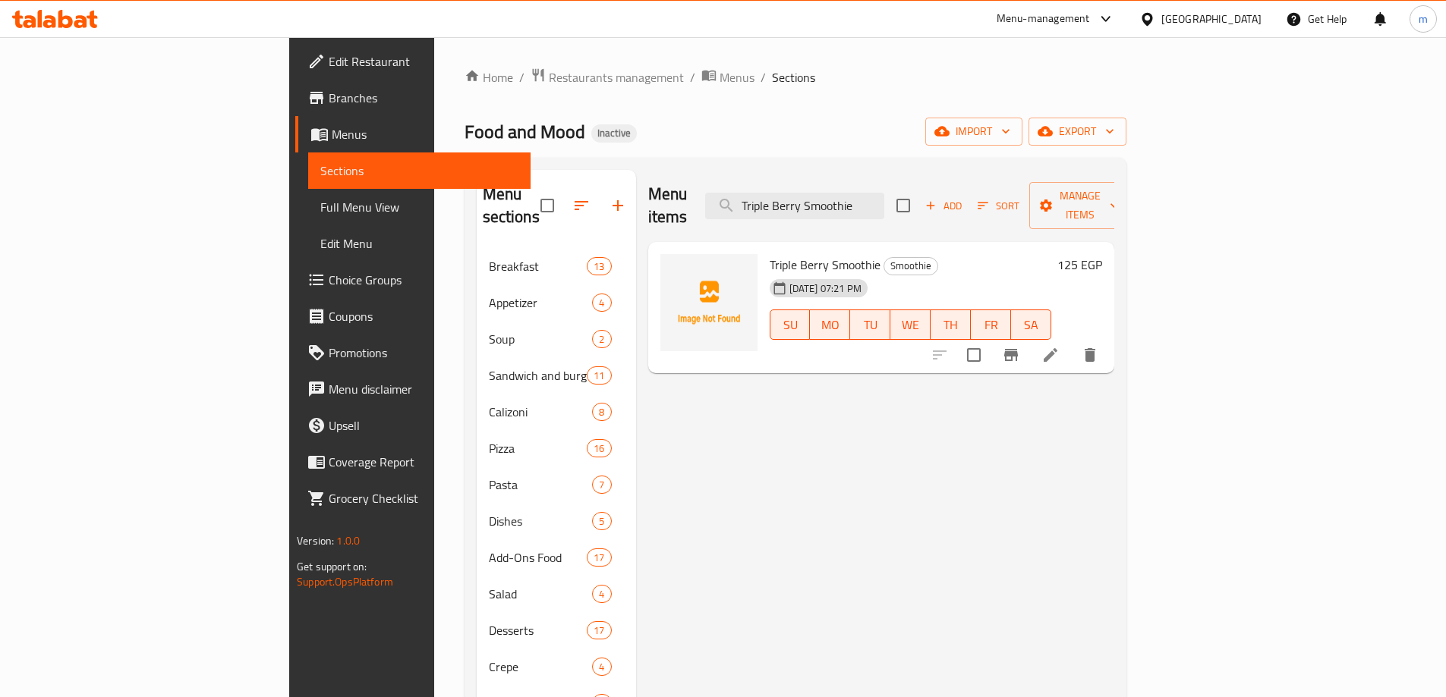
type input "Triple Berry Smoothie"
click at [1059, 346] on icon at bounding box center [1050, 355] width 18 height 18
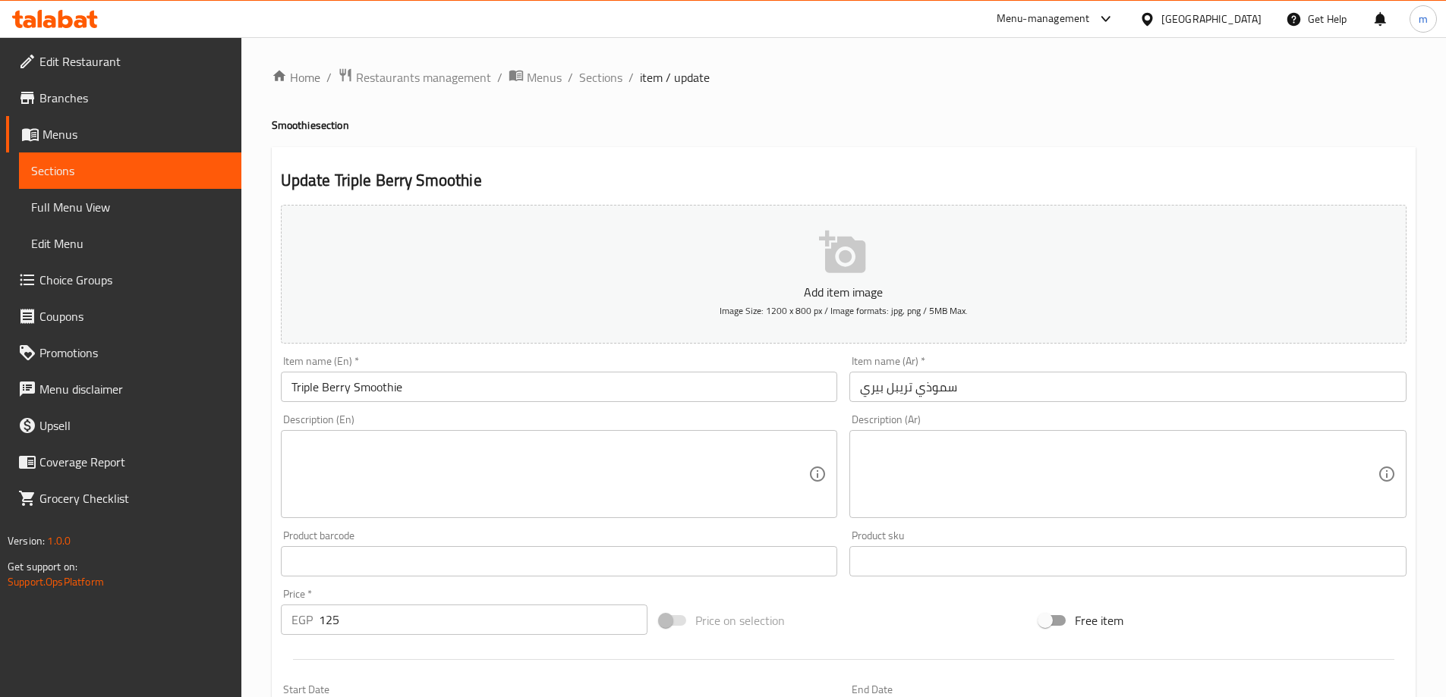
click at [580, 468] on textarea at bounding box center [550, 475] width 518 height 72
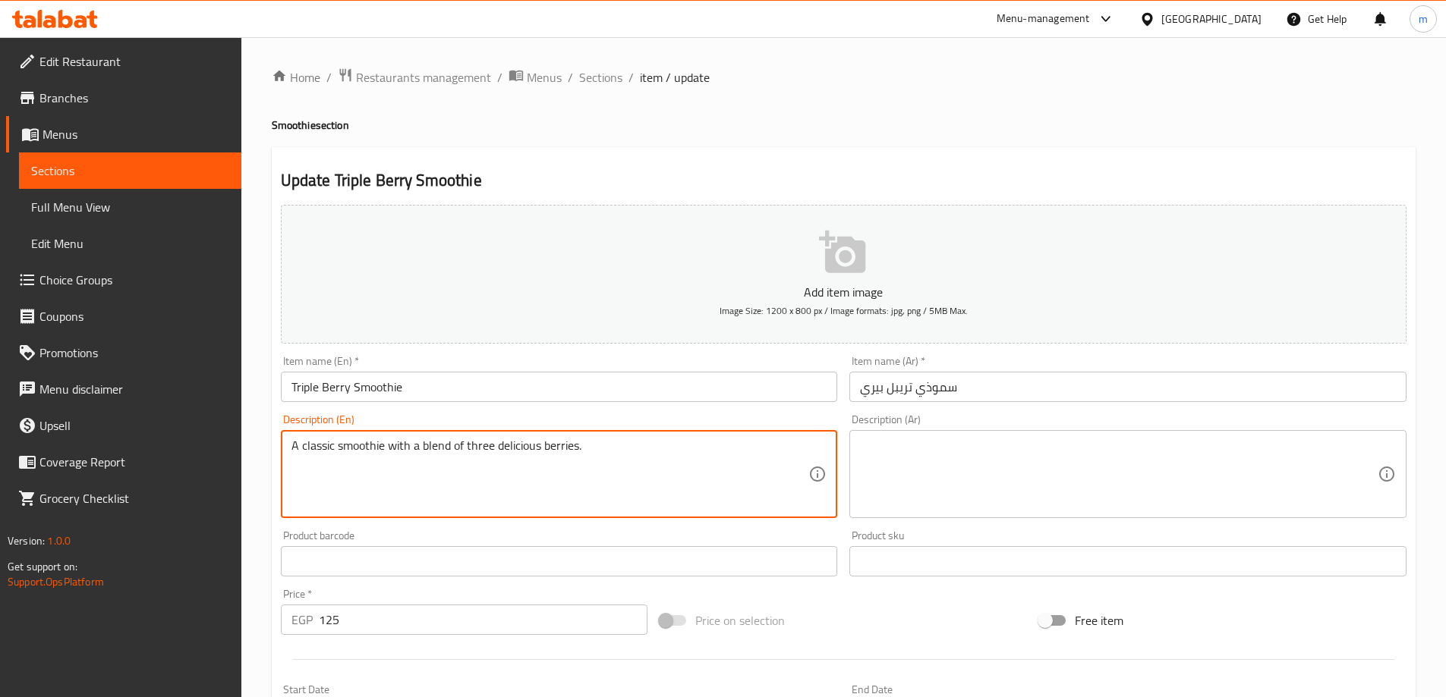
type textarea "A classic smoothie with a blend of three delicious berries."
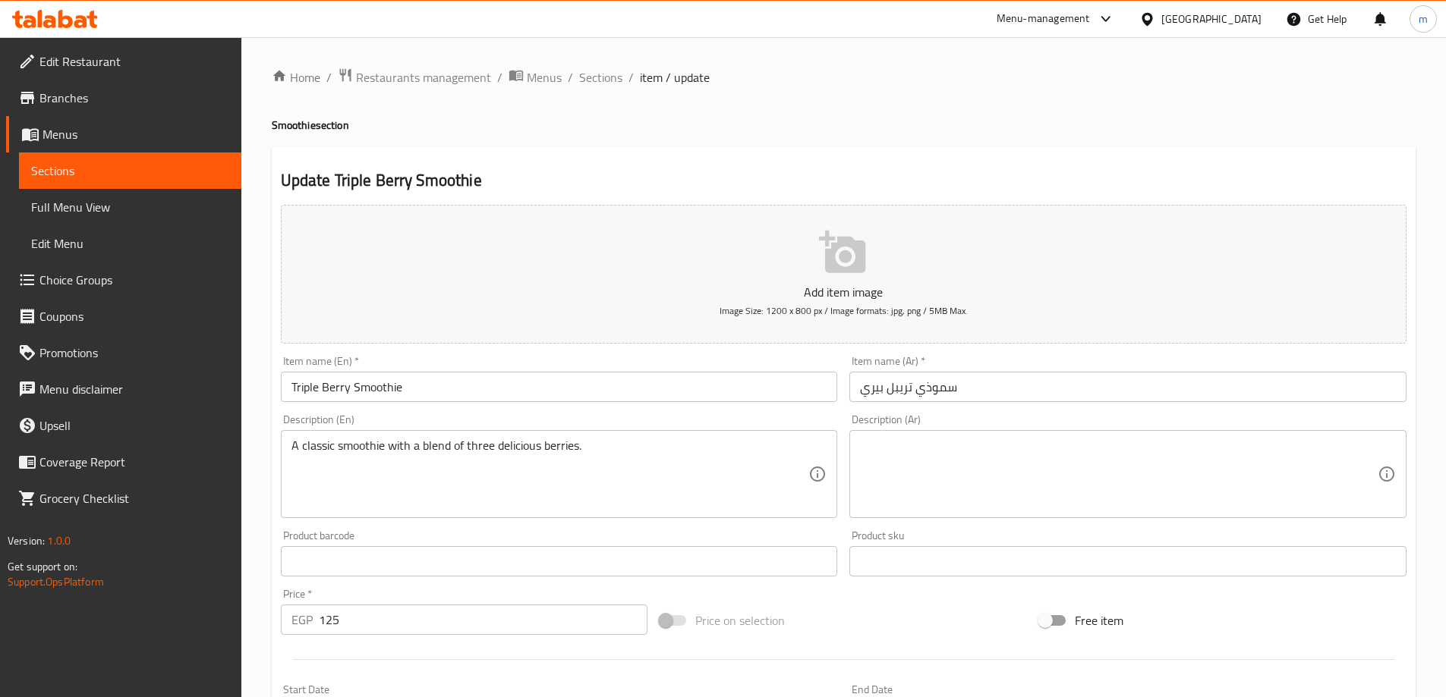
click at [851, 496] on div "Description (Ar)" at bounding box center [1127, 474] width 557 height 88
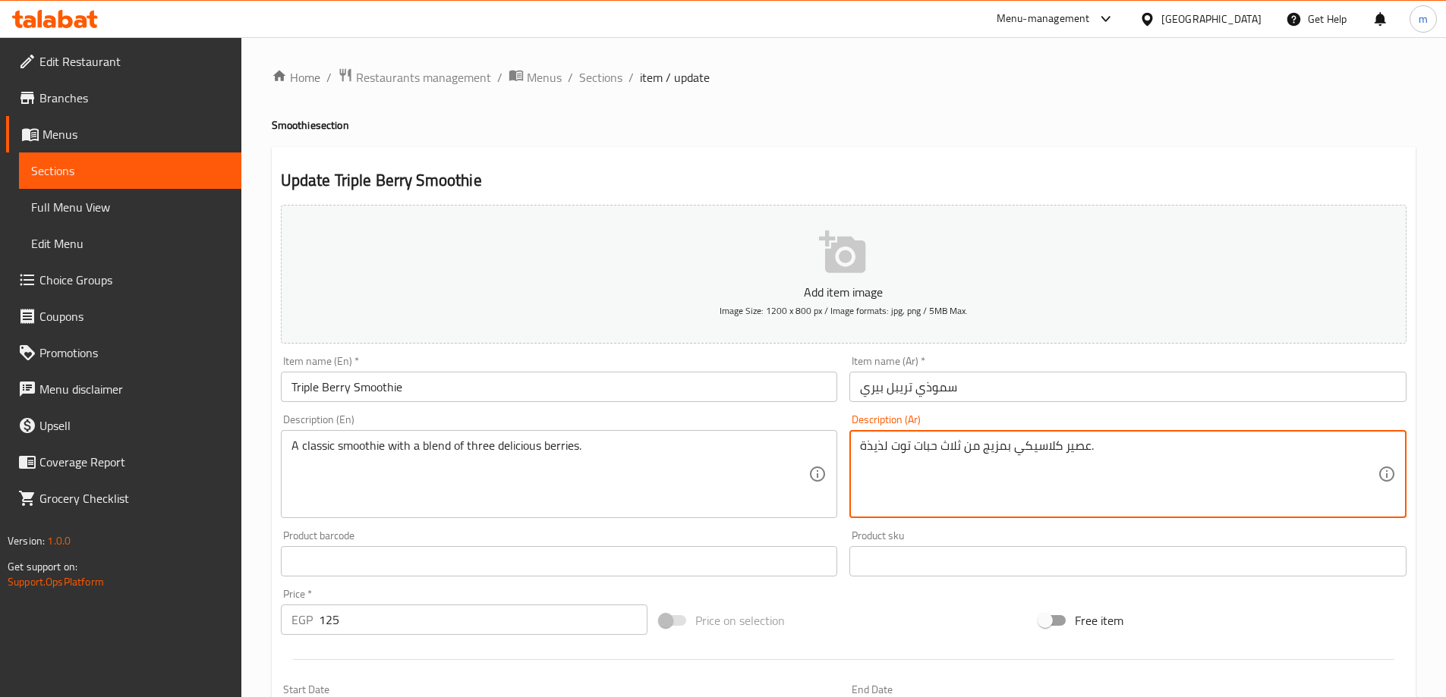
click at [936, 464] on textarea "عصير كلاسيكي بمزيج من ثلاث حبات توت لذيذة." at bounding box center [1119, 475] width 518 height 72
click at [1267, 509] on textarea "عصير كلاسيكي بمزيج من ثلاث حبات توت لذيذة." at bounding box center [1119, 475] width 518 height 72
click at [969, 467] on textarea "عصير كلاسيكي بمزيج من ثلاث حبات توت لذيذة." at bounding box center [1119, 475] width 518 height 72
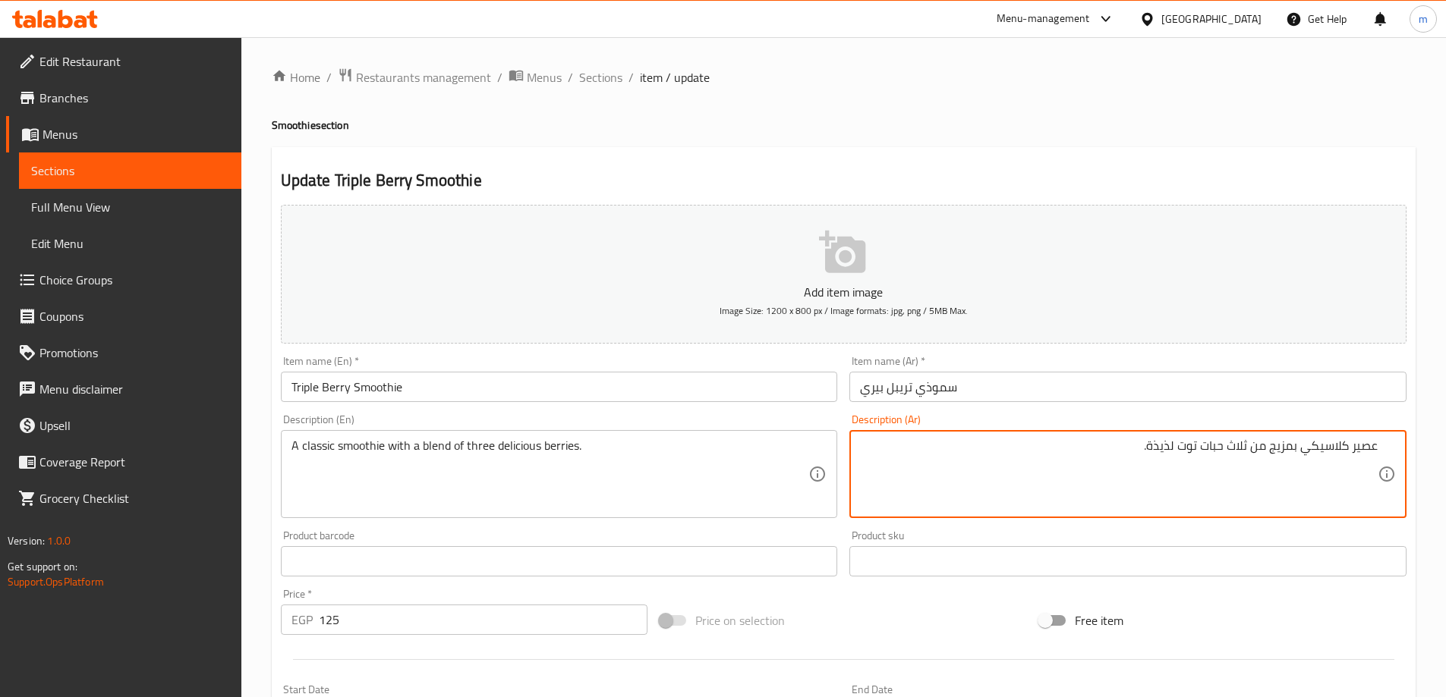
click at [969, 467] on textarea "عصير كلاسيكي بمزيج من ثلاث حبات توت لذيذة." at bounding box center [1119, 475] width 518 height 72
click at [1260, 484] on textarea "عصير كلاسيكي بمزيج من ثلاث حبات توت لذيذة." at bounding box center [1119, 475] width 518 height 72
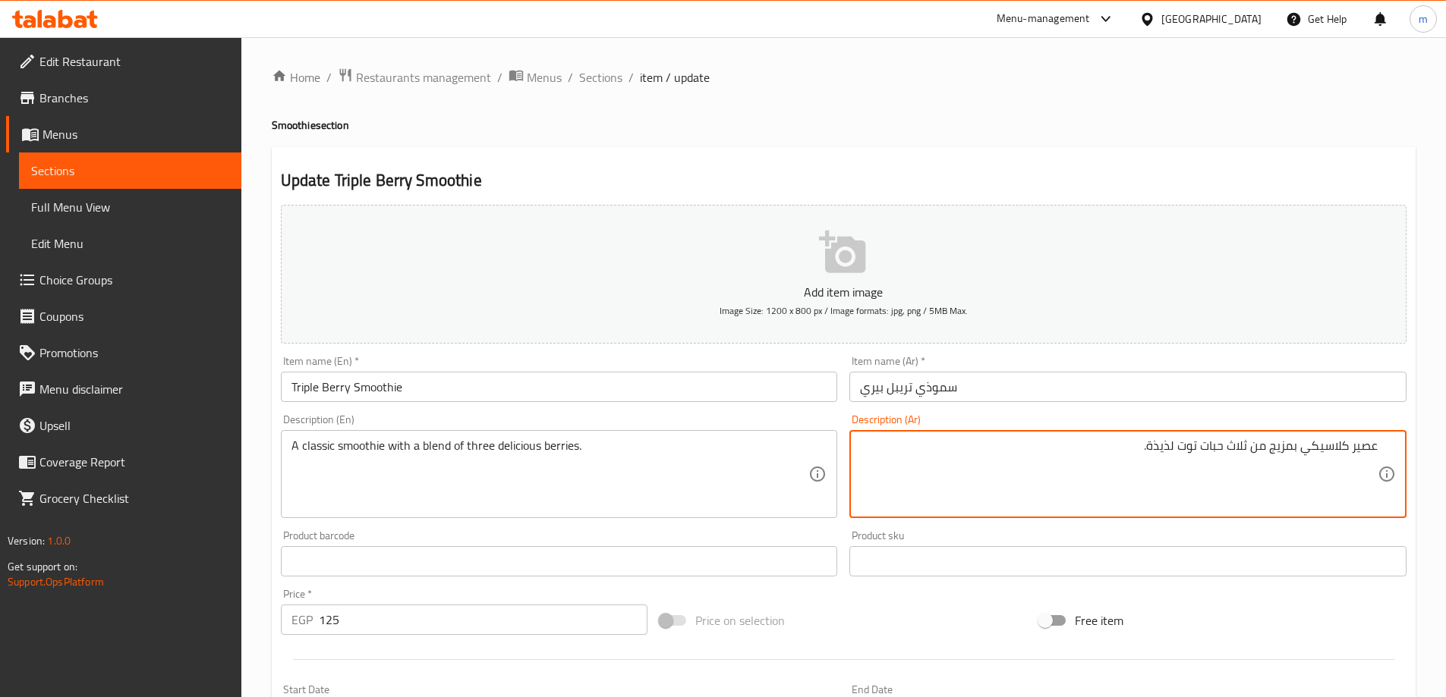
click at [1301, 450] on textarea "عصير كلاسيكي بمزيج من ثلاث حبات توت لذيذة." at bounding box center [1119, 475] width 518 height 72
click at [1367, 454] on textarea "عصير كلاسيكي بمزيج من ثلاث حبات توت لذيذة." at bounding box center [1119, 475] width 518 height 72
click at [1284, 452] on textarea "[PERSON_NAME] بمزيج من ثلاث حبات توت لذيذة." at bounding box center [1119, 475] width 518 height 72
click at [1197, 448] on textarea "[PERSON_NAME] بمزيج من ثلاث حبات توت لذيذة." at bounding box center [1119, 475] width 518 height 72
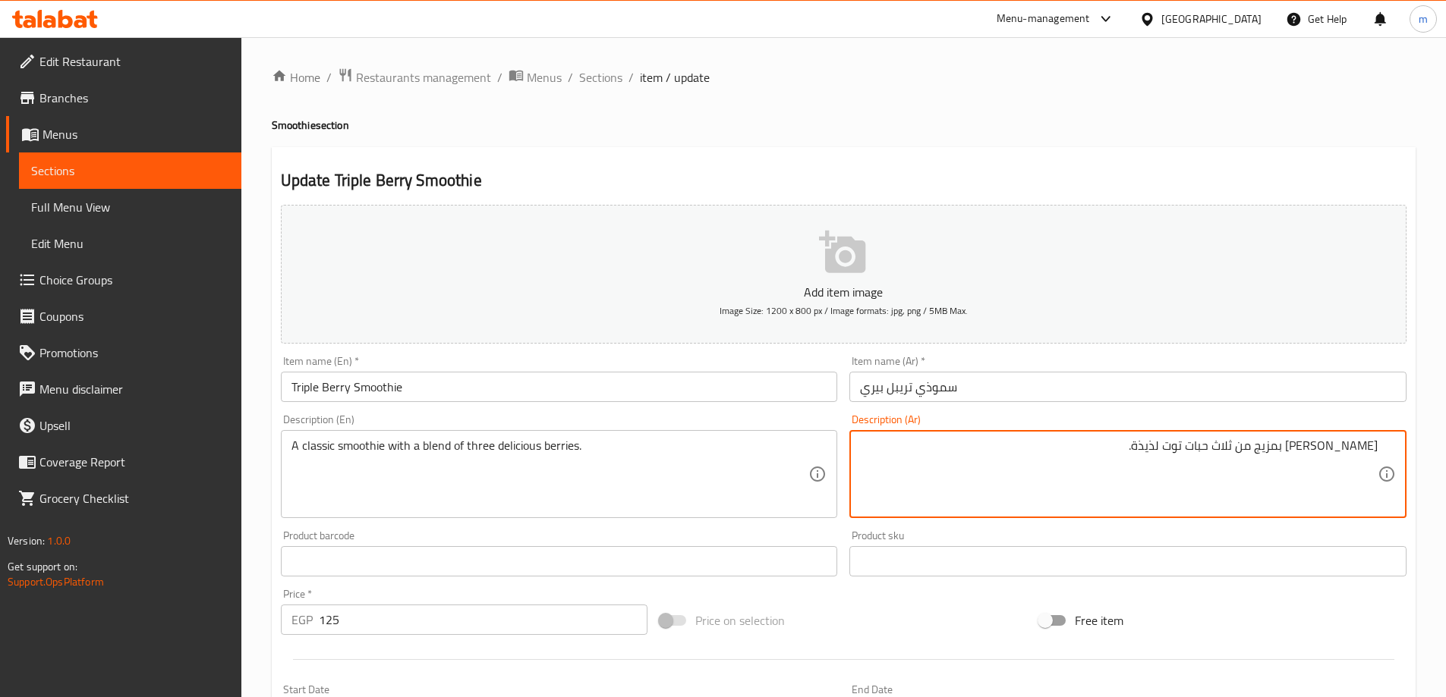
click at [1197, 448] on textarea "[PERSON_NAME] بمزيج من ثلاث حبات توت لذيذة." at bounding box center [1119, 475] width 518 height 72
type textarea "[PERSON_NAME] بمزيج من ثلاثه توت لذيذة."
click at [1010, 178] on h2 "Update Triple Berry Smoothie" at bounding box center [843, 180] width 1125 height 23
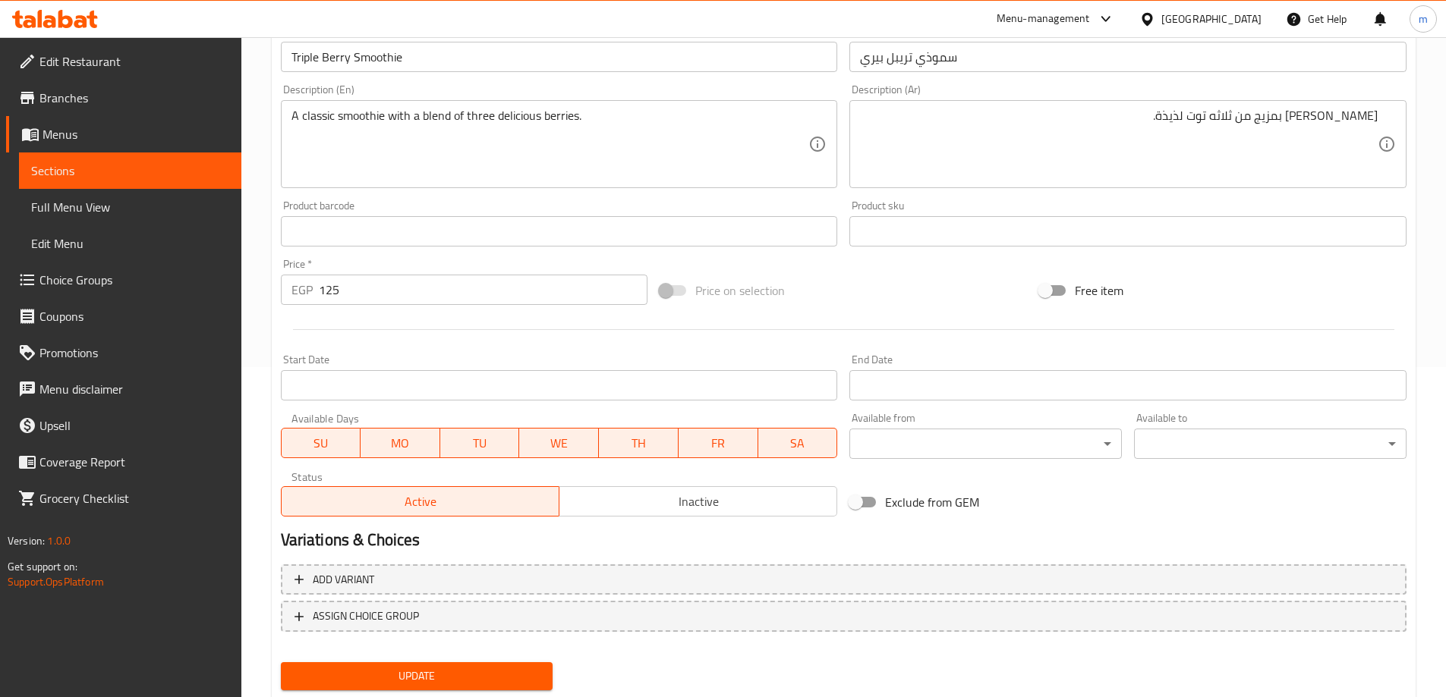
scroll to position [375, 0]
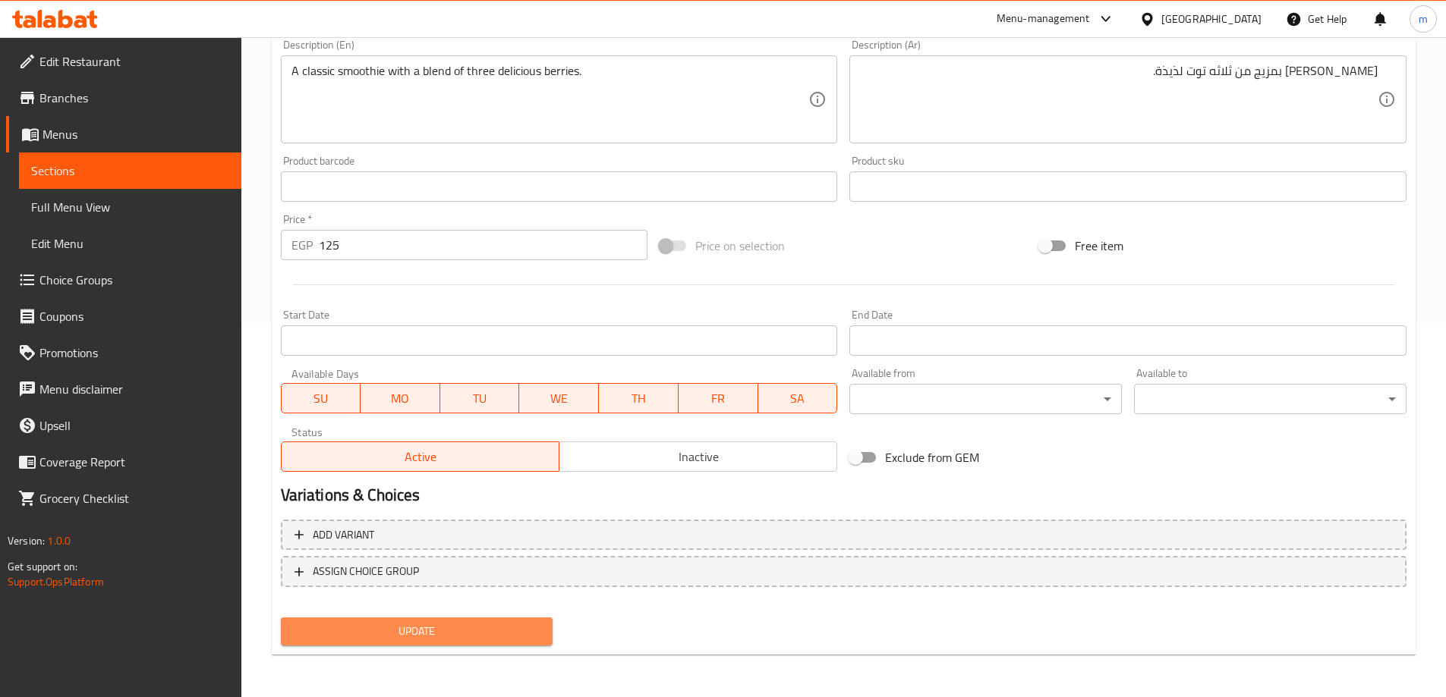
click at [531, 619] on button "Update" at bounding box center [417, 632] width 272 height 28
click at [491, 620] on button "Update" at bounding box center [417, 632] width 272 height 28
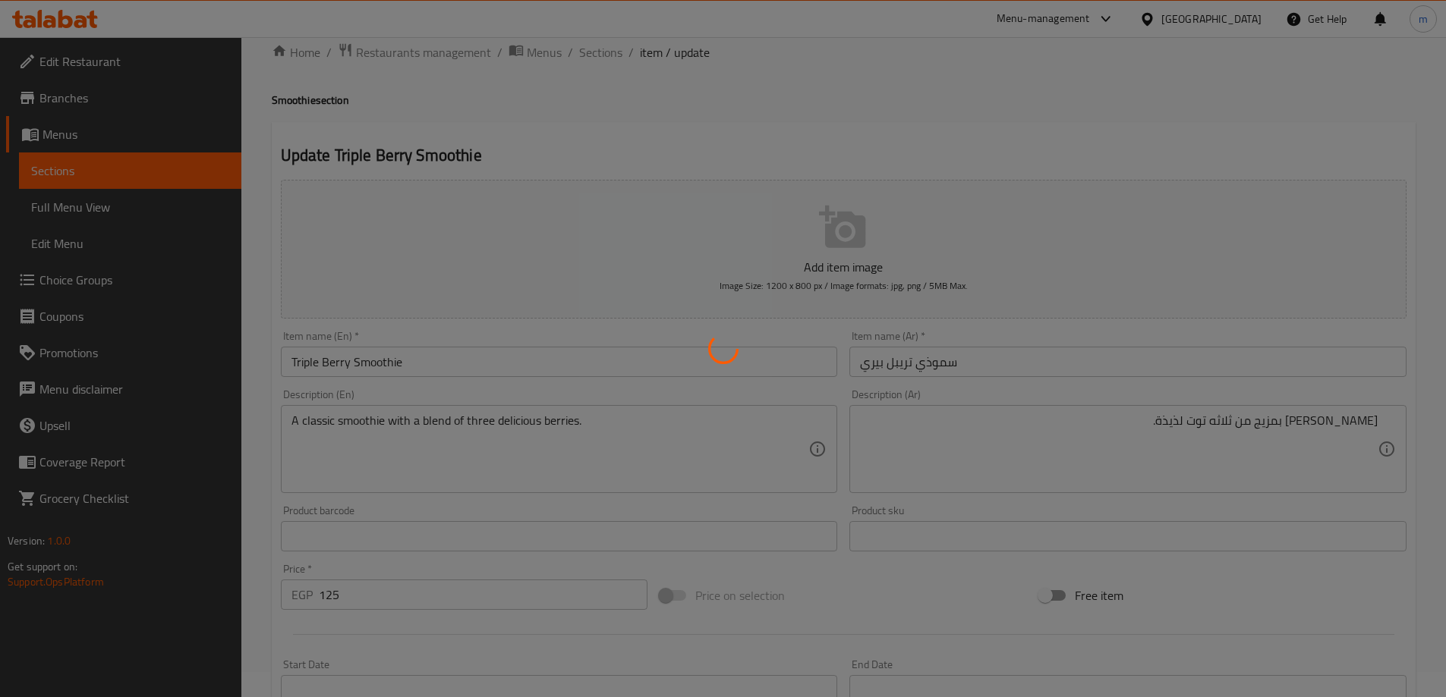
scroll to position [0, 0]
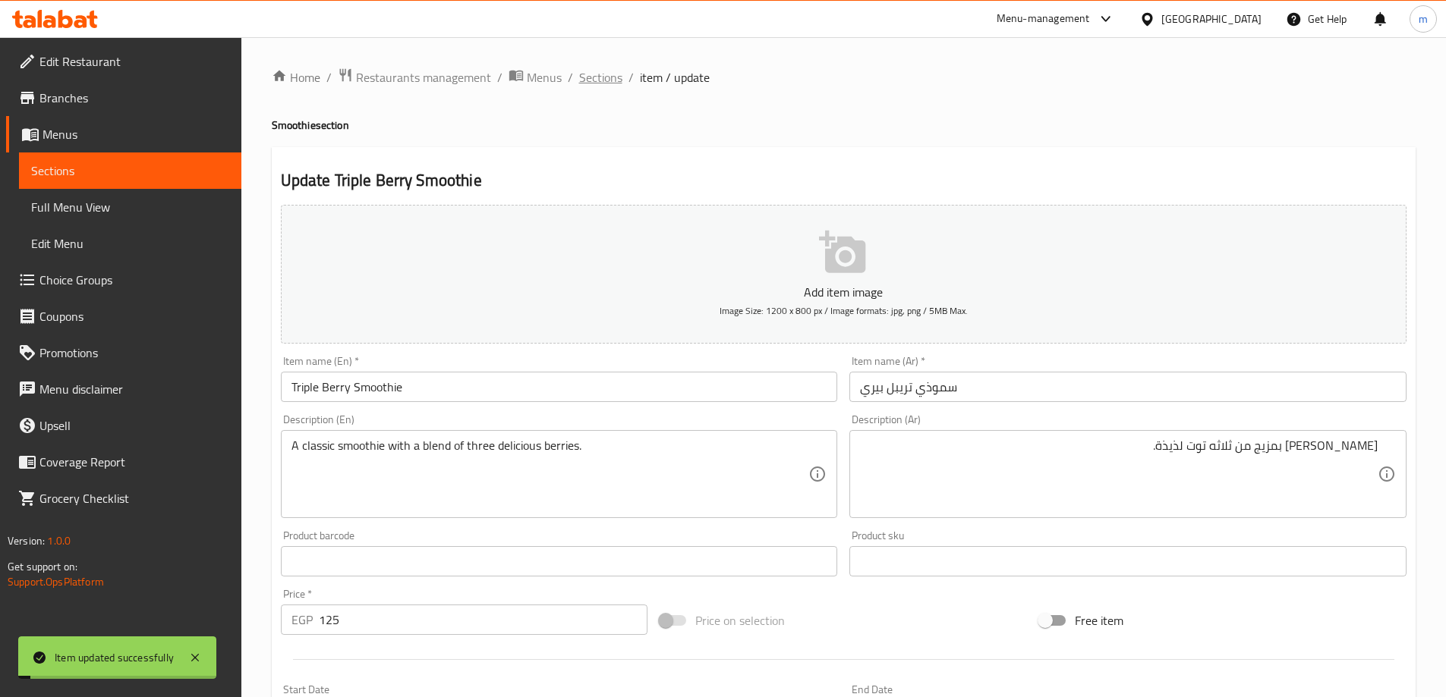
click at [605, 69] on span "Sections" at bounding box center [600, 77] width 43 height 18
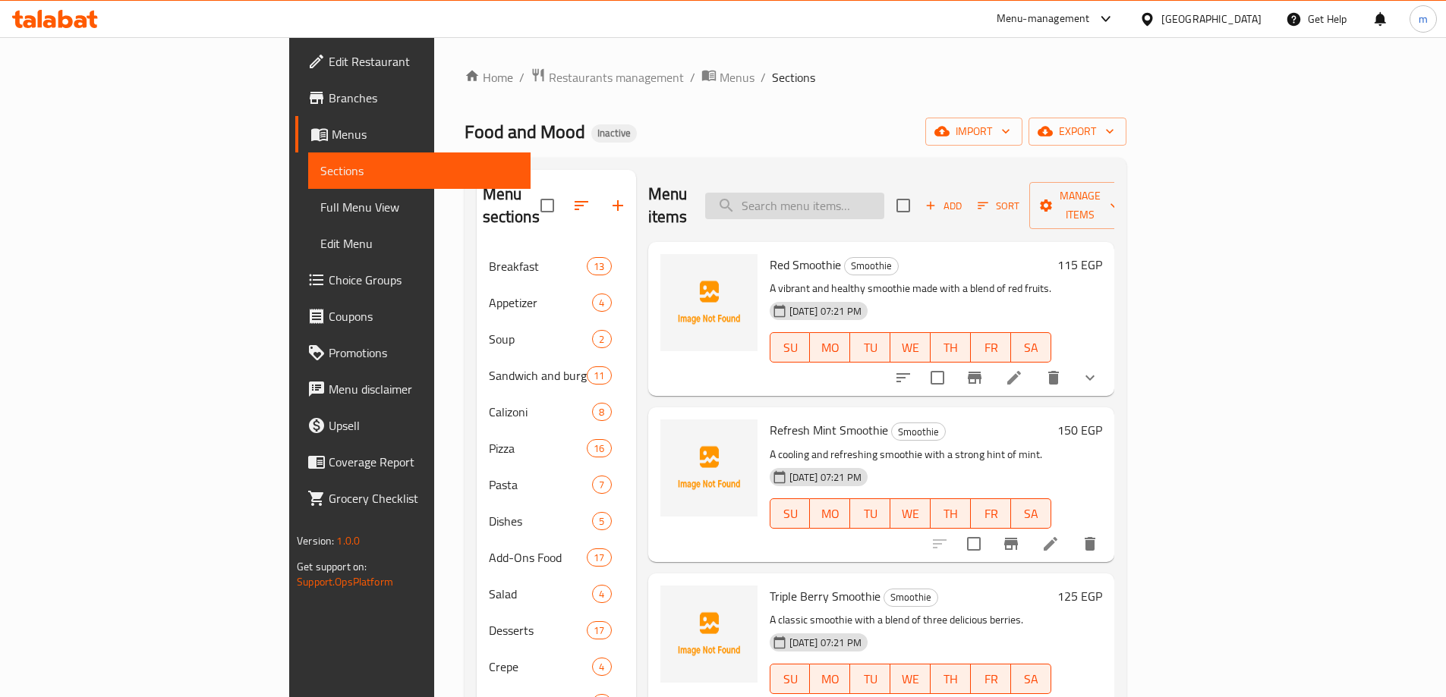
click at [866, 193] on input "search" at bounding box center [794, 206] width 179 height 27
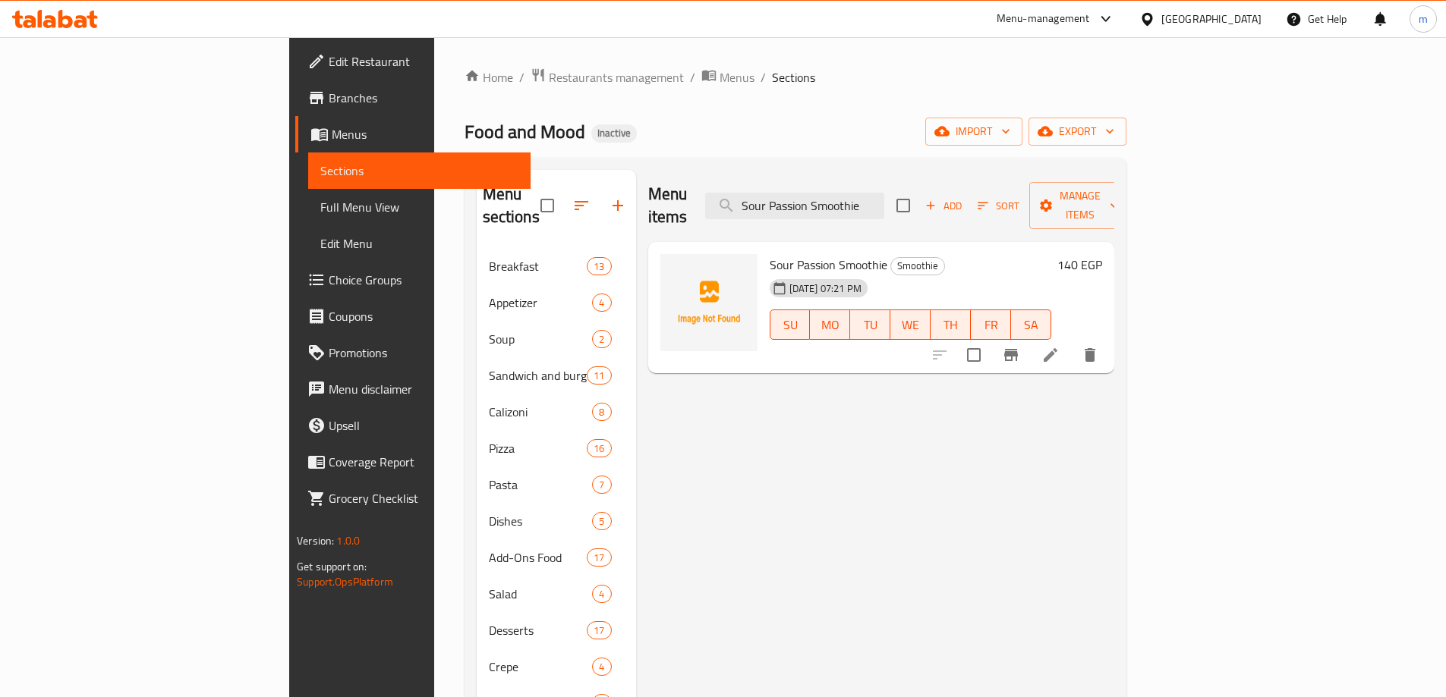
type input "Sour Passion Smoothie"
click at [1059, 346] on icon at bounding box center [1050, 355] width 18 height 18
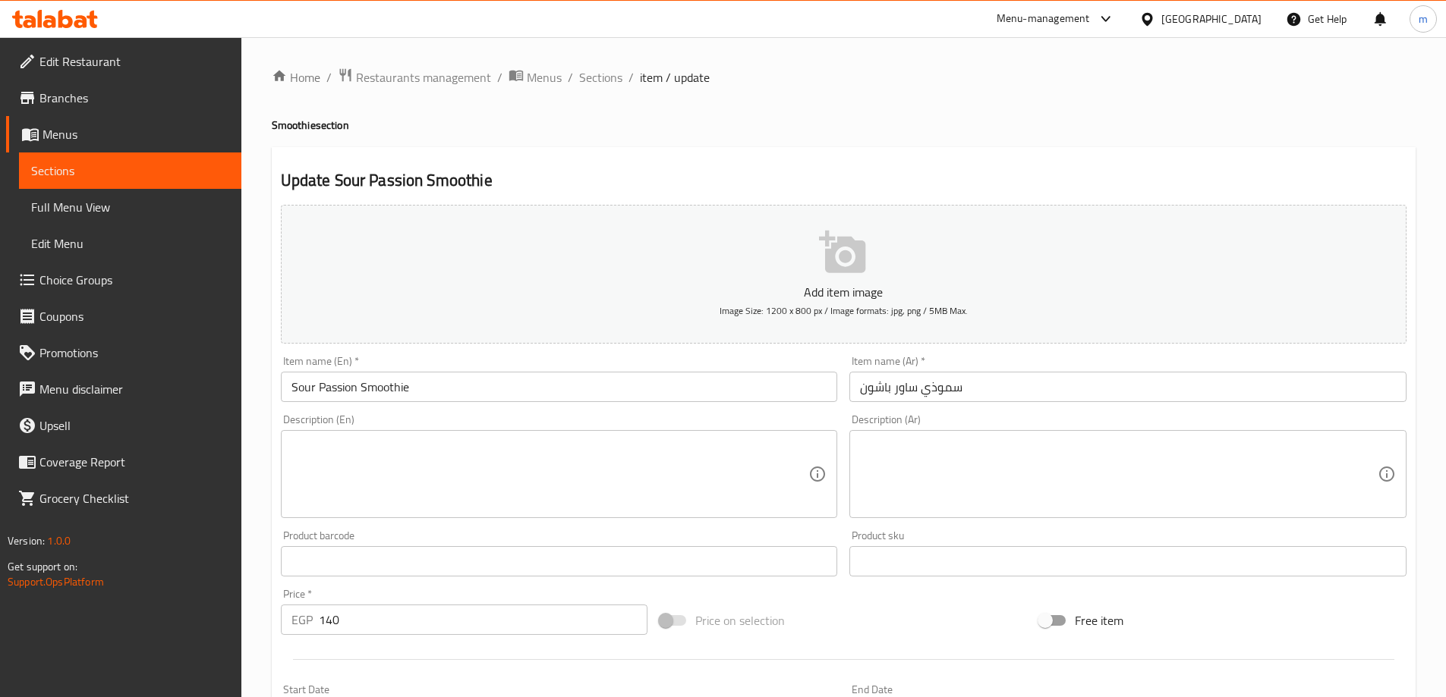
click at [861, 111] on div "Home / Restaurants management / Menus / Sections / item / update Smoothie secti…" at bounding box center [844, 555] width 1144 height 974
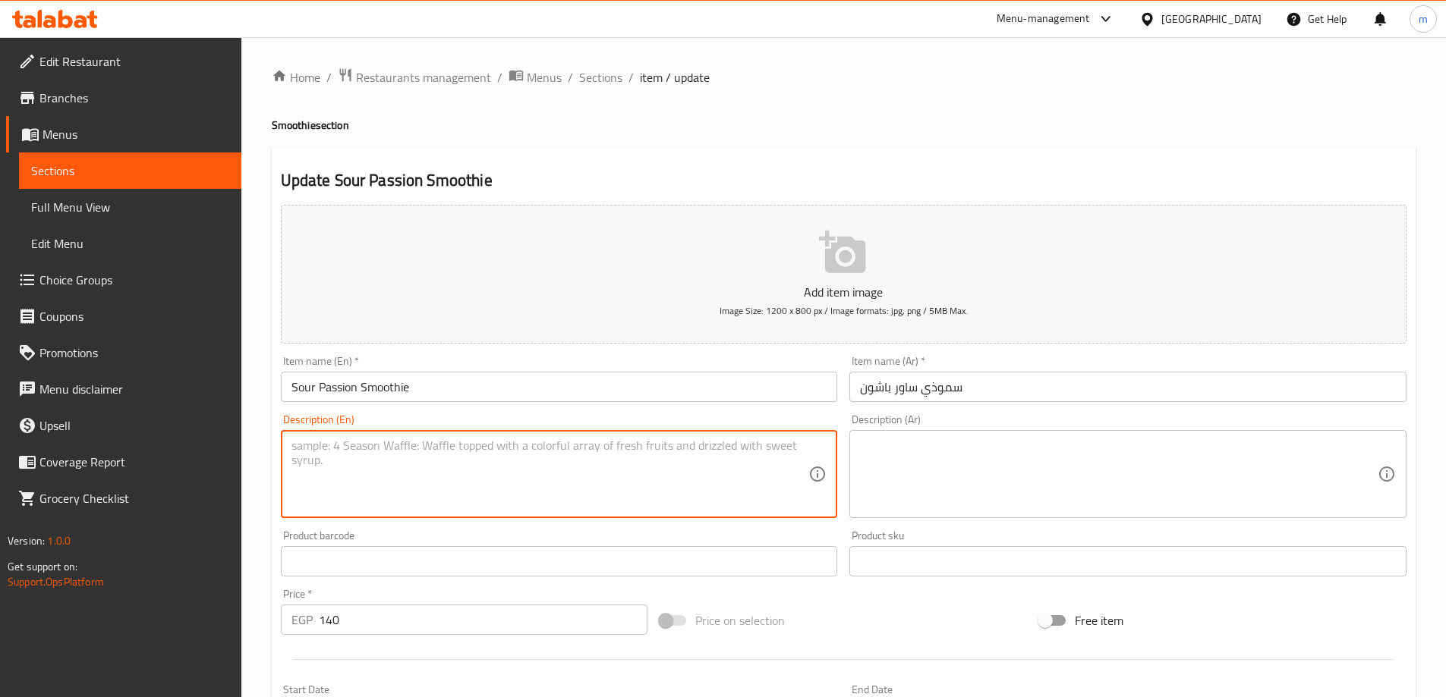
click at [483, 464] on textarea at bounding box center [550, 475] width 518 height 72
click at [483, 464] on textarea "A tangy smoothie with the tropical flavor of passion fruit" at bounding box center [550, 475] width 518 height 72
type textarea "A tangy smoothie with the tropical flavor of passion fruit"
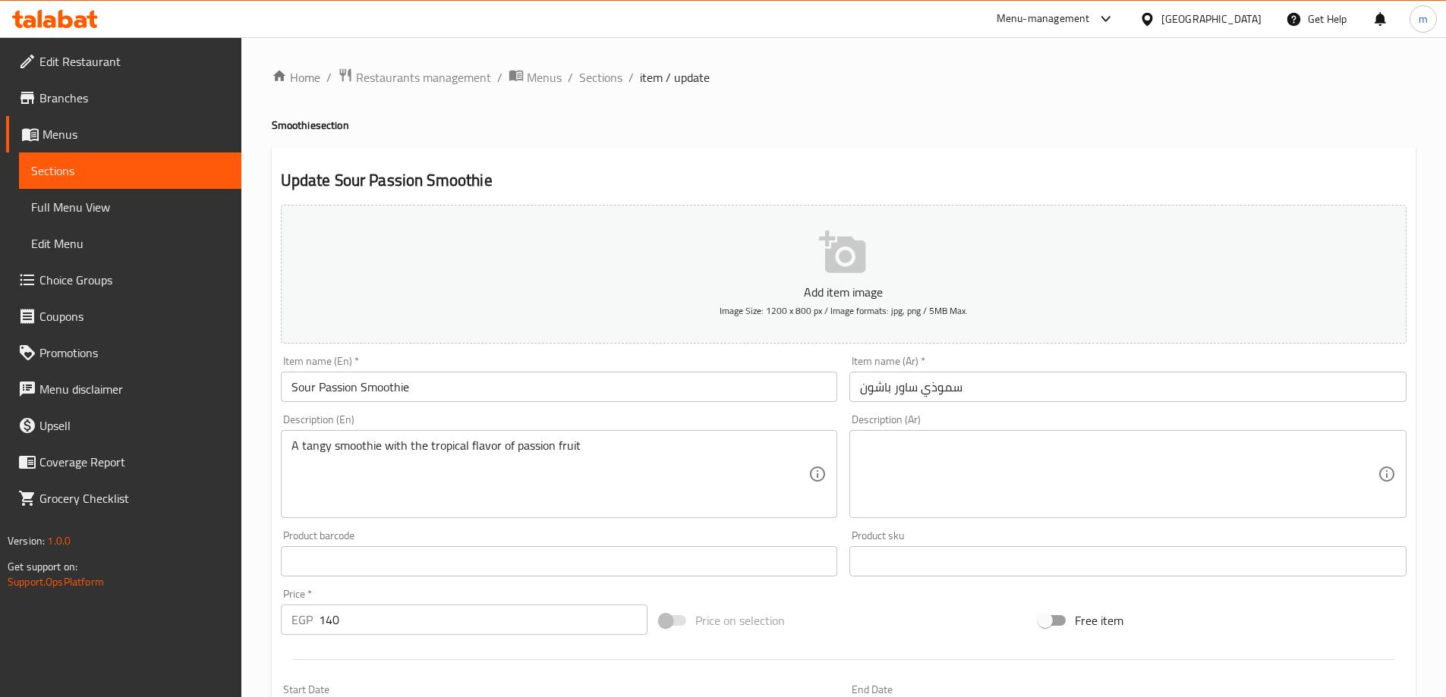
click at [957, 475] on textarea at bounding box center [1119, 475] width 518 height 72
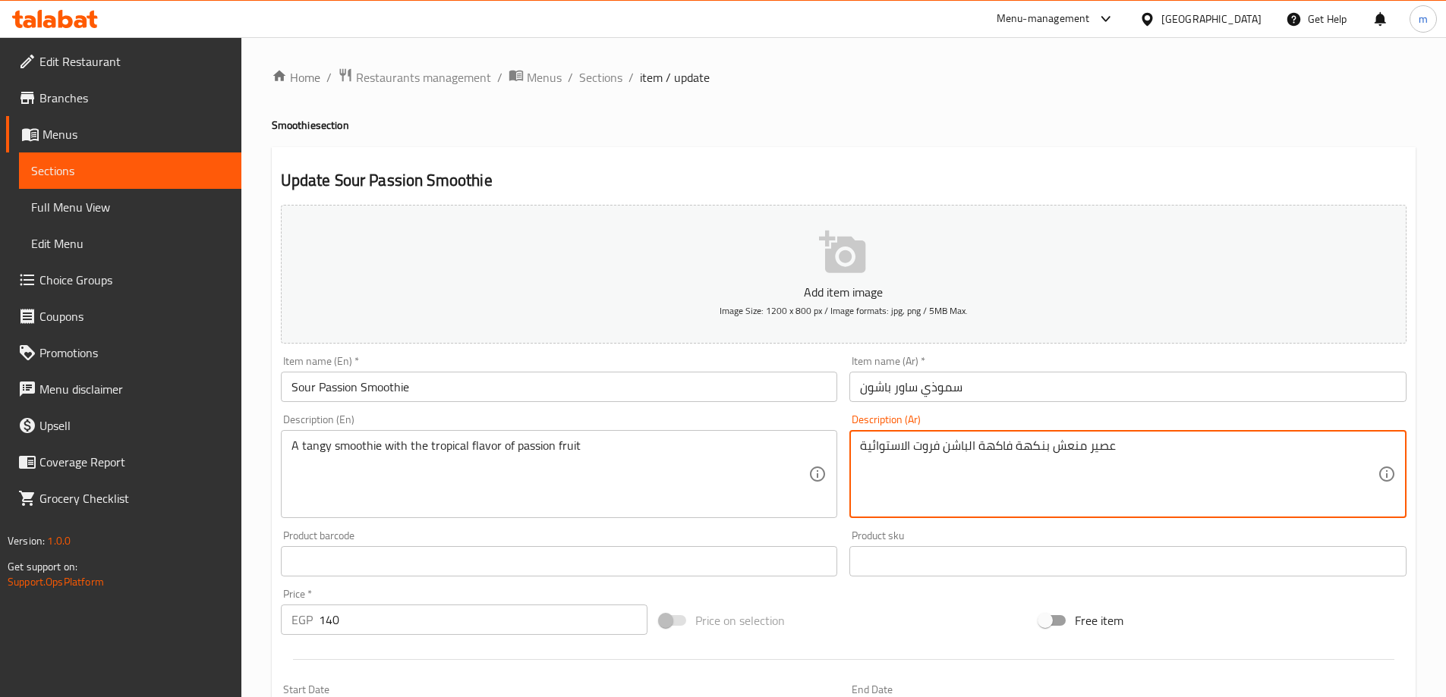
click at [957, 475] on textarea "عصير منعش بنكهة فاكهة الباشن فروت الاستوائية" at bounding box center [1119, 475] width 518 height 72
click at [1331, 454] on textarea "عصير منعش بنكهة فاكهة الباشن فروت الاستوائية" at bounding box center [1119, 475] width 518 height 72
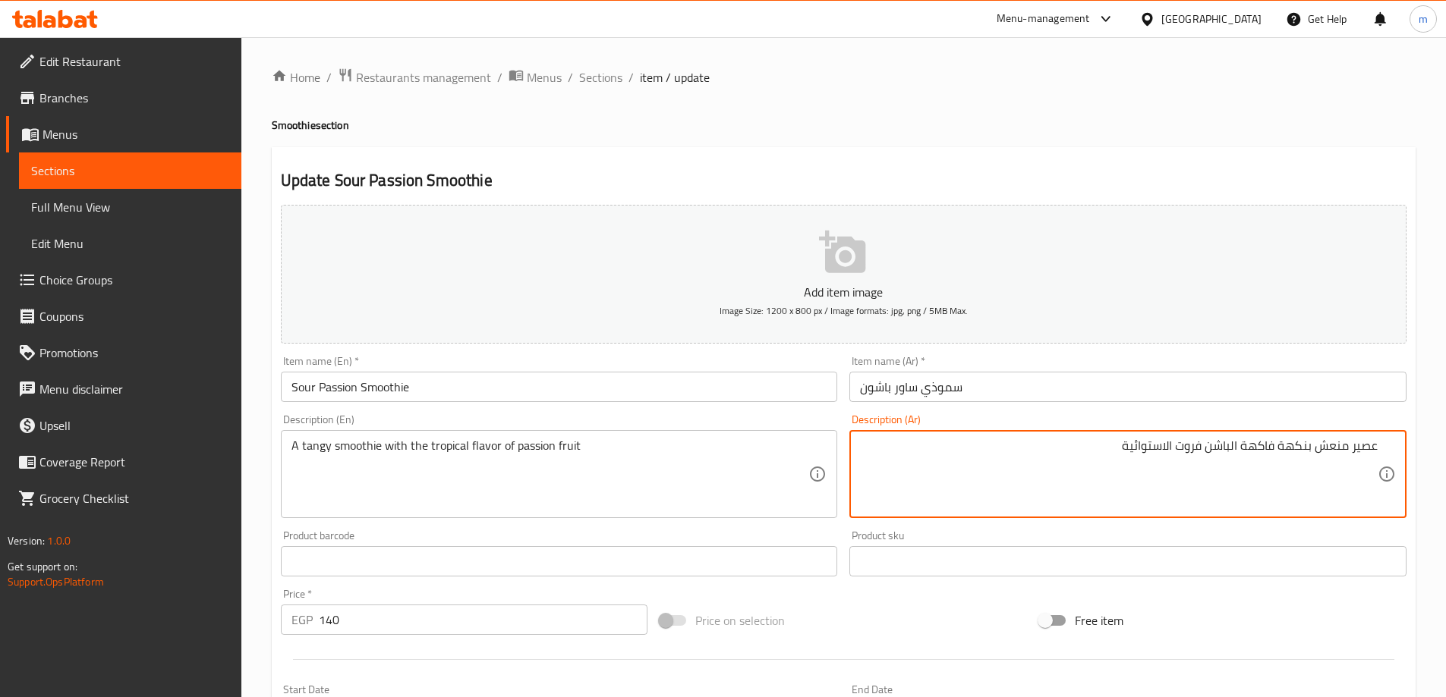
click at [1331, 454] on textarea "عصير منعش بنكهة فاكهة الباشن فروت الاستوائية" at bounding box center [1119, 475] width 518 height 72
click at [1323, 456] on textarea "عصير منعش بنكهة فاكهة الباشن فروت الاستوائية" at bounding box center [1119, 475] width 518 height 72
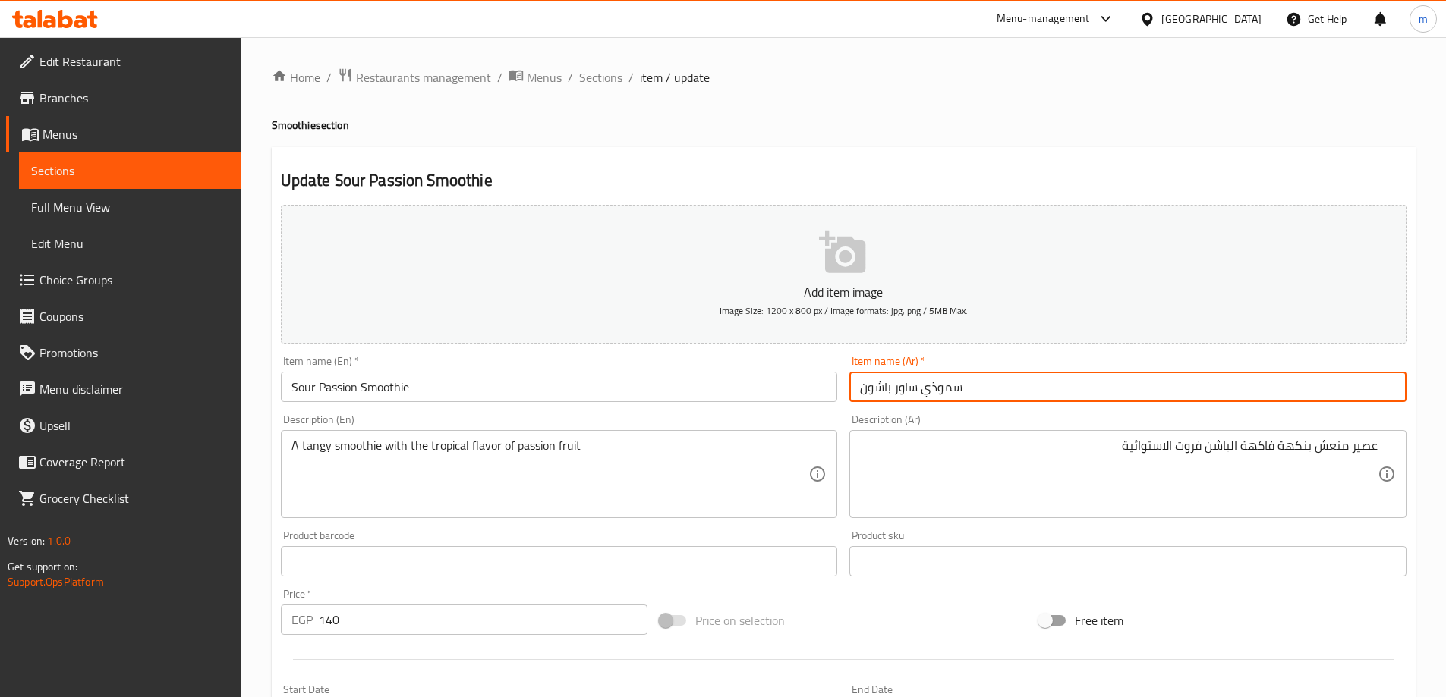
click at [940, 389] on input "سموذي ساور باشون" at bounding box center [1127, 387] width 557 height 30
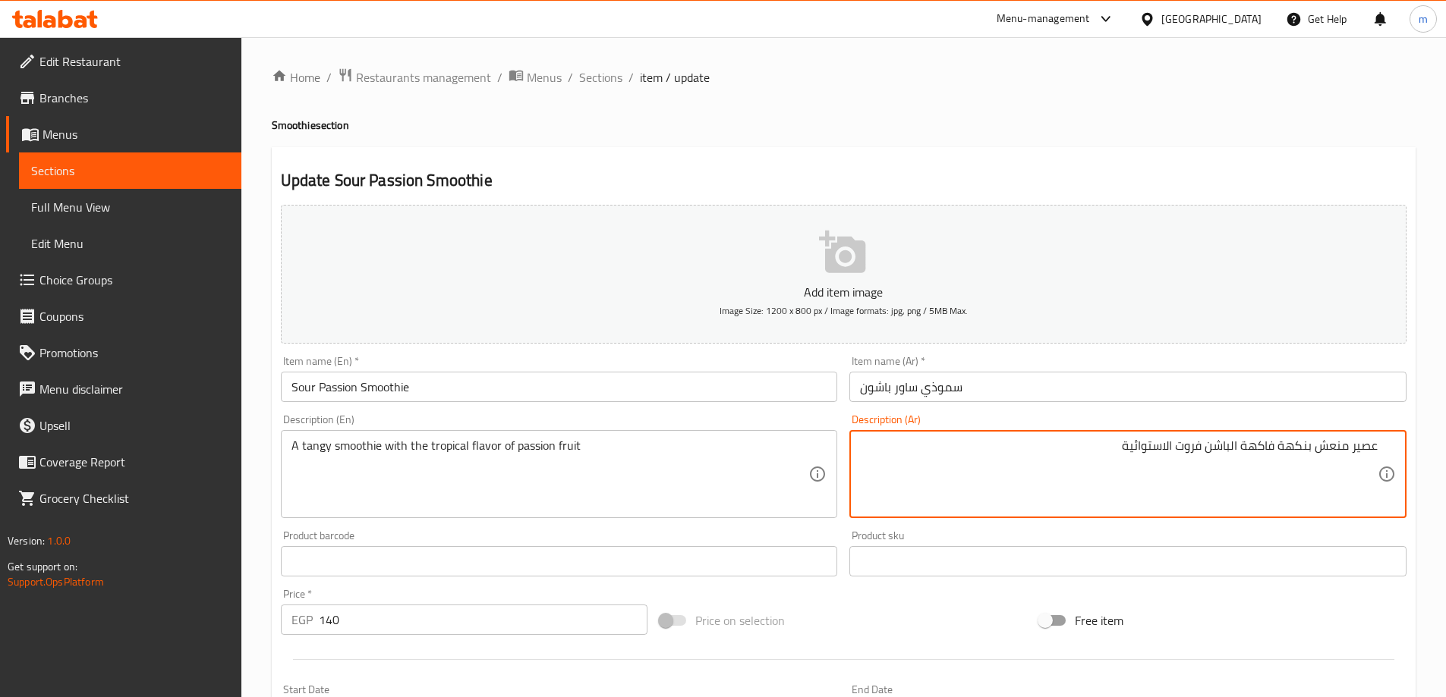
click at [1373, 449] on textarea "عصير منعش بنكهة فاكهة الباشن فروت الاستوائية" at bounding box center [1119, 475] width 518 height 72
drag, startPoint x: 1224, startPoint y: 448, endPoint x: 1259, endPoint y: 461, distance: 37.2
click at [1261, 459] on textarea "سموذي منعش بنكهة فاكهة الباشن فروت الاستوائية" at bounding box center [1119, 475] width 518 height 72
click at [1165, 451] on textarea "سموذي منعش بنكهة الباشون فروت الاستوائية" at bounding box center [1119, 475] width 518 height 72
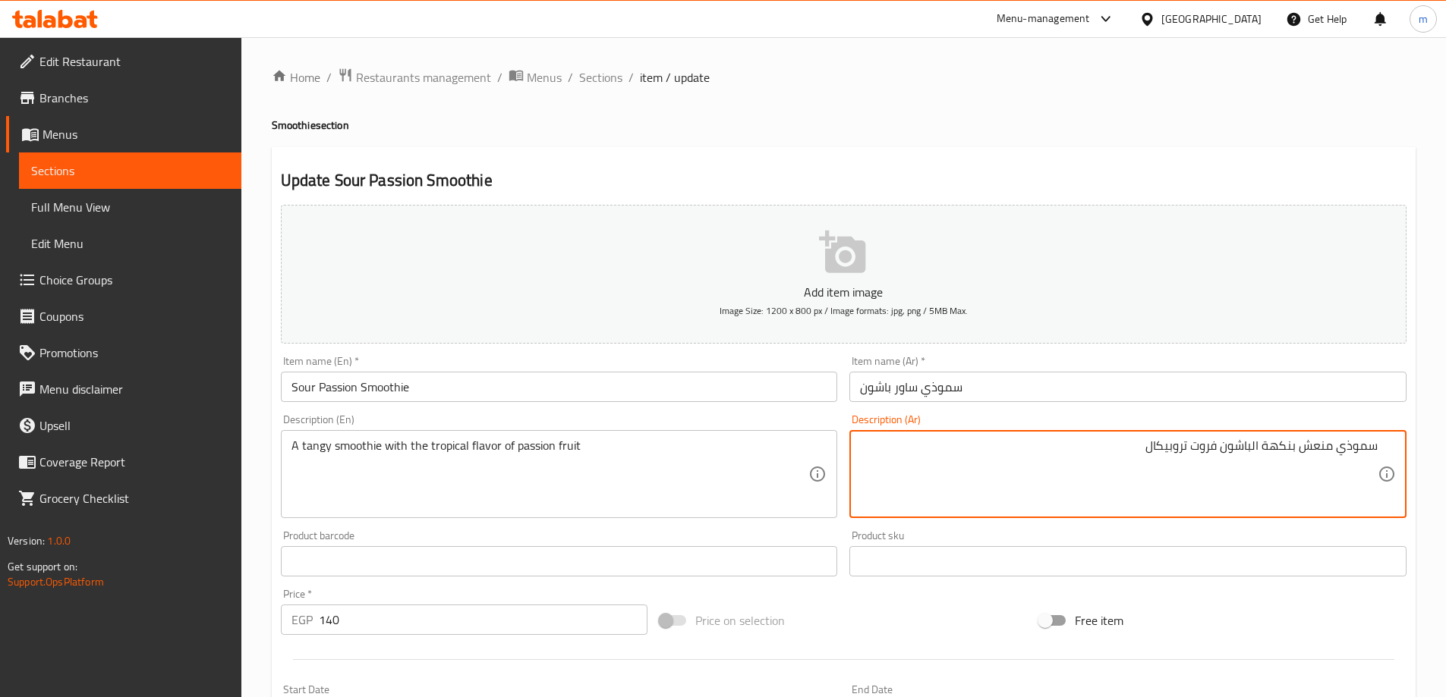
type textarea "سموذي منعش بنكهة الباشون فروت تروبيكال"
click at [1103, 82] on ol "Home / Restaurants management / Menus / Sections / item / update" at bounding box center [844, 78] width 1144 height 20
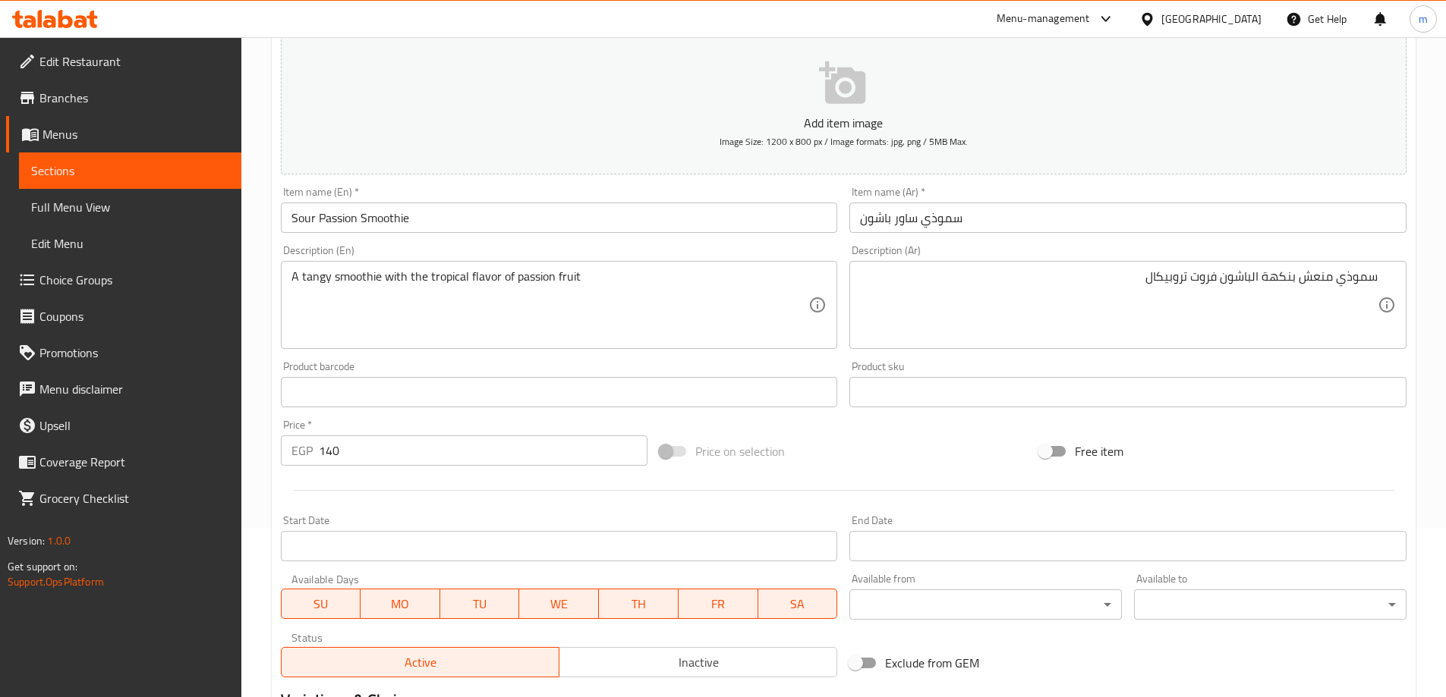
scroll to position [375, 0]
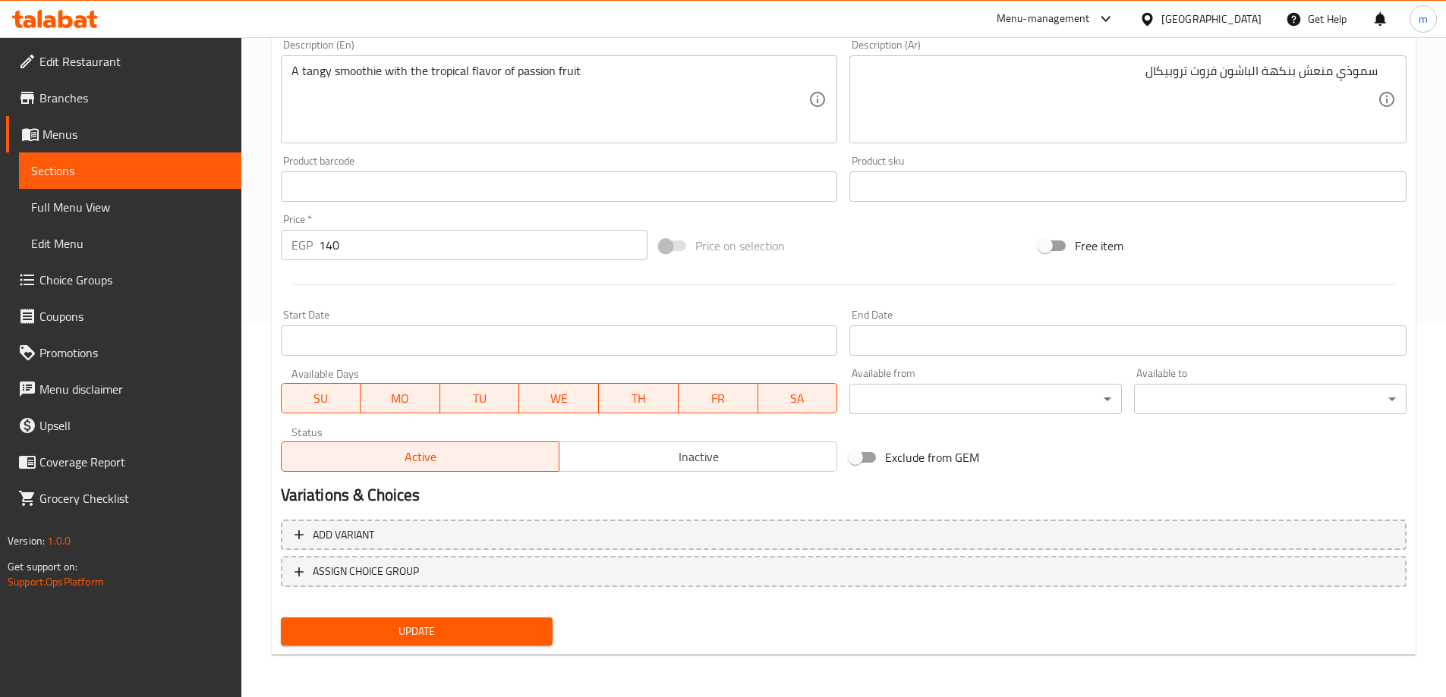
click at [520, 615] on div "Update" at bounding box center [417, 632] width 285 height 40
click at [519, 634] on span "Update" at bounding box center [417, 631] width 248 height 19
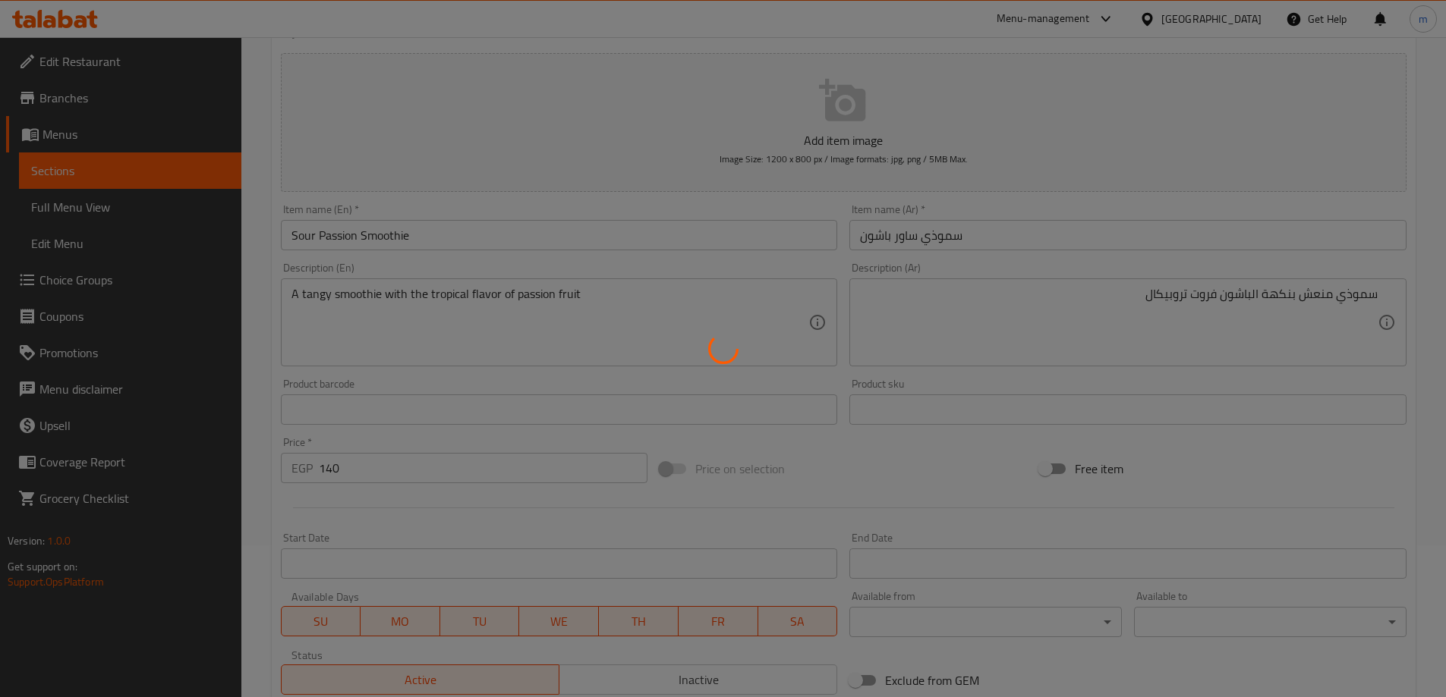
scroll to position [0, 0]
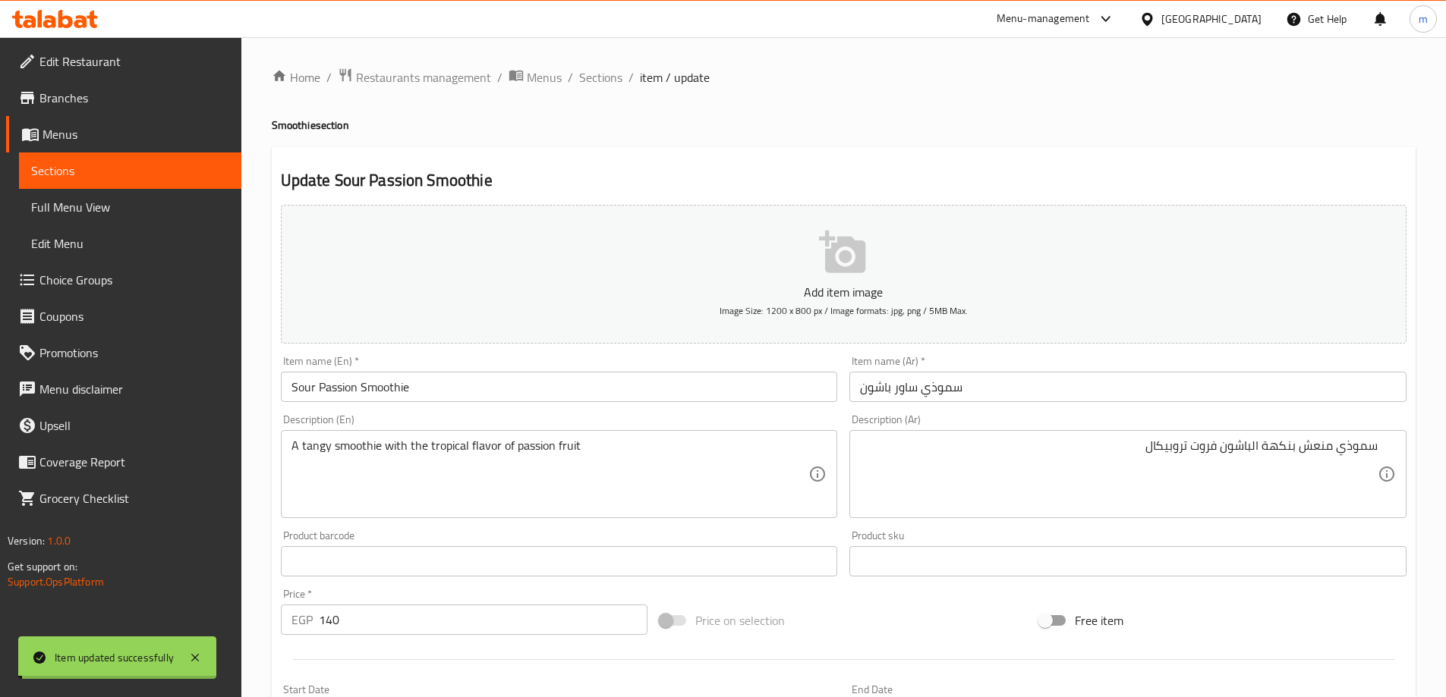
click at [592, 77] on span "Sections" at bounding box center [600, 77] width 43 height 18
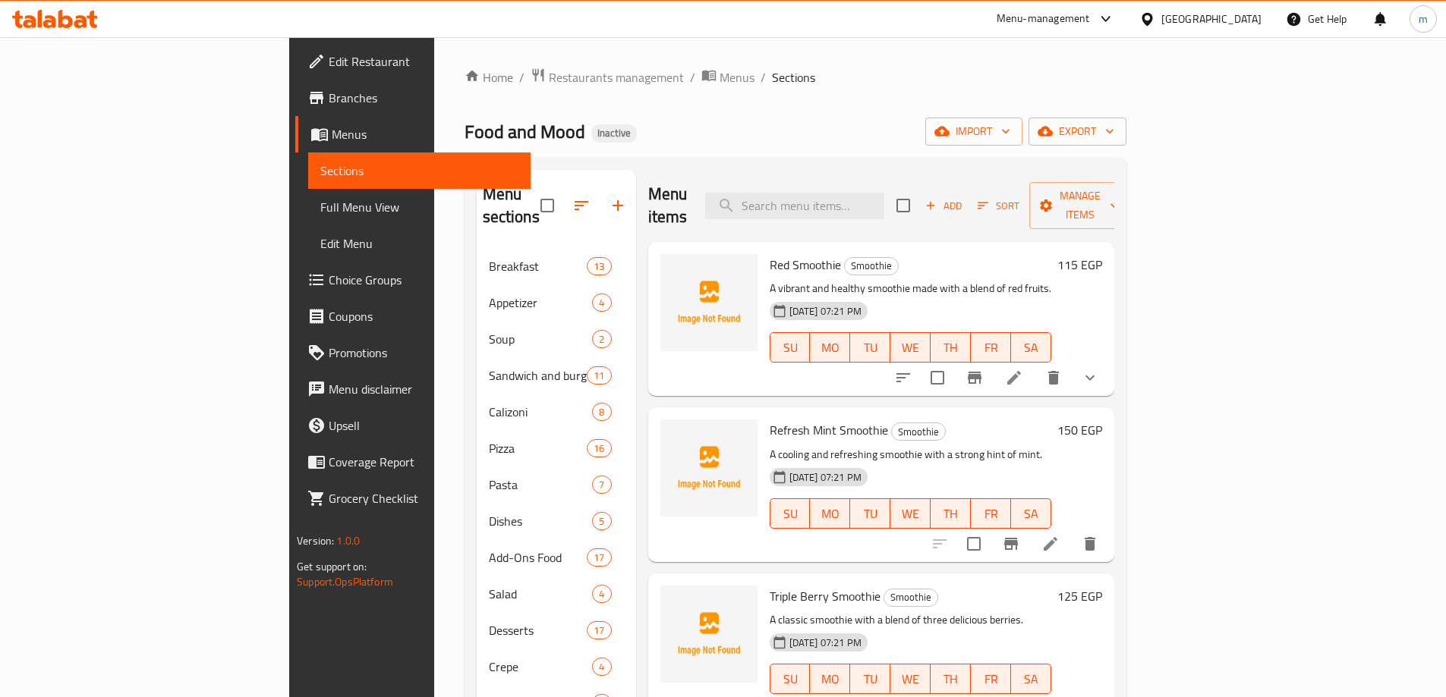
click at [933, 212] on div "Menu items Add Sort Manage items" at bounding box center [881, 206] width 466 height 72
click at [884, 194] on input "search" at bounding box center [794, 206] width 179 height 27
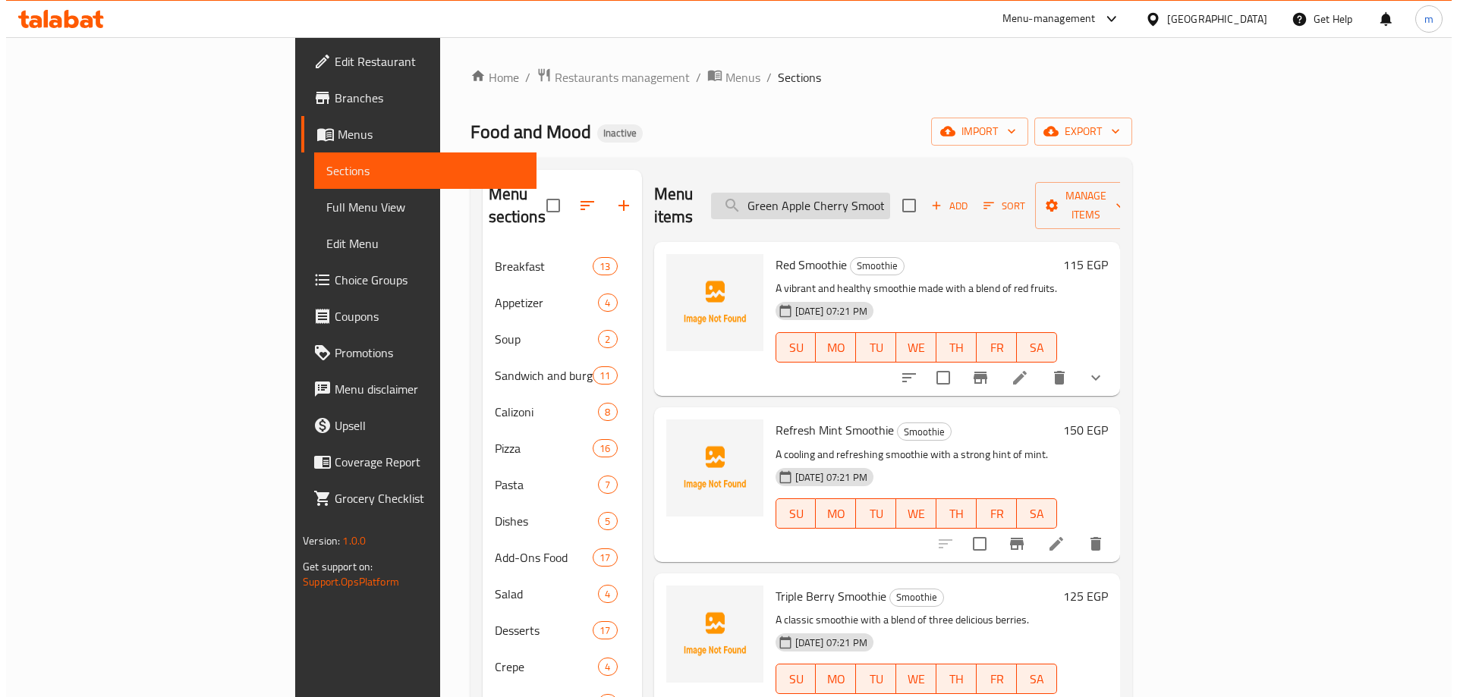
scroll to position [0, 14]
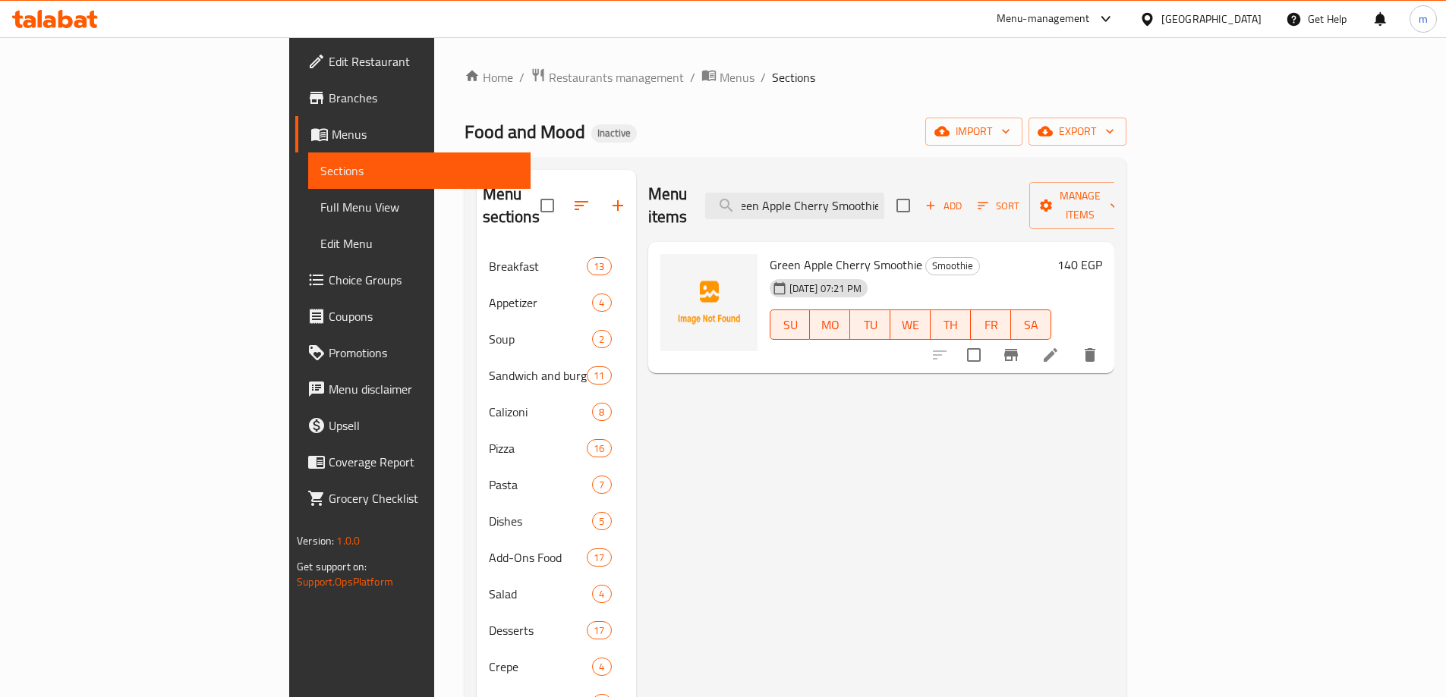
type input "Green Apple Cherry Smoothie"
click at [1072, 341] on li at bounding box center [1050, 354] width 42 height 27
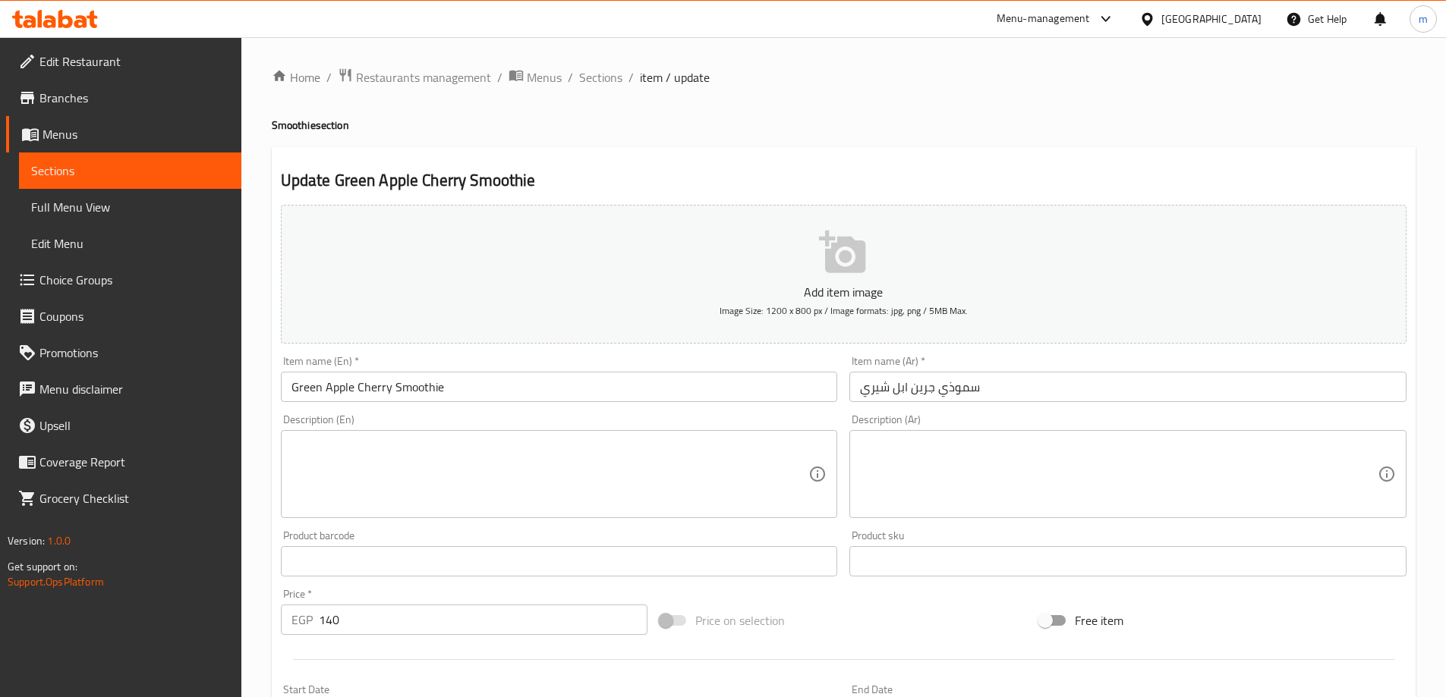
click at [483, 490] on textarea at bounding box center [550, 475] width 518 height 72
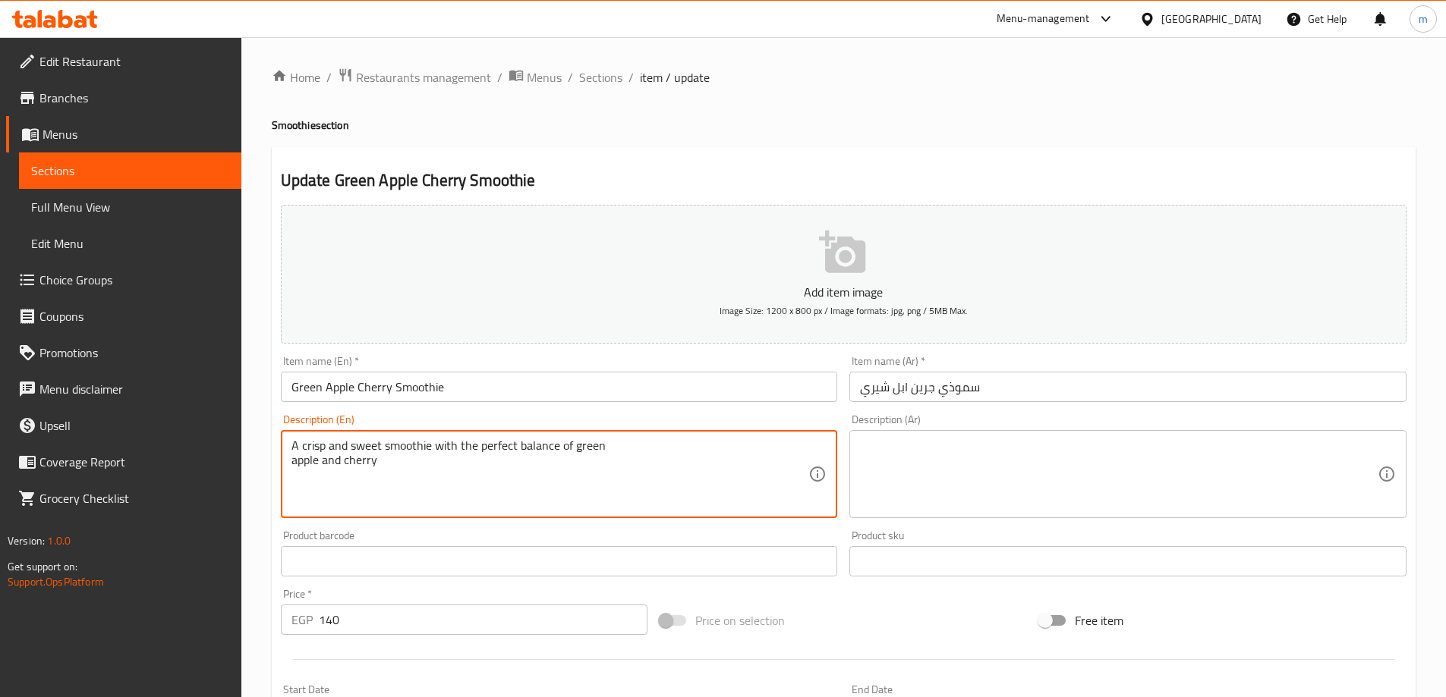
click at [431, 475] on textarea "A crisp and sweet smoothie with the perfect balance of green apple and cherry" at bounding box center [550, 475] width 518 height 72
click at [294, 459] on textarea "A crisp and sweet smoothie with the perfect balance of green apple and cherry" at bounding box center [550, 475] width 518 height 72
click at [687, 458] on textarea "A crisp and sweet smoothie with the perfect balance of green apple and cherry" at bounding box center [550, 475] width 518 height 72
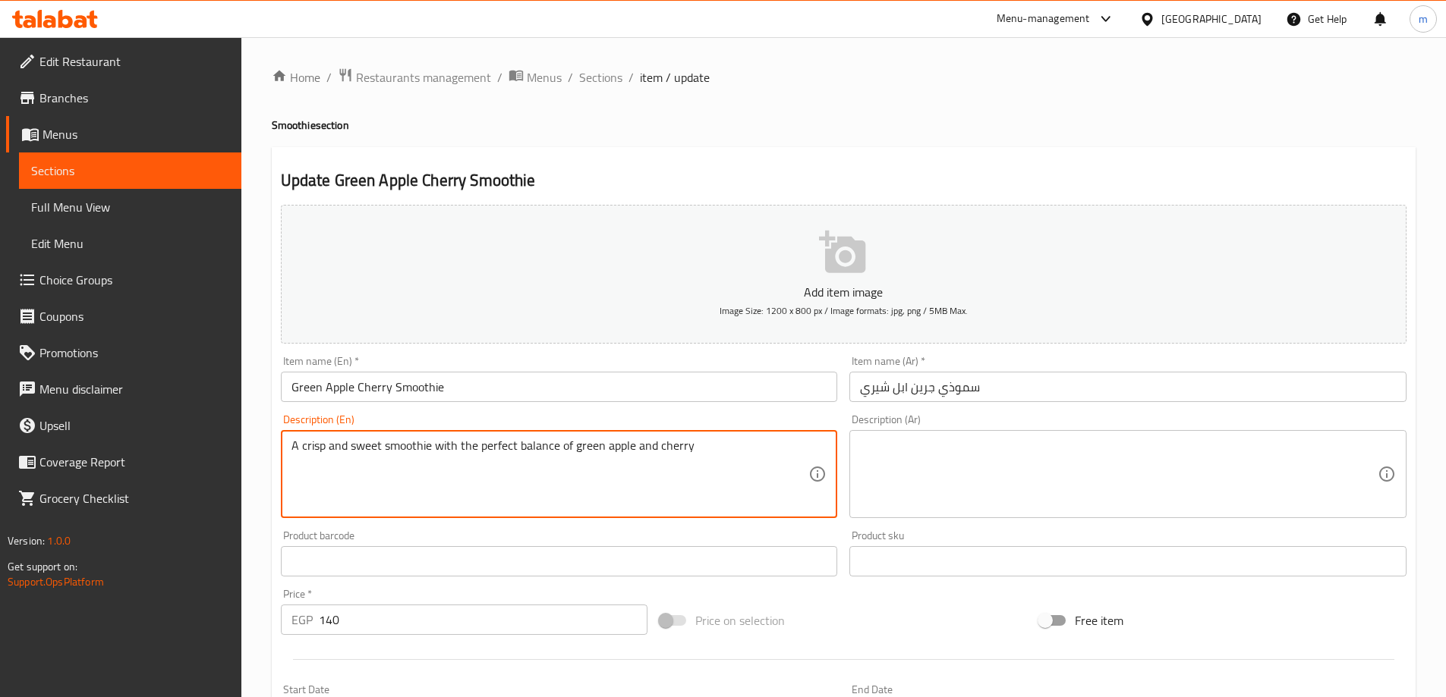
type textarea "A crisp and sweet smoothie with the perfect balance of green apple and cherry"
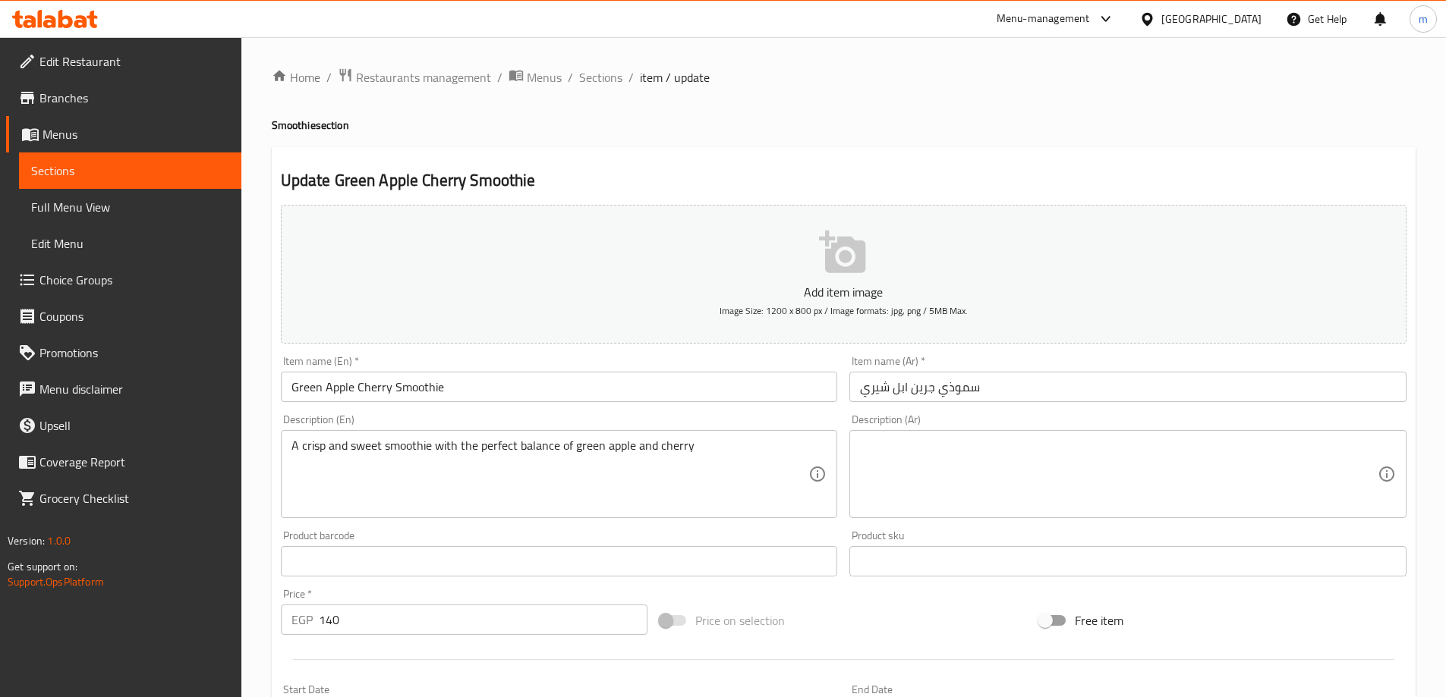
click at [1009, 461] on textarea at bounding box center [1119, 475] width 518 height 72
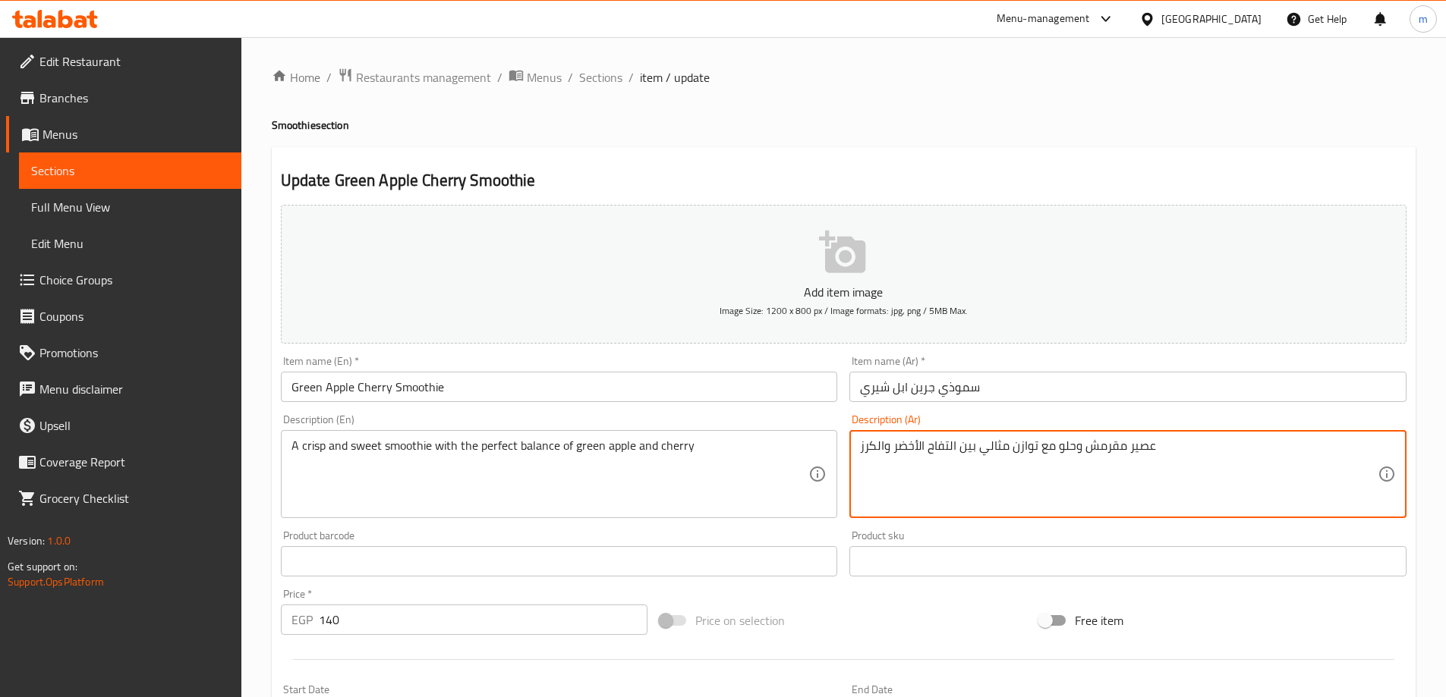
click at [1009, 461] on textarea "عصير مقرمش وحلو مع توازن مثالي بين التفاح الأخضر والكرز" at bounding box center [1119, 475] width 518 height 72
click at [991, 462] on textarea "عصير مقرمش وحلو مع توازن مثالي بين التفاح الأخضر والكرز" at bounding box center [1119, 475] width 518 height 72
click at [1330, 451] on textarea "عصير مقرمش وحلو مع توازن مثالي بين التفاح الأخضر والكرز" at bounding box center [1119, 475] width 518 height 72
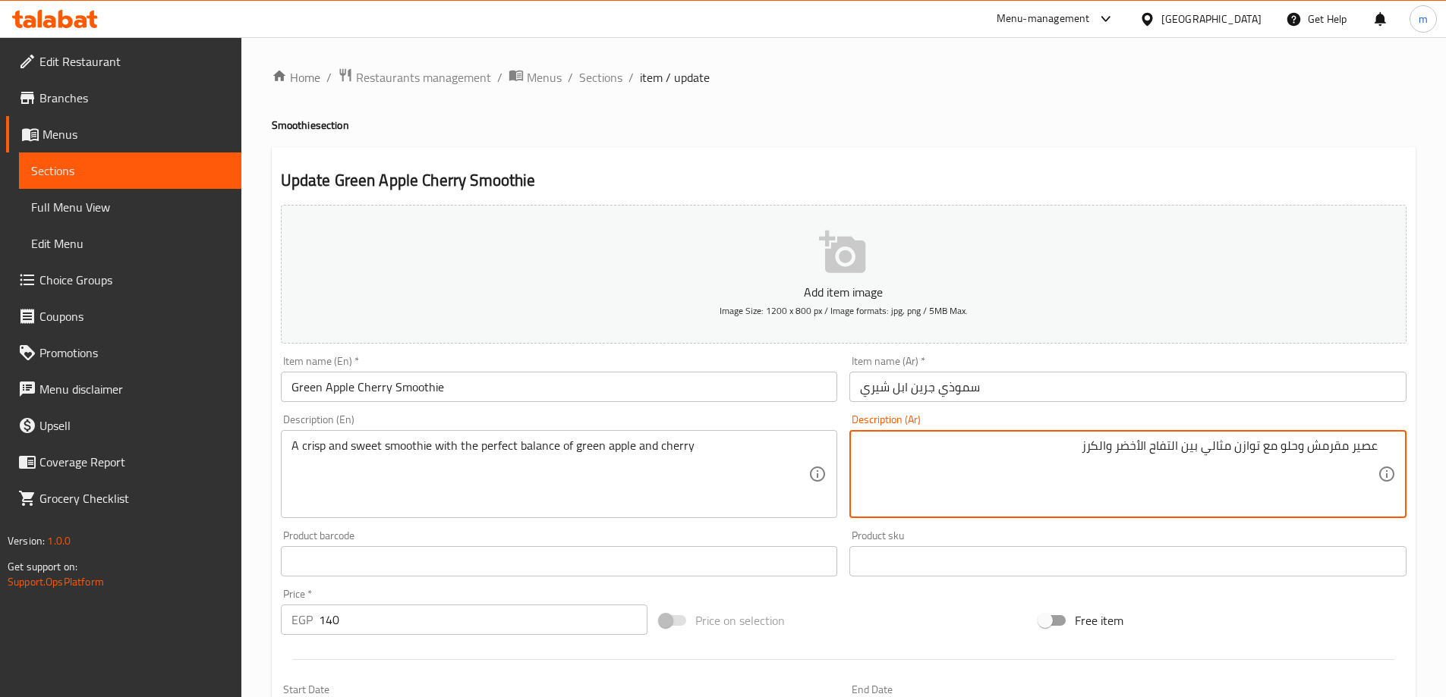
click at [1330, 451] on textarea "عصير مقرمش وحلو مع توازن مثالي بين التفاح الأخضر والكرز" at bounding box center [1119, 475] width 518 height 72
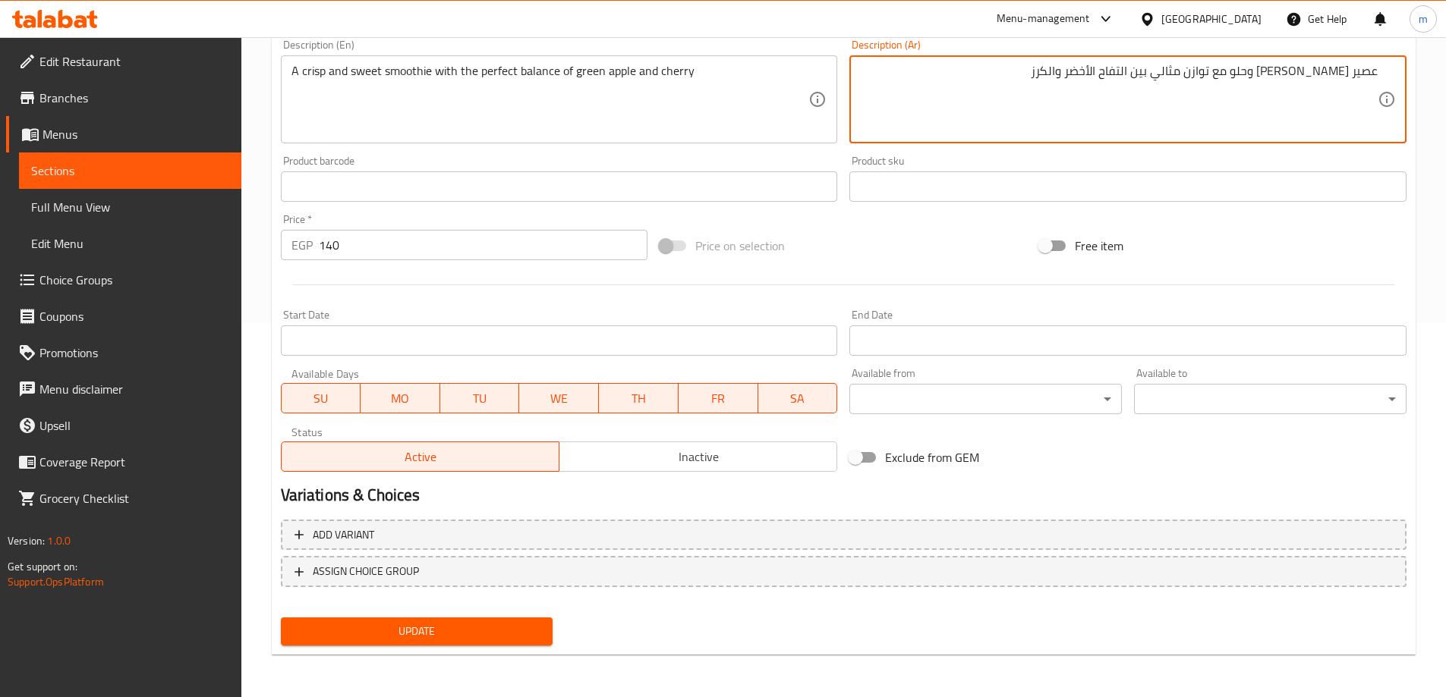
type textarea "عصير [PERSON_NAME] وحلو مع توازن مثالي بين التفاح الأخضر والكرز"
click at [512, 621] on button "Update" at bounding box center [417, 632] width 272 height 28
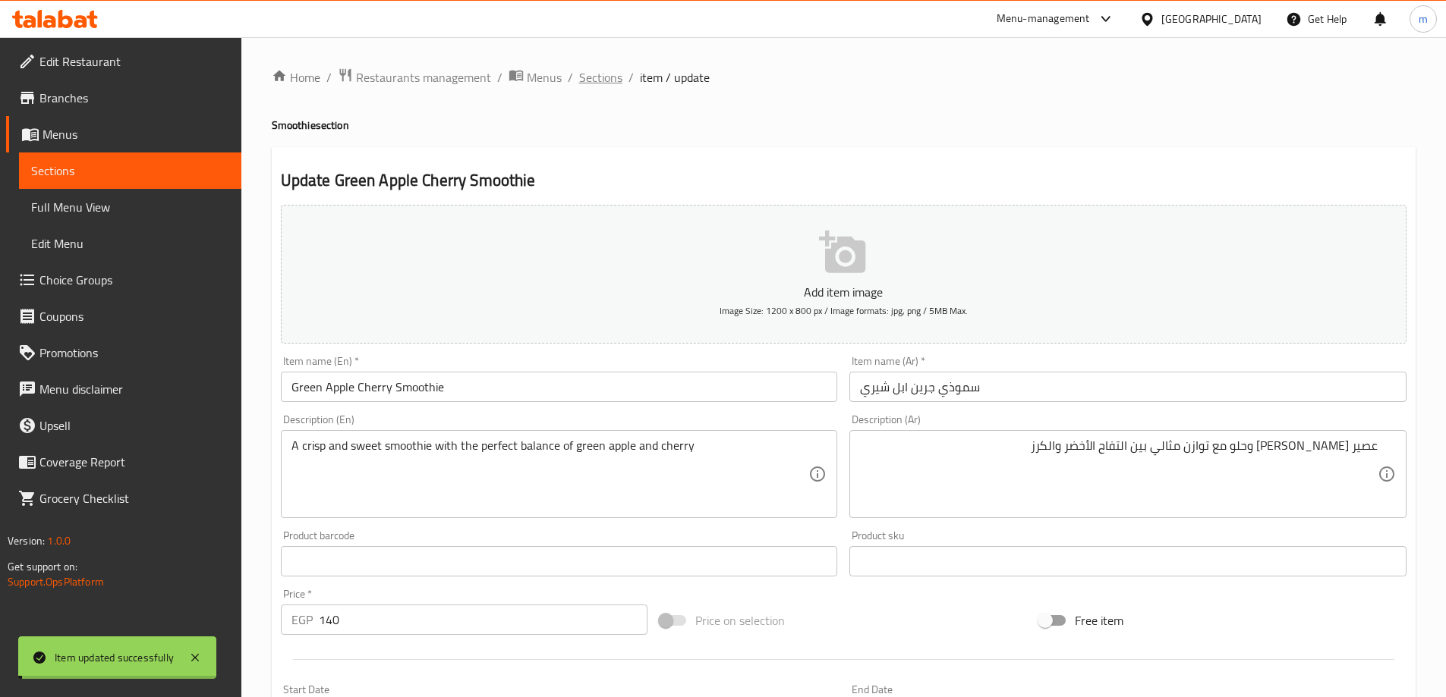
click at [609, 72] on span "Sections" at bounding box center [600, 77] width 43 height 18
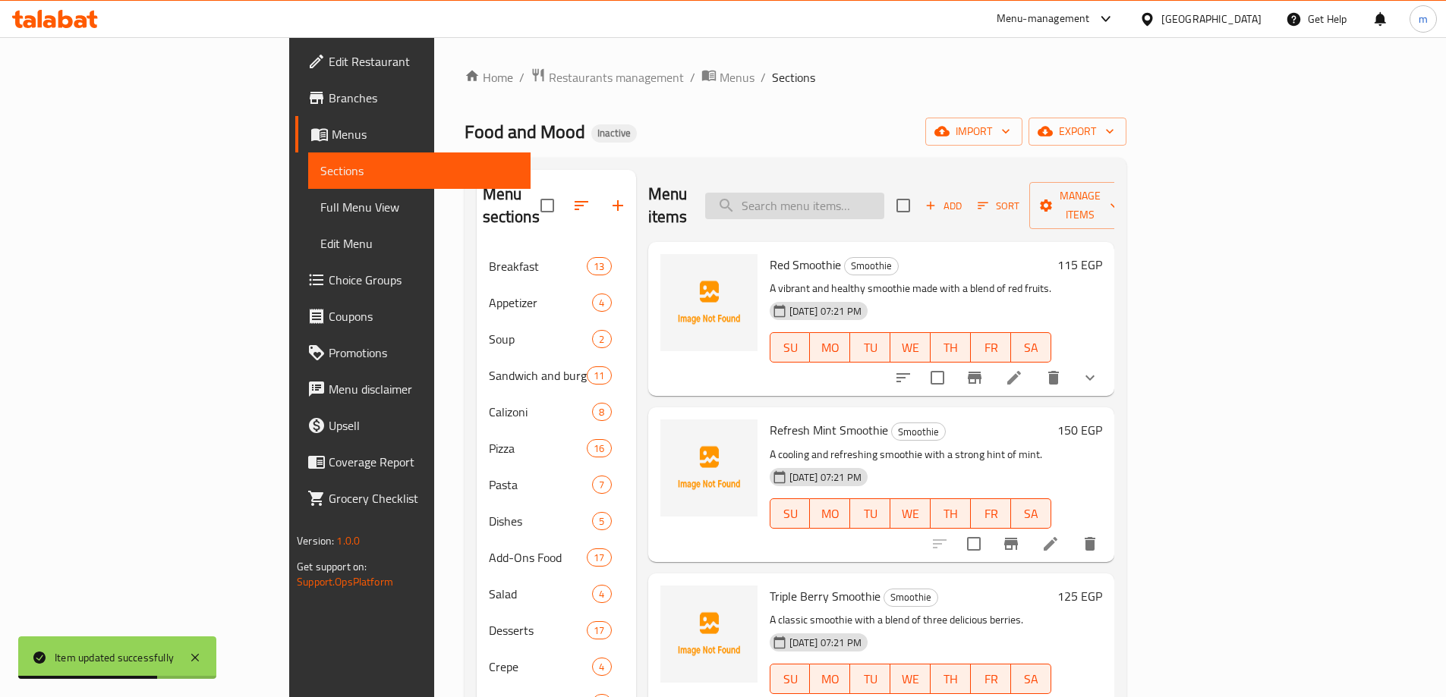
click at [884, 202] on input "search" at bounding box center [794, 206] width 179 height 27
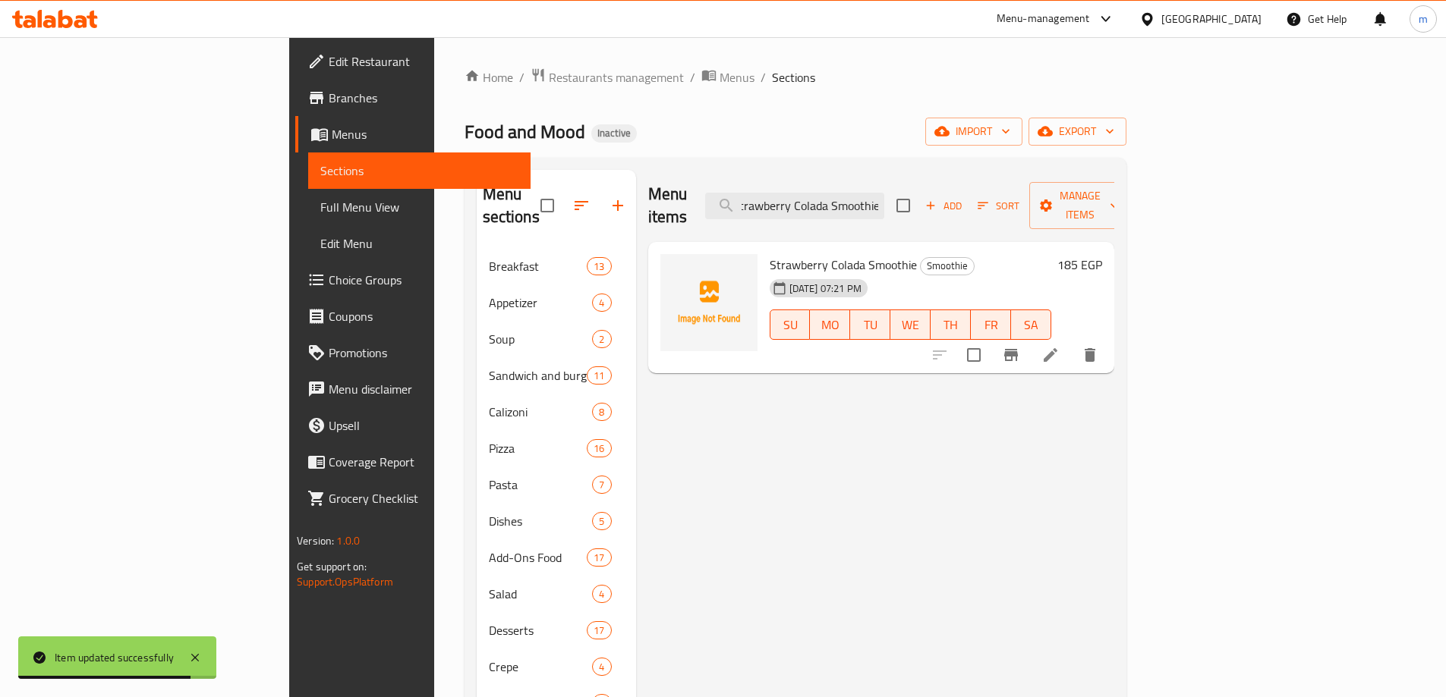
type input "Strawberry Colada Smoothie"
click at [1059, 346] on icon at bounding box center [1050, 355] width 18 height 18
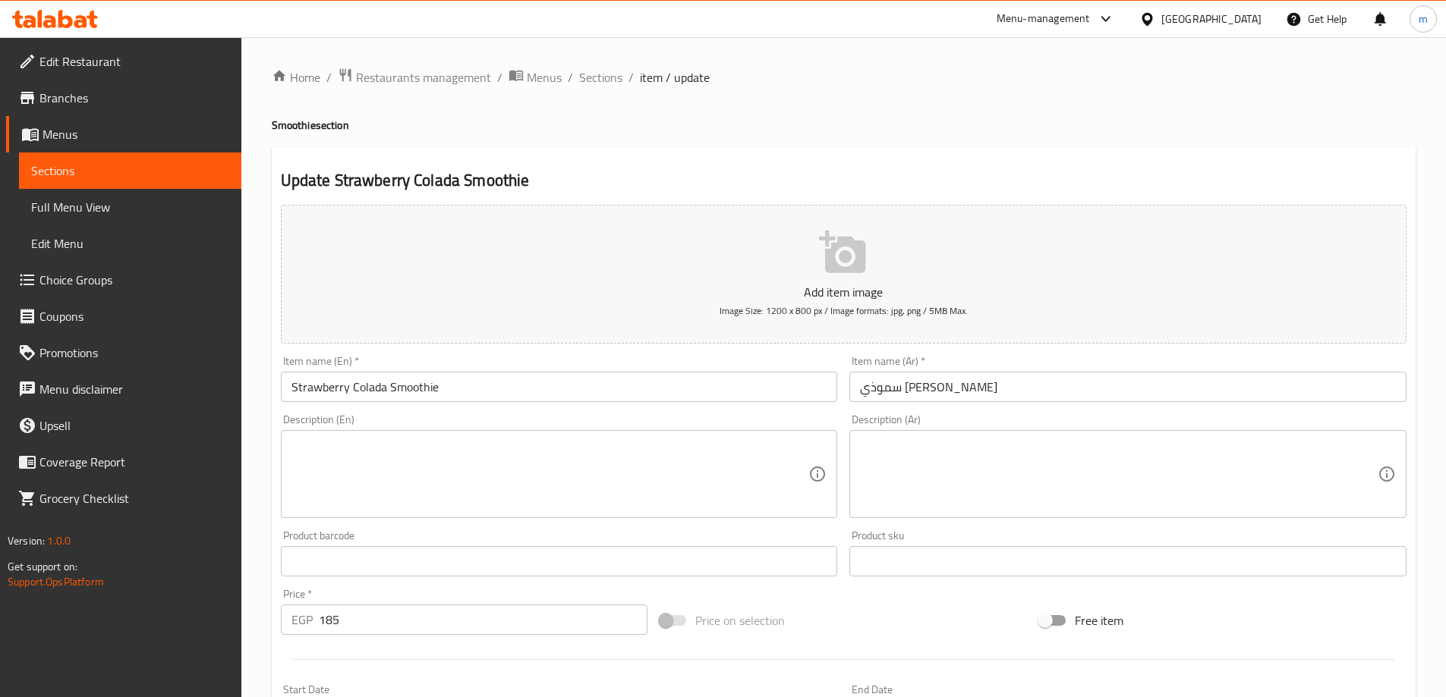
click at [560, 455] on textarea at bounding box center [550, 475] width 518 height 72
click at [288, 465] on div "A creamy, tropical smoothie with strawberry and coconut flavors. Description (E…" at bounding box center [559, 474] width 557 height 88
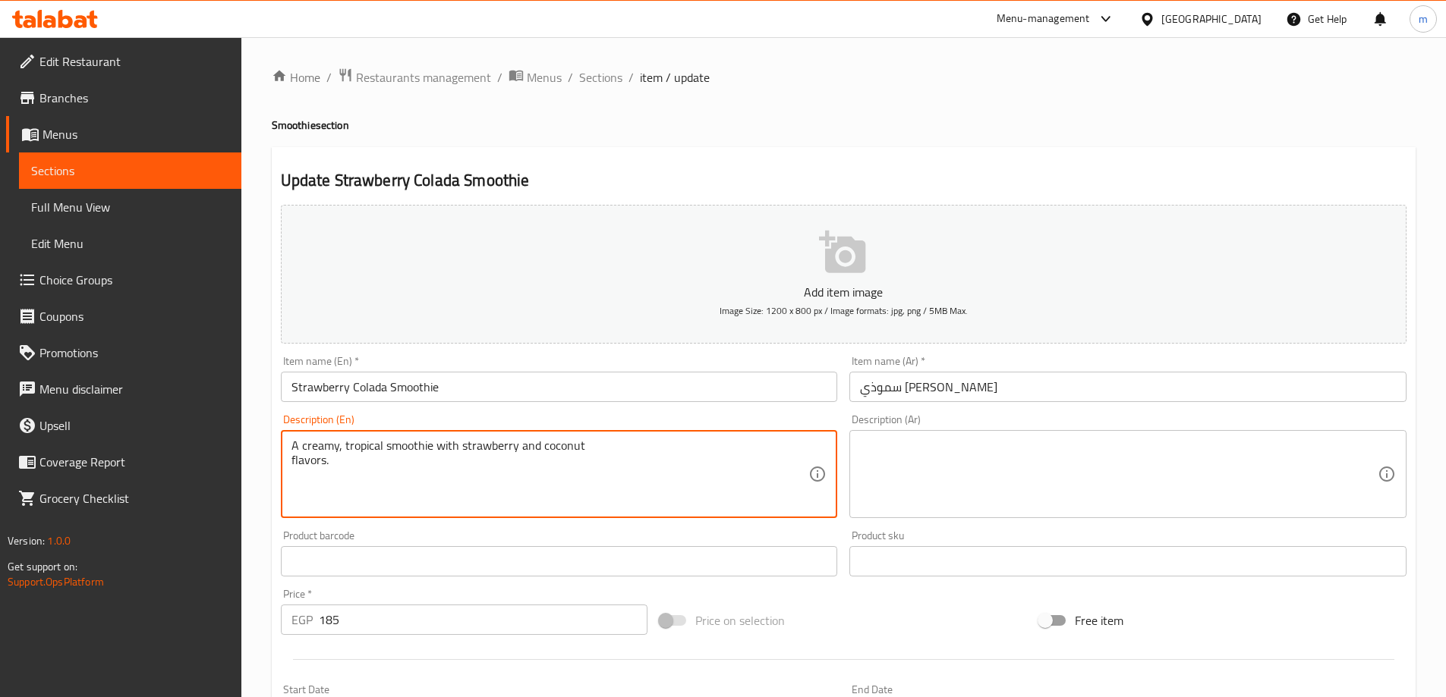
click at [292, 470] on textarea "A creamy, tropical smoothie with strawberry and coconut flavors." at bounding box center [550, 475] width 518 height 72
click at [537, 462] on textarea "A creamy, tropical smoothie with strawberry and coconut flavors." at bounding box center [550, 475] width 518 height 72
type textarea "A creamy, tropical smoothie with strawberry and coconut flavors."
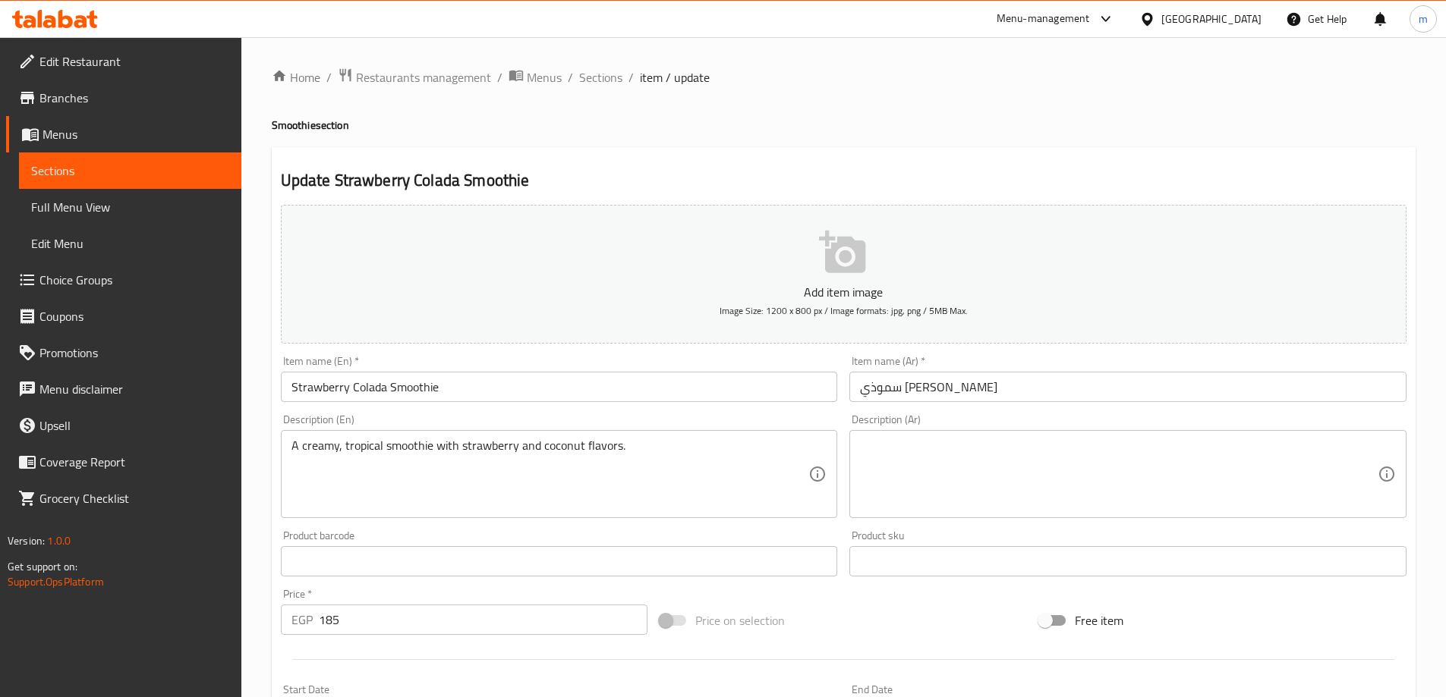
click at [926, 492] on textarea at bounding box center [1119, 475] width 518 height 72
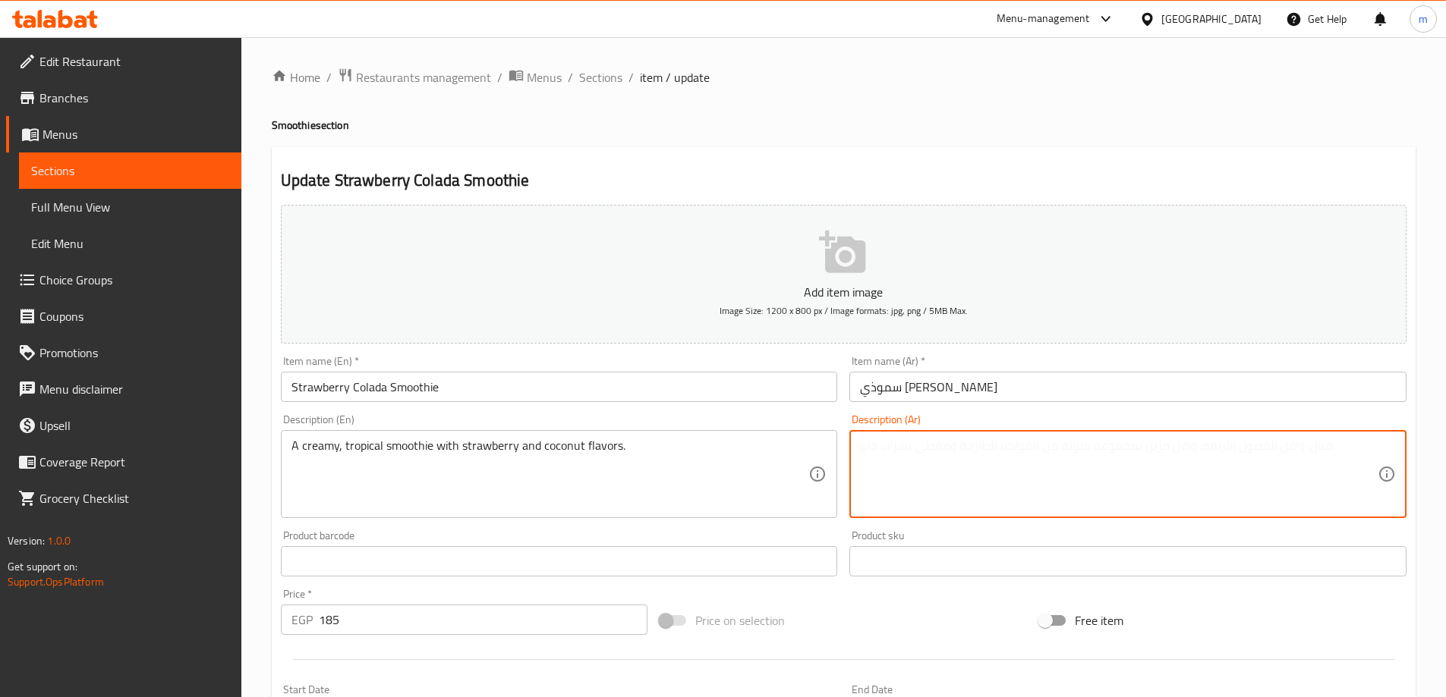
click at [926, 492] on textarea at bounding box center [1119, 475] width 518 height 72
click at [926, 492] on textarea "عصير استوائي كريمي بنكهات الفراولة وجوز الهند." at bounding box center [1119, 475] width 518 height 72
click at [926, 491] on textarea "عصير استوائي كريمي بنكهات الفراولة وجوز الهند." at bounding box center [1119, 475] width 518 height 72
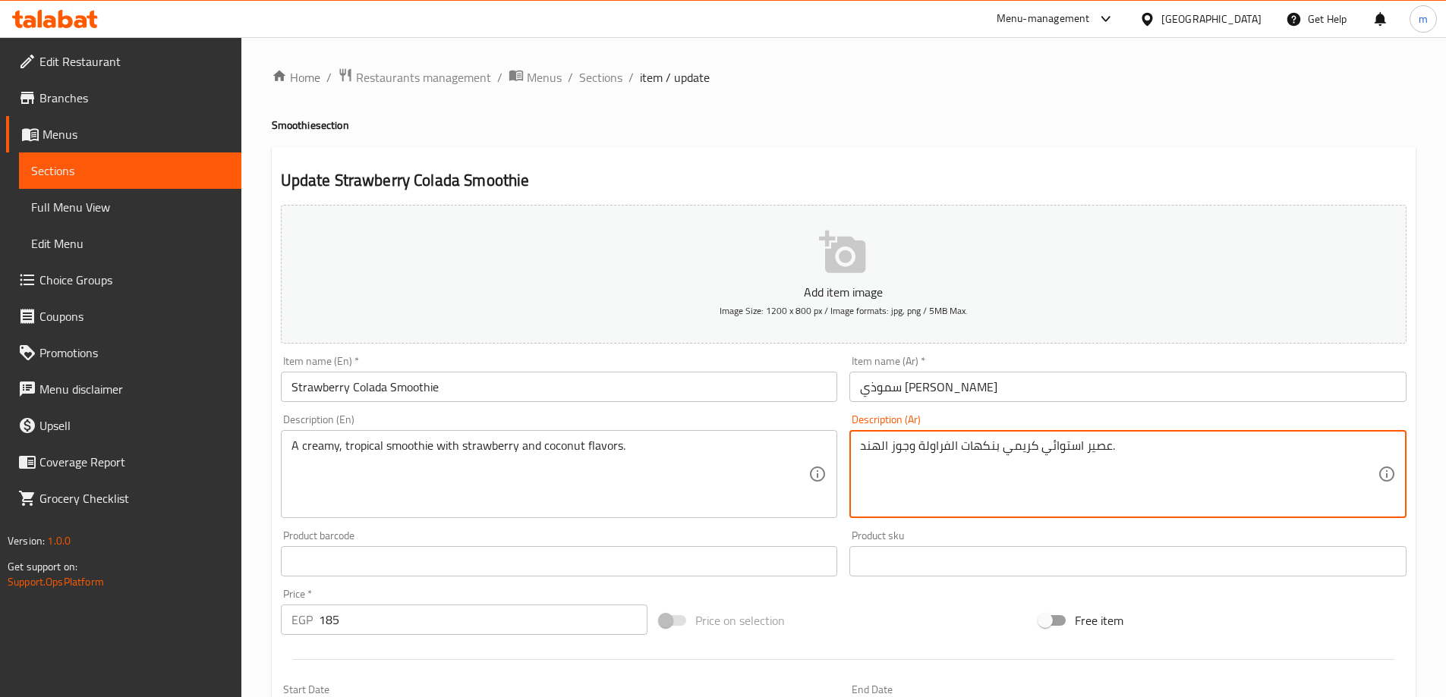
click at [926, 491] on textarea "عصير استوائي كريمي بنكهات الفراولة وجوز الهند." at bounding box center [1119, 475] width 518 height 72
click at [1345, 448] on textarea "عصير استوائي كريمي بنكهات الفراولة وجوز الهند." at bounding box center [1119, 475] width 518 height 72
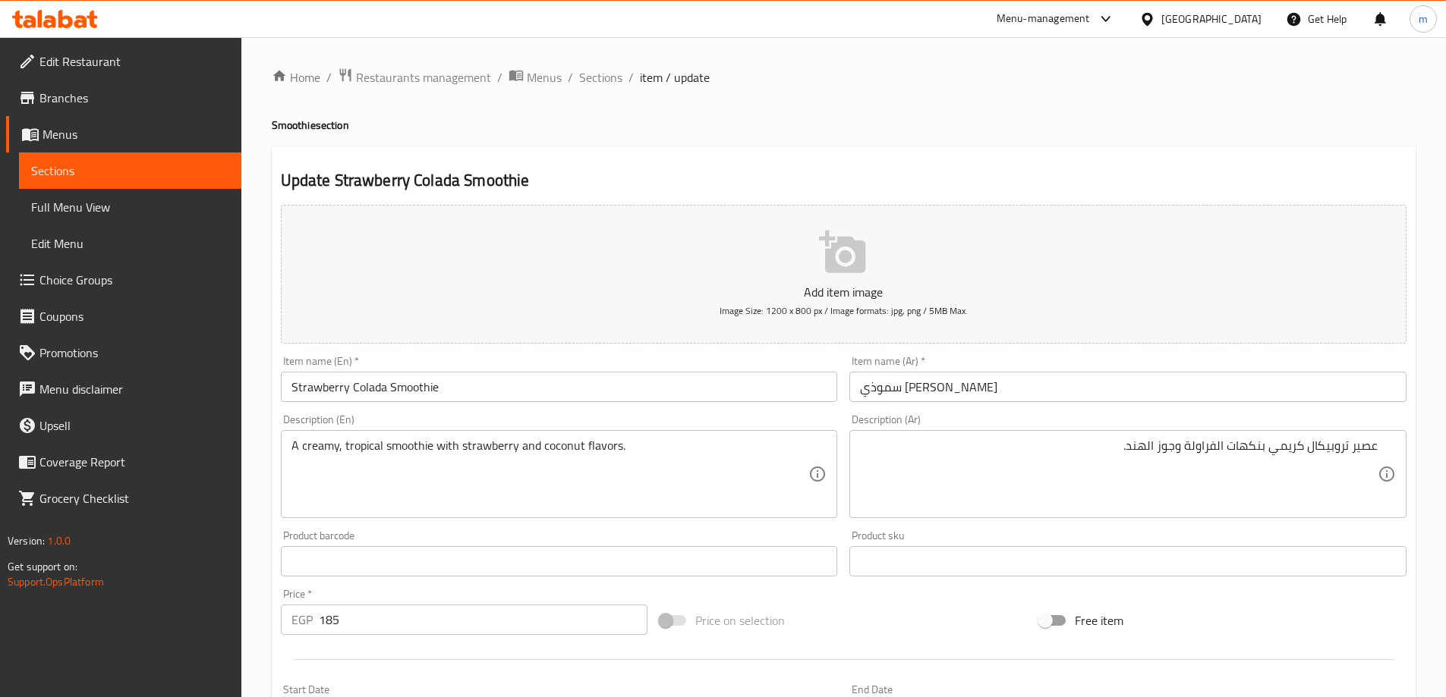
click at [1193, 105] on div "Home / Restaurants management / Menus / Sections / item / update Smoothie secti…" at bounding box center [844, 555] width 1144 height 974
click at [968, 389] on input "سموذي [PERSON_NAME]" at bounding box center [1127, 387] width 557 height 30
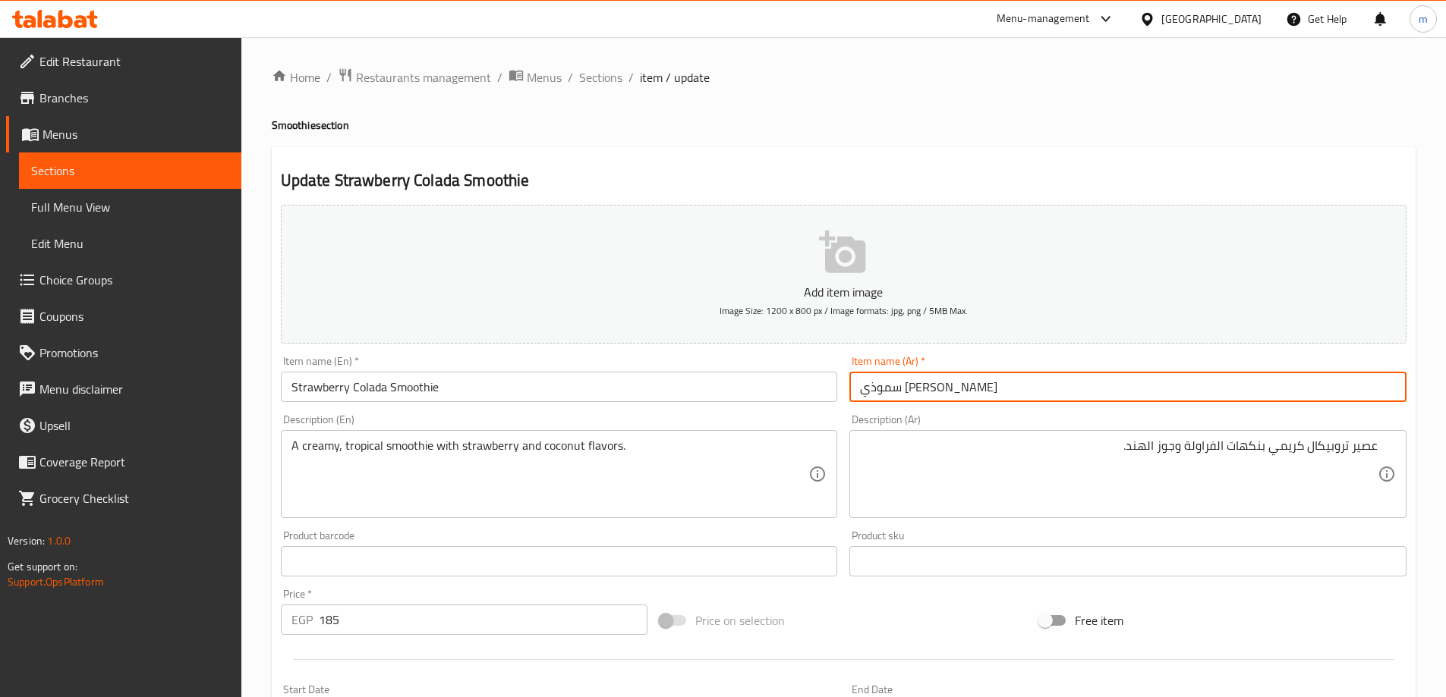
click at [968, 389] on input "سموذي [PERSON_NAME]" at bounding box center [1127, 387] width 557 height 30
click at [1372, 436] on div "عصير تروبيكال كريمي بنكهات الفراولة وجوز الهند. Description (Ar)" at bounding box center [1127, 474] width 557 height 88
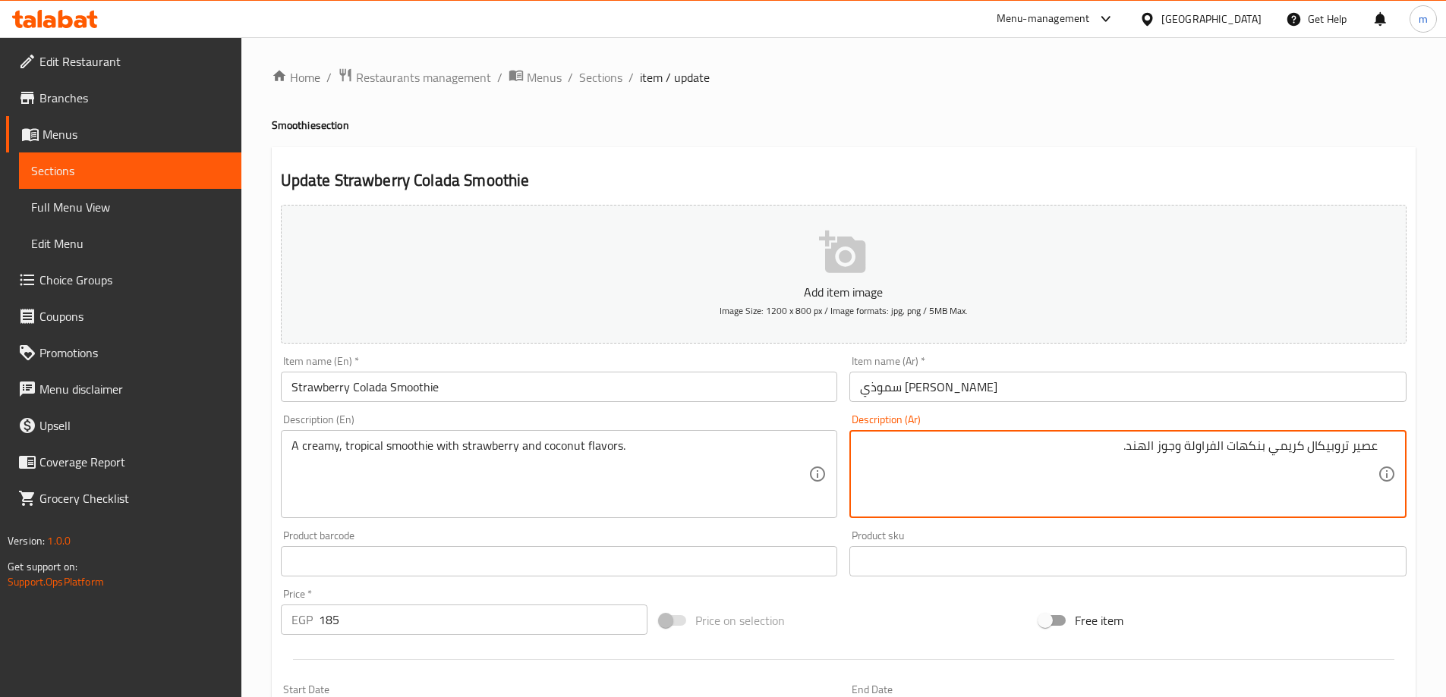
click at [1368, 452] on textarea "عصير تروبيكال كريمي بنكهات الفراولة وجوز الهند." at bounding box center [1119, 475] width 518 height 72
click at [1317, 482] on textarea "سموذي تروبيكال كريمي بنكهات الفراولة وجوز الهند." at bounding box center [1119, 475] width 518 height 72
type textarea "سموذي تروبيكال كريمي بنكهات الفراولة وجوز الهند."
click at [1148, 87] on div "Home / Restaurants management / Menus / Sections / item / update Smoothie secti…" at bounding box center [844, 555] width 1144 height 974
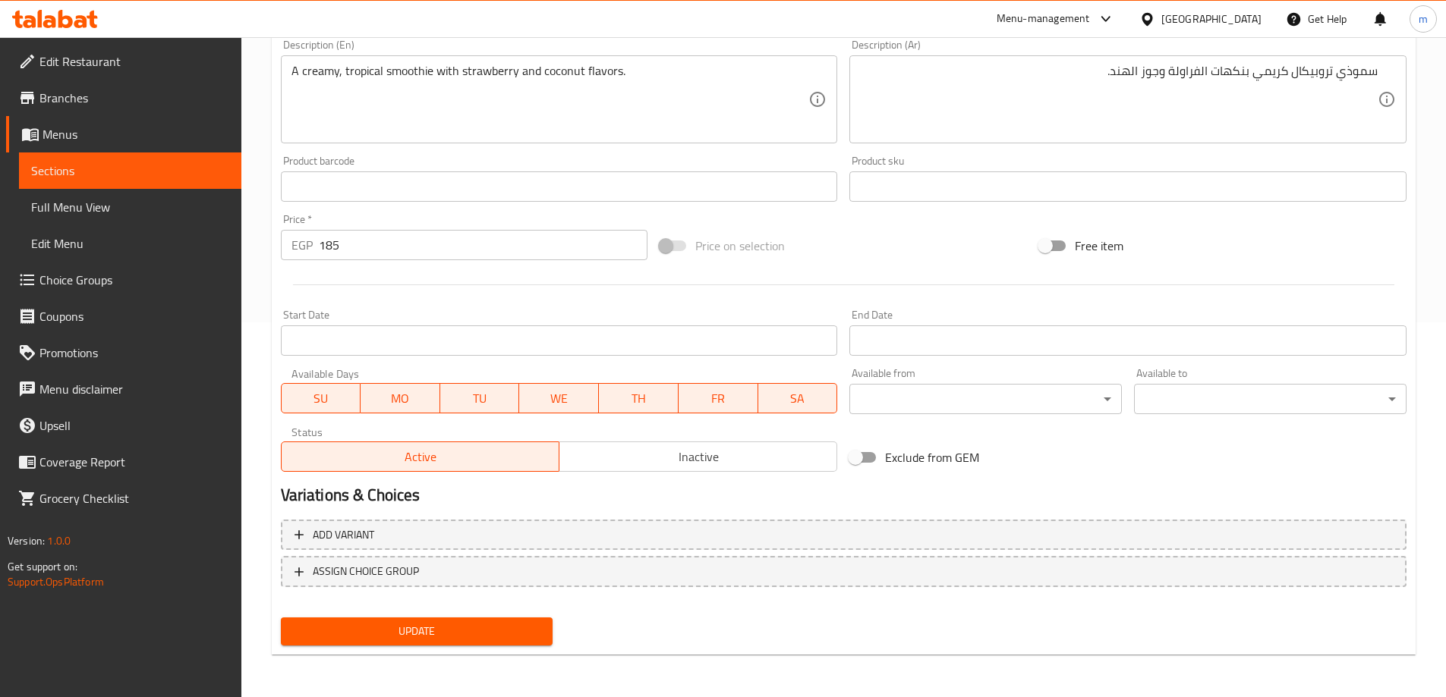
click at [486, 634] on span "Update" at bounding box center [417, 631] width 248 height 19
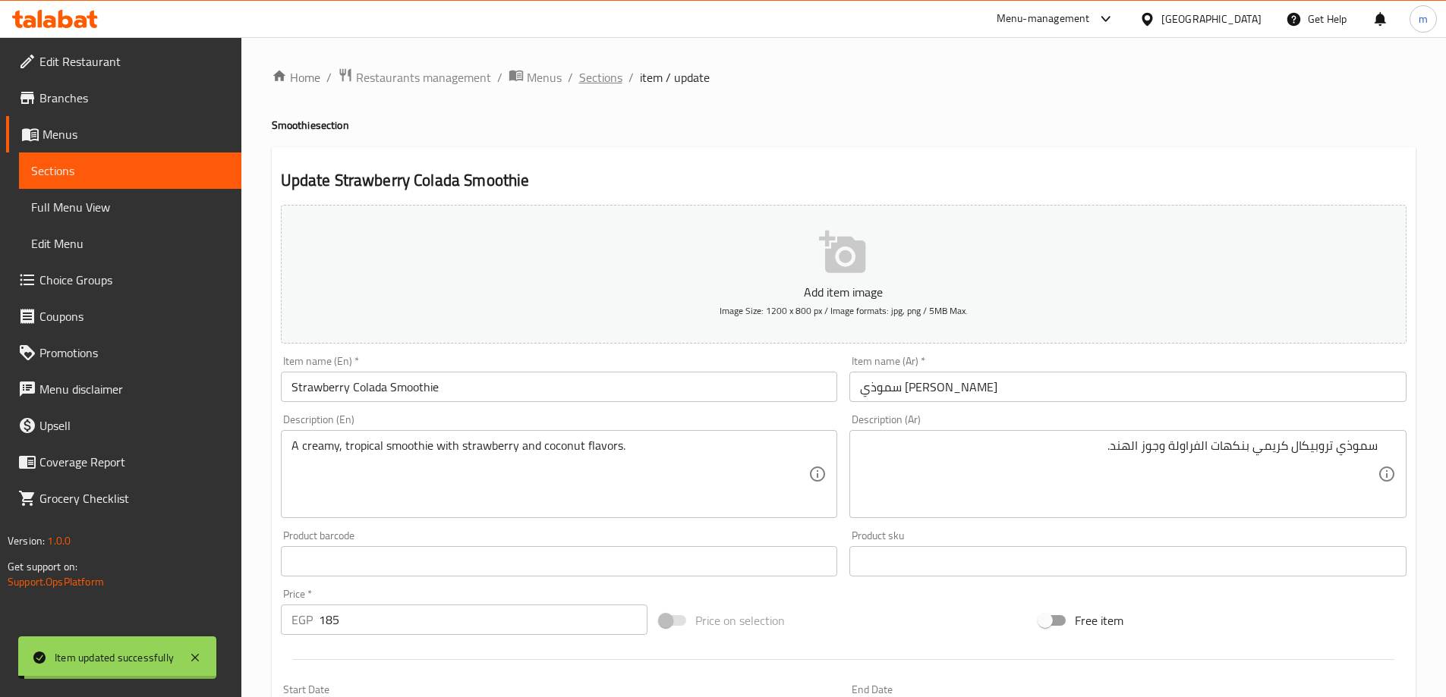
click at [604, 77] on span "Sections" at bounding box center [600, 77] width 43 height 18
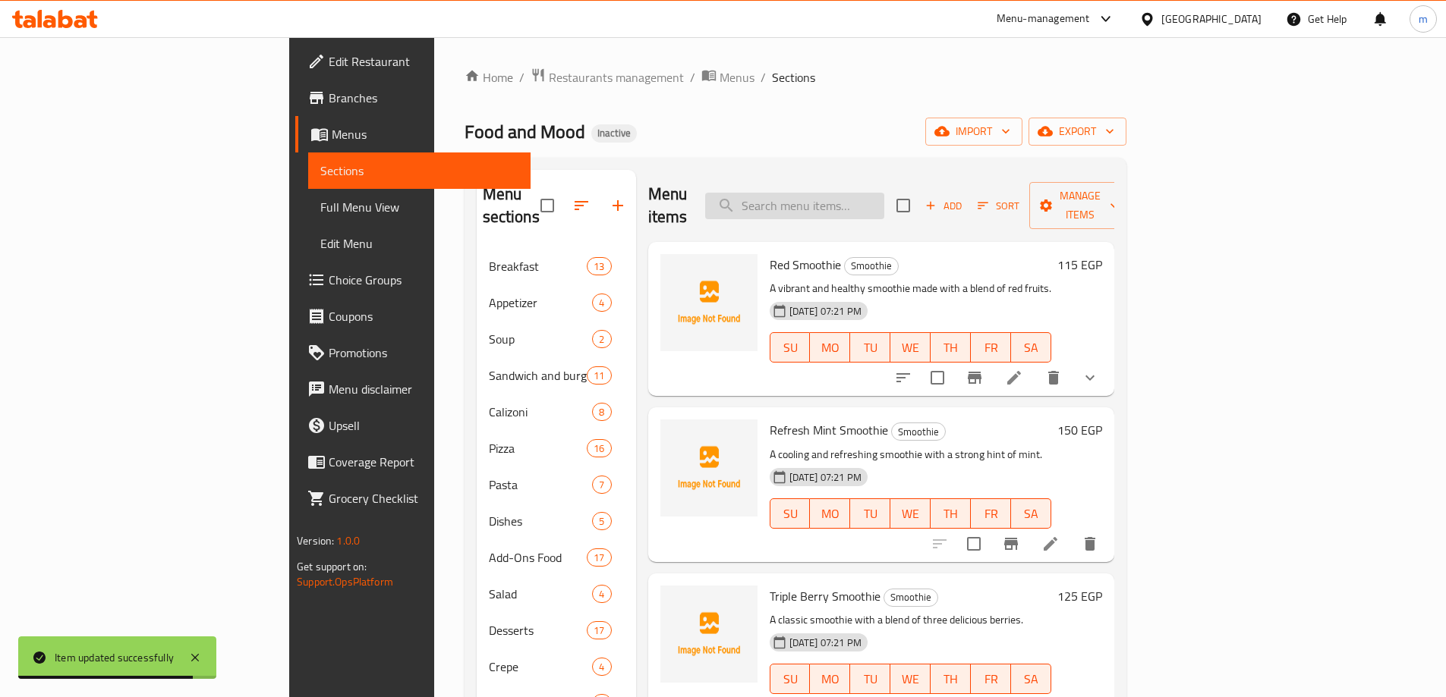
click at [884, 203] on input "search" at bounding box center [794, 206] width 179 height 27
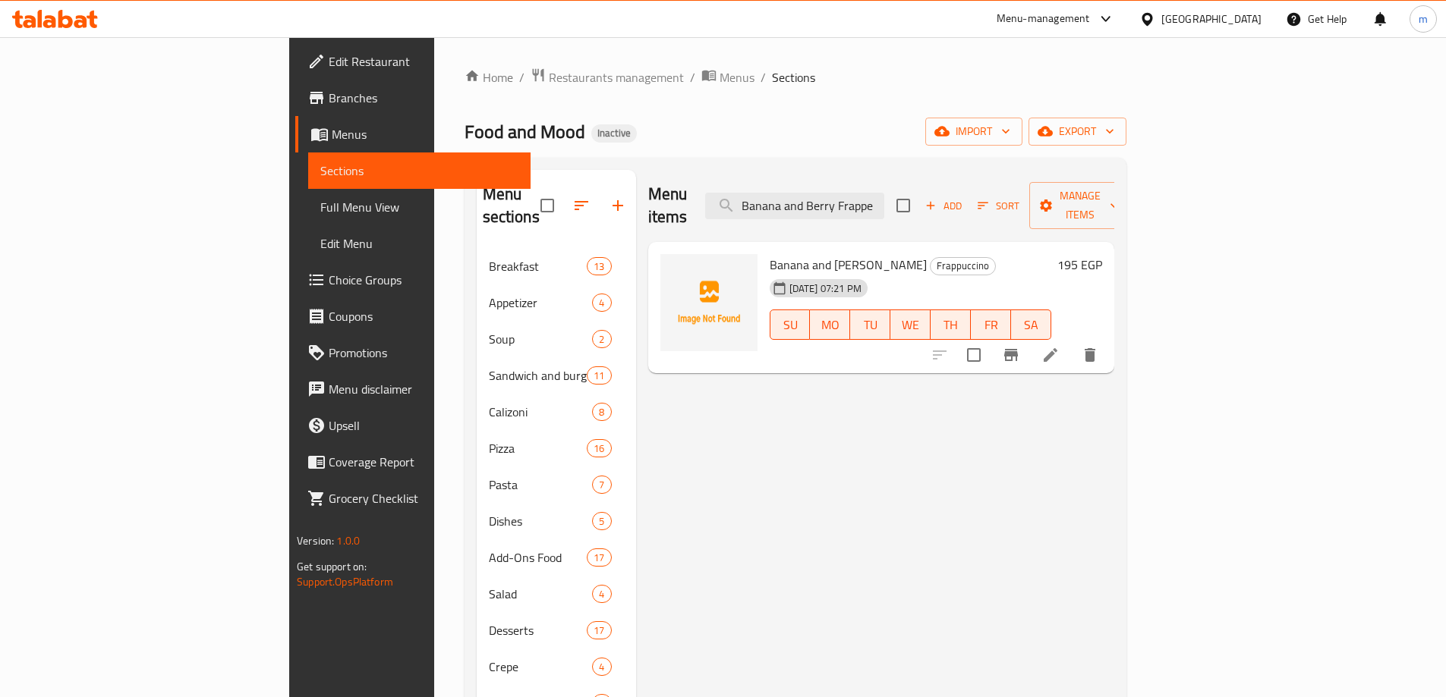
type input "Banana and Berry Frappe"
click at [1072, 342] on li at bounding box center [1050, 354] width 42 height 27
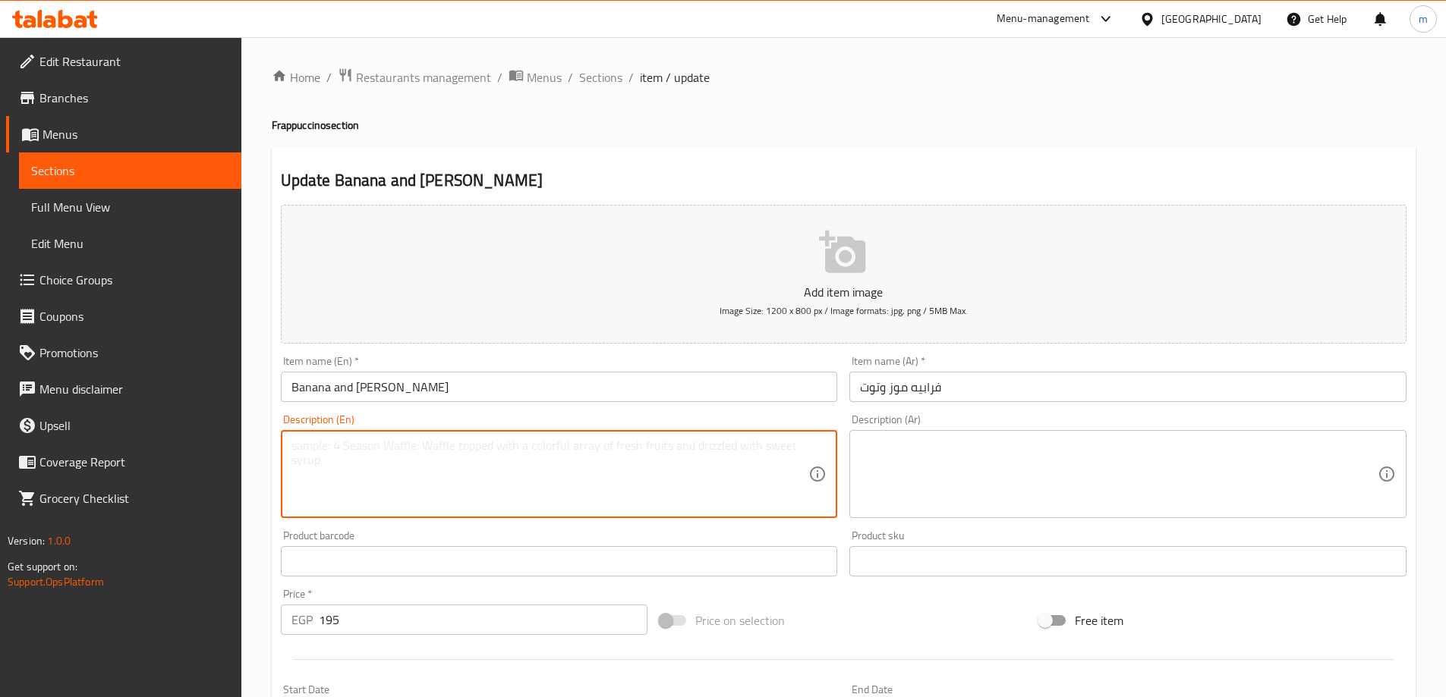
click at [461, 492] on textarea at bounding box center [550, 475] width 518 height 72
click at [461, 492] on textarea "A blended ice drink with banana and a mix of berries" at bounding box center [550, 475] width 518 height 72
type textarea "A blended ice drink with banana and a mix of berries"
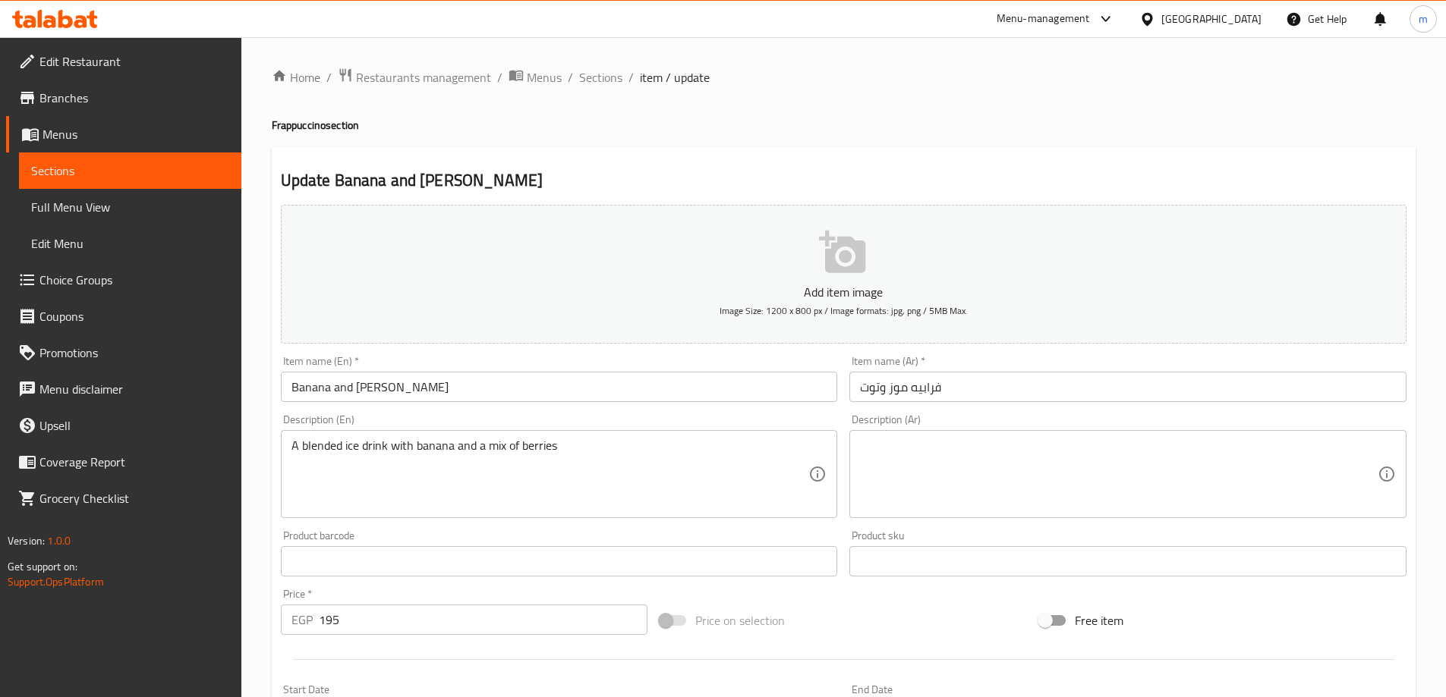
click at [1109, 505] on textarea at bounding box center [1119, 475] width 518 height 72
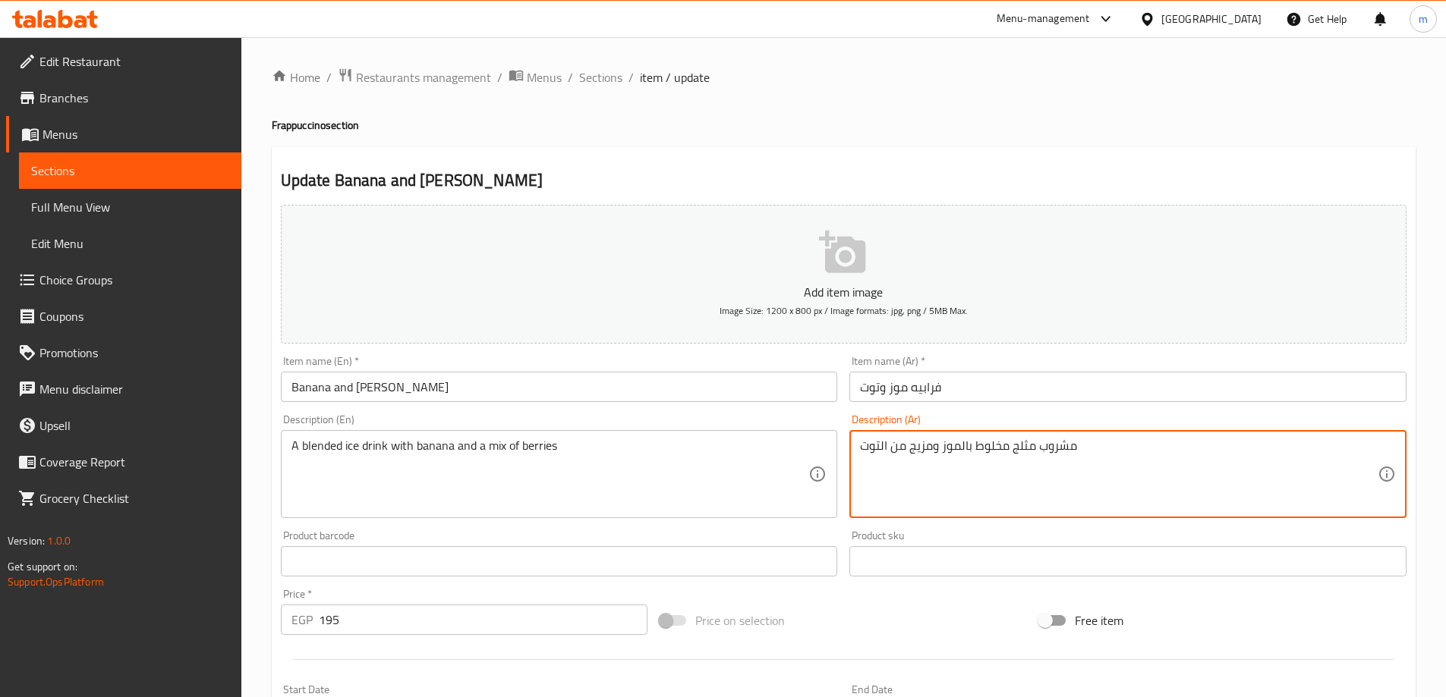
click at [1091, 489] on textarea "مشروب مثلج مخلوط بالموز ومزيج من التوت" at bounding box center [1119, 475] width 518 height 72
click at [1042, 468] on textarea "مشروب مثلج مخلوط بالموز ومزيج من التوت" at bounding box center [1119, 475] width 518 height 72
click at [1294, 448] on textarea "مشروب مثلج مخلوط بالموز ومزيج من التوت" at bounding box center [1119, 475] width 518 height 72
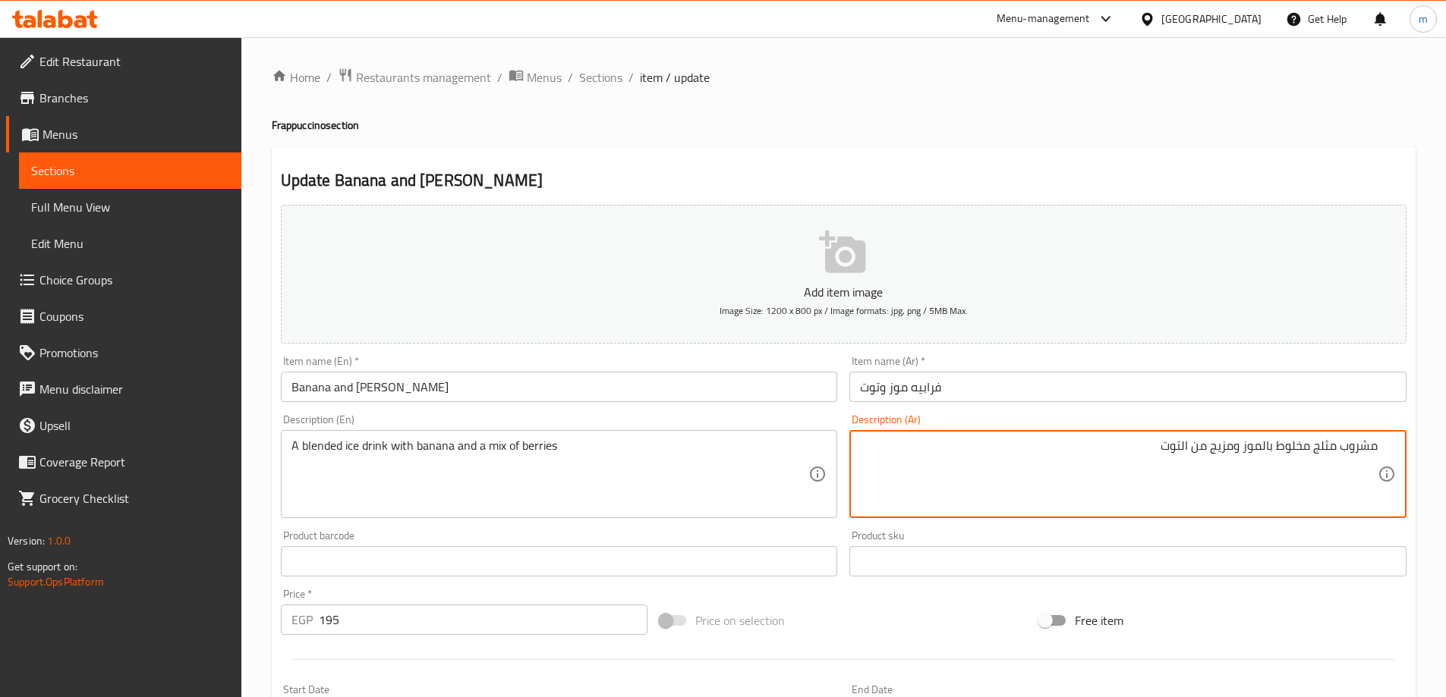
click at [1294, 448] on textarea "مشروب مثلج مخلوط بالموز ومزيج من التوت" at bounding box center [1119, 475] width 518 height 72
click at [1265, 452] on textarea "مشروب مثلج ممزوج بالموز ومزيج من التوت" at bounding box center [1119, 475] width 518 height 72
type textarea "مشروب مثلج ممزوج مع الموز وميكس من التوت"
click at [936, 98] on div "Home / Restaurants management / Menus / Sections / item / update Frappuccino se…" at bounding box center [844, 555] width 1144 height 974
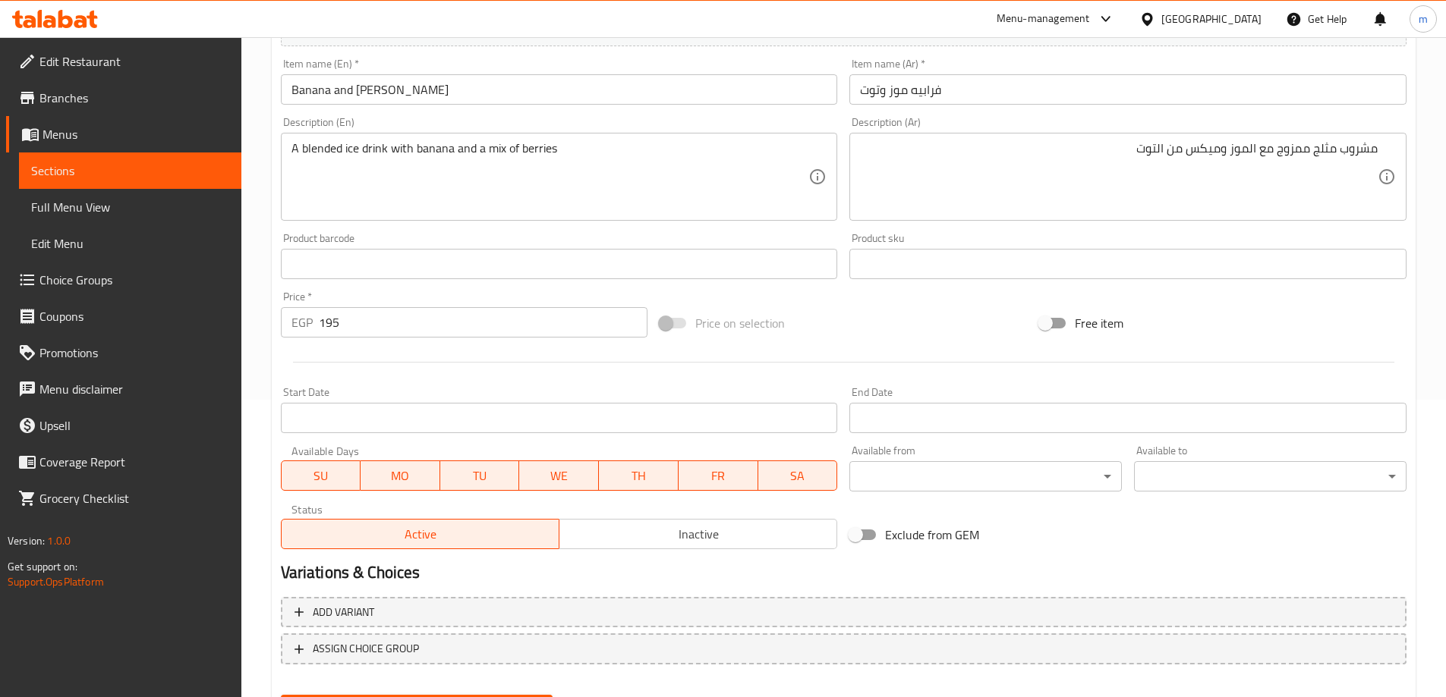
scroll to position [375, 0]
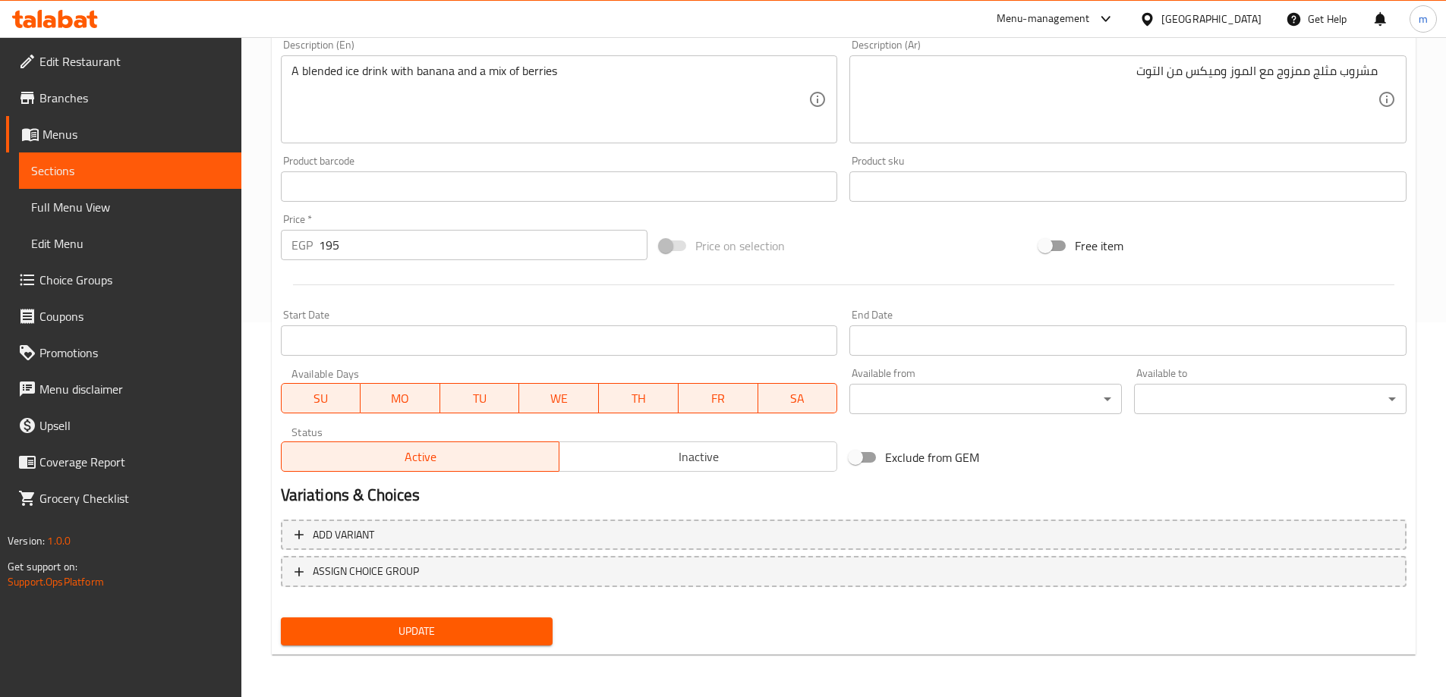
click at [473, 634] on span "Update" at bounding box center [417, 631] width 248 height 19
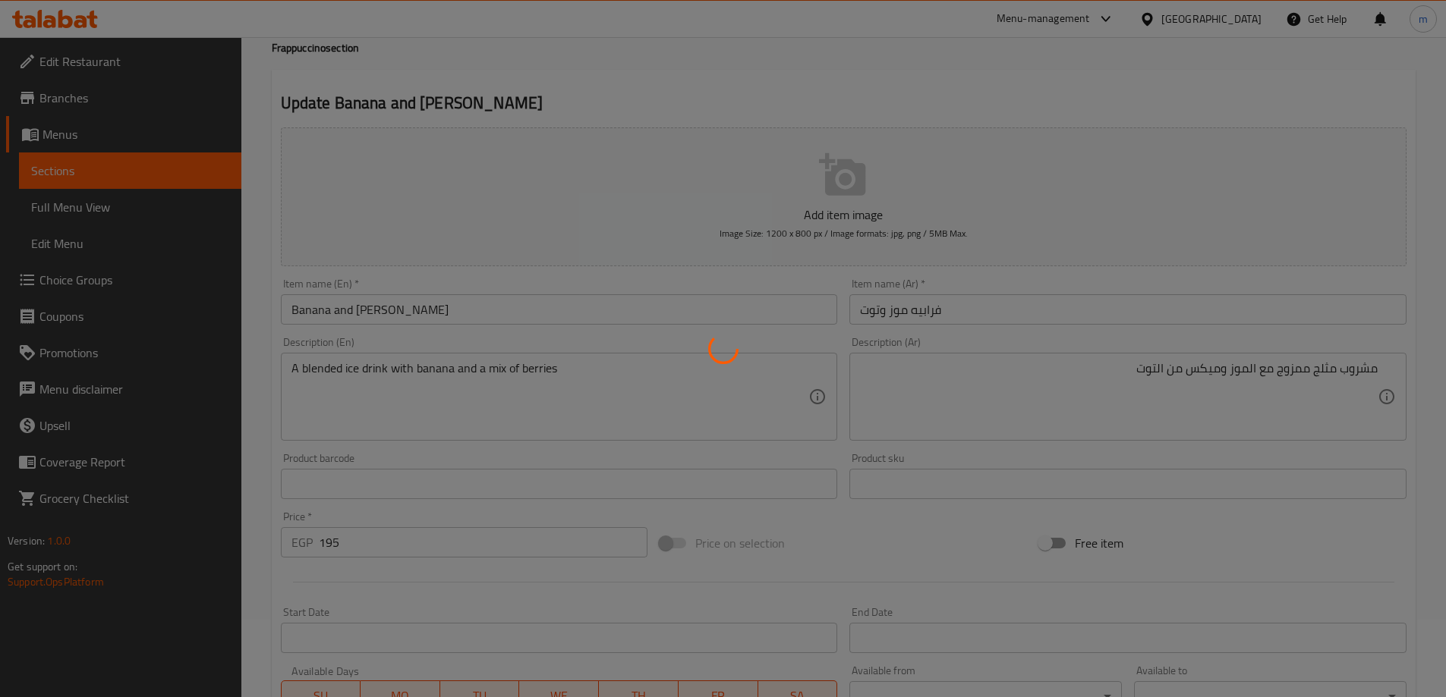
scroll to position [0, 0]
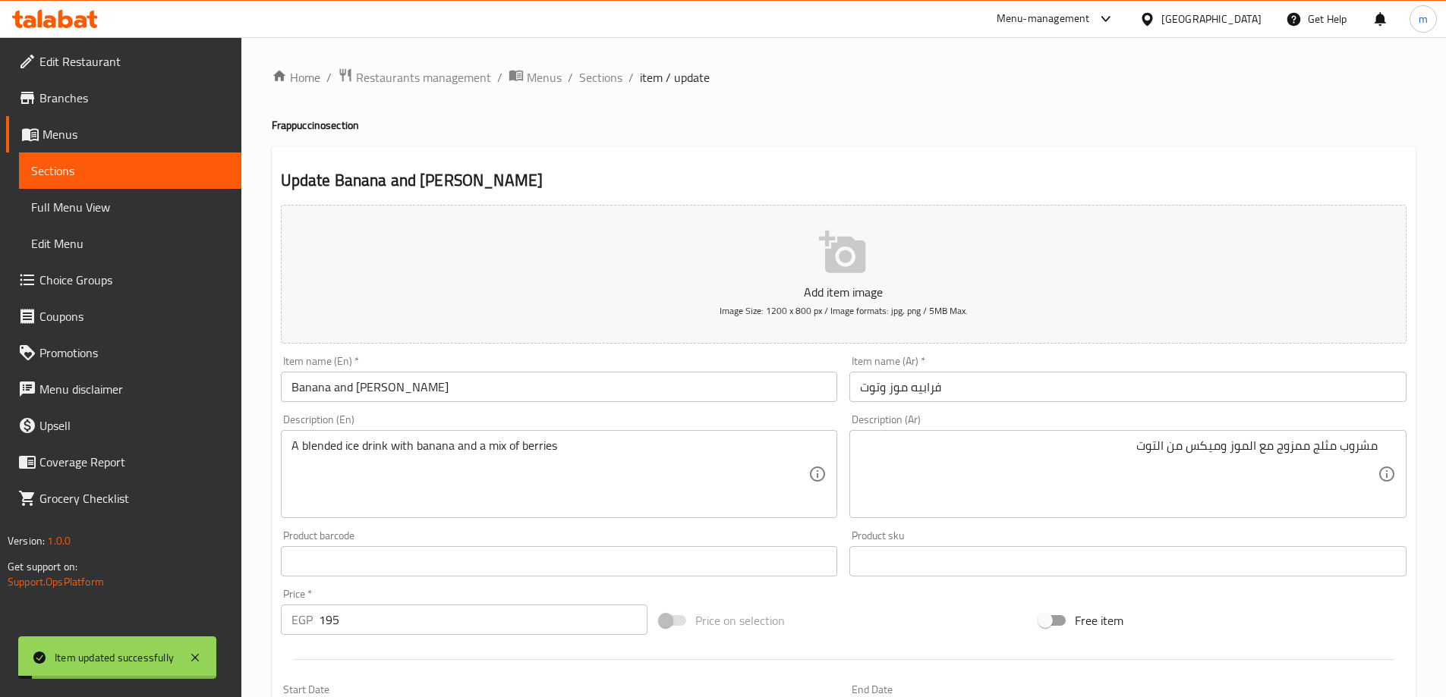
click at [595, 80] on span "Sections" at bounding box center [600, 77] width 43 height 18
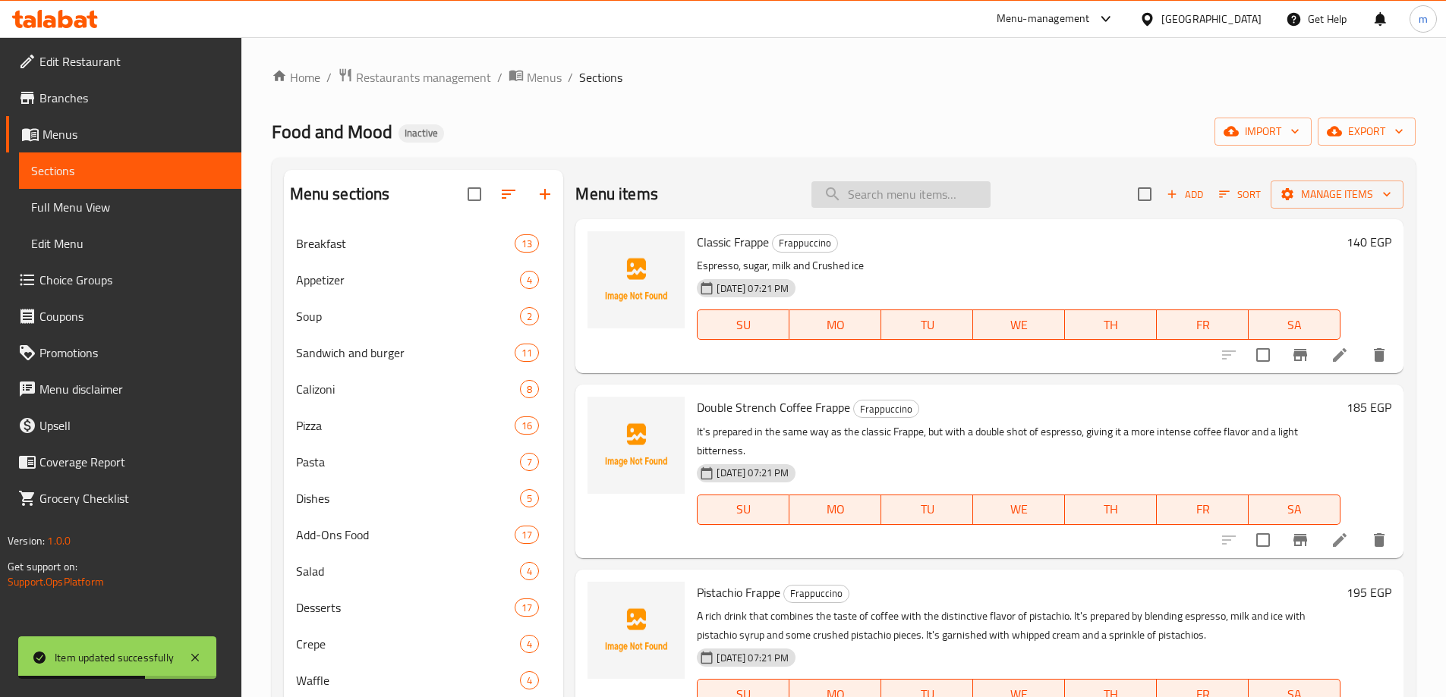
click at [885, 194] on input "search" at bounding box center [900, 194] width 179 height 27
click at [908, 193] on input "[PERSON_NAME]" at bounding box center [900, 194] width 179 height 27
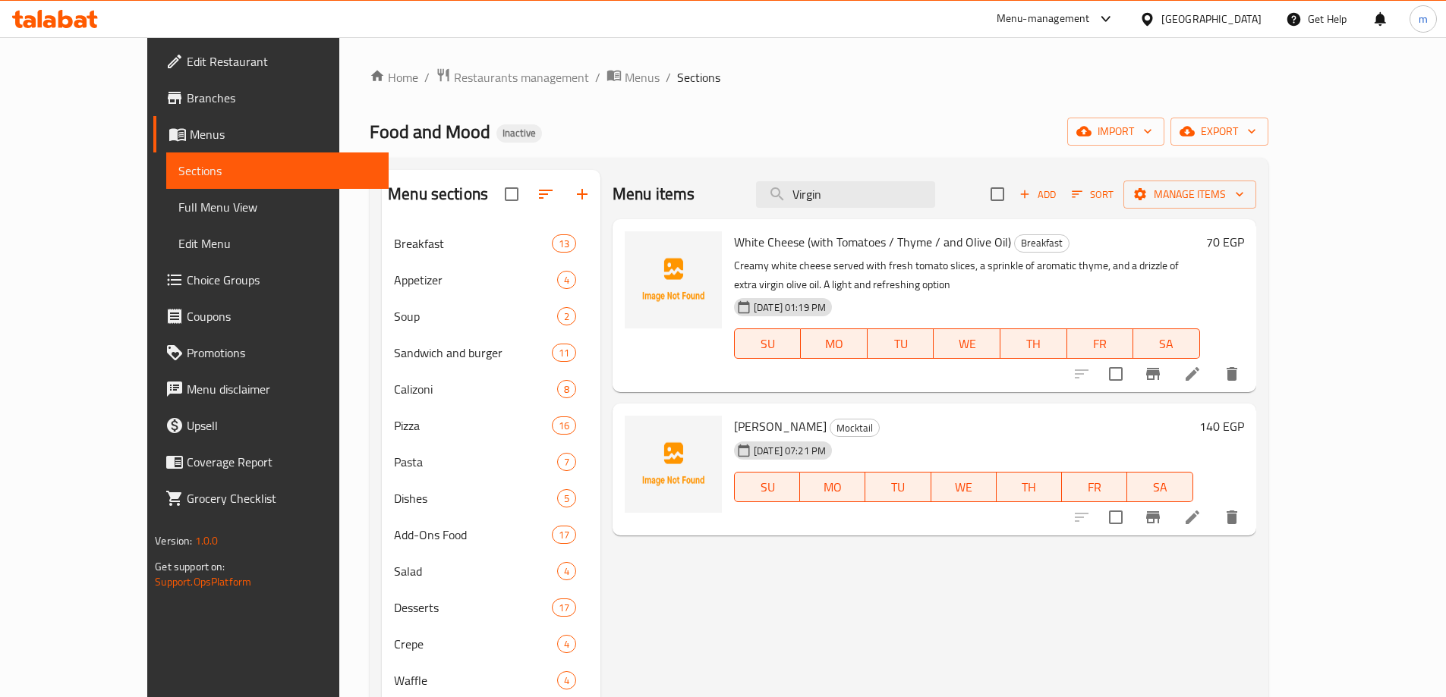
type input "Virgin"
click at [1213, 527] on li at bounding box center [1192, 517] width 42 height 27
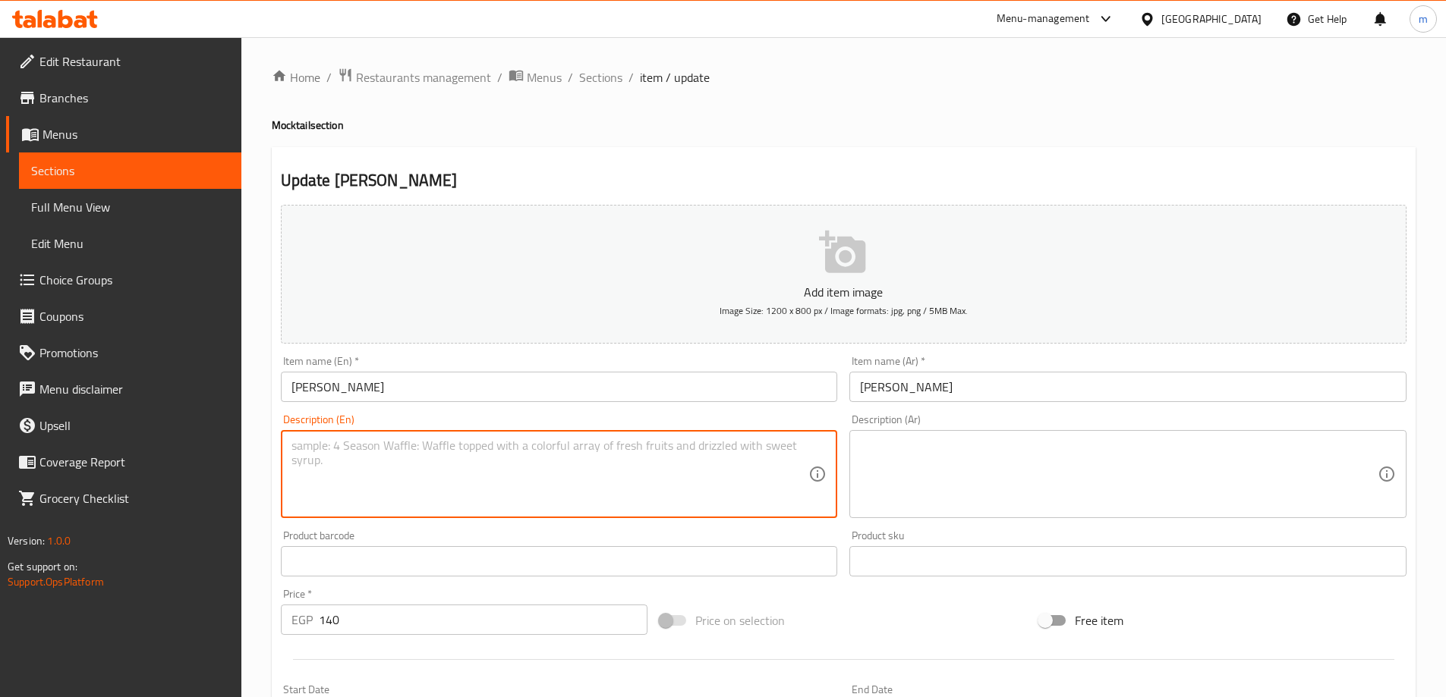
click at [401, 502] on textarea at bounding box center [550, 475] width 518 height 72
click at [424, 461] on textarea "A non-alcoholic mojito with muddled mint and lime" at bounding box center [550, 475] width 518 height 72
type textarea "A non-alcoholic mojito with muddled mint and lime"
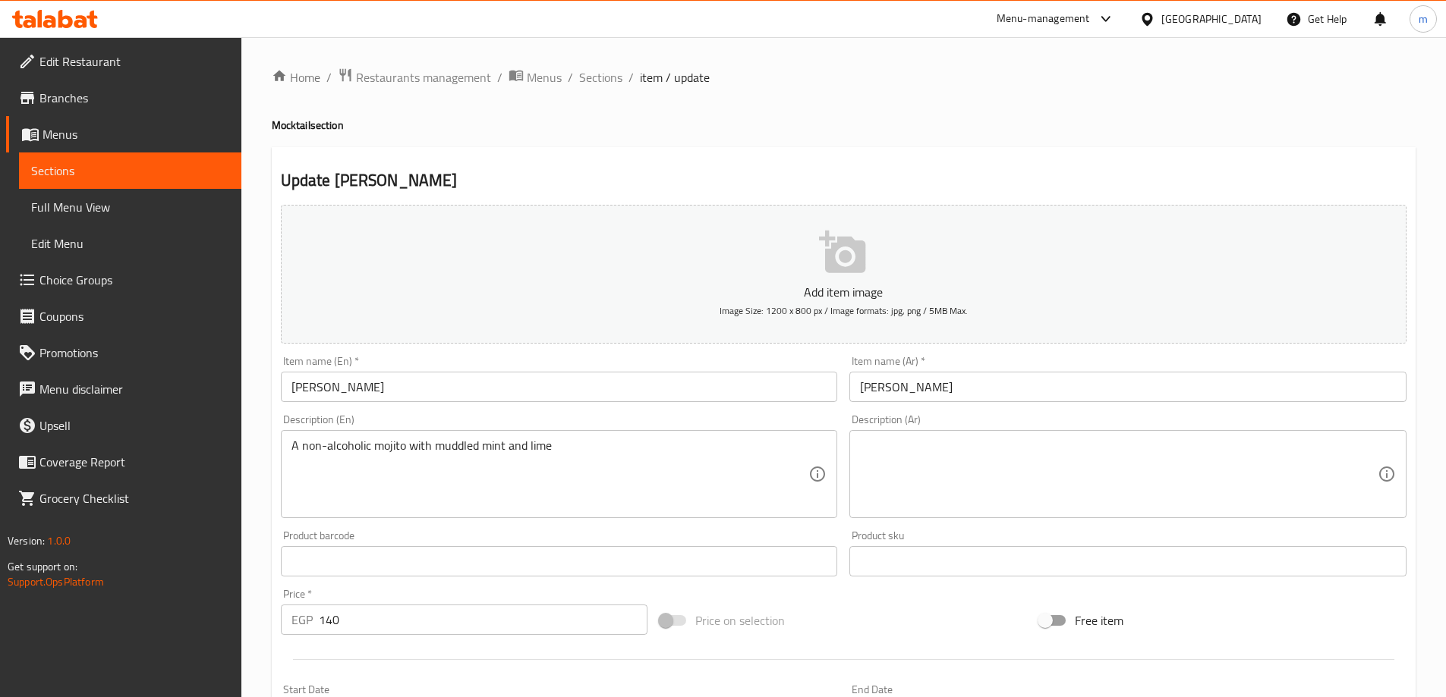
click at [927, 486] on textarea at bounding box center [1119, 475] width 518 height 72
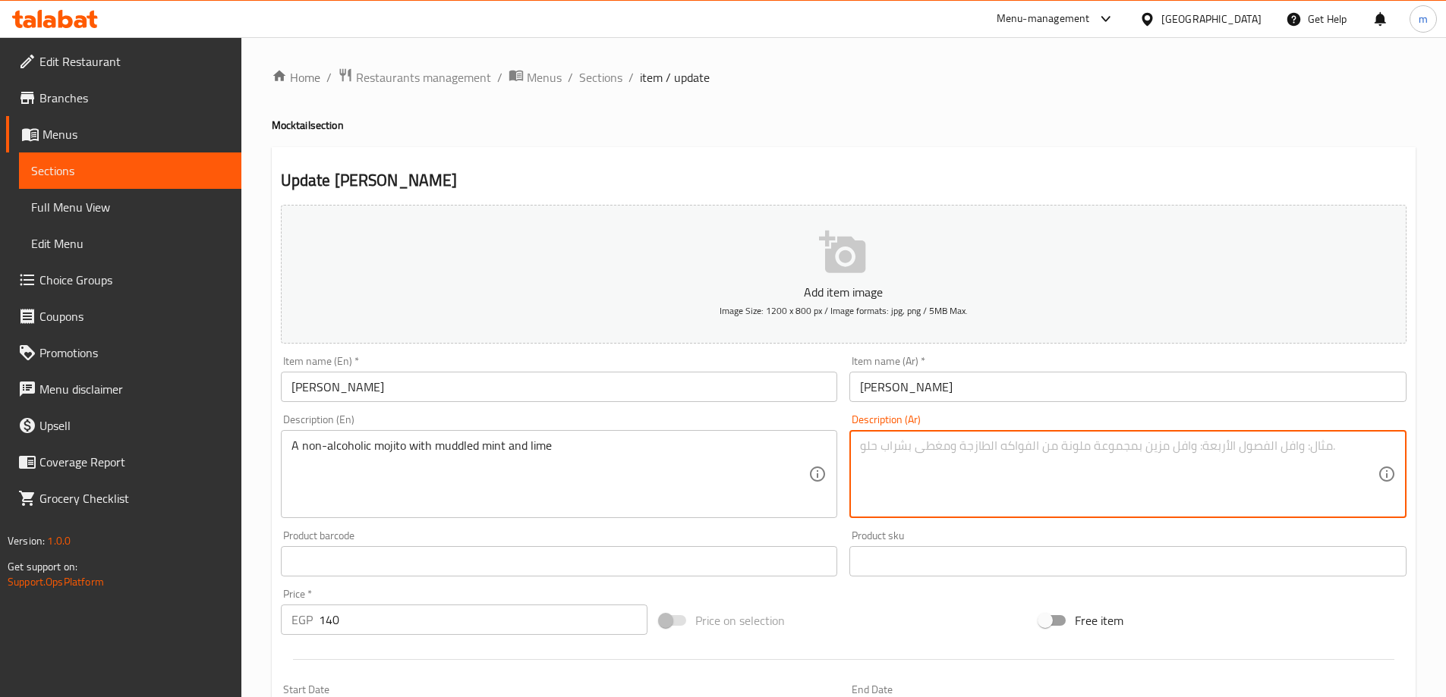
click at [1064, 483] on textarea at bounding box center [1119, 475] width 518 height 72
click at [1060, 483] on textarea "موخيتو خالي من الكحول مع النعناع والليمون" at bounding box center [1119, 475] width 518 height 72
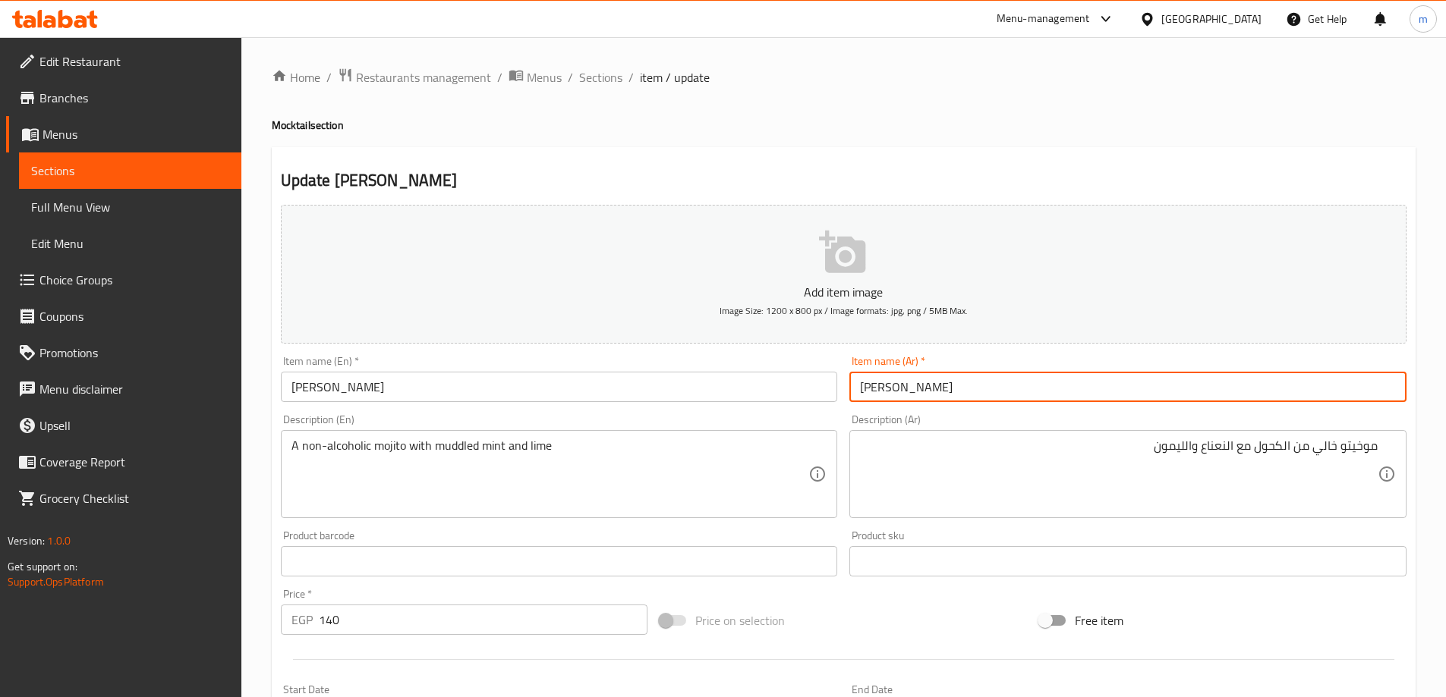
click at [877, 392] on input "[PERSON_NAME]" at bounding box center [1127, 387] width 557 height 30
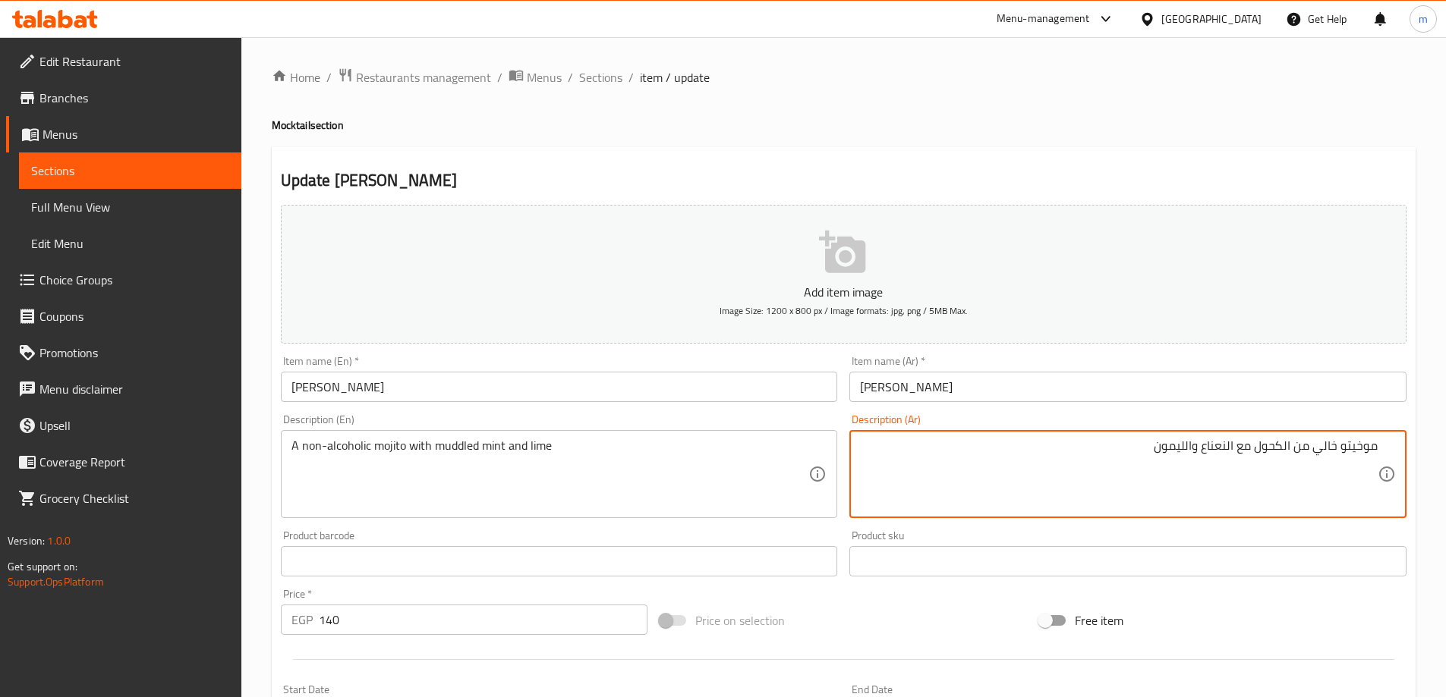
click at [1368, 452] on textarea "موخيتو خالي من الكحول مع النعناع والليمون" at bounding box center [1119, 475] width 518 height 72
click at [465, 446] on textarea "A non-alcoholic mojito with muddled mint and lime" at bounding box center [550, 475] width 518 height 72
drag, startPoint x: 1125, startPoint y: 445, endPoint x: 1154, endPoint y: 459, distance: 32.6
click at [1154, 459] on textarea "[PERSON_NAME] من الكحول مع مادلد النعناع والليمون" at bounding box center [1119, 475] width 518 height 72
type textarea "[PERSON_NAME] من الكحول مع مادلد النعناع والحامض"
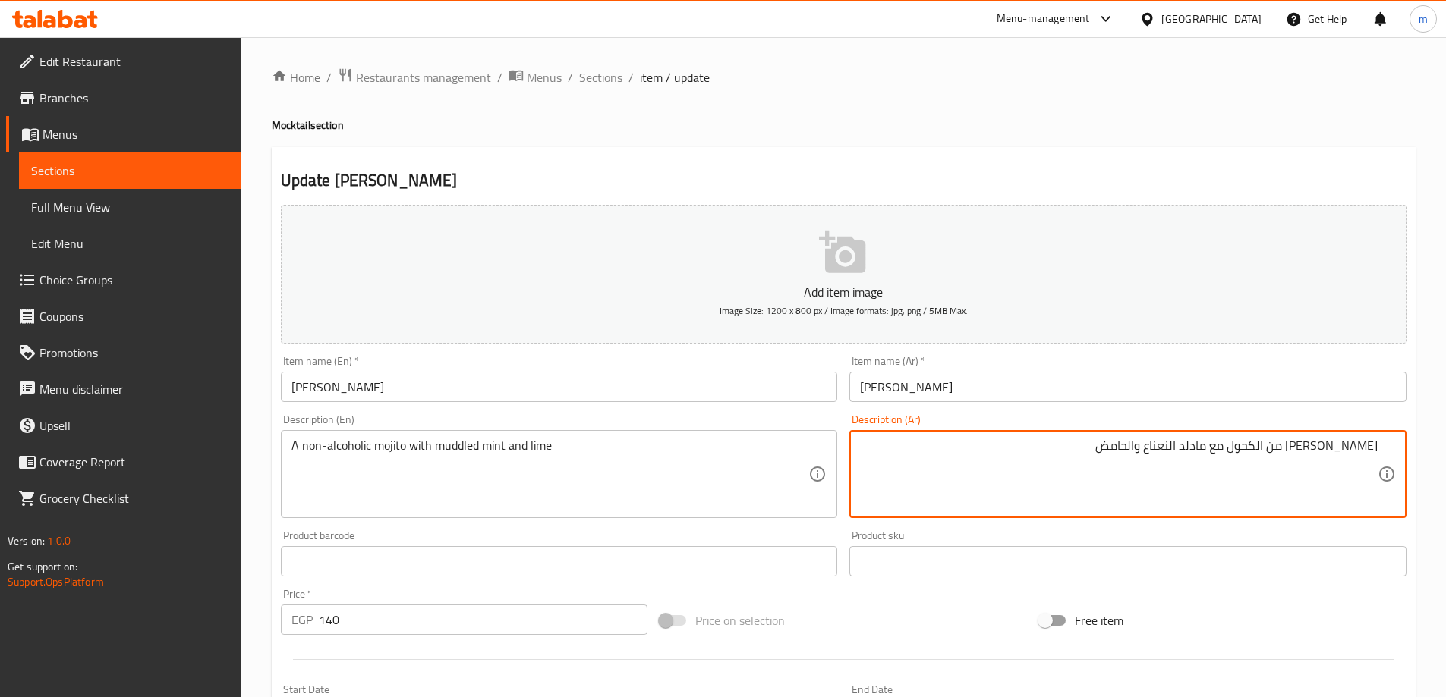
click at [987, 131] on h4 "Mocktail section" at bounding box center [844, 125] width 1144 height 15
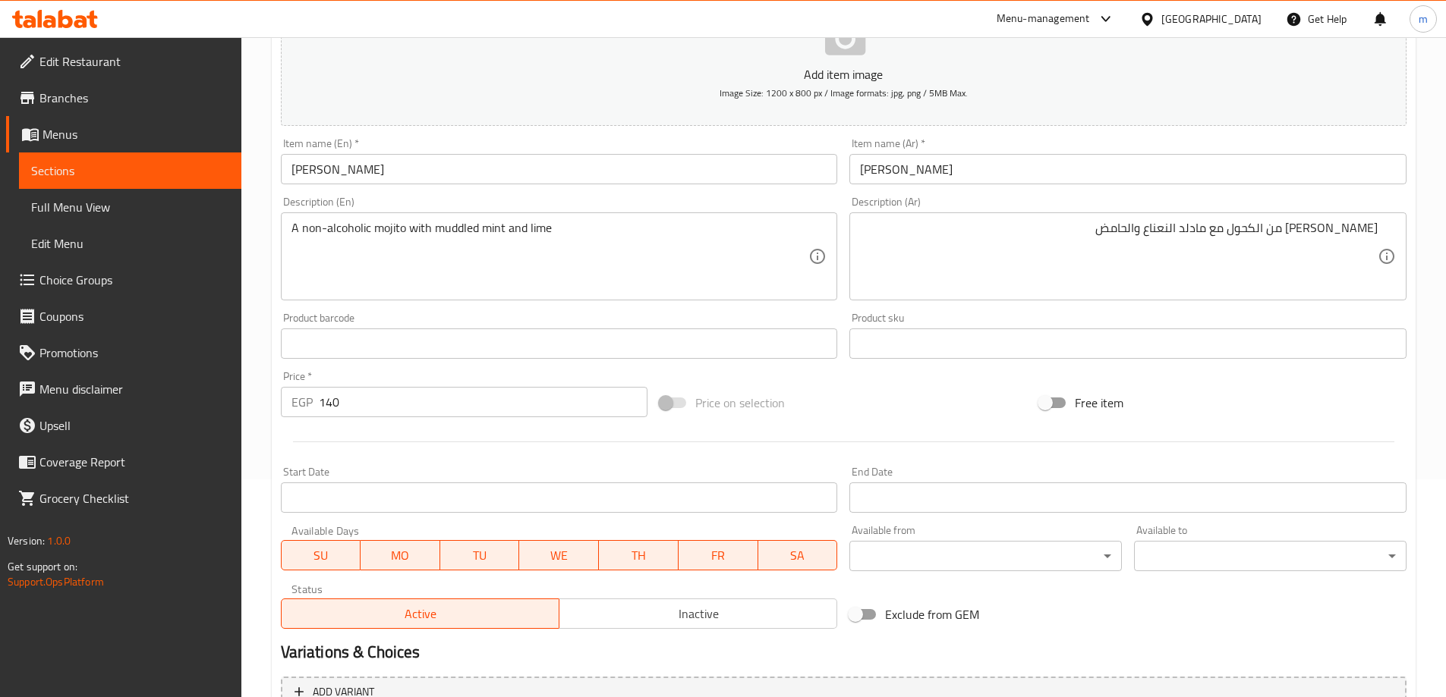
scroll to position [375, 0]
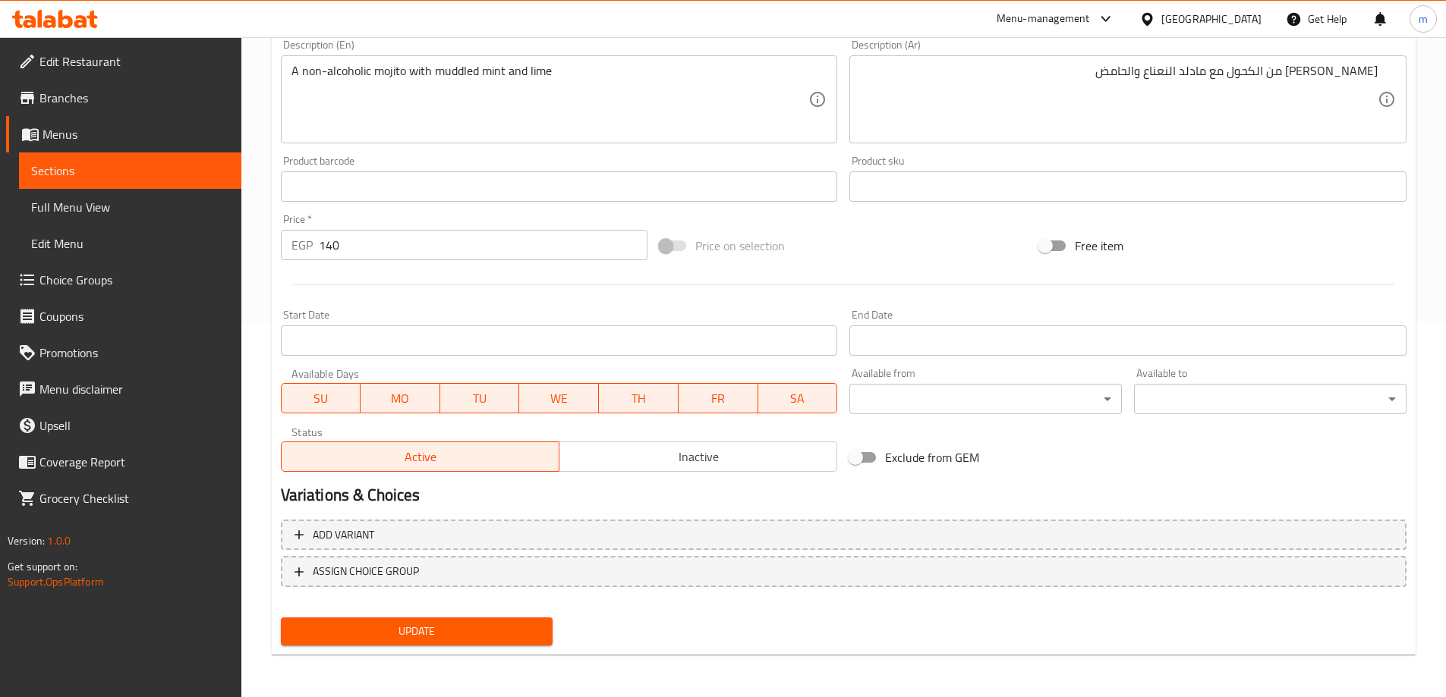
click at [497, 639] on span "Update" at bounding box center [417, 631] width 248 height 19
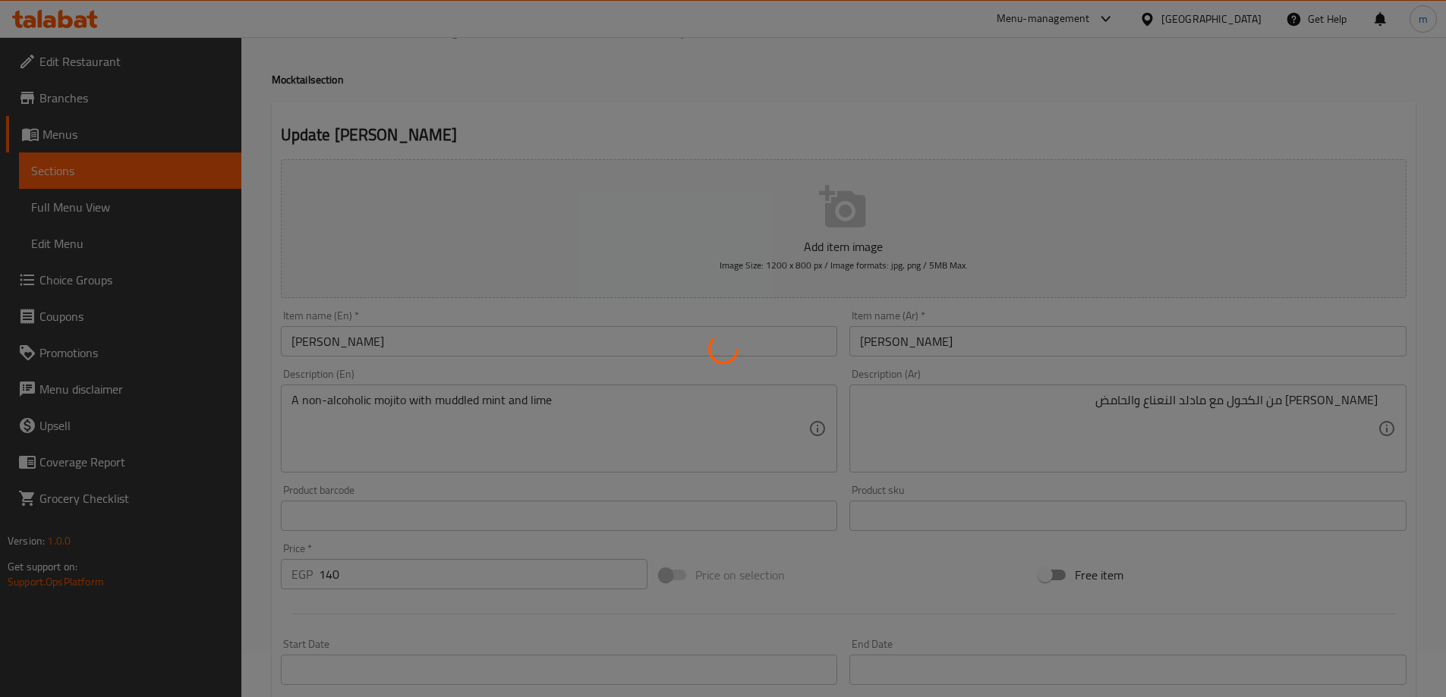
scroll to position [0, 0]
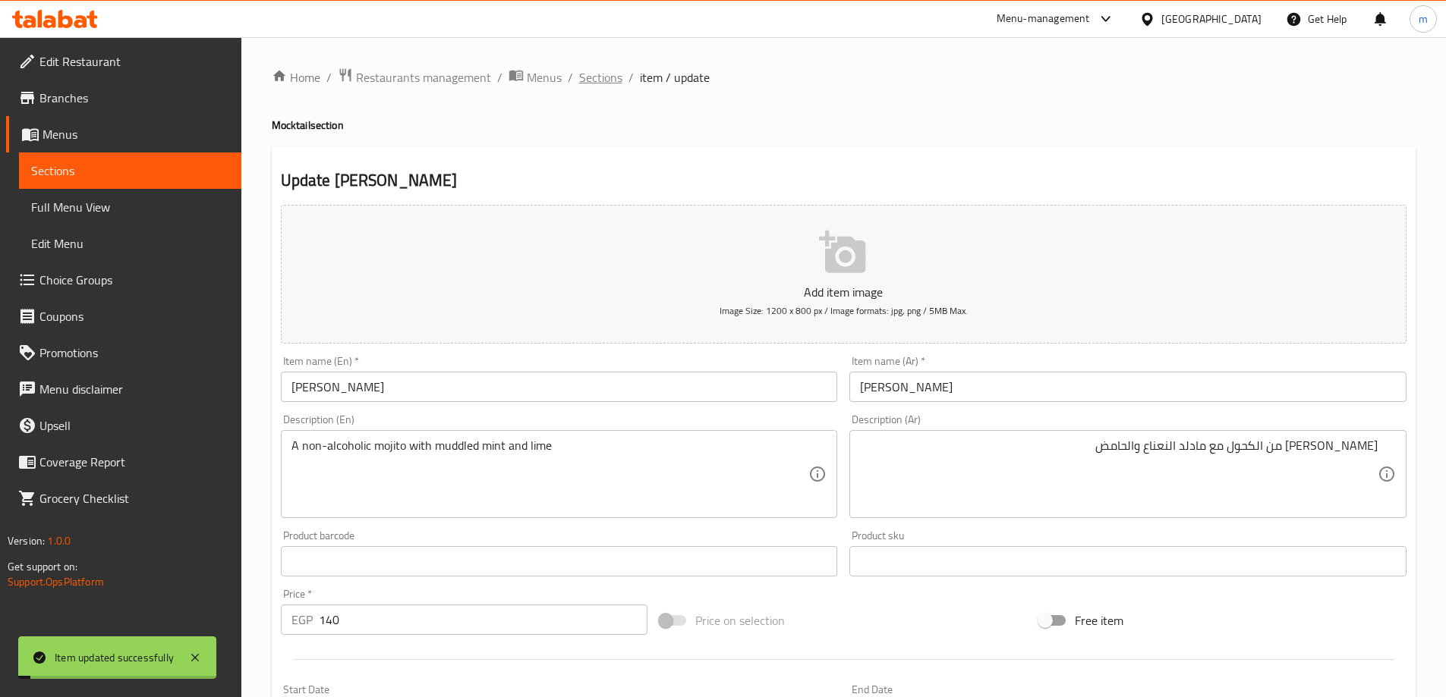
click at [614, 78] on span "Sections" at bounding box center [600, 77] width 43 height 18
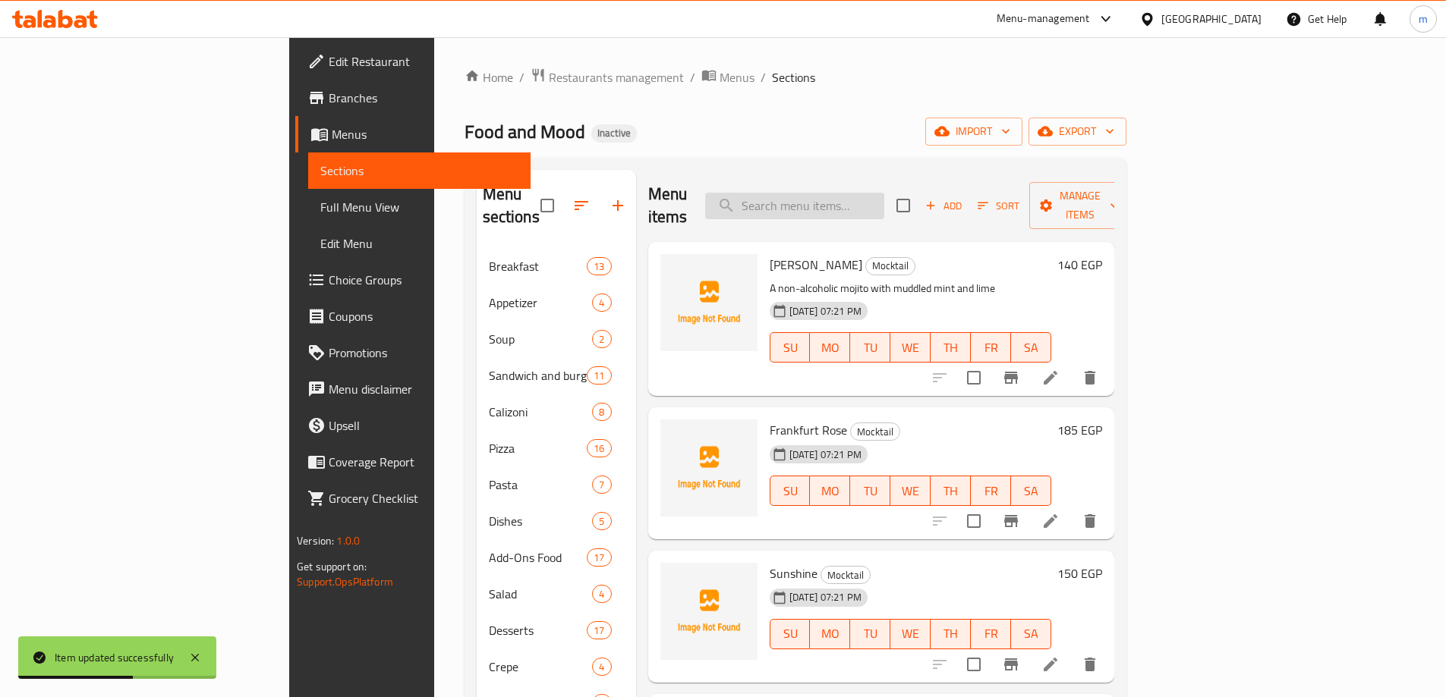
click at [884, 193] on input "search" at bounding box center [794, 206] width 179 height 27
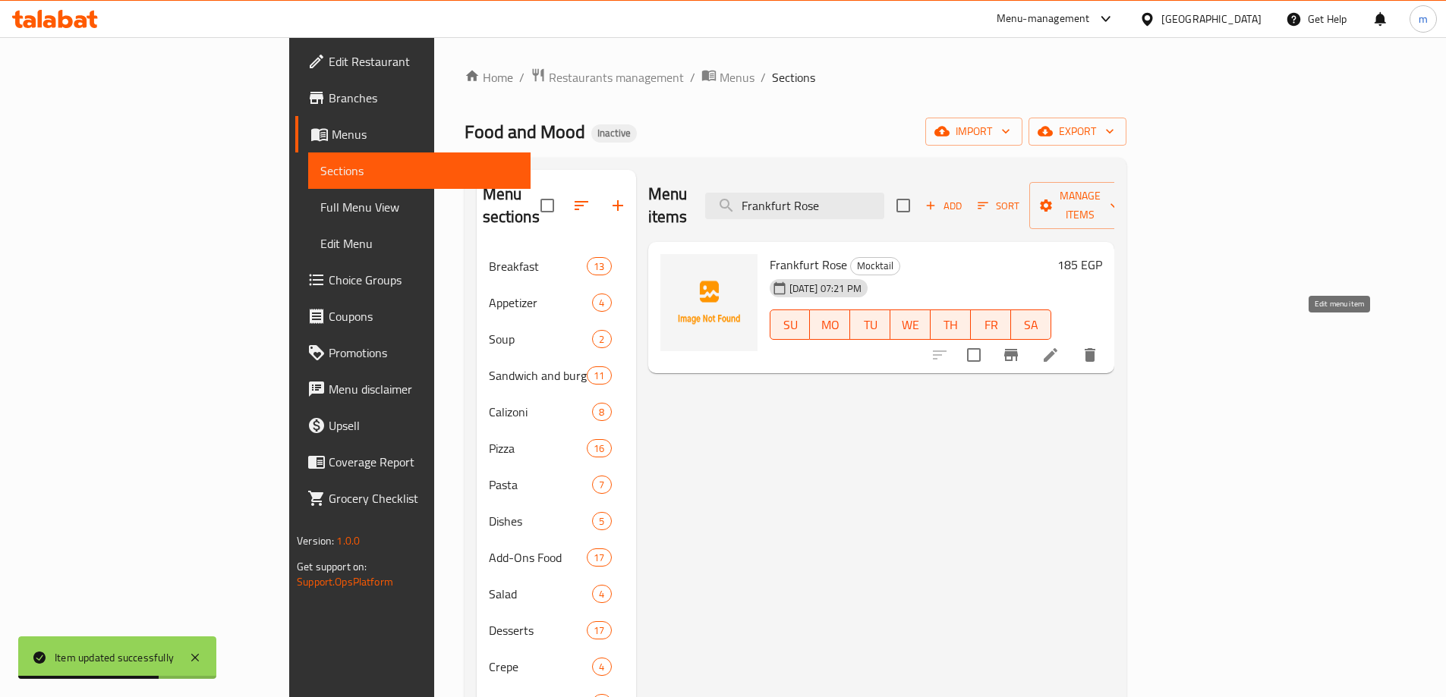
type input "Frankfurt Rose"
click at [1059, 346] on icon at bounding box center [1050, 355] width 18 height 18
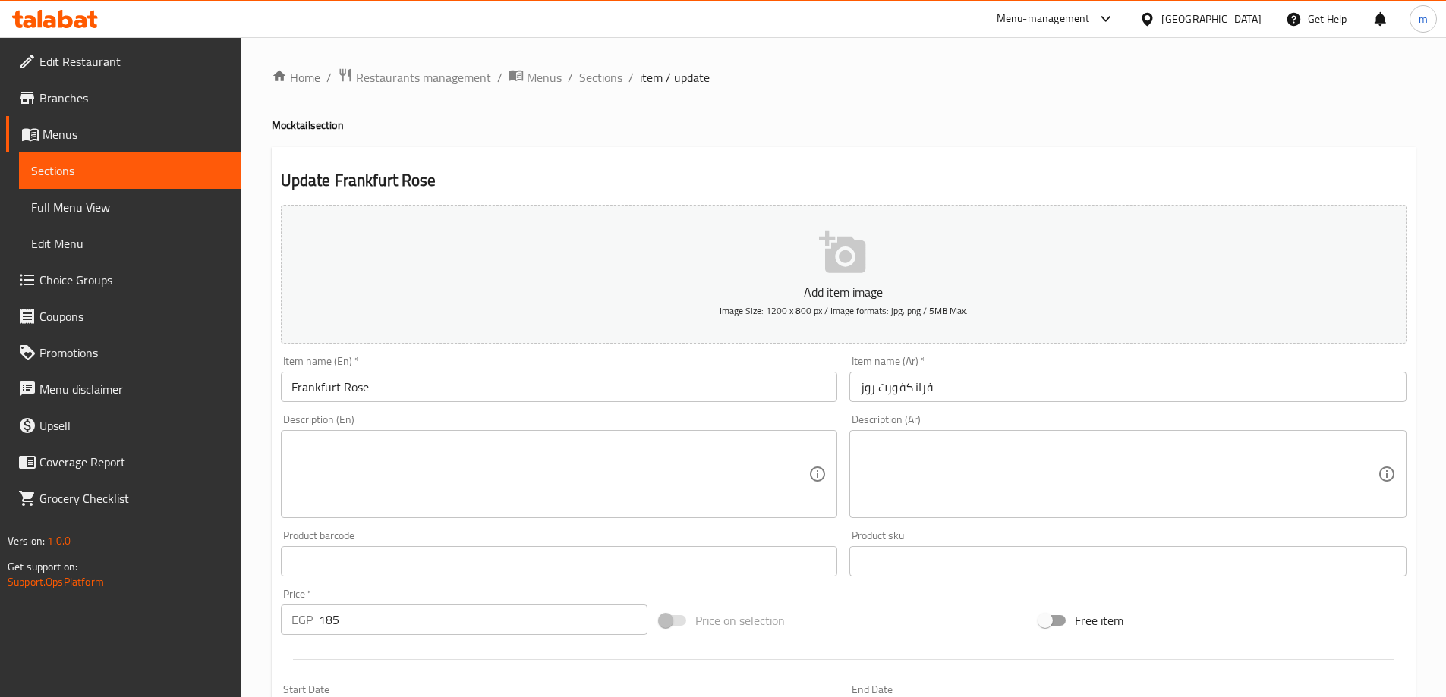
click at [542, 464] on textarea at bounding box center [550, 475] width 518 height 72
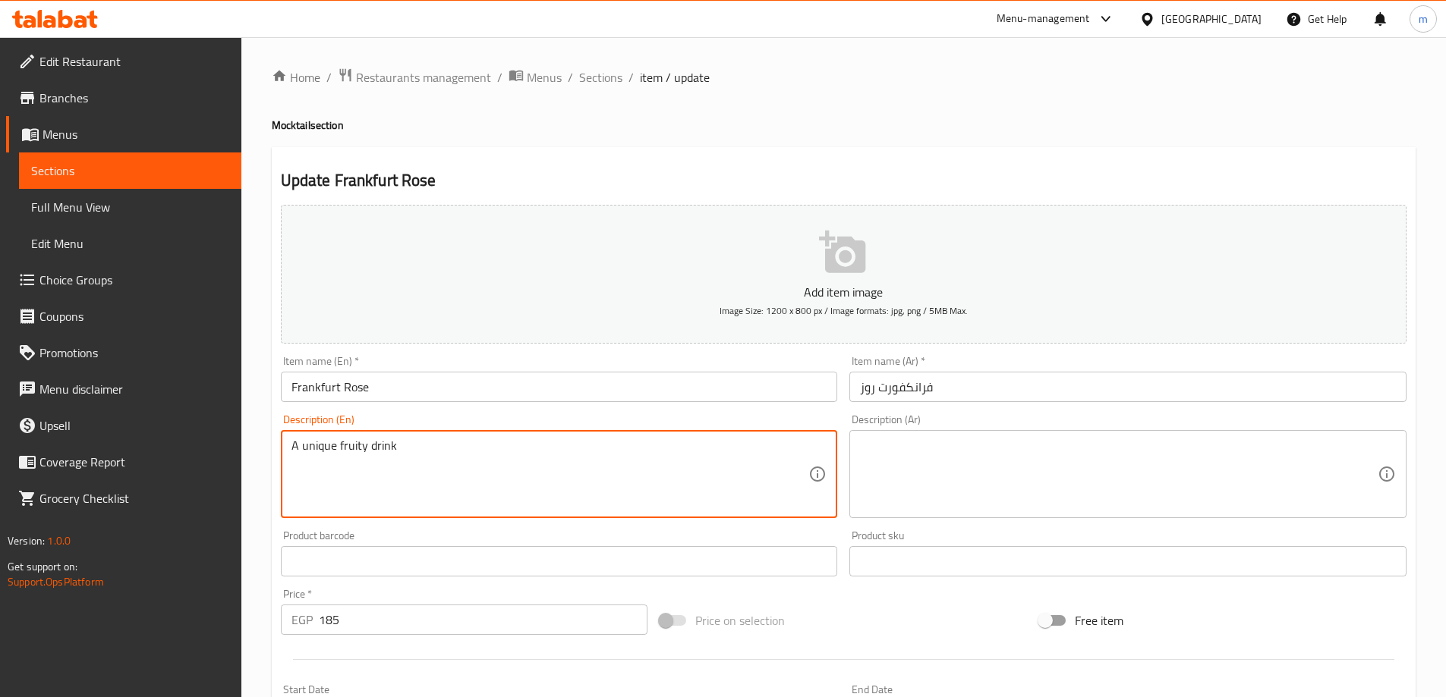
click at [329, 457] on textarea "A unique fruity drink" at bounding box center [550, 475] width 518 height 72
type textarea "A unique fruity drink"
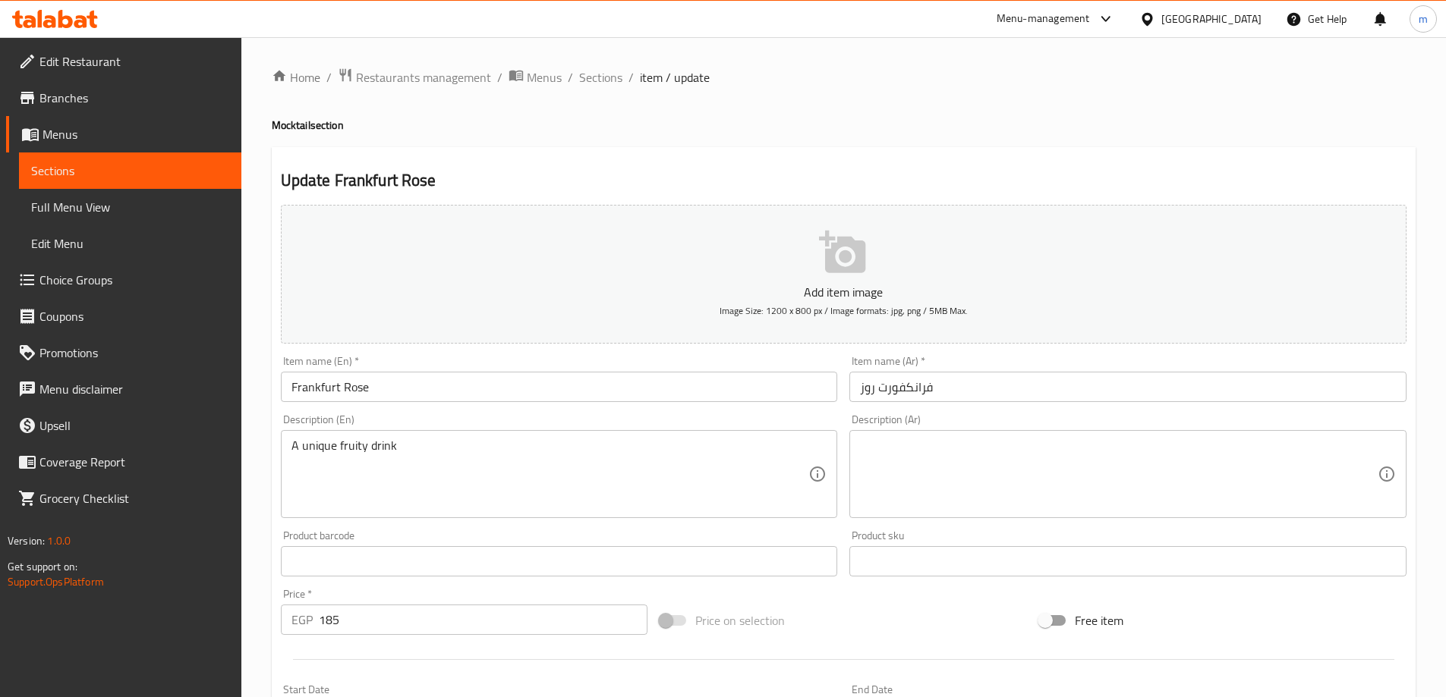
click at [1050, 515] on div "Description (Ar)" at bounding box center [1127, 474] width 557 height 88
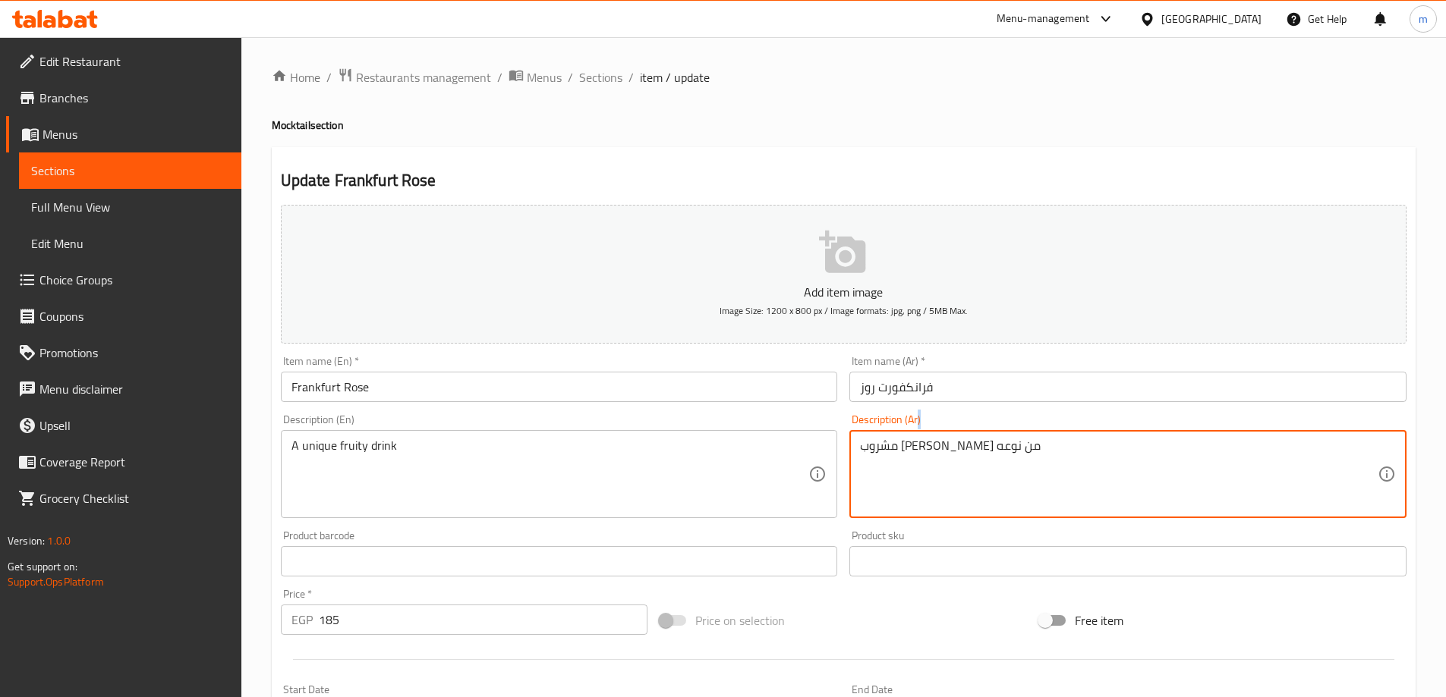
click at [1050, 515] on div "مشروب [PERSON_NAME] من نوعه Description (Ar)" at bounding box center [1127, 474] width 557 height 88
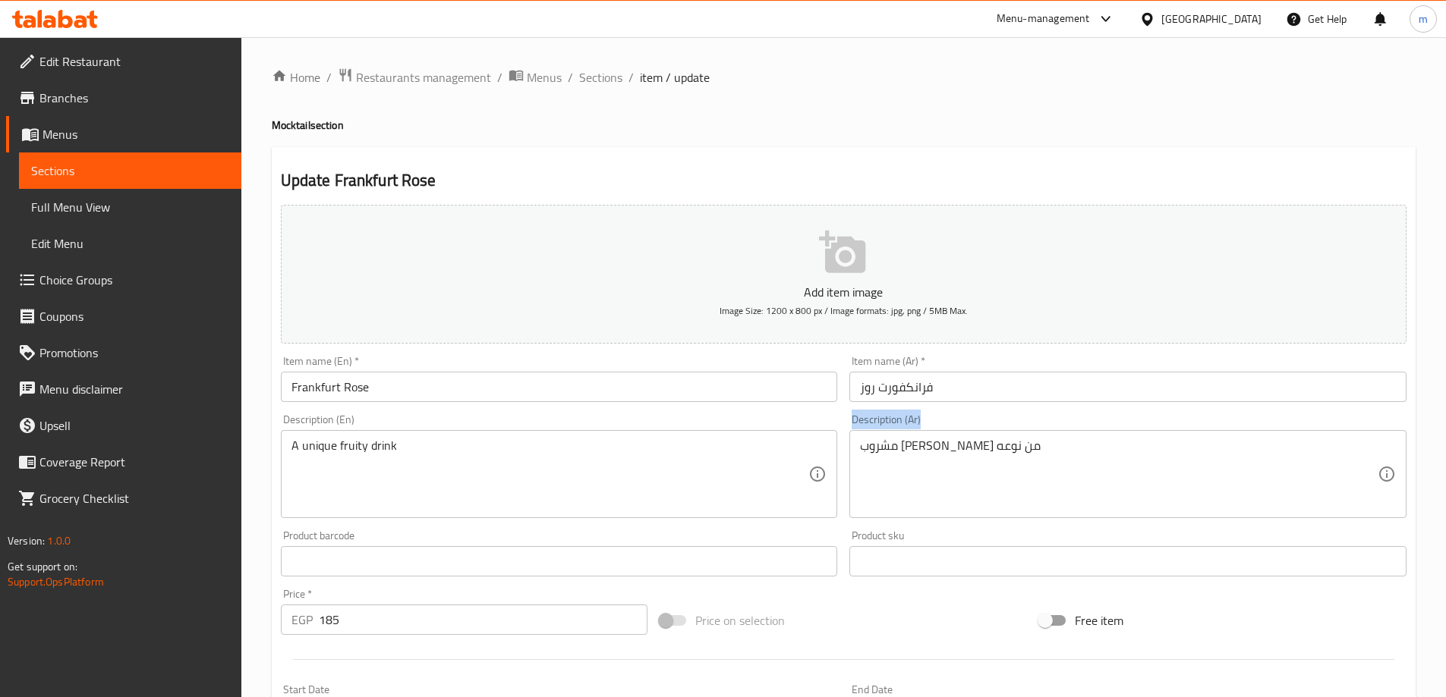
click at [1050, 515] on div "مشروب [PERSON_NAME] من نوعه Description (Ar)" at bounding box center [1127, 474] width 557 height 88
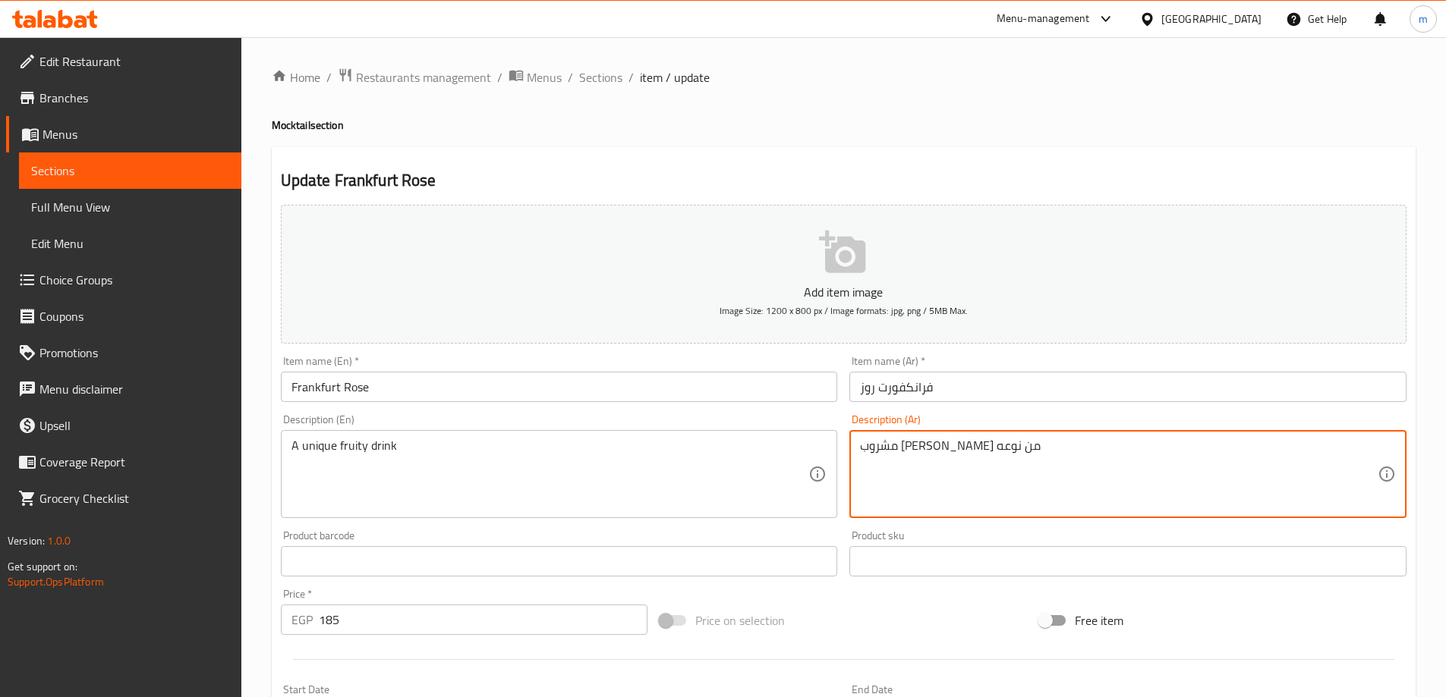
click at [1012, 446] on textarea "مشروب [PERSON_NAME] من نوعه" at bounding box center [1119, 475] width 518 height 72
click at [1218, 467] on textarea "مشروب [PERSON_NAME] من نوعه" at bounding box center [1119, 475] width 518 height 72
type textarea "مشروب [PERSON_NAME]"
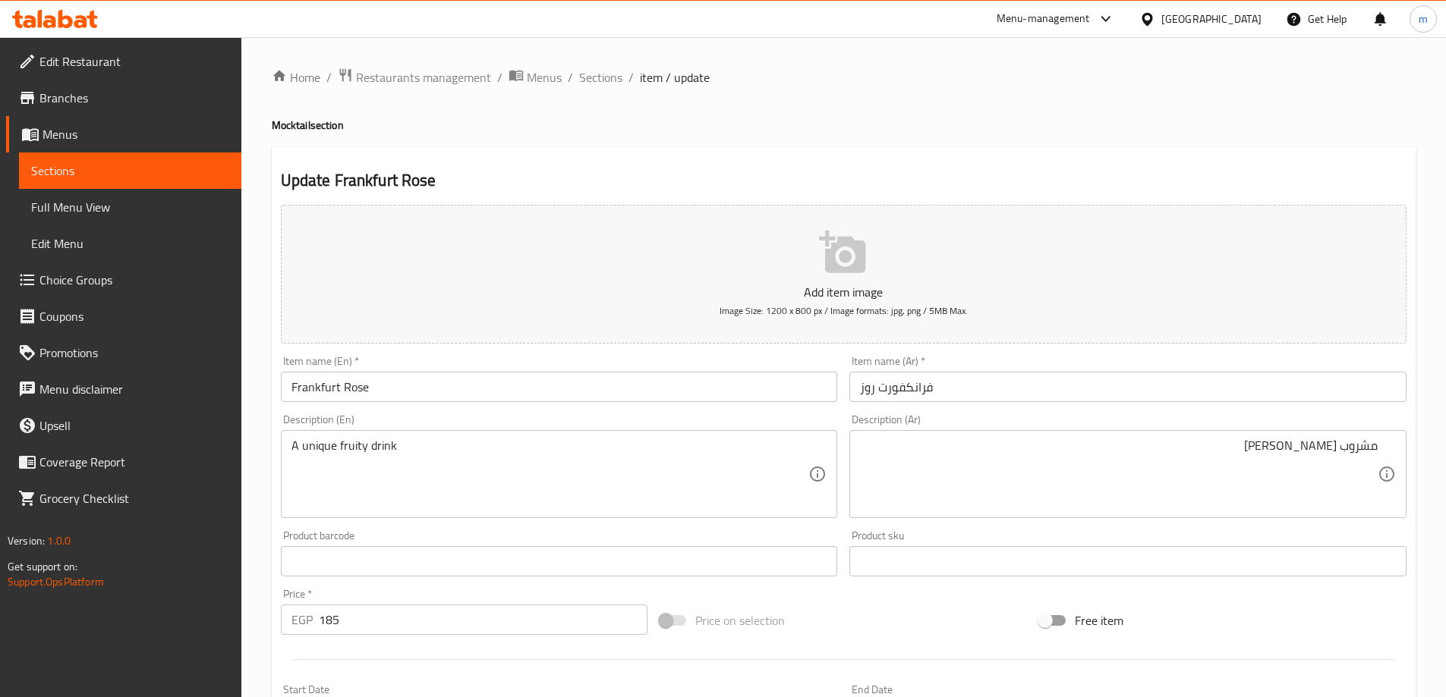
click at [1054, 131] on h4 "Mocktail section" at bounding box center [844, 125] width 1144 height 15
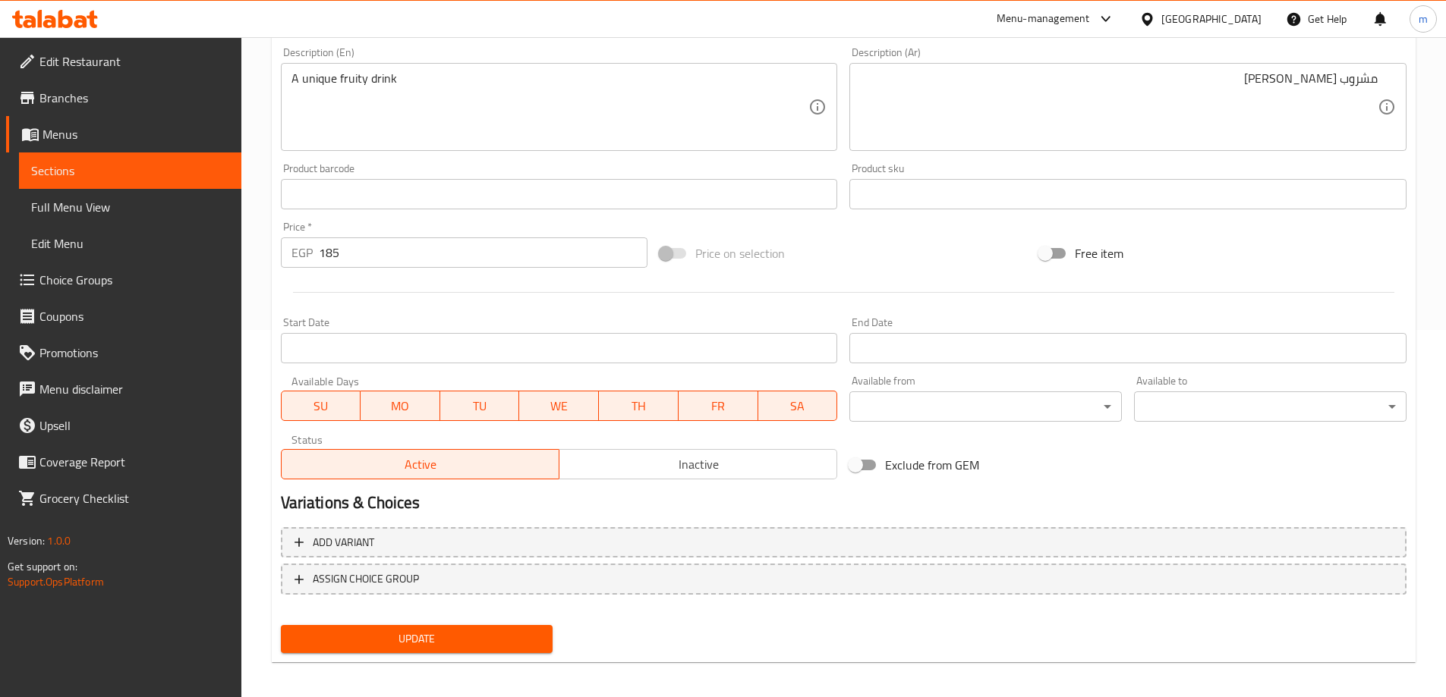
scroll to position [375, 0]
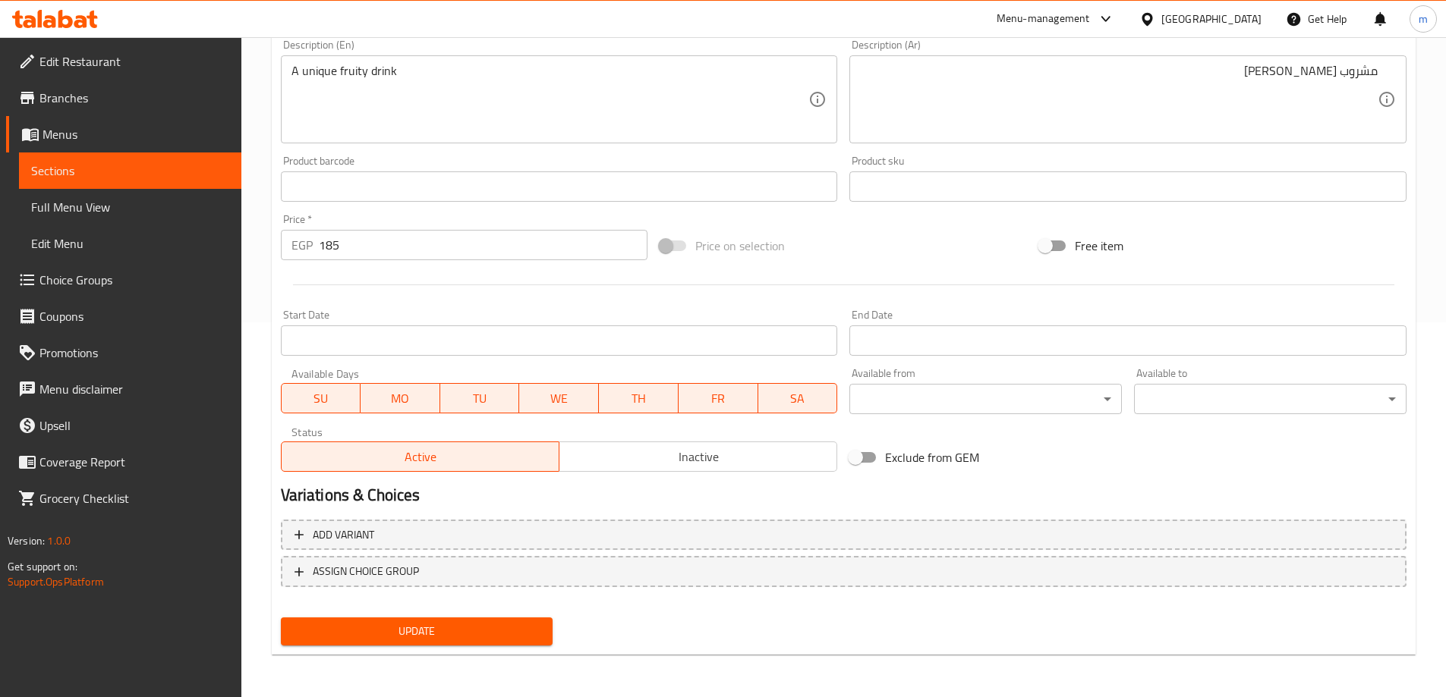
click at [487, 619] on button "Update" at bounding box center [417, 632] width 272 height 28
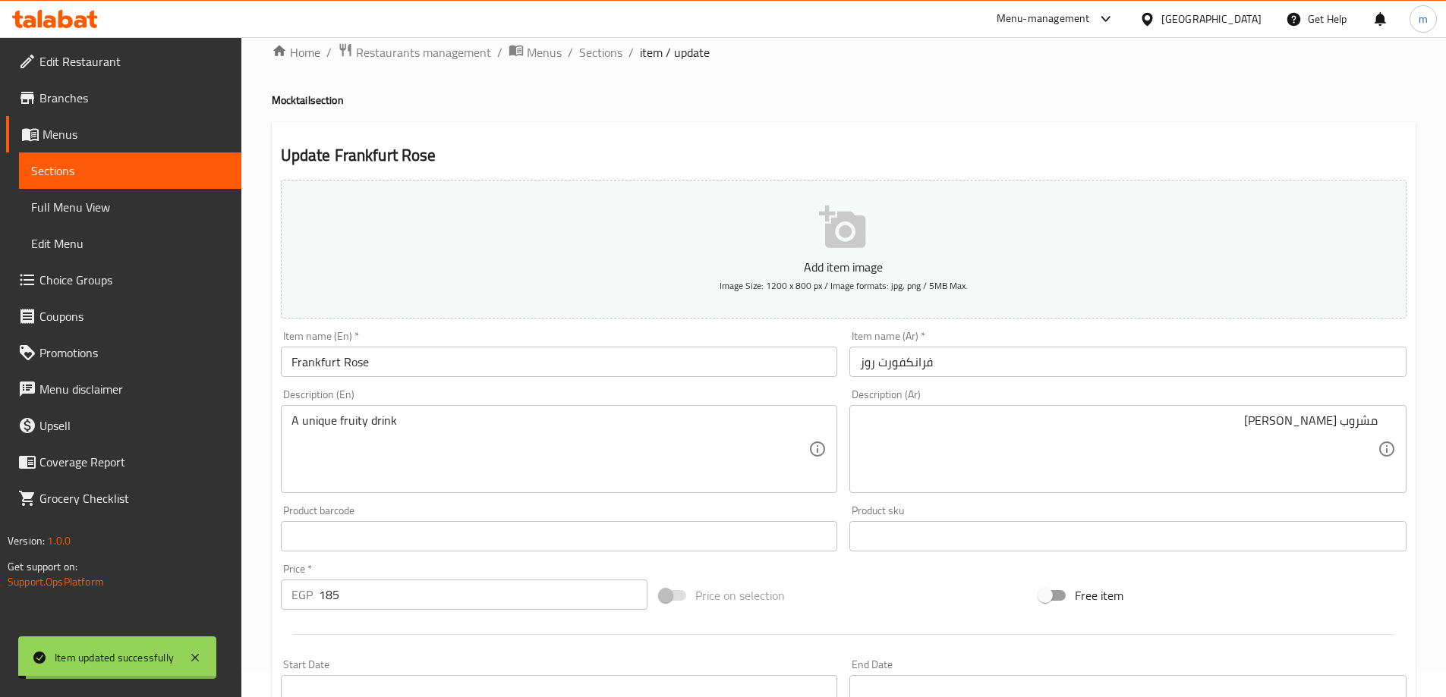
scroll to position [0, 0]
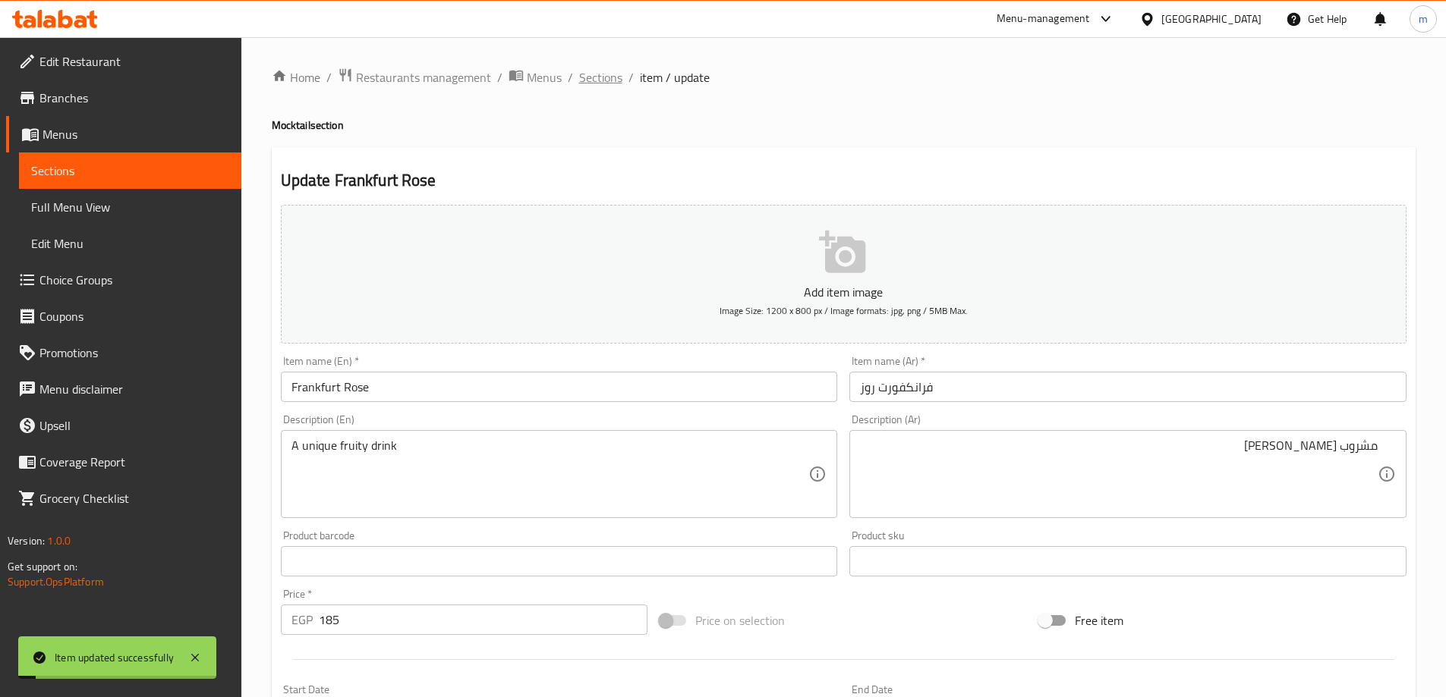
click at [581, 80] on span "Sections" at bounding box center [600, 77] width 43 height 18
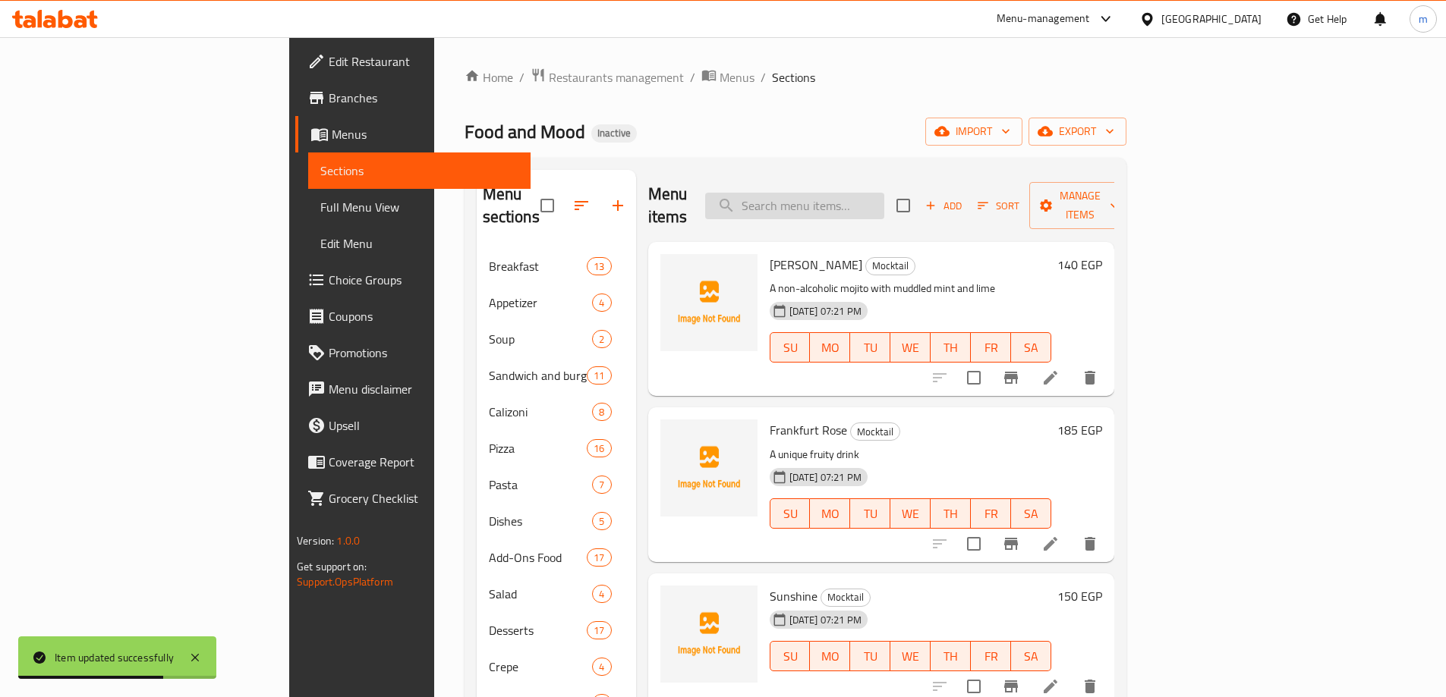
click at [875, 204] on input "search" at bounding box center [794, 206] width 179 height 27
type input "Sunshine"
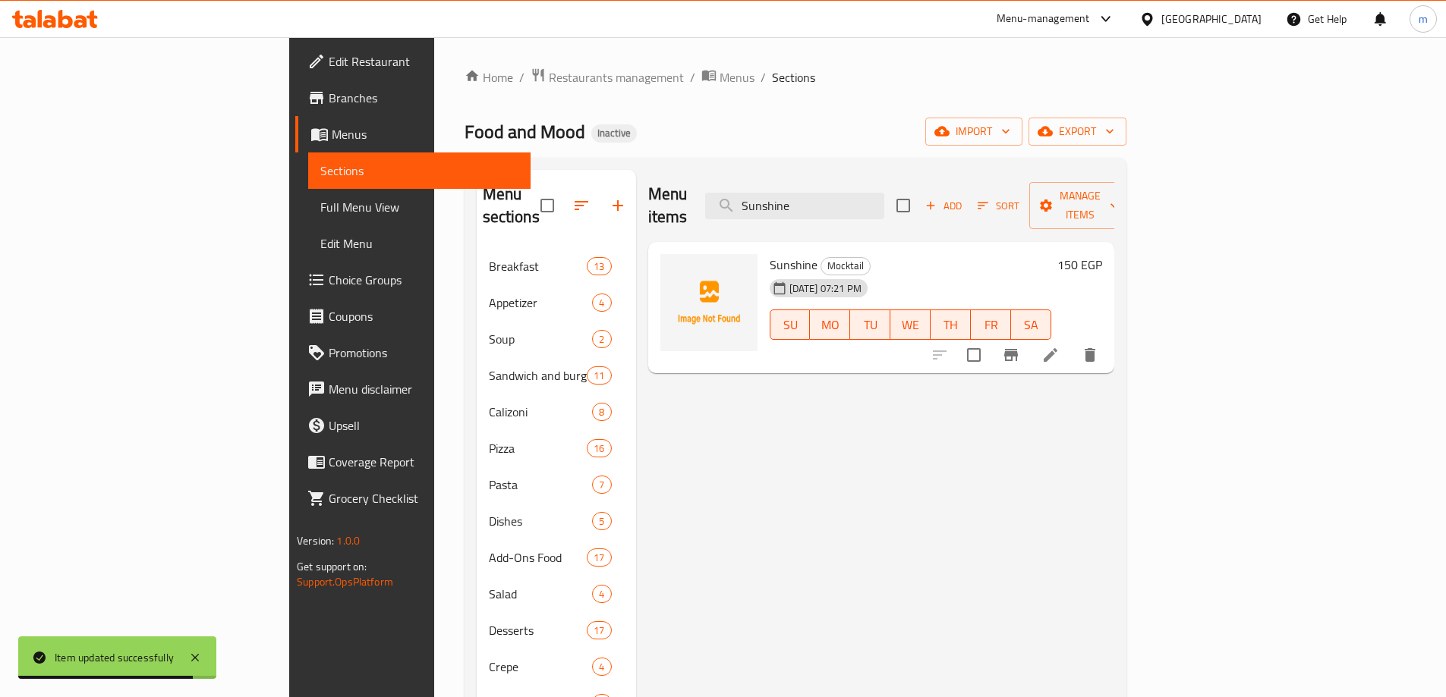
click at [1059, 346] on icon at bounding box center [1050, 355] width 18 height 18
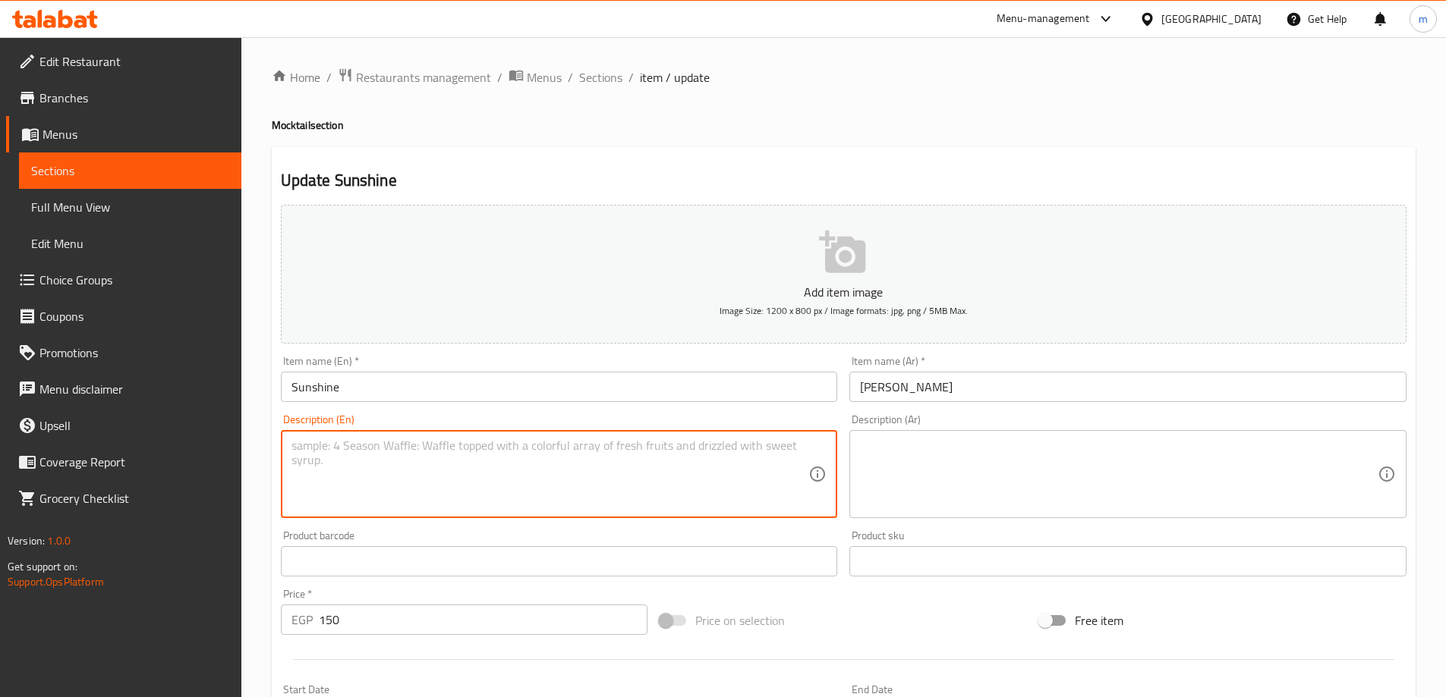
click at [386, 456] on textarea at bounding box center [550, 475] width 518 height 72
type textarea "A bright and refreshing citrus drink."
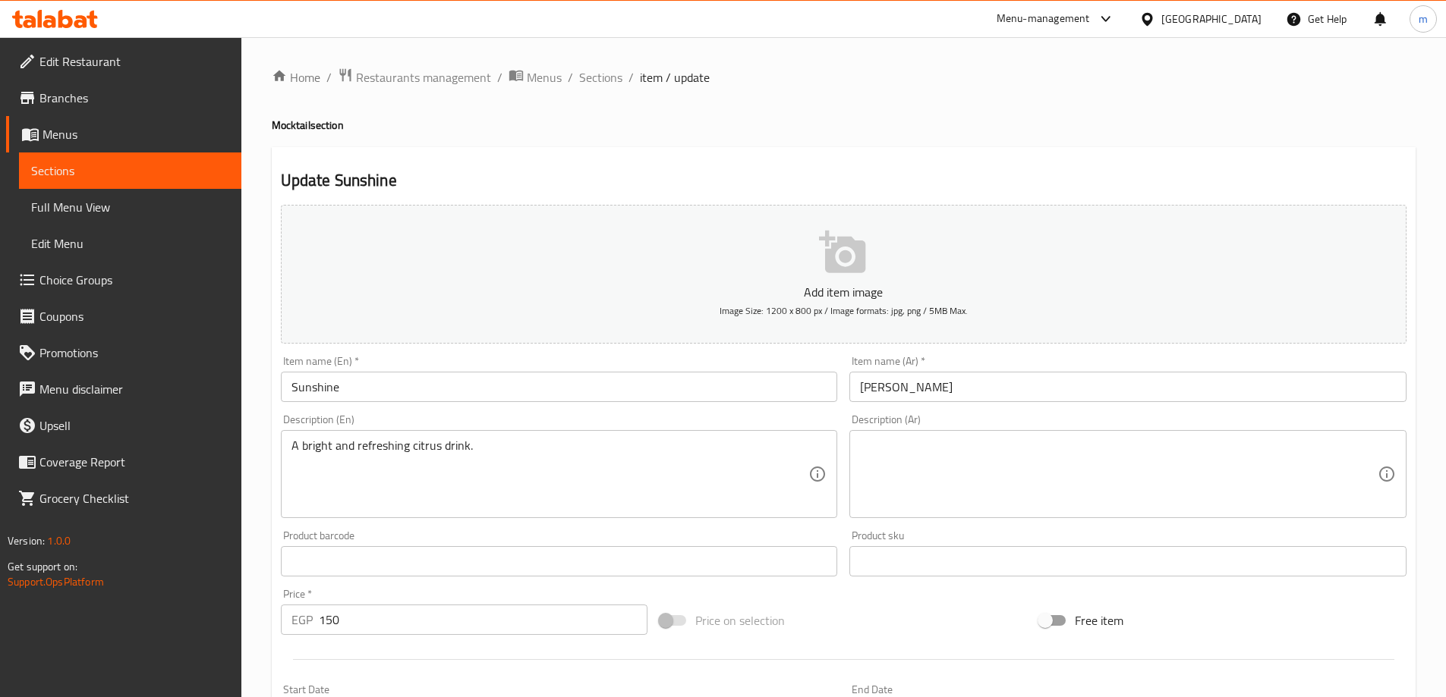
click at [902, 476] on textarea at bounding box center [1119, 475] width 518 height 72
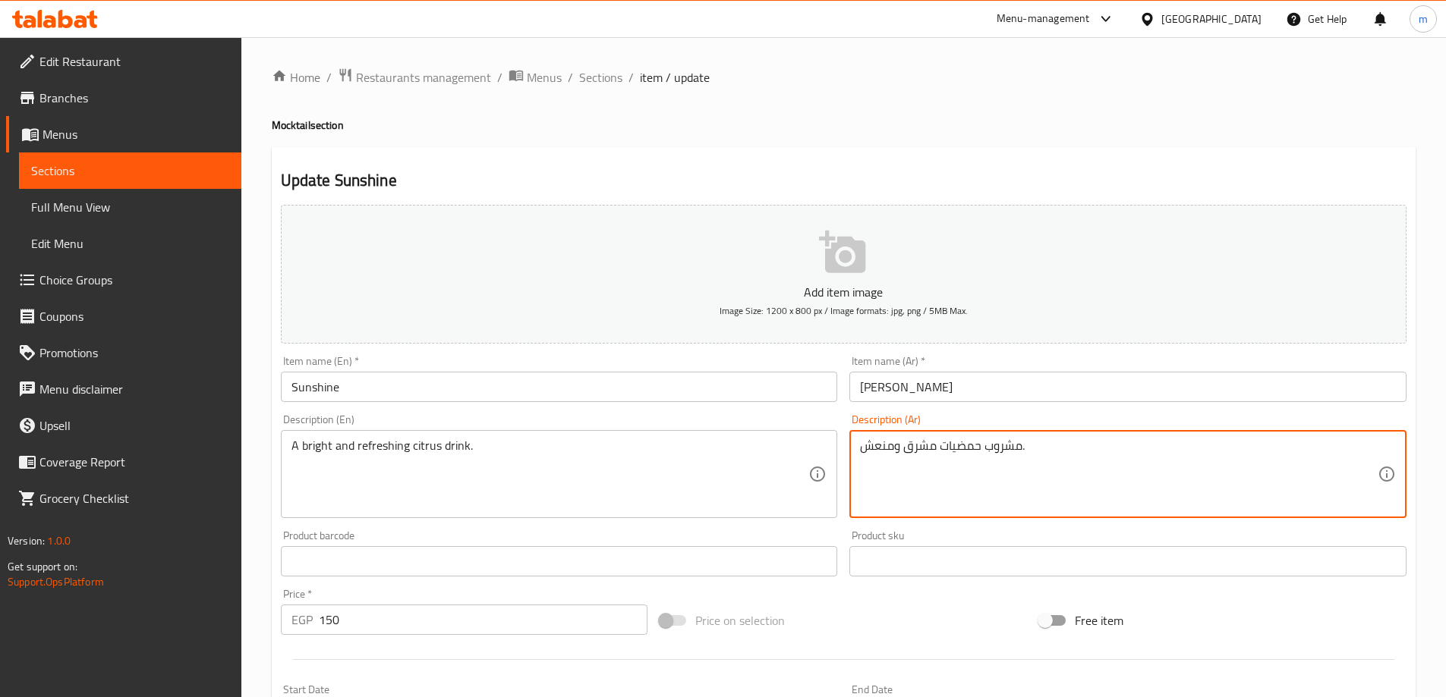
click at [902, 476] on textarea "مشروب حمضيات مشرق ومنعش." at bounding box center [1119, 475] width 518 height 72
click at [1238, 475] on textarea "مشروب حمضيات مشرق ومنعش." at bounding box center [1119, 475] width 518 height 72
click at [1273, 452] on textarea "مشروب حمضيات مشرق ومنعش." at bounding box center [1119, 475] width 518 height 72
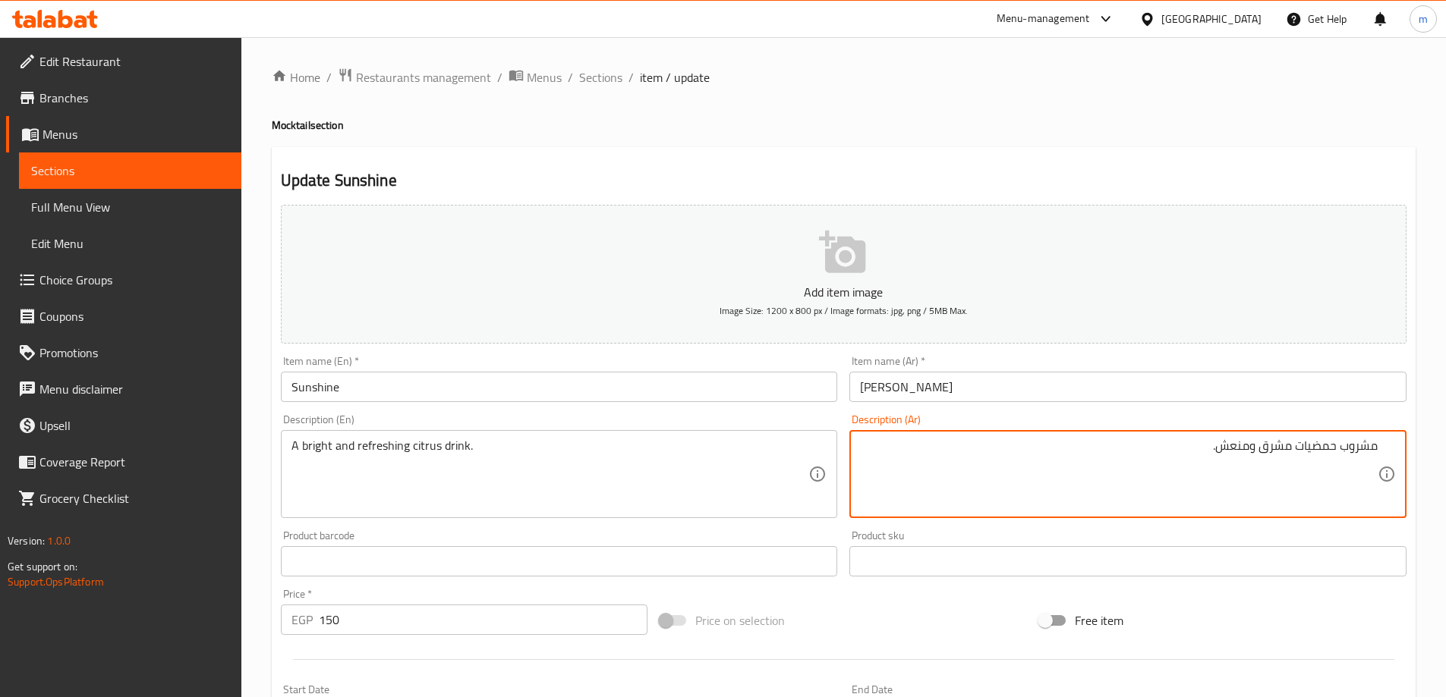
drag, startPoint x: 1273, startPoint y: 452, endPoint x: 1348, endPoint y: 524, distance: 103.6
click at [1273, 452] on textarea "مشروب حمضيات مشرق ومنعش." at bounding box center [1119, 475] width 518 height 72
type textarea "مشروب حمضيات برايت ومنعش."
click at [1215, 165] on div "Update Sunshine Add item image Image Size: 1200 x 800 px / Image formats: jpg, …" at bounding box center [844, 588] width 1144 height 883
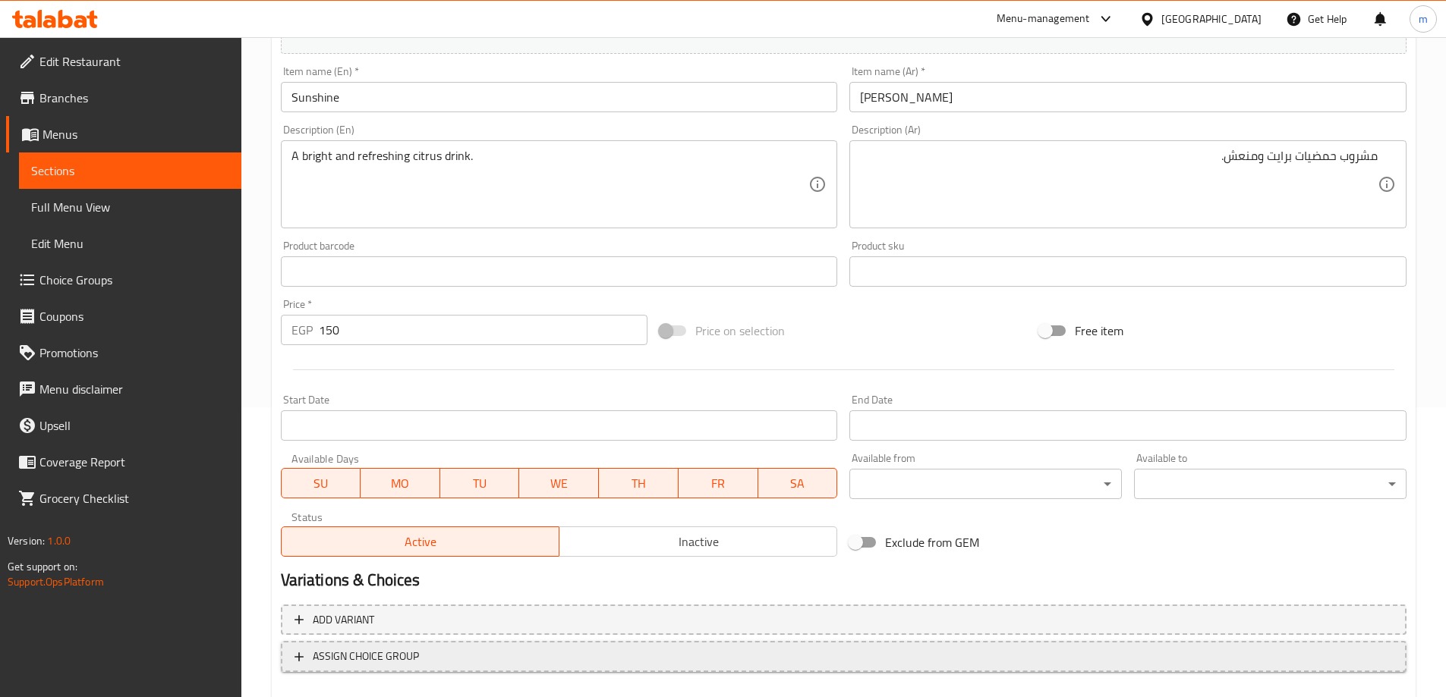
scroll to position [375, 0]
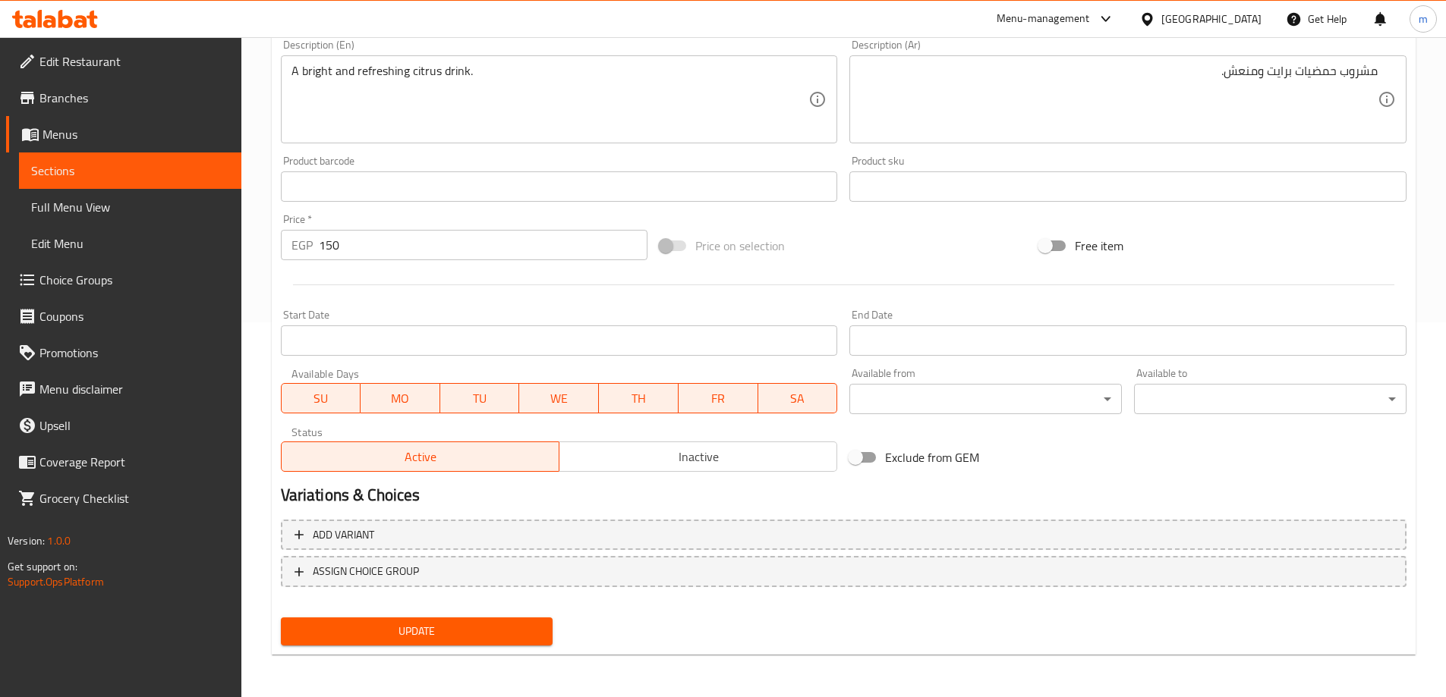
click at [441, 634] on span "Update" at bounding box center [417, 631] width 248 height 19
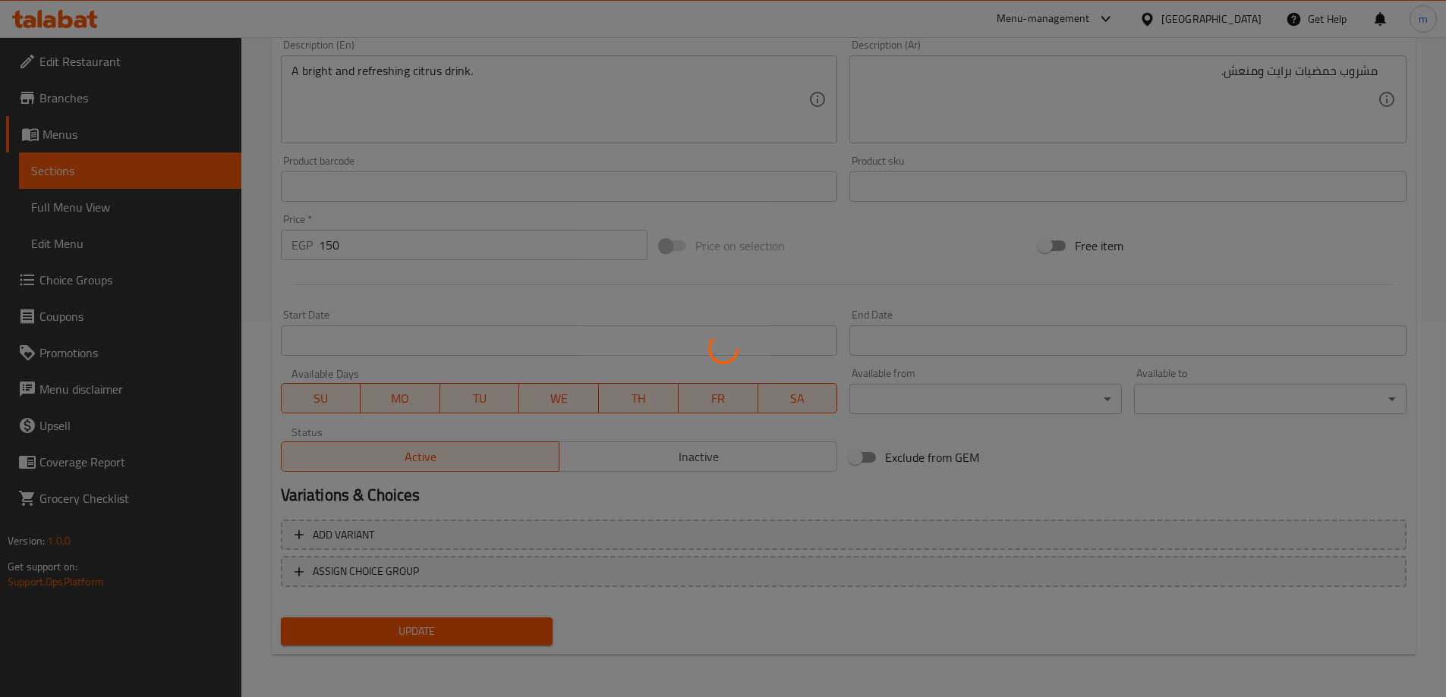
scroll to position [0, 0]
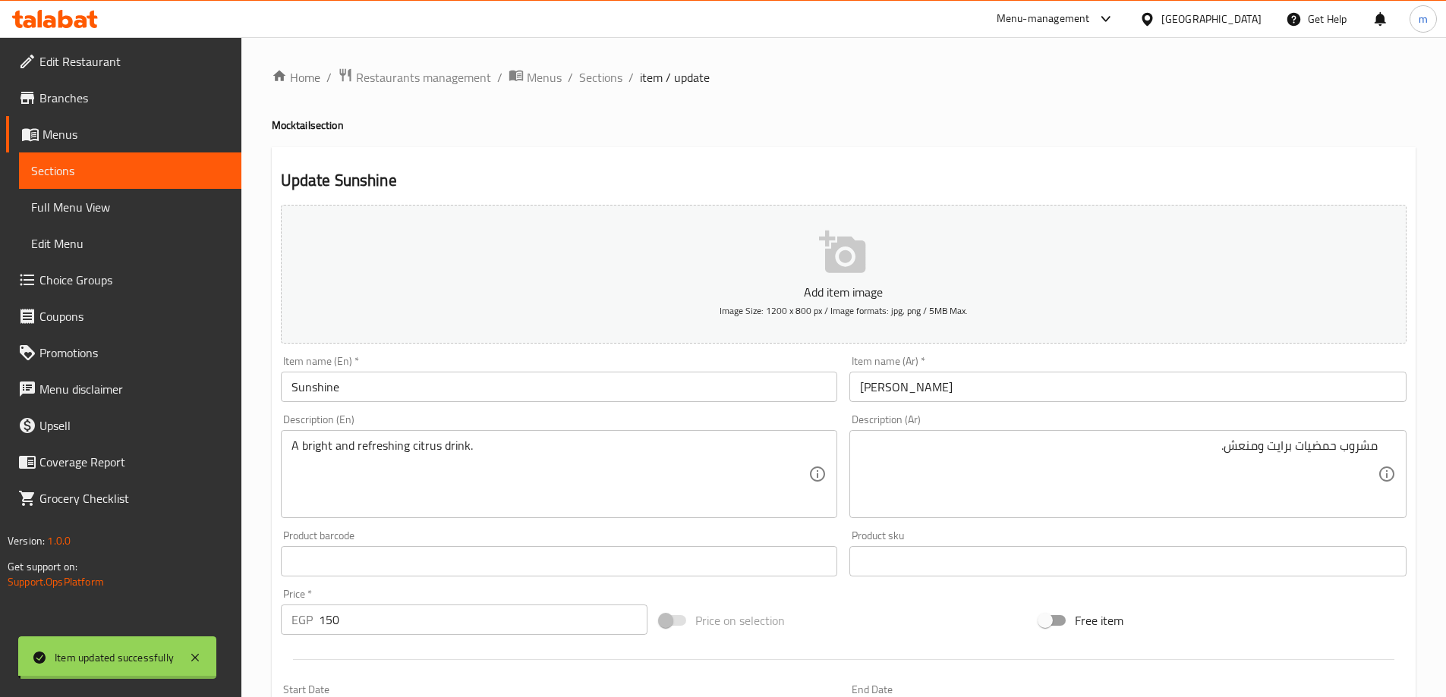
click at [595, 72] on span "Sections" at bounding box center [600, 77] width 43 height 18
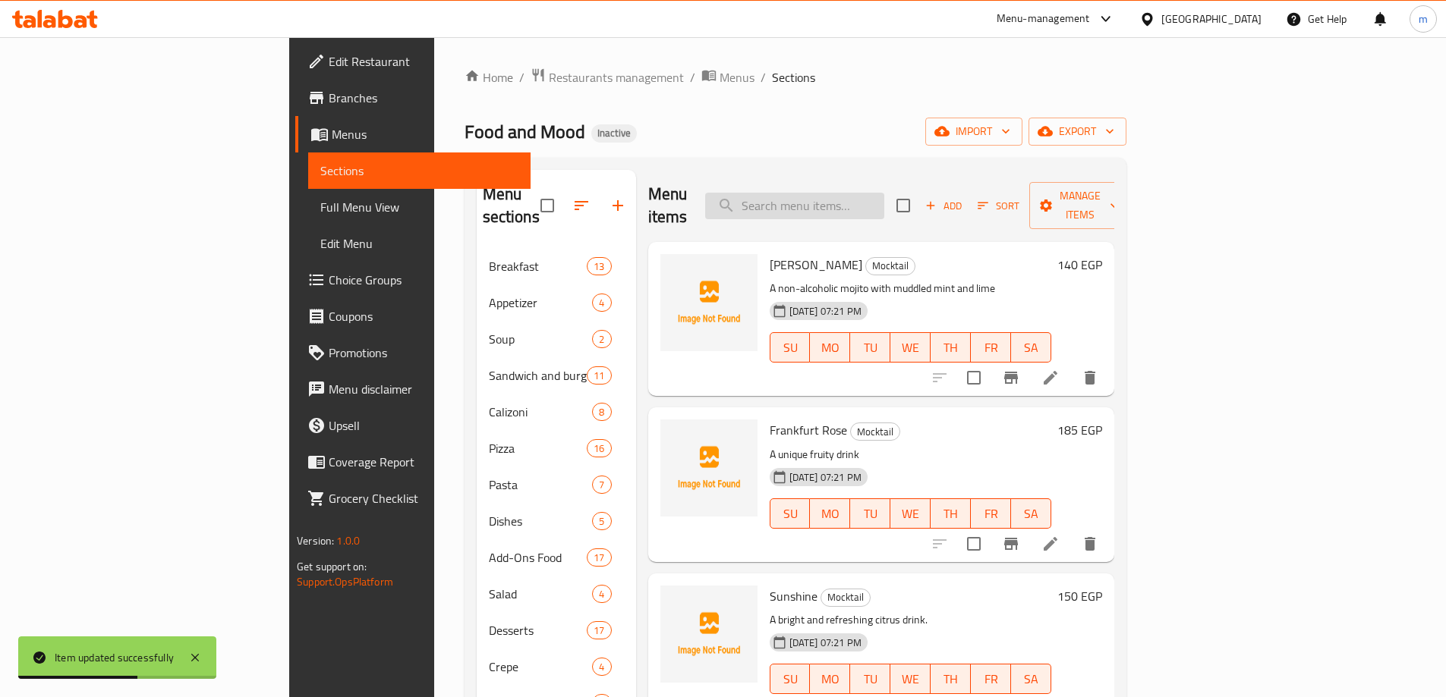
click at [876, 197] on input "search" at bounding box center [794, 206] width 179 height 27
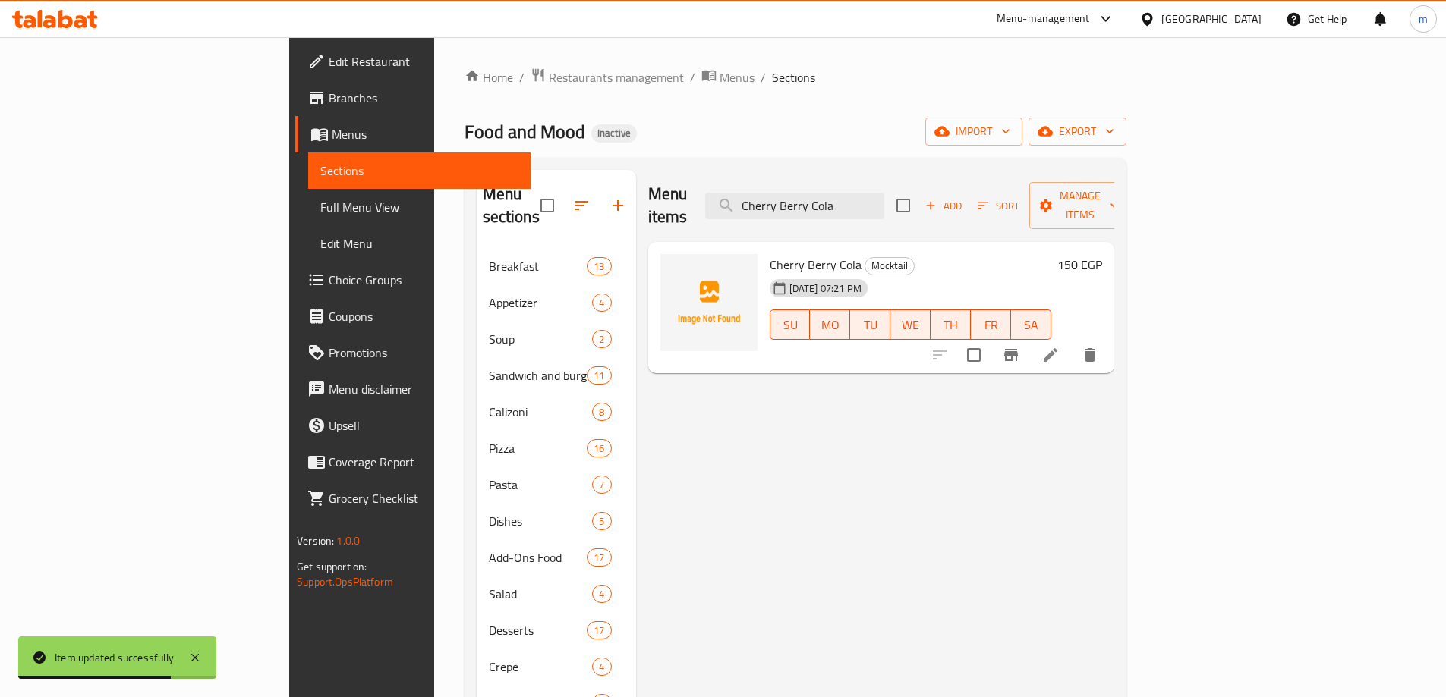
type input "Cherry Berry Cola"
click at [1072, 341] on li at bounding box center [1050, 354] width 42 height 27
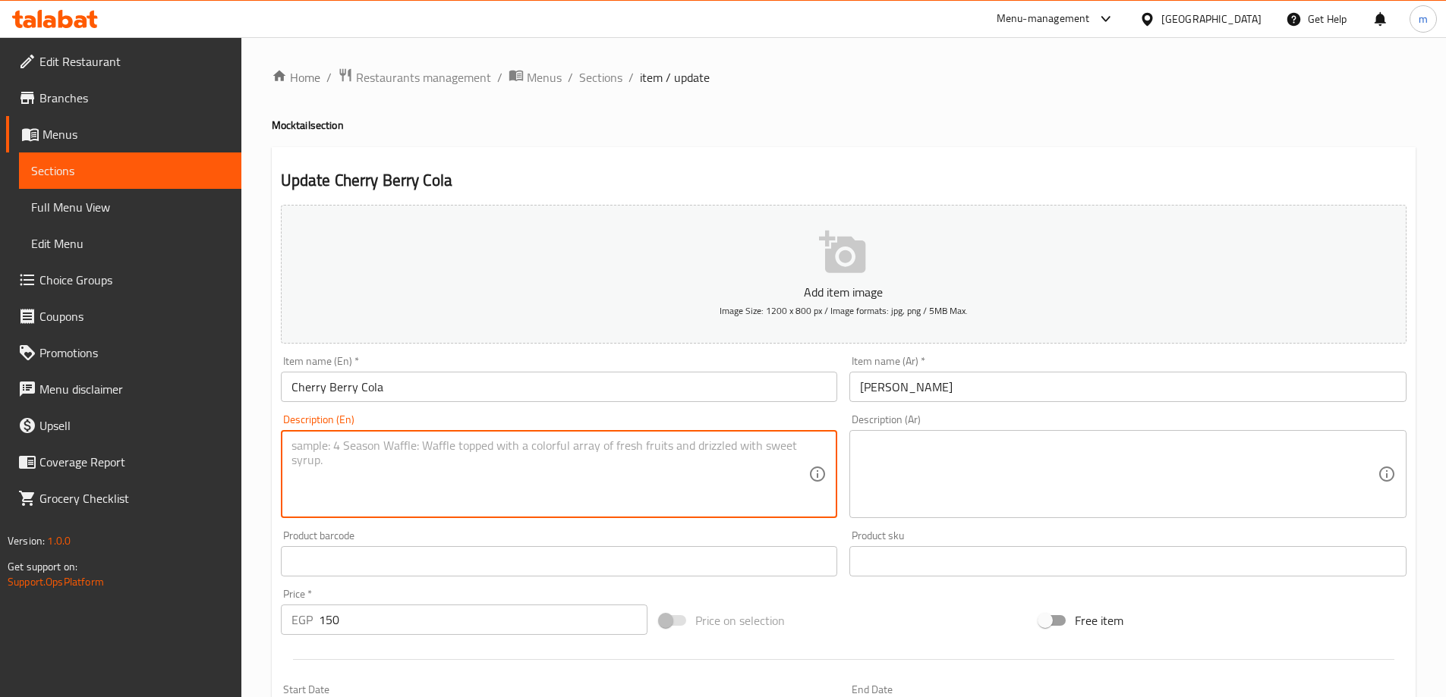
click at [393, 460] on textarea at bounding box center [550, 475] width 518 height 72
type textarea "A classic cola with a twist of cherry and berry flavors."
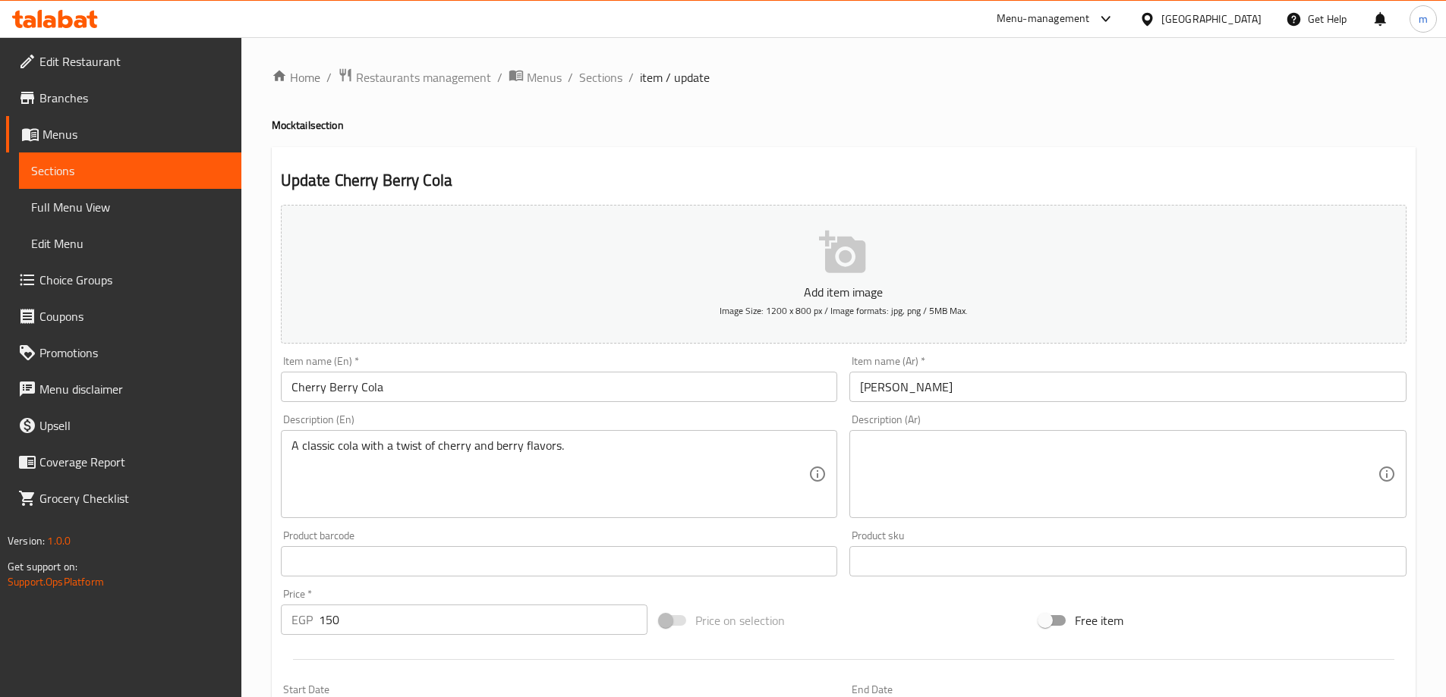
click at [1288, 470] on textarea at bounding box center [1119, 475] width 518 height 72
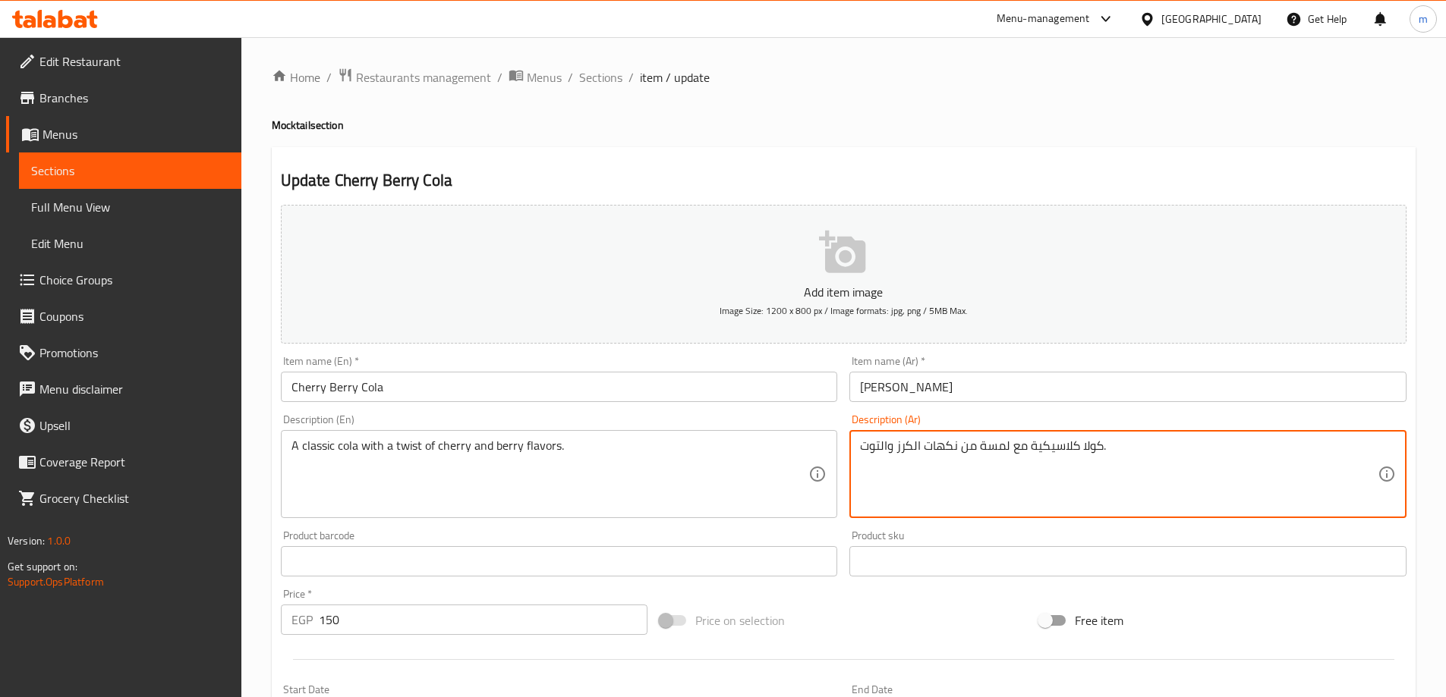
click at [1250, 474] on textarea "كولا كلاسيكية مع لمسة من نكهات الكرز والتوت." at bounding box center [1119, 475] width 518 height 72
click at [1271, 446] on textarea "كولا كلاسيكية مع لمسة من نكهات الكرز والتوت." at bounding box center [1119, 475] width 518 height 72
click at [1177, 461] on textarea "كولا كلاسيكية مع لمسة من نكهات الكرز والتوت." at bounding box center [1119, 475] width 518 height 72
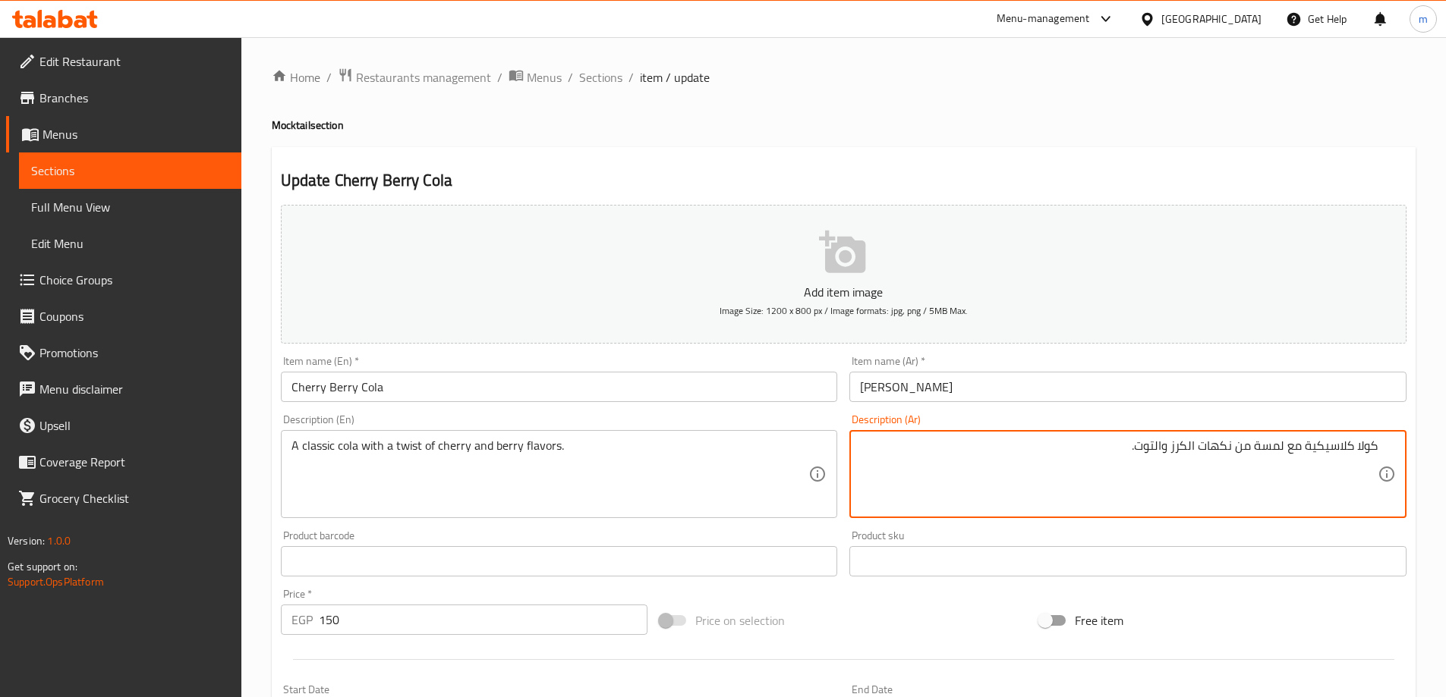
click at [1304, 448] on textarea "كولا كلاسيكية مع لمسة من نكهات الكرز والتوت." at bounding box center [1119, 475] width 518 height 72
click at [1282, 441] on textarea "[PERSON_NAME] مع لمسة من نكهات الكرز والتوت." at bounding box center [1119, 475] width 518 height 72
type textarea "[PERSON_NAME] مع تويست من نكهات الكرز والتوت."
click at [1058, 159] on div "Update Cherry Berry Cola Add item image Image Size: 1200 x 800 px / Image forma…" at bounding box center [844, 588] width 1144 height 883
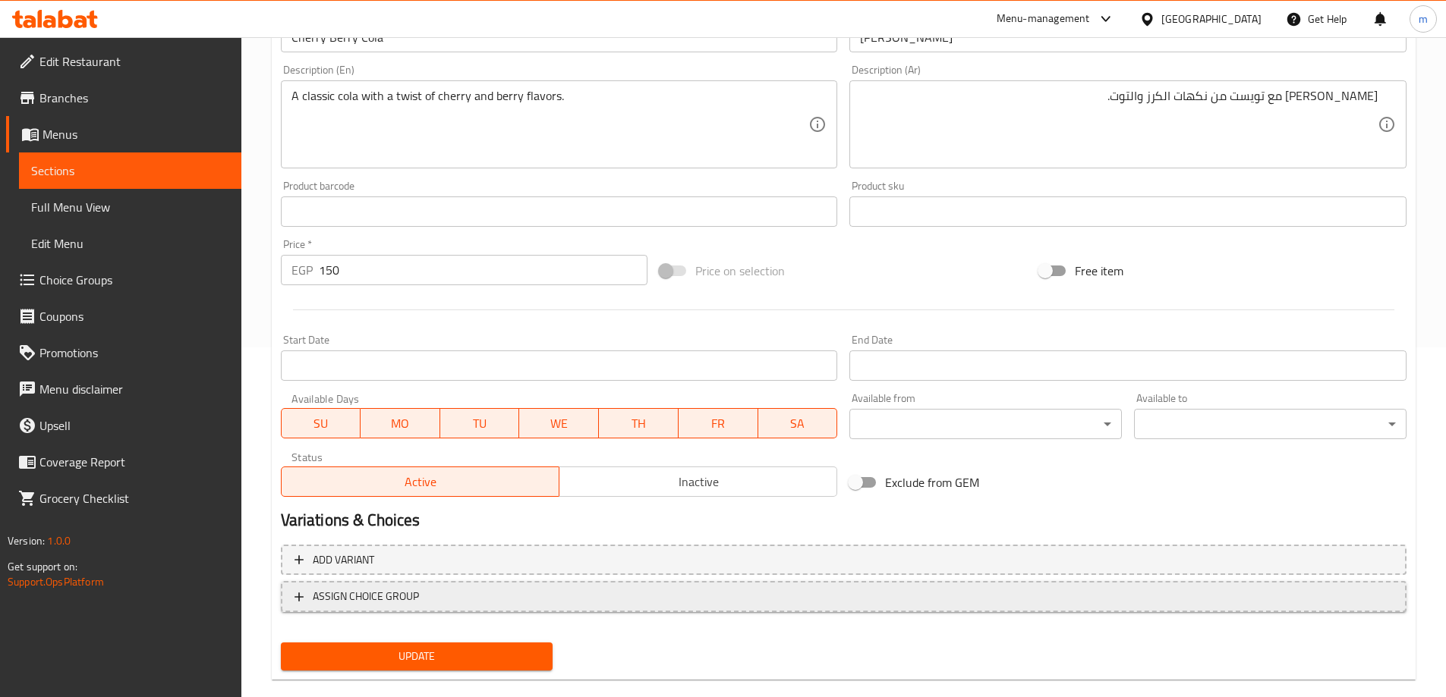
scroll to position [375, 0]
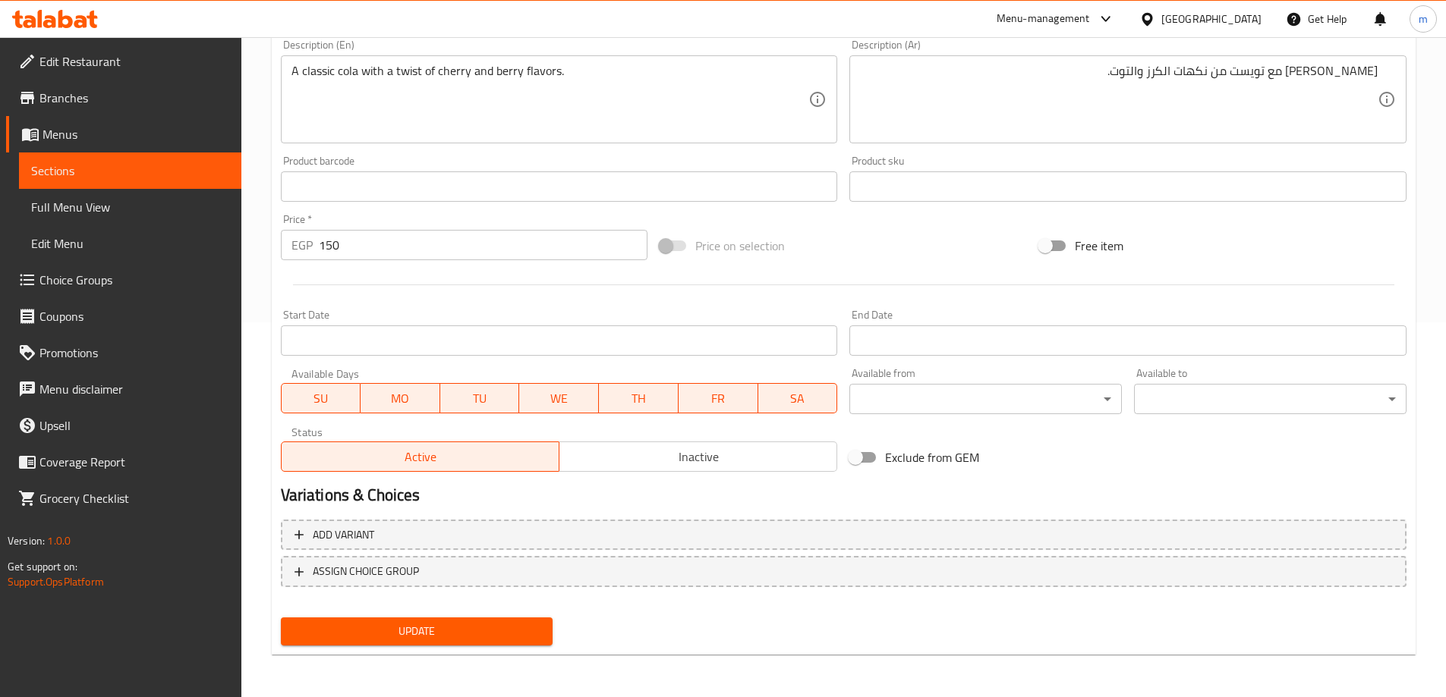
click at [524, 631] on span "Update" at bounding box center [417, 631] width 248 height 19
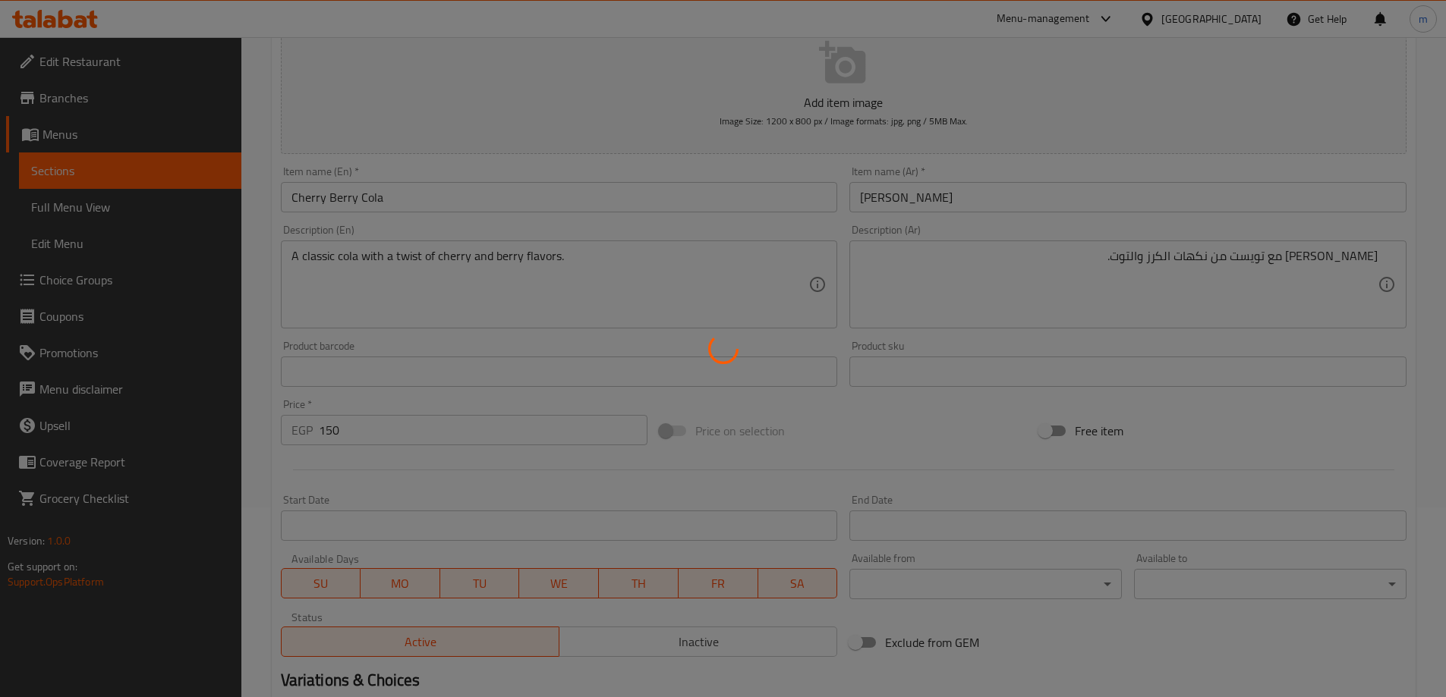
scroll to position [0, 0]
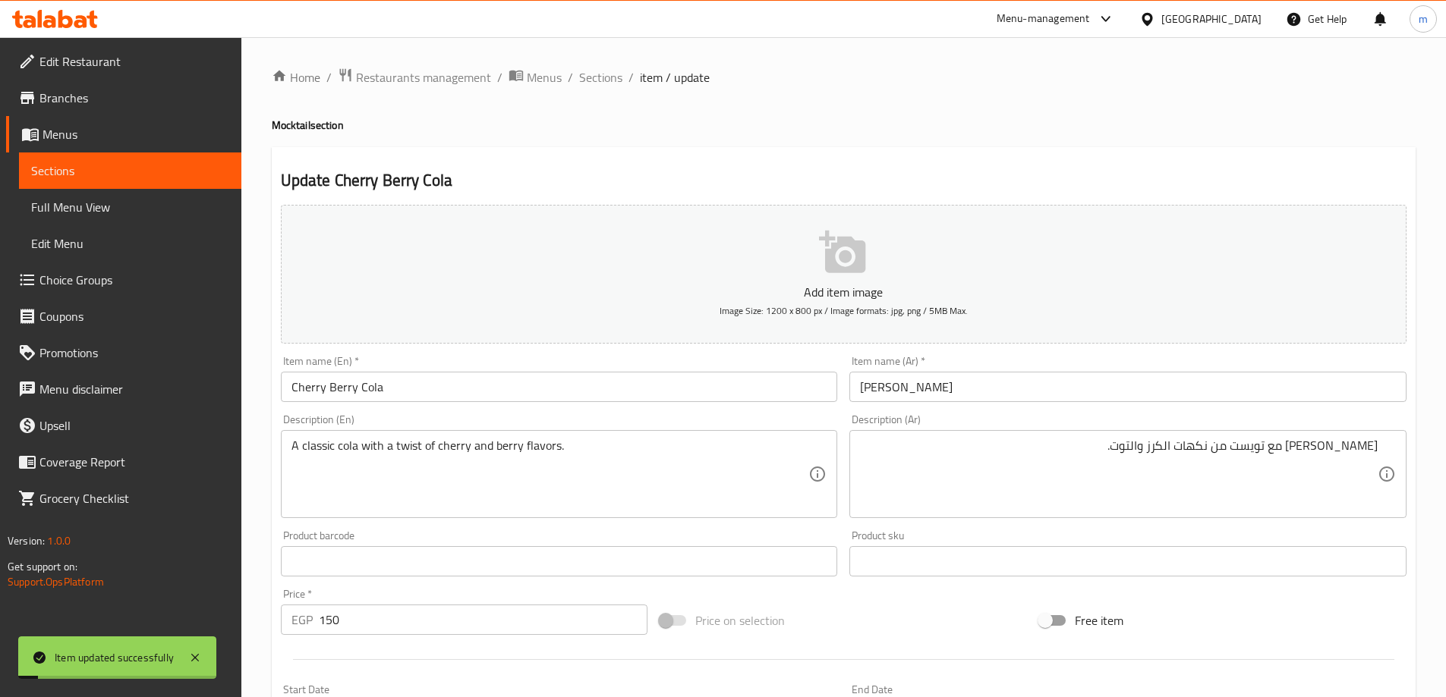
click at [599, 81] on span "Sections" at bounding box center [600, 77] width 43 height 18
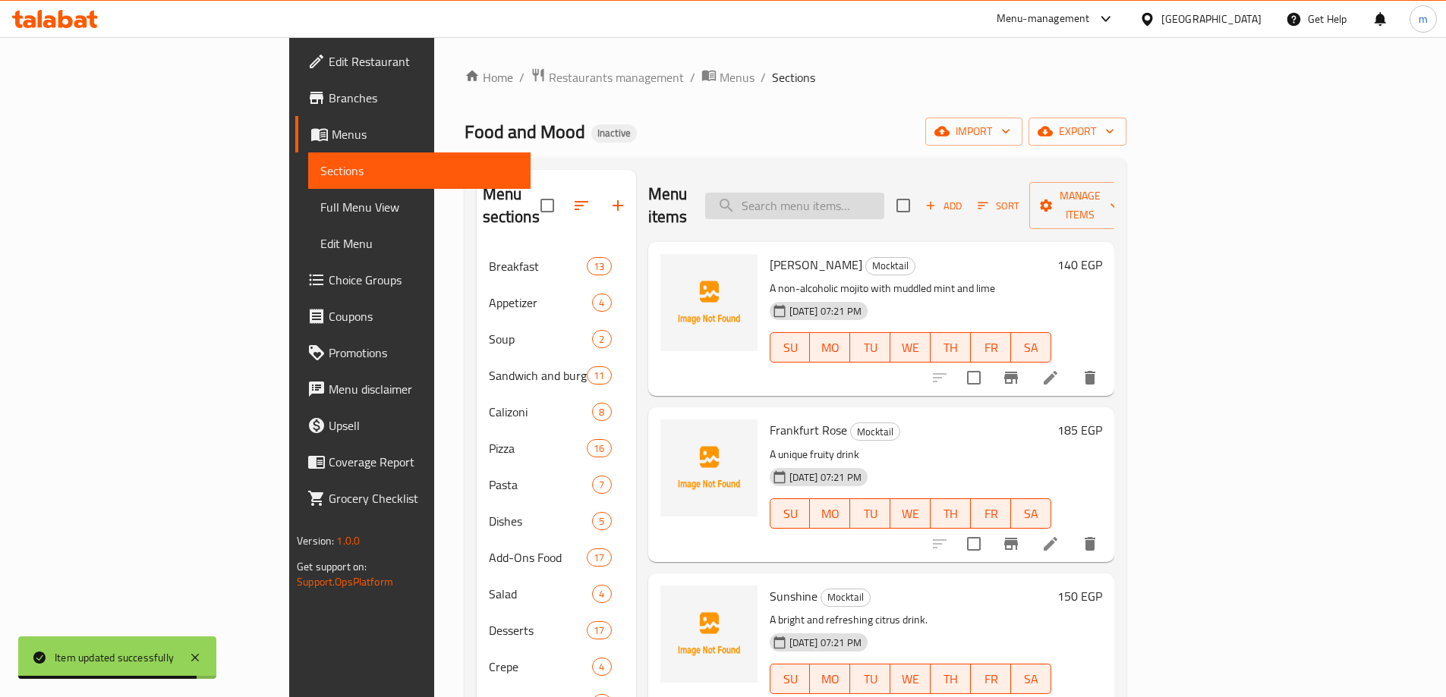
click at [872, 203] on input "search" at bounding box center [794, 206] width 179 height 27
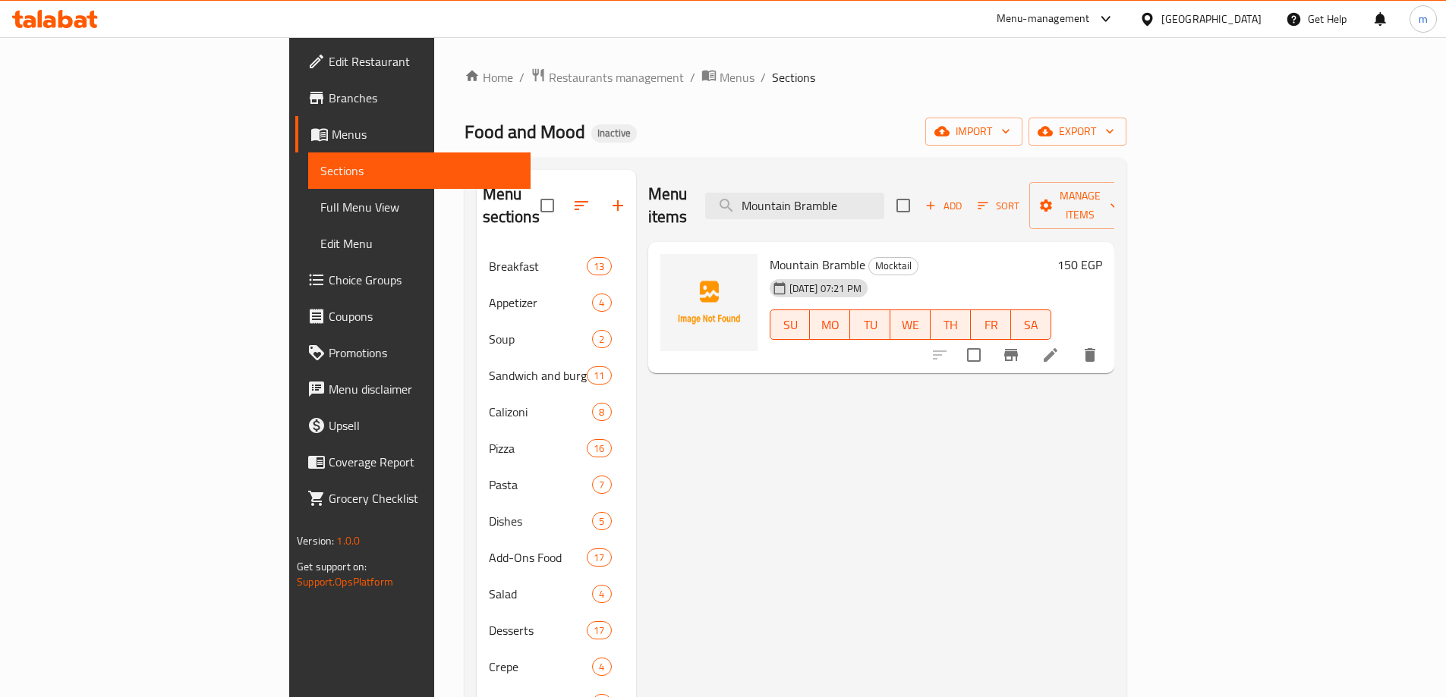
type input "Mountain Bramble"
click at [1057, 348] on icon at bounding box center [1050, 355] width 14 height 14
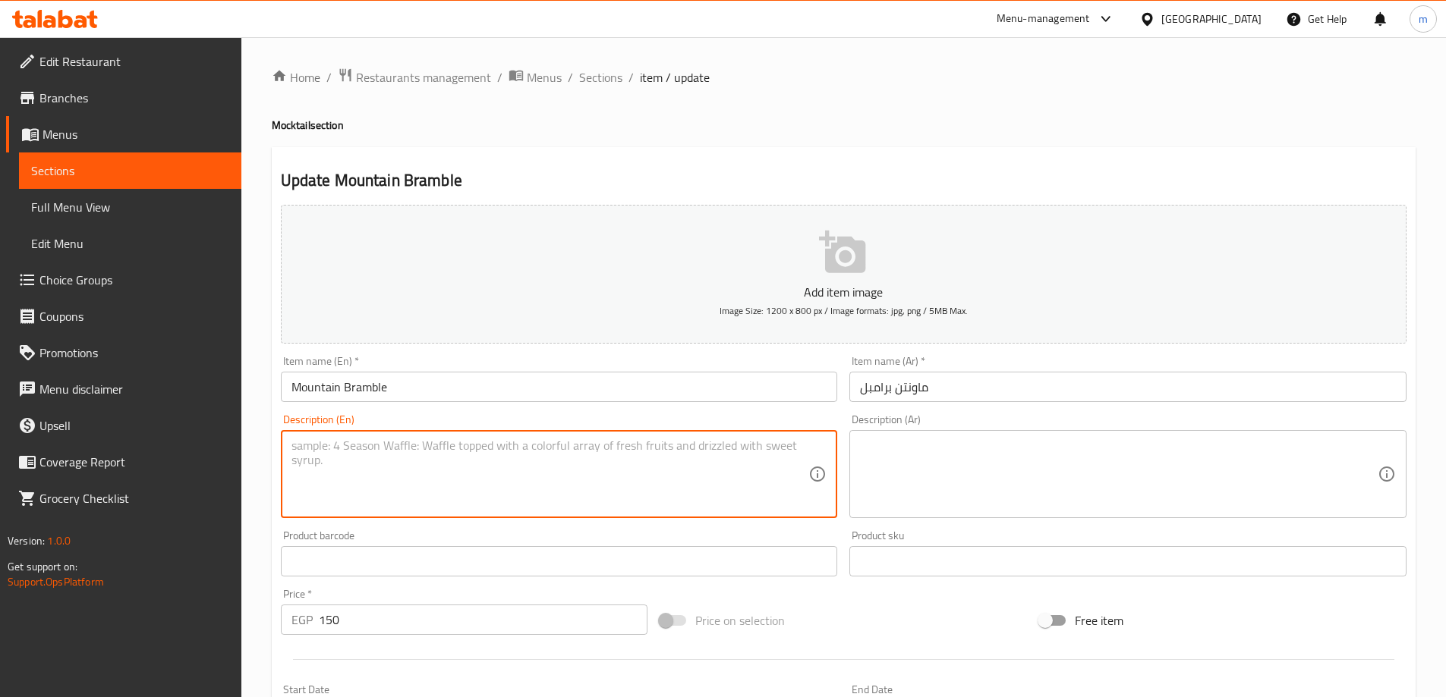
click at [583, 458] on textarea at bounding box center [550, 475] width 518 height 72
type textarea "A mocktail with flavors of blackberry and herbs."
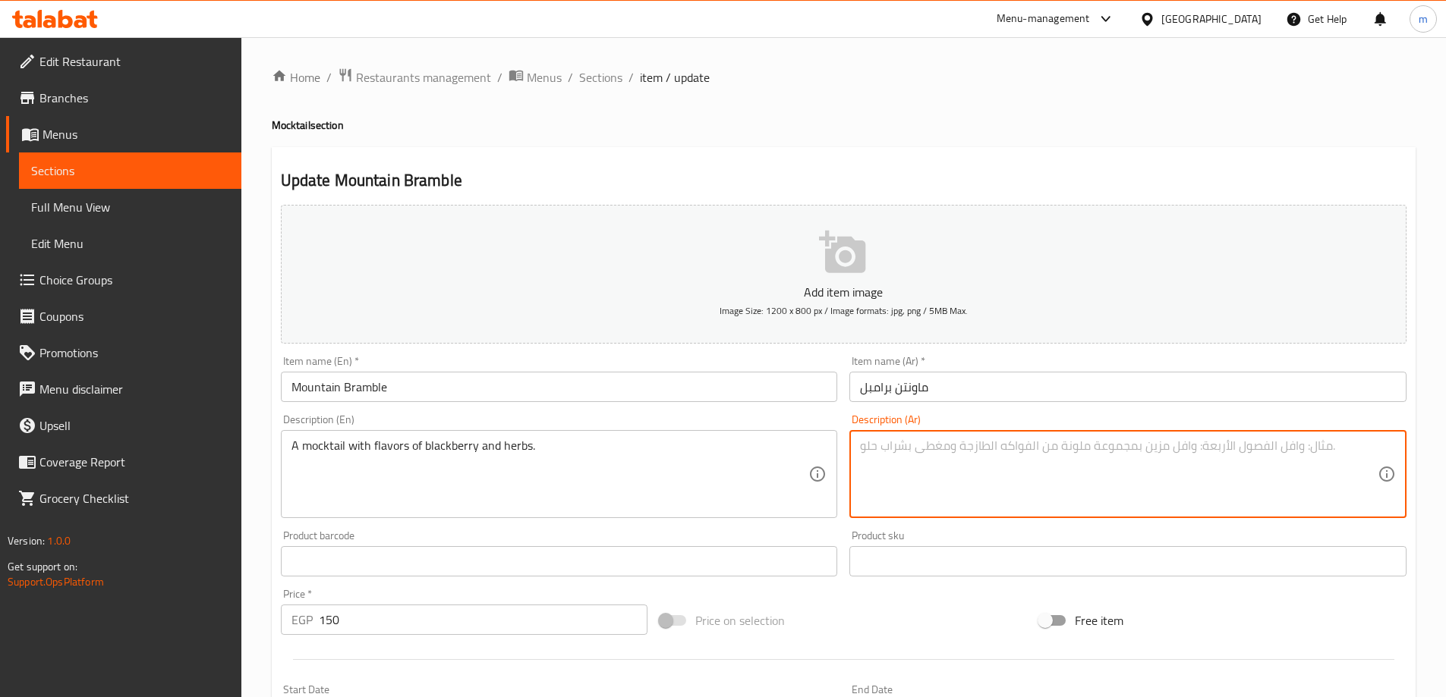
click at [977, 464] on textarea at bounding box center [1119, 475] width 518 height 72
click at [977, 464] on textarea "موكتيل بنكهات التوت الأسود والأعشاب." at bounding box center [1119, 475] width 518 height 72
click at [1267, 470] on textarea "موكتيل بنكهات التوت الأسود والأعشاب." at bounding box center [1119, 475] width 518 height 72
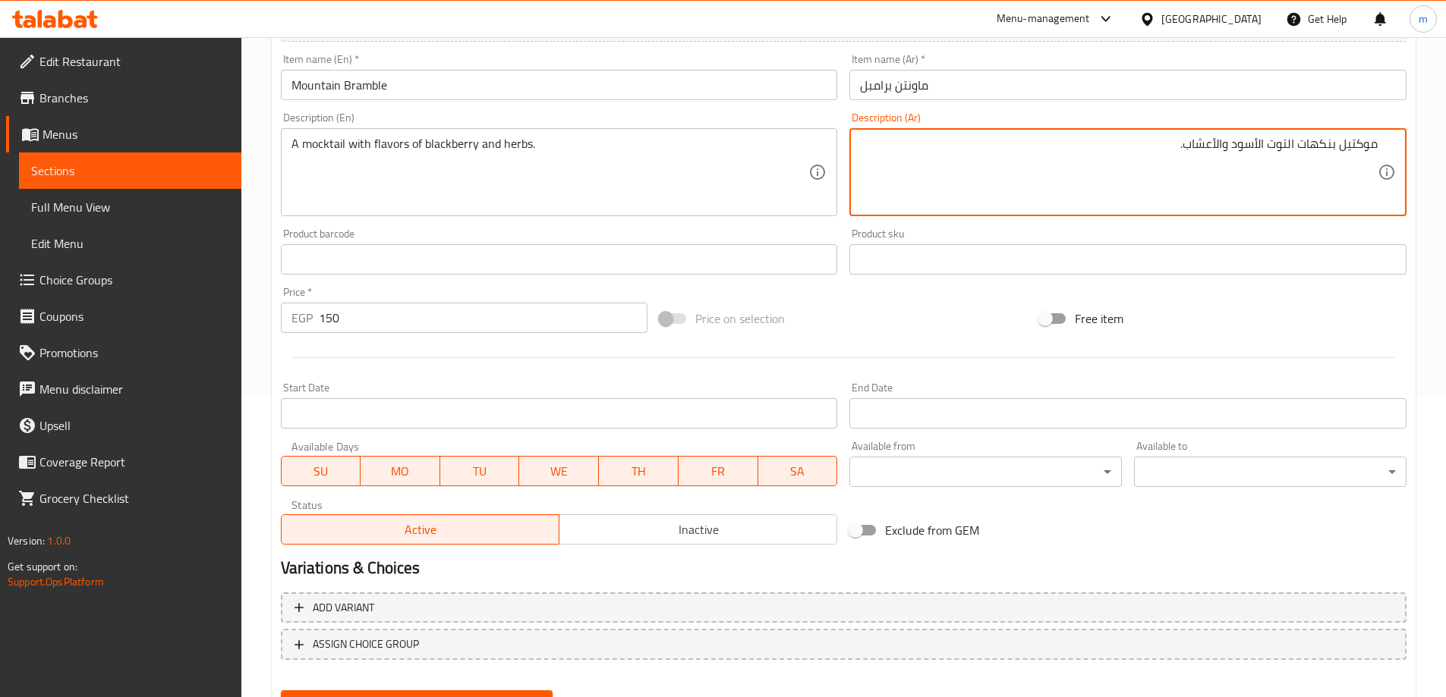
scroll to position [375, 0]
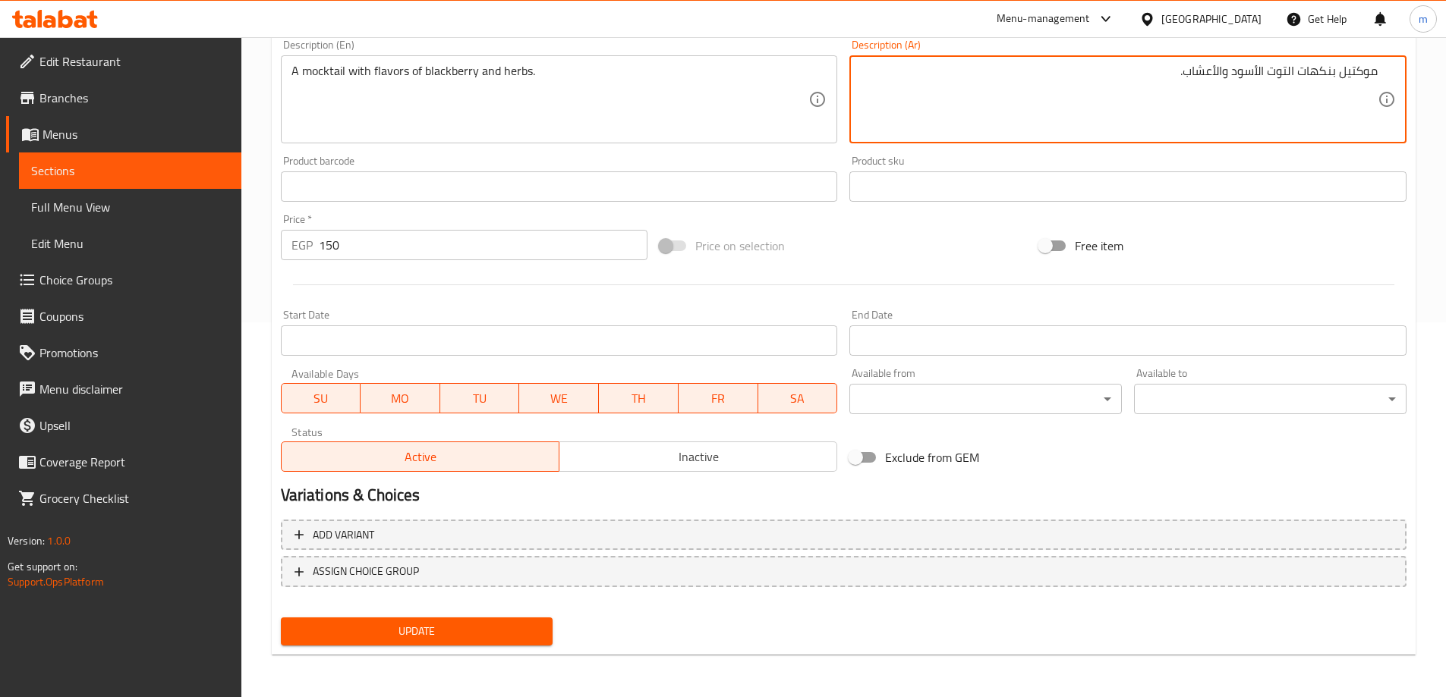
type textarea "موكتيل بنكهات التوت الأسود والأعشاب."
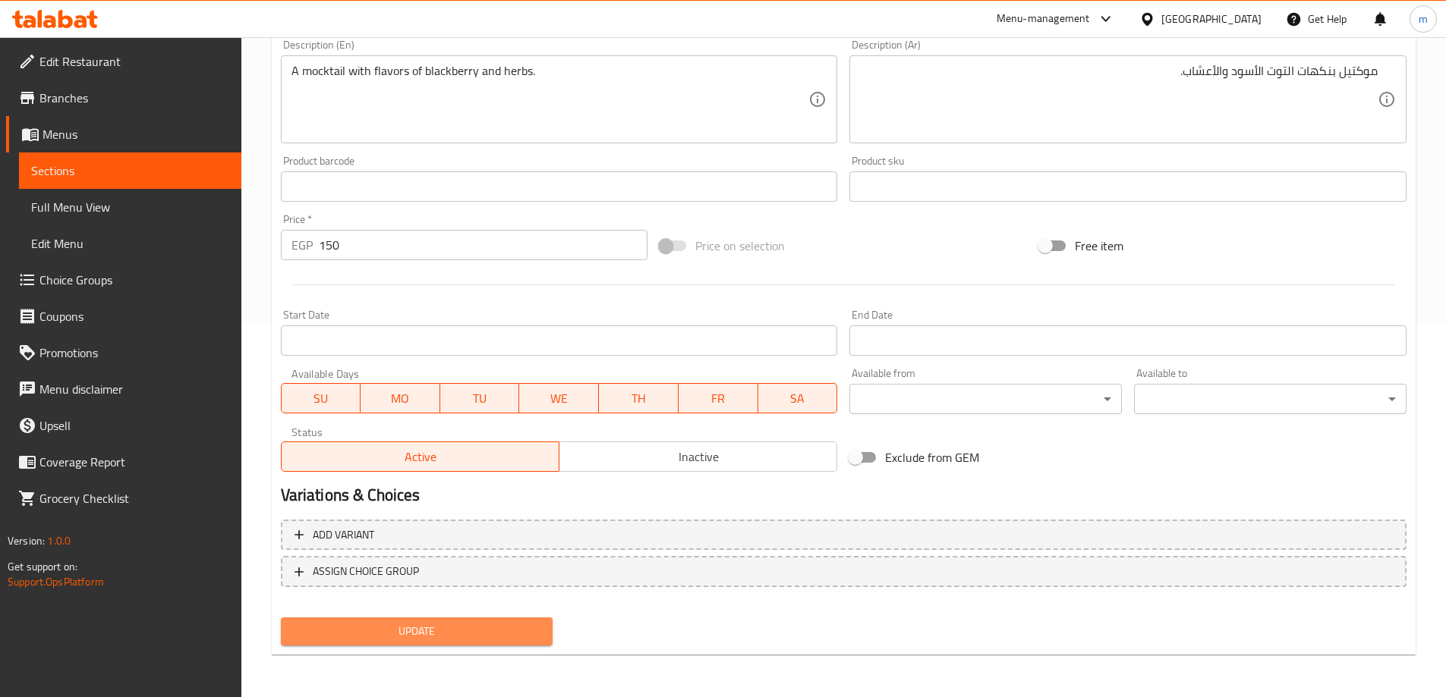
click at [395, 633] on span "Update" at bounding box center [417, 631] width 248 height 19
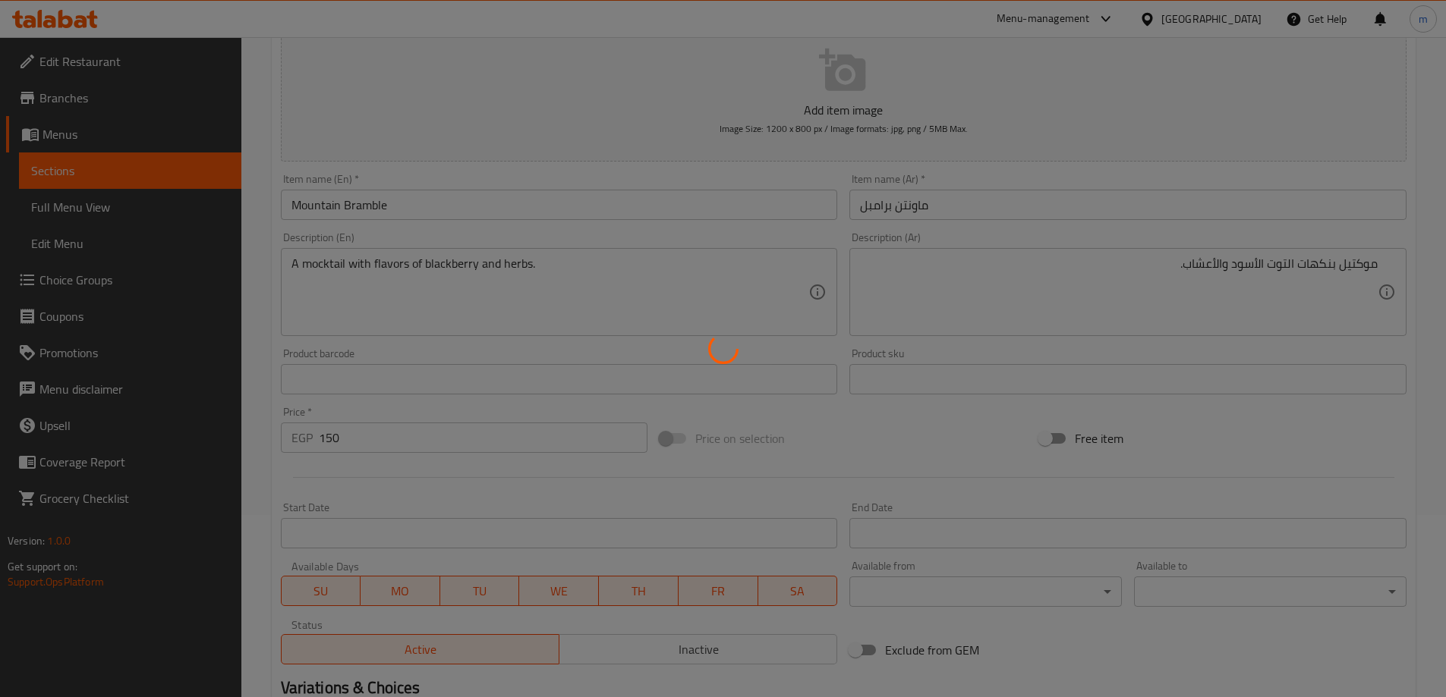
scroll to position [0, 0]
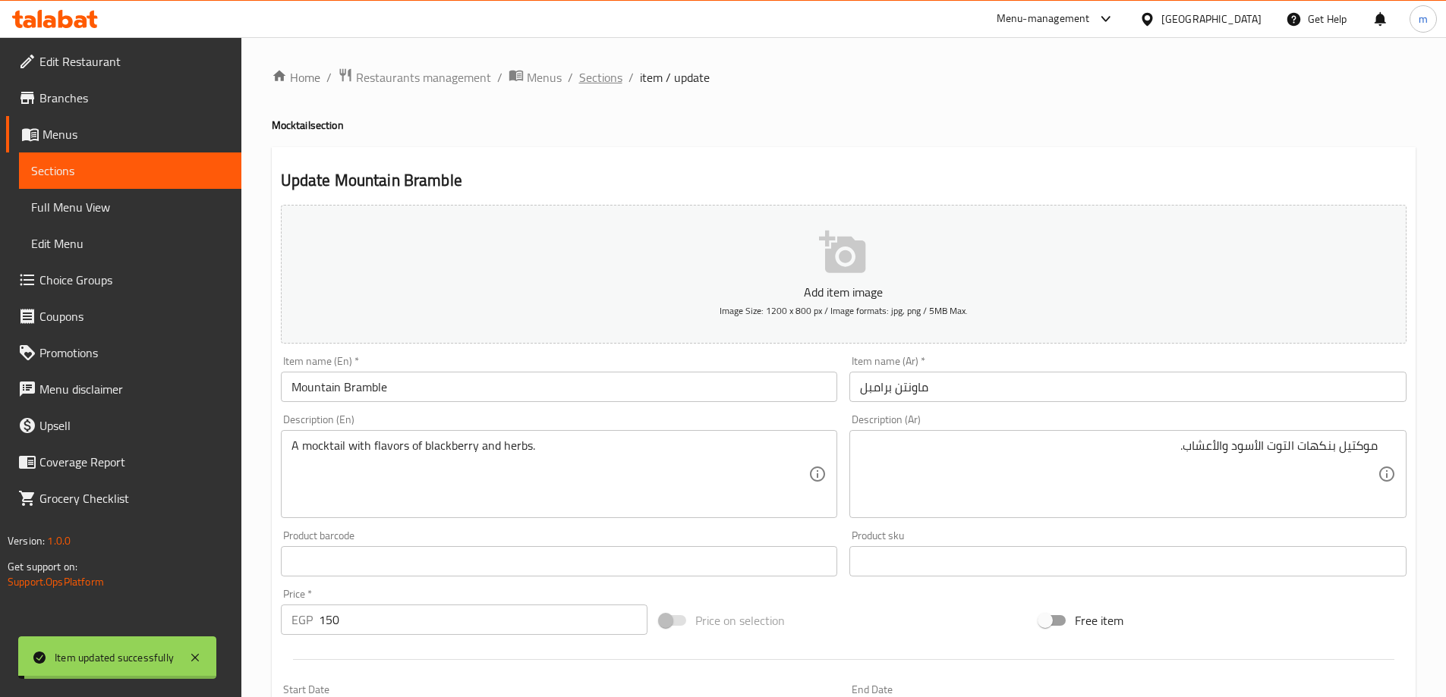
click at [599, 68] on span "Sections" at bounding box center [600, 77] width 43 height 18
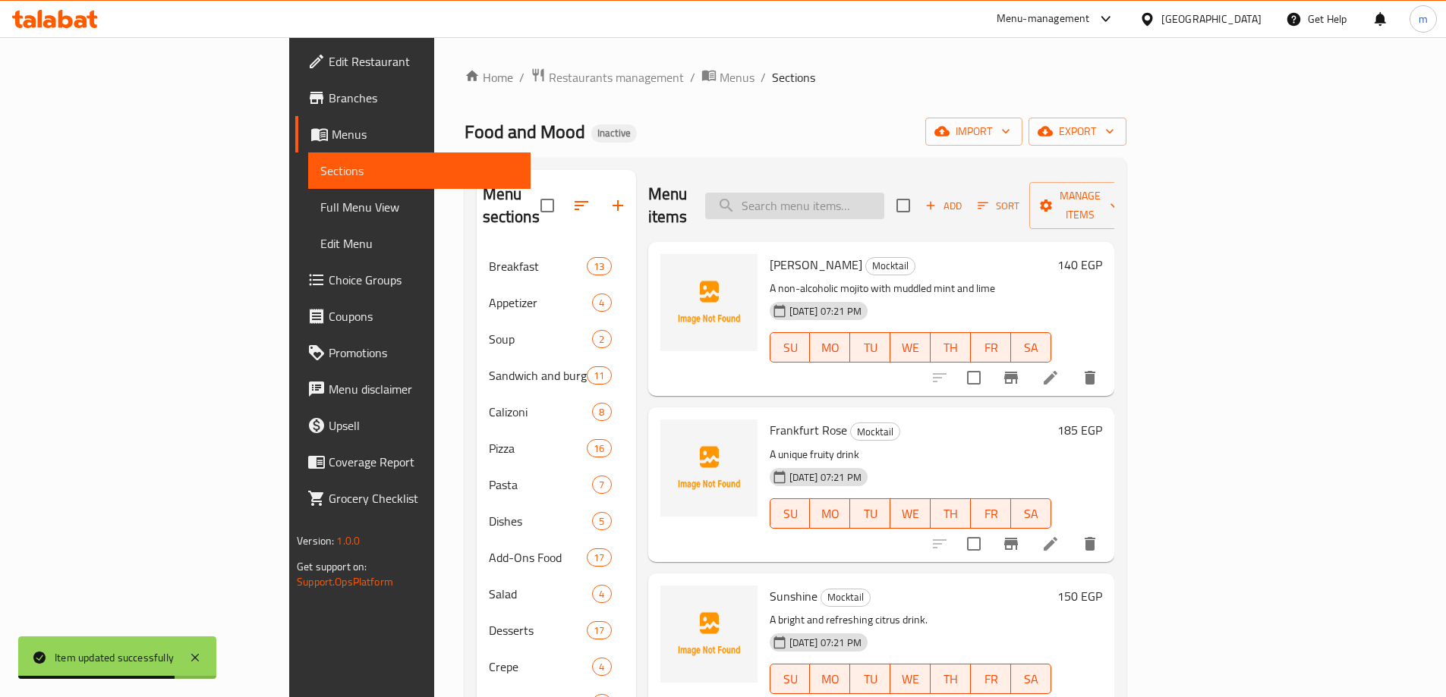
click at [884, 197] on input "search" at bounding box center [794, 206] width 179 height 27
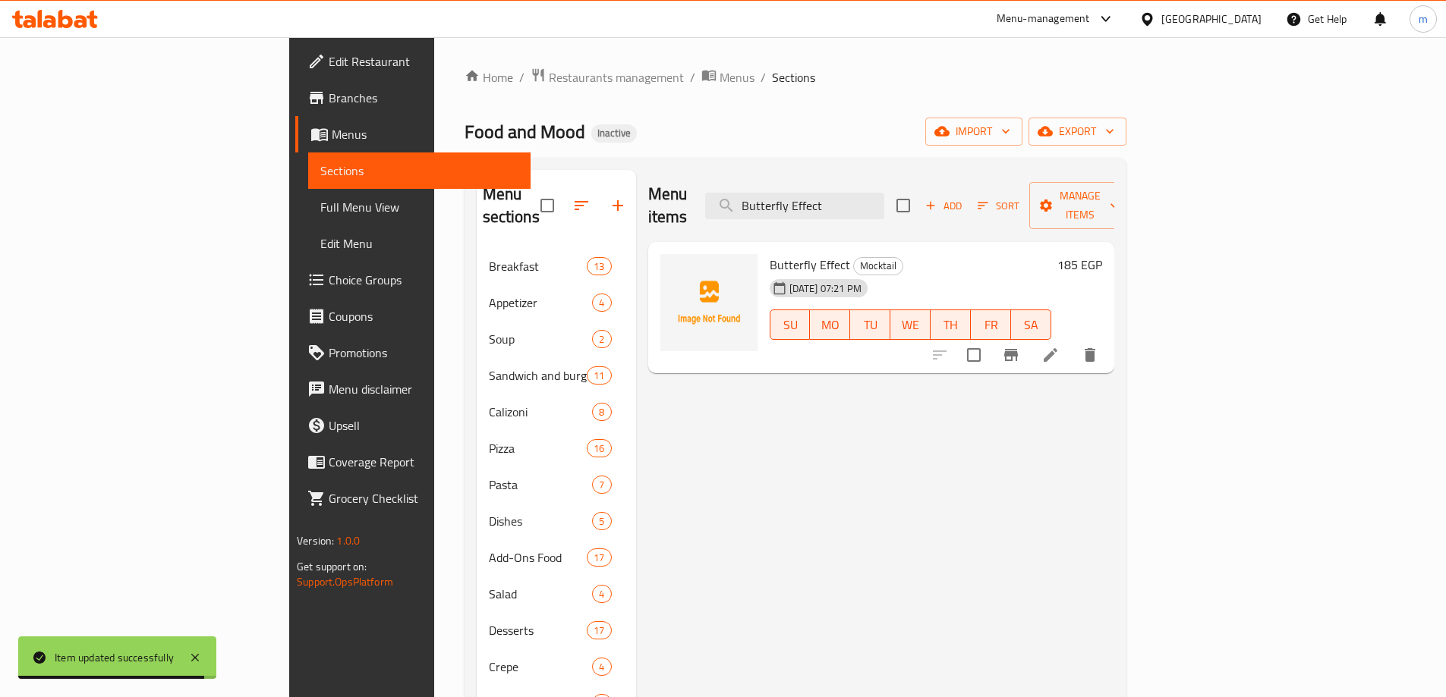
type input "Butterfly Effect"
click at [1059, 346] on icon at bounding box center [1050, 355] width 18 height 18
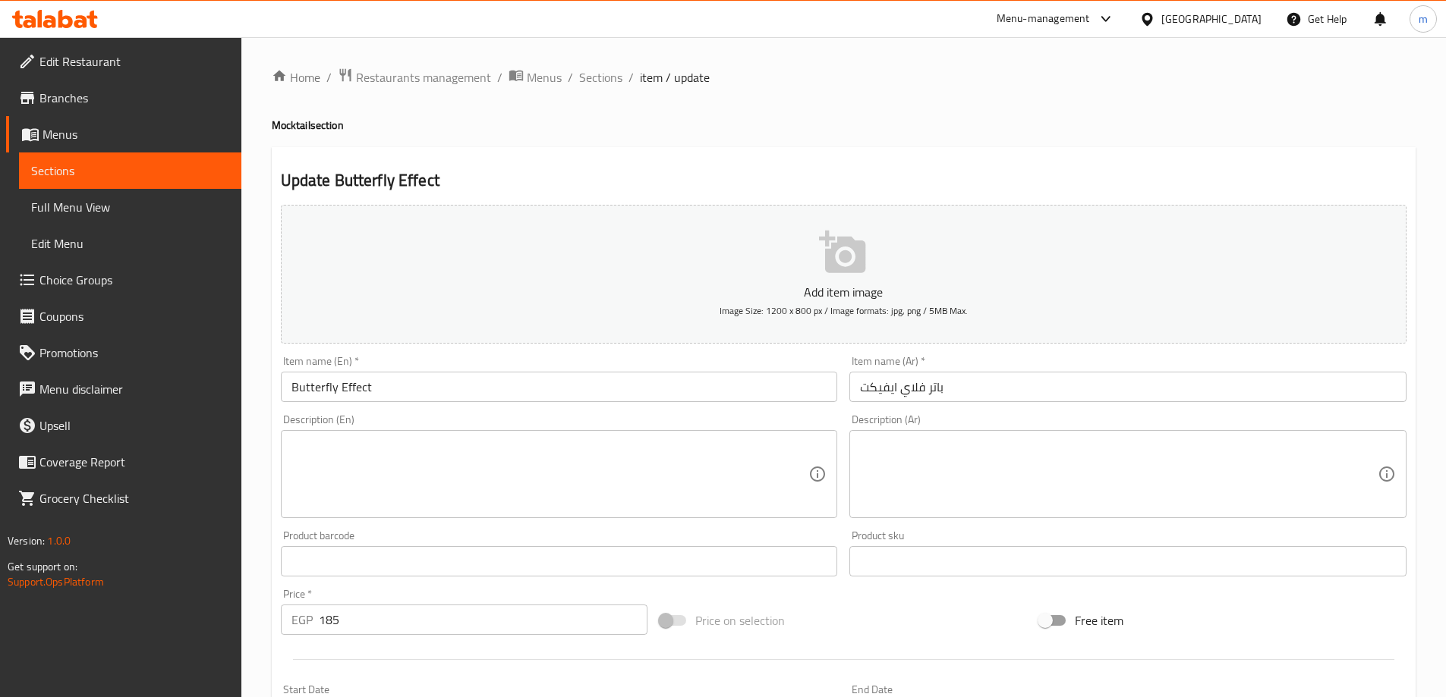
click at [408, 456] on textarea at bounding box center [550, 475] width 518 height 72
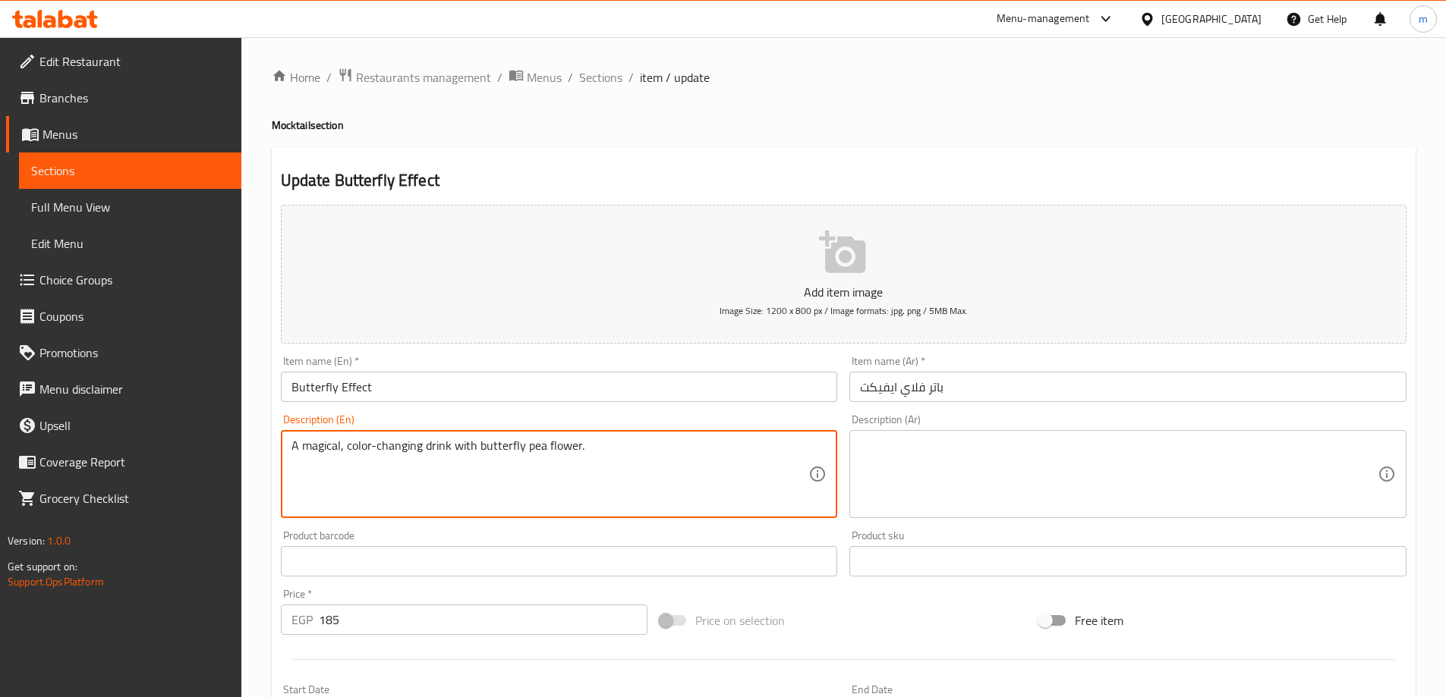
click at [408, 456] on textarea "A magical, color-changing drink with butterfly pea flower." at bounding box center [550, 475] width 518 height 72
type textarea "A magical, color-changing drink with butterfly pea flower."
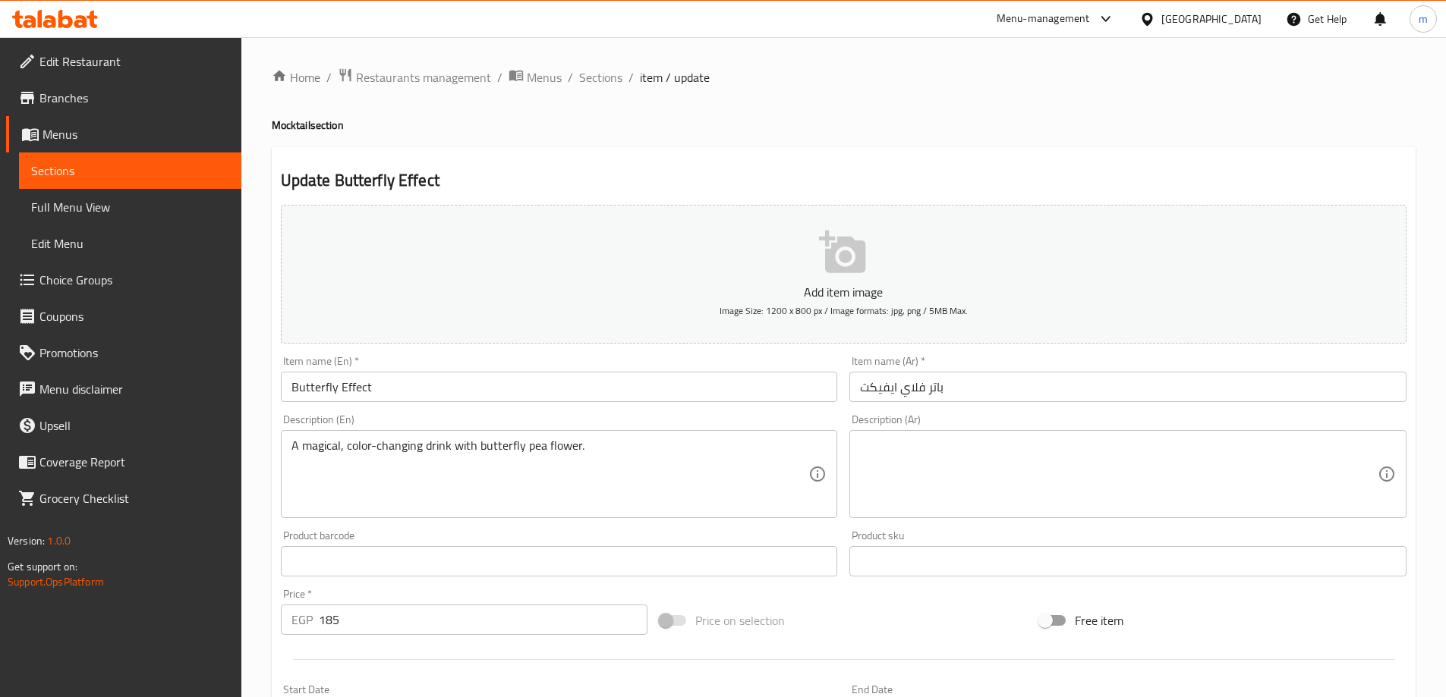
click at [943, 431] on div "Description (Ar)" at bounding box center [1127, 474] width 557 height 88
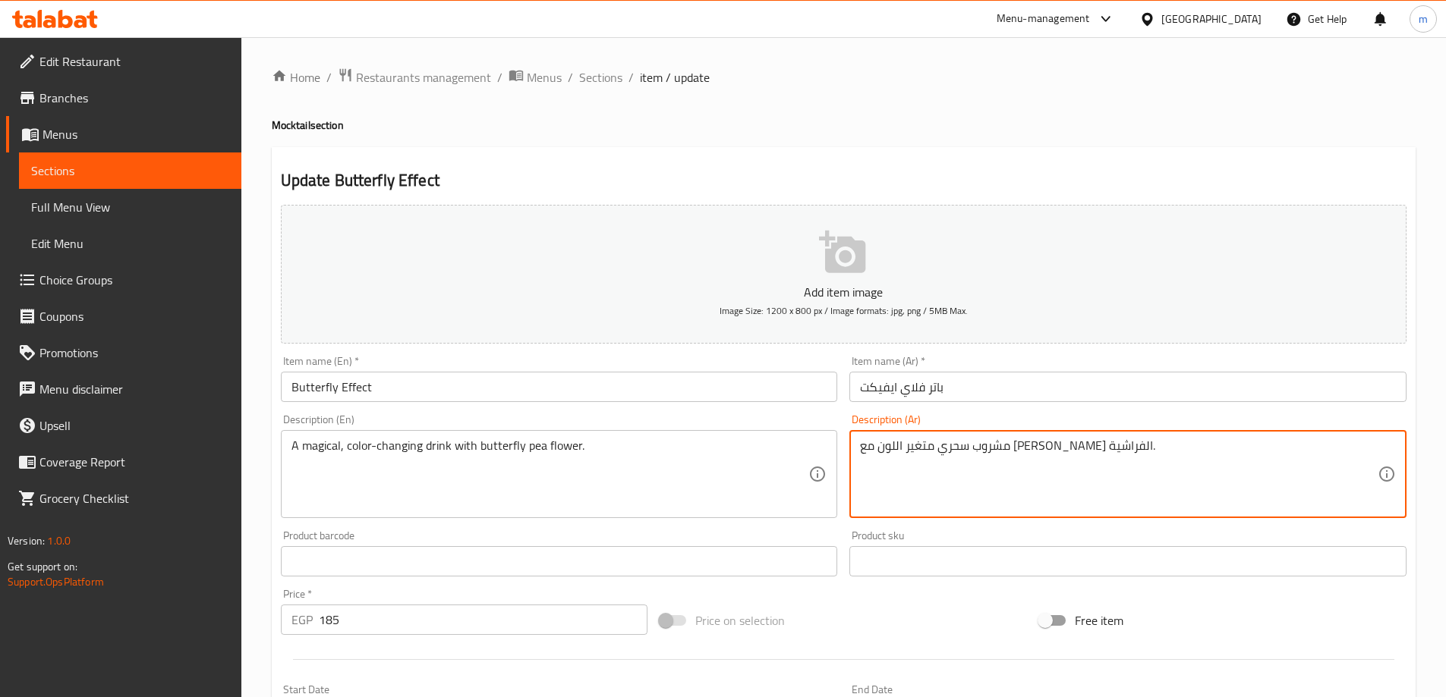
click at [955, 444] on textarea "مشروب سحري متغير اللون مع [PERSON_NAME] الفراشية." at bounding box center [1119, 475] width 518 height 72
click at [1241, 496] on textarea "مشروب سحري متغير اللون مع [PERSON_NAME] الفراشية." at bounding box center [1119, 475] width 518 height 72
click at [1223, 486] on textarea "مشروب سحري متغير اللون مع [PERSON_NAME] الفراشية." at bounding box center [1119, 475] width 518 height 72
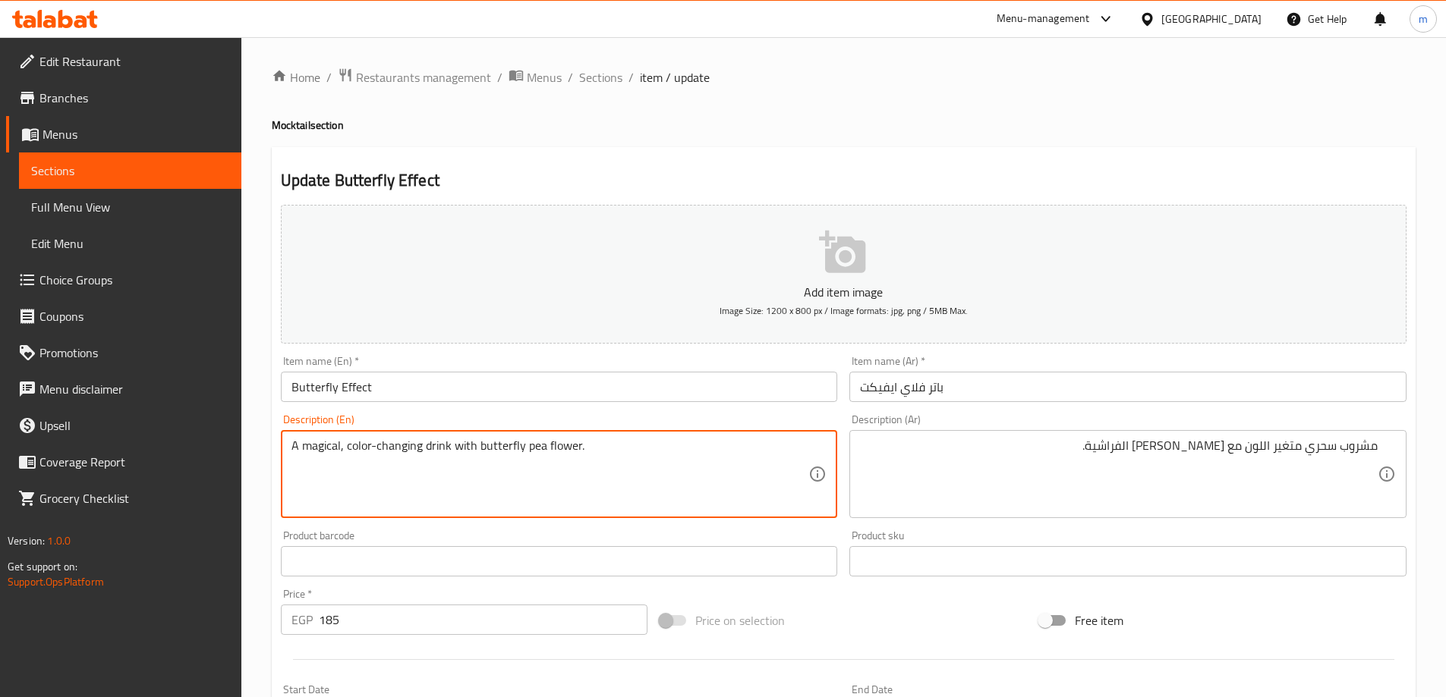
click at [529, 446] on textarea "A magical, color-changing drink with butterfly pea flower." at bounding box center [550, 475] width 518 height 72
click at [554, 445] on textarea "A magical, color-changing drink with butterfly pea flower." at bounding box center [550, 475] width 518 height 72
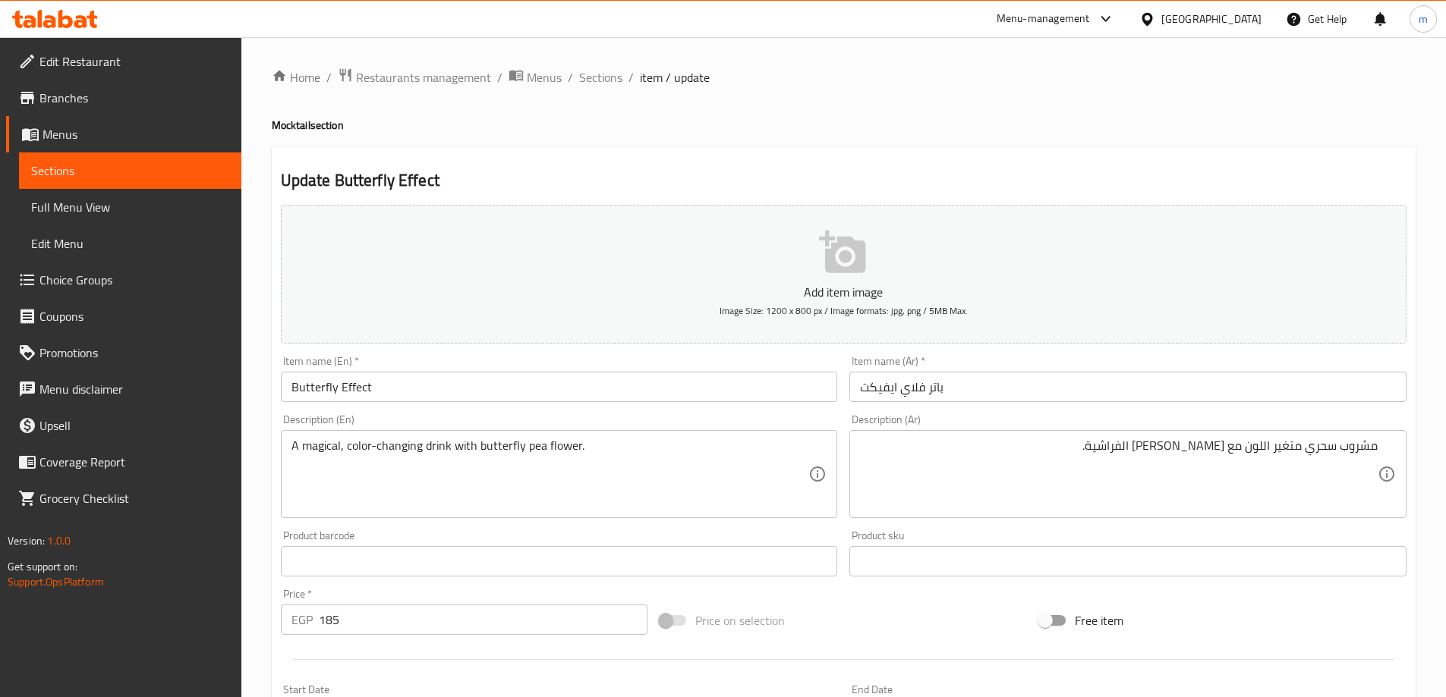
click at [563, 445] on textarea "A magical, color-changing drink with butterfly pea flower." at bounding box center [550, 475] width 518 height 72
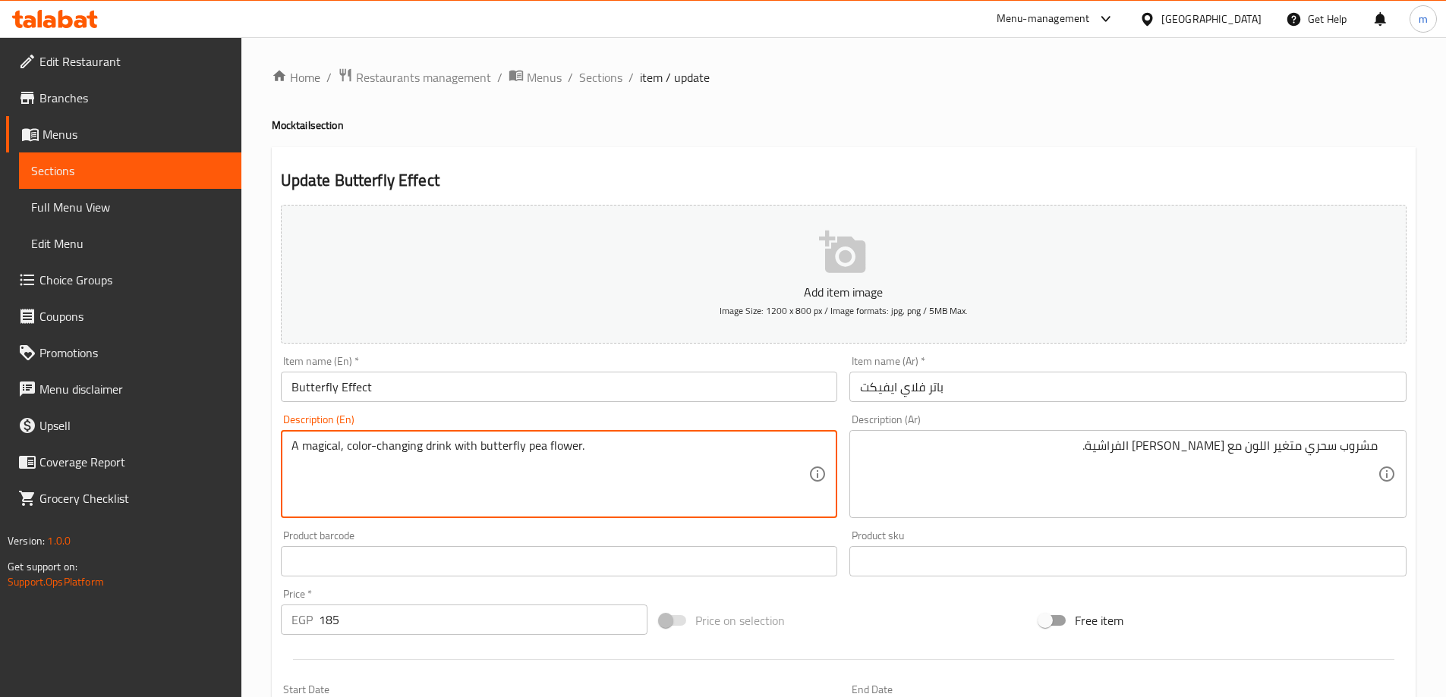
click at [563, 445] on textarea "A magical, color-changing drink with butterfly pea flower." at bounding box center [550, 475] width 518 height 72
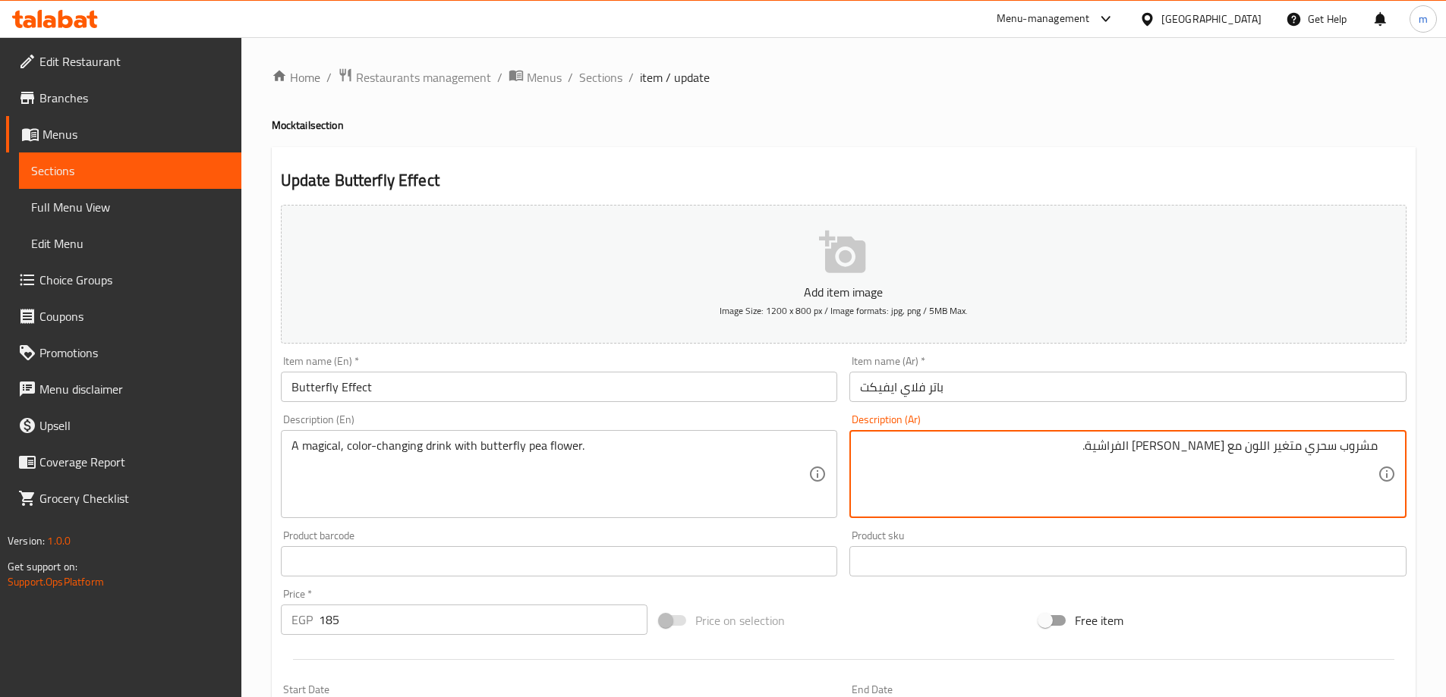
click at [1216, 441] on textarea "مشروب سحري متغير اللون مع [PERSON_NAME] الفراشية." at bounding box center [1119, 475] width 518 height 72
click at [1160, 191] on h2 "Update Butterfly Effect" at bounding box center [843, 180] width 1125 height 23
click at [1134, 451] on textarea "مشروب سحري متغير اللون مع [PERSON_NAME] الفراشية." at bounding box center [1119, 475] width 518 height 72
click at [1137, 451] on textarea "مشروب سحري متغير اللون مع [PERSON_NAME] الفراشية." at bounding box center [1119, 475] width 518 height 72
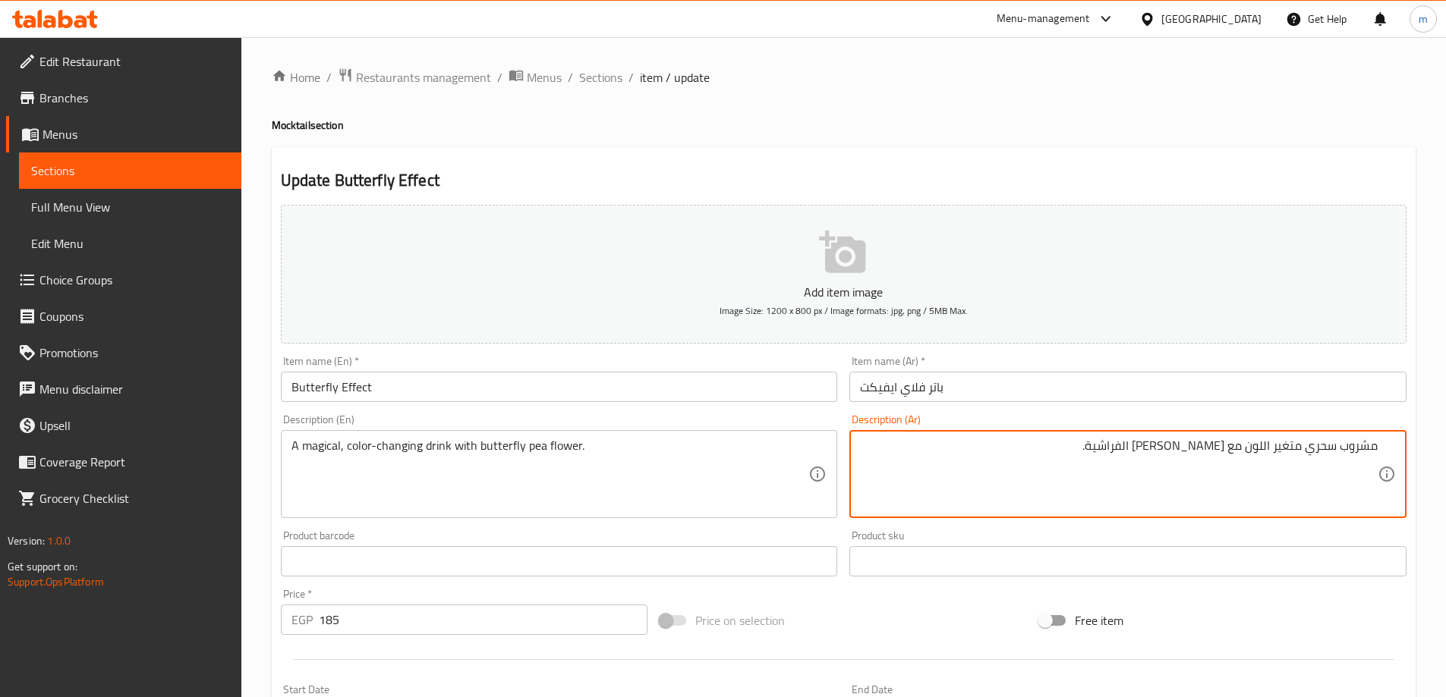
click at [1137, 451] on textarea "مشروب سحري متغير اللون مع [PERSON_NAME] الفراشية." at bounding box center [1119, 475] width 518 height 72
type textarea "مشروب سحري متغير اللون مع [PERSON_NAME] باترفلاي."
click at [1012, 137] on div "Home / Restaurants management / Menus / Sections / item / update Mocktail secti…" at bounding box center [844, 555] width 1144 height 974
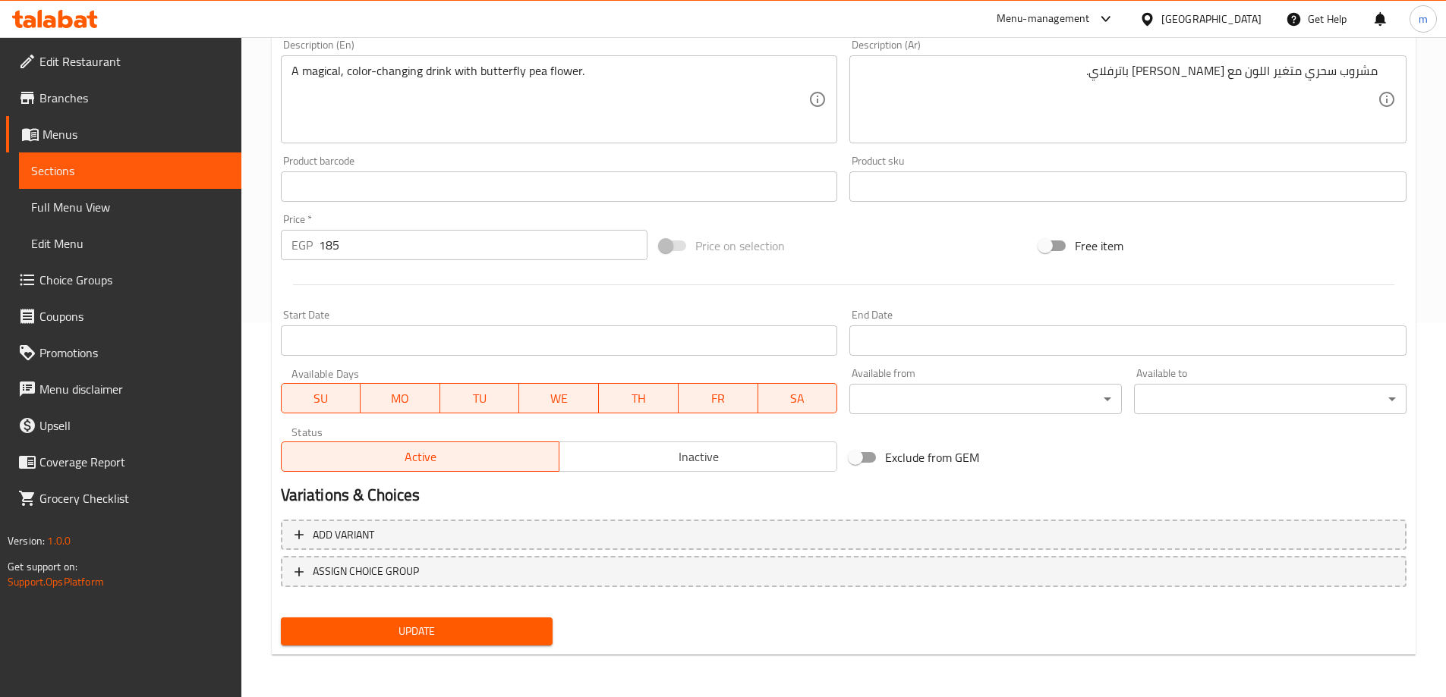
click at [455, 633] on span "Update" at bounding box center [417, 631] width 248 height 19
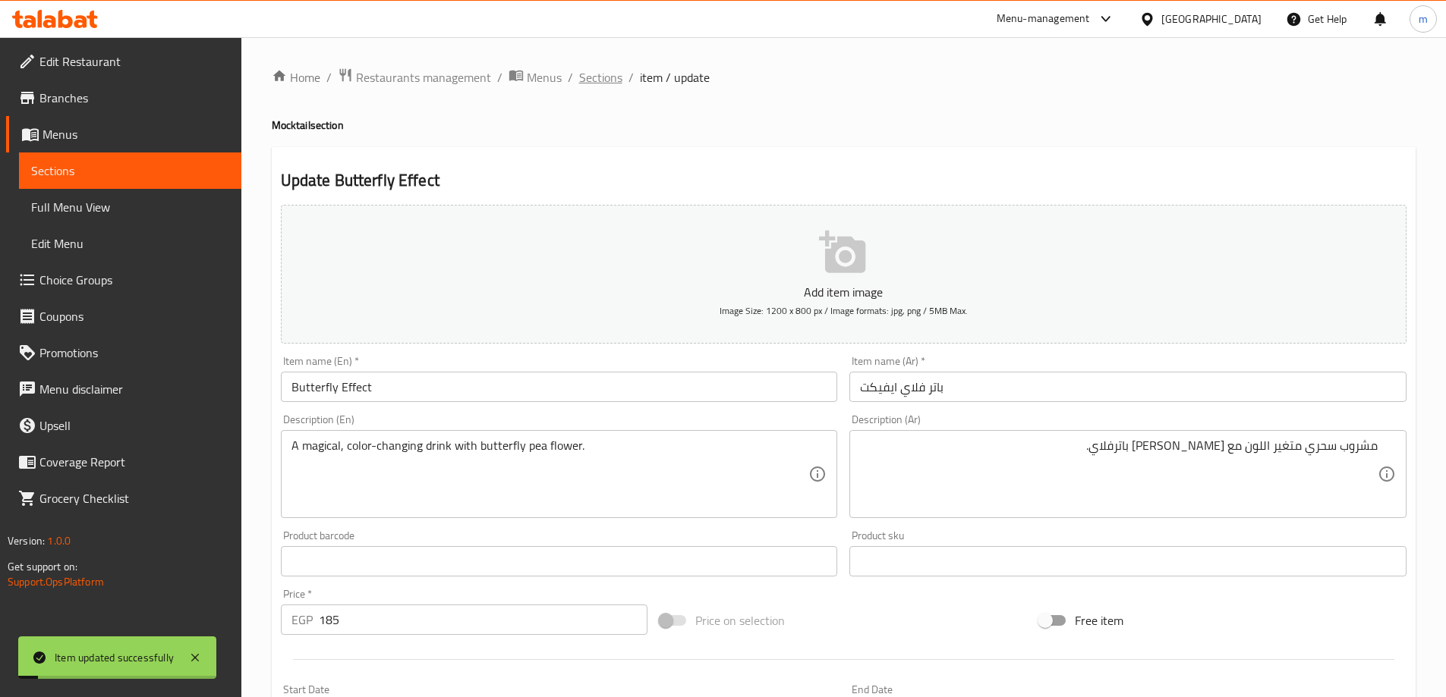
click at [581, 81] on span "Sections" at bounding box center [600, 77] width 43 height 18
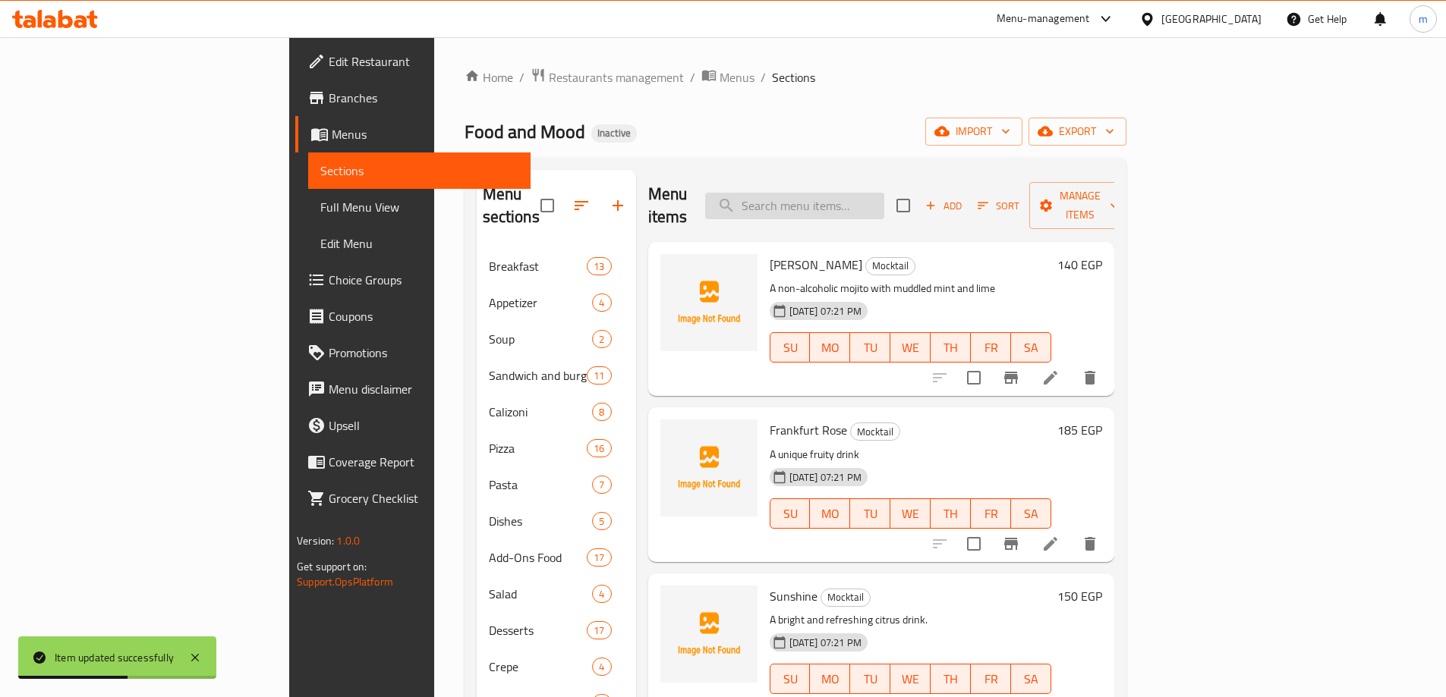
click at [884, 193] on input "search" at bounding box center [794, 206] width 179 height 27
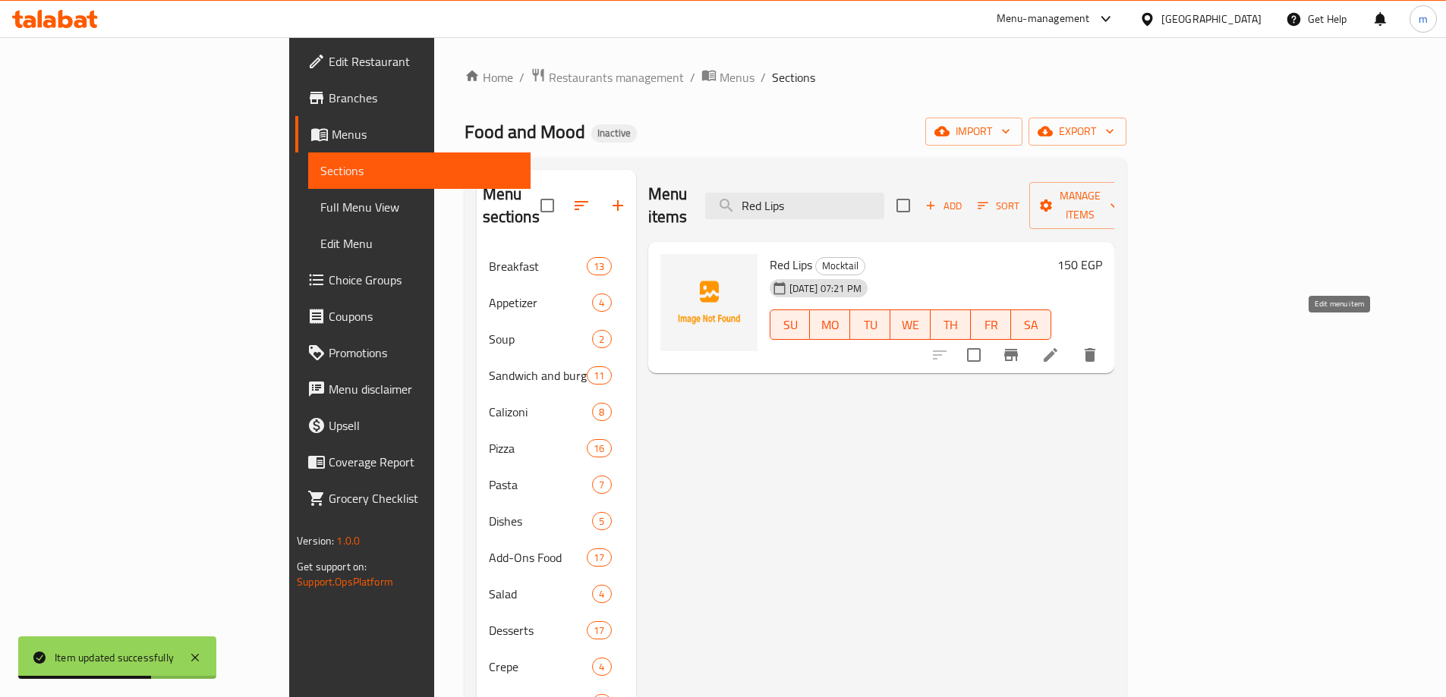
type input "Red Lips"
click at [1057, 348] on icon at bounding box center [1050, 355] width 14 height 14
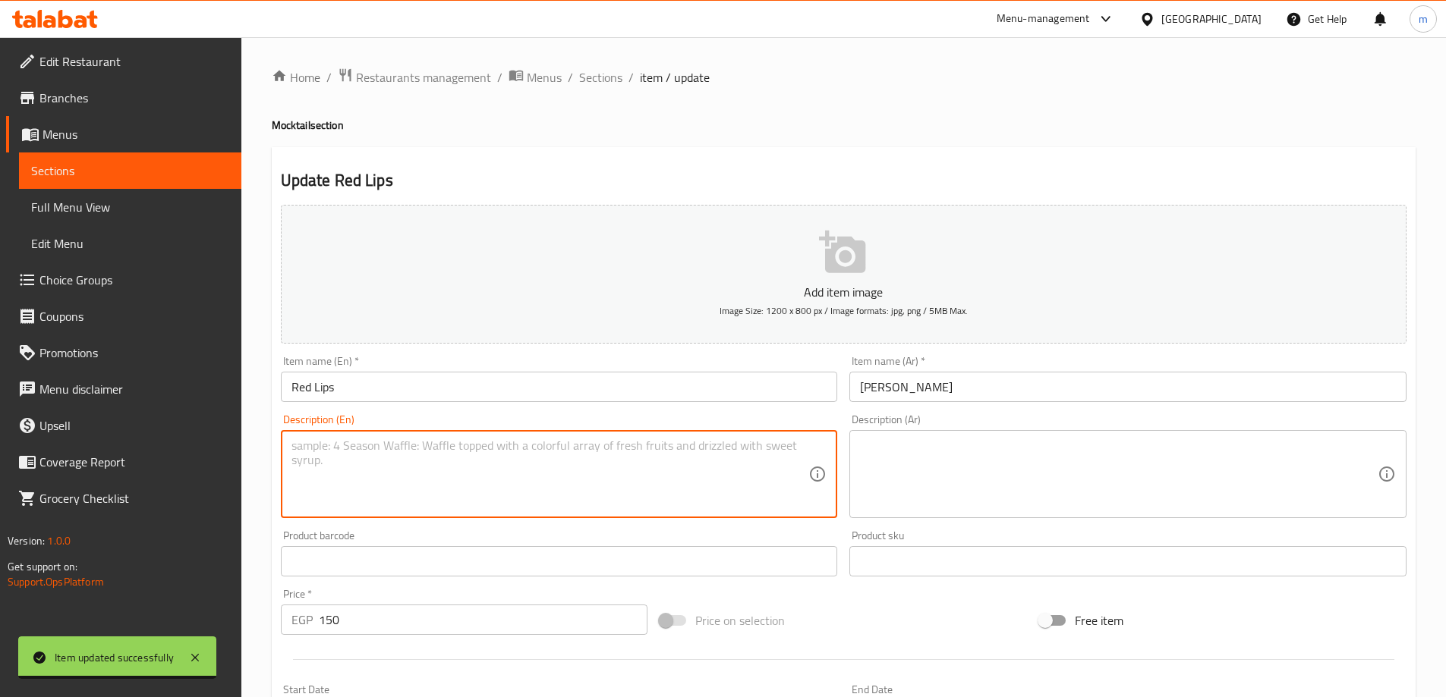
click at [417, 456] on textarea at bounding box center [550, 475] width 518 height 72
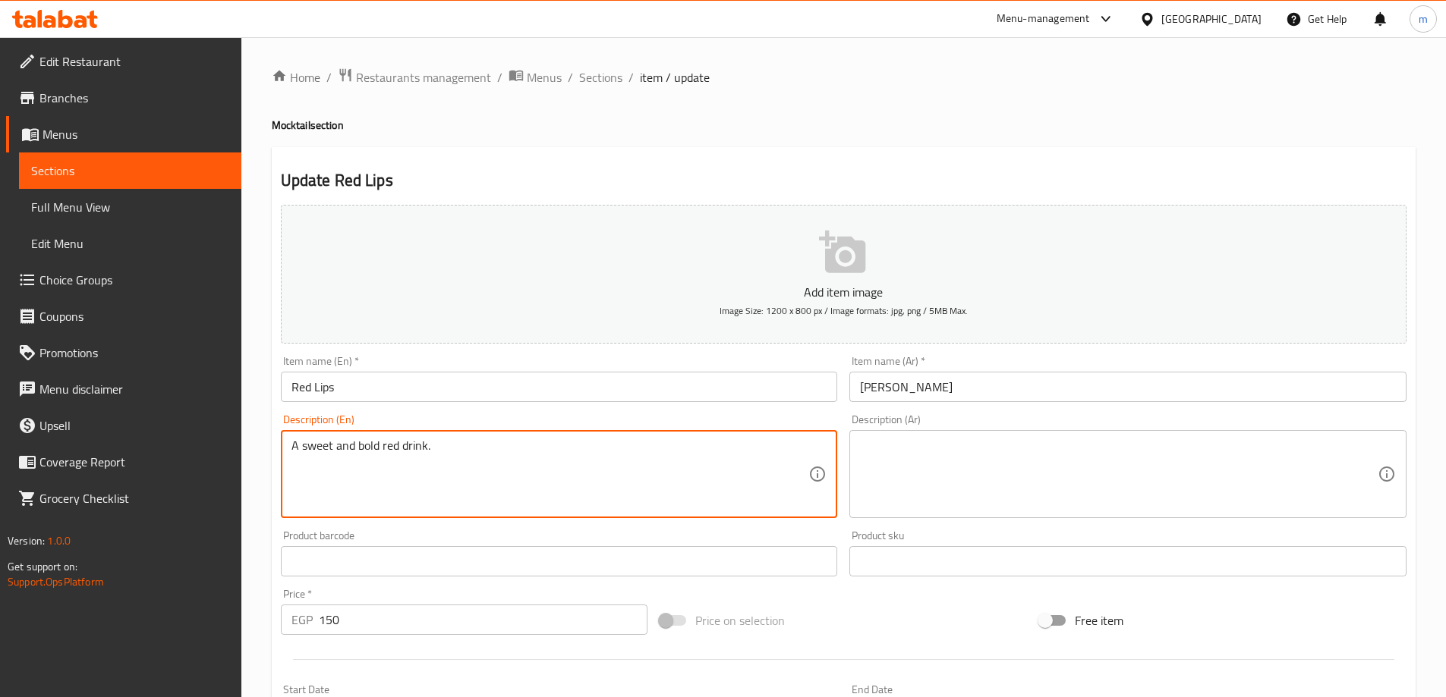
click at [417, 456] on textarea "A sweet and bold red drink." at bounding box center [550, 475] width 518 height 72
type textarea "A sweet and bold red drink."
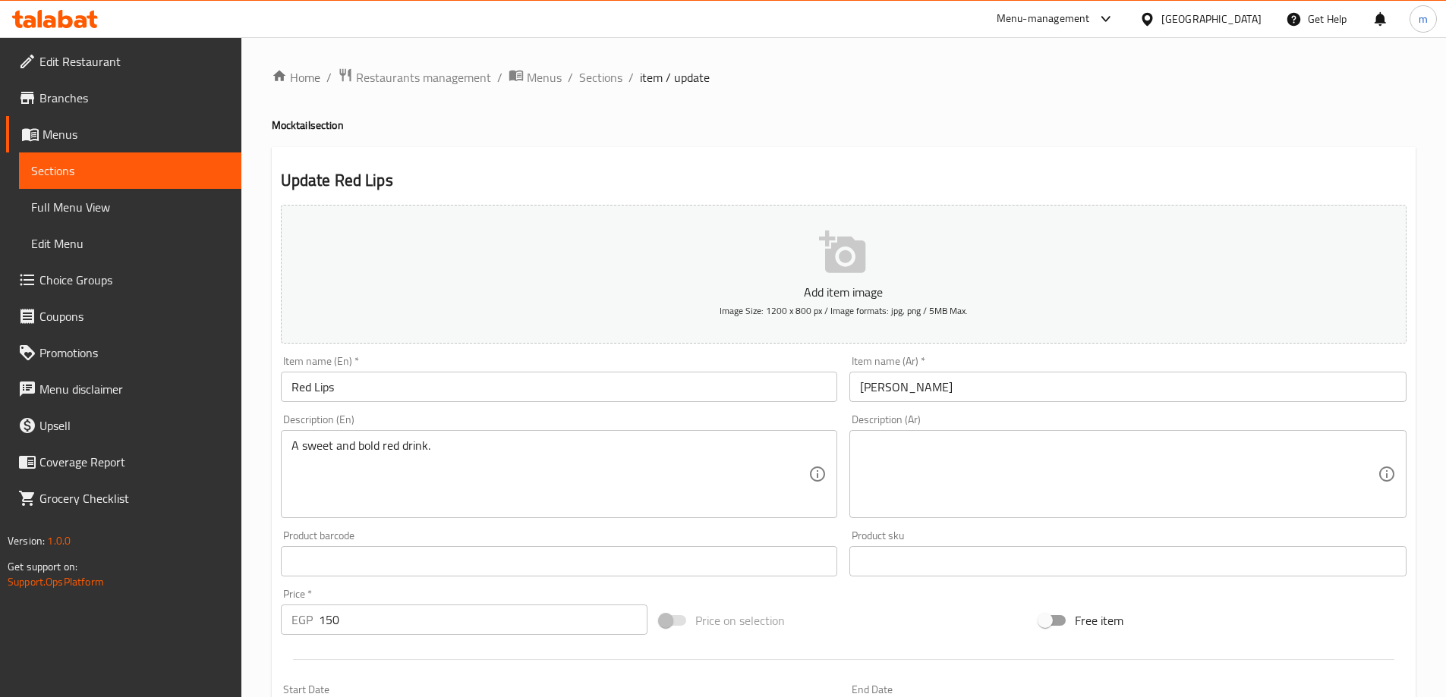
click at [991, 458] on textarea at bounding box center [1119, 475] width 518 height 72
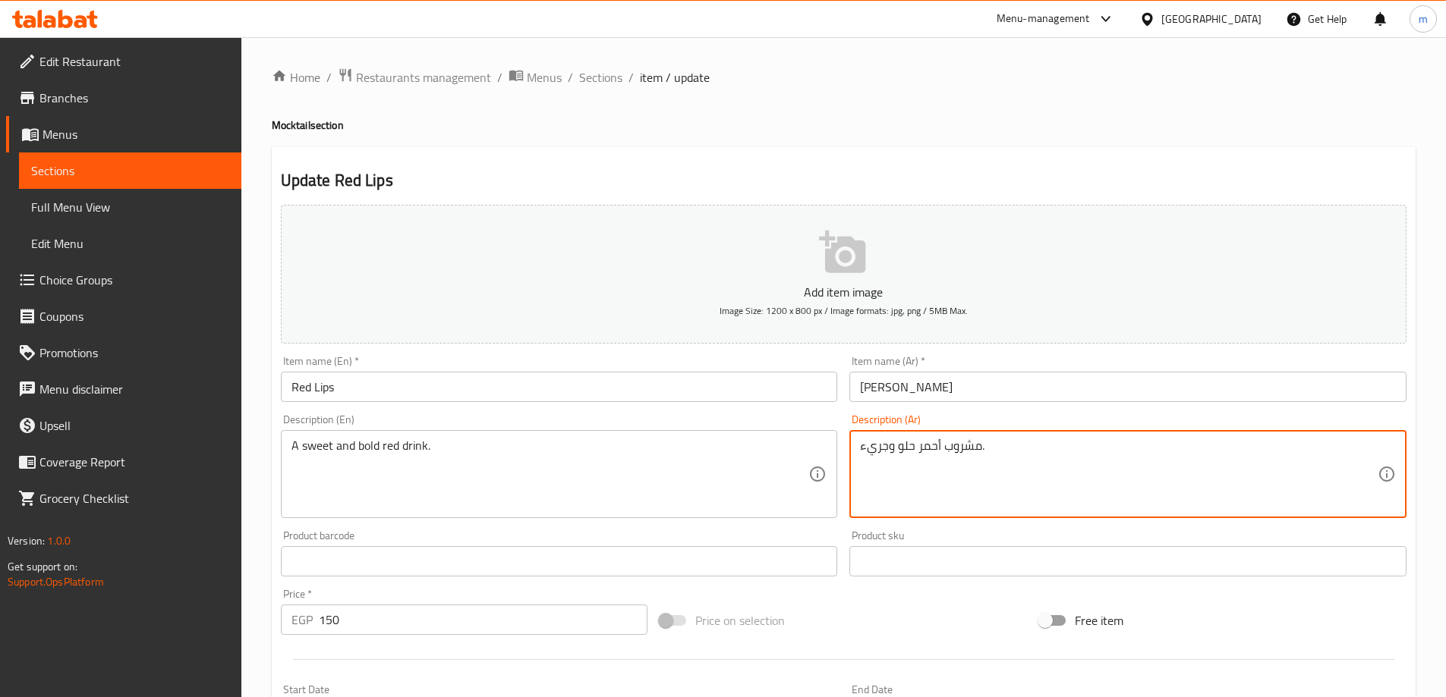
click at [991, 458] on textarea "مشروب أحمر حلو وجريء." at bounding box center [1119, 475] width 518 height 72
click at [1203, 491] on textarea "مشروب أحمر حلو وجريء." at bounding box center [1119, 475] width 518 height 72
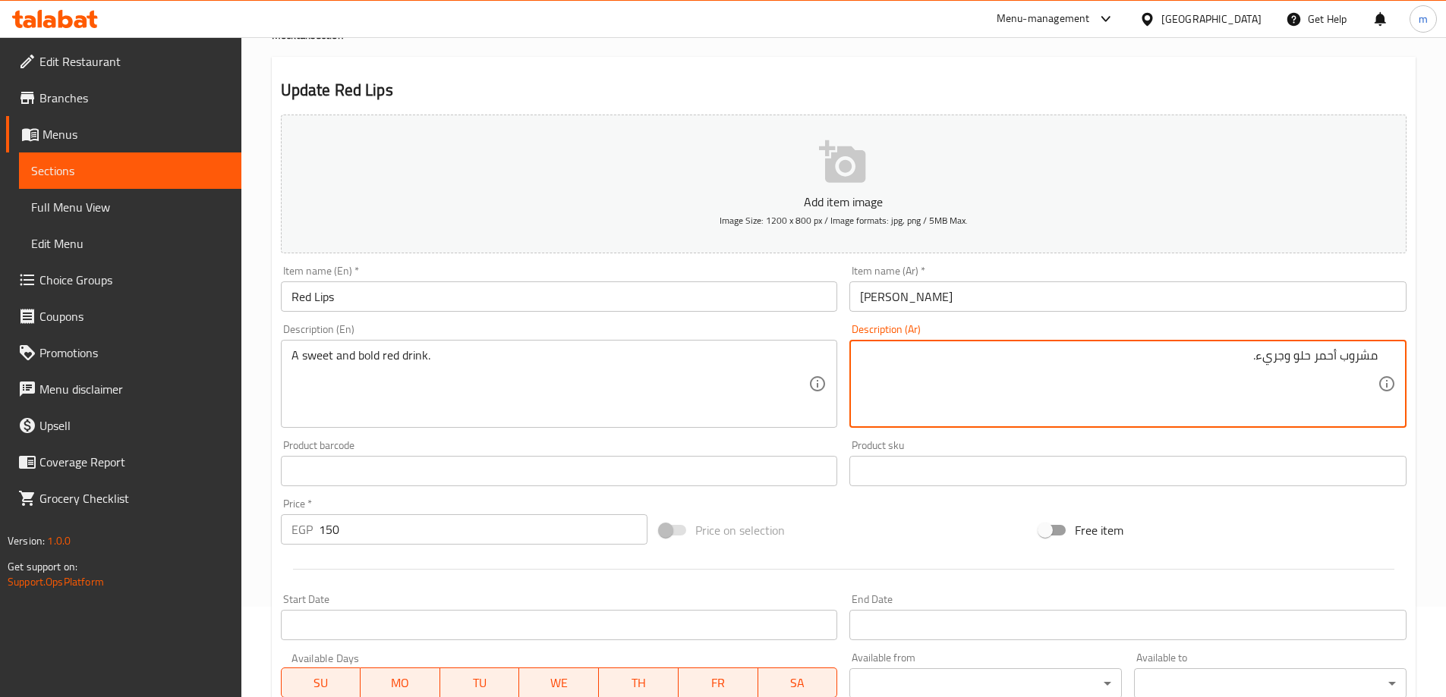
scroll to position [375, 0]
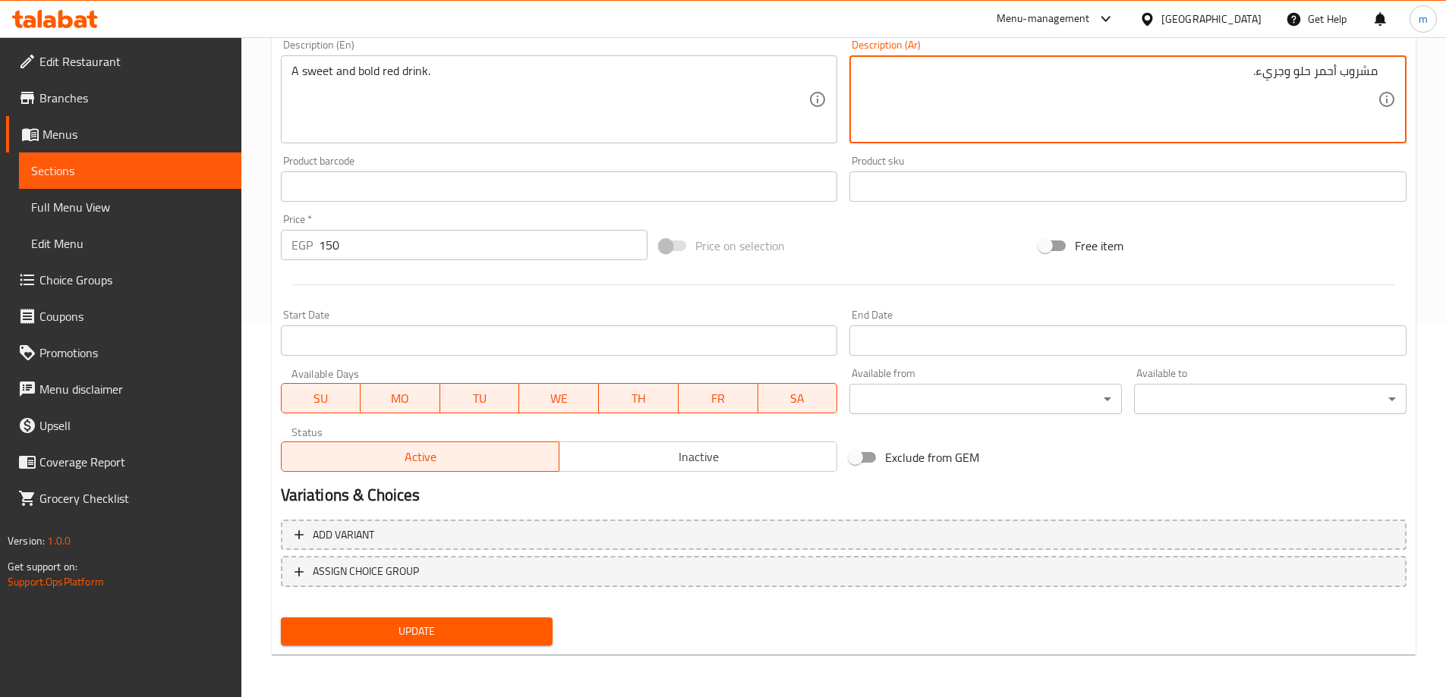
type textarea "مشروب أحمر حلو وجريء."
click at [528, 625] on span "Update" at bounding box center [417, 631] width 248 height 19
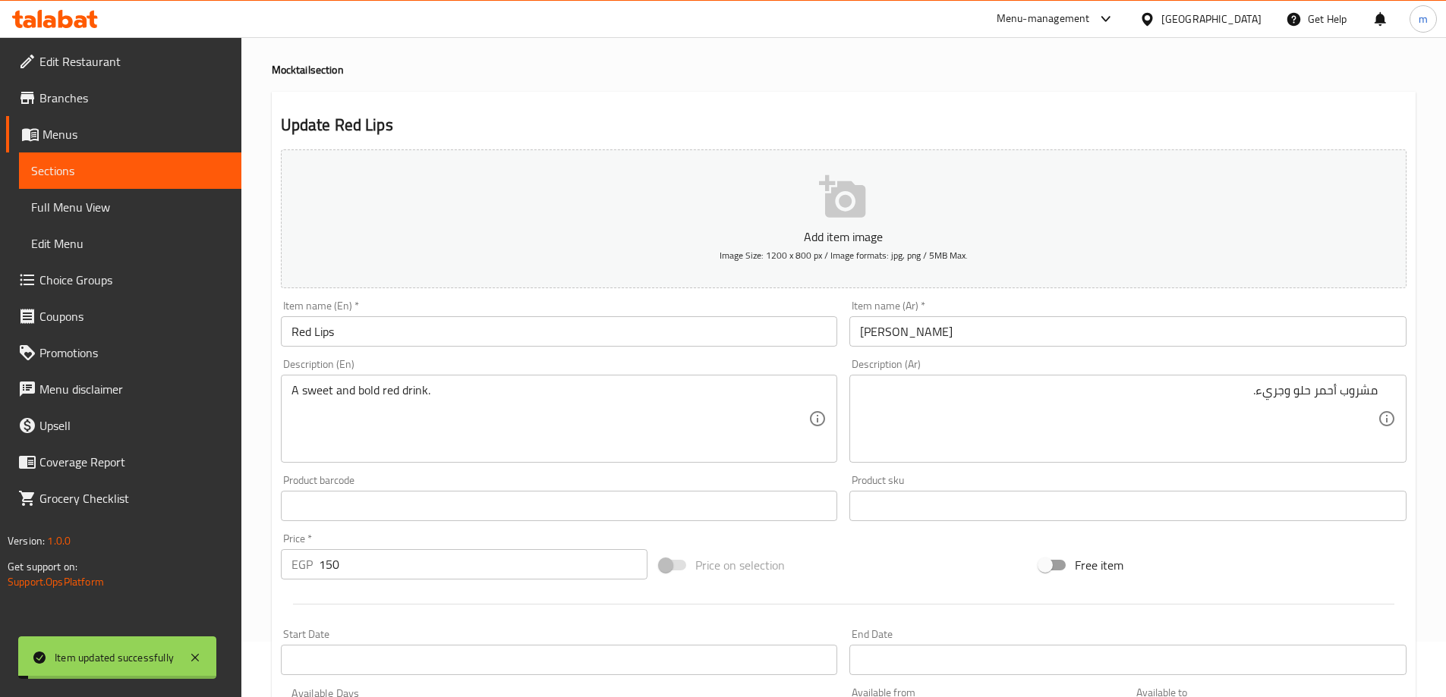
scroll to position [0, 0]
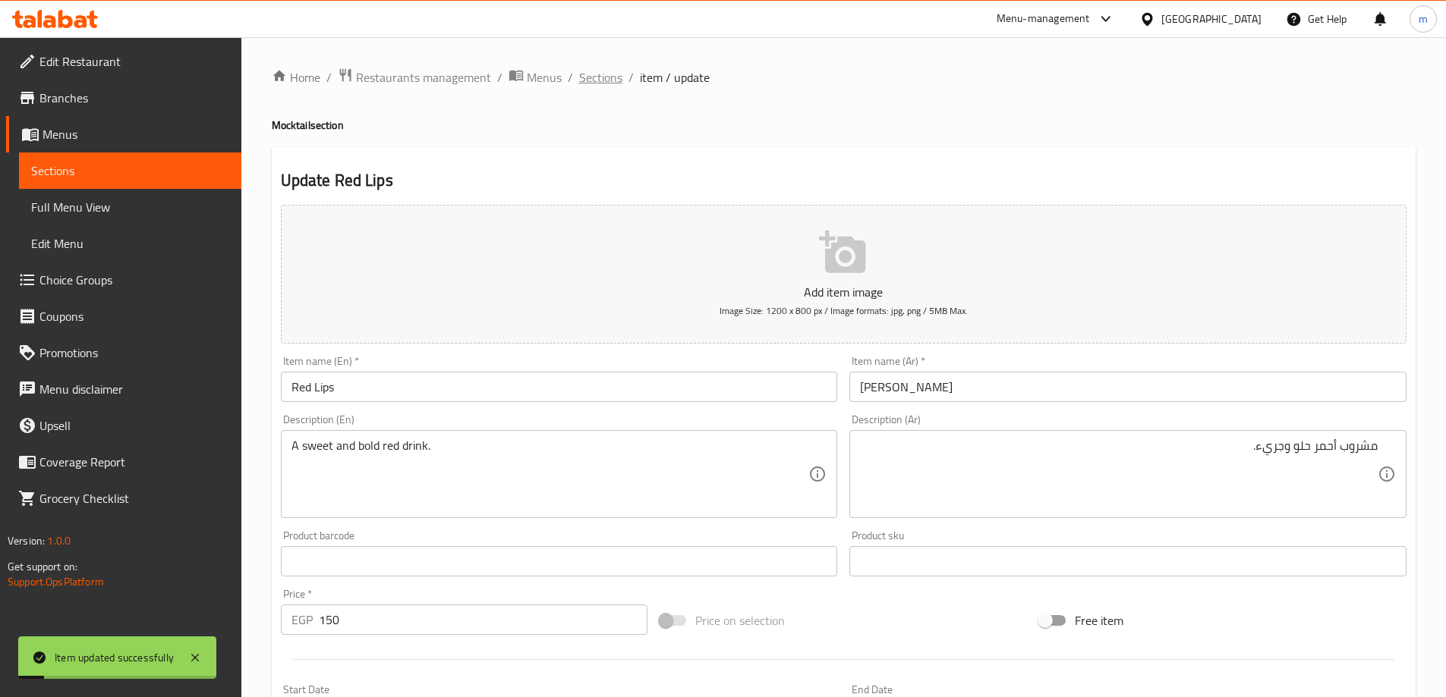
click at [599, 79] on span "Sections" at bounding box center [600, 77] width 43 height 18
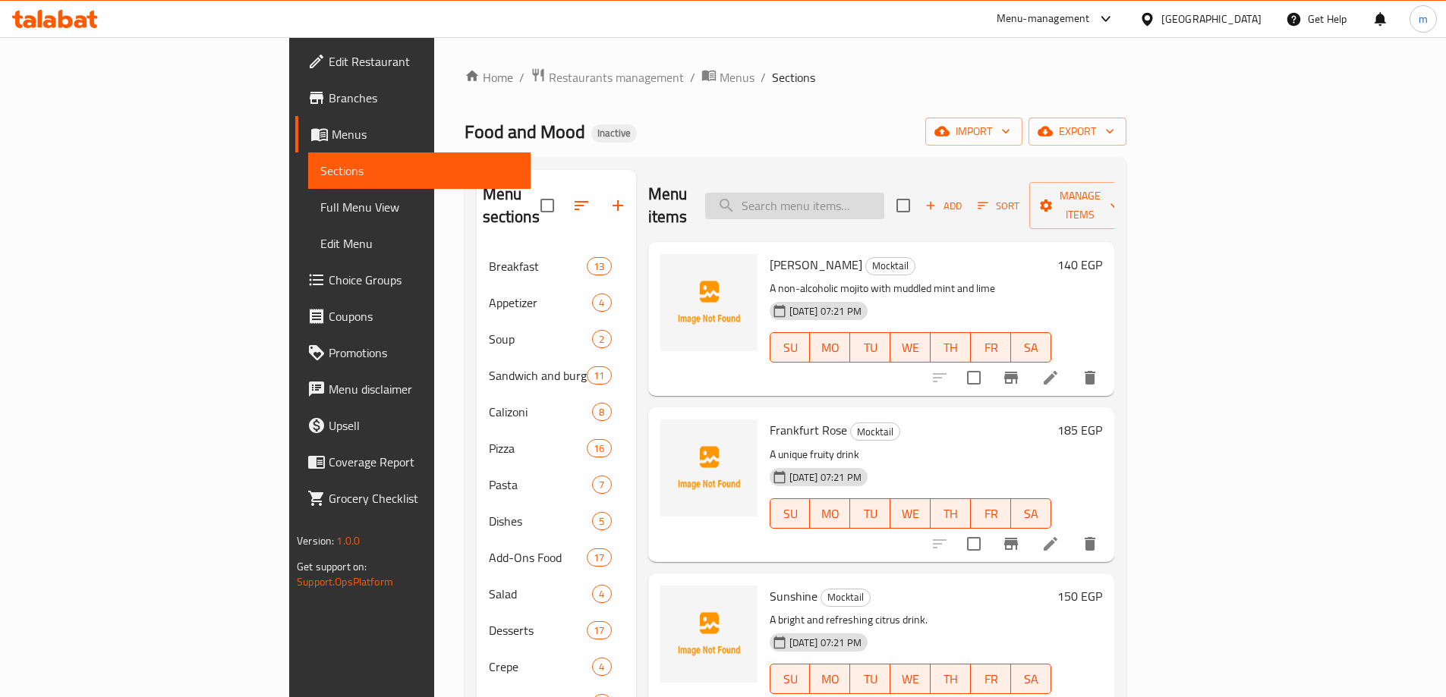
click at [883, 193] on input "search" at bounding box center [794, 206] width 179 height 27
type input "Blackbird"
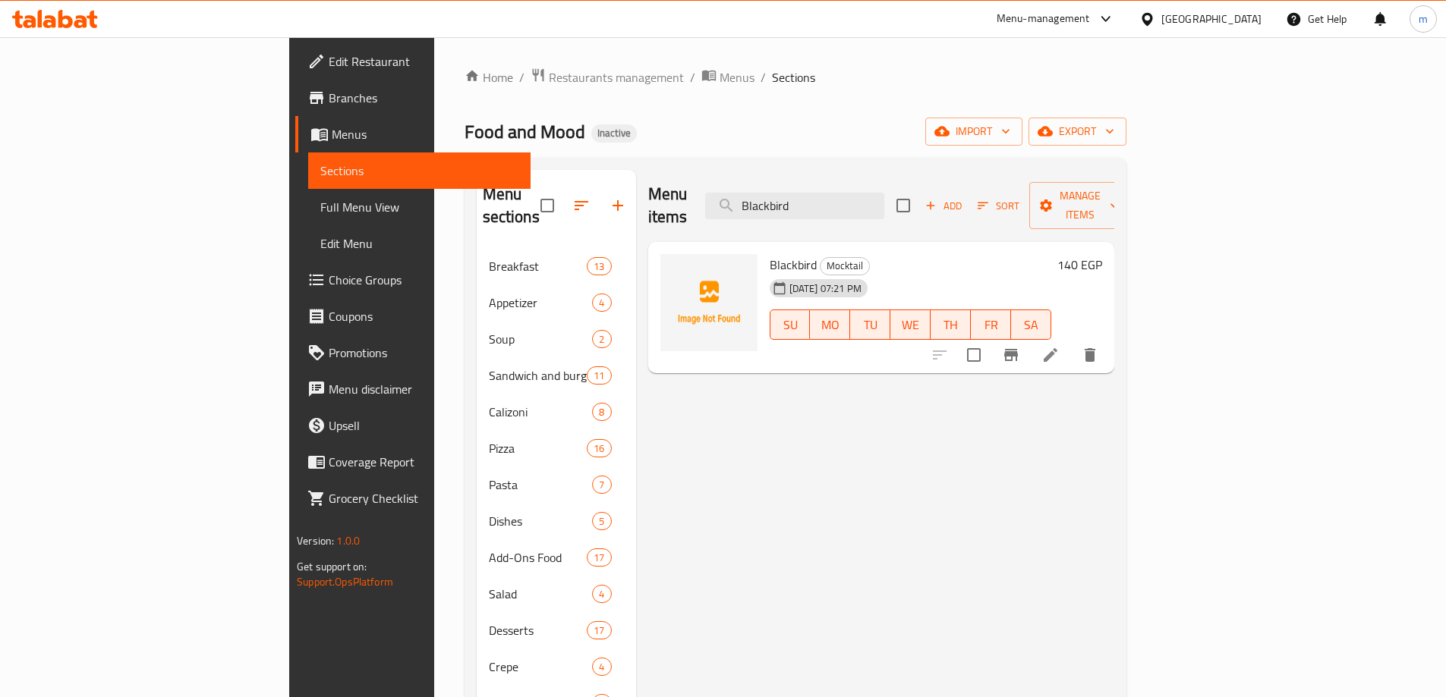
click at [1059, 346] on icon at bounding box center [1050, 355] width 18 height 18
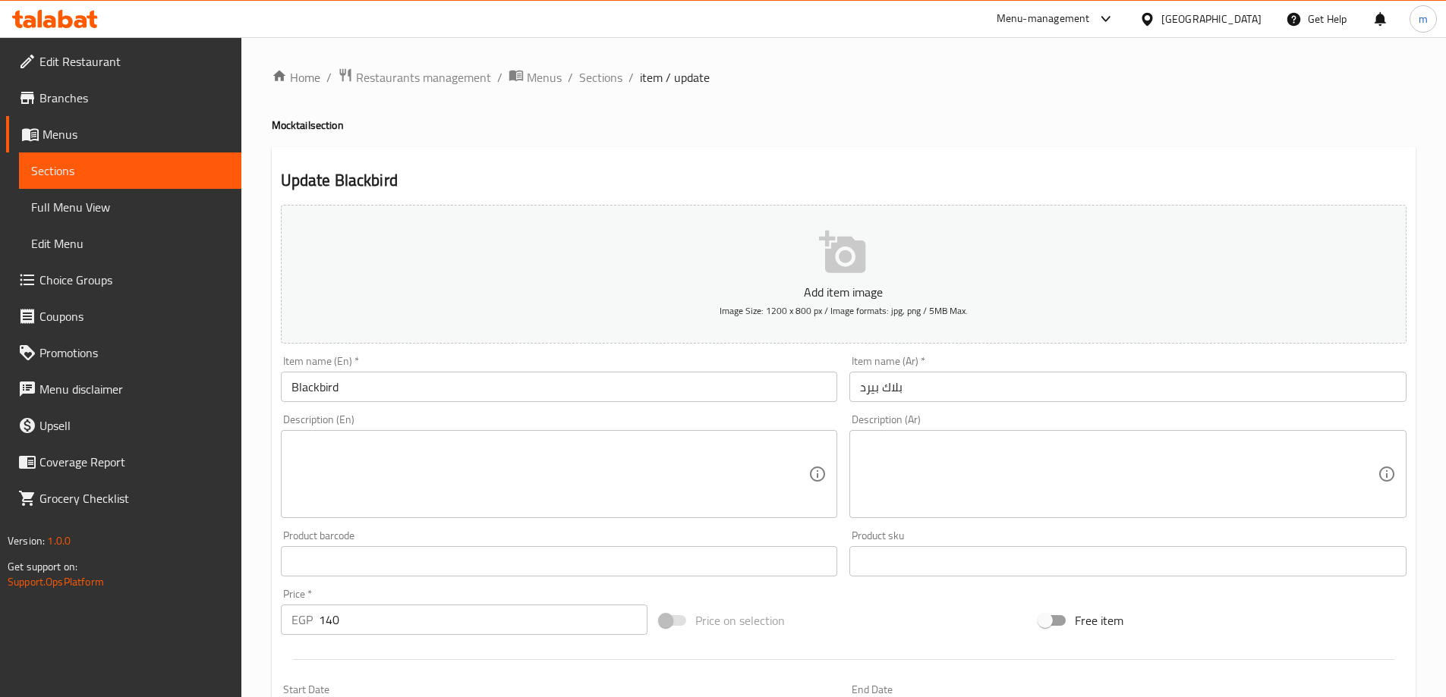
click at [707, 455] on textarea at bounding box center [550, 475] width 518 height 72
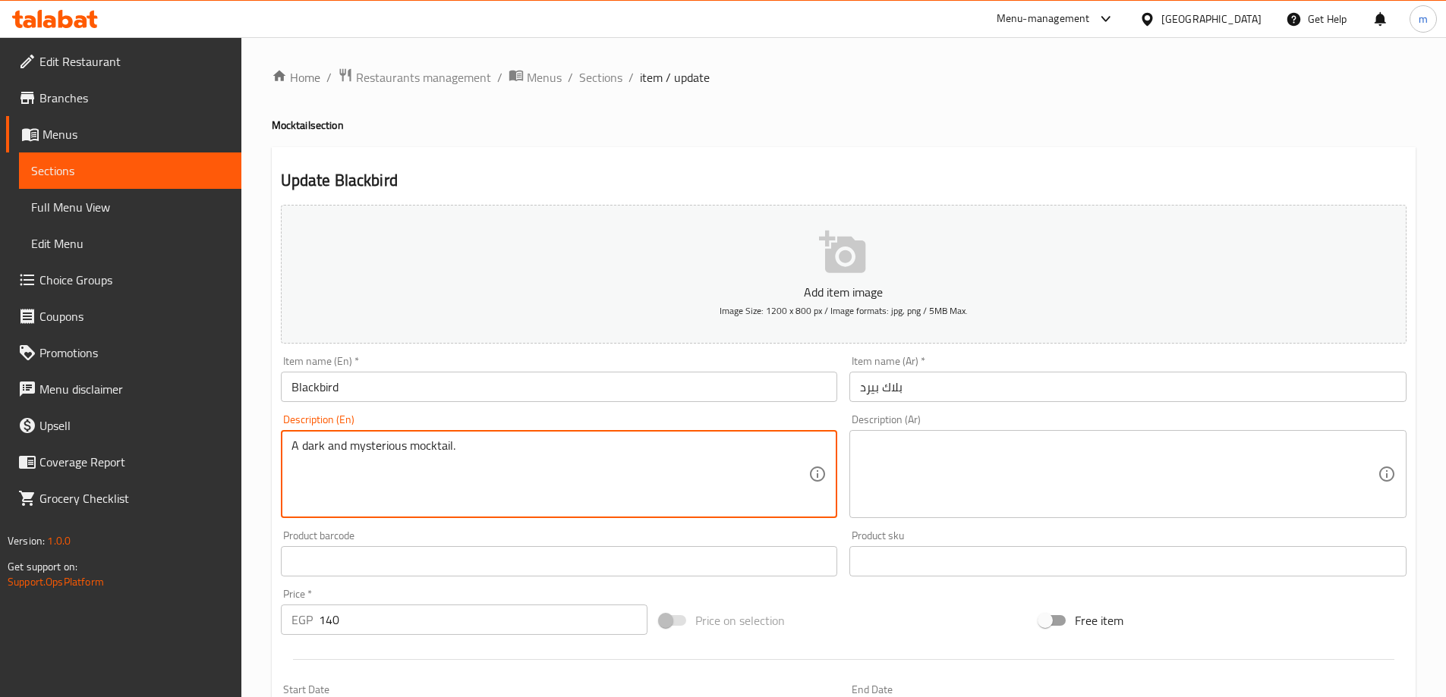
type textarea "A dark and mysterious mocktail."
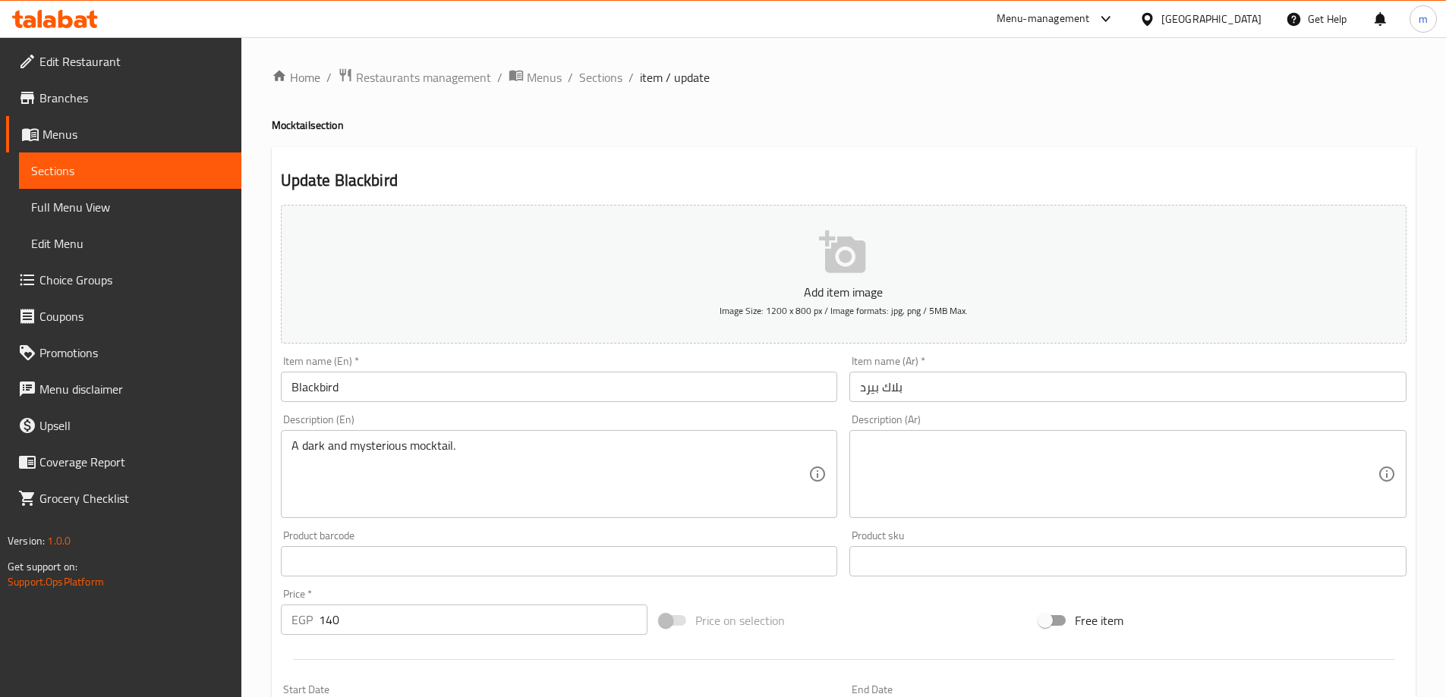
click at [905, 474] on textarea at bounding box center [1119, 475] width 518 height 72
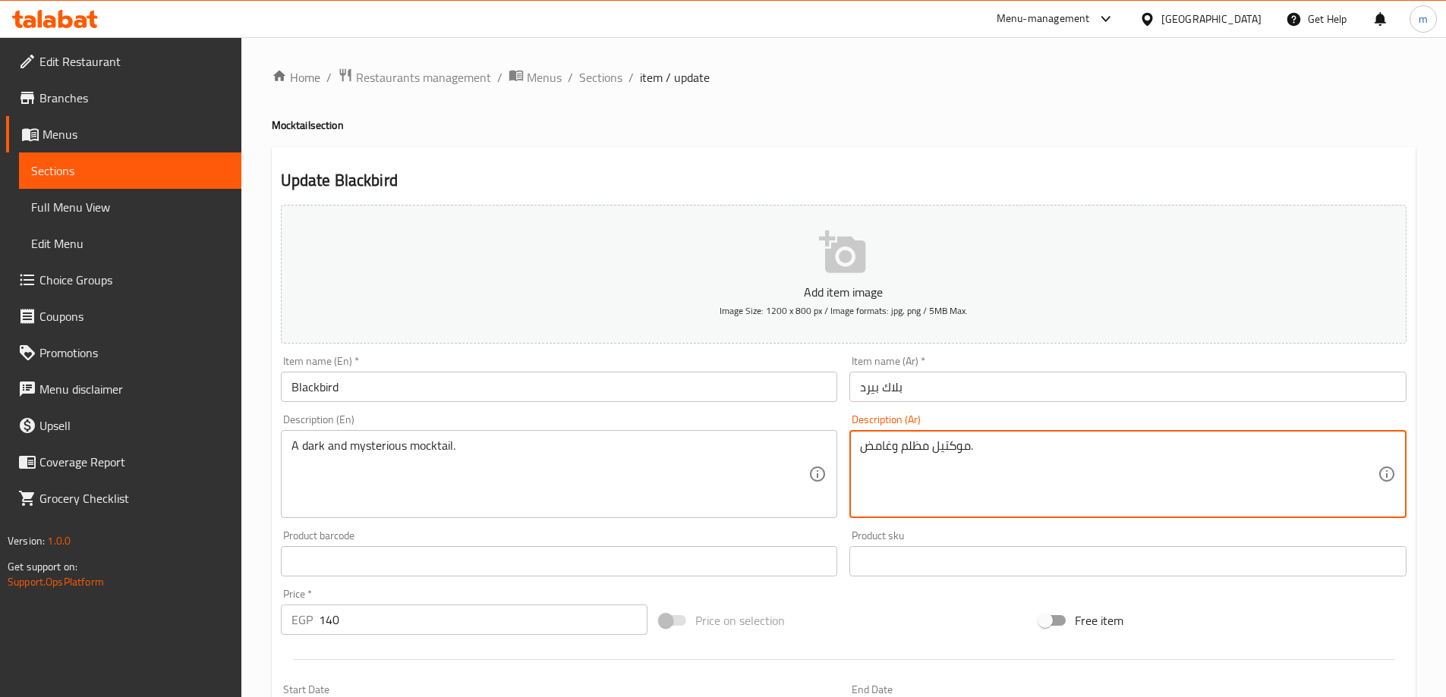
click at [905, 474] on textarea "موكتيل مظلم وغامض." at bounding box center [1119, 475] width 518 height 72
click at [1257, 439] on textarea "موكتيل مظلم وغامض." at bounding box center [1119, 475] width 518 height 72
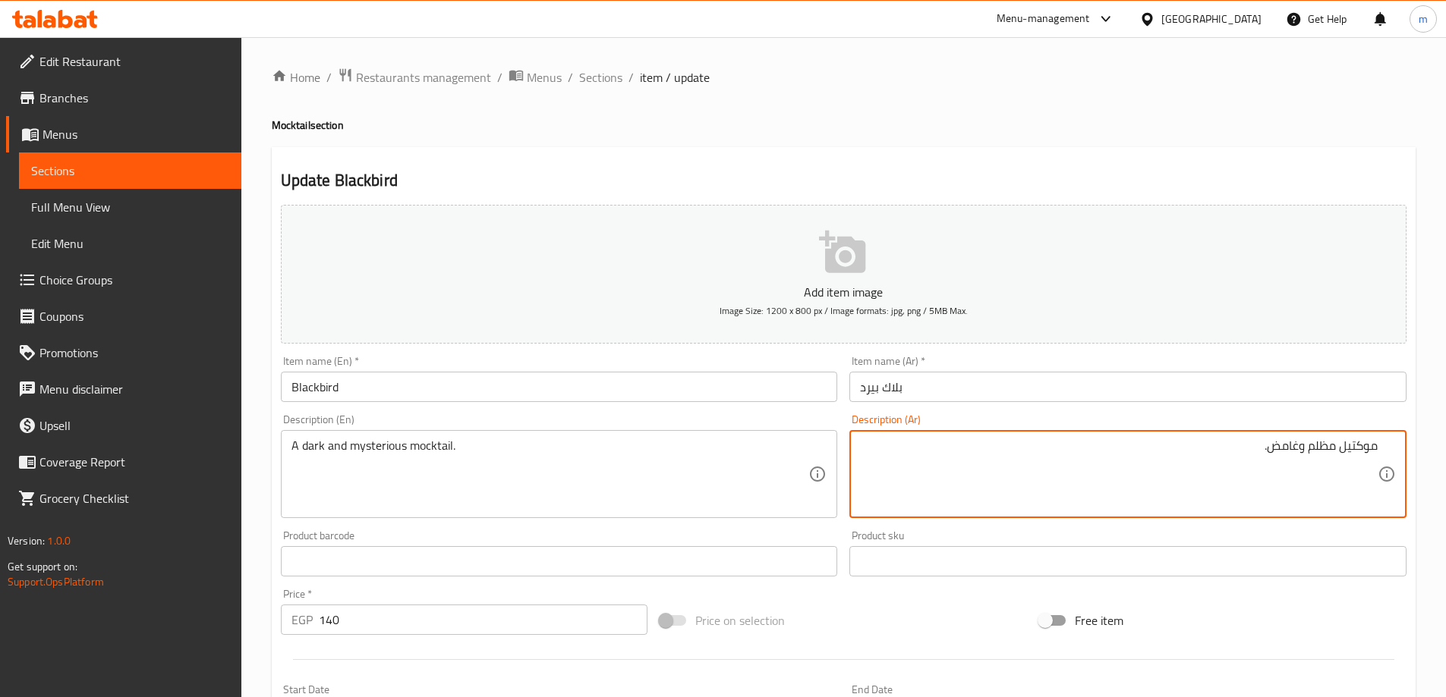
click at [1317, 452] on textarea "موكتيل مظلم وغامض." at bounding box center [1119, 475] width 518 height 72
type textarea "موكتيل دارك وغامض."
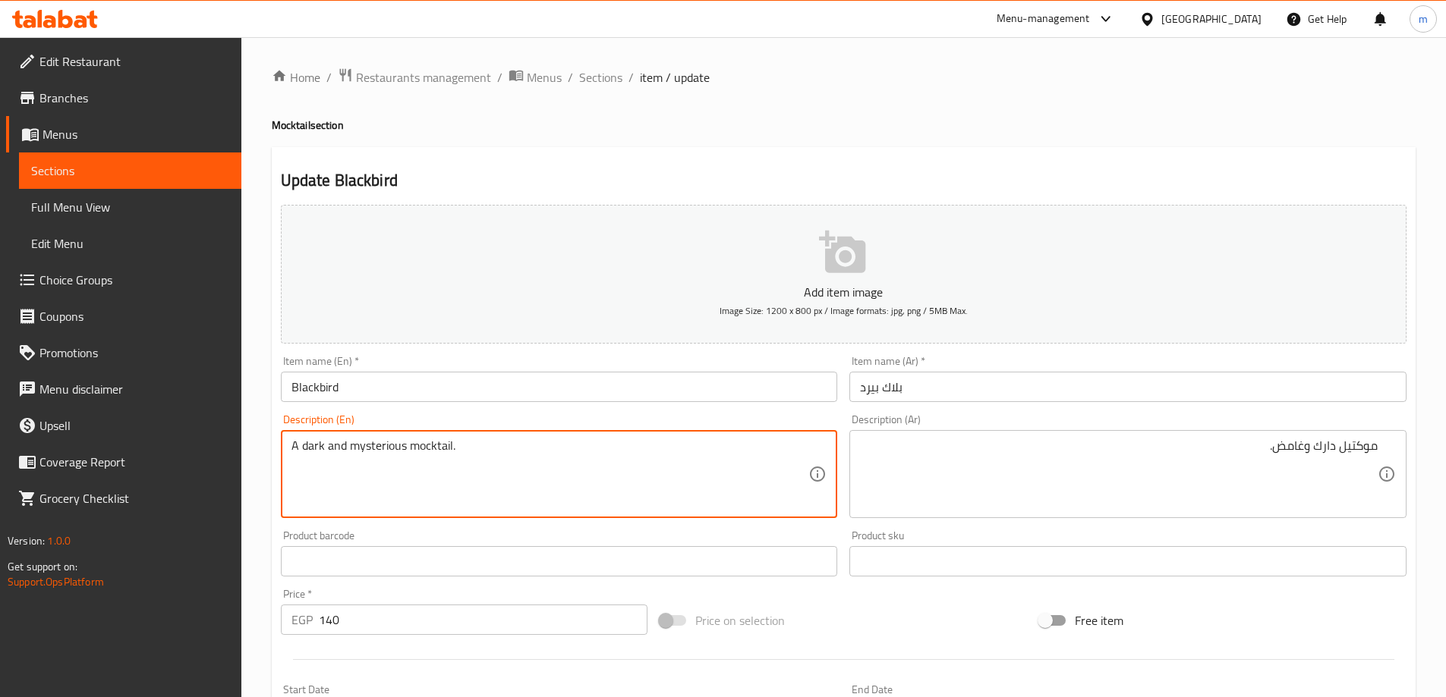
click at [375, 461] on textarea "A dark and mysterious mocktail." at bounding box center [550, 475] width 518 height 72
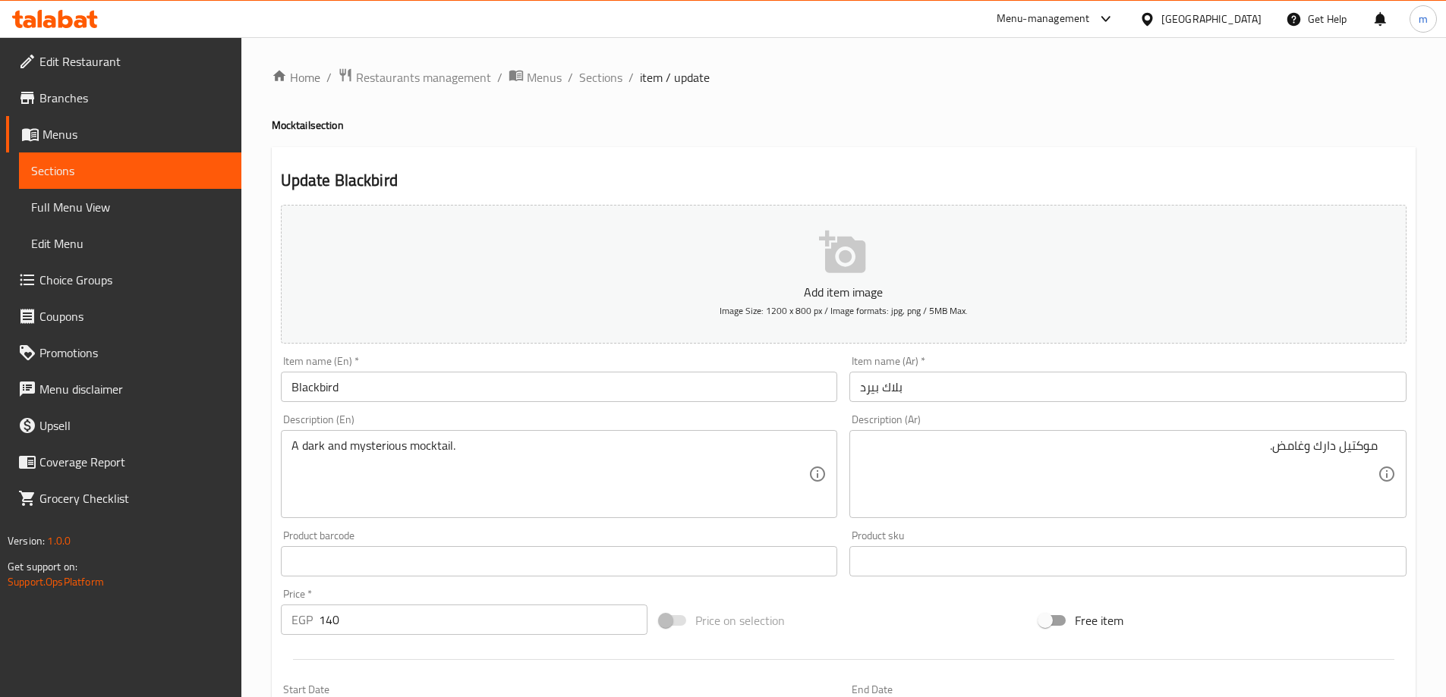
click at [1153, 137] on div "Home / Restaurants management / Menus / Sections / item / update Mocktail secti…" at bounding box center [844, 555] width 1144 height 974
click at [760, 140] on div "Home / Restaurants management / Menus / Sections / item / update Mocktail secti…" at bounding box center [844, 555] width 1144 height 974
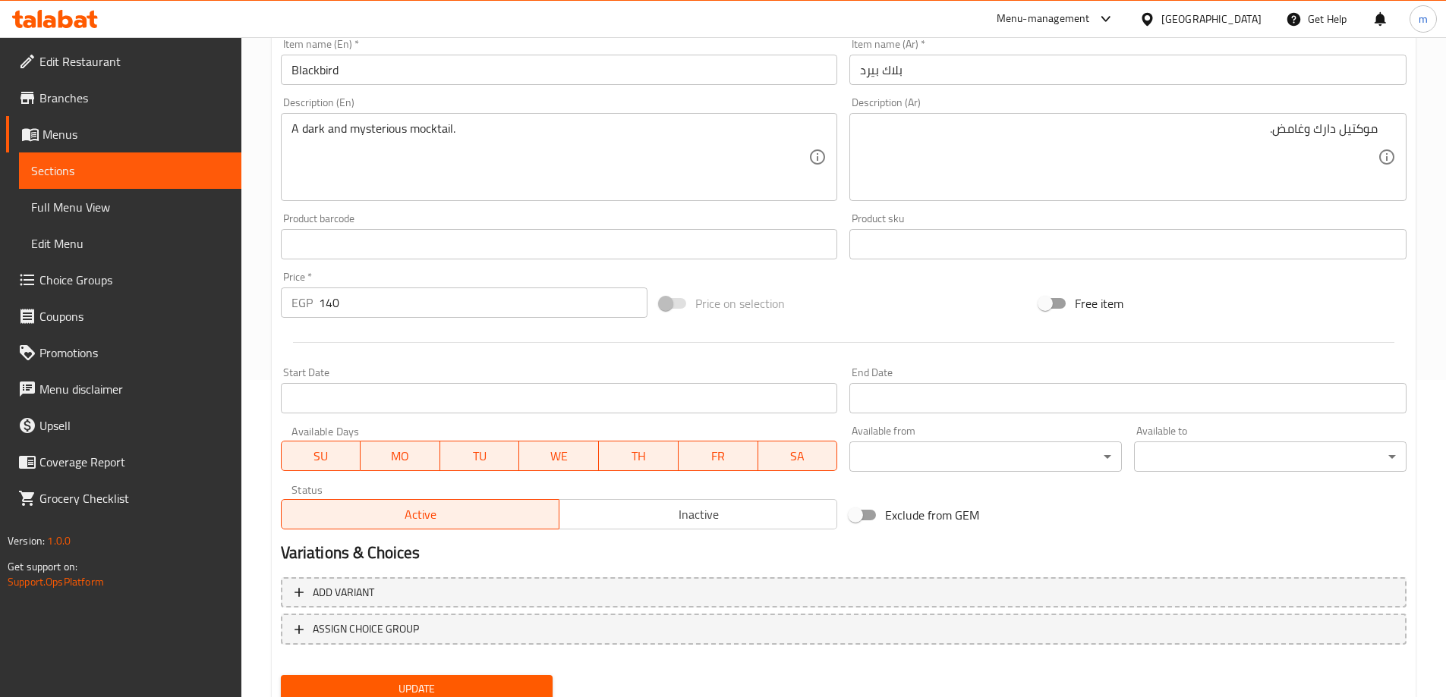
scroll to position [375, 0]
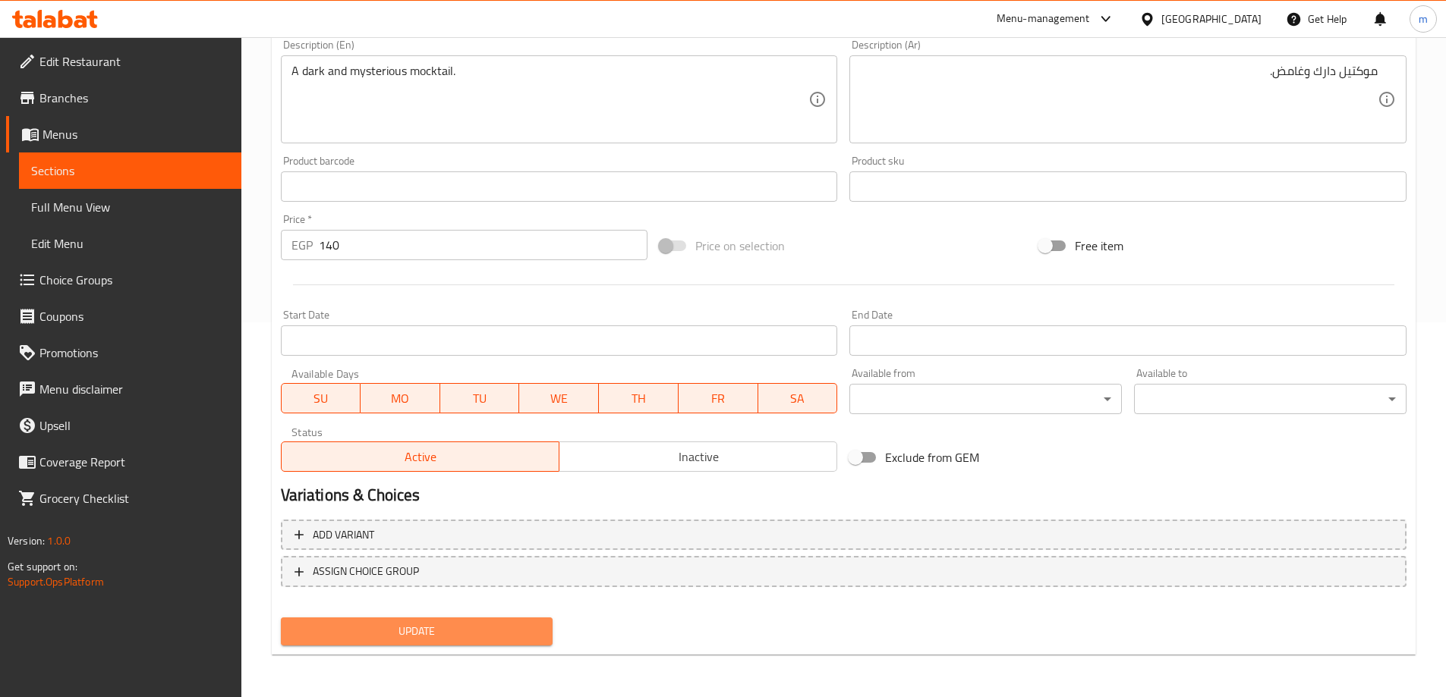
click at [493, 640] on span "Update" at bounding box center [417, 631] width 248 height 19
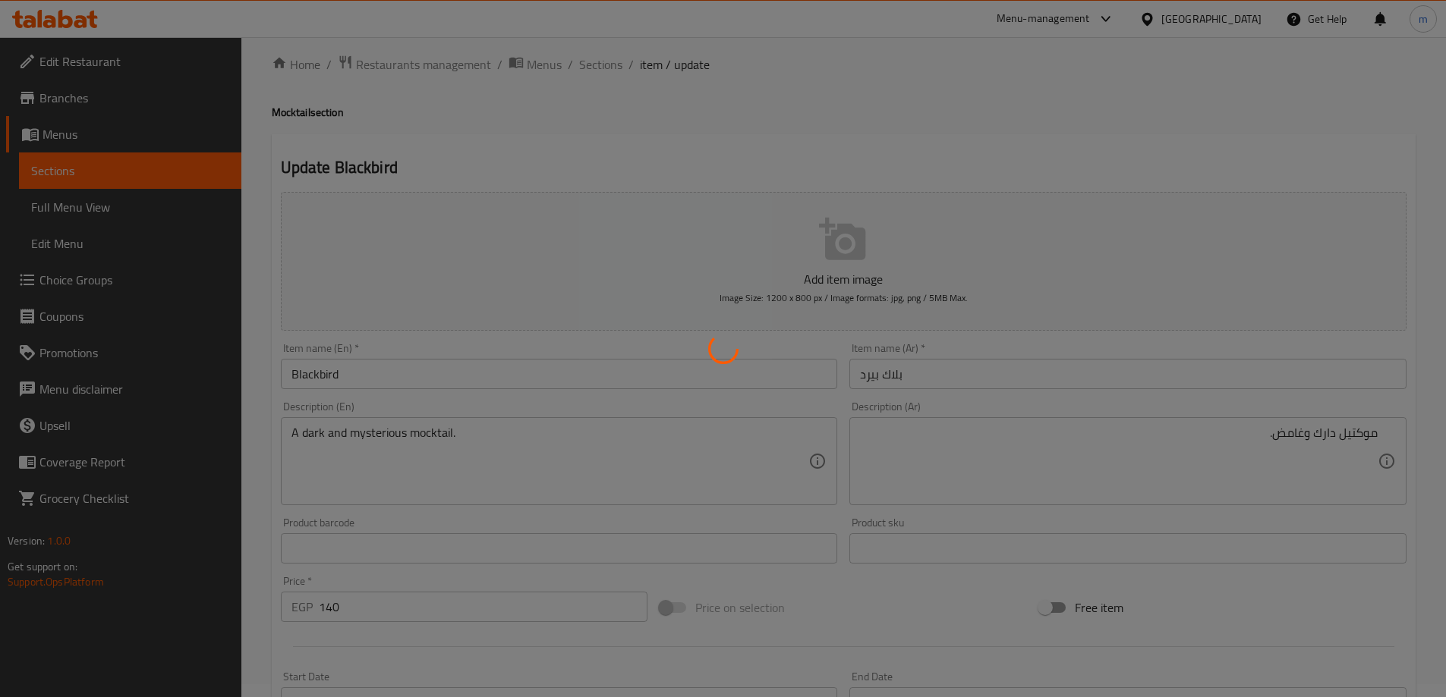
scroll to position [0, 0]
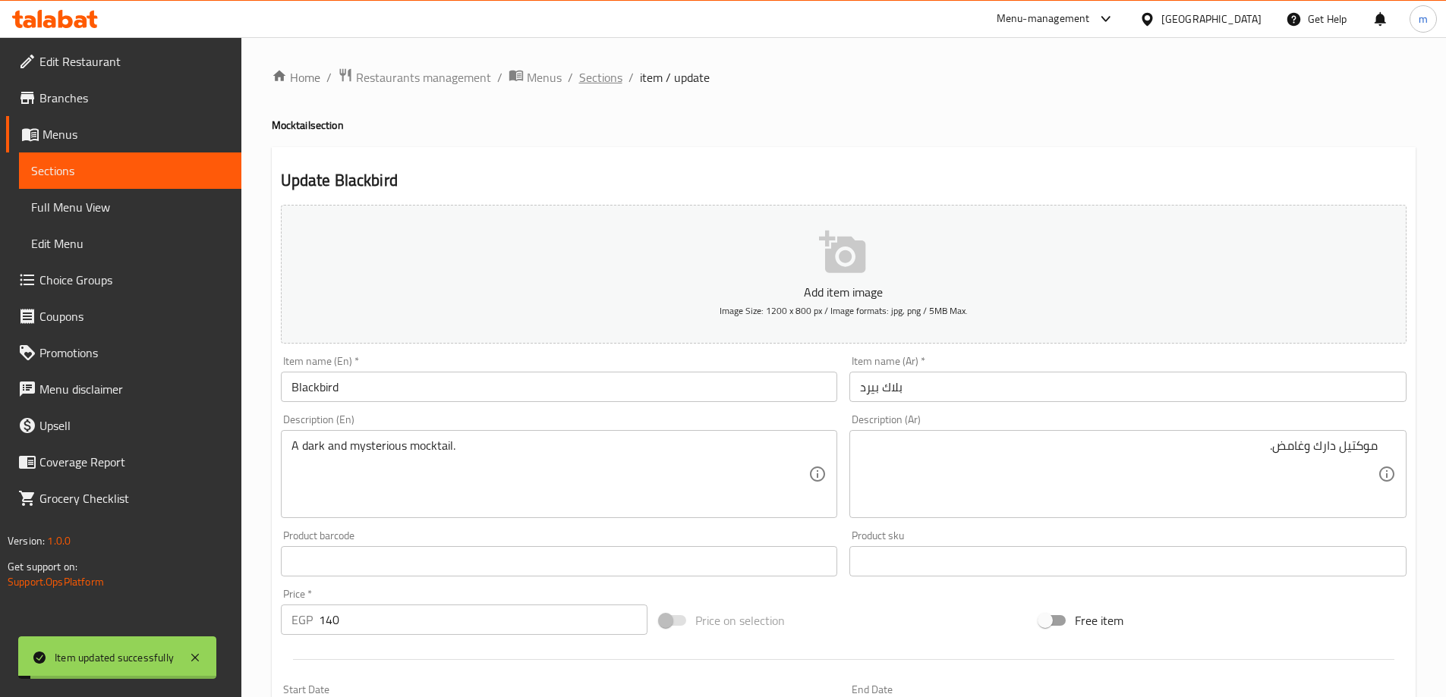
click at [584, 78] on span "Sections" at bounding box center [600, 77] width 43 height 18
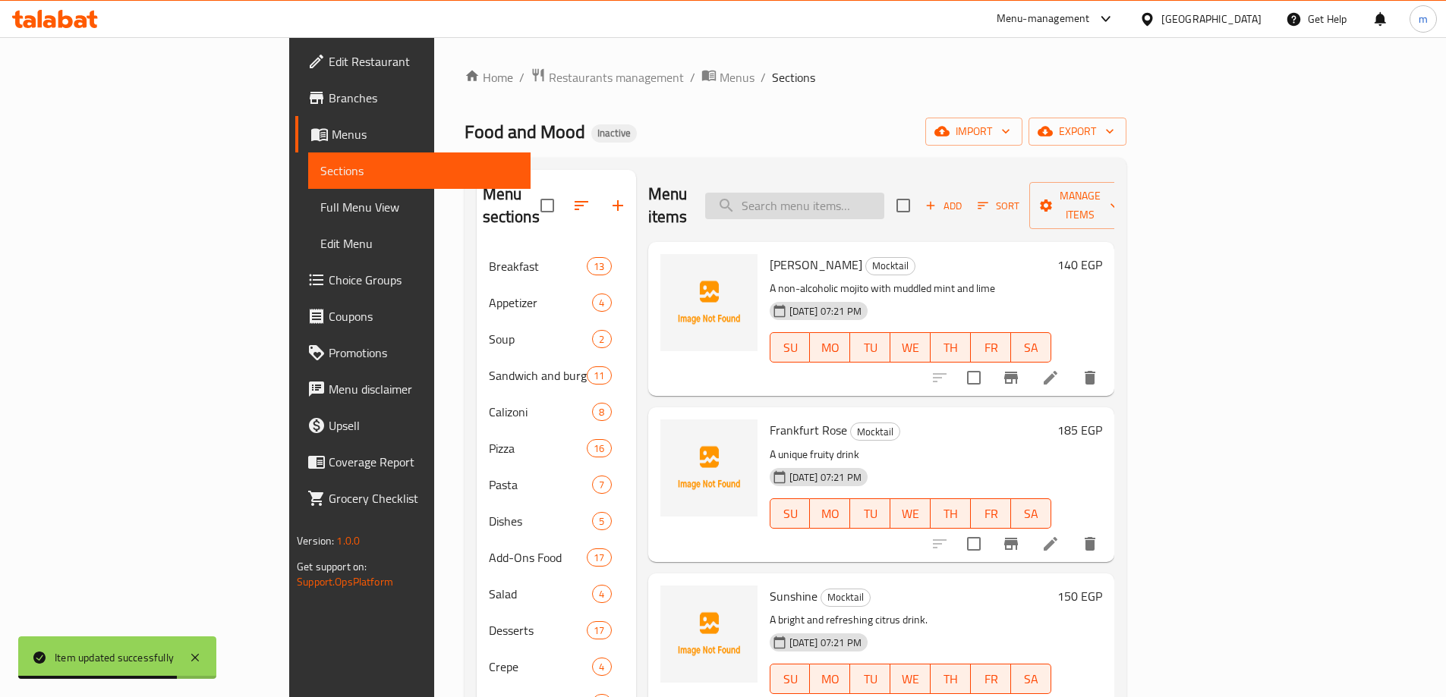
click at [880, 204] on input "search" at bounding box center [794, 206] width 179 height 27
paste input "Green Harvest"
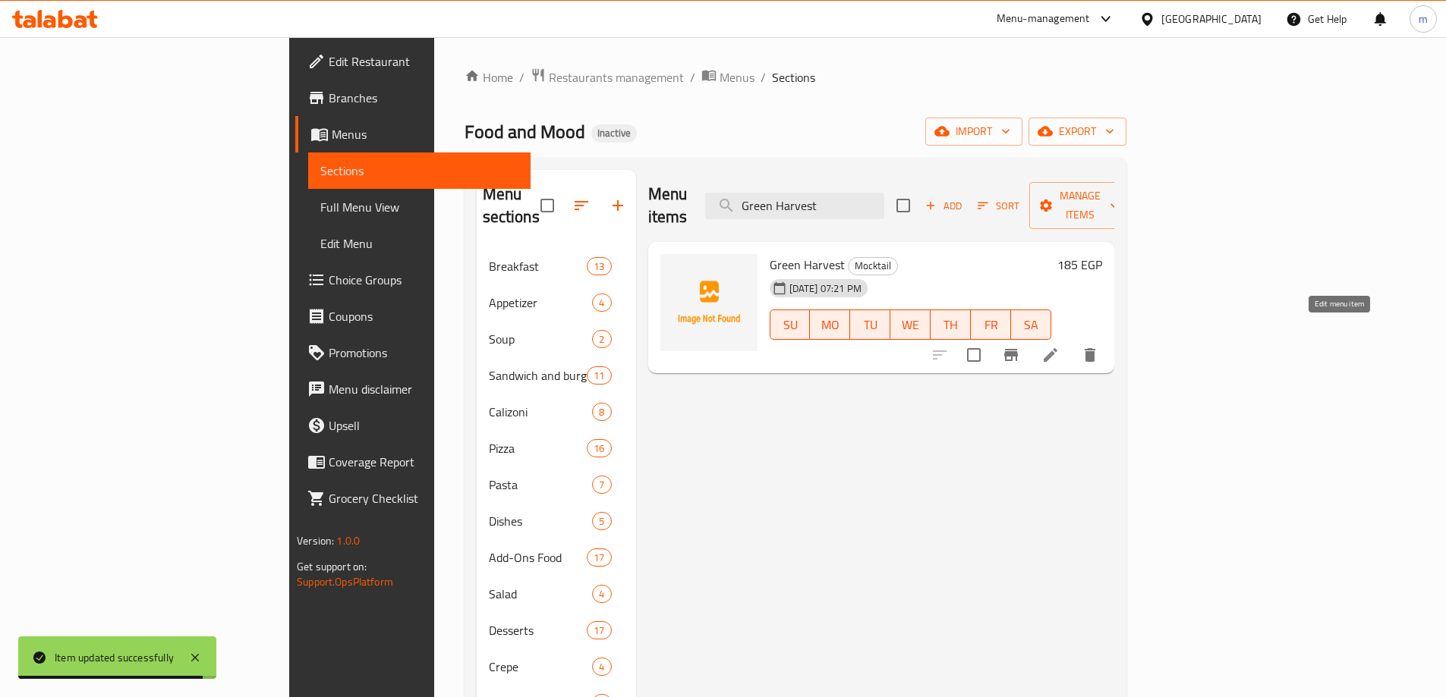
type input "Green Harvest"
click at [1059, 346] on icon at bounding box center [1050, 355] width 18 height 18
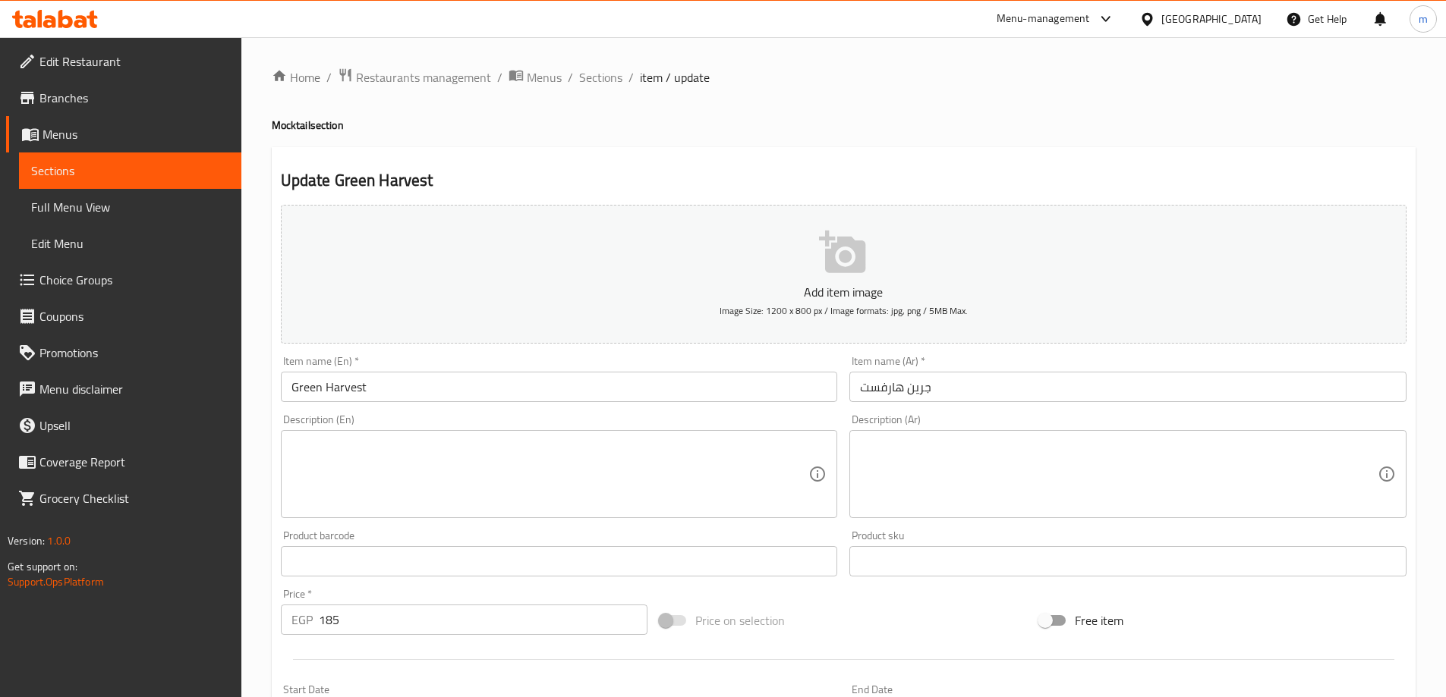
click at [474, 442] on textarea at bounding box center [550, 475] width 518 height 72
paste textarea "A fresh and earthy green drink."
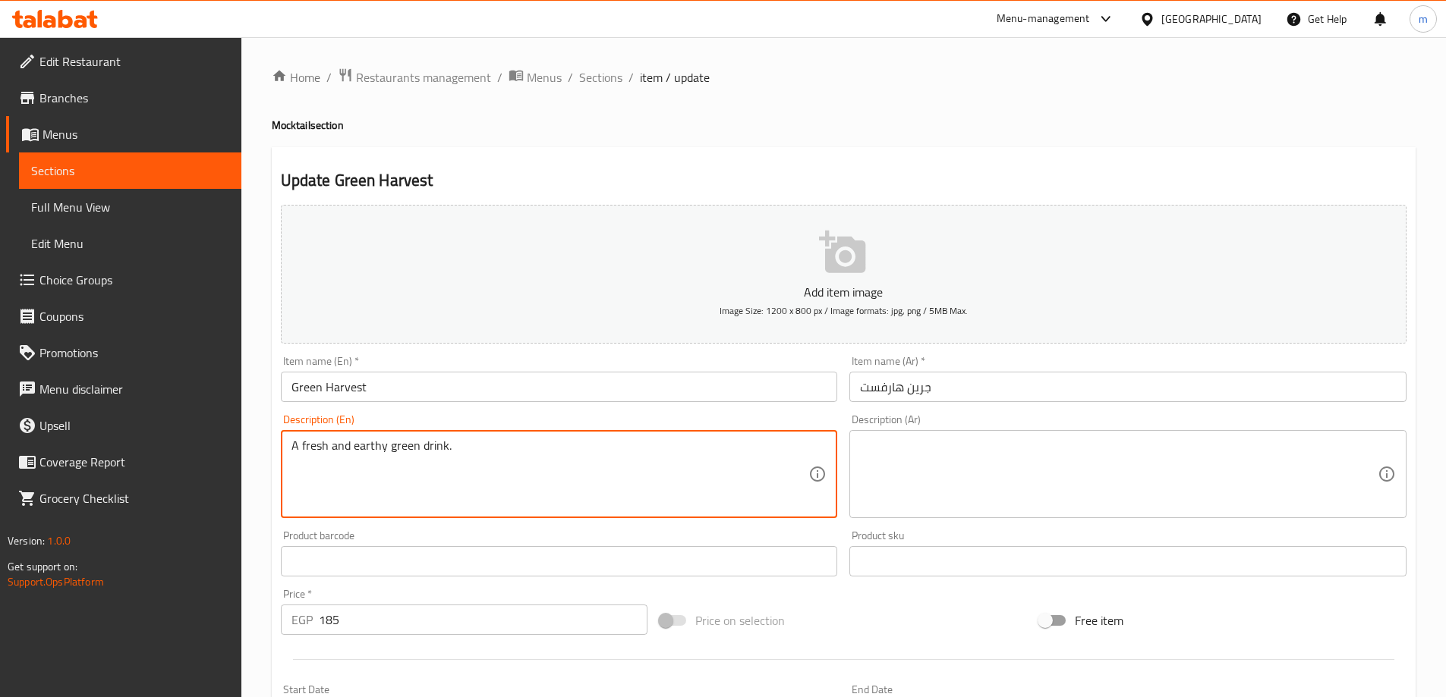
type textarea "A fresh and earthy green drink."
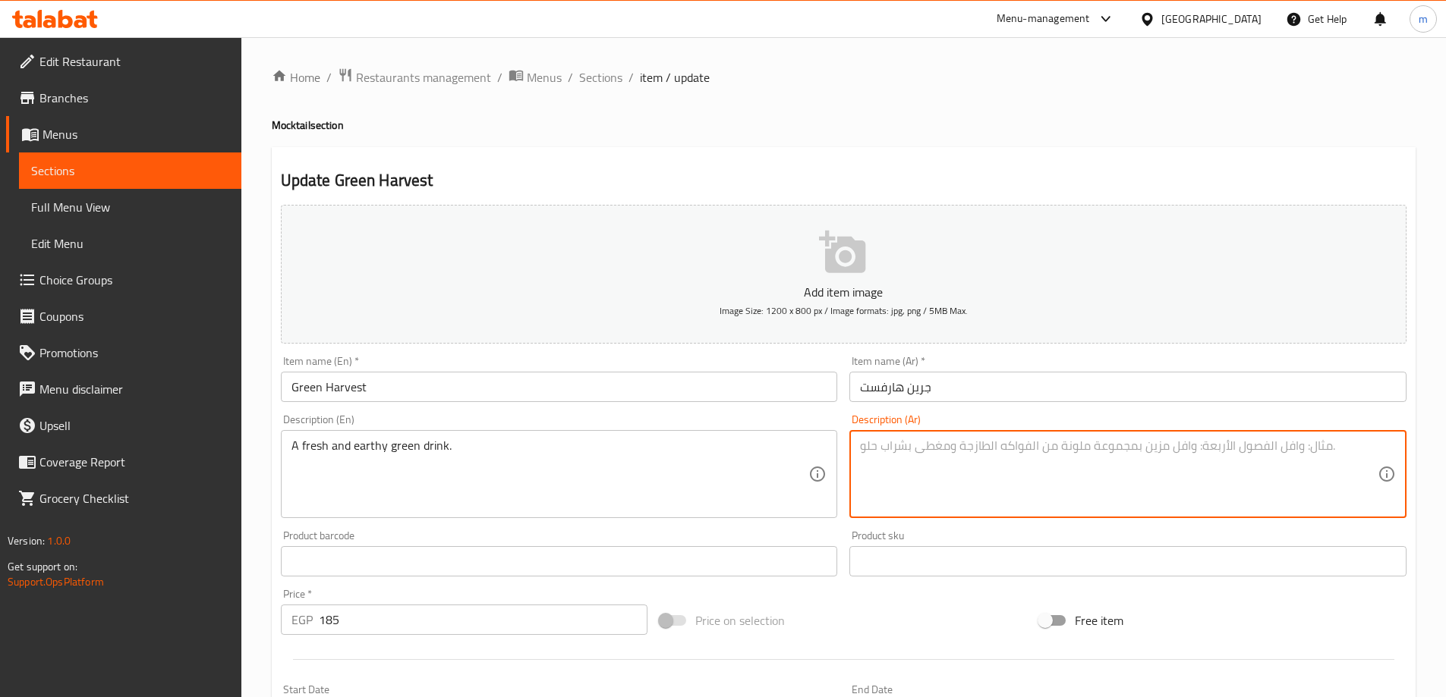
click at [955, 486] on textarea at bounding box center [1119, 475] width 518 height 72
paste textarea "مشروب أخضر طازج وترابي."
click at [955, 486] on textarea "مشروب أخضر طازج وترابي." at bounding box center [1119, 475] width 518 height 72
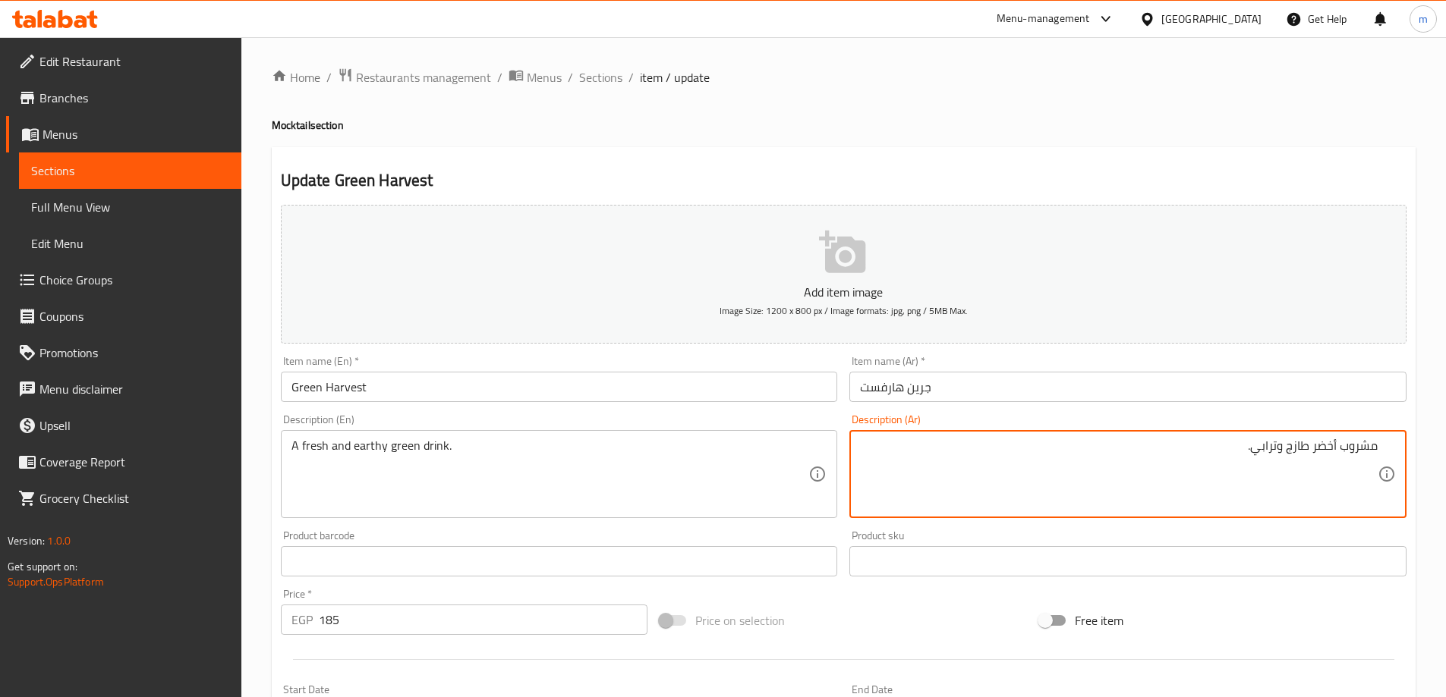
click at [1317, 463] on textarea "مشروب أخضر طازج وترابي." at bounding box center [1119, 475] width 518 height 72
click at [1223, 470] on textarea "مشروب أخضر طازج وترابي." at bounding box center [1119, 475] width 518 height 72
click at [376, 447] on textarea "A fresh and earthy green drink." at bounding box center [550, 475] width 518 height 72
click at [1257, 452] on textarea "مشروب أخضر طازج وترابي." at bounding box center [1119, 475] width 518 height 72
type textarea "مشروب أخضر طازج وايرثي."
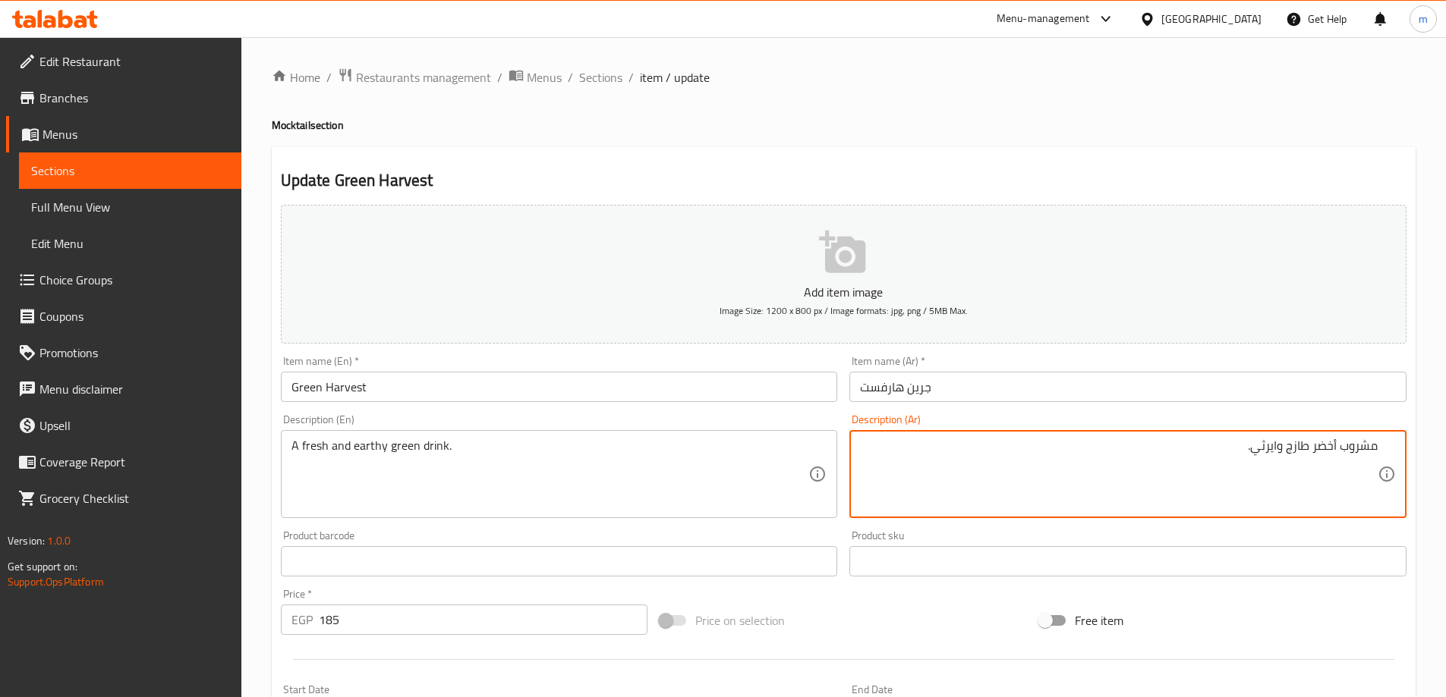
click at [1014, 141] on div "Home / Restaurants management / Menus / Sections / item / update Mocktail secti…" at bounding box center [844, 555] width 1144 height 974
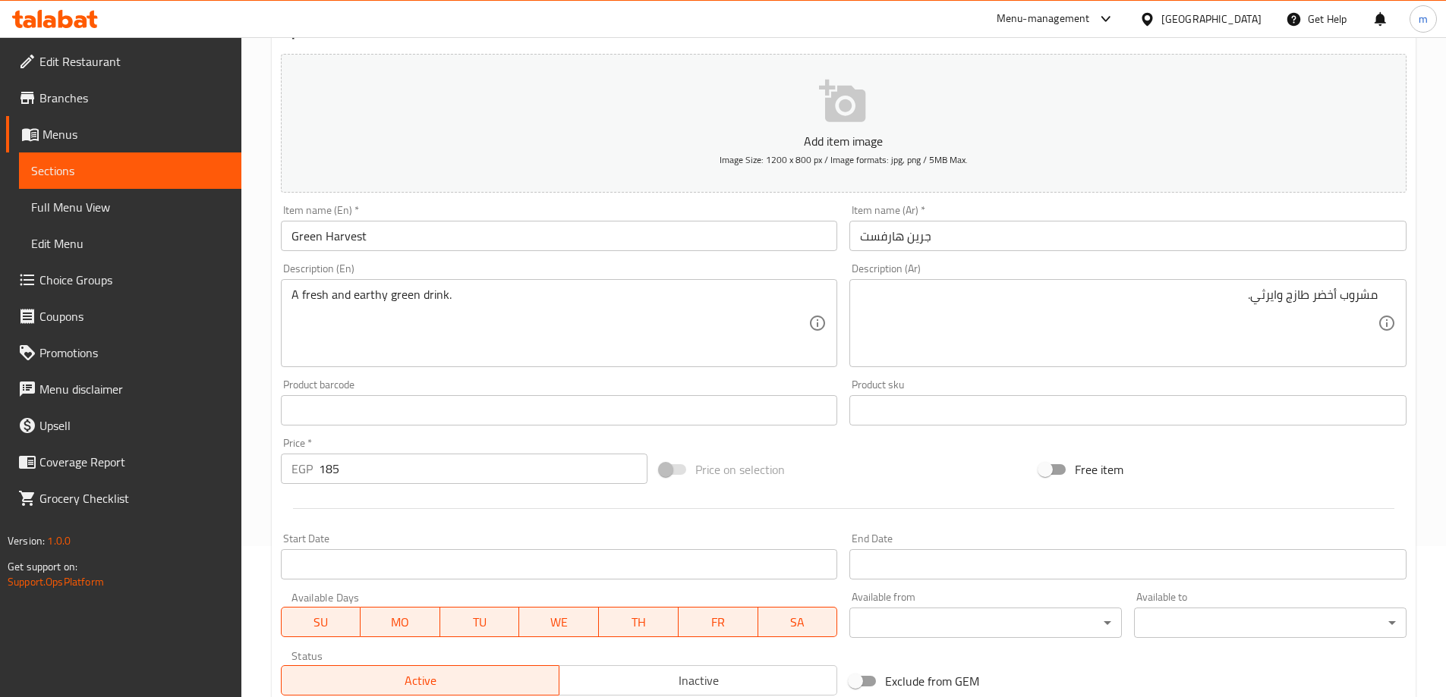
scroll to position [152, 0]
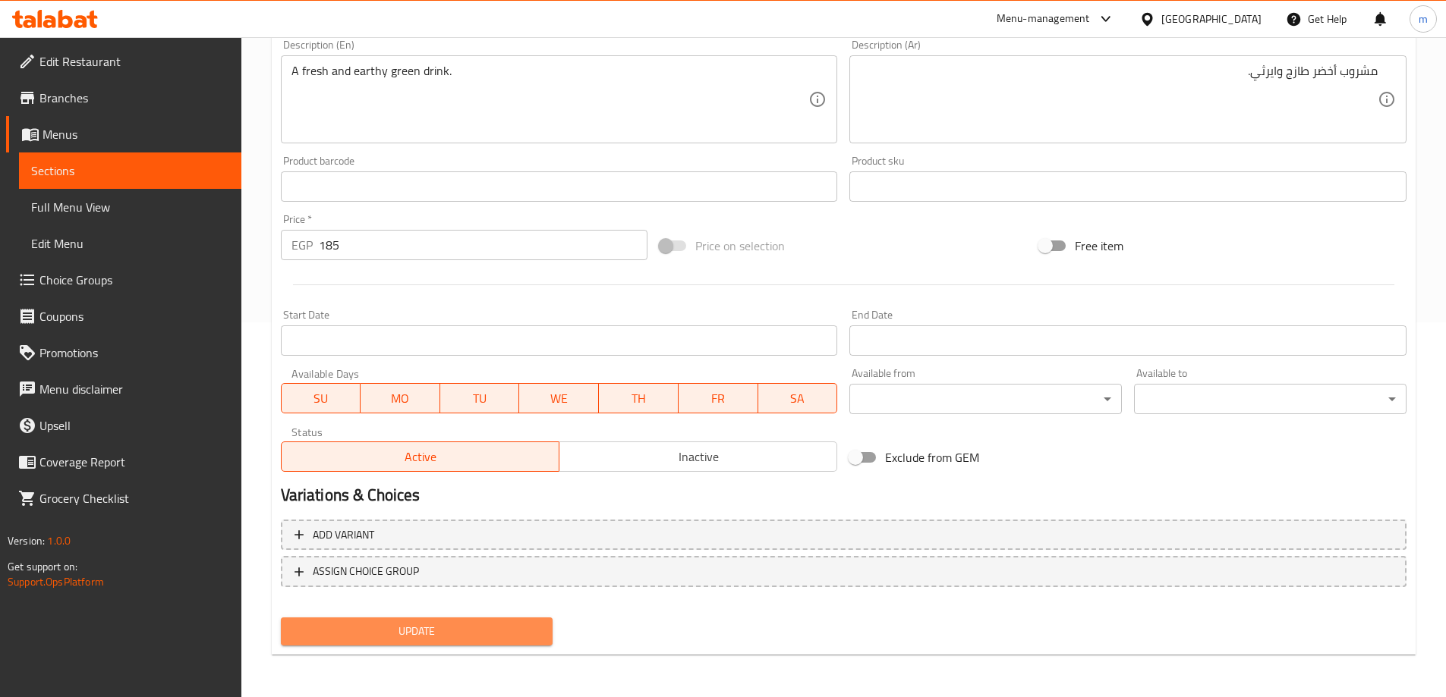
click at [496, 631] on span "Update" at bounding box center [417, 631] width 248 height 19
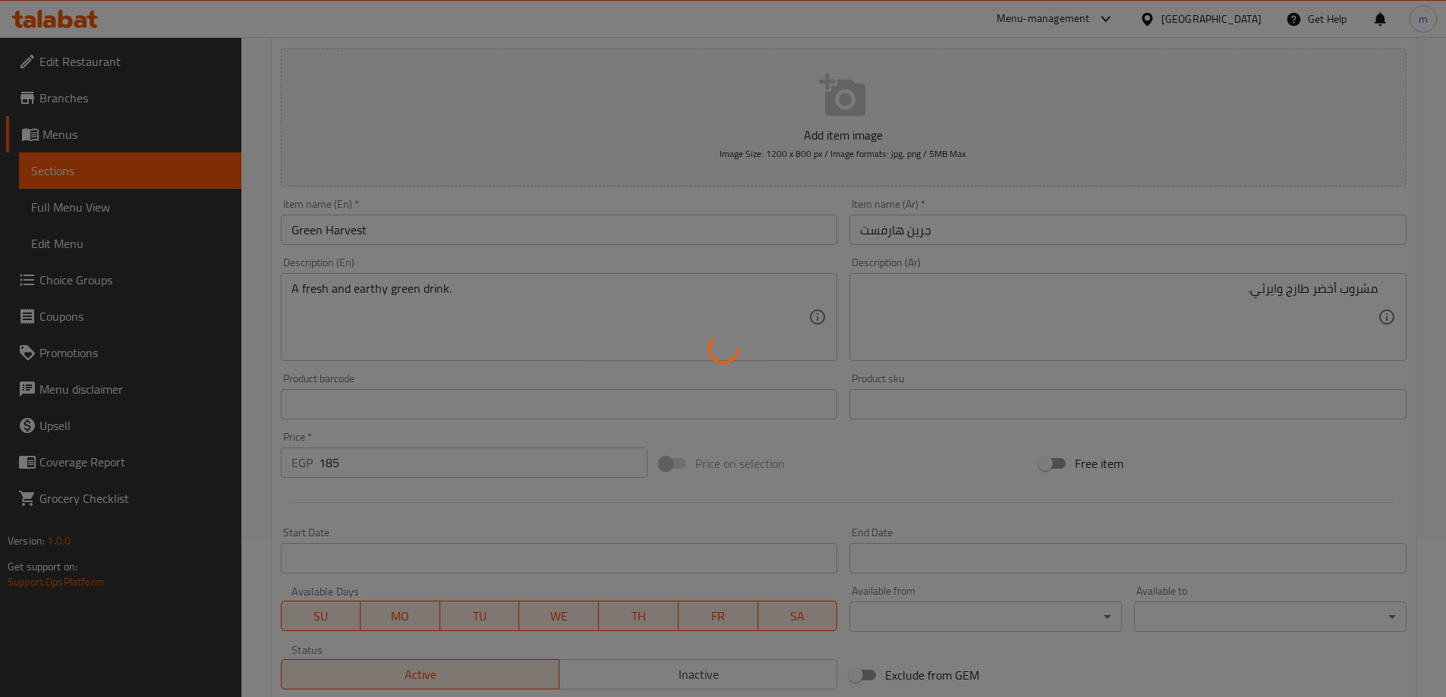
scroll to position [0, 0]
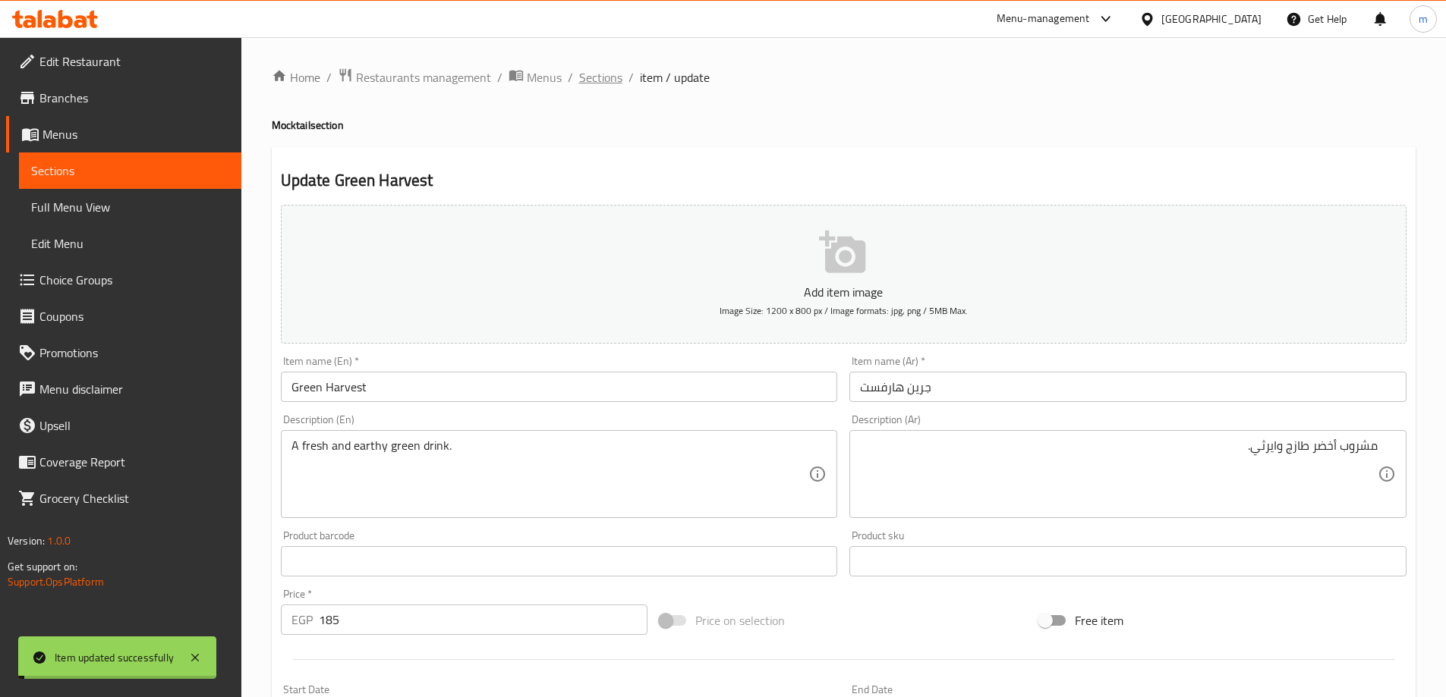
click at [590, 78] on span "Sections" at bounding box center [600, 77] width 43 height 18
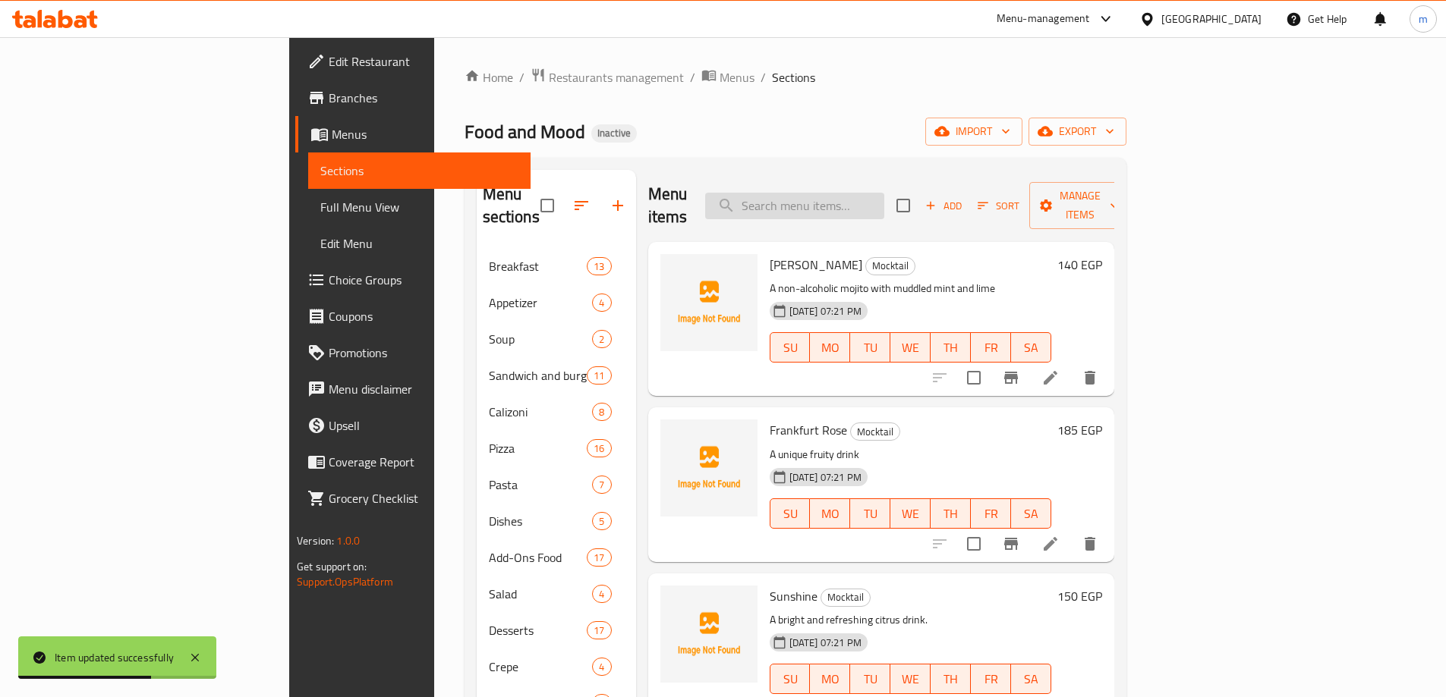
click at [884, 197] on input "search" at bounding box center [794, 206] width 179 height 27
paste input "Double Espresso"
type input "Double Espresso"
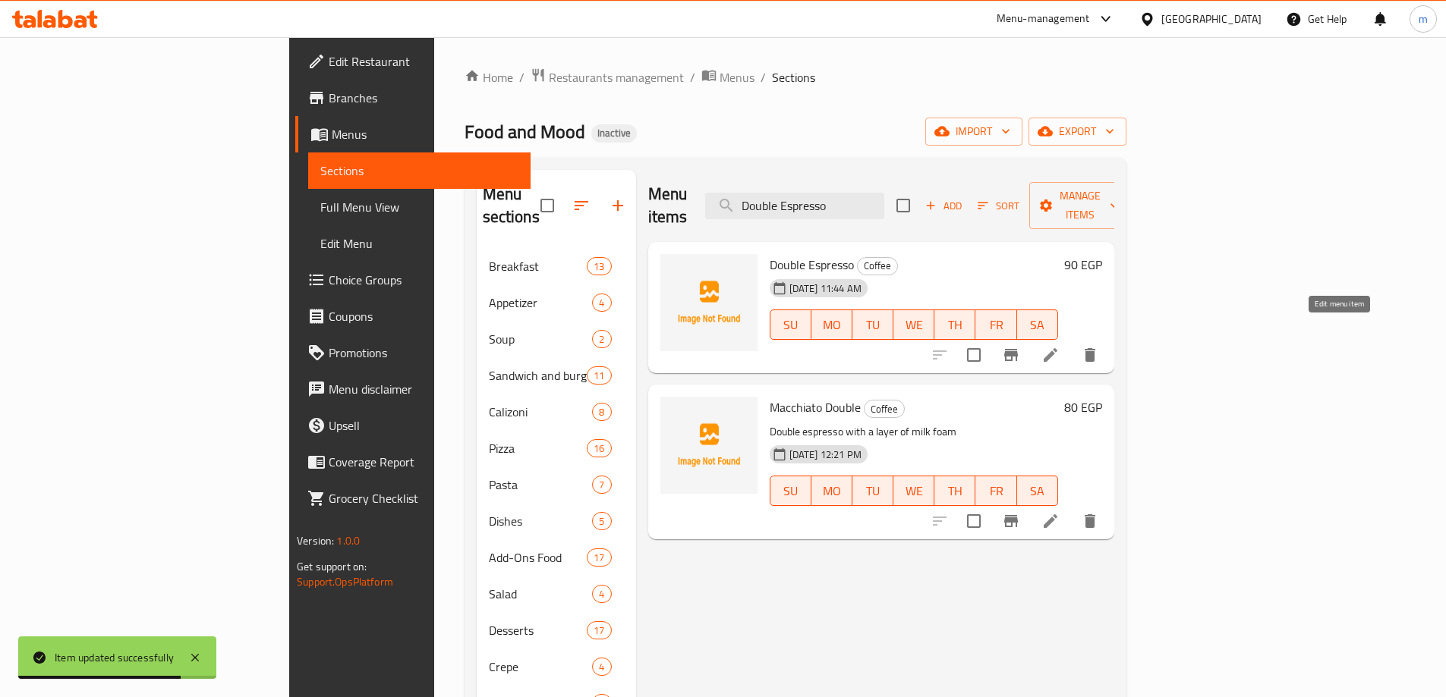
click at [1059, 346] on icon at bounding box center [1050, 355] width 18 height 18
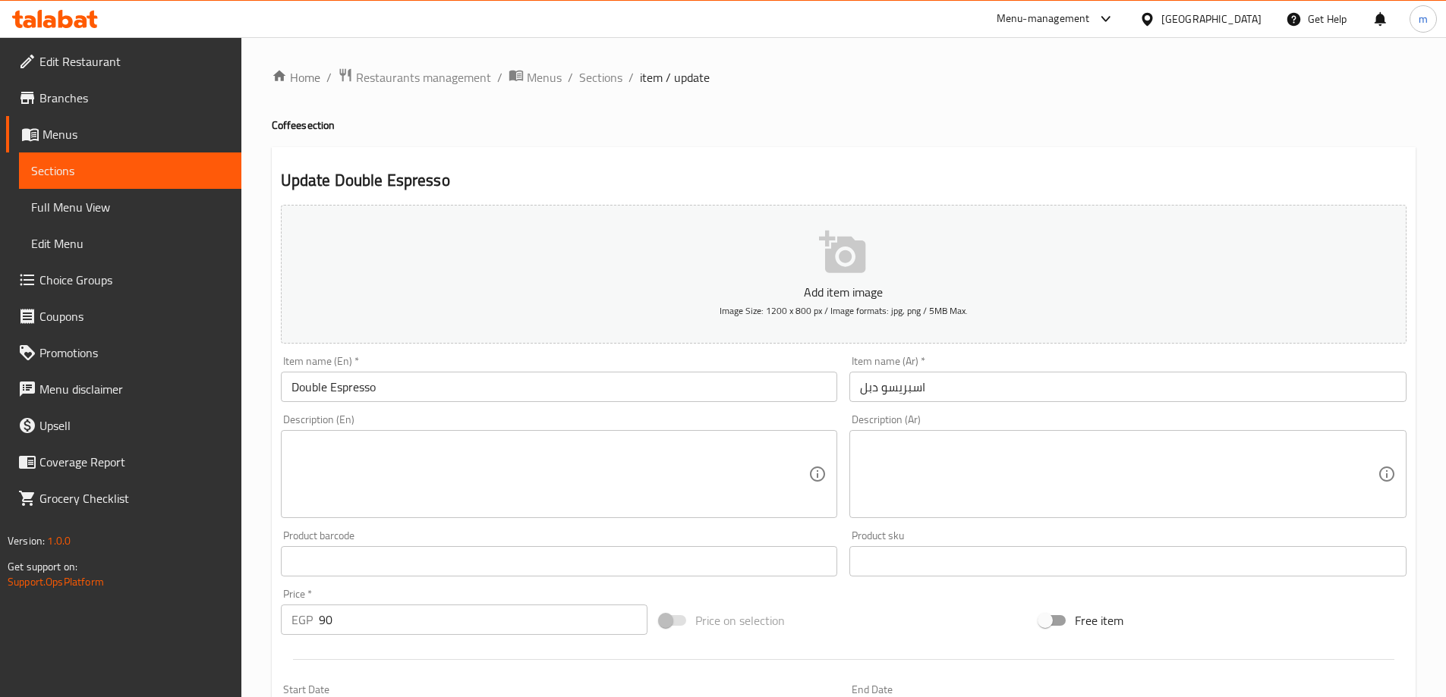
click at [474, 471] on textarea at bounding box center [550, 475] width 518 height 72
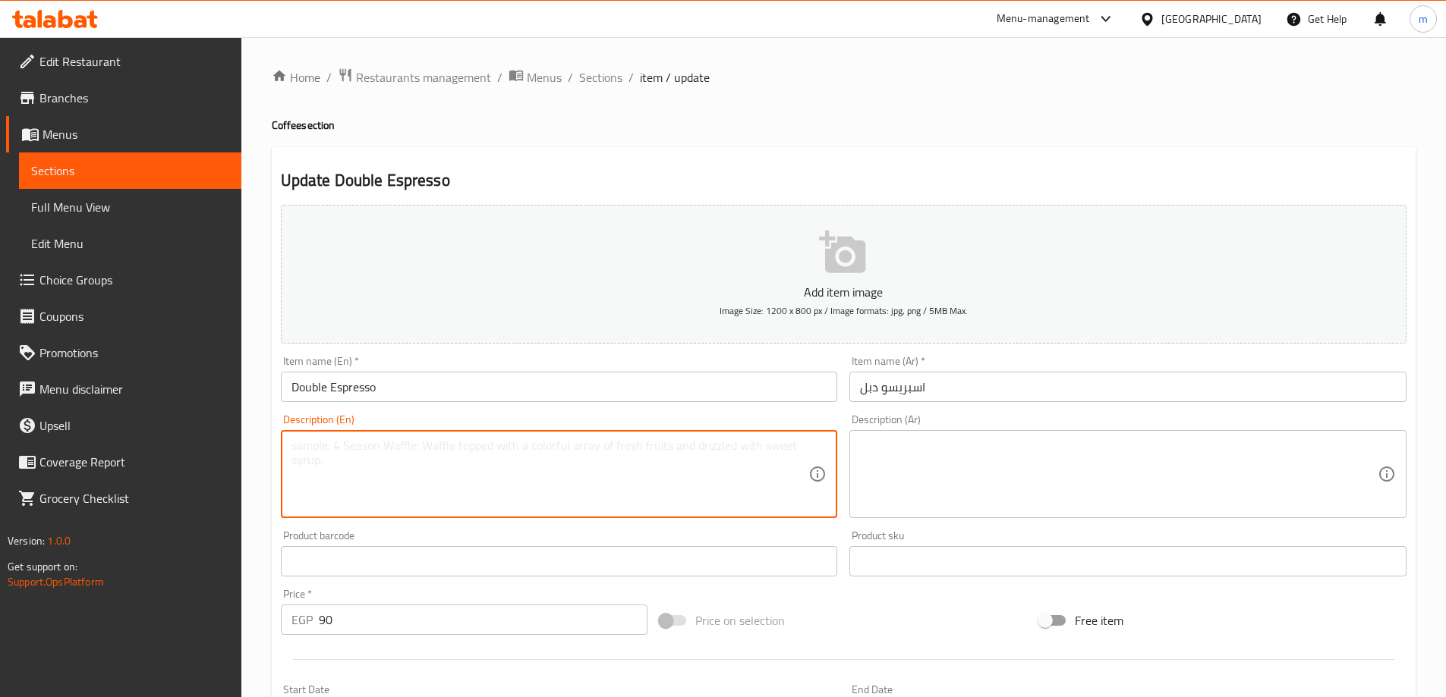
paste textarea "A concentrated shot of coffee for a strong, bold flavor."
type textarea "A concentrated shot of coffee for a strong, bold flavor."
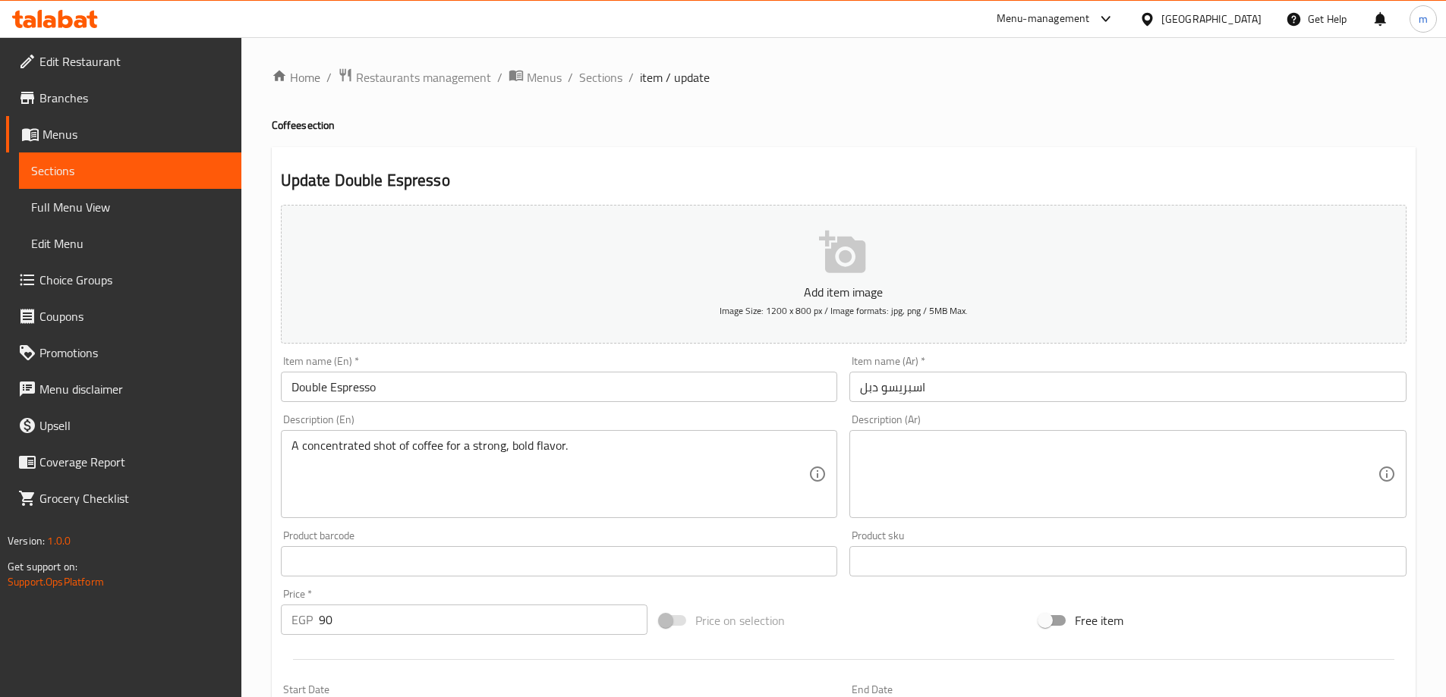
click at [976, 467] on textarea at bounding box center [1119, 475] width 518 height 72
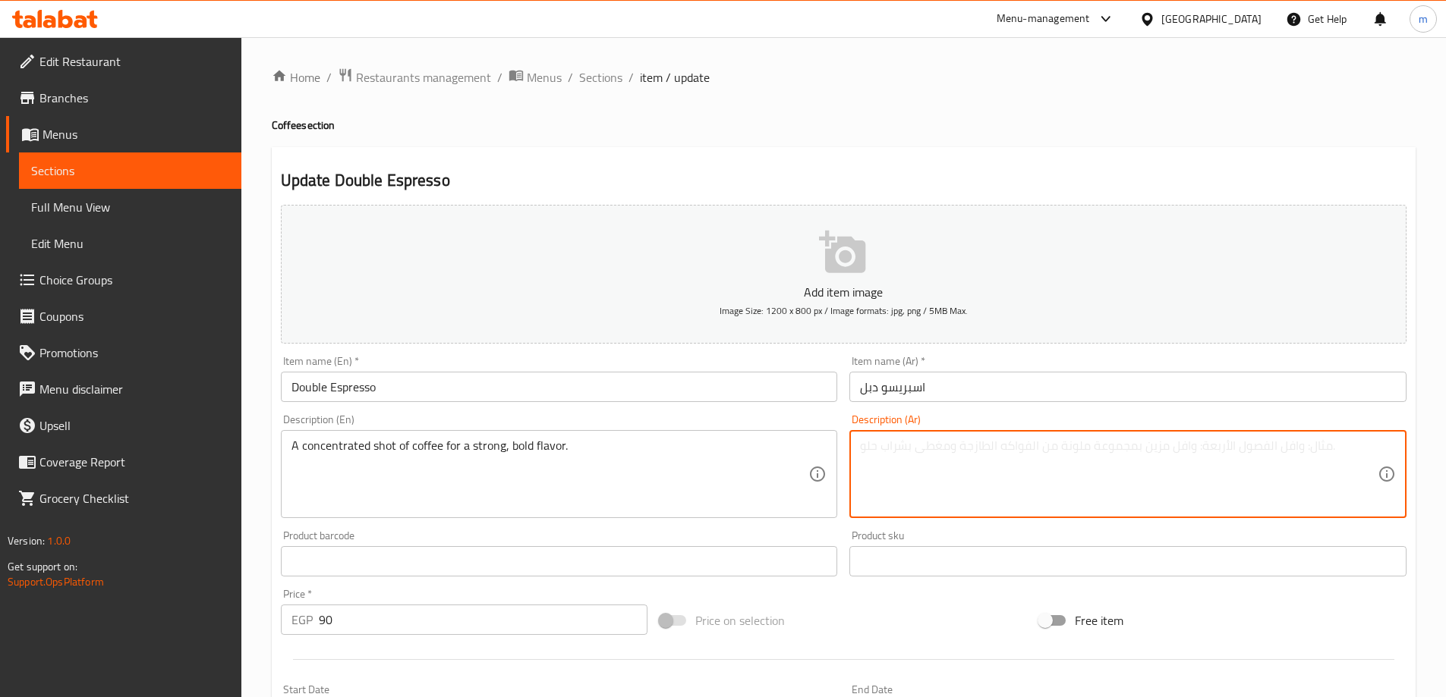
paste textarea "جرعة مركزة من القهوة للحصول على نكهة قوية وجريئة."
click at [976, 467] on textarea "جرعة مركزة من القهوة للحصول على نكهة قوية وجريئة." at bounding box center [1119, 475] width 518 height 72
click at [905, 445] on textarea "جرعة مركزة من القهوة للحصول على نكهة قوية وجريئة." at bounding box center [1119, 475] width 518 height 72
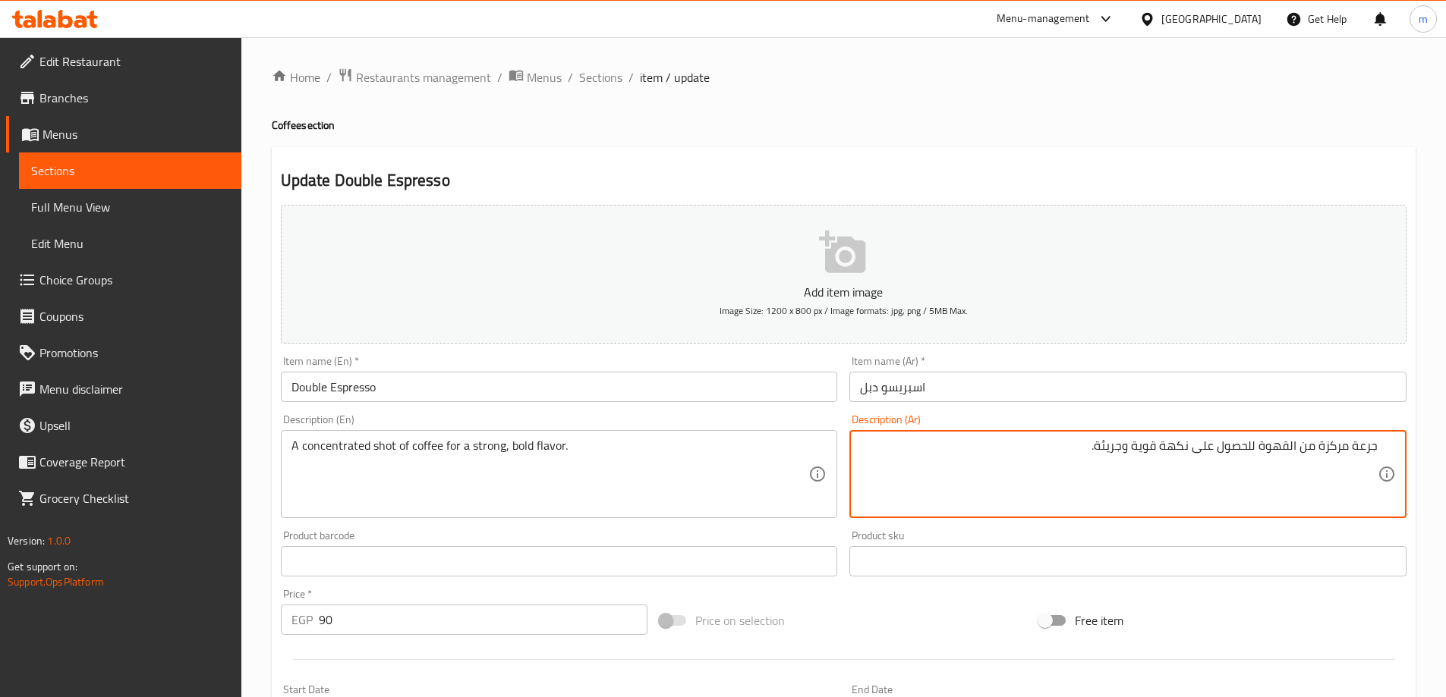
click at [1361, 445] on textarea "جرعة مركزة من القهوة للحصول على نكهة قوية وجريئة." at bounding box center [1119, 475] width 518 height 72
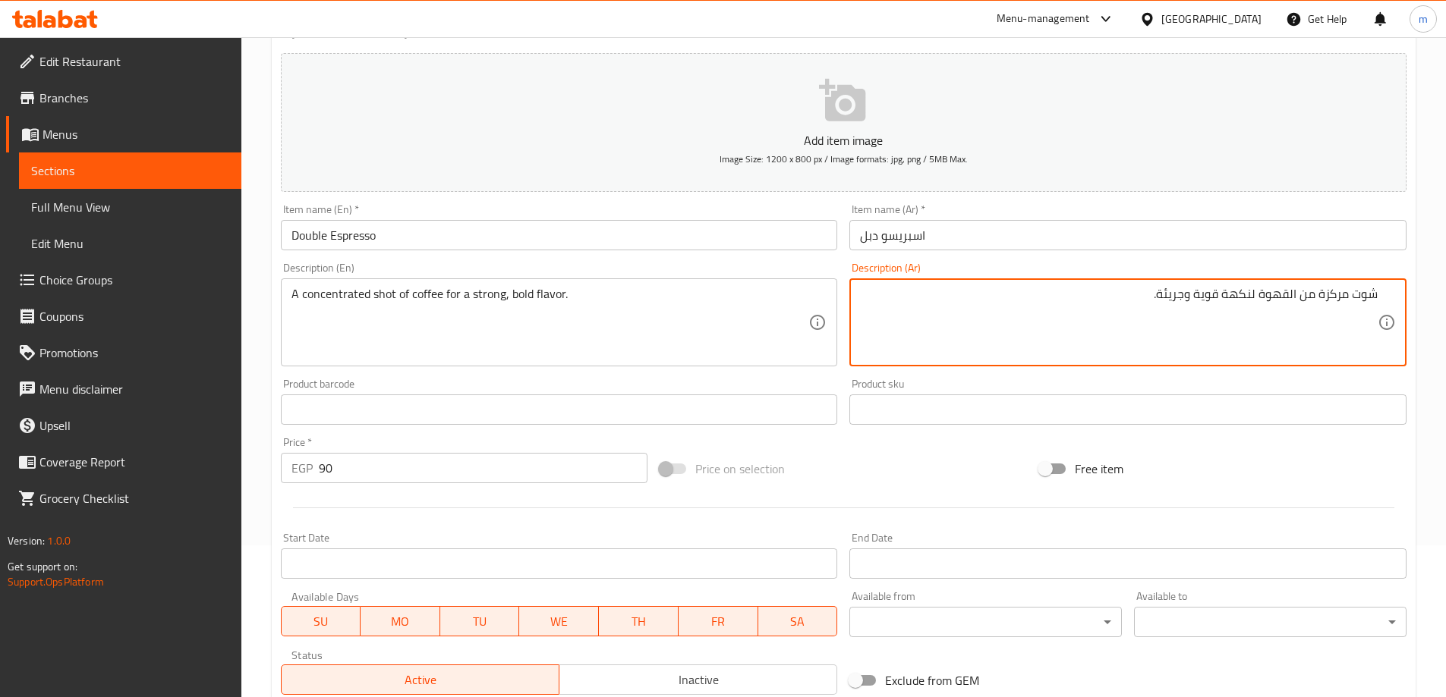
type textarea "شوت مركزة من القهوة لنكهة قوية وجريئة."
click at [1260, 478] on div "Free item" at bounding box center [1222, 468] width 379 height 41
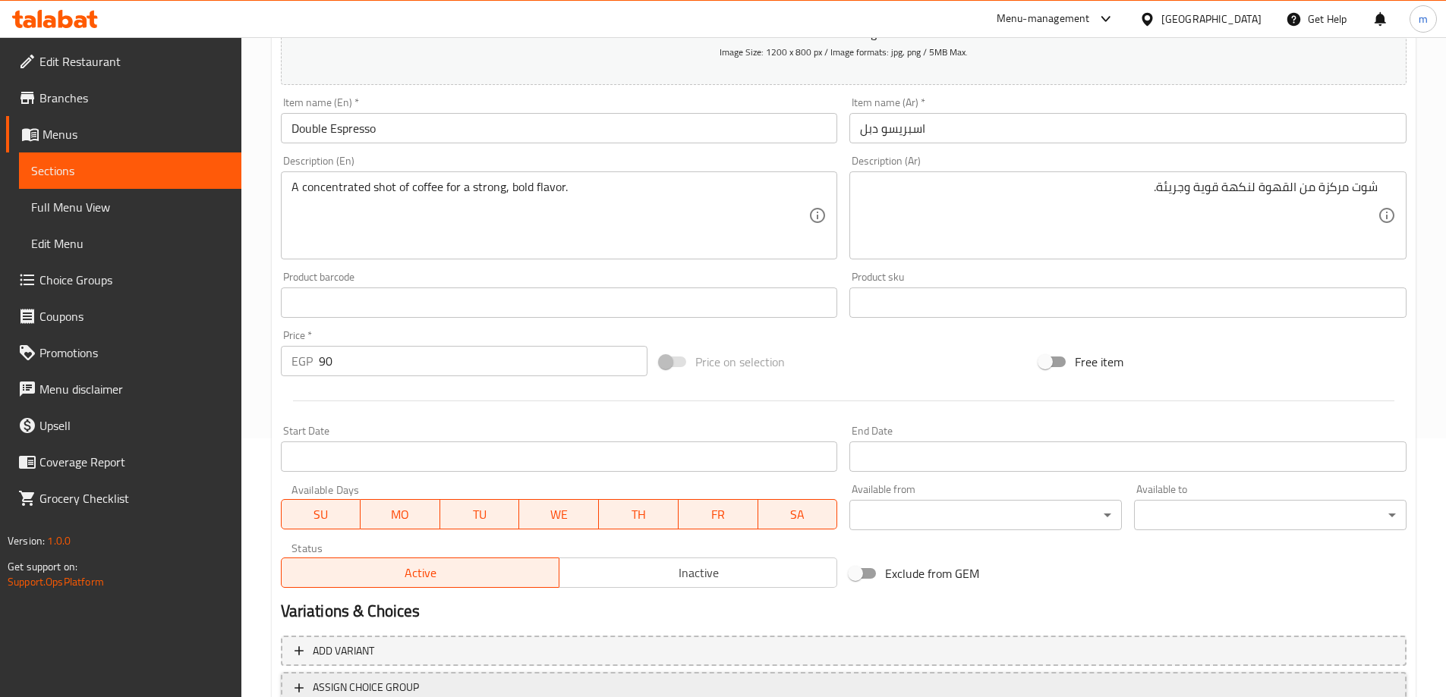
scroll to position [375, 0]
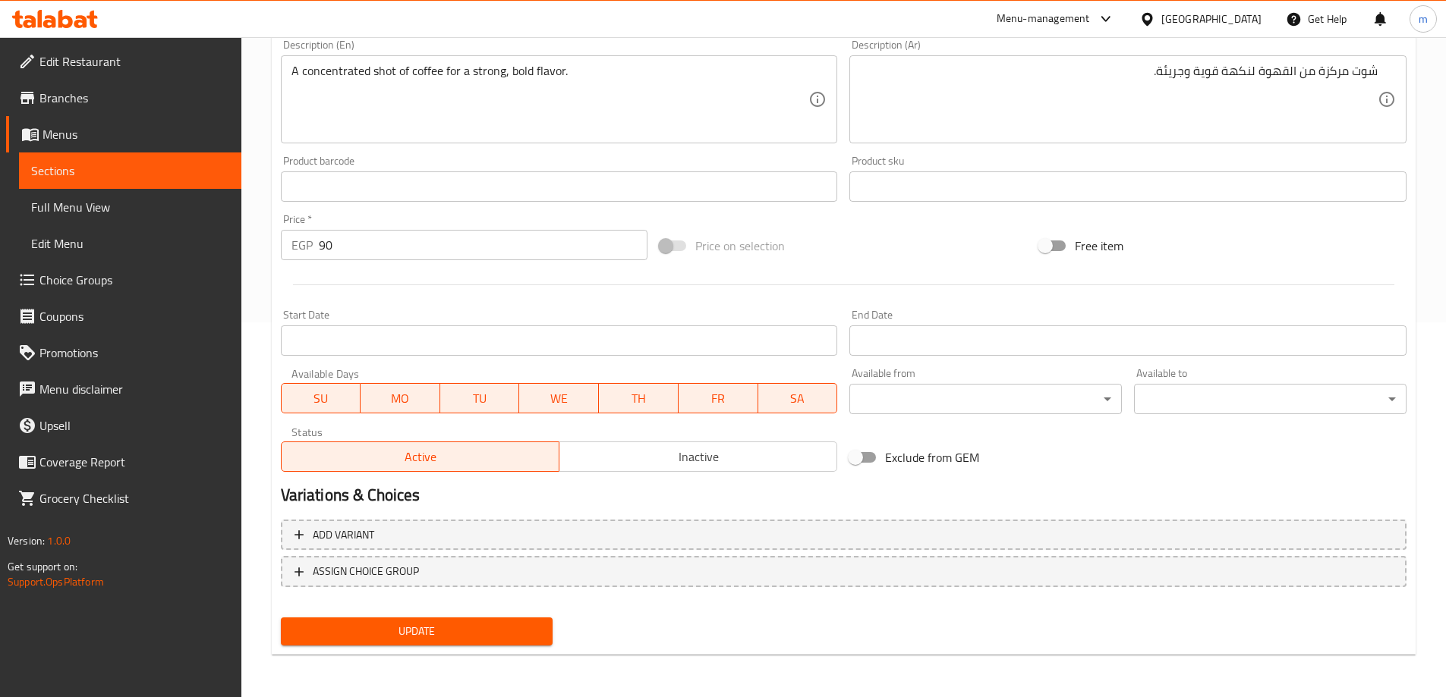
click at [439, 639] on span "Update" at bounding box center [417, 631] width 248 height 19
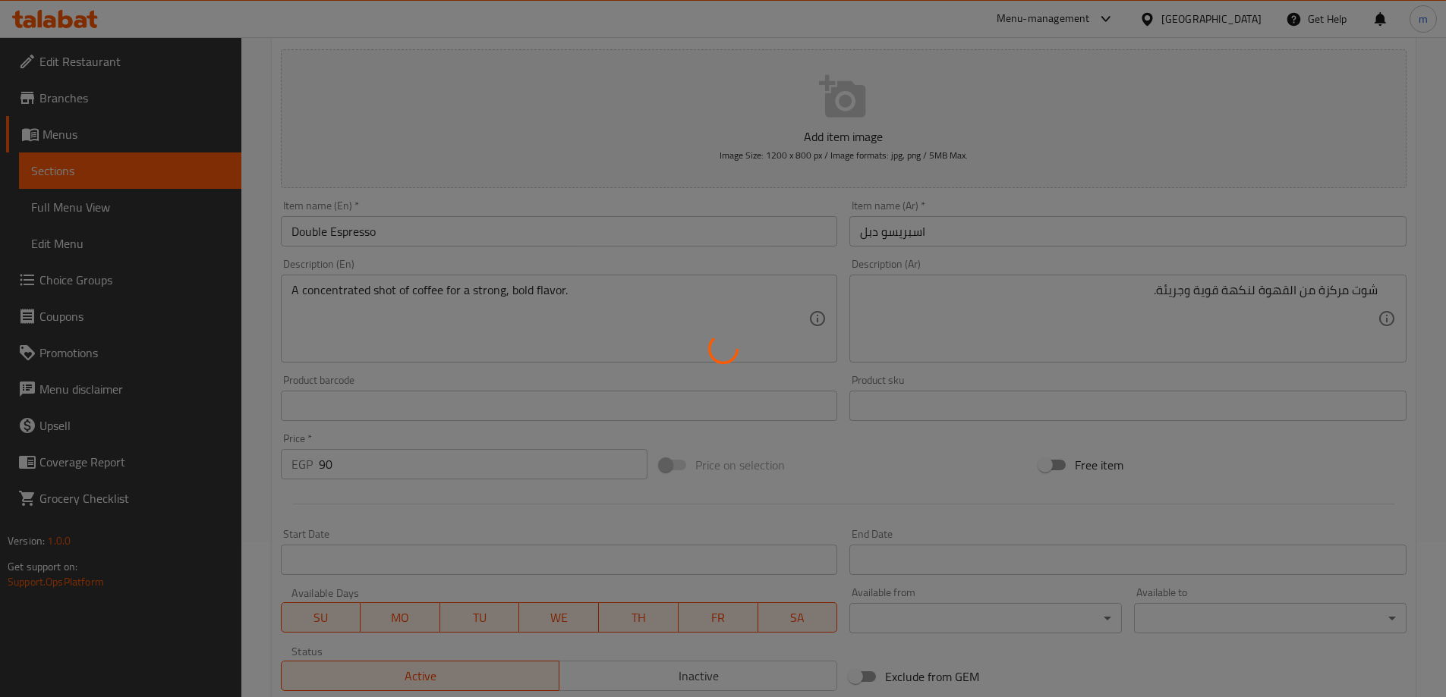
scroll to position [0, 0]
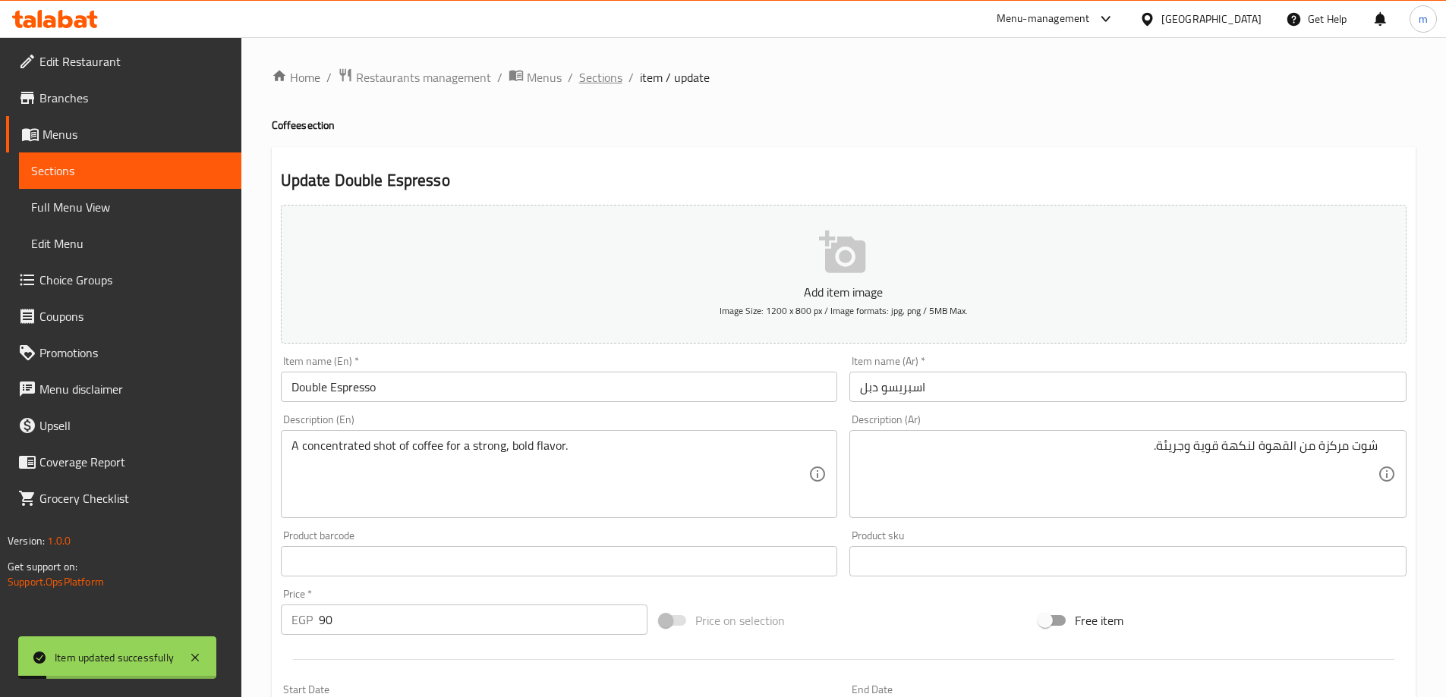
click at [594, 77] on span "Sections" at bounding box center [600, 77] width 43 height 18
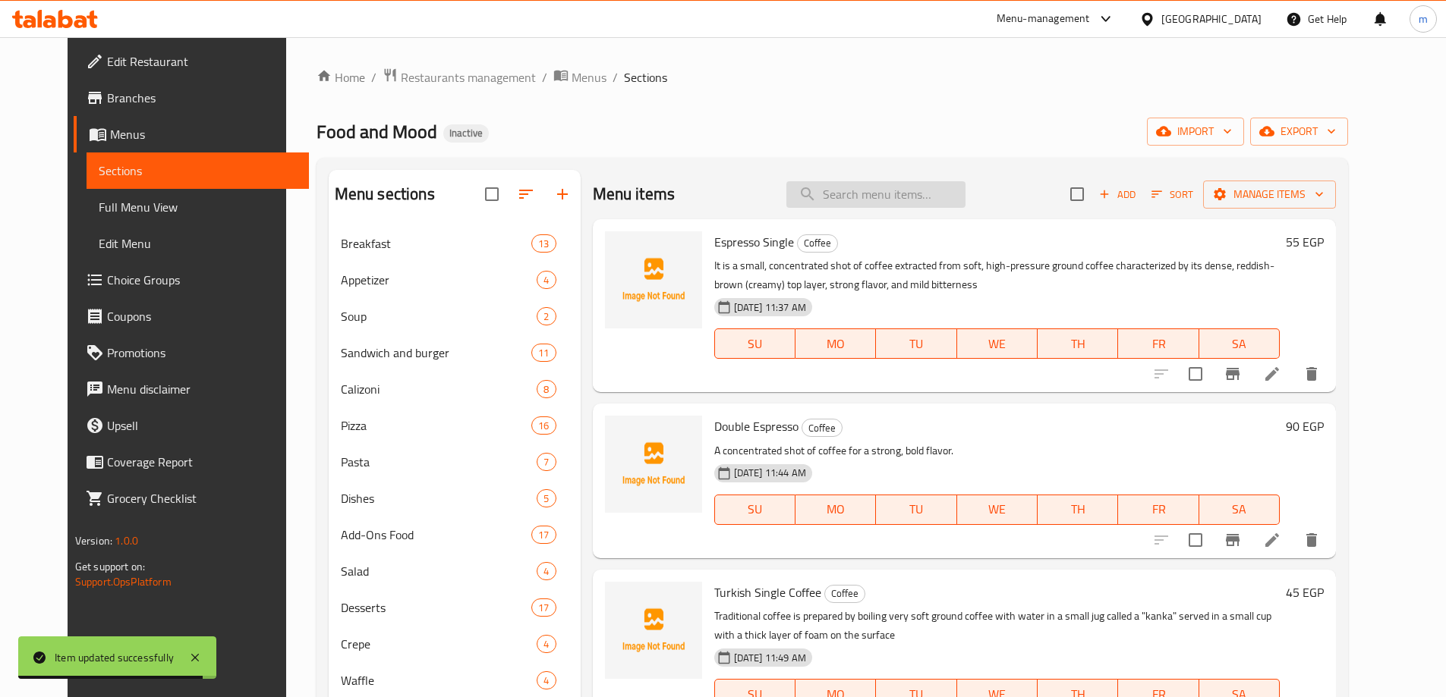
click at [931, 206] on input "search" at bounding box center [875, 194] width 179 height 27
paste input "Double Turkish Coffee"
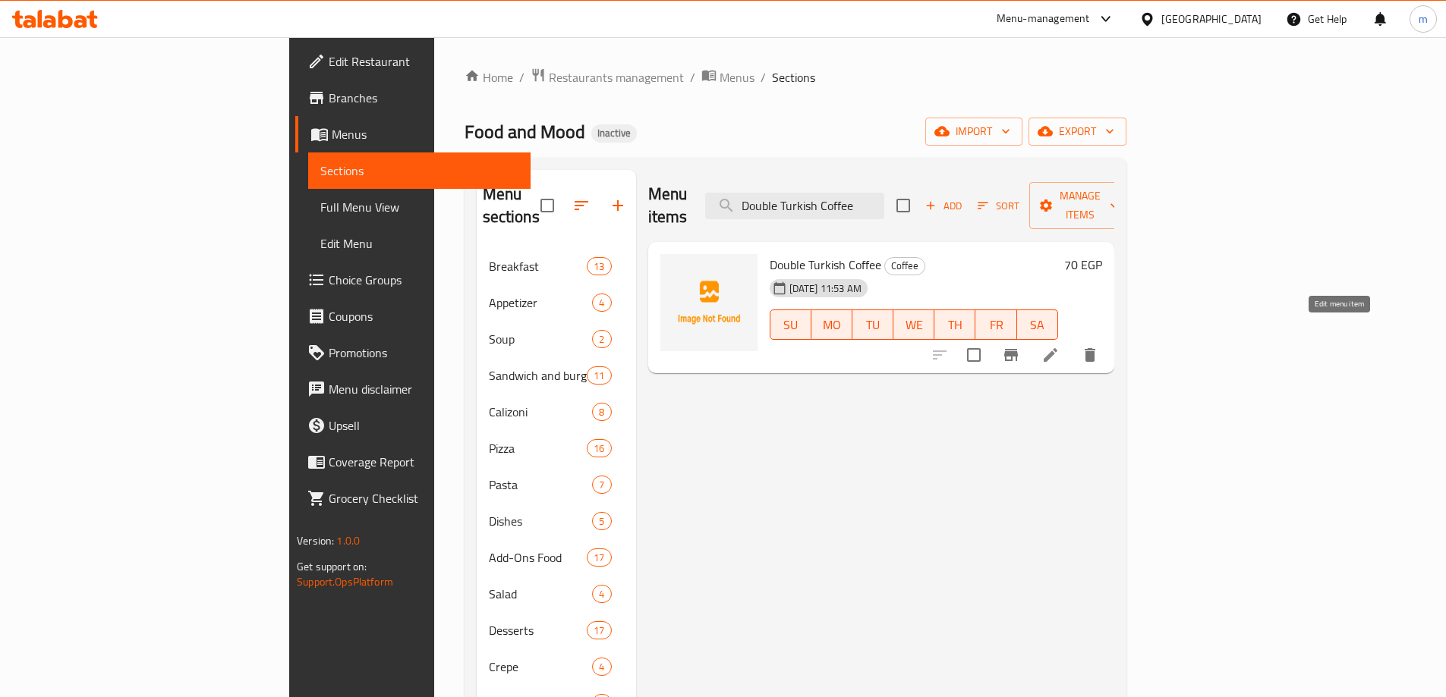
type input "Double Turkish Coffee"
click at [1059, 346] on icon at bounding box center [1050, 355] width 18 height 18
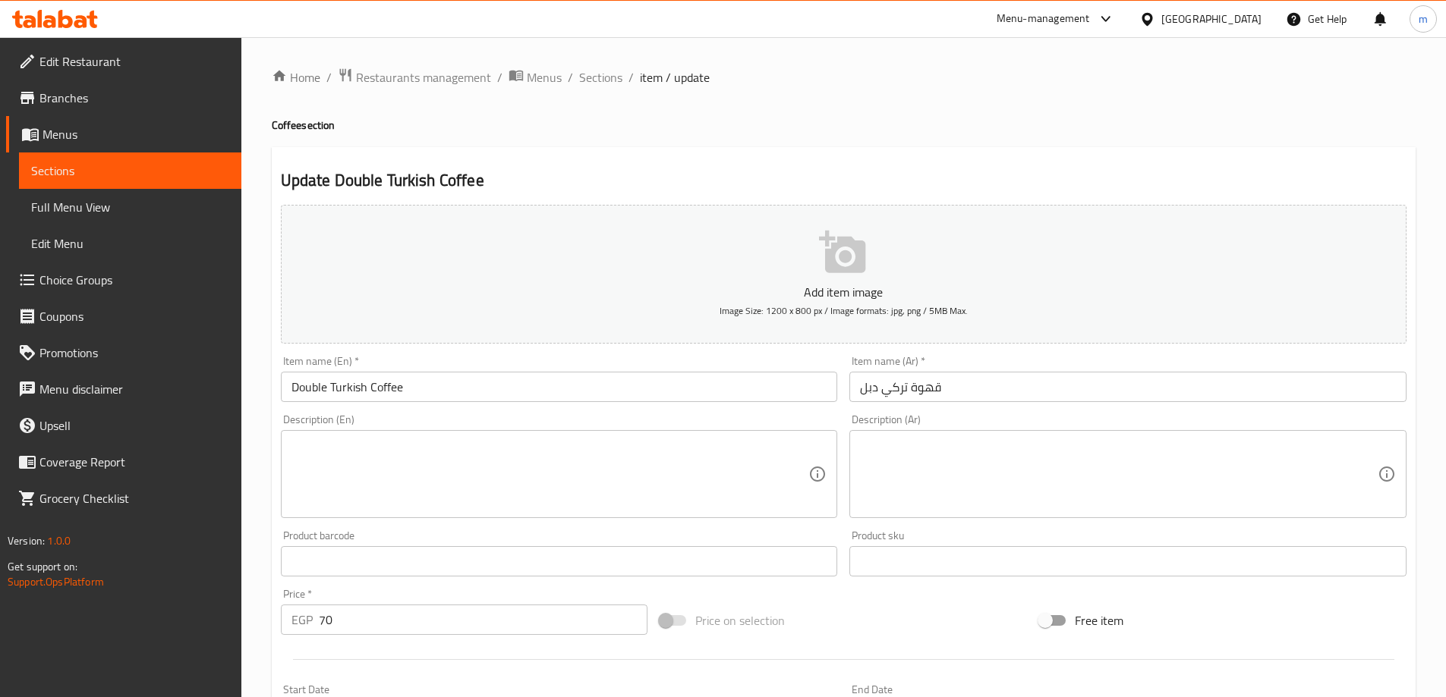
click at [710, 445] on textarea at bounding box center [550, 475] width 518 height 72
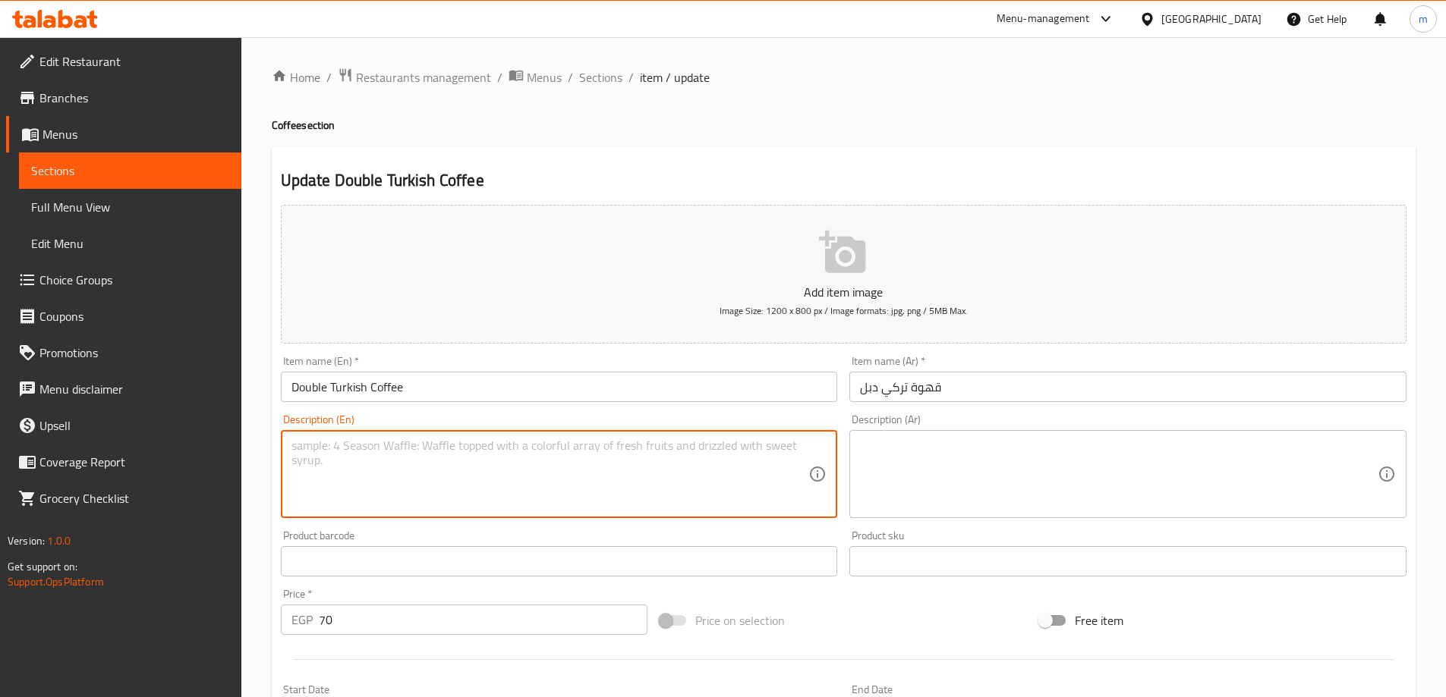
paste textarea "A traditional, strong Turkish coffee"
type textarea "A traditional, strong Turkish coffee"
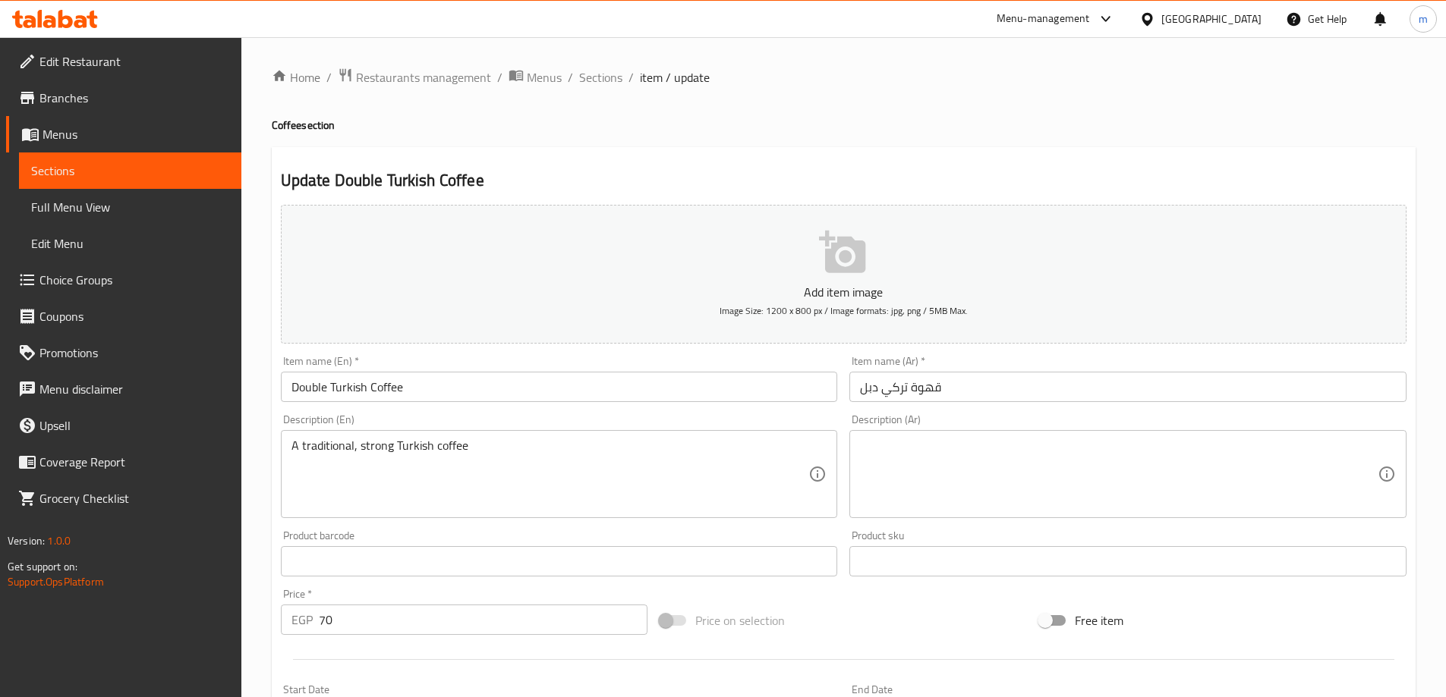
click at [1120, 460] on textarea at bounding box center [1119, 475] width 518 height 72
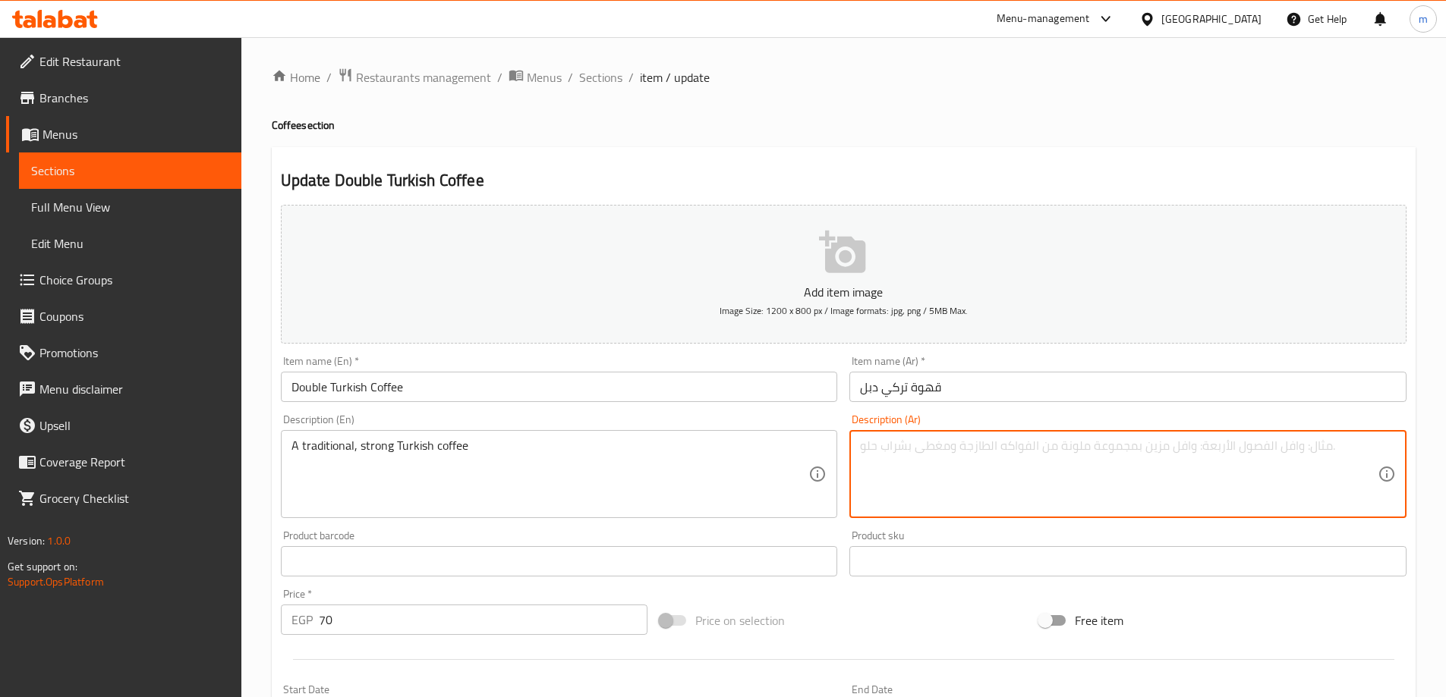
paste textarea "قهوة تركية تقليدية وقوية"
click at [1120, 460] on textarea "قهوة تركية تقليدية وقوية" at bounding box center [1119, 475] width 518 height 72
drag, startPoint x: 1120, startPoint y: 460, endPoint x: 1054, endPoint y: 432, distance: 71.7
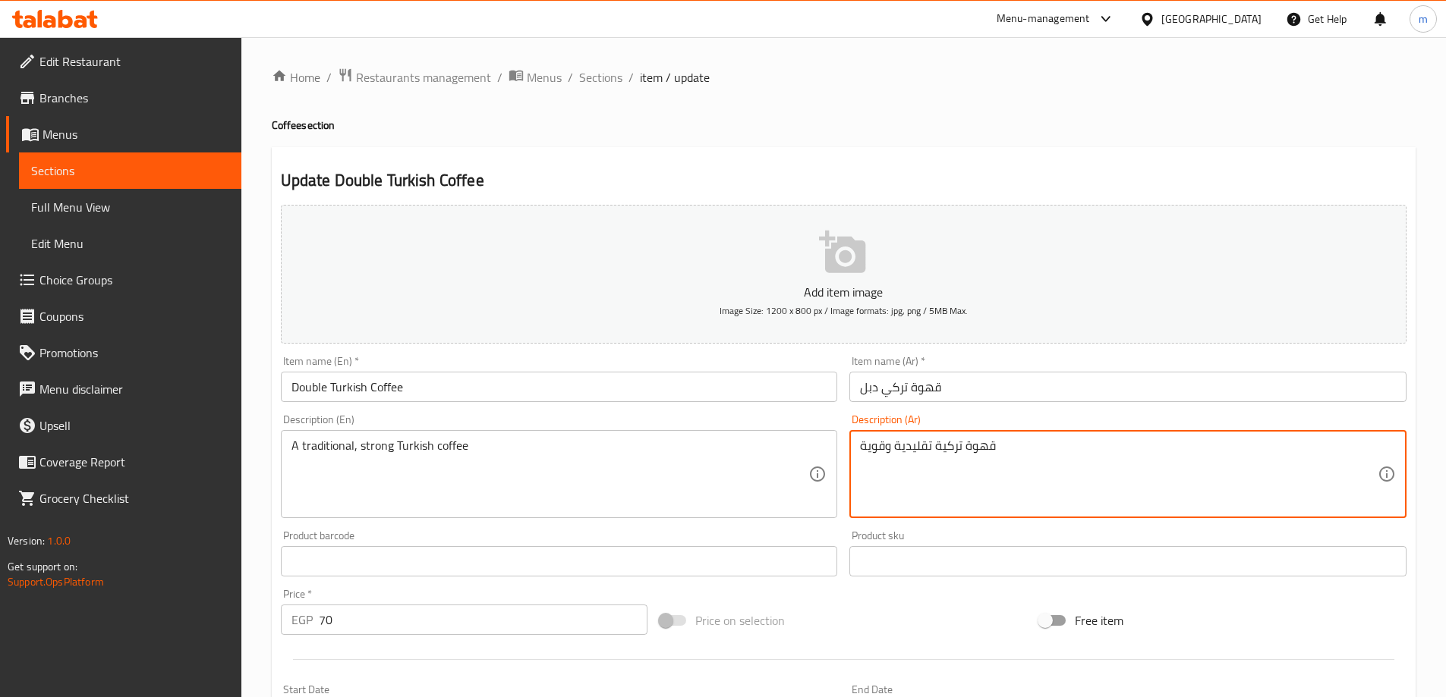
click at [1049, 435] on div "قهوة تركية تقليدية وقوية Description (Ar)" at bounding box center [1127, 474] width 557 height 88
click at [1068, 459] on textarea "قهوة تركية تقليدية وقوية" at bounding box center [1119, 475] width 518 height 72
click at [1271, 450] on textarea "قهوة تركية تقليدية وقوية" at bounding box center [1119, 475] width 518 height 72
type textarea "قهوة تركية تقليدية ، قوية"
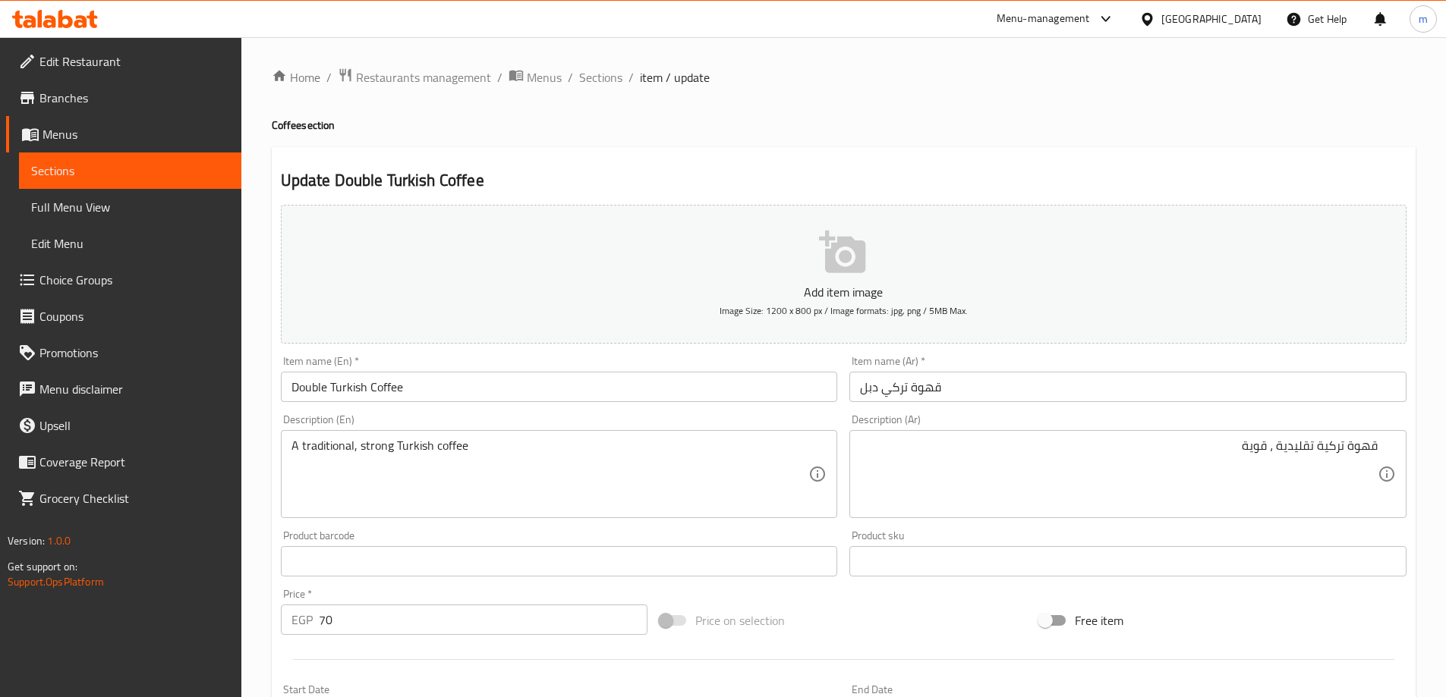
click at [1191, 121] on h4 "Coffee section" at bounding box center [844, 125] width 1144 height 15
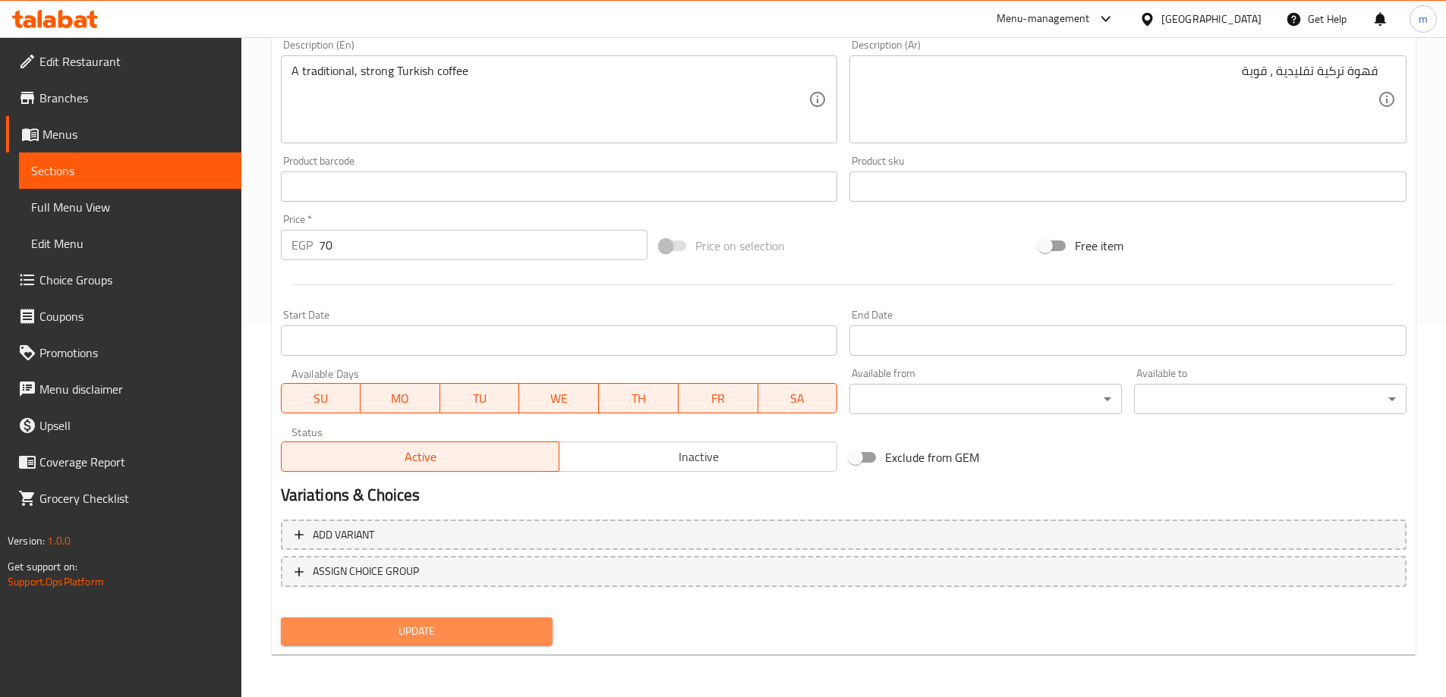
click at [538, 624] on span "Update" at bounding box center [417, 631] width 248 height 19
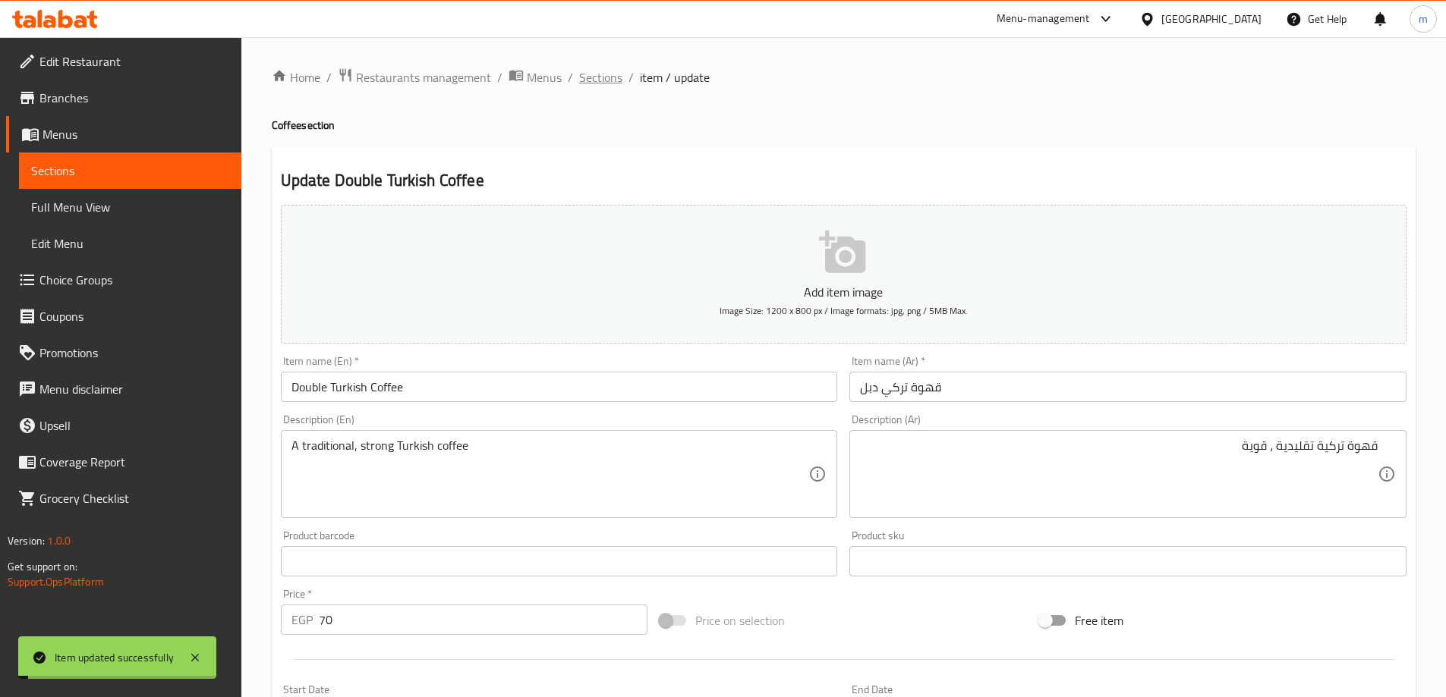
click at [592, 83] on span "Sections" at bounding box center [600, 77] width 43 height 18
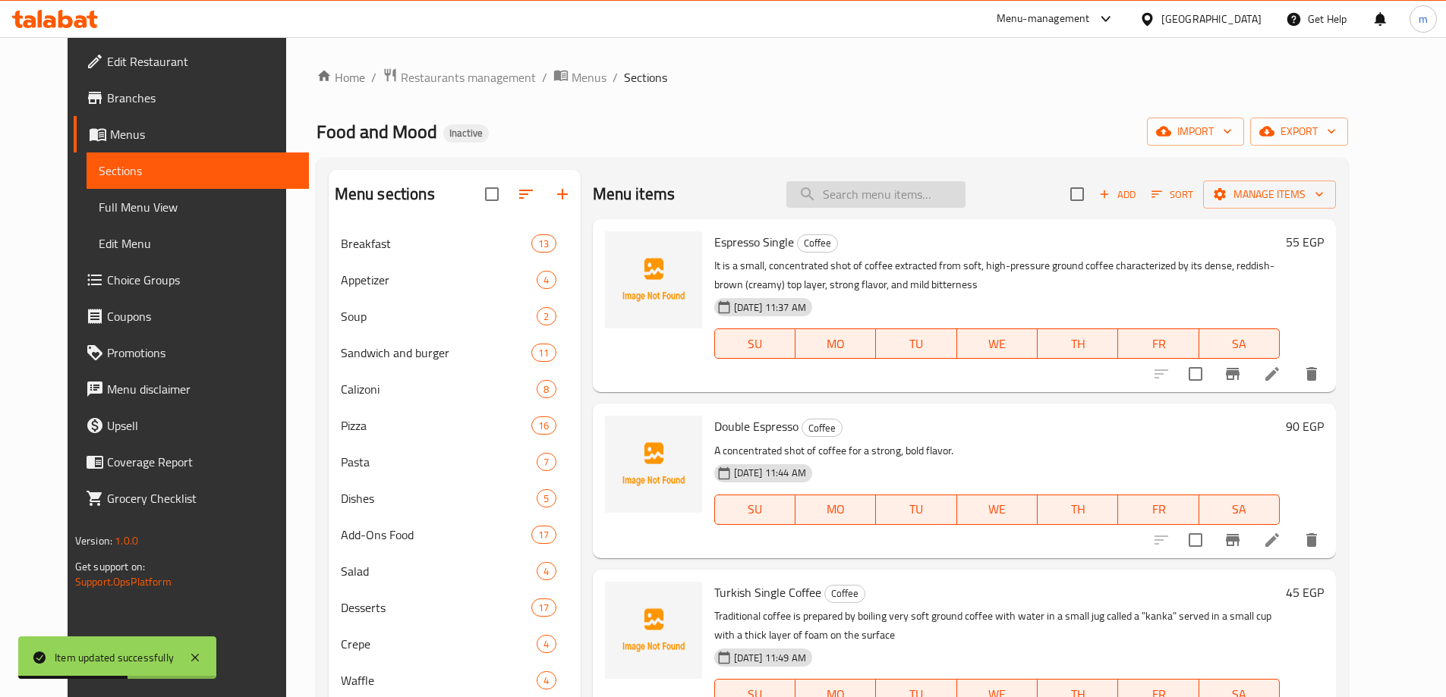
click at [880, 195] on input "search" at bounding box center [875, 194] width 179 height 27
paste input "French Coffee"
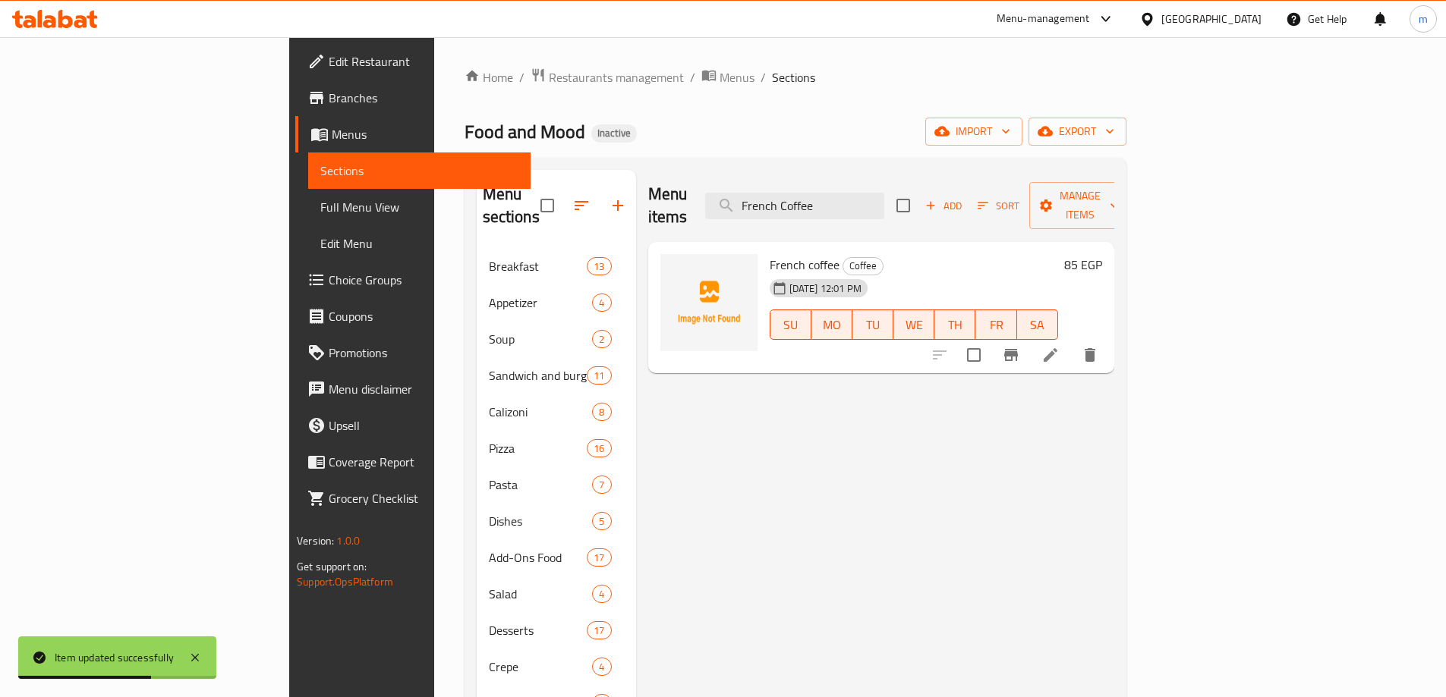
type input "French Coffee"
click at [1072, 341] on li at bounding box center [1050, 354] width 42 height 27
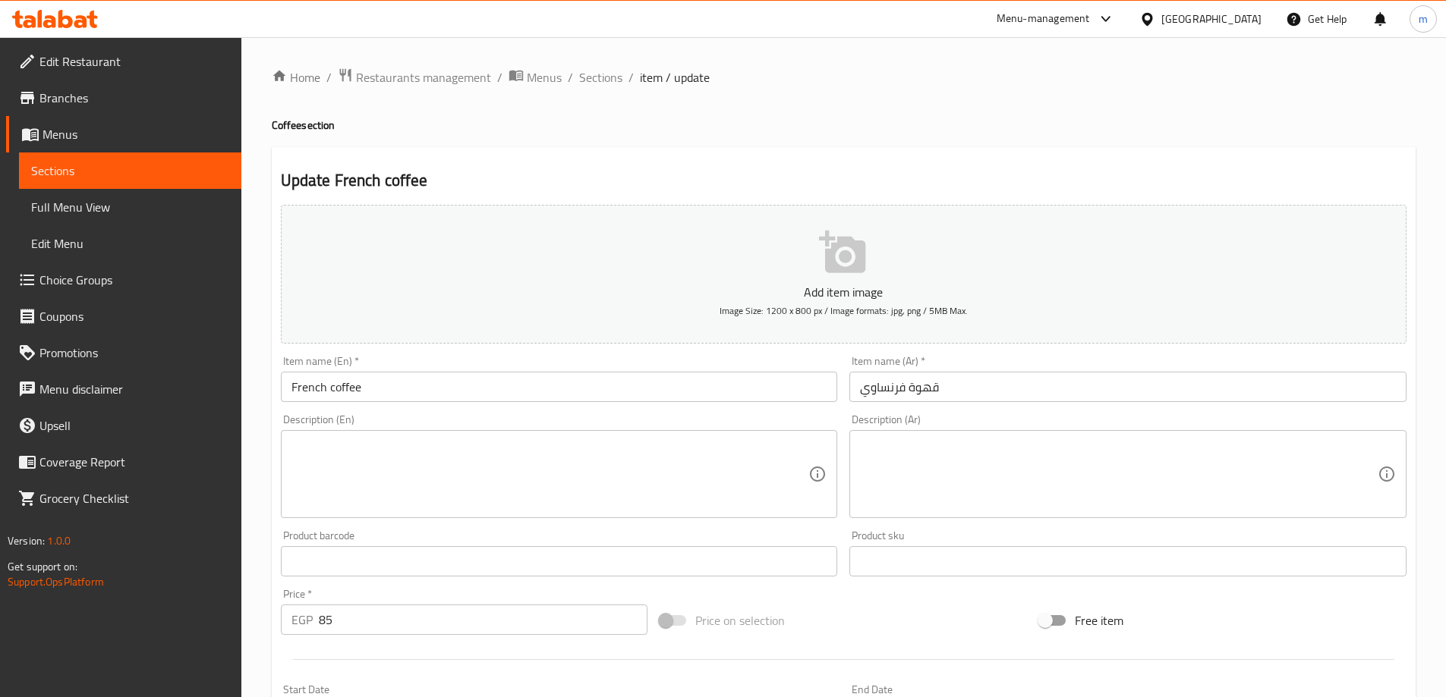
click at [295, 471] on textarea at bounding box center [550, 475] width 518 height 72
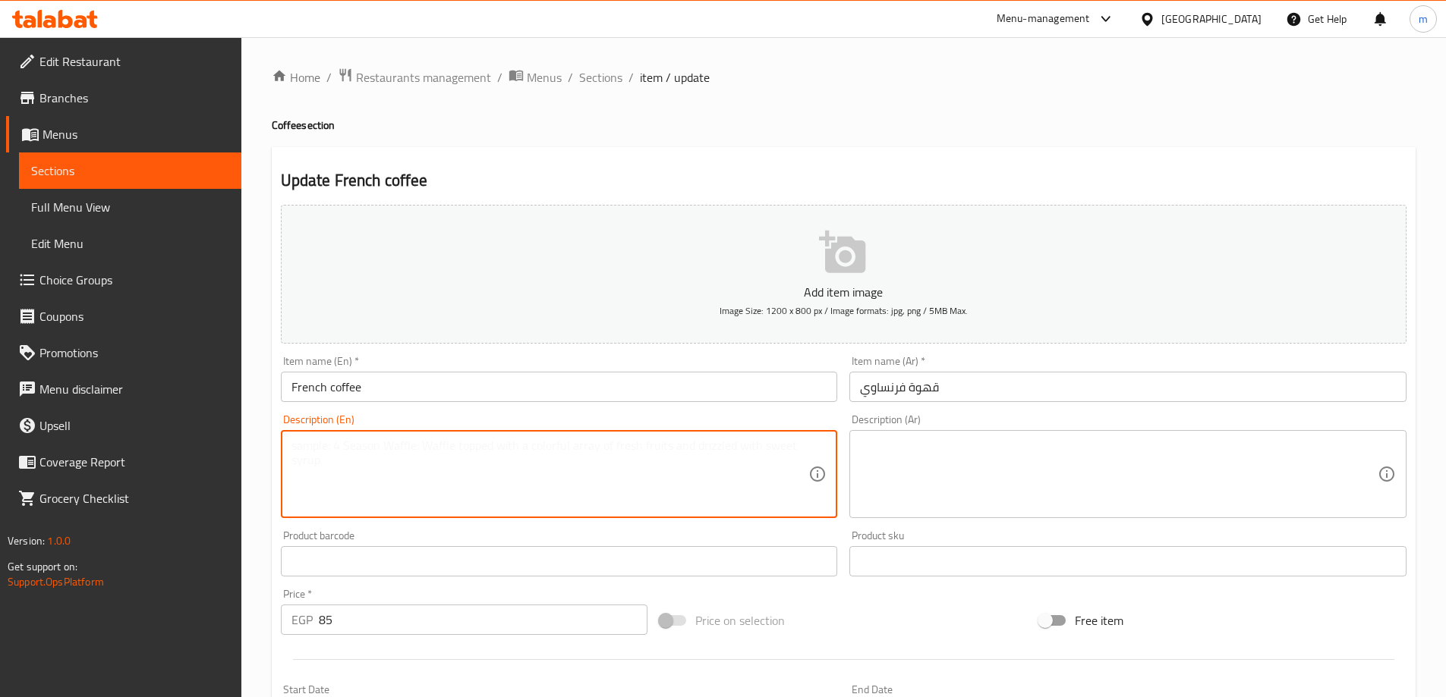
paste textarea "A smooth, rich coffee brewed in a French press"
click at [314, 461] on textarea "A smooth, rich coffee brewed in a French press" at bounding box center [550, 475] width 518 height 72
type textarea "A smooth, rich coffee brewed in a French press"
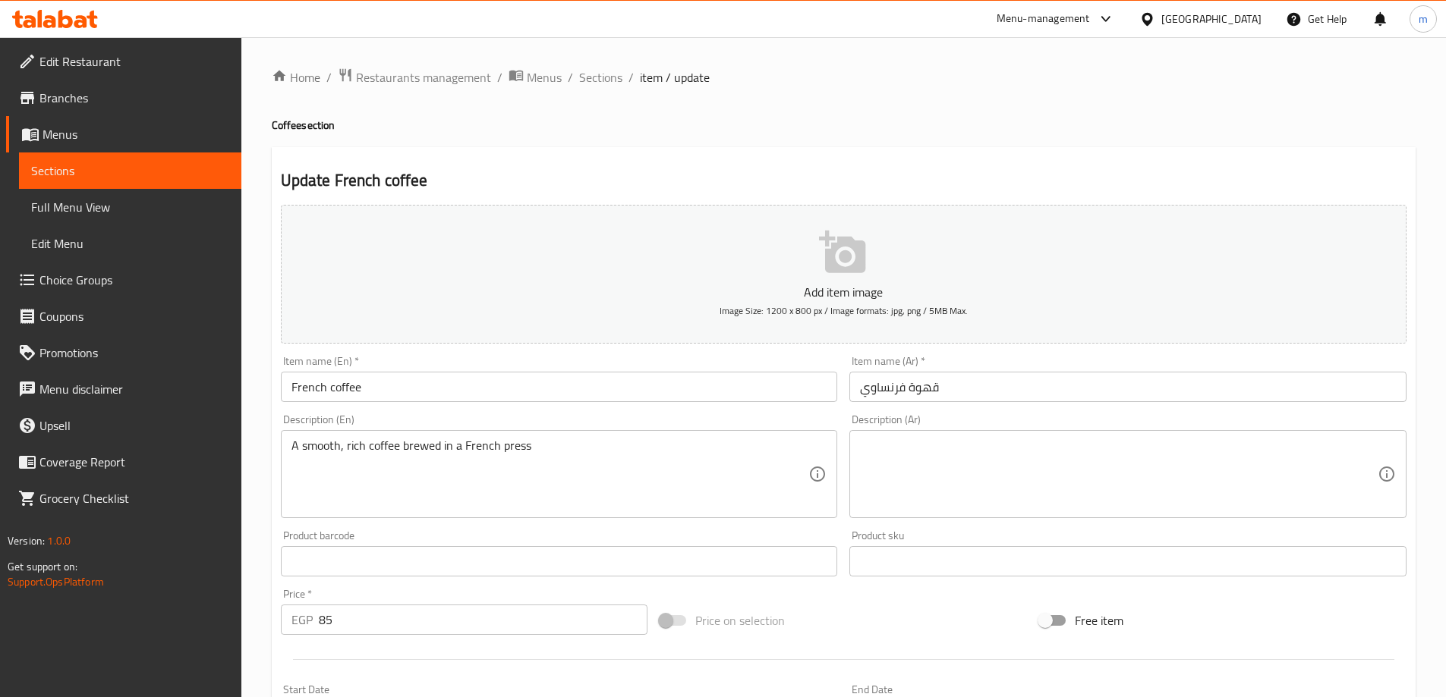
click at [950, 481] on textarea at bounding box center [1119, 475] width 518 height 72
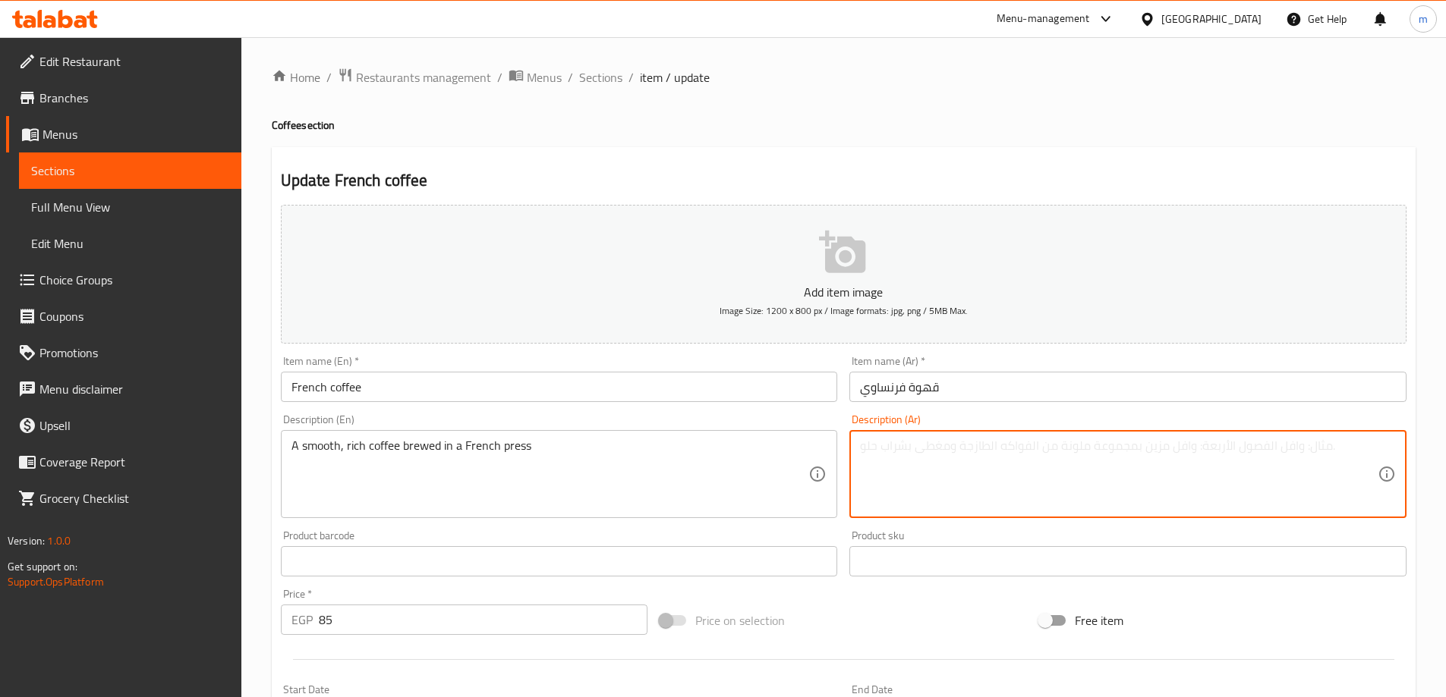
paste textarea "قهوة ناعمة وغنية يتم تحضيرها في مكبس فرنسي"
click at [950, 481] on textarea "قهوة ناعمة وغنية يتم تحضيرها في مكبس فرنسي" at bounding box center [1119, 475] width 518 height 72
click at [1213, 498] on textarea "قهوة ناعمة وغنية يتم تحضيرها في مكبس فرنسي" at bounding box center [1119, 475] width 518 height 72
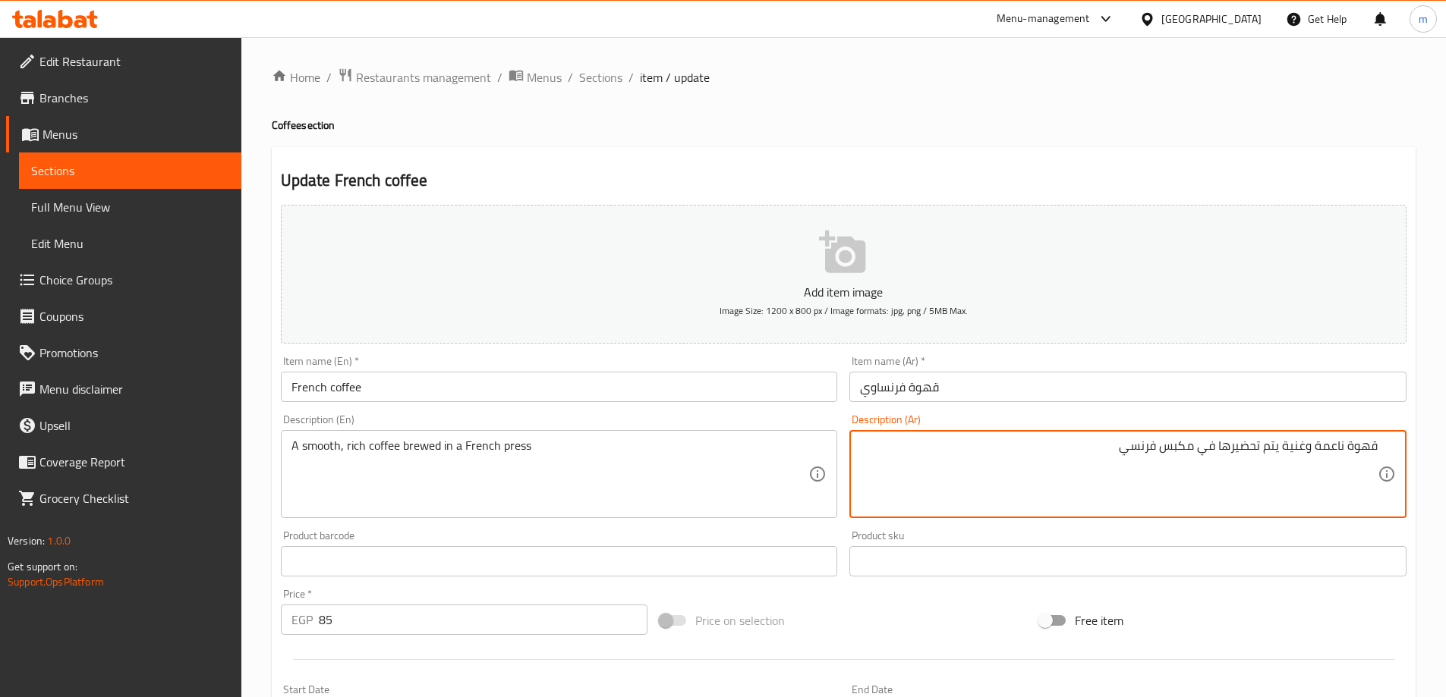
click at [1212, 498] on textarea "قهوة ناعمة وغنية يتم تحضيرها في مكبس فرنسي" at bounding box center [1119, 475] width 518 height 72
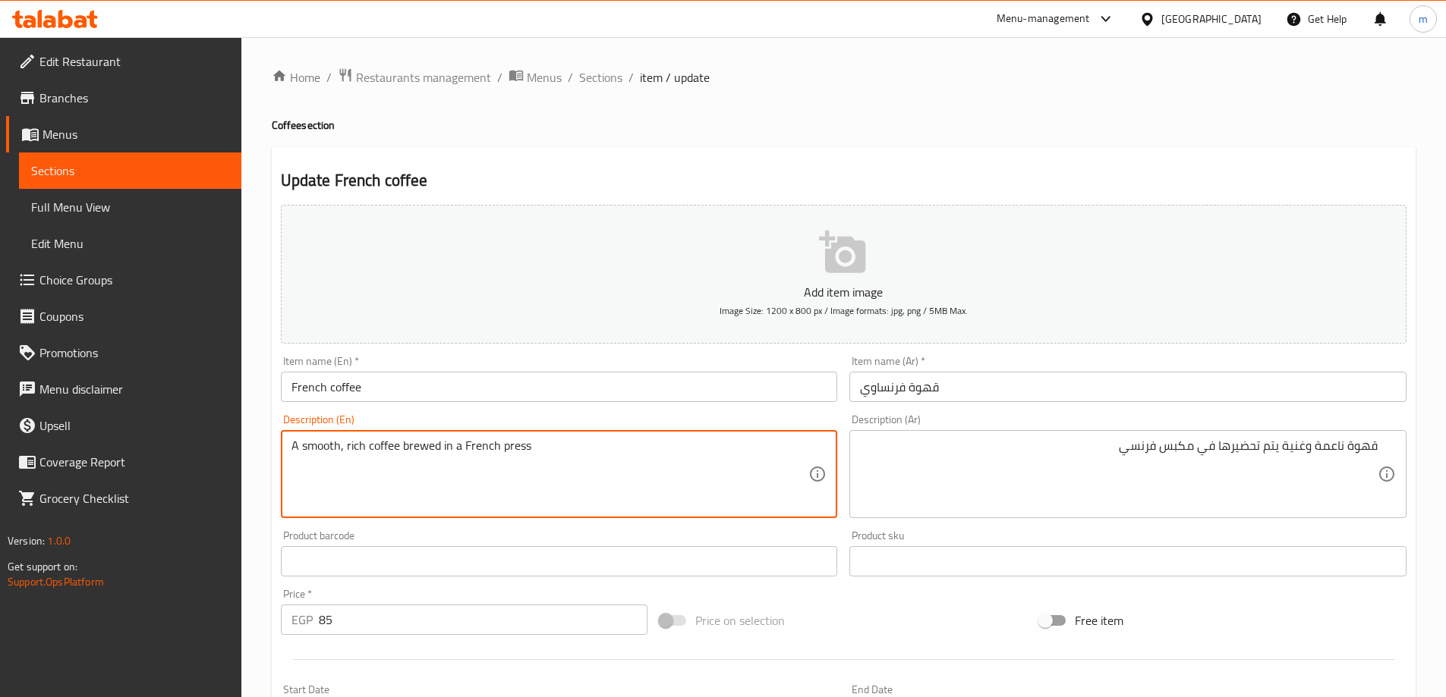
click at [423, 439] on textarea "A smooth, rich coffee brewed in a French press" at bounding box center [550, 475] width 518 height 72
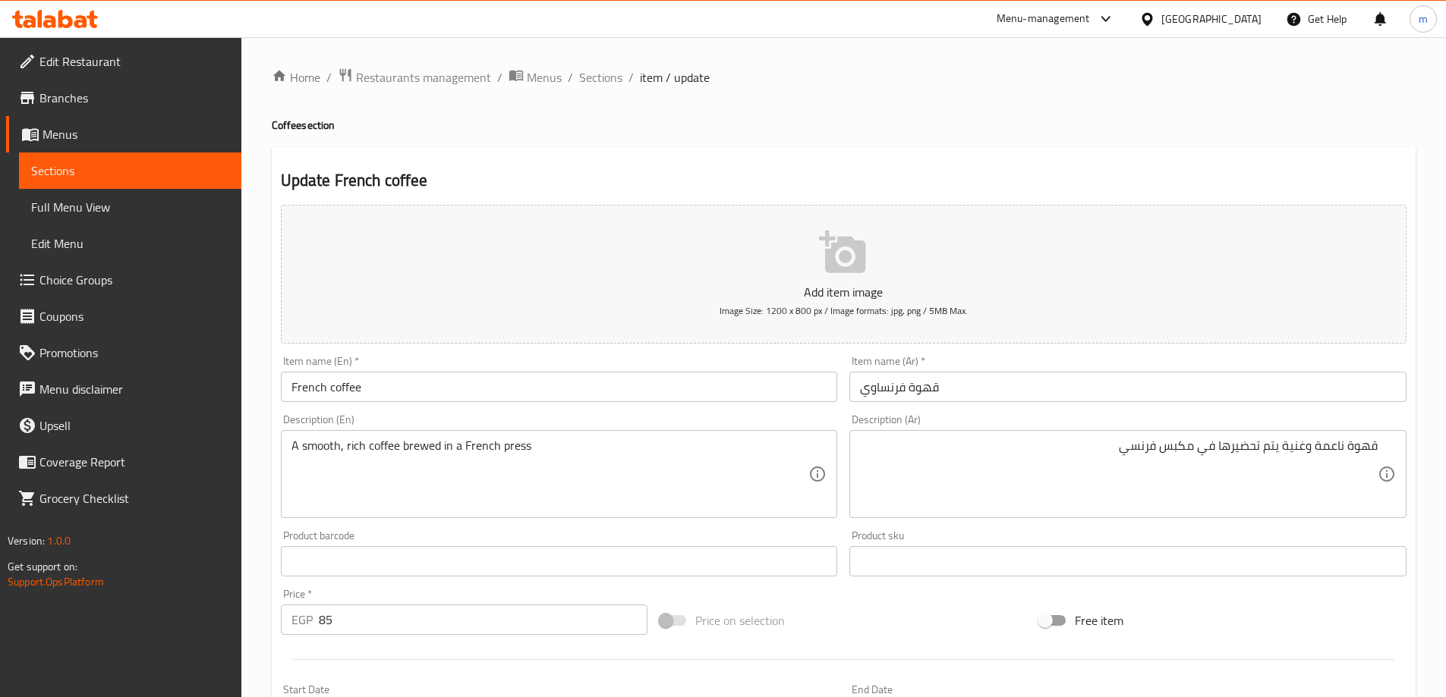
click at [1095, 122] on h4 "Coffee section" at bounding box center [844, 125] width 1144 height 15
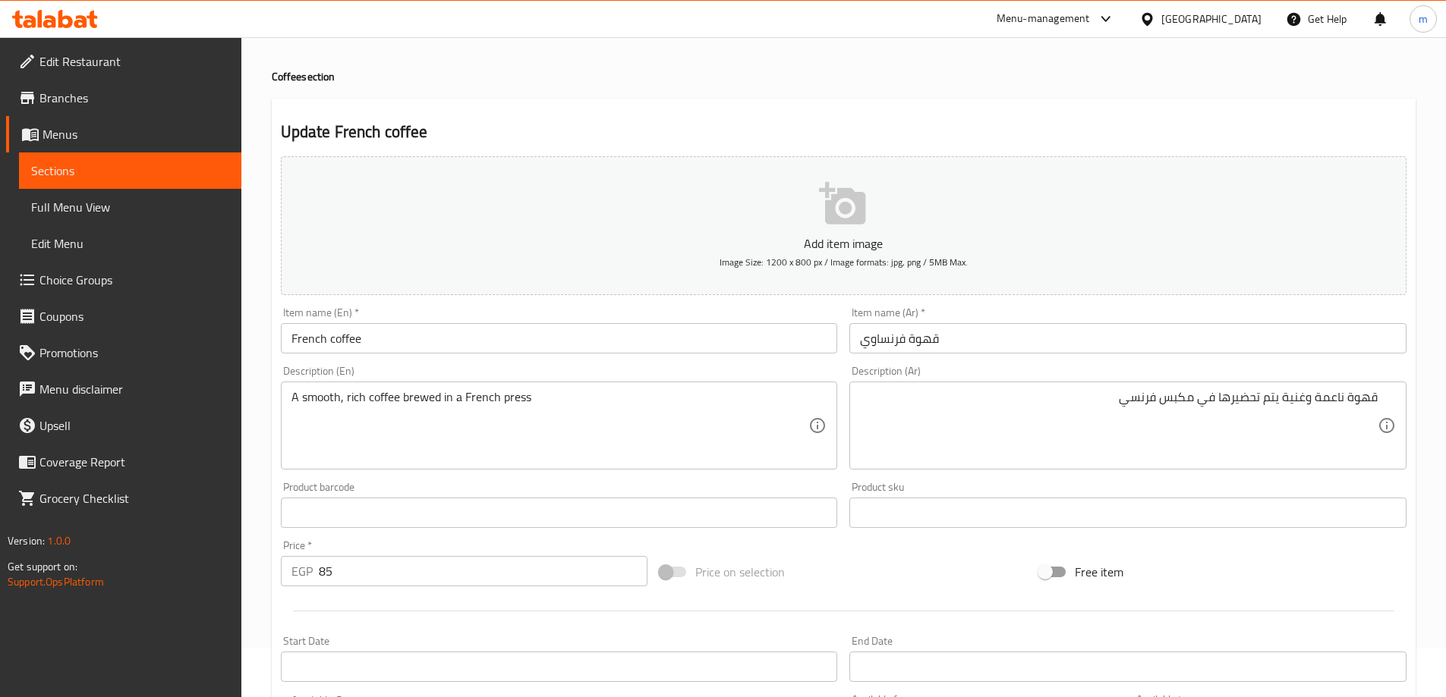
scroll to position [76, 0]
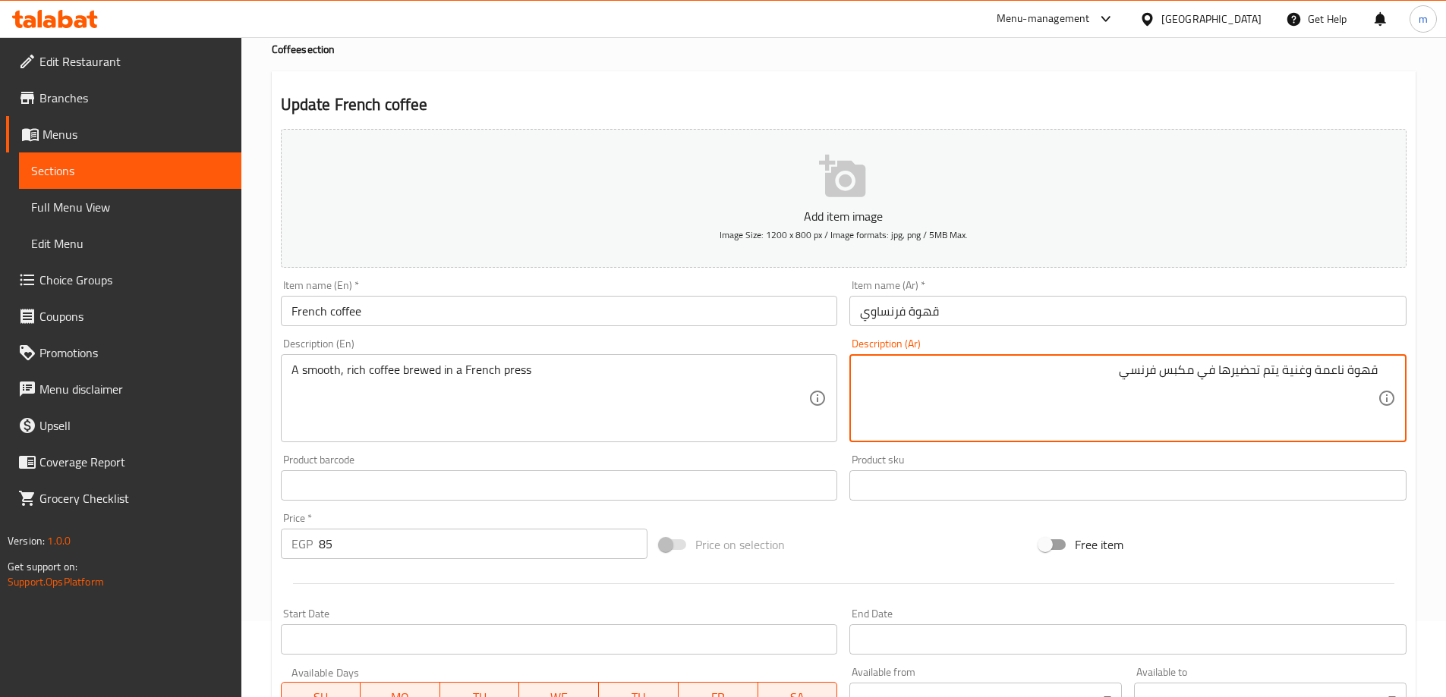
drag, startPoint x: 1218, startPoint y: 369, endPoint x: 1280, endPoint y: 391, distance: 66.0
type textarea "قهوة ناعمة وغنية نحضر في مكبس فرنسي"
click at [1307, 530] on div "Free item" at bounding box center [1222, 544] width 379 height 41
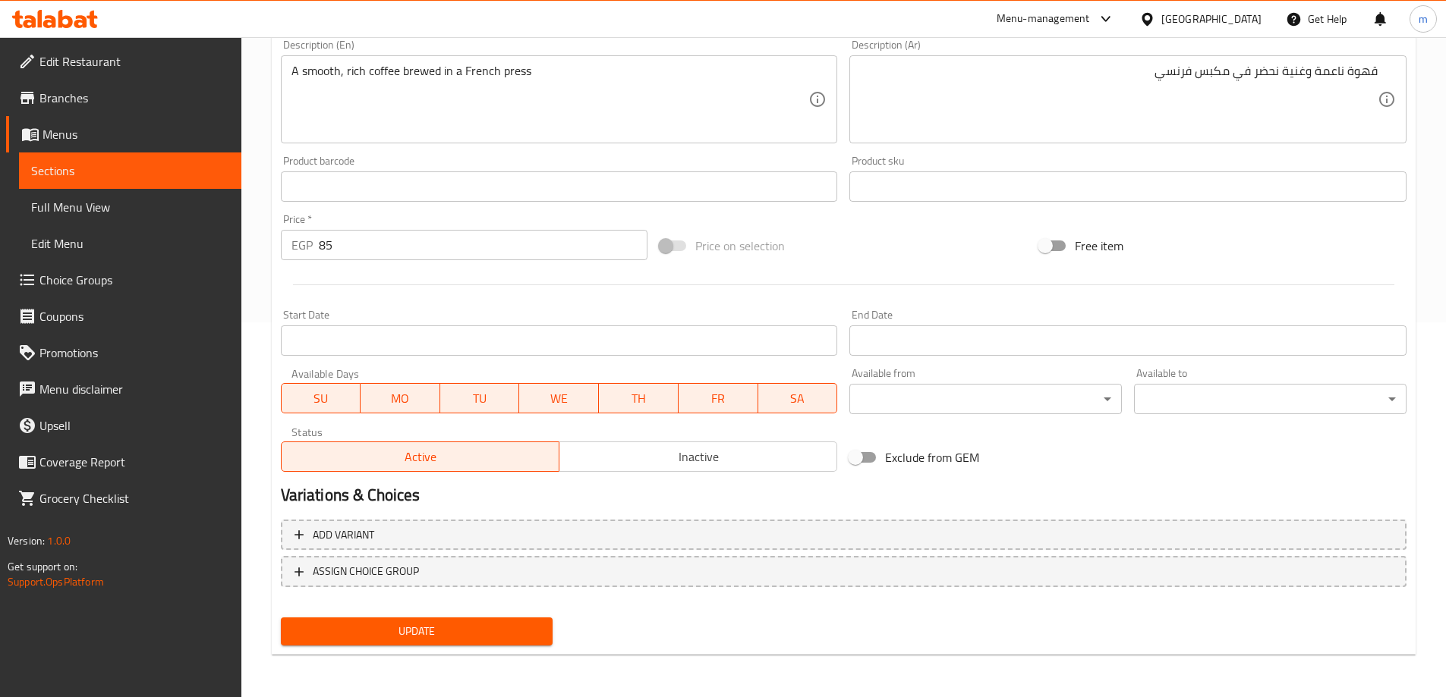
click at [516, 627] on span "Update" at bounding box center [417, 631] width 248 height 19
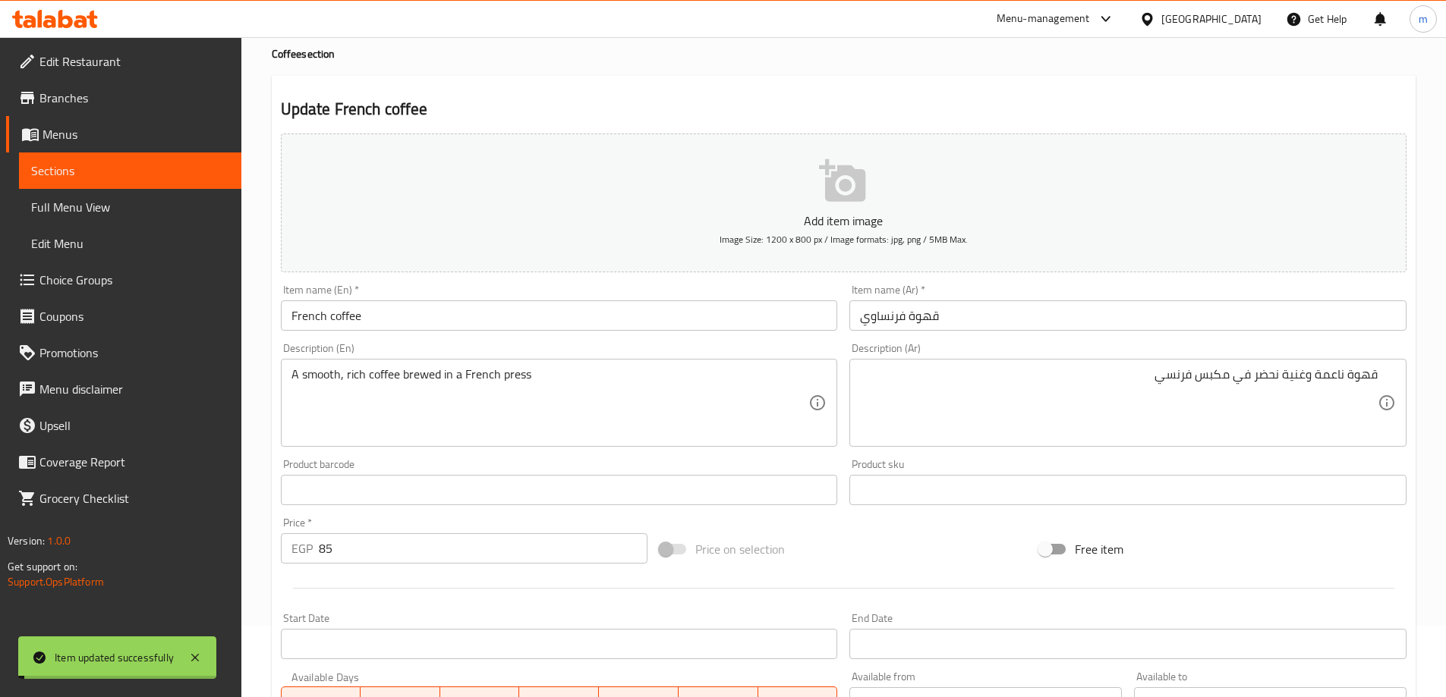
scroll to position [0, 0]
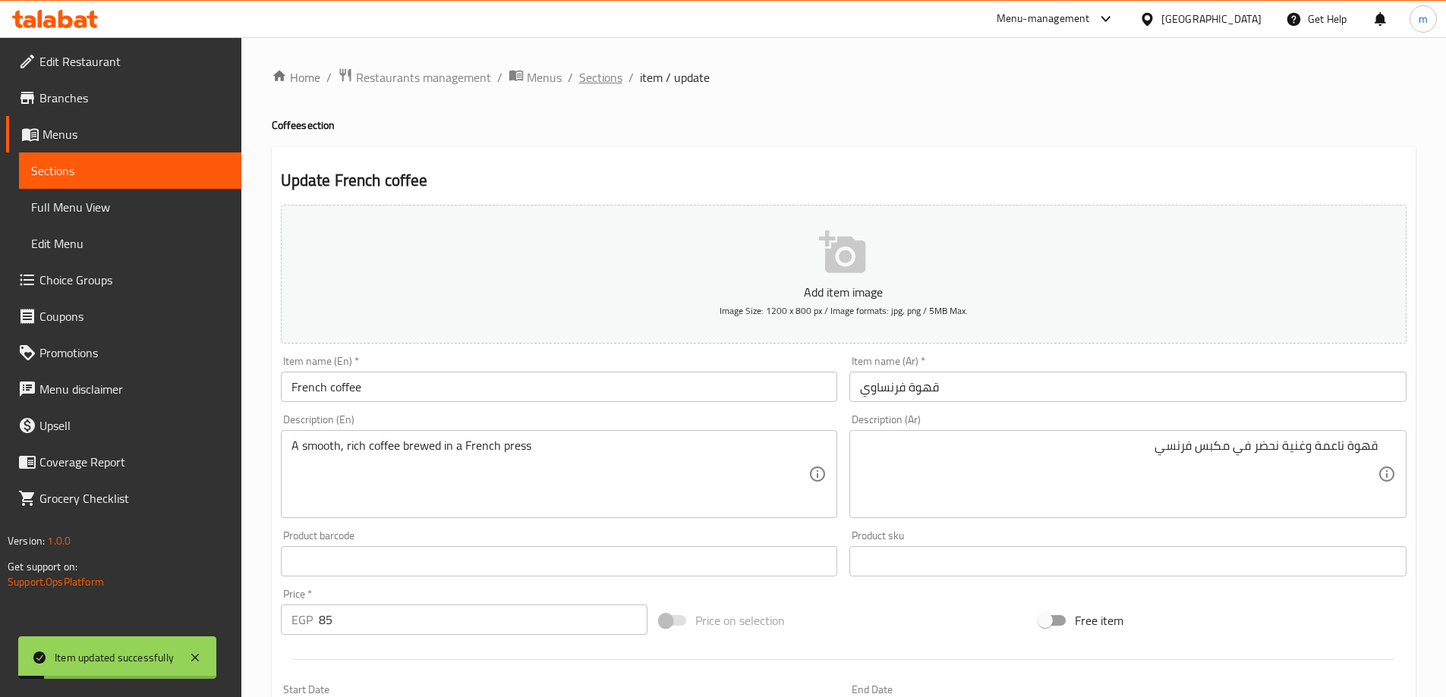
click at [603, 80] on span "Sections" at bounding box center [600, 77] width 43 height 18
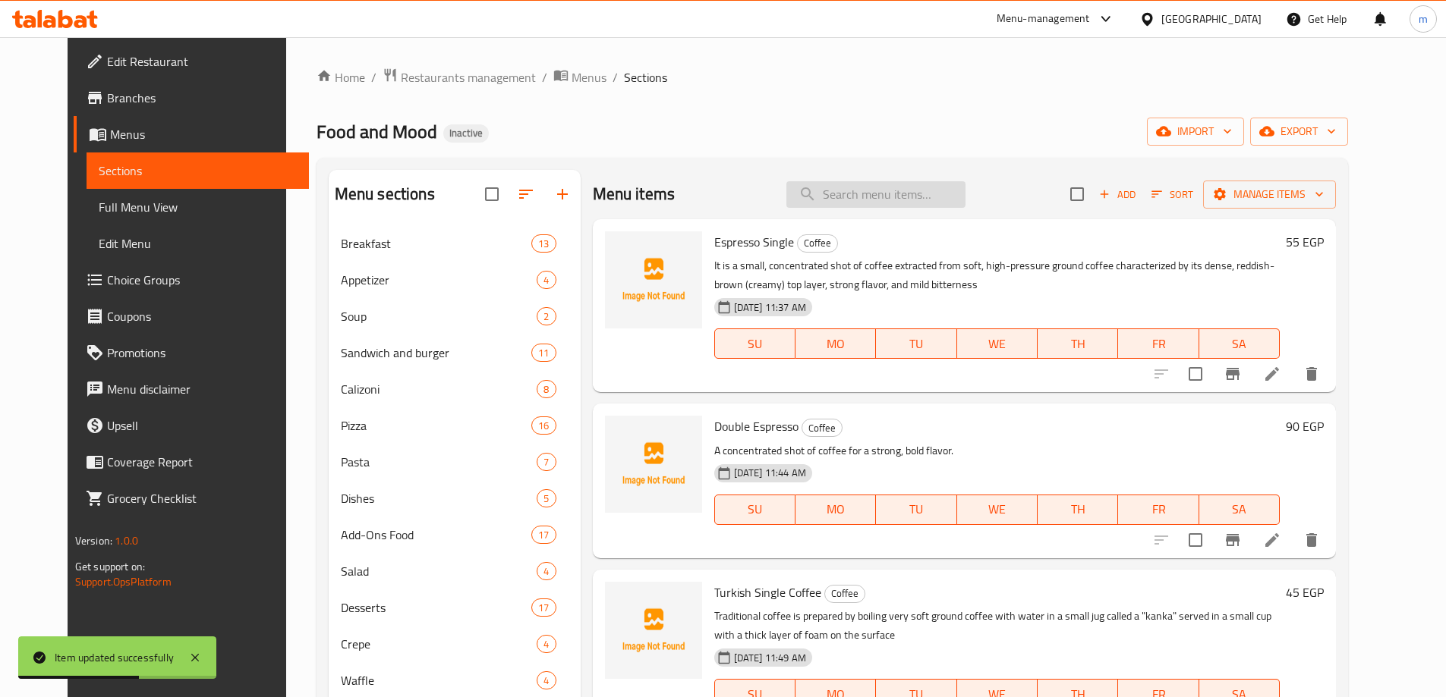
click at [906, 195] on input "search" at bounding box center [875, 194] width 179 height 27
paste input "American Coffee"
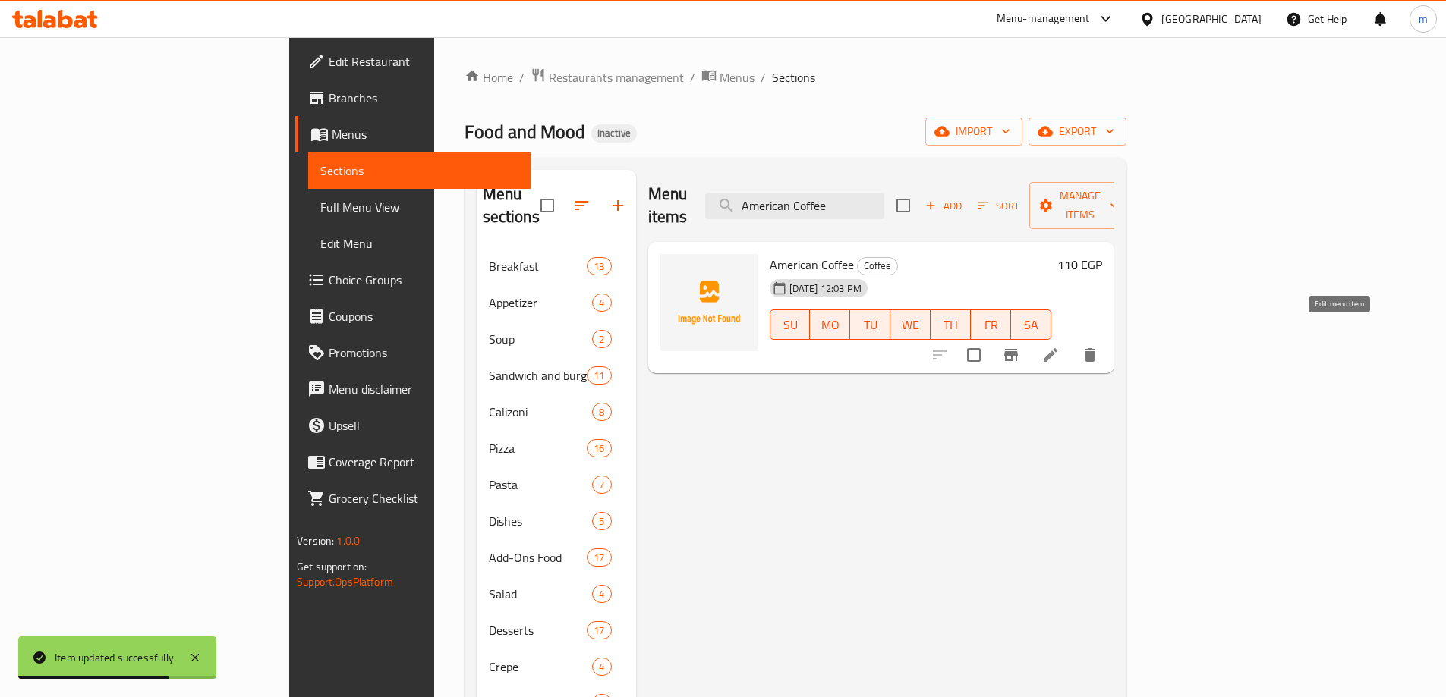
type input "American Coffee"
click at [1057, 348] on icon at bounding box center [1050, 355] width 14 height 14
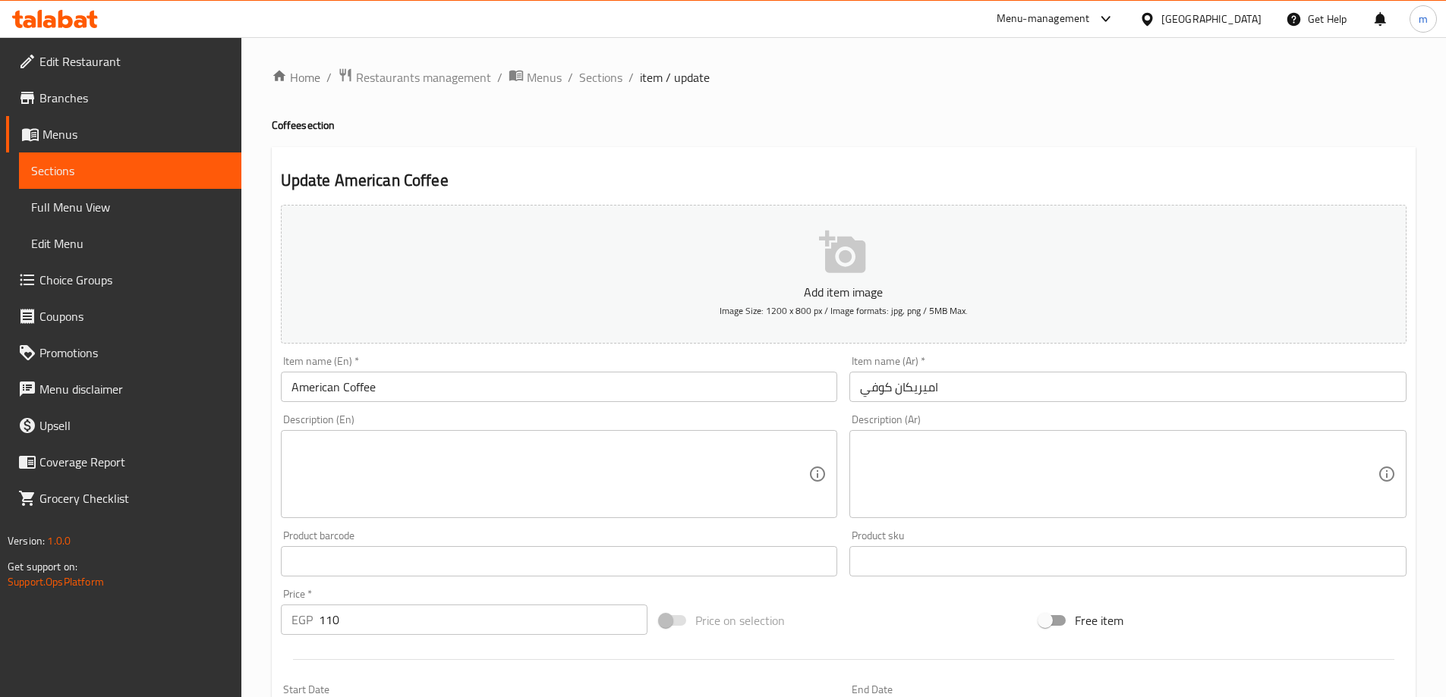
click at [380, 447] on textarea at bounding box center [550, 475] width 518 height 72
paste textarea "A classic, filtered black coffee."
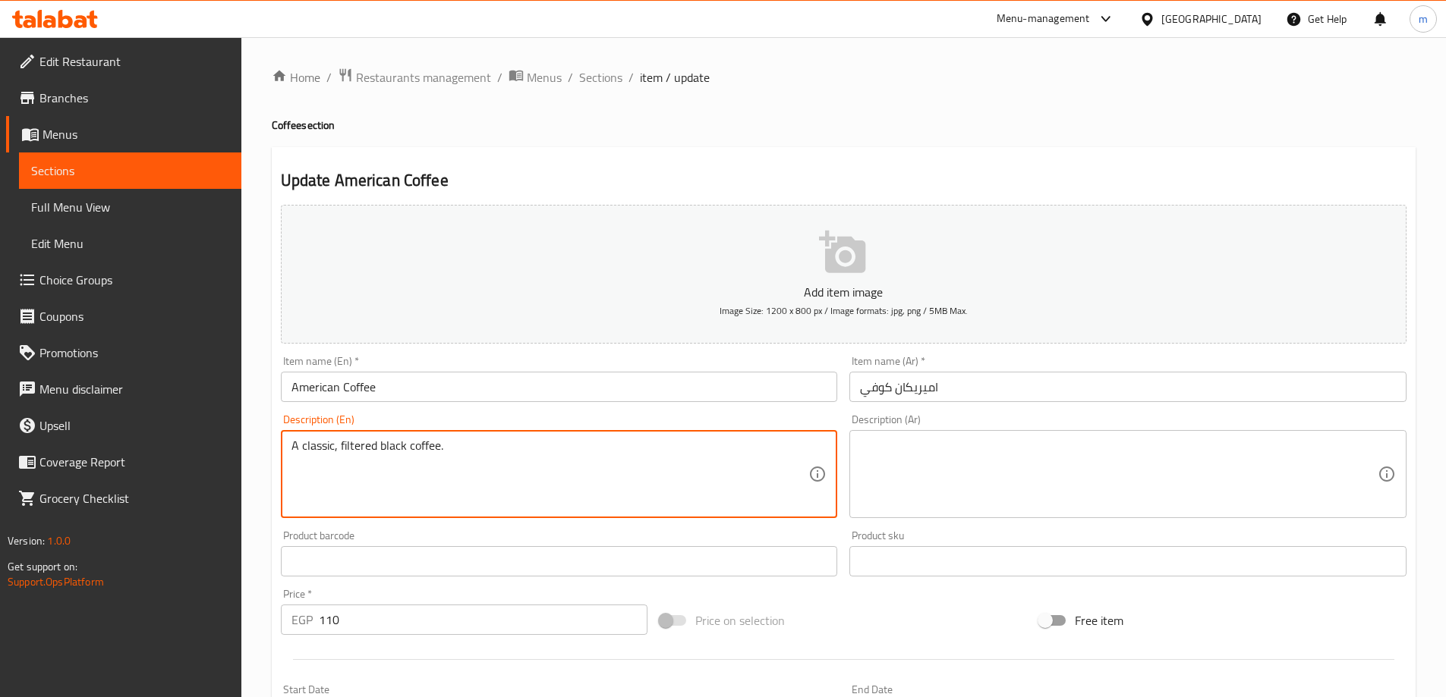
type textarea "A classic, filtered black coffee."
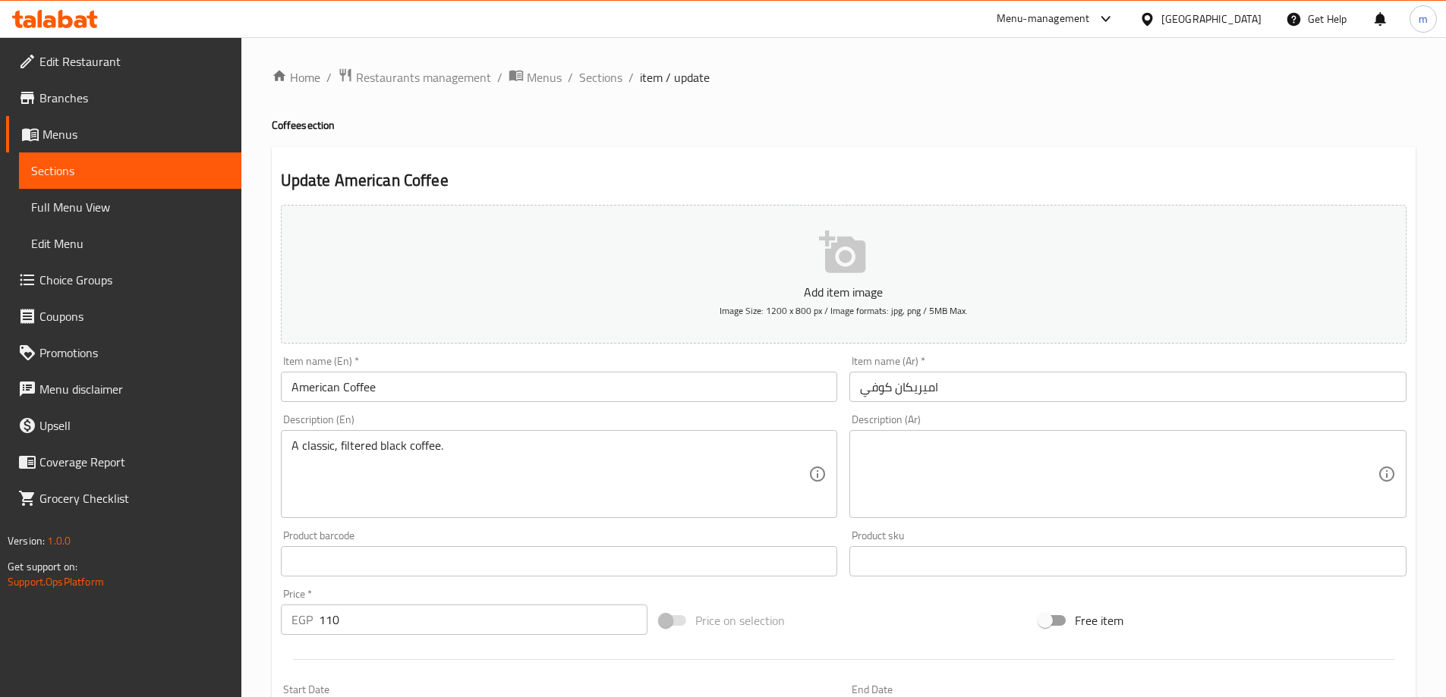
click at [1031, 507] on textarea at bounding box center [1119, 475] width 518 height 72
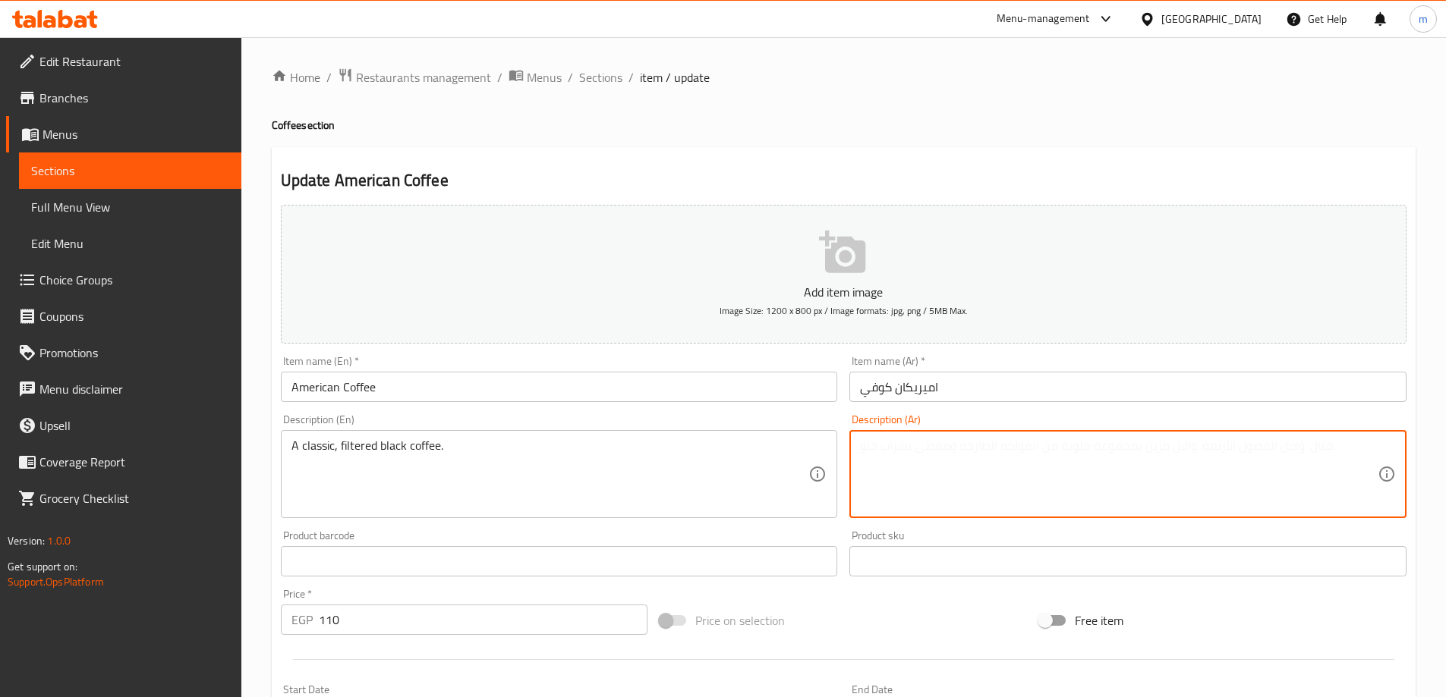
paste textarea "قهوة سوداء كلاسيكية مفلترة."
click at [1031, 507] on textarea "قهوة سوداء كلاسيكية مفلترة." at bounding box center [1119, 475] width 518 height 72
click at [1304, 505] on textarea "قهوة سوداء كلاسيكية مفلترة." at bounding box center [1119, 475] width 518 height 72
click at [1182, 68] on ol "Home / Restaurants management / Menus / Sections / item / update" at bounding box center [844, 78] width 1144 height 20
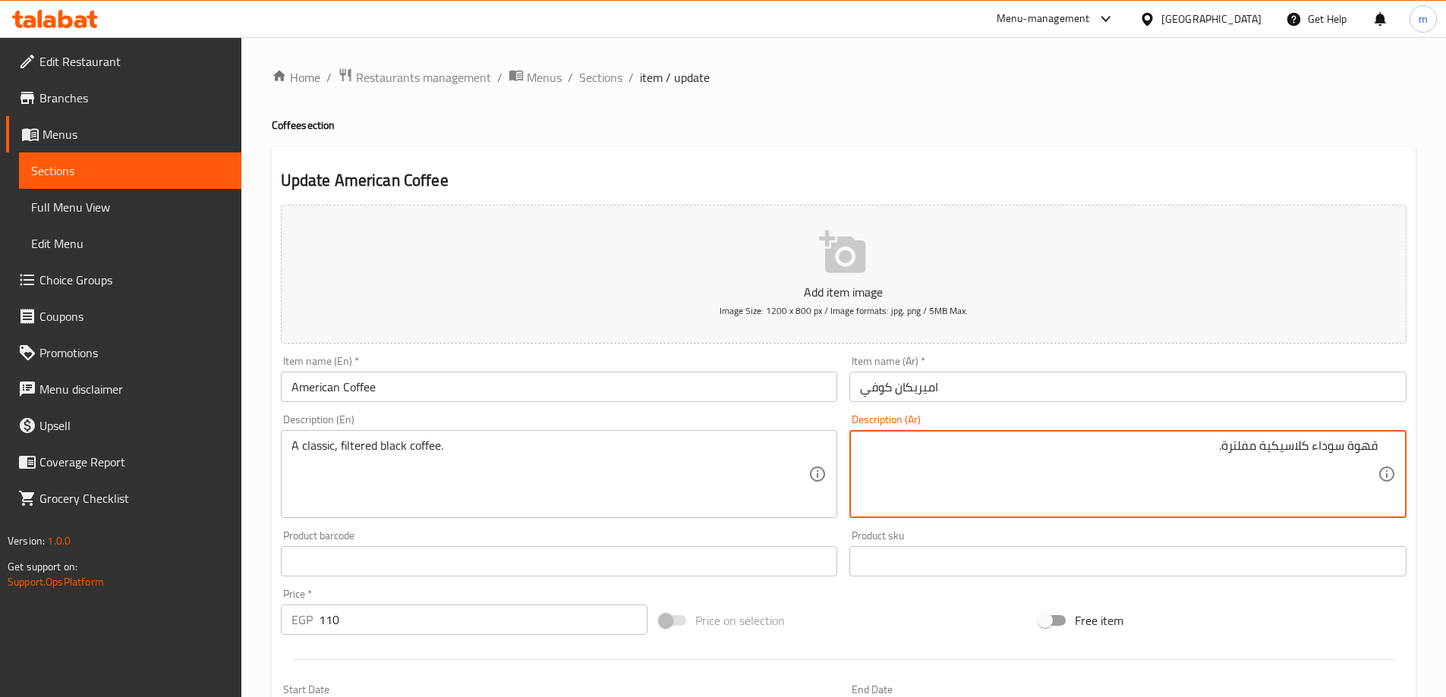
drag, startPoint x: 1262, startPoint y: 447, endPoint x: 1273, endPoint y: 461, distance: 17.8
type textarea "قهوة سوداء كلاسيك مفلترة."
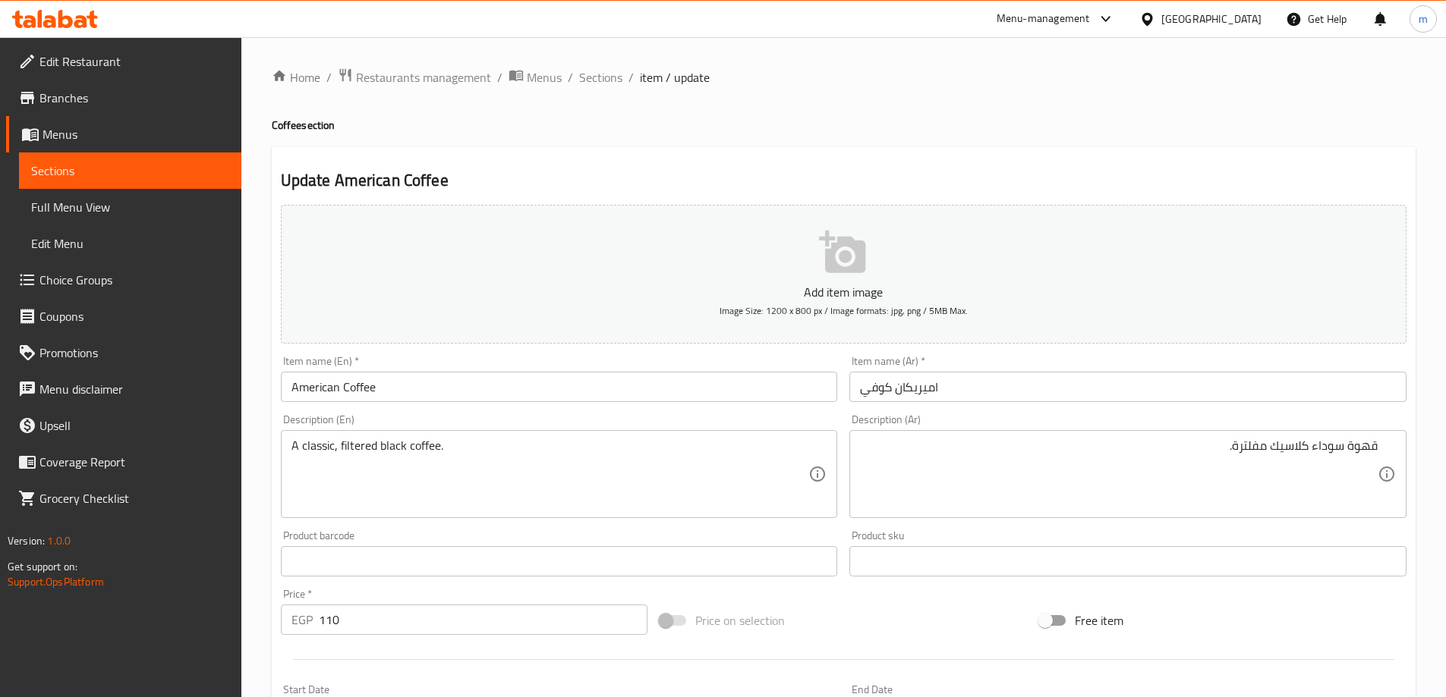
click at [974, 119] on h4 "Coffee section" at bounding box center [844, 125] width 1144 height 15
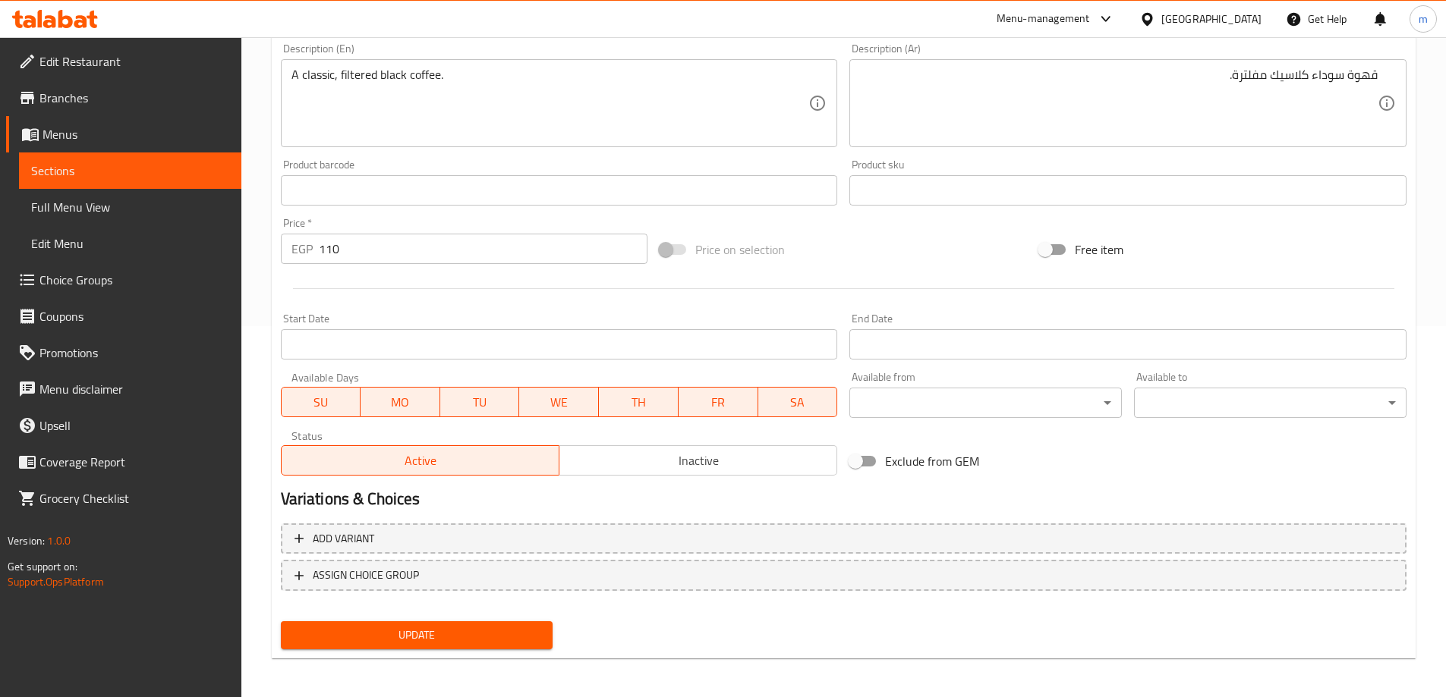
scroll to position [375, 0]
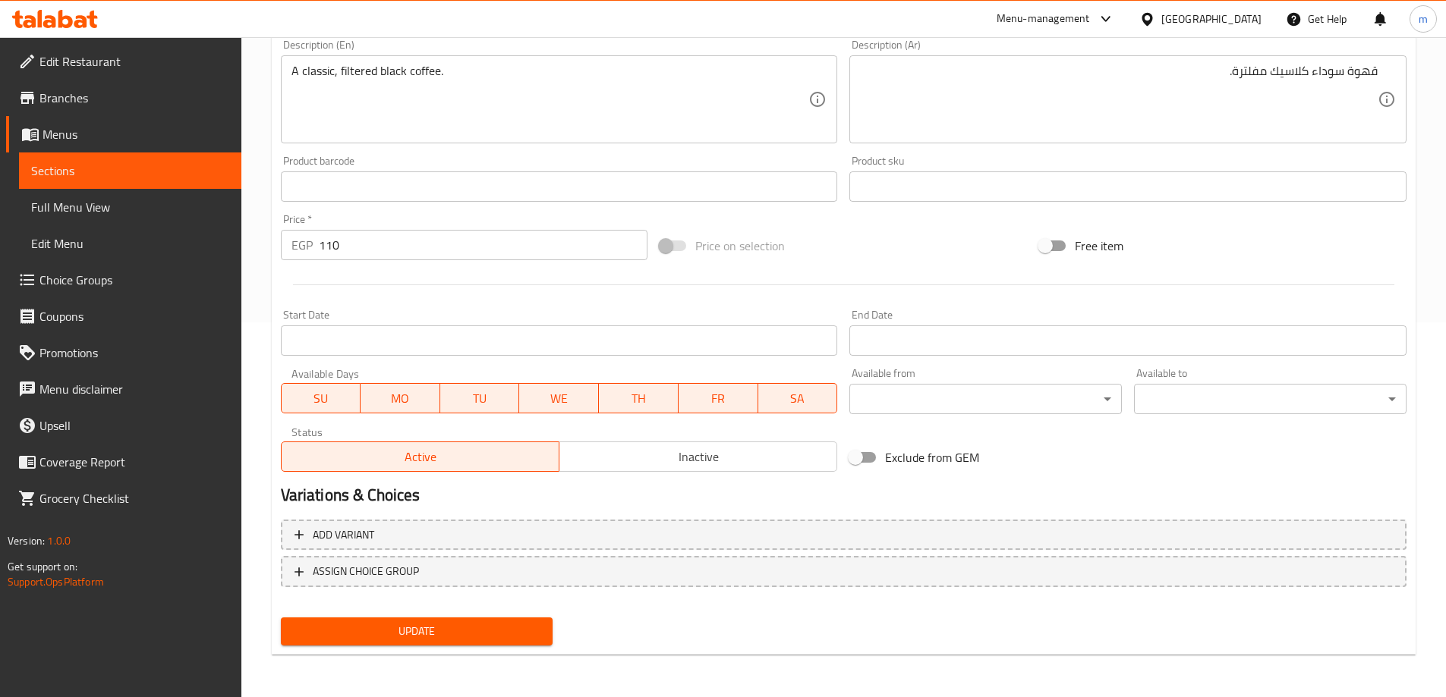
click at [475, 621] on button "Update" at bounding box center [417, 632] width 272 height 28
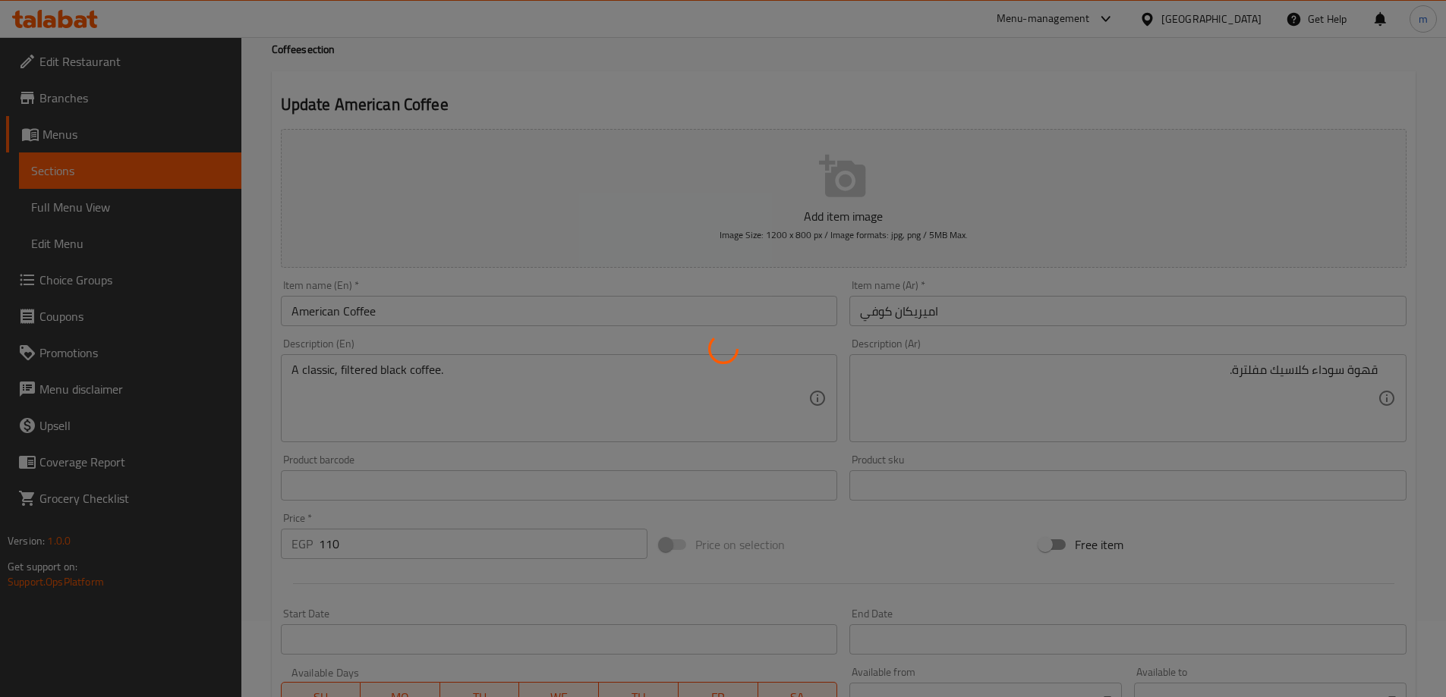
scroll to position [0, 0]
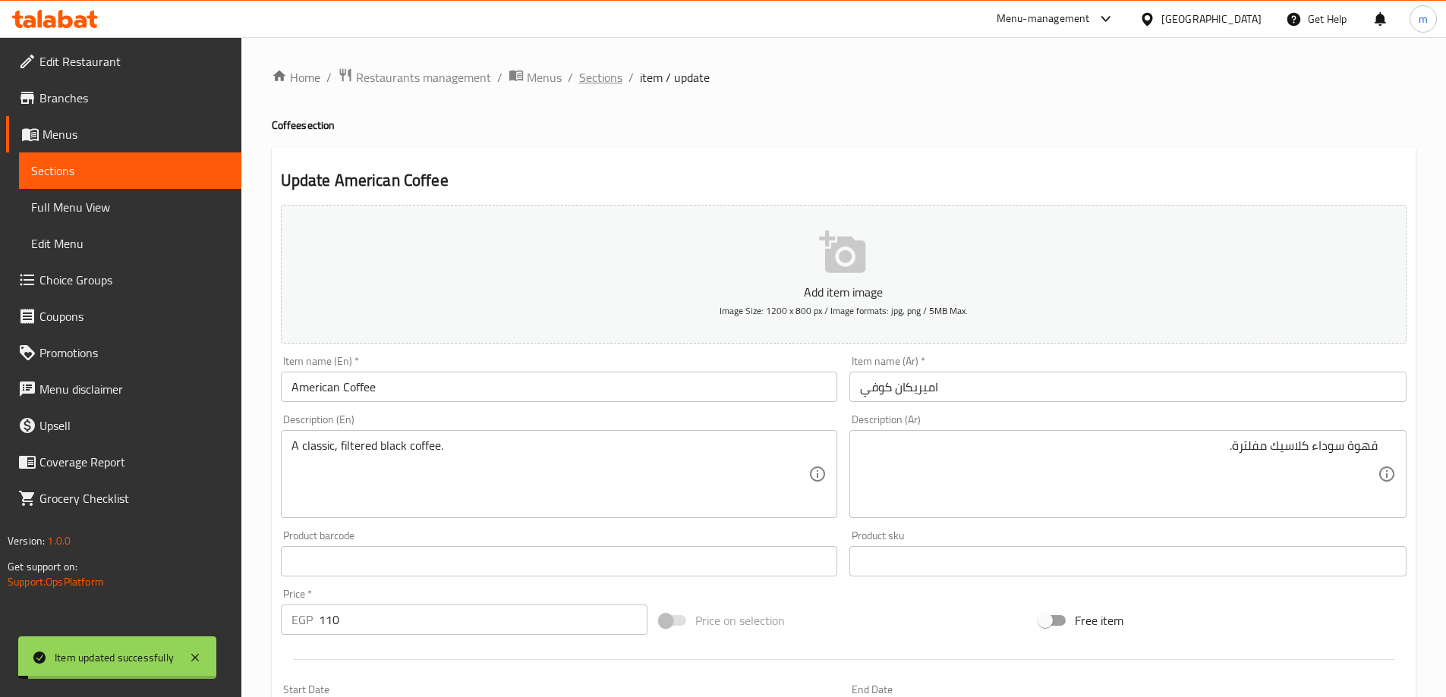
click at [583, 76] on span "Sections" at bounding box center [600, 77] width 43 height 18
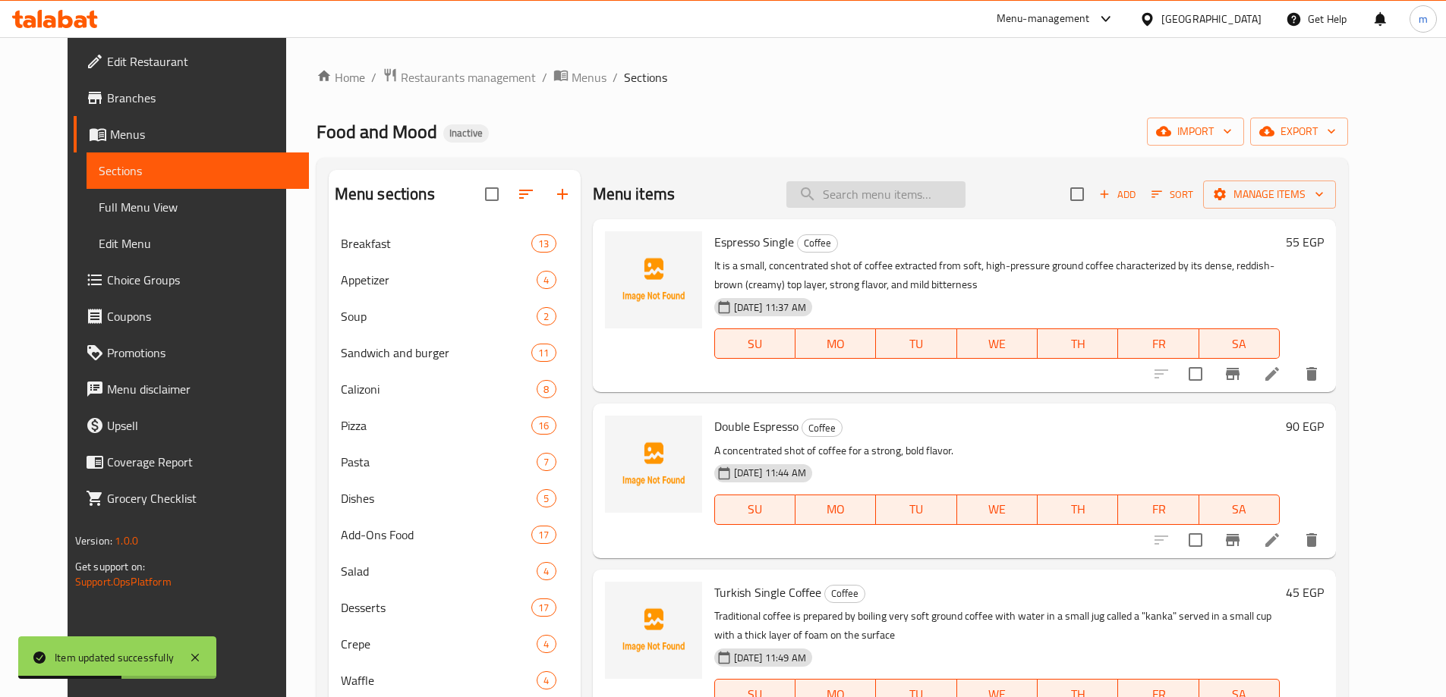
click at [890, 187] on input "search" at bounding box center [875, 194] width 179 height 27
paste input "Americano"
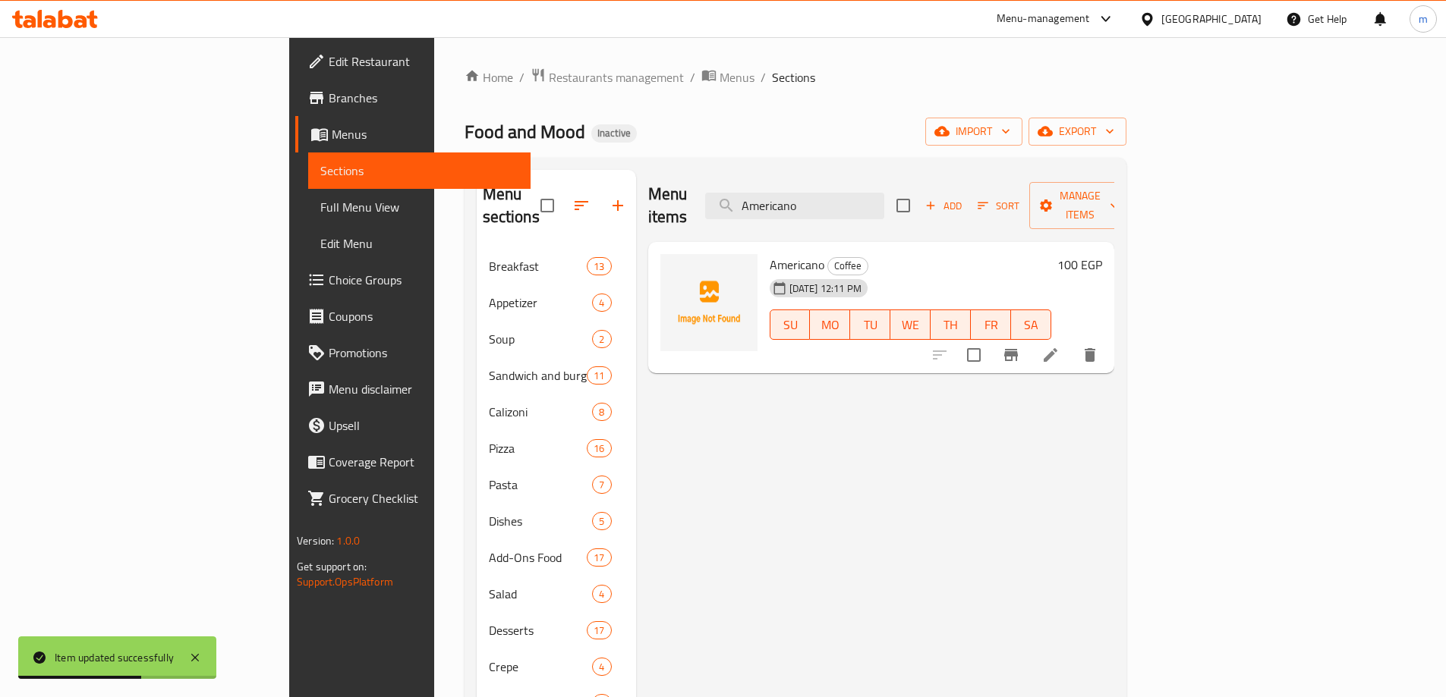
type input "Americano"
click at [1059, 346] on icon at bounding box center [1050, 355] width 18 height 18
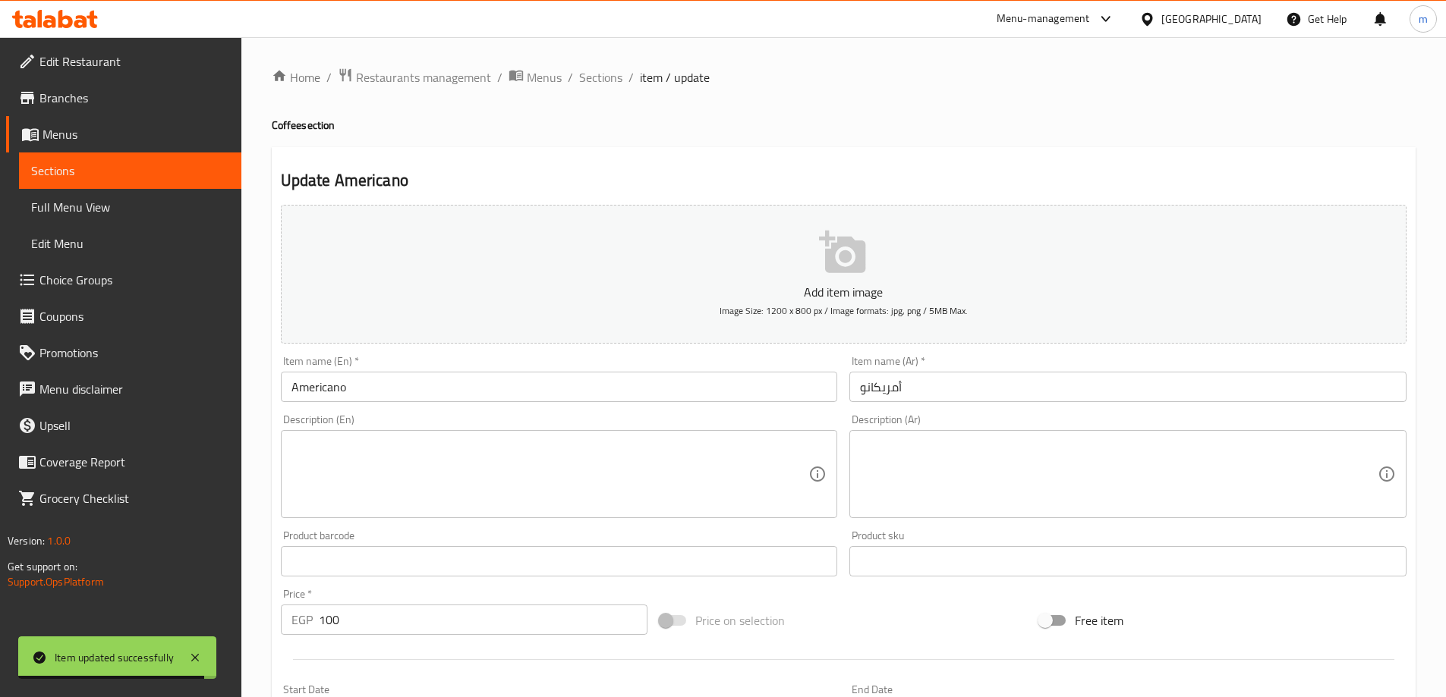
click at [360, 488] on textarea at bounding box center [550, 475] width 518 height 72
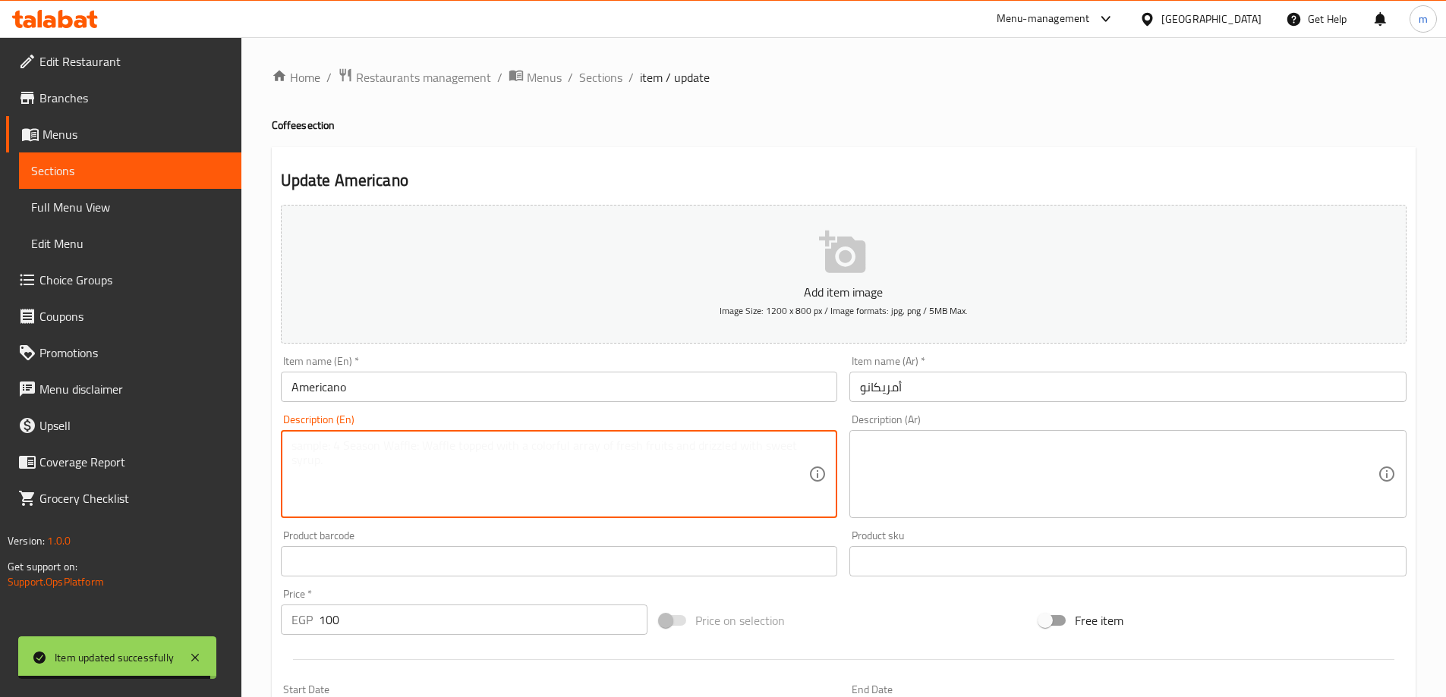
paste textarea "Espresso diluted with hot water"
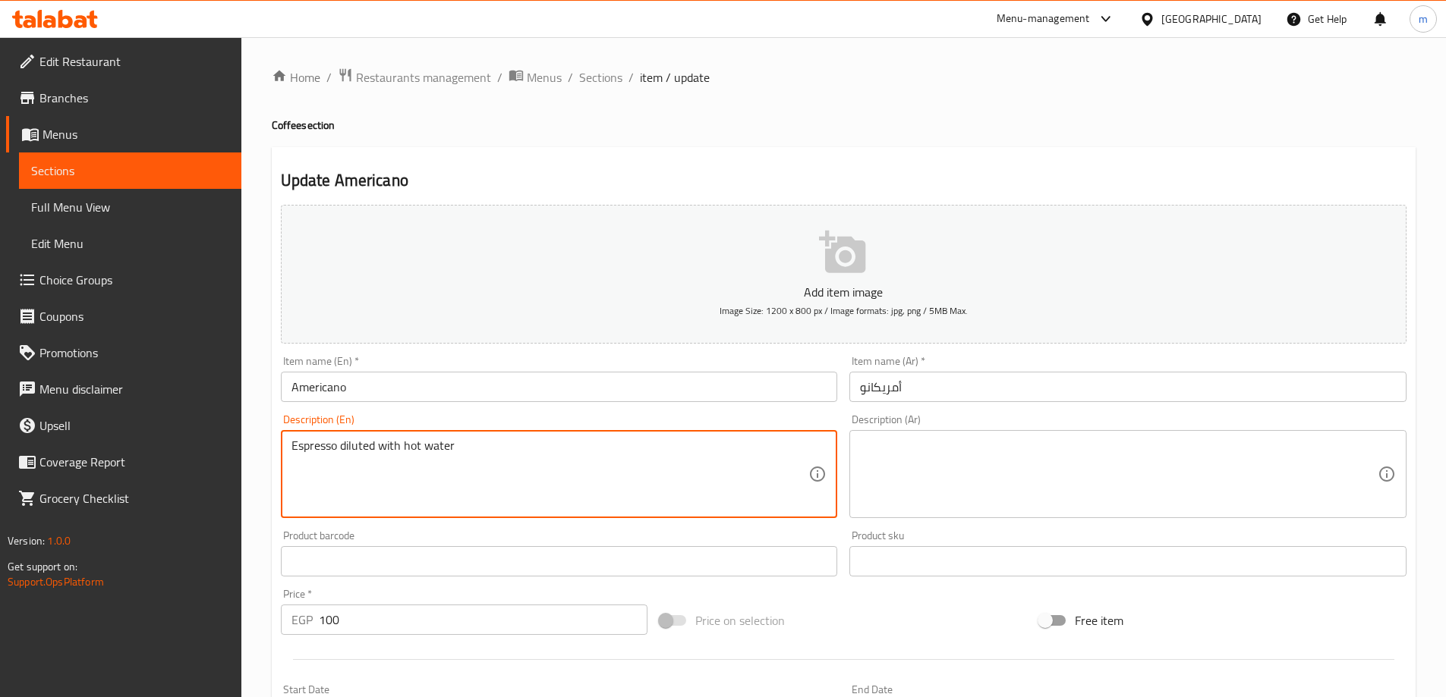
type textarea "Espresso diluted with hot water"
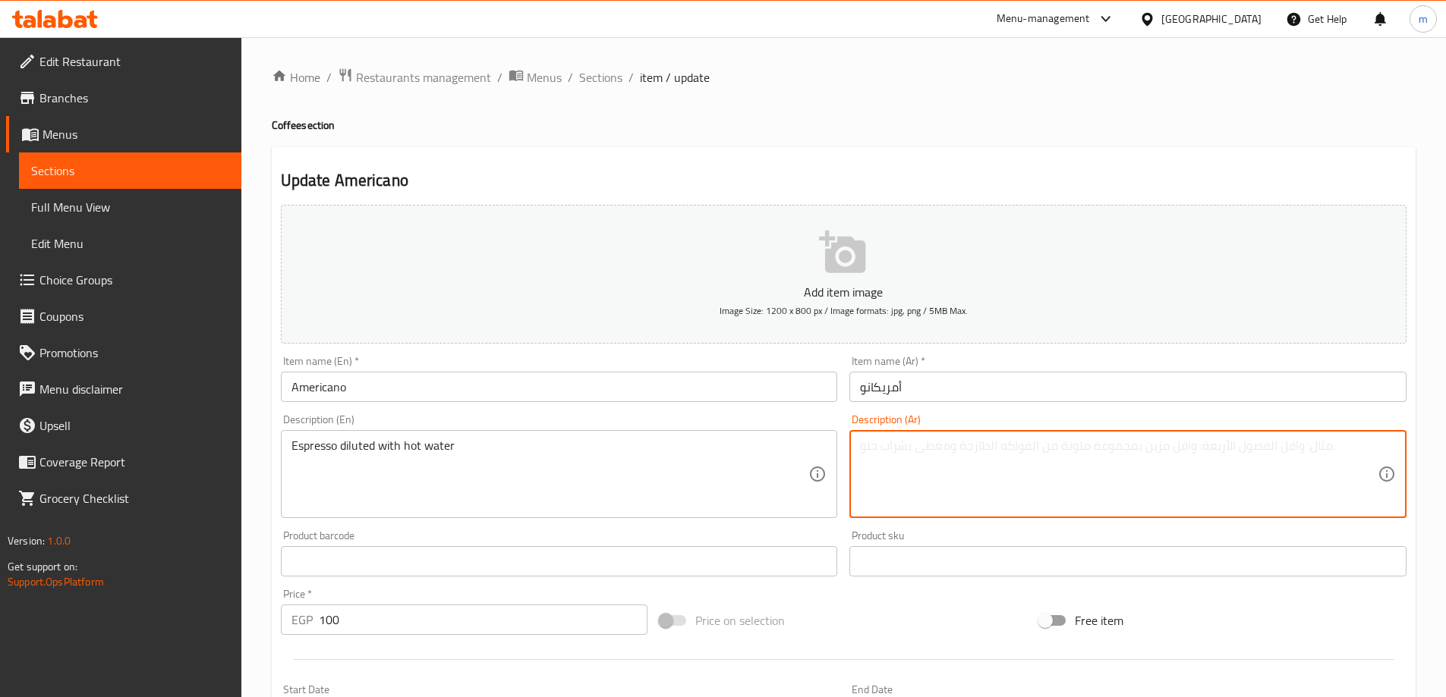
click at [1063, 452] on textarea at bounding box center [1119, 475] width 518 height 72
paste textarea "اسبريسو مخفف بالماء الساخن"
click at [1063, 452] on textarea "اسبريسو مخفف بالماء الساخن" at bounding box center [1119, 475] width 518 height 72
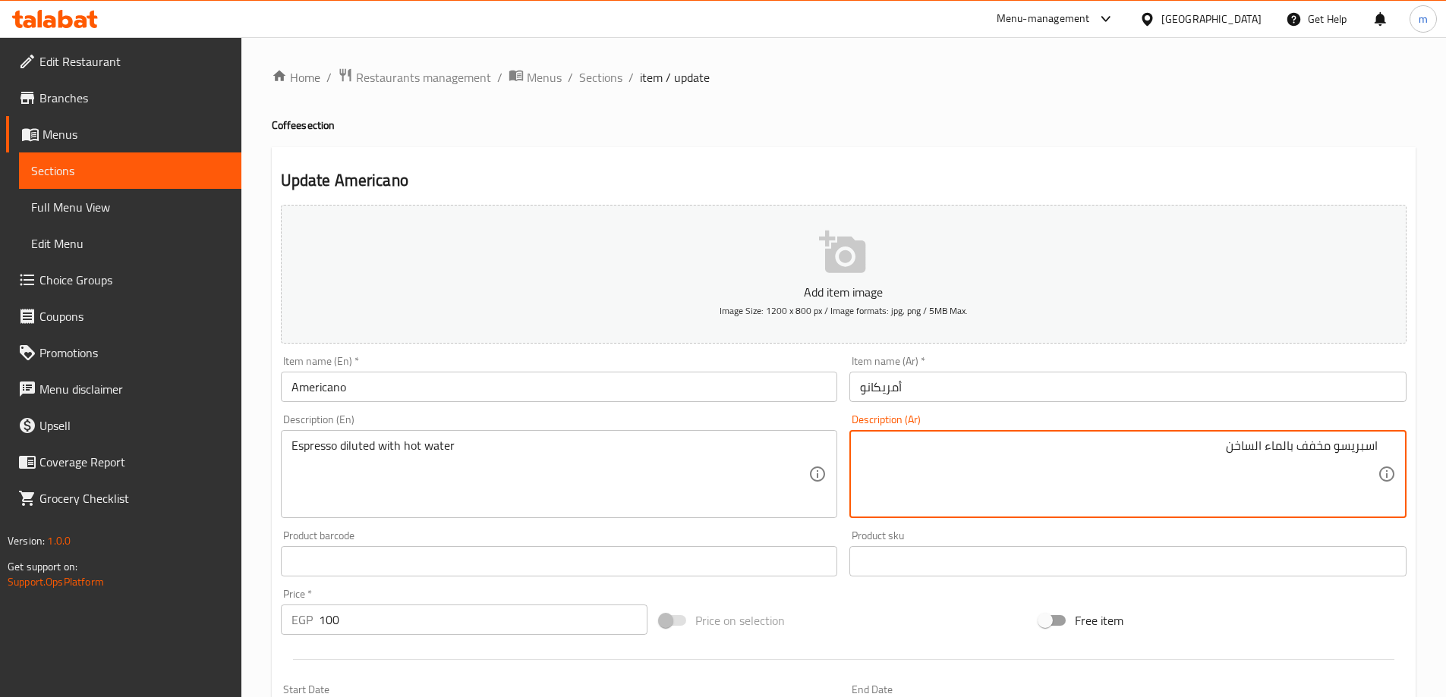
click at [1009, 474] on textarea "اسبريسو مخفف بالماء الساخن" at bounding box center [1119, 475] width 518 height 72
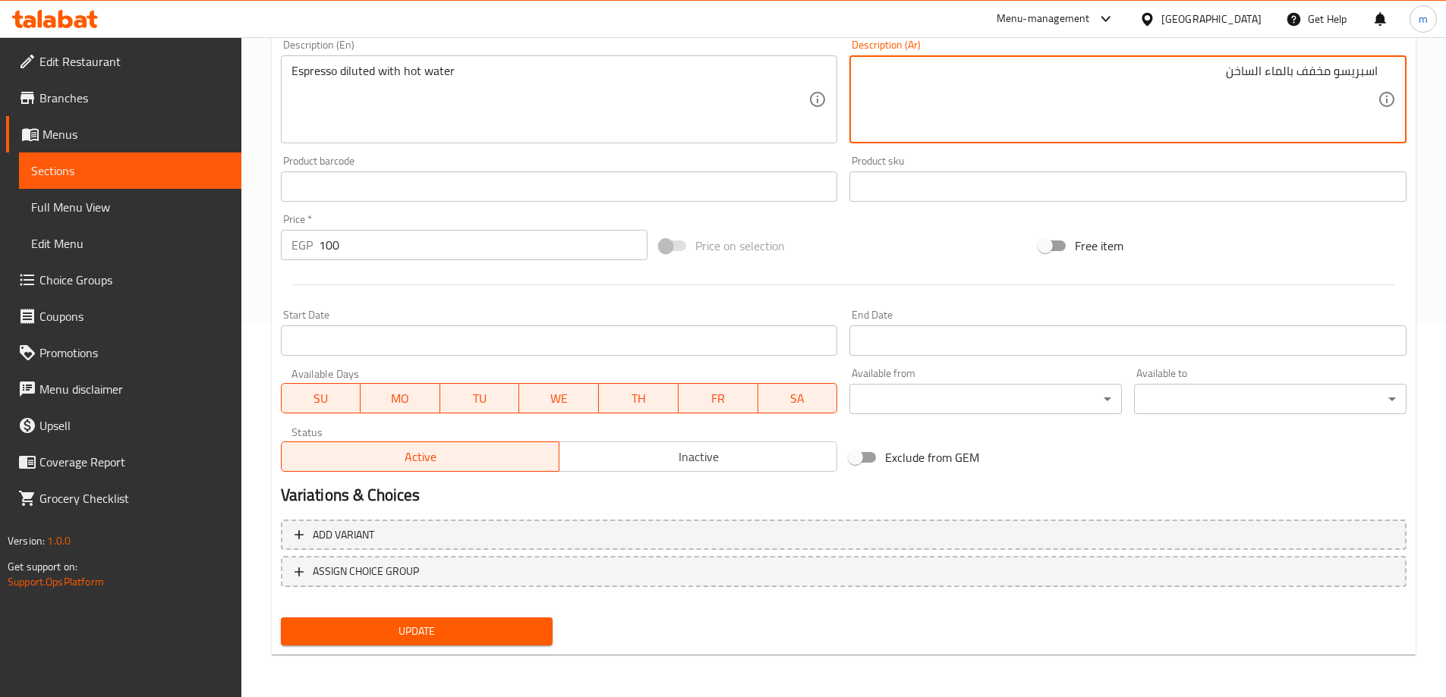
type textarea "اسبريسو مخفف بالماء الساخن"
click at [518, 622] on button "Update" at bounding box center [417, 632] width 272 height 28
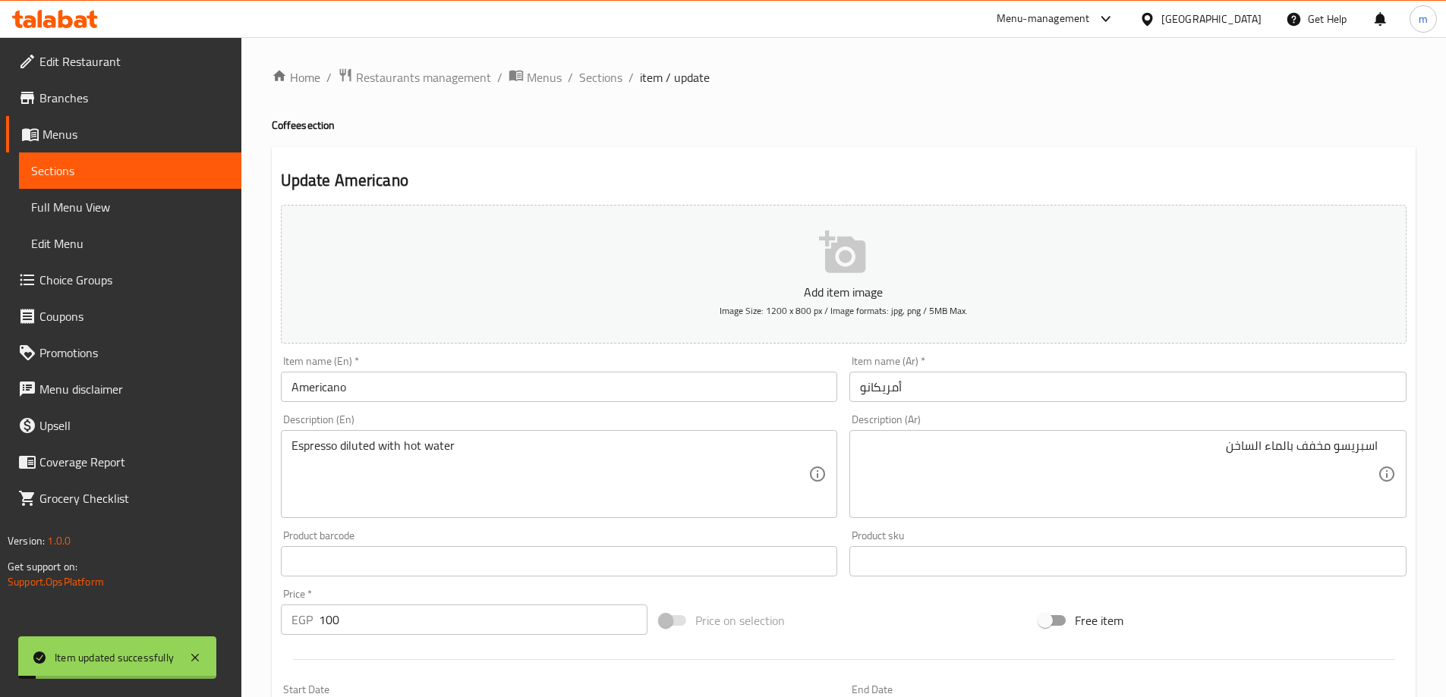
click at [572, 84] on ol "Home / Restaurants management / Menus / Sections / item / update" at bounding box center [844, 78] width 1144 height 20
click at [587, 85] on span "Sections" at bounding box center [600, 77] width 43 height 18
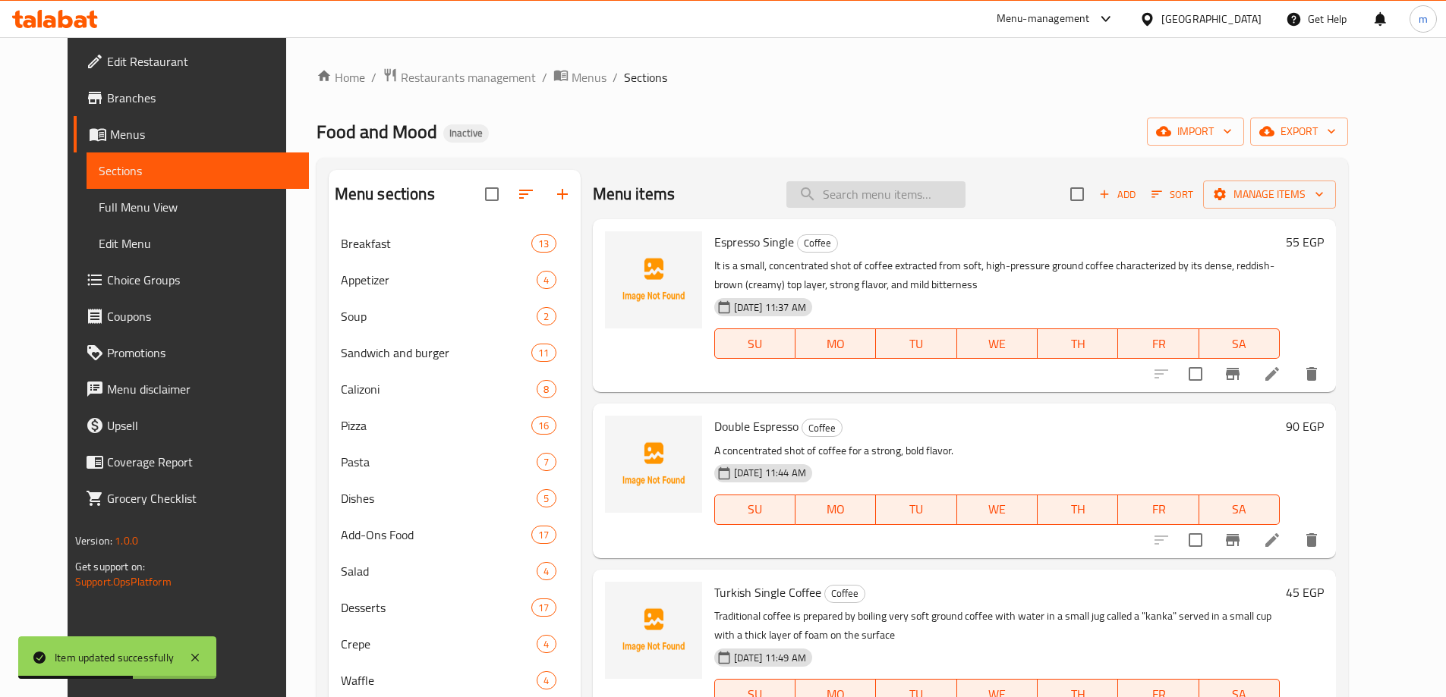
click at [856, 187] on input "search" at bounding box center [875, 194] width 179 height 27
paste input "Nutella Coffee"
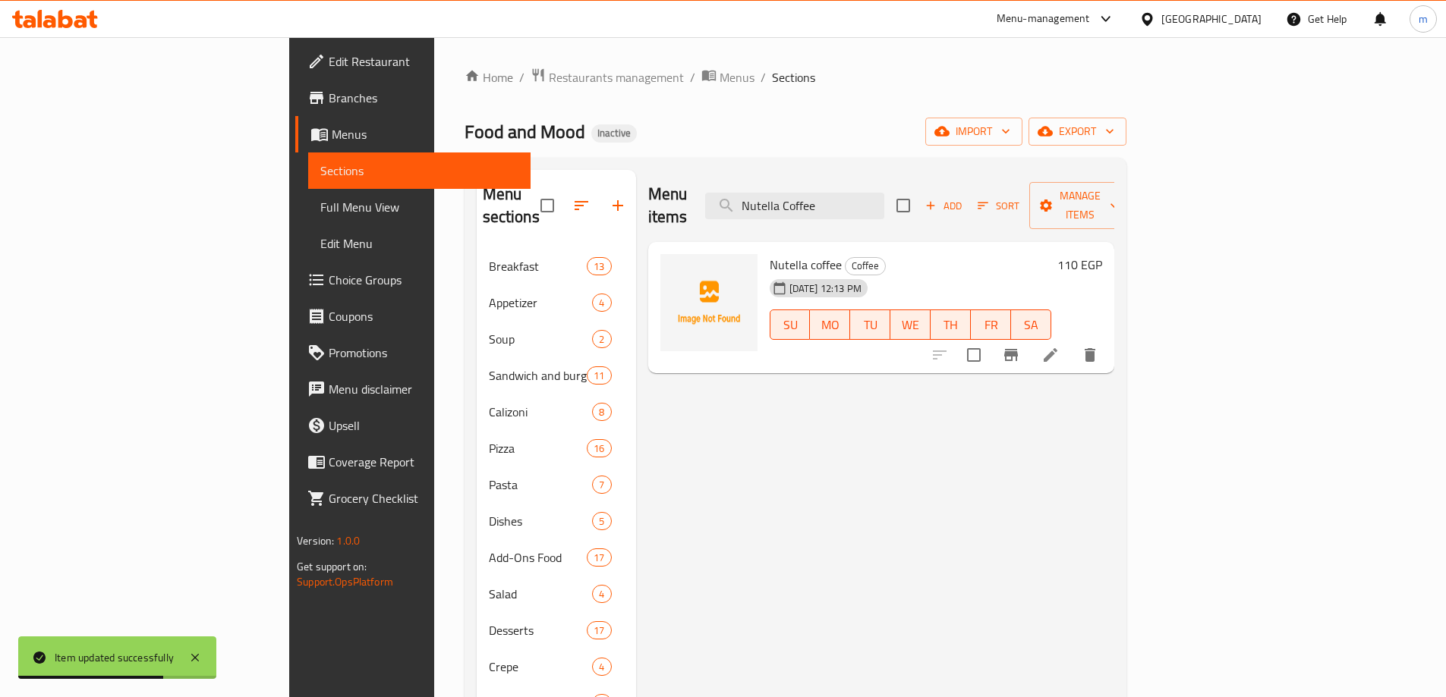
type input "Nutella Coffee"
click at [1059, 346] on icon at bounding box center [1050, 355] width 18 height 18
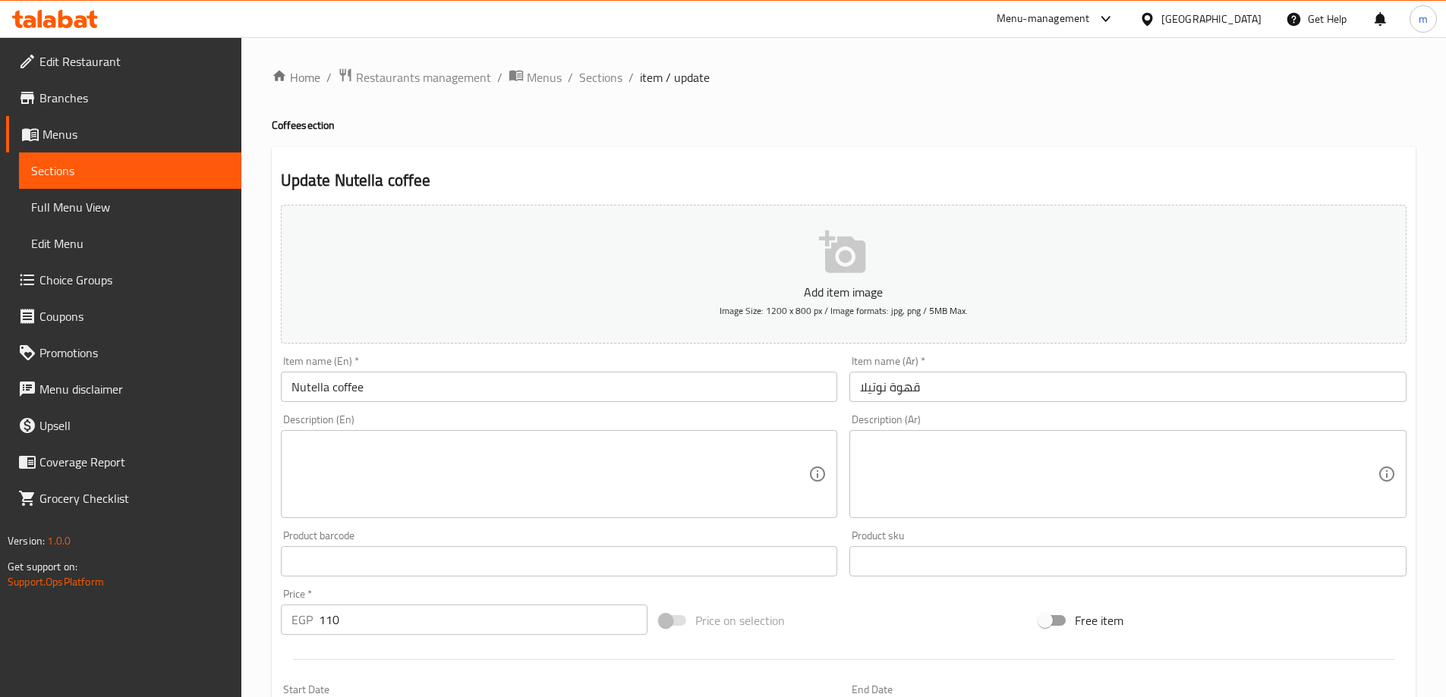
click at [369, 427] on div "Description (En) Description (En)" at bounding box center [559, 466] width 557 height 104
click at [369, 444] on textarea at bounding box center [550, 475] width 518 height 72
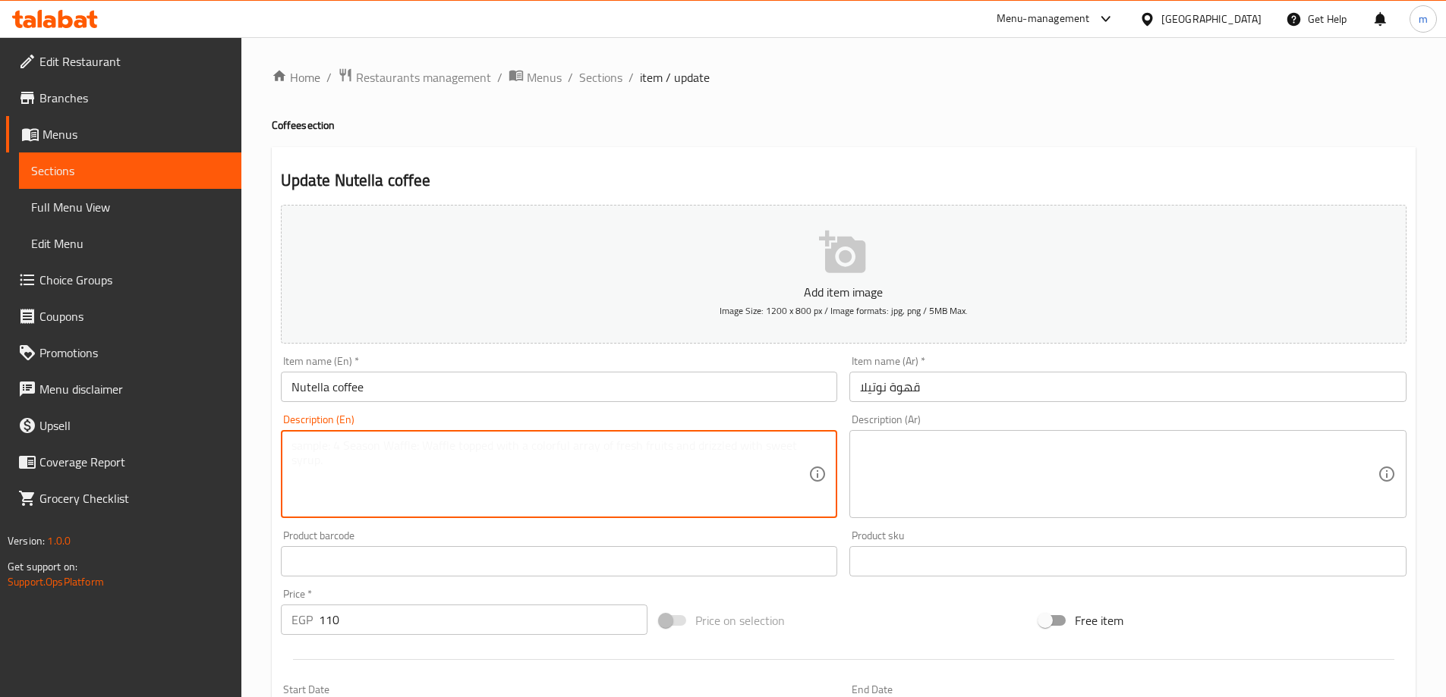
paste textarea "A rich and creamy coffee with a hint of Nutella."
click at [371, 444] on textarea "A rich and creamy coffee with a hint of Nutella." at bounding box center [550, 475] width 518 height 72
type textarea "A rich and creamy coffee with a hint of Nutella."
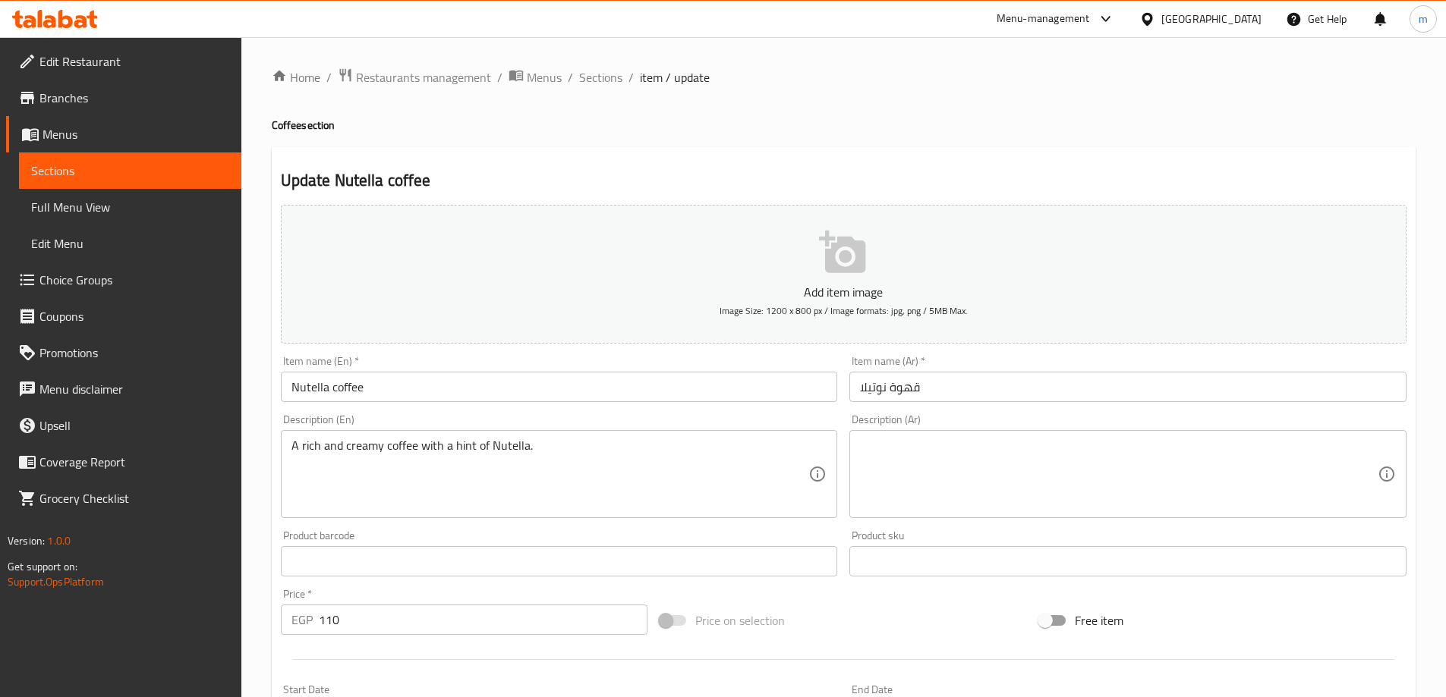
click at [1036, 492] on textarea at bounding box center [1119, 475] width 518 height 72
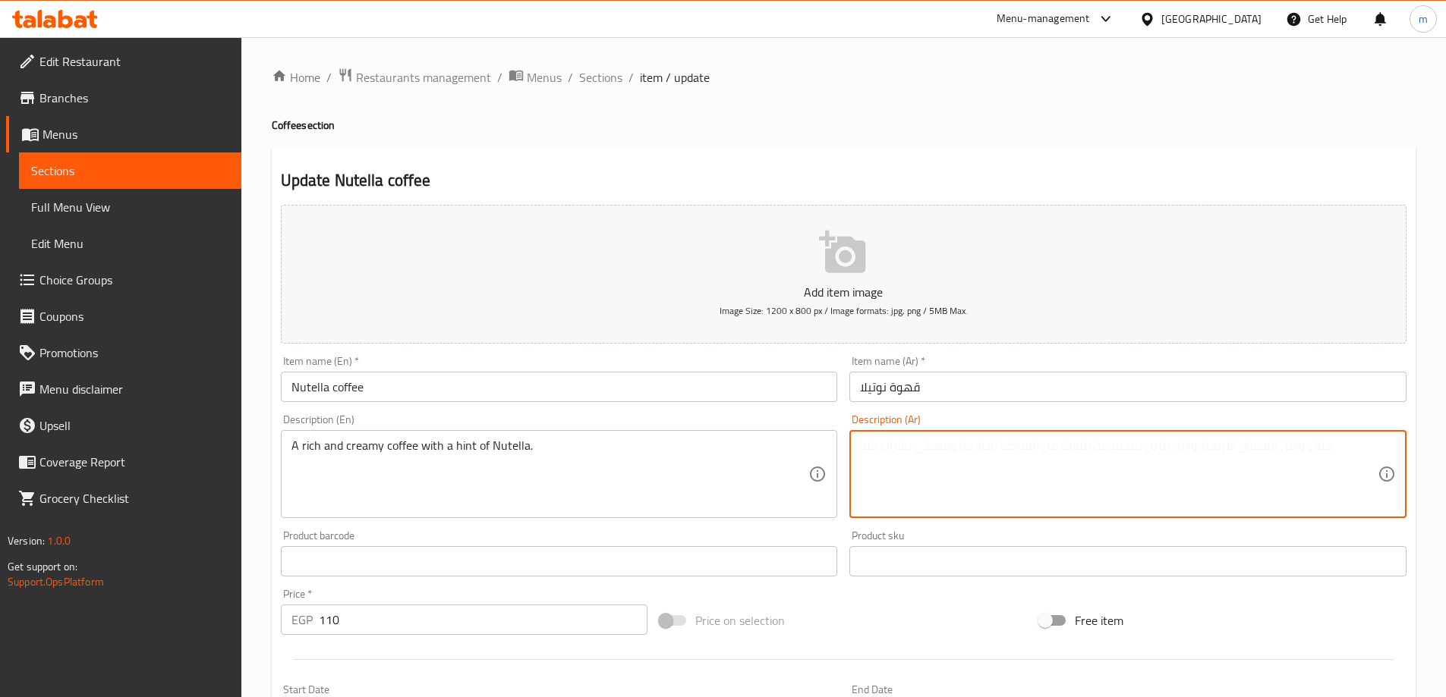
paste textarea "قهوة غنية وكريمية مع لمسة من نوتيلا."
click at [1036, 492] on textarea "قهوة غنية وكريمية مع لمسة من نوتيلا." at bounding box center [1119, 475] width 518 height 72
click at [1002, 445] on textarea "قهوة غنية وكريمية مع لمسة من نوتيلا." at bounding box center [1119, 475] width 518 height 72
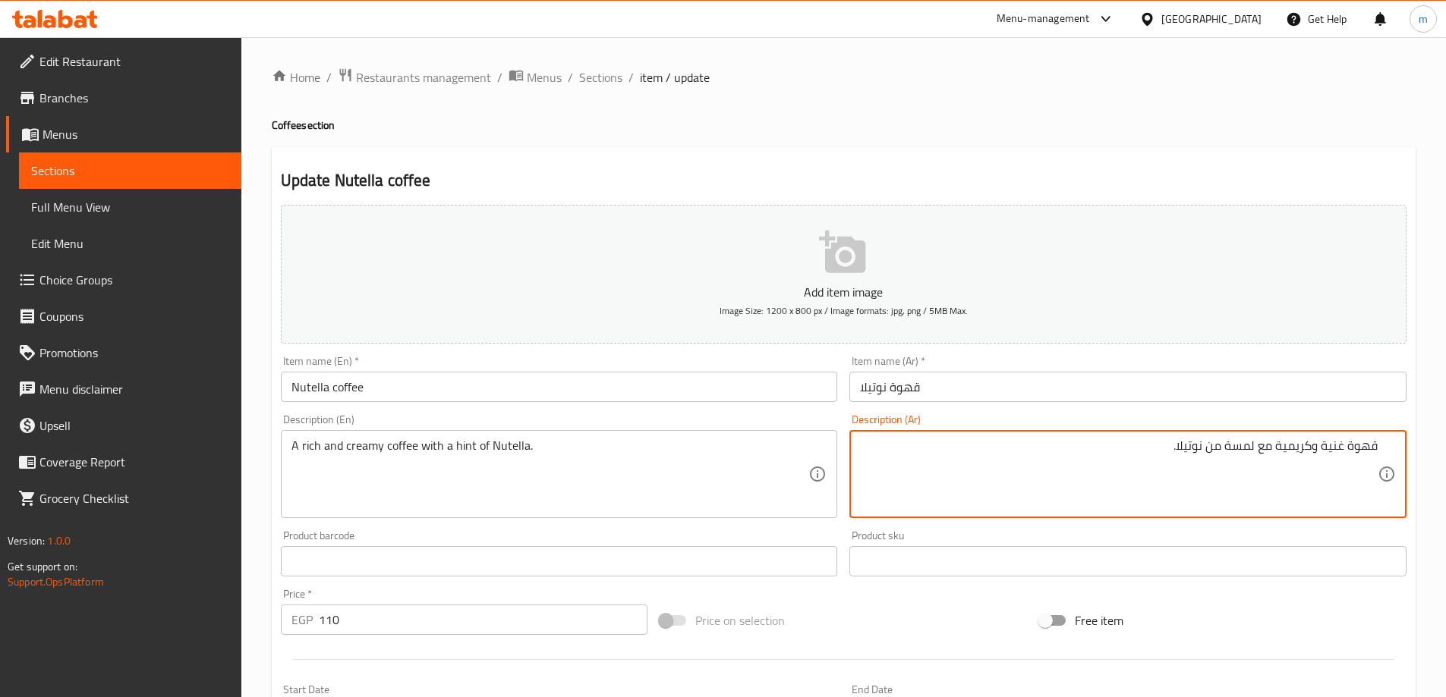
click at [1275, 445] on textarea "قهوة غنية وكريمية مع لمسة من نوتيلا." at bounding box center [1119, 475] width 518 height 72
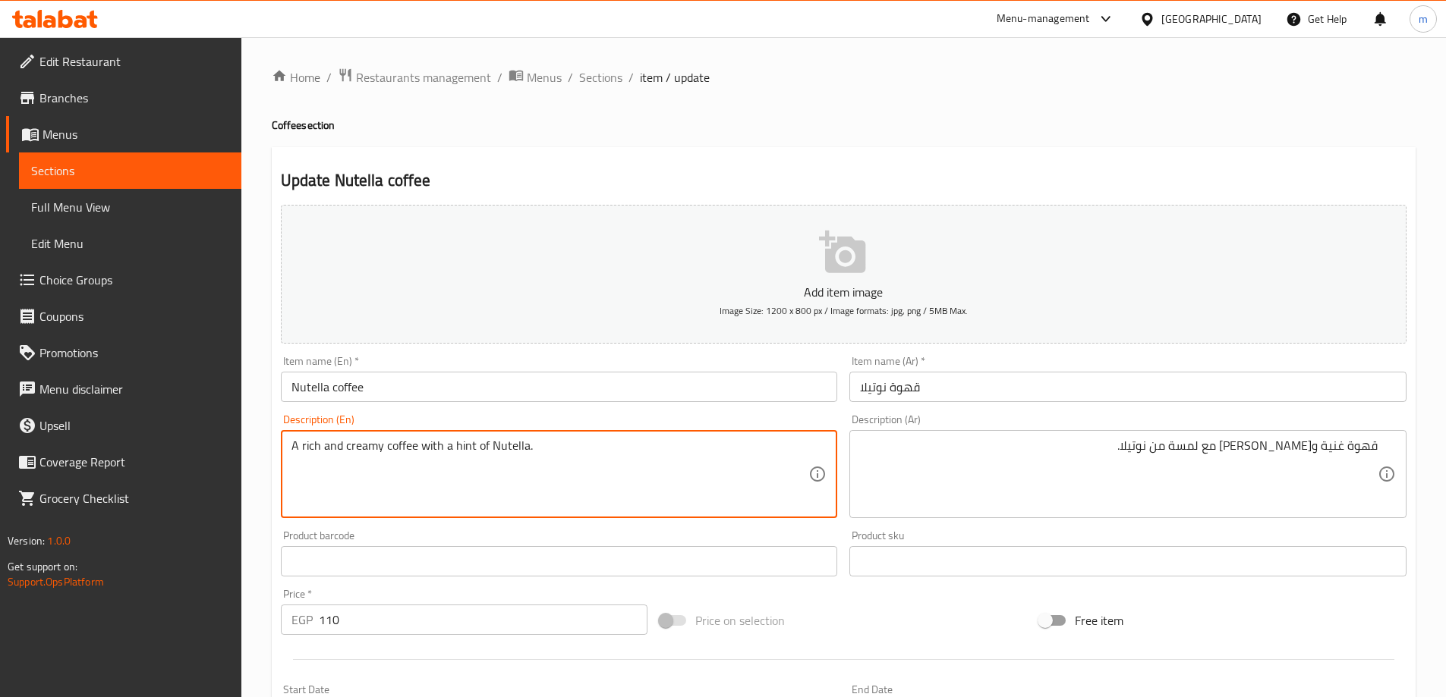
click at [456, 445] on textarea "A rich and creamy coffee with a hint of Nutella." at bounding box center [550, 475] width 518 height 72
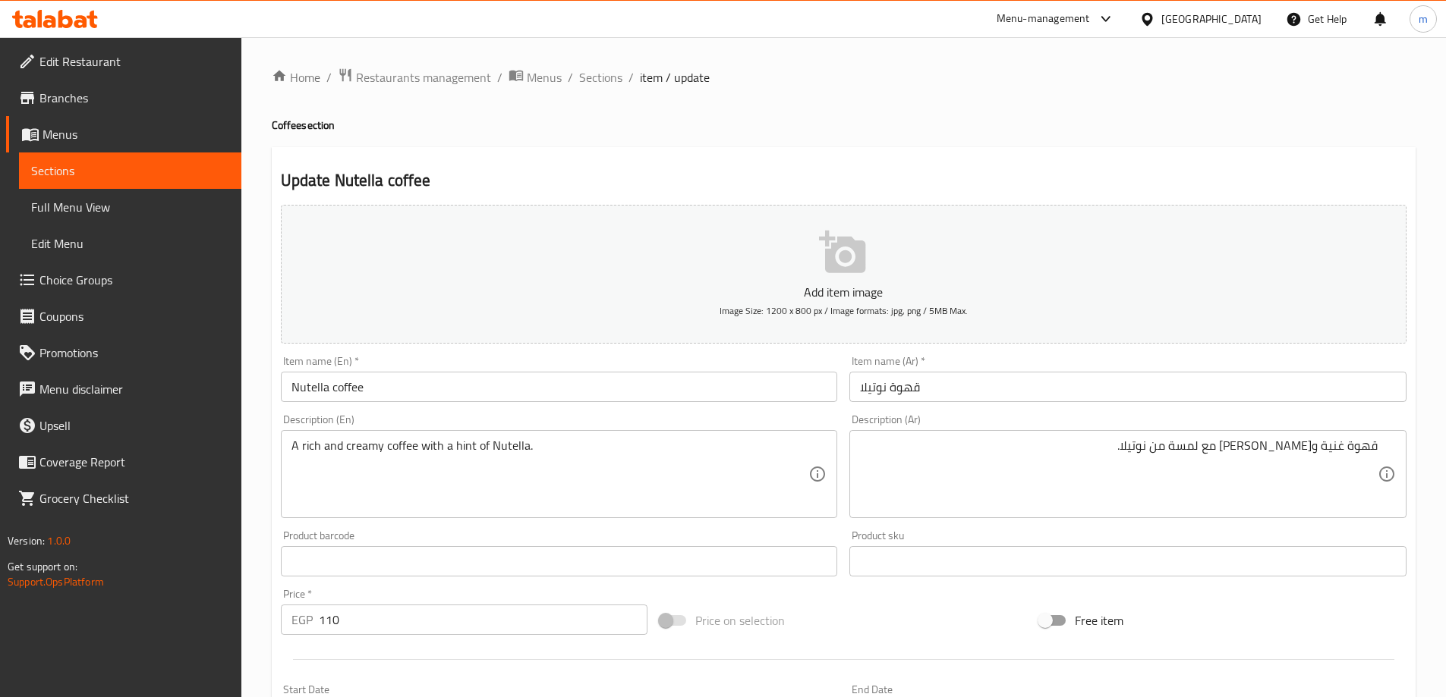
click at [1234, 446] on textarea "قهوة غنية وكريمي مع لمسة من نوتيلا." at bounding box center [1119, 475] width 518 height 72
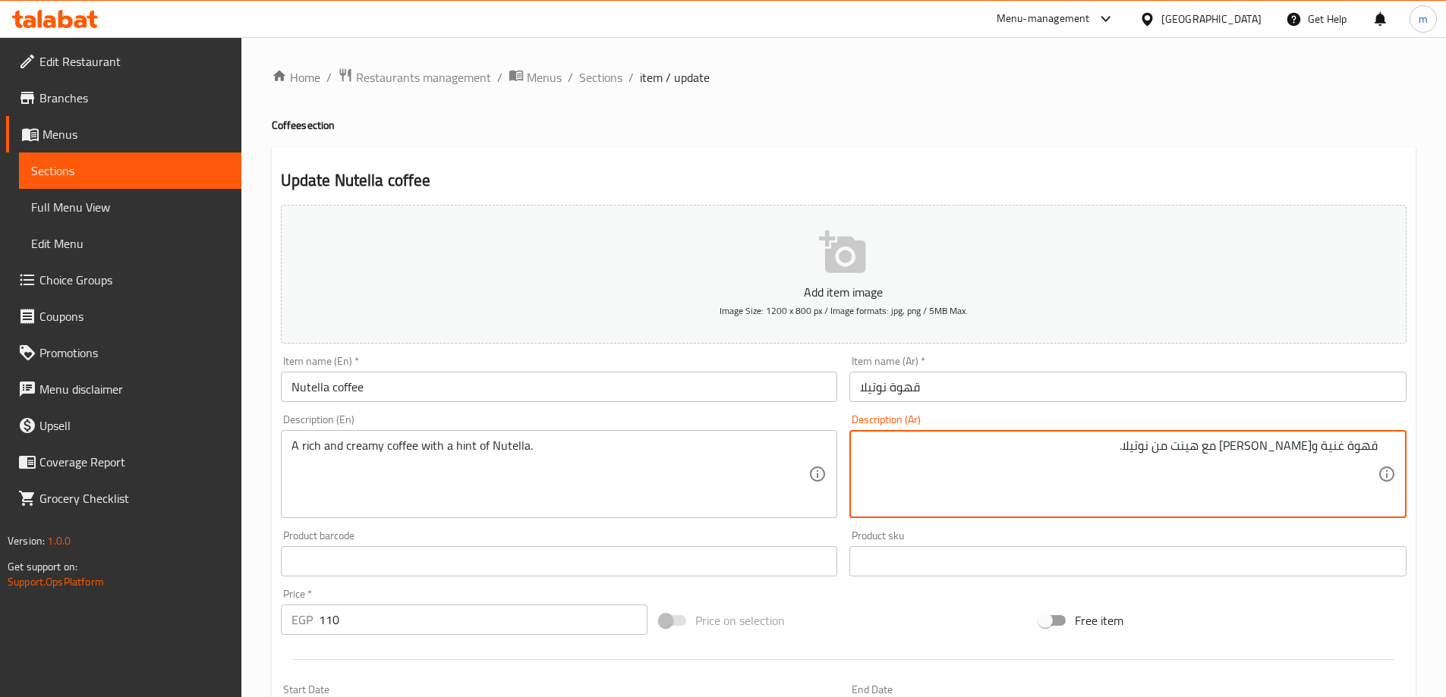
click at [1204, 448] on textarea "قهوة غنية وكريمي مع هينت من نوتيلا." at bounding box center [1119, 475] width 518 height 72
type textarea "قهوة غنية وكريمي مع هينت من النوتيلا."
click at [1112, 153] on div "Update Nutella coffee Add item image Image Size: 1200 x 800 px / Image formats:…" at bounding box center [844, 588] width 1144 height 883
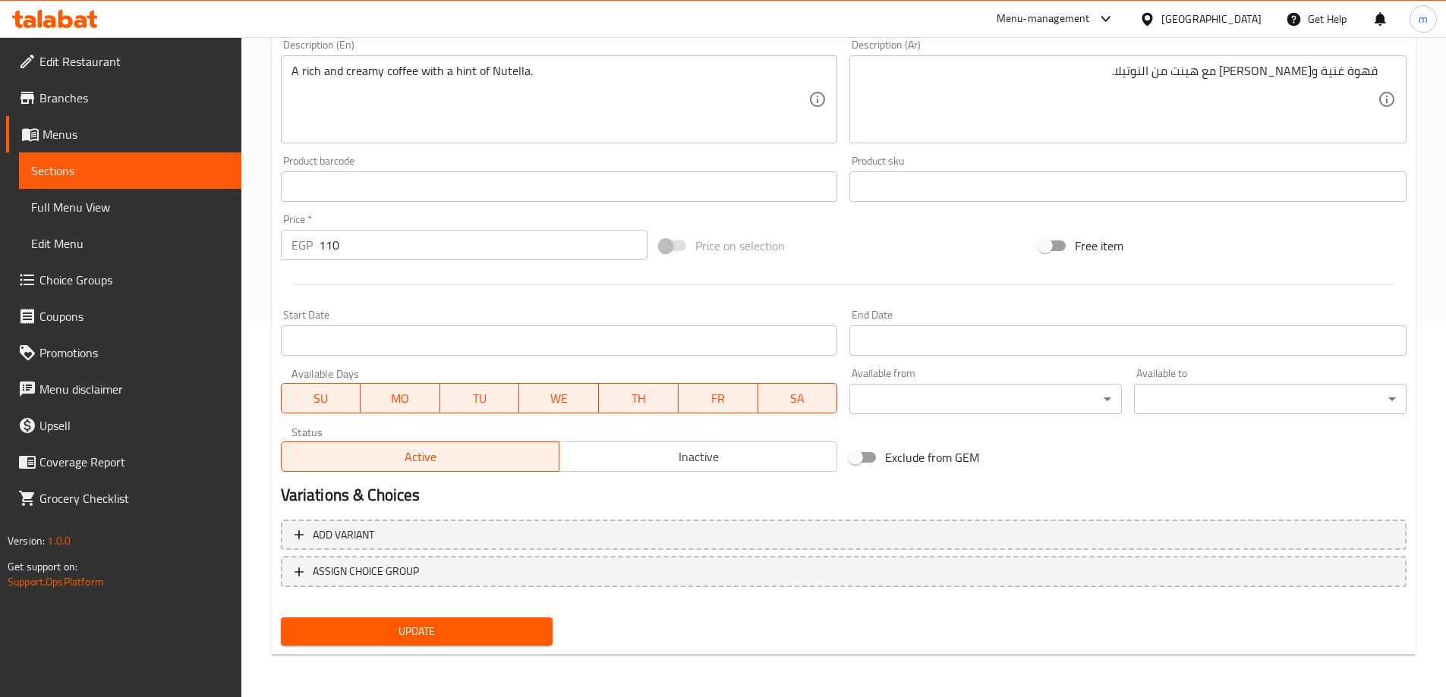
click at [442, 641] on span "Update" at bounding box center [417, 631] width 248 height 19
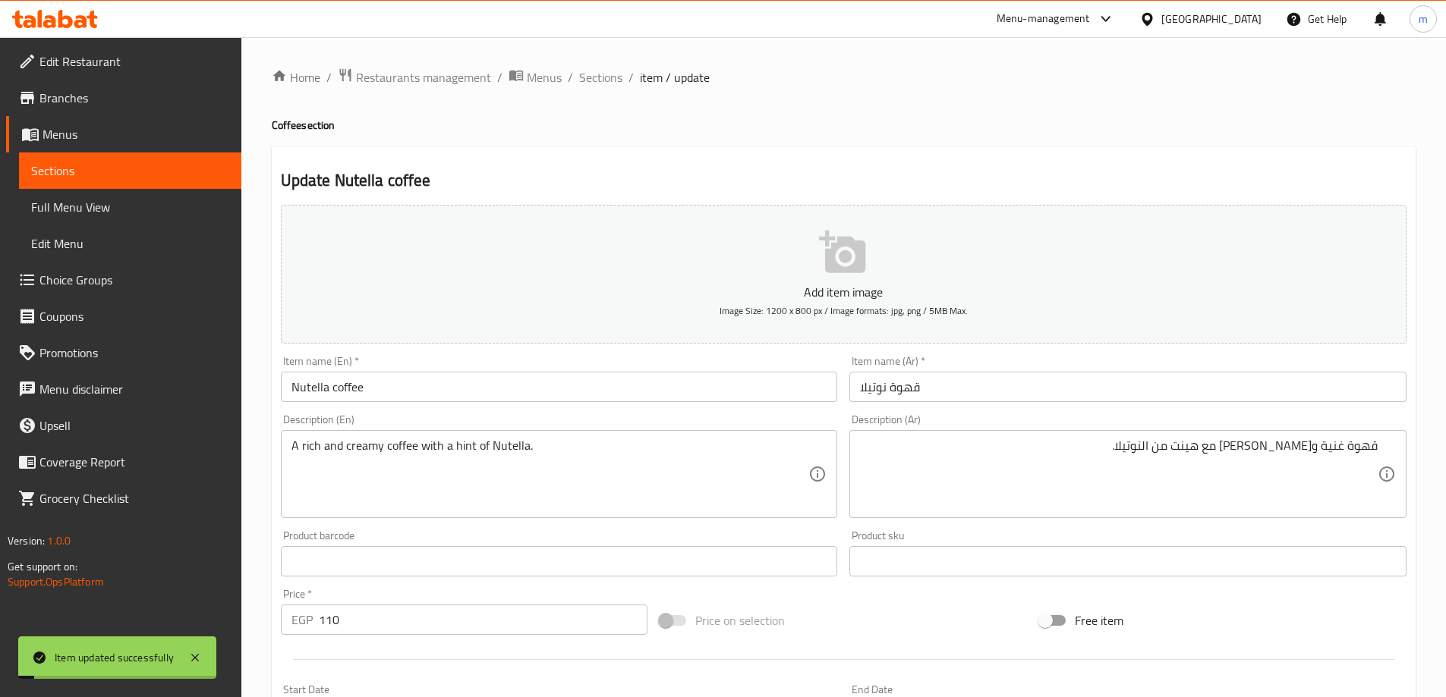
click at [601, 91] on div "Home / Restaurants management / Menus / Sections / item / update Coffee section…" at bounding box center [844, 555] width 1144 height 974
click at [596, 86] on span "Sections" at bounding box center [600, 77] width 43 height 18
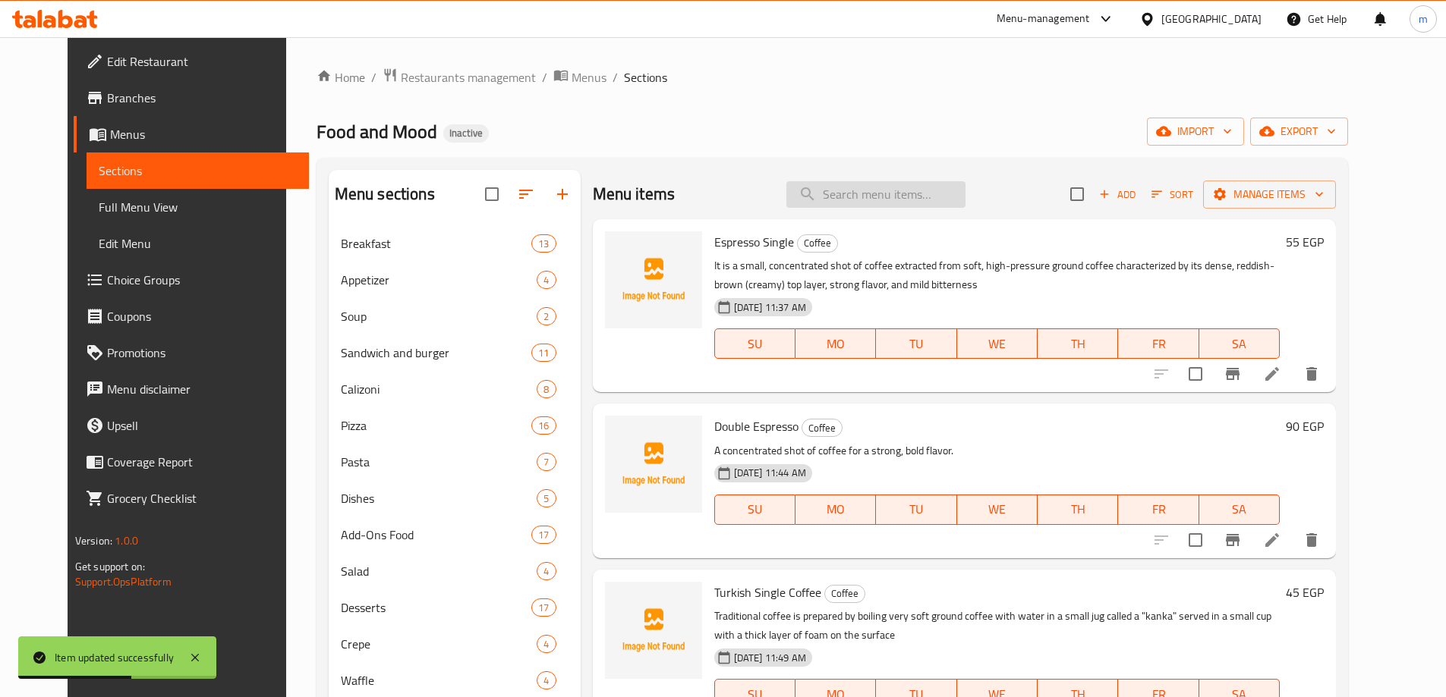
click at [858, 193] on input "search" at bounding box center [875, 194] width 179 height 27
paste input "Flat White"
type input "Flat White"
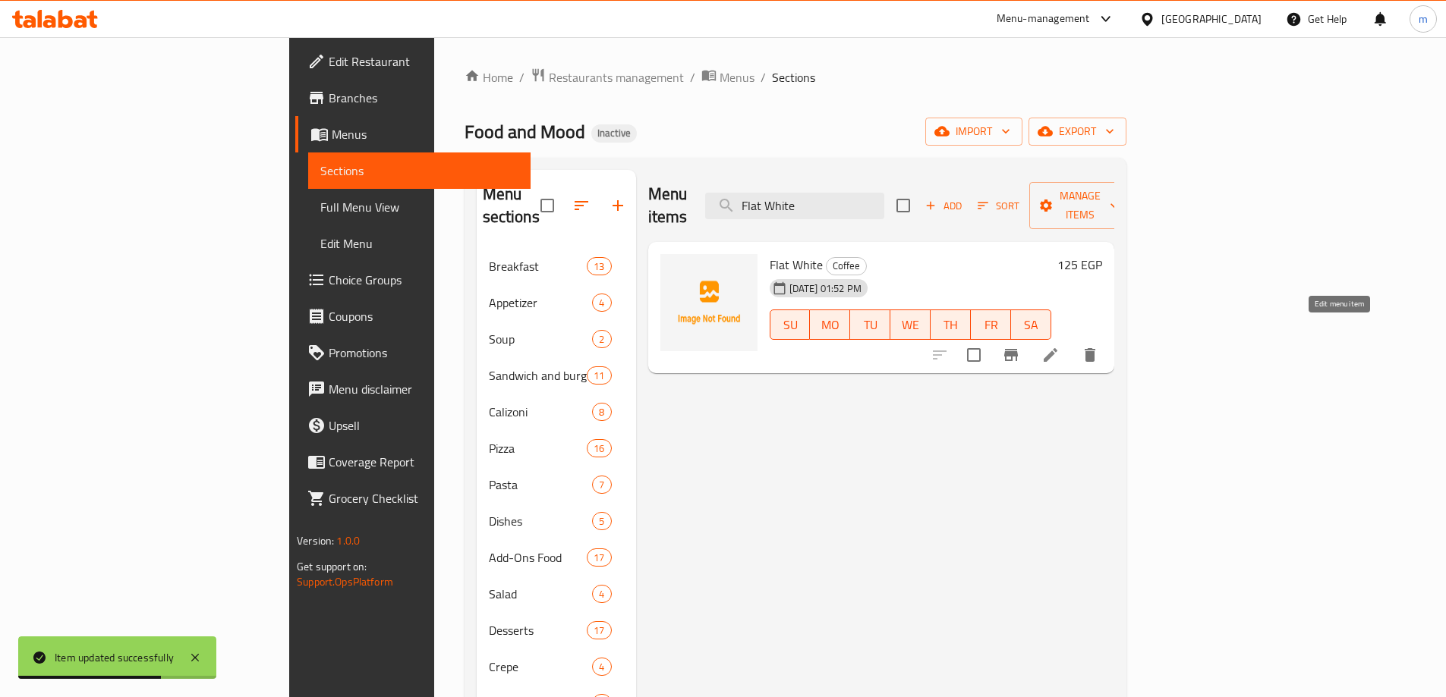
click at [1059, 346] on icon at bounding box center [1050, 355] width 18 height 18
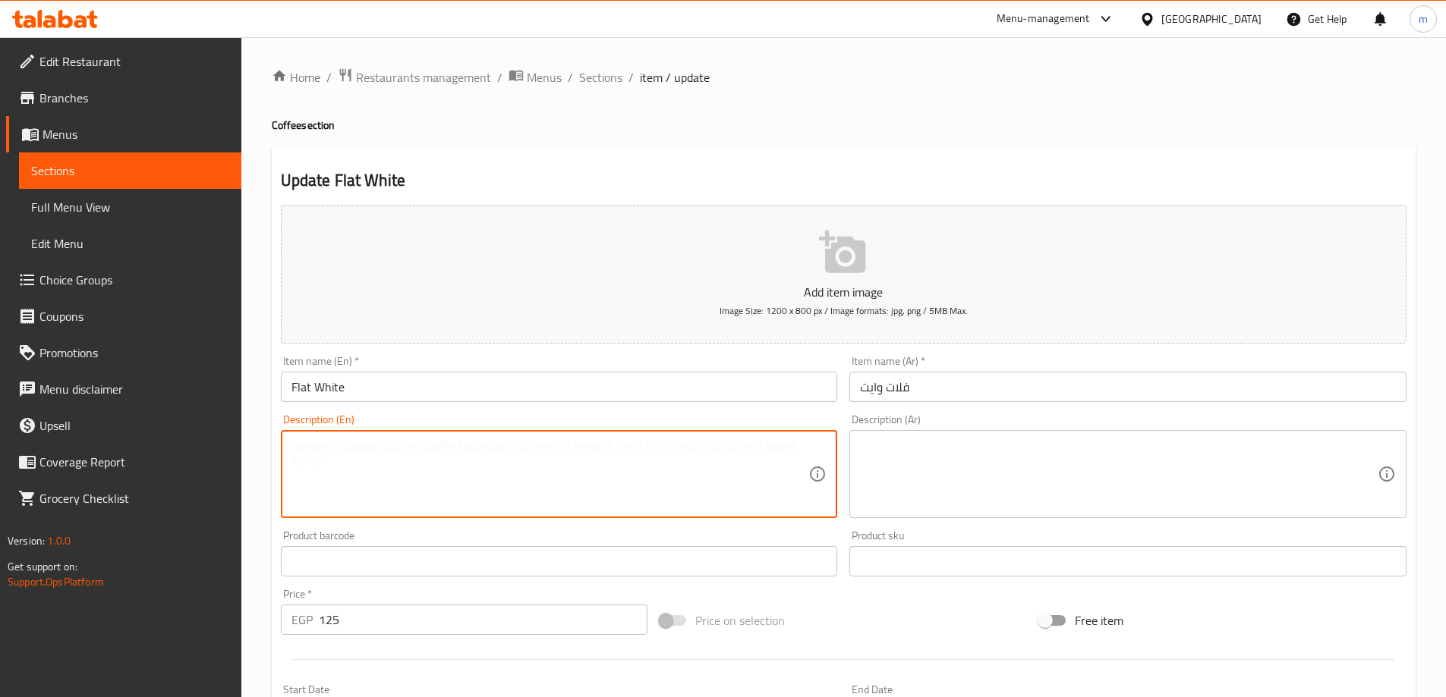
click at [567, 453] on textarea at bounding box center [550, 475] width 518 height 72
paste textarea "A smooth, espresso-based drink with a thin layer of steamed milk."
click at [555, 450] on textarea "A smooth, espresso-based drink with a thin layer of steamed milk." at bounding box center [550, 475] width 518 height 72
type textarea "A smooth, espresso-based drink with a thin layer of steamed milk."
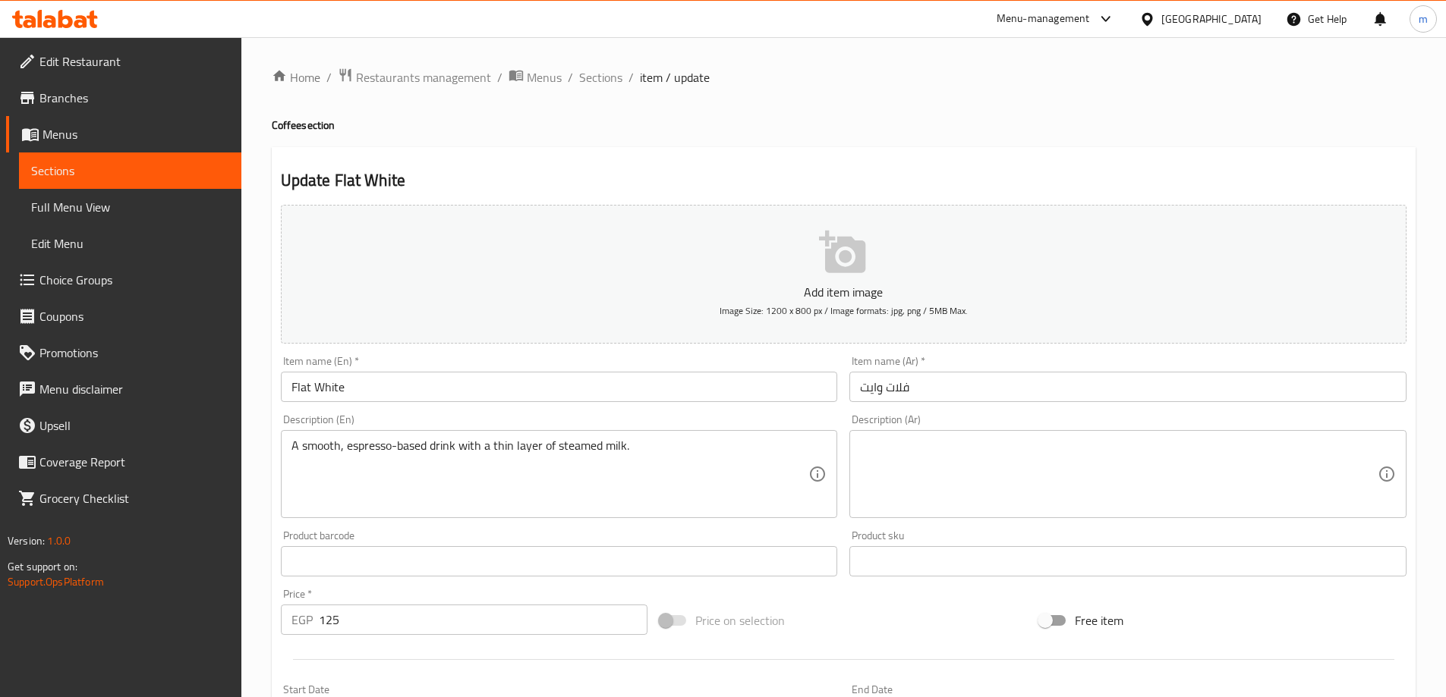
click at [898, 491] on textarea at bounding box center [1119, 475] width 518 height 72
paste textarea "مشروب ناعم يعتمد على الإسبريسو مع طبقة رقيقة من الحليب المطهو على البخار."
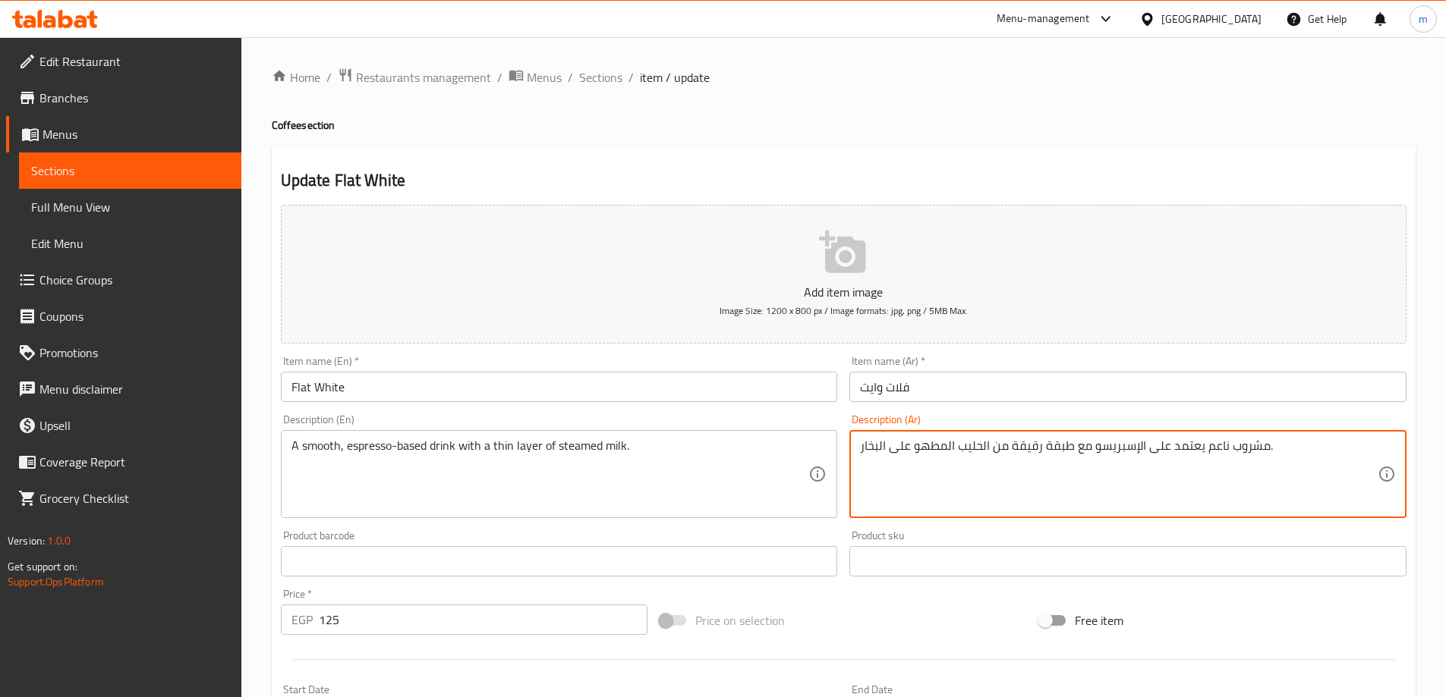
click at [910, 480] on textarea "مشروب ناعم يعتمد على الإسبريسو مع طبقة رقيقة من الحليب المطهو على البخار." at bounding box center [1119, 475] width 518 height 72
click at [1241, 491] on textarea "مشروب ناعم يعتمد على الإسبريسو مع طبقة رقيقة من الحليب المطهو على البخار." at bounding box center [1119, 475] width 518 height 72
click at [1134, 154] on div "Update Flat White Add item image Image Size: 1200 x 800 px / Image formats: jpg…" at bounding box center [844, 588] width 1144 height 883
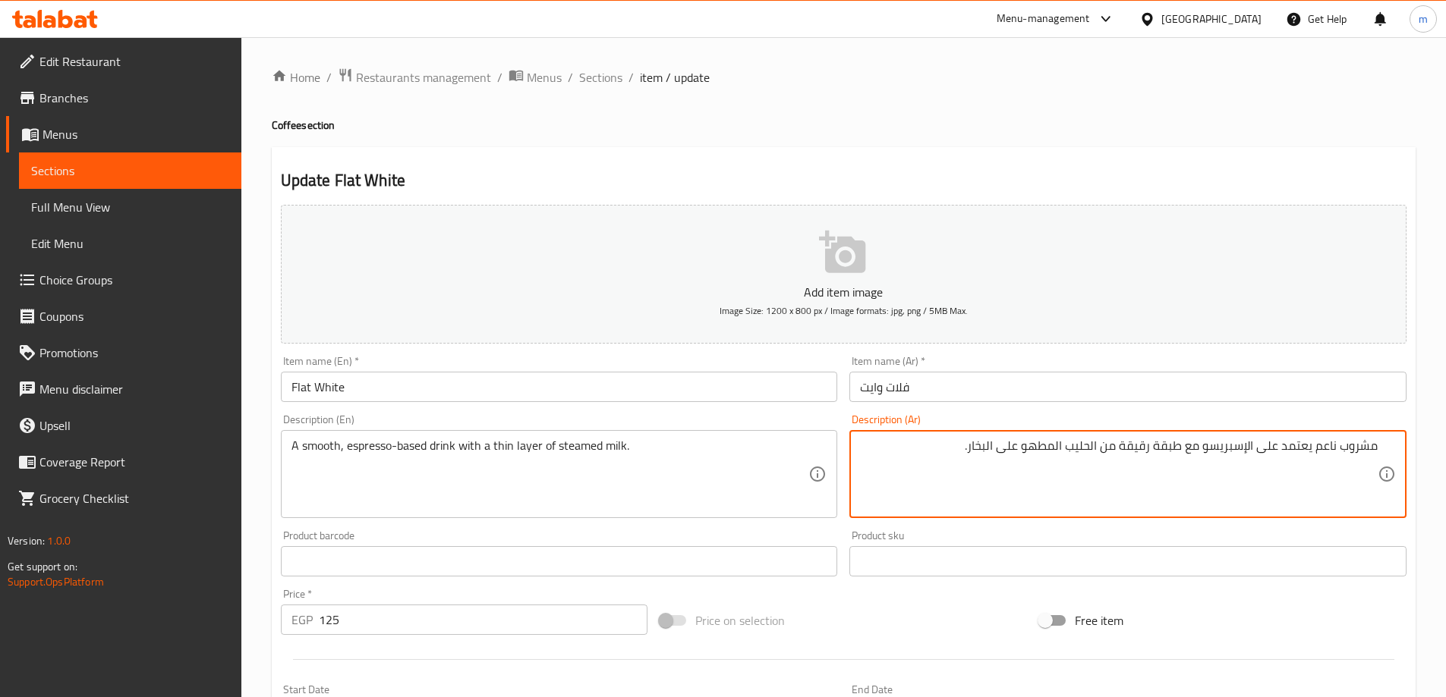
drag, startPoint x: 1254, startPoint y: 447, endPoint x: 1311, endPoint y: 458, distance: 57.9
click at [1301, 447] on textarea "مشروب ناعم الإسبريسو مع طبقة رقيقة من الحليب المطهو على البخار." at bounding box center [1119, 475] width 518 height 72
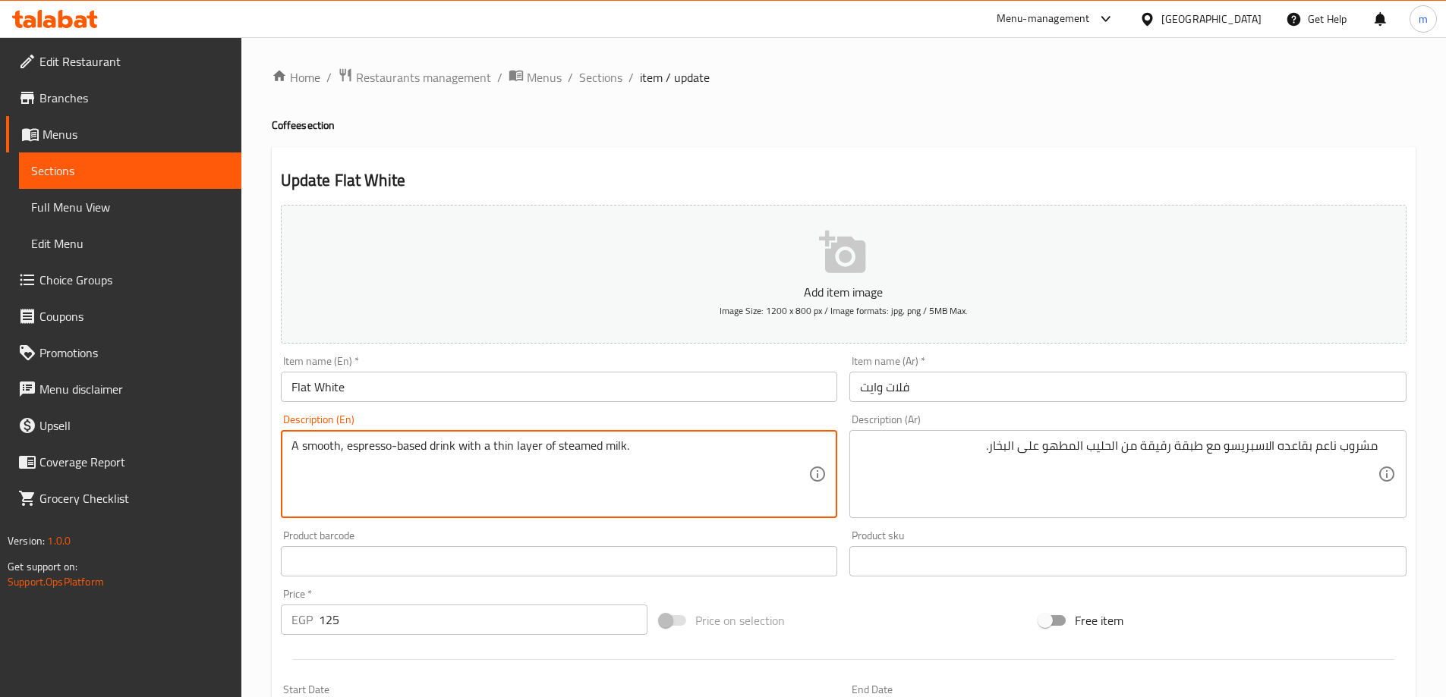
click at [586, 453] on textarea "A smooth, espresso-based drink with a thin layer of steamed milk." at bounding box center [550, 475] width 518 height 72
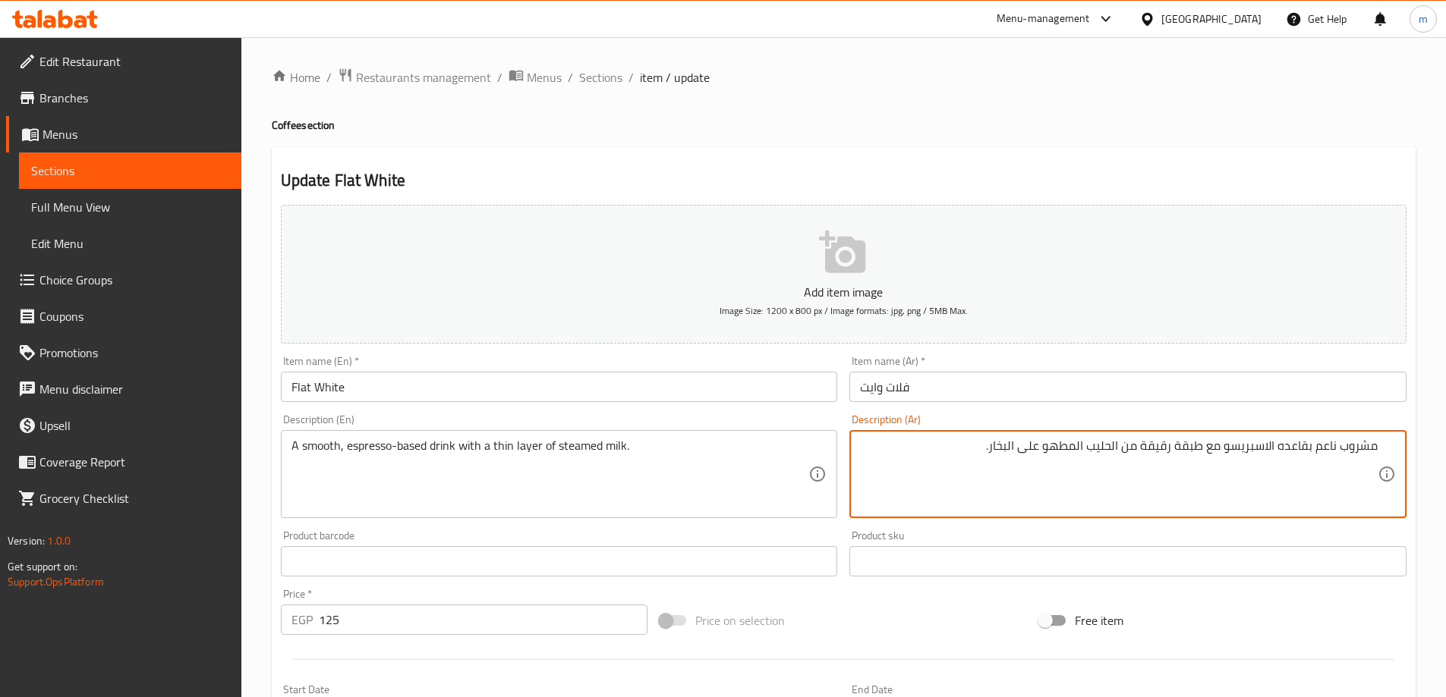
drag, startPoint x: 1046, startPoint y: 447, endPoint x: 1085, endPoint y: 462, distance: 41.6
type textarea "مشروب ناعم بقاعده الاسبريسو مع طبقة رقيقة من الحليب على البخار."
click at [1094, 153] on div "Update Flat White Add item image Image Size: 1200 x 800 px / Image formats: jpg…" at bounding box center [844, 588] width 1144 height 883
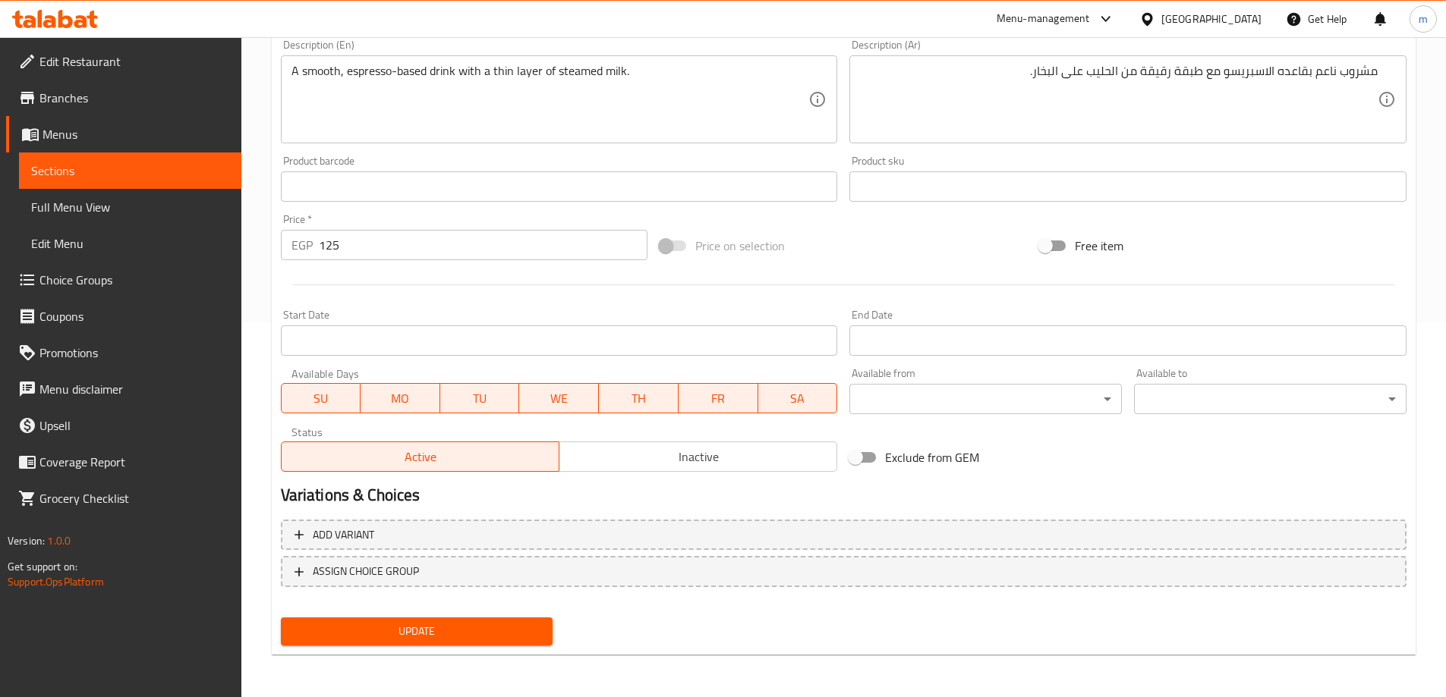
click at [484, 640] on span "Update" at bounding box center [417, 631] width 248 height 19
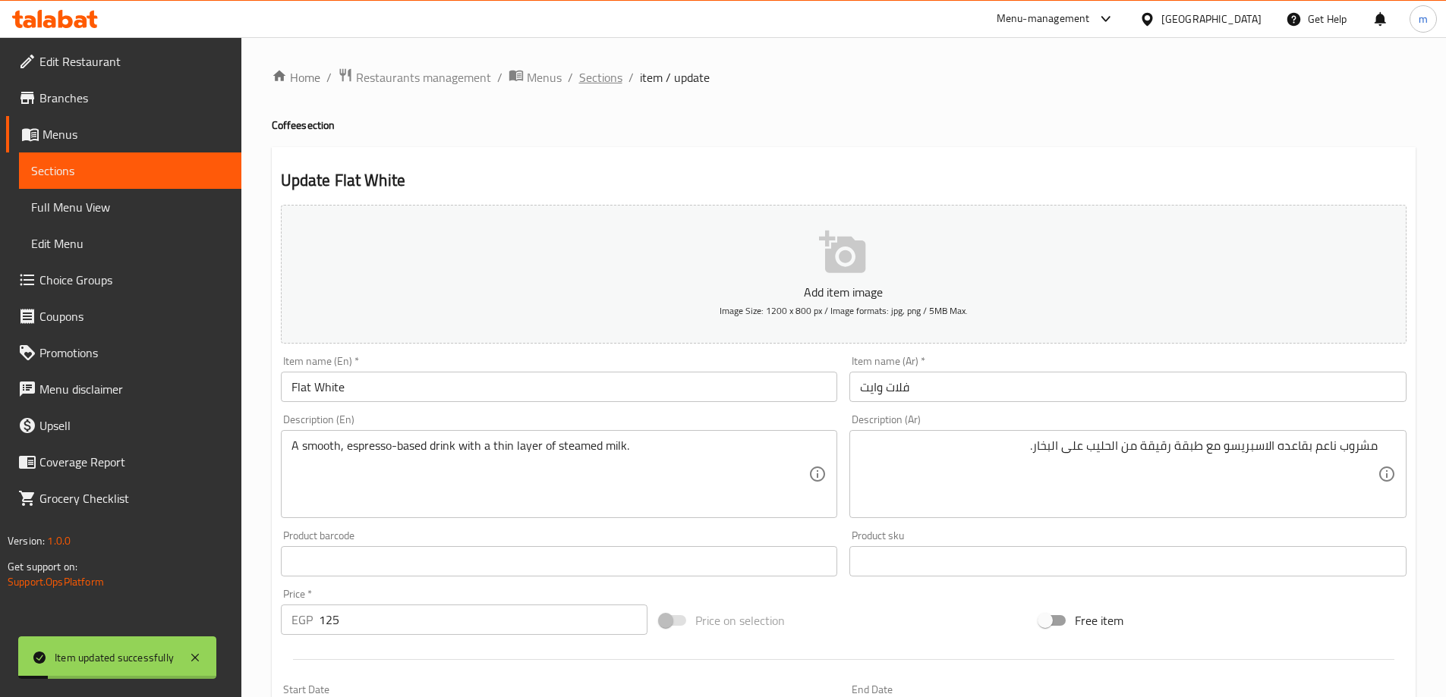
click at [588, 79] on span "Sections" at bounding box center [600, 77] width 43 height 18
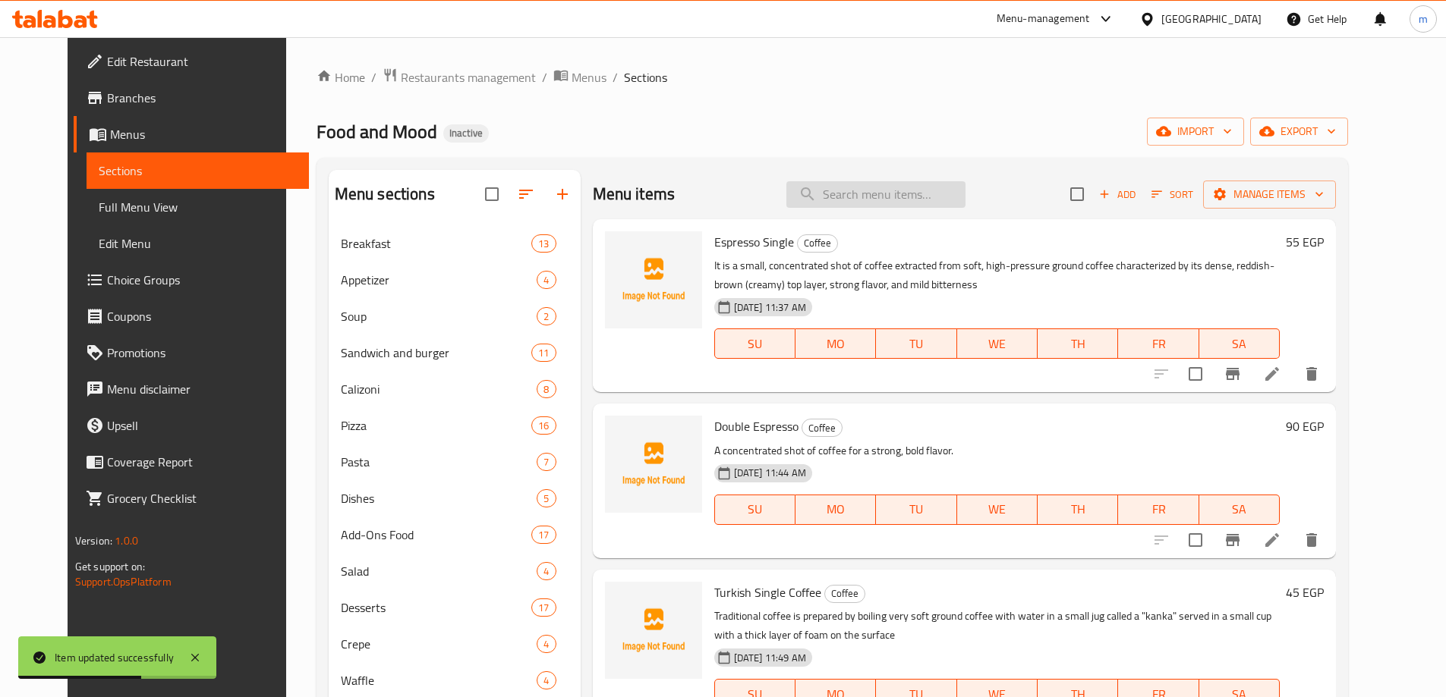
click at [857, 205] on input "search" at bounding box center [875, 194] width 179 height 27
paste input "Hot Lemon Orange"
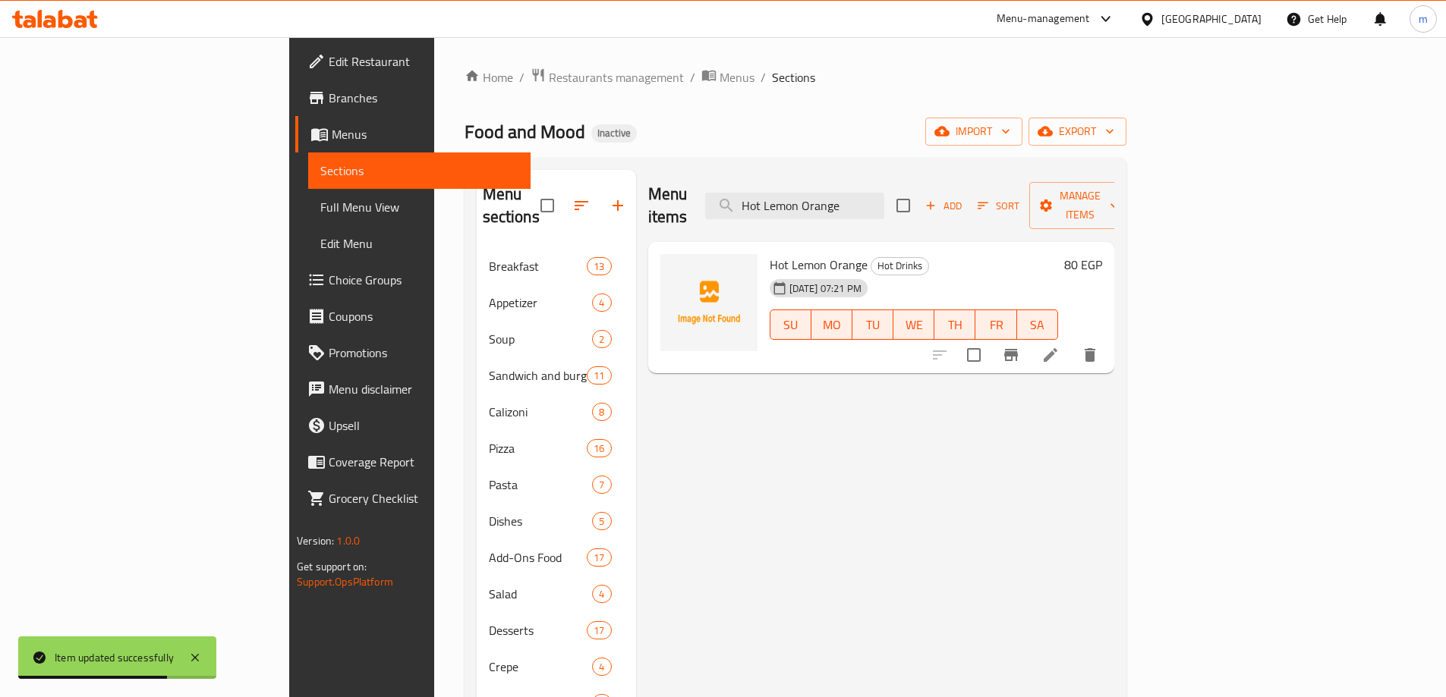
type input "Hot Lemon Orange"
click at [1057, 348] on icon at bounding box center [1050, 355] width 14 height 14
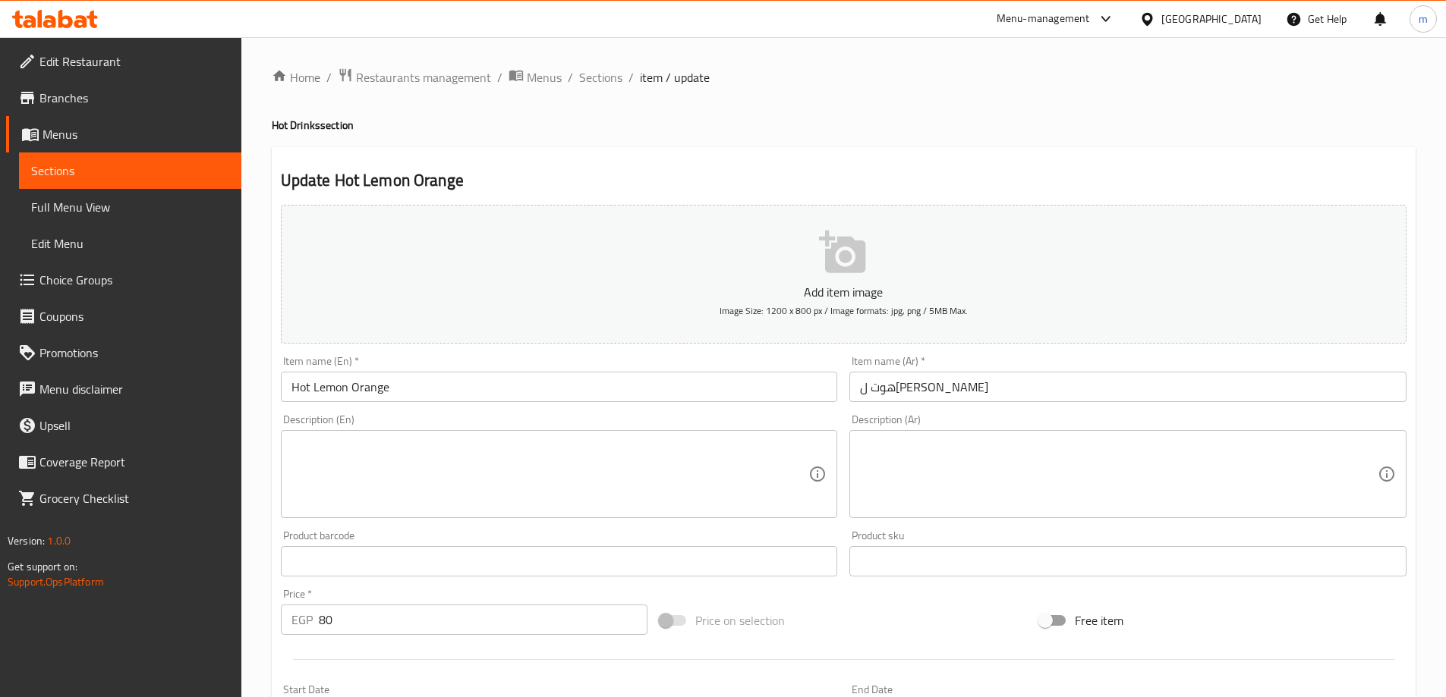
click at [558, 464] on textarea at bounding box center [550, 475] width 518 height 72
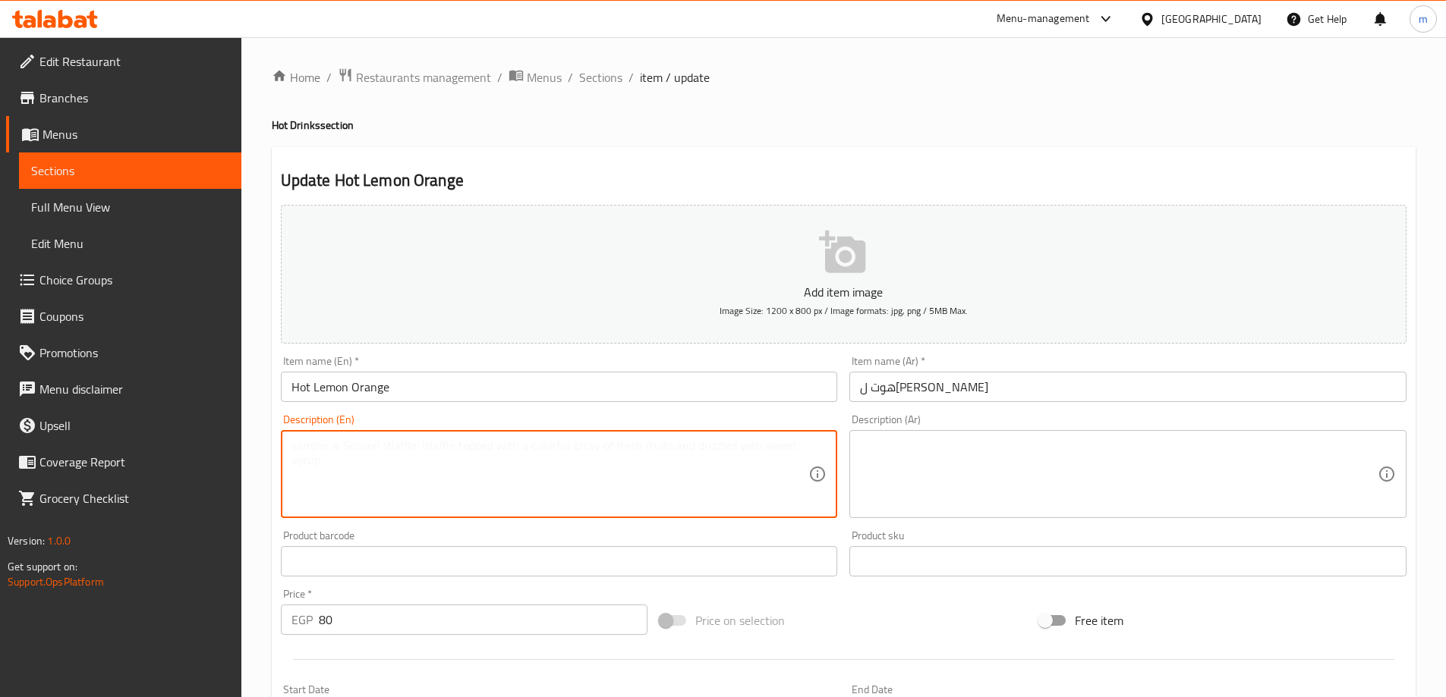
paste textarea "A soothing hot drink with fresh lemon and orange."
click at [558, 464] on textarea "A soothing hot drink with fresh lemon and orange." at bounding box center [550, 475] width 518 height 72
type textarea "A soothing hot drink with fresh lemon and orange."
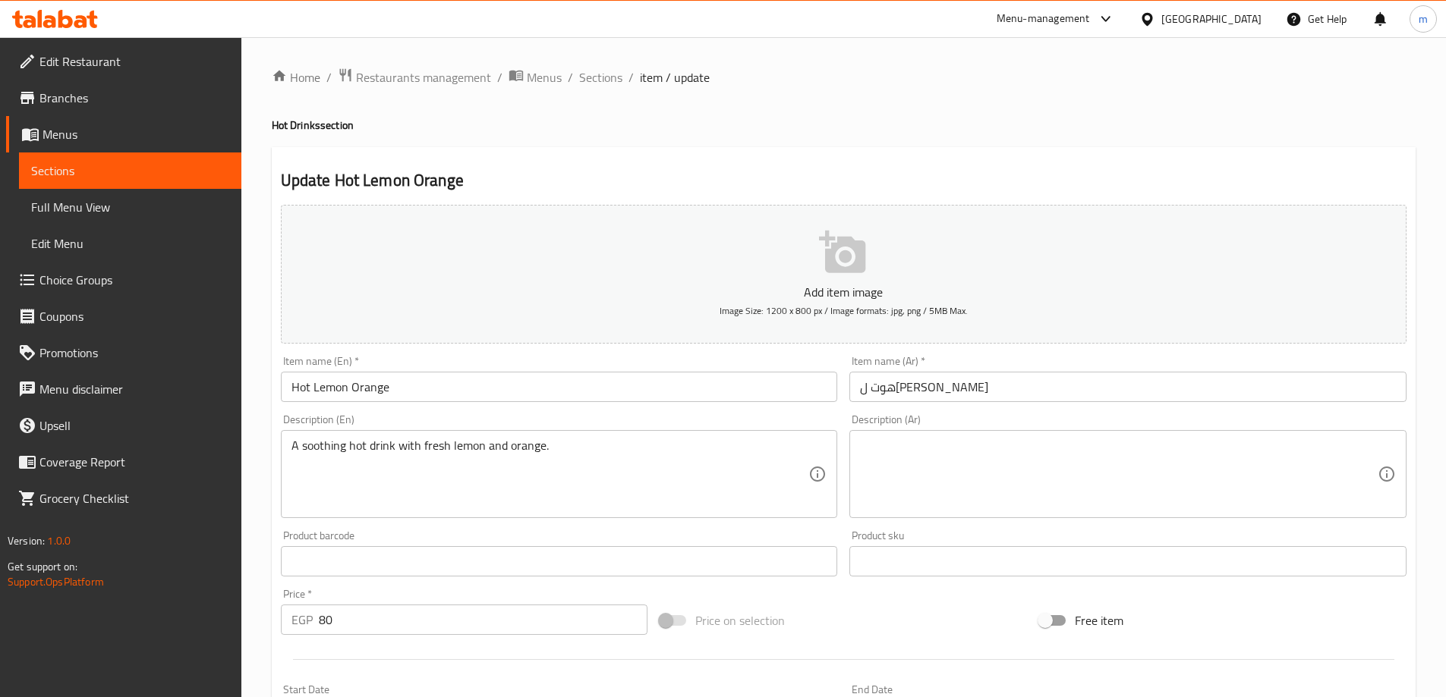
click at [1036, 469] on textarea at bounding box center [1119, 475] width 518 height 72
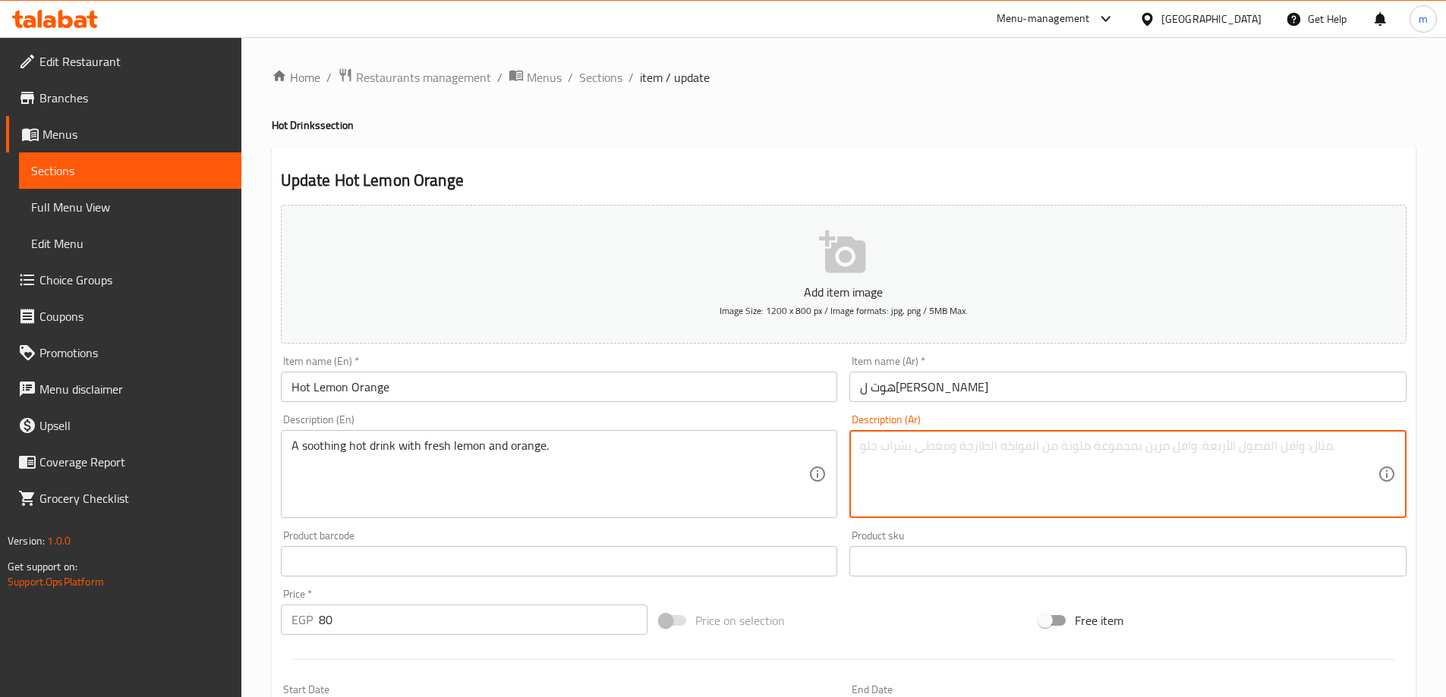
paste textarea "مشروب ساخن مهدئ بالليمون الطازج والبرتقال."
click at [1036, 469] on textarea "مشروب ساخن مهدئ بالليمون الطازج والبرتقال." at bounding box center [1119, 475] width 518 height 72
click at [1031, 468] on textarea "مشروب ساخن مهدئ بالليمون الطازج والبرتقال." at bounding box center [1119, 475] width 518 height 72
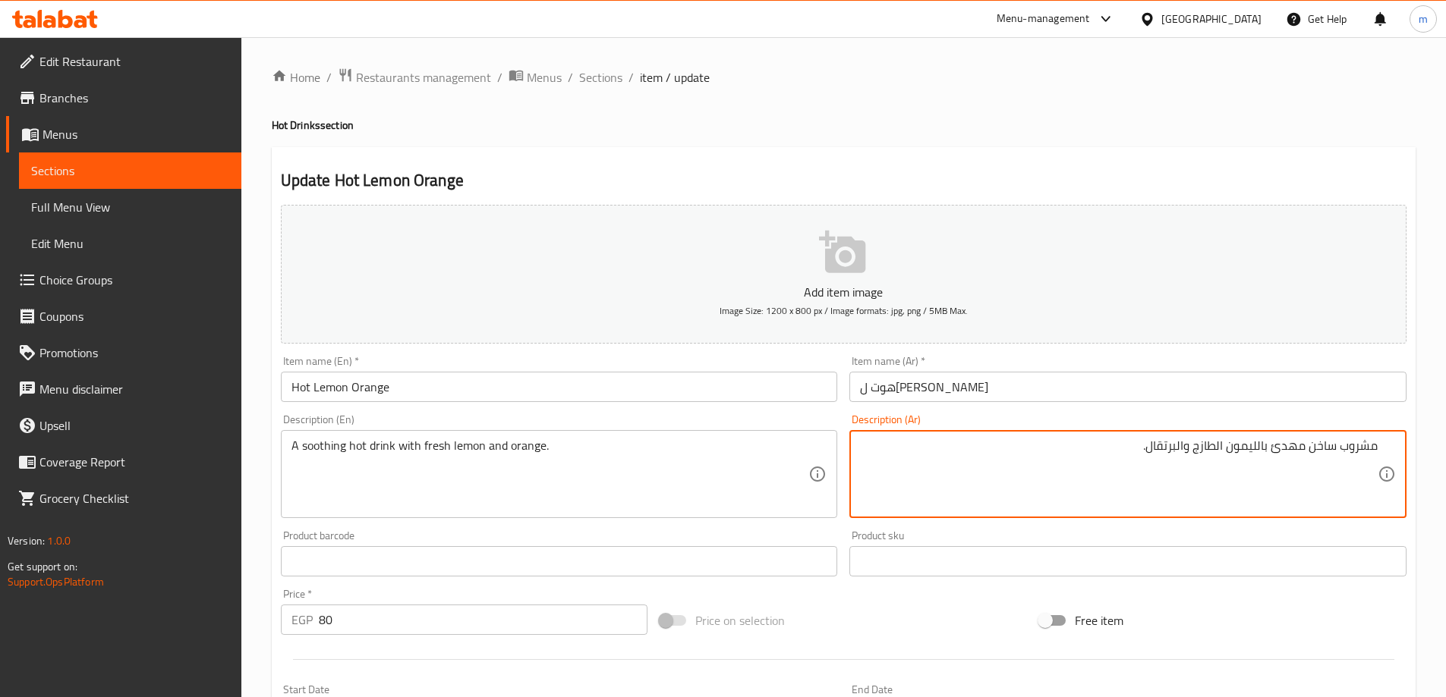
type textarea "مشروب ساخن مهدئ بالليمون الطازج والبرتقال."
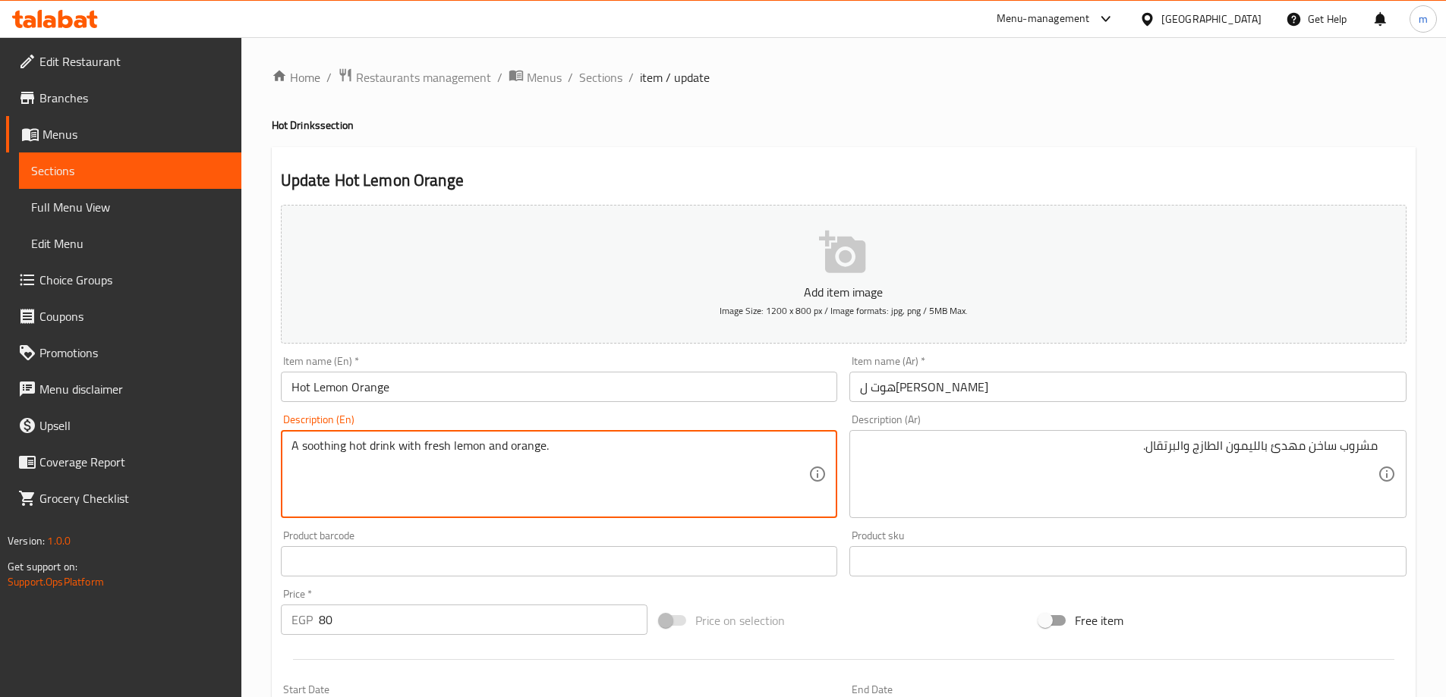
click at [329, 440] on textarea "A soothing hot drink with fresh lemon and orange." at bounding box center [550, 475] width 518 height 72
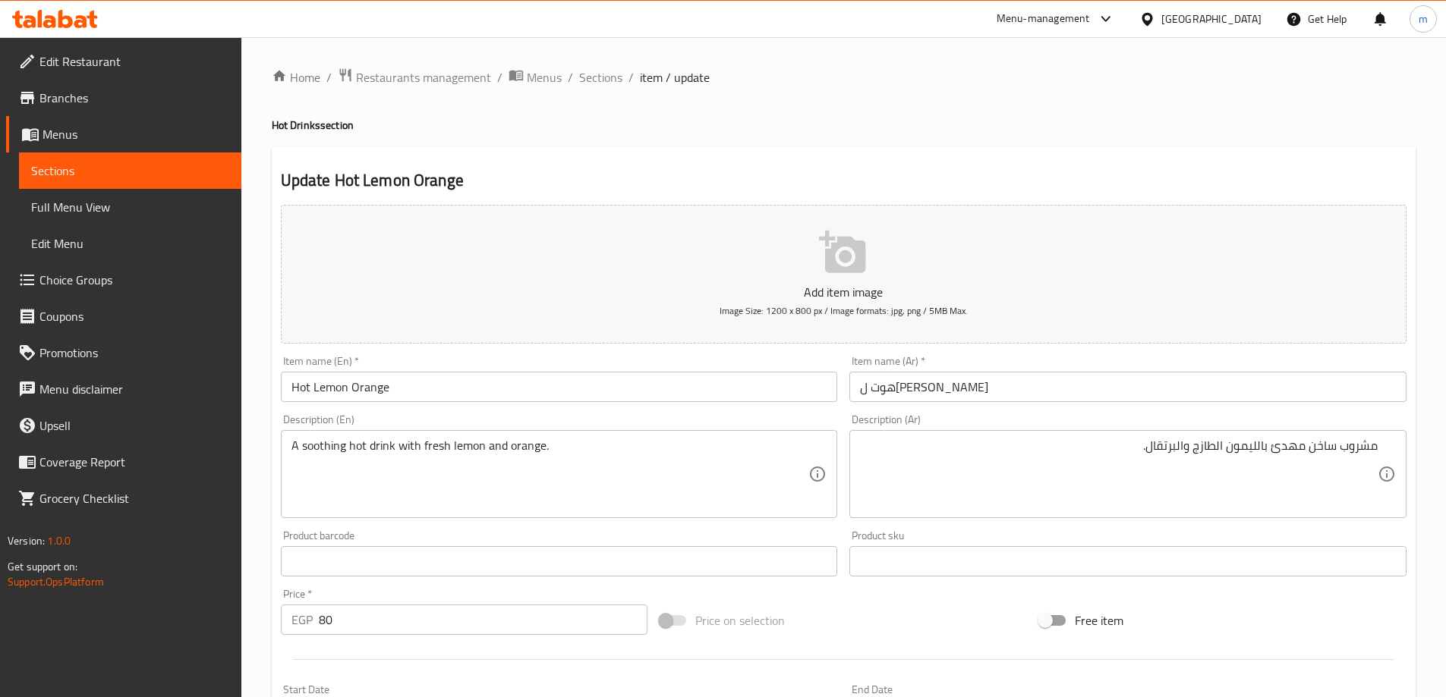
click at [1019, 127] on h4 "Hot Drinks section" at bounding box center [844, 125] width 1144 height 15
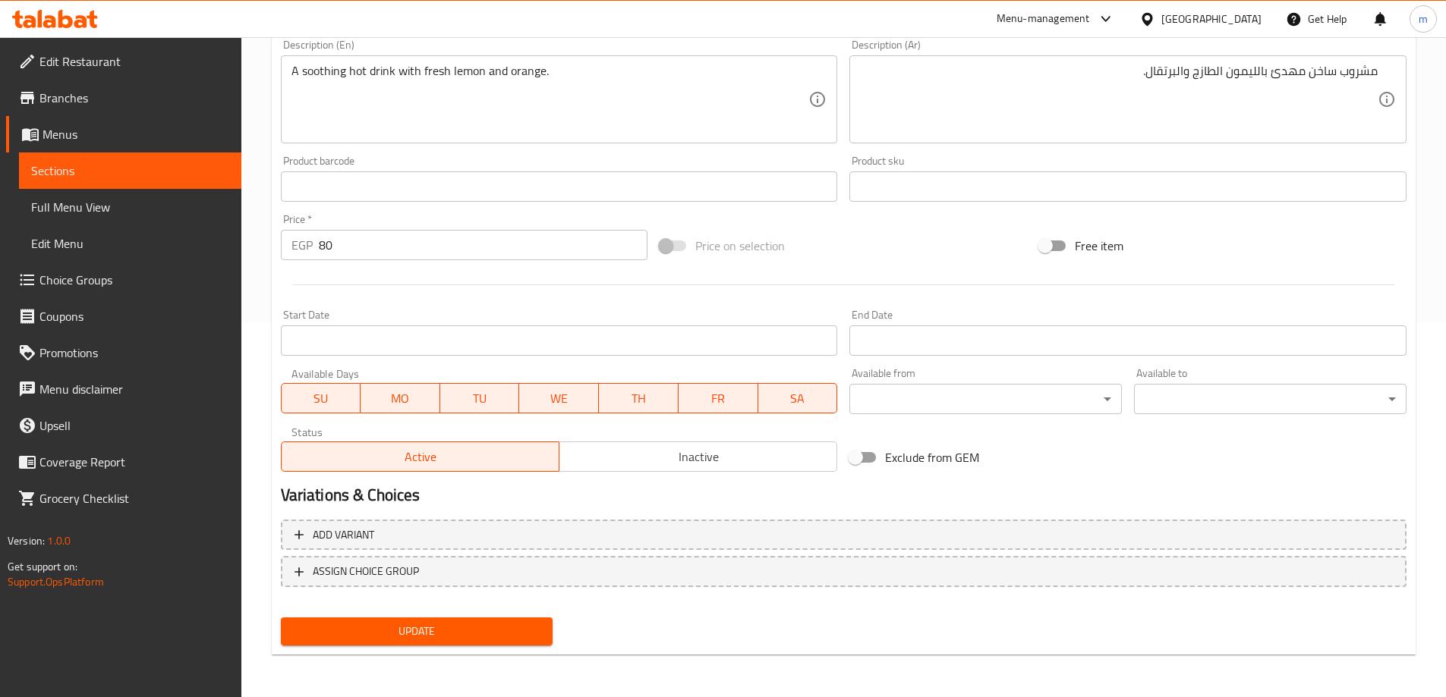
click at [462, 637] on span "Update" at bounding box center [417, 631] width 248 height 19
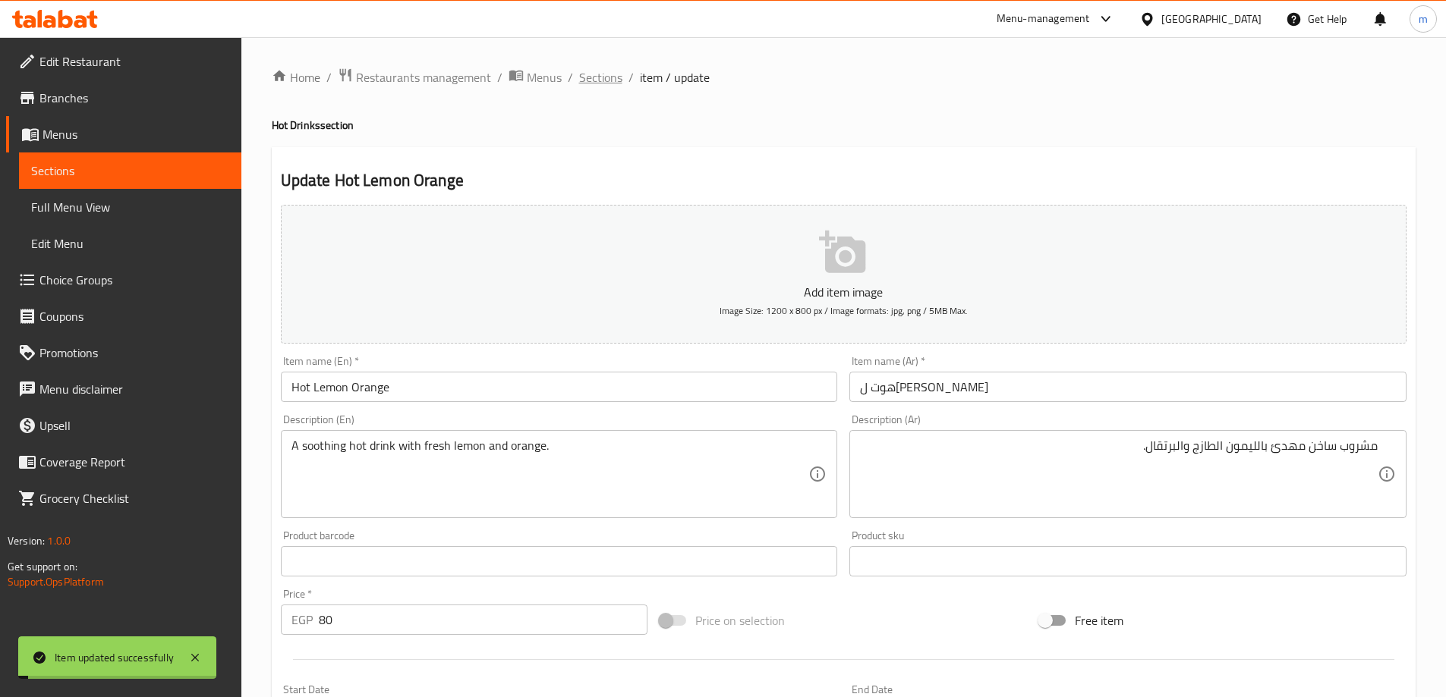
click at [605, 81] on span "Sections" at bounding box center [600, 77] width 43 height 18
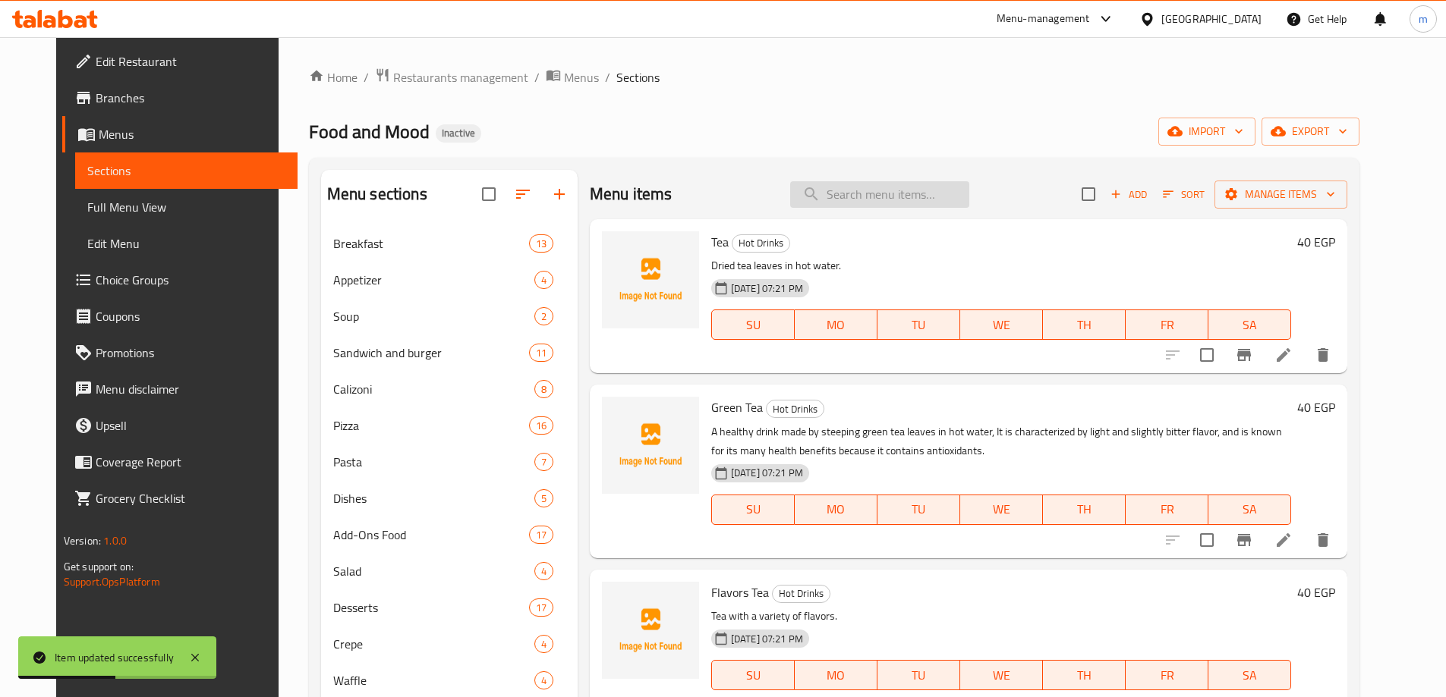
click at [892, 193] on input "search" at bounding box center [879, 194] width 179 height 27
paste input "Herbs"
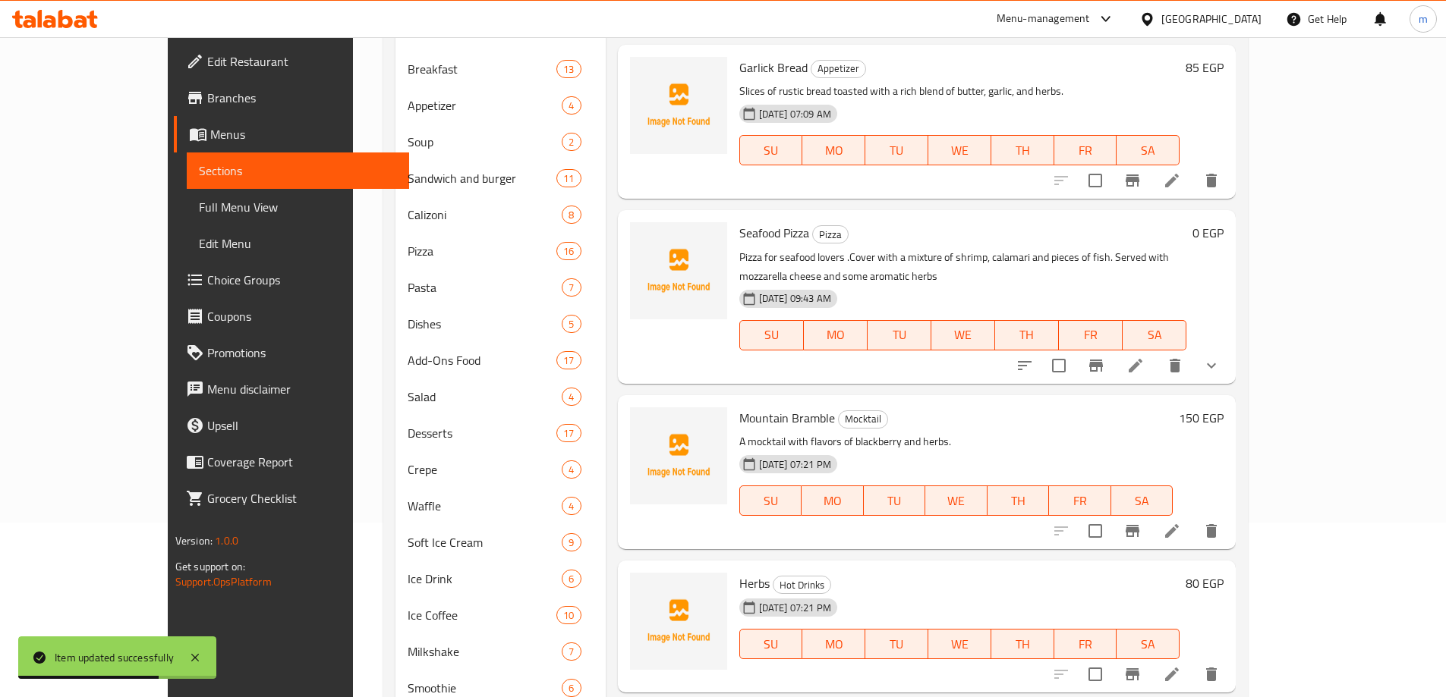
scroll to position [414, 0]
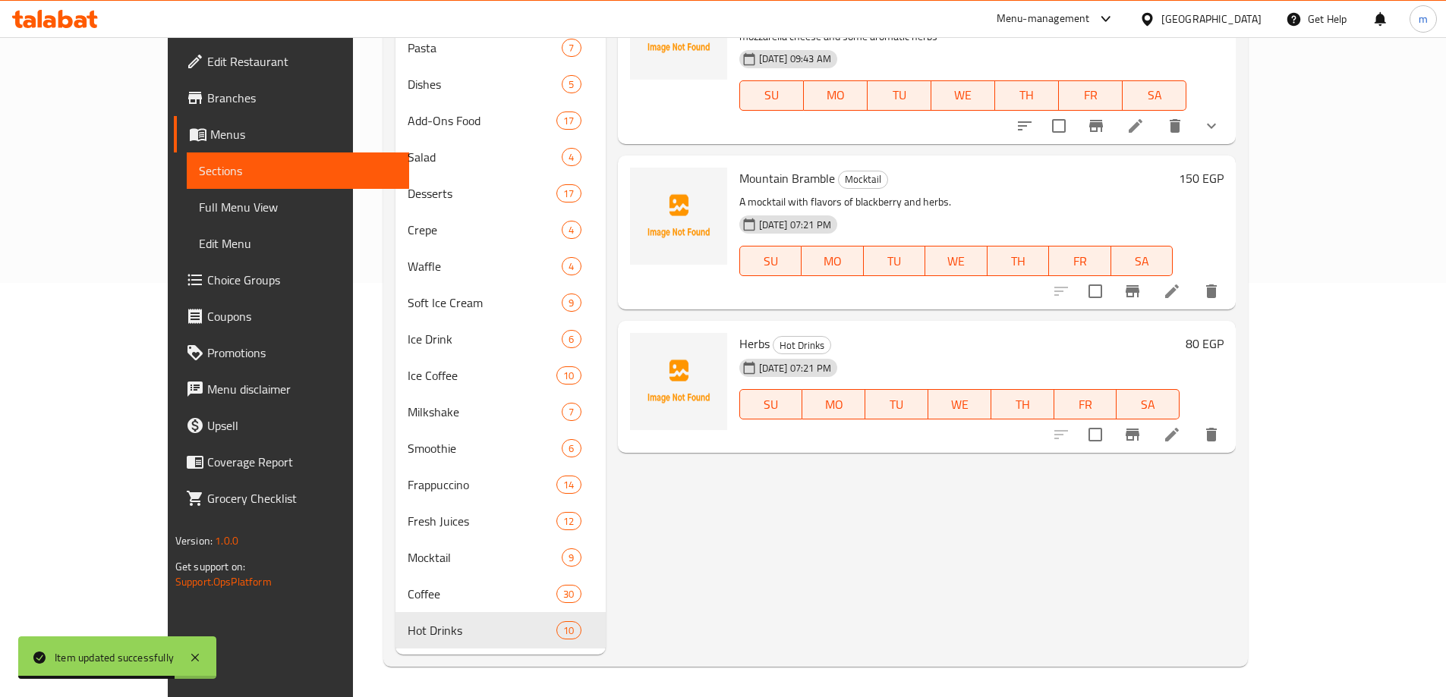
type input "Herbs"
click at [1181, 426] on icon at bounding box center [1172, 435] width 18 height 18
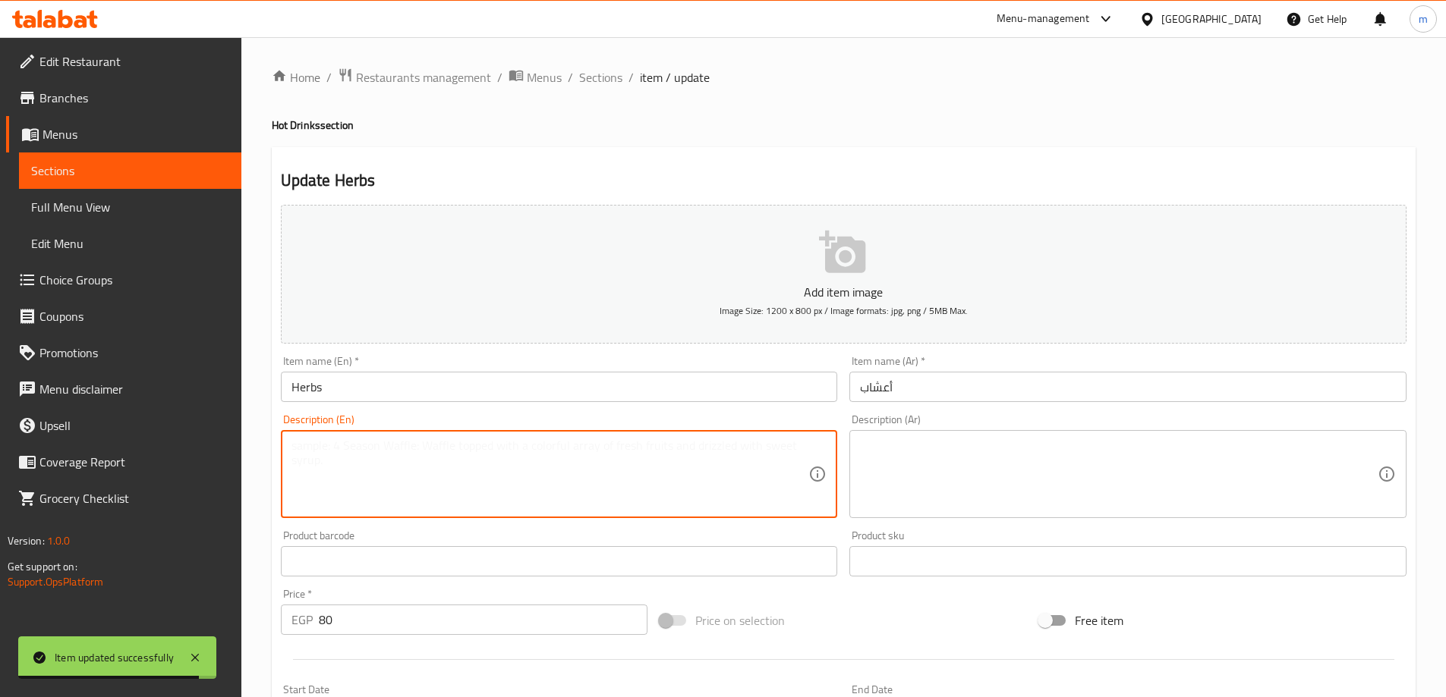
click at [605, 502] on textarea at bounding box center [550, 475] width 518 height 72
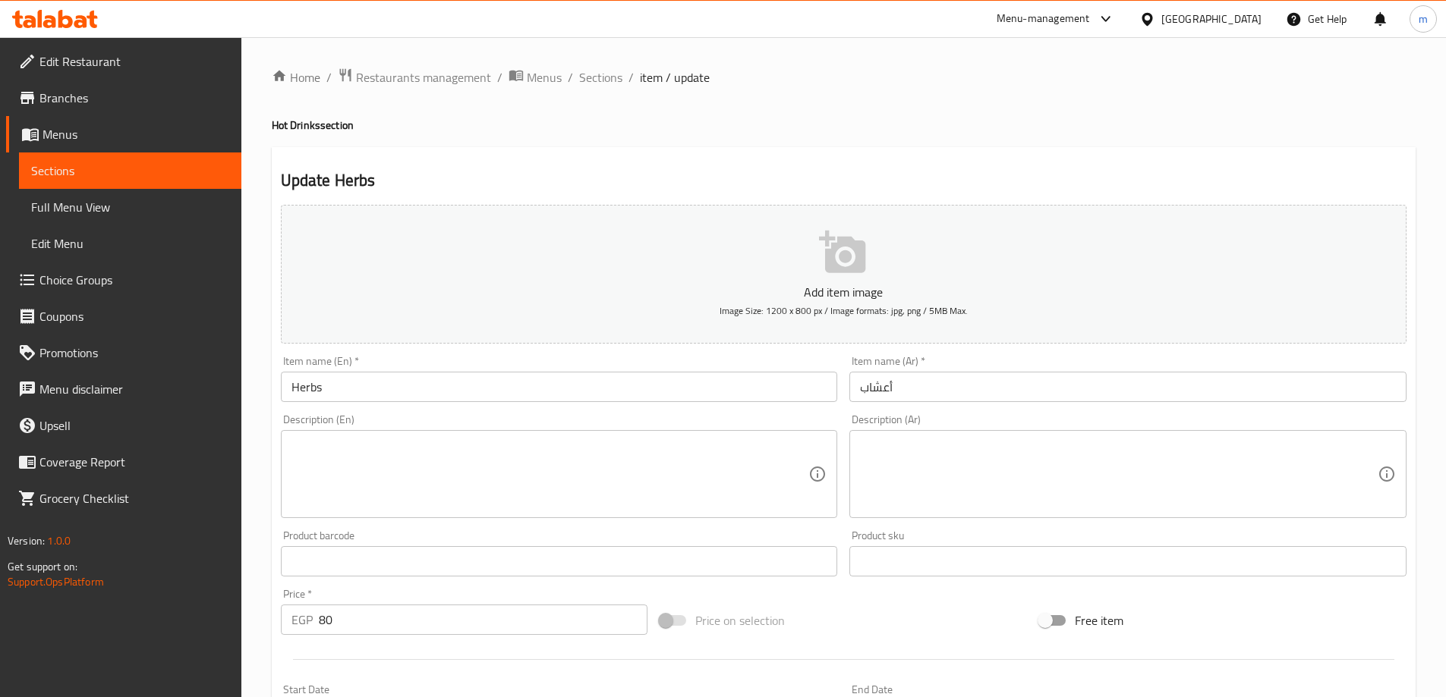
click at [415, 499] on textarea at bounding box center [550, 475] width 518 height 72
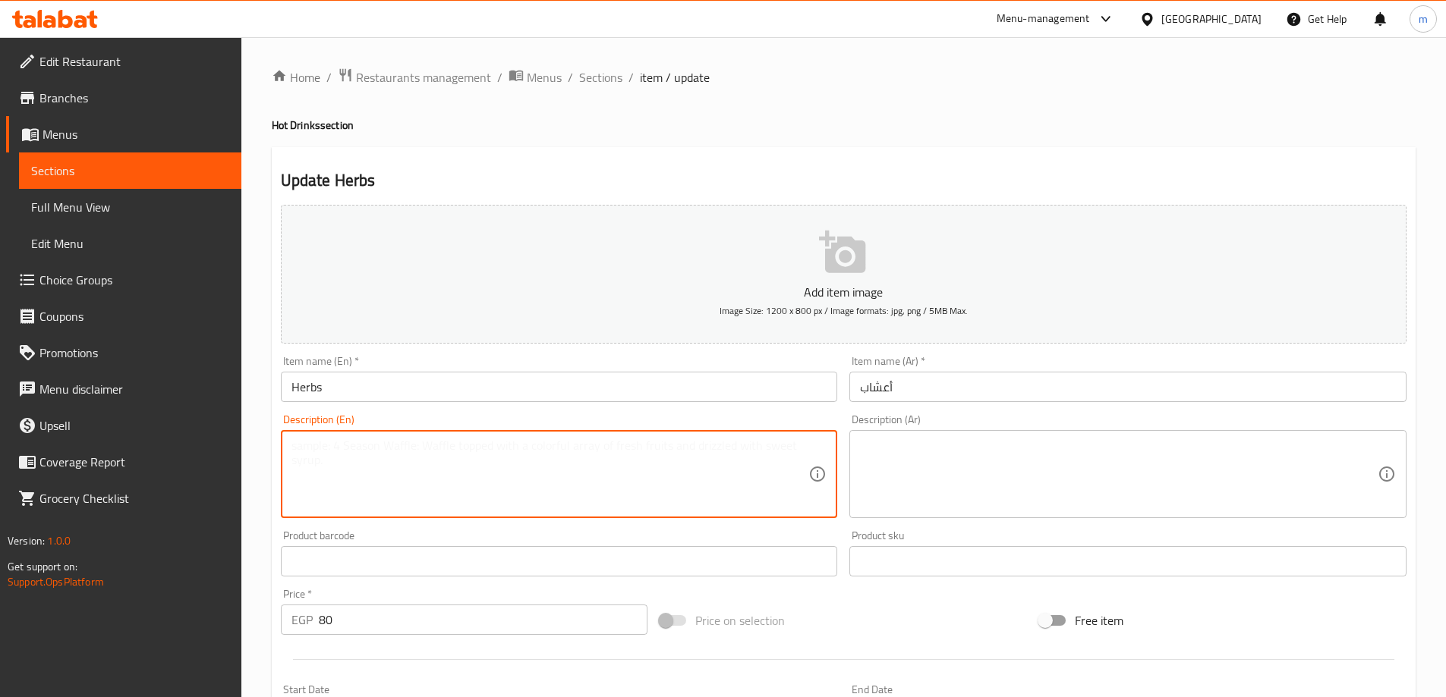
paste textarea "A selection of herbal teas."
type textarea "A selection of herbal teas."
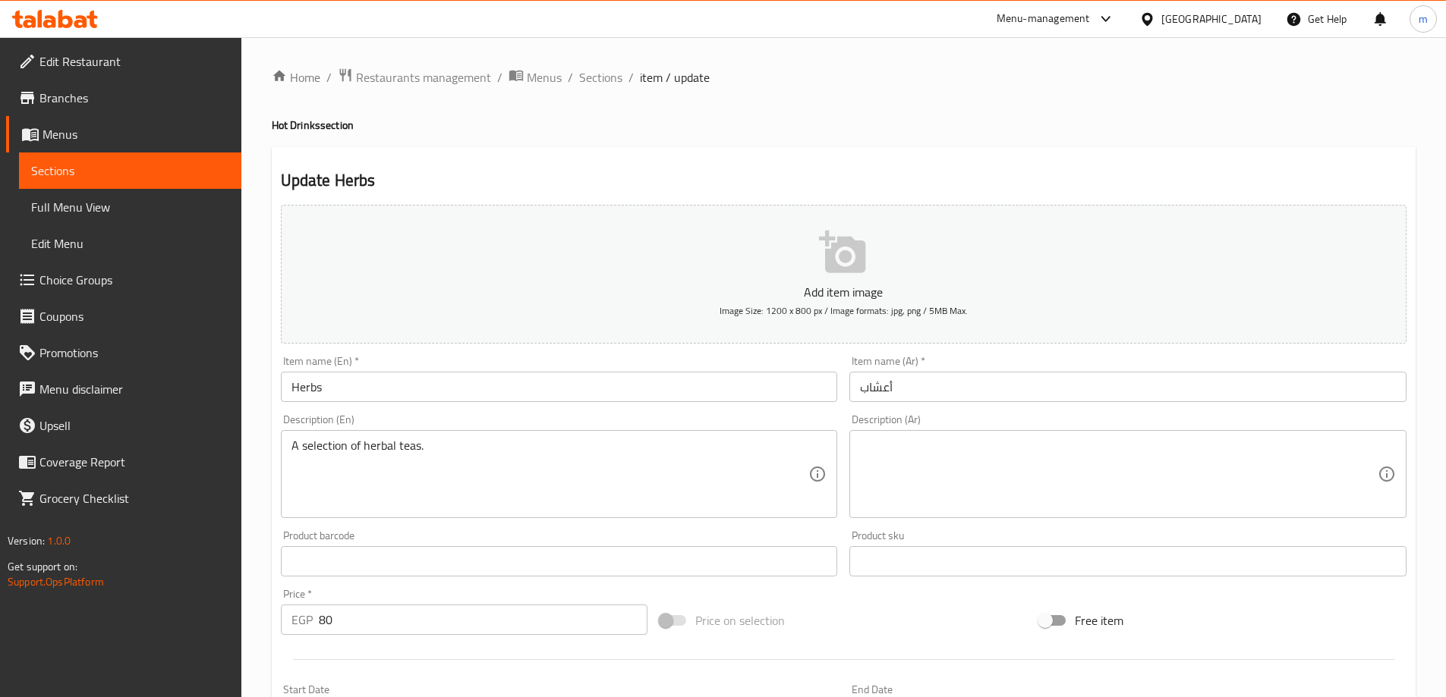
click at [1100, 455] on textarea at bounding box center [1119, 475] width 518 height 72
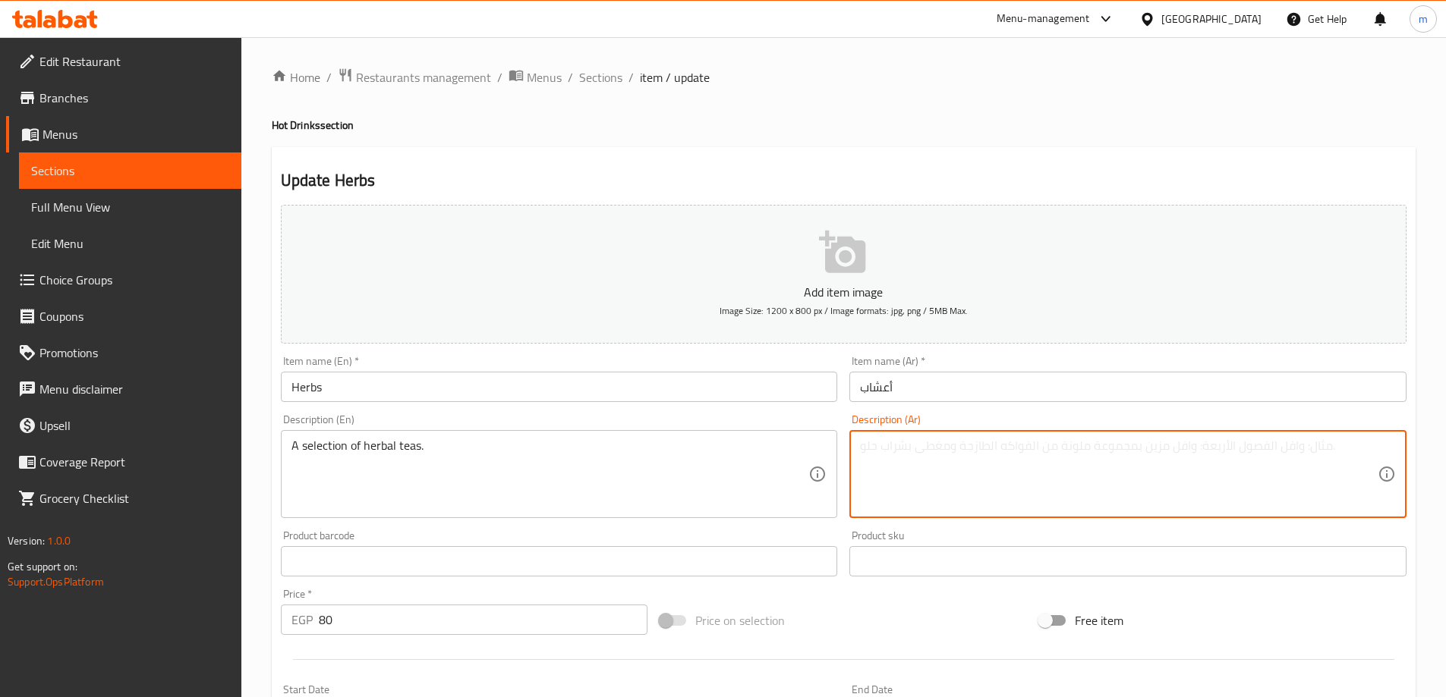
paste textarea "مجموعة مختارة من شاي الأعشاب."
click at [1024, 143] on div "Home / Restaurants management / Menus / Sections / item / update Hot Drinks sec…" at bounding box center [844, 555] width 1144 height 974
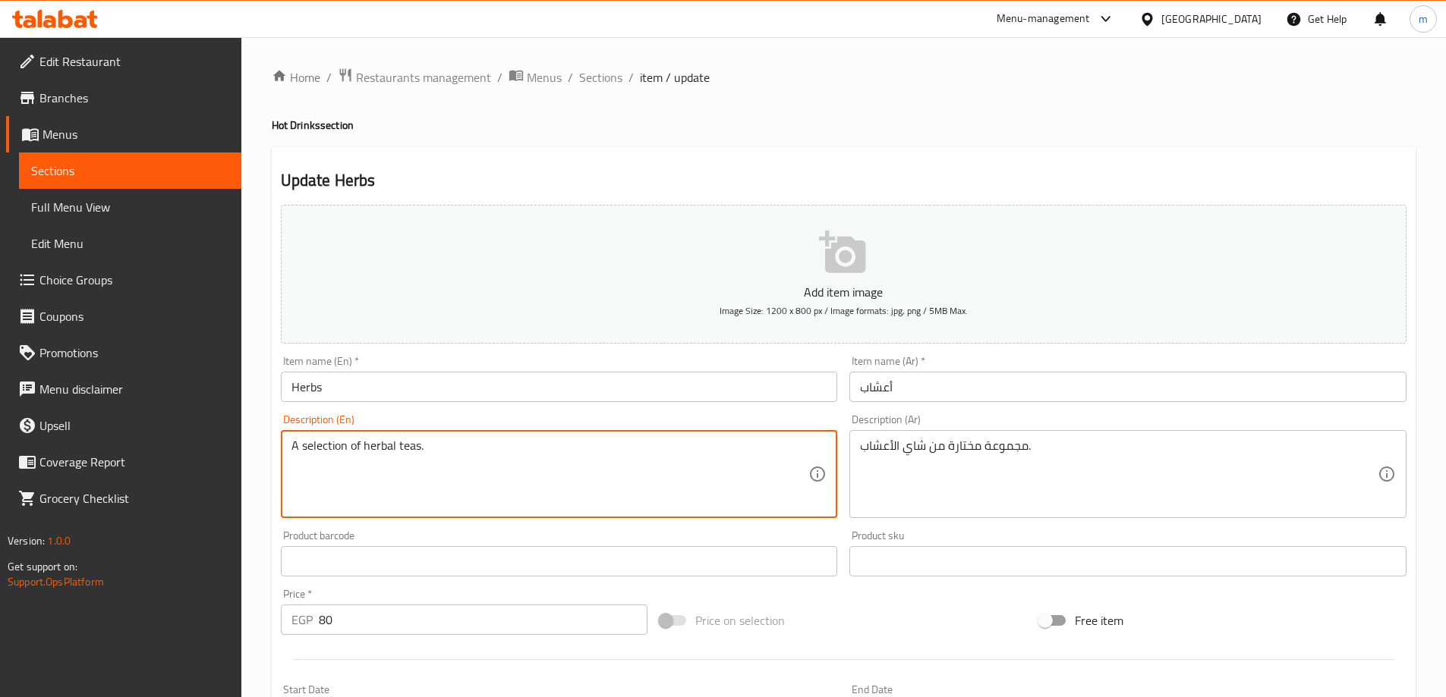
click at [323, 442] on textarea "A selection of herbal teas." at bounding box center [550, 475] width 518 height 72
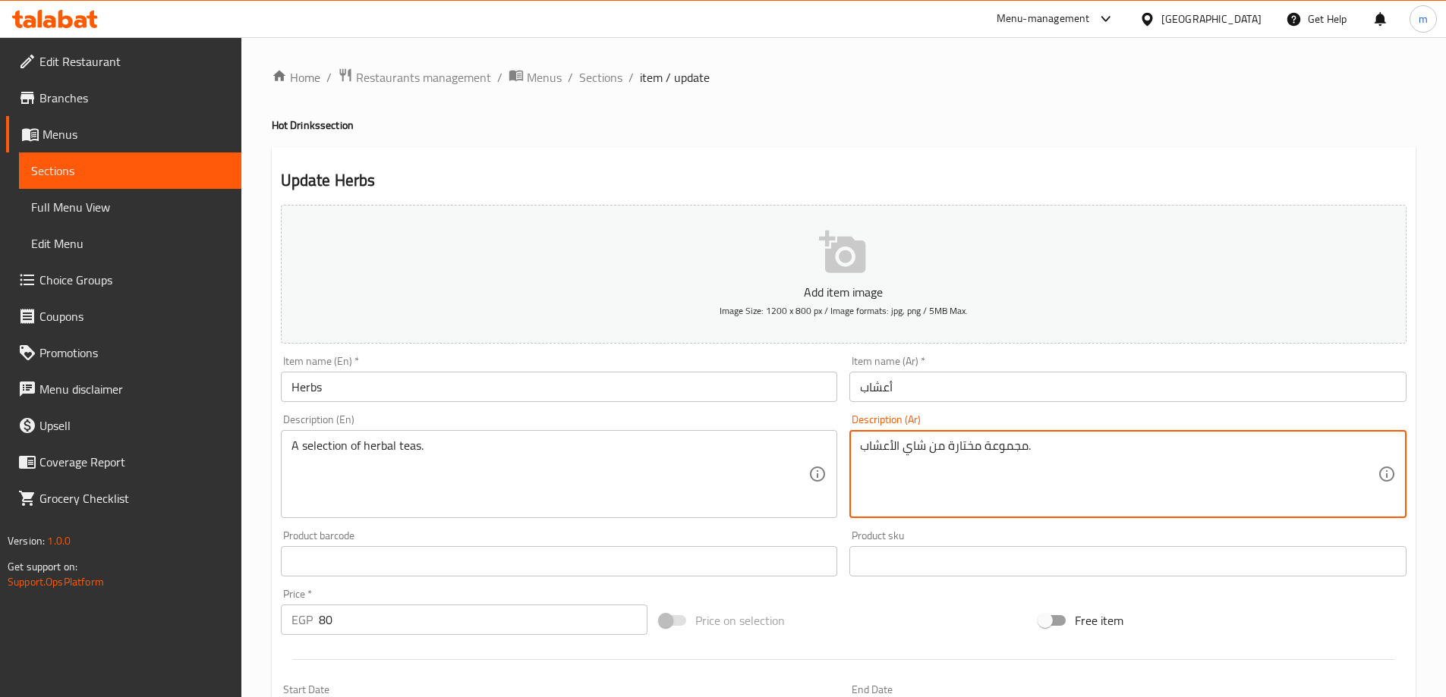
drag, startPoint x: 949, startPoint y: 446, endPoint x: 982, endPoint y: 459, distance: 35.1
type textarea "مجموعة من شاي الأعشاب."
click at [773, 119] on h4 "Hot Drinks section" at bounding box center [844, 125] width 1144 height 15
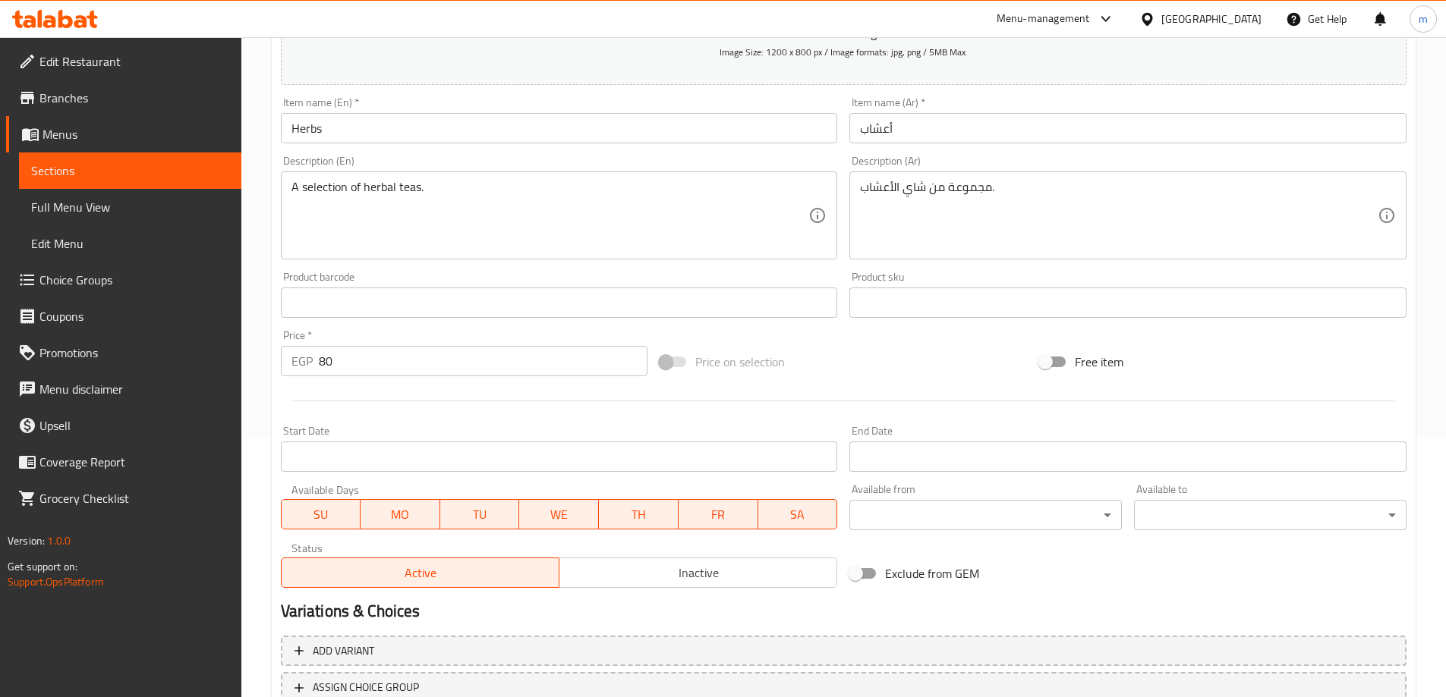
scroll to position [375, 0]
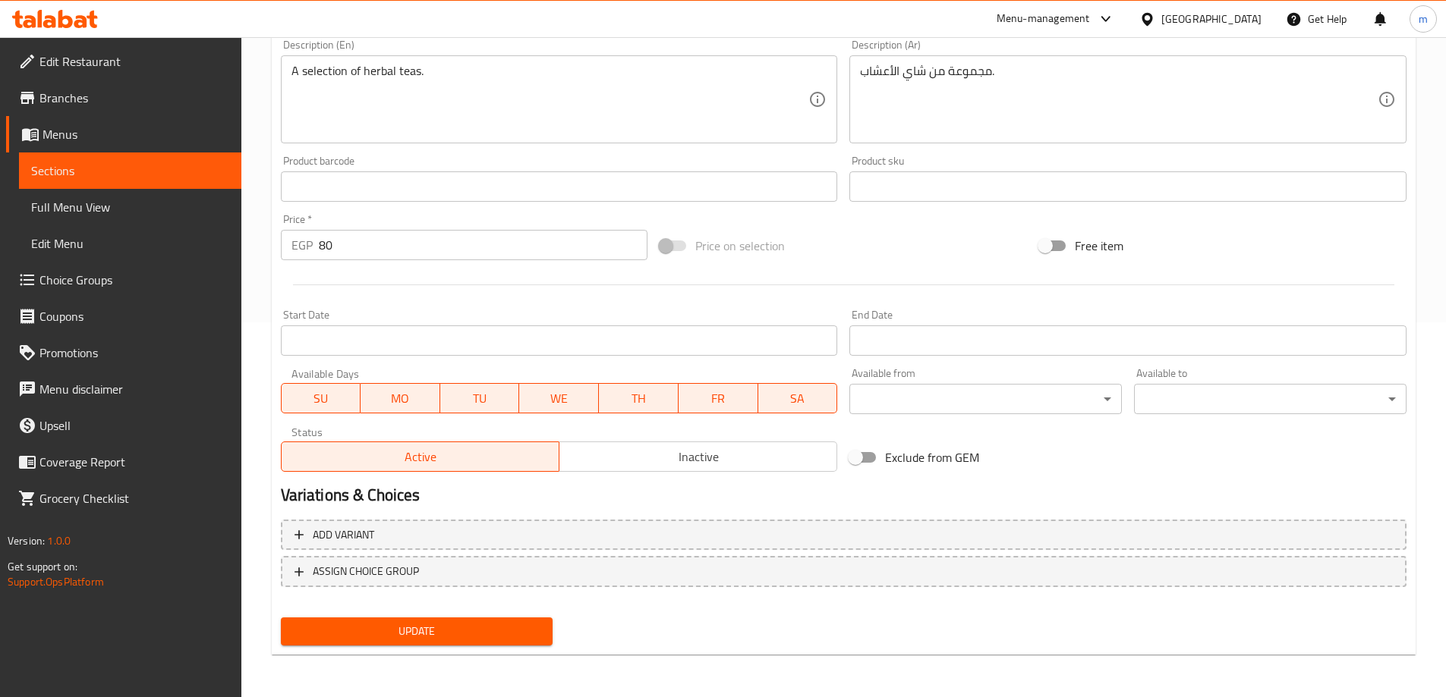
click at [499, 617] on div "Update" at bounding box center [417, 632] width 285 height 40
click at [499, 624] on span "Update" at bounding box center [417, 631] width 248 height 19
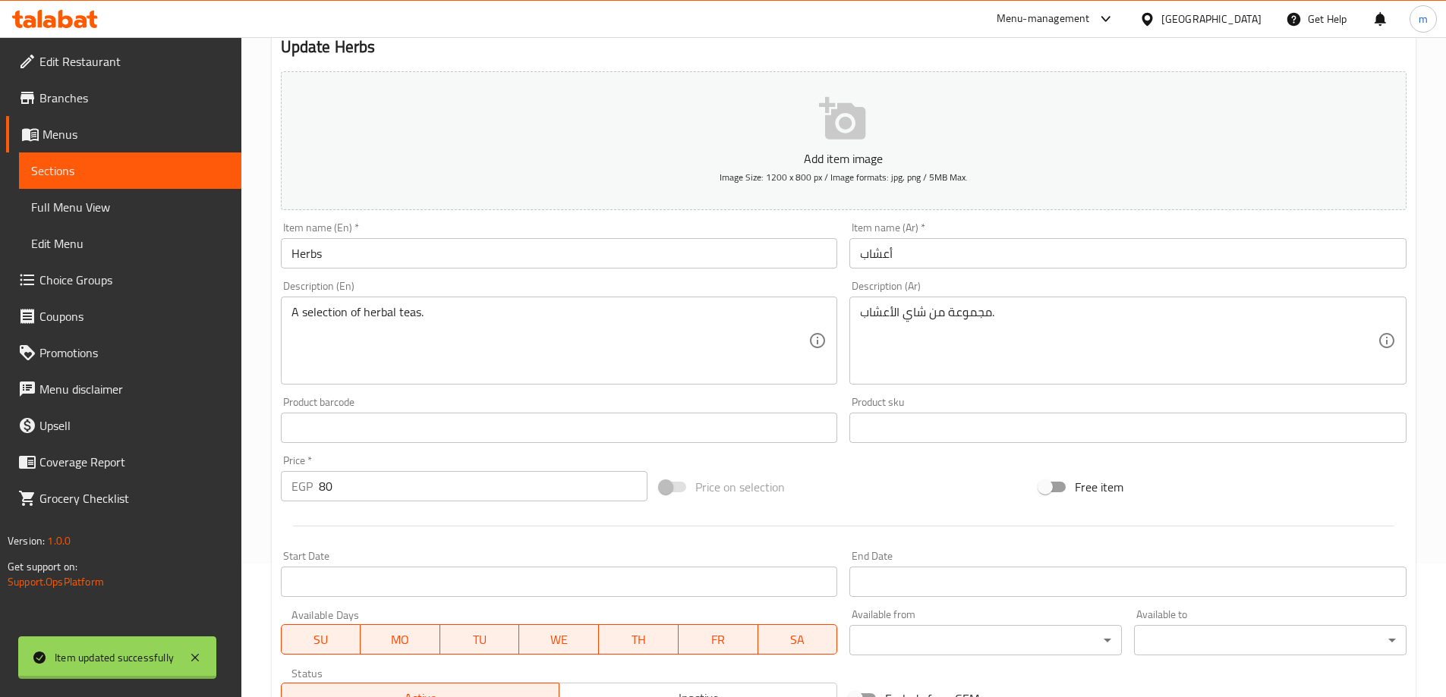
scroll to position [0, 0]
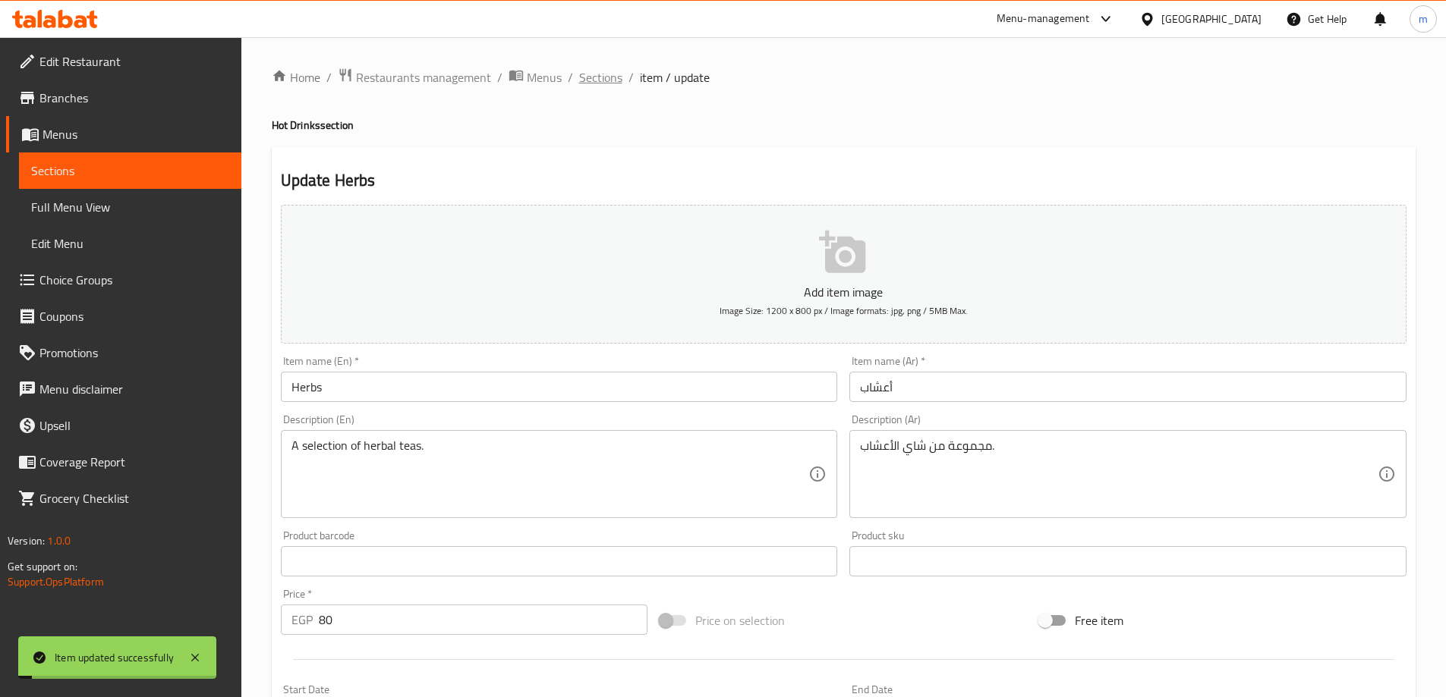
click at [611, 81] on span "Sections" at bounding box center [600, 77] width 43 height 18
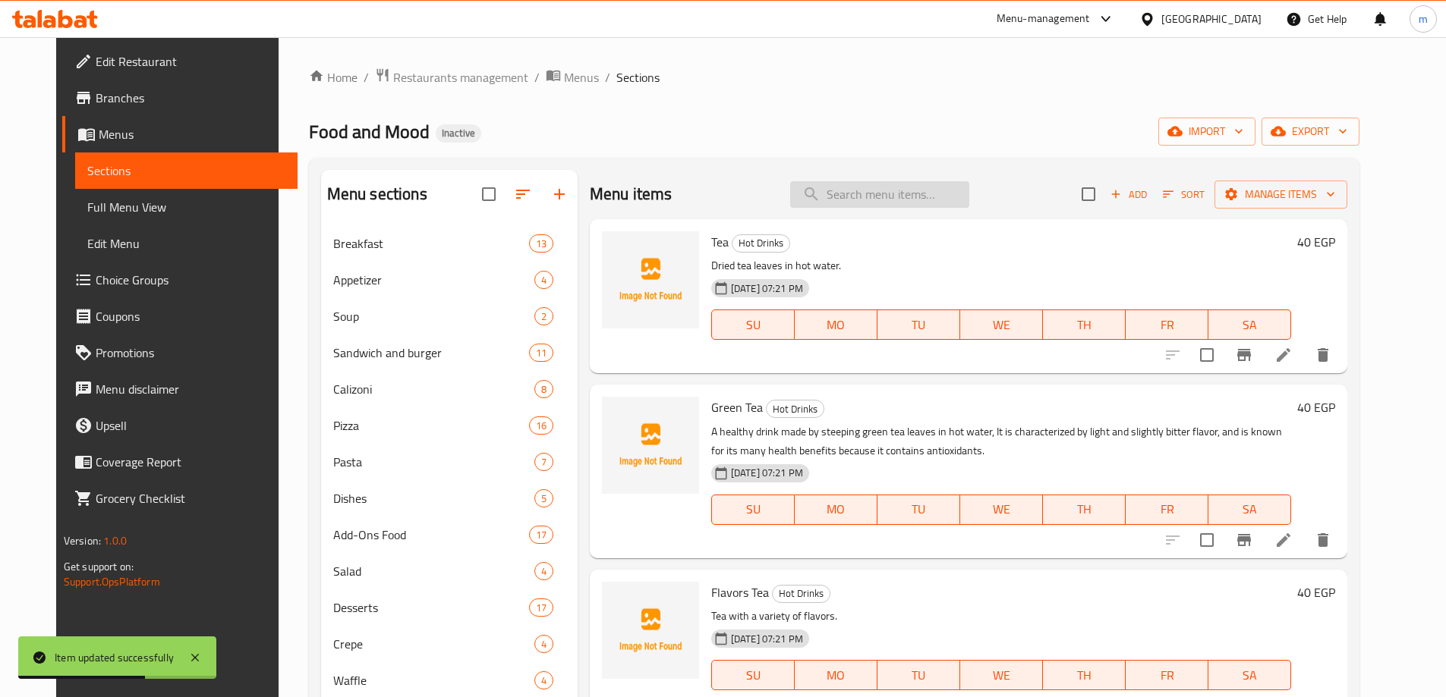
click at [874, 205] on input "search" at bounding box center [879, 194] width 179 height 27
paste input "Classic Hot Chocolate"
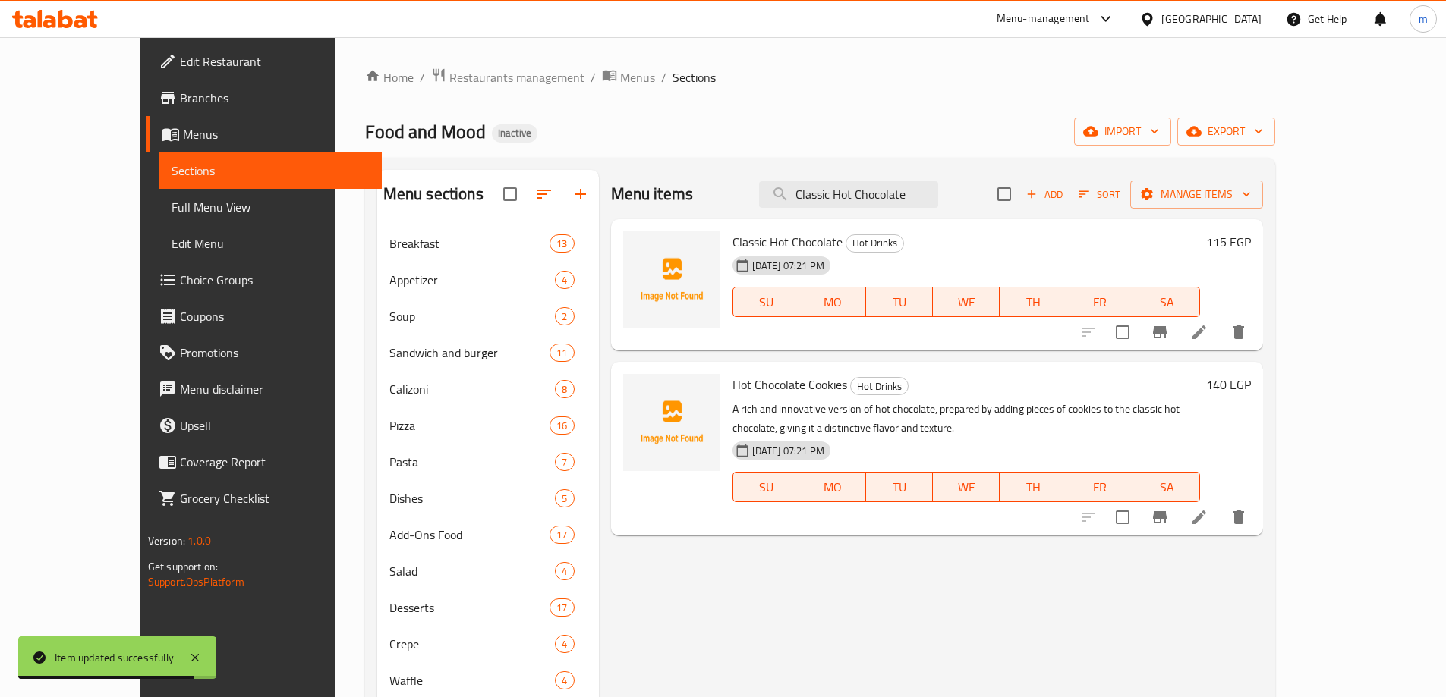
type input "Classic Hot Chocolate"
click at [1206, 336] on icon at bounding box center [1199, 333] width 14 height 14
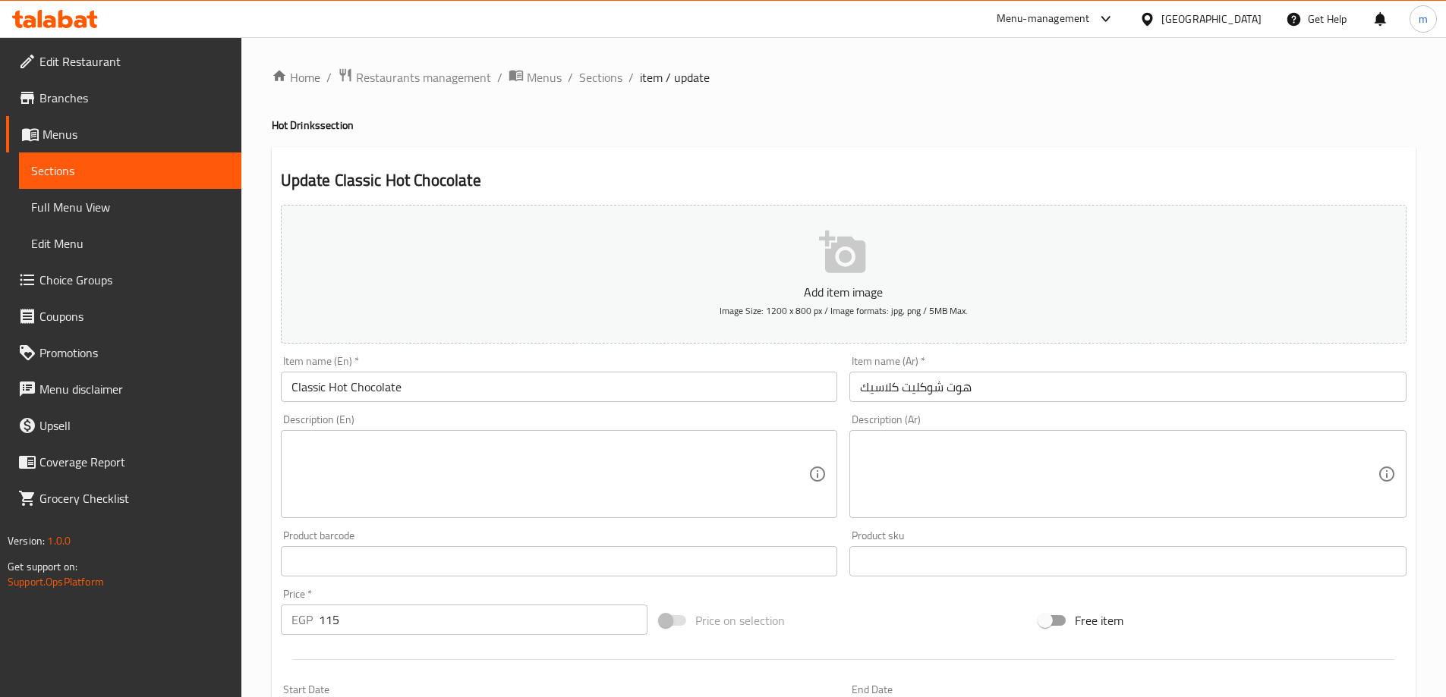
click at [561, 475] on textarea at bounding box center [550, 475] width 518 height 72
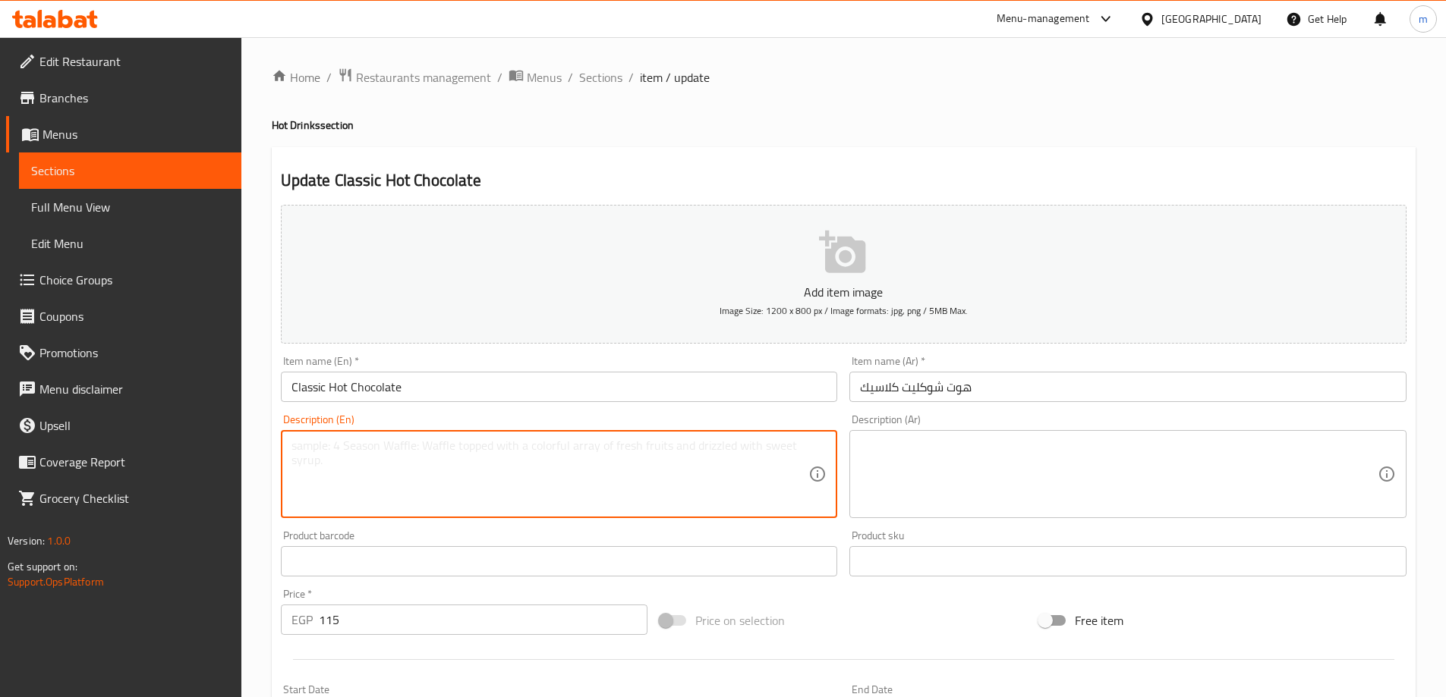
paste textarea "A rich, creamy, and comforting hot chocolate"
type textarea "A rich, creamy, and comforting hot chocolate"
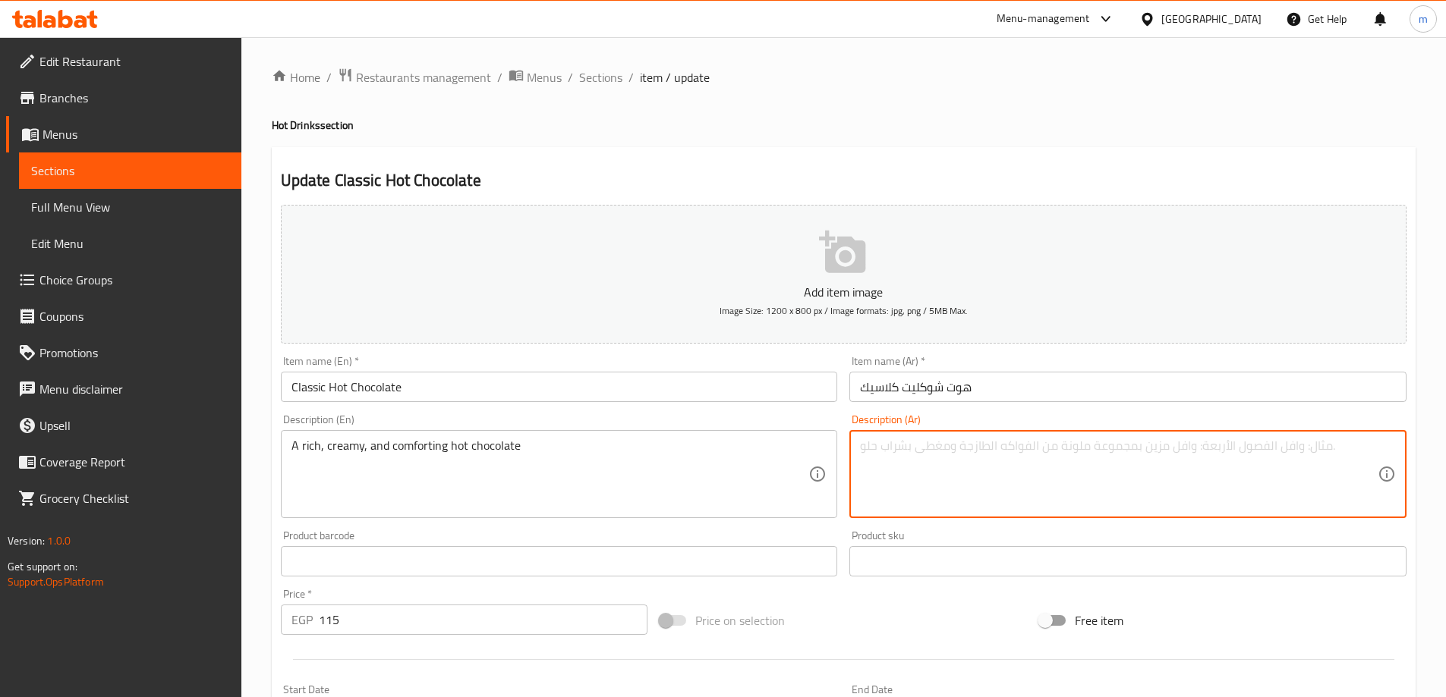
click at [955, 508] on textarea at bounding box center [1119, 475] width 518 height 72
paste textarea "شوكولاتة ساخنة غنية وكريمية ومريحة"
click at [968, 458] on textarea "شوكولاتة ساخنة غنية وكريمية ومريحة" at bounding box center [1119, 475] width 518 height 72
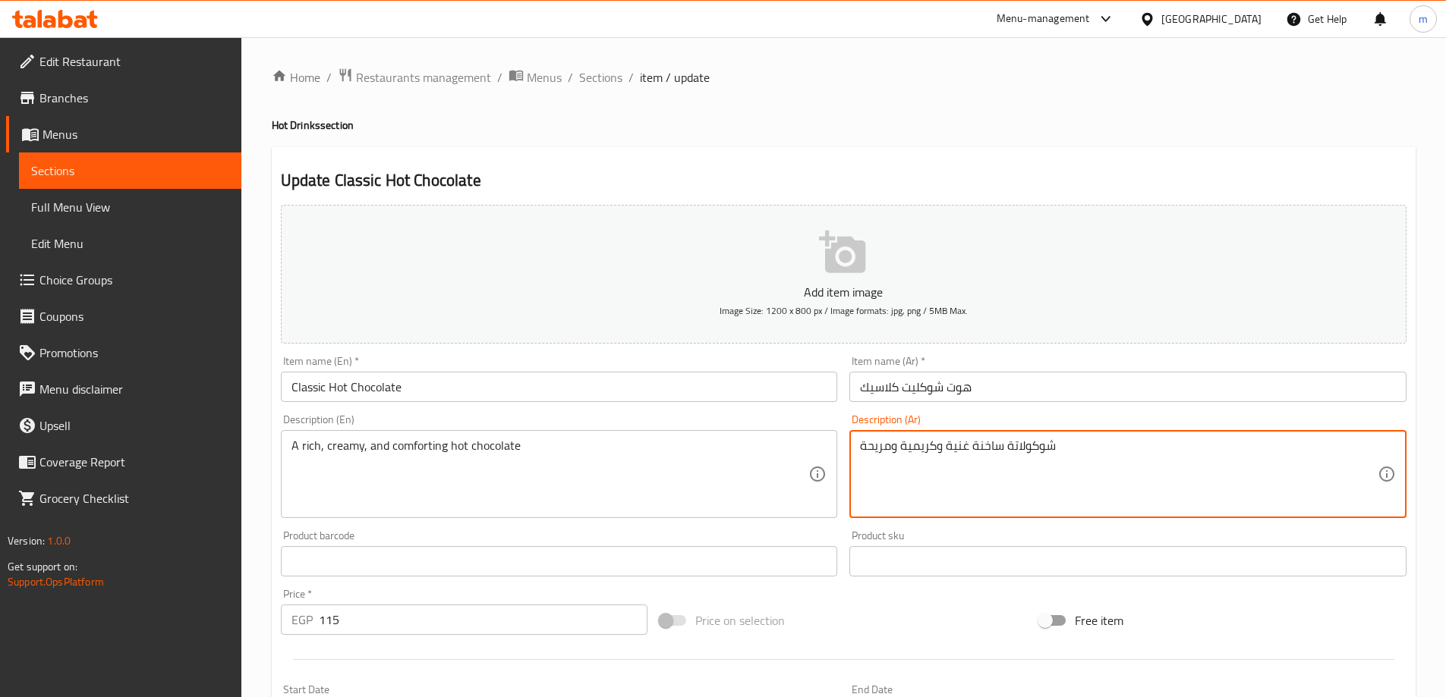
click at [968, 458] on textarea "شوكولاتة ساخنة غنية وكريمية ومريحة" at bounding box center [1119, 475] width 518 height 72
click at [950, 477] on textarea "شوكولاتة ساخنة غنية وكريمية ومريحة" at bounding box center [1119, 475] width 518 height 72
click at [1222, 514] on div "شوكولاتة ساخنة غنية وكريمية ومريحة Description (Ar)" at bounding box center [1127, 474] width 557 height 88
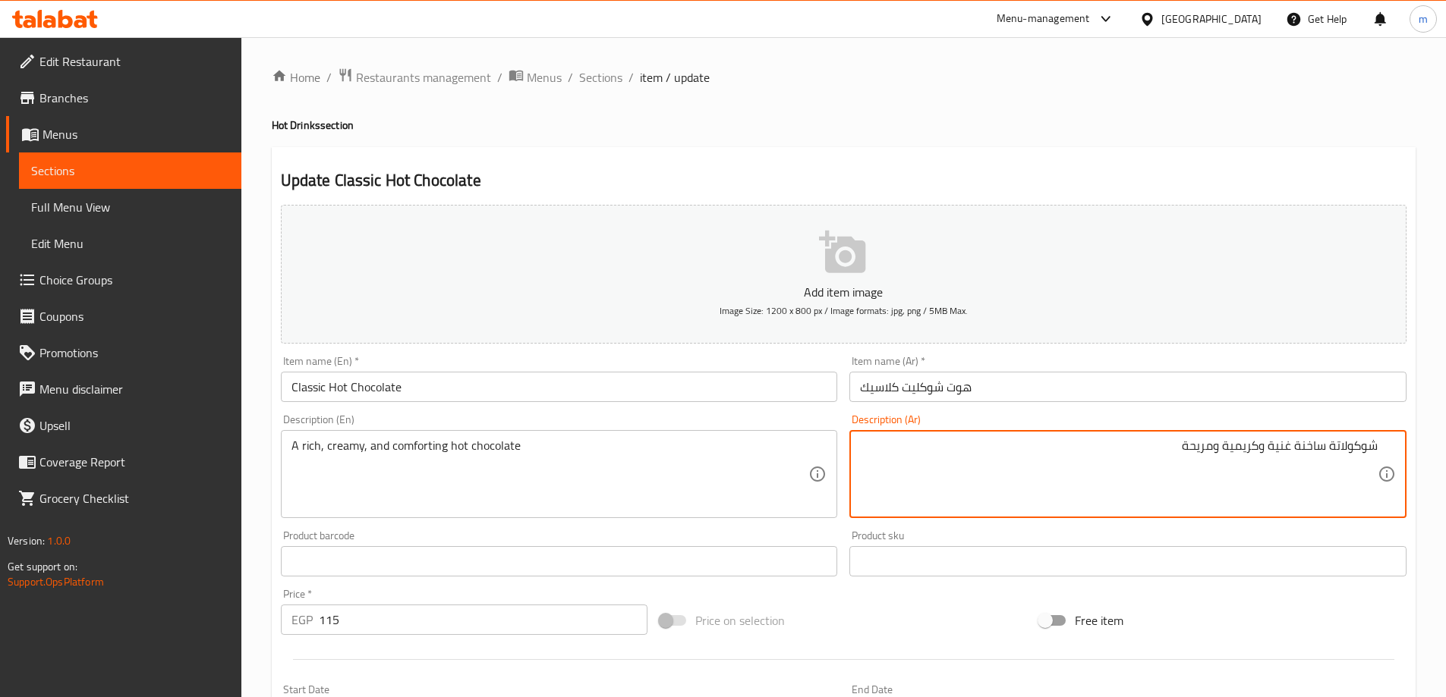
click at [1224, 502] on textarea "شوكولاتة ساخنة غنية وكريمية ومريحة" at bounding box center [1119, 475] width 518 height 72
click at [1074, 454] on textarea "شوكولاتة ساخنة غنية وكريمية ومريحة" at bounding box center [1119, 475] width 518 height 72
click at [1224, 449] on textarea "شوكولاتة ساخنة غنية وكريمية ومريحة" at bounding box center [1119, 475] width 518 height 72
click at [1205, 149] on div "Update Classic Hot Chocolate Add item image Image Size: 1200 x 800 px / Image f…" at bounding box center [844, 588] width 1144 height 883
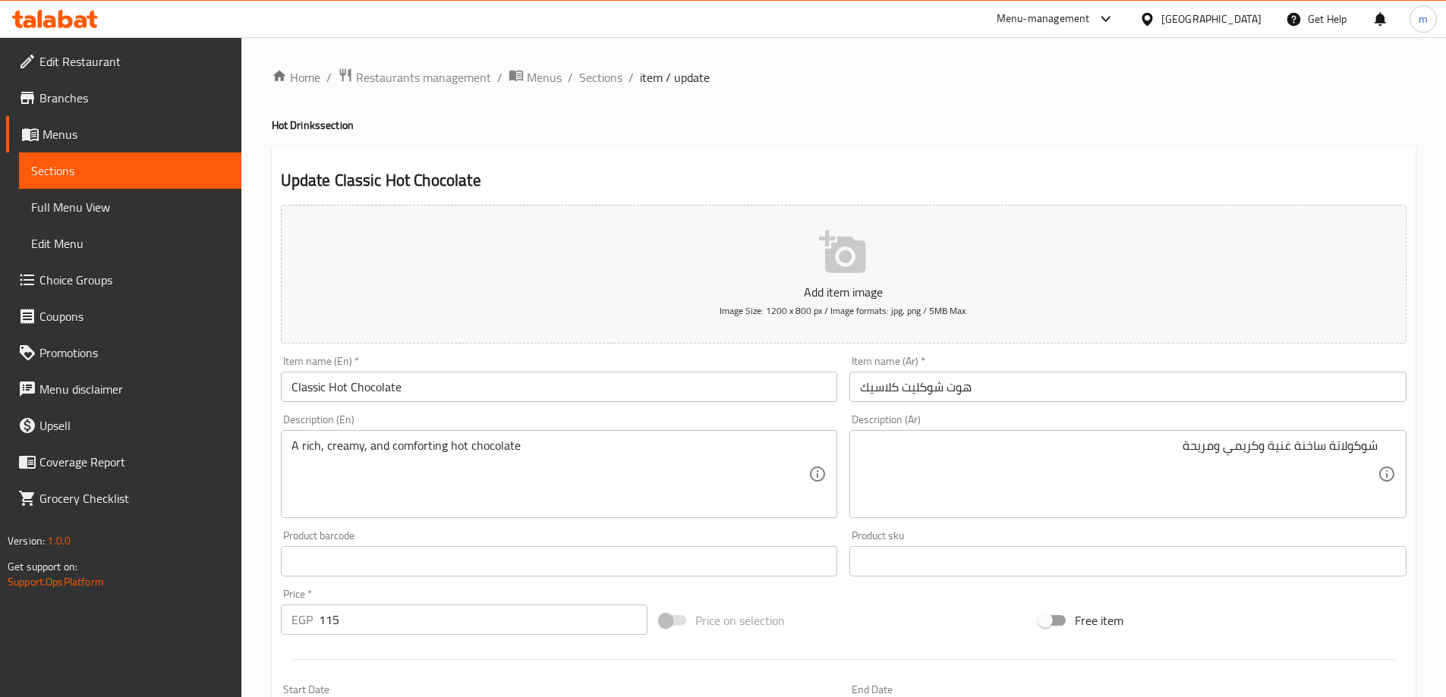
drag, startPoint x: 1260, startPoint y: 447, endPoint x: 1269, endPoint y: 474, distance: 28.8
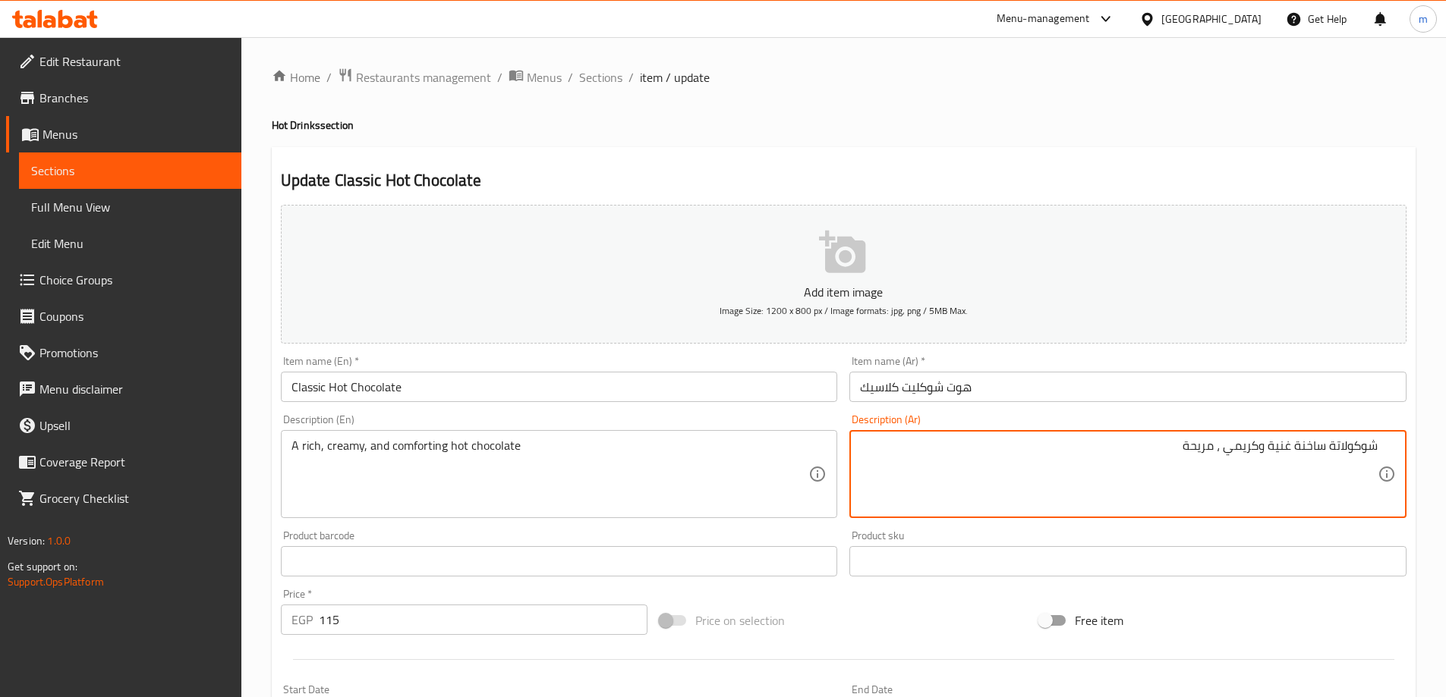
type textarea "شوكولاتة ساخنة غنية وكريمي ، مريحة"
click at [1054, 71] on ol "Home / Restaurants management / Menus / Sections / item / update" at bounding box center [844, 78] width 1144 height 20
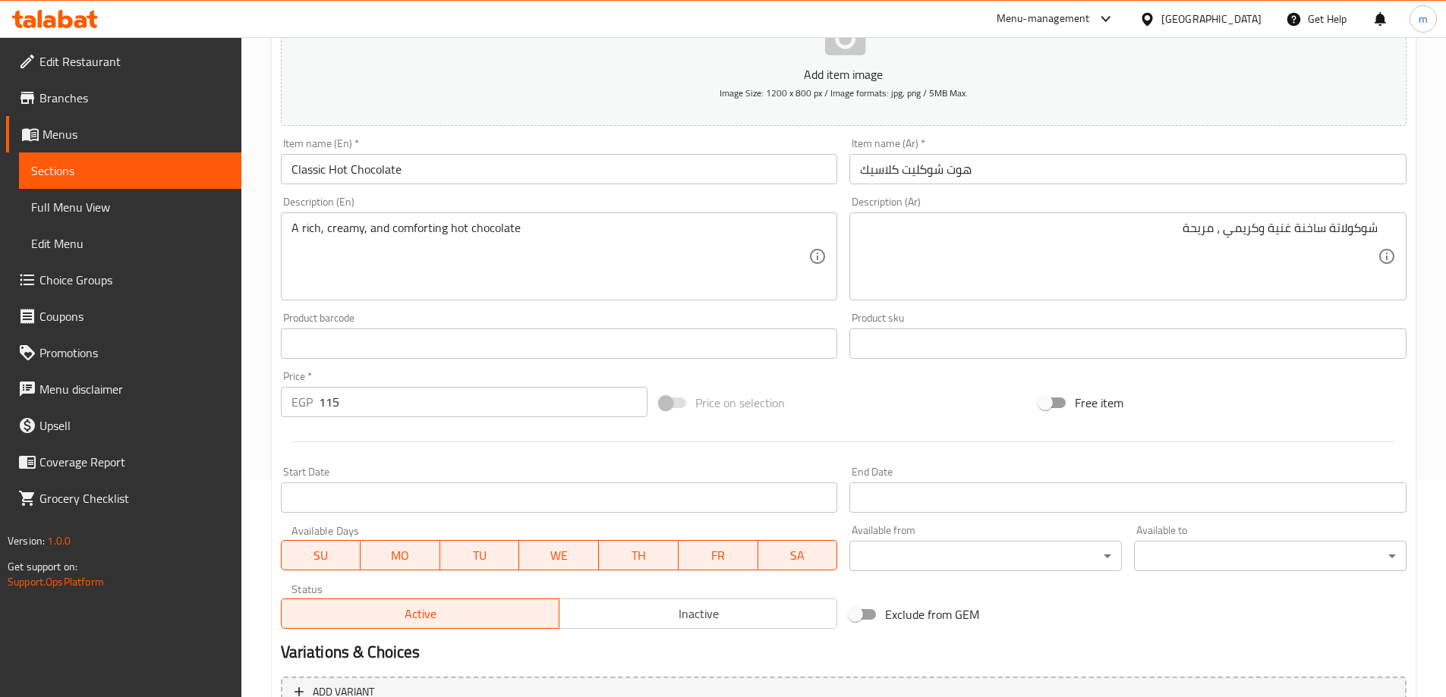
scroll to position [375, 0]
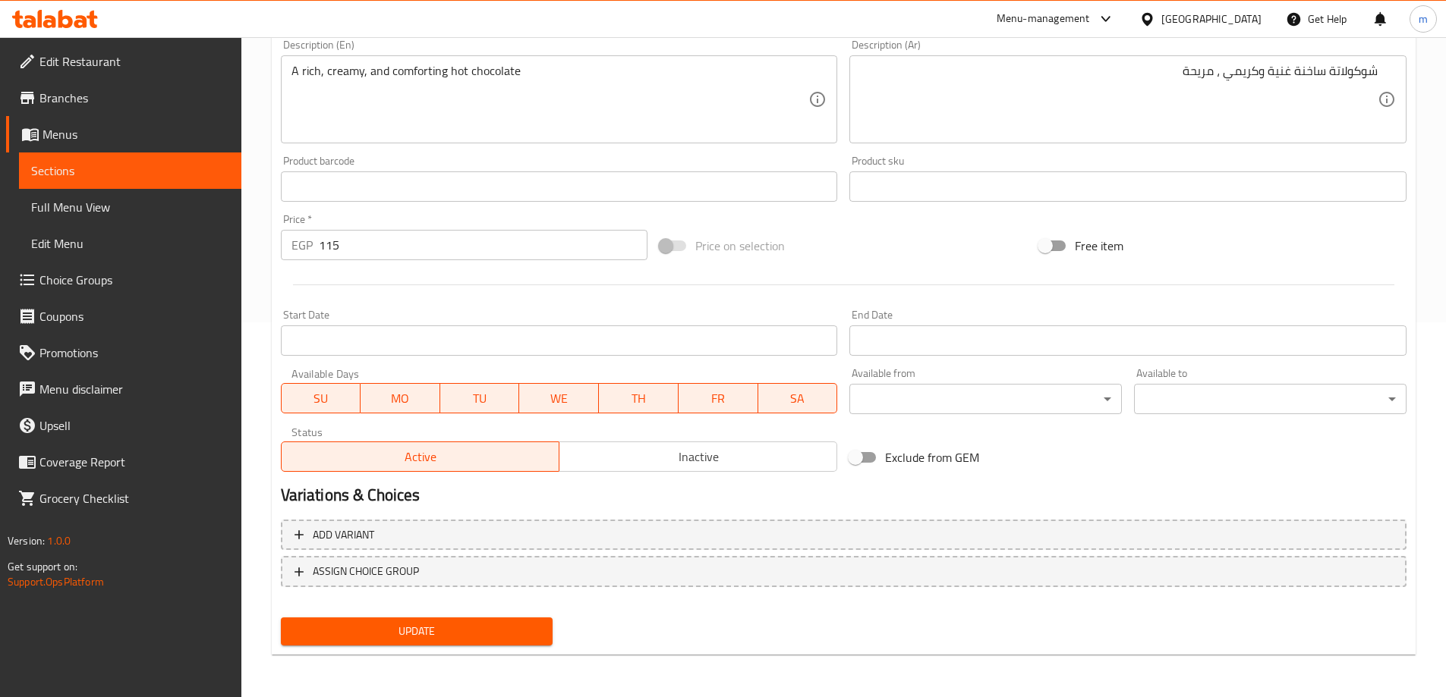
click at [513, 627] on span "Update" at bounding box center [417, 631] width 248 height 19
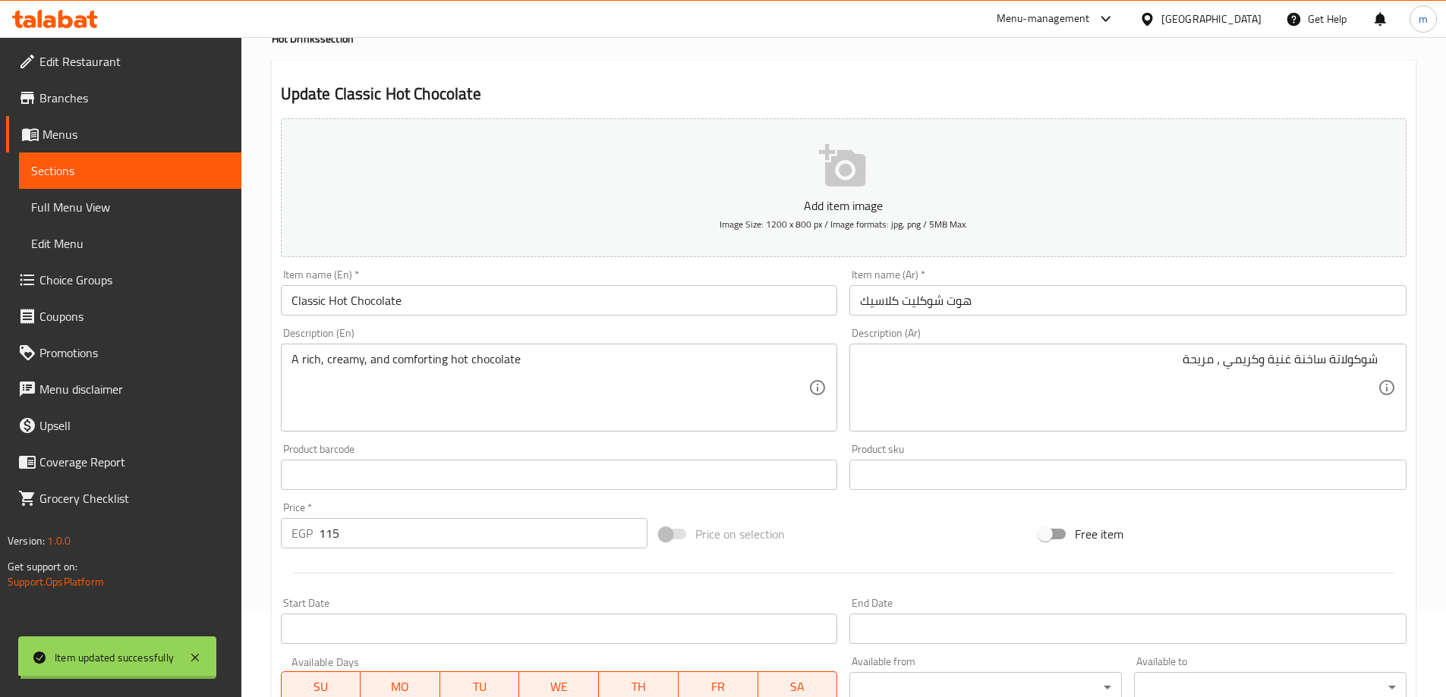
scroll to position [0, 0]
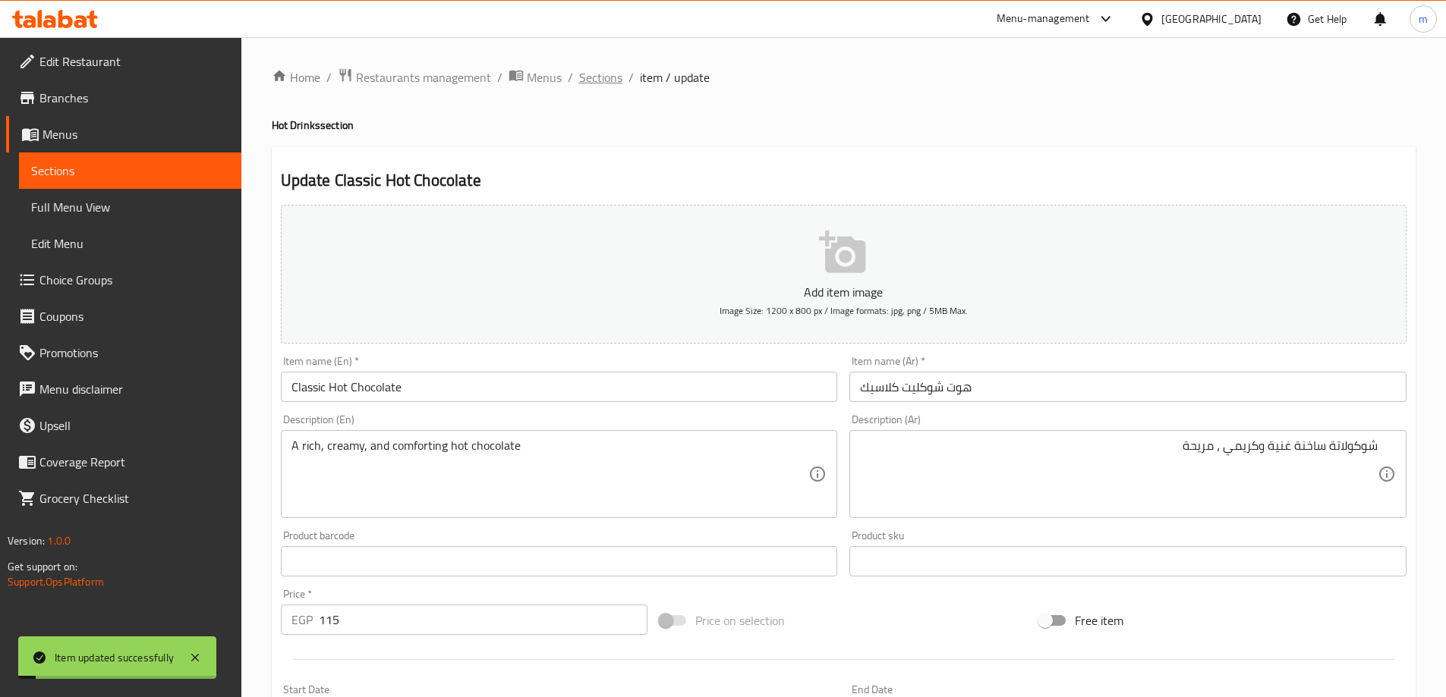
click at [594, 81] on span "Sections" at bounding box center [600, 77] width 43 height 18
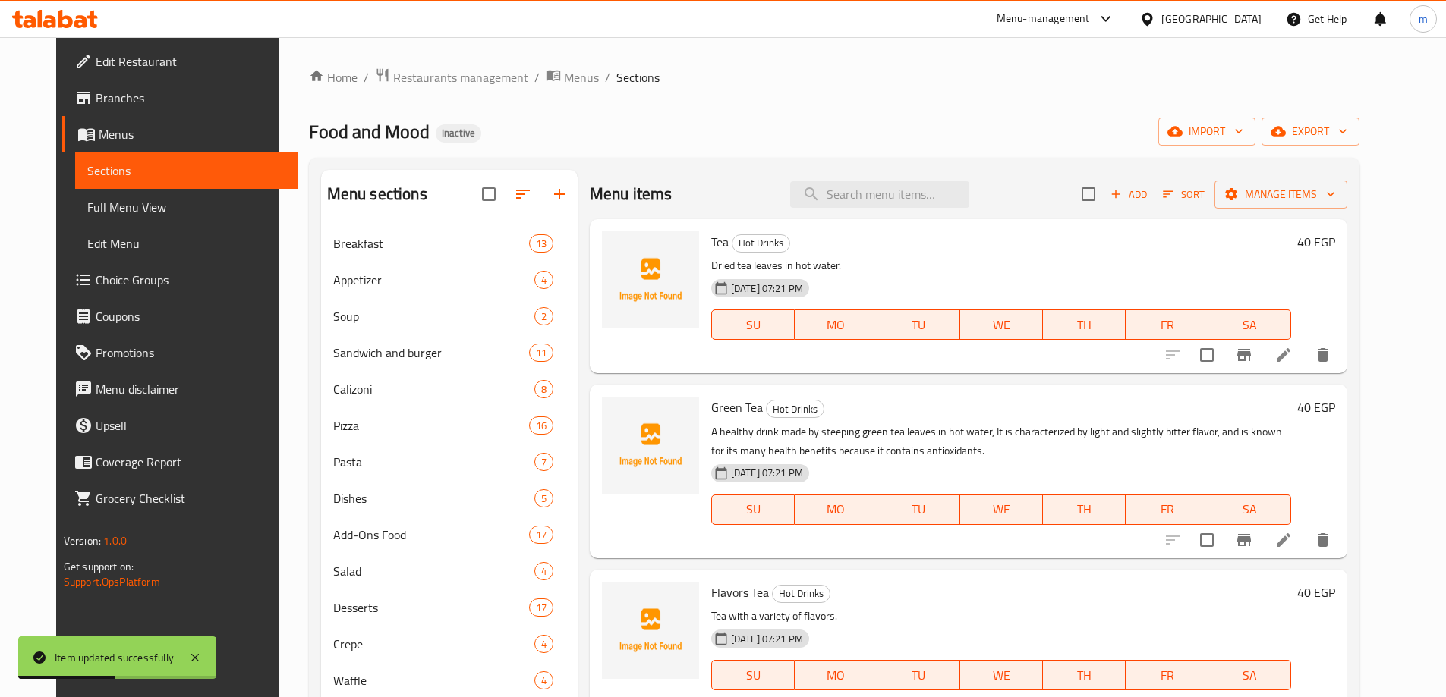
click at [112, 211] on span "Full Menu View" at bounding box center [186, 207] width 198 height 18
click at [141, 202] on span "Full Menu View" at bounding box center [186, 207] width 198 height 18
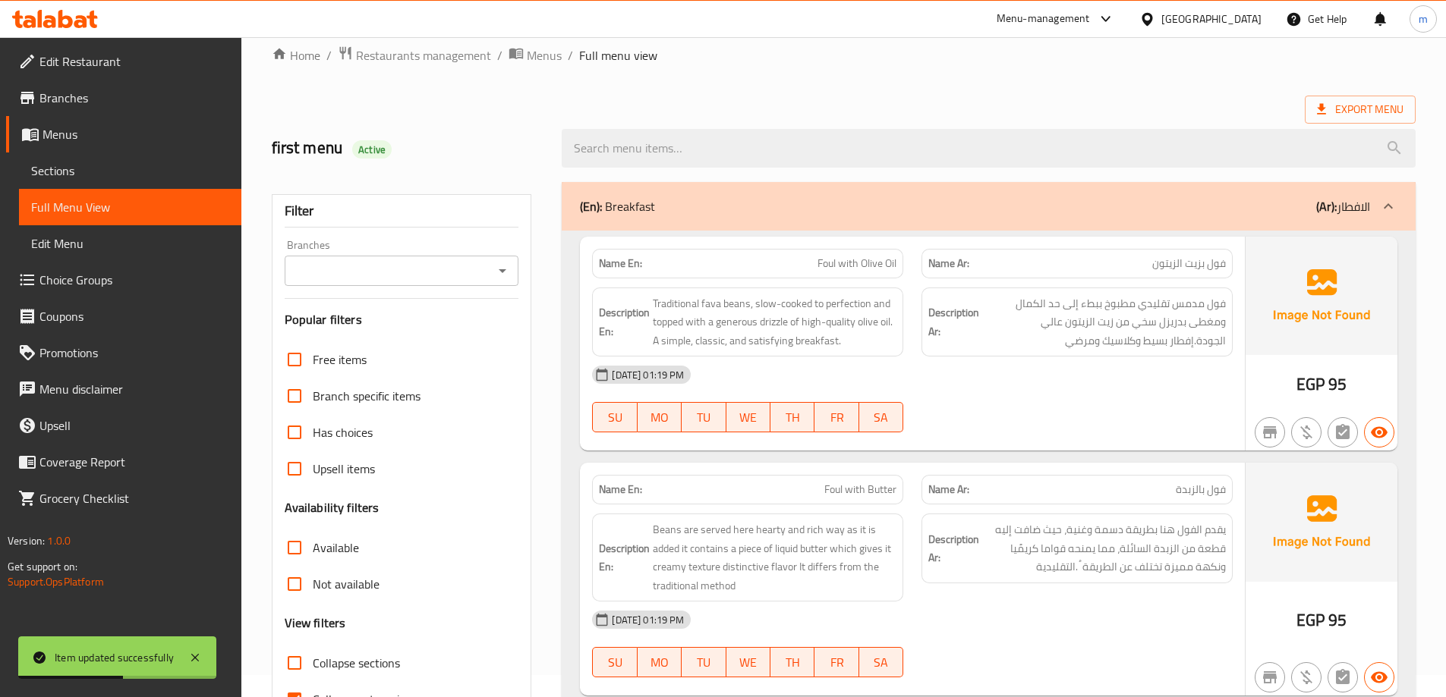
scroll to position [228, 0]
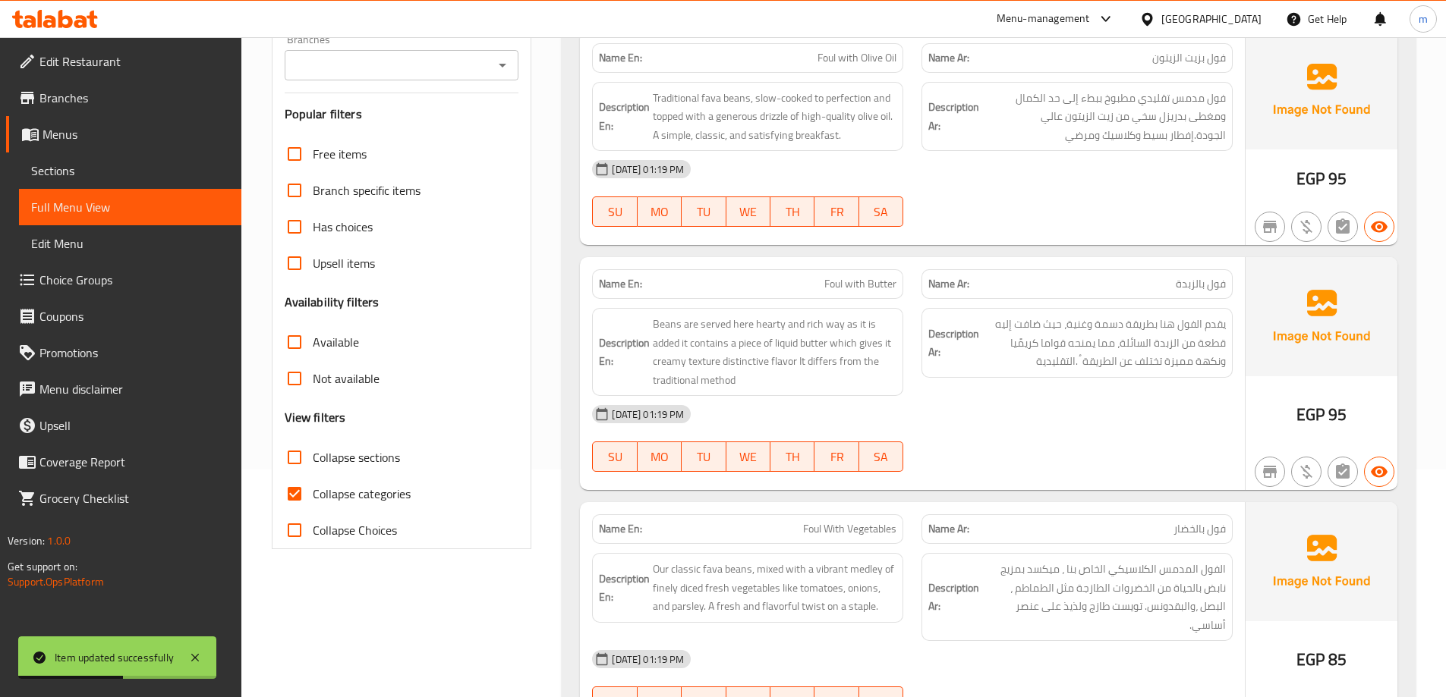
click at [313, 495] on span "Collapse categories" at bounding box center [362, 494] width 98 height 18
click at [313, 495] on input "Collapse categories" at bounding box center [294, 494] width 36 height 36
checkbox input "false"
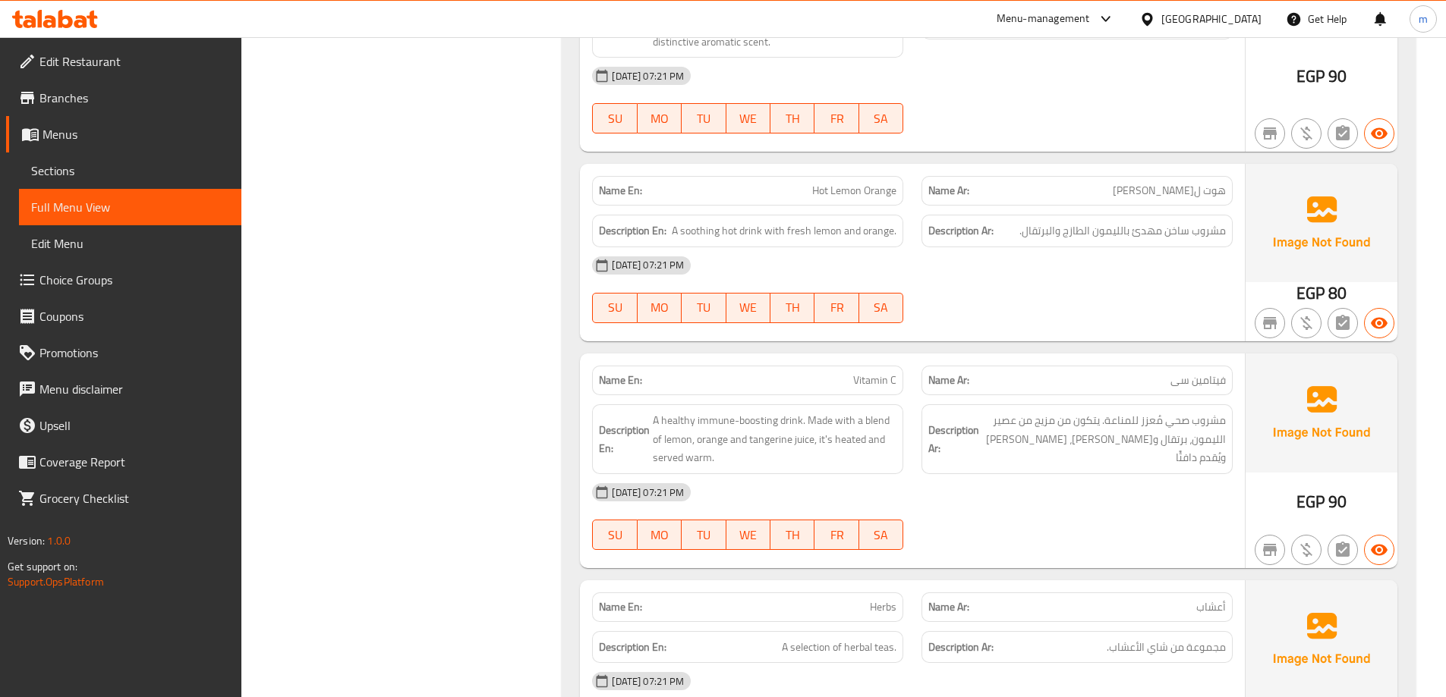
scroll to position [54843, 0]
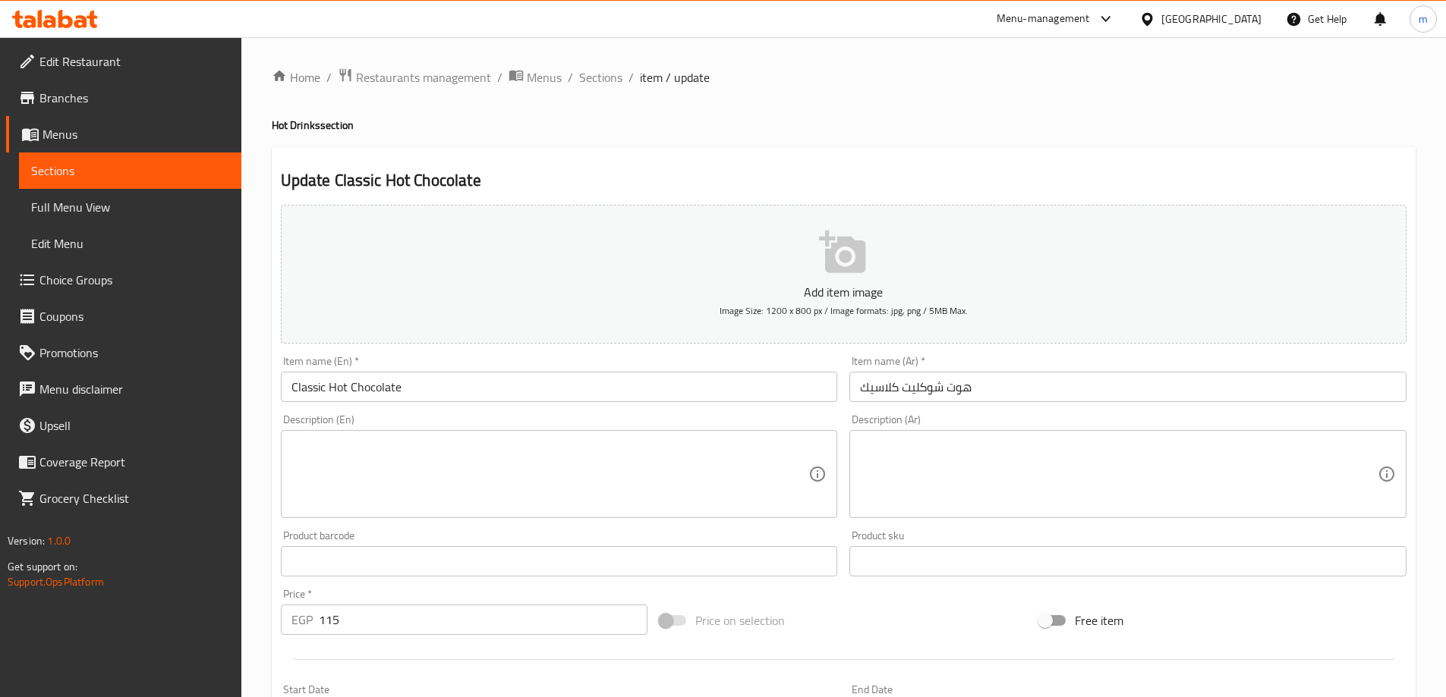
click at [175, 200] on span "Full Menu View" at bounding box center [130, 207] width 198 height 18
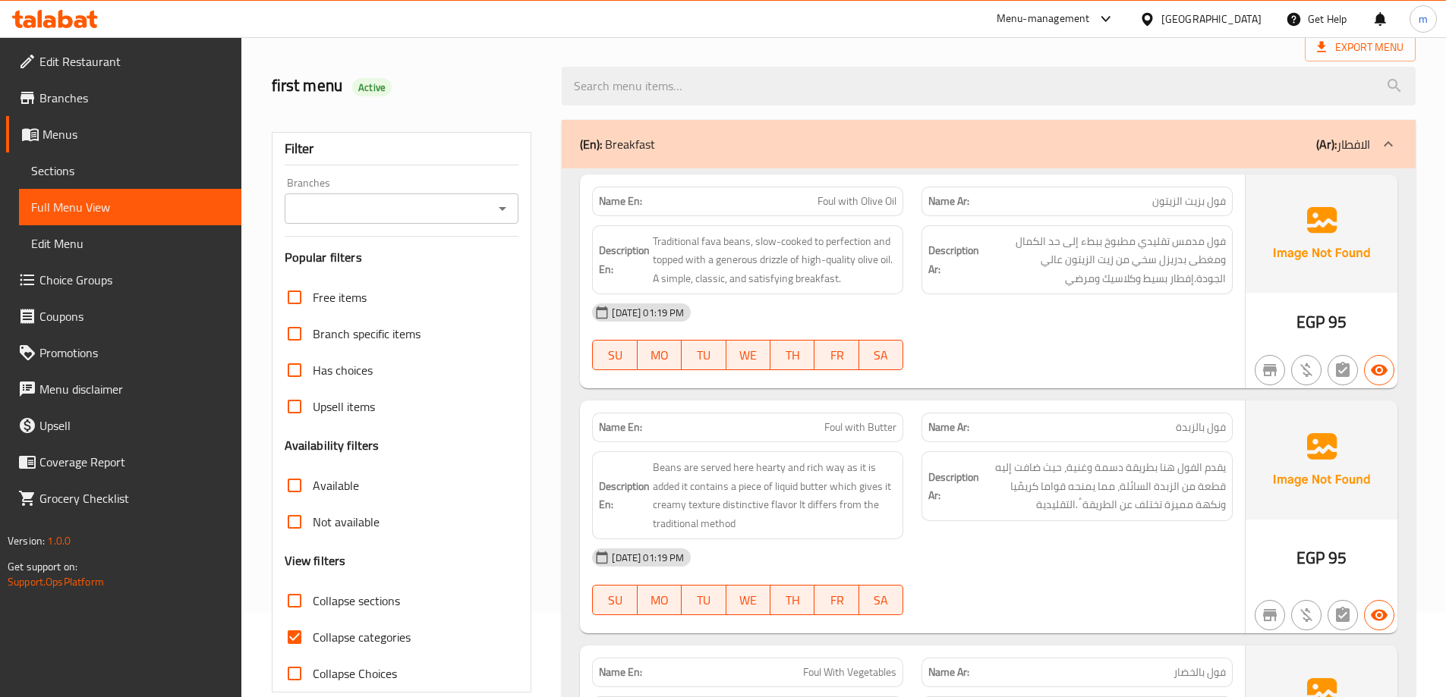
scroll to position [152, 0]
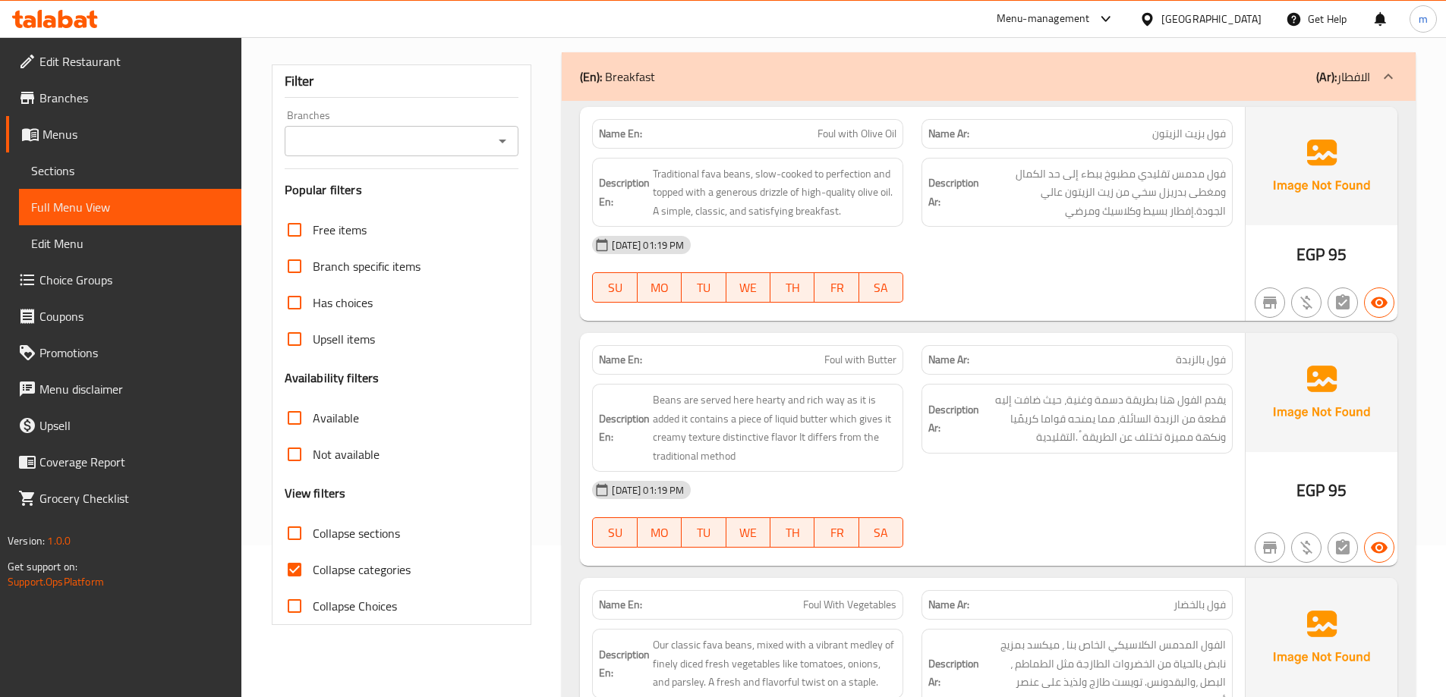
click at [334, 561] on span "Collapse categories" at bounding box center [362, 570] width 98 height 18
click at [313, 559] on input "Collapse categories" at bounding box center [294, 570] width 36 height 36
checkbox input "false"
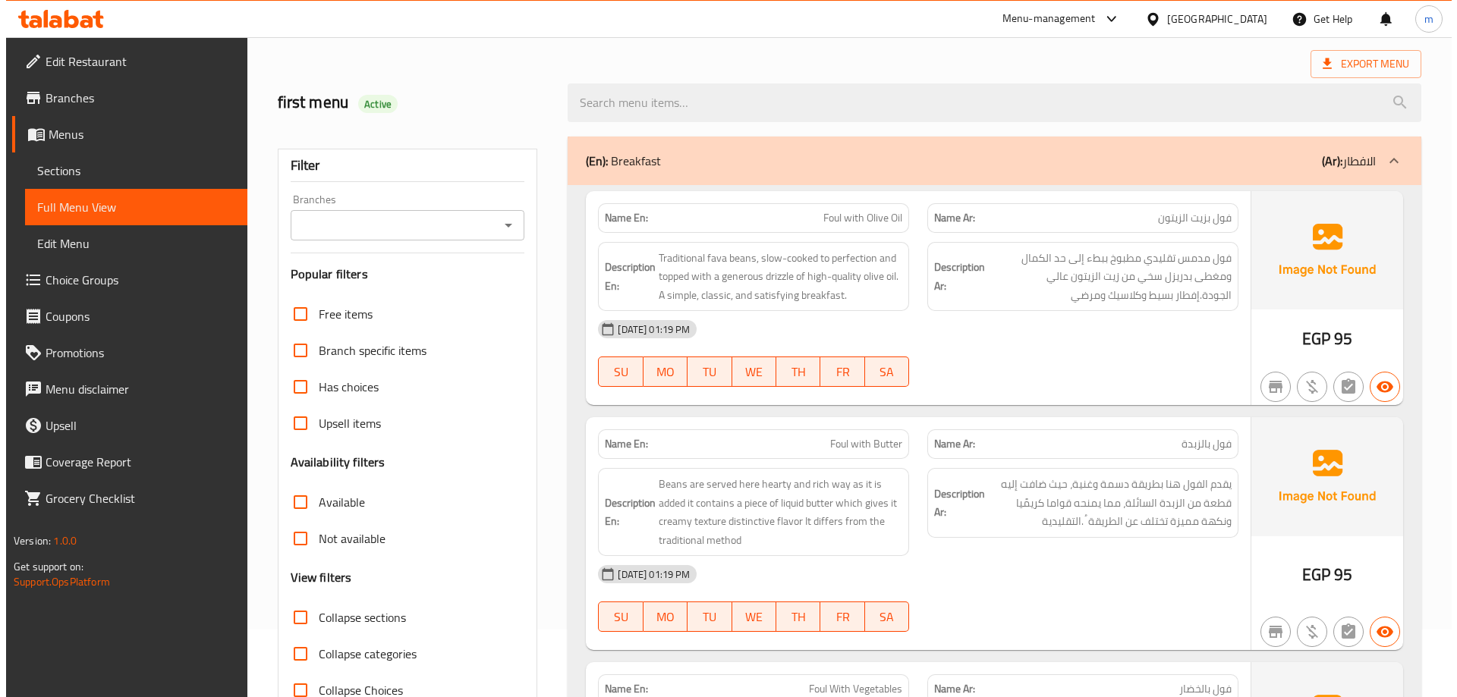
scroll to position [0, 0]
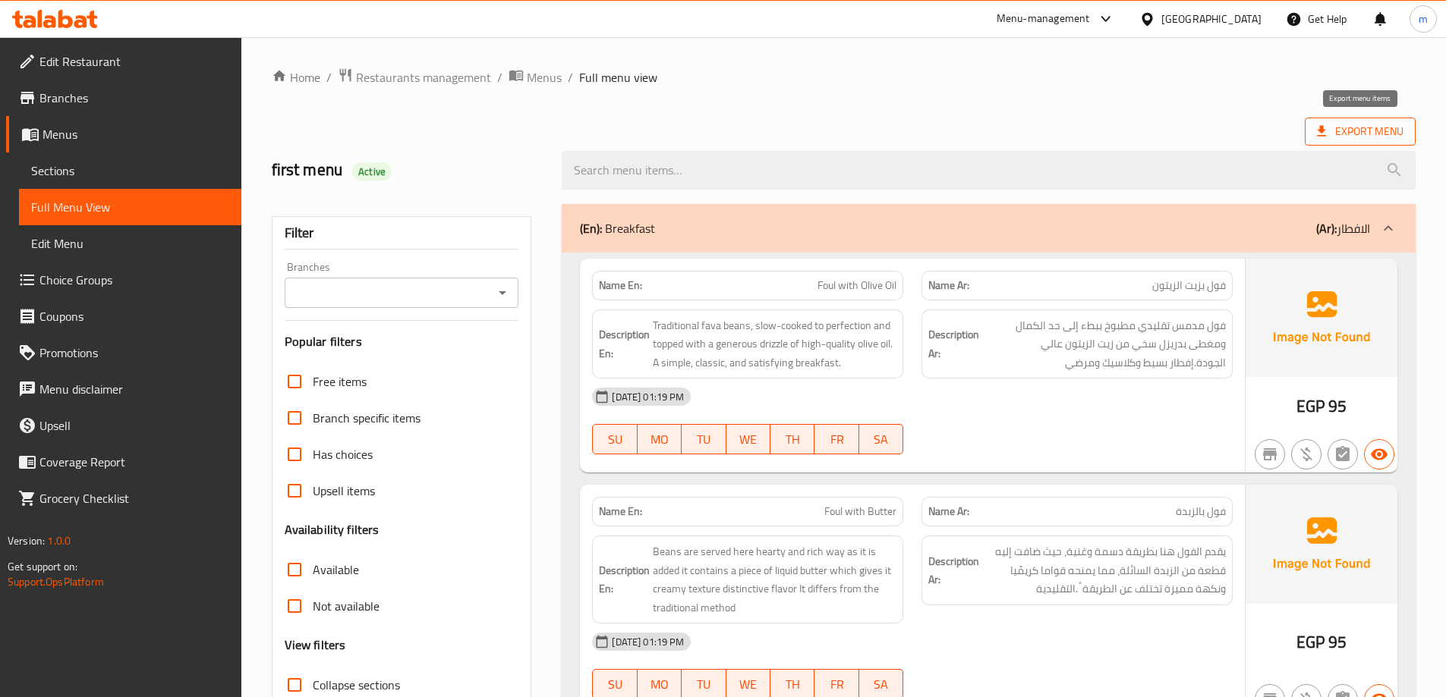
click at [1367, 135] on span "Export Menu" at bounding box center [1360, 131] width 87 height 19
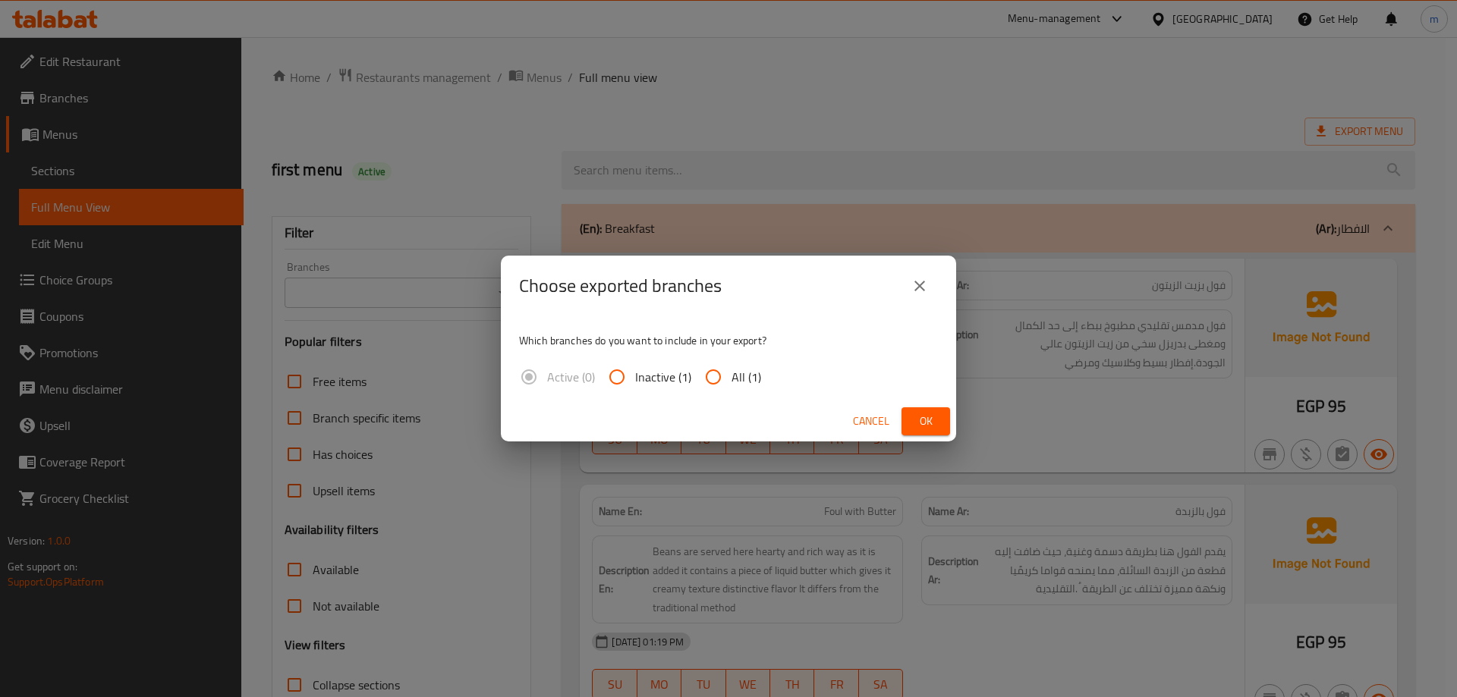
click at [718, 385] on input "All (1)" at bounding box center [713, 377] width 36 height 36
radio input "true"
click at [930, 416] on span "Ok" at bounding box center [926, 421] width 24 height 19
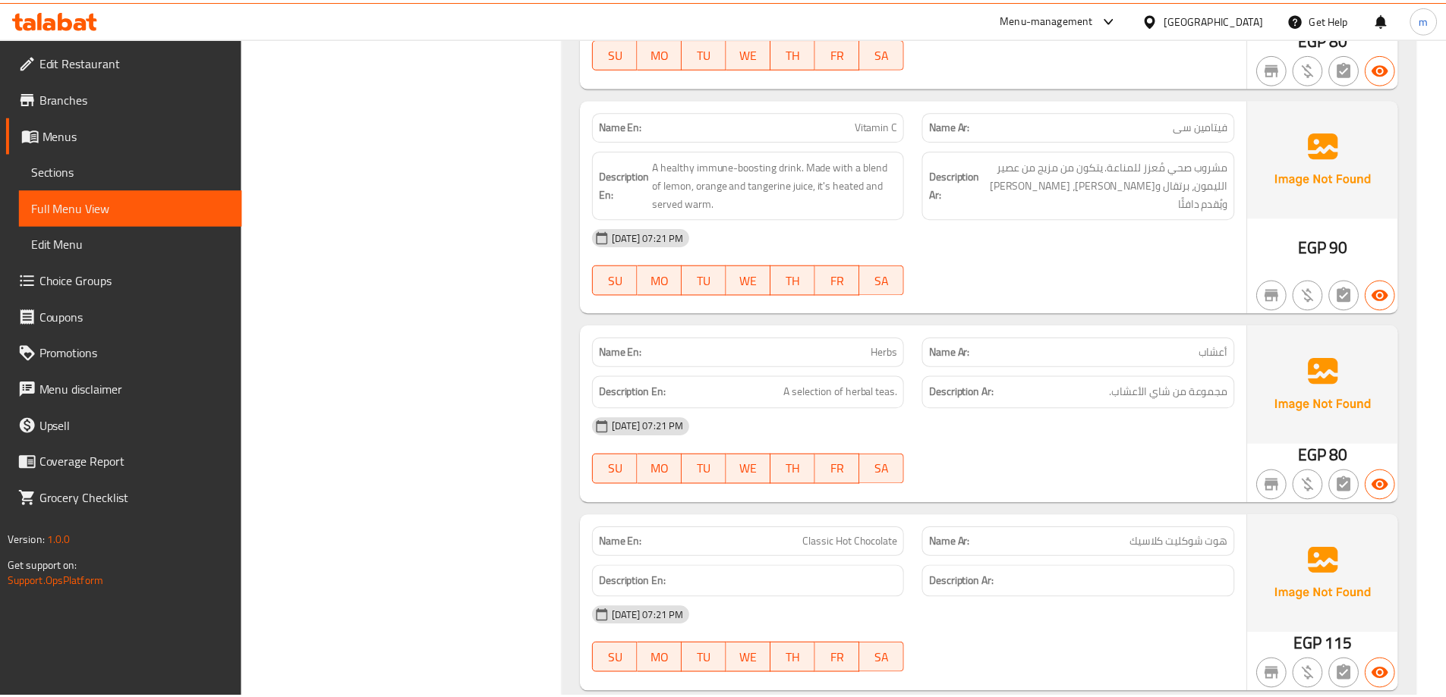
scroll to position [55222, 0]
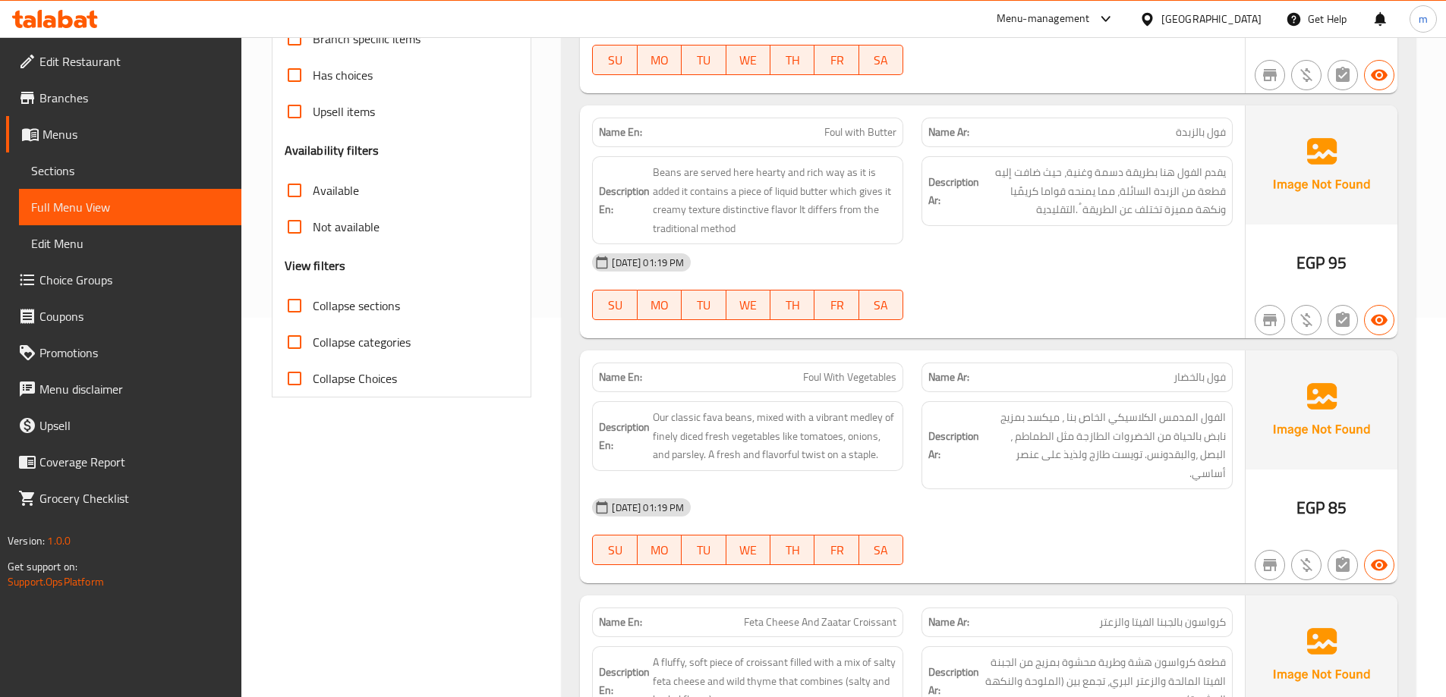
click at [383, 342] on span "Collapse categories" at bounding box center [362, 342] width 98 height 18
click at [313, 342] on input "Collapse categories" at bounding box center [294, 342] width 36 height 36
click at [367, 338] on span "Collapse categories" at bounding box center [362, 342] width 98 height 18
click at [313, 338] on input "Collapse categories" at bounding box center [294, 342] width 36 height 36
checkbox input "false"
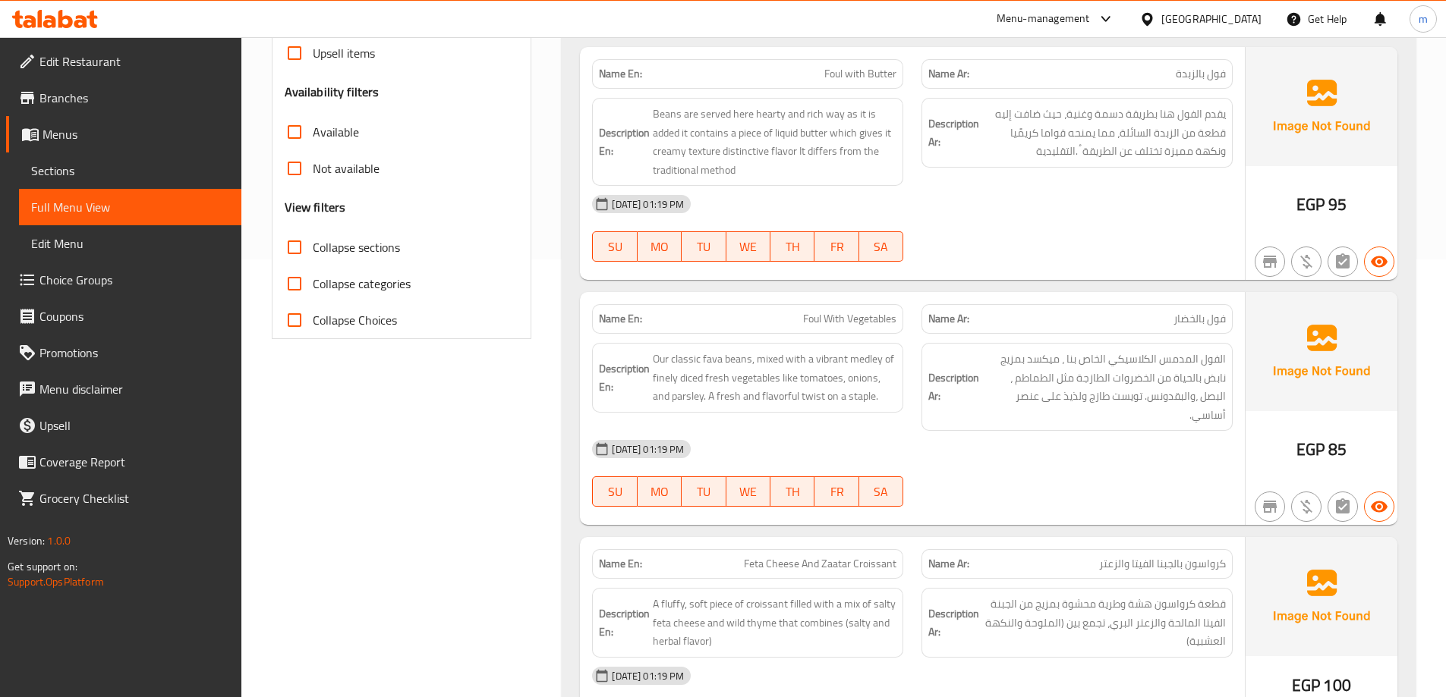
scroll to position [455, 0]
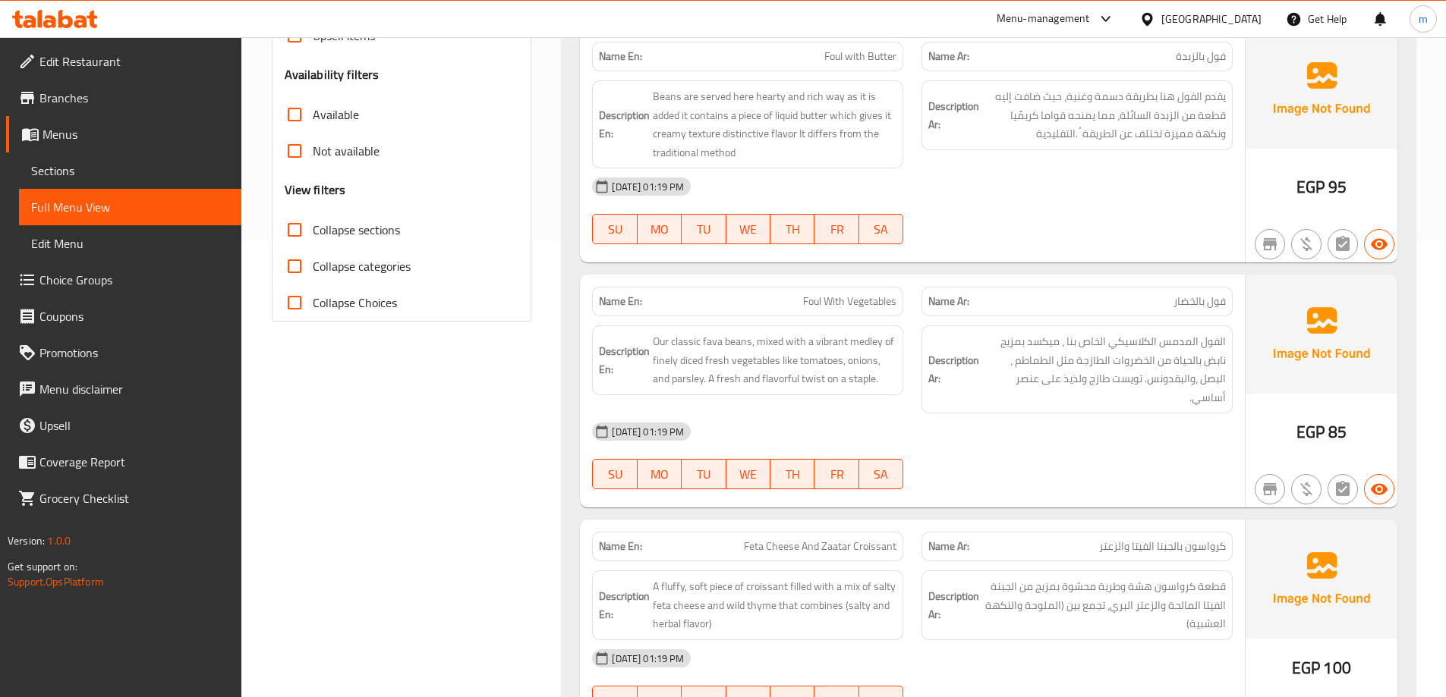
click at [341, 232] on span "Collapse sections" at bounding box center [356, 230] width 87 height 18
click at [313, 232] on input "Collapse sections" at bounding box center [294, 230] width 36 height 36
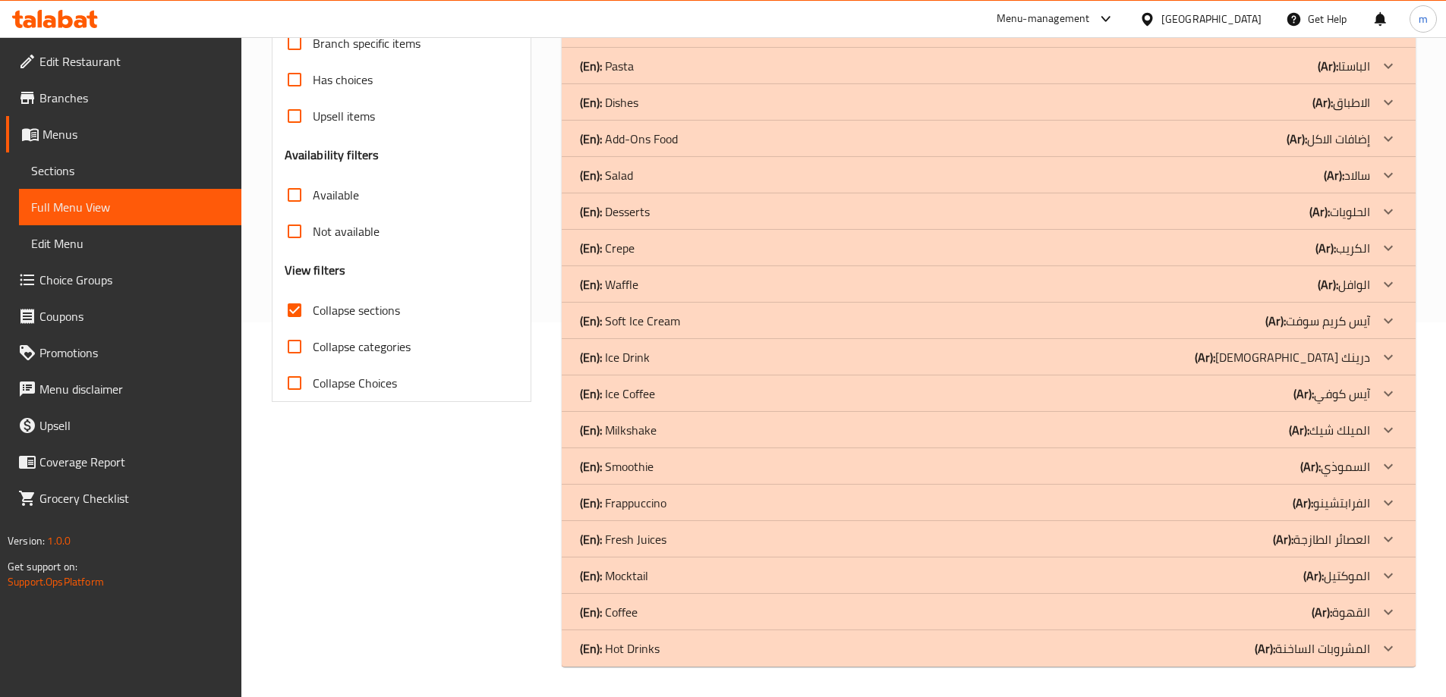
click at [341, 301] on span "Collapse sections" at bounding box center [356, 310] width 87 height 18
click at [313, 292] on input "Collapse sections" at bounding box center [294, 310] width 36 height 36
checkbox input "false"
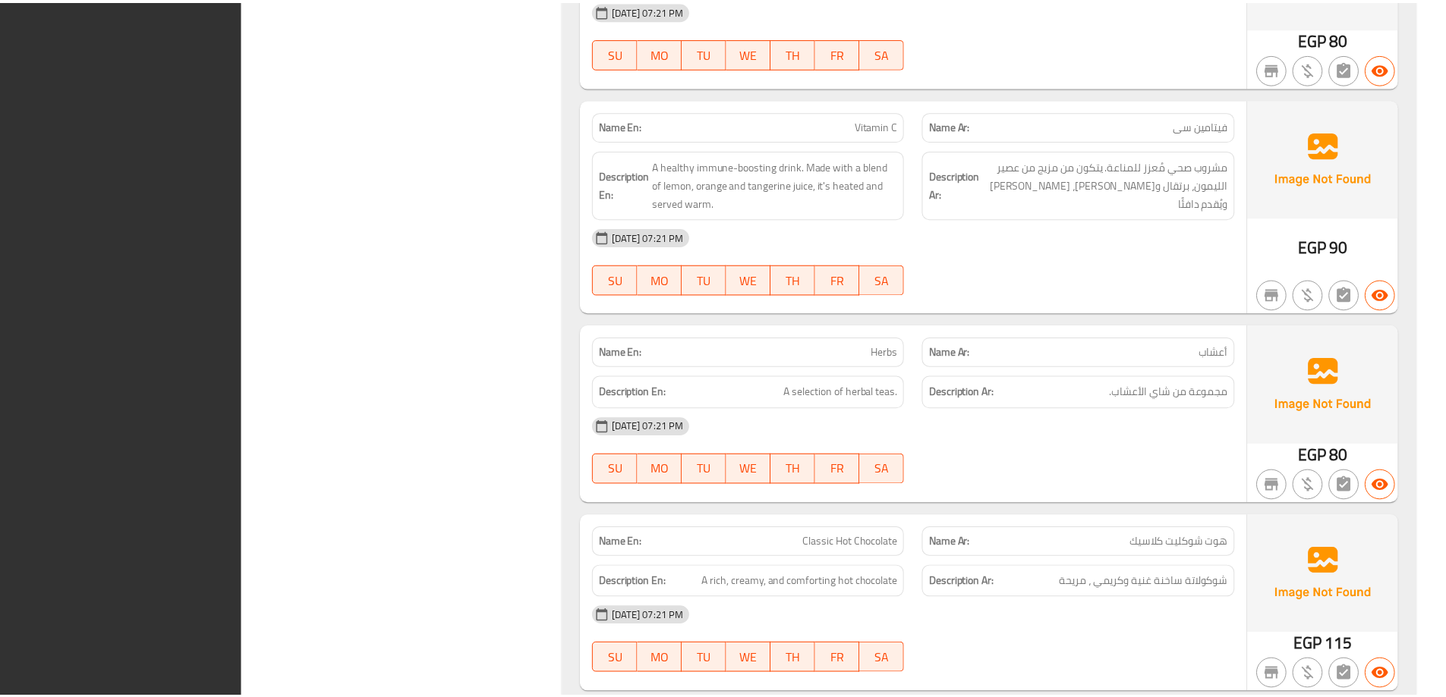
scroll to position [55222, 0]
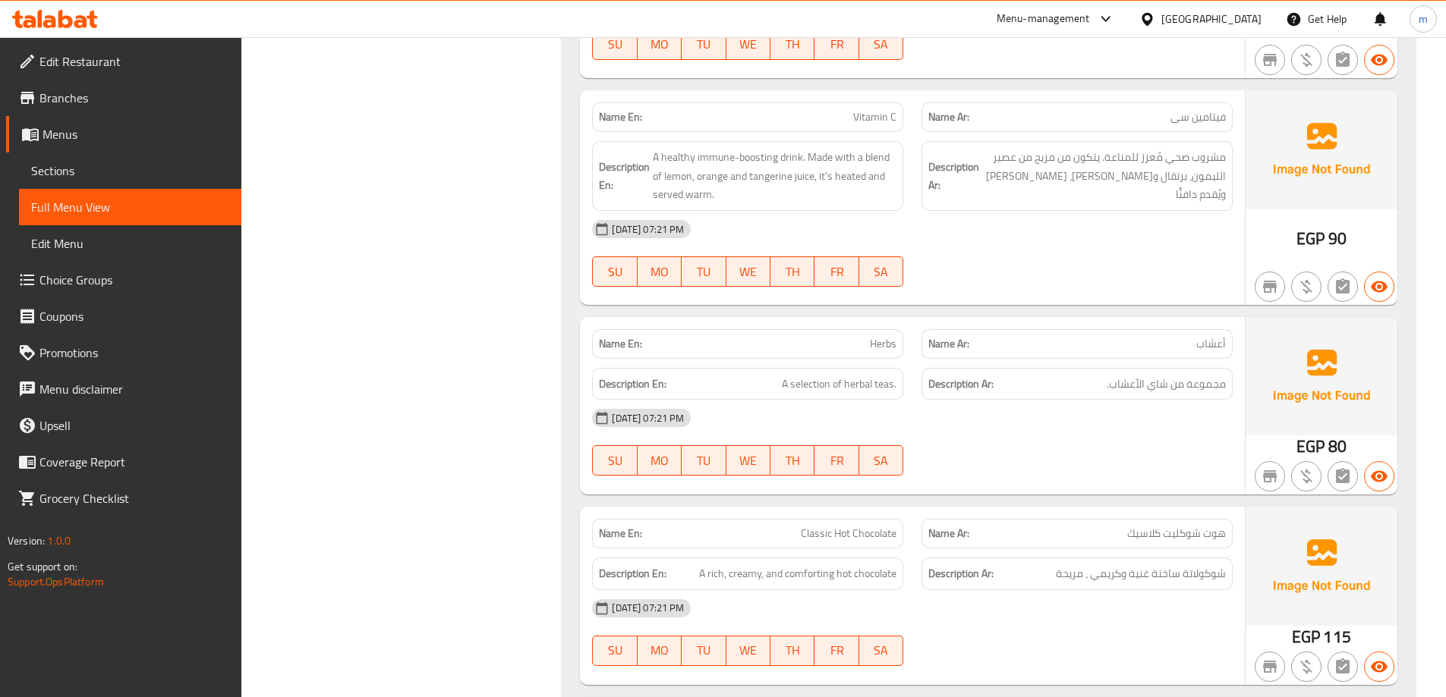
drag, startPoint x: 559, startPoint y: 251, endPoint x: 643, endPoint y: 276, distance: 87.9
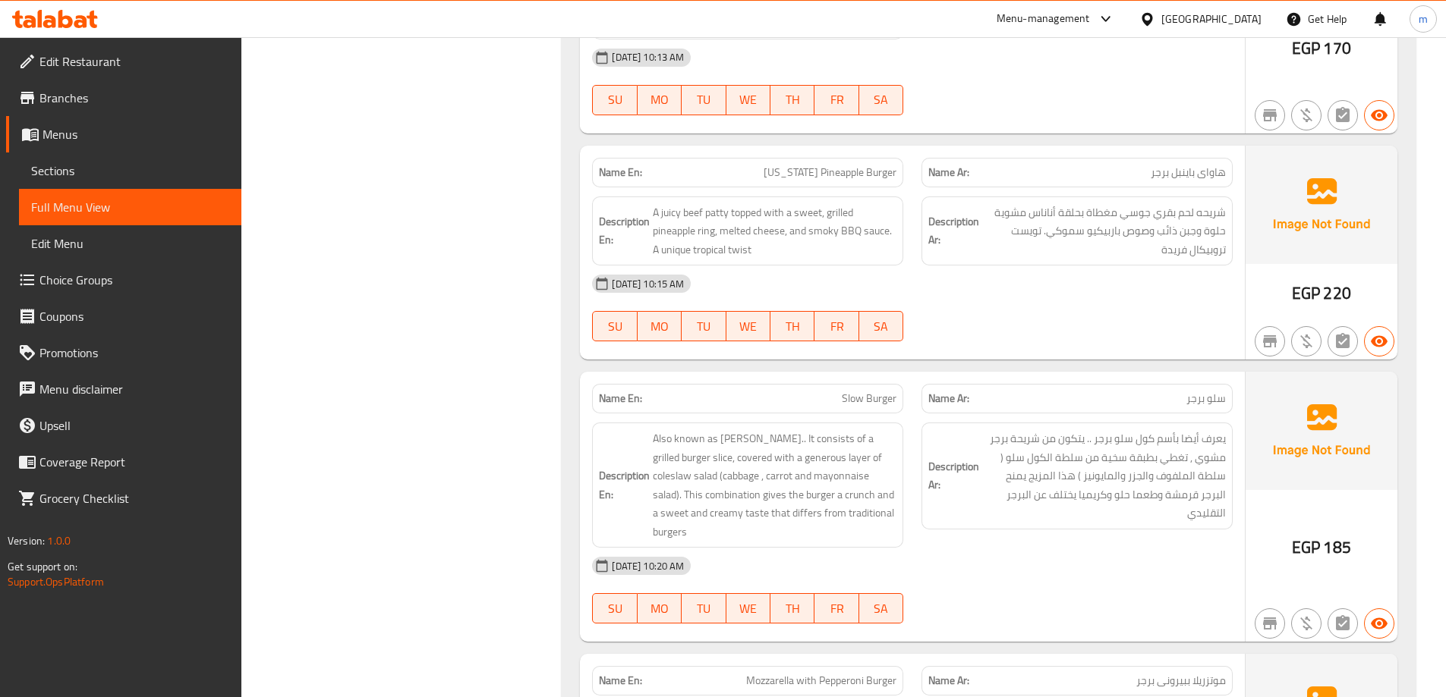
scroll to position [0, 0]
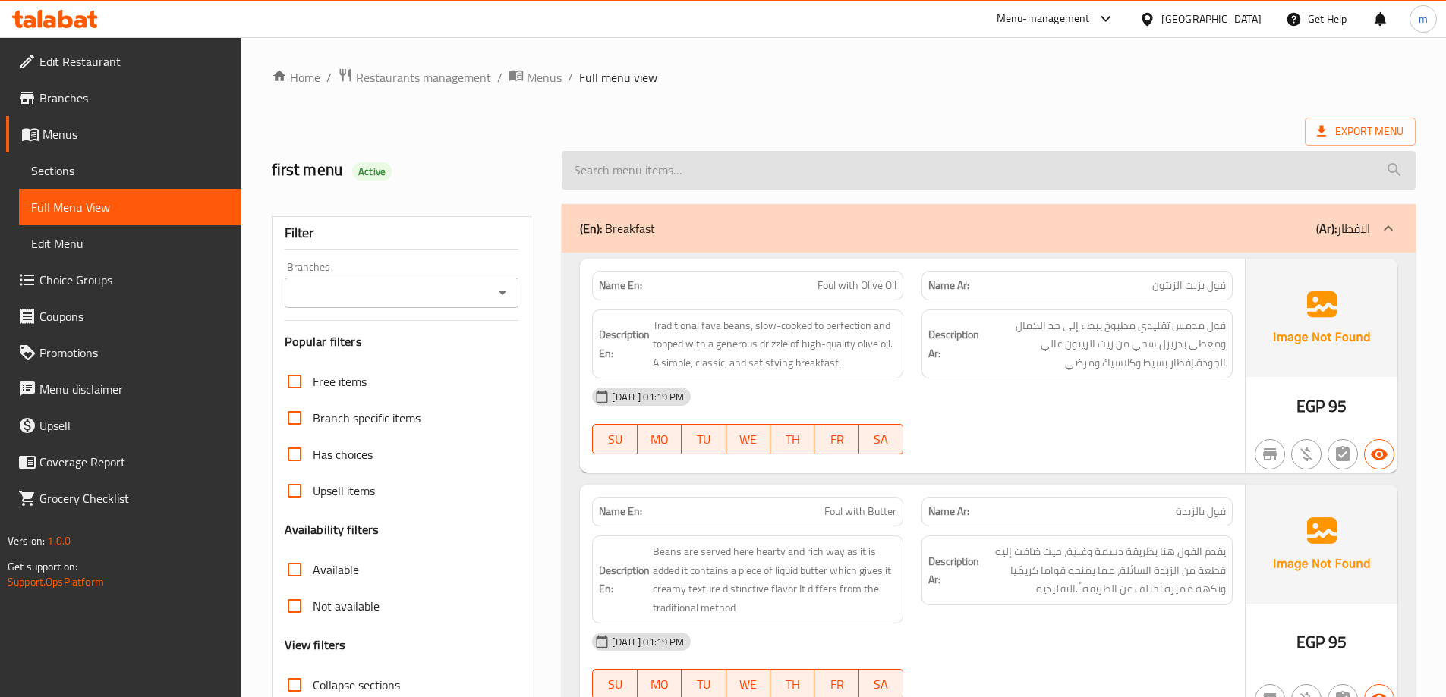
click at [971, 172] on input "search" at bounding box center [989, 170] width 854 height 39
paste input "Calizoni Tuna"
type input "Calizoni Tuna"
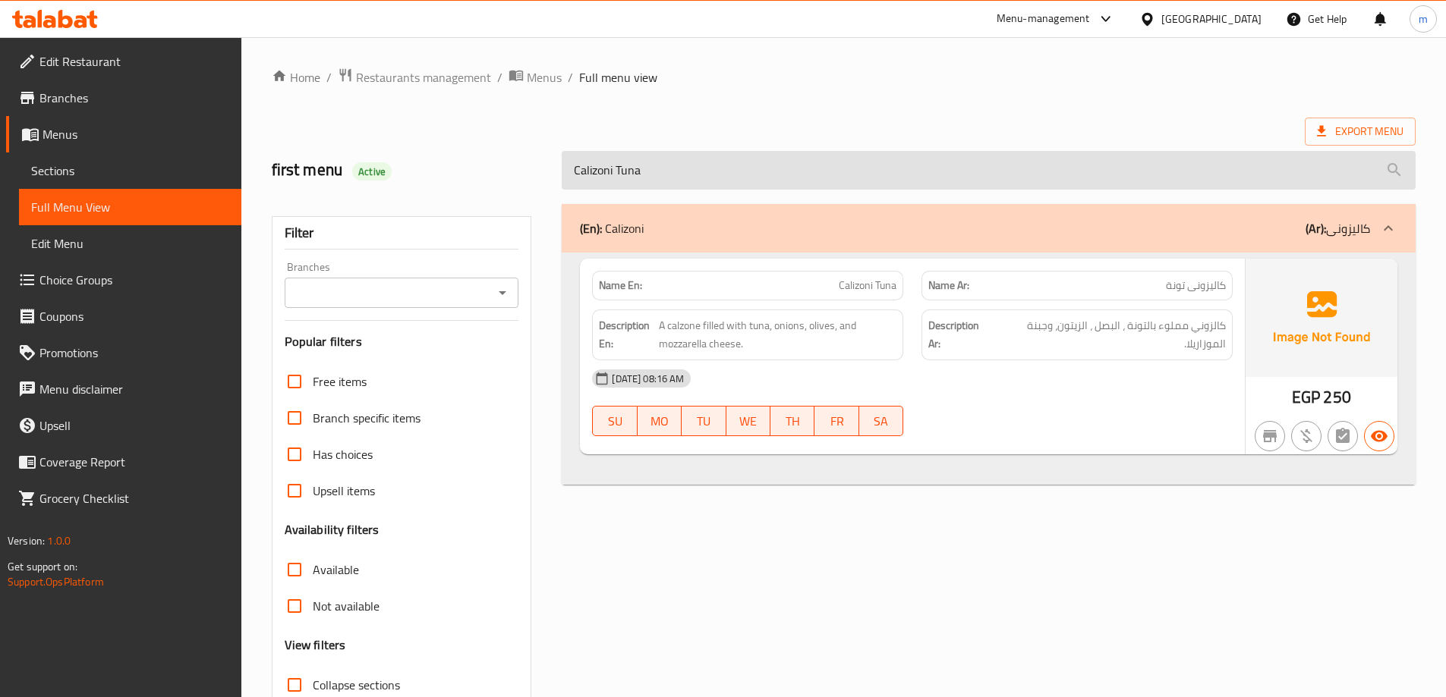
click at [712, 153] on input "Calizoni Tuna" at bounding box center [989, 170] width 854 height 39
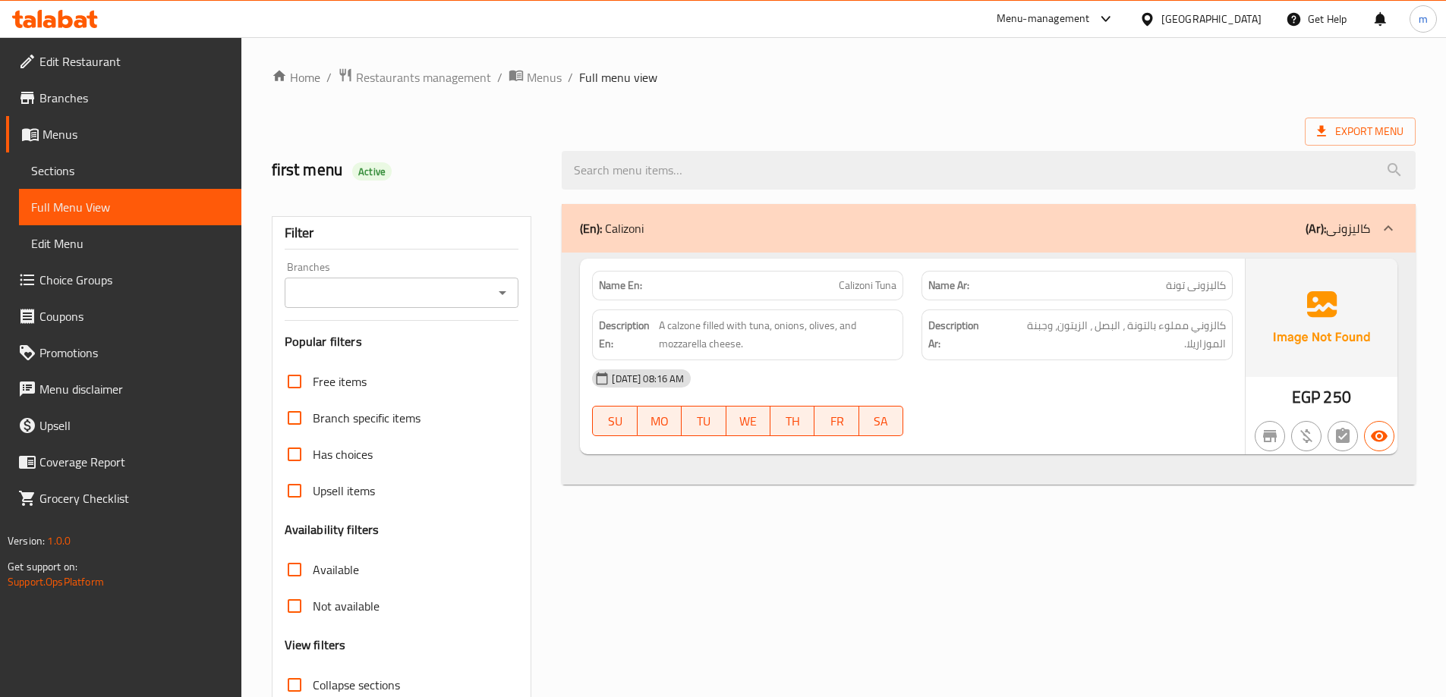
click at [788, 115] on div "Home / Restaurants management / Menus / Full menu view Export Menu first menu A…" at bounding box center [844, 423] width 1144 height 710
